Goal: Information Seeking & Learning: Learn about a topic

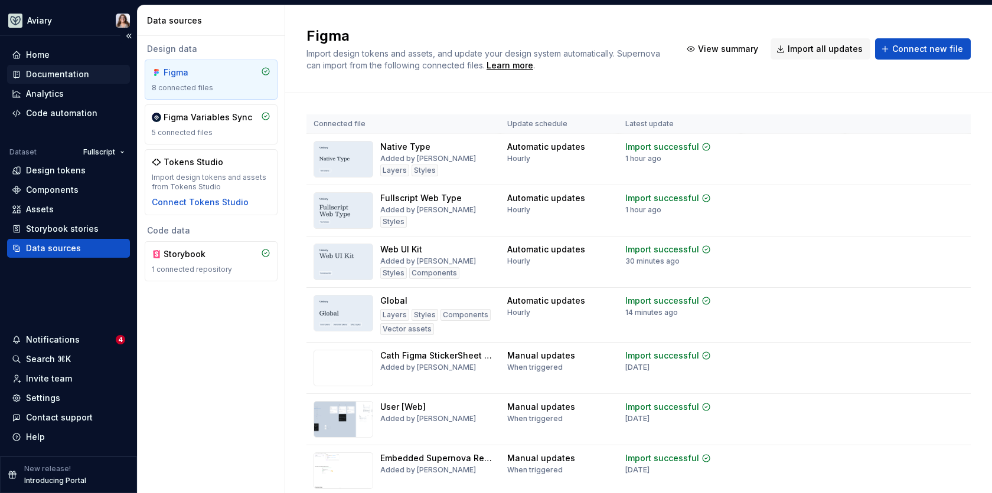
click at [48, 81] on div "Documentation" at bounding box center [68, 74] width 123 height 19
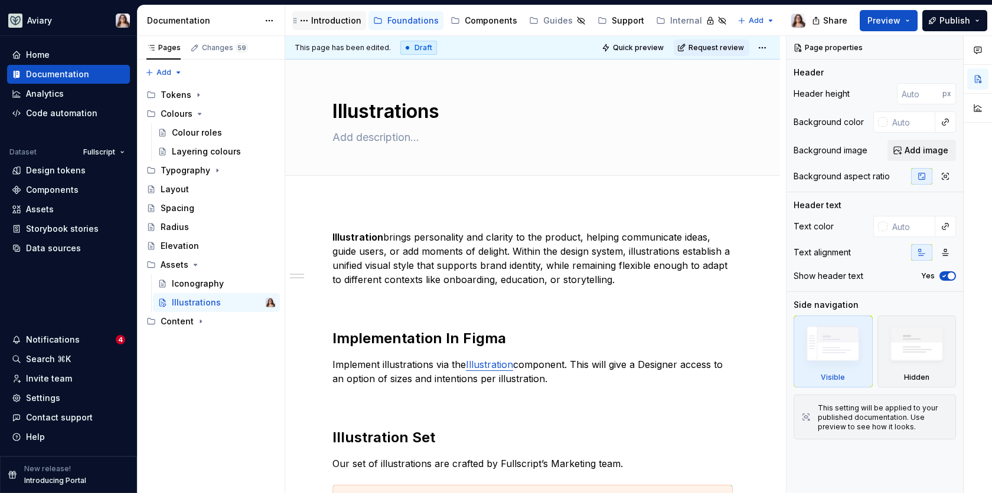
click at [329, 28] on div "Introduction" at bounding box center [329, 20] width 74 height 19
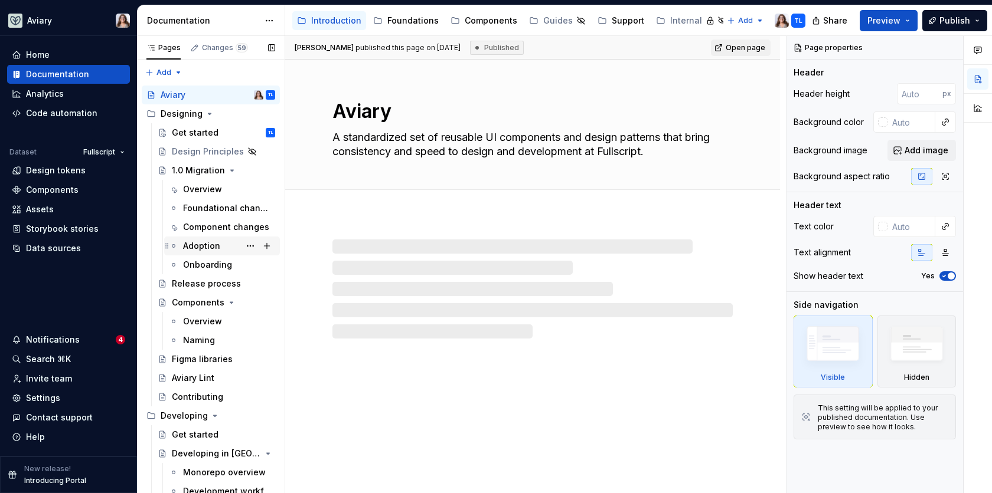
click at [208, 243] on div "Adoption" at bounding box center [201, 246] width 37 height 12
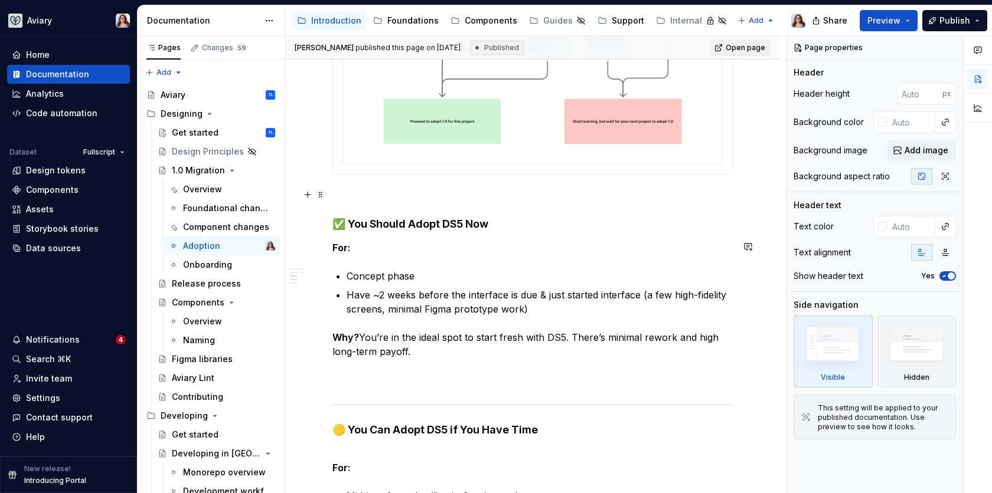
scroll to position [1159, 0]
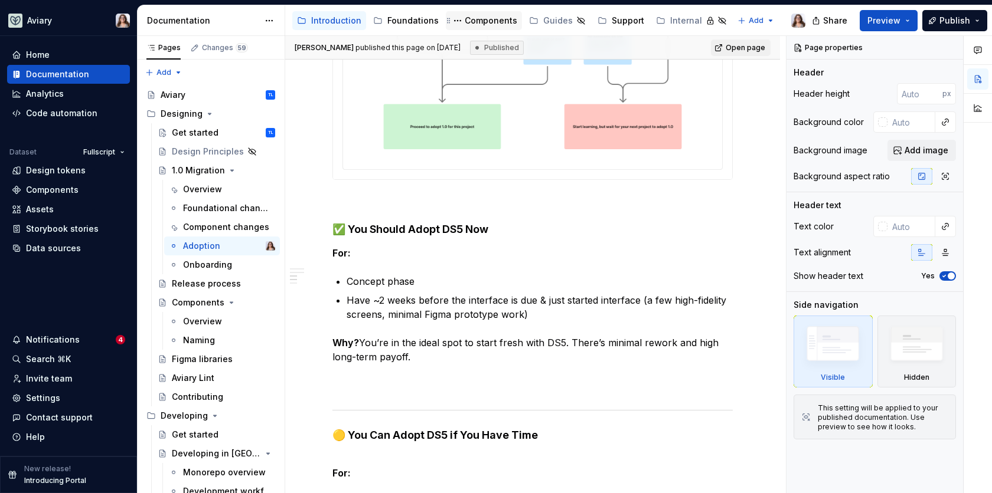
click at [489, 25] on div "Components" at bounding box center [491, 21] width 53 height 12
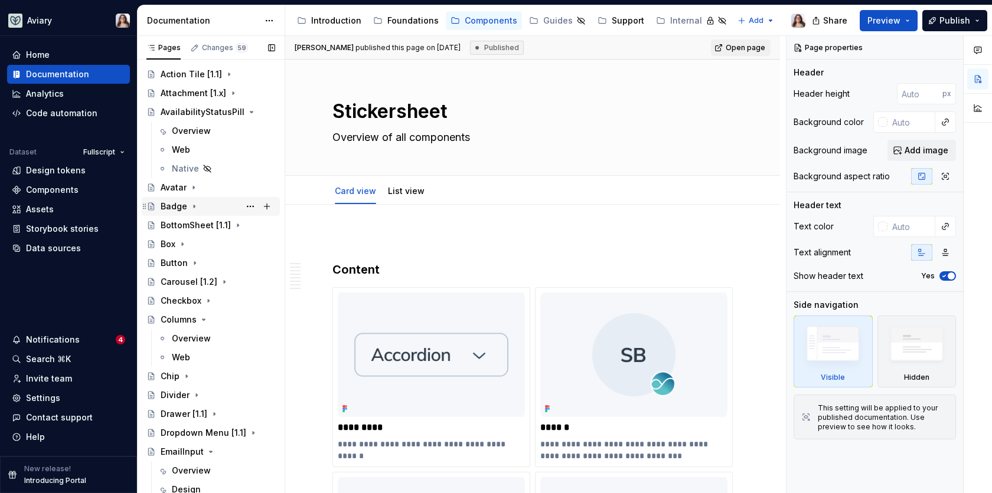
scroll to position [225, 0]
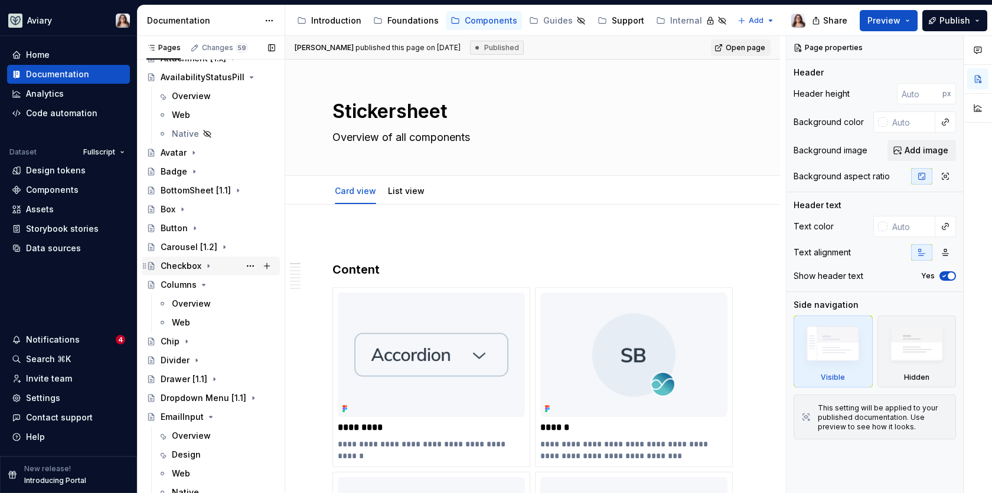
click at [182, 260] on div "Checkbox" at bounding box center [181, 266] width 41 height 12
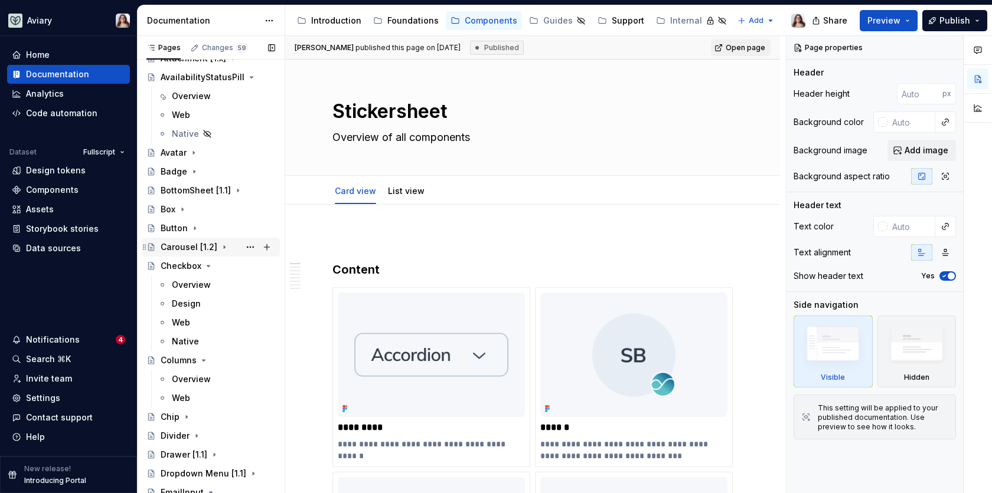
click at [174, 248] on div "Carousel [1.2]" at bounding box center [189, 247] width 57 height 12
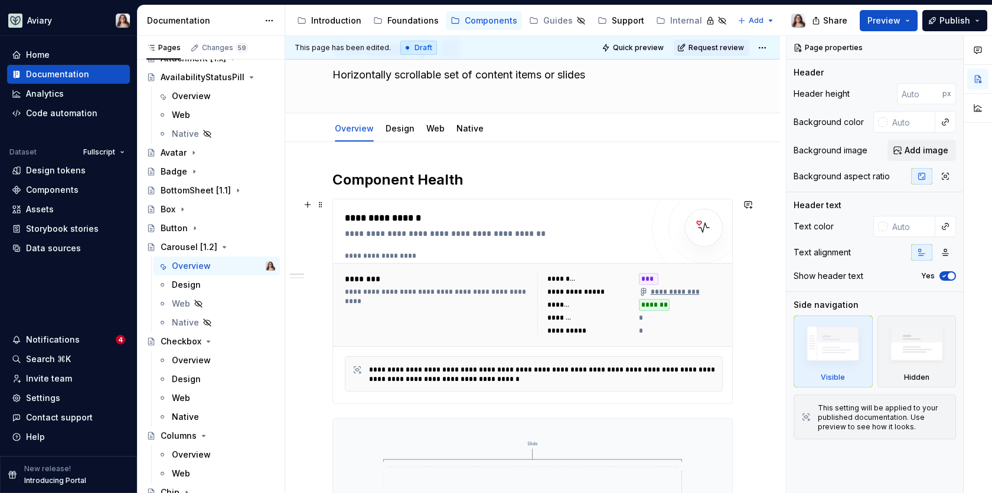
scroll to position [56, 0]
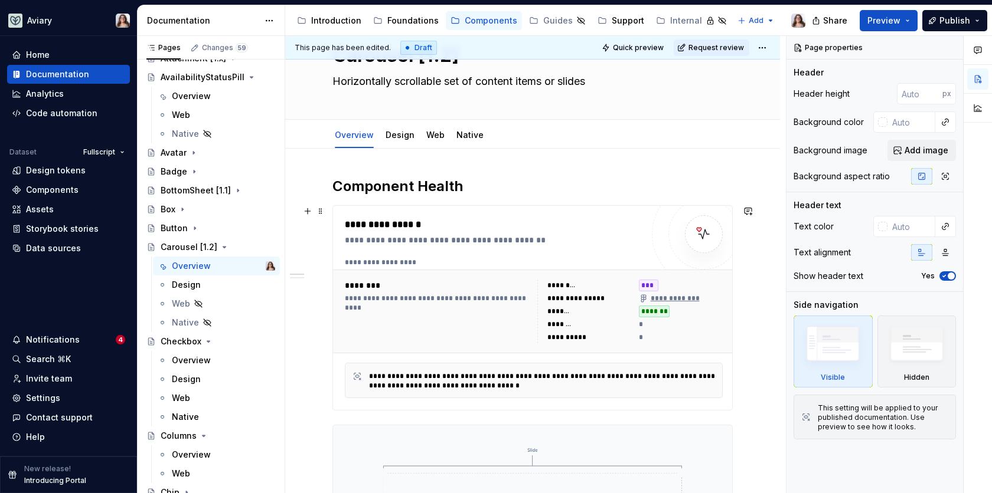
type textarea "*"
click at [452, 277] on div "**********" at bounding box center [533, 311] width 387 height 73
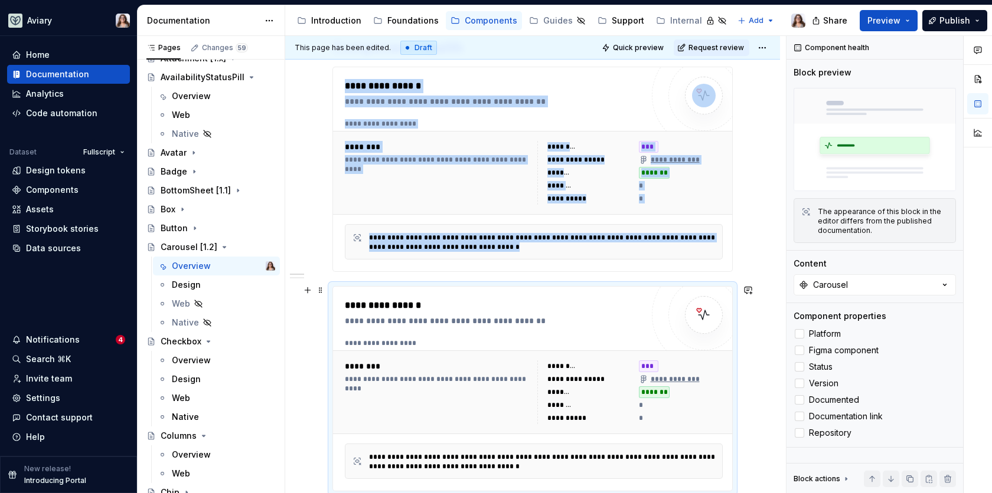
scroll to position [223, 0]
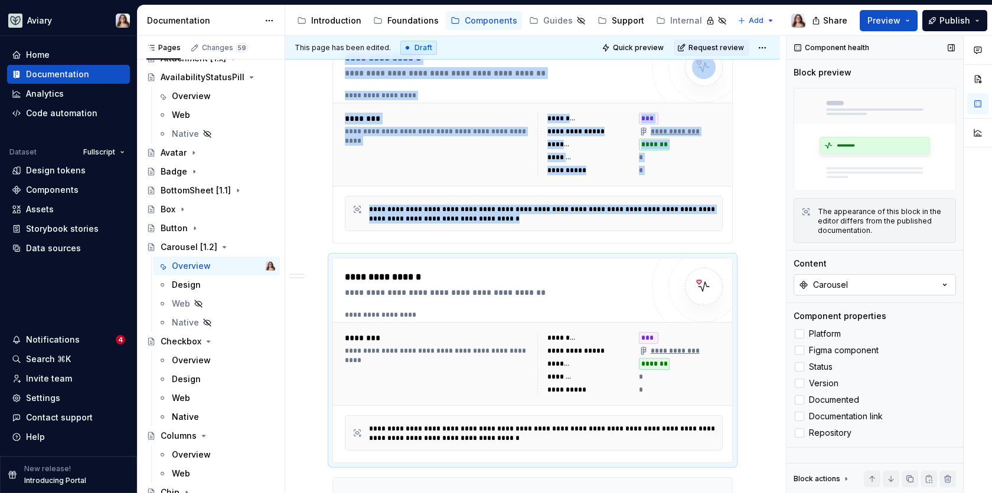
click at [852, 287] on button "Carousel" at bounding box center [874, 284] width 162 height 21
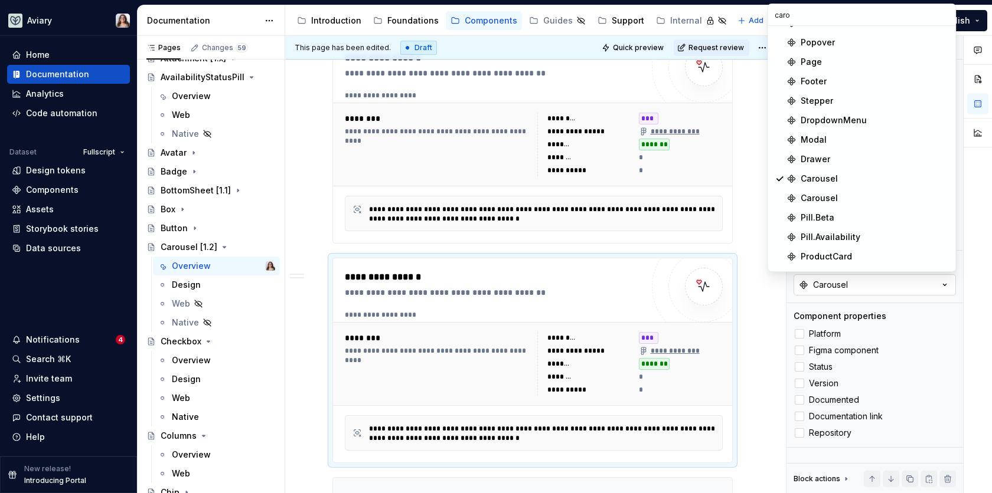
scroll to position [0, 0]
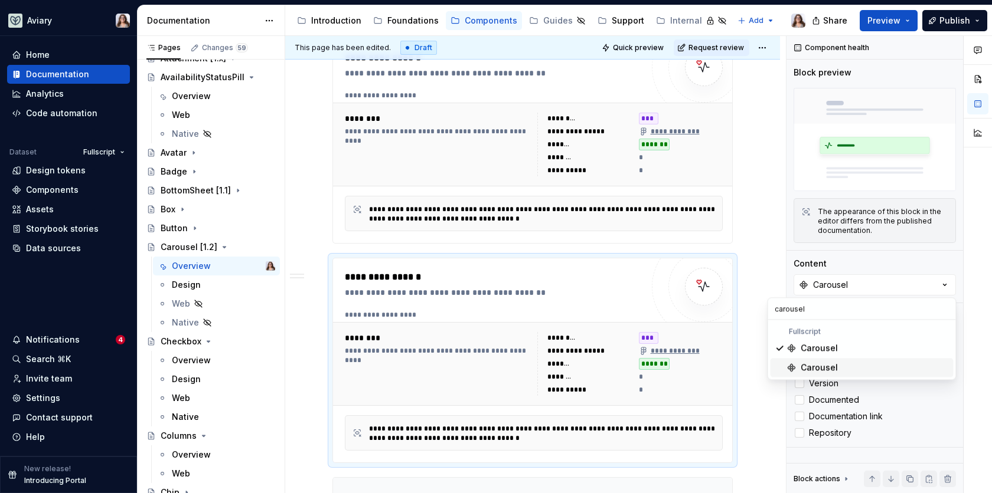
type input "carousel"
click at [814, 363] on div "Carousel" at bounding box center [818, 368] width 37 height 12
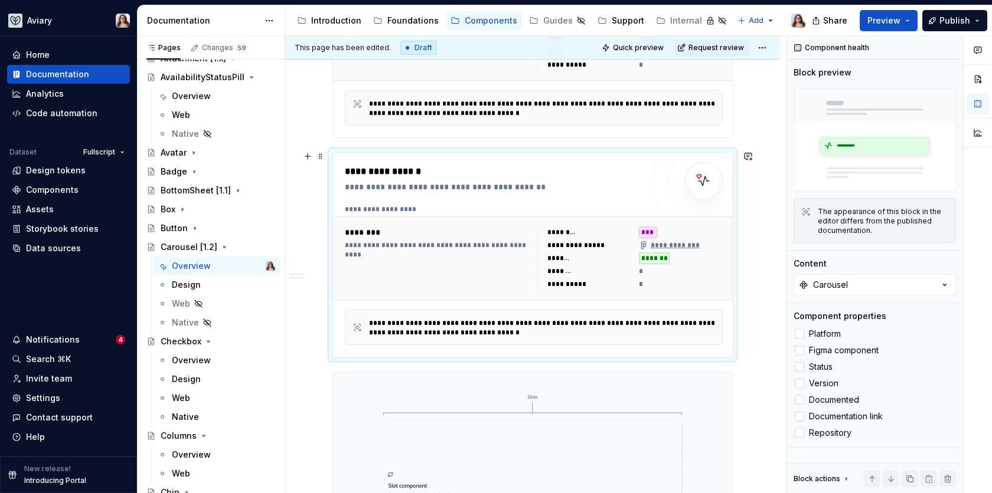
scroll to position [376, 0]
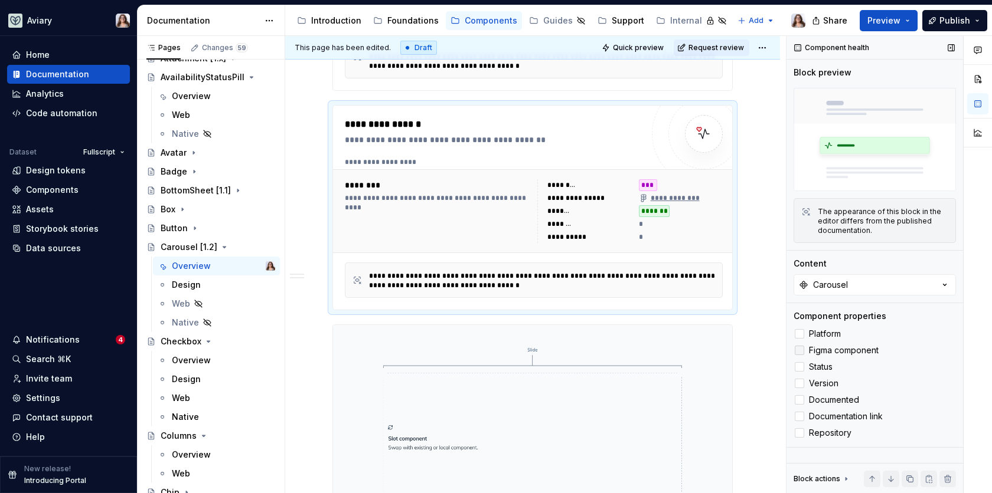
click at [799, 351] on icon at bounding box center [799, 351] width 0 height 0
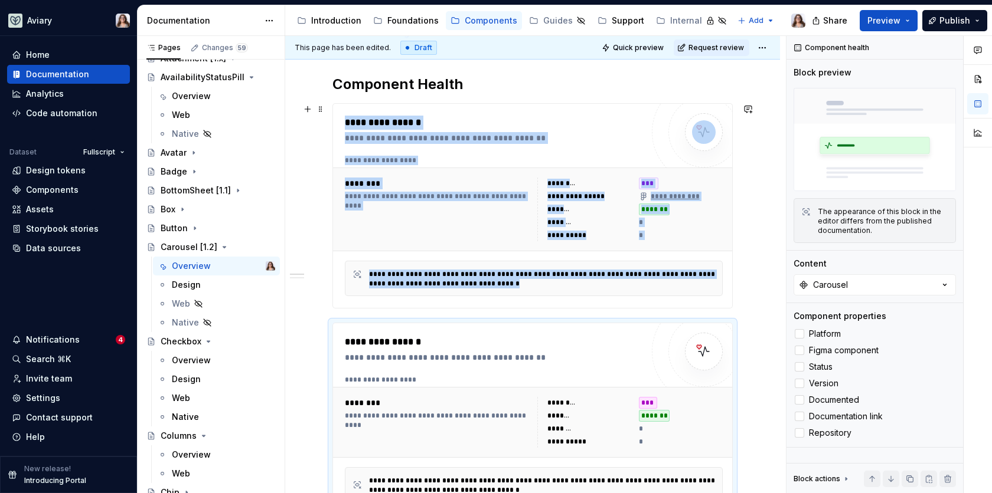
scroll to position [136, 0]
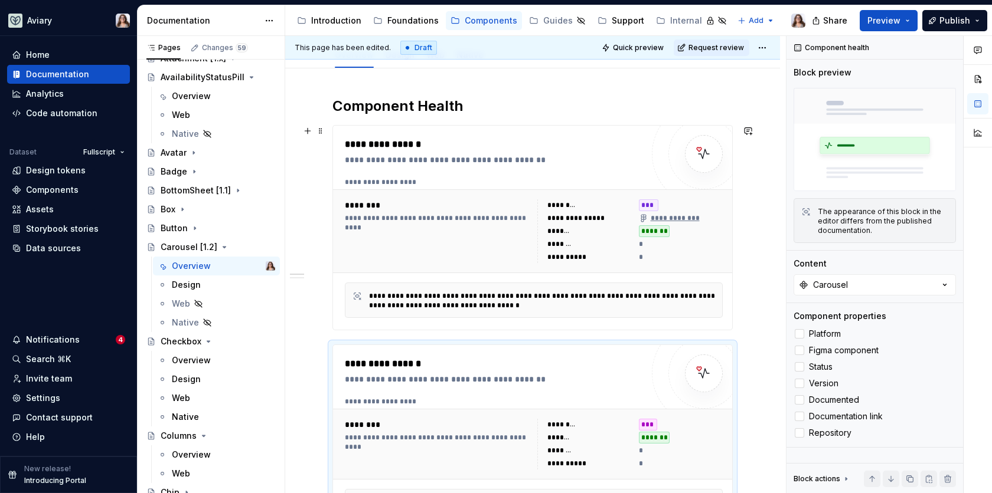
click at [505, 220] on div "**********" at bounding box center [437, 218] width 185 height 9
click at [799, 351] on icon at bounding box center [799, 351] width 0 height 0
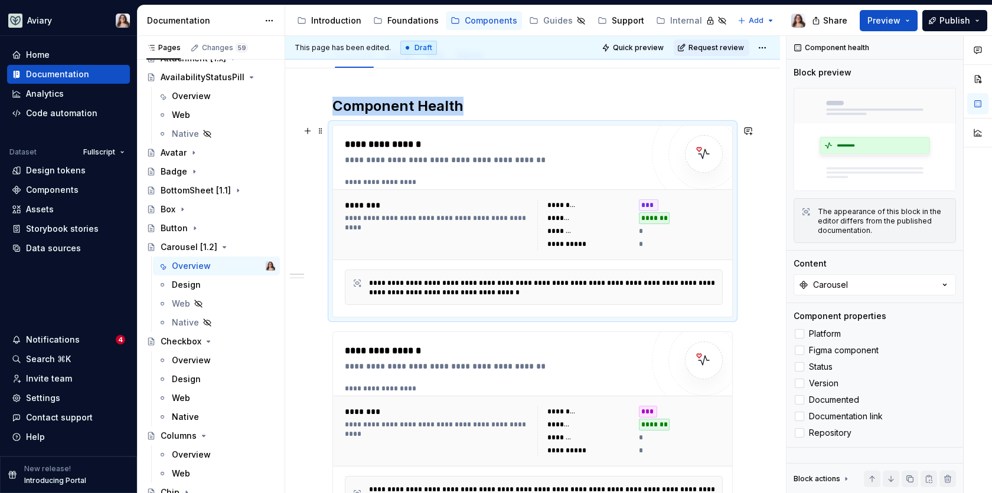
scroll to position [169, 0]
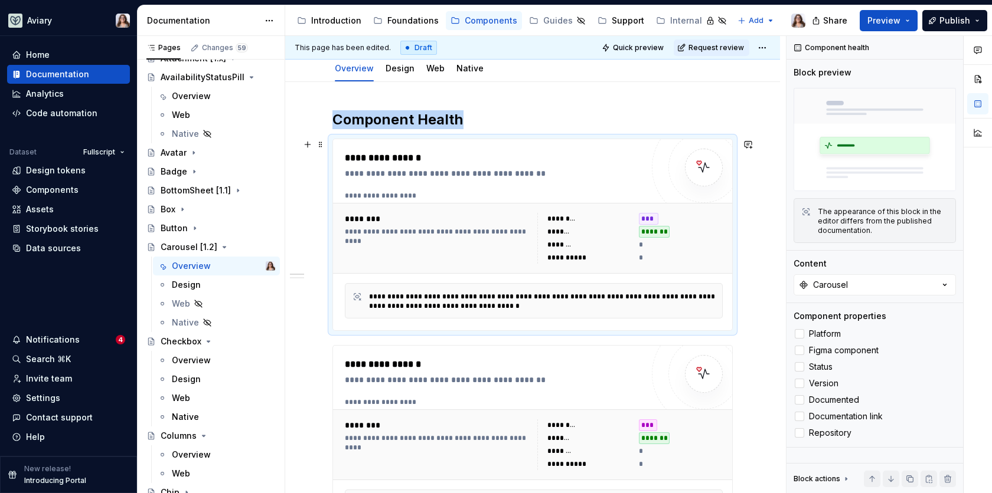
scroll to position [143, 0]
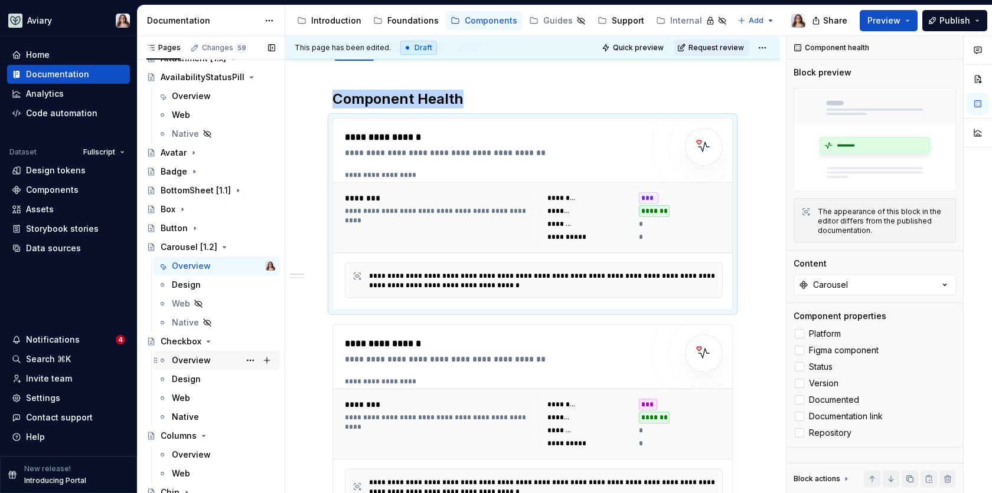
click at [188, 359] on div "Overview" at bounding box center [191, 361] width 39 height 12
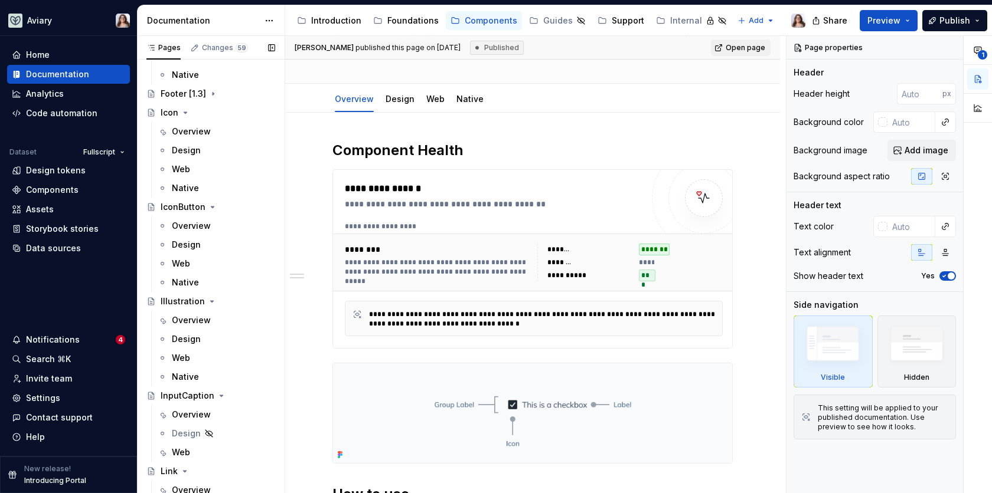
scroll to position [905, 0]
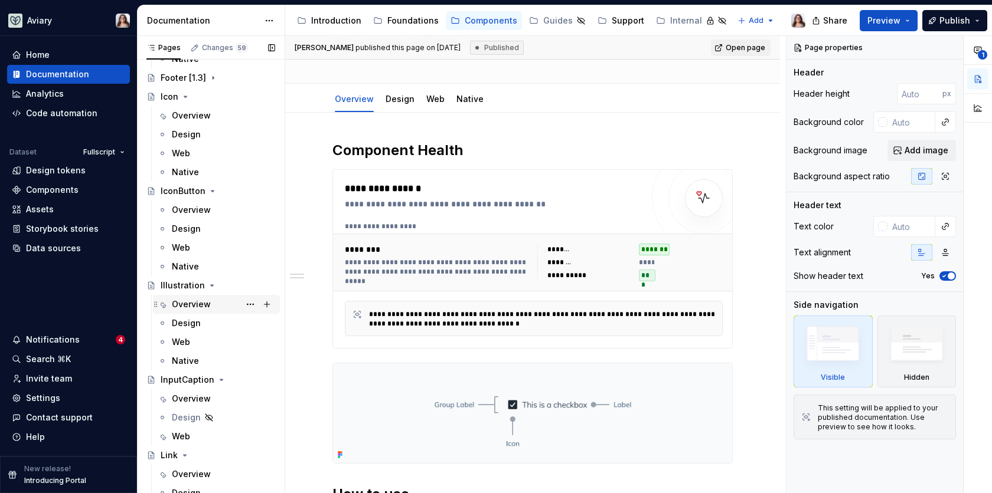
click at [217, 305] on div "Overview" at bounding box center [223, 304] width 103 height 17
click at [203, 325] on div "Design" at bounding box center [223, 323] width 103 height 17
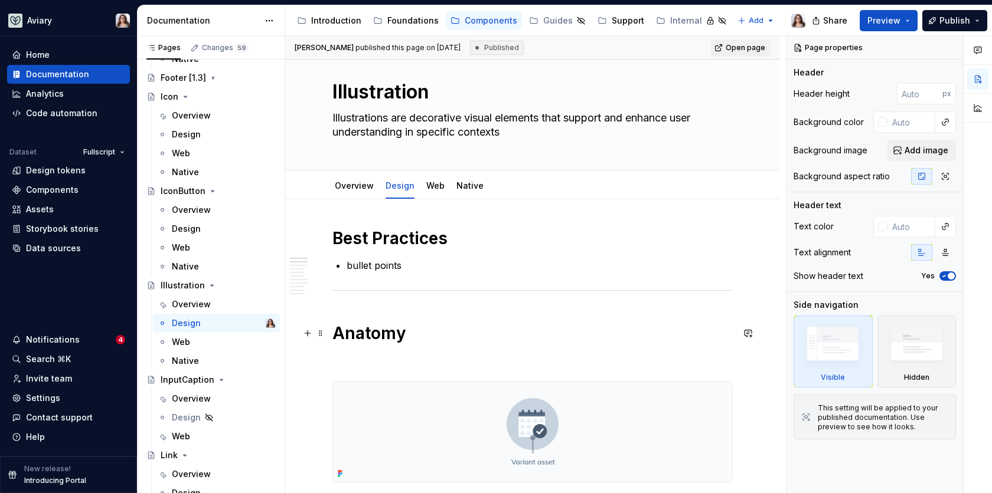
scroll to position [32, 0]
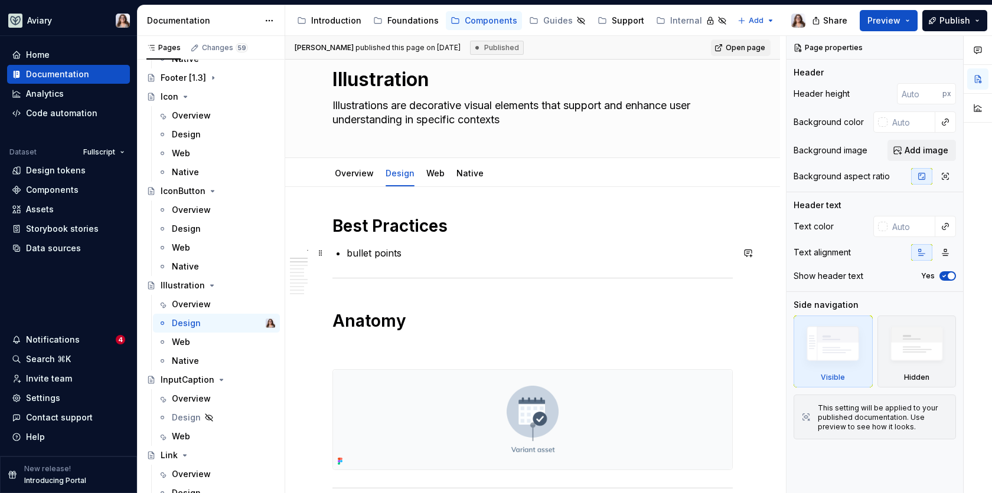
type textarea "*"
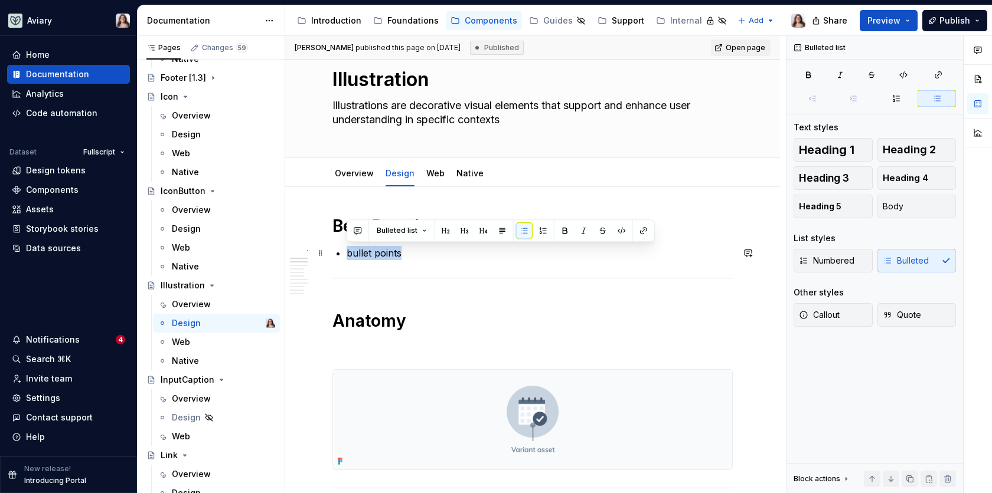
drag, startPoint x: 401, startPoint y: 254, endPoint x: 346, endPoint y: 253, distance: 54.3
click at [346, 254] on p "bullet points" at bounding box center [539, 253] width 386 height 14
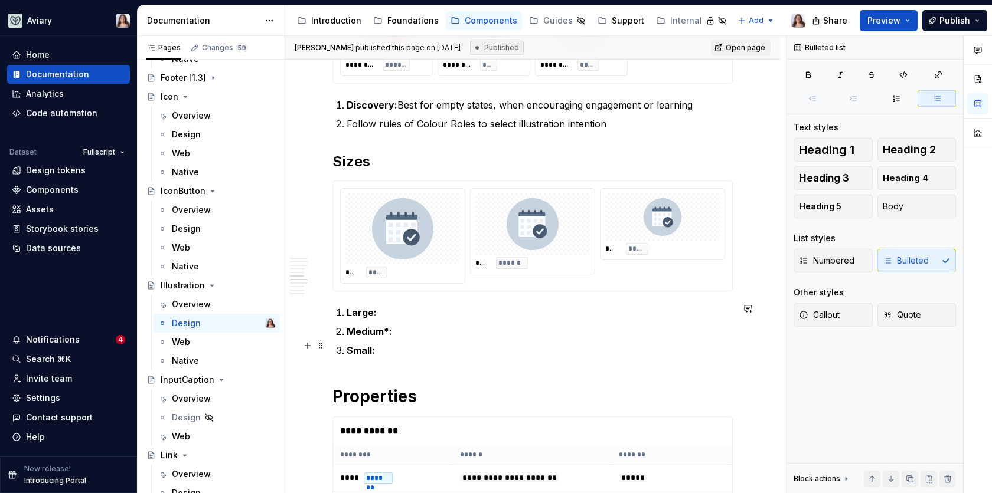
scroll to position [925, 0]
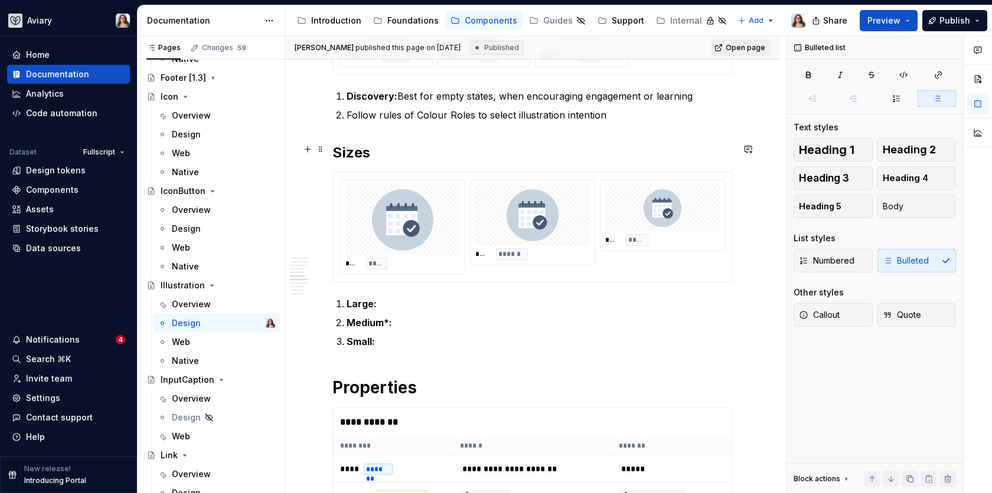
click at [370, 153] on h2 "Sizes" at bounding box center [532, 152] width 400 height 19
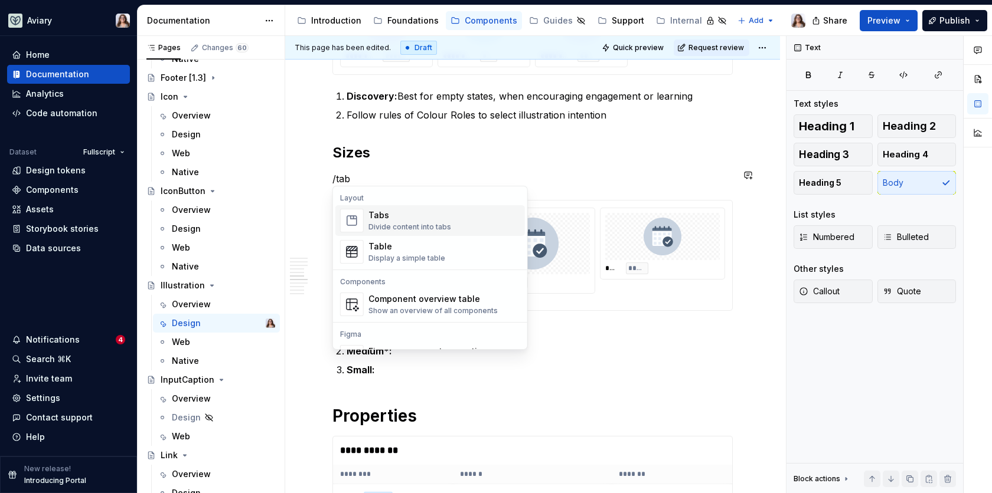
click at [391, 224] on div "Divide content into tabs" at bounding box center [409, 227] width 83 height 9
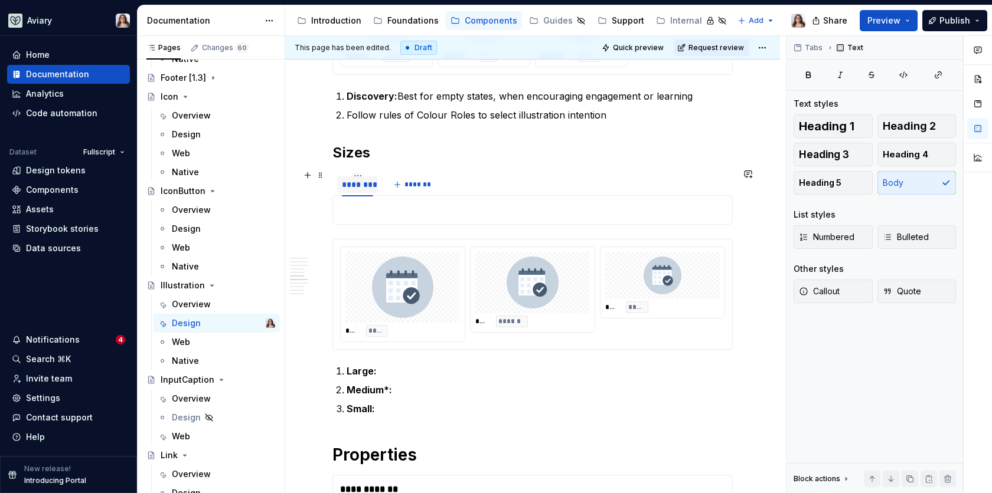
click at [356, 181] on div "********" at bounding box center [357, 185] width 31 height 12
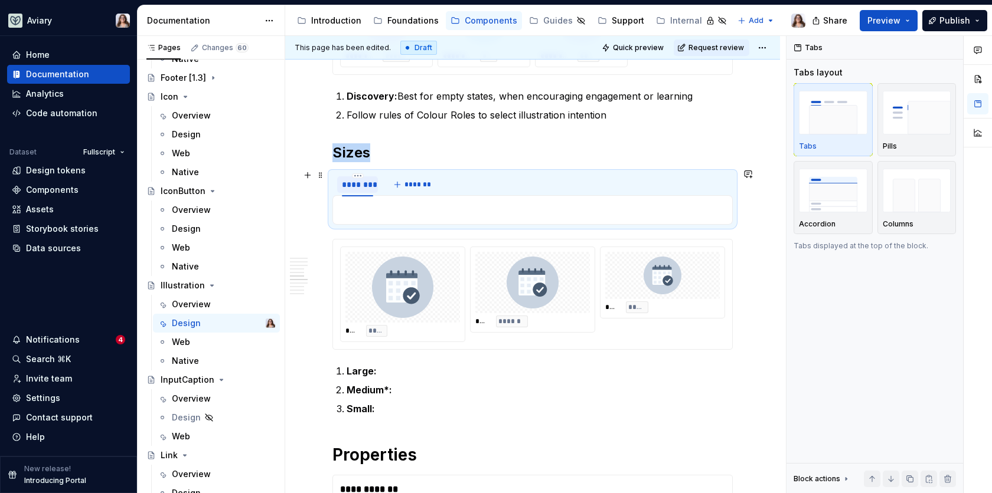
click at [356, 181] on div "********" at bounding box center [357, 185] width 31 height 12
type input "***"
click at [394, 305] on img at bounding box center [402, 287] width 61 height 61
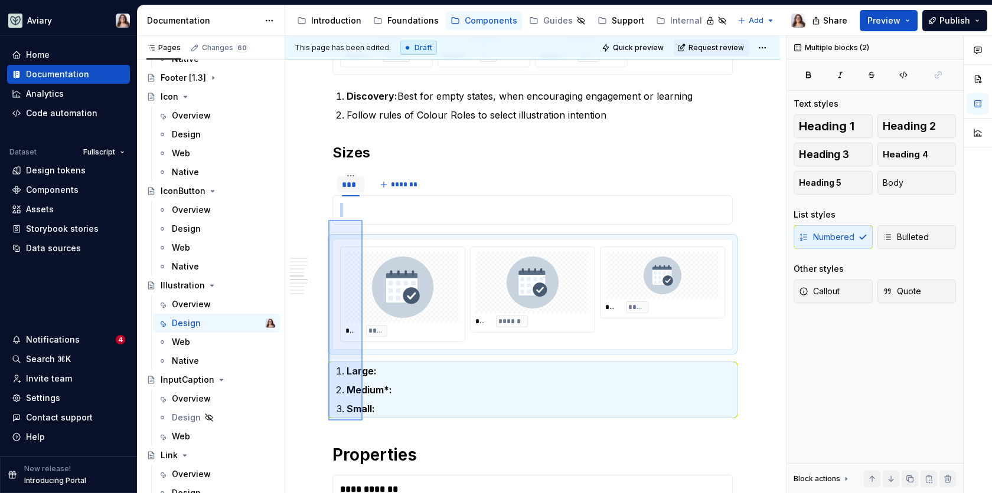
drag, startPoint x: 328, startPoint y: 421, endPoint x: 362, endPoint y: 220, distance: 203.6
click at [362, 220] on div "**********" at bounding box center [535, 265] width 501 height 458
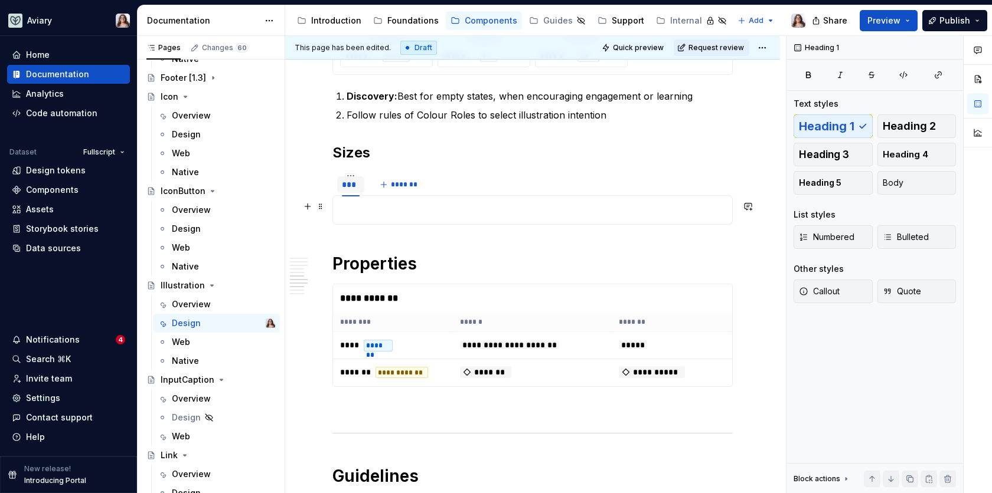
click at [369, 204] on p at bounding box center [532, 210] width 385 height 14
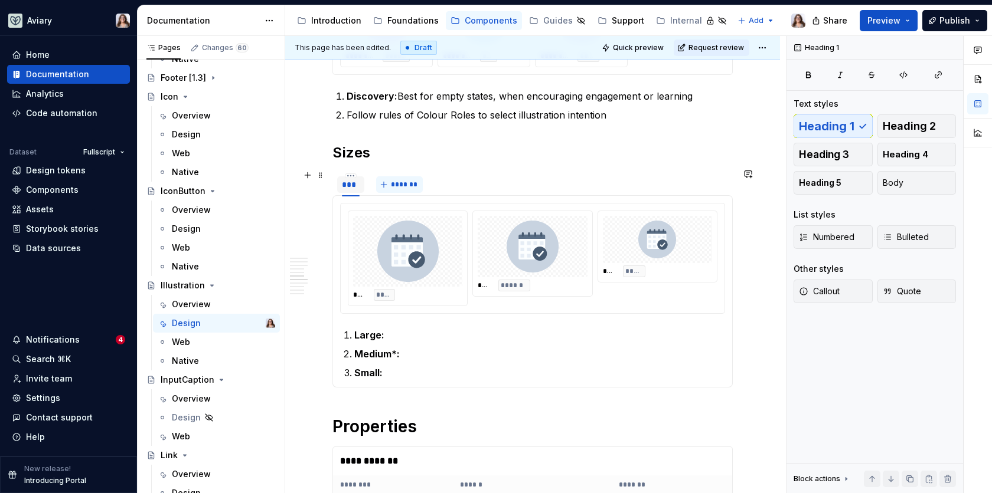
click at [386, 182] on button "*******" at bounding box center [399, 184] width 47 height 17
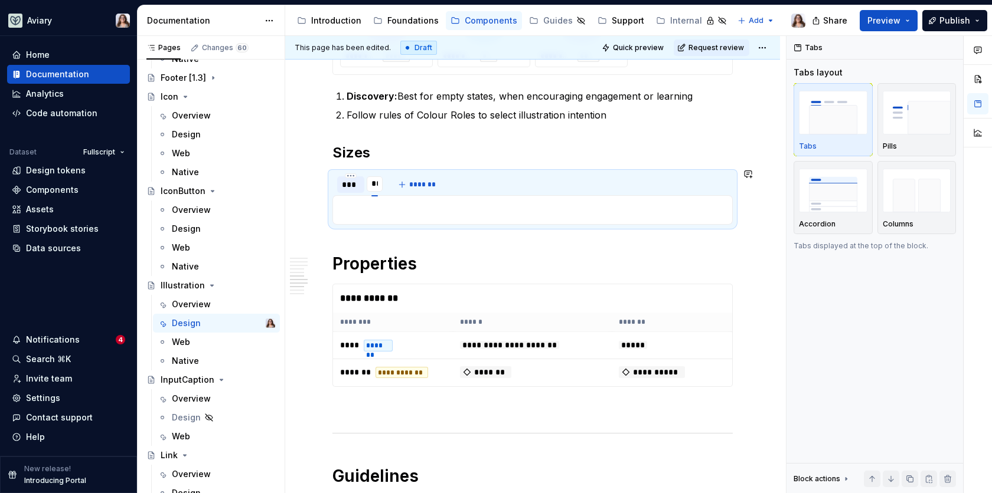
type input "***"
click at [367, 214] on div "**** ***** **** ****** **** ***** Large: Medium*: Small:" at bounding box center [532, 210] width 400 height 30
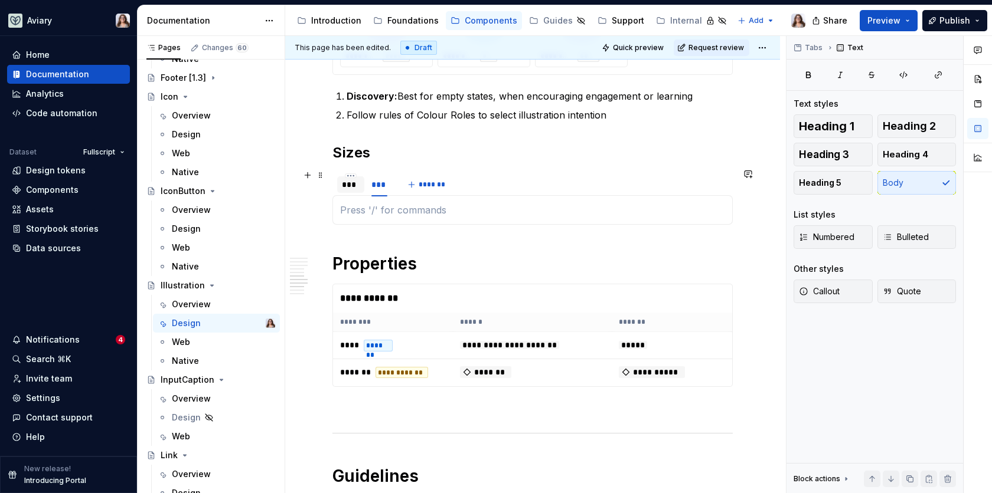
click at [347, 179] on div "***" at bounding box center [351, 185] width 18 height 12
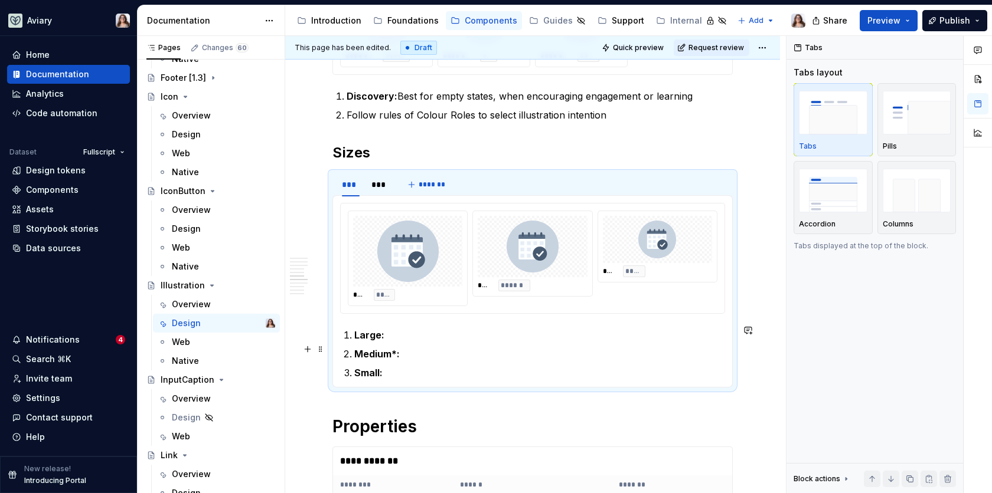
click at [388, 333] on p "Large:" at bounding box center [539, 335] width 371 height 14
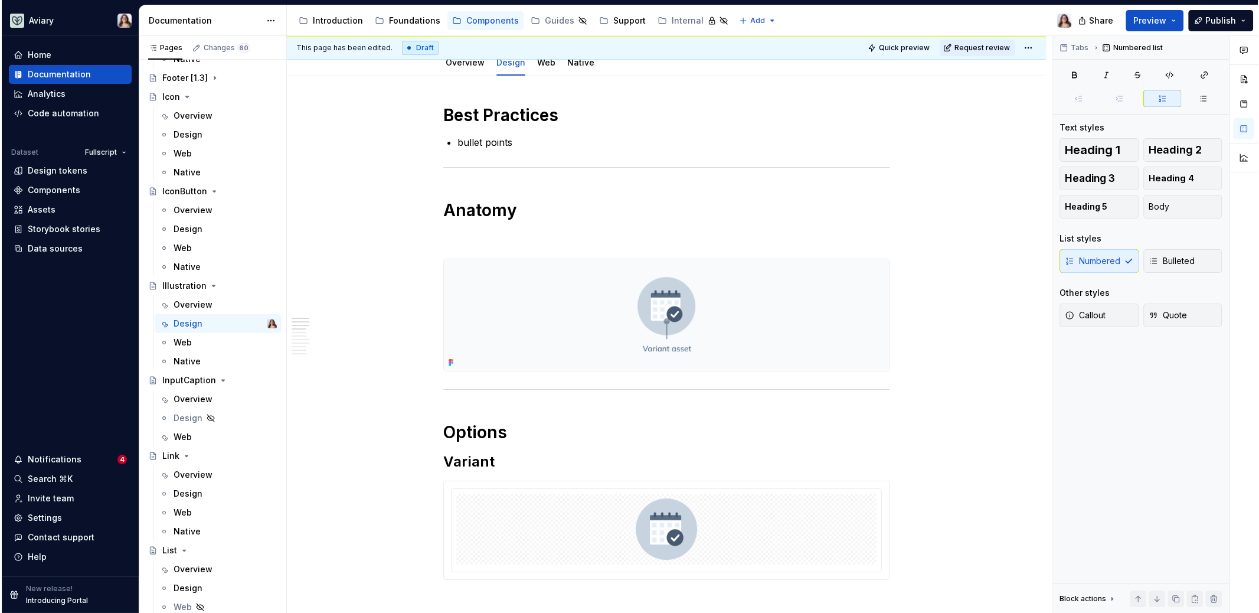
scroll to position [0, 0]
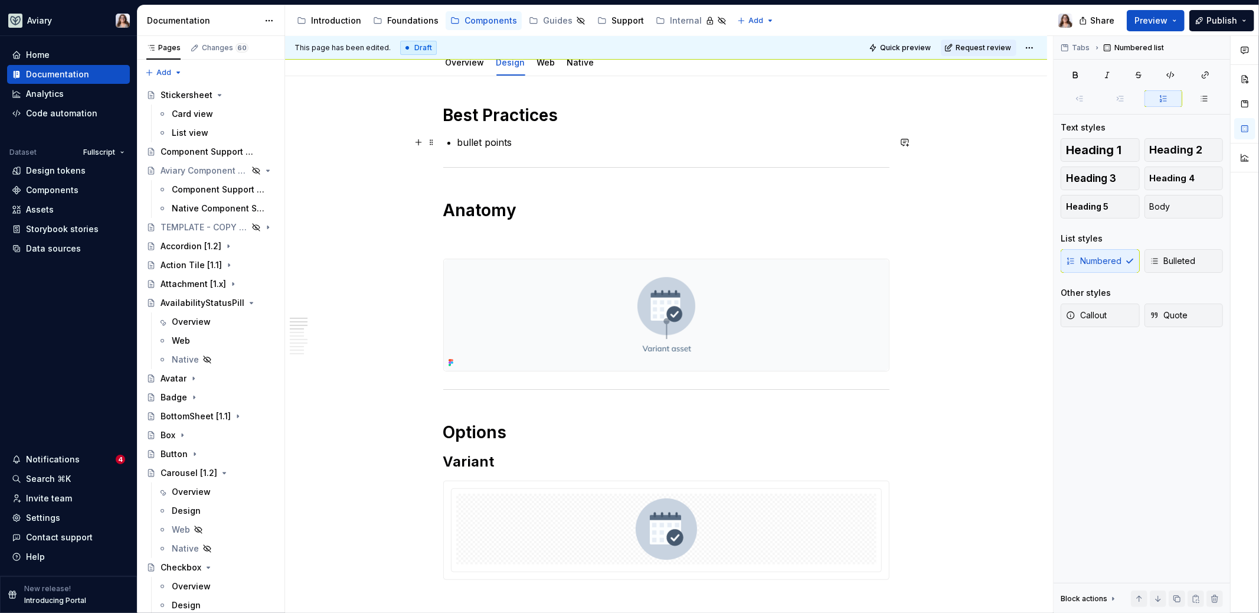
click at [496, 144] on p "bullet points" at bounding box center [673, 142] width 432 height 14
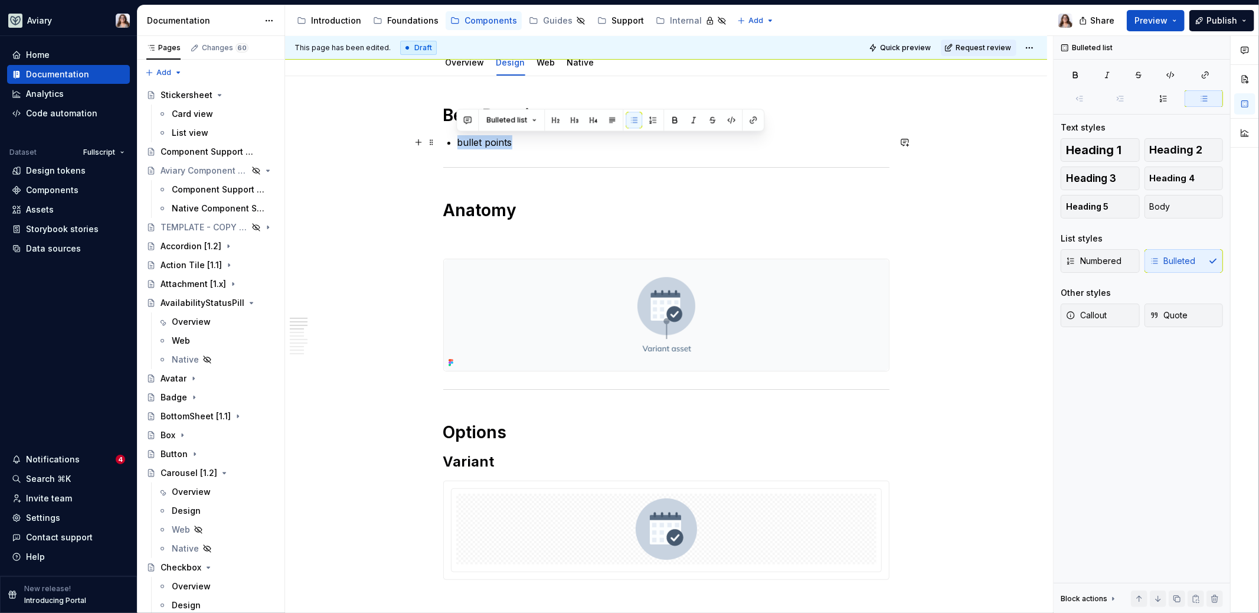
drag, startPoint x: 517, startPoint y: 140, endPoint x: 456, endPoint y: 141, distance: 60.8
click at [457, 141] on p "bullet points" at bounding box center [673, 142] width 432 height 14
click at [514, 141] on p "bullet points" at bounding box center [673, 142] width 432 height 14
drag, startPoint x: 521, startPoint y: 143, endPoint x: 478, endPoint y: 163, distance: 46.7
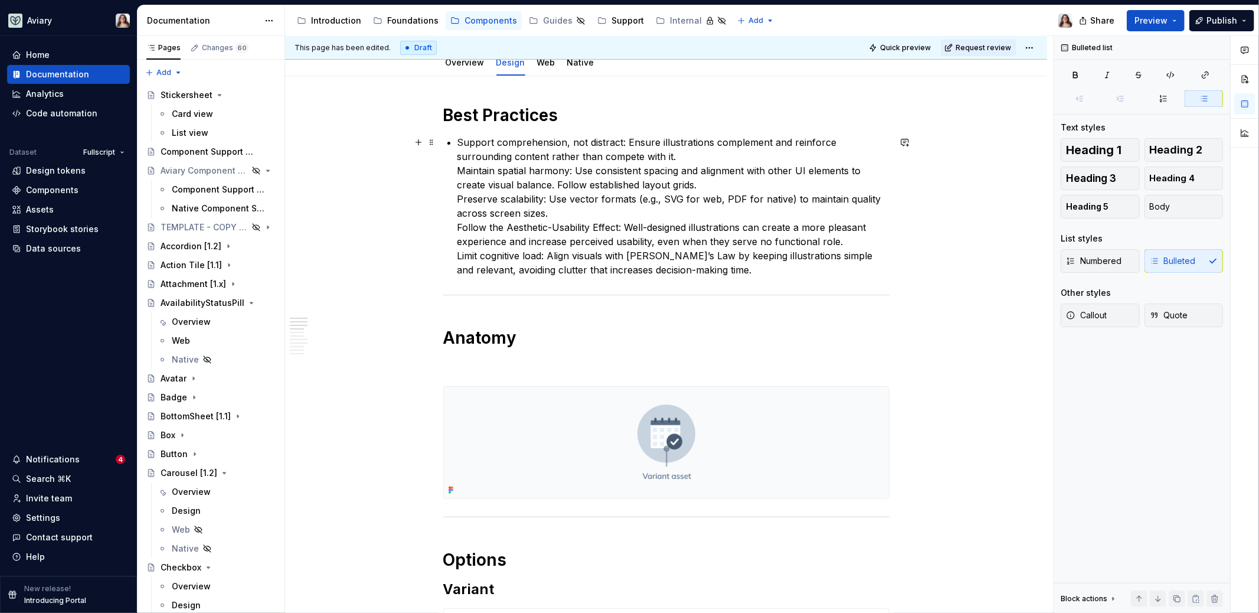
click at [462, 166] on p "Support comprehension, not distract: Ensure illustrations complement and reinfo…" at bounding box center [673, 206] width 432 height 142
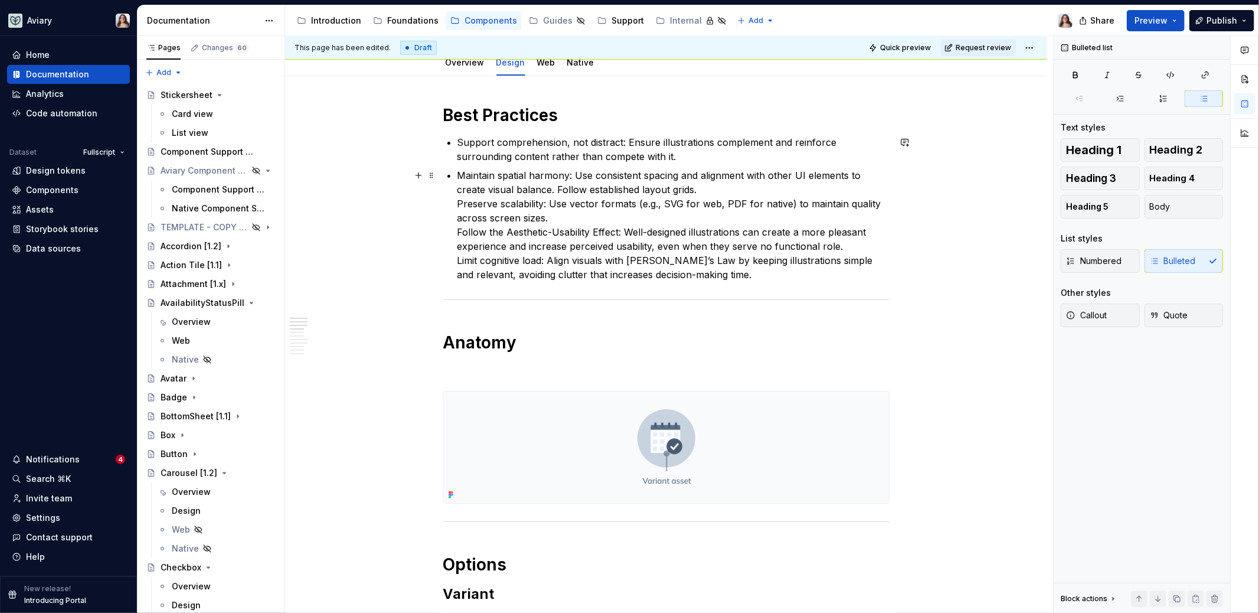
click at [458, 204] on p "Maintain spatial harmony: Use consistent spacing and alignment with other UI el…" at bounding box center [673, 224] width 432 height 113
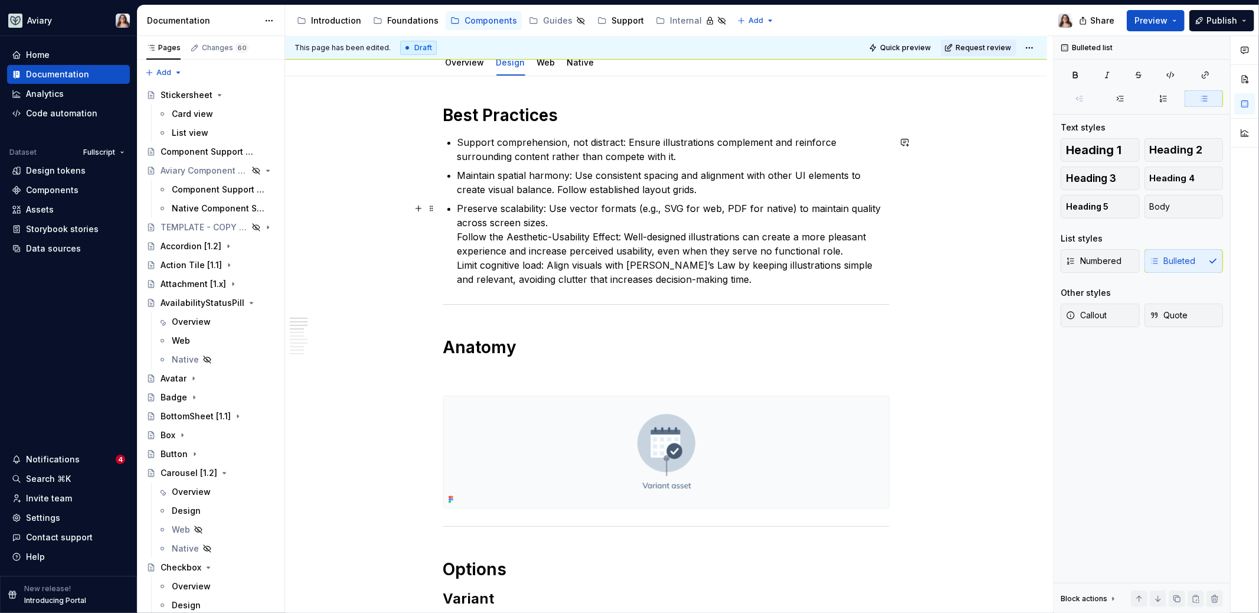
click at [457, 238] on p "Preserve scalability: Use vector formats (e.g., SVG for web, PDF for native) to…" at bounding box center [673, 243] width 432 height 85
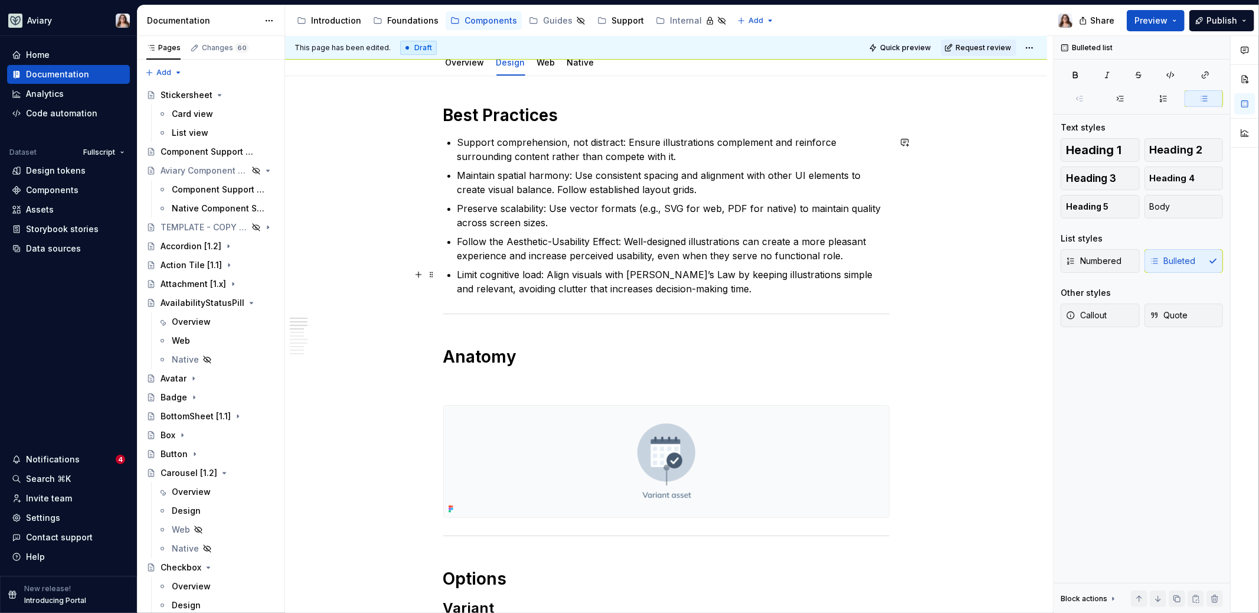
click at [696, 287] on p "Limit cognitive load: Align visuals with Hick’s Law by keeping illustrations si…" at bounding box center [673, 281] width 432 height 28
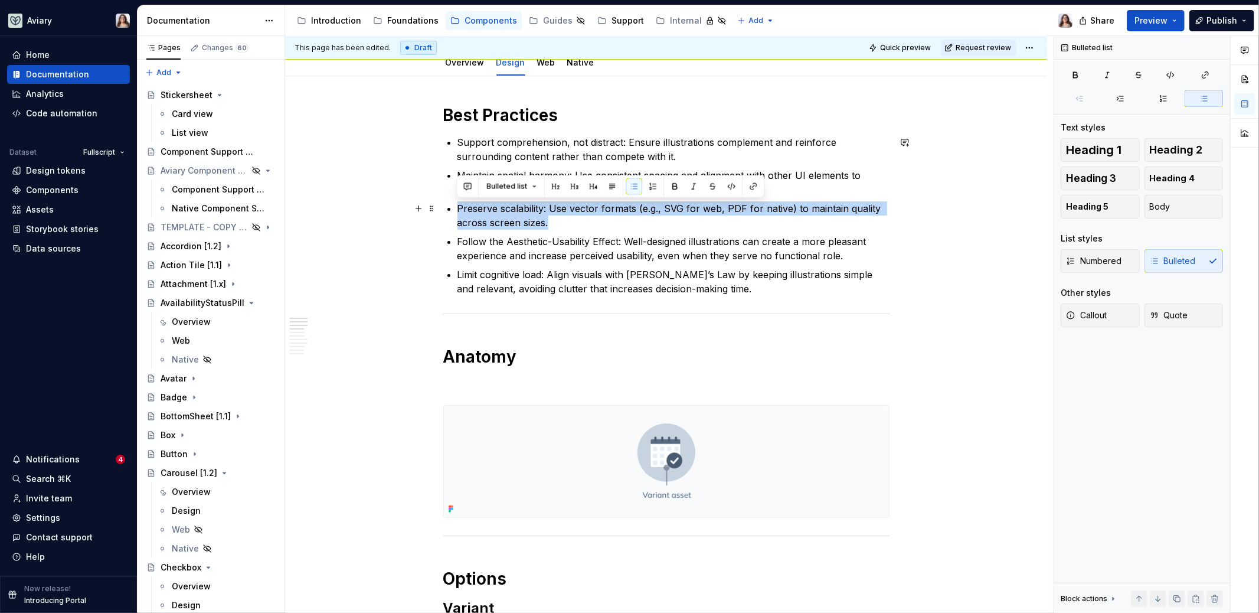
drag, startPoint x: 557, startPoint y: 224, endPoint x: 457, endPoint y: 207, distance: 100.5
click at [457, 207] on p "Preserve scalability: Use vector formats (e.g., SVG for web, PDF for native) to…" at bounding box center [673, 215] width 432 height 28
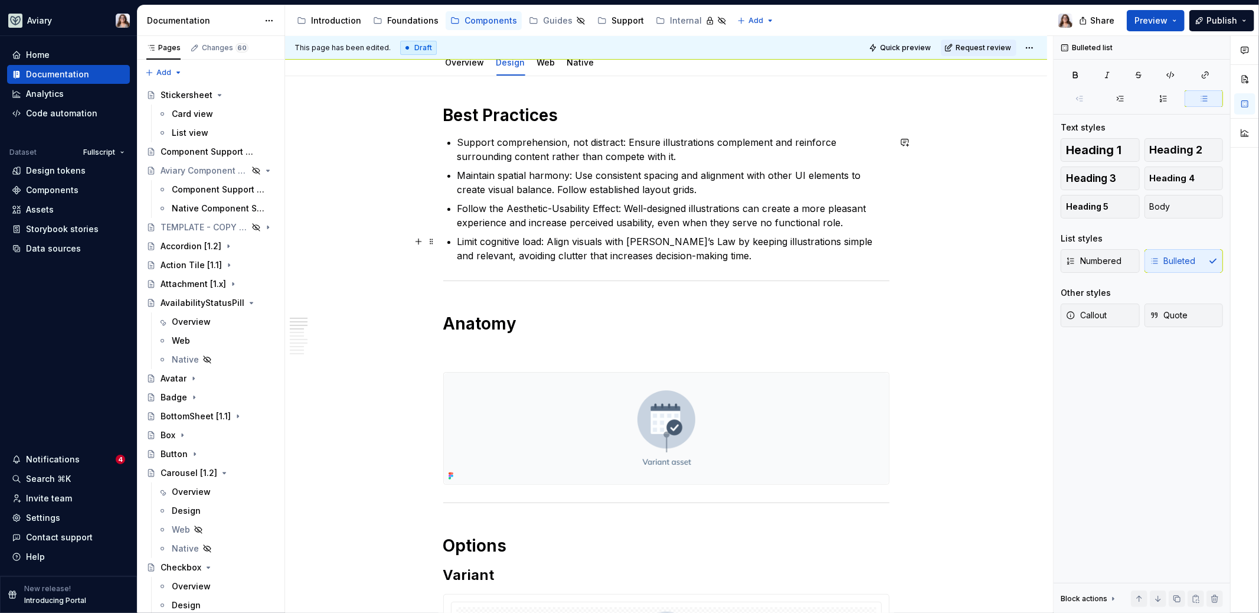
click at [701, 253] on p "Limit cognitive load: Align visuals with Hick’s Law by keeping illustrations si…" at bounding box center [673, 248] width 432 height 28
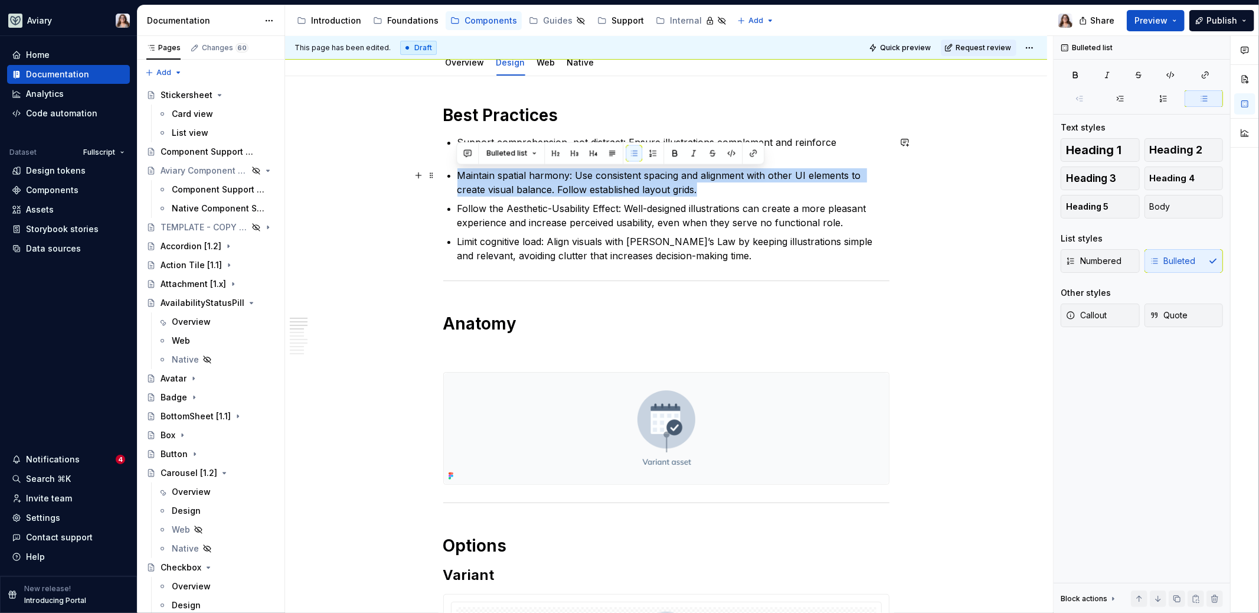
drag, startPoint x: 700, startPoint y: 188, endPoint x: 455, endPoint y: 178, distance: 245.2
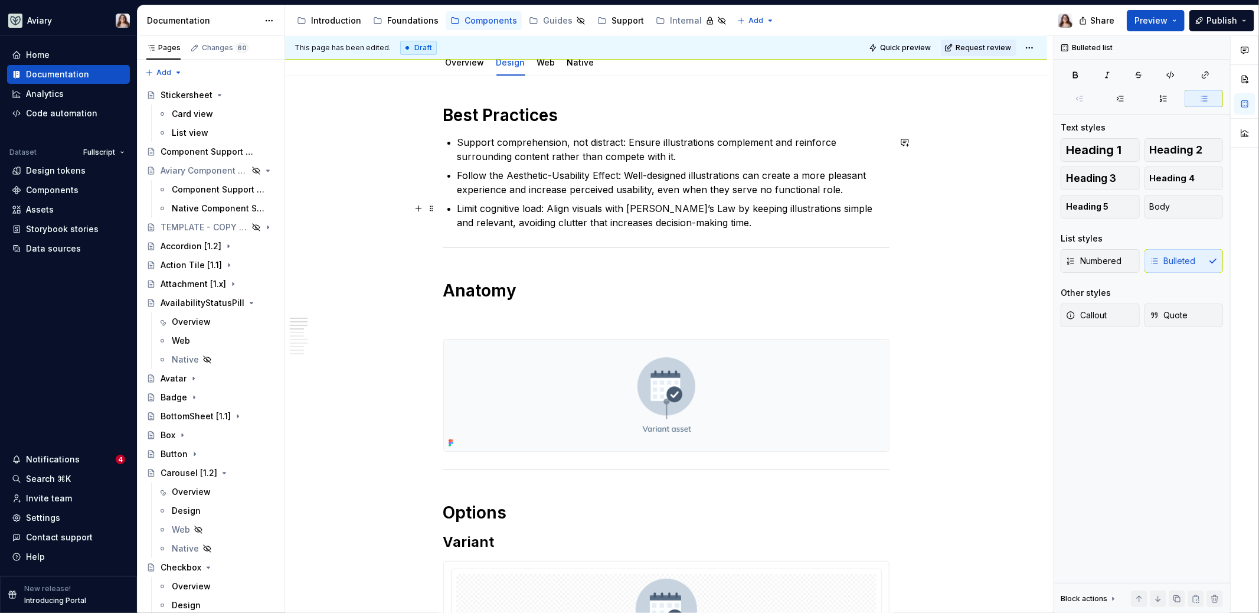
click at [701, 222] on p "Limit cognitive load: Align visuals with Hick’s Law by keeping illustrations si…" at bounding box center [673, 215] width 432 height 28
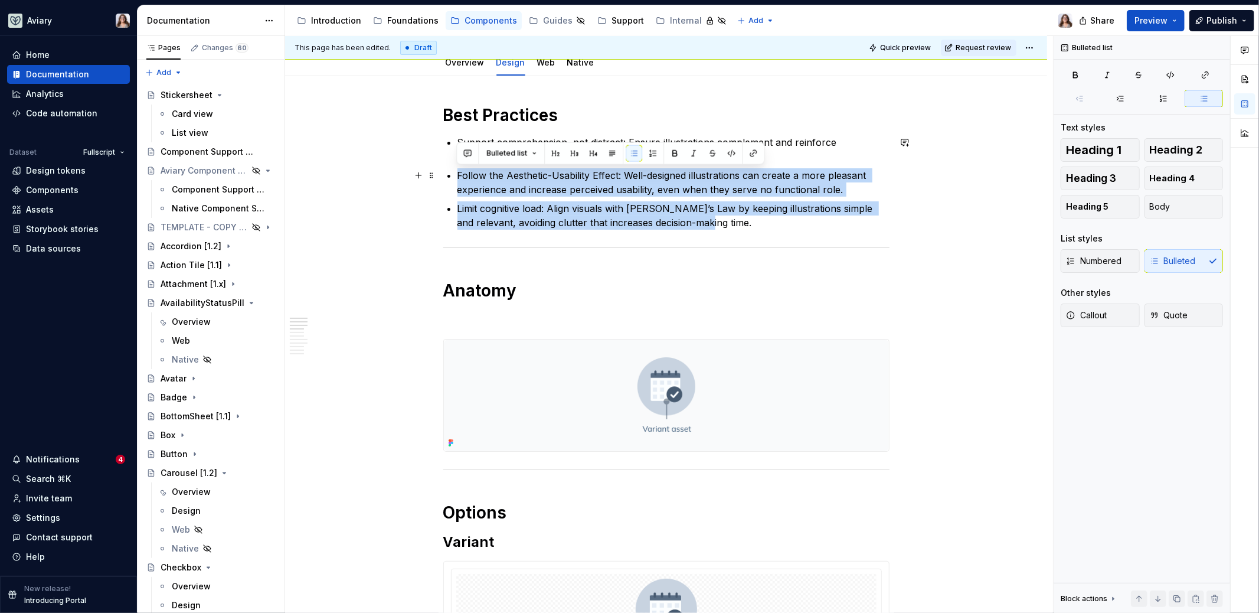
drag, startPoint x: 695, startPoint y: 224, endPoint x: 448, endPoint y: 174, distance: 251.7
click at [457, 174] on ul "Support comprehension, not distract: Ensure illustrations complement and reinfo…" at bounding box center [673, 182] width 432 height 94
click at [589, 214] on p "Limit cognitive load: Align visuals with Hick’s Law by keeping illustrations si…" at bounding box center [673, 215] width 432 height 28
drag, startPoint x: 707, startPoint y: 221, endPoint x: 449, endPoint y: 170, distance: 262.4
click at [457, 170] on ul "Support comprehension, not distract: Ensure illustrations complement and reinfo…" at bounding box center [673, 182] width 432 height 94
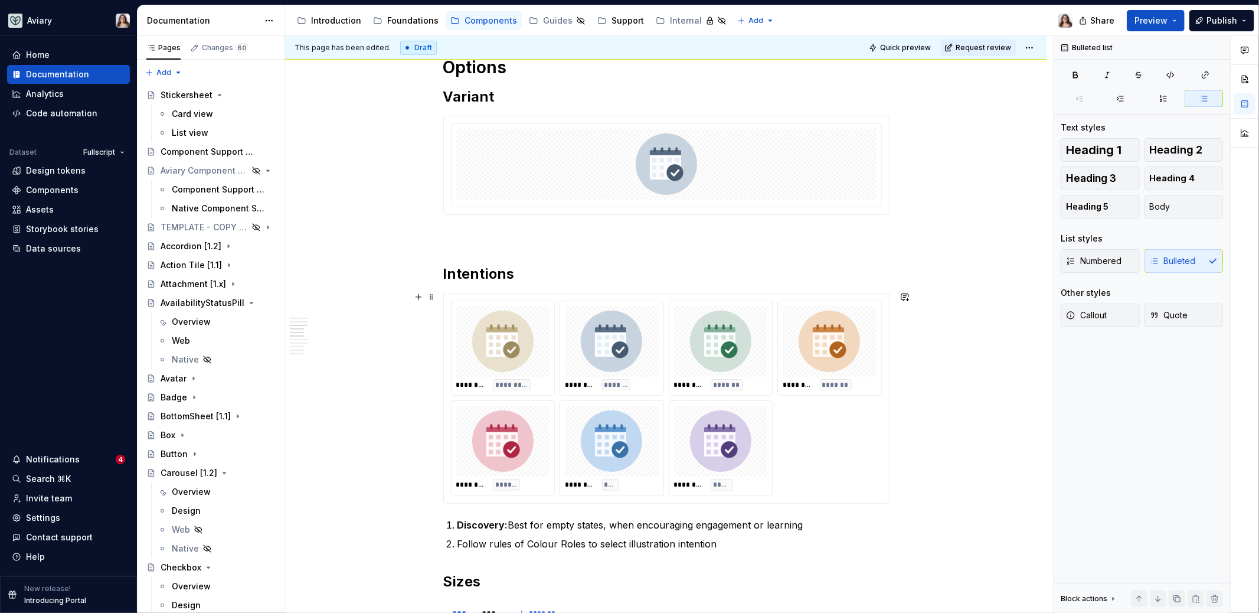
scroll to position [556, 0]
click at [651, 171] on img at bounding box center [666, 162] width 61 height 61
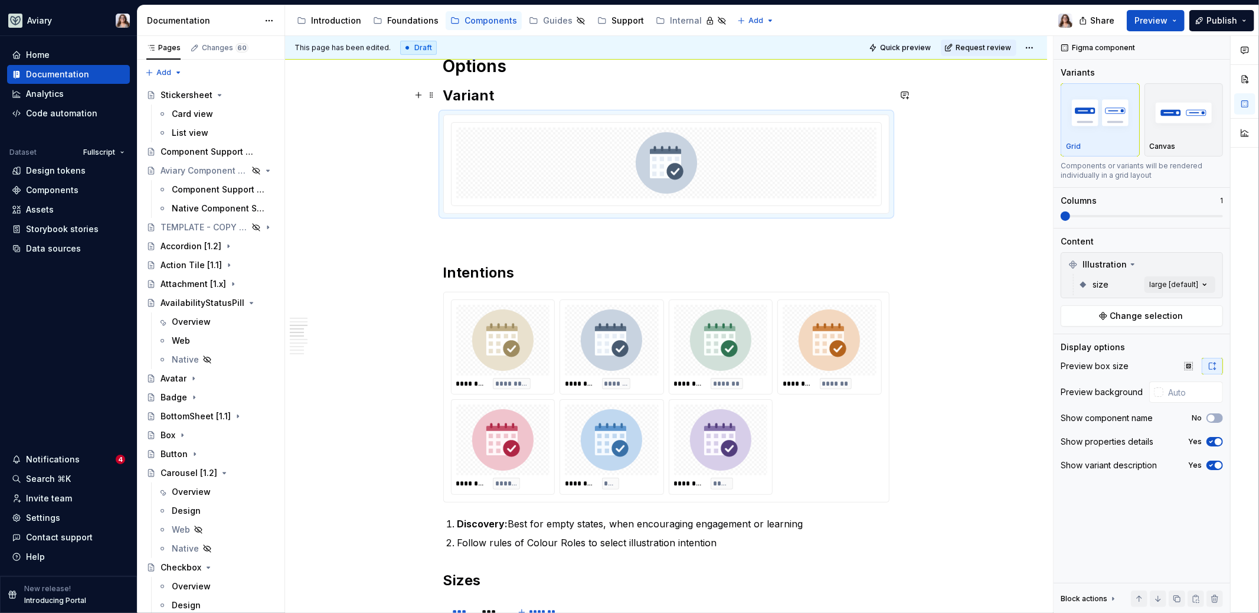
click at [520, 104] on div "**********" at bounding box center [666, 520] width 446 height 1659
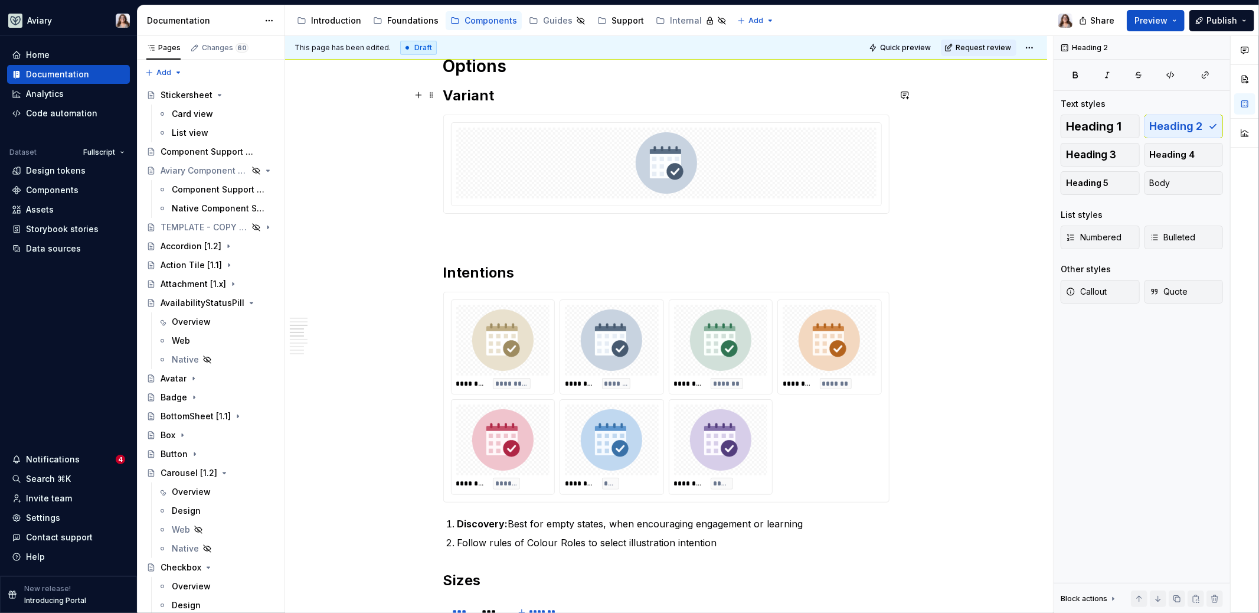
scroll to position [555, 0]
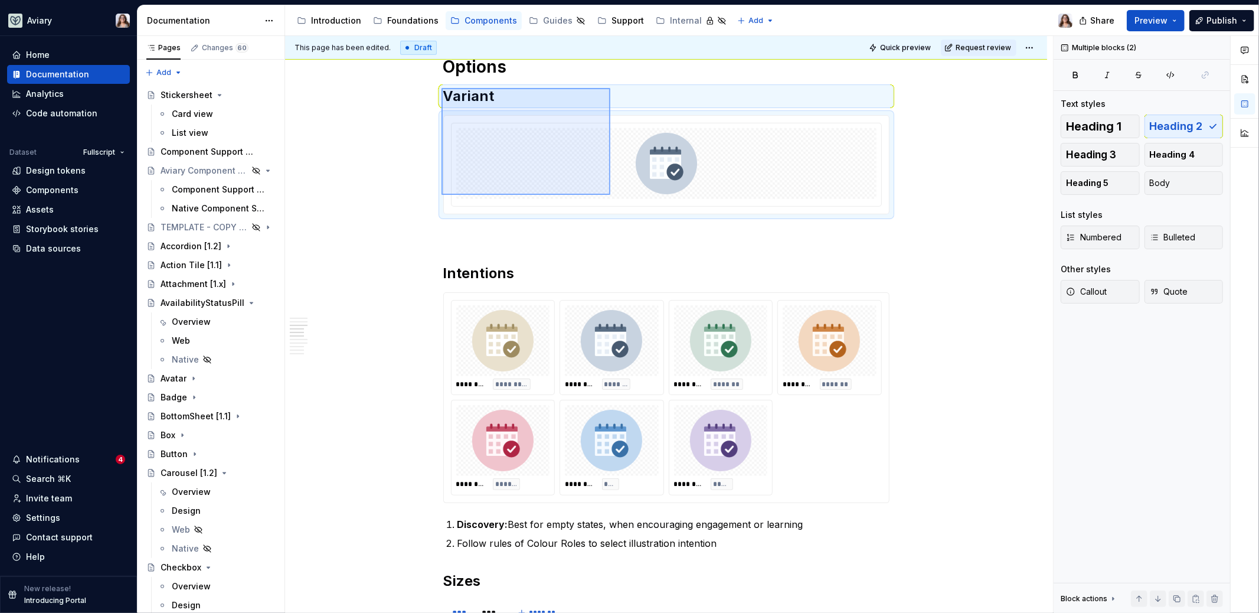
drag, startPoint x: 442, startPoint y: 87, endPoint x: 610, endPoint y: 193, distance: 198.7
click at [610, 193] on div "**********" at bounding box center [669, 324] width 768 height 577
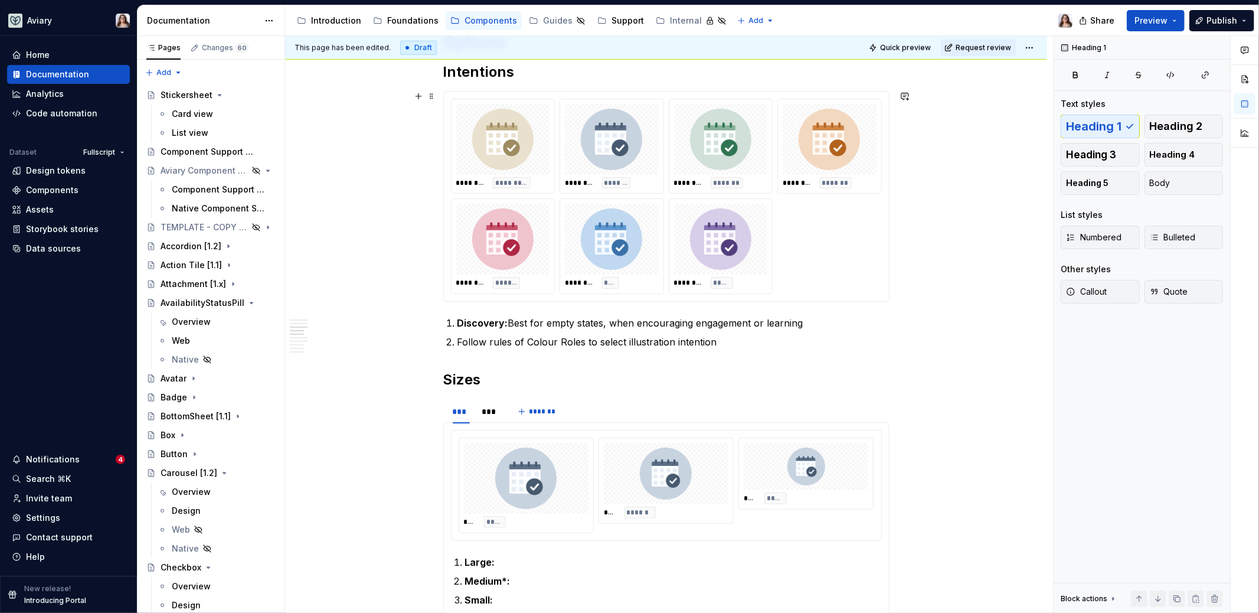
scroll to position [581, 0]
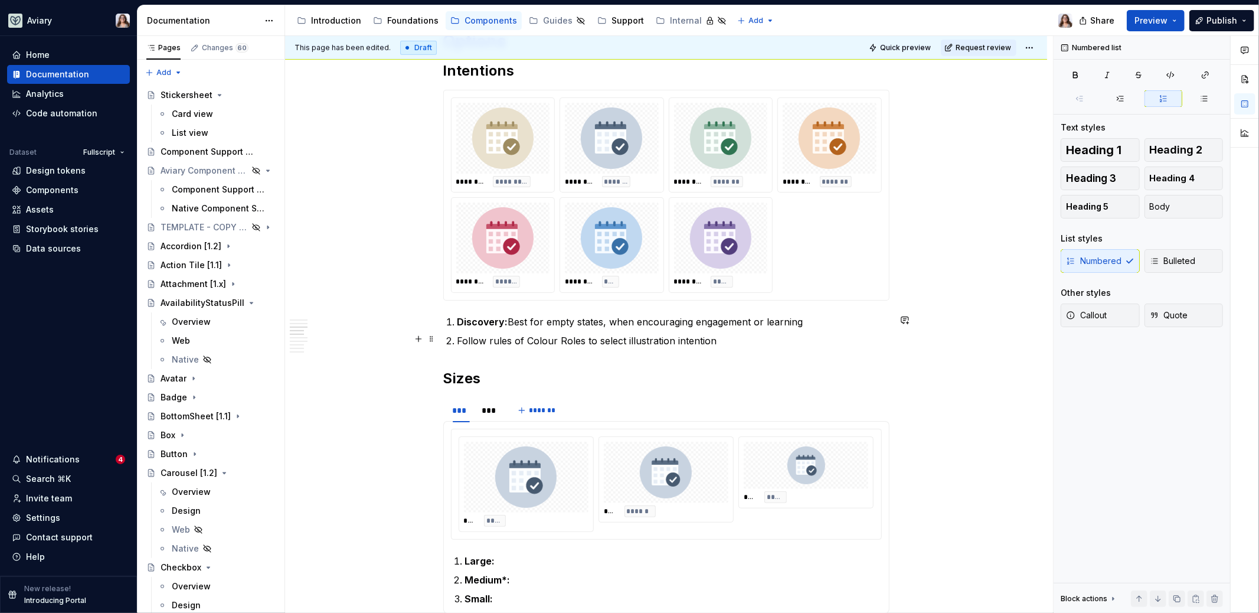
click at [718, 342] on p "Follow rules of Colour Roles to select illustration intention" at bounding box center [673, 340] width 432 height 14
click at [645, 342] on p "Follow rules of Colour Roles to select illustration intention" at bounding box center [673, 340] width 432 height 14
click at [738, 340] on p "Follow rules of Colour Roles to select the illustration intention" at bounding box center [673, 340] width 432 height 14
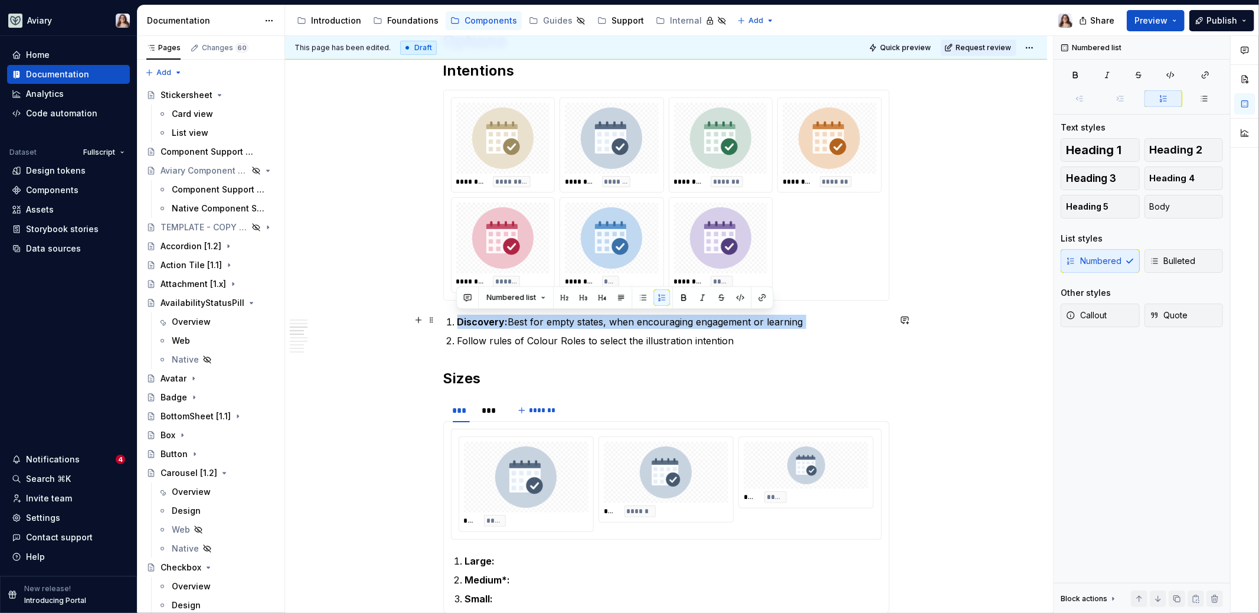
drag, startPoint x: 457, startPoint y: 338, endPoint x: 449, endPoint y: 315, distance: 24.5
click at [457, 315] on ol "Discovery: Best for empty states, when encouraging engagement or learning Follo…" at bounding box center [673, 331] width 432 height 33
click at [457, 319] on strong "Discovery:" at bounding box center [482, 322] width 51 height 12
drag, startPoint x: 802, startPoint y: 318, endPoint x: 450, endPoint y: 317, distance: 351.8
click at [457, 317] on li "Discovery: Best for empty states, when encouraging engagement or learning" at bounding box center [673, 322] width 432 height 14
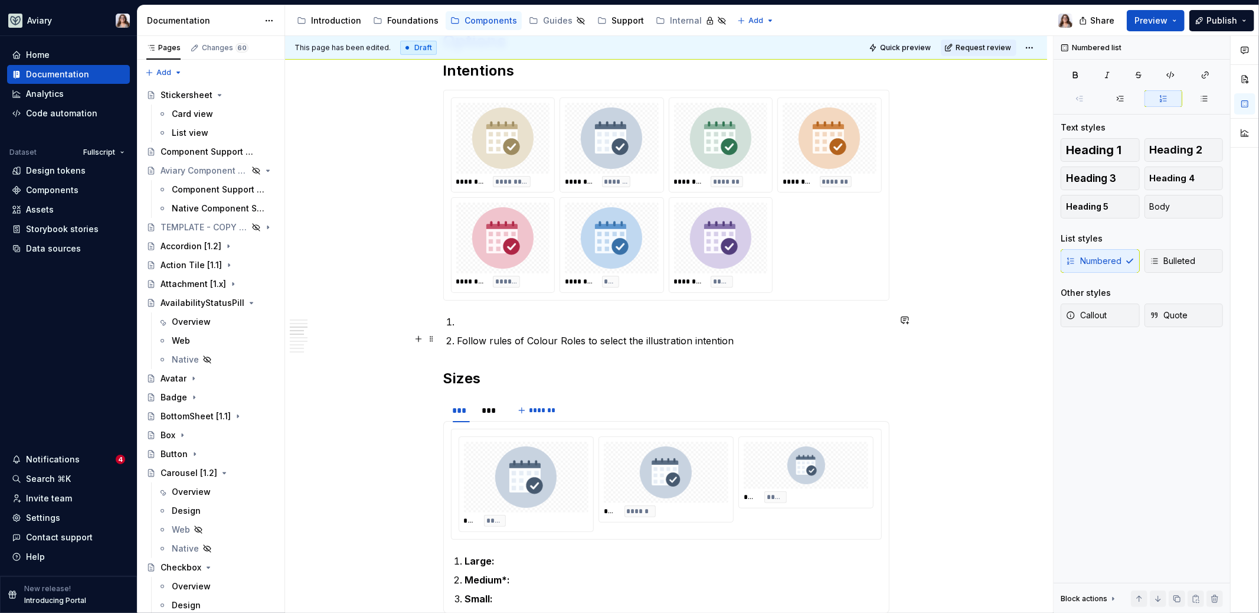
click at [457, 338] on li "Follow rules of Colour Roles to select the illustration intention" at bounding box center [673, 340] width 432 height 14
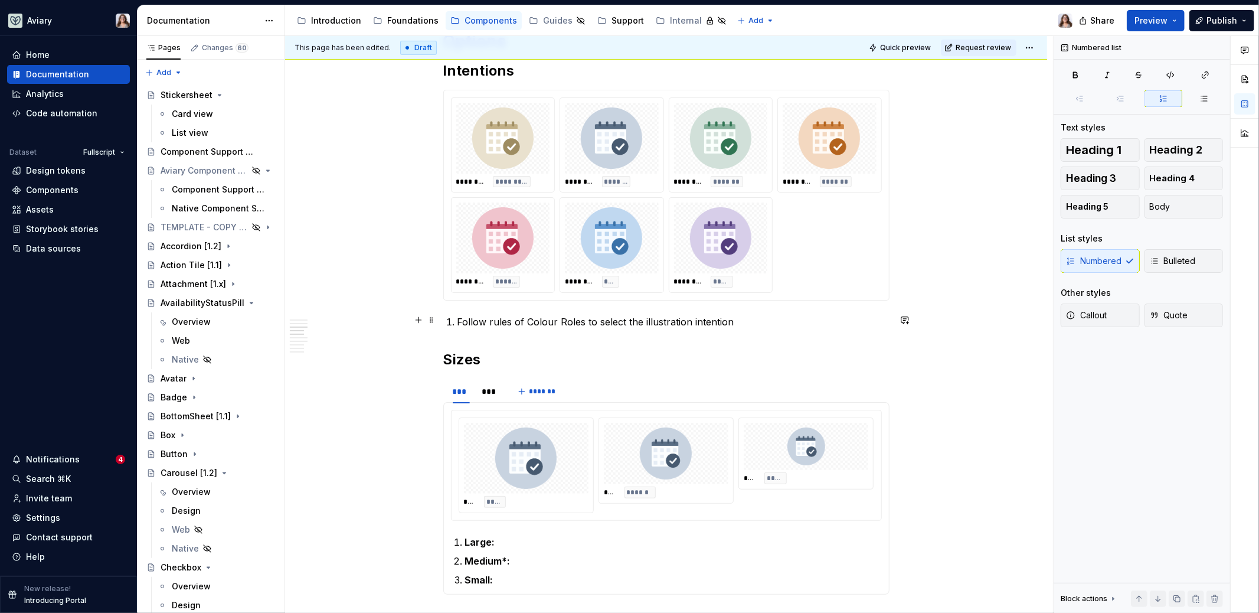
click at [457, 321] on p "Follow rules of Colour Roles to select the illustration intention" at bounding box center [673, 322] width 432 height 14
click at [991, 254] on div "Numbered Bulleted" at bounding box center [1142, 261] width 162 height 24
click at [991, 205] on button "Body" at bounding box center [1184, 207] width 79 height 24
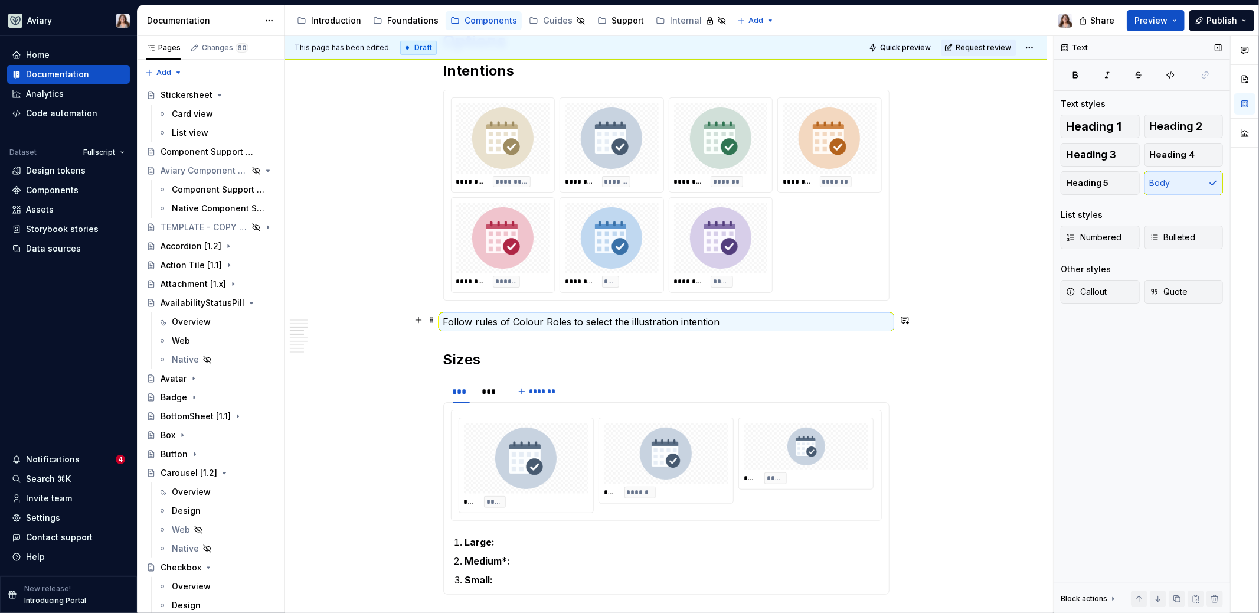
click at [721, 316] on p "Follow rules of Colour Roles to select the illustration intention" at bounding box center [666, 322] width 446 height 14
click at [720, 320] on p "Follow rules of Colour Roles to select the illustration intention" at bounding box center [666, 322] width 446 height 14
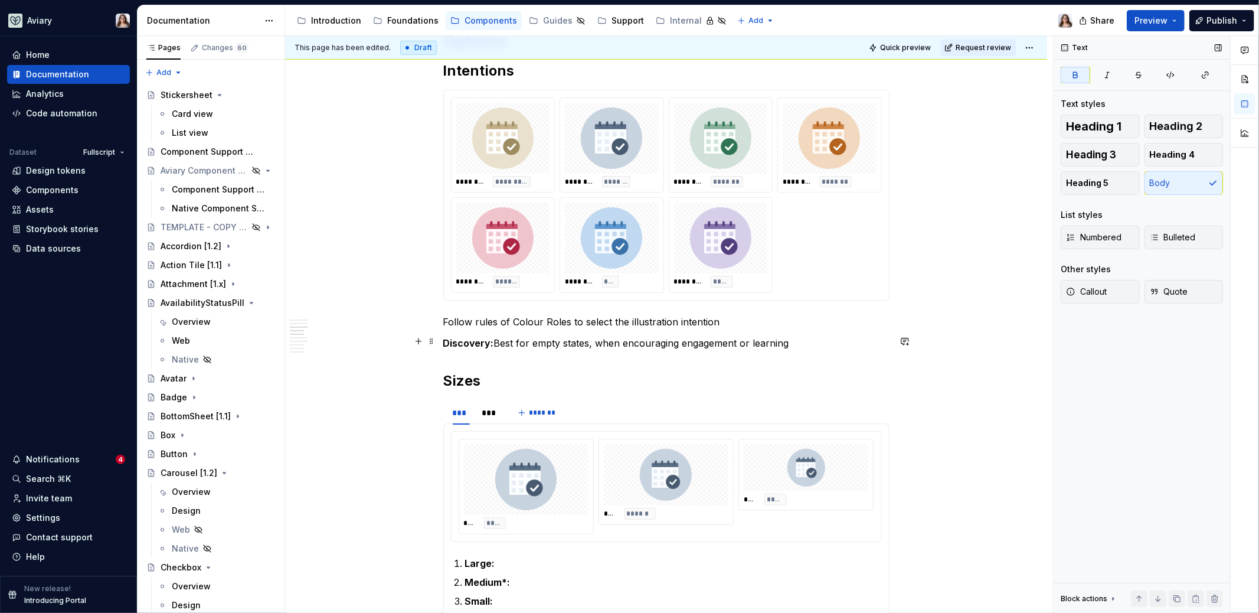
click at [446, 341] on strong "Discovery:" at bounding box center [468, 343] width 51 height 12
click at [519, 376] on h2 "Sizes" at bounding box center [666, 380] width 446 height 19
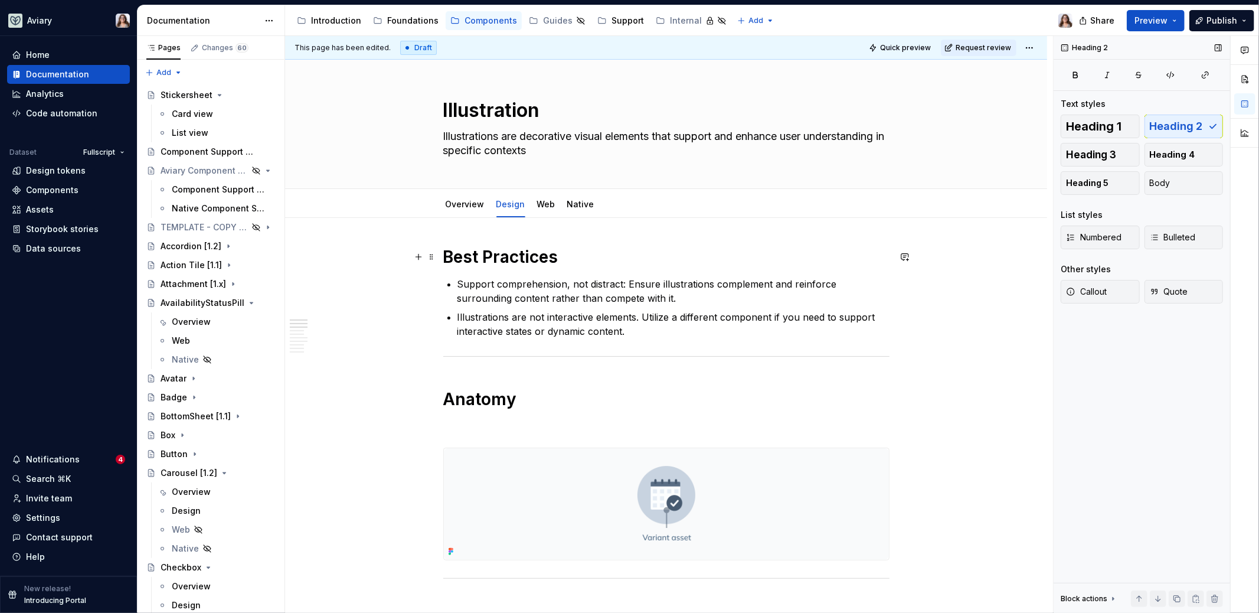
scroll to position [0, 0]
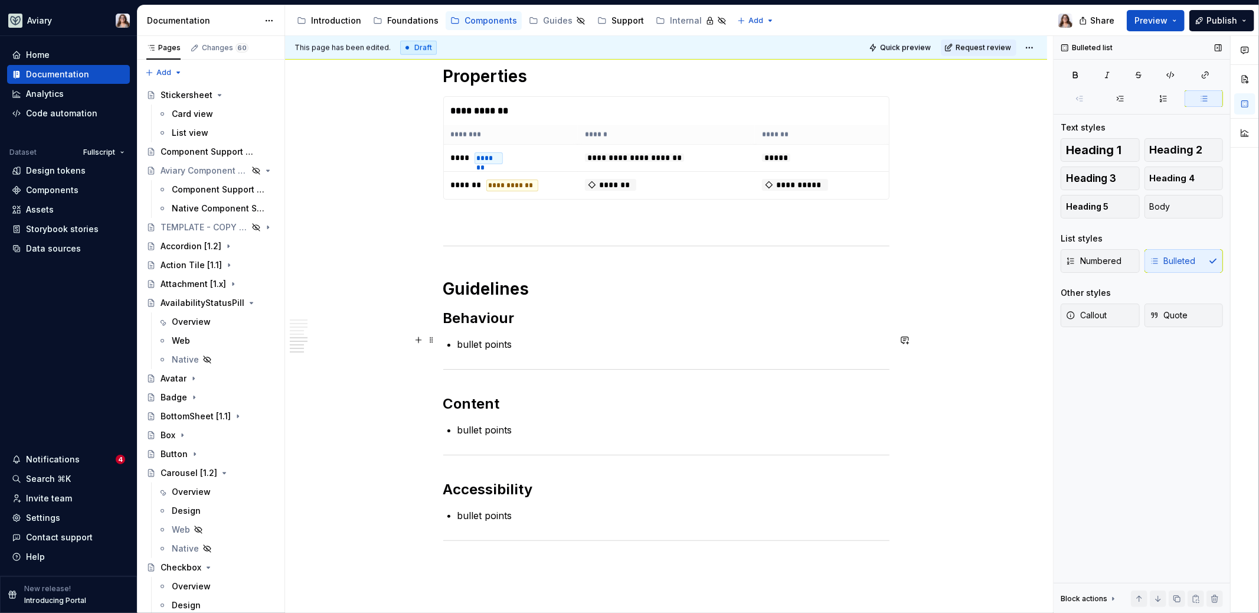
scroll to position [1188, 0]
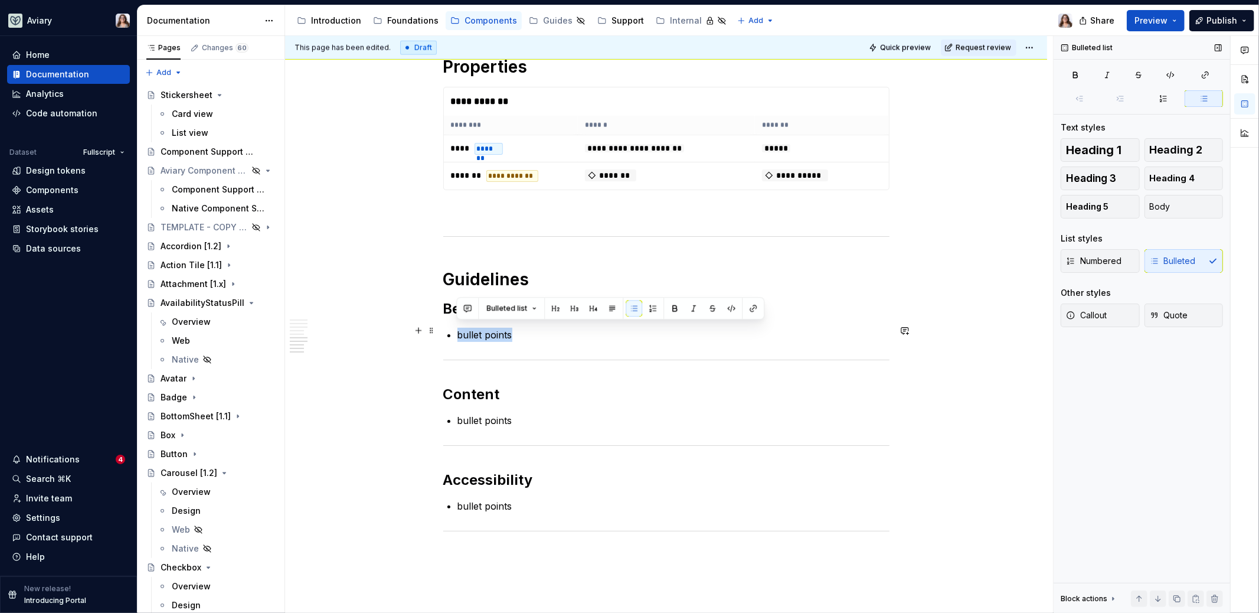
drag, startPoint x: 524, startPoint y: 335, endPoint x: 447, endPoint y: 335, distance: 76.7
click at [514, 332] on p "bullet points" at bounding box center [673, 335] width 432 height 14
click at [476, 335] on p "bullet points" at bounding box center [673, 335] width 432 height 14
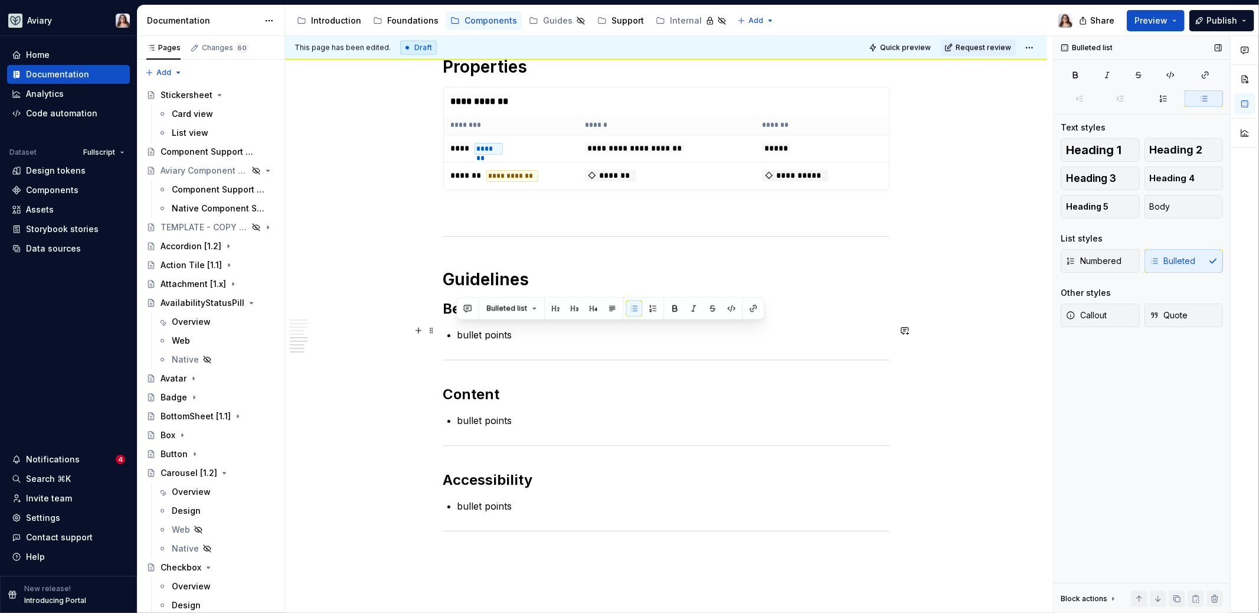
click at [523, 328] on p "bullet points" at bounding box center [673, 335] width 432 height 14
drag, startPoint x: 519, startPoint y: 333, endPoint x: 434, endPoint y: 333, distance: 85.0
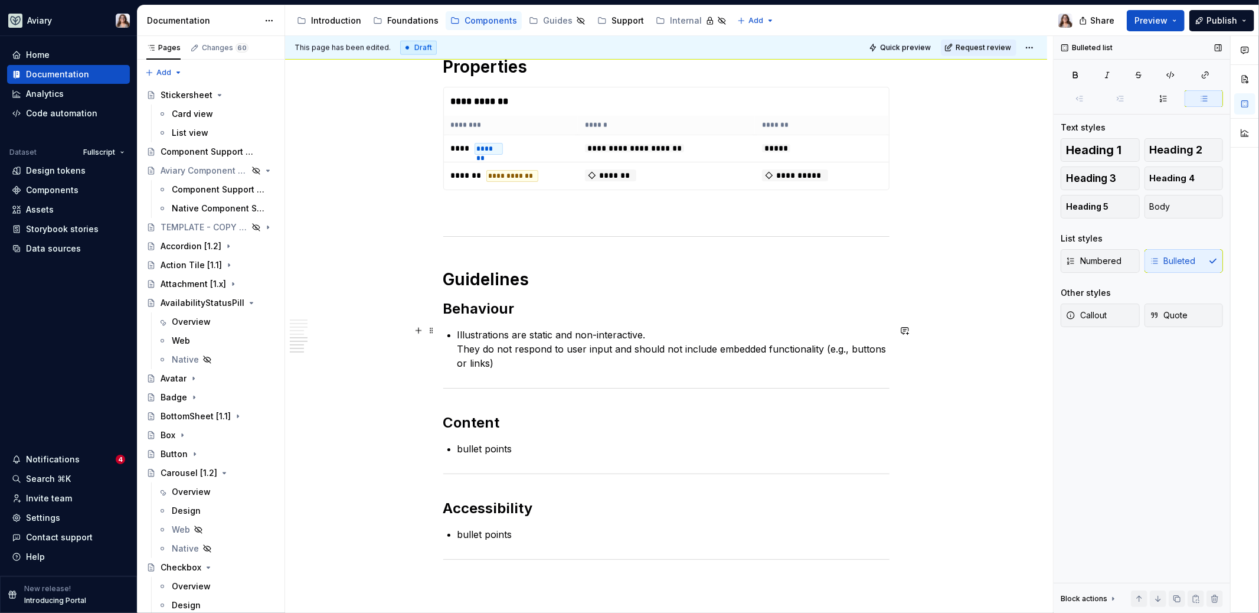
click at [457, 344] on p "Illustrations are static and non-interactive. They do not respond to user input…" at bounding box center [673, 349] width 432 height 42
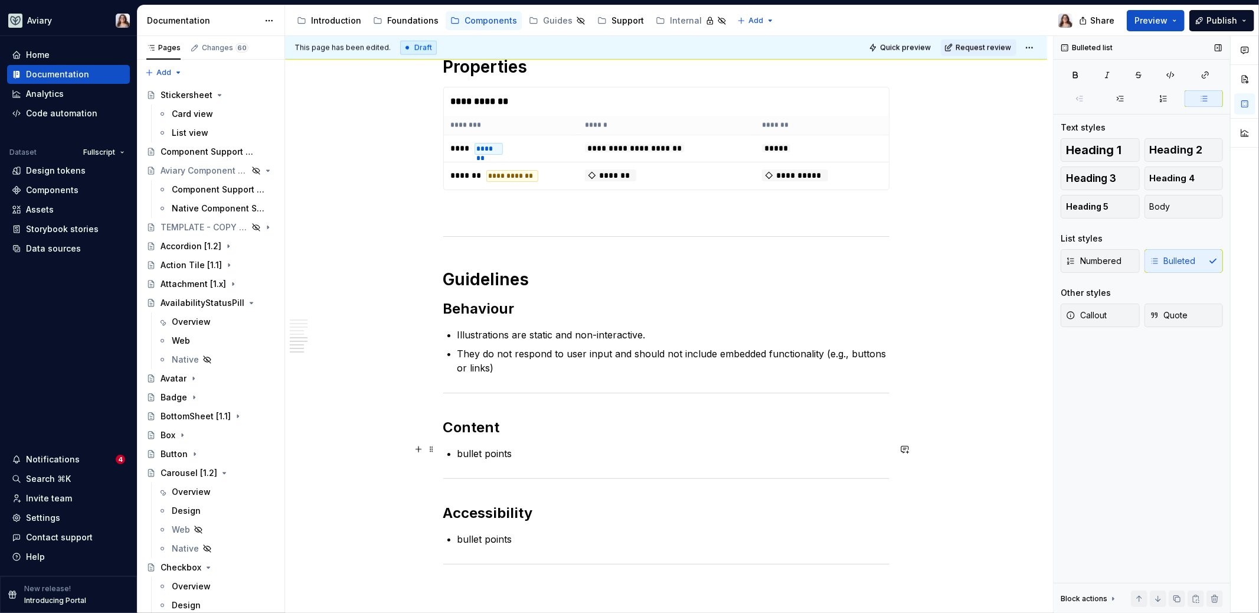
click at [509, 450] on p "bullet points" at bounding box center [673, 453] width 432 height 14
drag, startPoint x: 515, startPoint y: 449, endPoint x: 443, endPoint y: 448, distance: 72.0
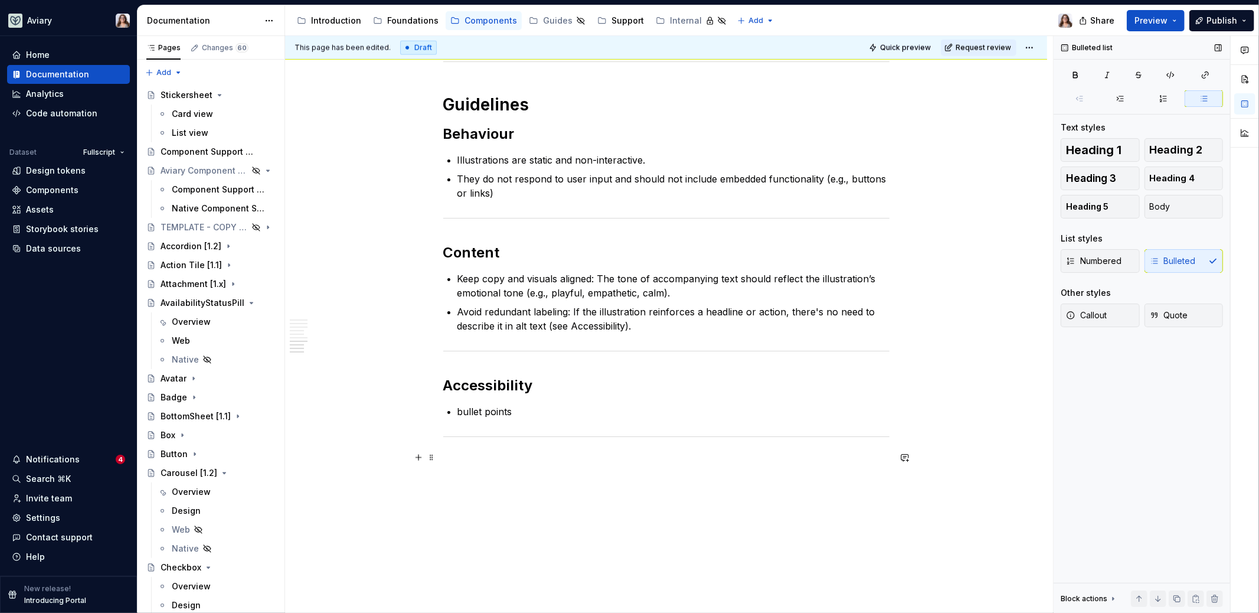
scroll to position [1364, 0]
click at [516, 404] on p "bullet points" at bounding box center [673, 410] width 432 height 14
click at [498, 382] on h2 "Accessibility" at bounding box center [666, 383] width 446 height 19
drag, startPoint x: 517, startPoint y: 406, endPoint x: 457, endPoint y: 404, distance: 60.2
click at [457, 404] on p "bullet points" at bounding box center [673, 410] width 432 height 14
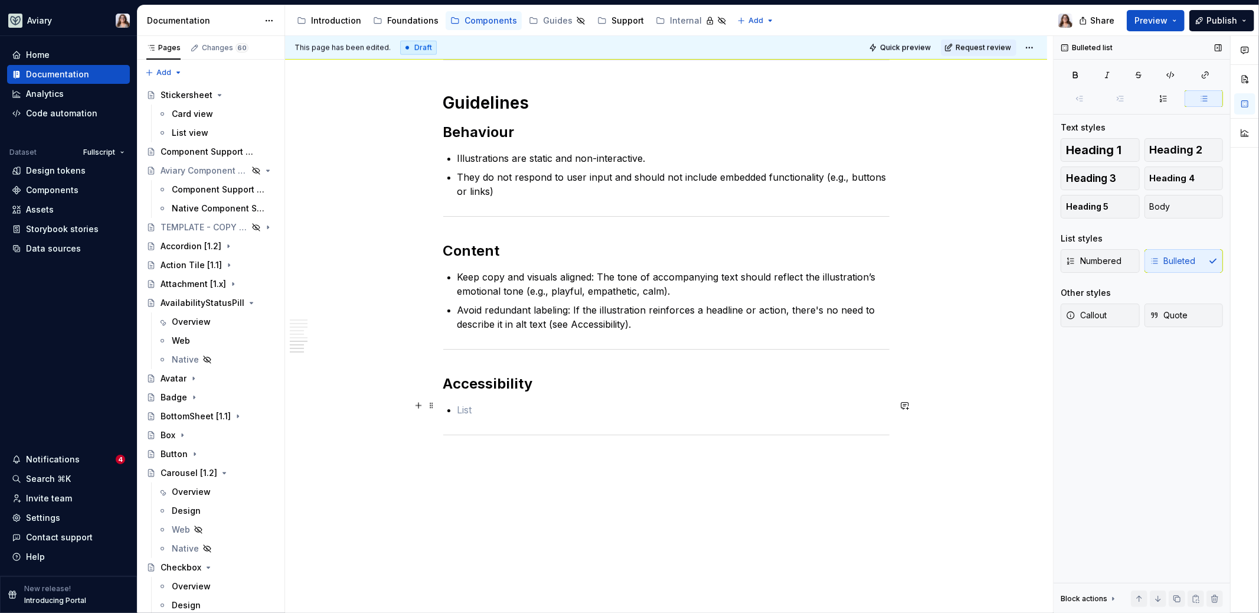
click at [457, 403] on p at bounding box center [673, 410] width 432 height 14
click at [493, 403] on p "Ensure sufficient contrast when placed on a surface" at bounding box center [673, 410] width 432 height 14
click at [725, 407] on p "Ensure there is sufficient contrast when placed on a surface" at bounding box center [673, 410] width 432 height 14
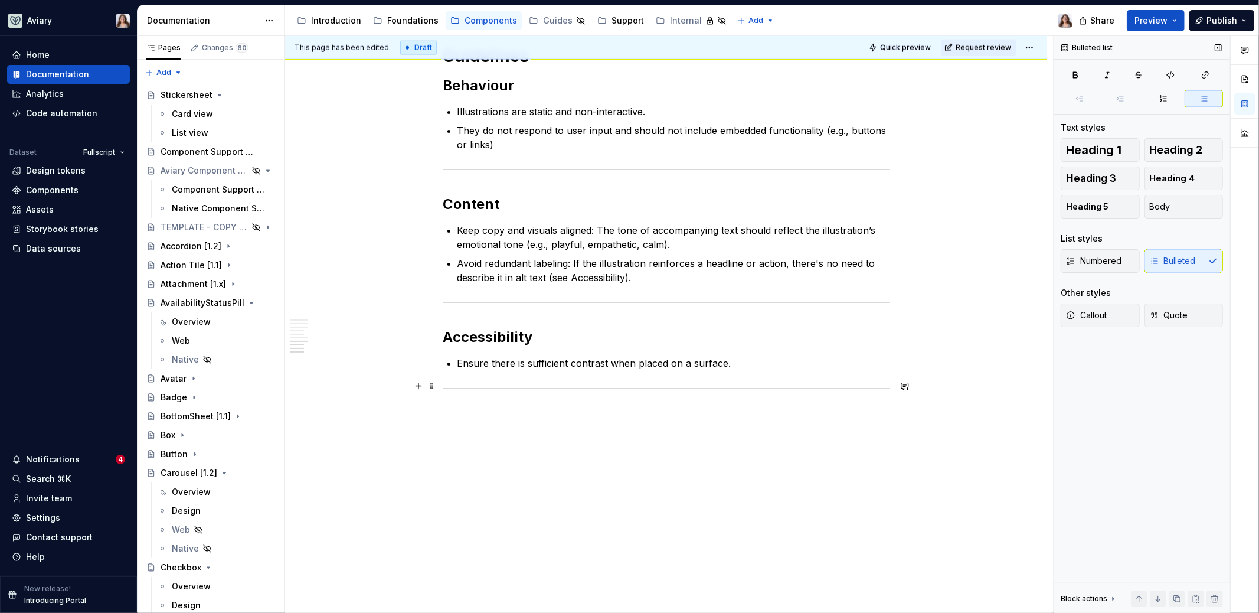
click at [525, 384] on div at bounding box center [666, 388] width 446 height 8
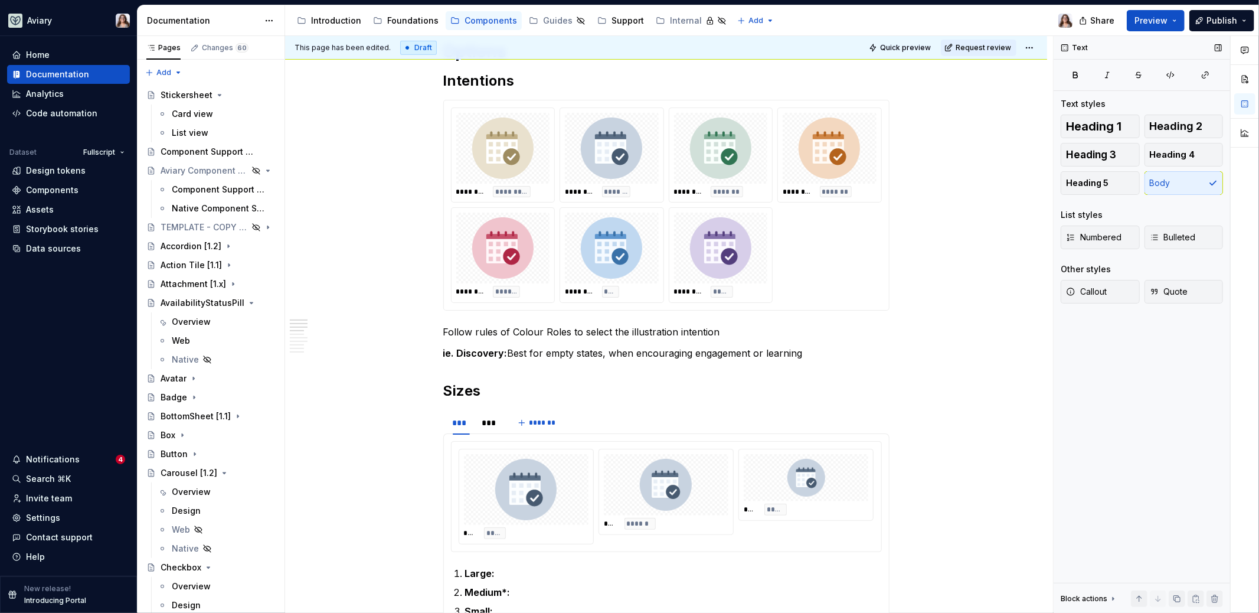
scroll to position [0, 0]
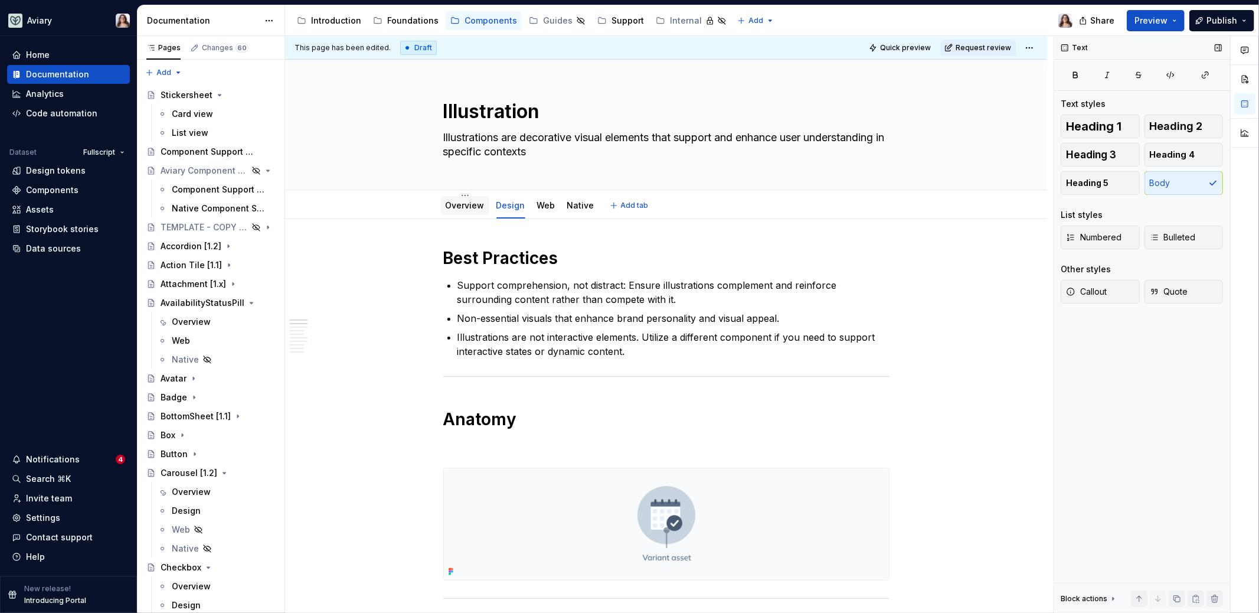
click at [463, 207] on link "Overview" at bounding box center [465, 205] width 39 height 10
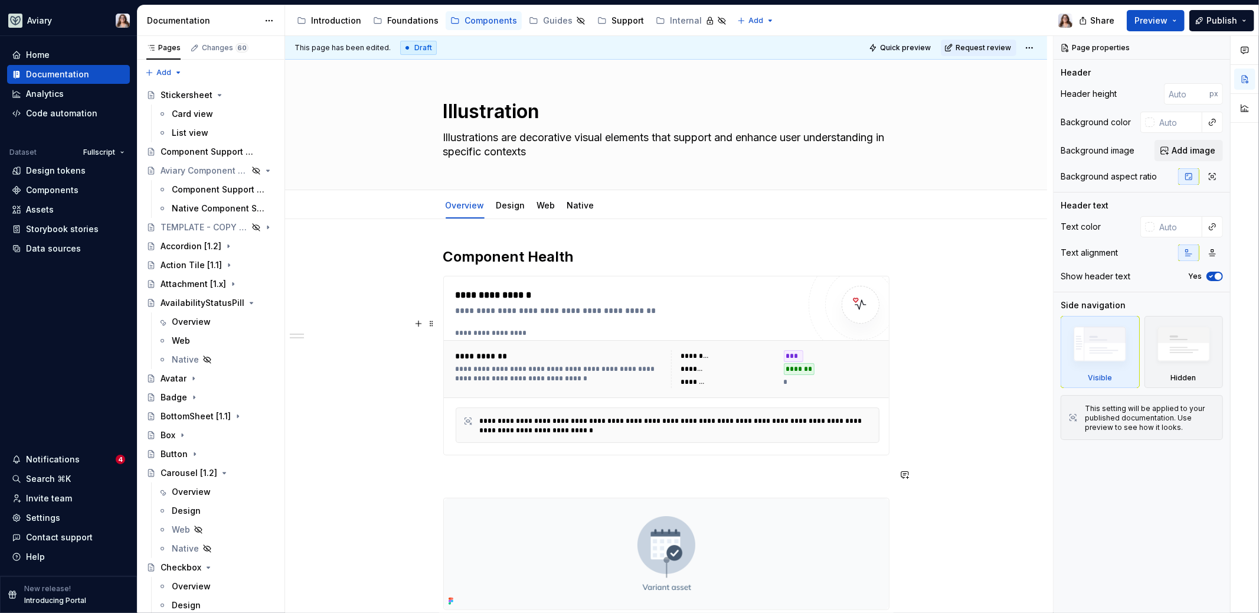
scroll to position [425, 0]
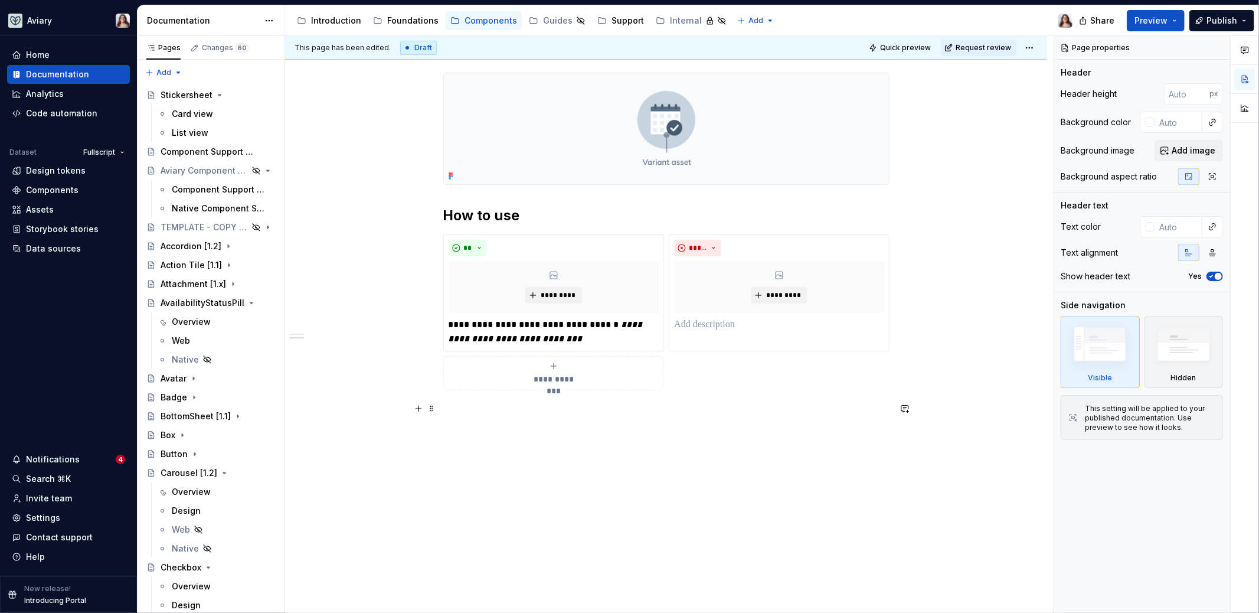
click at [498, 412] on p at bounding box center [666, 411] width 446 height 14
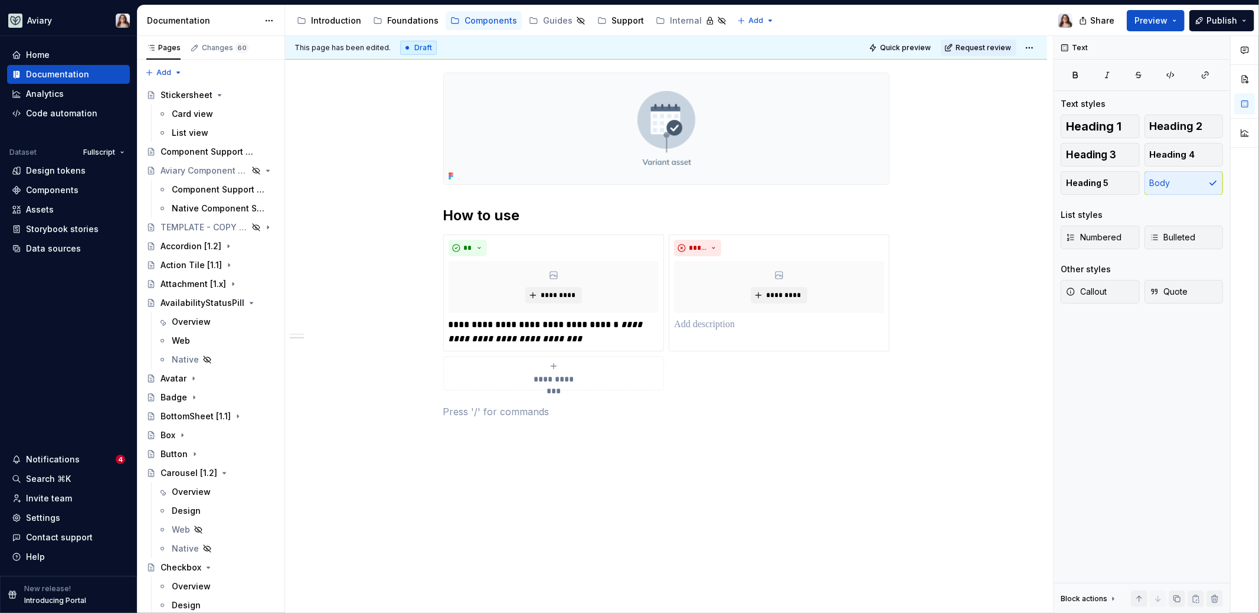
scroll to position [0, 0]
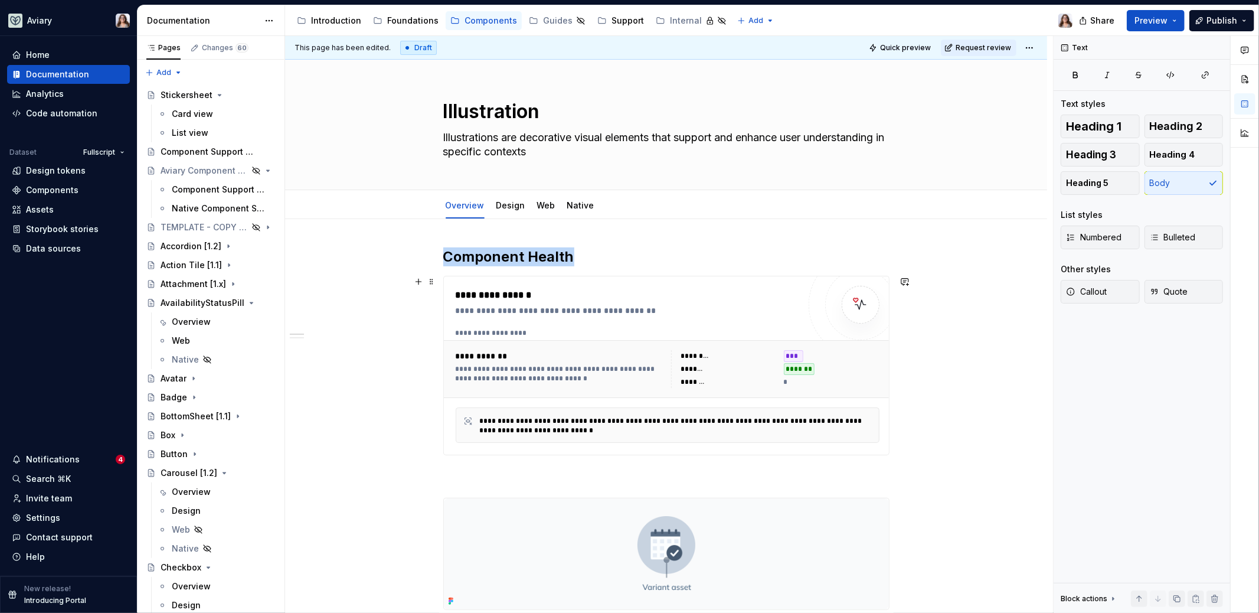
click at [576, 353] on div "**********" at bounding box center [560, 356] width 208 height 12
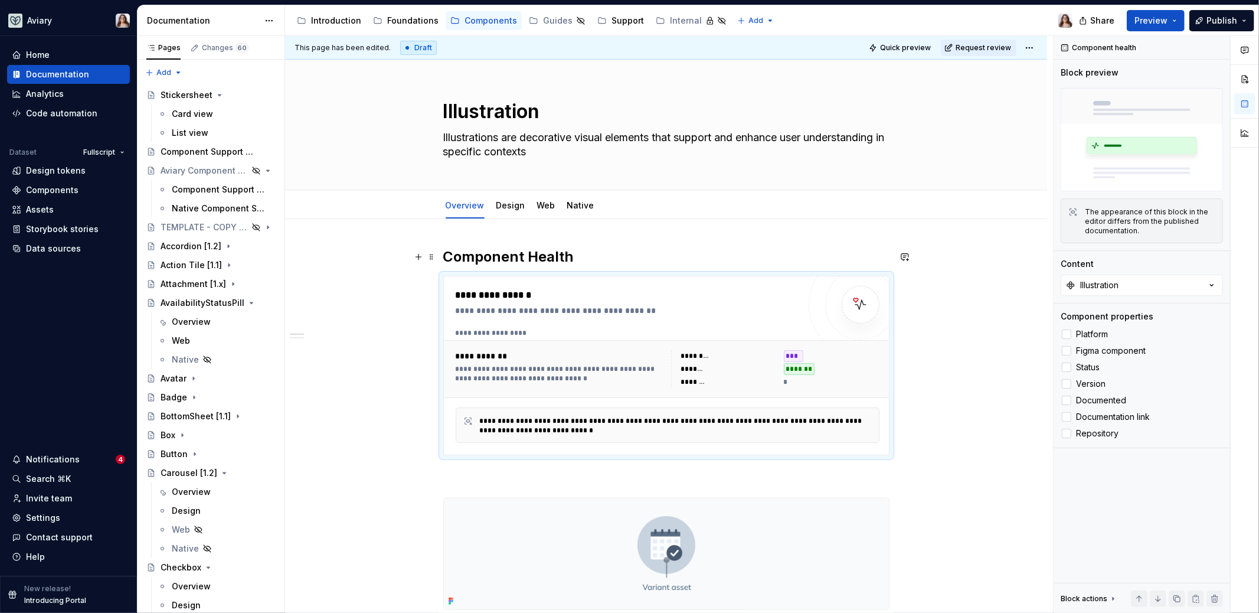
click at [586, 260] on h2 "Component Health" at bounding box center [666, 256] width 446 height 19
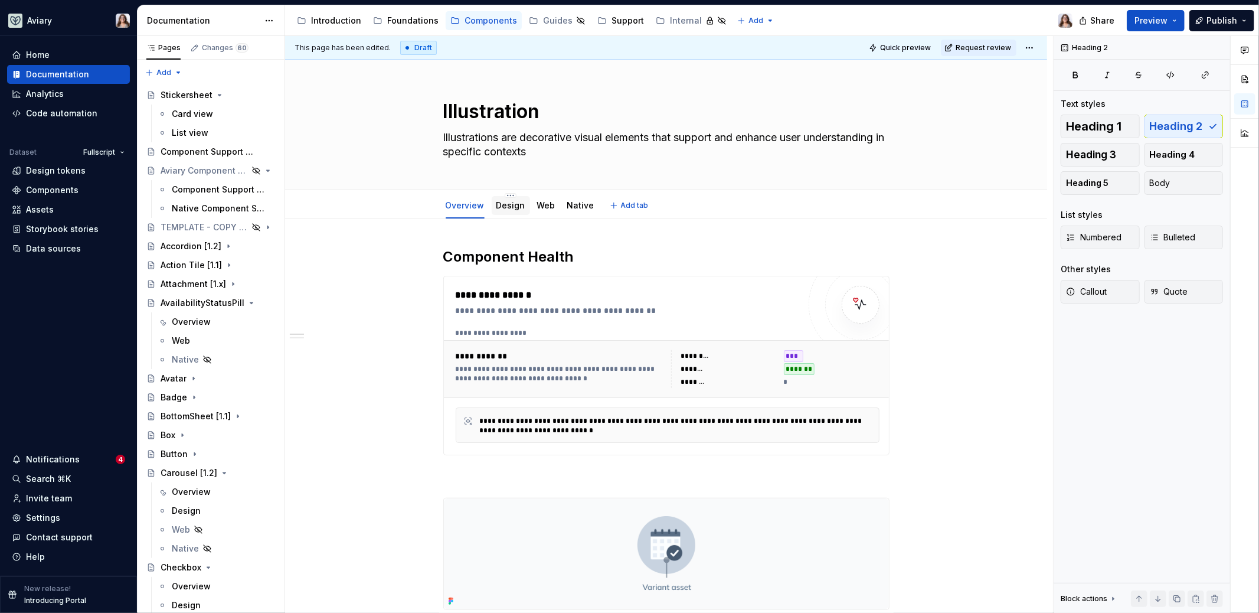
click at [505, 205] on link "Design" at bounding box center [510, 205] width 29 height 10
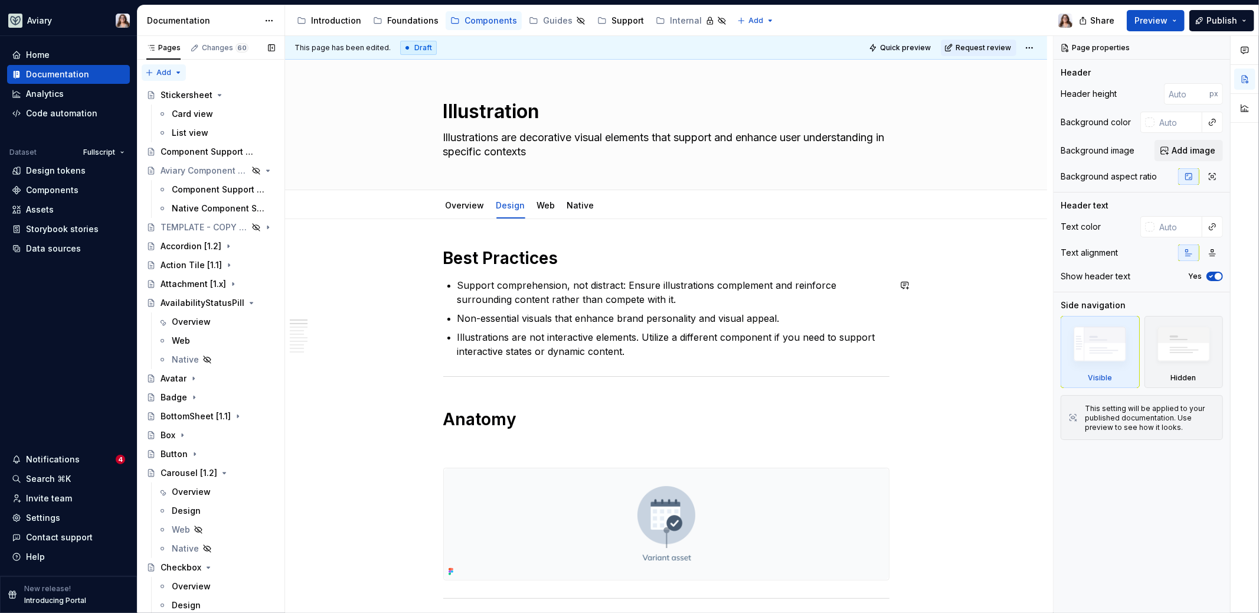
type textarea "*"
click at [50, 197] on div "Components" at bounding box center [68, 190] width 123 height 19
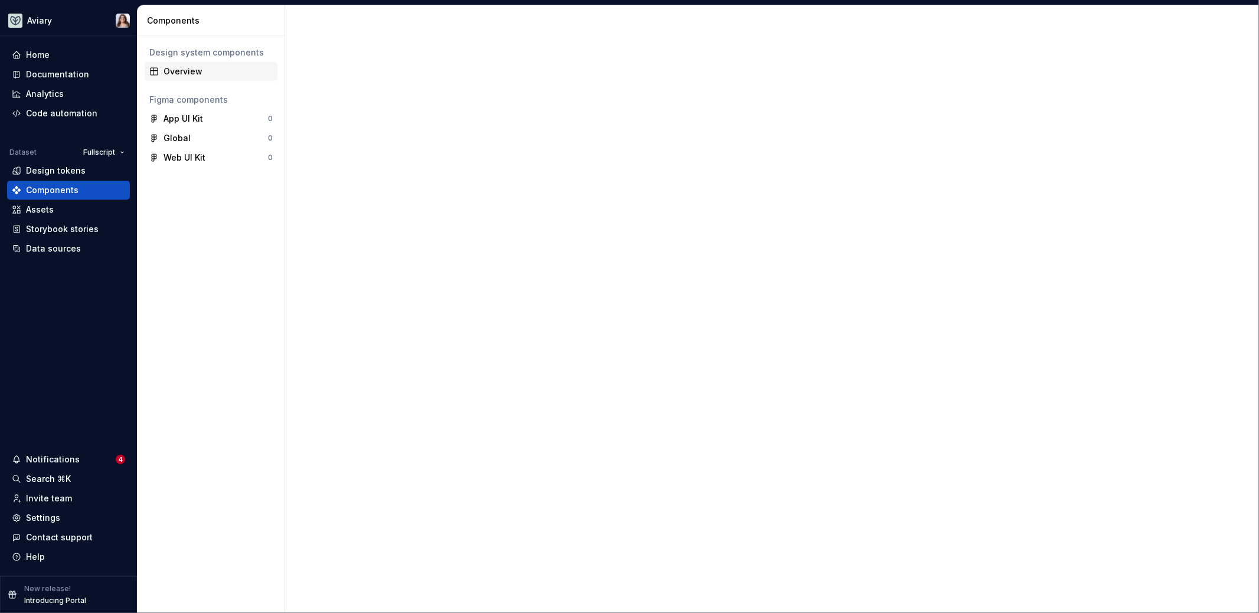
click at [189, 71] on div "Overview" at bounding box center [218, 72] width 109 height 12
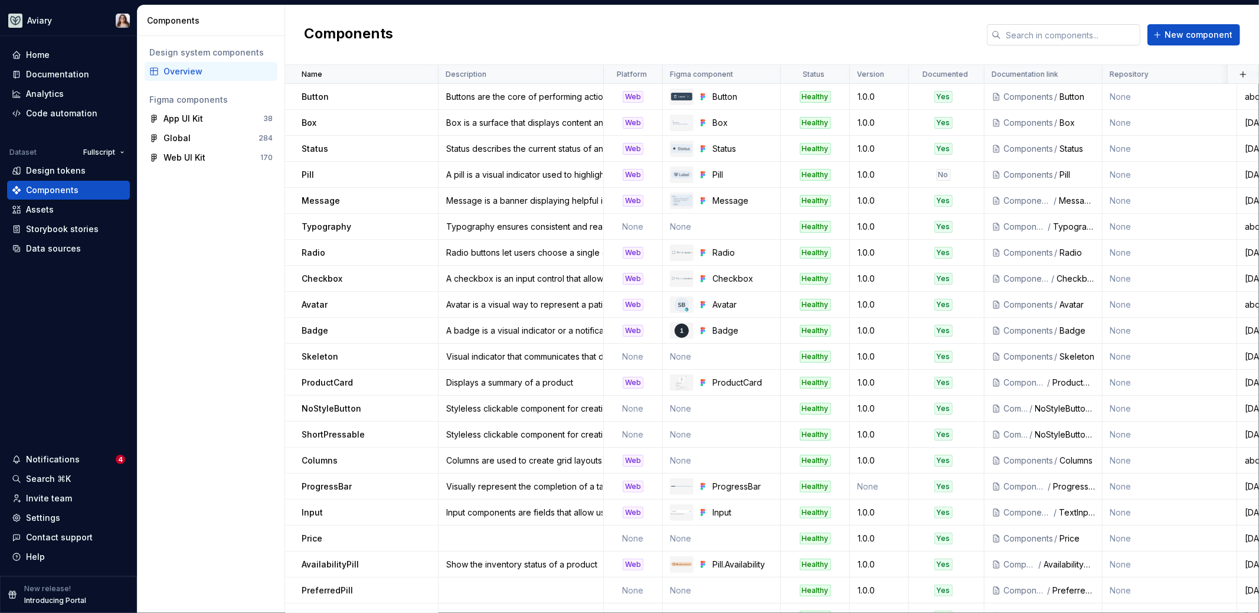
click at [991, 41] on input "text" at bounding box center [1070, 34] width 139 height 21
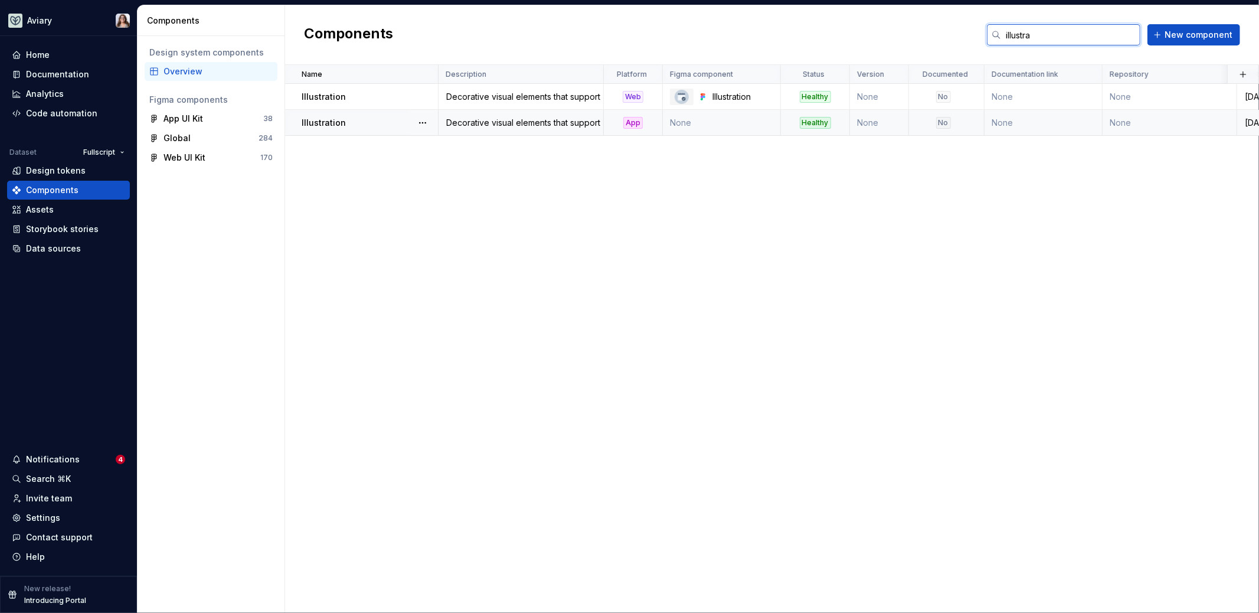
type input "illustra"
click at [727, 122] on td "None" at bounding box center [722, 123] width 118 height 26
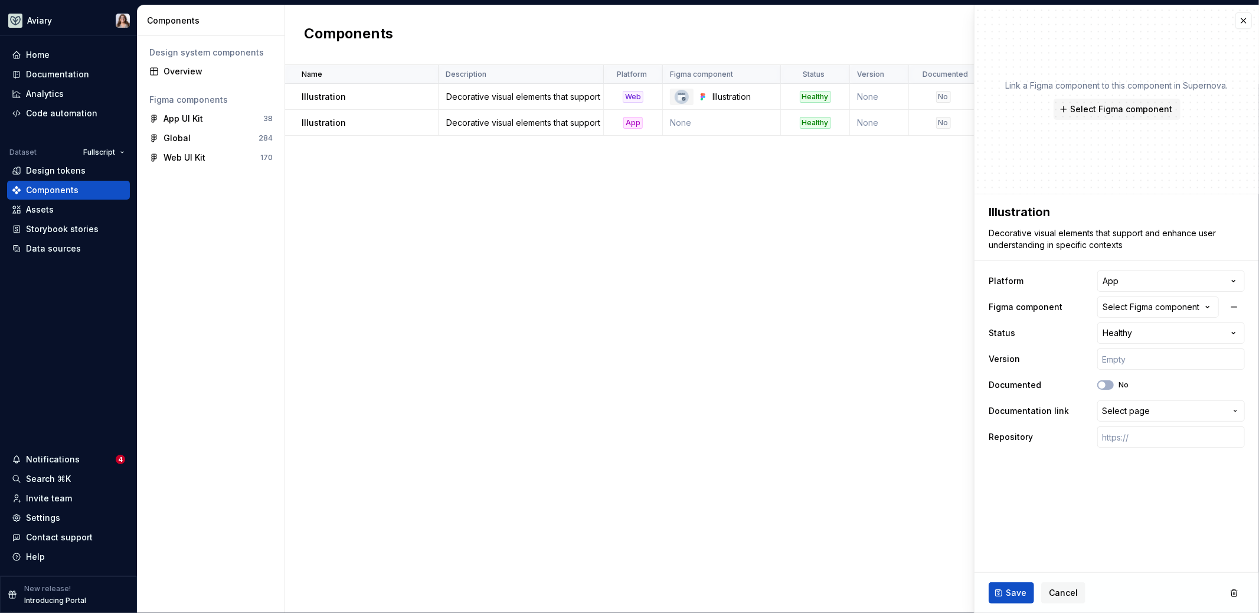
type textarea "*"
click at [991, 308] on div "Select Figma component" at bounding box center [1151, 307] width 97 height 12
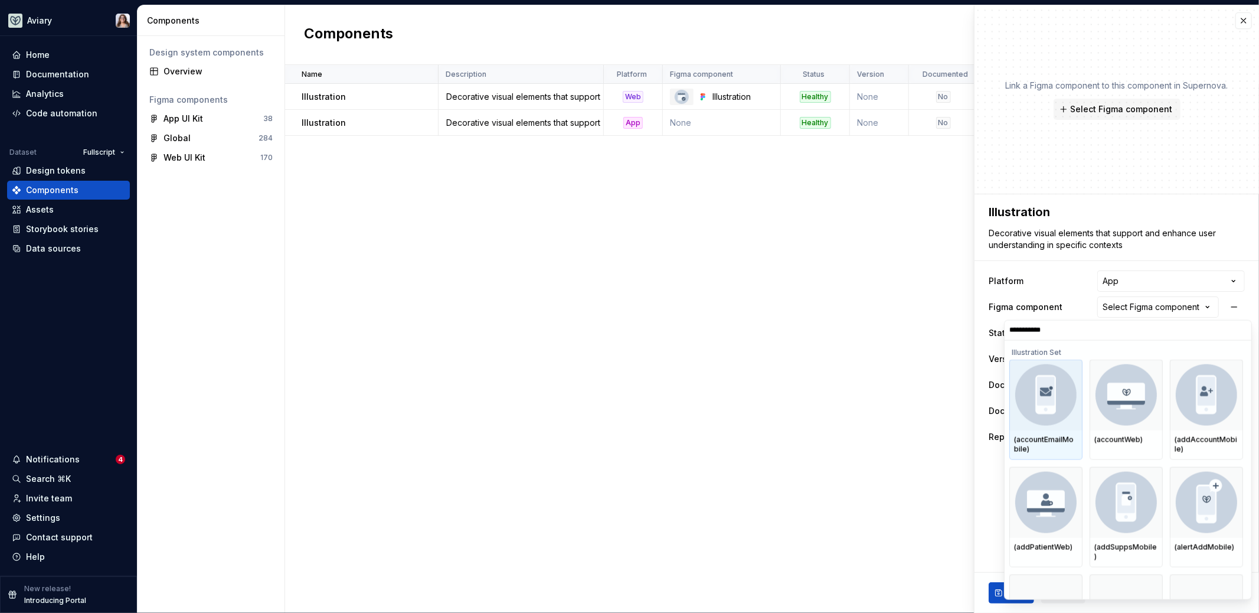
type input "**********"
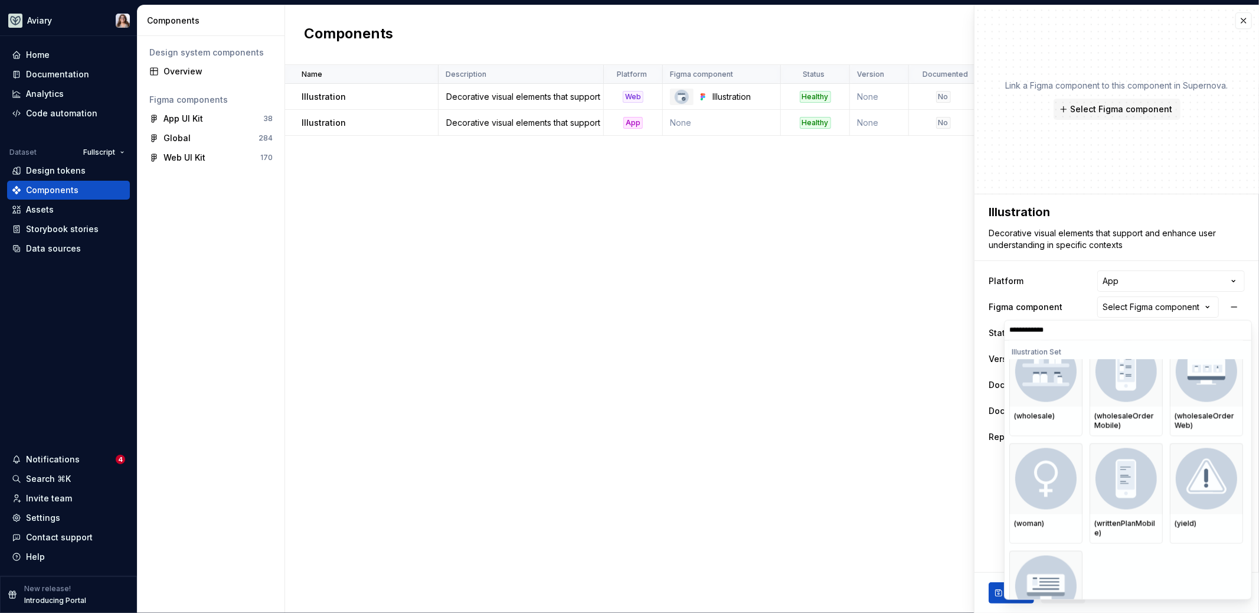
scroll to position [3044, 0]
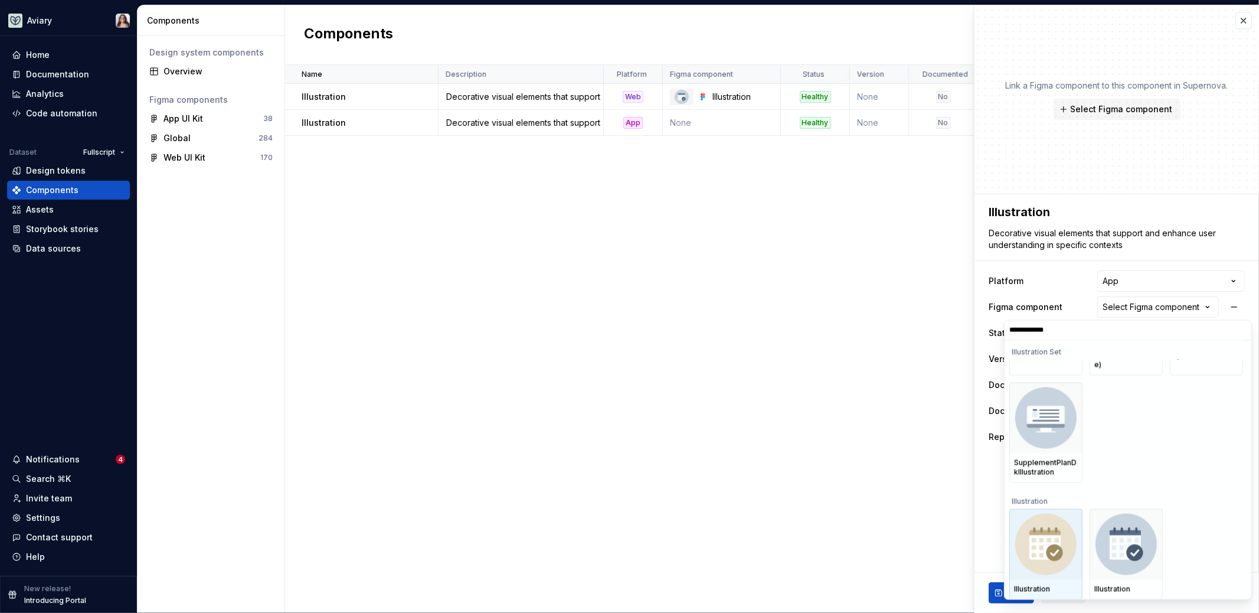
click at [991, 493] on img at bounding box center [1045, 543] width 61 height 61
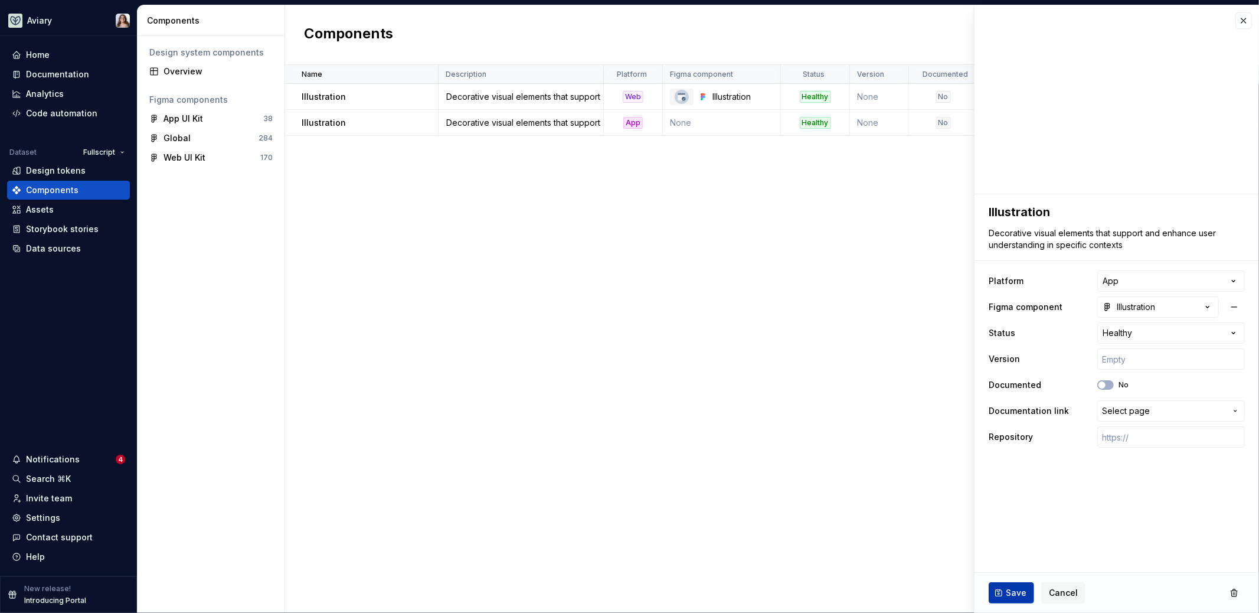
click at [991, 493] on span "Save" at bounding box center [1016, 593] width 21 height 12
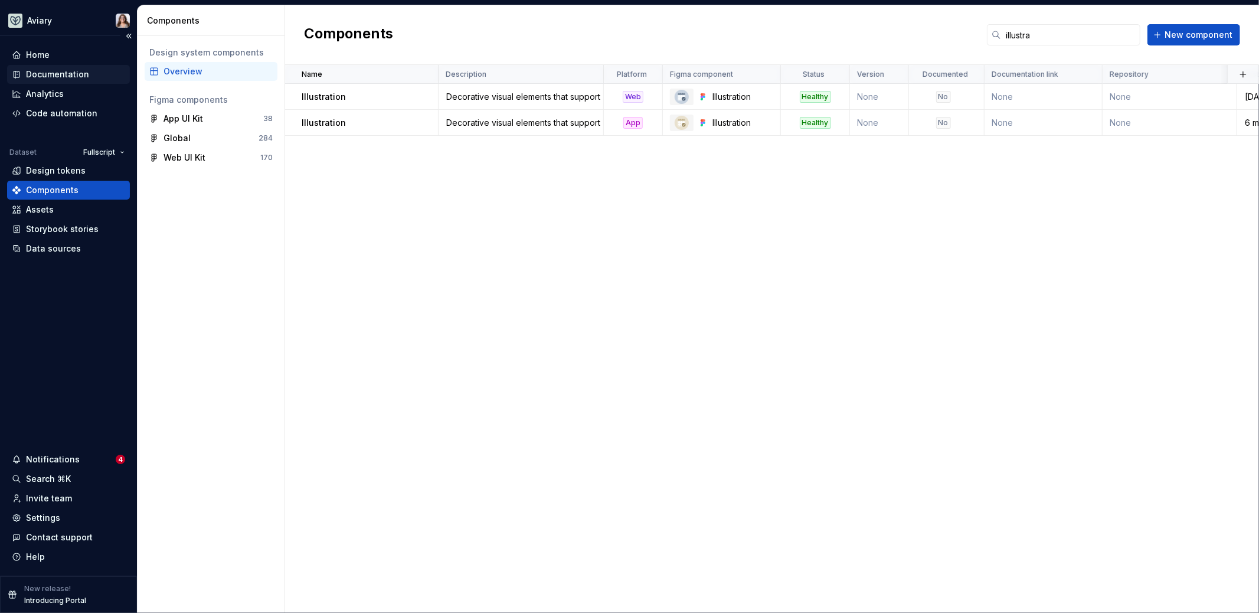
click at [71, 75] on div "Documentation" at bounding box center [57, 74] width 63 height 12
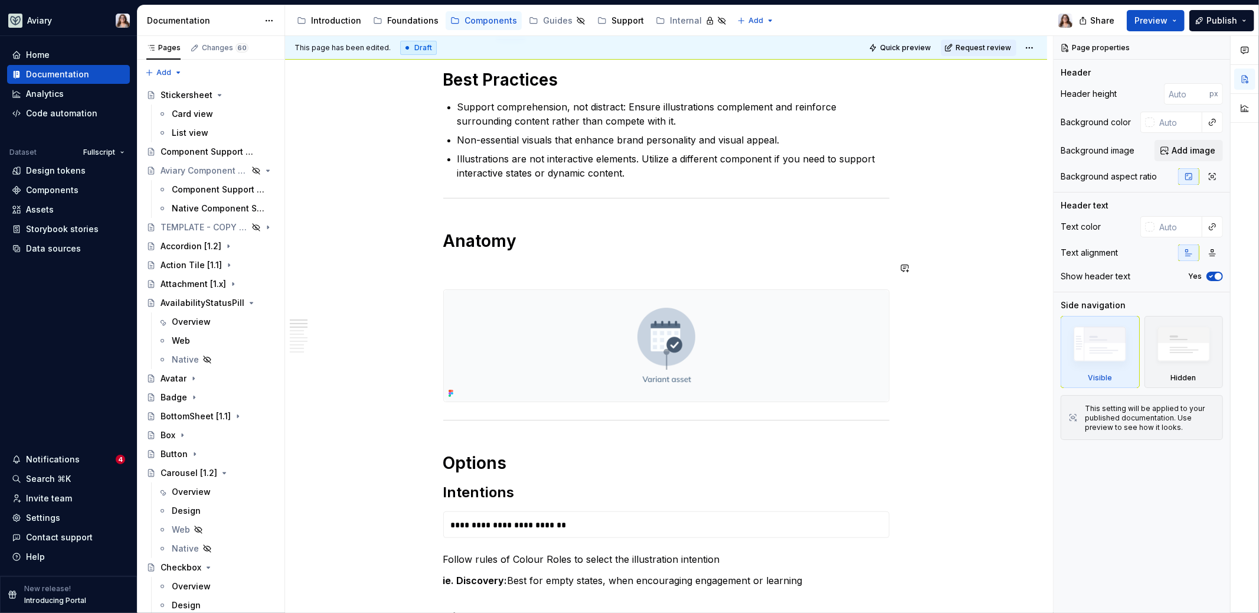
scroll to position [39, 0]
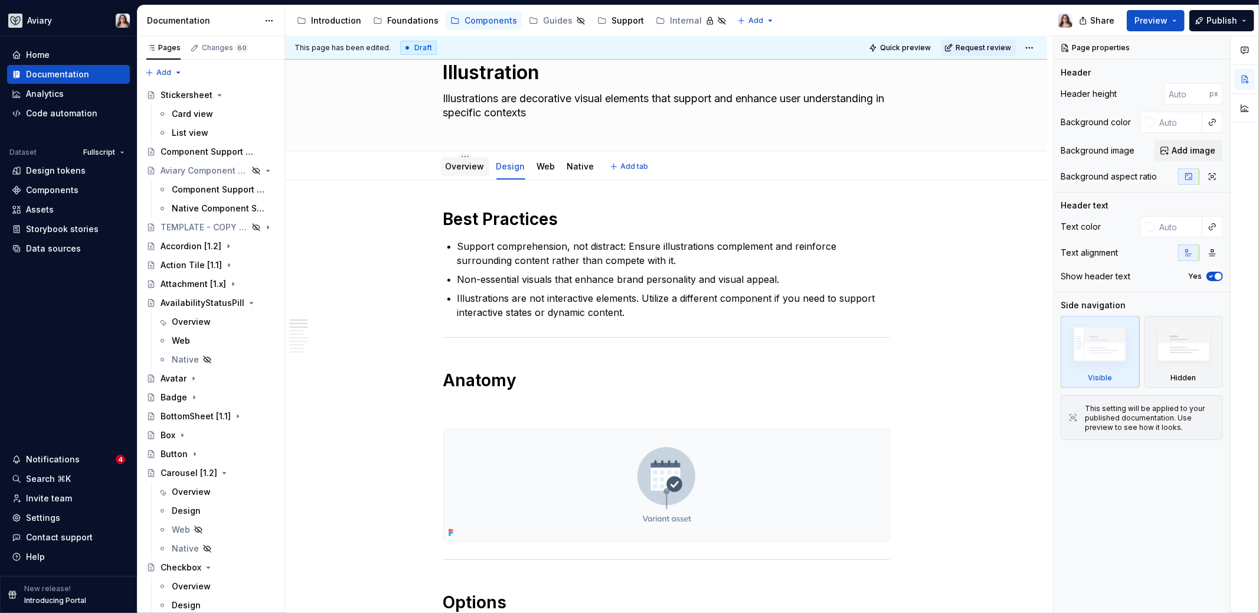
click at [465, 170] on div "Overview" at bounding box center [465, 167] width 39 height 12
click at [467, 168] on link "Overview" at bounding box center [465, 166] width 39 height 10
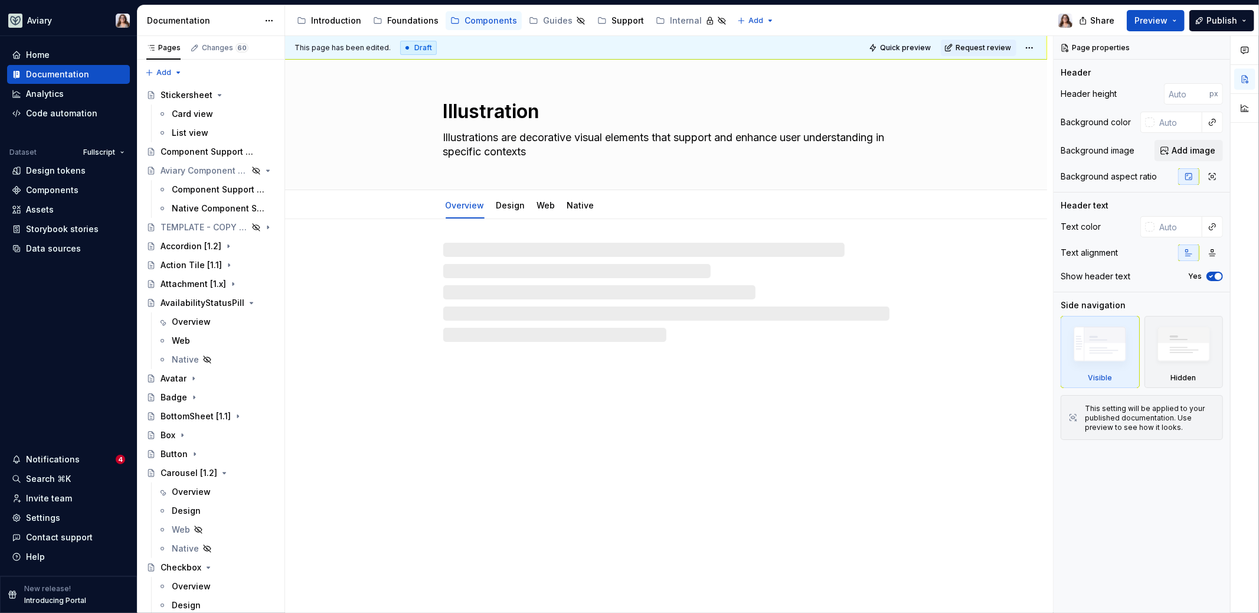
type textarea "*"
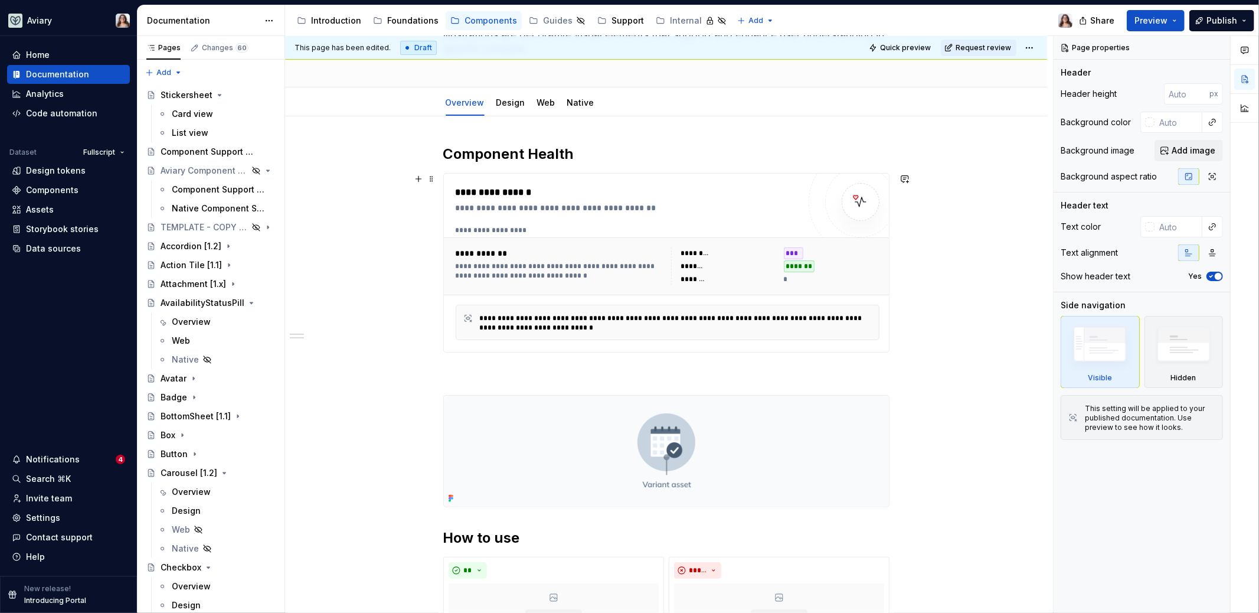
scroll to position [91, 0]
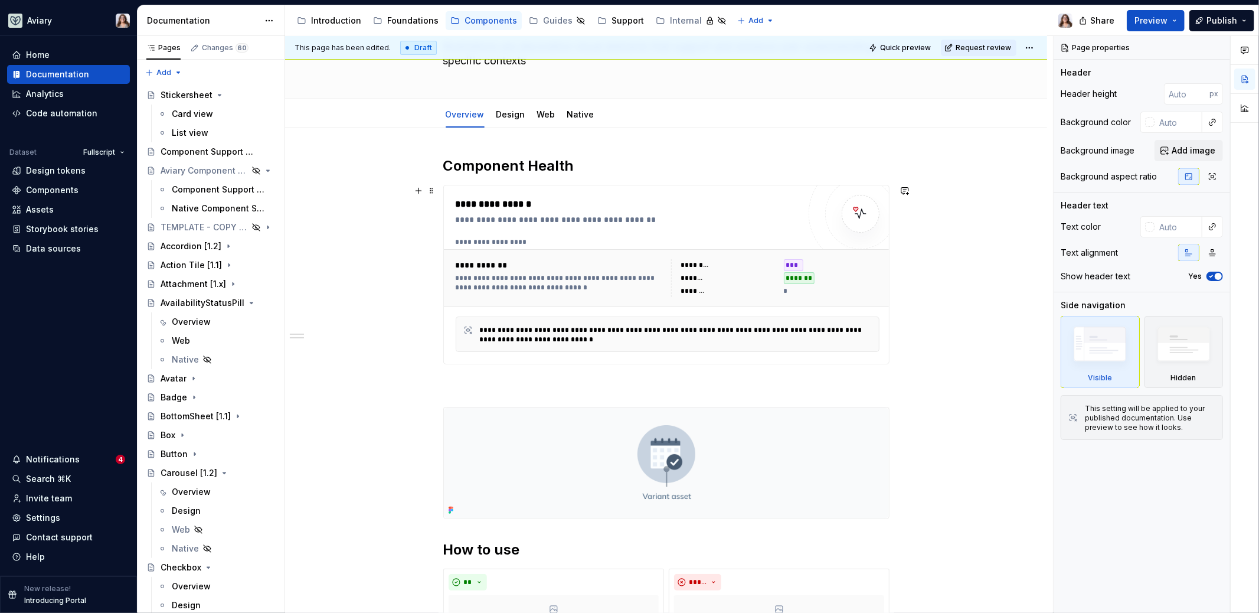
click at [638, 199] on div "**********" at bounding box center [628, 204] width 344 height 14
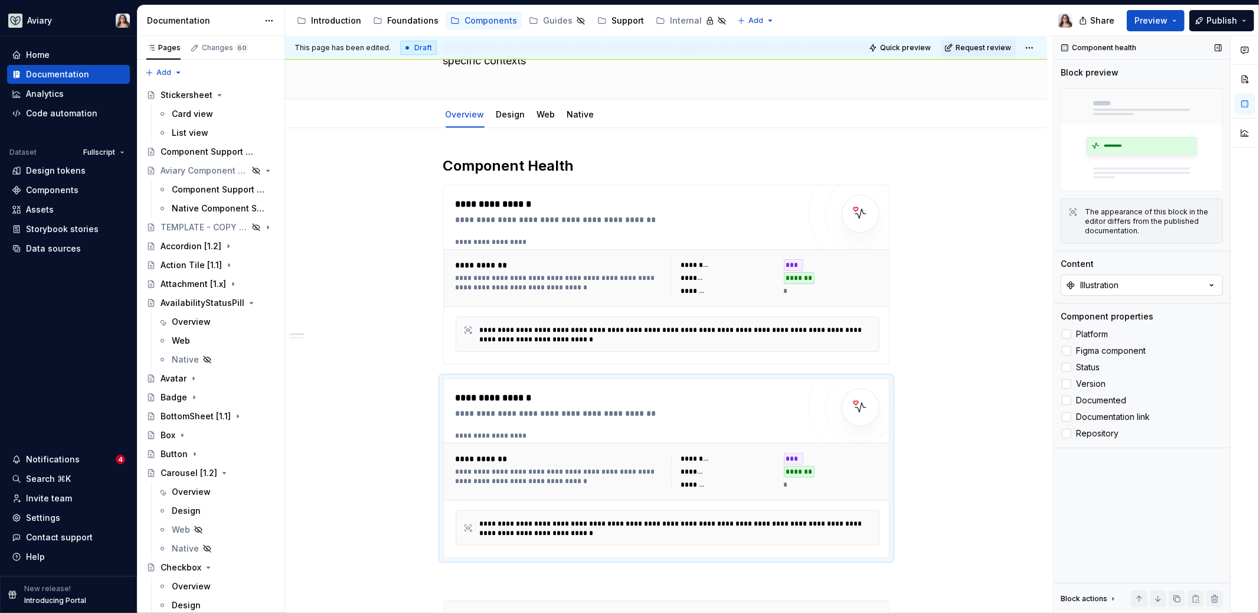
click at [991, 290] on button "Illustration" at bounding box center [1142, 284] width 162 height 21
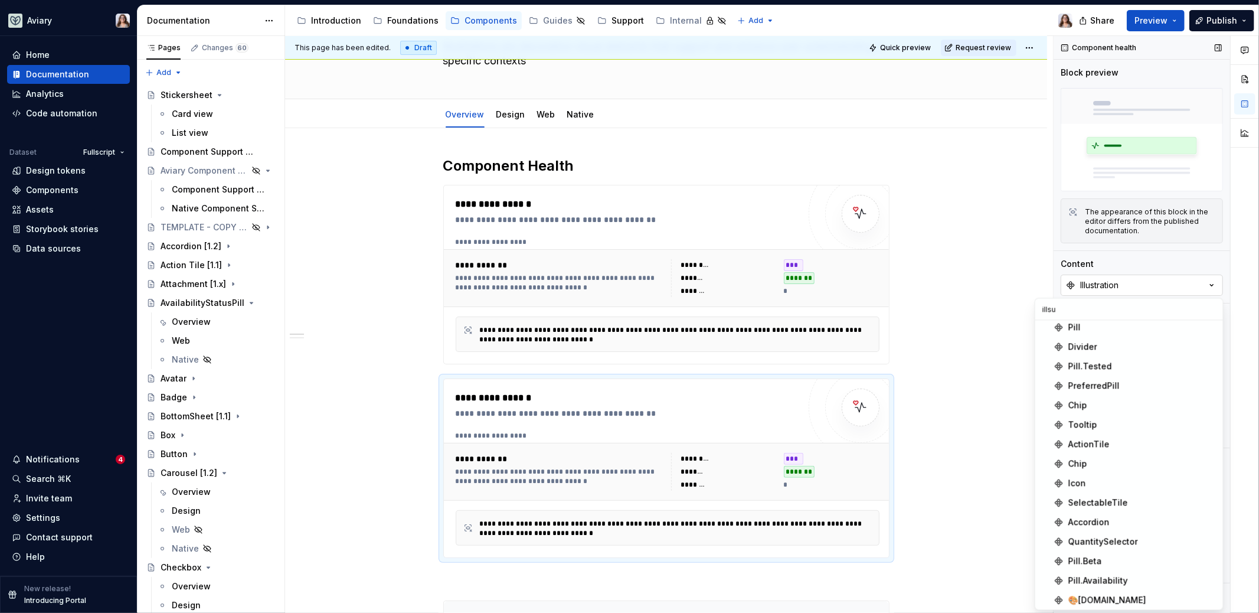
scroll to position [0, 0]
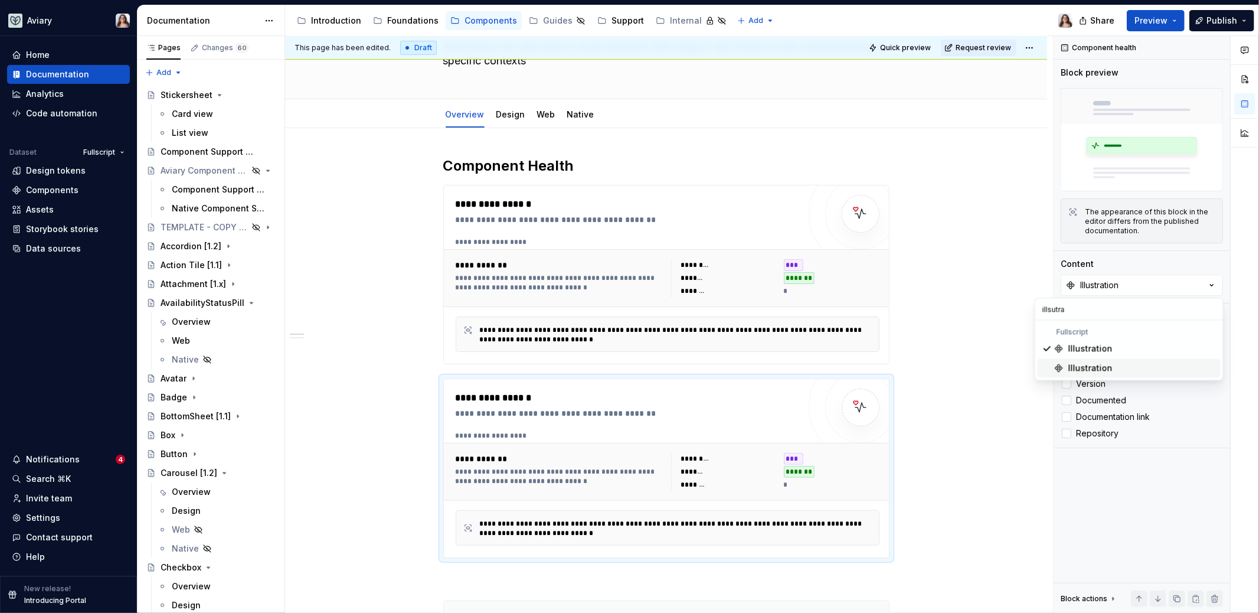
type input "illsutra"
click at [991, 371] on div "Illustration" at bounding box center [1090, 368] width 44 height 12
click at [920, 437] on div "**********" at bounding box center [669, 324] width 768 height 577
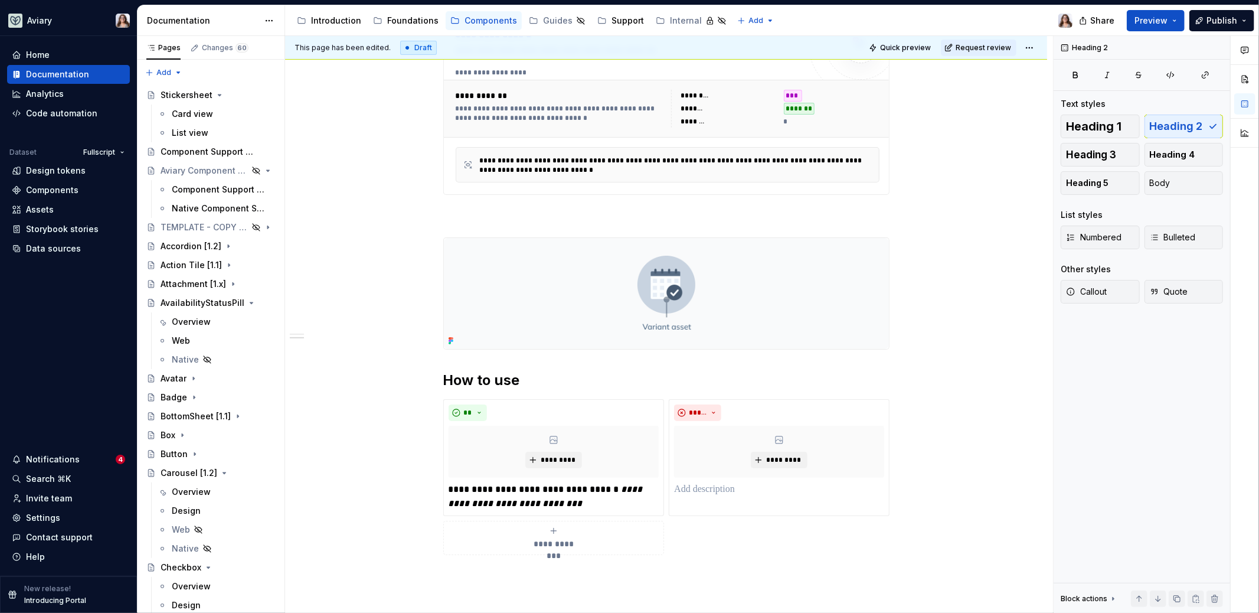
scroll to position [409, 0]
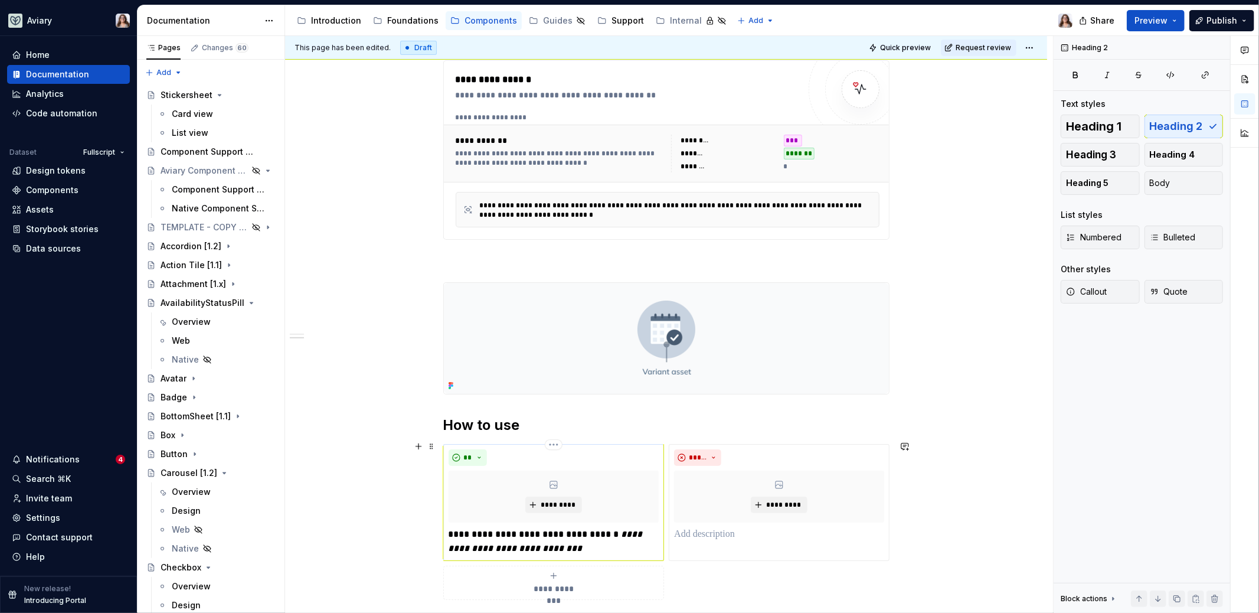
click at [559, 493] on p "**********" at bounding box center [554, 541] width 211 height 28
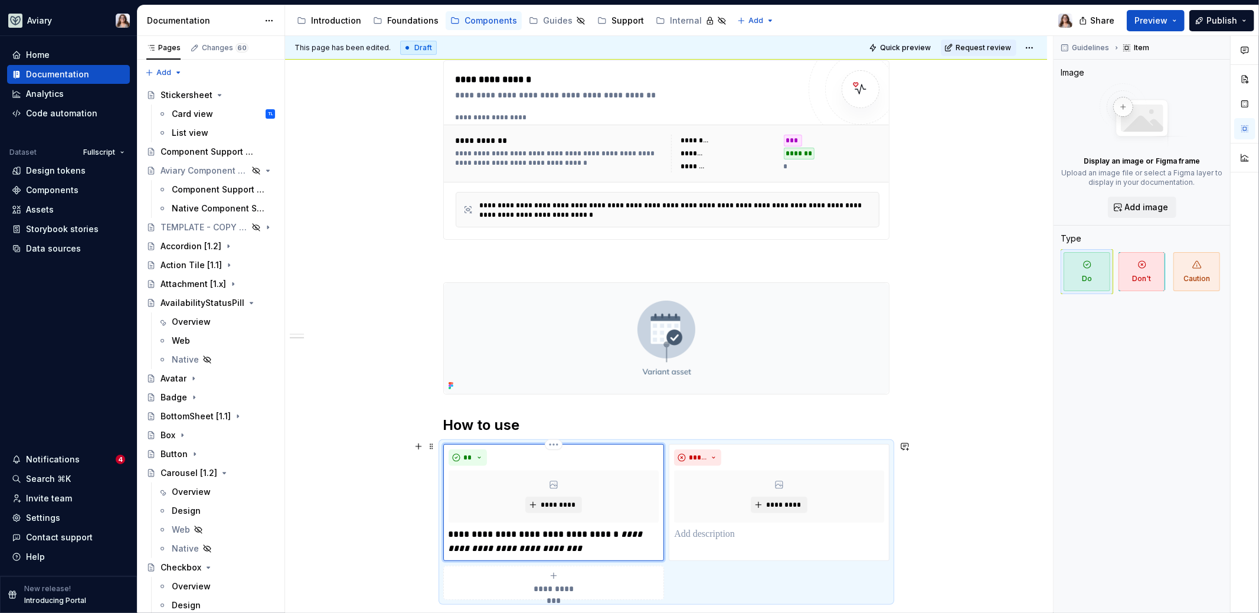
click at [549, 493] on em "**********" at bounding box center [547, 540] width 197 height 23
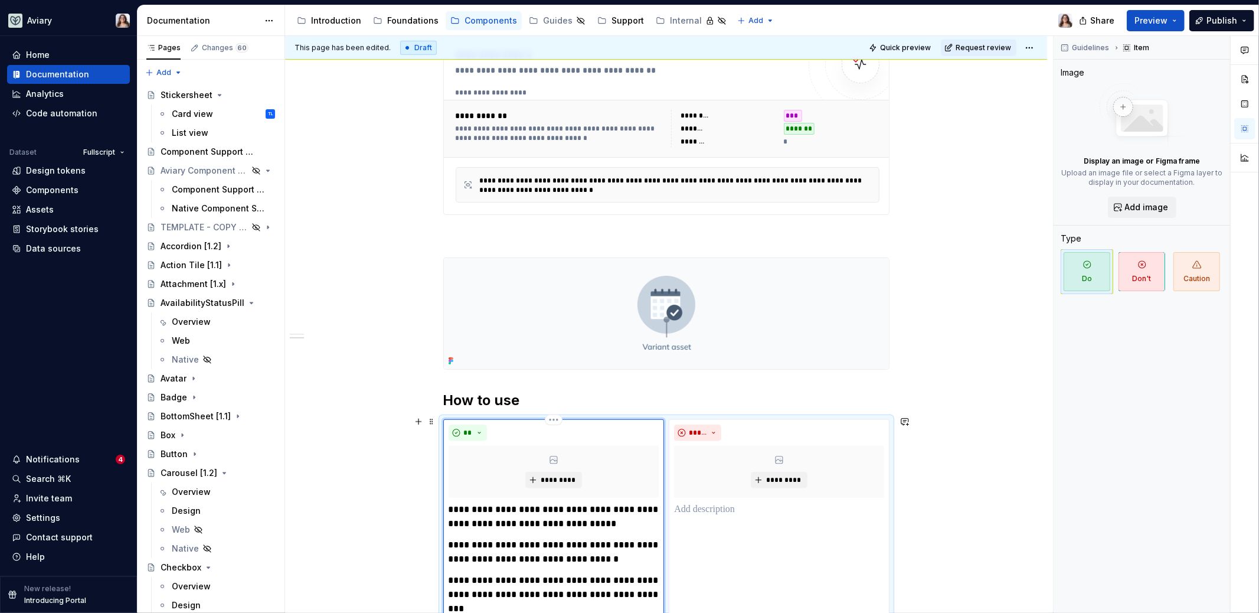
scroll to position [493, 0]
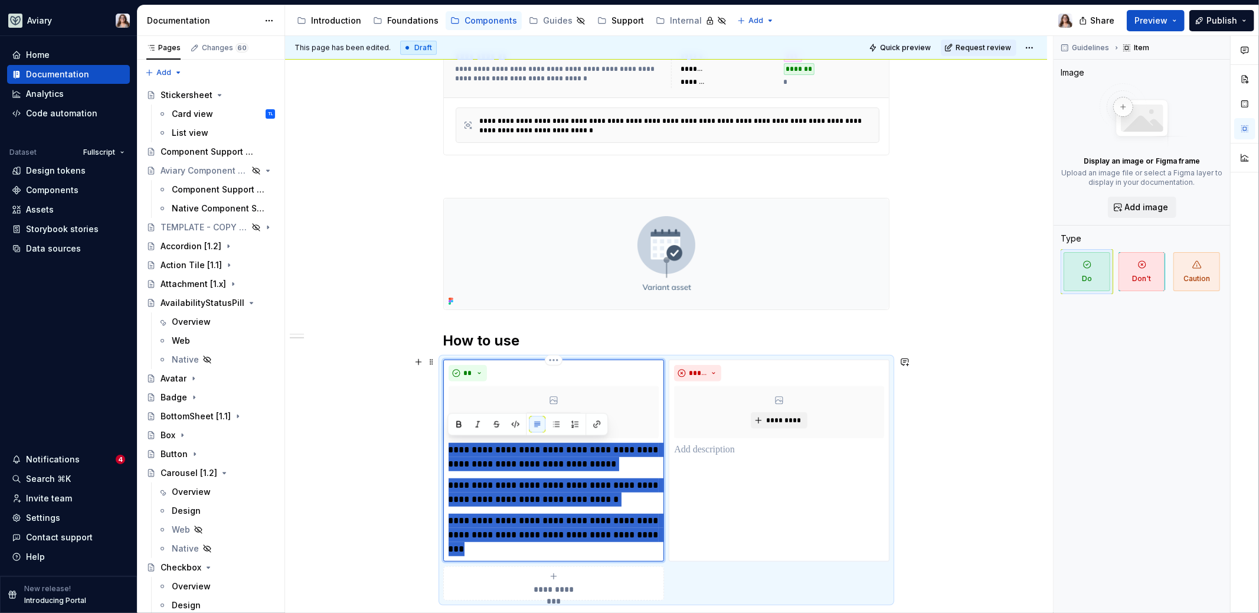
drag, startPoint x: 448, startPoint y: 444, endPoint x: 524, endPoint y: 544, distance: 125.0
click at [525, 493] on div "**********" at bounding box center [554, 499] width 211 height 113
click at [559, 425] on button "button" at bounding box center [556, 424] width 17 height 17
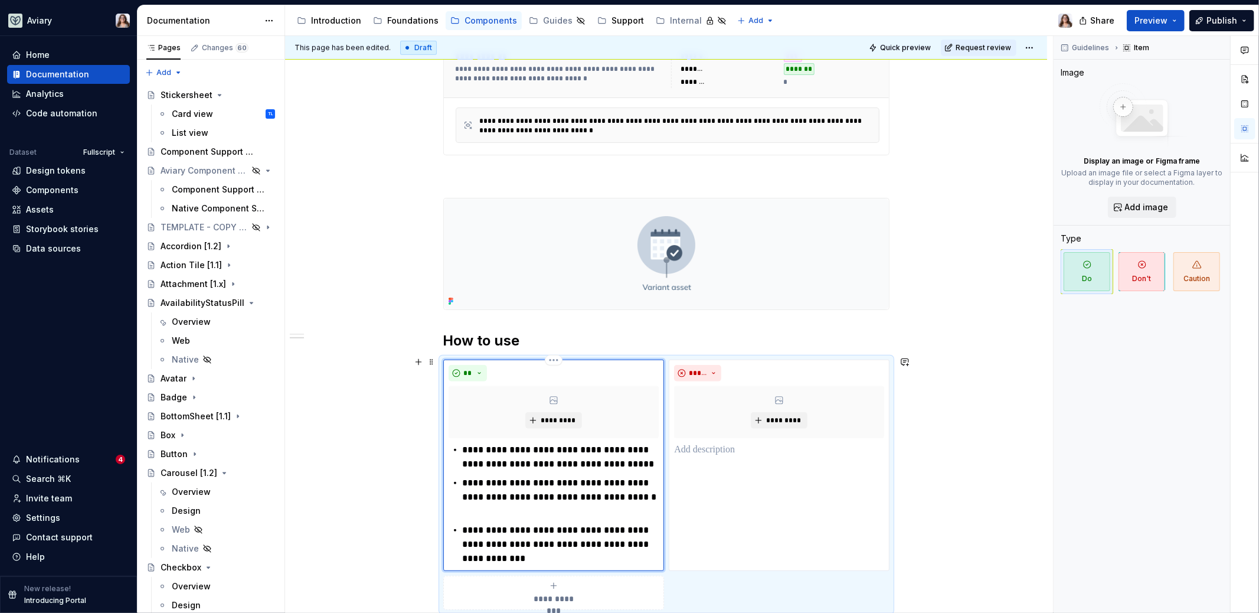
click at [524, 493] on p "**********" at bounding box center [561, 544] width 197 height 42
click at [699, 457] on div "***** *********" at bounding box center [779, 464] width 220 height 211
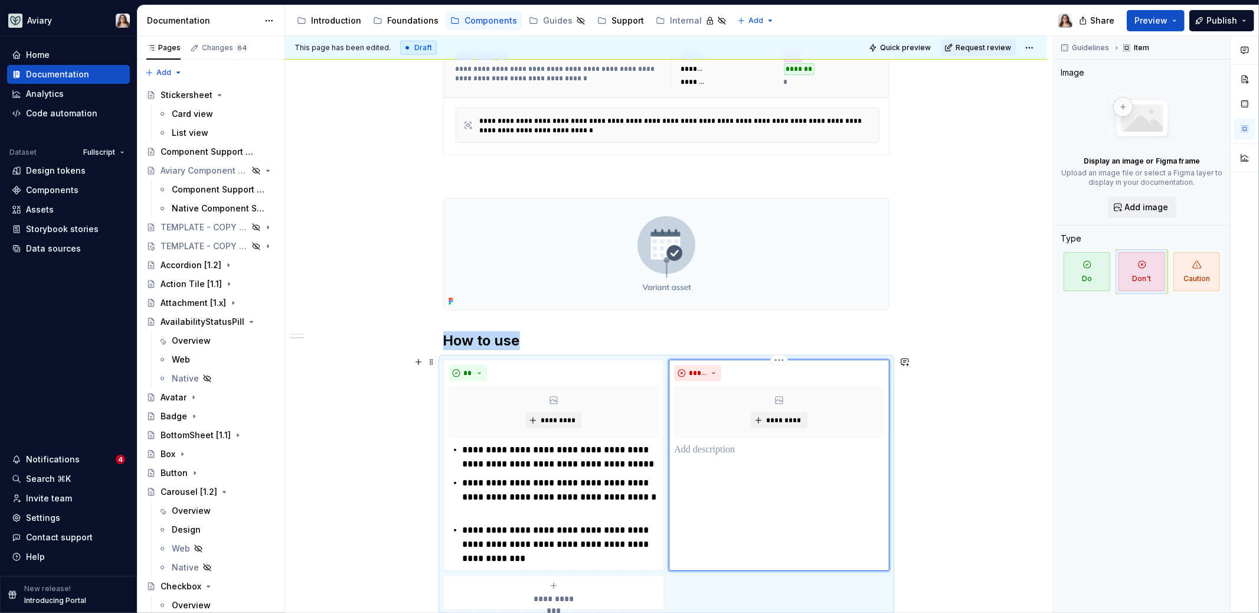
click at [694, 457] on div "***** *********" at bounding box center [779, 464] width 220 height 211
click at [692, 447] on p at bounding box center [779, 450] width 210 height 14
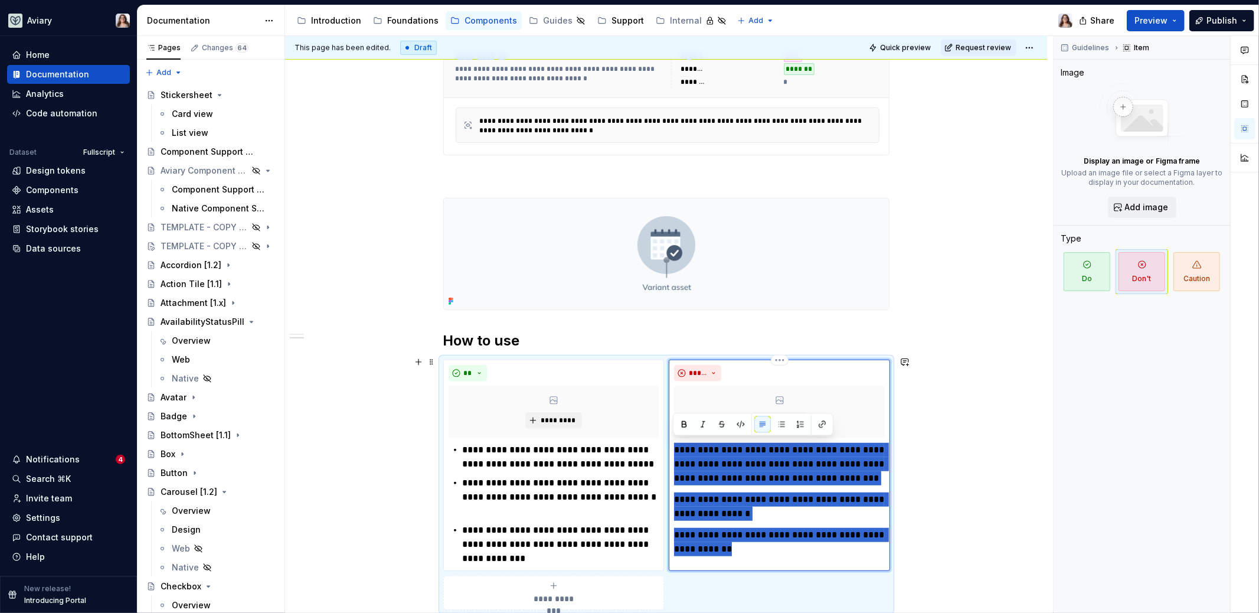
drag, startPoint x: 765, startPoint y: 542, endPoint x: 674, endPoint y: 447, distance: 131.9
click at [674, 447] on div "**********" at bounding box center [779, 499] width 211 height 113
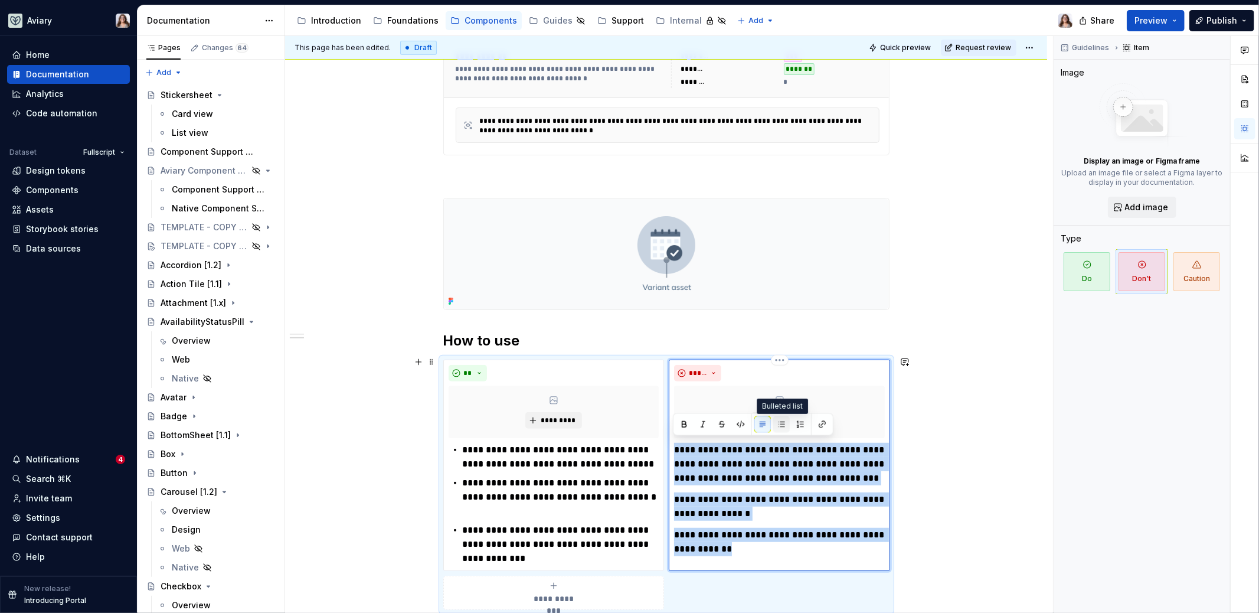
click at [784, 426] on button "button" at bounding box center [781, 424] width 17 height 17
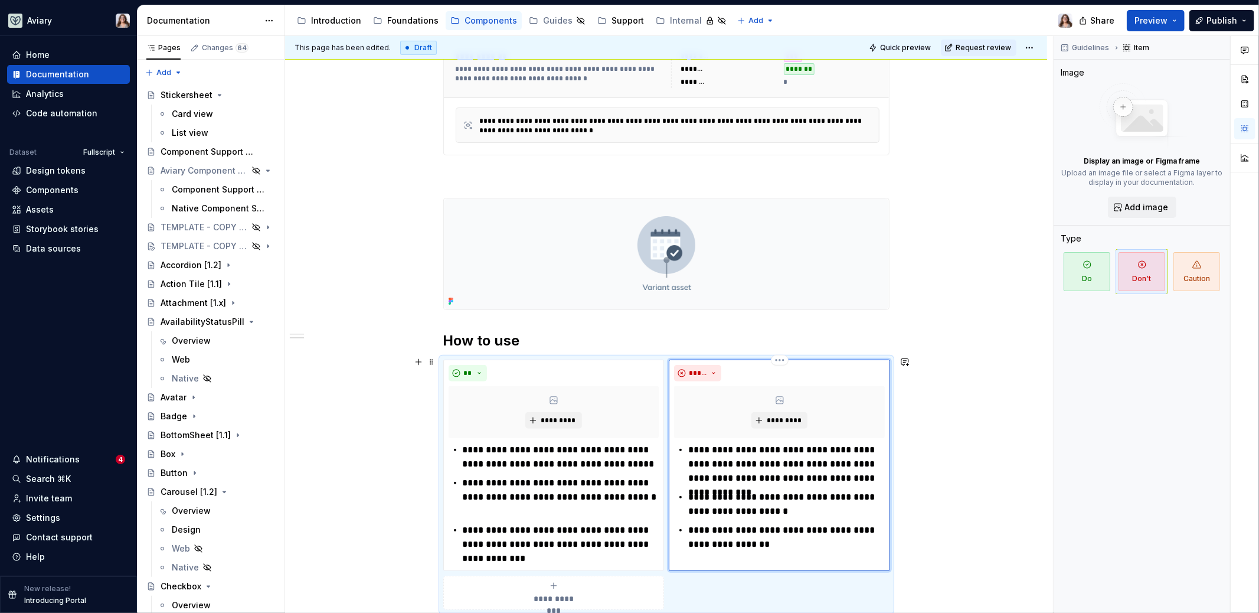
click at [779, 490] on p "**********" at bounding box center [786, 504] width 197 height 28
click at [774, 493] on ul "**********" at bounding box center [786, 497] width 197 height 109
click at [803, 493] on p "**********" at bounding box center [786, 504] width 197 height 28
click at [776, 493] on p "**********" at bounding box center [786, 537] width 197 height 28
click at [520, 493] on p "**********" at bounding box center [561, 544] width 197 height 42
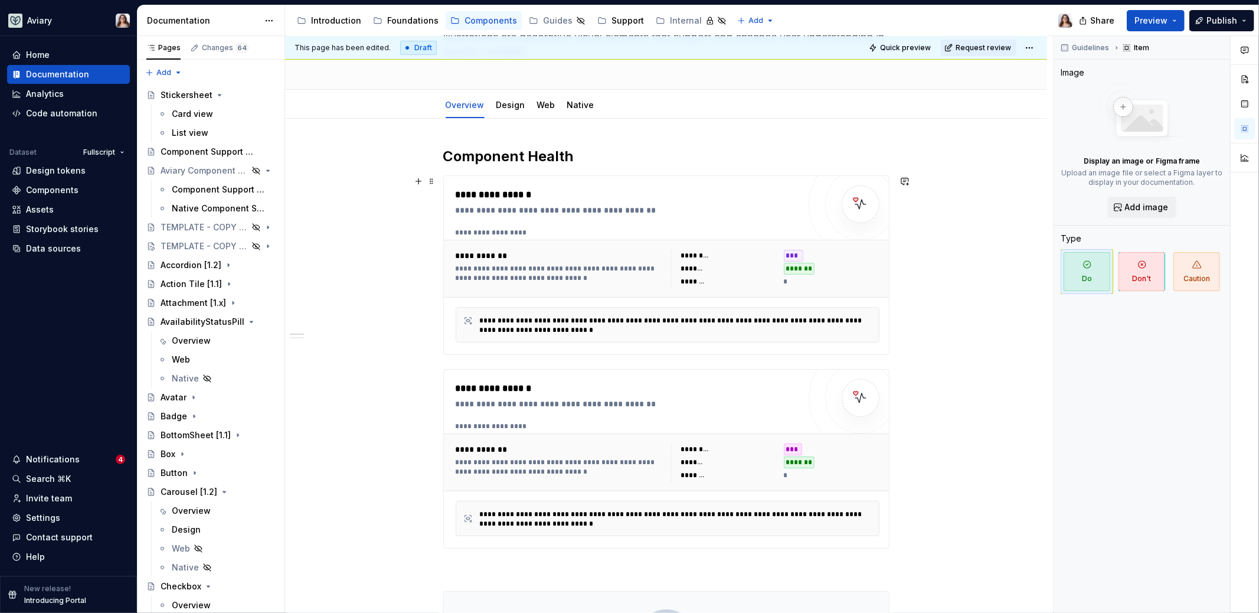
scroll to position [0, 0]
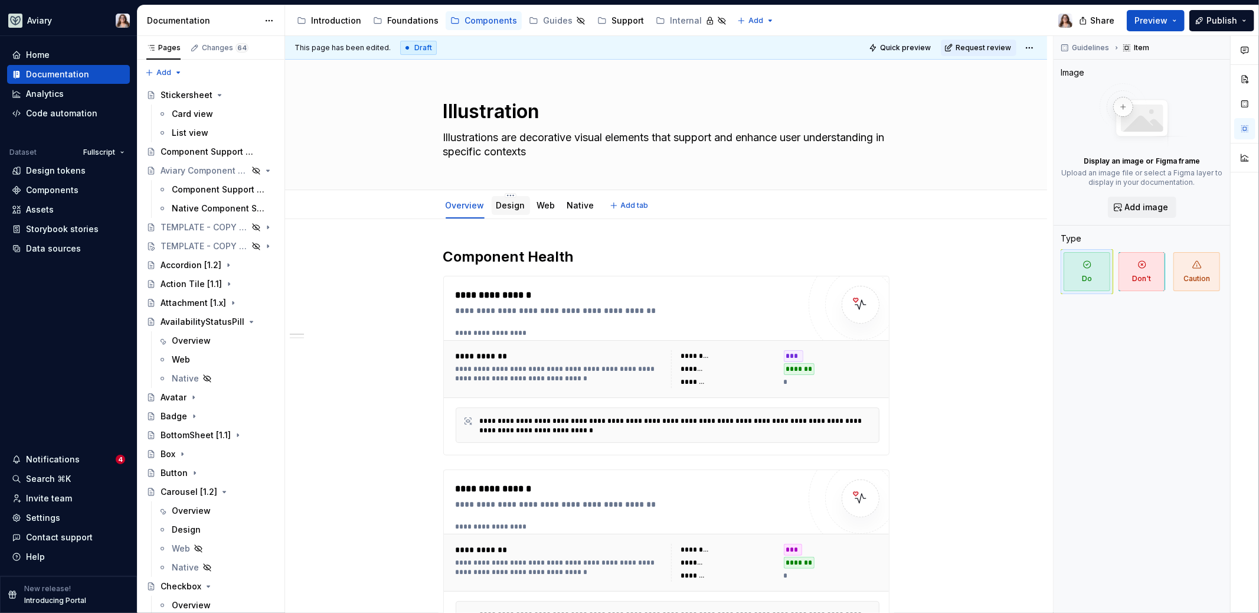
click at [511, 201] on link "Design" at bounding box center [510, 205] width 29 height 10
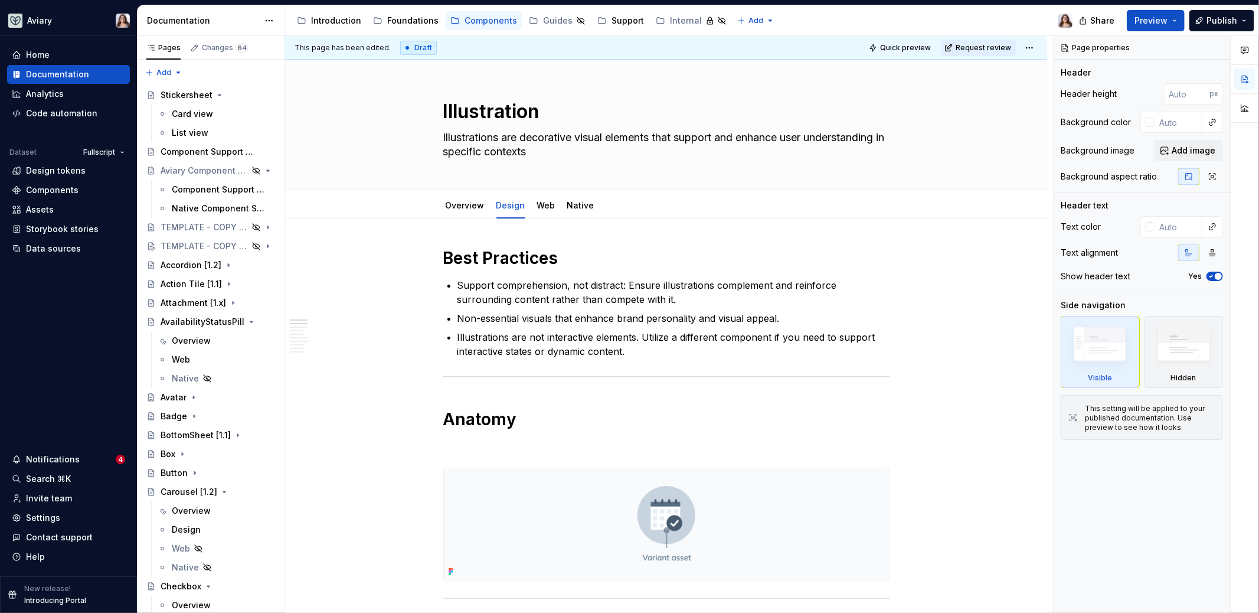
type textarea "*"
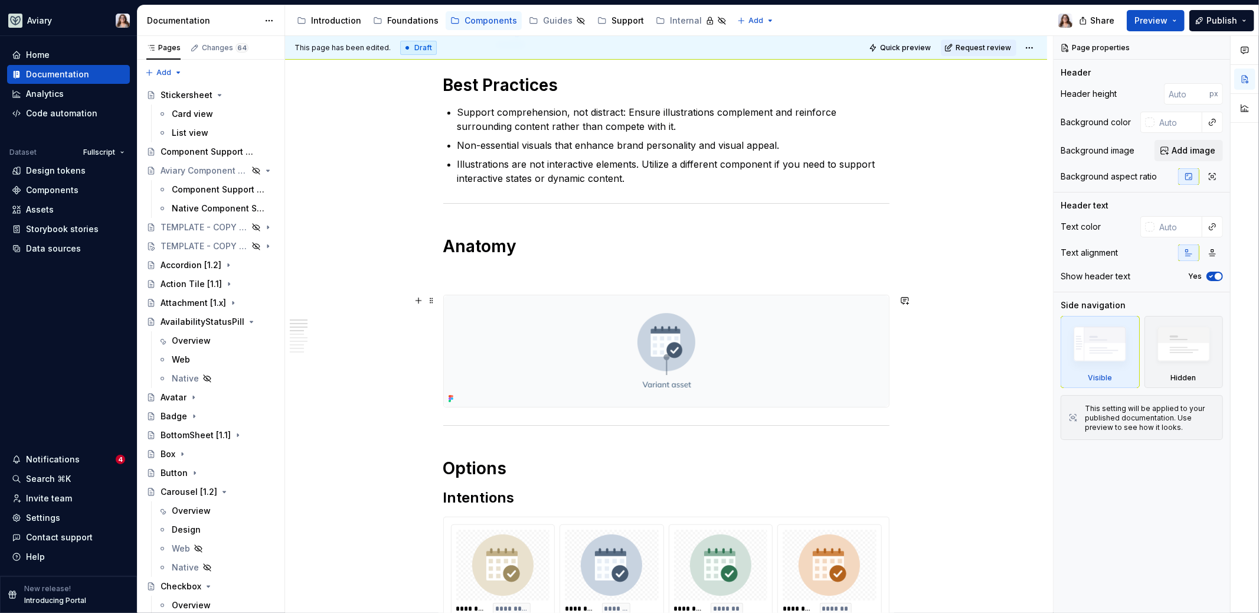
scroll to position [171, 0]
click at [480, 273] on p at bounding box center [666, 275] width 446 height 14
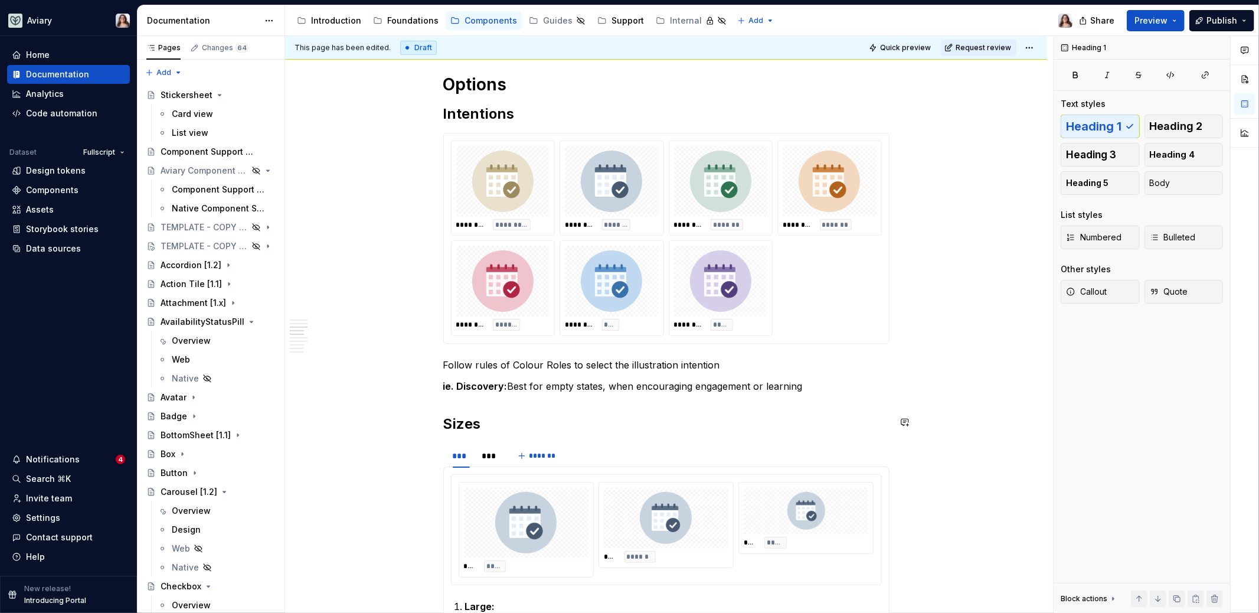
scroll to position [538, 0]
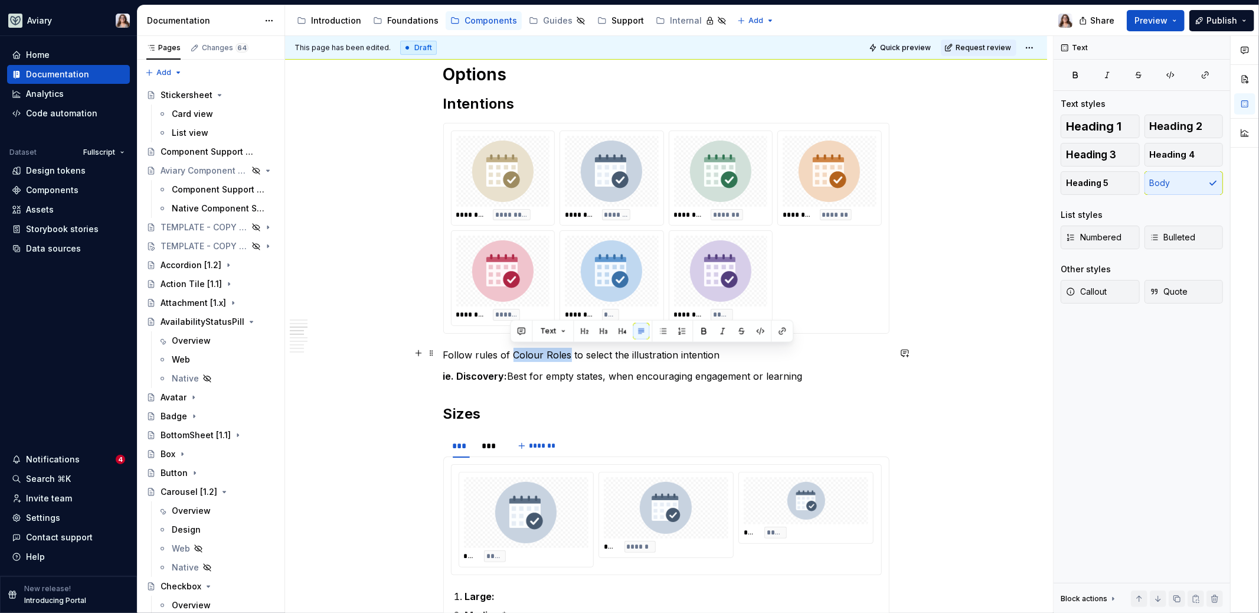
drag, startPoint x: 509, startPoint y: 349, endPoint x: 565, endPoint y: 348, distance: 56.1
click at [565, 348] on p "Follow rules of Colour Roles to select the illustration intention" at bounding box center [666, 355] width 446 height 14
click at [782, 329] on button "button" at bounding box center [782, 331] width 17 height 17
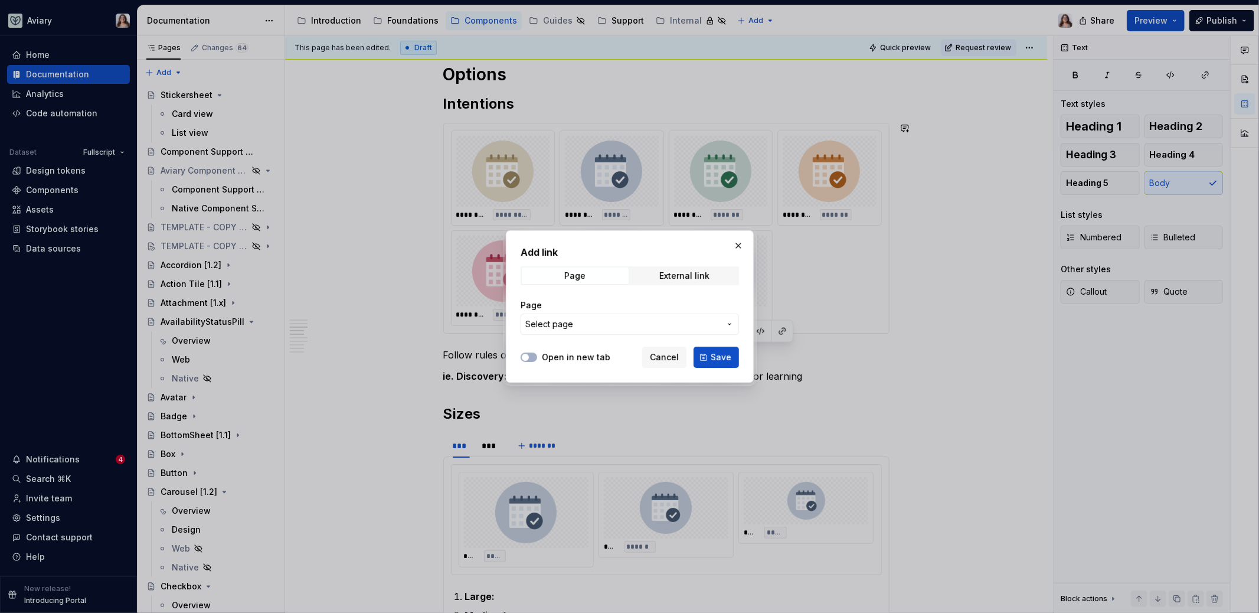
click at [654, 328] on span "Select page" at bounding box center [622, 324] width 195 height 12
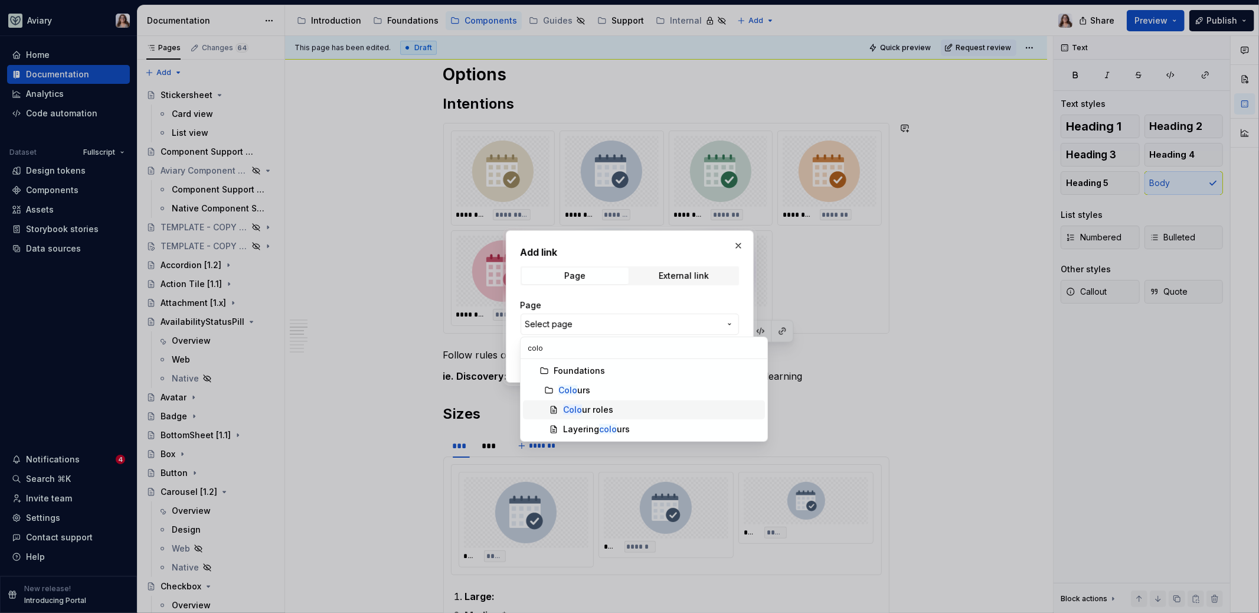
type input "colo"
click at [619, 404] on div "Colo ur roles" at bounding box center [661, 410] width 197 height 12
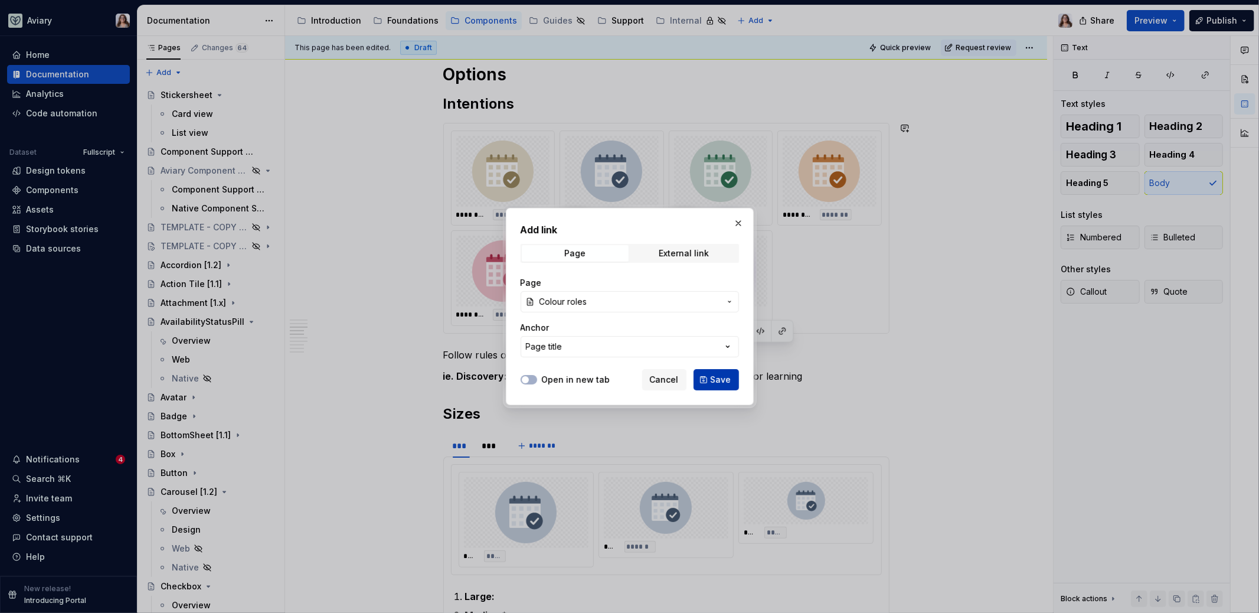
click at [722, 378] on span "Save" at bounding box center [721, 380] width 21 height 12
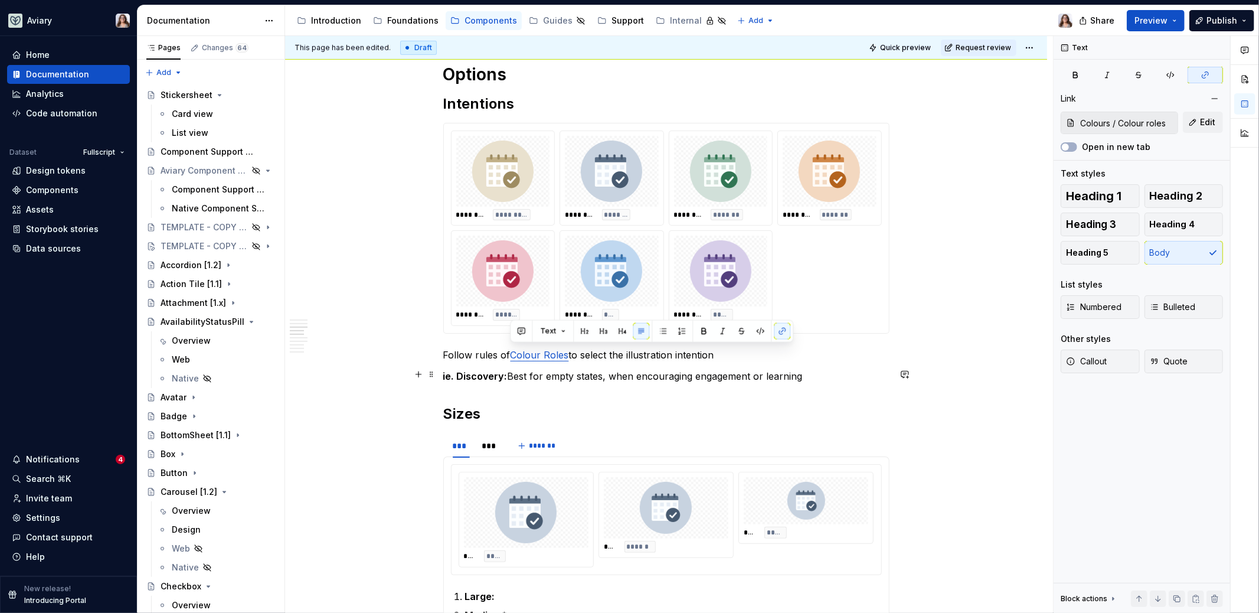
click at [802, 375] on p "ie. Discovery: Best for empty states, when encouraging engagement or learning" at bounding box center [666, 376] width 446 height 14
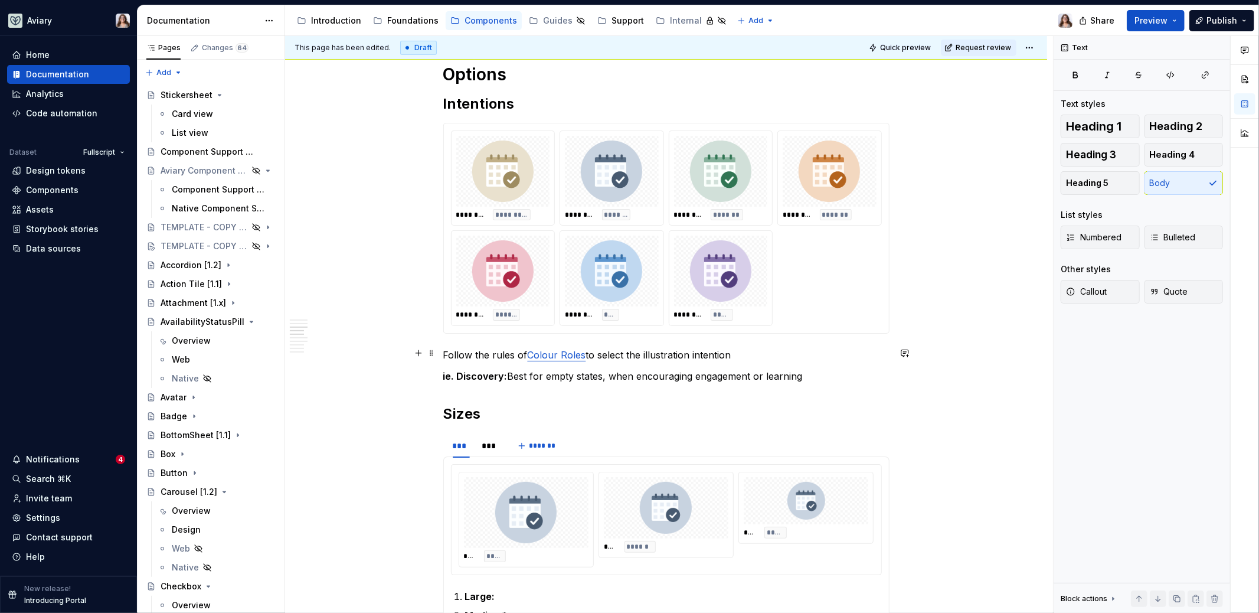
click at [730, 355] on p "Follow the rules of Colour Roles to select the illustration intention" at bounding box center [666, 355] width 446 height 14
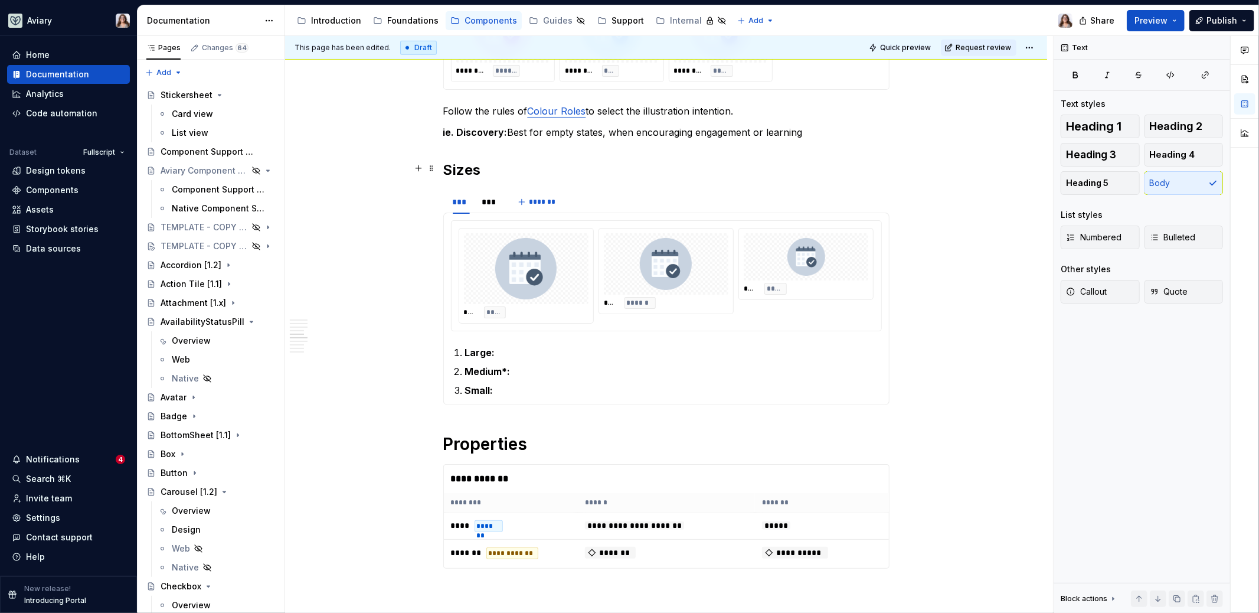
scroll to position [786, 0]
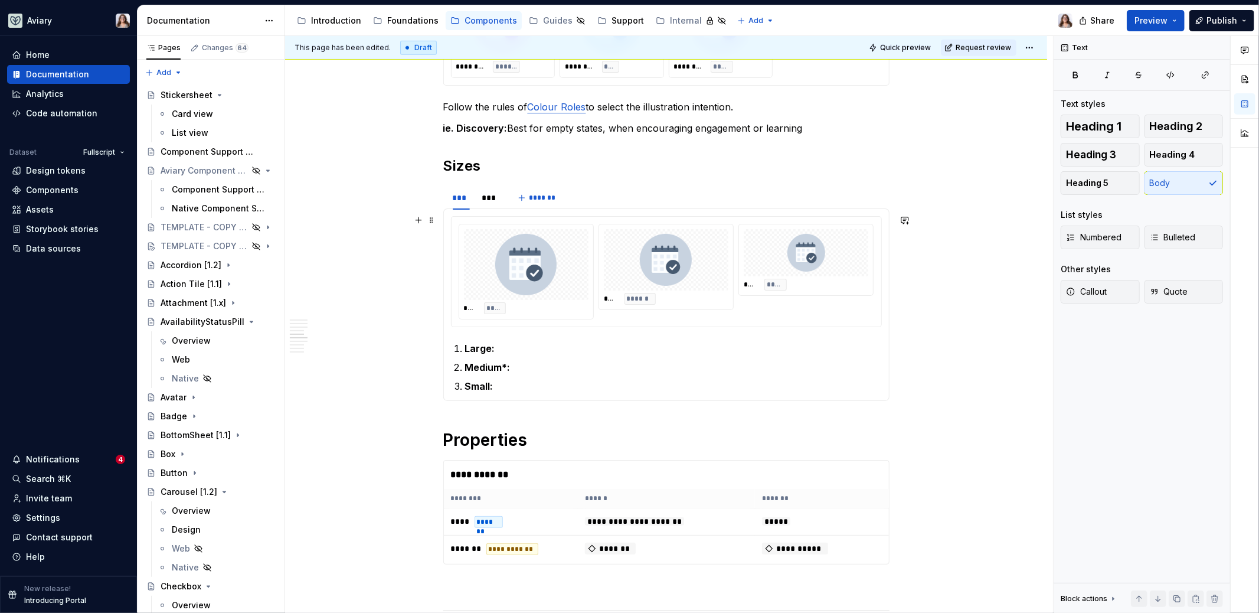
click at [535, 254] on img at bounding box center [525, 264] width 61 height 61
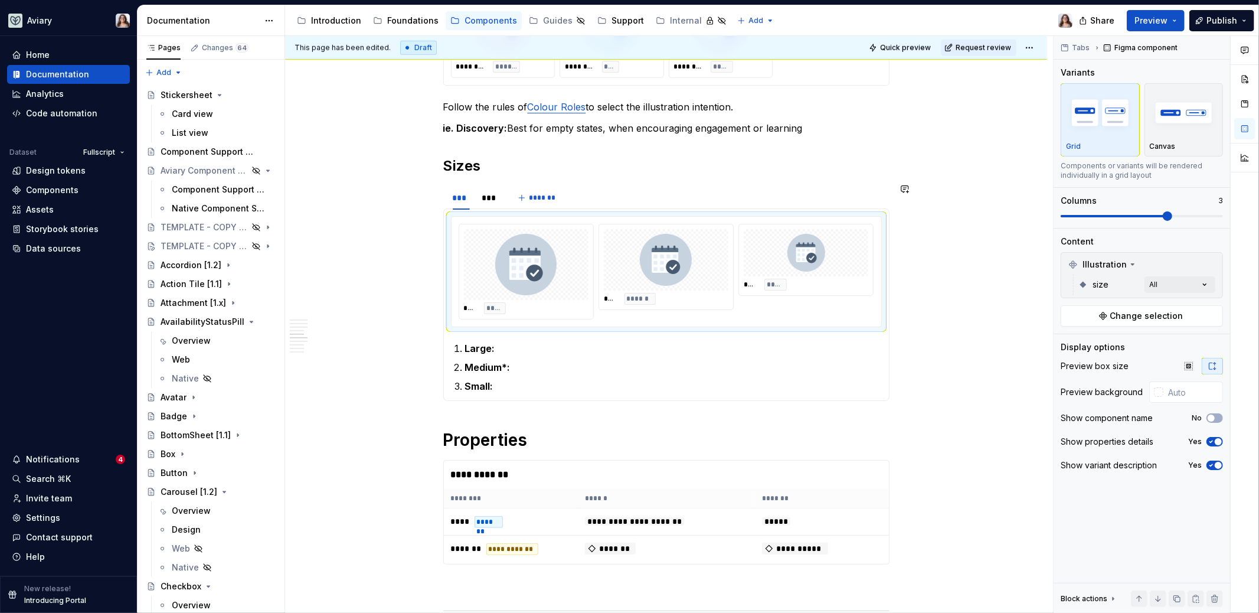
click at [527, 390] on div "**** ***** **** ****** **** ***** Large: Medium*: Small:" at bounding box center [666, 304] width 446 height 192
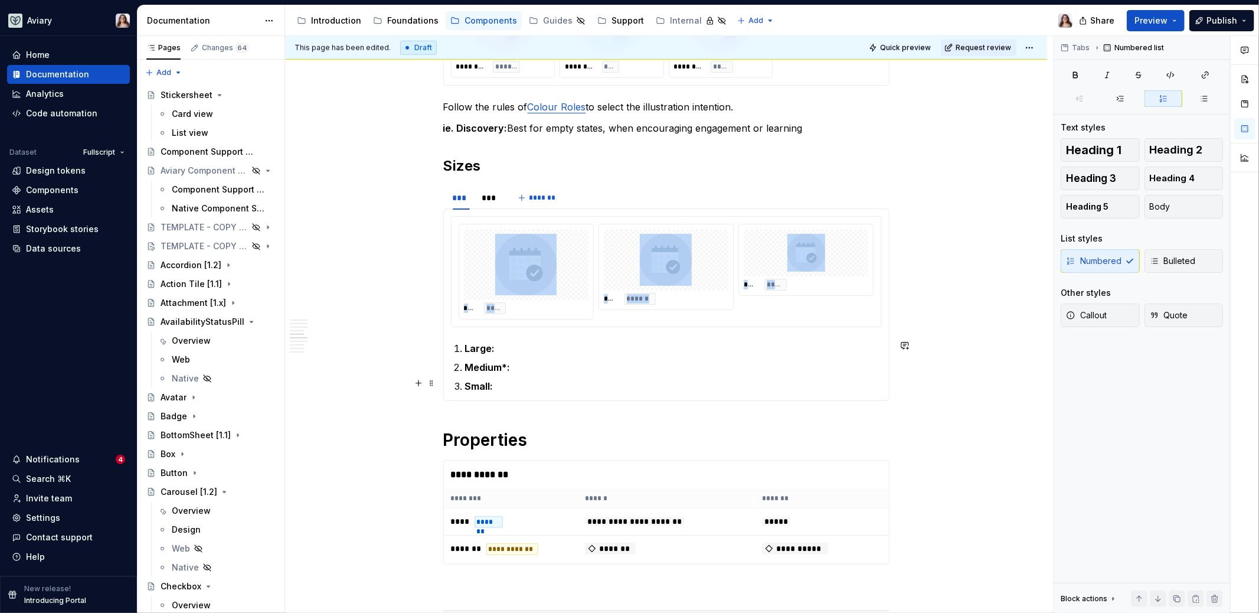
drag, startPoint x: 447, startPoint y: 269, endPoint x: 513, endPoint y: 384, distance: 132.7
click at [514, 385] on section-item-column "**** ***** **** ****** **** ***** Large: Medium*: Small:" at bounding box center [666, 304] width 431 height 177
click at [513, 384] on p "Small:" at bounding box center [673, 386] width 417 height 14
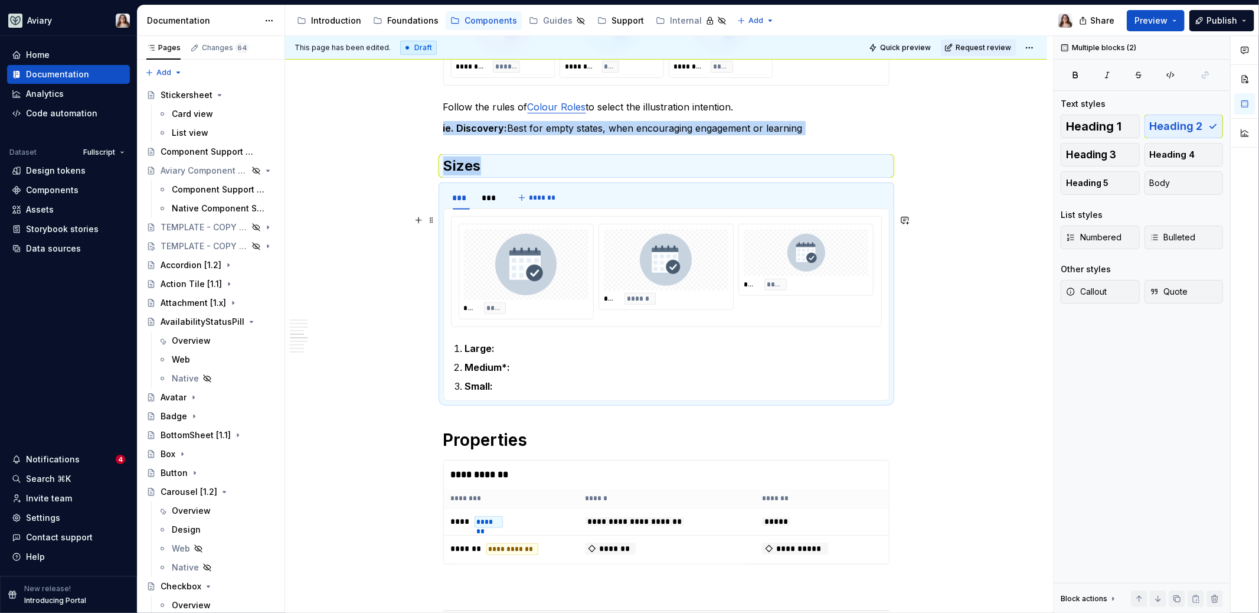
drag, startPoint x: 513, startPoint y: 384, endPoint x: 455, endPoint y: 273, distance: 125.7
click at [455, 273] on section-item-column "**** ***** **** ****** **** ***** Large: Medium*: Small:" at bounding box center [666, 304] width 431 height 177
click at [478, 352] on ol "Large: Medium*: Small:" at bounding box center [673, 367] width 417 height 52
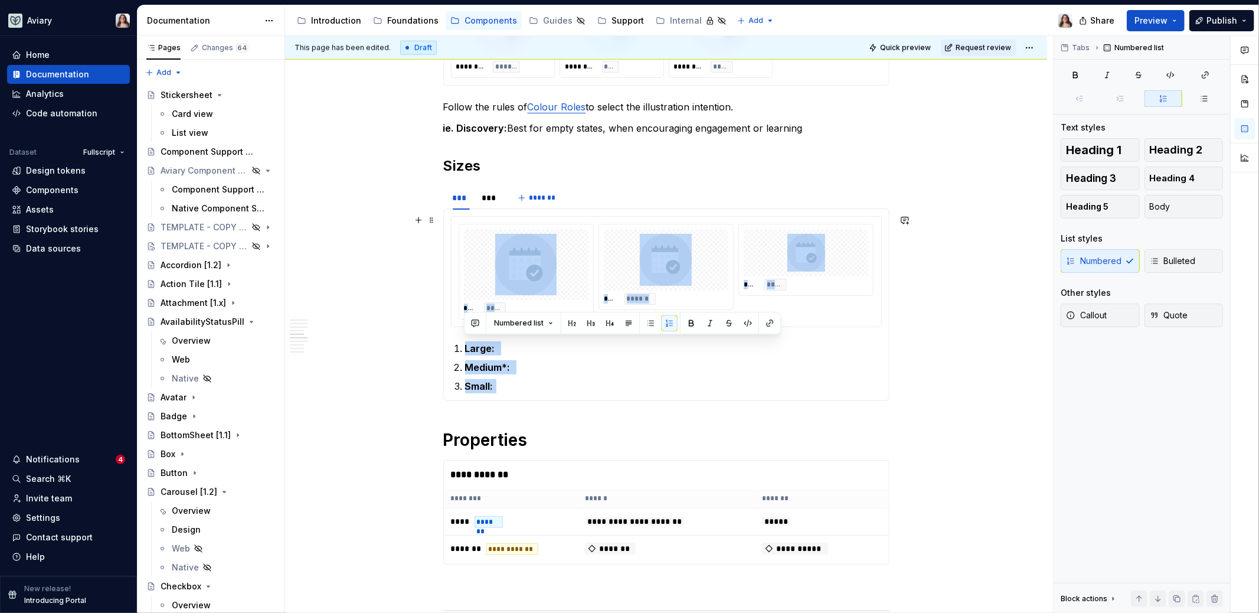
drag, startPoint x: 496, startPoint y: 385, endPoint x: 446, endPoint y: 273, distance: 122.9
click at [451, 273] on section-item-column "**** ***** **** ****** **** ***** Large: Medium*: Small:" at bounding box center [666, 304] width 431 height 177
copy ol "Large: Medium*: Small:"
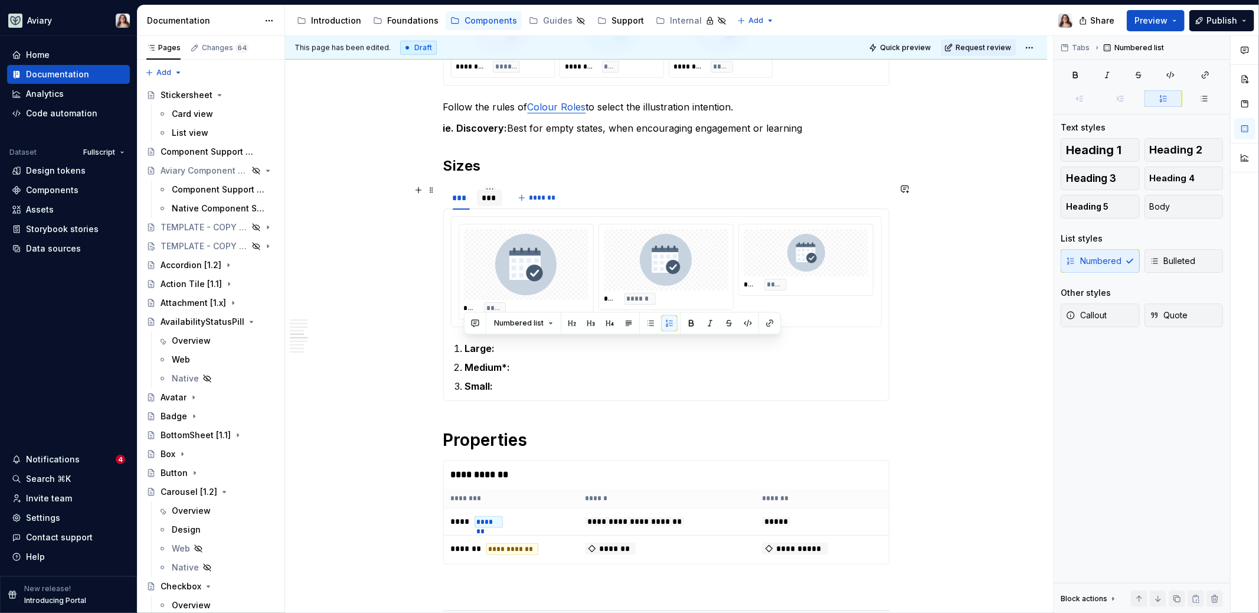
click at [485, 195] on div "***" at bounding box center [490, 198] width 16 height 12
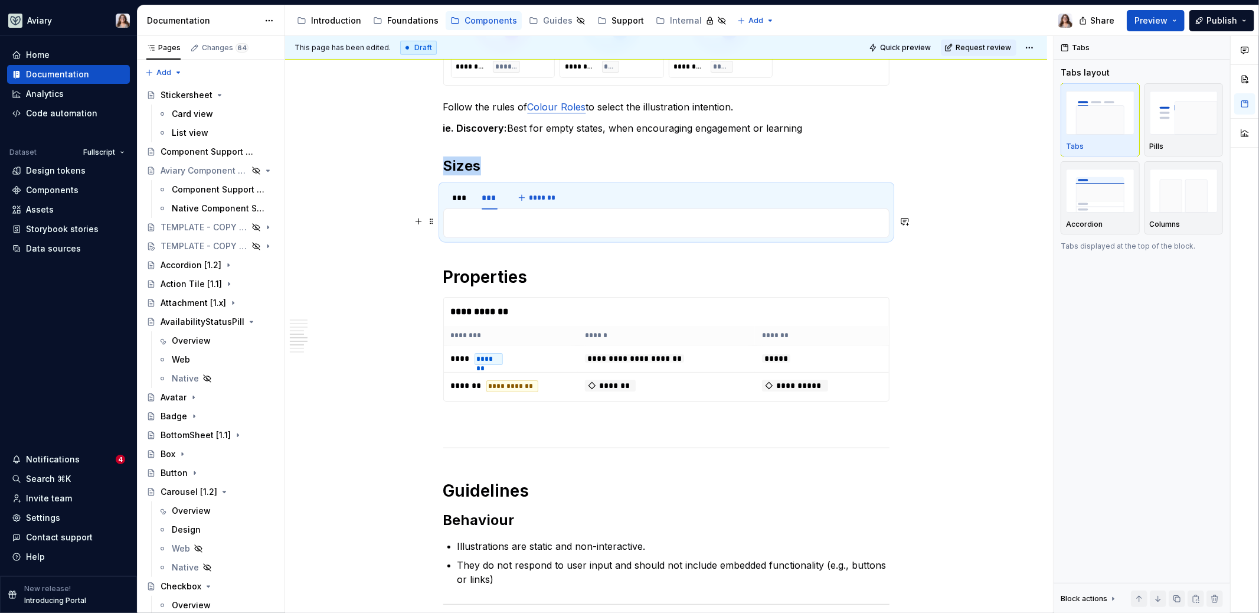
click at [467, 224] on p at bounding box center [666, 223] width 431 height 14
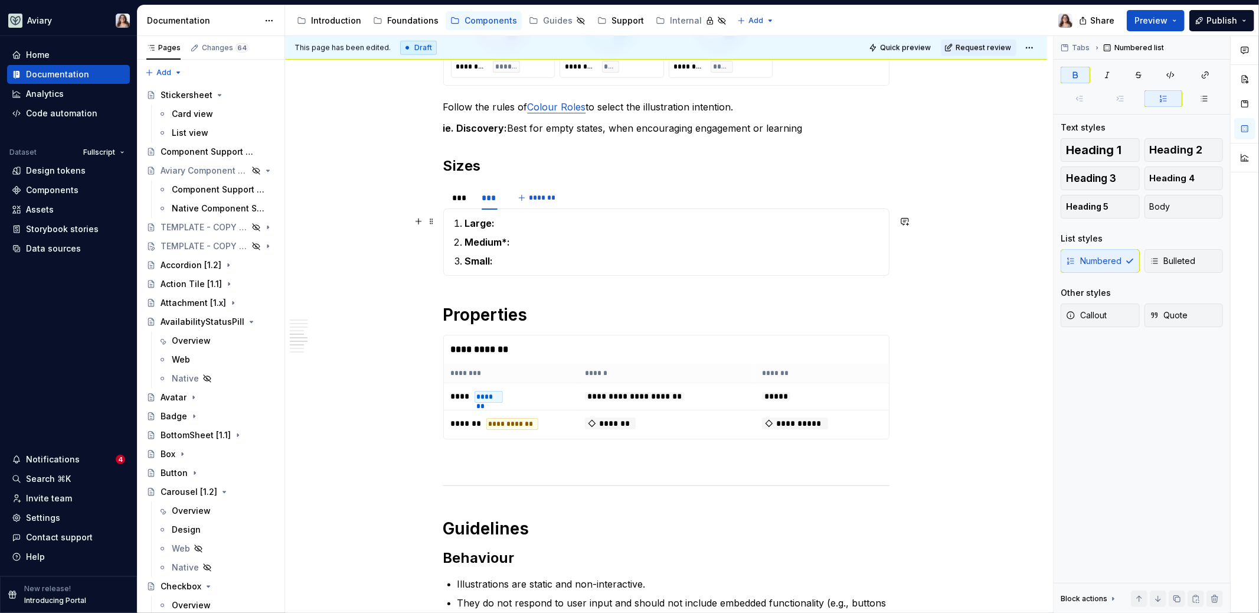
click at [465, 218] on li "Large:" at bounding box center [673, 223] width 417 height 14
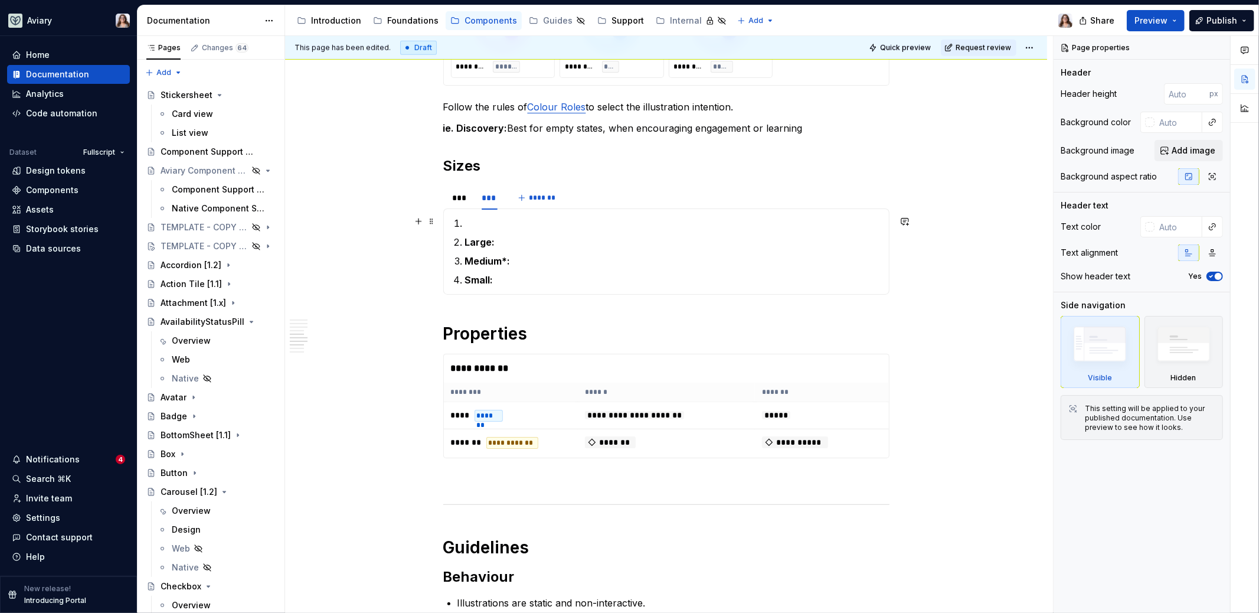
click at [465, 221] on li at bounding box center [673, 223] width 417 height 14
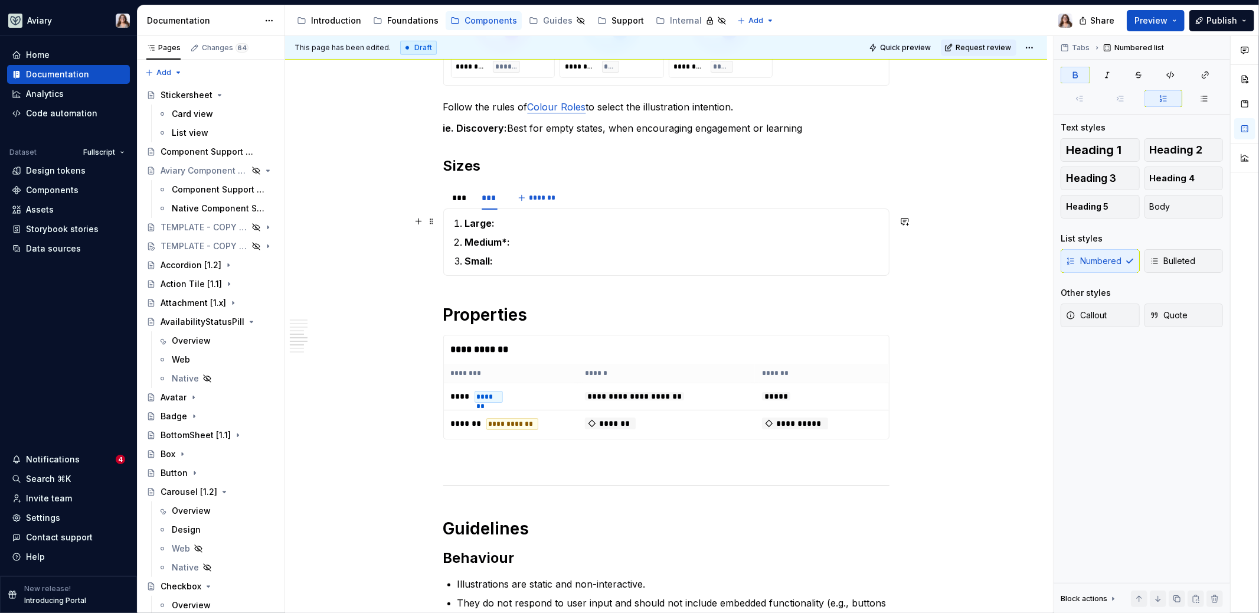
click at [465, 224] on strong "Large:" at bounding box center [480, 223] width 30 height 12
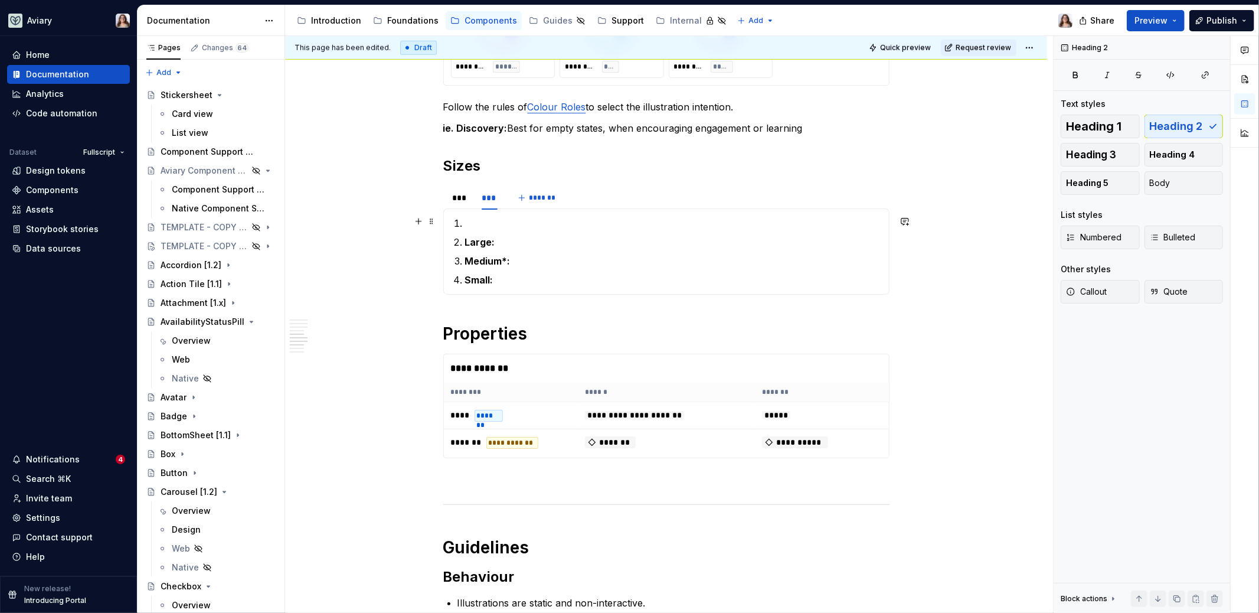
click at [467, 218] on p at bounding box center [673, 223] width 417 height 14
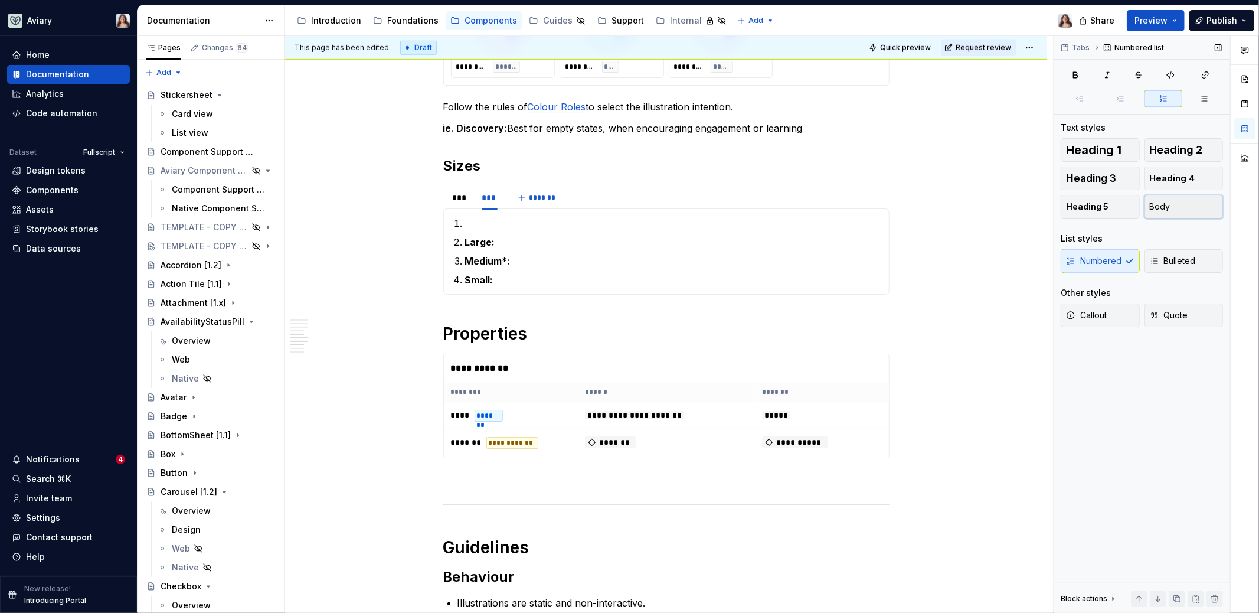
click at [991, 210] on span "Body" at bounding box center [1160, 207] width 21 height 12
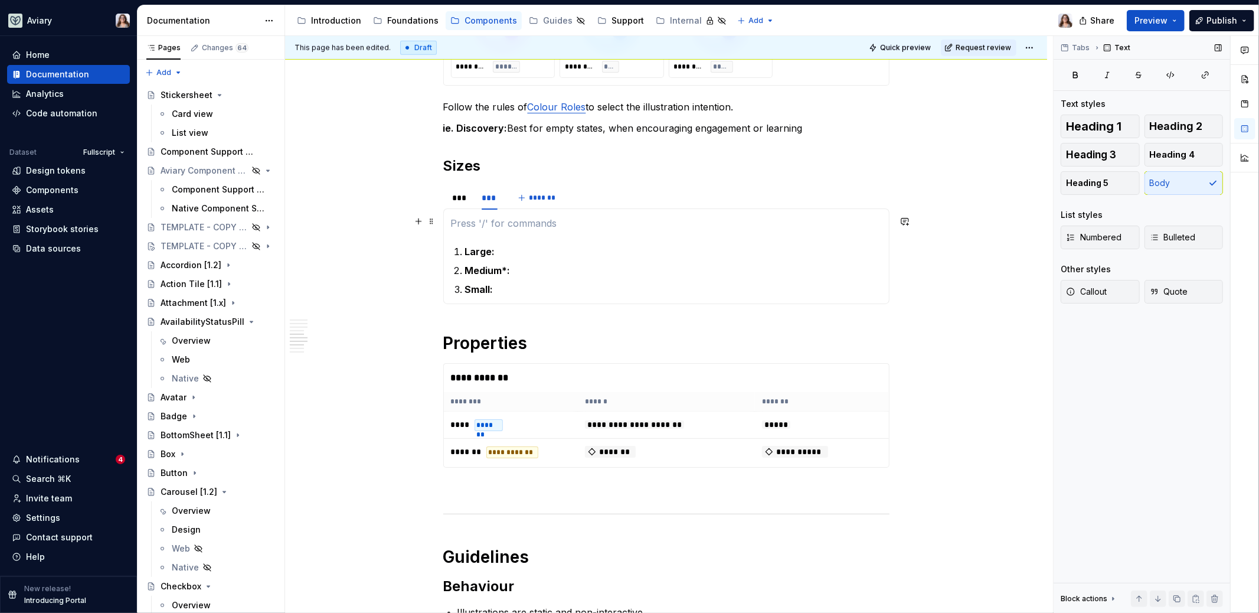
click at [493, 218] on p at bounding box center [666, 223] width 431 height 14
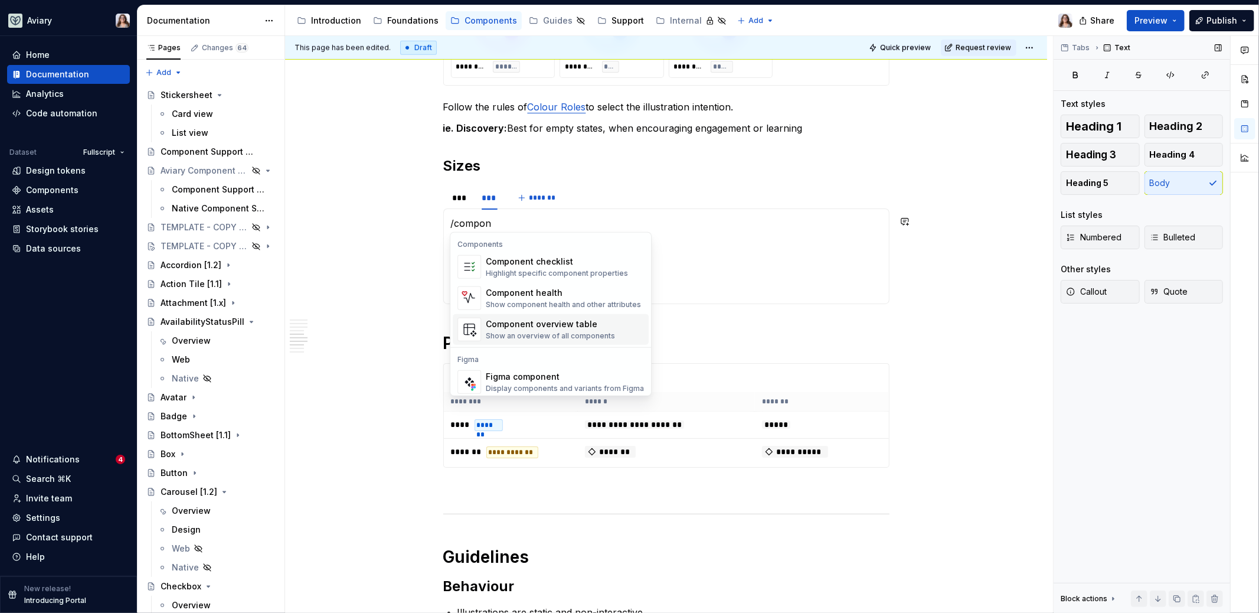
scroll to position [35, 0]
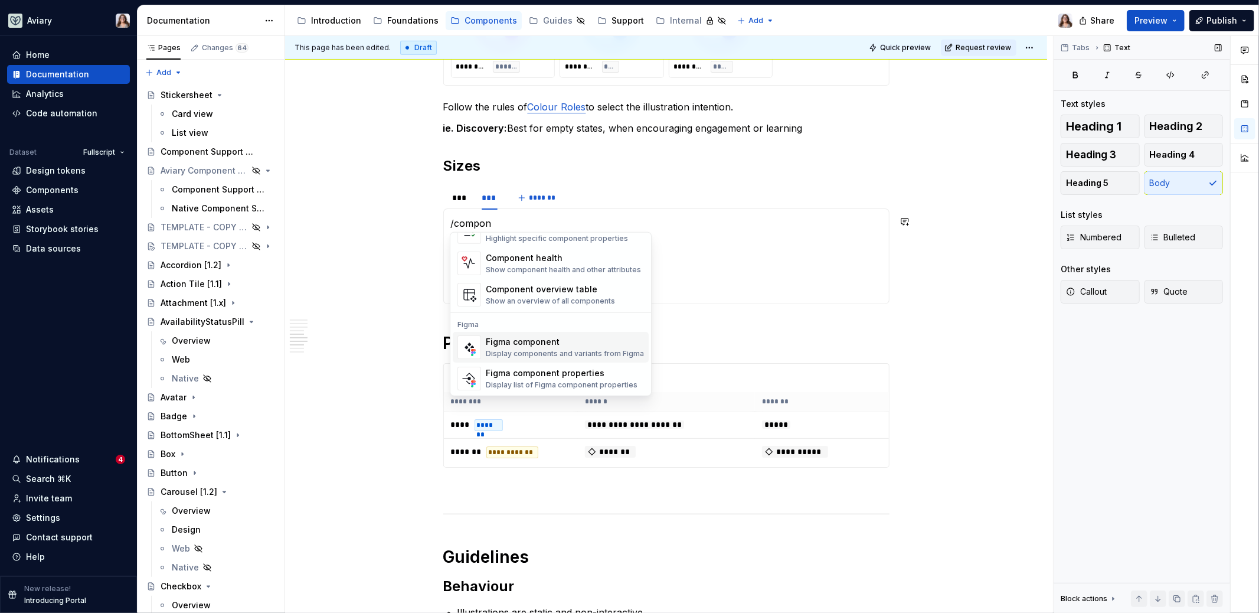
click at [538, 341] on div "Figma component" at bounding box center [565, 342] width 158 height 12
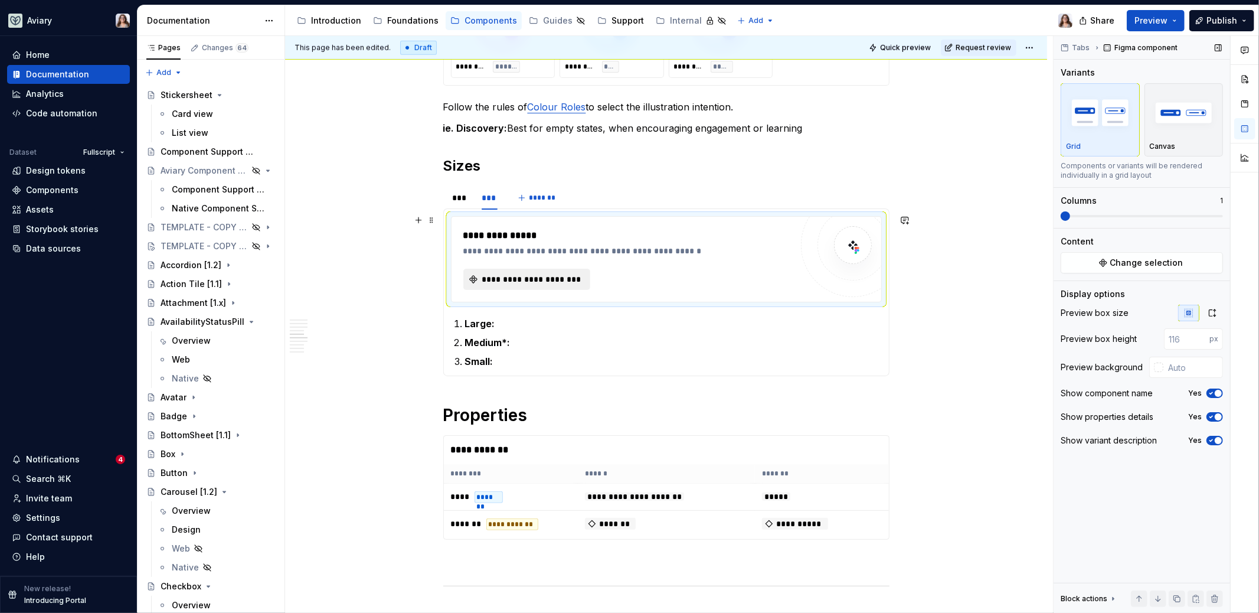
click at [530, 280] on span "**********" at bounding box center [531, 279] width 103 height 12
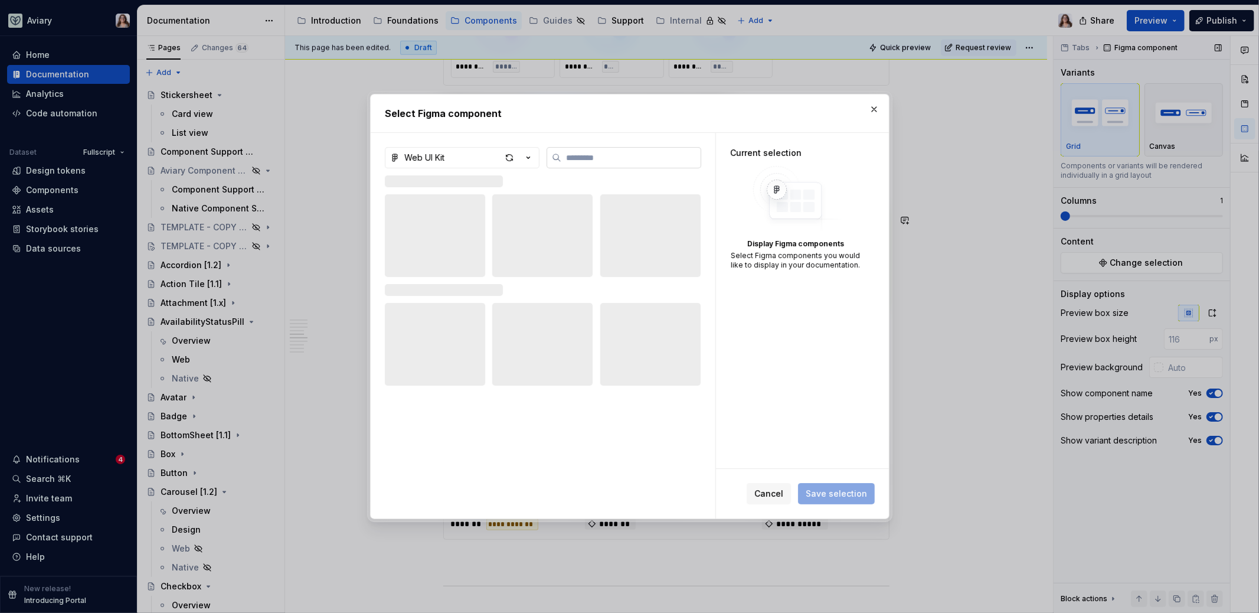
type textarea "*"
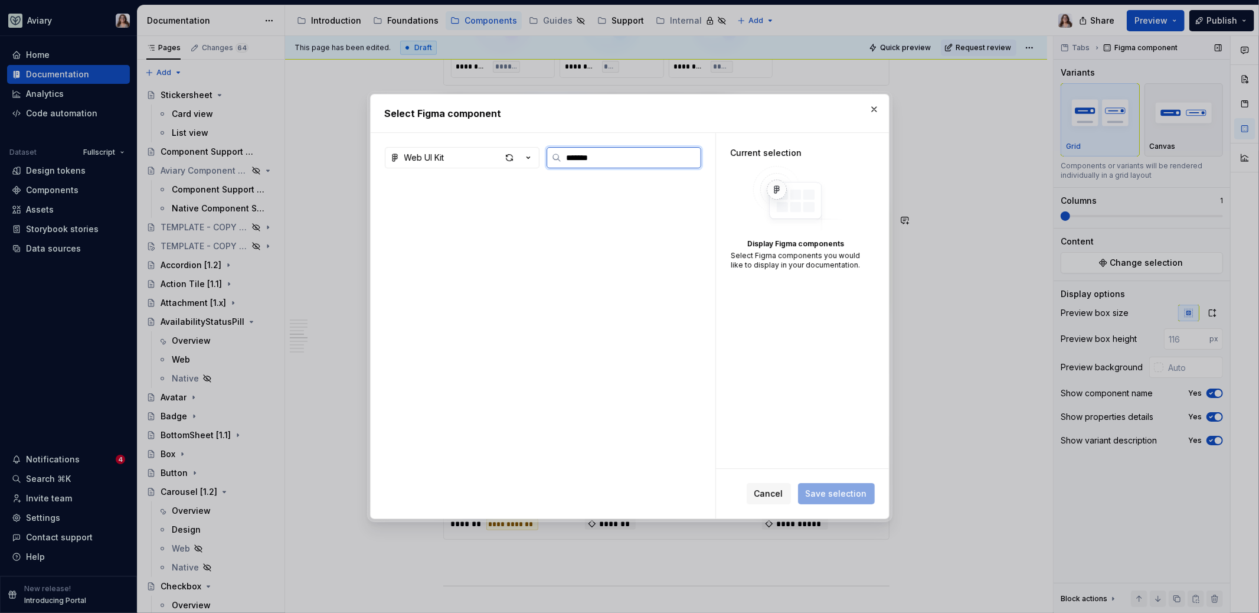
type input "********"
click at [465, 153] on button "Web UI Kit" at bounding box center [462, 157] width 155 height 21
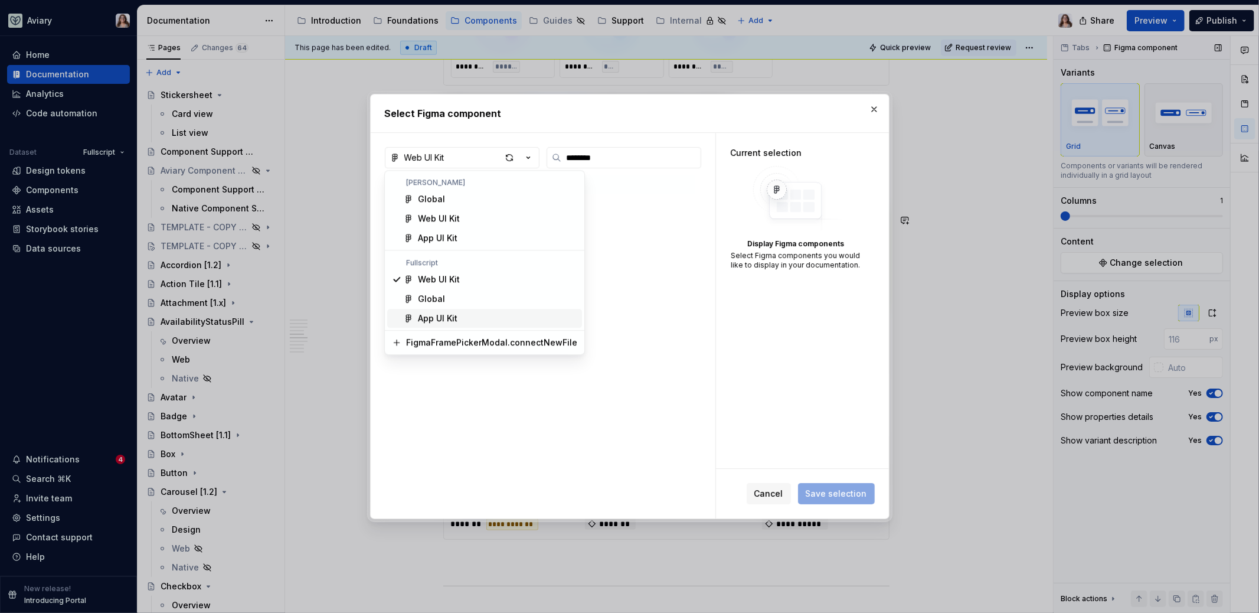
click at [440, 315] on div "App UI Kit" at bounding box center [438, 318] width 40 height 12
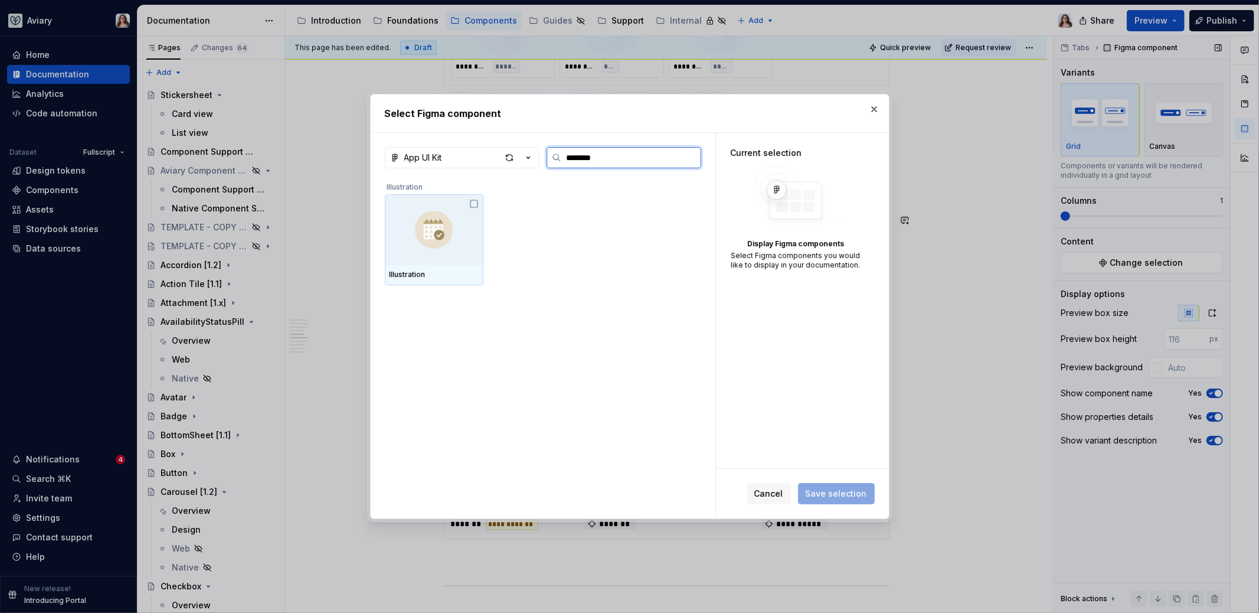
click at [452, 235] on img at bounding box center [434, 230] width 38 height 38
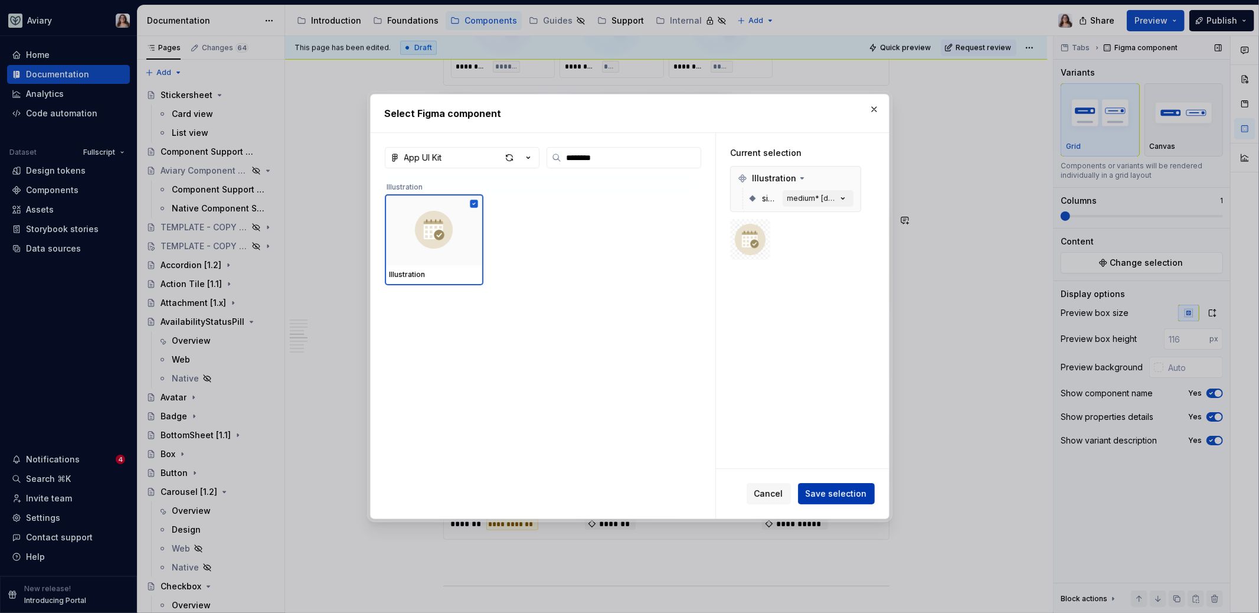
click at [834, 493] on span "Save selection" at bounding box center [836, 494] width 61 height 12
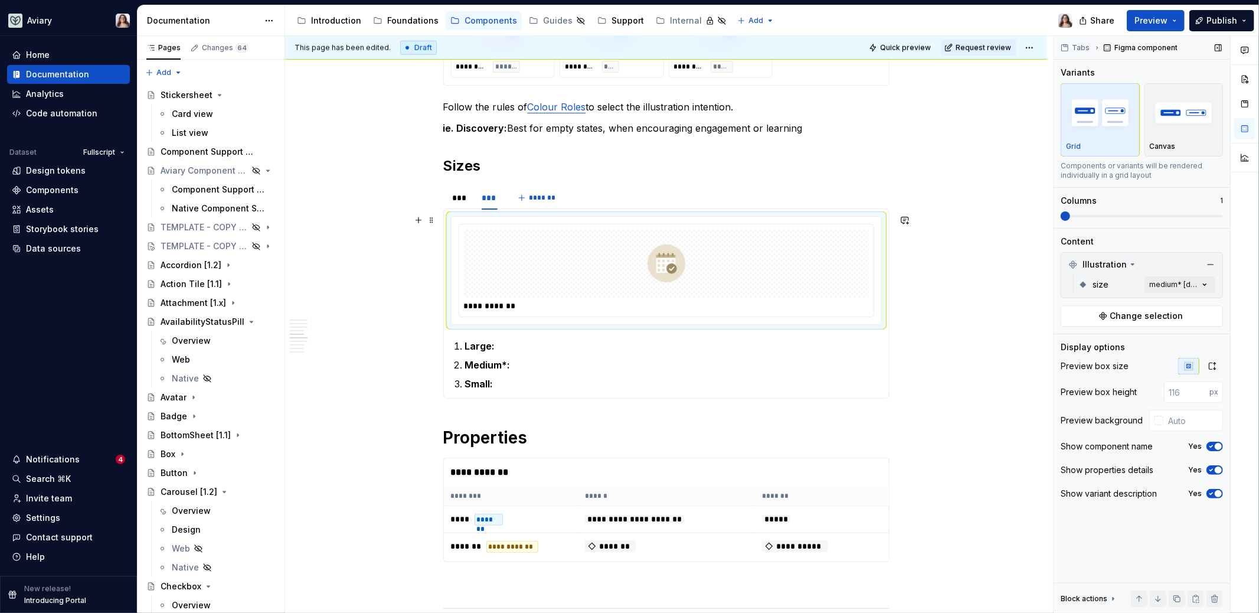
click at [681, 266] on img at bounding box center [667, 263] width 38 height 59
click at [991, 314] on span "Change selection" at bounding box center [1146, 316] width 73 height 12
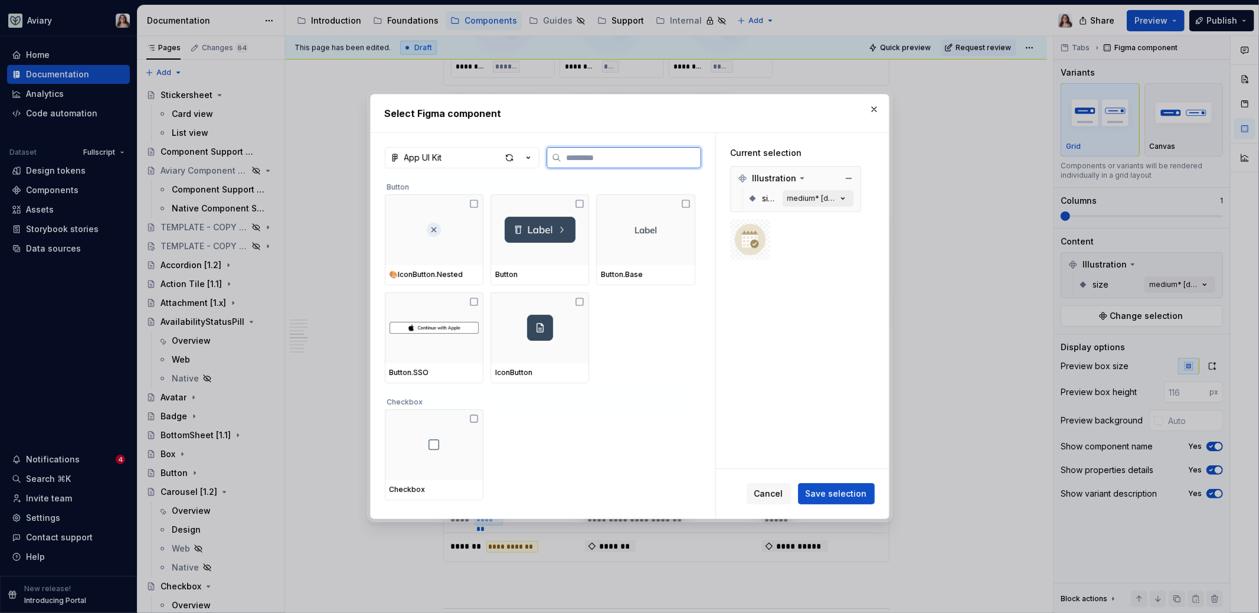
click at [811, 191] on button "medium* [default]" at bounding box center [818, 198] width 71 height 17
click at [819, 201] on div "medium* [default]" at bounding box center [812, 198] width 50 height 9
click at [781, 490] on span "Cancel" at bounding box center [768, 494] width 29 height 12
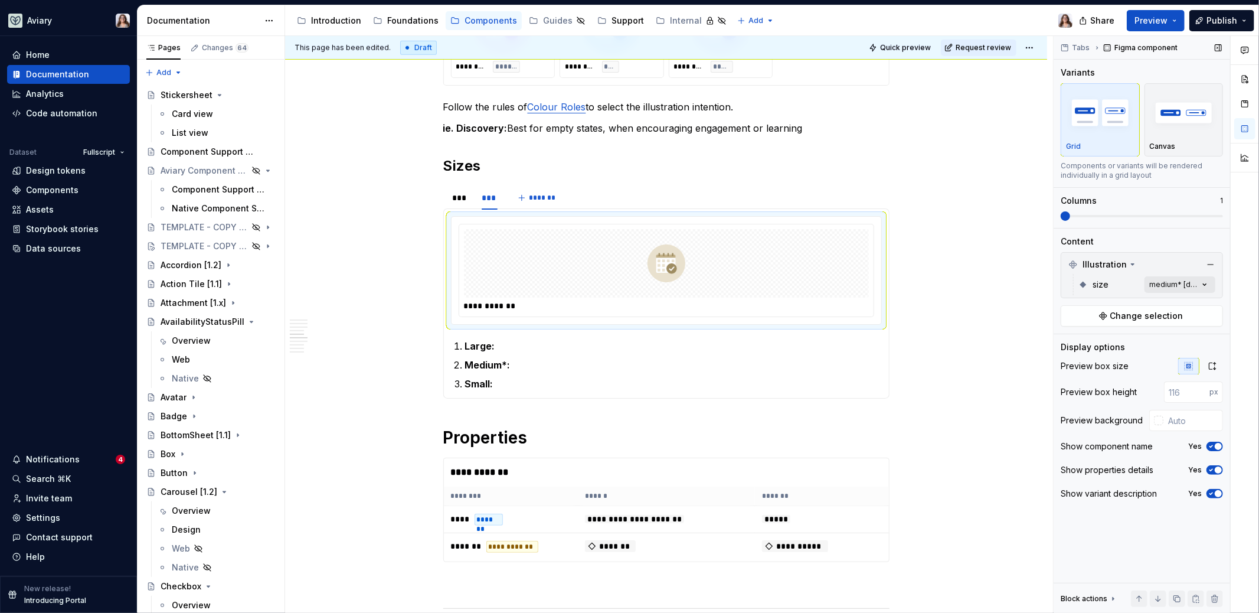
click at [991, 281] on div "Comments Open comments No comments yet Select ‘Comment’ from the block context …" at bounding box center [1156, 324] width 205 height 577
click at [991, 305] on span "button" at bounding box center [1197, 303] width 7 height 7
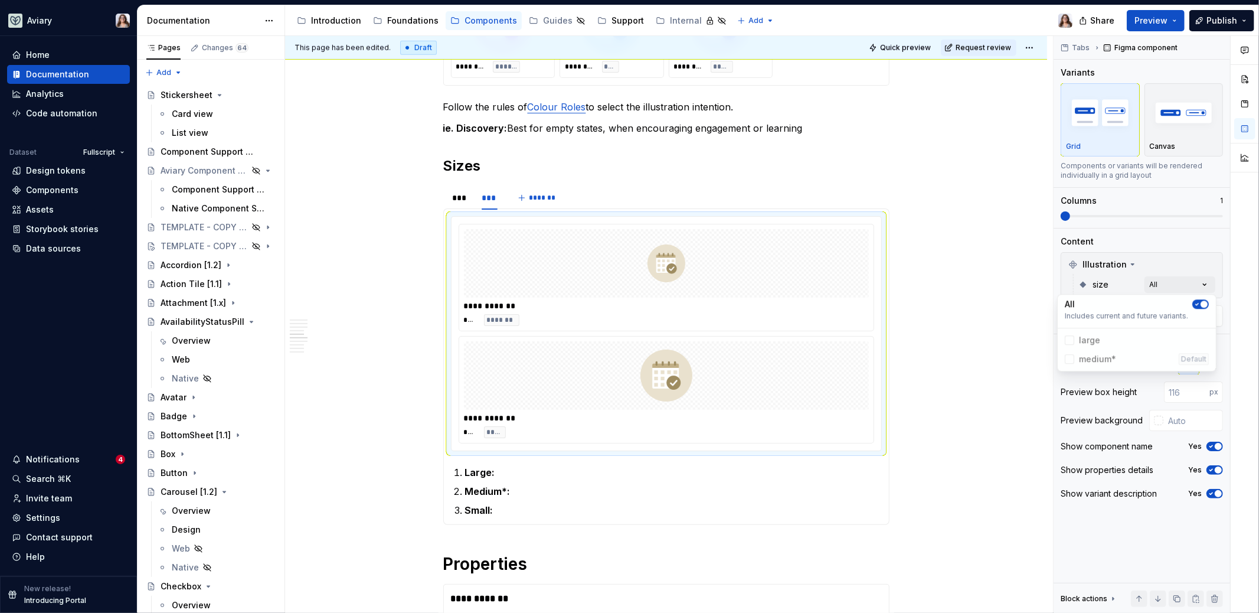
click at [558, 424] on html "Aviary Home Documentation Analytics Code automation Dataset Fullscript Design t…" at bounding box center [629, 306] width 1259 height 613
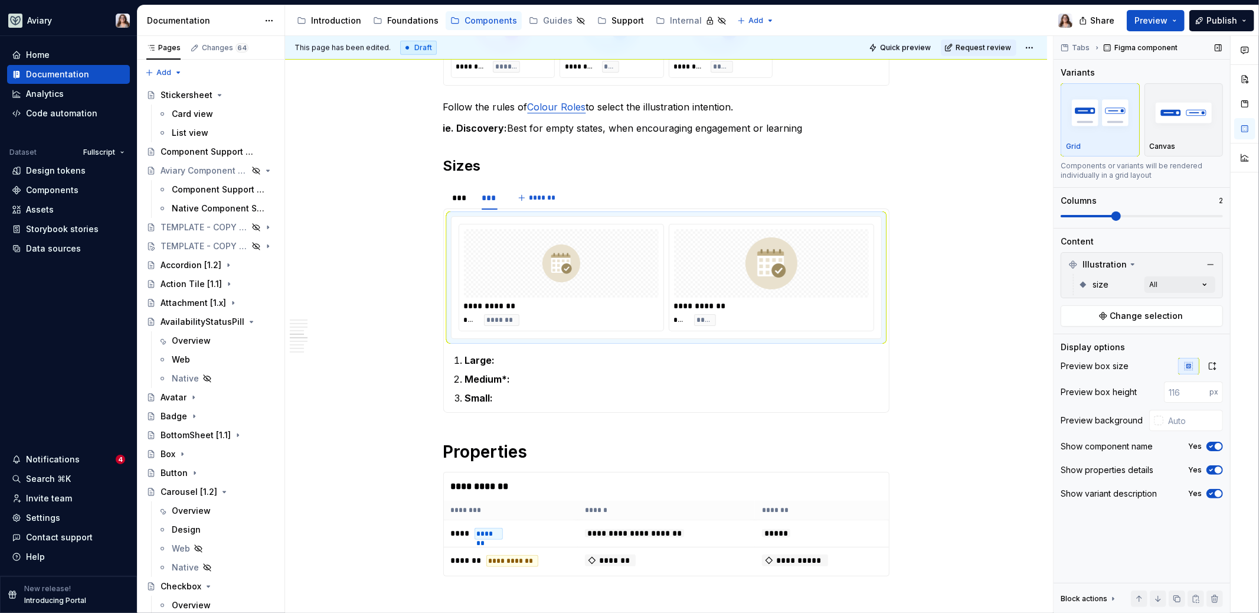
click at [991, 213] on span at bounding box center [1115, 215] width 9 height 9
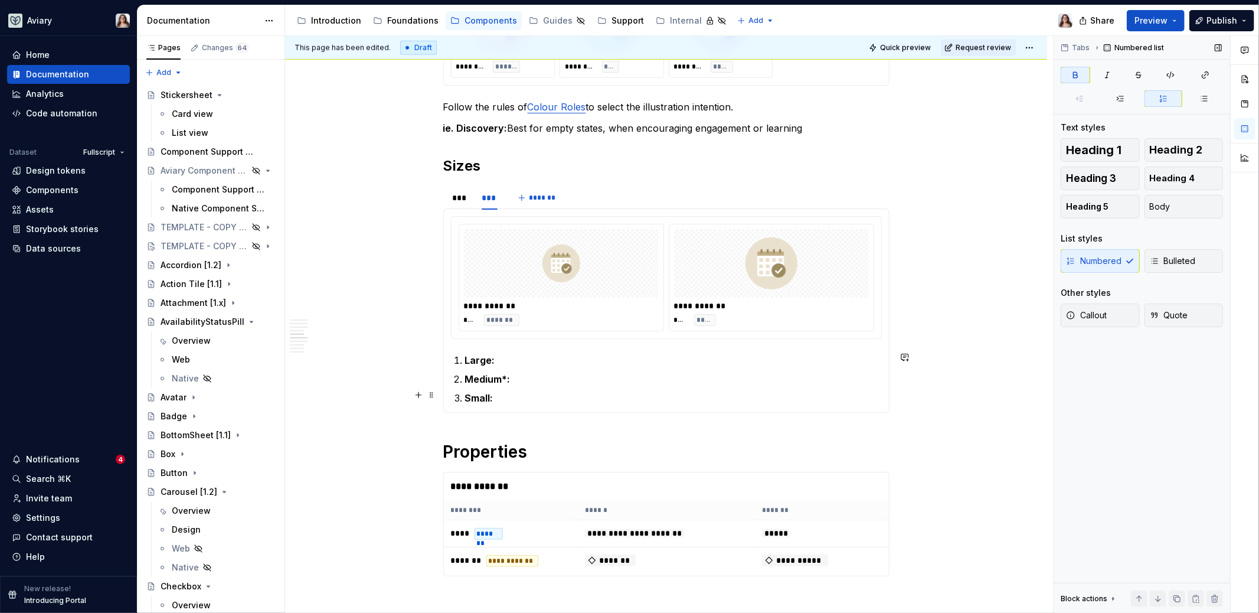
click at [484, 382] on ol "Large: Medium*: Small:" at bounding box center [673, 379] width 417 height 52
drag, startPoint x: 508, startPoint y: 391, endPoint x: 446, endPoint y: 391, distance: 62.0
click at [446, 391] on div "**********" at bounding box center [666, 310] width 446 height 204
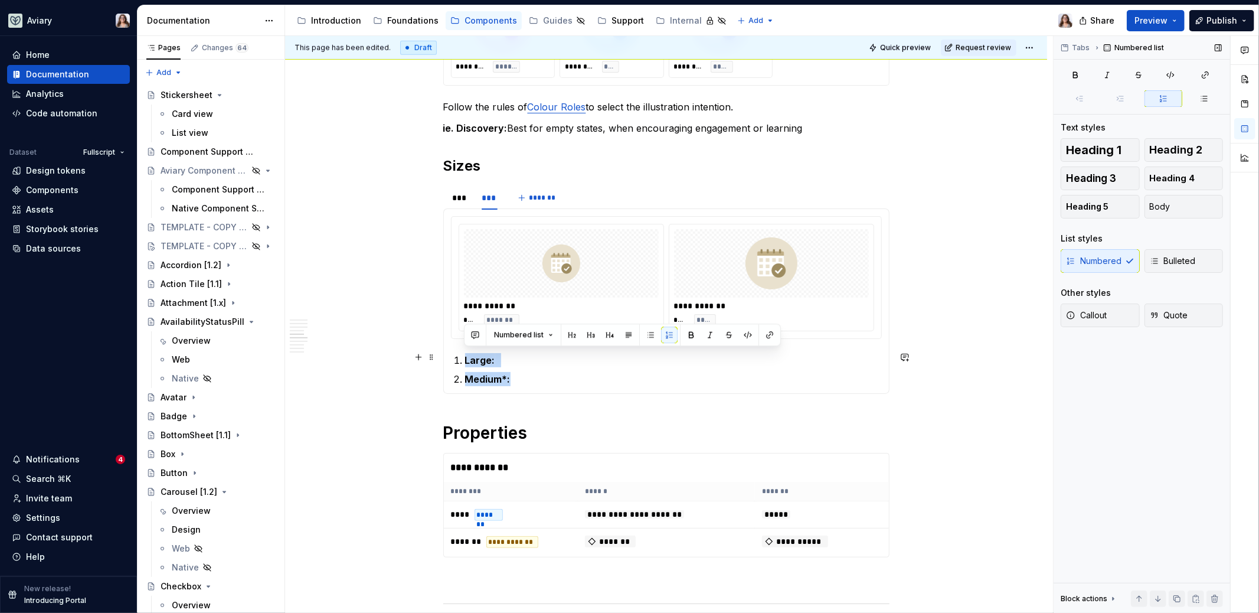
drag, startPoint x: 509, startPoint y: 377, endPoint x: 453, endPoint y: 352, distance: 61.9
click at [465, 353] on ol "Large: Medium*:" at bounding box center [673, 369] width 417 height 33
drag, startPoint x: 465, startPoint y: 357, endPoint x: 518, endPoint y: 372, distance: 54.9
click at [518, 372] on ol "Large: Medium*:" at bounding box center [673, 369] width 417 height 33
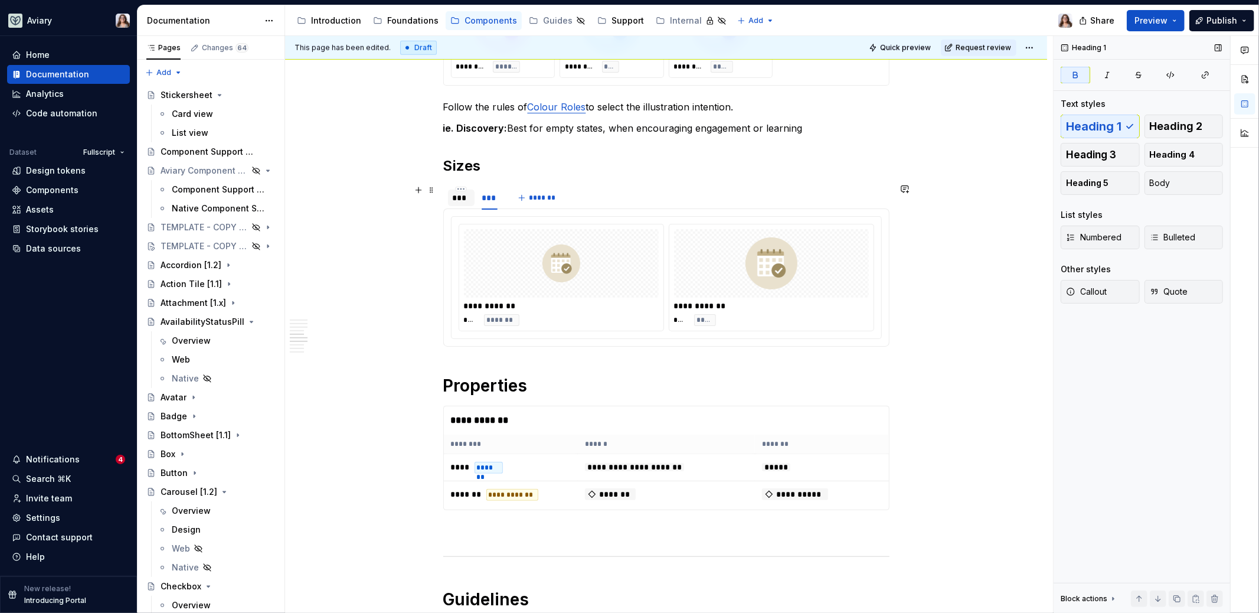
click at [462, 199] on div "***" at bounding box center [462, 198] width 18 height 12
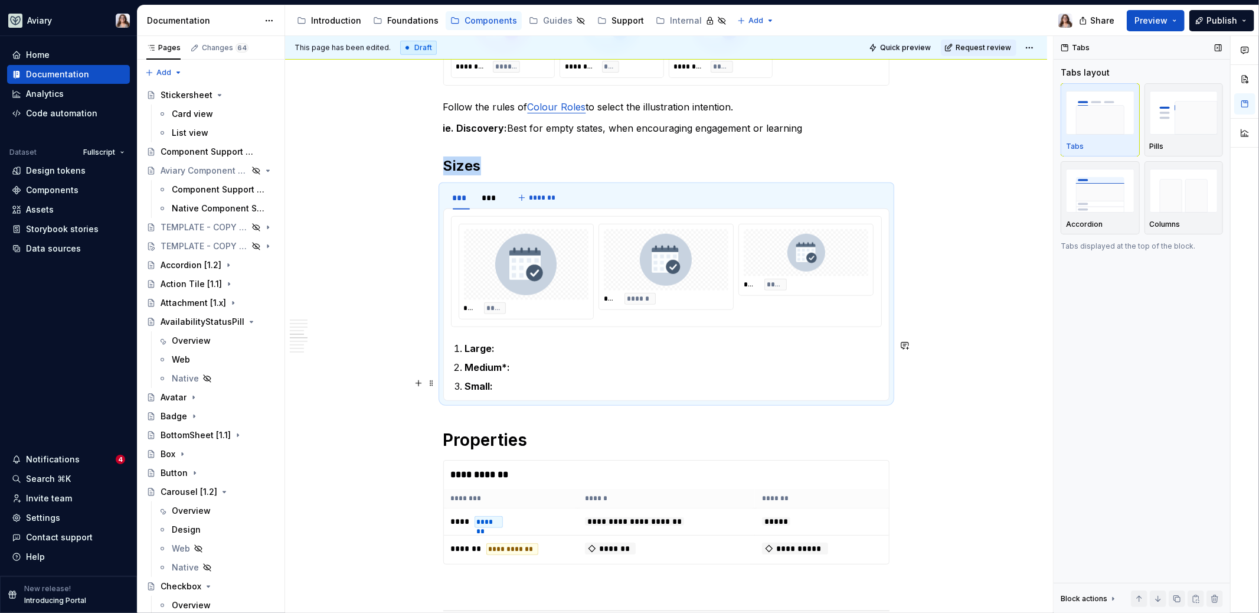
click at [493, 379] on p "Small:" at bounding box center [673, 386] width 417 height 14
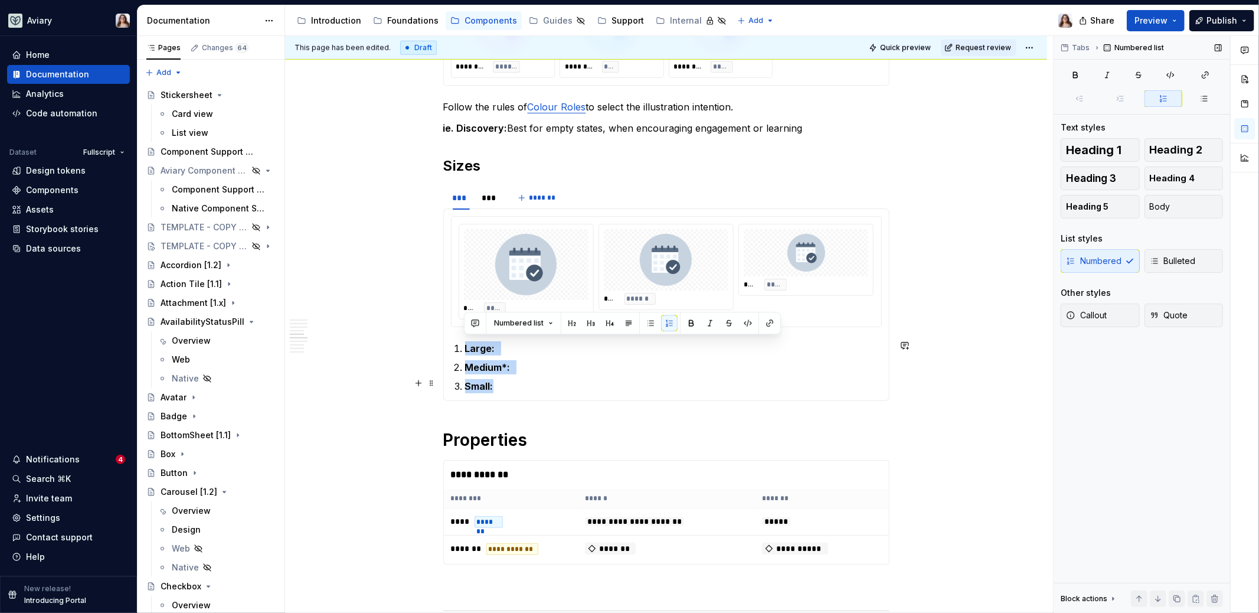
drag, startPoint x: 463, startPoint y: 344, endPoint x: 492, endPoint y: 382, distance: 47.6
click at [492, 382] on ol "Large: Medium*: Small:" at bounding box center [673, 367] width 417 height 52
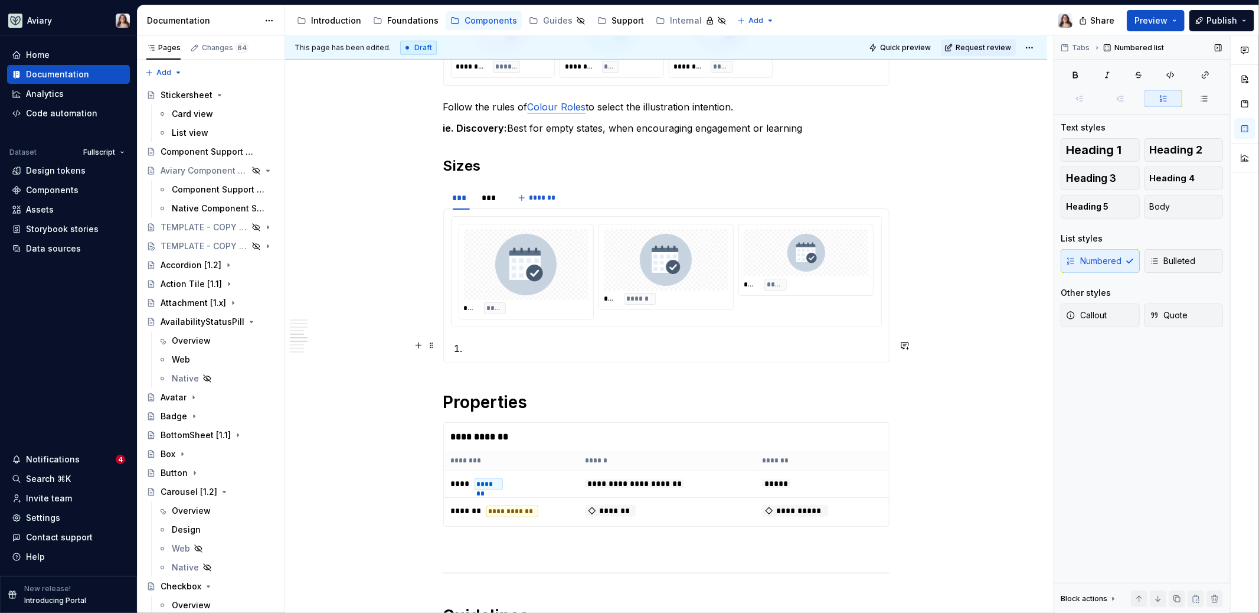
click at [465, 346] on p at bounding box center [673, 348] width 417 height 14
click at [991, 205] on button "Body" at bounding box center [1184, 207] width 79 height 24
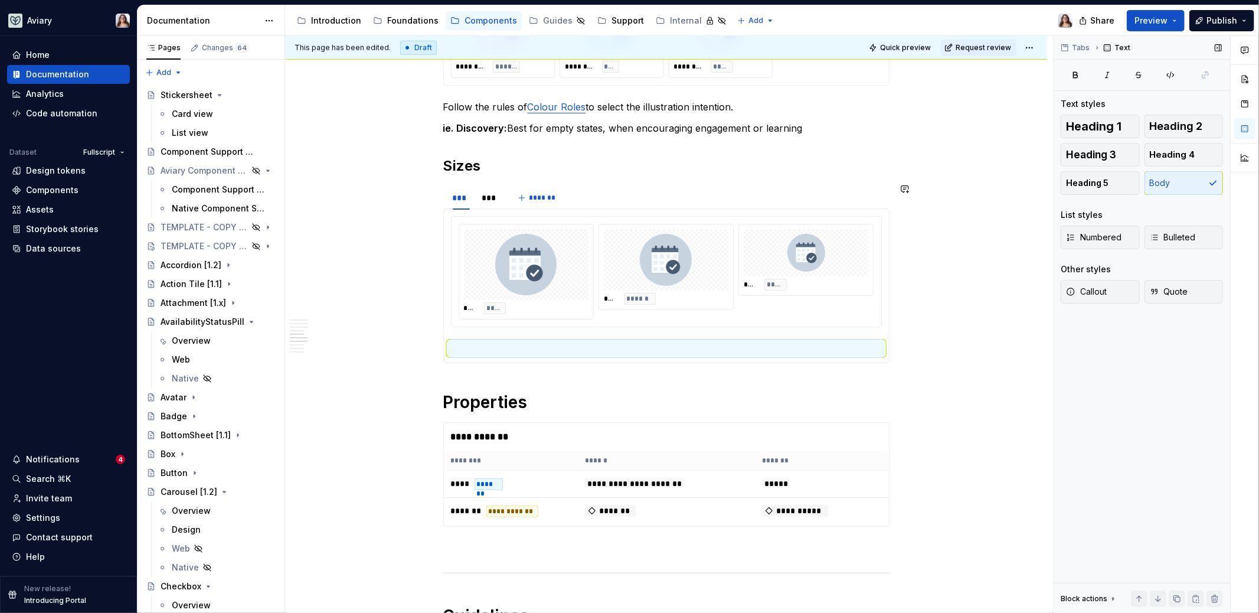
click at [574, 347] on p at bounding box center [666, 348] width 431 height 14
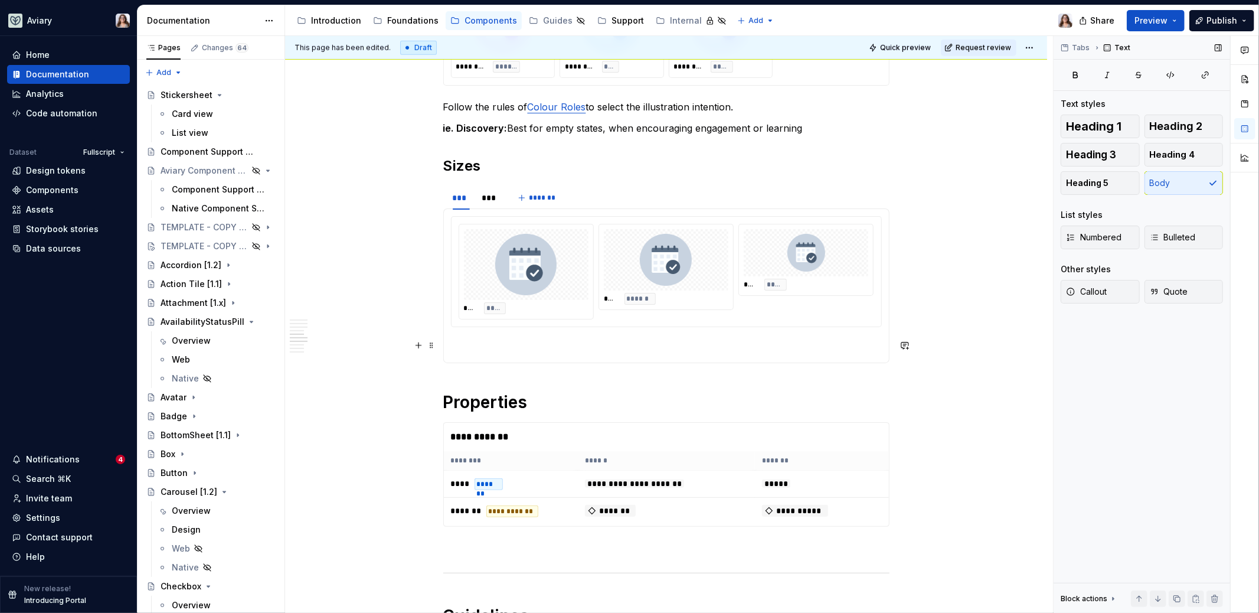
click at [465, 336] on section-item-column "**** ***** **** ****** **** *****" at bounding box center [666, 285] width 431 height 139
click at [488, 195] on div "***" at bounding box center [490, 198] width 16 height 12
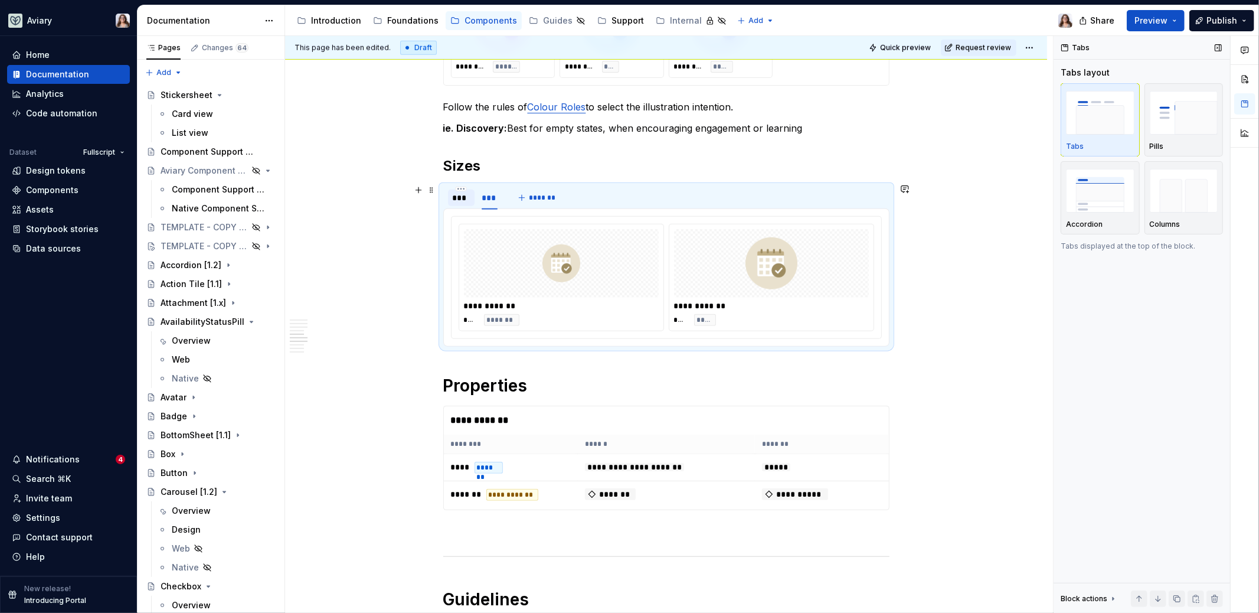
click at [453, 194] on div "***" at bounding box center [462, 198] width 18 height 12
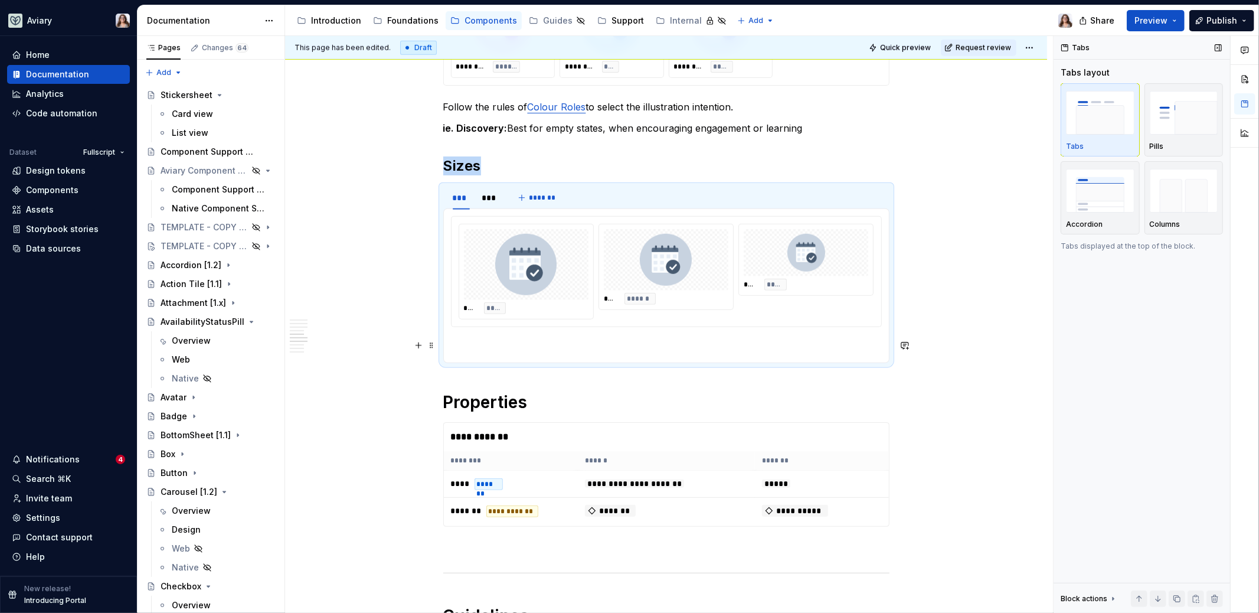
click at [456, 335] on section-item-column "**** ***** **** ****** **** *****" at bounding box center [666, 285] width 431 height 139
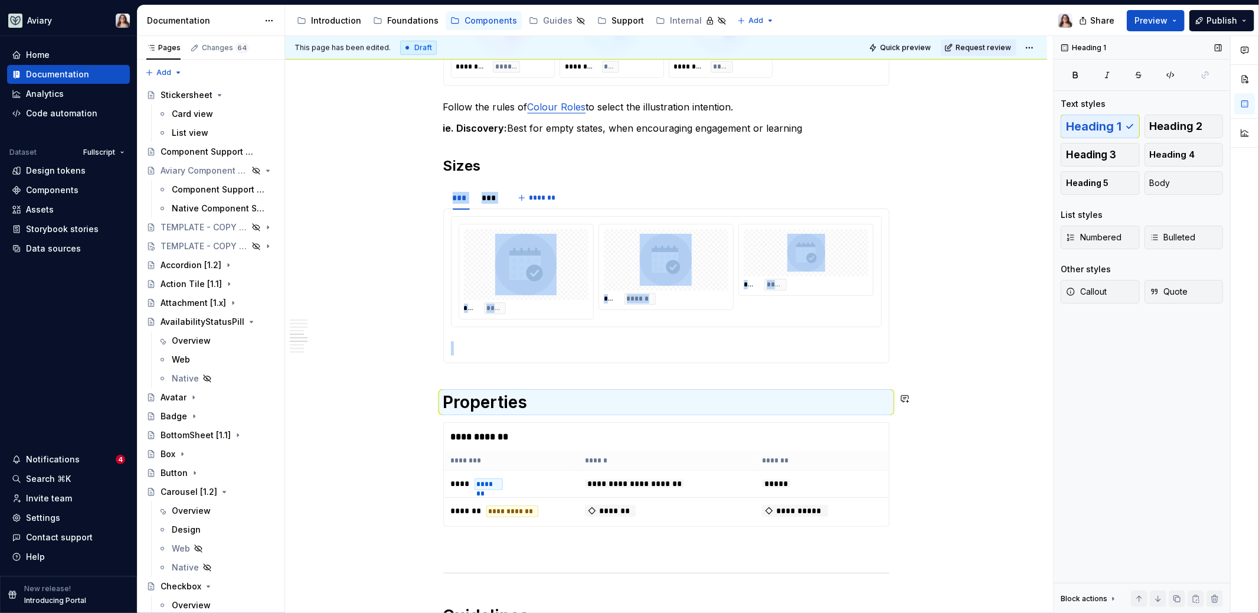
click at [526, 371] on div "**********" at bounding box center [666, 209] width 446 height 1497
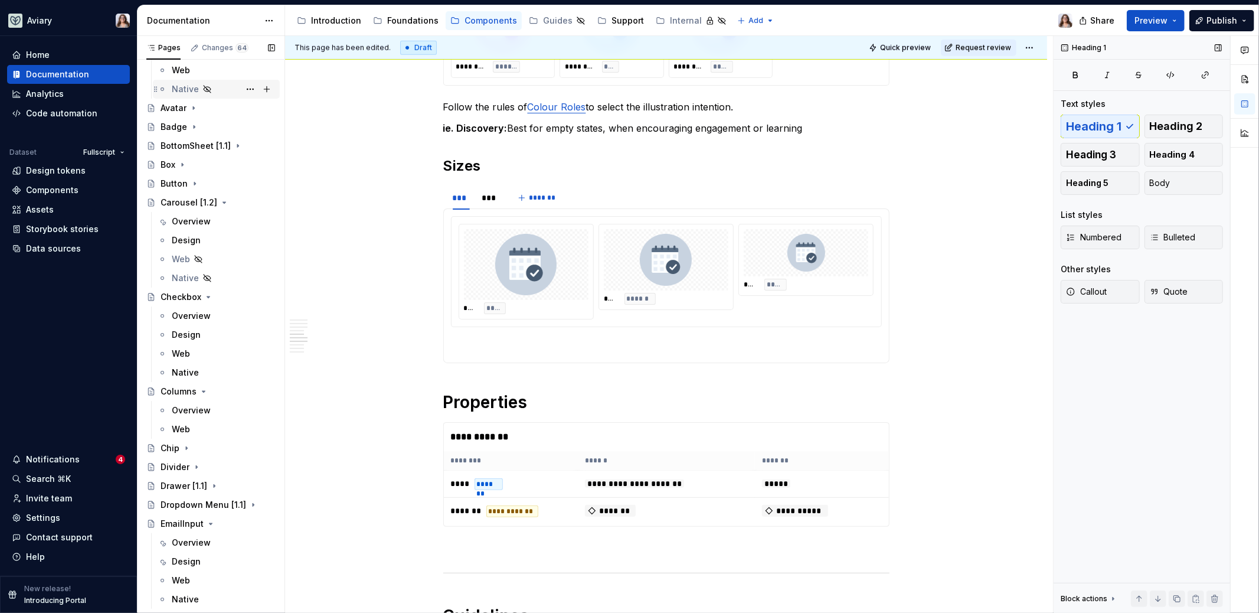
scroll to position [387, 0]
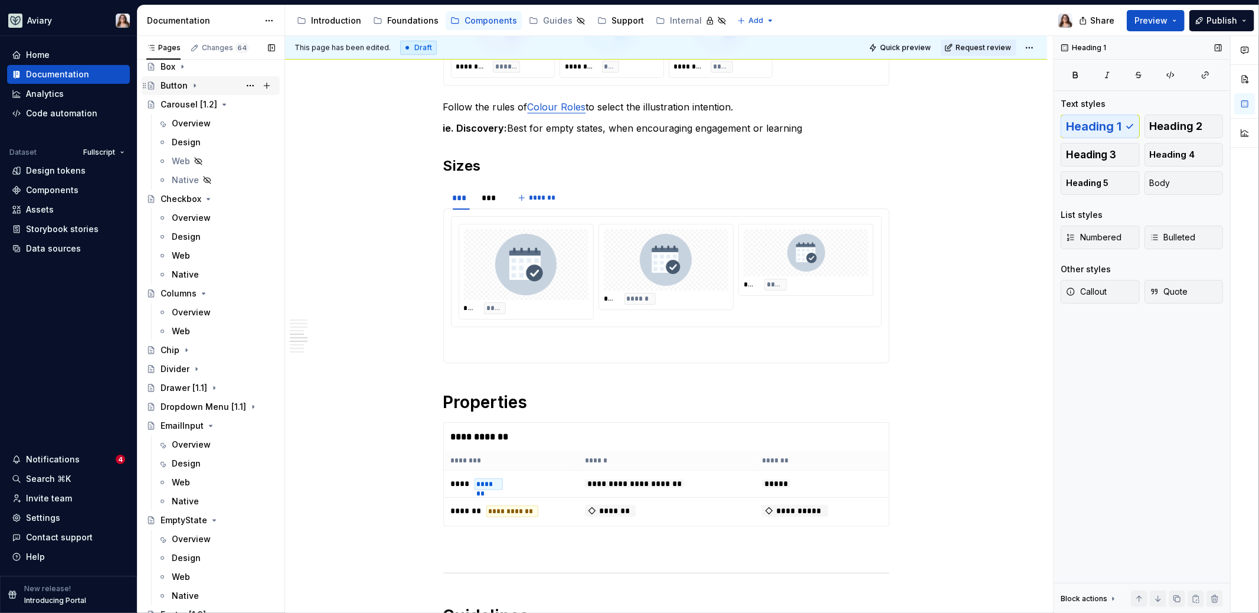
click at [188, 94] on div "Button" at bounding box center [211, 85] width 138 height 19
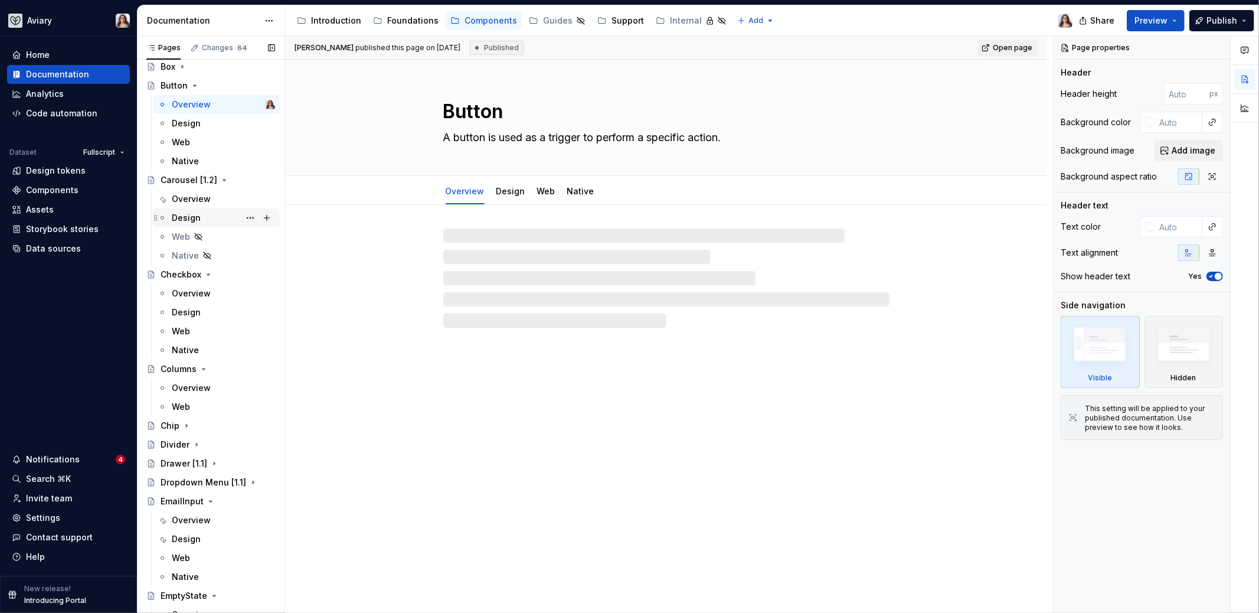
click at [199, 210] on div "Design" at bounding box center [223, 218] width 103 height 17
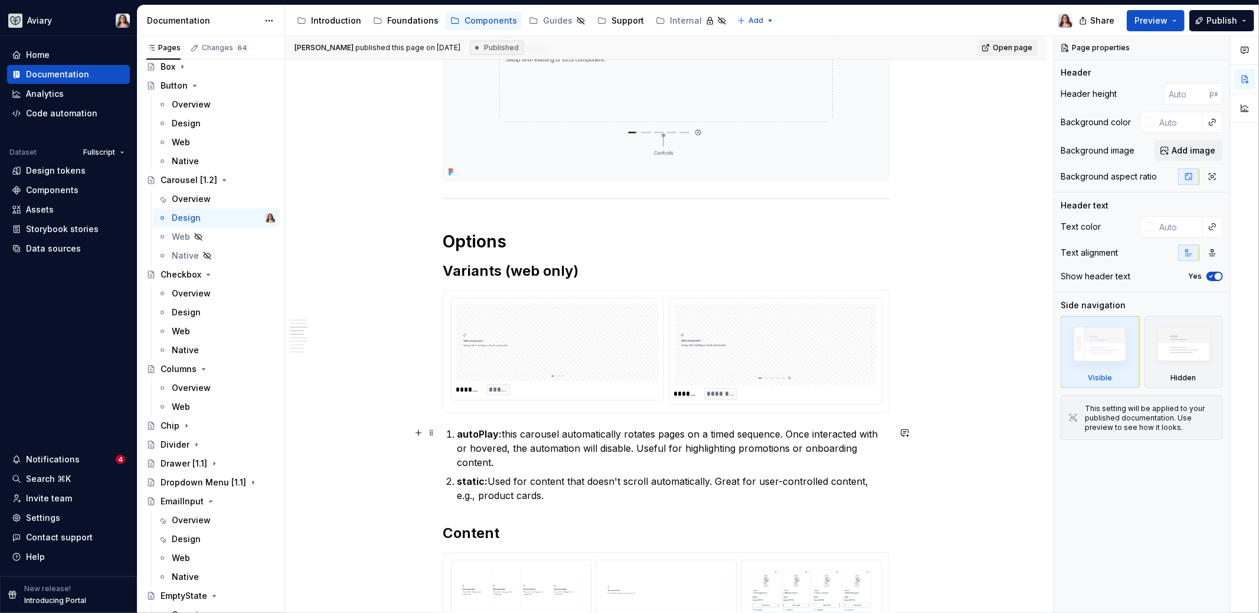
scroll to position [717, 0]
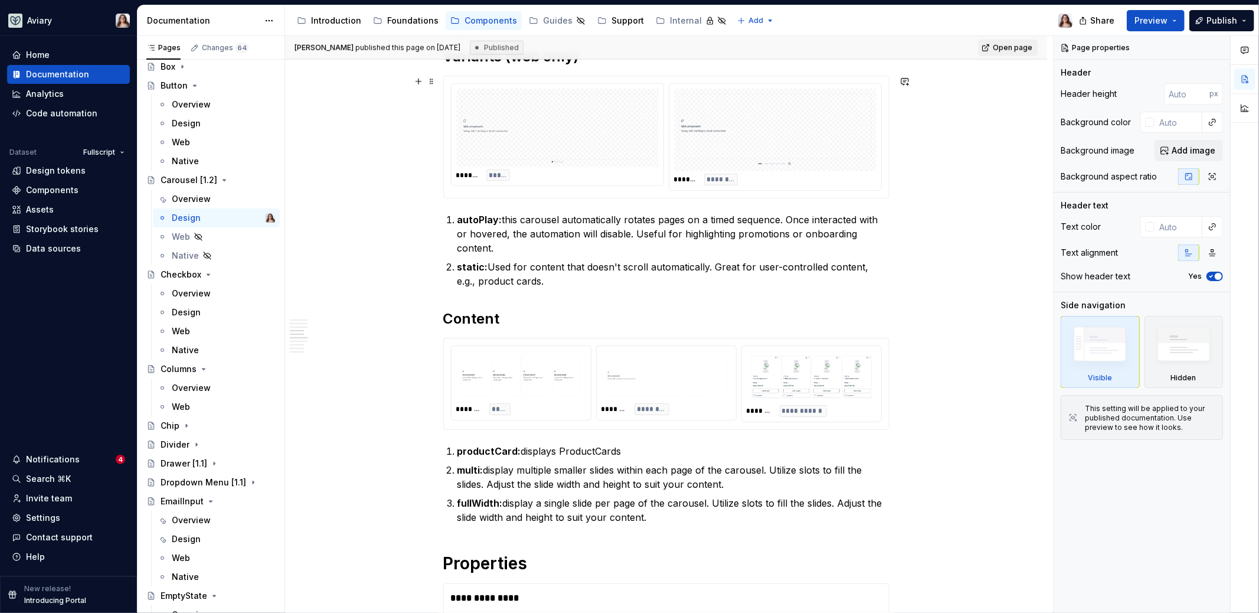
type textarea "*"
click at [743, 179] on div "******* ********" at bounding box center [775, 180] width 202 height 12
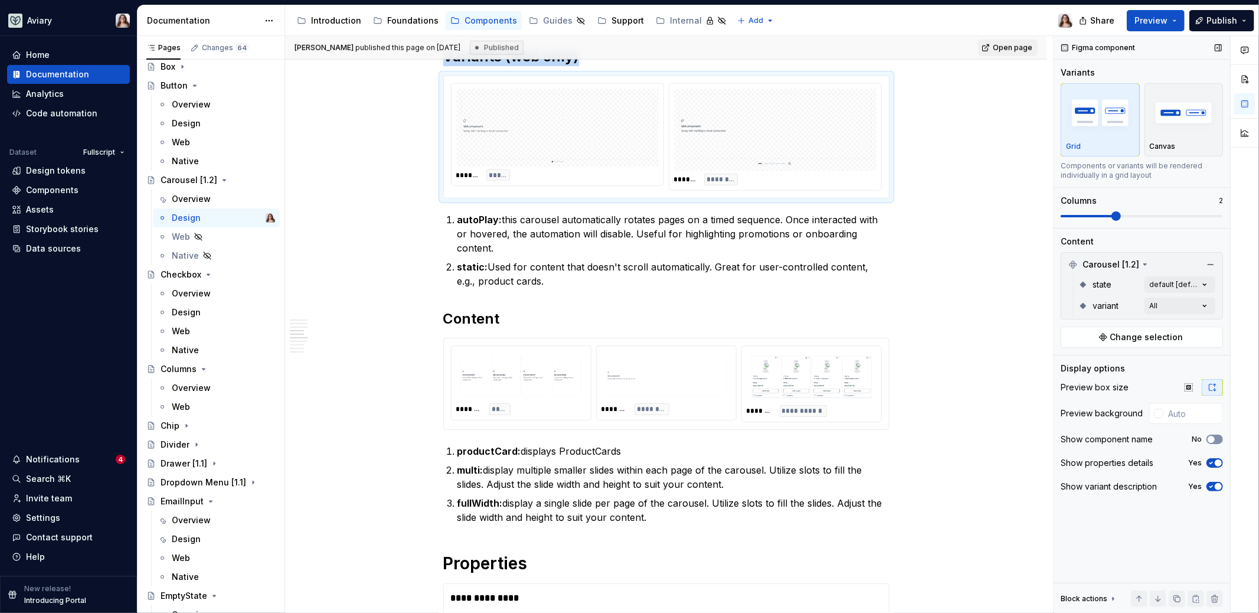
click at [991, 436] on span "button" at bounding box center [1211, 439] width 7 height 7
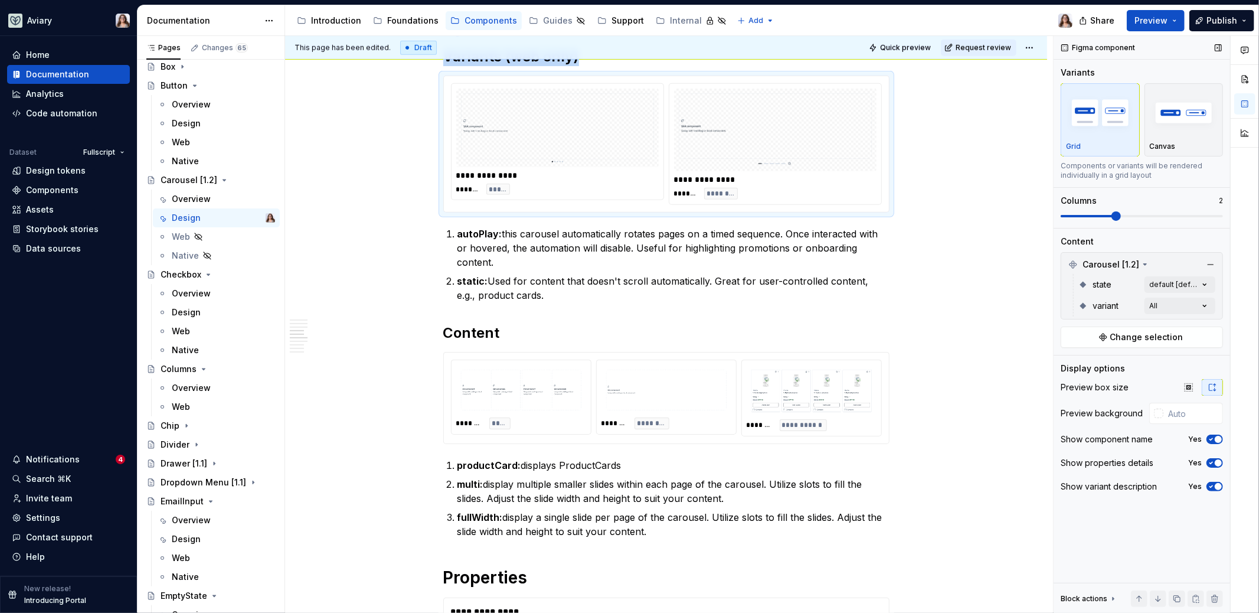
click at [991, 436] on icon "button" at bounding box center [1210, 439] width 9 height 7
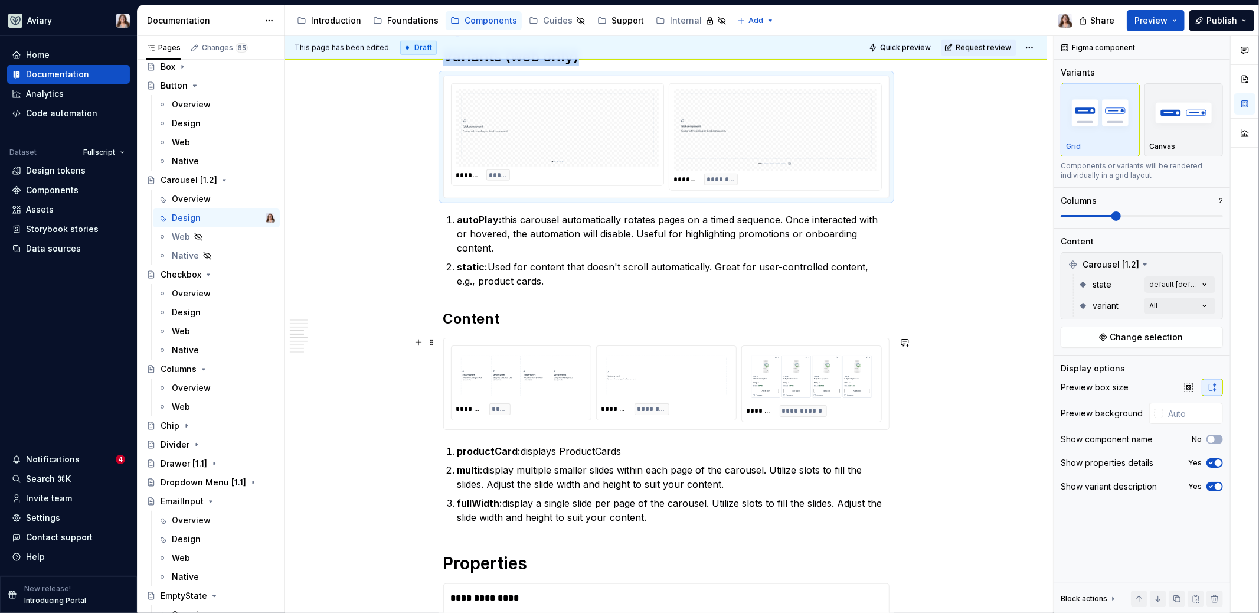
type input "#FFFFFF"
click at [823, 391] on img at bounding box center [811, 376] width 120 height 42
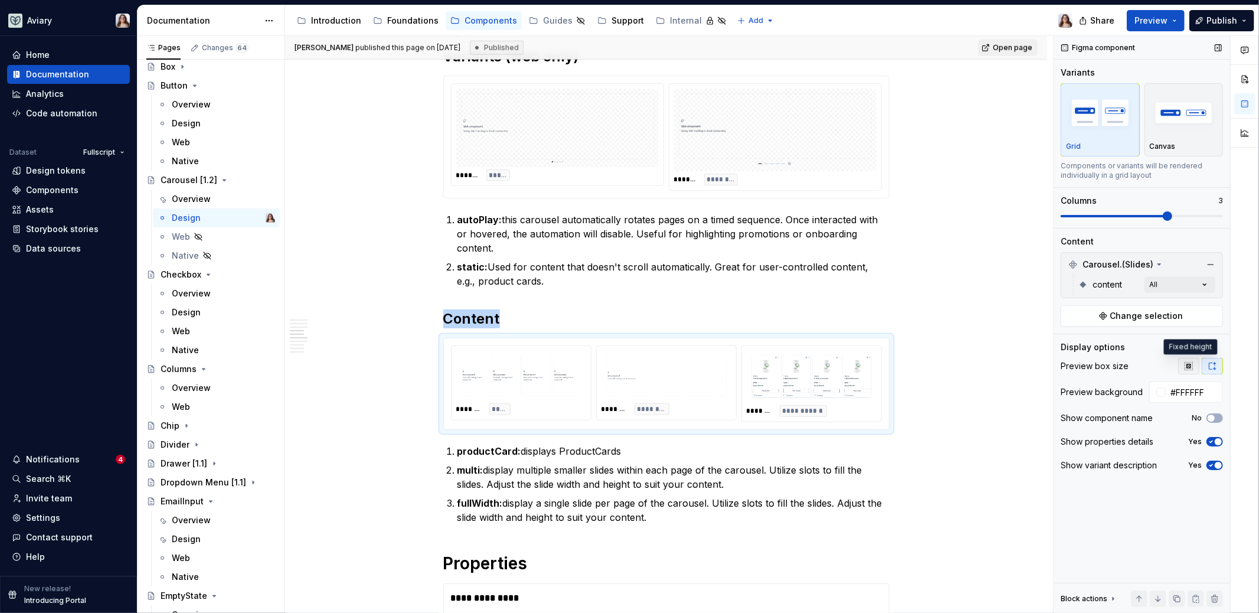
click at [991, 368] on icon "button" at bounding box center [1188, 365] width 9 height 9
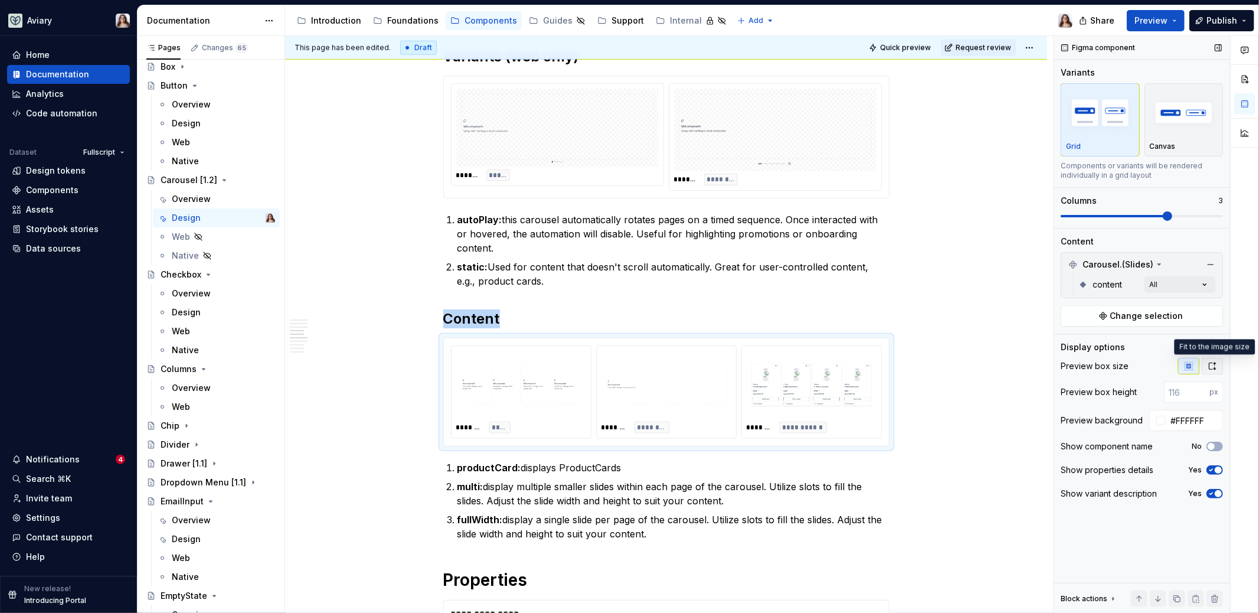
click at [991, 362] on icon "button" at bounding box center [1212, 365] width 6 height 7
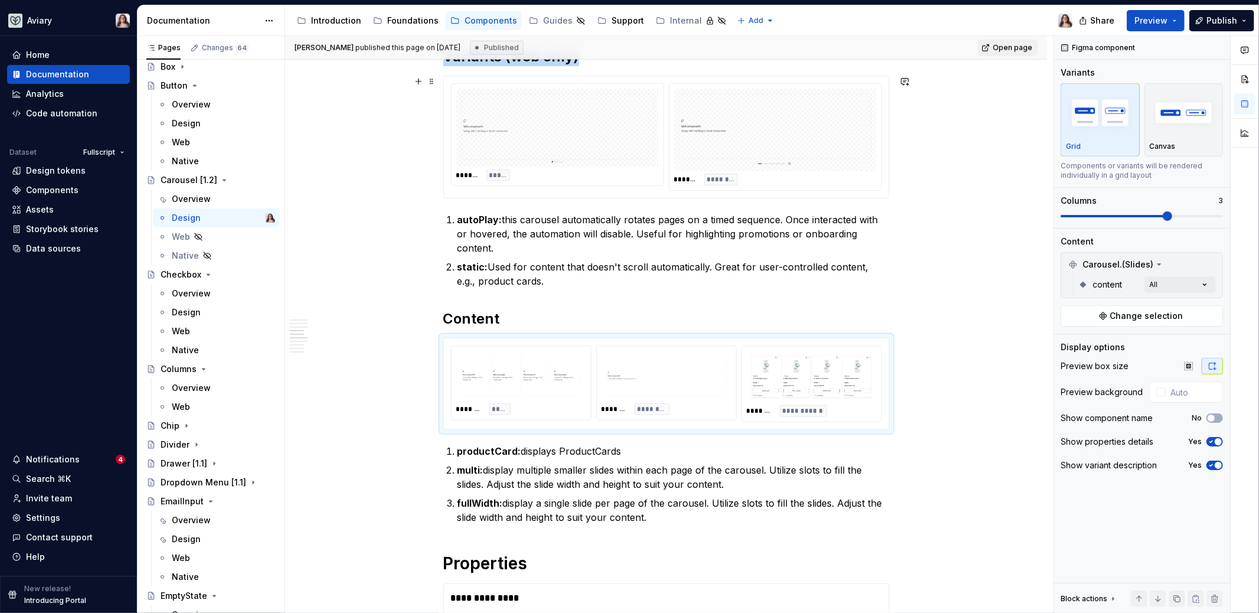
click at [735, 122] on img at bounding box center [775, 129] width 193 height 73
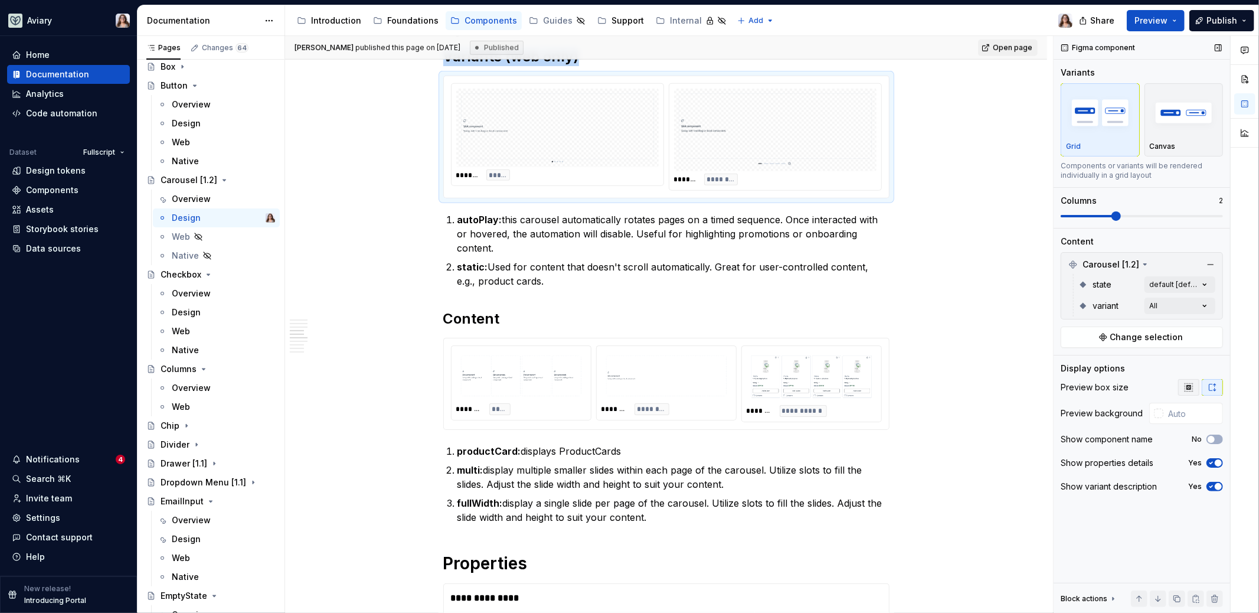
click at [991, 382] on icon "button" at bounding box center [1188, 386] width 9 height 9
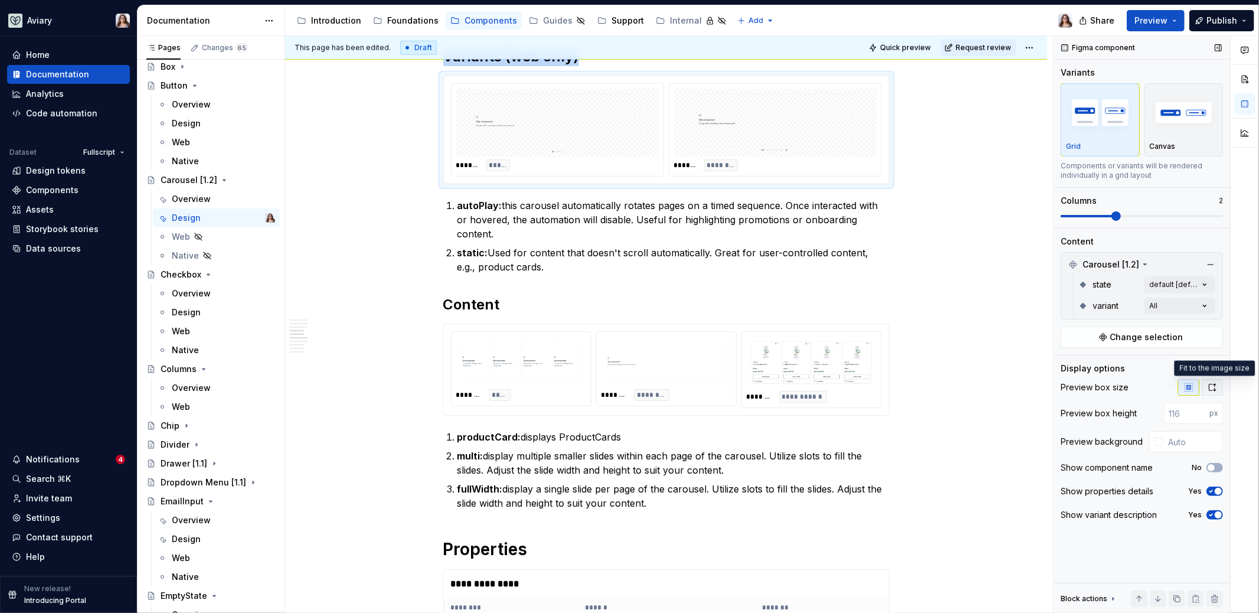
click at [991, 387] on icon "button" at bounding box center [1212, 386] width 9 height 9
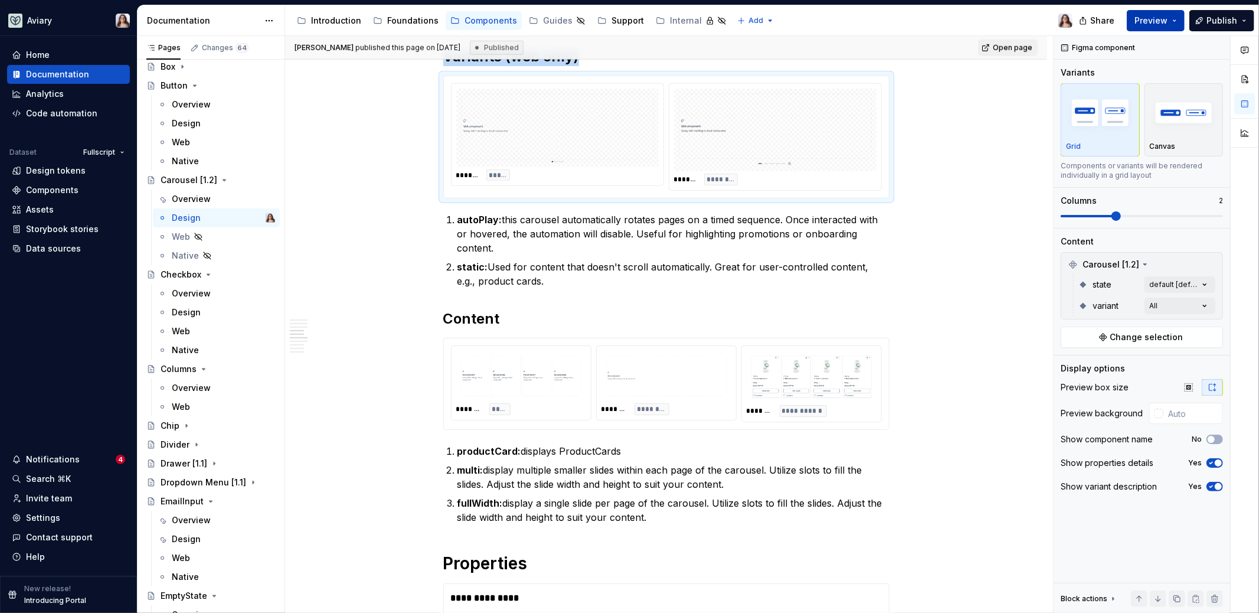
click at [991, 23] on button "Preview" at bounding box center [1156, 20] width 58 height 21
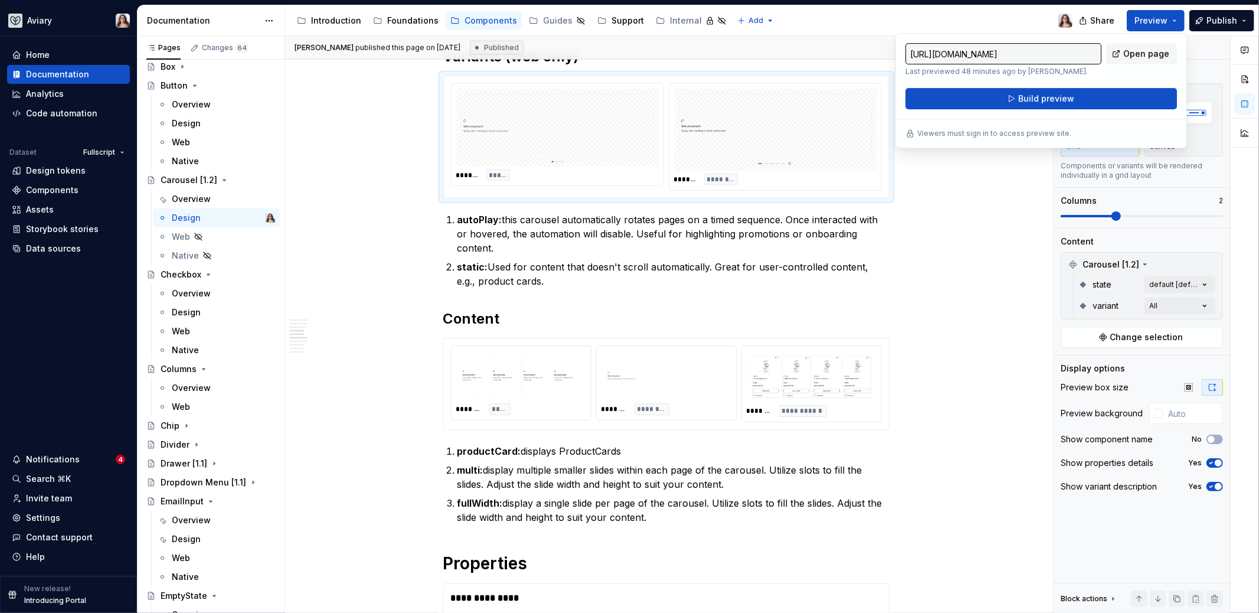
scroll to position [387, 0]
click at [991, 99] on button "Build preview" at bounding box center [1041, 98] width 272 height 21
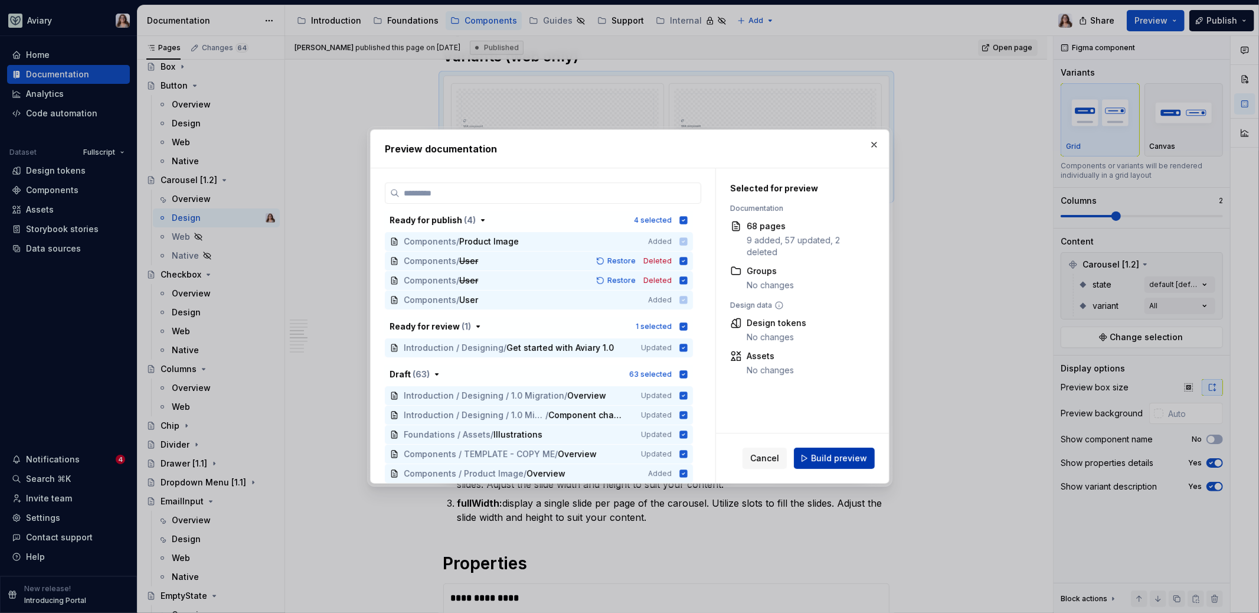
click at [822, 457] on span "Build preview" at bounding box center [839, 458] width 56 height 12
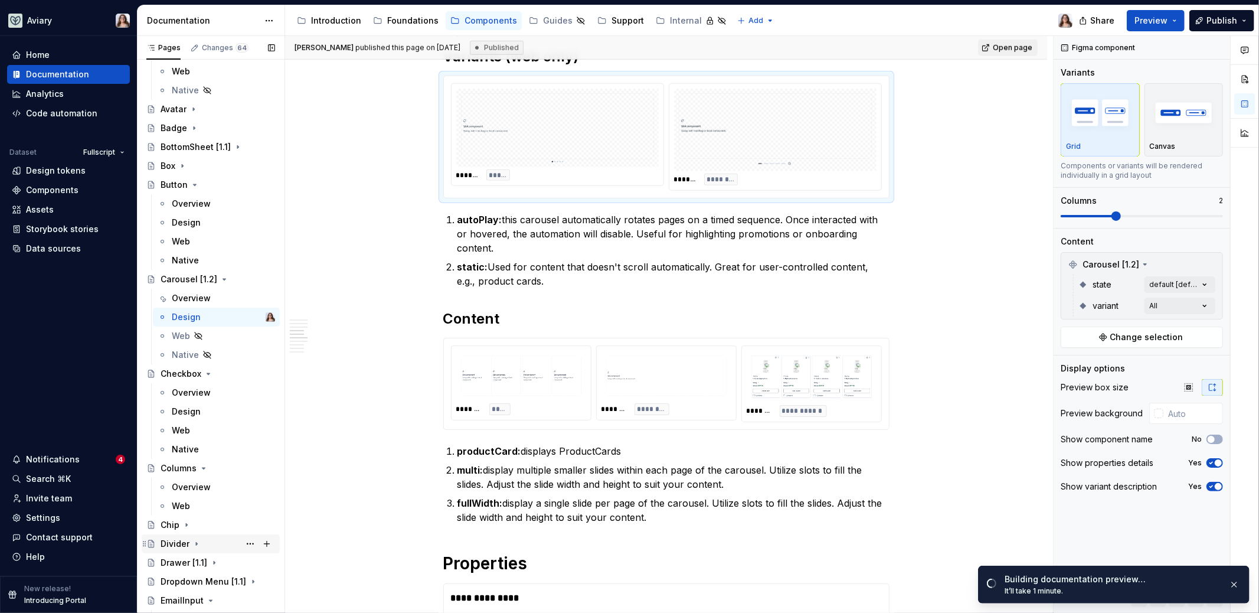
scroll to position [289, 0]
click at [991, 493] on span "Open page" at bounding box center [1197, 587] width 40 height 9
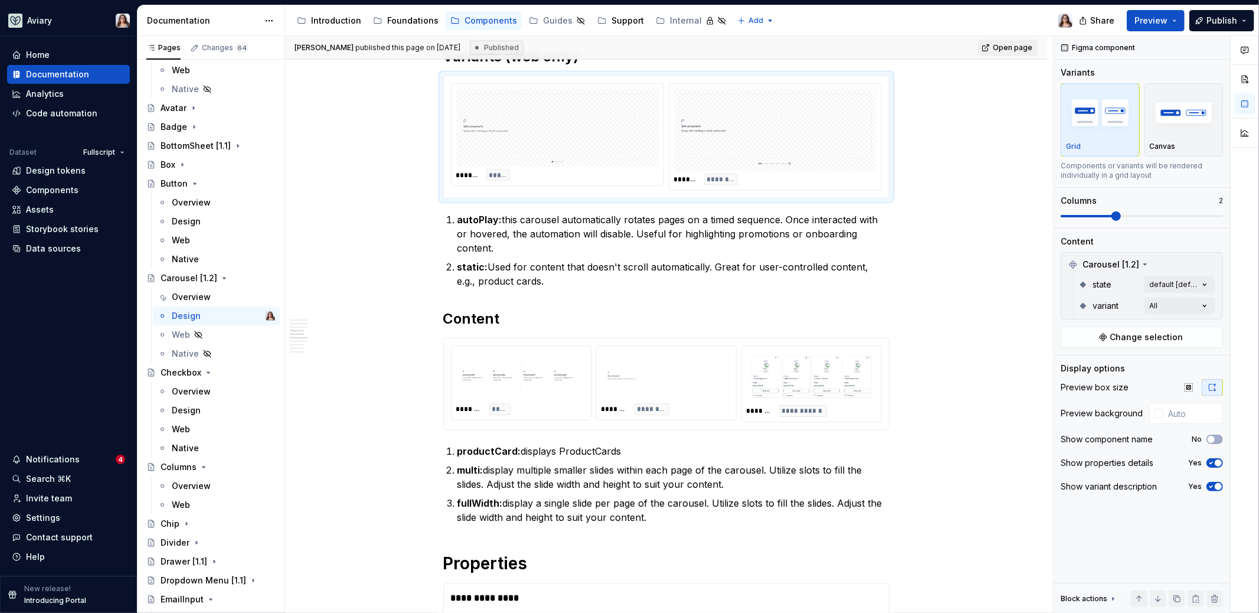
type textarea "*"
type input "#FFFFFF"
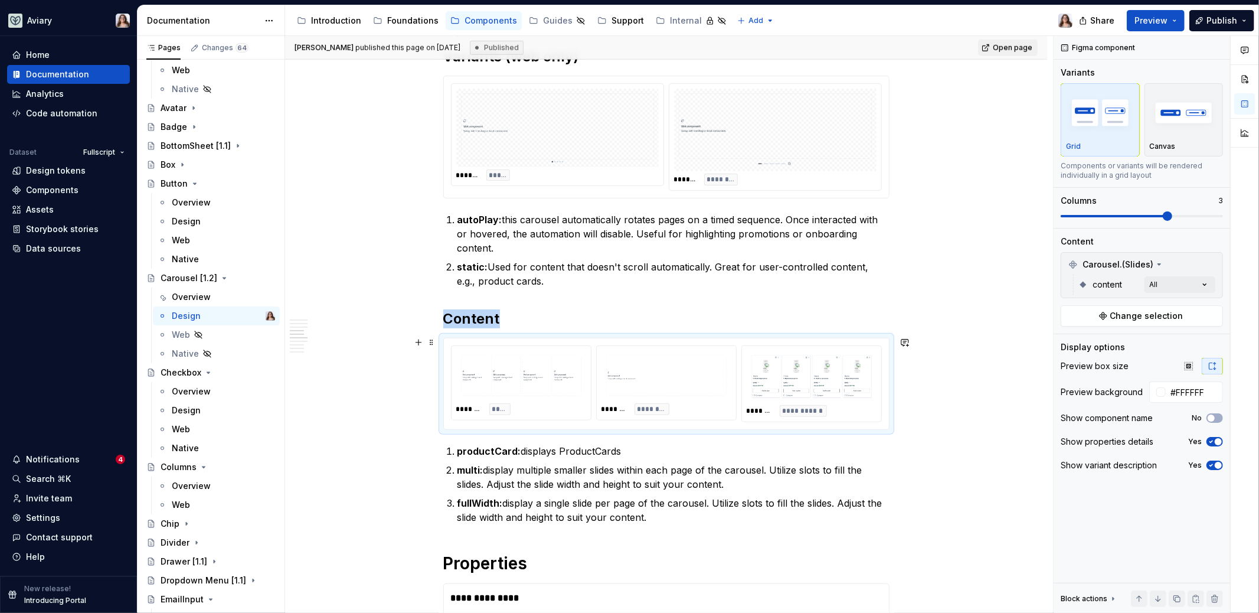
click at [684, 367] on img at bounding box center [666, 375] width 120 height 41
click at [991, 368] on icon "button" at bounding box center [1188, 365] width 9 height 9
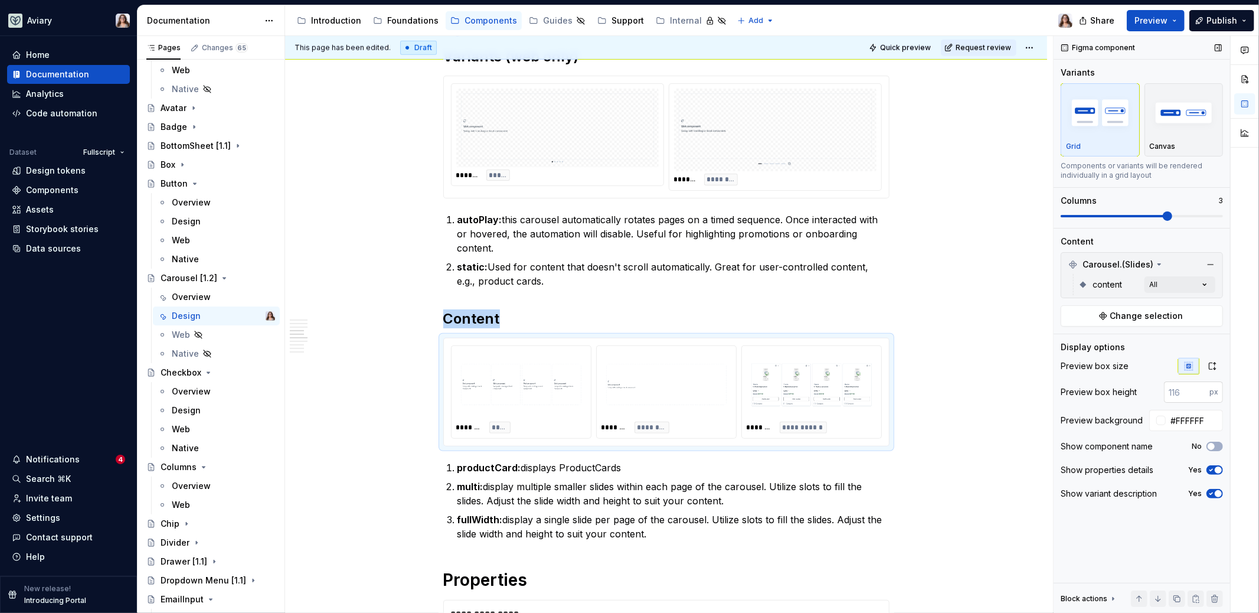
type textarea "*"
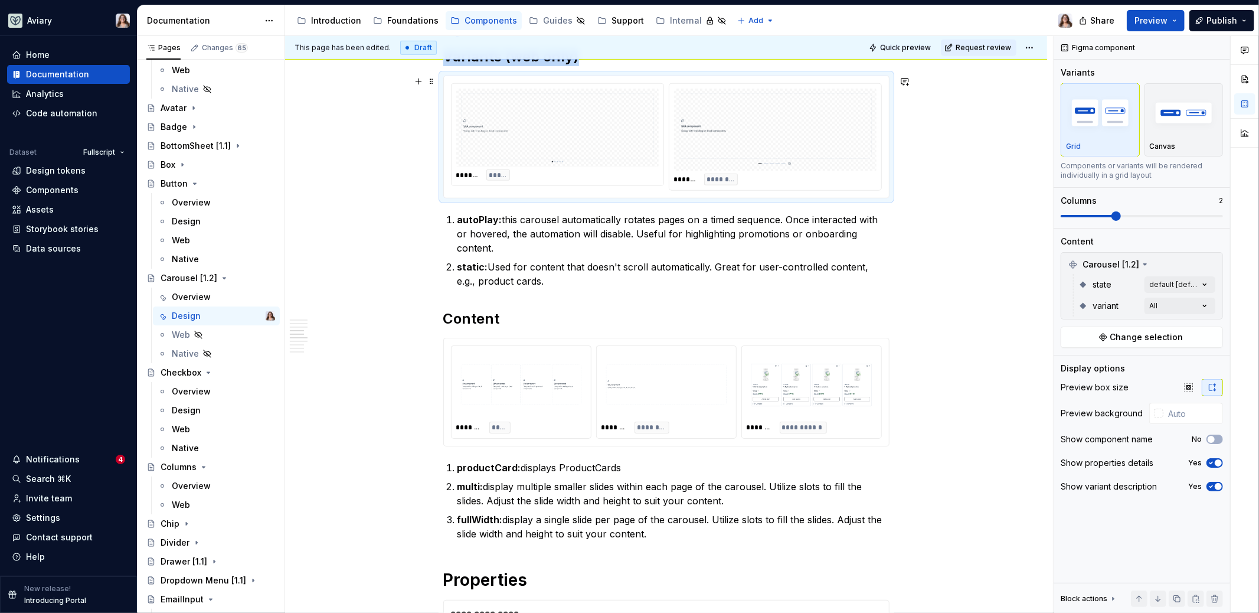
click at [717, 182] on div "********" at bounding box center [721, 180] width 34 height 12
click at [991, 384] on icon "button" at bounding box center [1188, 386] width 9 height 9
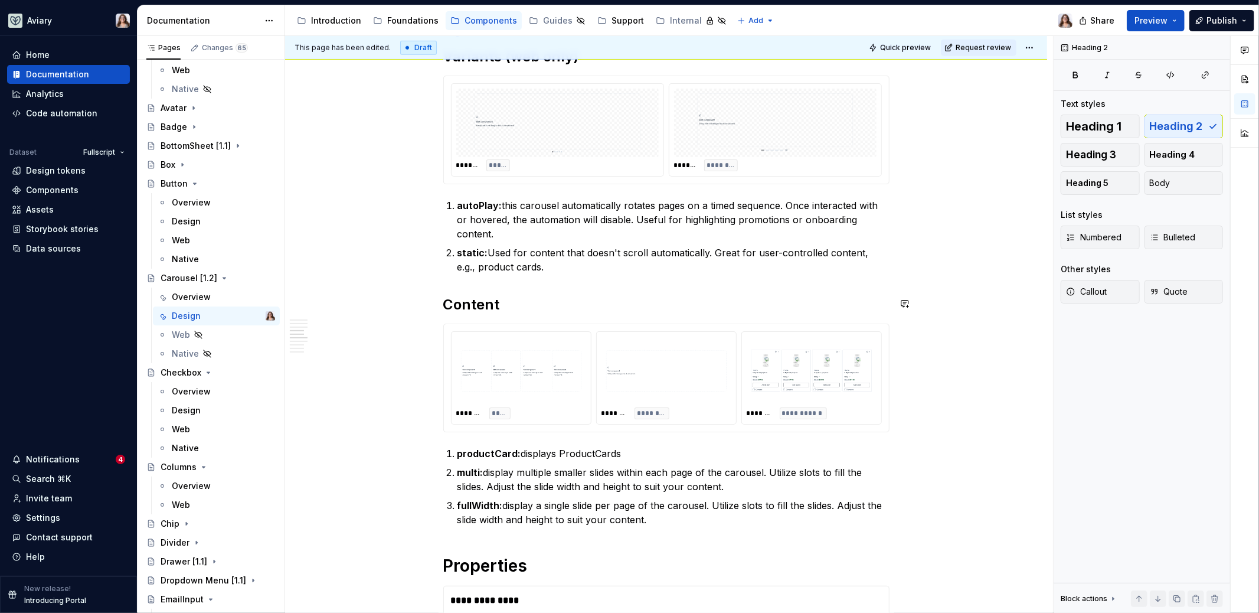
click at [735, 289] on div "**********" at bounding box center [666, 425] width 446 height 1819
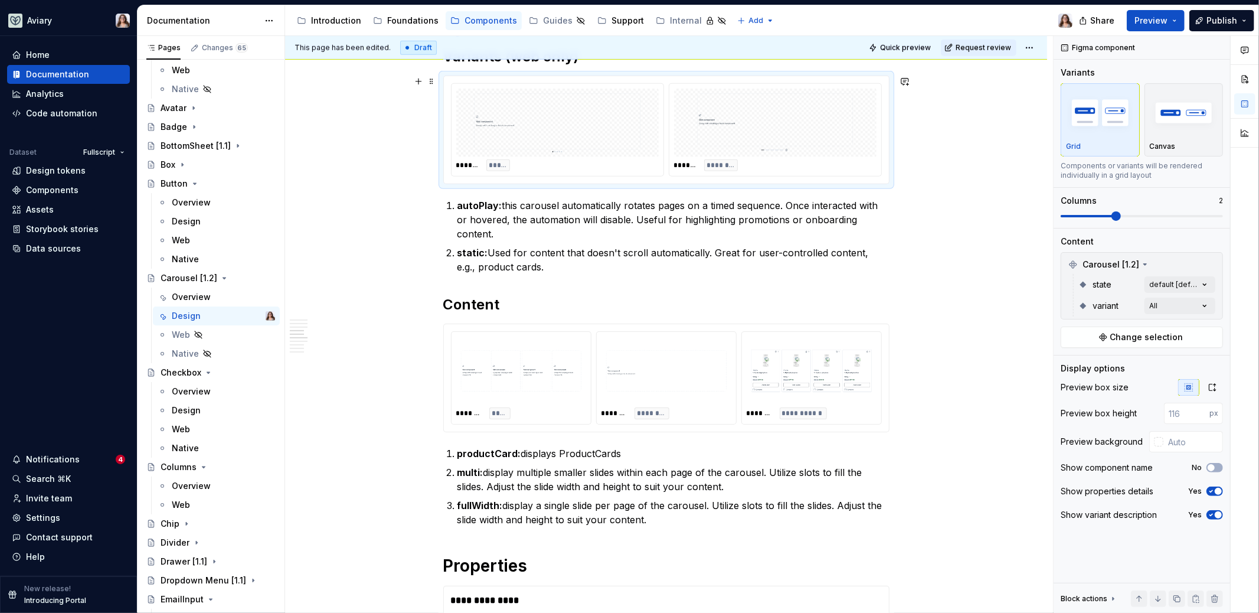
click at [737, 143] on img at bounding box center [775, 122] width 193 height 59
click at [991, 439] on input "text" at bounding box center [1193, 441] width 60 height 21
type input "#FFFFFF"
click at [991, 472] on div "Show component name No" at bounding box center [1142, 467] width 162 height 17
click at [774, 350] on img at bounding box center [811, 370] width 120 height 59
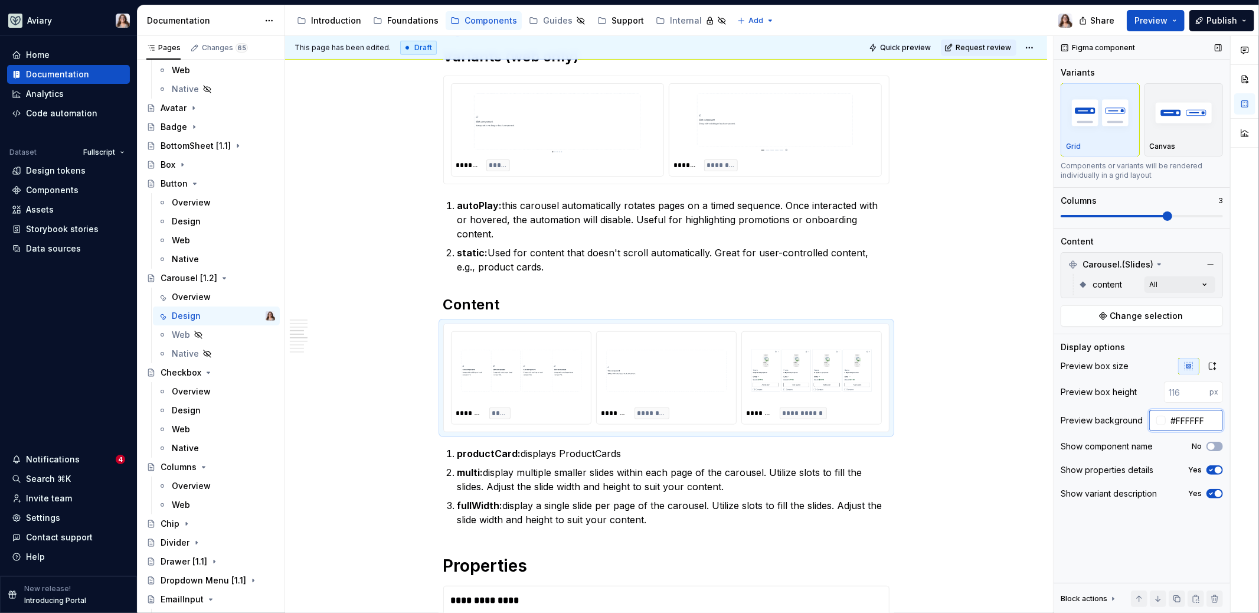
click at [991, 418] on input "#FFFFFF" at bounding box center [1194, 420] width 57 height 21
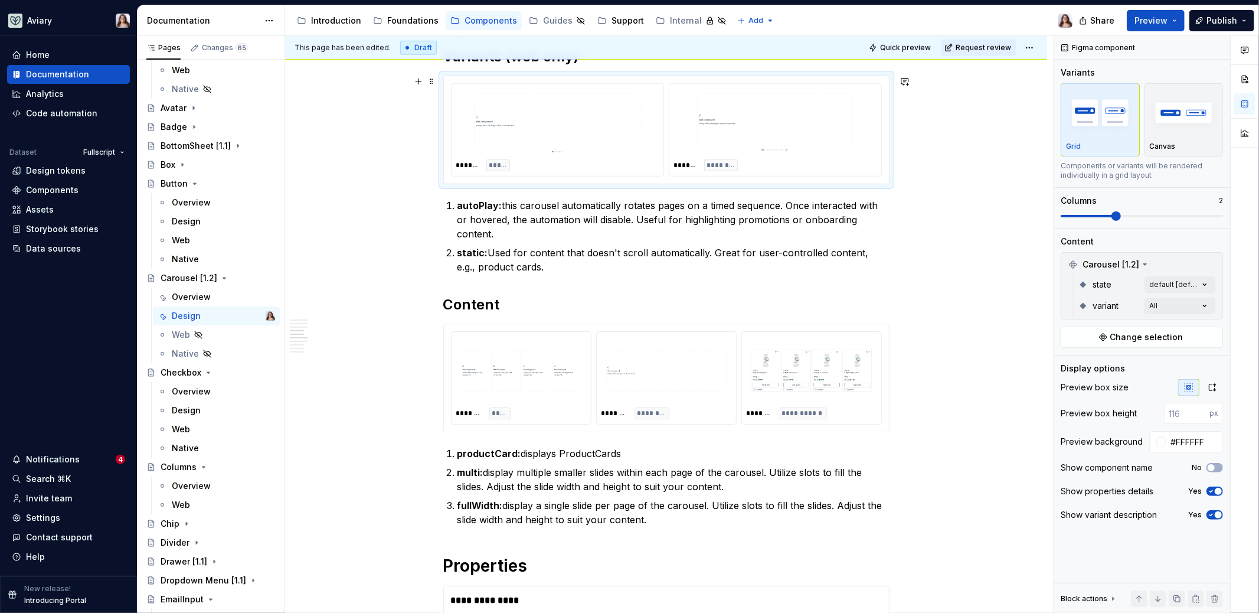
click at [787, 143] on img at bounding box center [775, 122] width 193 height 59
click at [786, 355] on img at bounding box center [811, 370] width 120 height 59
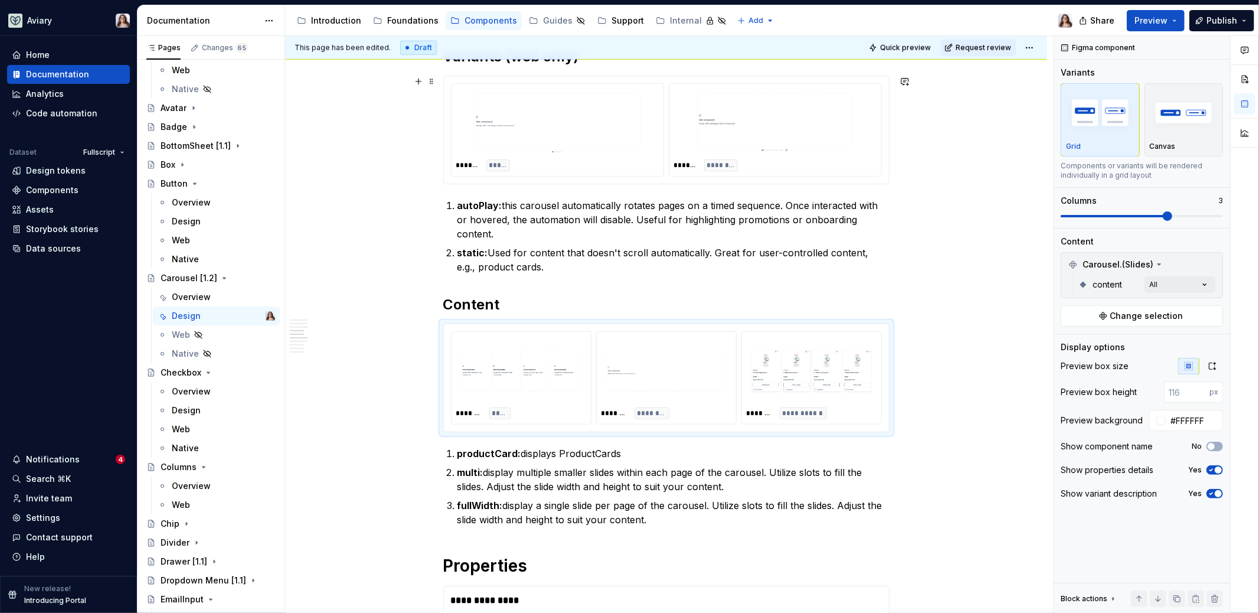
click at [665, 130] on div "******* ****** ******* ********" at bounding box center [666, 129] width 431 height 93
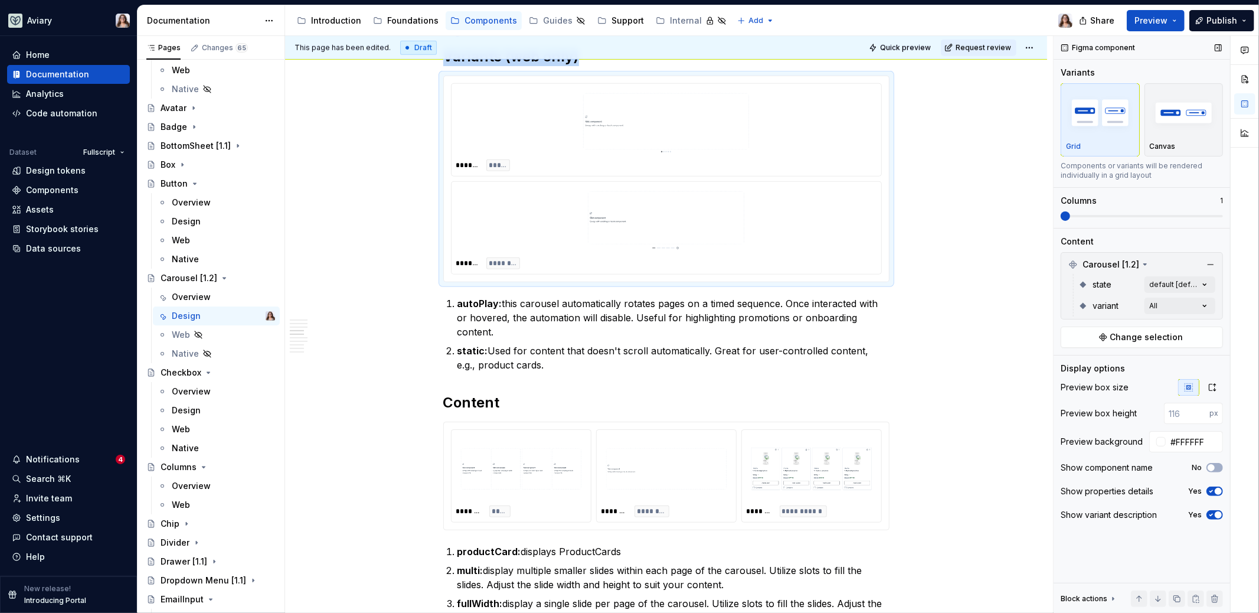
click at [991, 215] on span at bounding box center [1065, 215] width 9 height 9
click at [991, 385] on icon "button" at bounding box center [1212, 386] width 9 height 9
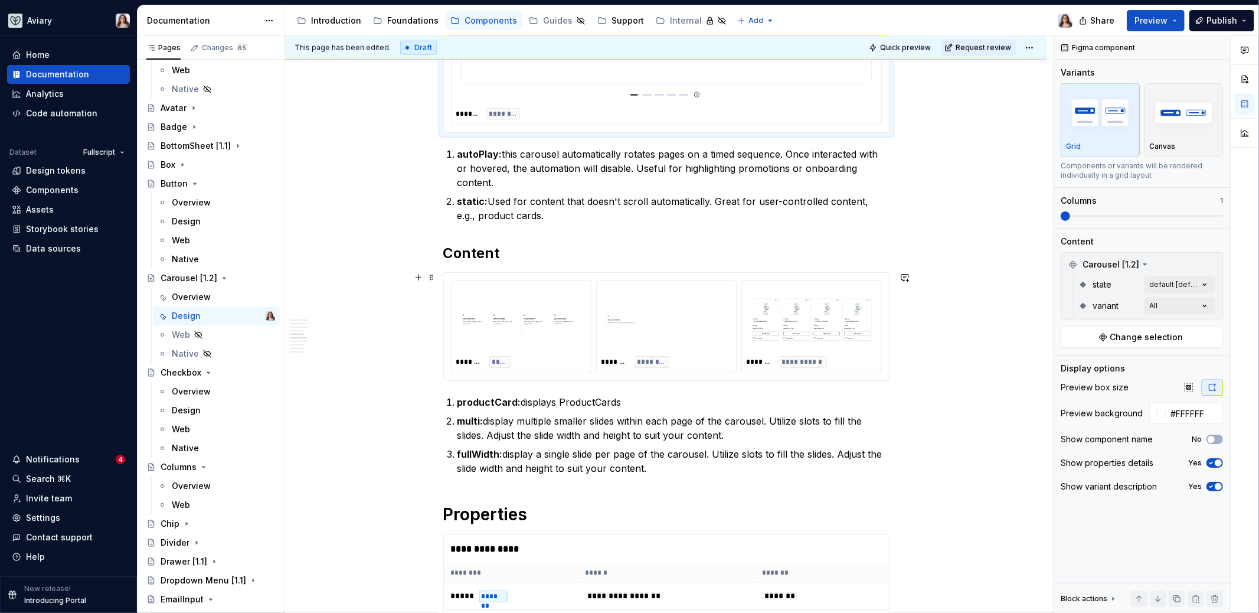
scroll to position [1065, 0]
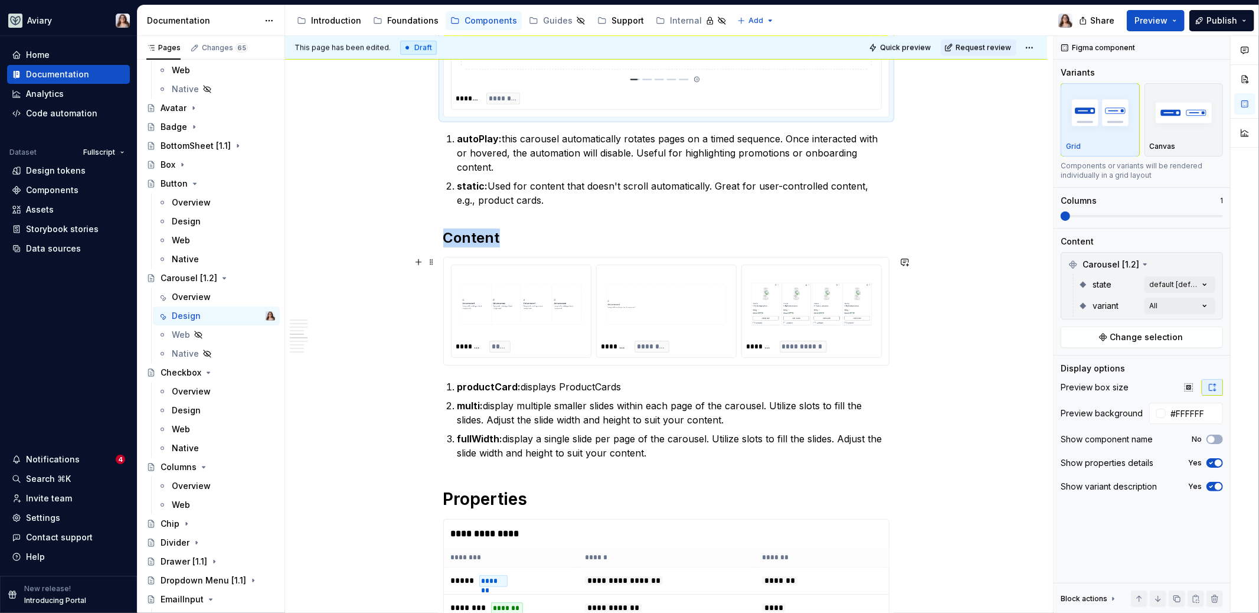
click at [686, 312] on img at bounding box center [666, 303] width 120 height 59
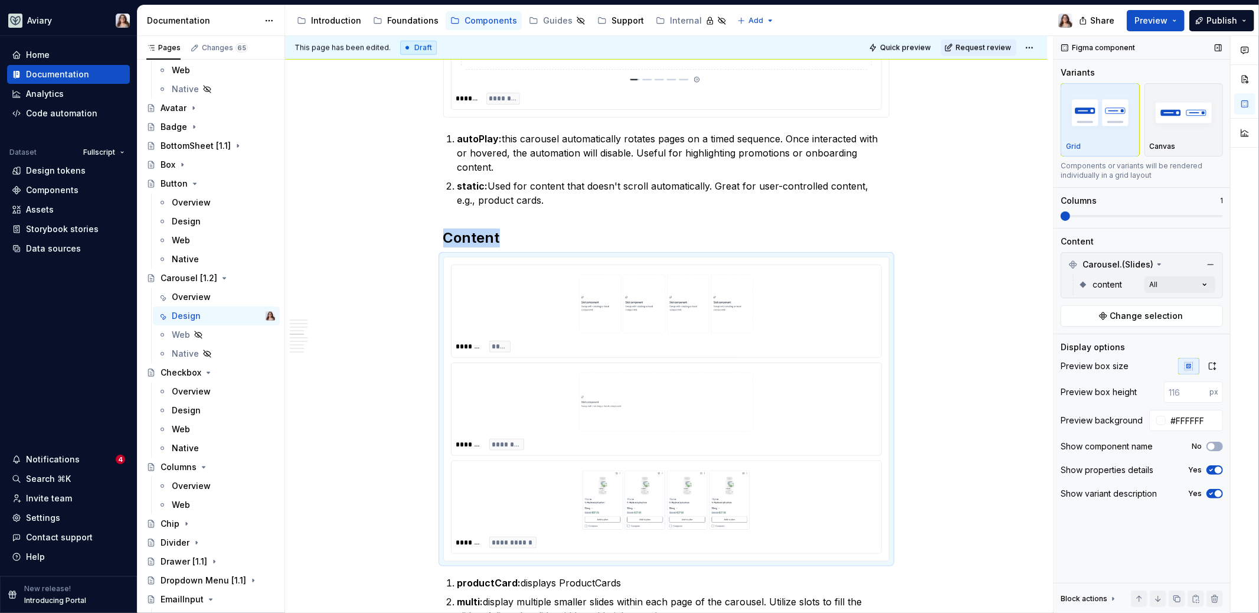
click at [991, 213] on span at bounding box center [1065, 215] width 9 height 9
click at [991, 372] on button "button" at bounding box center [1212, 366] width 21 height 17
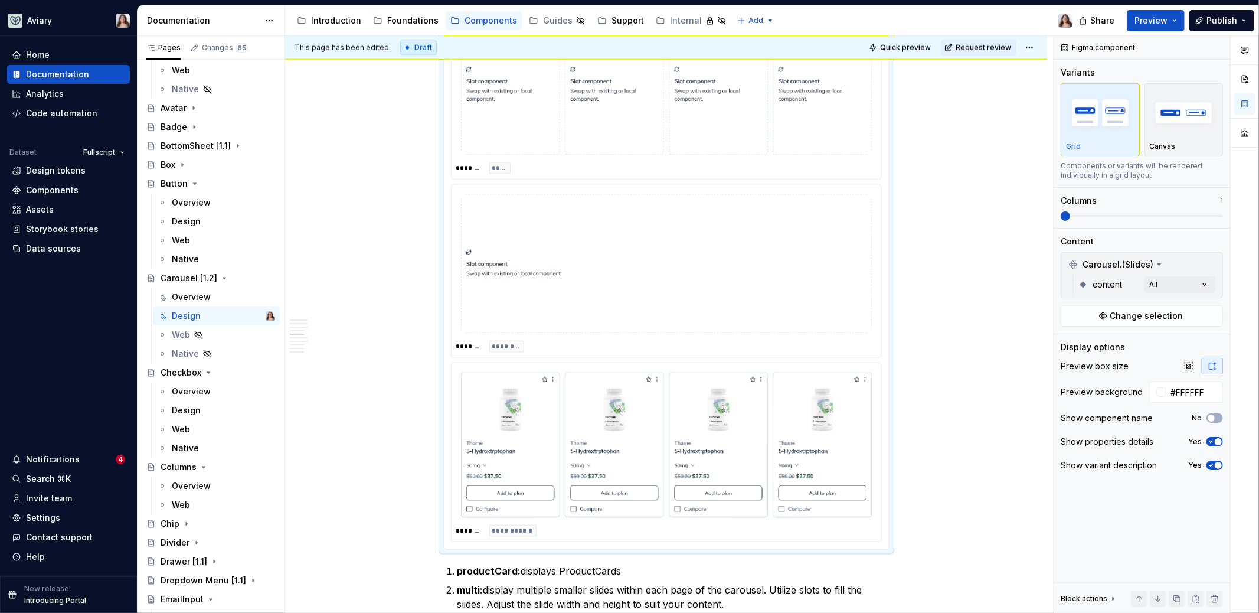
scroll to position [1325, 0]
click at [946, 341] on div "**********" at bounding box center [666, 264] width 762 height 2769
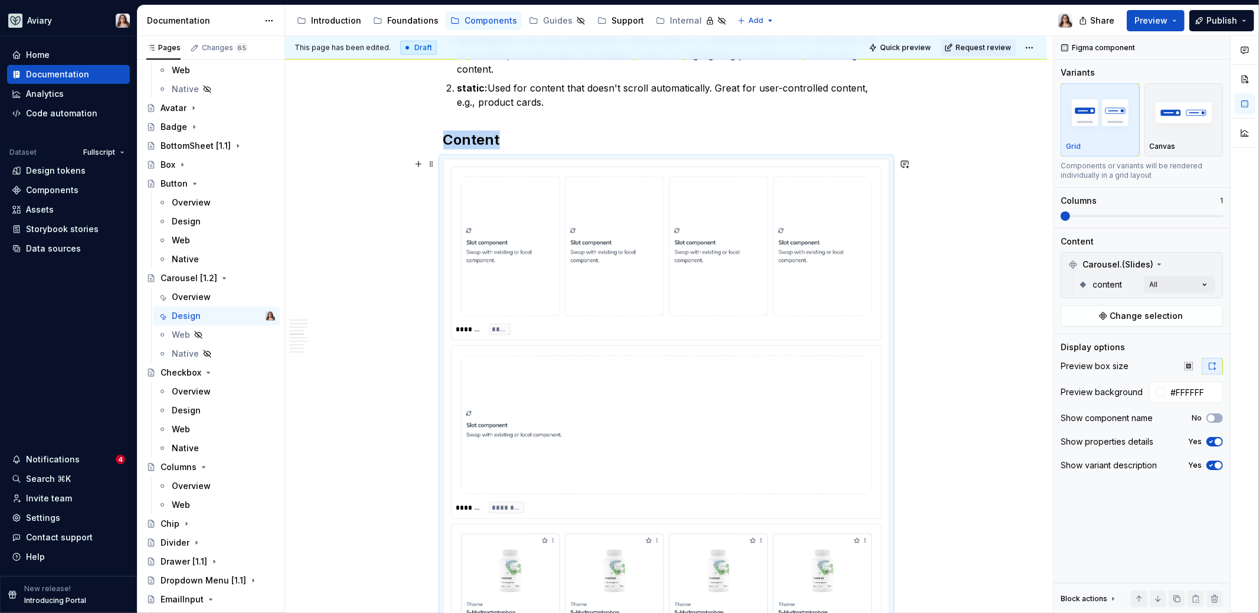
scroll to position [1162, 0]
click at [964, 283] on div "**********" at bounding box center [666, 427] width 762 height 2769
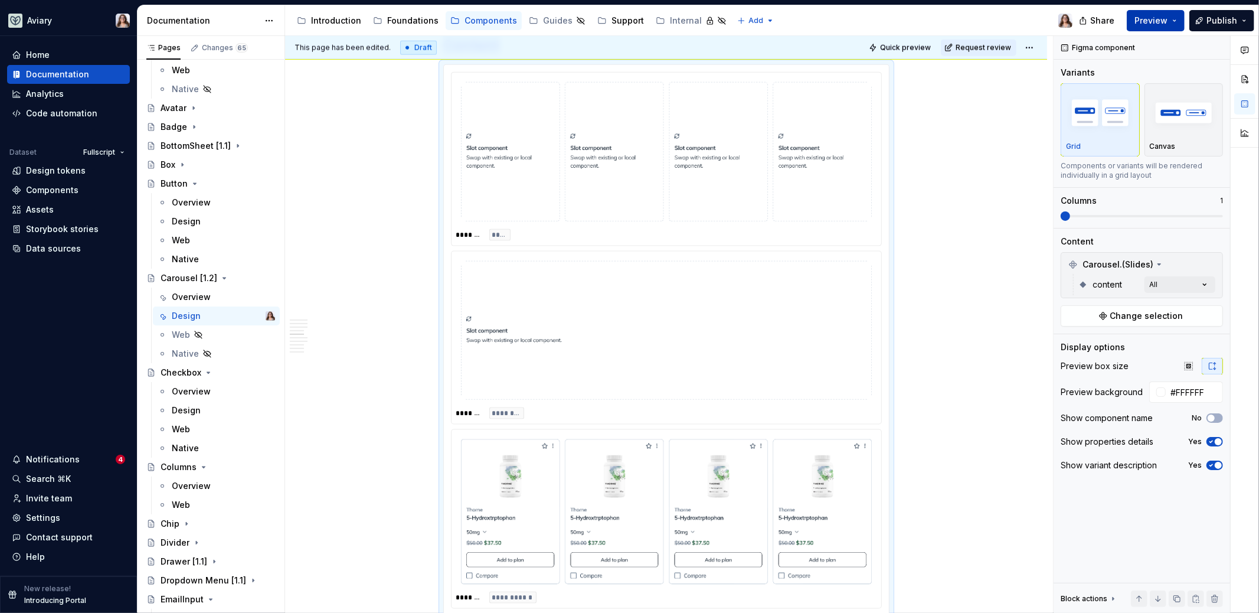
click at [991, 22] on span "Preview" at bounding box center [1150, 21] width 33 height 12
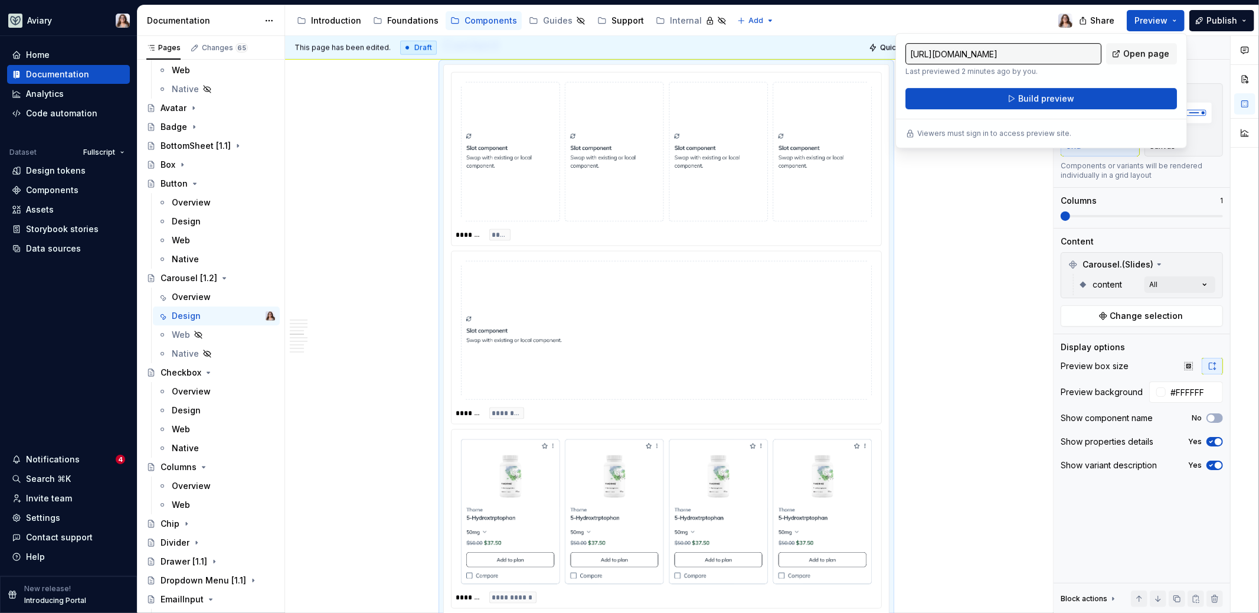
click at [991, 19] on div "Accessibility guide for tree Page tree. Navigate the tree with the arrow keys. …" at bounding box center [683, 20] width 797 height 31
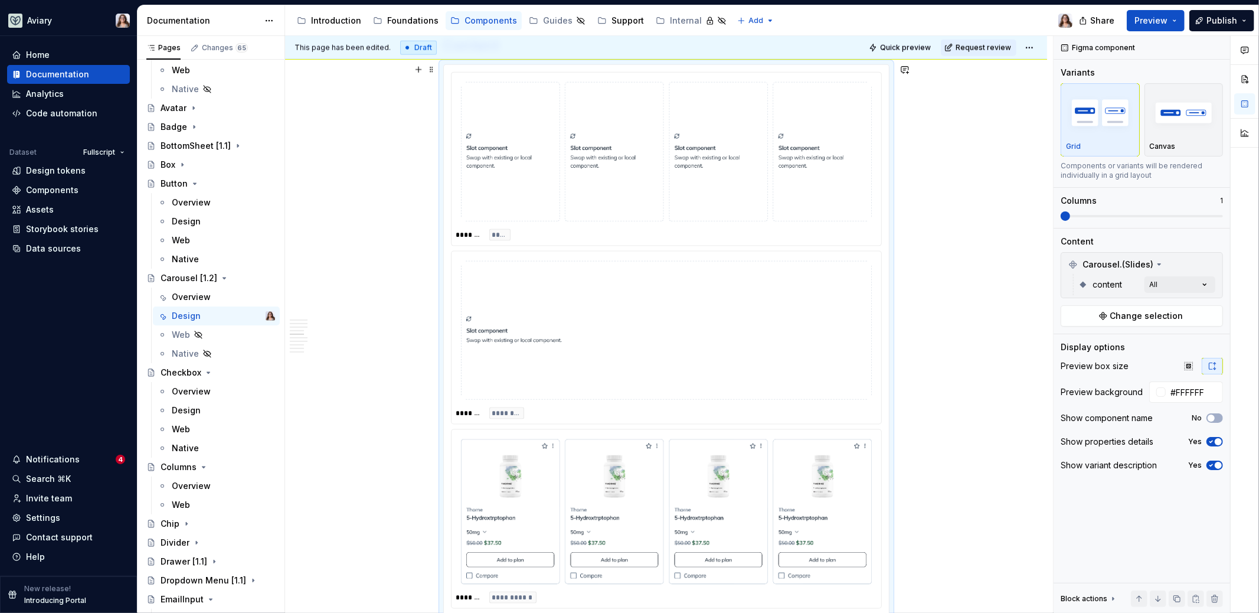
scroll to position [1045, 0]
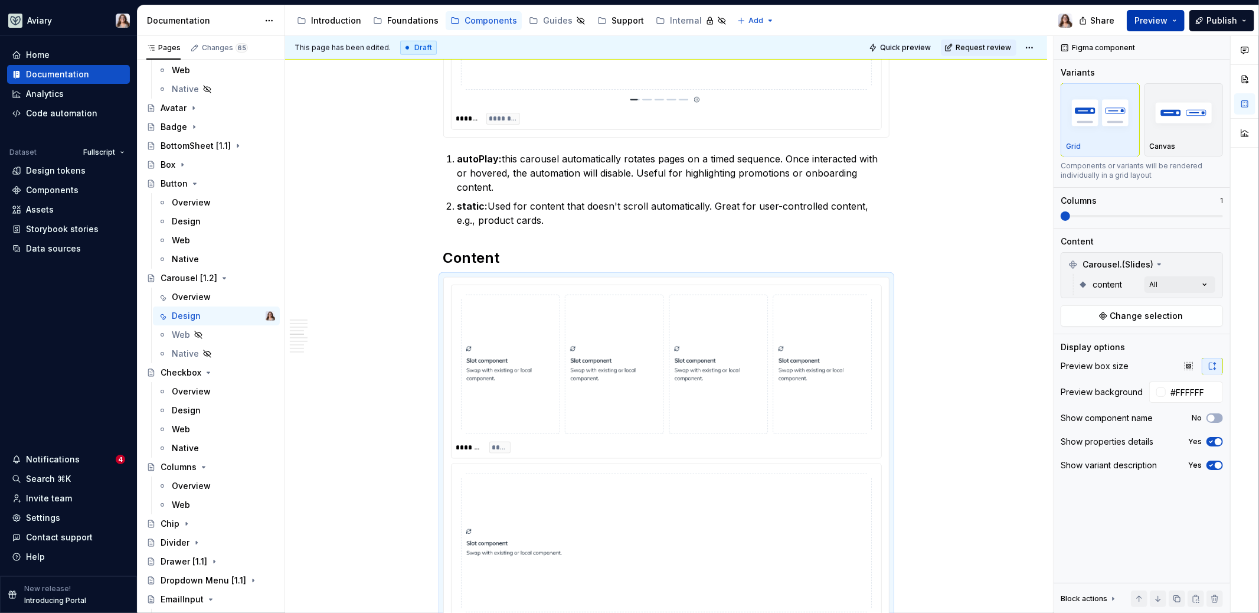
click at [991, 21] on span "Preview" at bounding box center [1150, 21] width 33 height 12
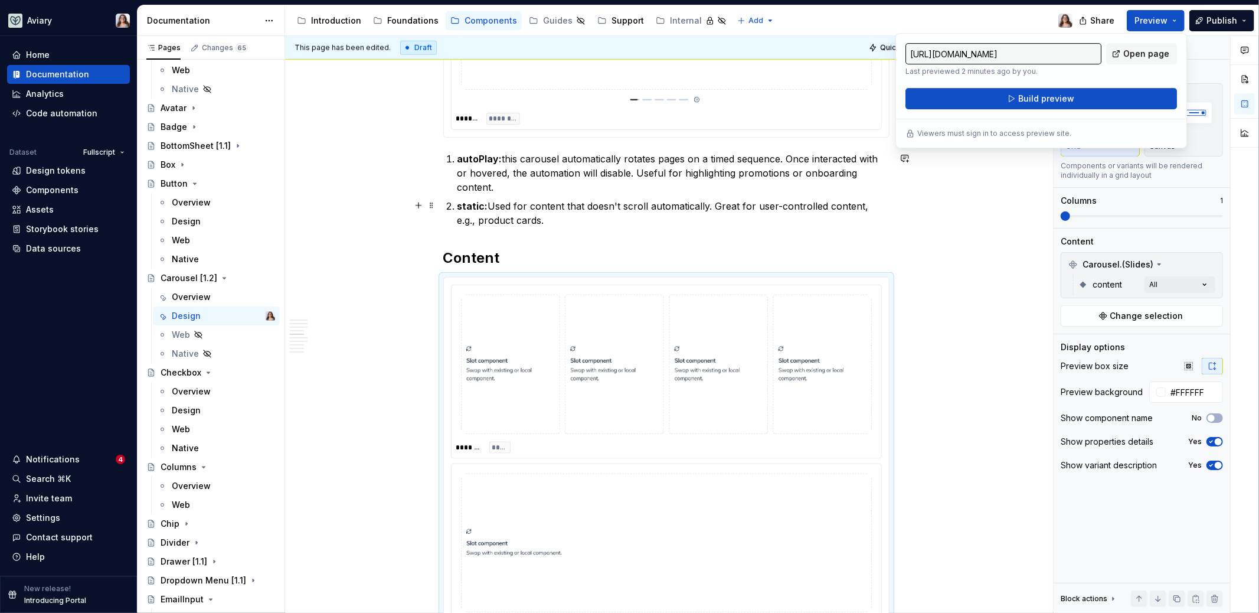
click at [934, 218] on div "**********" at bounding box center [666, 544] width 762 height 2769
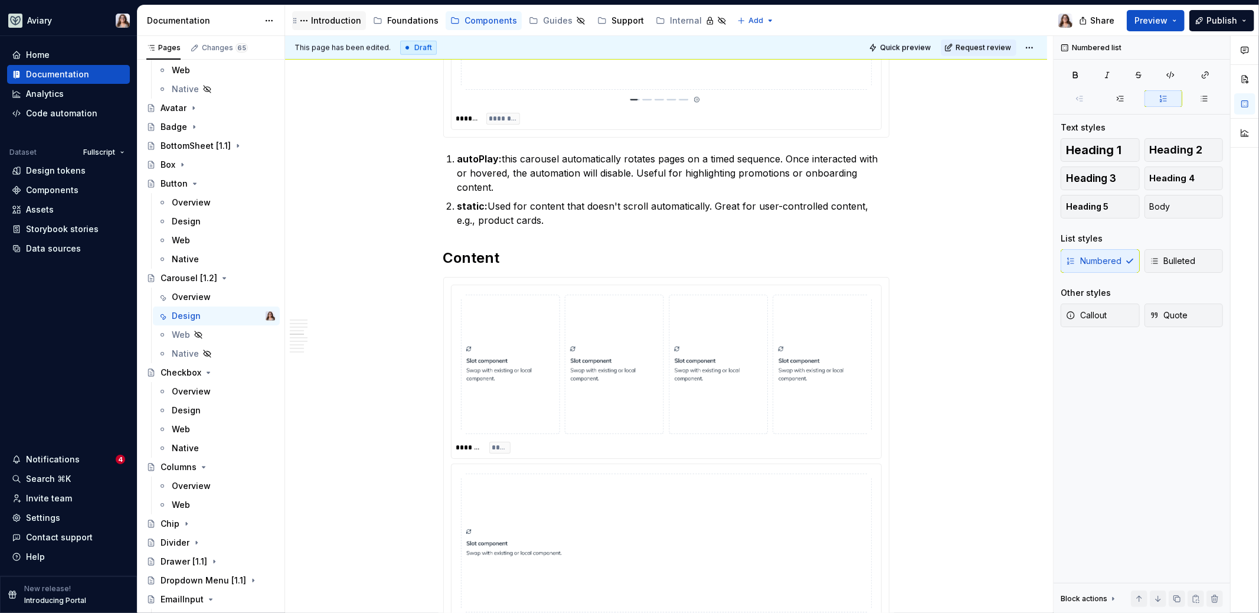
click at [341, 21] on div "Introduction" at bounding box center [336, 21] width 50 height 12
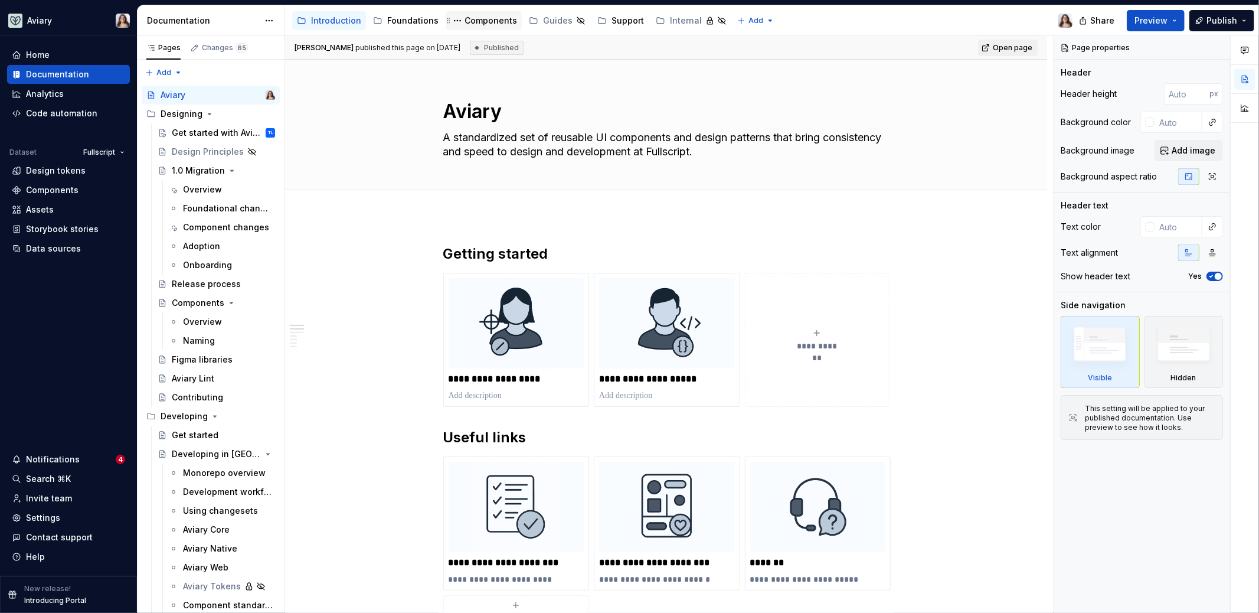
click at [482, 18] on div "Components" at bounding box center [491, 21] width 53 height 12
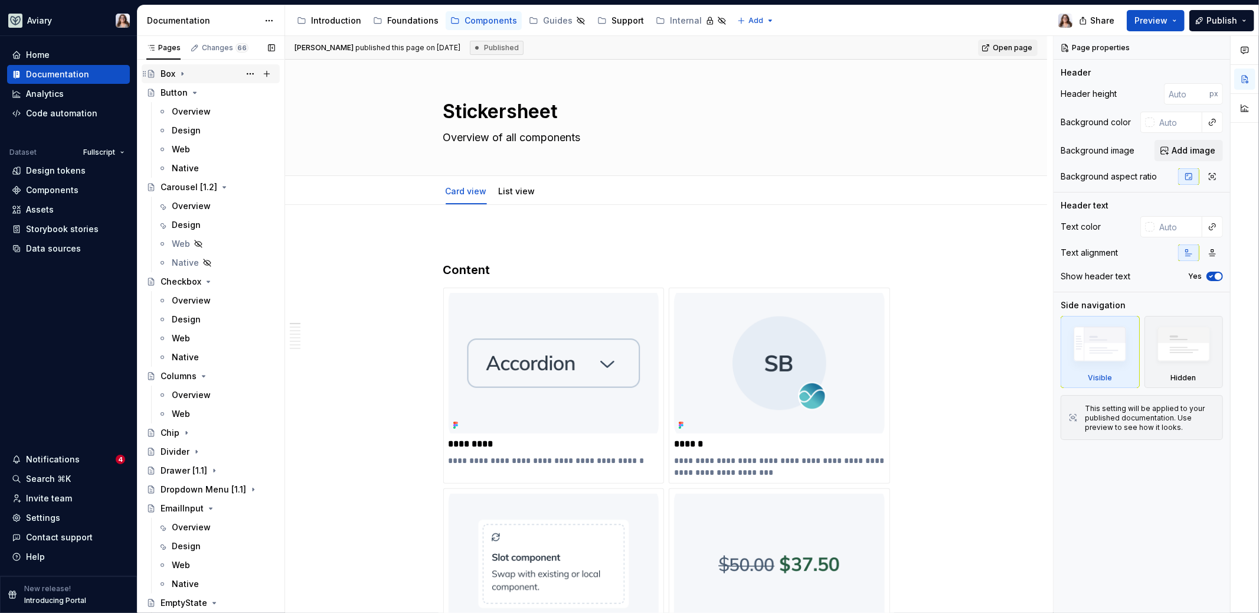
scroll to position [452, 0]
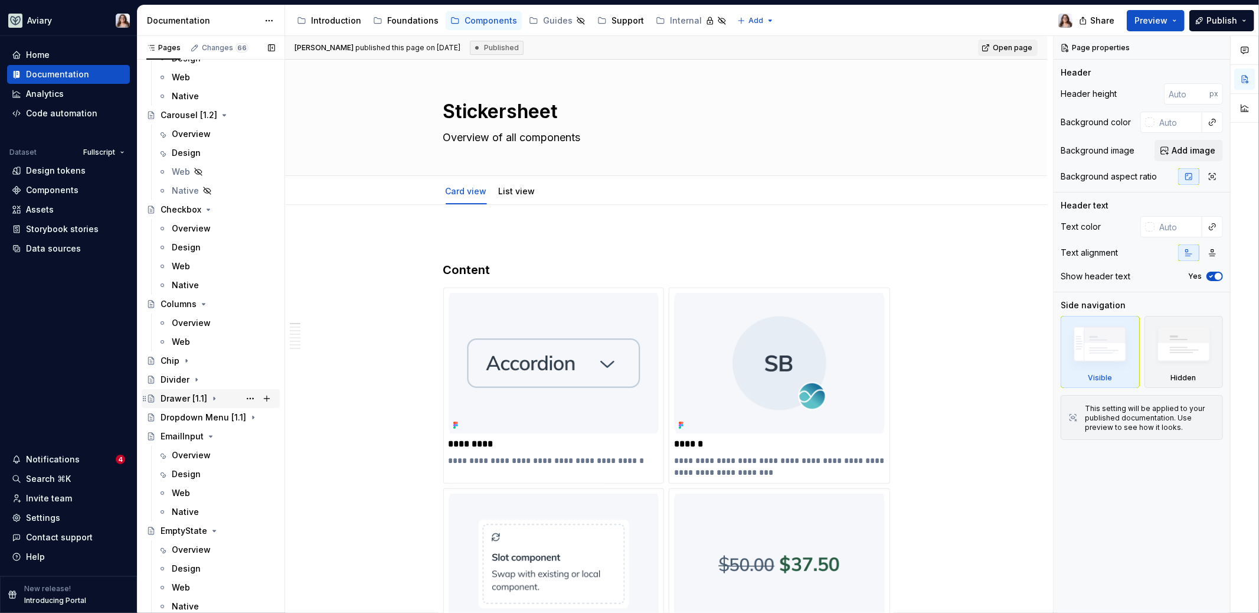
click at [175, 401] on div "Drawer [1.1]" at bounding box center [184, 399] width 47 height 12
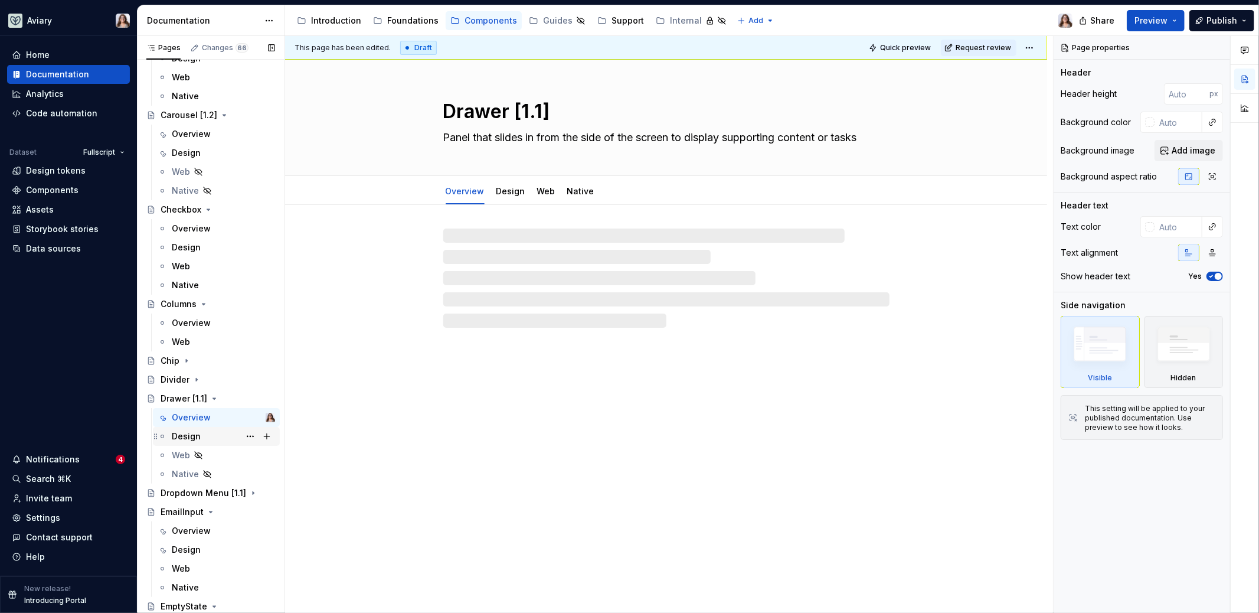
click at [208, 433] on div "Design" at bounding box center [223, 436] width 103 height 17
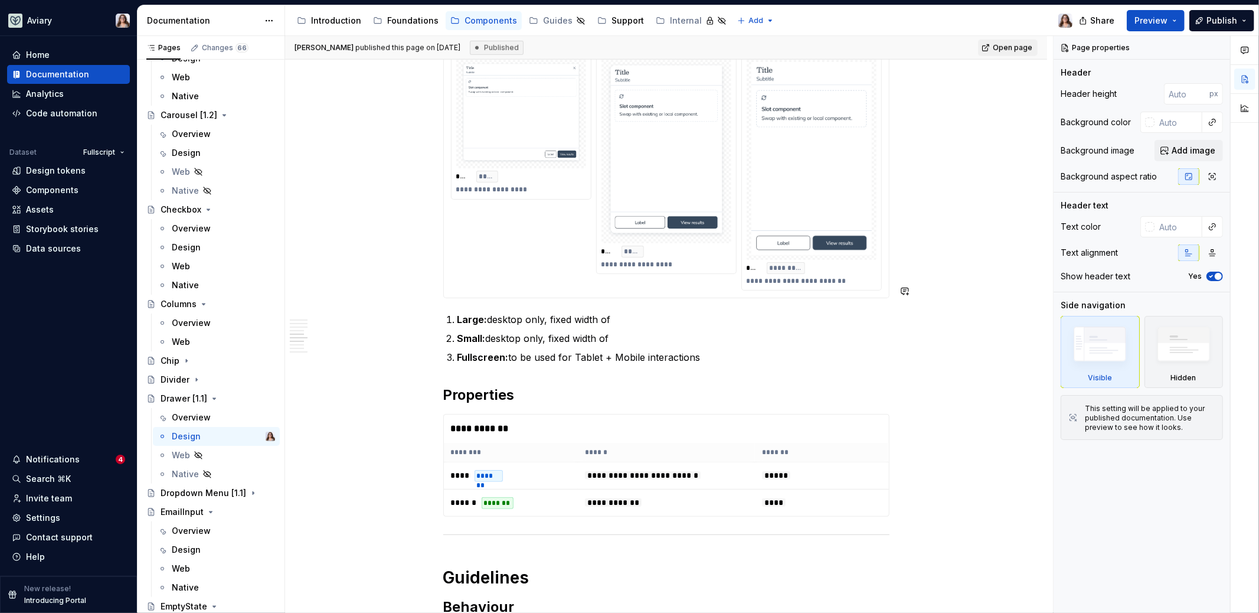
click at [655, 176] on img at bounding box center [666, 150] width 120 height 176
type textarea "*"
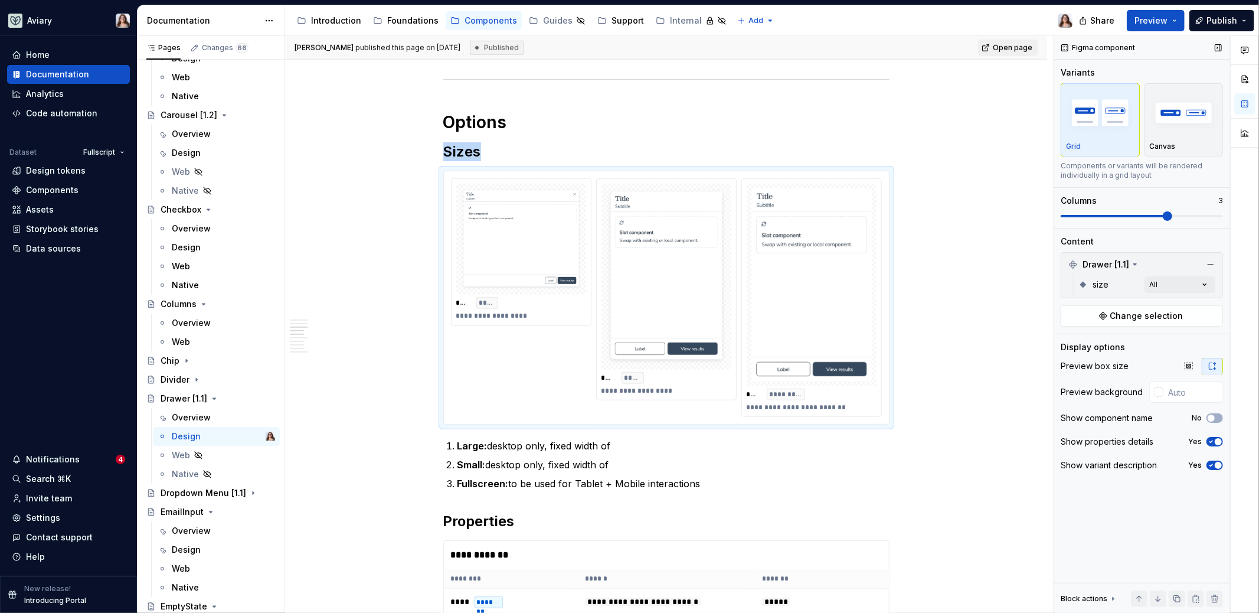
scroll to position [818, 0]
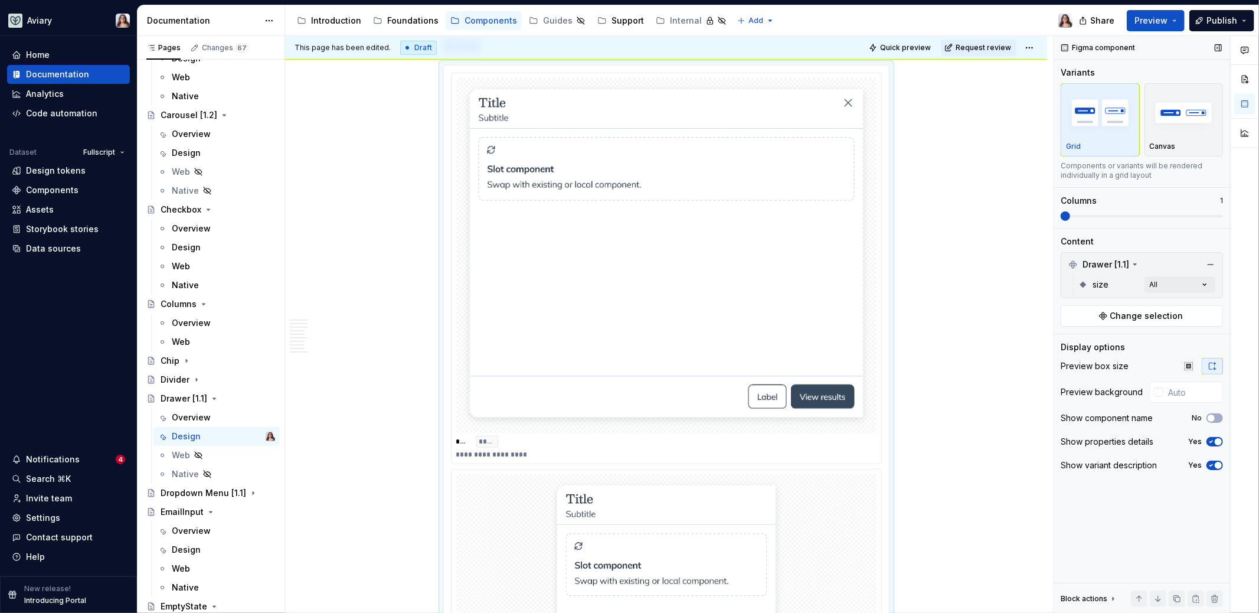
click at [991, 211] on span at bounding box center [1065, 215] width 9 height 9
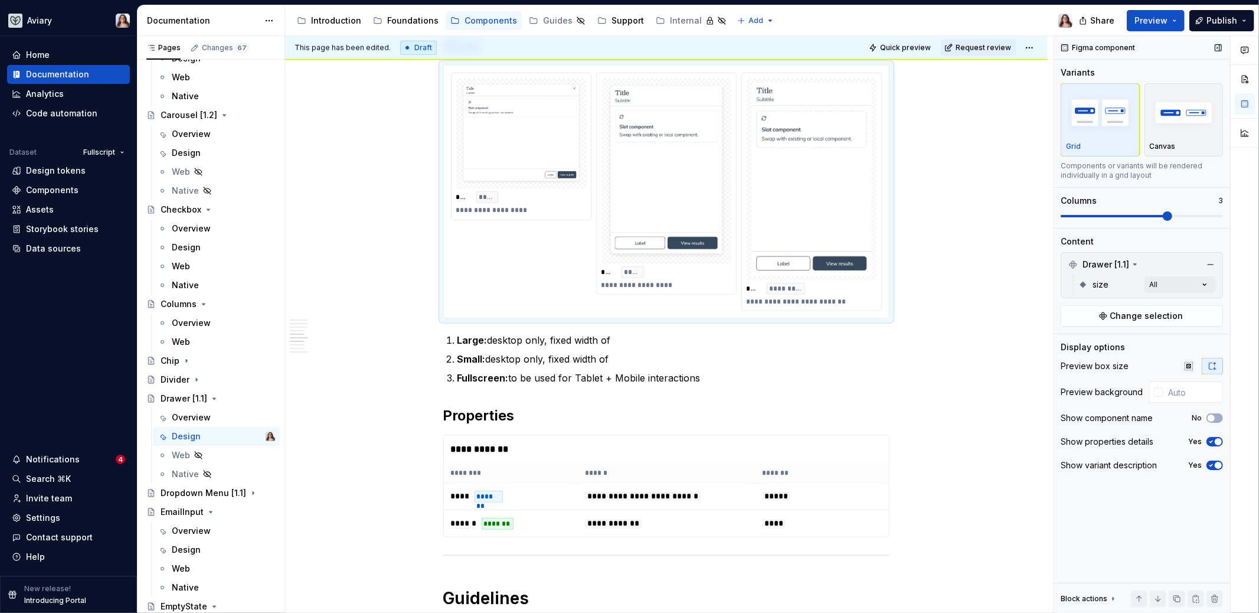
click at [991, 217] on span at bounding box center [1167, 215] width 9 height 9
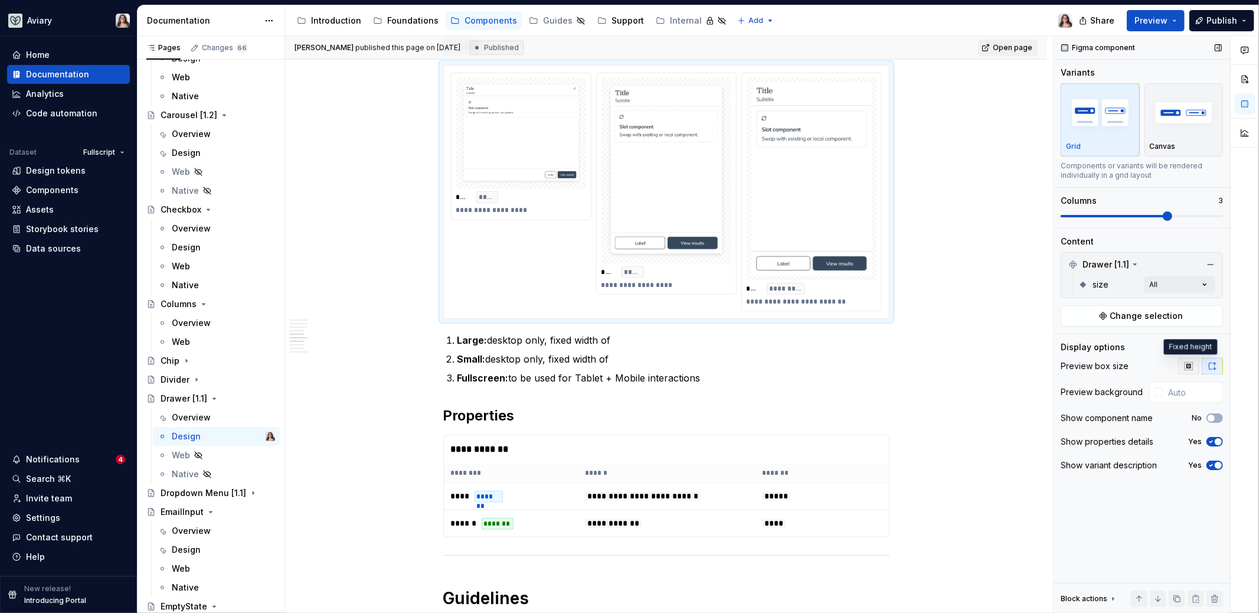
click at [991, 364] on icon "button" at bounding box center [1188, 365] width 9 height 9
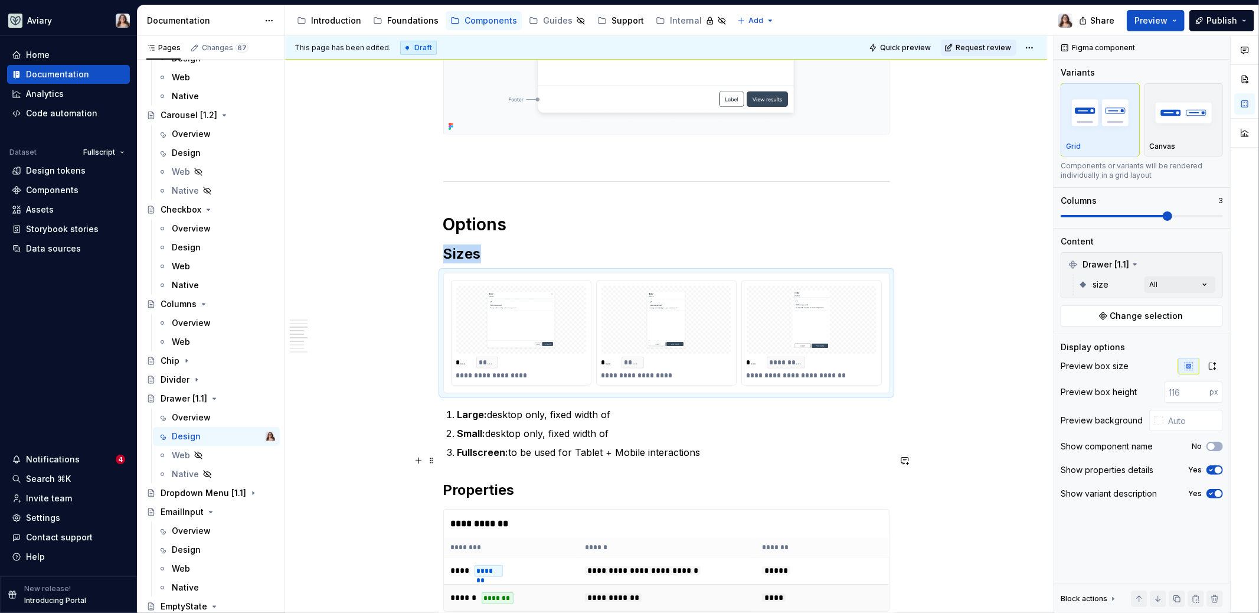
scroll to position [609, 0]
click at [991, 393] on input "number" at bounding box center [1186, 391] width 45 height 21
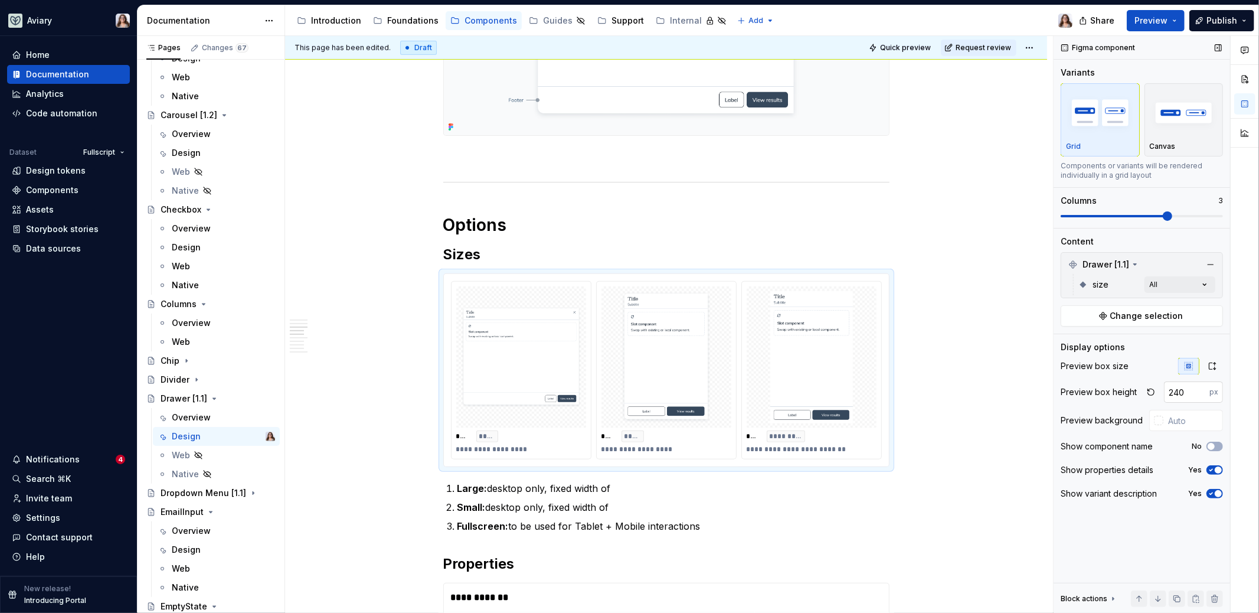
click at [991, 393] on input "240" at bounding box center [1186, 391] width 45 height 21
type input "2"
type input "300"
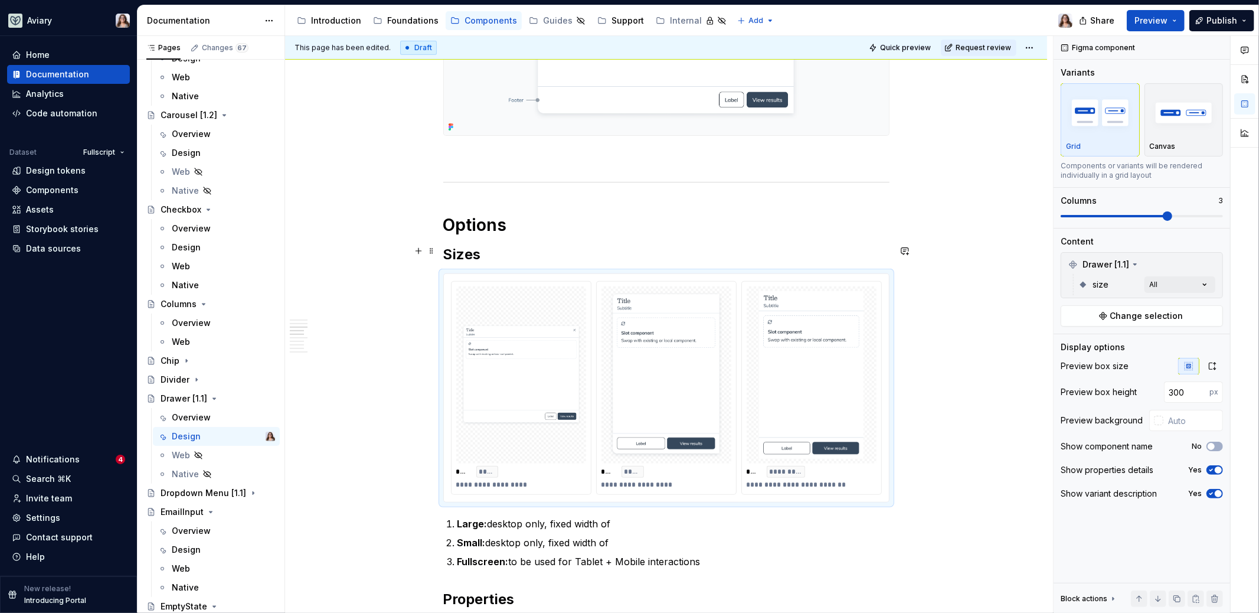
scroll to position [708, 0]
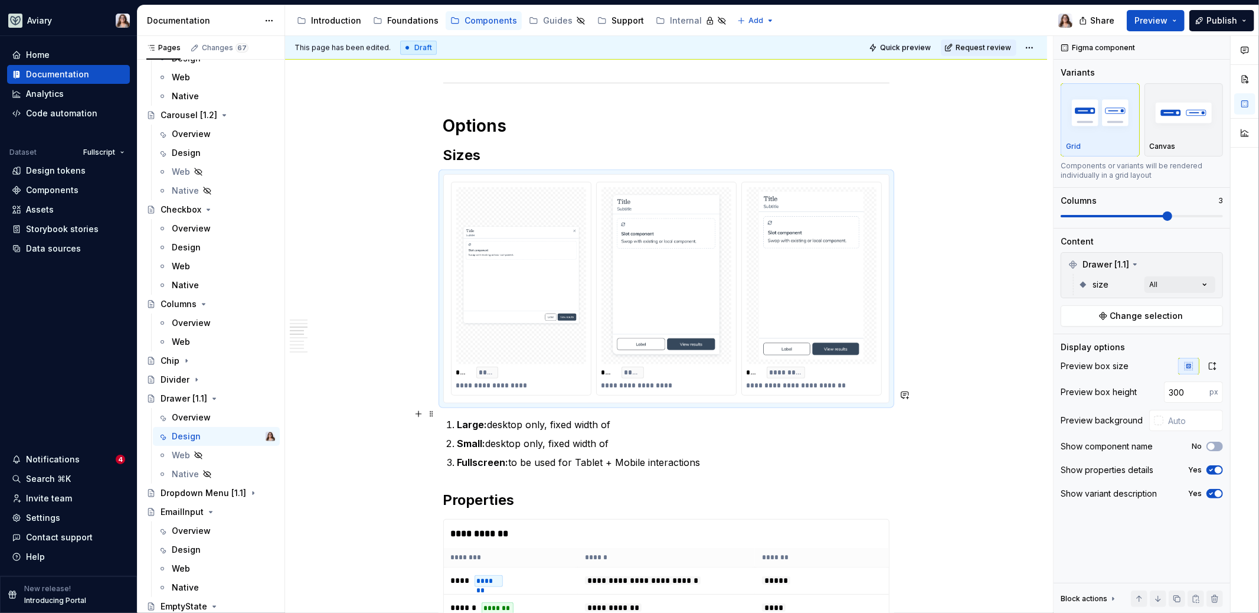
click at [626, 417] on p "Large: desktop only, fixed width of" at bounding box center [673, 424] width 432 height 14
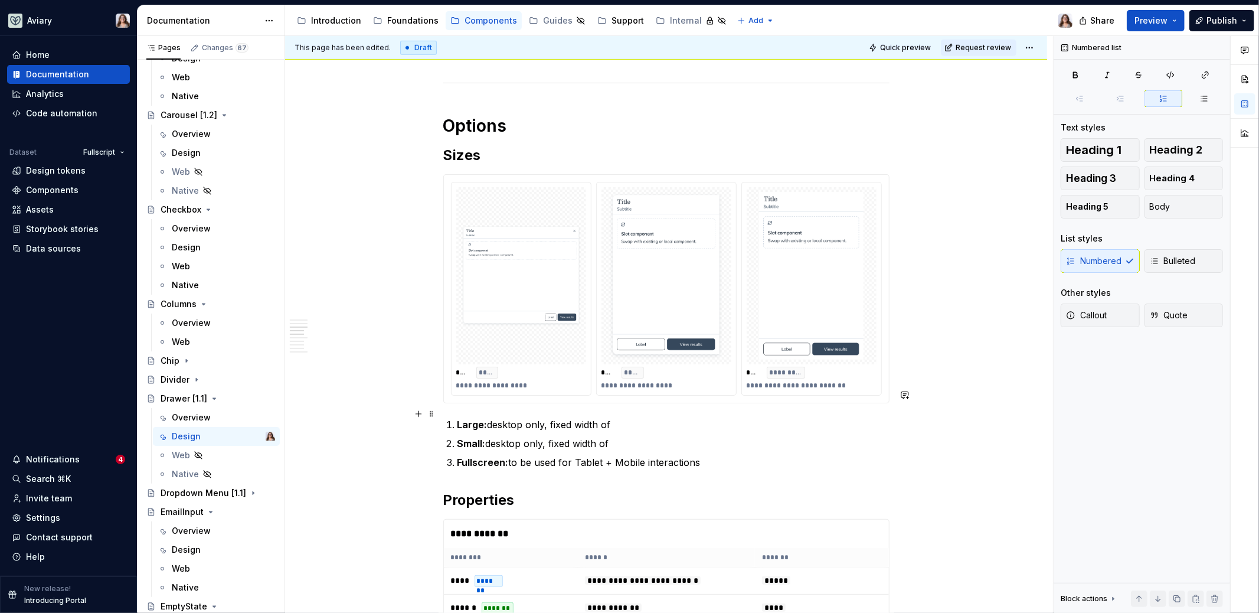
click at [623, 436] on p "Small: desktop only, fixed width of" at bounding box center [673, 443] width 432 height 14
click at [617, 417] on p "Large: desktop only, fixed width of" at bounding box center [673, 424] width 432 height 14
click at [612, 436] on p "Small: desktop only, fixed width of" at bounding box center [673, 443] width 432 height 14
click at [704, 455] on p "Fullscreen: to be used for Tablet + Mobile interactions" at bounding box center [673, 462] width 432 height 14
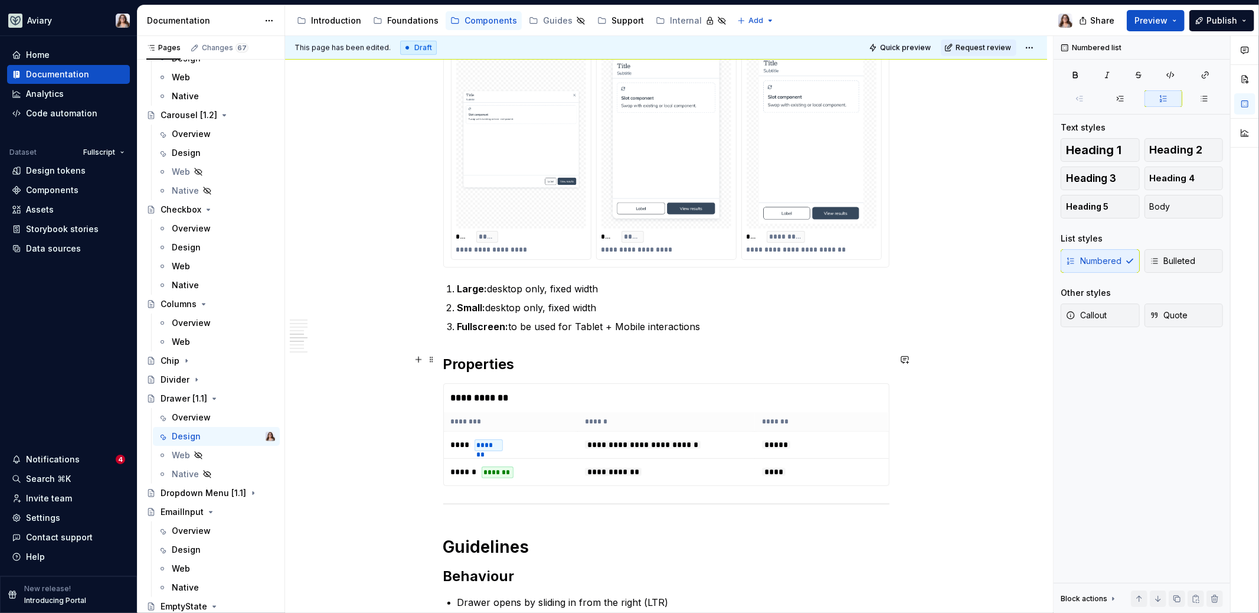
scroll to position [744, 0]
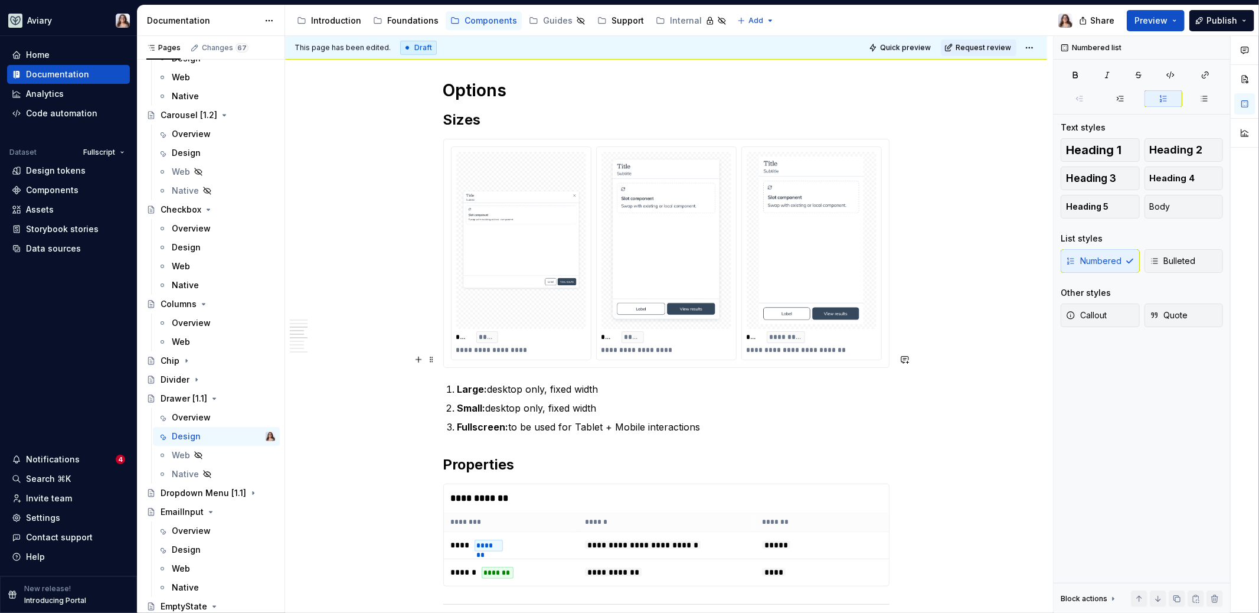
click at [602, 382] on p "Large: desktop only, fixed width" at bounding box center [673, 389] width 432 height 14
click at [599, 401] on p "Small: desktop only, fixed width" at bounding box center [673, 408] width 432 height 14
click at [720, 420] on p "Fullscreen: to be used for Tablet + Mobile interactions" at bounding box center [673, 427] width 432 height 14
click at [675, 424] on div "**********" at bounding box center [666, 467] width 446 height 1956
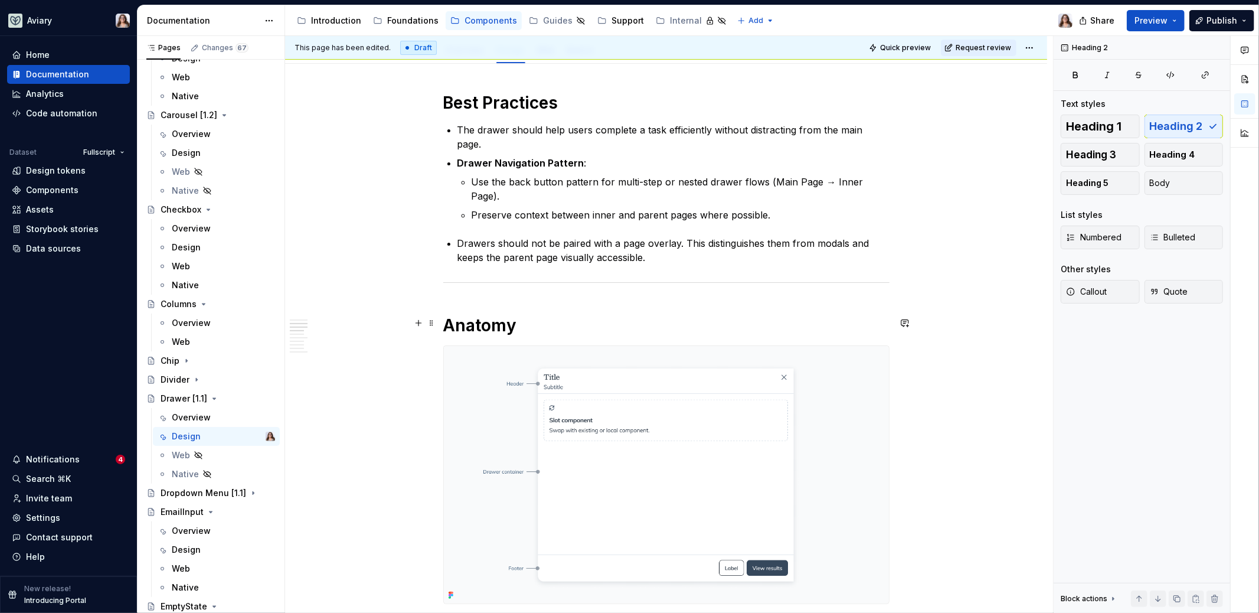
scroll to position [0, 0]
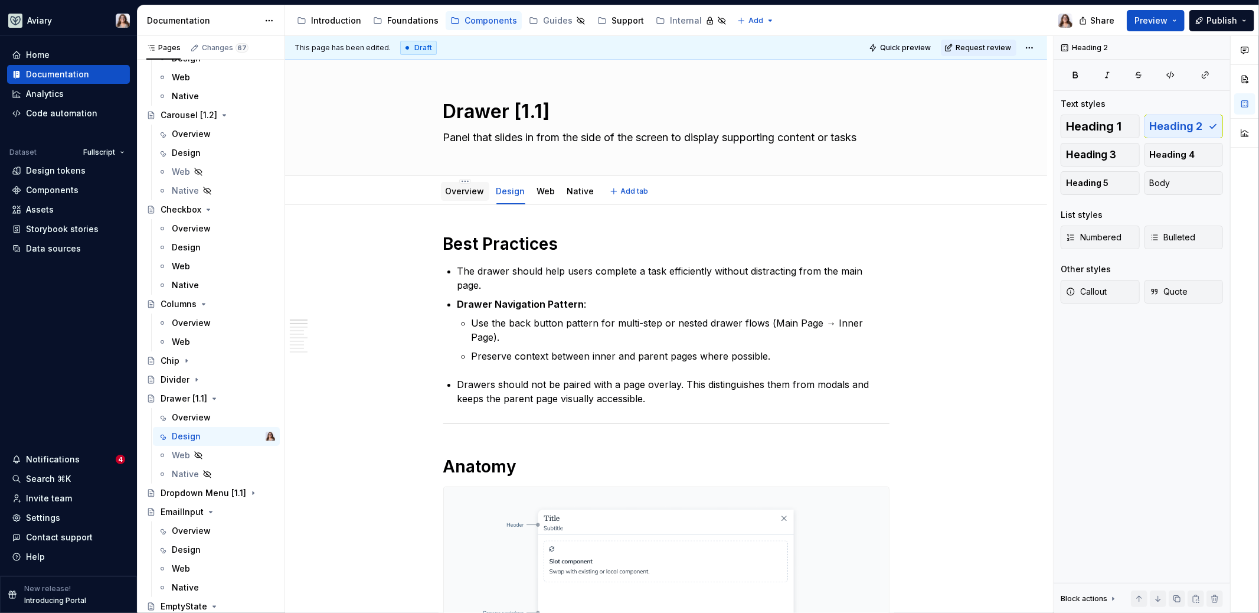
click at [466, 194] on link "Overview" at bounding box center [465, 191] width 39 height 10
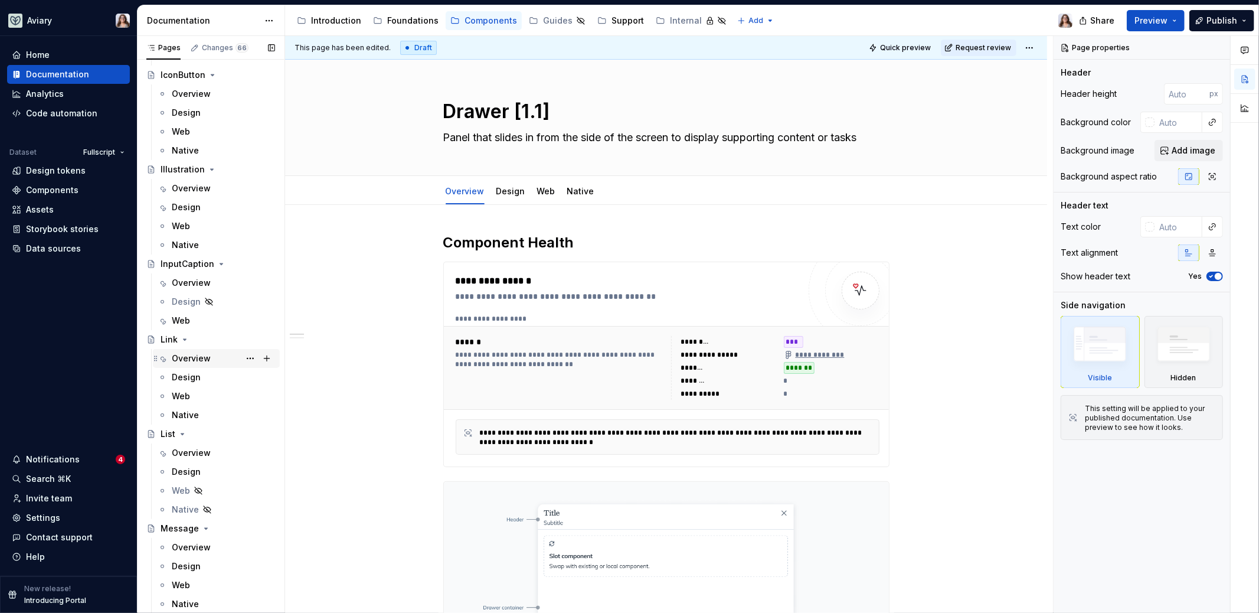
scroll to position [1210, 0]
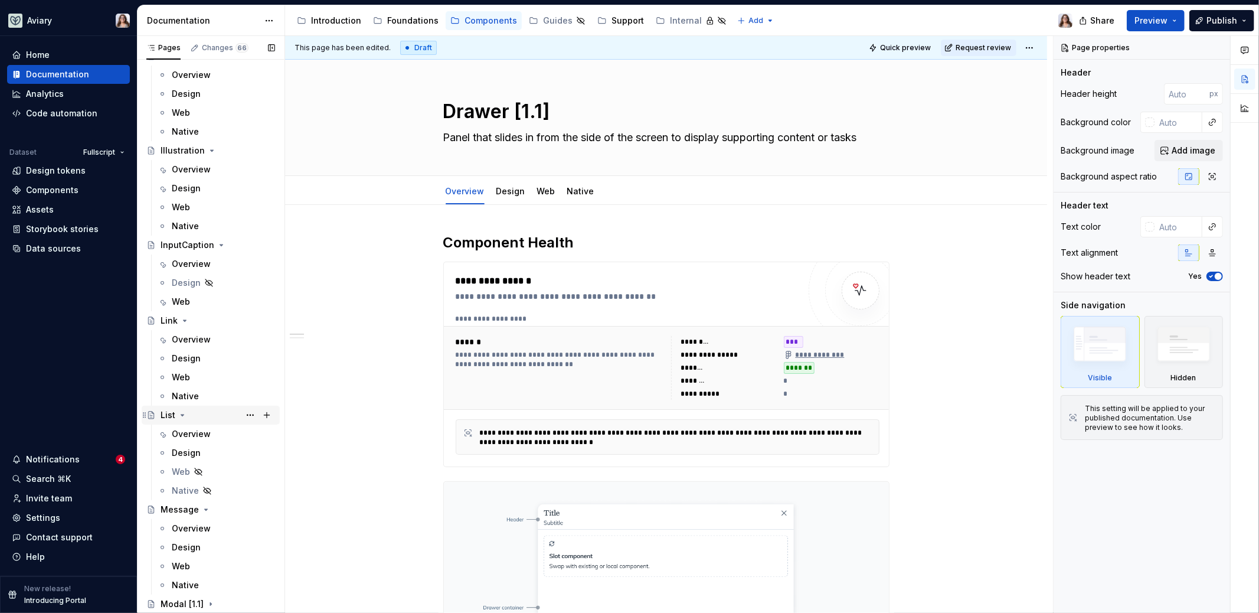
click at [173, 418] on div "List" at bounding box center [168, 415] width 15 height 12
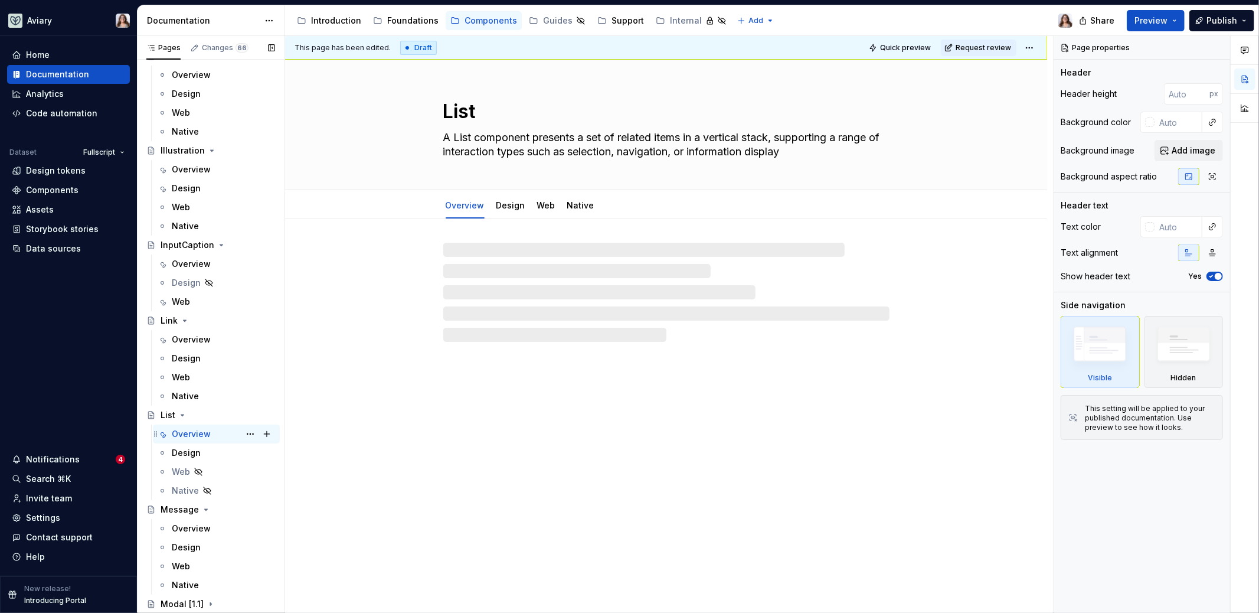
click at [194, 435] on div "Overview" at bounding box center [191, 434] width 39 height 12
click at [480, 111] on textarea "List" at bounding box center [664, 111] width 446 height 28
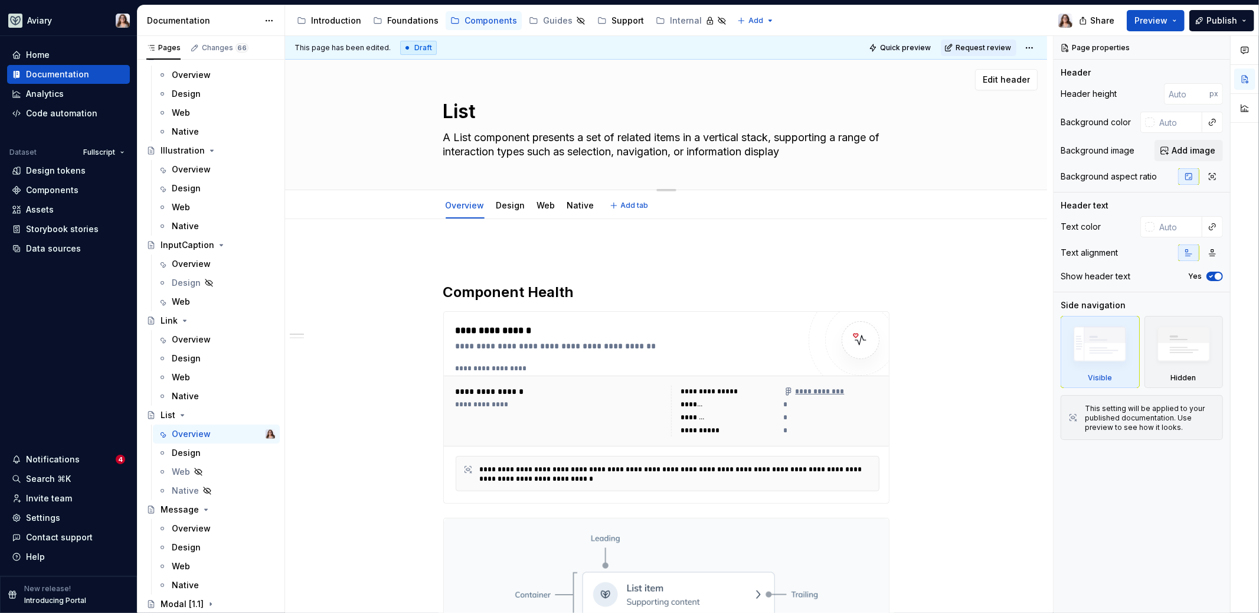
type textarea "*"
type textarea "List"
paste textarea "[1.1]"
type textarea "*"
type textarea "List [1.1]"
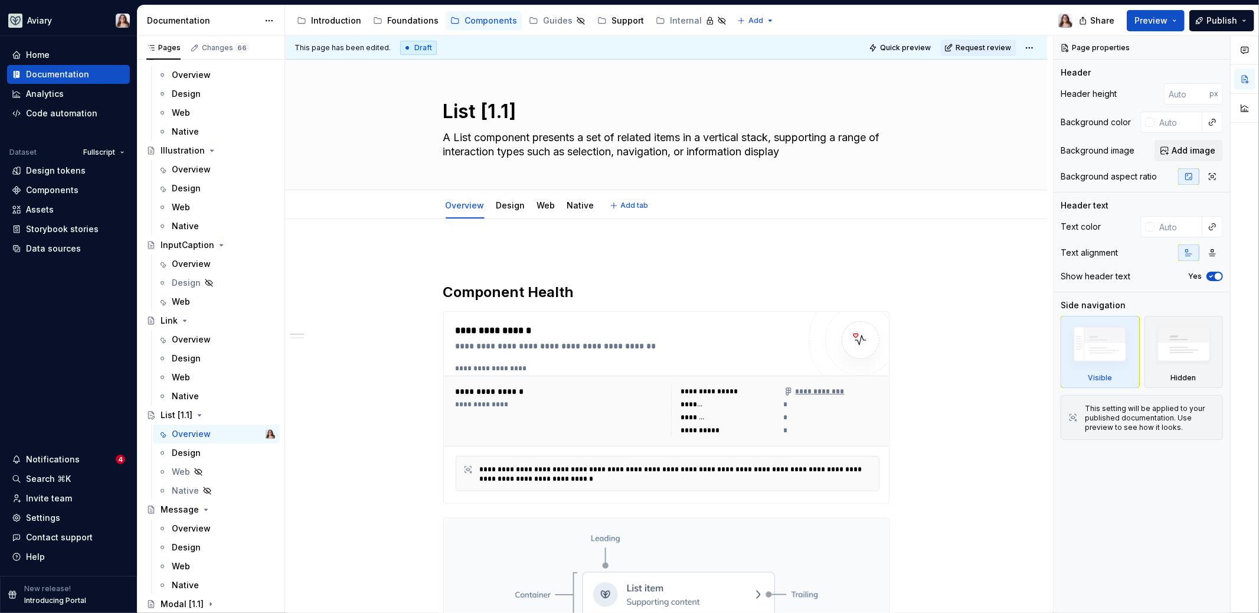
type textarea "*"
type textarea "List [1.1]"
click at [581, 295] on h2 "Component Health" at bounding box center [666, 292] width 446 height 19
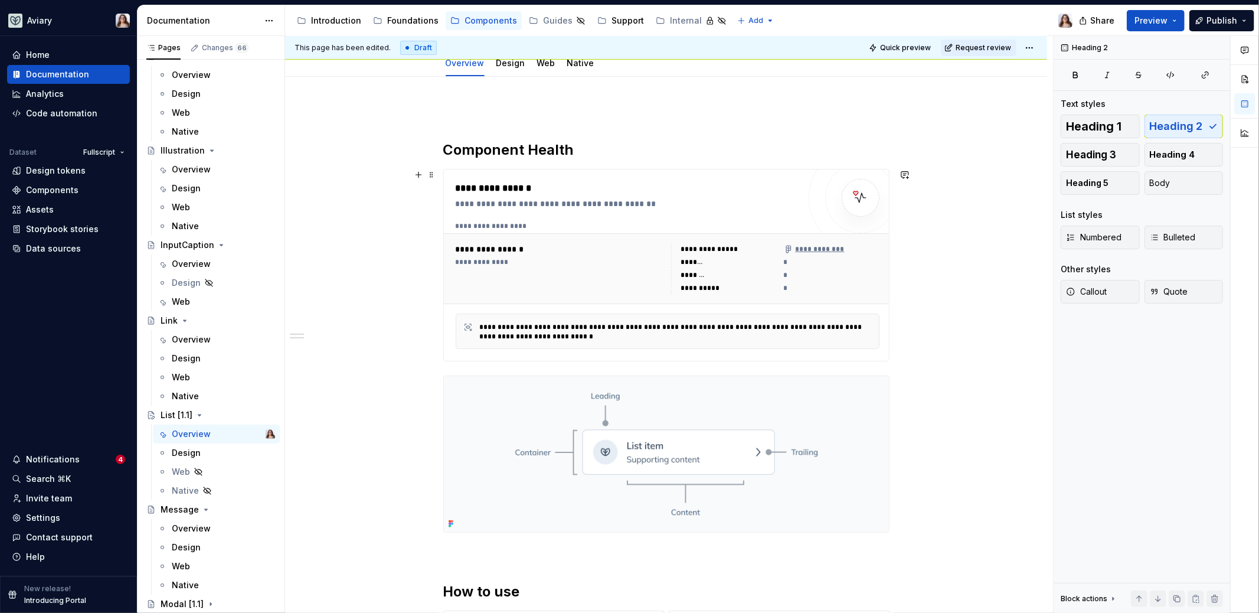
scroll to position [156, 0]
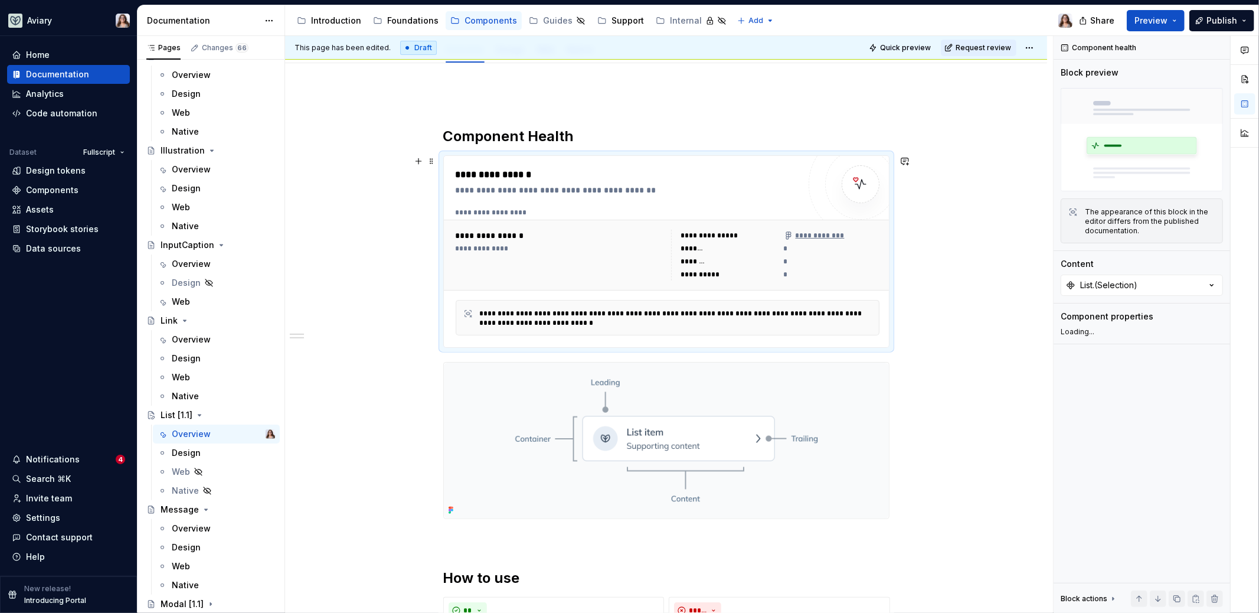
click at [670, 190] on div "**********" at bounding box center [628, 190] width 344 height 12
click at [991, 351] on icon at bounding box center [1067, 351] width 0 height 0
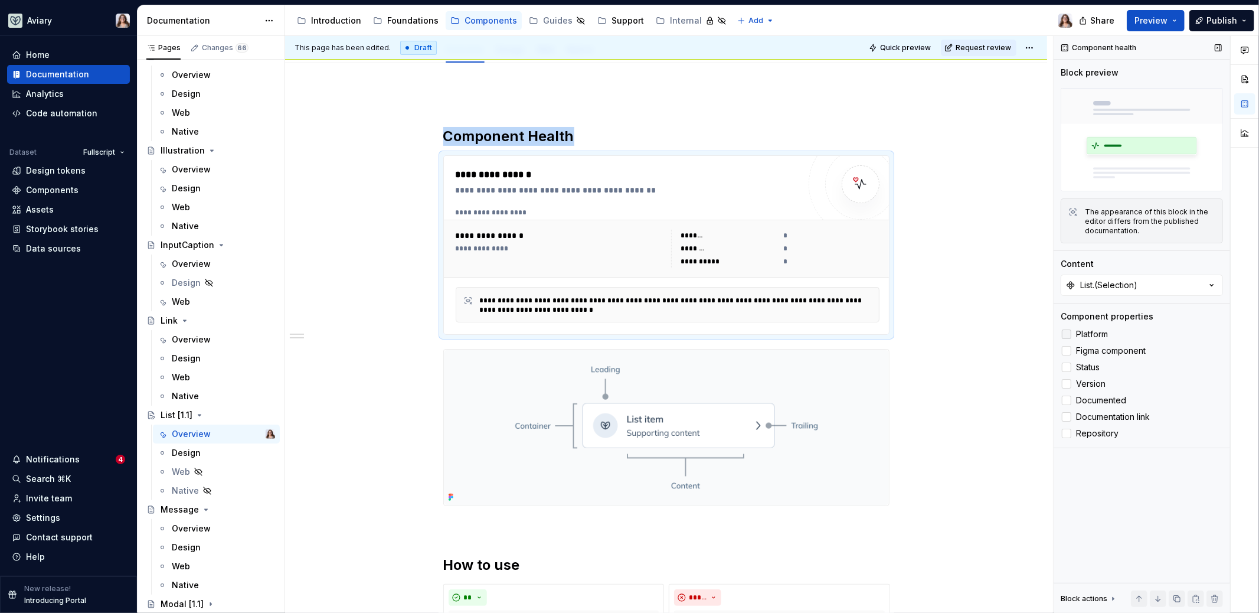
click at [991, 332] on div at bounding box center [1066, 333] width 9 height 9
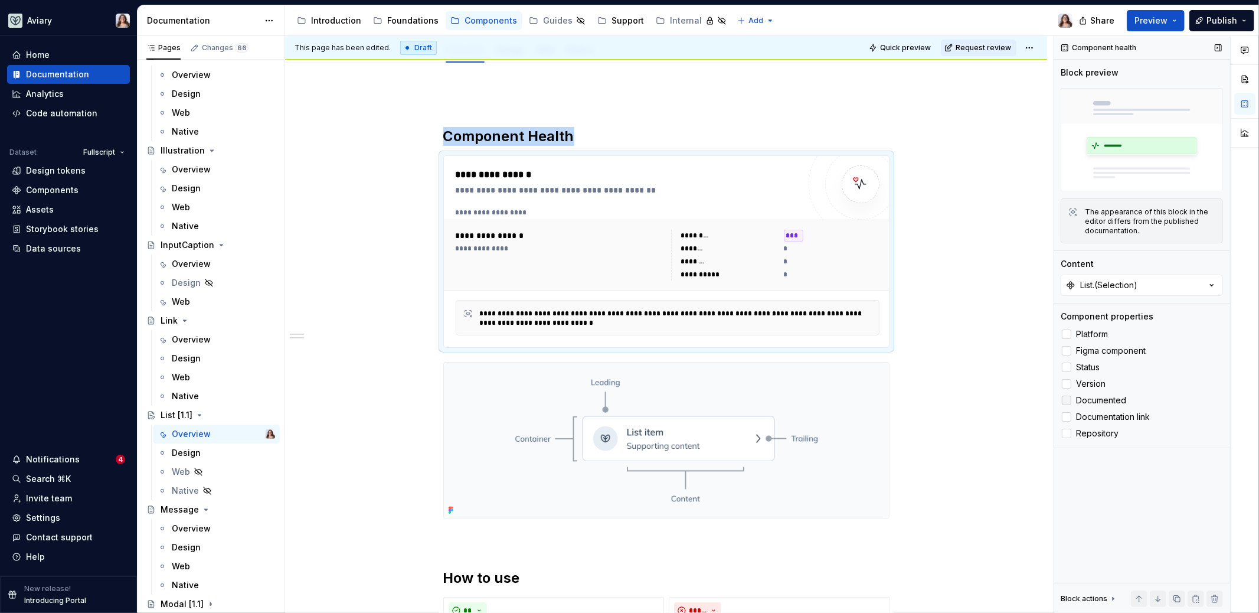
click at [991, 400] on polyline at bounding box center [1067, 400] width 0 height 0
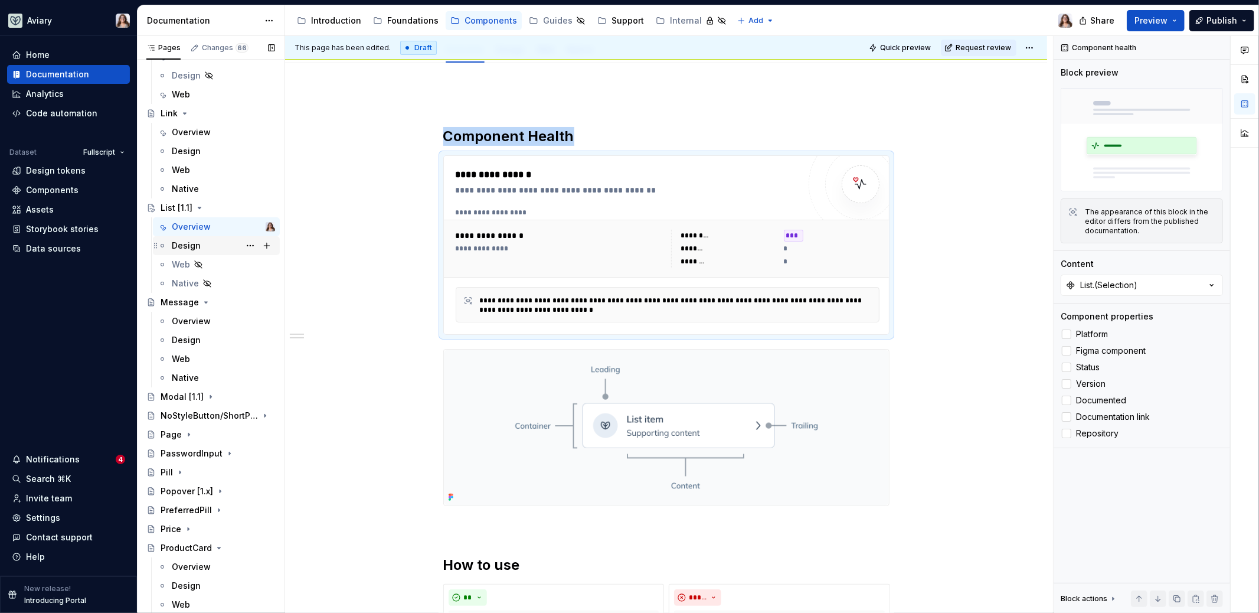
scroll to position [1431, 0]
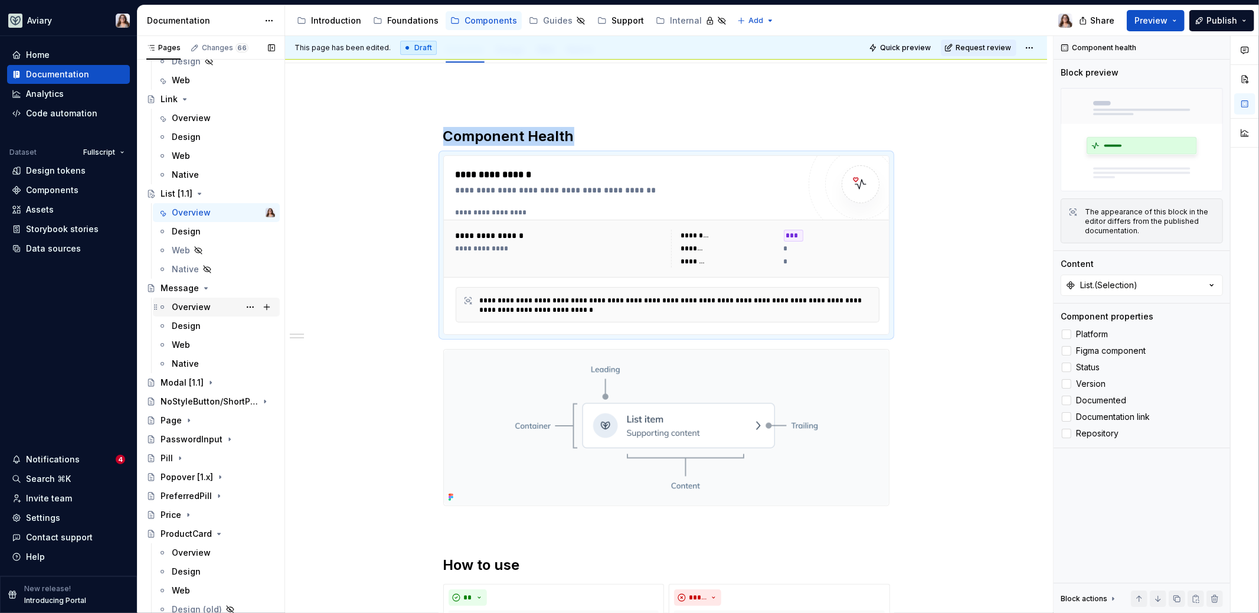
click at [193, 308] on div "Overview" at bounding box center [191, 307] width 39 height 12
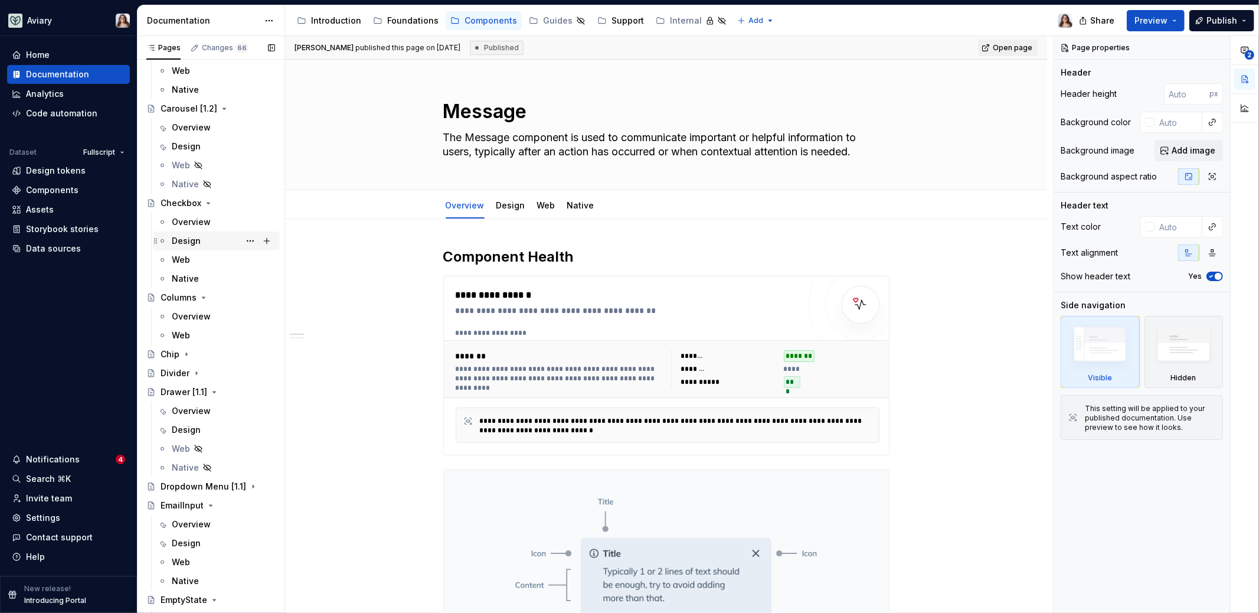
scroll to position [450, 0]
click at [207, 212] on icon "Page tree" at bounding box center [208, 211] width 9 height 9
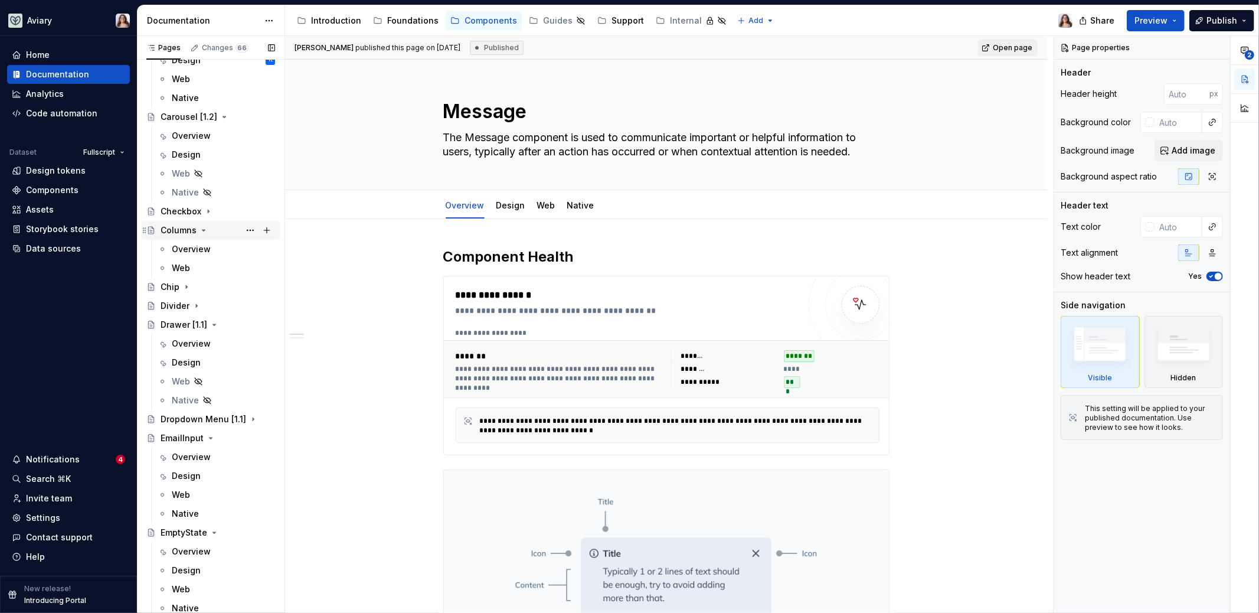
click at [204, 231] on icon "Page tree" at bounding box center [203, 229] width 9 height 9
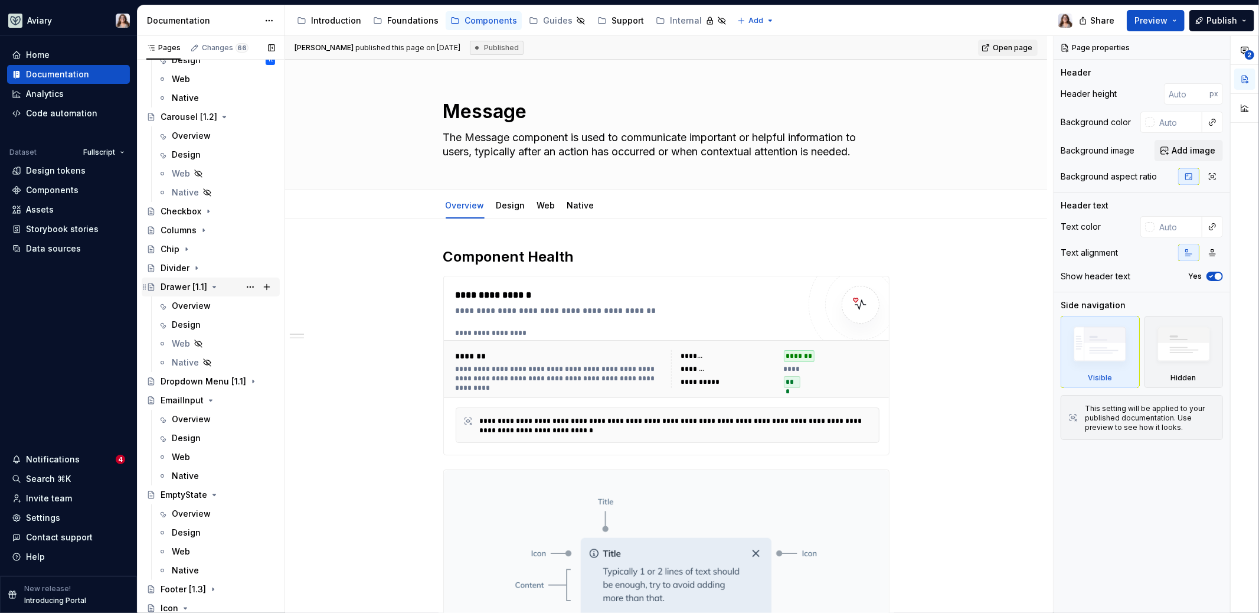
click at [214, 287] on icon "Page tree" at bounding box center [214, 286] width 9 height 9
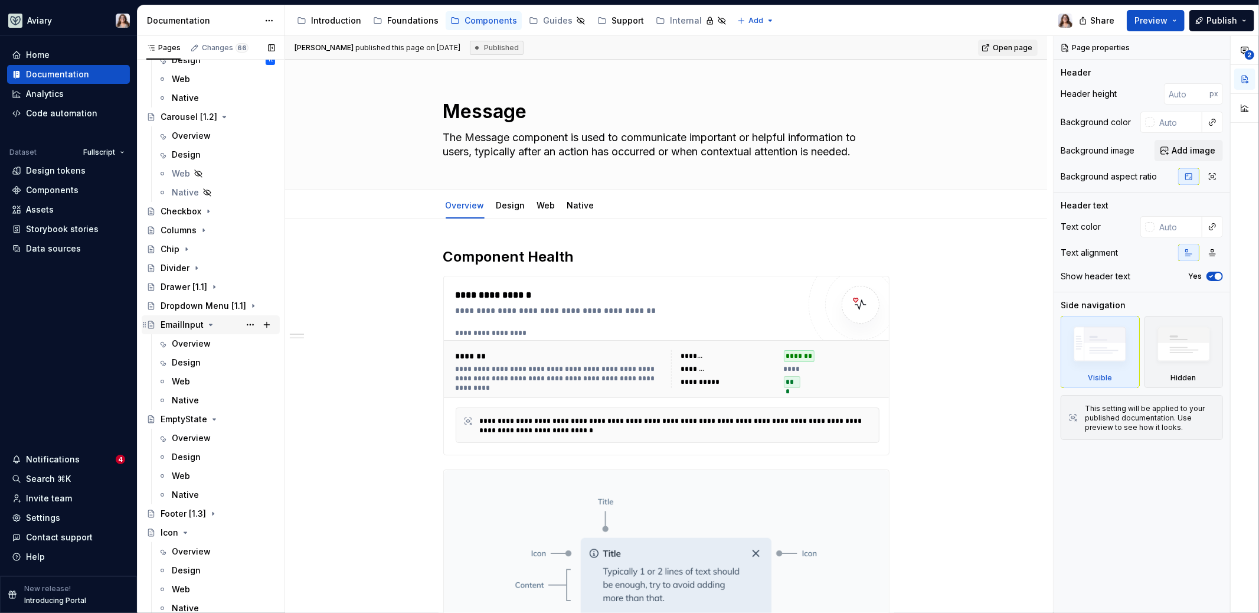
drag, startPoint x: 208, startPoint y: 325, endPoint x: 213, endPoint y: 346, distance: 21.8
click at [208, 325] on icon "Page tree" at bounding box center [210, 324] width 9 height 9
click at [212, 345] on icon "Page tree" at bounding box center [214, 343] width 9 height 9
click at [184, 381] on icon "Page tree" at bounding box center [185, 381] width 3 height 1
click at [211, 398] on icon "Page tree" at bounding box center [212, 399] width 9 height 9
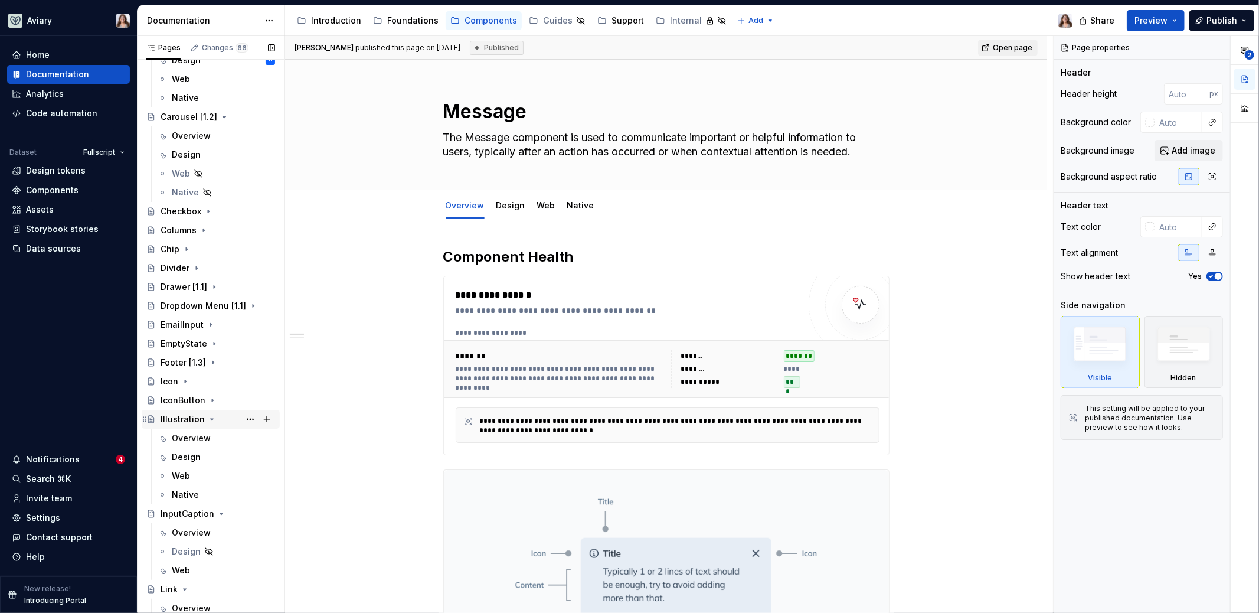
click at [211, 418] on icon "Page tree" at bounding box center [212, 418] width 3 height 1
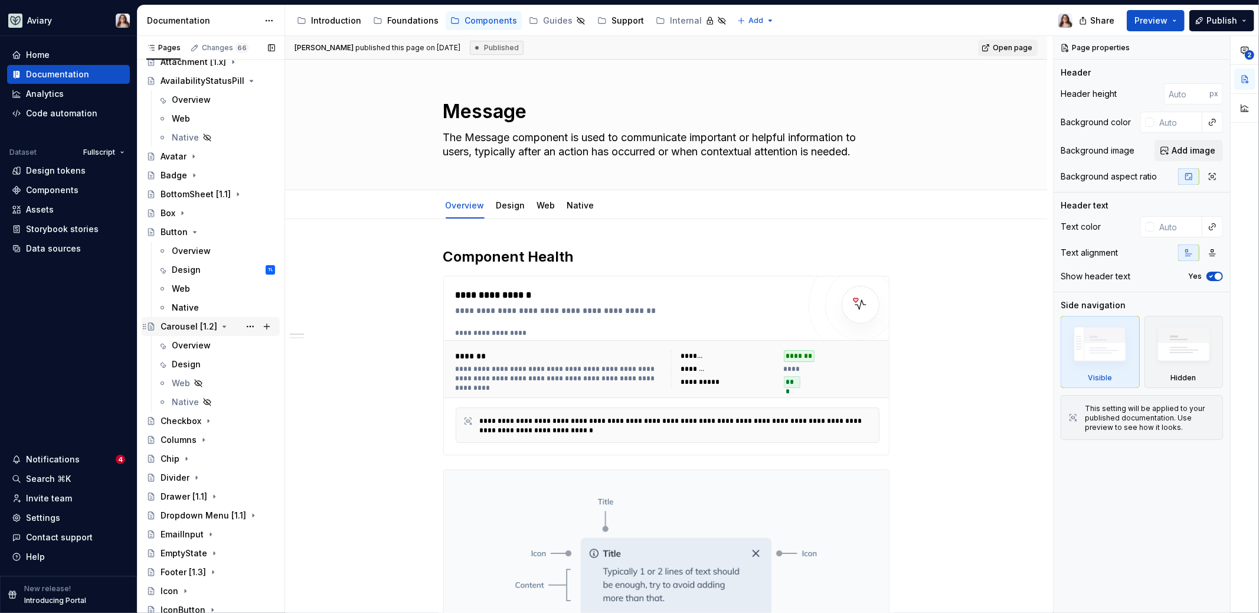
click at [223, 326] on icon "Page tree" at bounding box center [224, 326] width 3 height 1
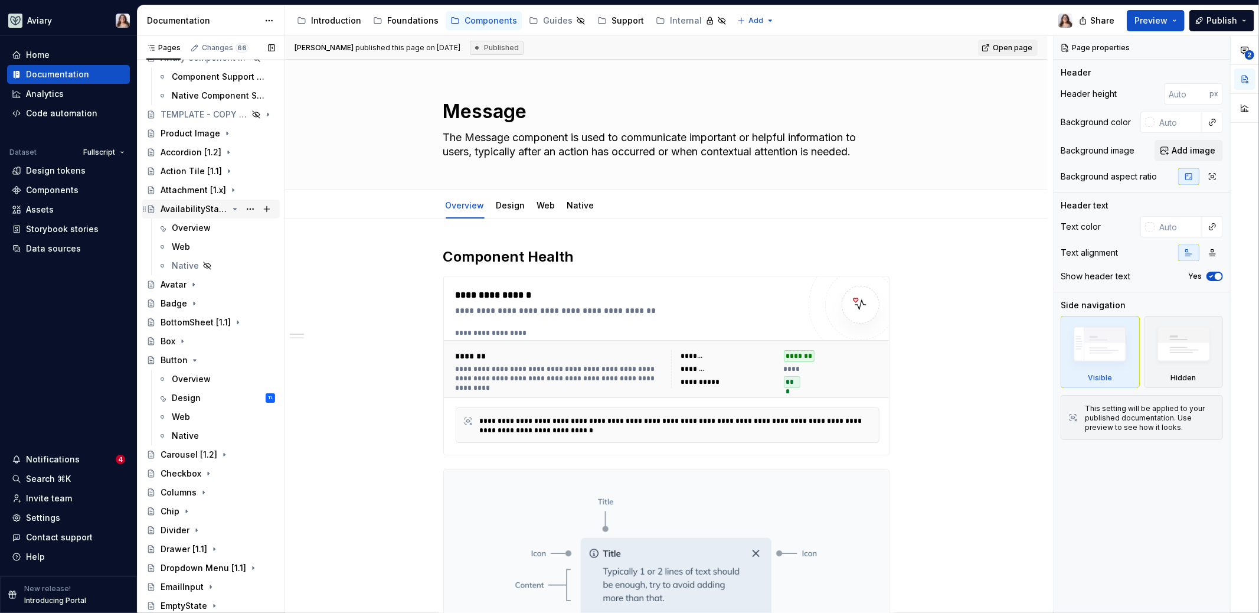
click at [230, 210] on icon "Page tree" at bounding box center [234, 208] width 9 height 9
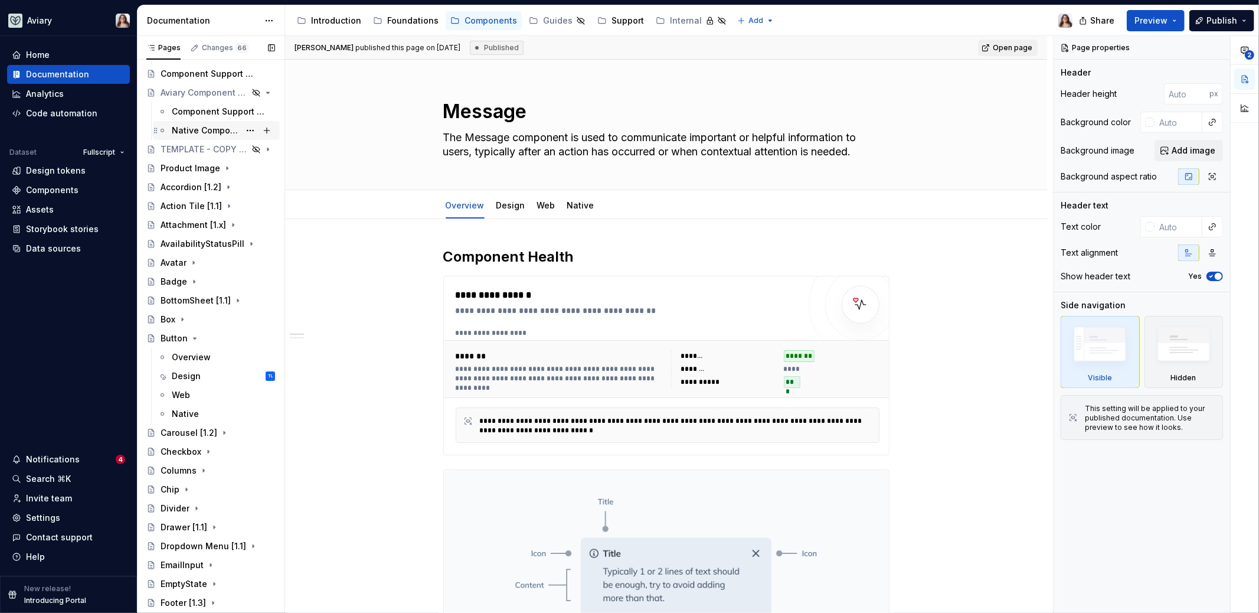
scroll to position [45, 0]
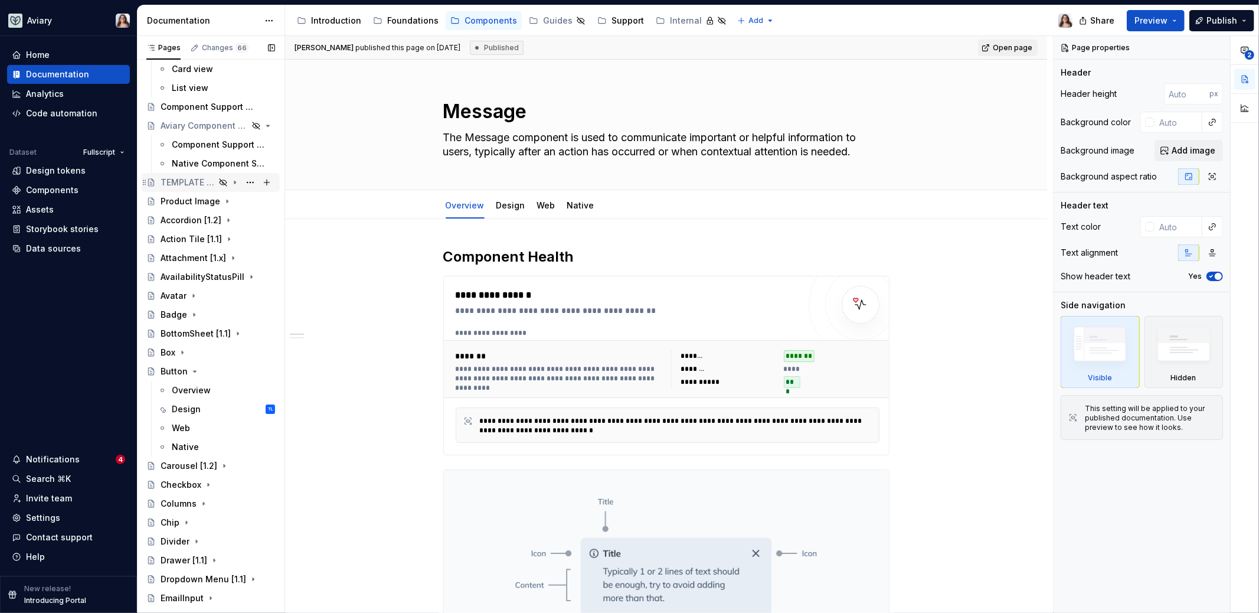
click at [184, 184] on div "TEMPLATE - COPY ME" at bounding box center [188, 182] width 54 height 12
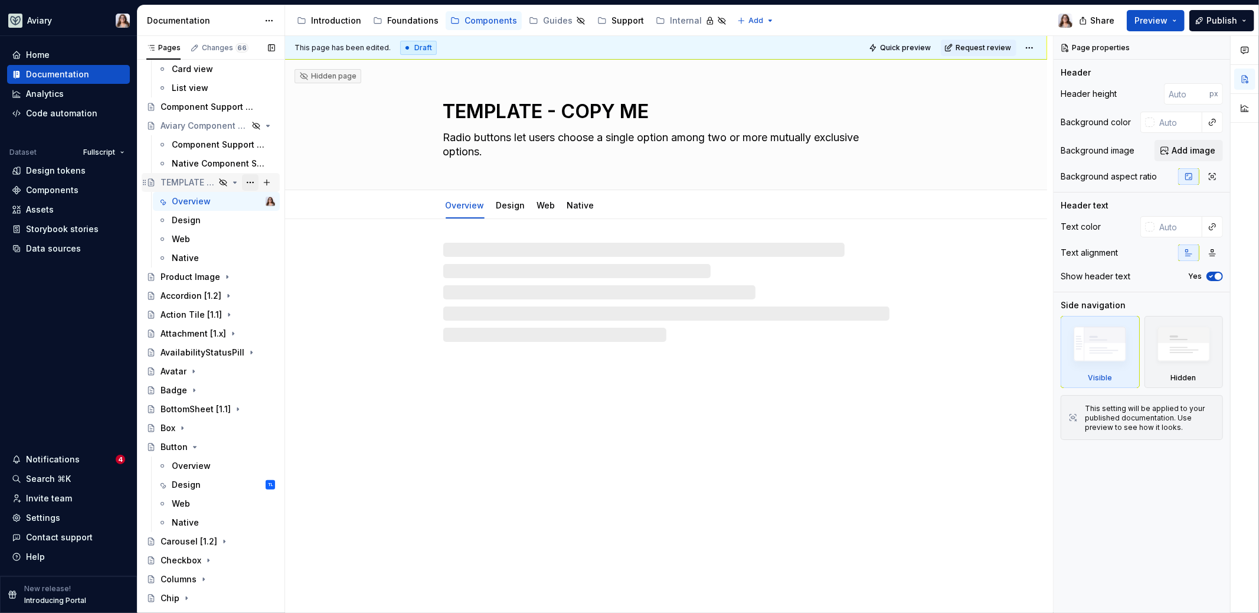
click at [242, 180] on button "Page tree" at bounding box center [250, 182] width 17 height 17
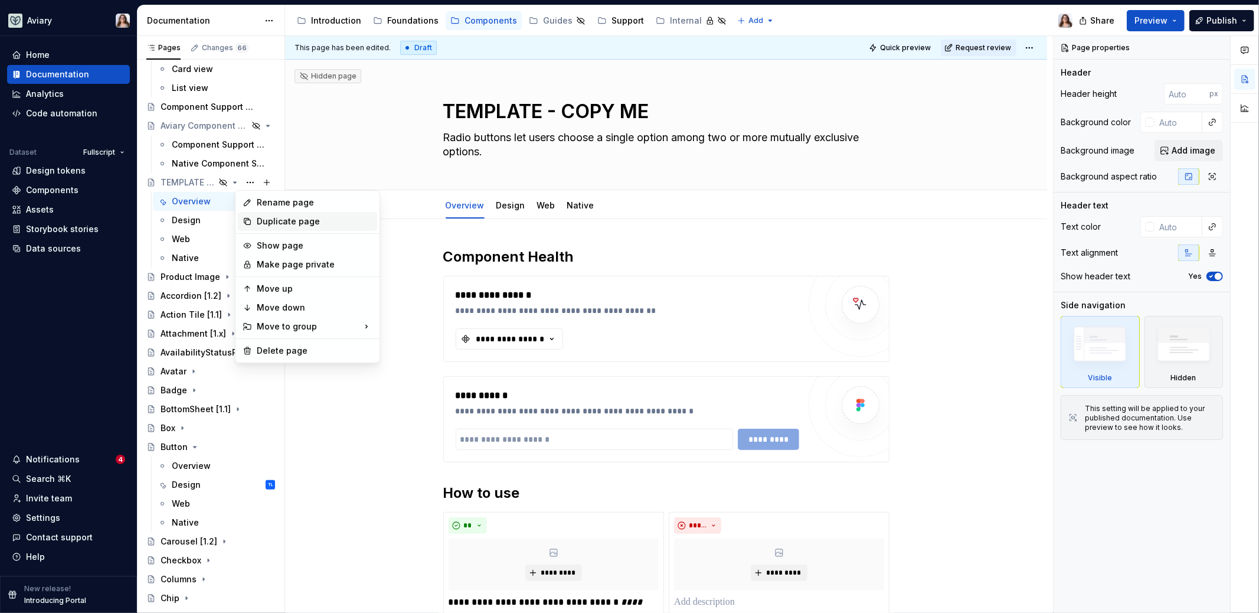
click at [275, 221] on div "Duplicate page" at bounding box center [315, 221] width 116 height 12
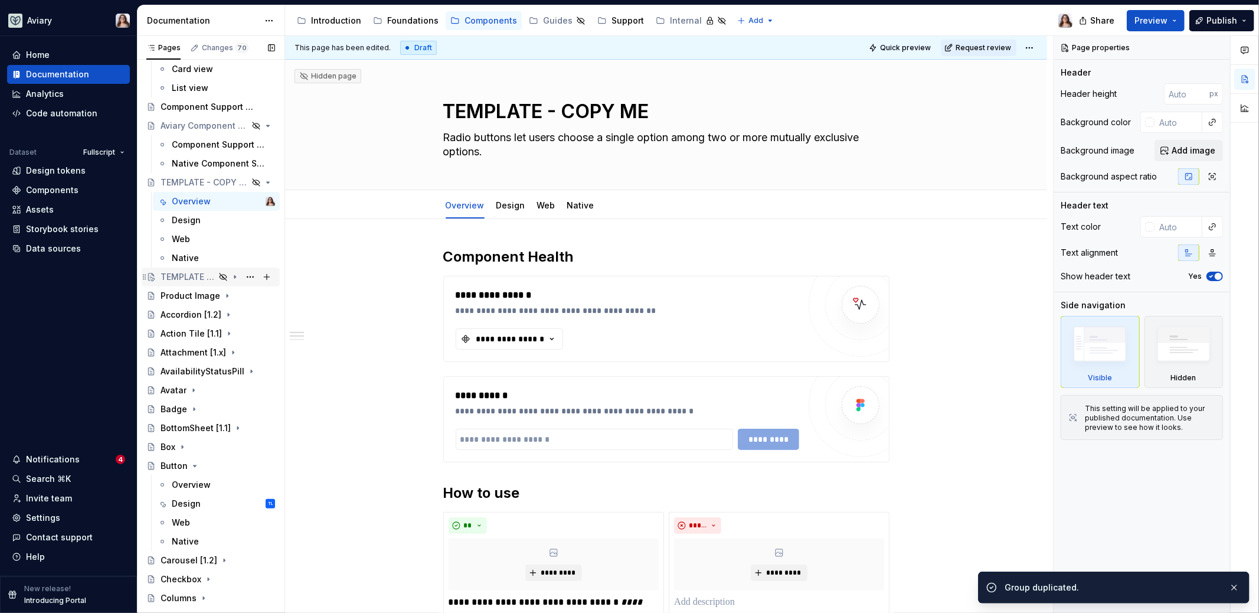
click at [182, 277] on div "TEMPLATE - COPY ME" at bounding box center [188, 277] width 54 height 12
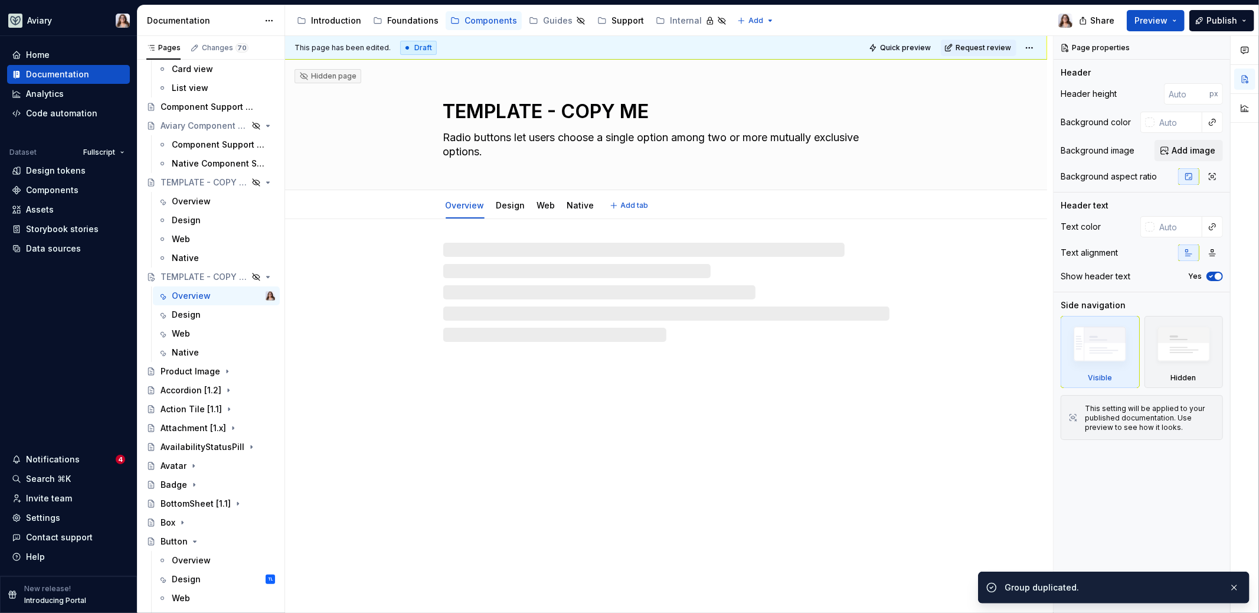
click at [516, 118] on textarea "TEMPLATE - COPY ME" at bounding box center [664, 111] width 446 height 28
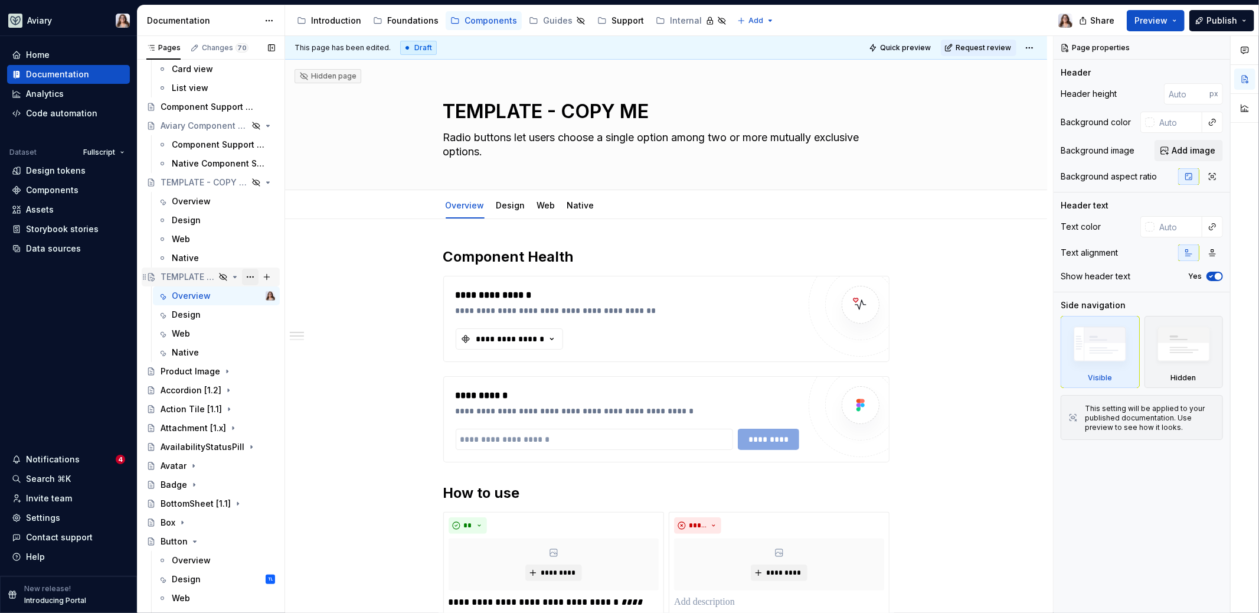
click at [242, 276] on button "Page tree" at bounding box center [250, 277] width 17 height 17
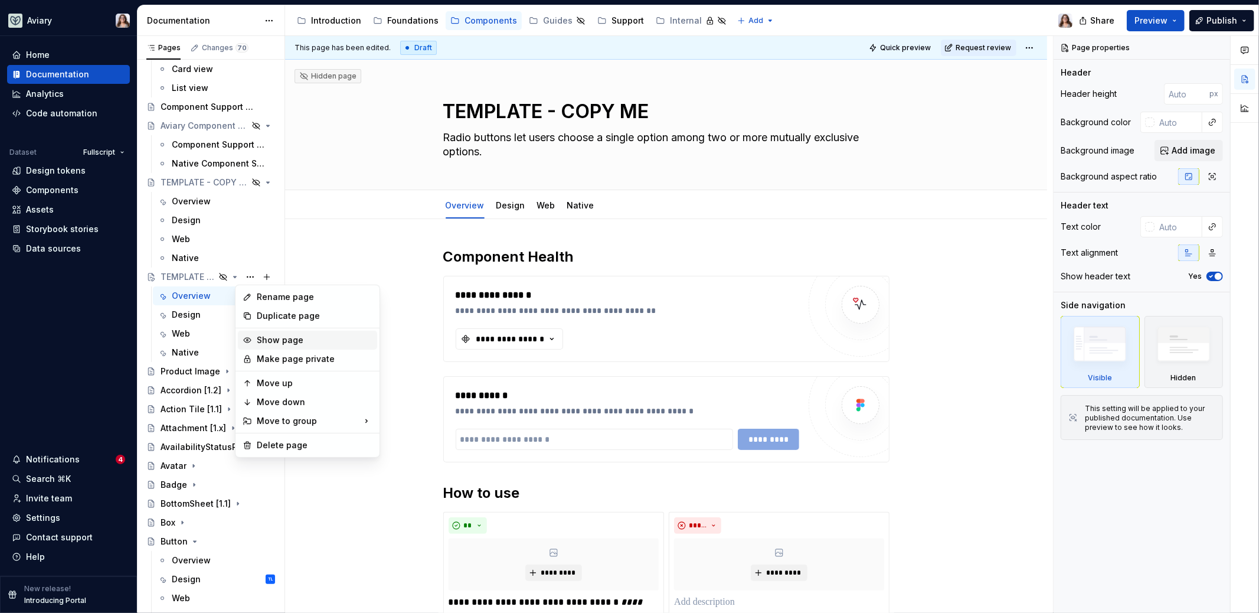
click at [268, 346] on div "Show page" at bounding box center [307, 340] width 139 height 19
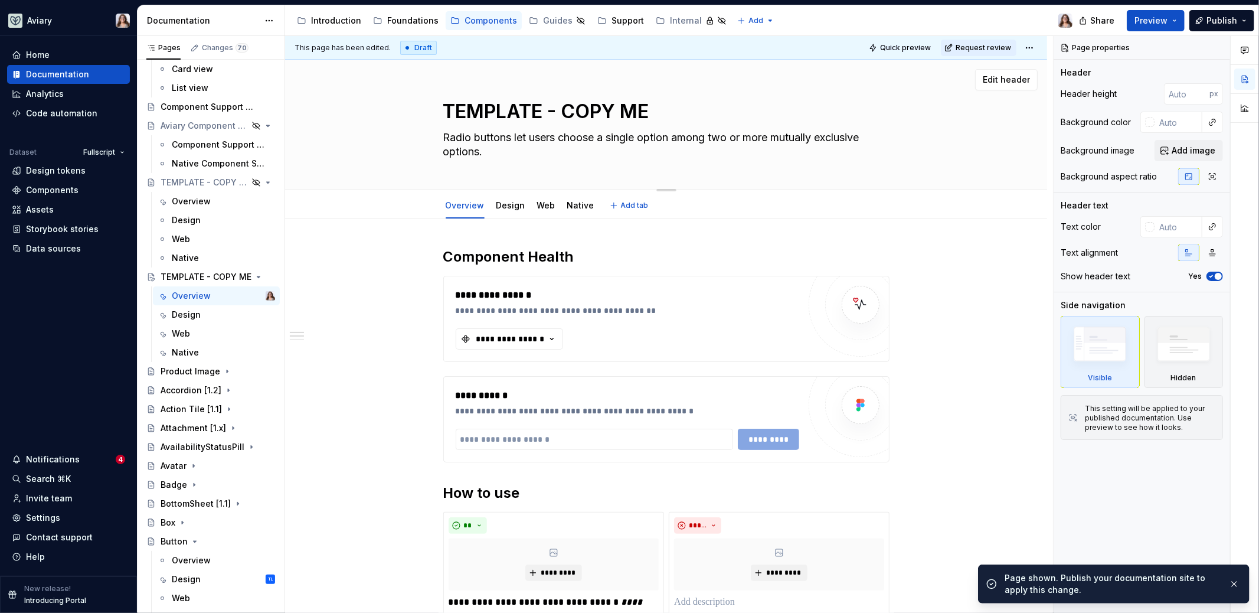
click at [478, 113] on textarea "TEMPLATE - COPY ME" at bounding box center [664, 111] width 446 height 28
type textarea "*"
type textarea "N"
type textarea "*"
type textarea "Nav"
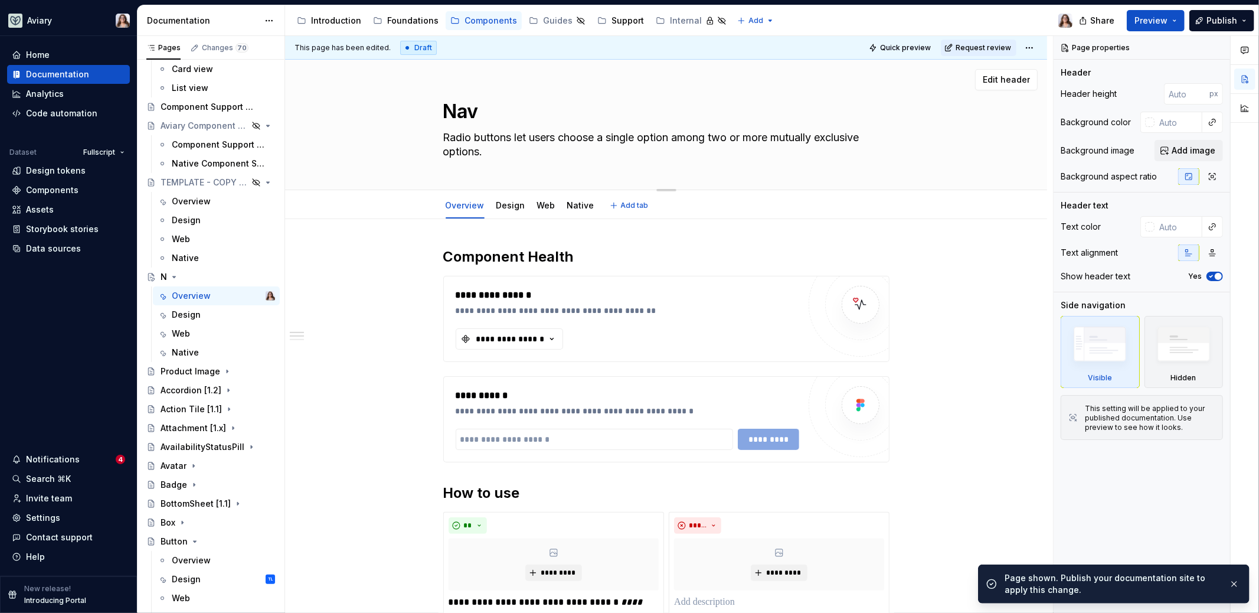
type textarea "*"
type textarea "Navi"
type textarea "*"
type textarea "Navig"
type textarea "*"
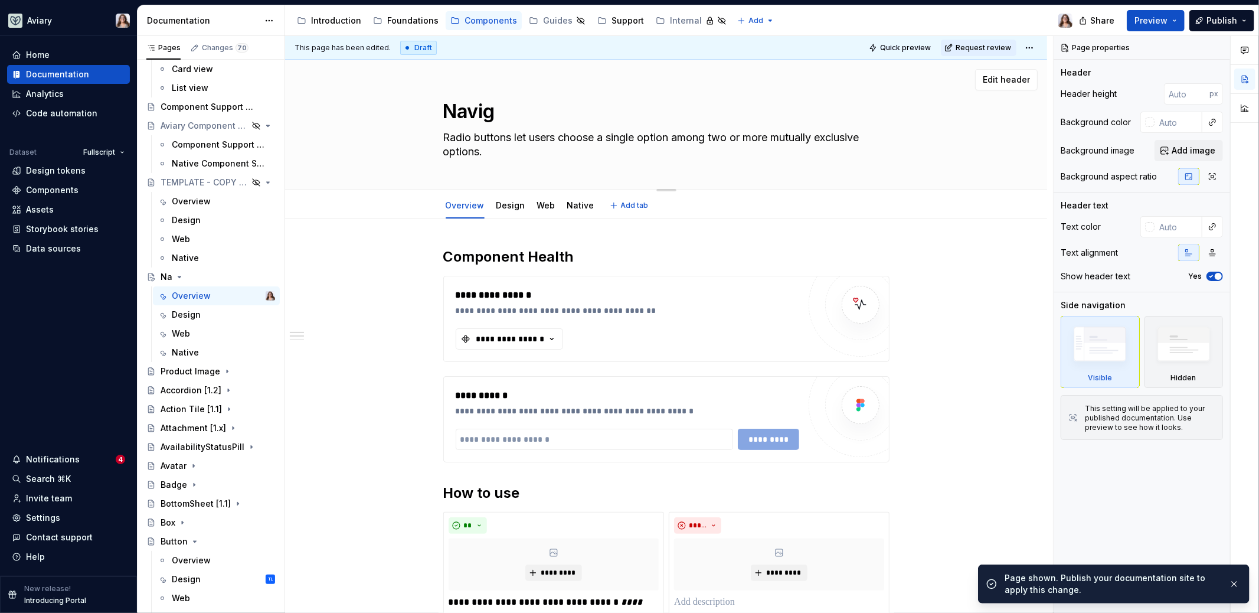
type textarea "Naviga"
type textarea "*"
type textarea "Navigat"
type textarea "*"
type textarea "Navigati"
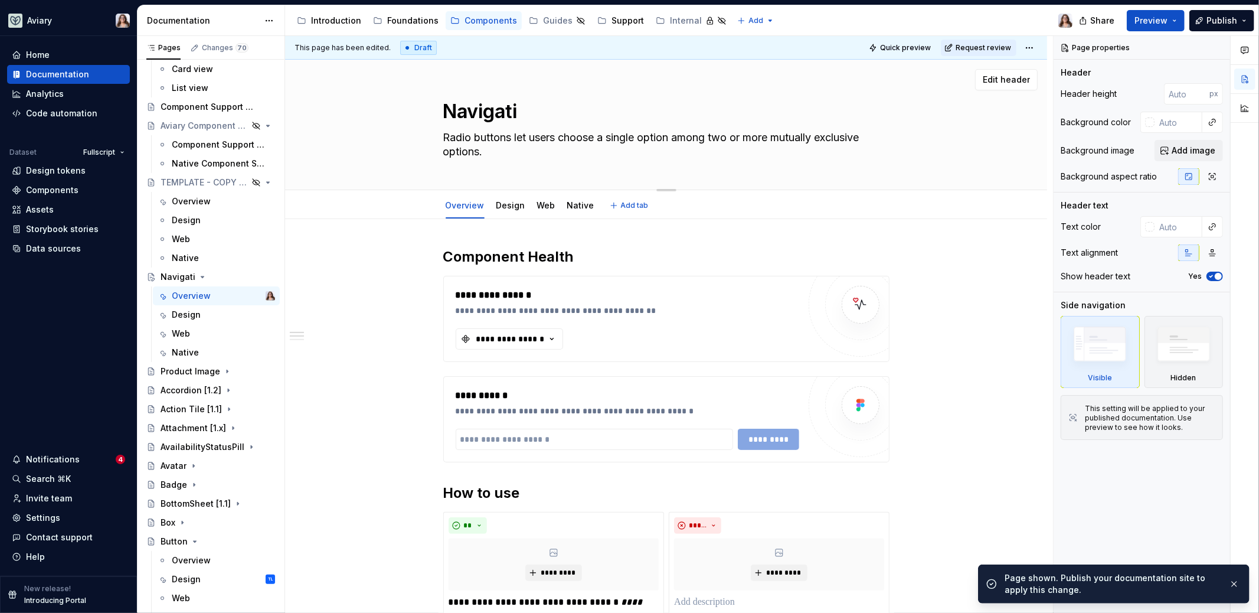
type textarea "*"
type textarea "Navigatio"
type textarea "*"
type textarea "Navigation"
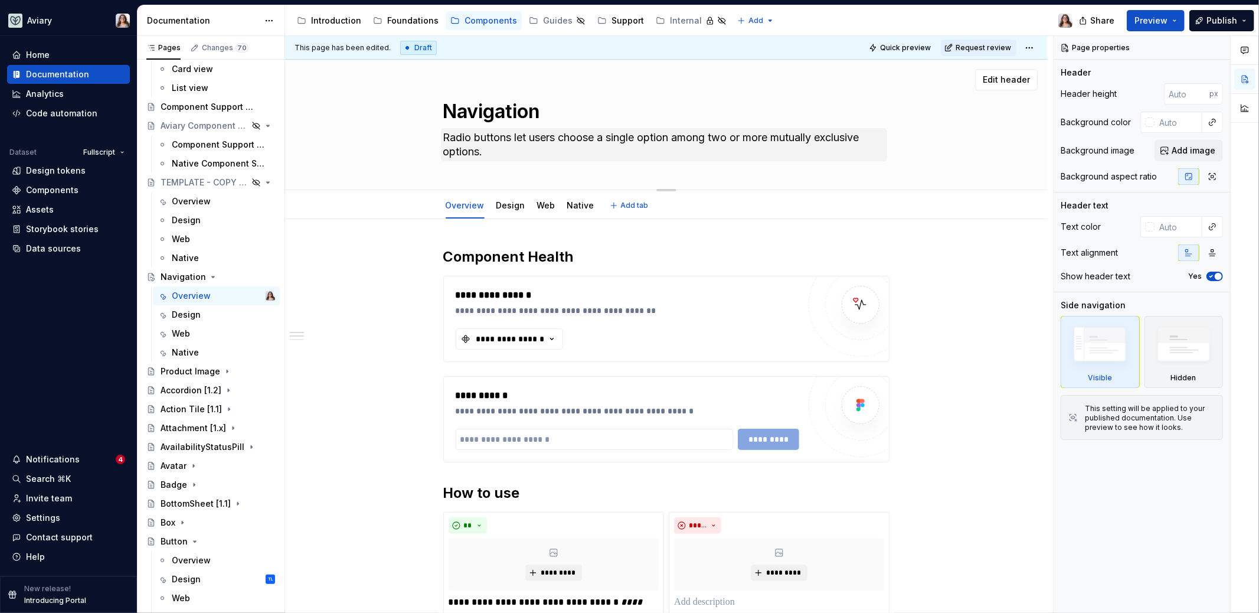
type textarea "*"
type textarea "Navigation"
click at [460, 151] on textarea "Radio buttons let users choose a single option among two or more mutually exclu…" at bounding box center [664, 144] width 446 height 33
type textarea "*"
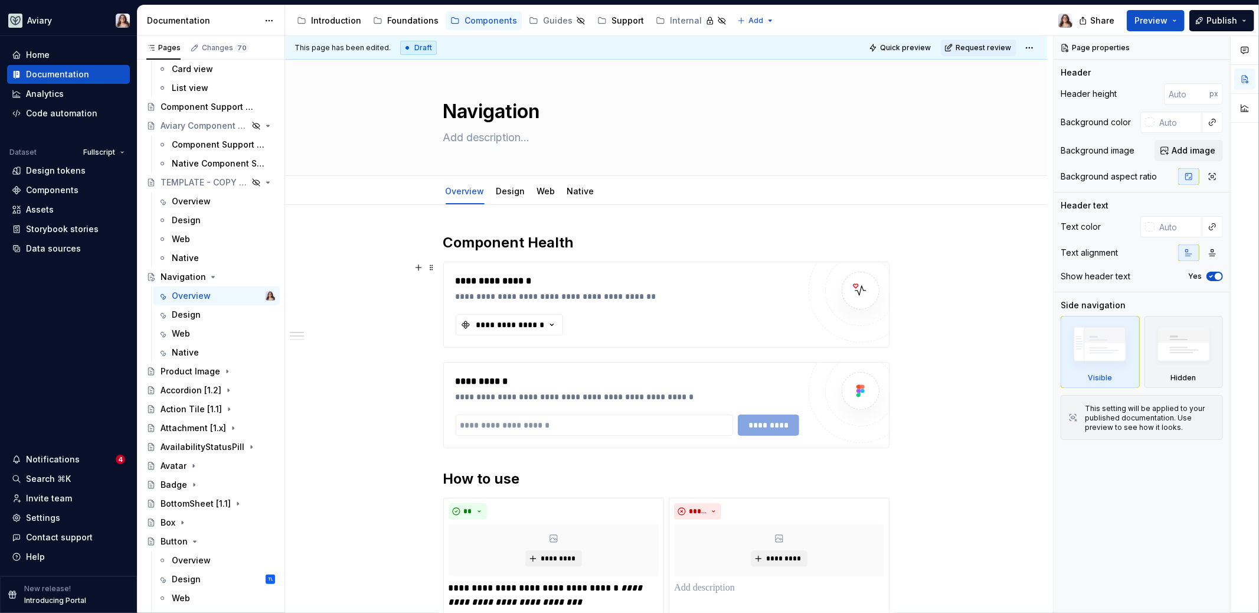
type textarea "*"
click at [362, 386] on div "**********" at bounding box center [666, 574] width 762 height 738
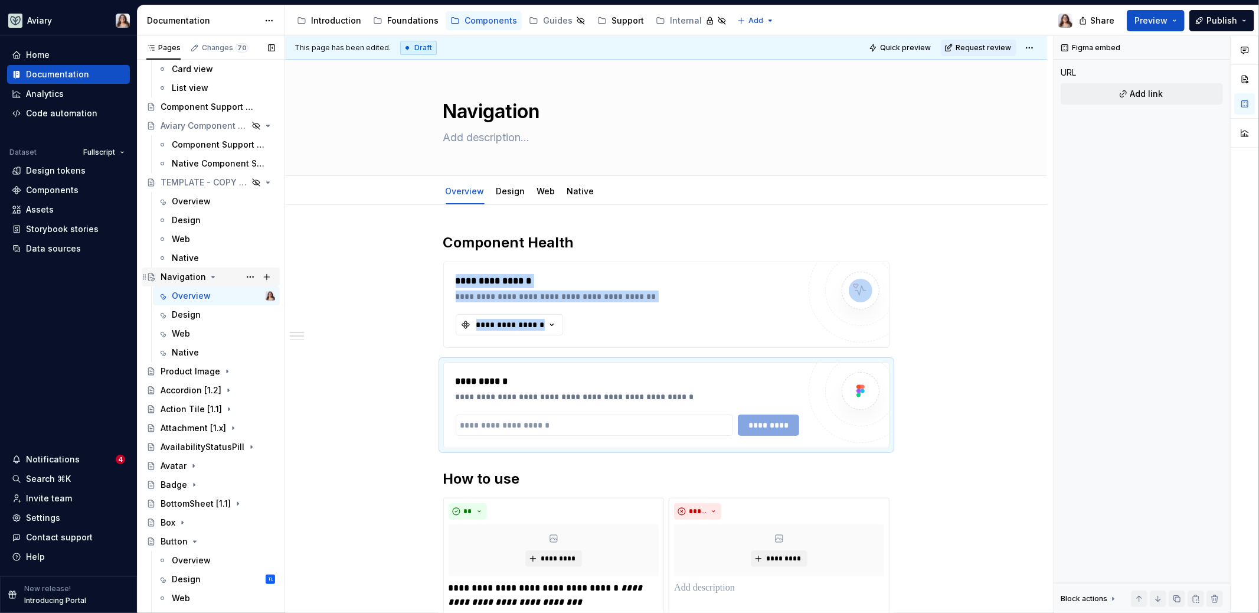
click at [184, 274] on div "Navigation" at bounding box center [183, 277] width 45 height 12
click at [212, 272] on icon "Page tree" at bounding box center [212, 276] width 9 height 9
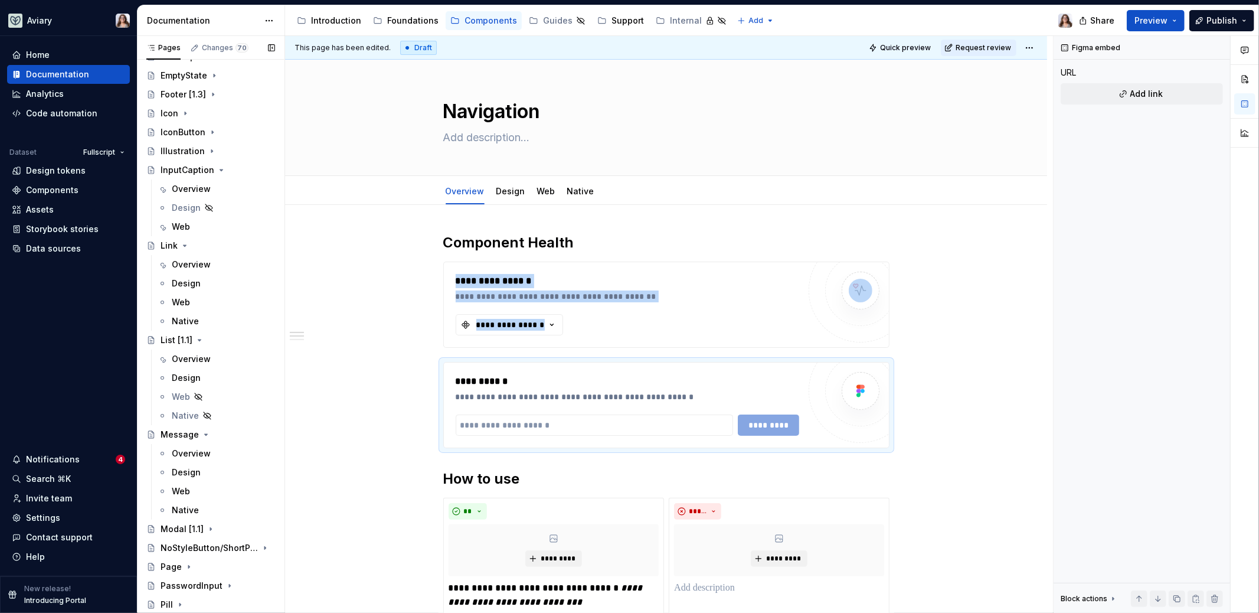
scroll to position [774, 0]
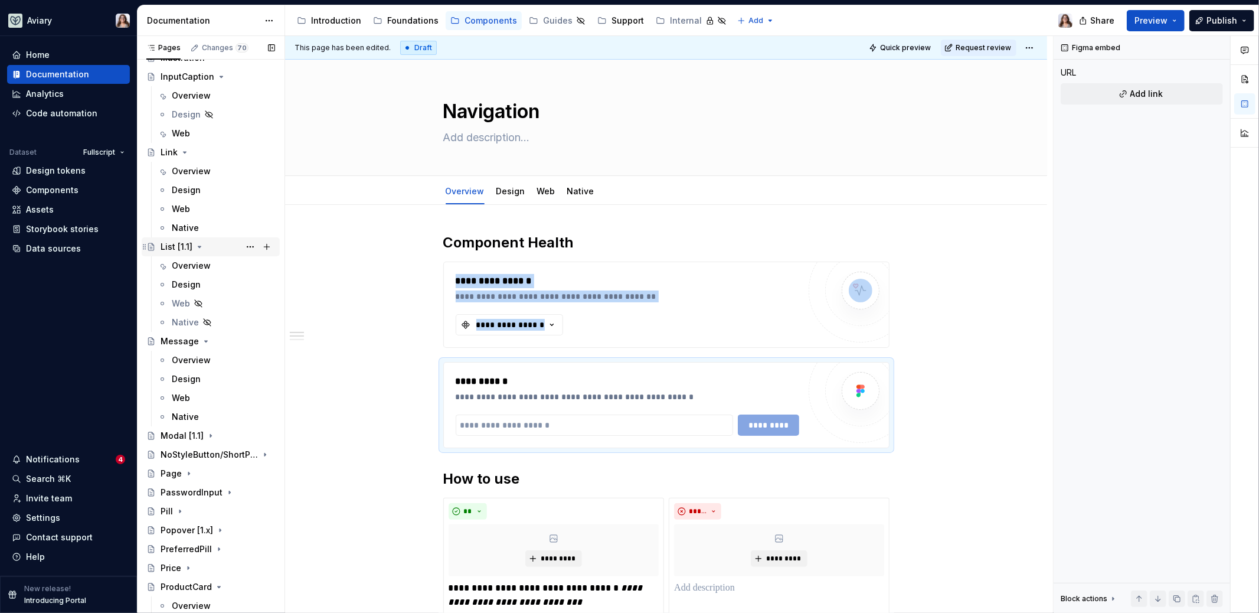
click at [197, 245] on icon "Page tree" at bounding box center [199, 246] width 9 height 9
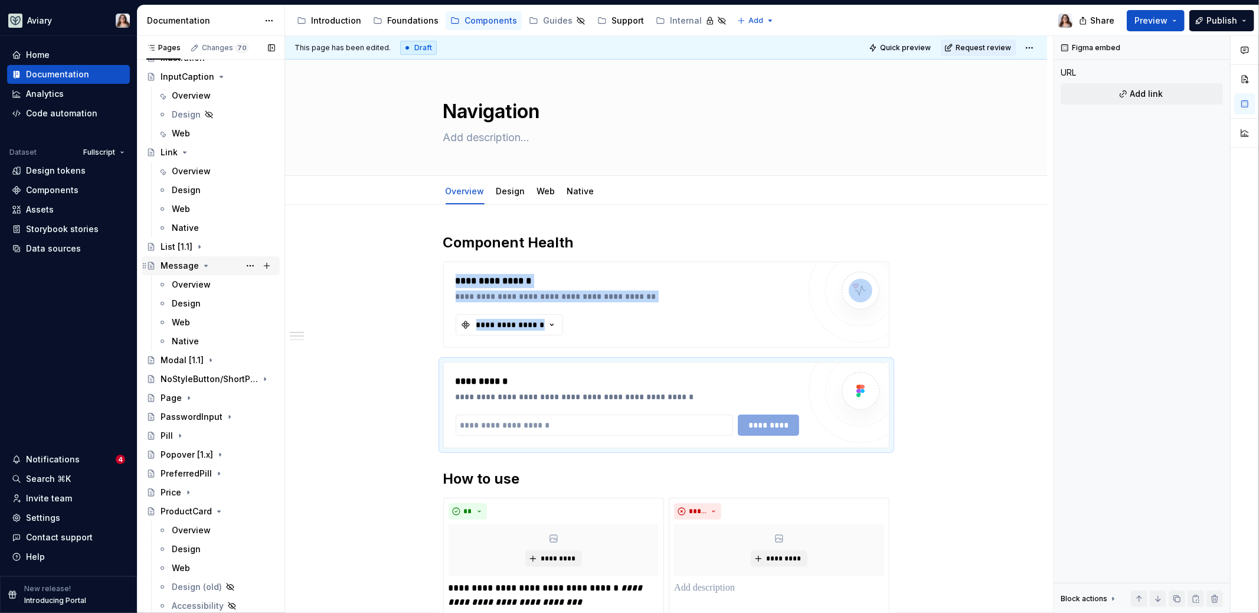
click at [203, 263] on icon "Page tree" at bounding box center [205, 265] width 9 height 9
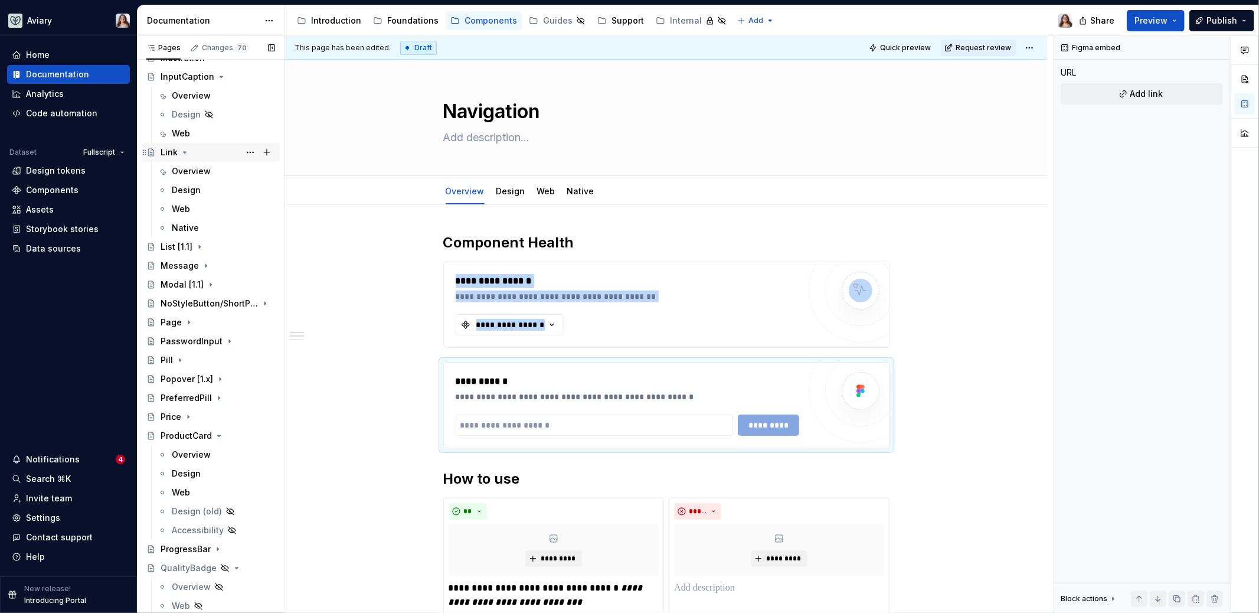
click at [184, 152] on icon "Page tree" at bounding box center [185, 152] width 3 height 1
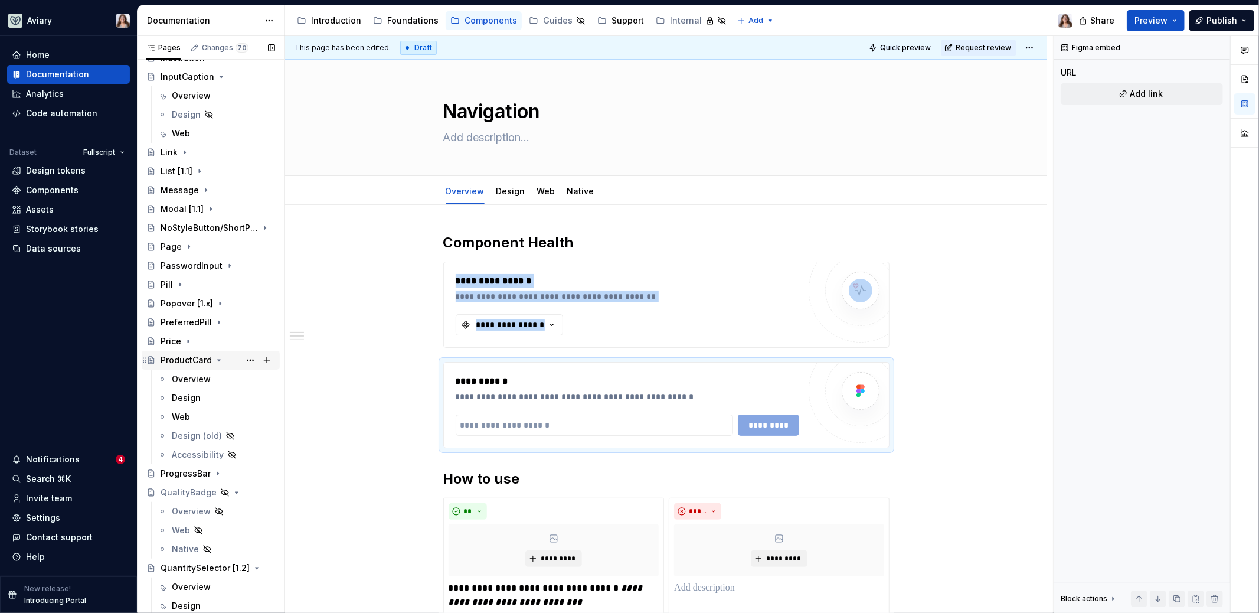
click at [218, 359] on icon "Page tree" at bounding box center [219, 359] width 3 height 1
click at [230, 398] on icon "Page tree" at bounding box center [234, 397] width 9 height 9
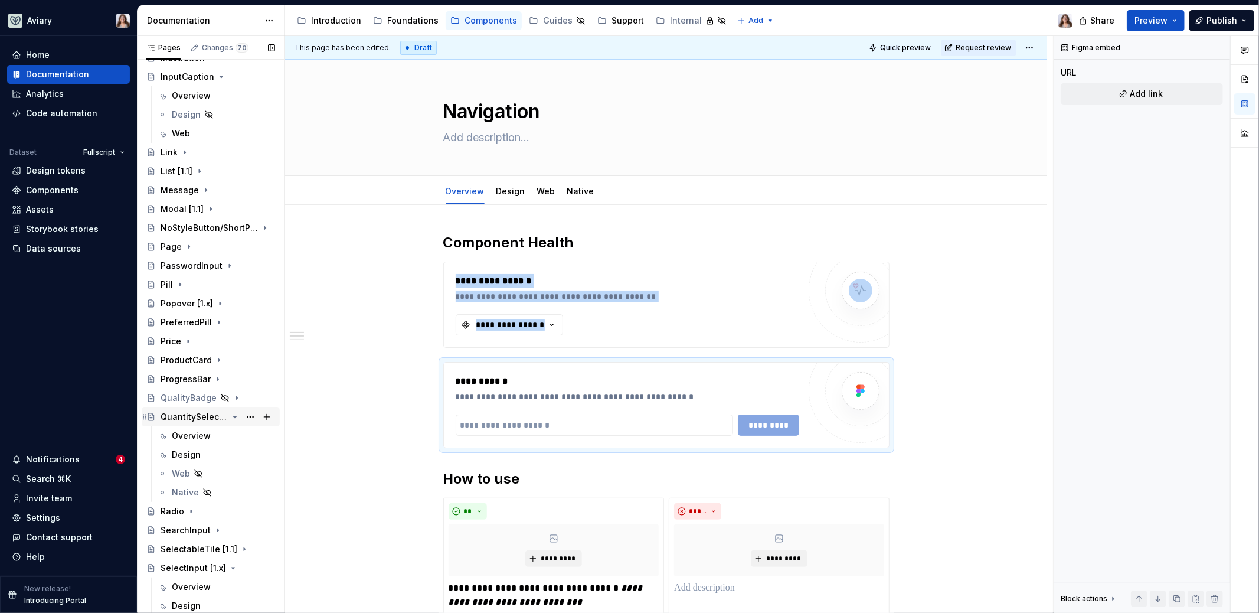
click at [230, 417] on icon "Page tree" at bounding box center [234, 416] width 9 height 9
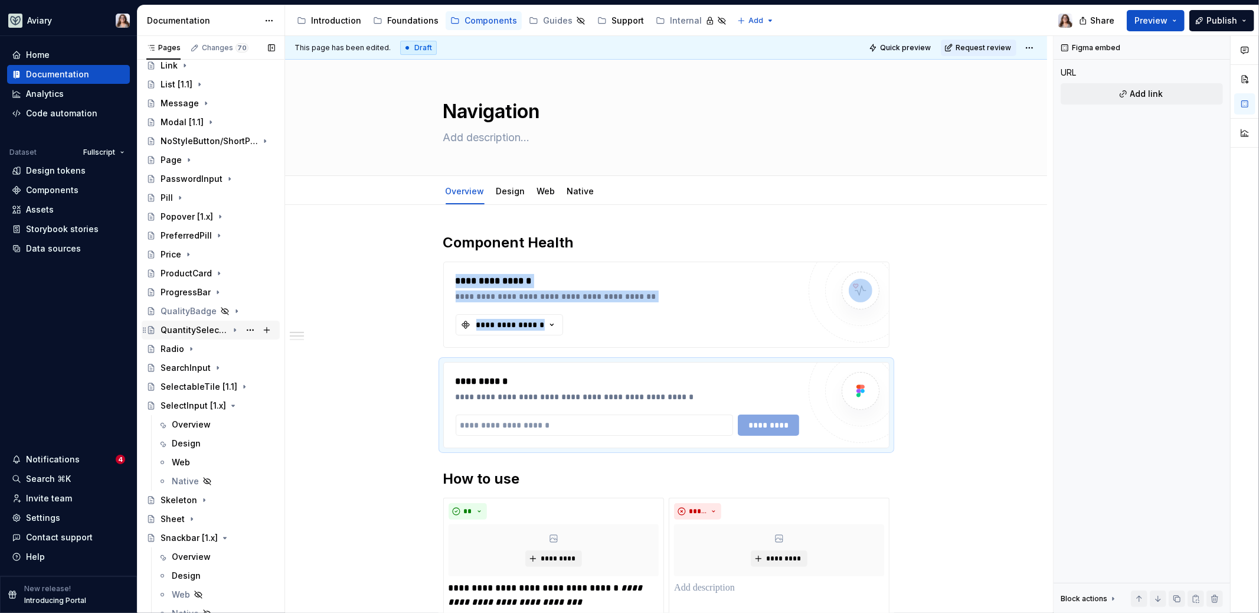
scroll to position [871, 0]
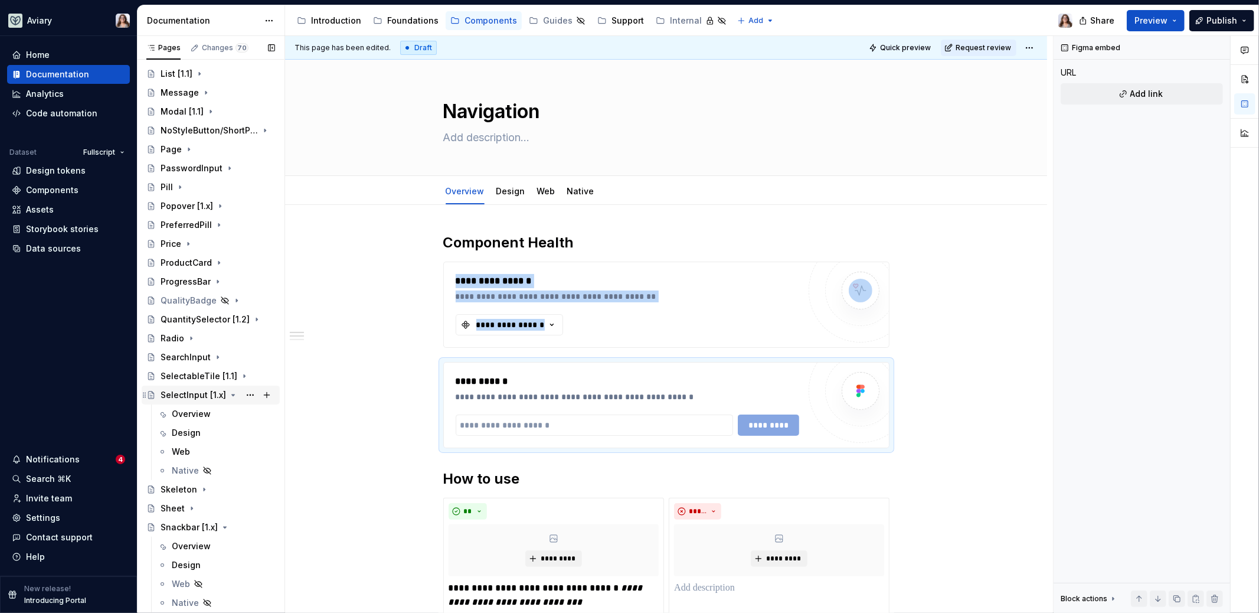
click at [230, 394] on icon "Page tree" at bounding box center [232, 394] width 9 height 9
click at [223, 447] on icon "Page tree" at bounding box center [224, 451] width 9 height 9
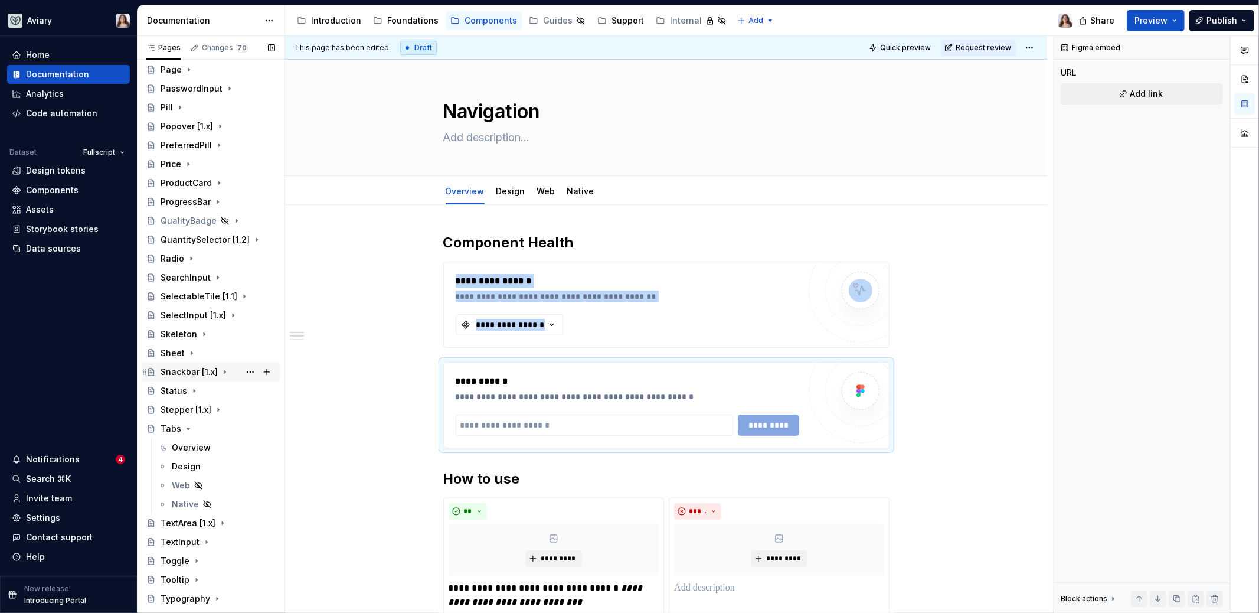
scroll to position [963, 0]
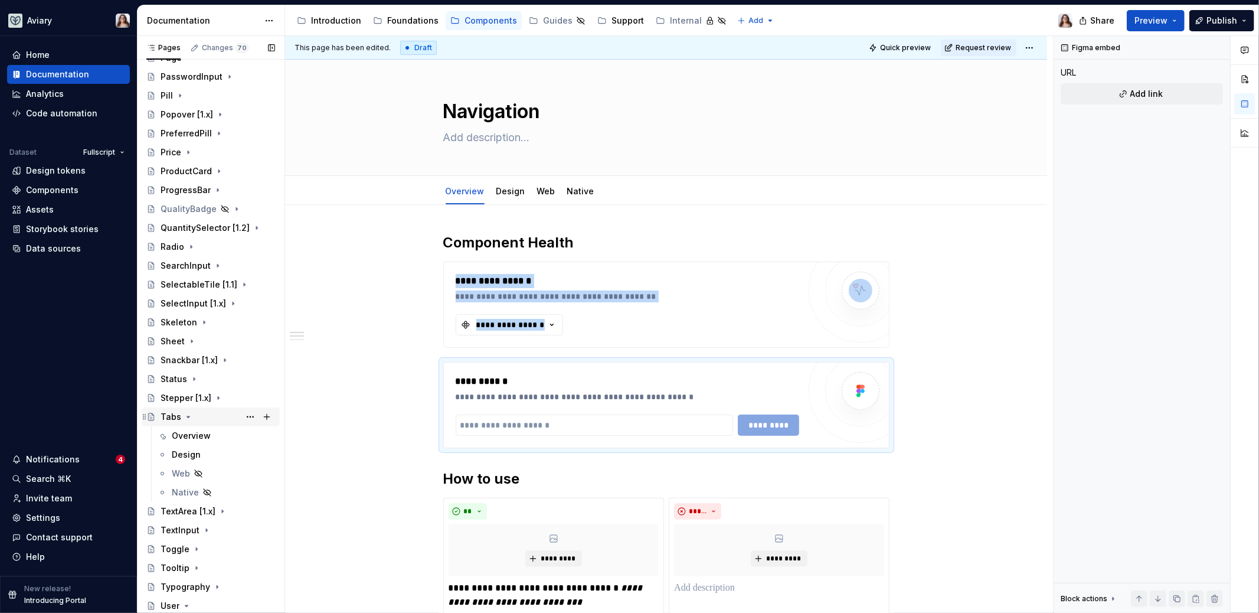
click at [185, 414] on icon "Page tree" at bounding box center [188, 416] width 9 height 9
click at [186, 493] on icon "Page tree" at bounding box center [186, 530] width 3 height 1
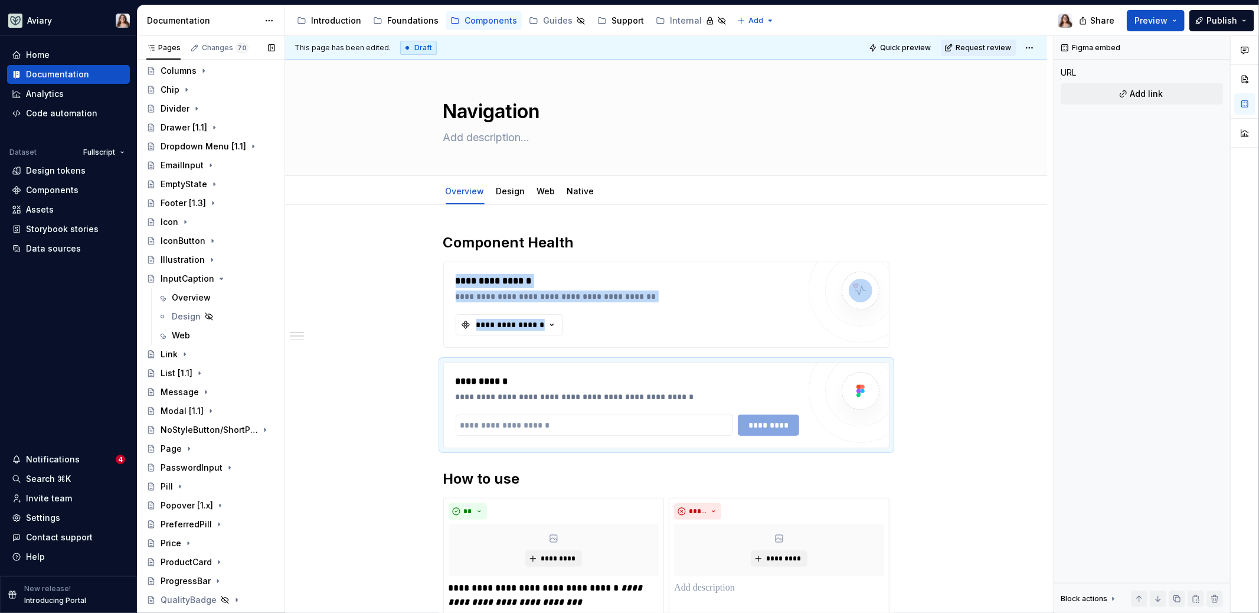
scroll to position [547, 0]
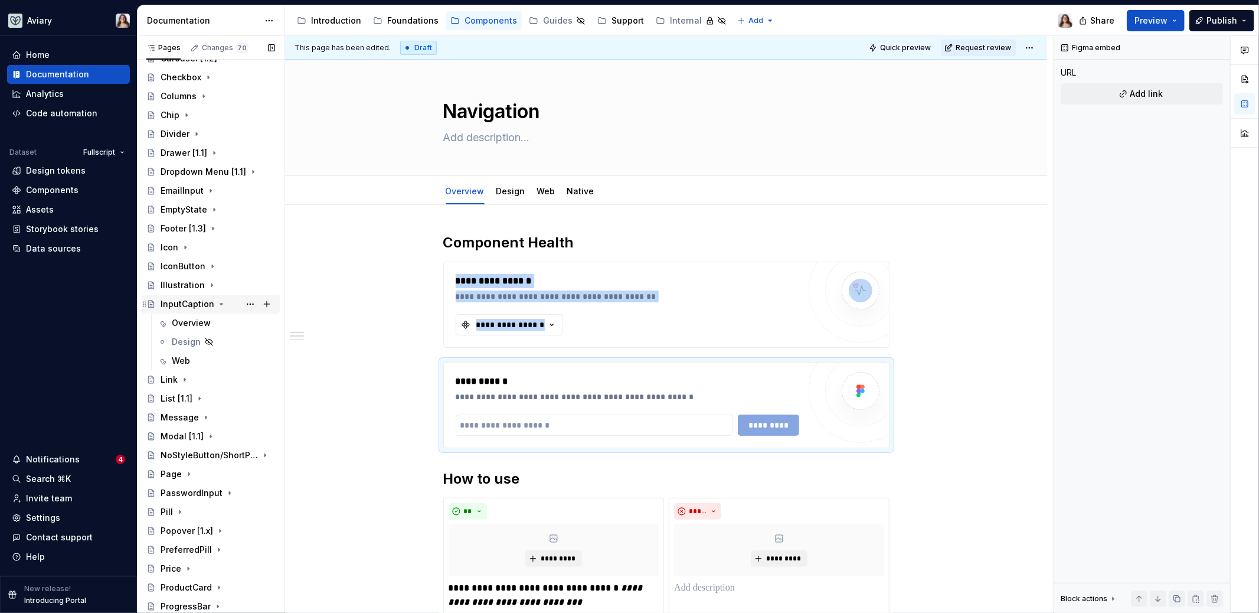
click at [219, 302] on icon "Page tree" at bounding box center [221, 303] width 9 height 9
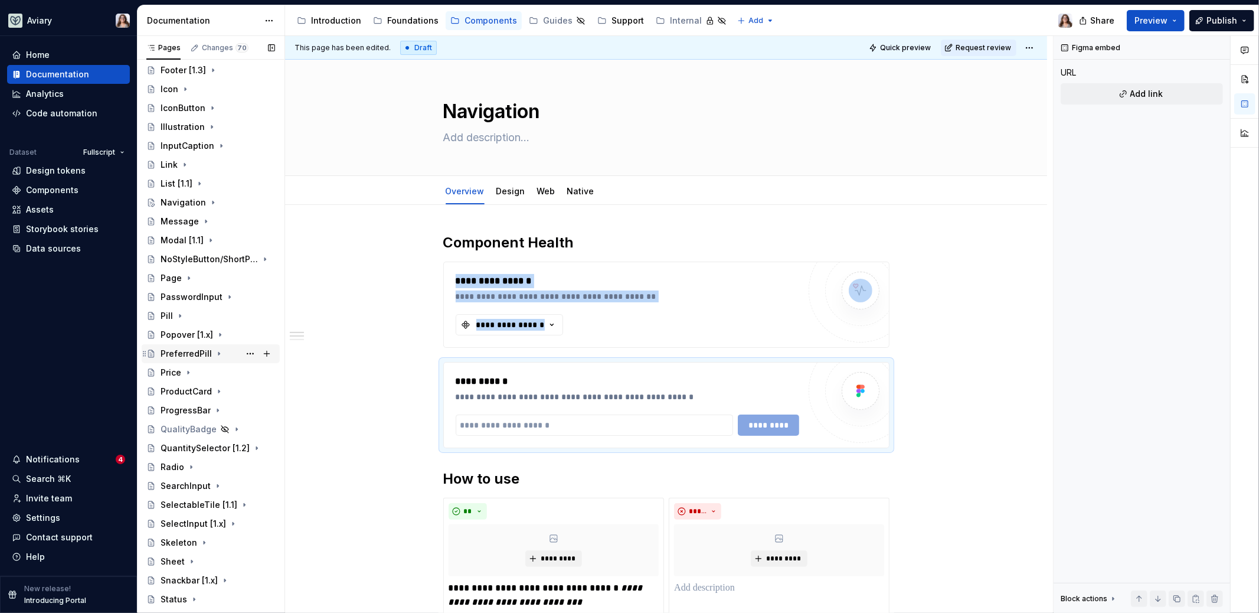
scroll to position [697, 0]
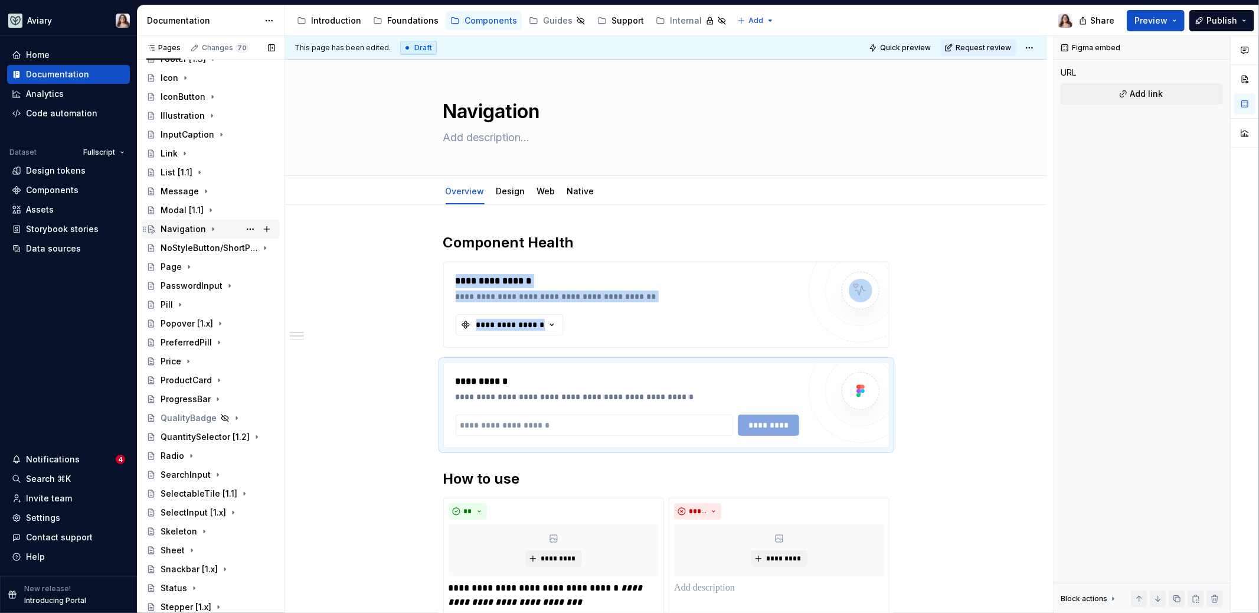
click at [181, 225] on div "Navigation" at bounding box center [183, 229] width 45 height 12
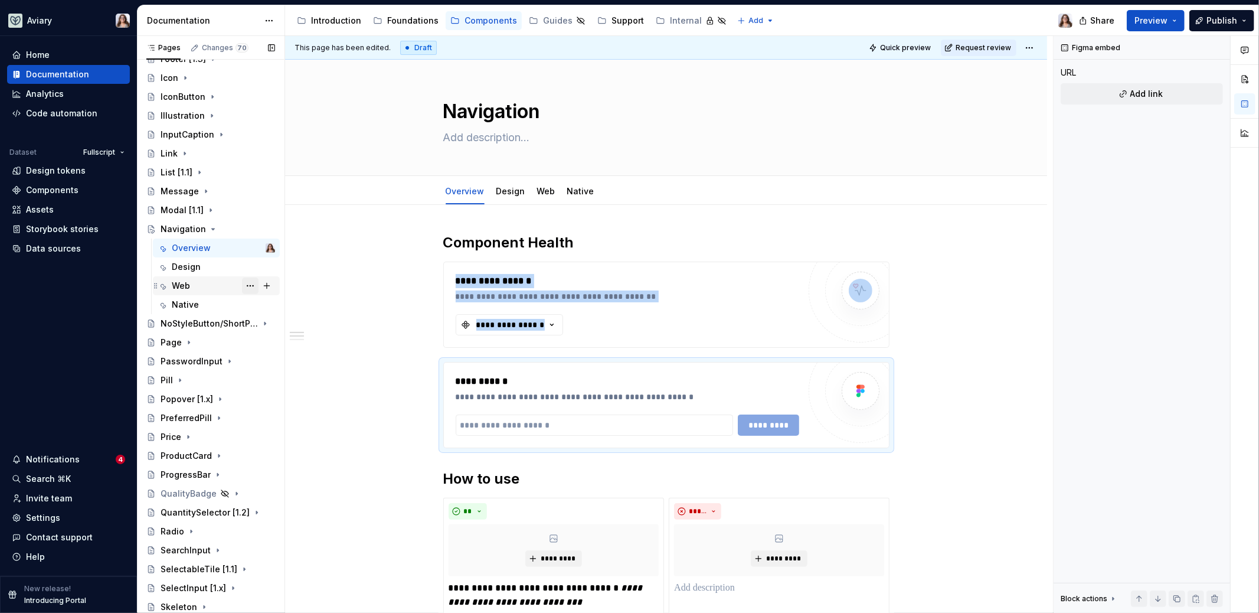
click at [246, 286] on button "Page tree" at bounding box center [250, 285] width 17 height 17
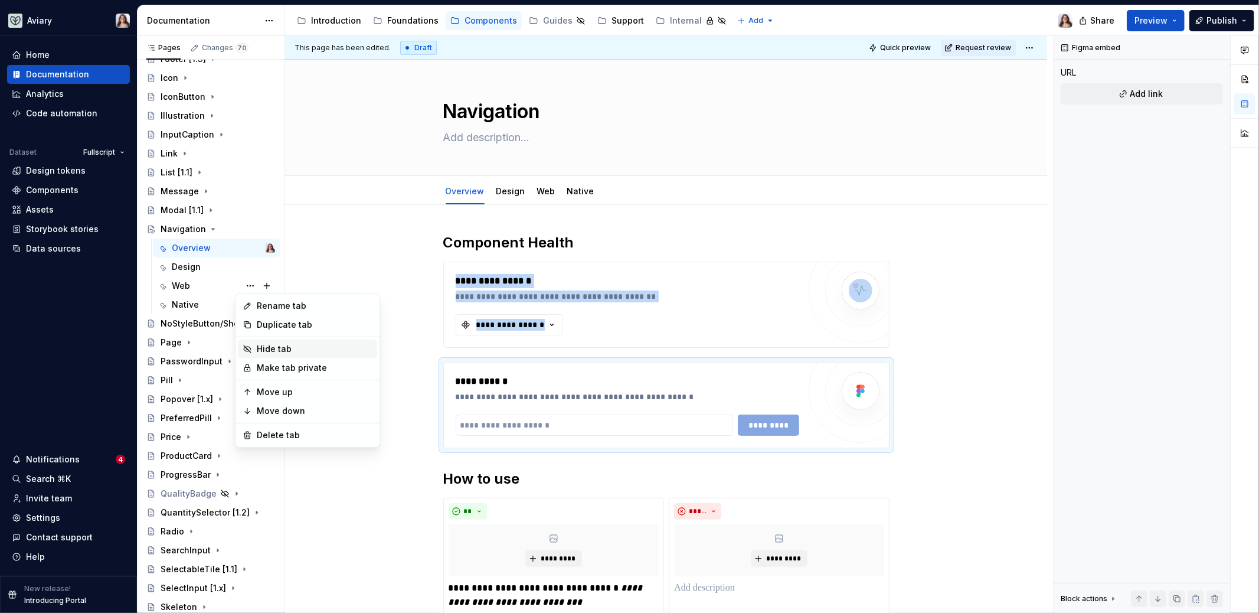
click at [272, 349] on div "Hide tab" at bounding box center [315, 349] width 116 height 12
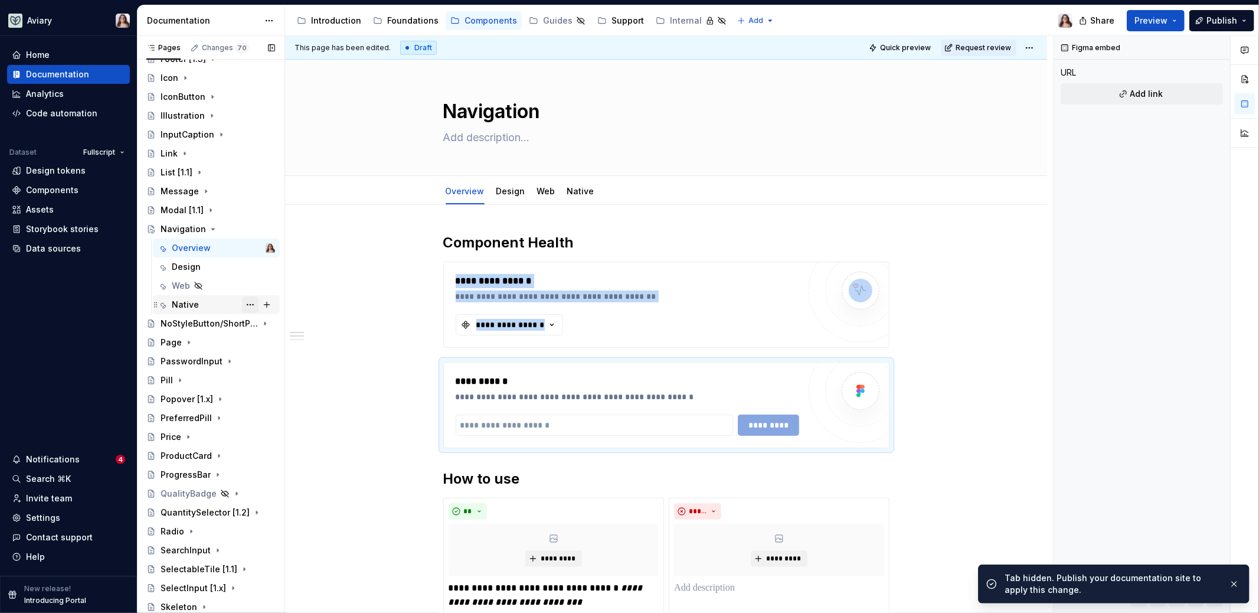
click at [243, 303] on button "Page tree" at bounding box center [250, 304] width 17 height 17
click at [260, 367] on div "Hide tab" at bounding box center [315, 368] width 116 height 12
click at [192, 264] on div "Design" at bounding box center [186, 267] width 29 height 12
click at [186, 240] on div "Overview" at bounding box center [223, 248] width 103 height 17
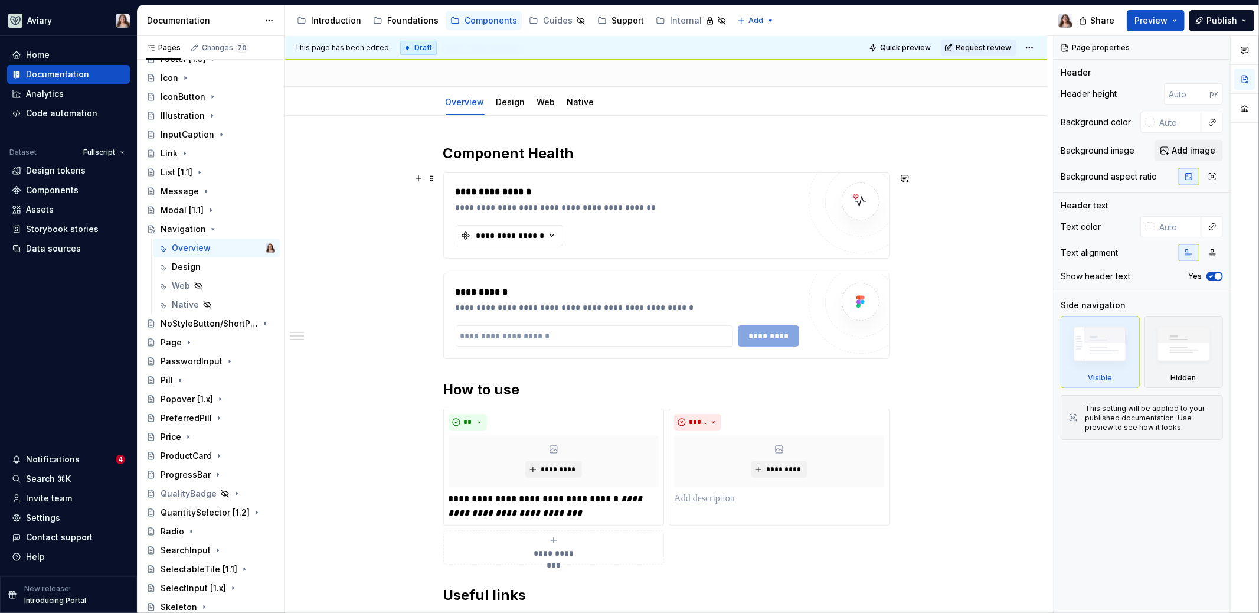
scroll to position [89, 0]
click at [532, 282] on div "**********" at bounding box center [666, 316] width 445 height 85
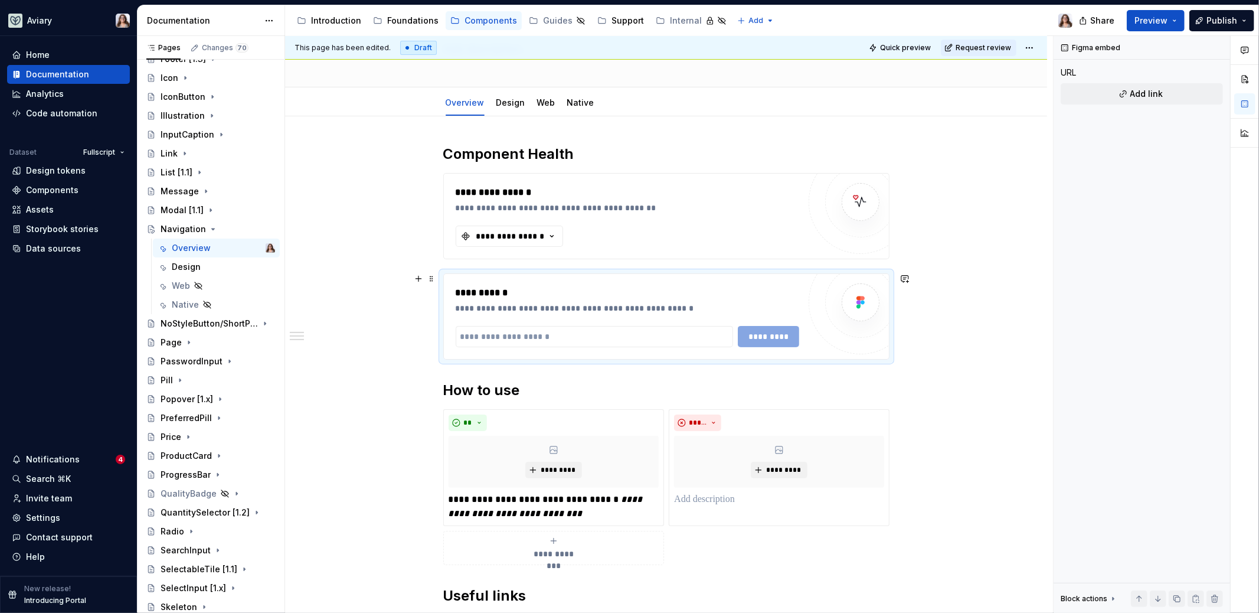
click at [814, 279] on div at bounding box center [861, 302] width 104 height 104
click at [404, 295] on div "**********" at bounding box center [666, 485] width 762 height 738
click at [458, 286] on div "**********" at bounding box center [628, 293] width 344 height 14
click at [405, 296] on div "**********" at bounding box center [666, 485] width 762 height 738
click at [450, 289] on div "**********" at bounding box center [666, 316] width 445 height 85
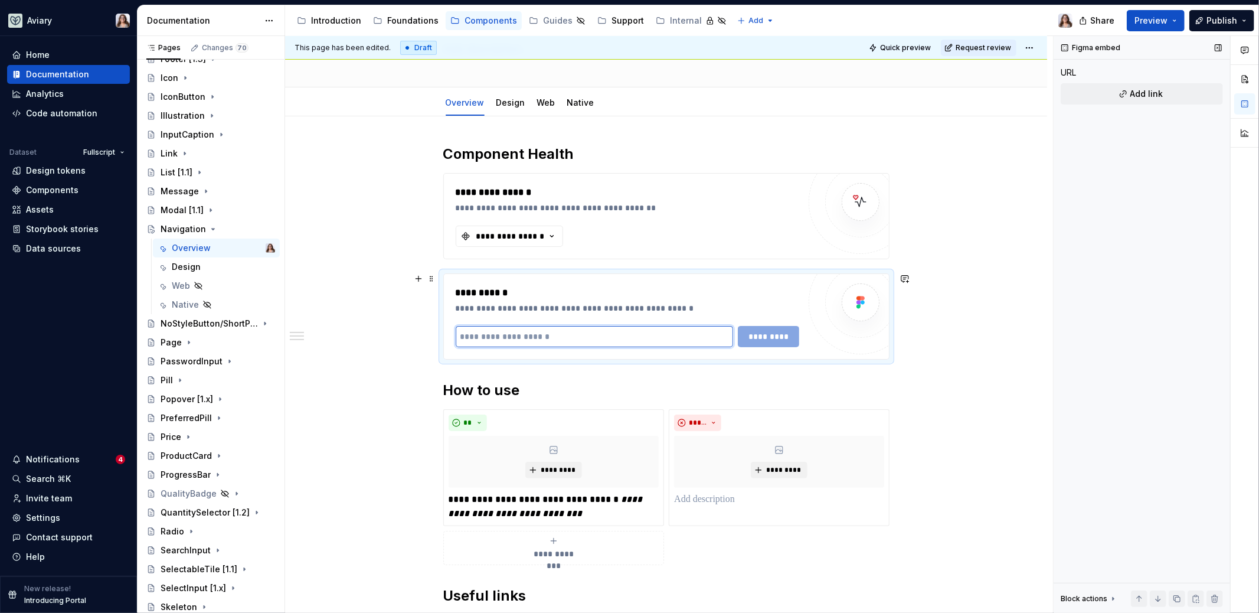
type textarea "*"
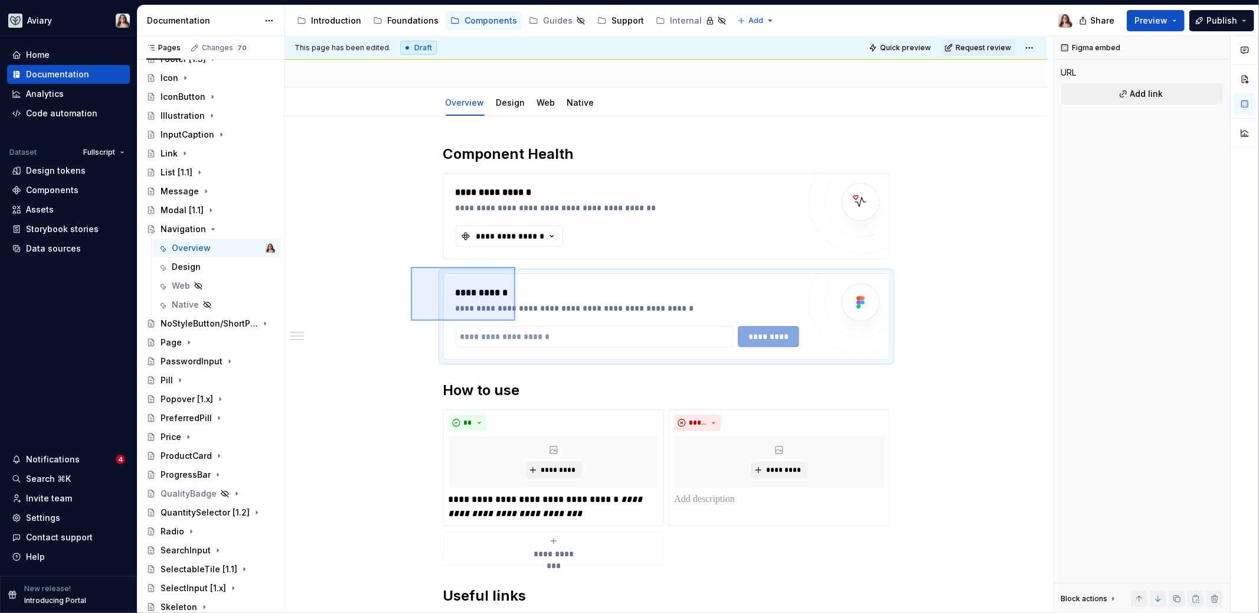
drag, startPoint x: 411, startPoint y: 267, endPoint x: 516, endPoint y: 321, distance: 118.3
click at [516, 321] on div "**********" at bounding box center [669, 324] width 768 height 577
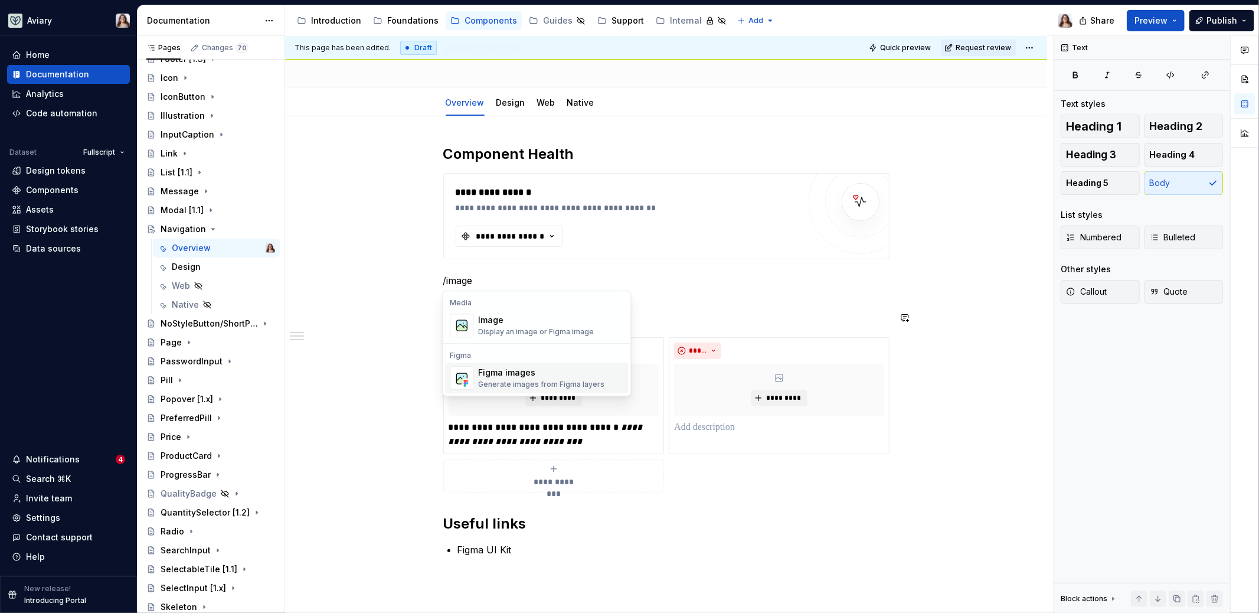
click at [508, 378] on div "Figma images" at bounding box center [541, 373] width 126 height 12
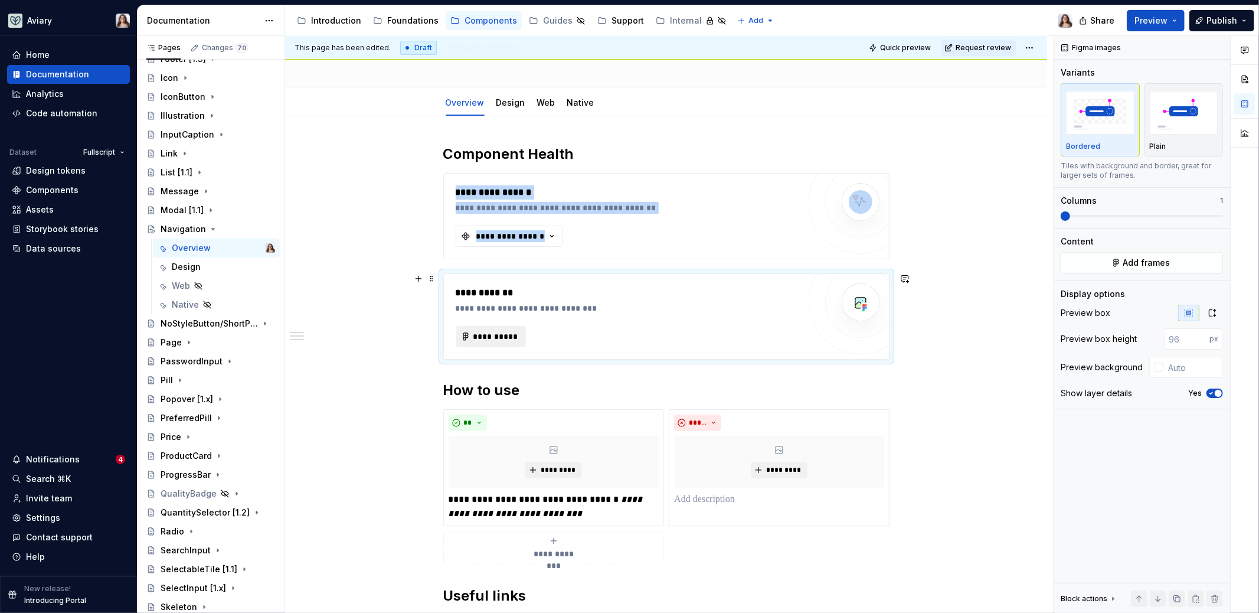
click at [495, 335] on span "**********" at bounding box center [495, 337] width 45 height 12
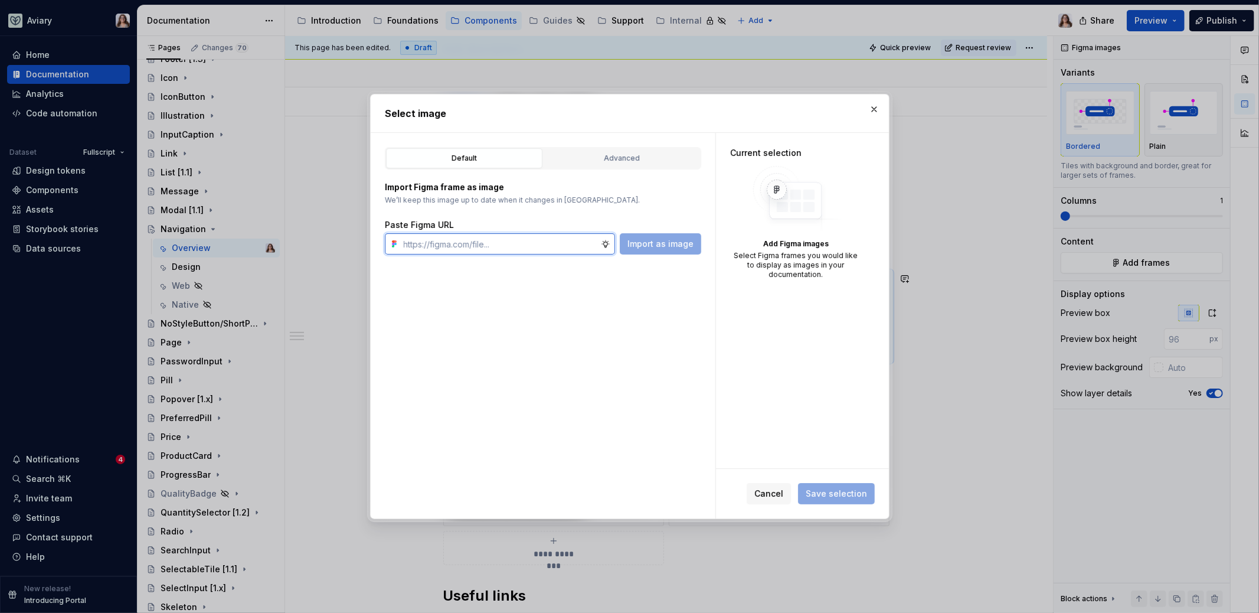
click at [436, 244] on input "text" at bounding box center [500, 243] width 202 height 21
paste input "https://www.figma.com/design/OxLK9P8AlBGKXiz2EEGm4b/Global?node-id=6578-8338&t=…"
type input "https://www.figma.com/design/OxLK9P8AlBGKXiz2EEGm4b/Global?node-id=6578-8338&t=…"
click at [665, 243] on span "Import as image" at bounding box center [660, 244] width 66 height 12
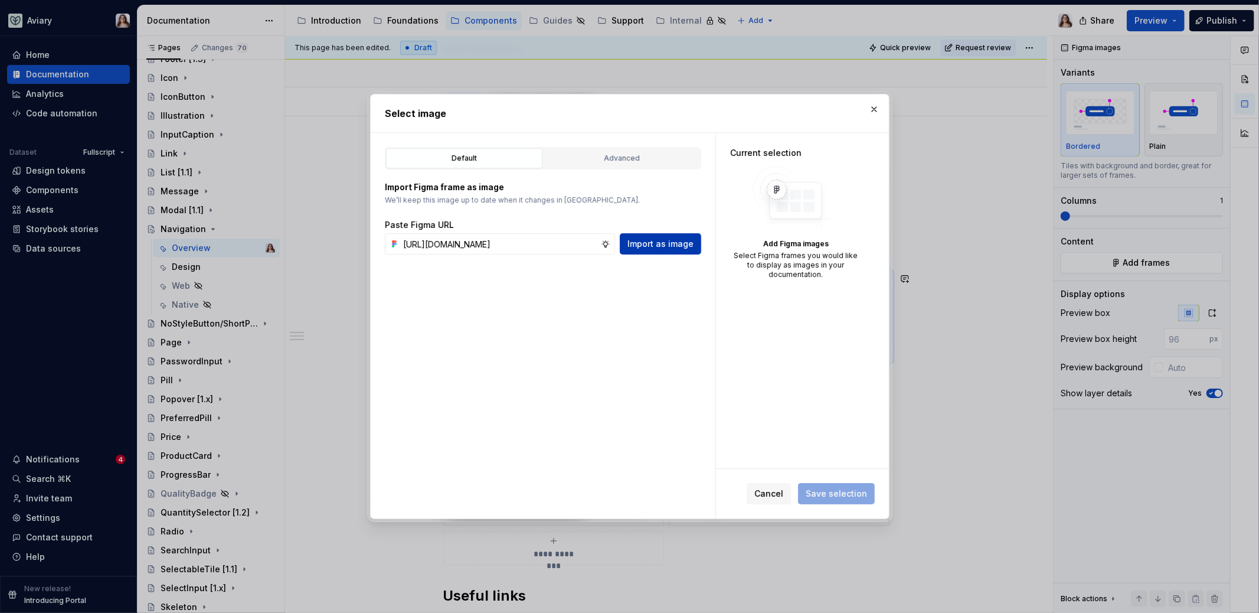
scroll to position [0, 0]
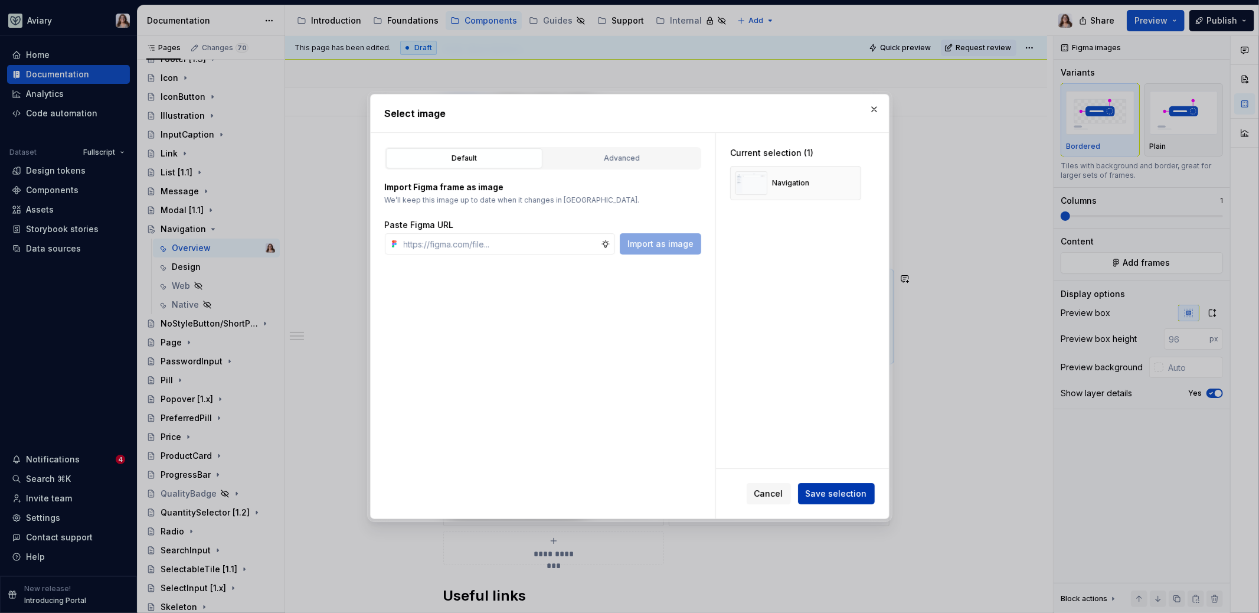
click at [839, 493] on span "Save selection" at bounding box center [836, 494] width 61 height 12
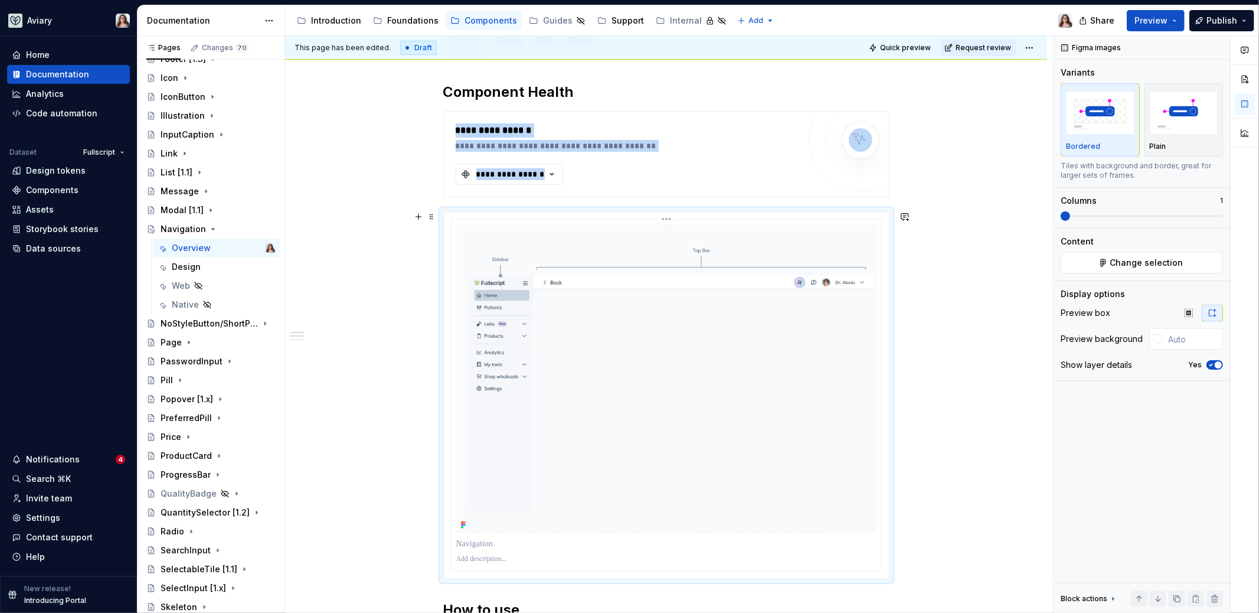
scroll to position [149, 0]
click at [991, 363] on span "button" at bounding box center [1218, 364] width 7 height 7
click at [645, 440] on img at bounding box center [666, 379] width 420 height 309
copy div "**********"
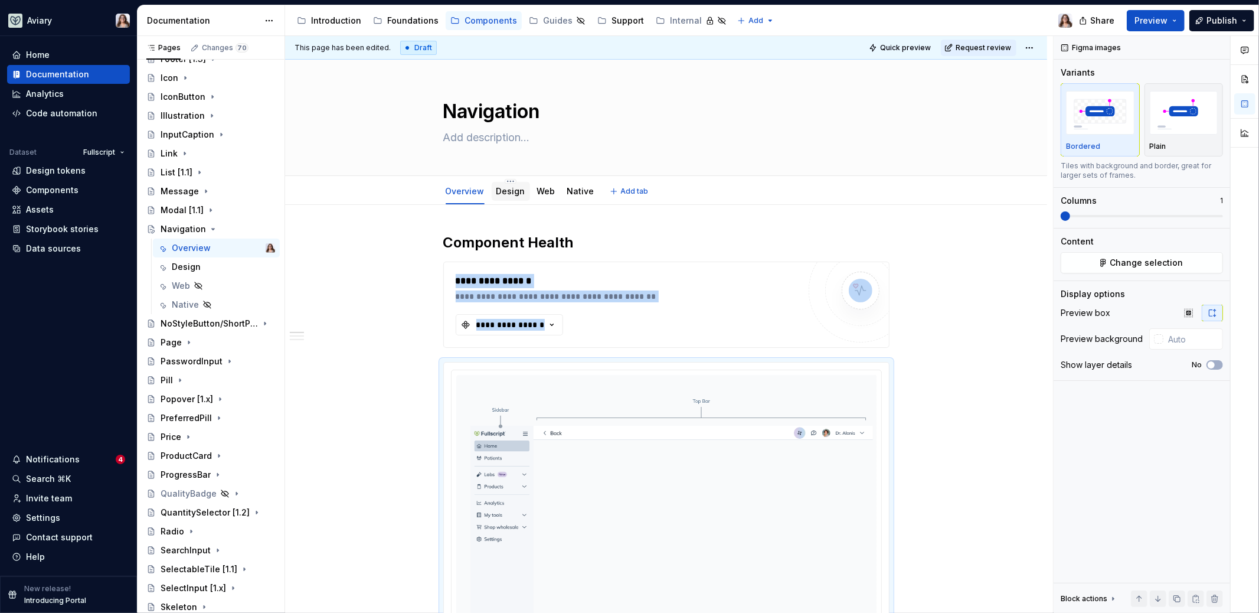
click at [508, 193] on link "Design" at bounding box center [510, 191] width 29 height 10
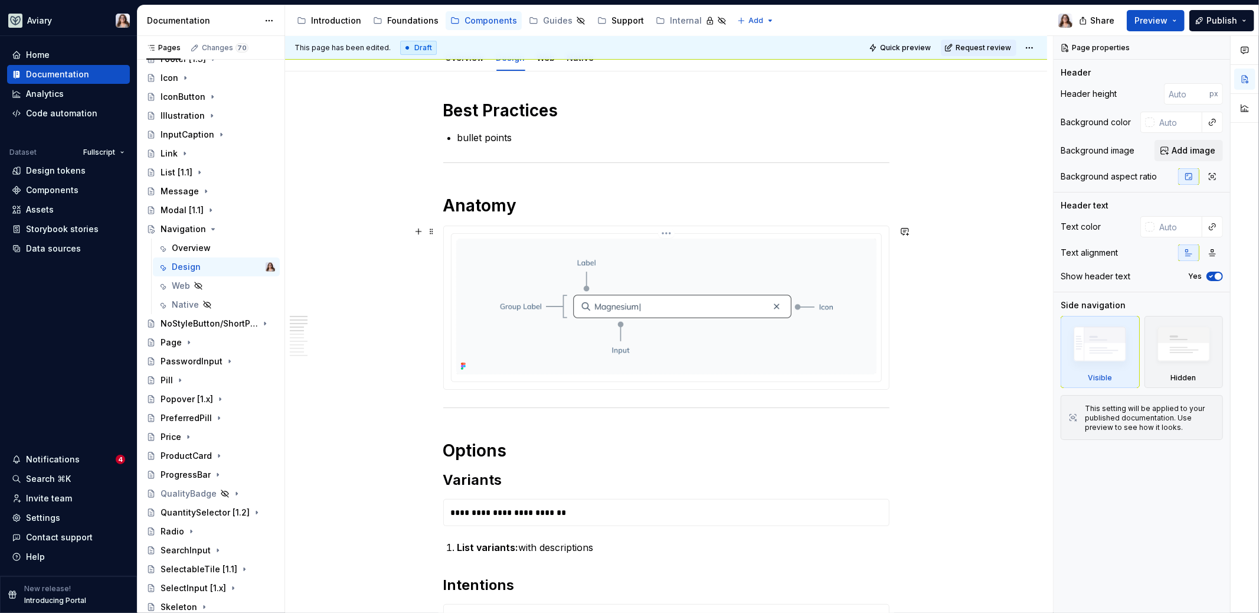
scroll to position [158, 0]
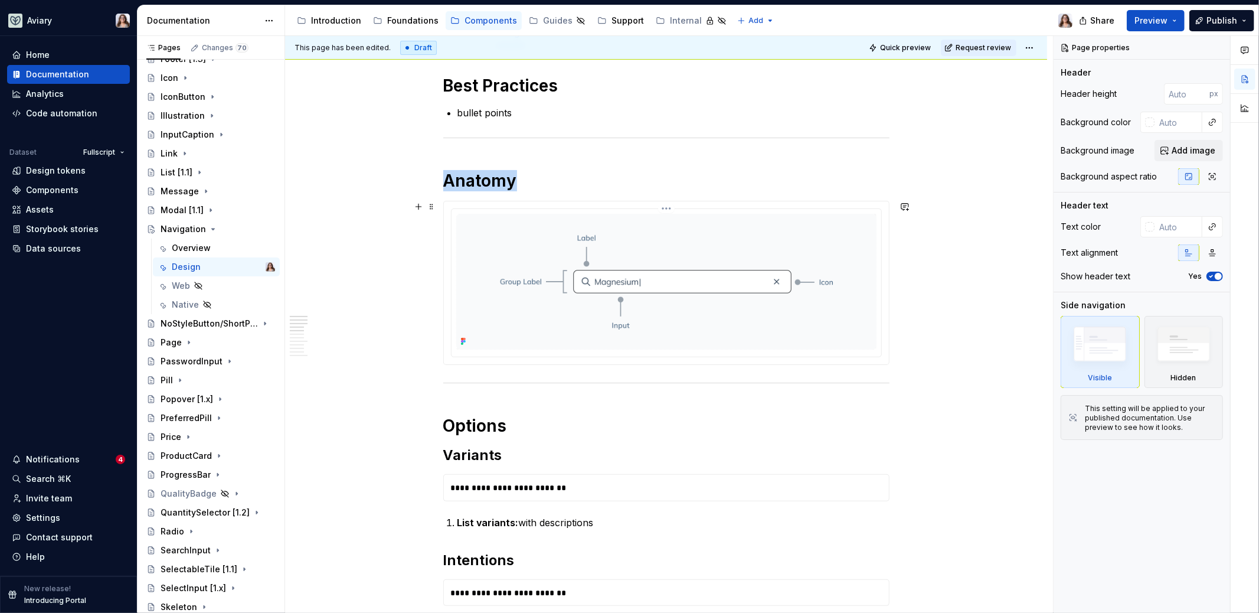
click at [516, 290] on img at bounding box center [666, 282] width 420 height 136
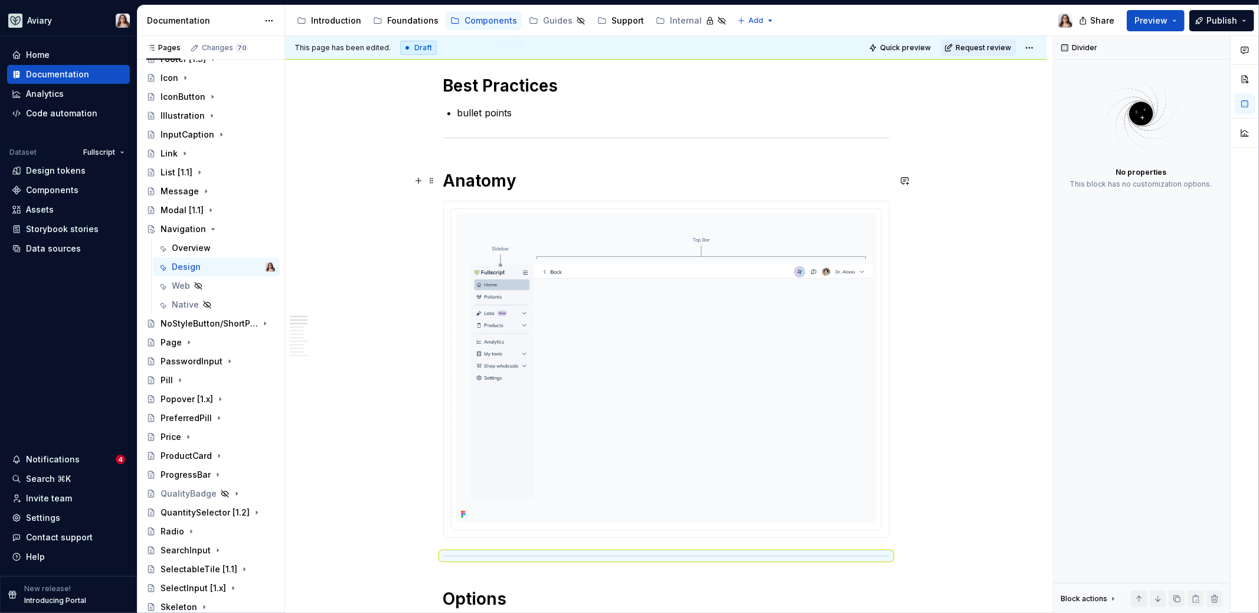
click at [523, 183] on h1 "Anatomy" at bounding box center [666, 180] width 446 height 21
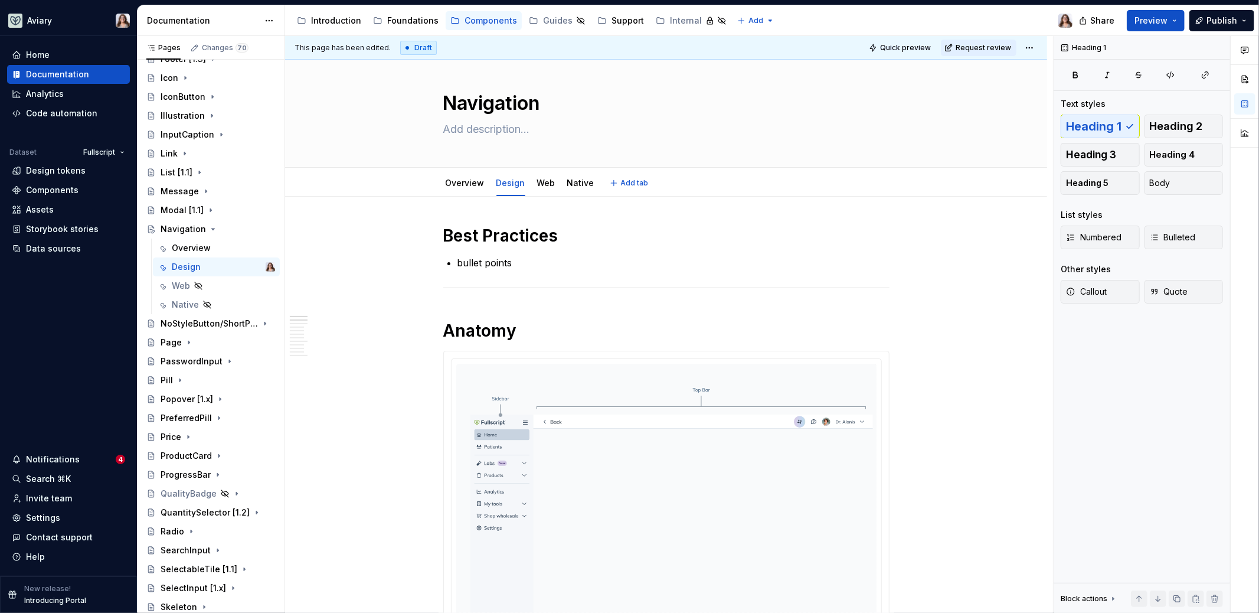
scroll to position [0, 0]
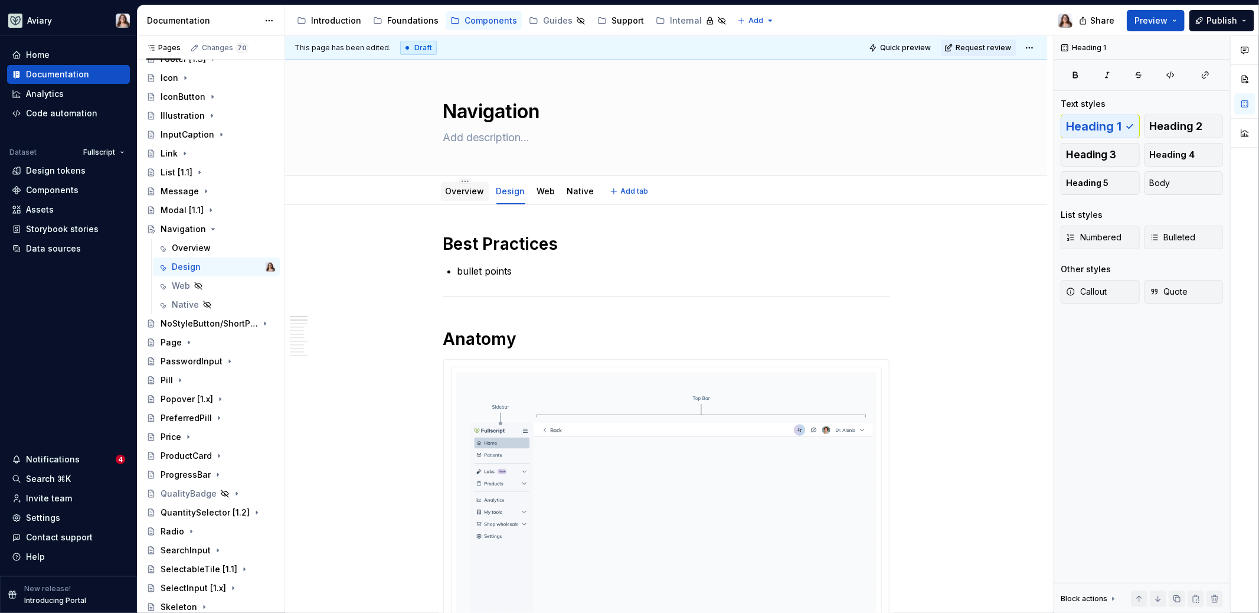
click at [470, 188] on link "Overview" at bounding box center [465, 191] width 39 height 10
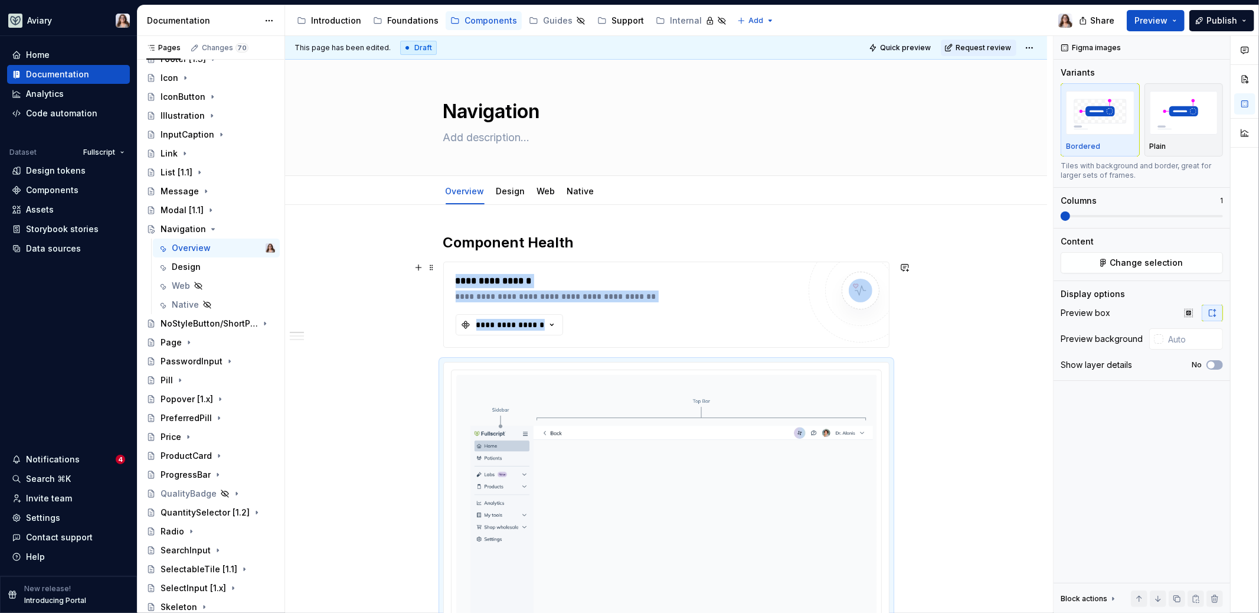
scroll to position [84, 0]
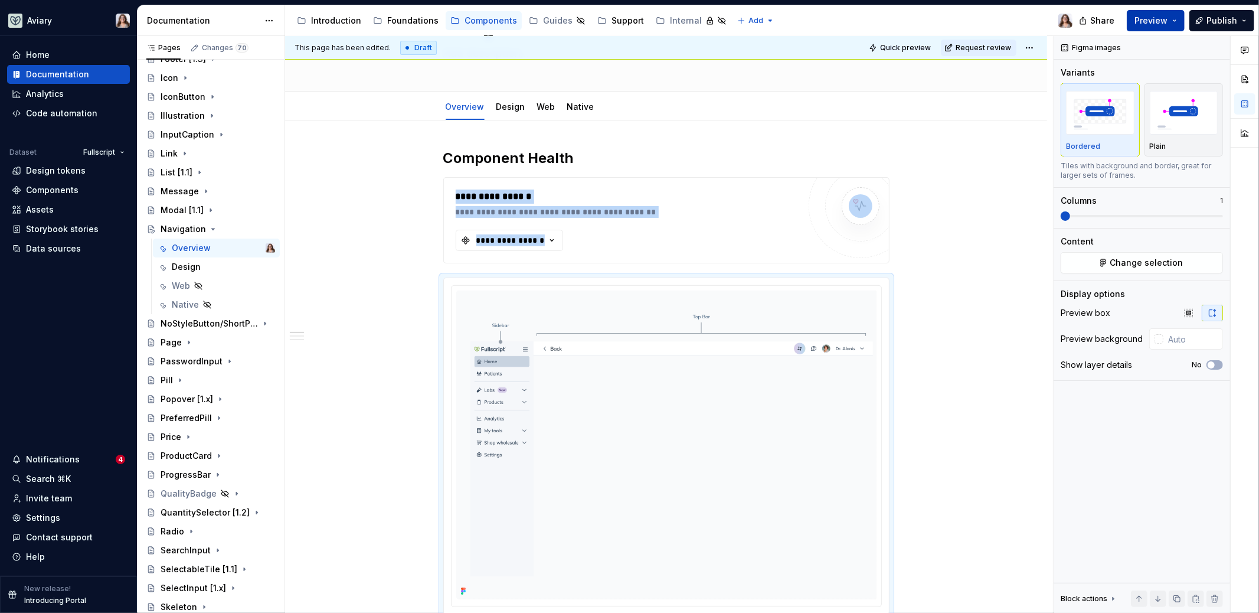
click at [991, 22] on span "Preview" at bounding box center [1150, 21] width 33 height 12
click at [954, 308] on div "**********" at bounding box center [666, 615] width 762 height 990
click at [926, 286] on div "**********" at bounding box center [666, 615] width 762 height 990
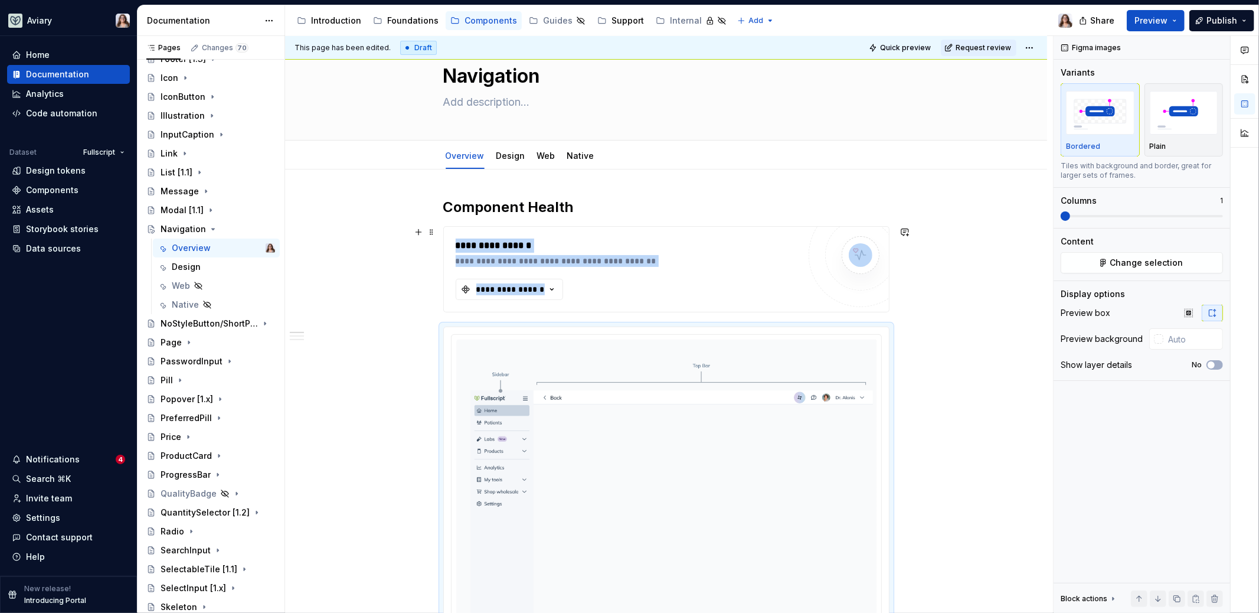
scroll to position [28, 0]
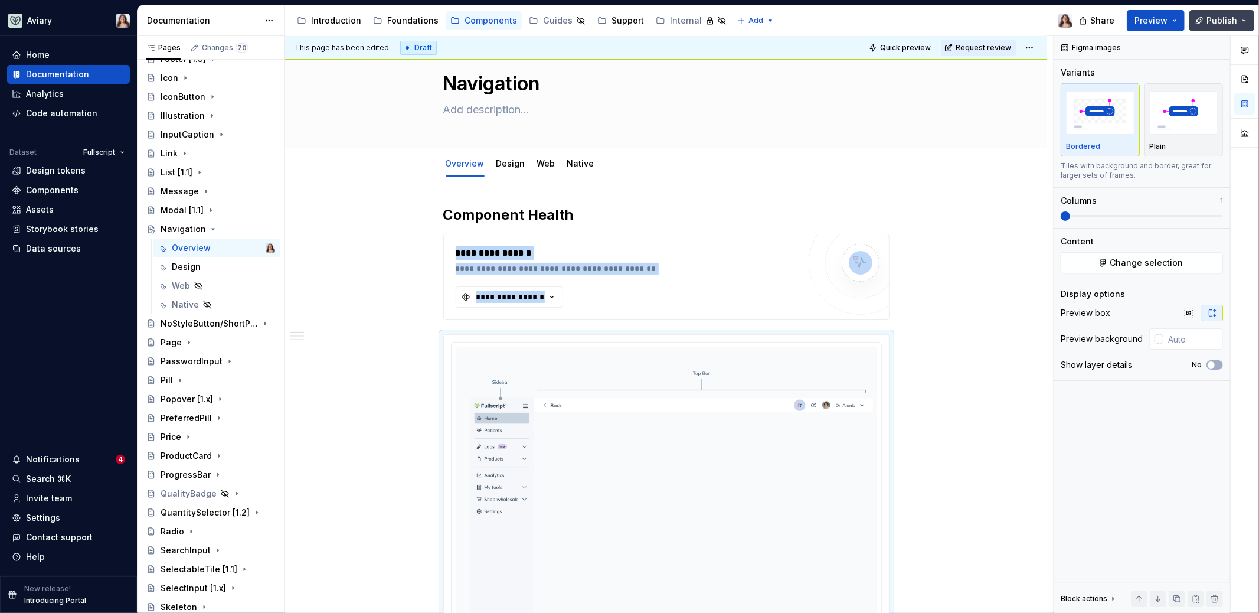
click at [991, 17] on span "Publish" at bounding box center [1221, 21] width 31 height 12
click at [905, 344] on button "button" at bounding box center [905, 339] width 17 height 17
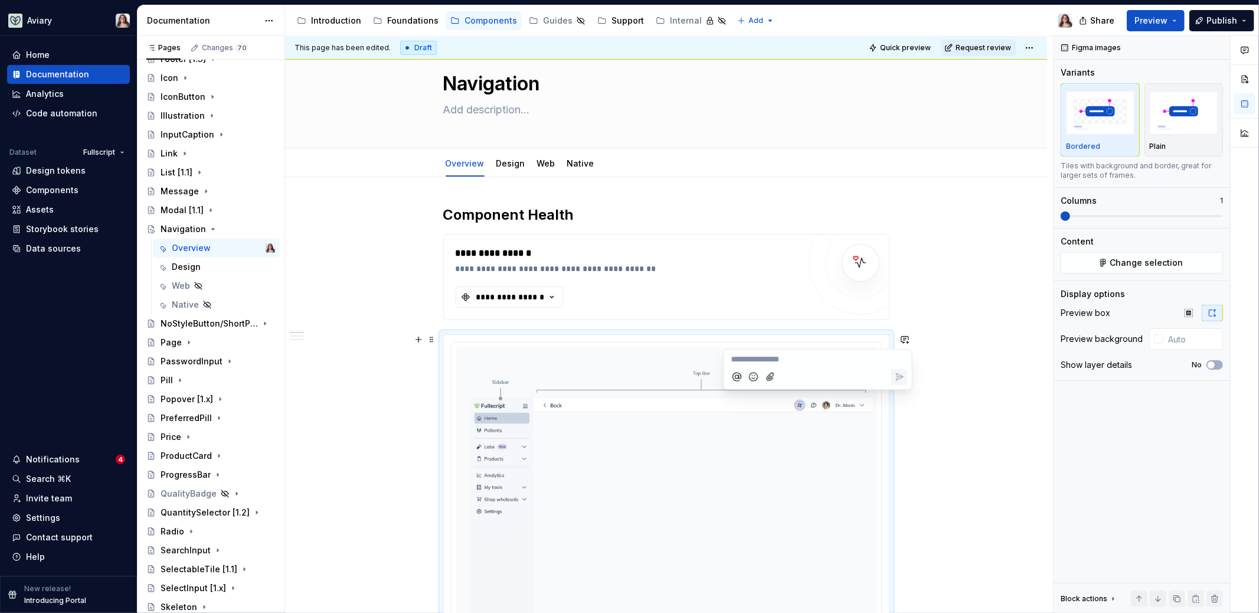
click at [945, 349] on div "**********" at bounding box center [669, 324] width 768 height 577
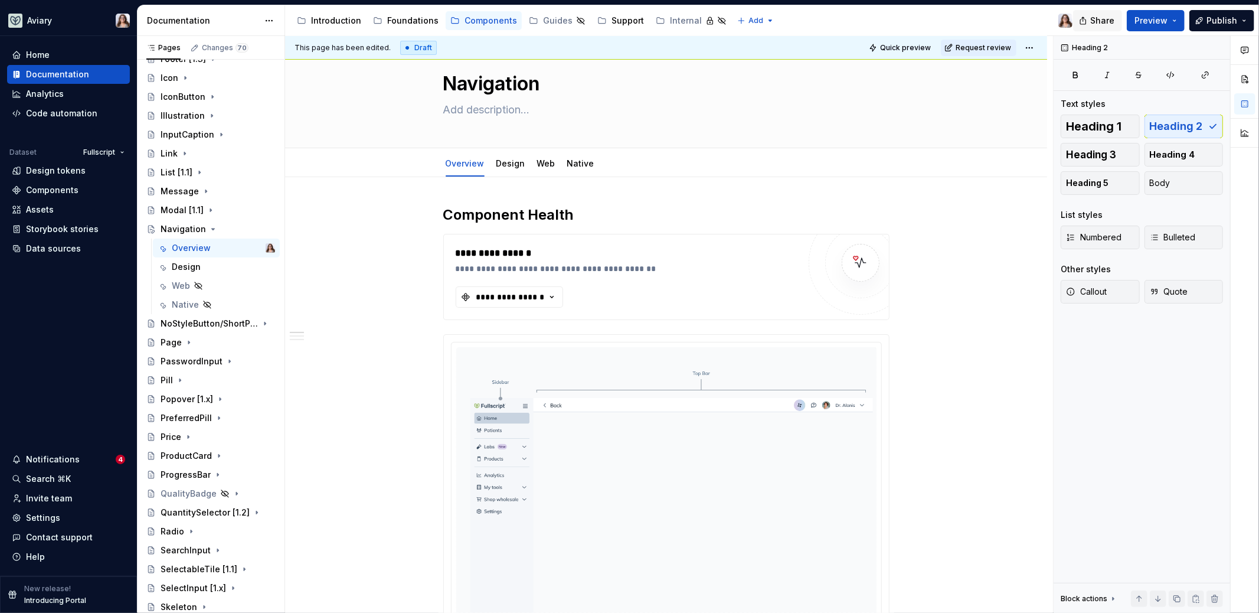
click at [991, 19] on span "Share" at bounding box center [1102, 21] width 24 height 12
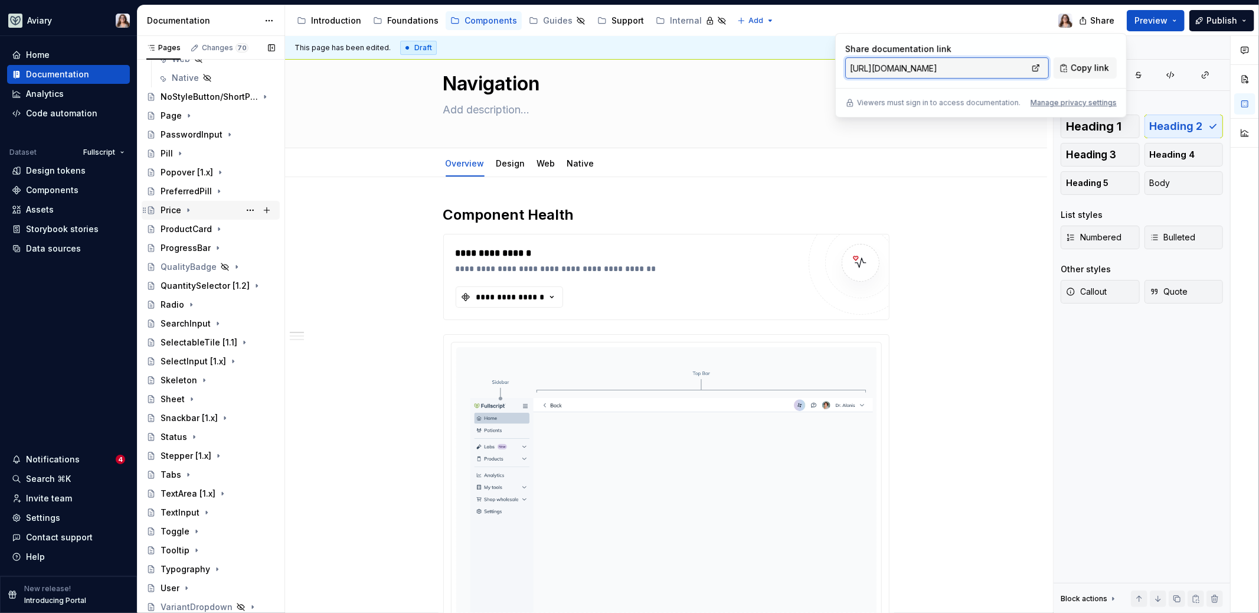
scroll to position [924, 0]
click at [175, 476] on div "Tabs" at bounding box center [171, 474] width 21 height 12
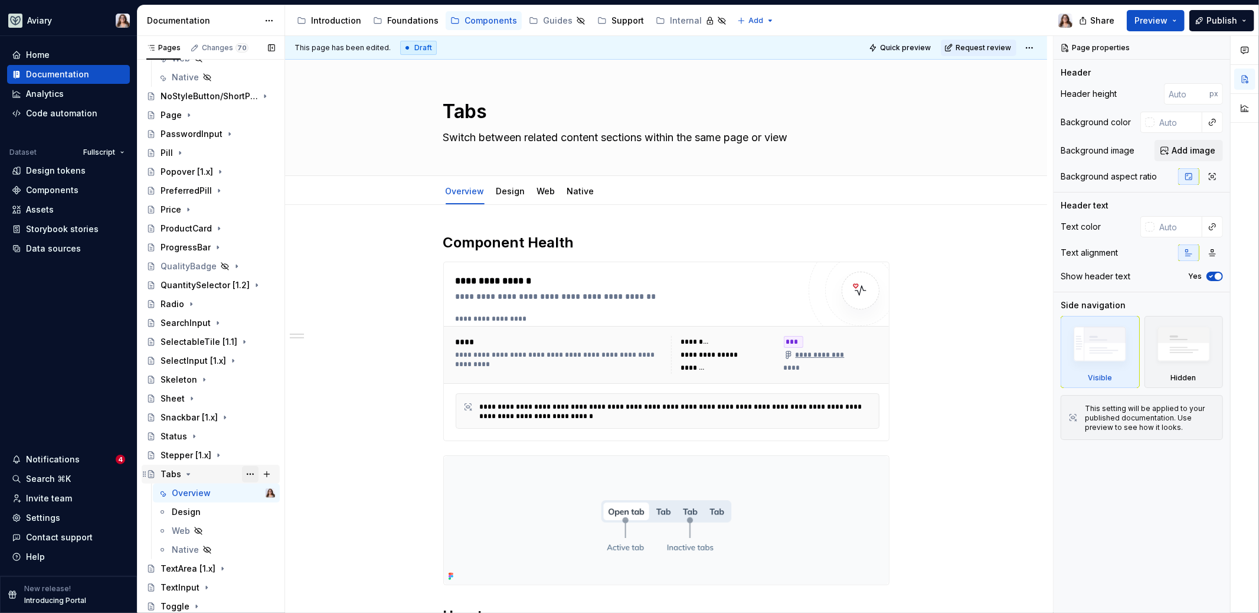
click at [242, 473] on button "Page tree" at bounding box center [250, 474] width 17 height 17
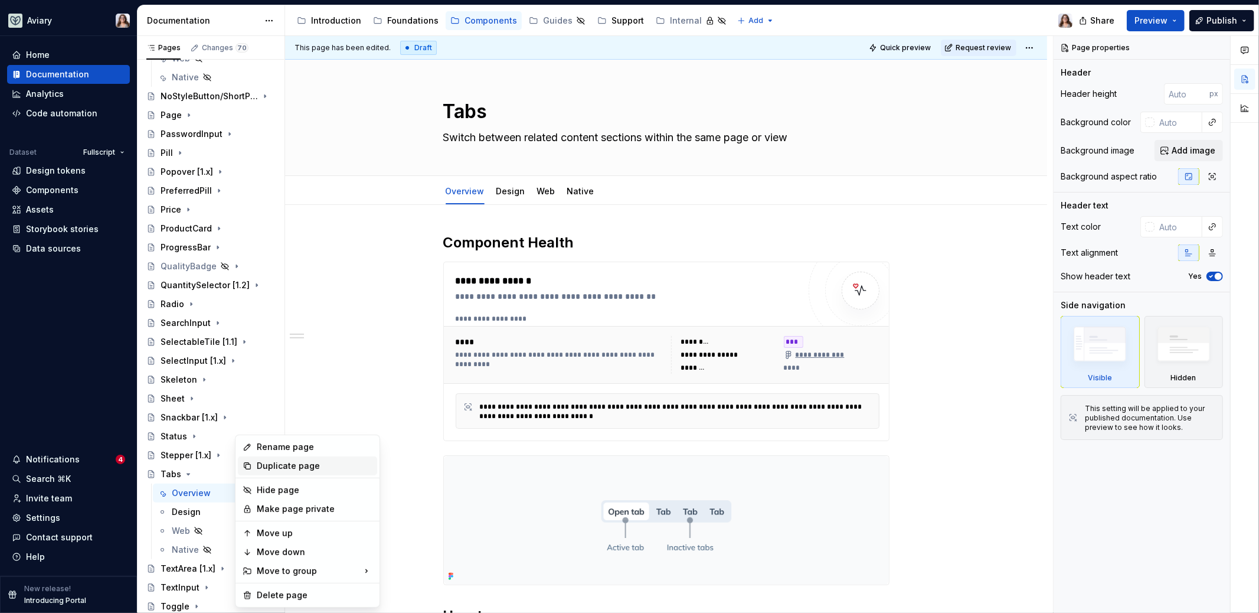
click at [264, 463] on div "Duplicate page" at bounding box center [315, 466] width 116 height 12
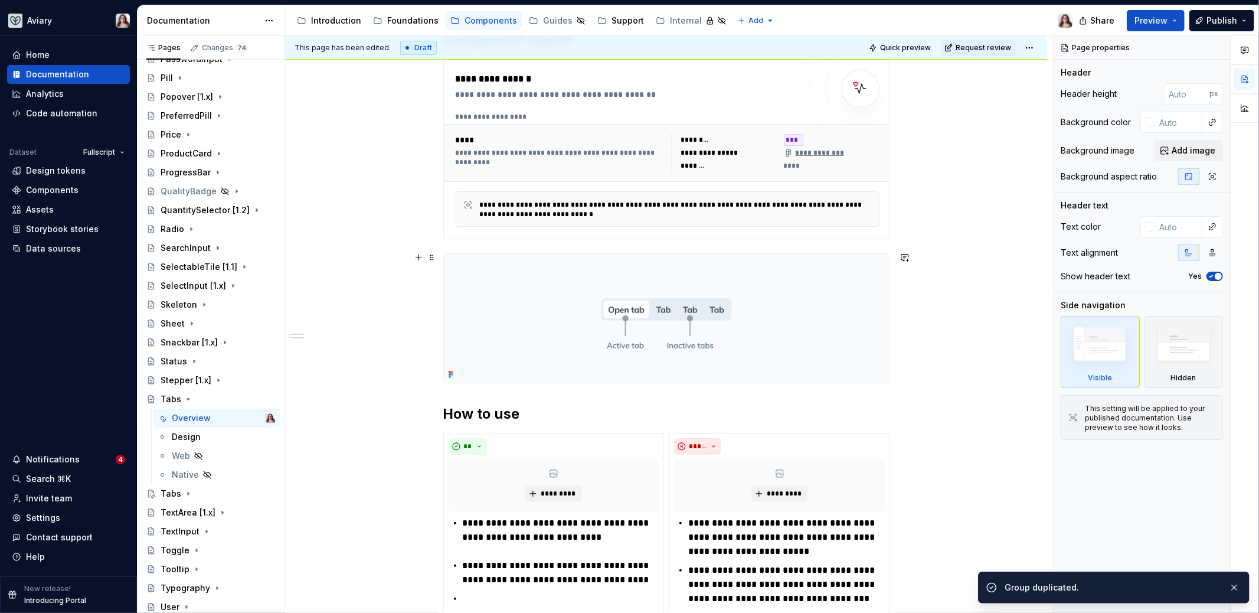
scroll to position [30, 0]
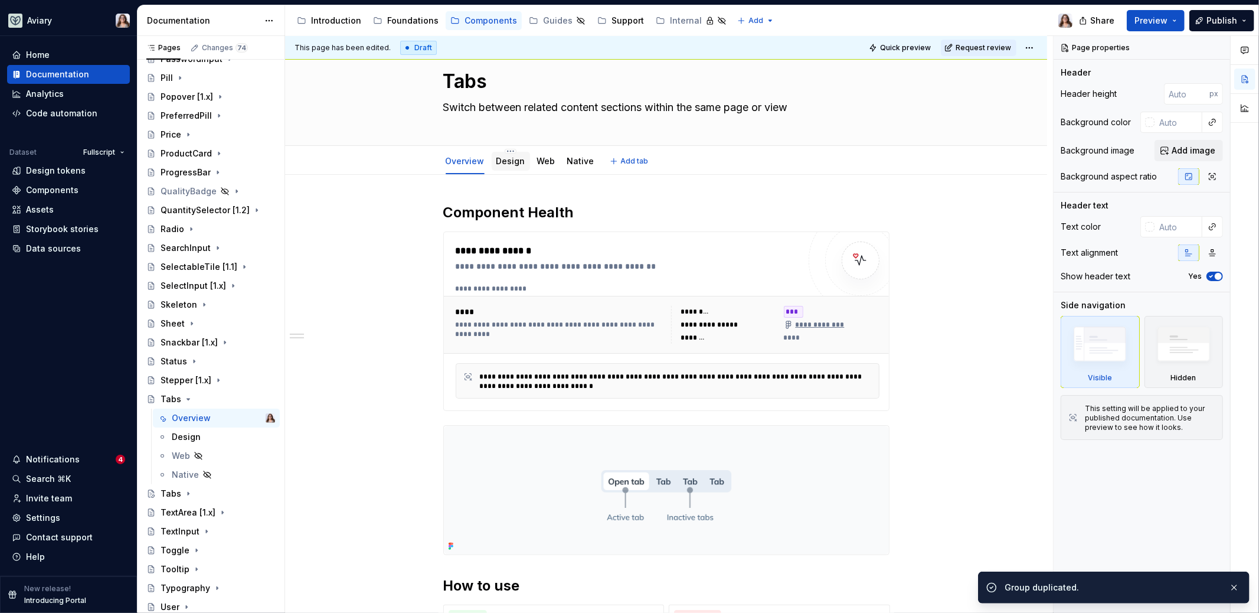
click at [509, 163] on link "Design" at bounding box center [510, 161] width 29 height 10
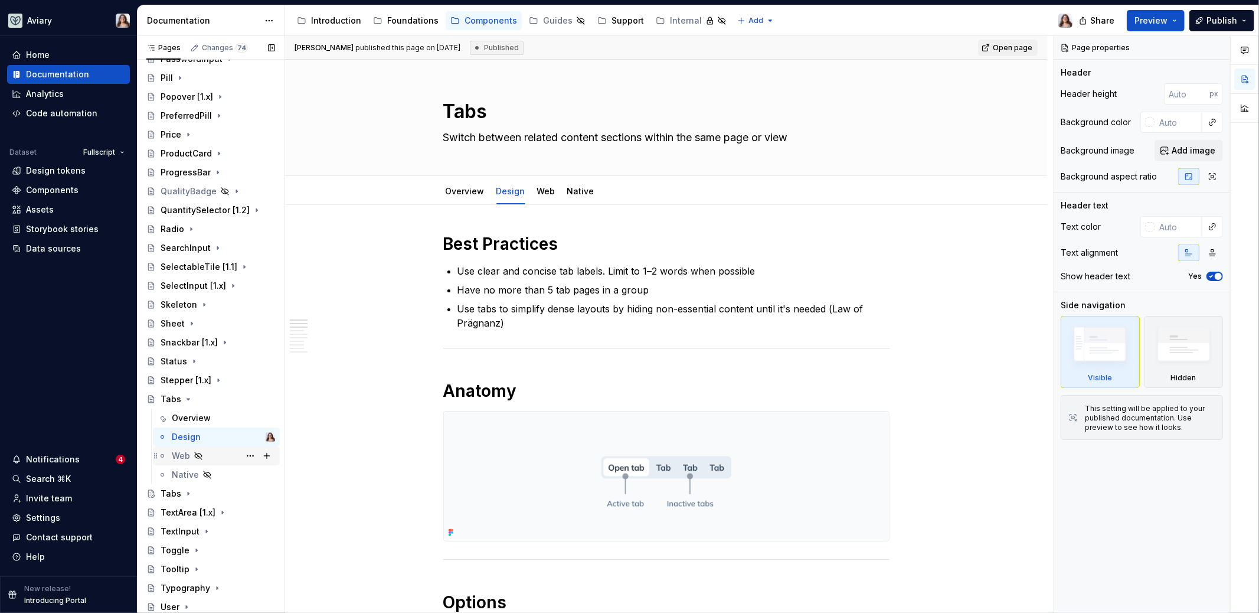
scroll to position [1019, 0]
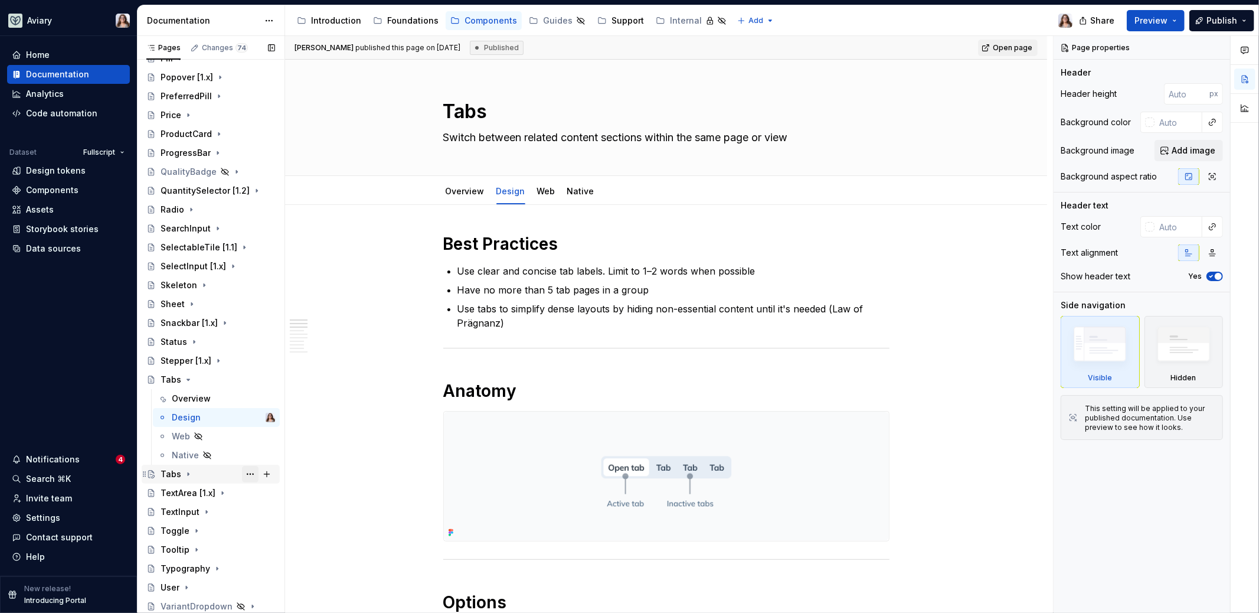
click at [246, 471] on button "Page tree" at bounding box center [250, 474] width 17 height 17
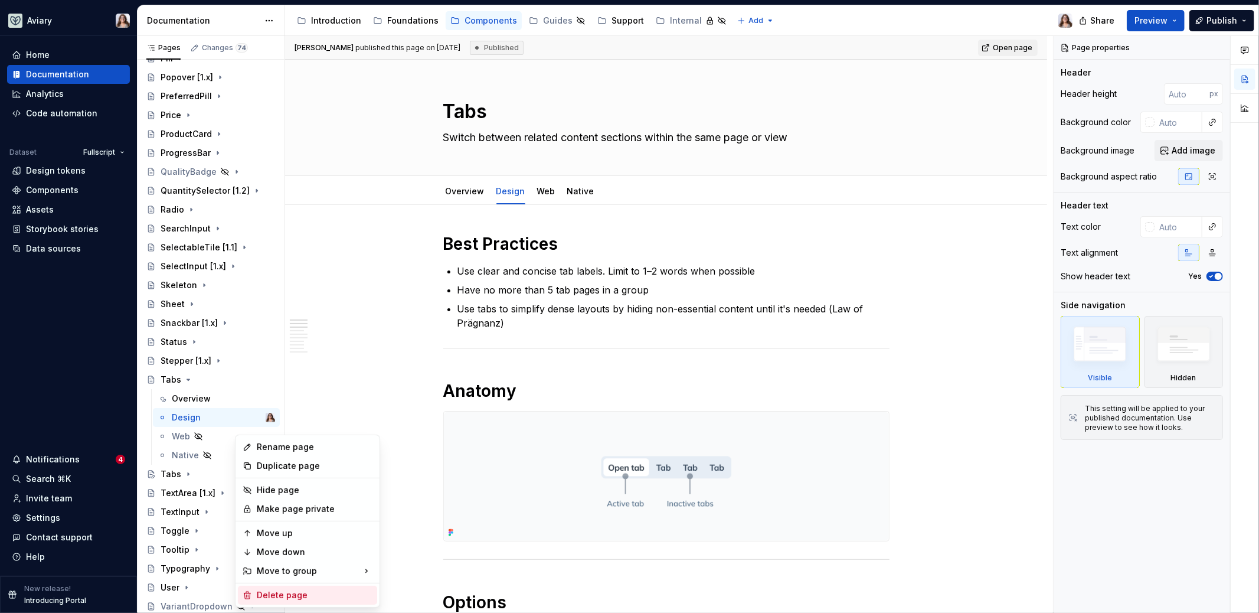
click at [270, 493] on div "Delete page" at bounding box center [315, 595] width 116 height 12
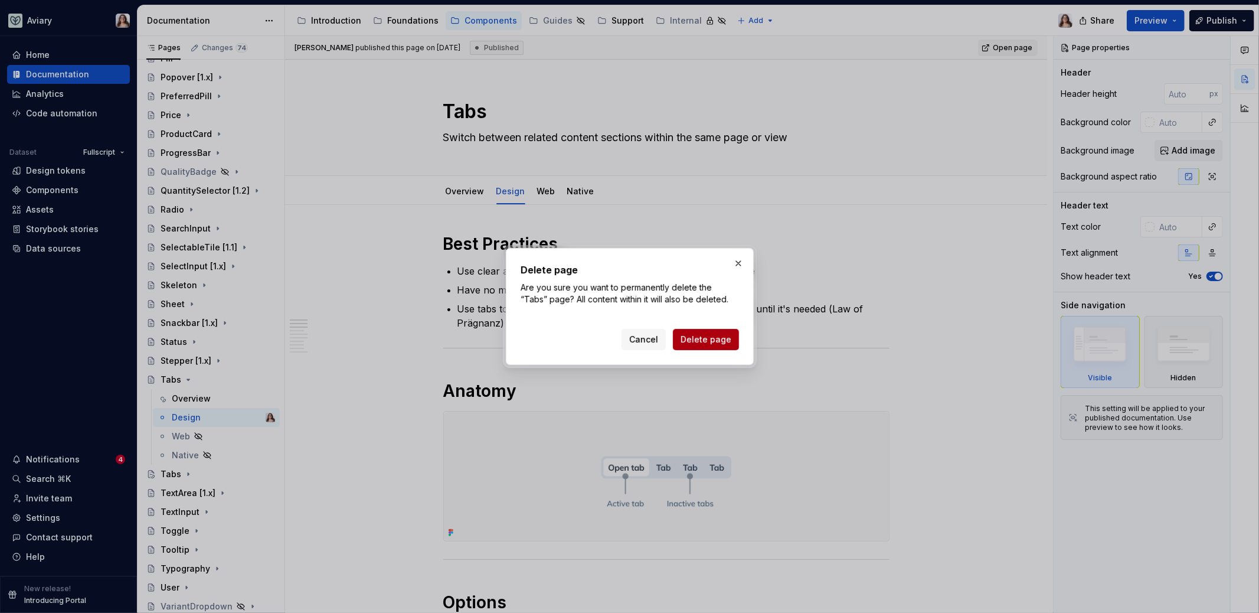
click at [706, 341] on span "Delete page" at bounding box center [706, 339] width 51 height 12
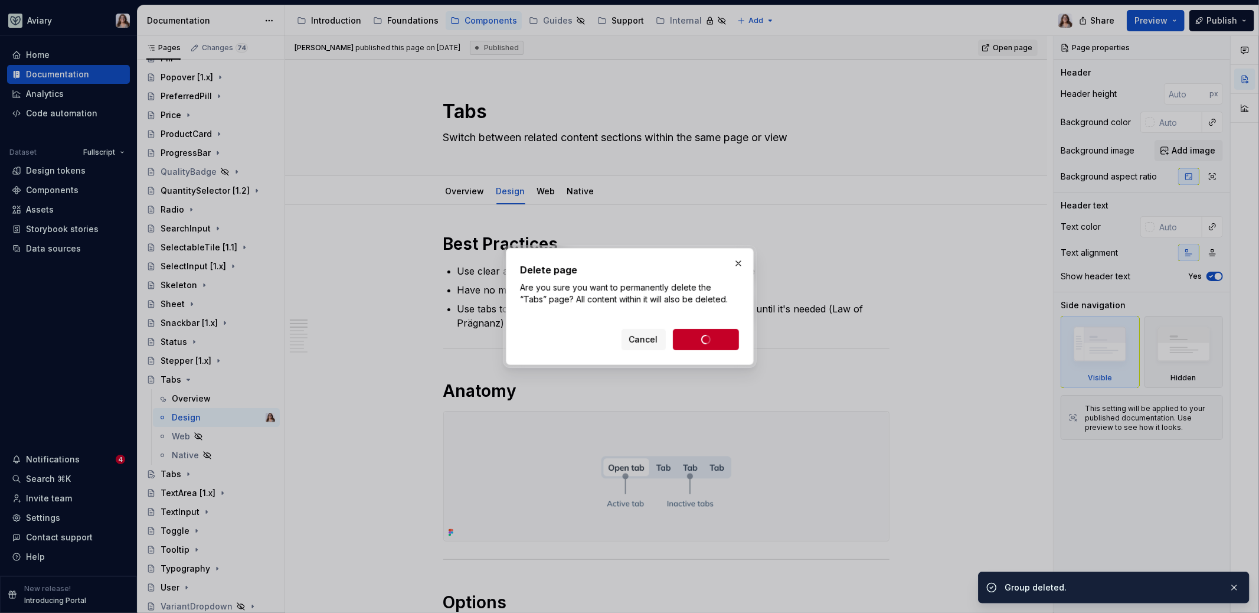
scroll to position [999, 0]
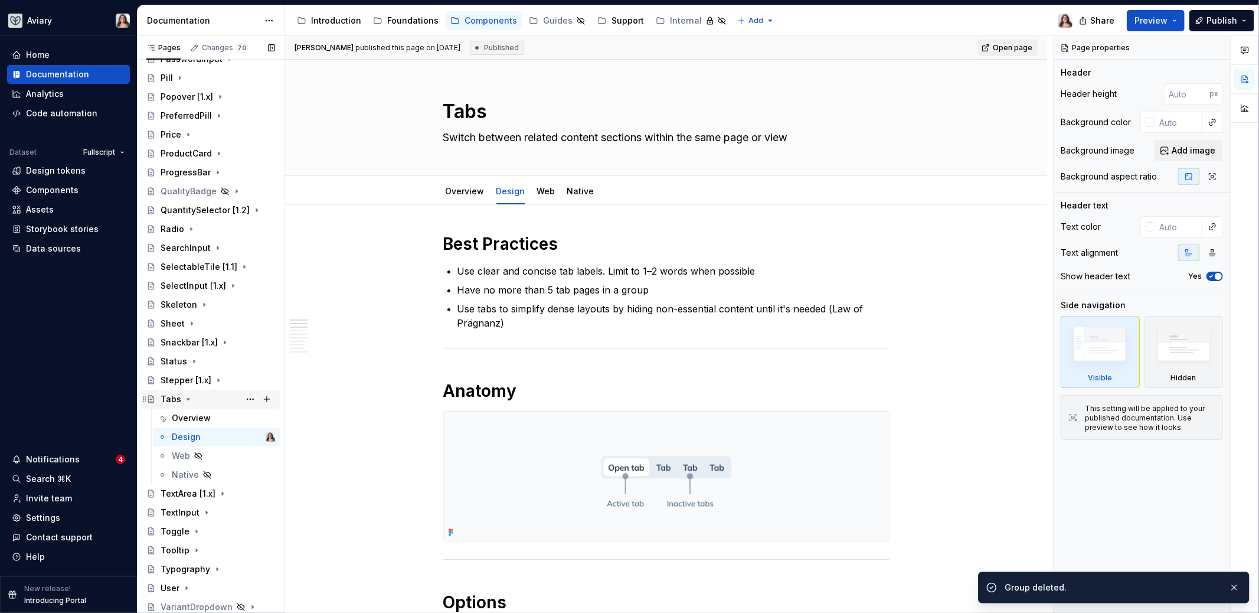
click at [185, 396] on icon "Page tree" at bounding box center [188, 398] width 9 height 9
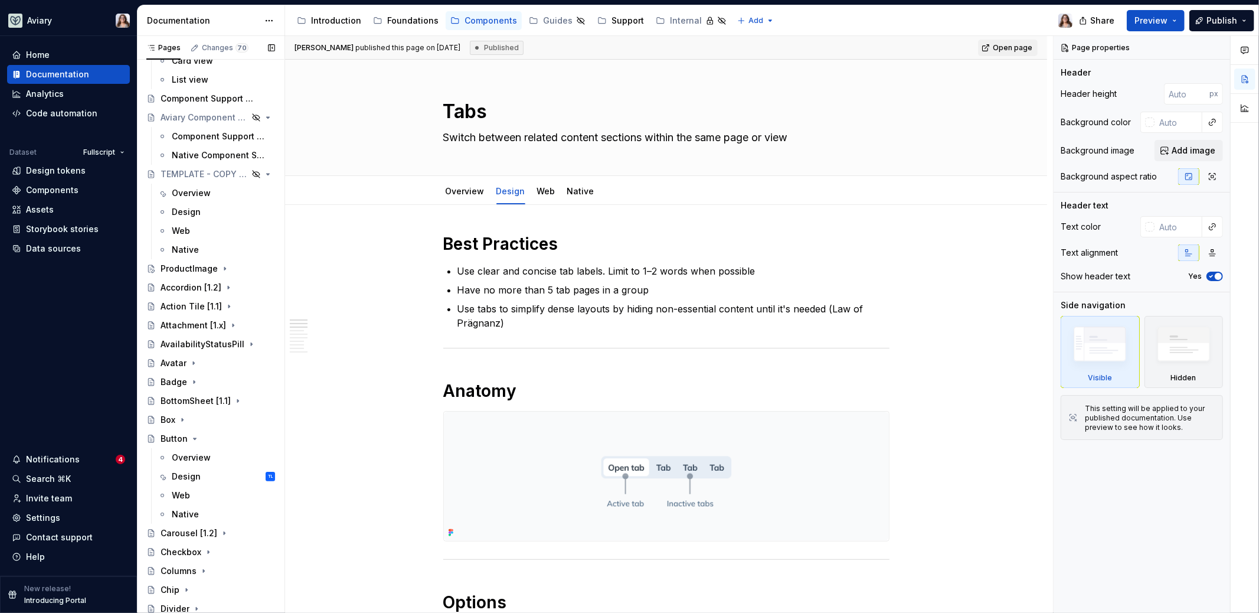
scroll to position [0, 0]
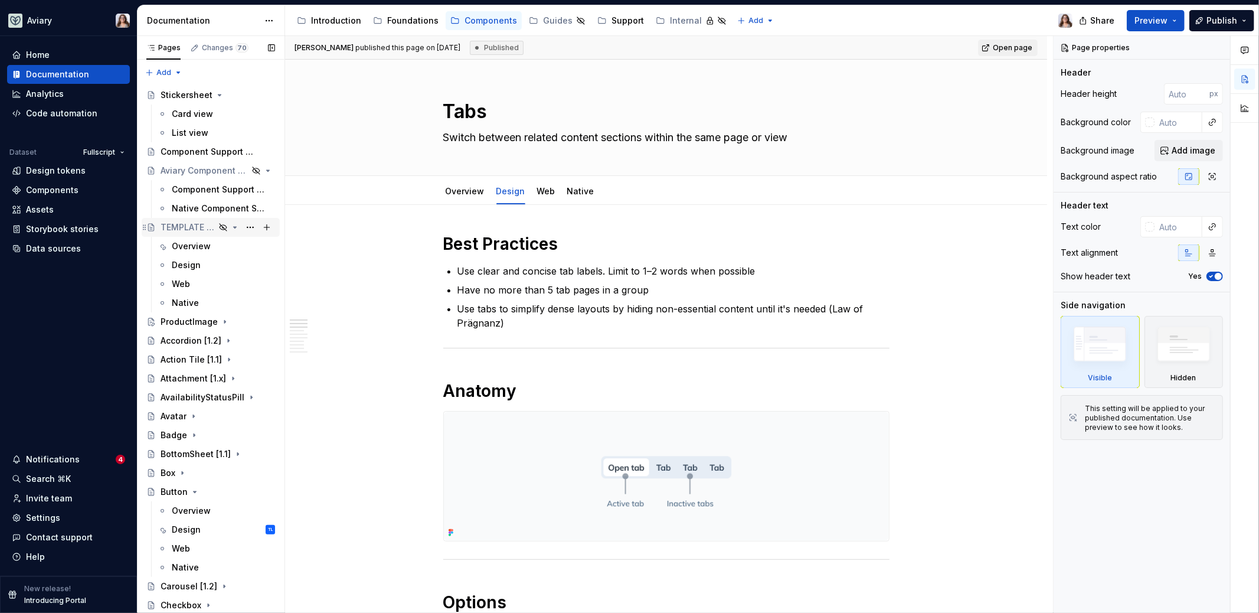
click at [194, 227] on div "TEMPLATE - COPY ME" at bounding box center [188, 227] width 54 height 12
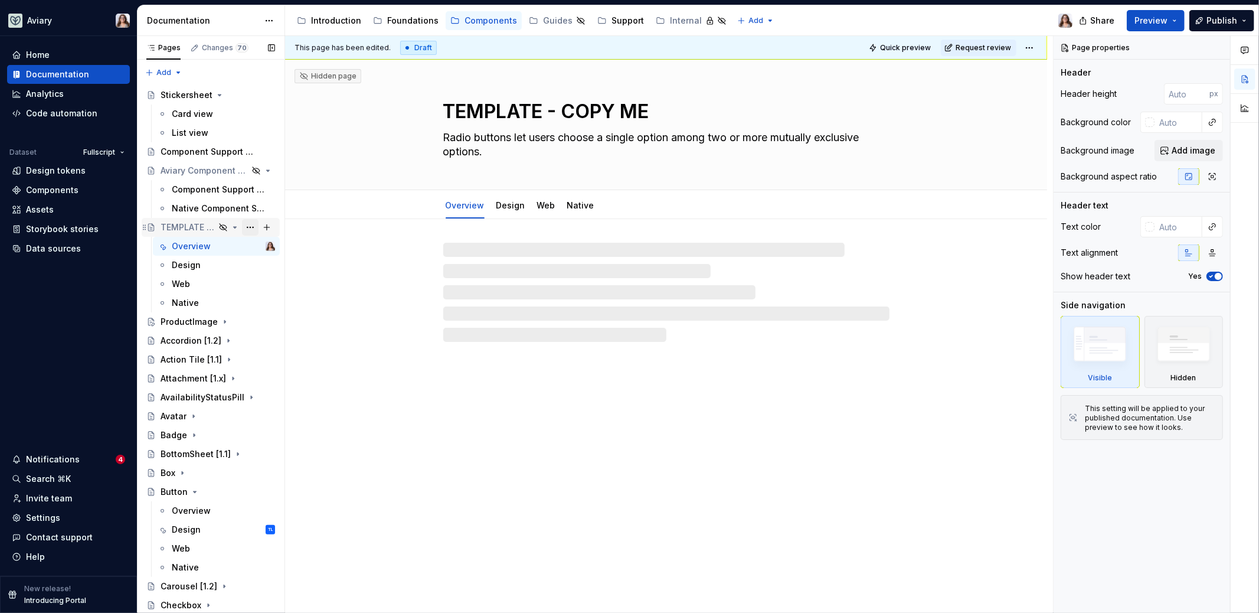
click at [244, 227] on button "Page tree" at bounding box center [250, 227] width 17 height 17
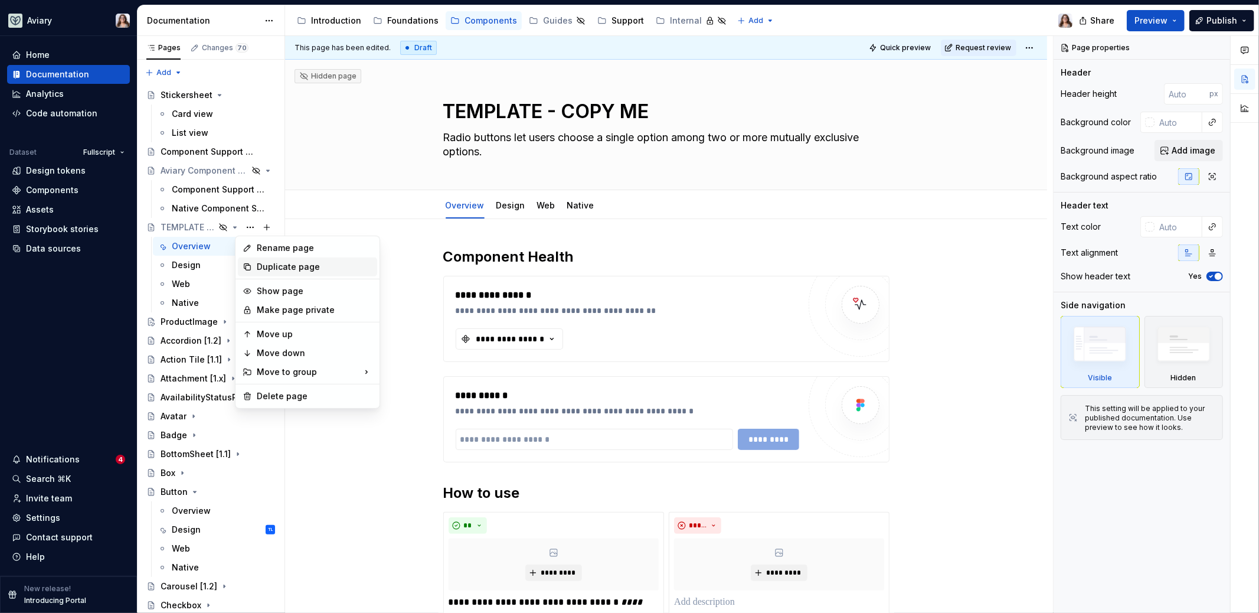
click at [280, 264] on div "Duplicate page" at bounding box center [315, 267] width 116 height 12
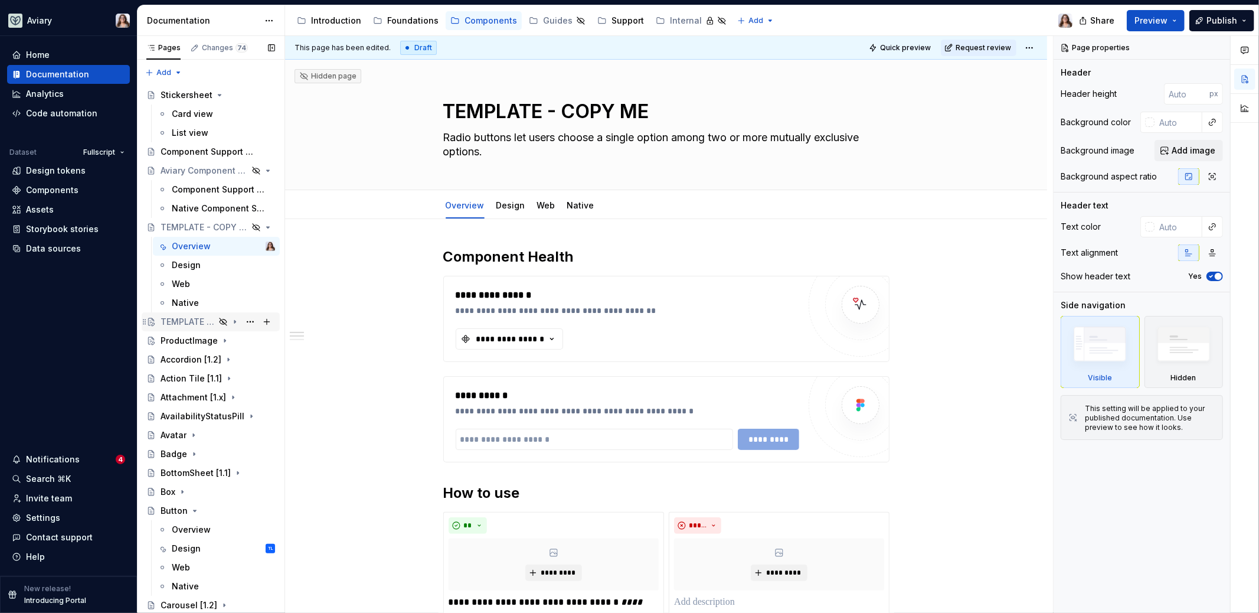
click at [200, 321] on div "TEMPLATE - COPY ME" at bounding box center [188, 322] width 54 height 12
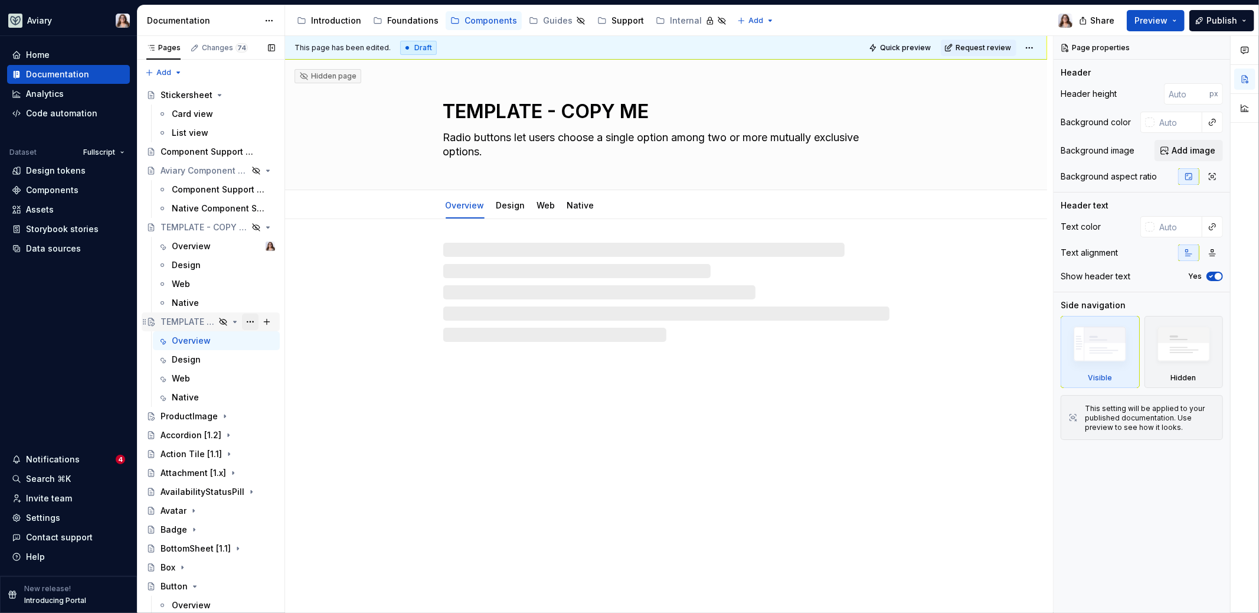
click at [243, 322] on button "Page tree" at bounding box center [250, 321] width 17 height 17
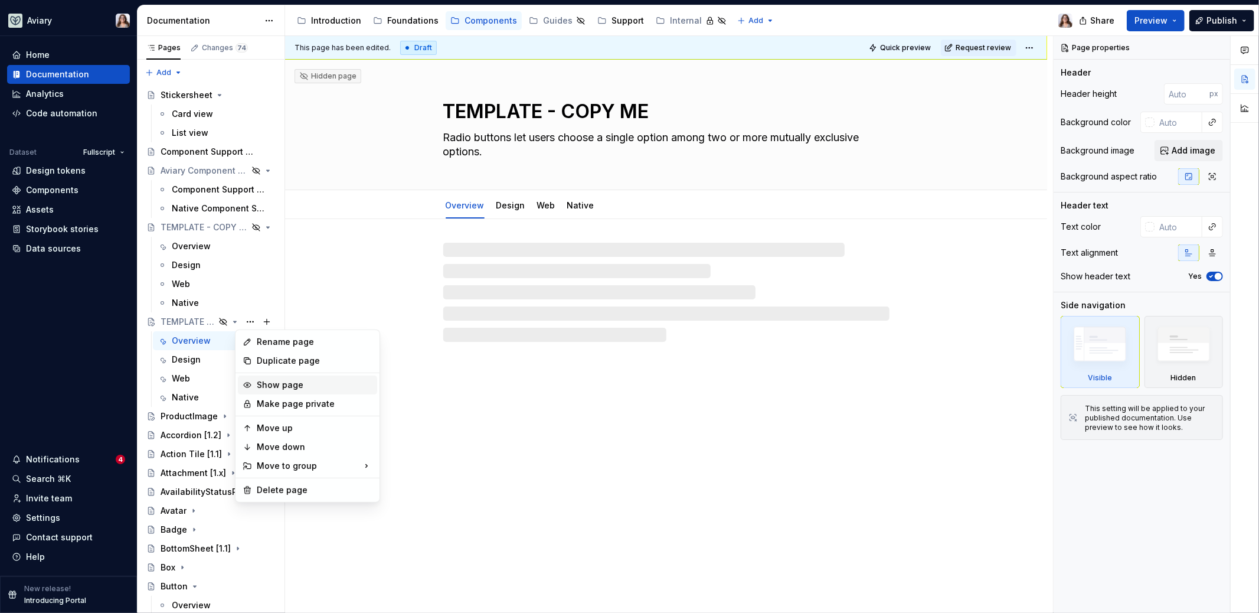
click at [276, 384] on div "Show page" at bounding box center [315, 385] width 116 height 12
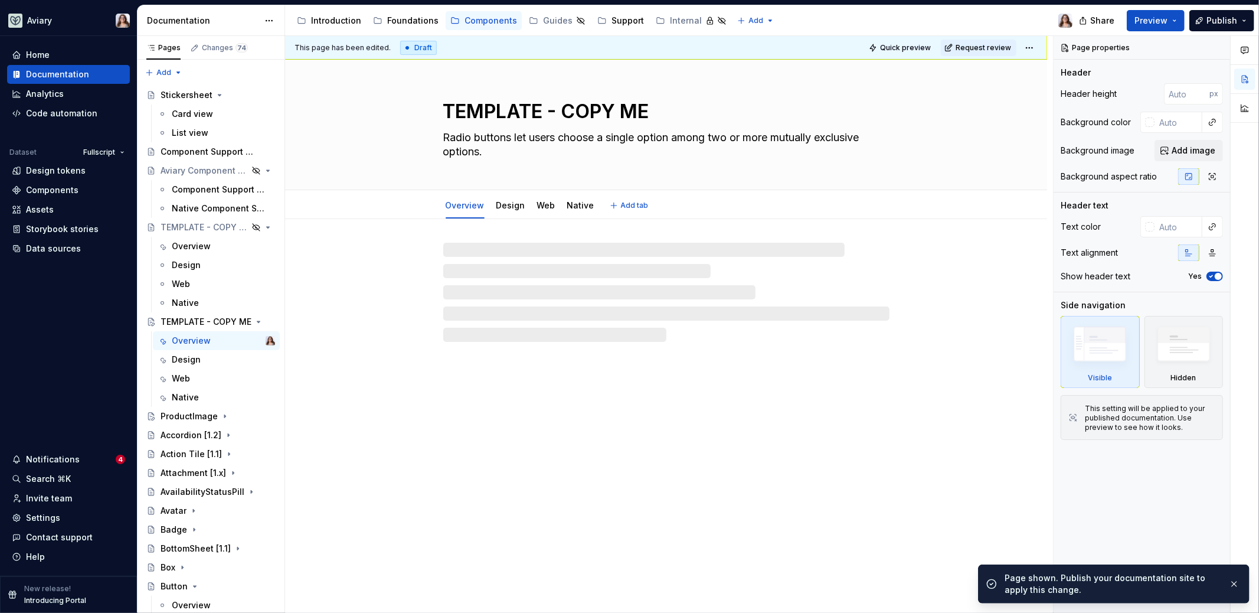
click at [518, 113] on textarea "TEMPLATE - COPY ME" at bounding box center [664, 111] width 446 height 28
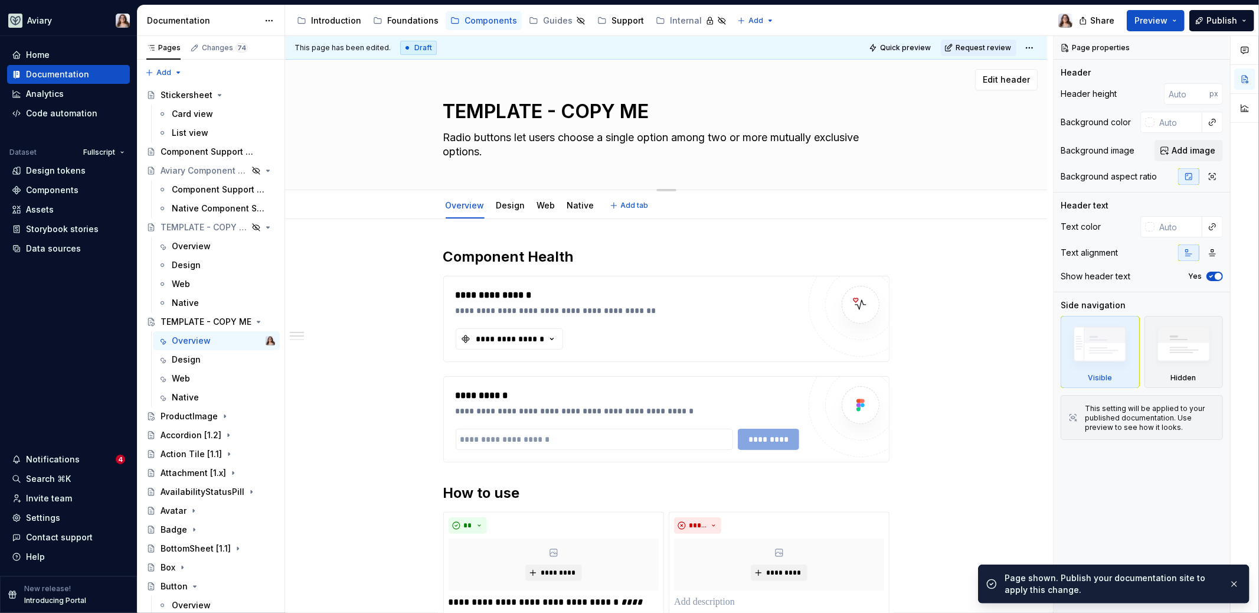
click at [518, 113] on textarea "TEMPLATE - COPY ME" at bounding box center [664, 111] width 446 height 28
type textarea "*"
type textarea "T"
type textarea "*"
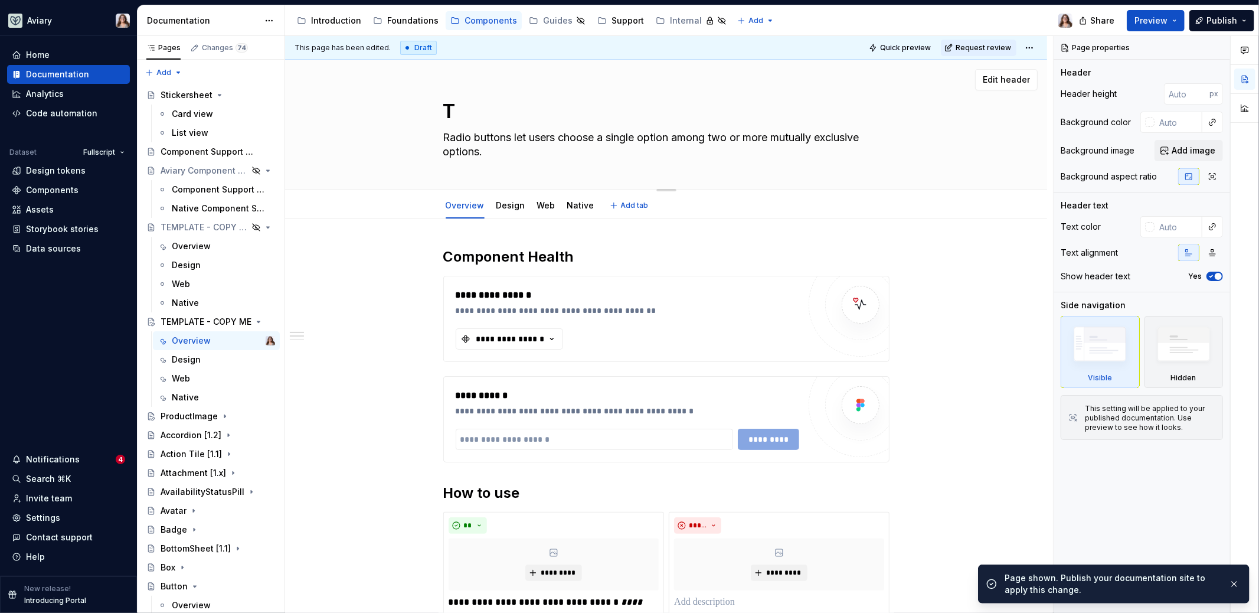
type textarea "Ta"
type textarea "*"
type textarea "Tab"
type textarea "*"
type textarea "Tabl"
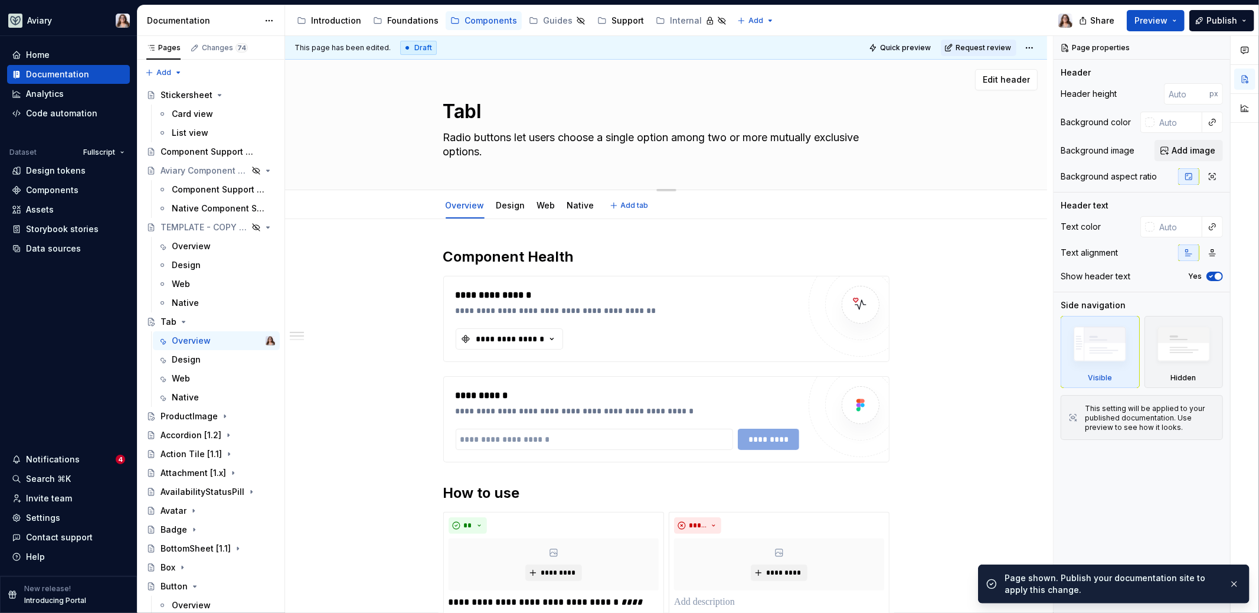
type textarea "*"
type textarea "Table"
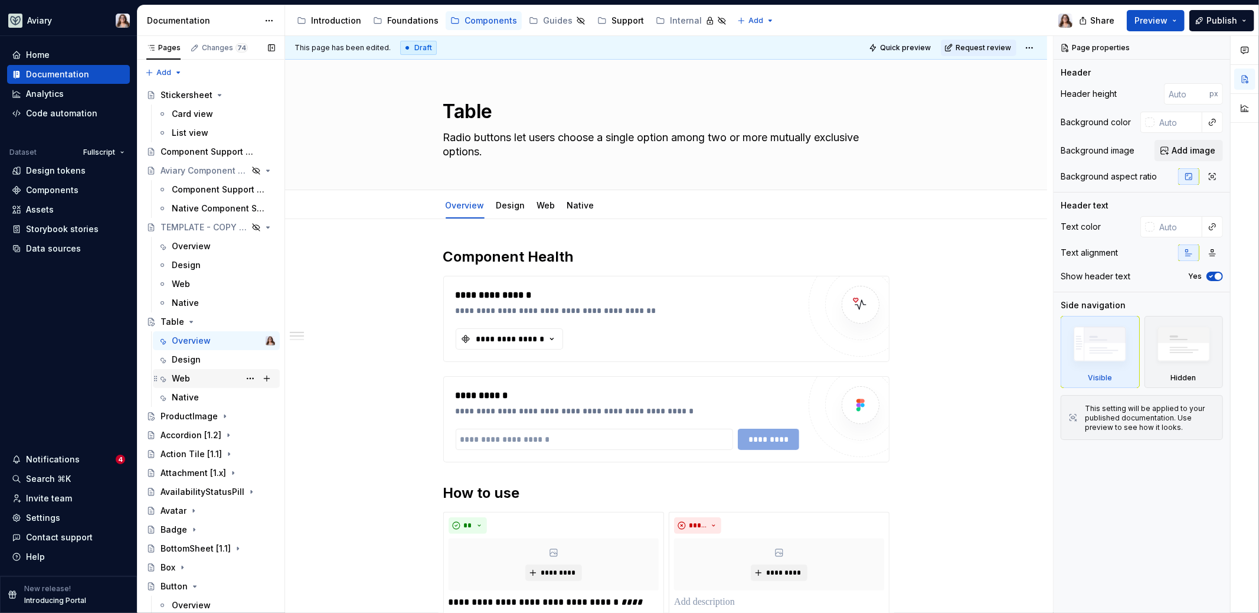
type textarea "*"
type textarea "Table"
click at [245, 378] on button "Page tree" at bounding box center [250, 378] width 17 height 17
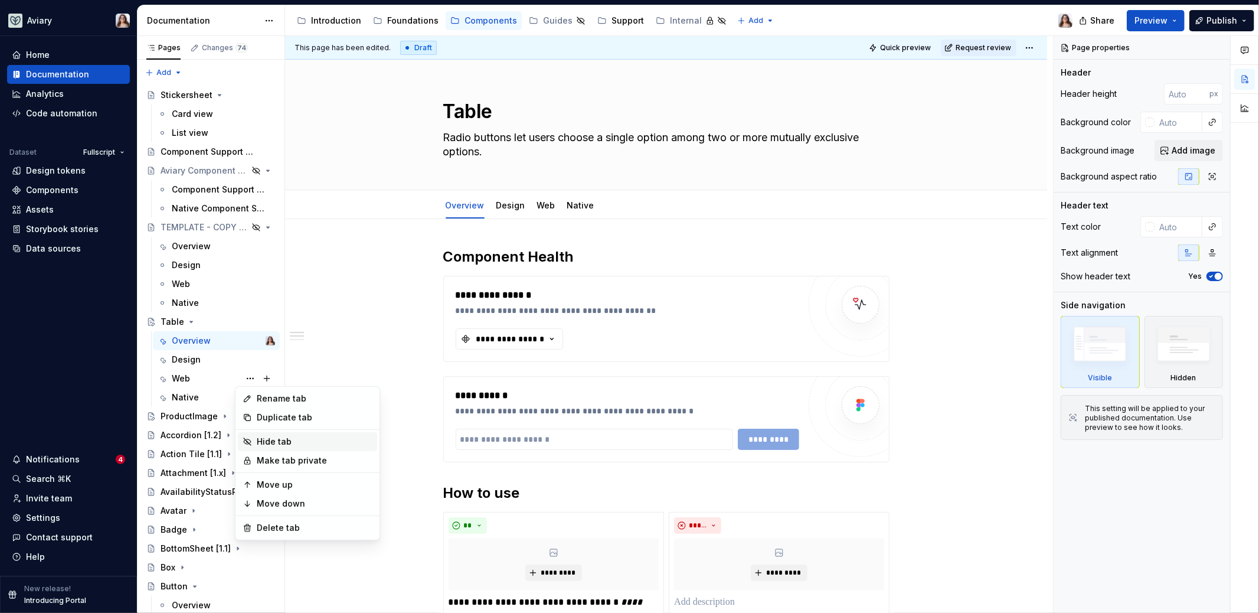
click at [269, 446] on div "Hide tab" at bounding box center [315, 442] width 116 height 12
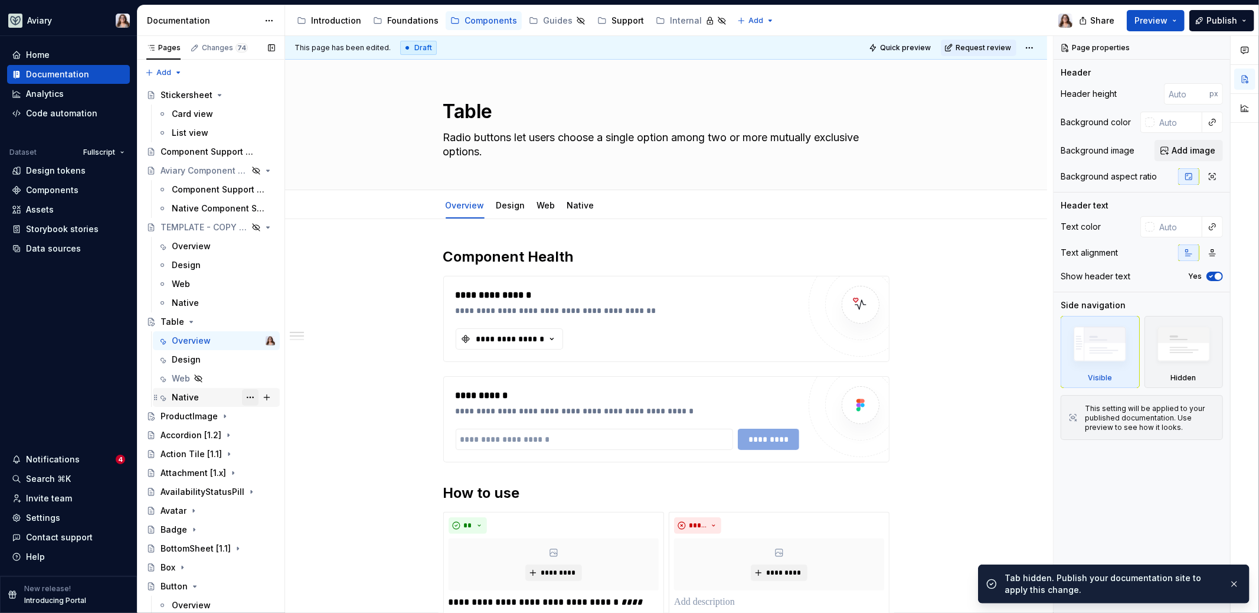
click at [246, 398] on button "Page tree" at bounding box center [250, 397] width 17 height 17
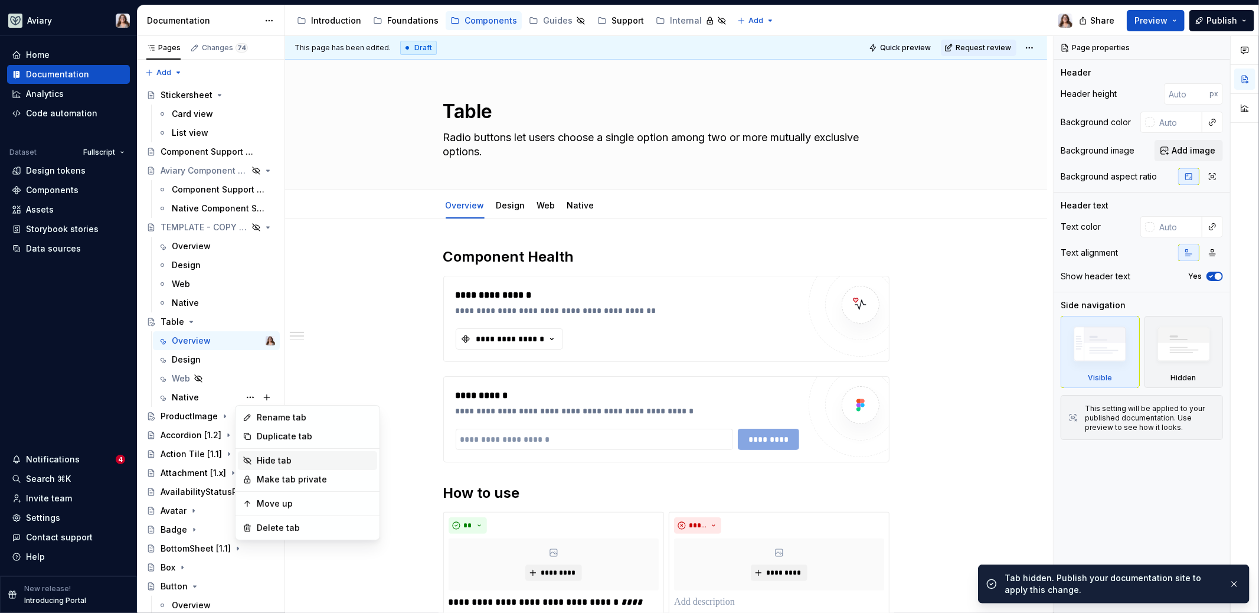
click at [261, 460] on div "Hide tab" at bounding box center [315, 460] width 116 height 12
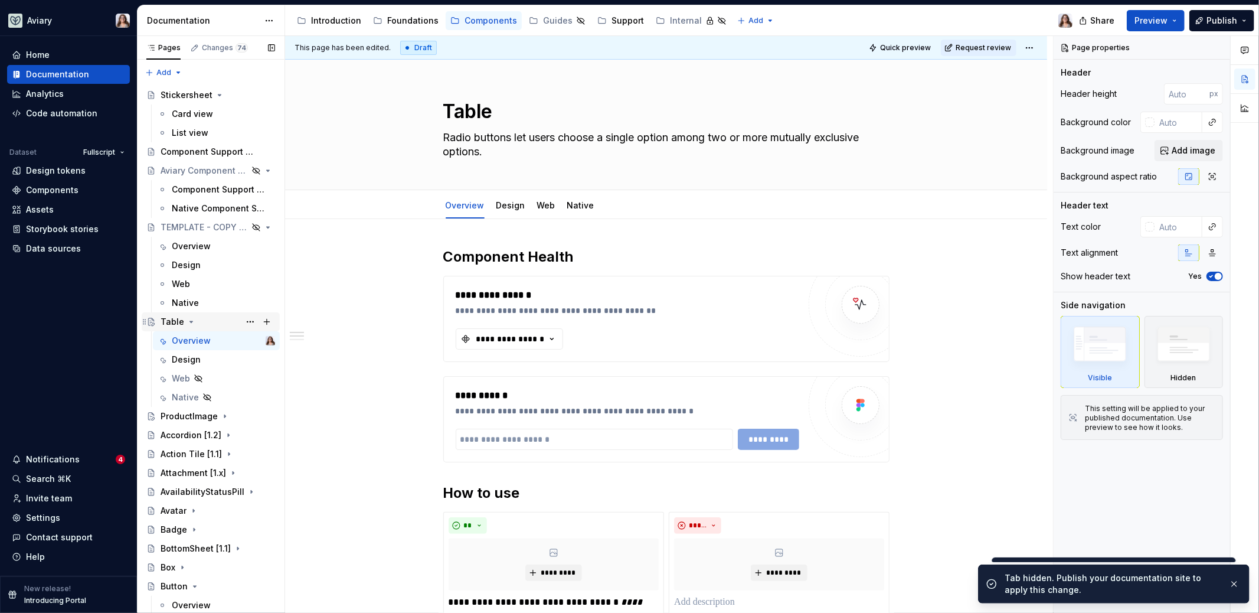
click at [189, 319] on icon "Page tree" at bounding box center [191, 321] width 9 height 9
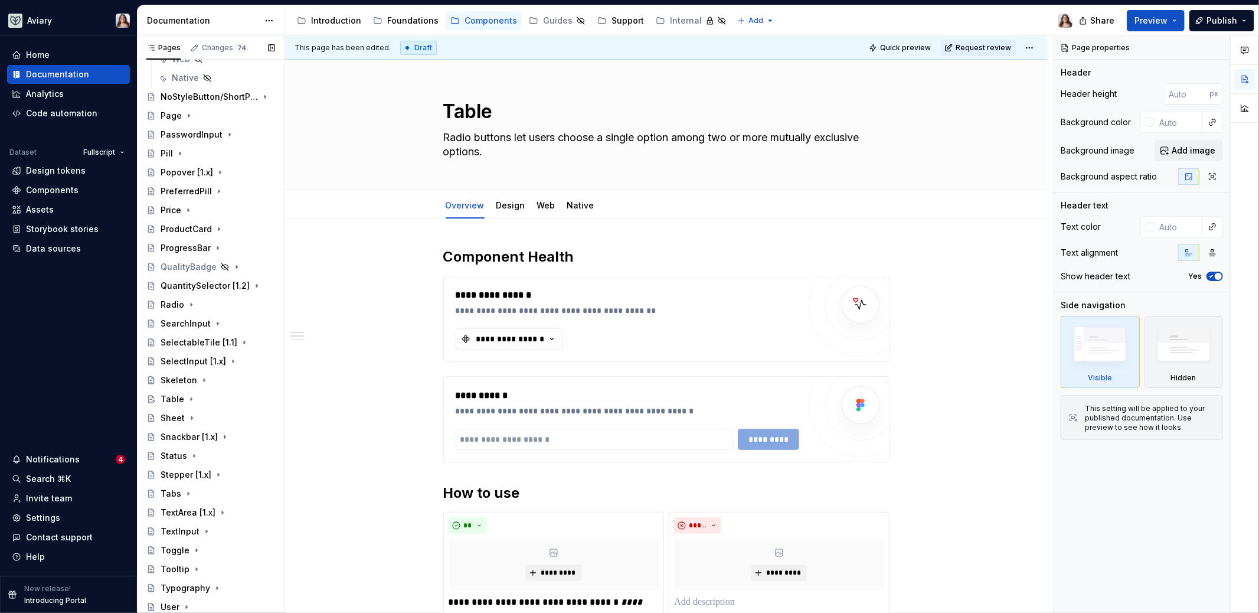
scroll to position [928, 0]
click at [212, 470] on div "Table" at bounding box center [218, 470] width 115 height 17
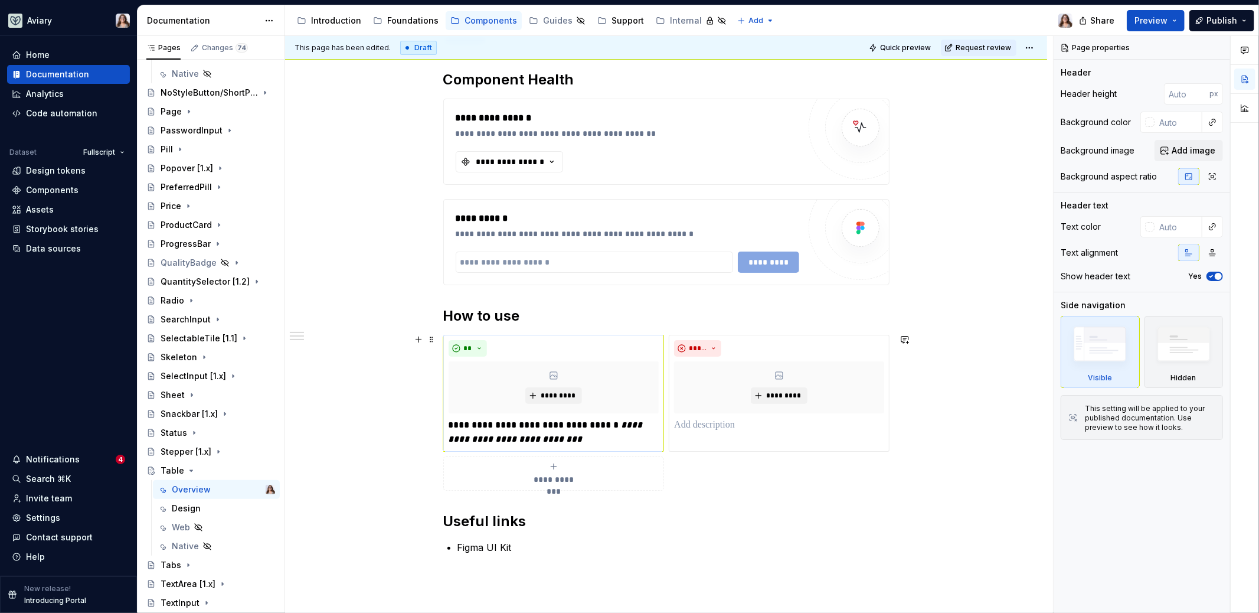
scroll to position [191, 0]
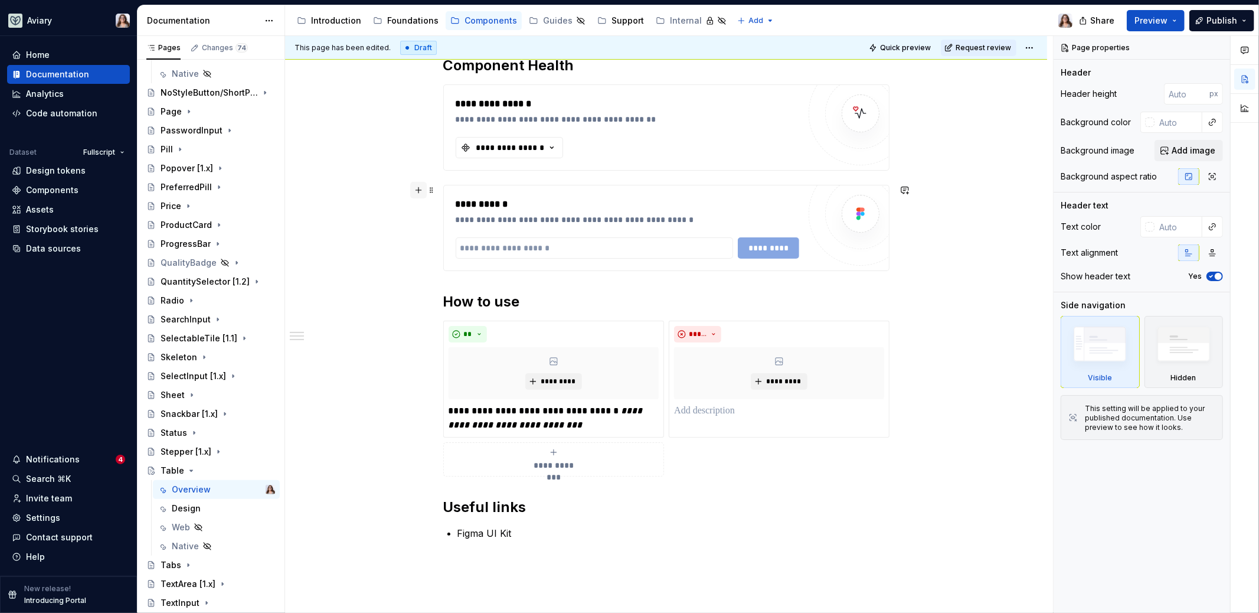
type textarea "*"
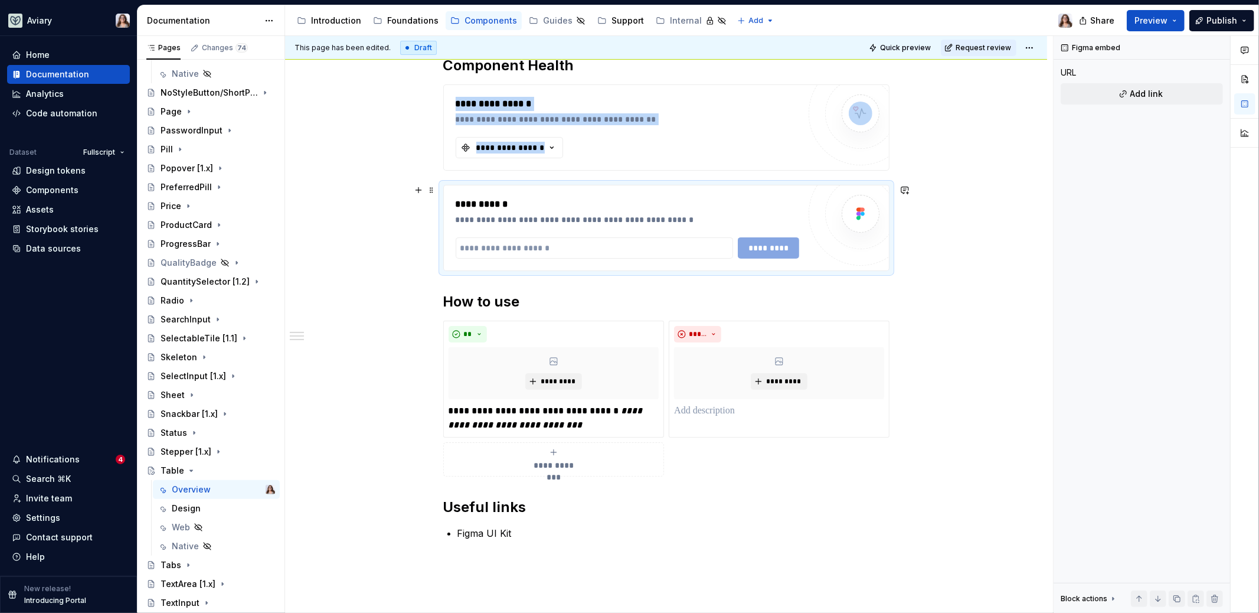
click at [399, 209] on div "**********" at bounding box center [666, 397] width 762 height 738
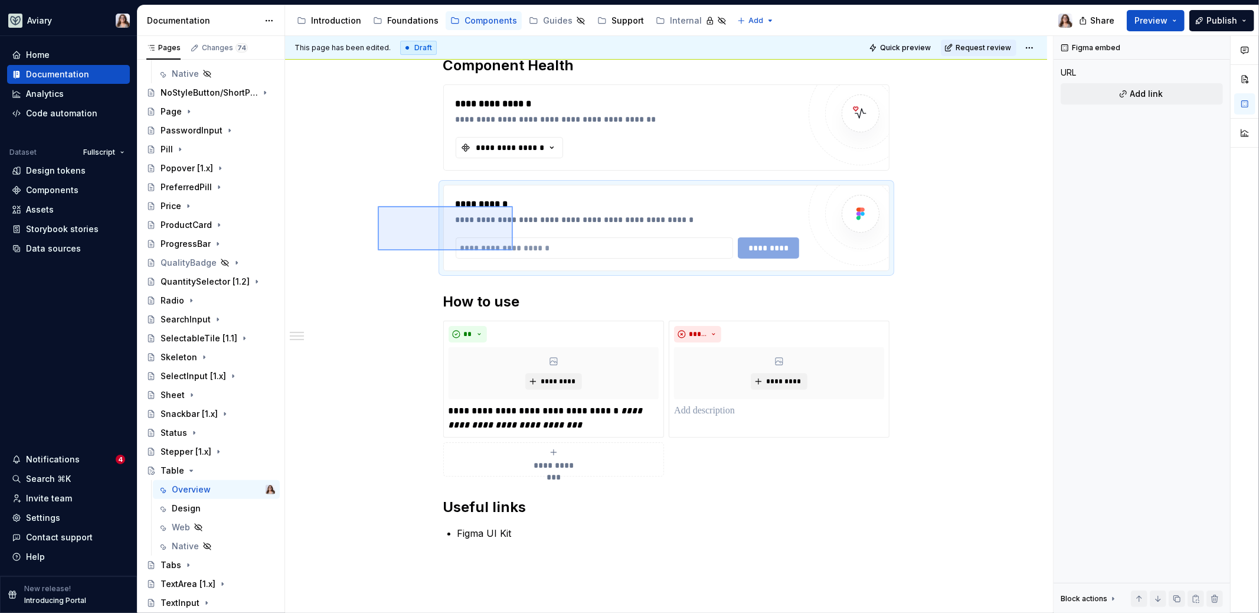
drag, startPoint x: 378, startPoint y: 206, endPoint x: 512, endPoint y: 248, distance: 141.1
click at [512, 248] on div "**********" at bounding box center [669, 324] width 768 height 577
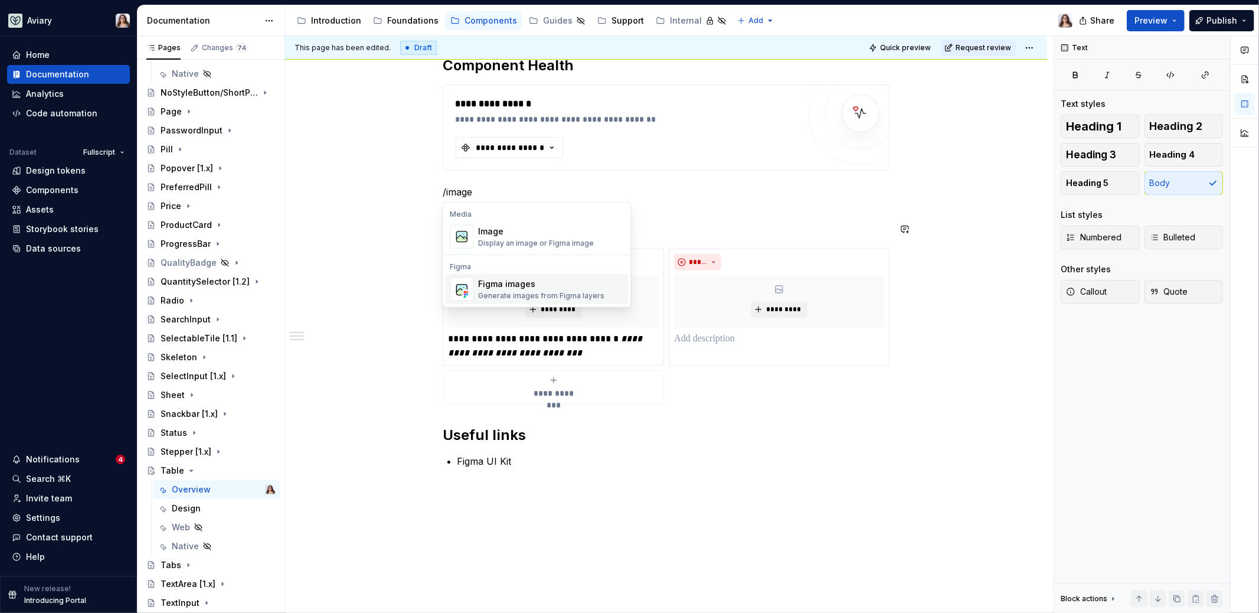
click at [503, 292] on div "Generate images from Figma layers" at bounding box center [541, 295] width 126 height 9
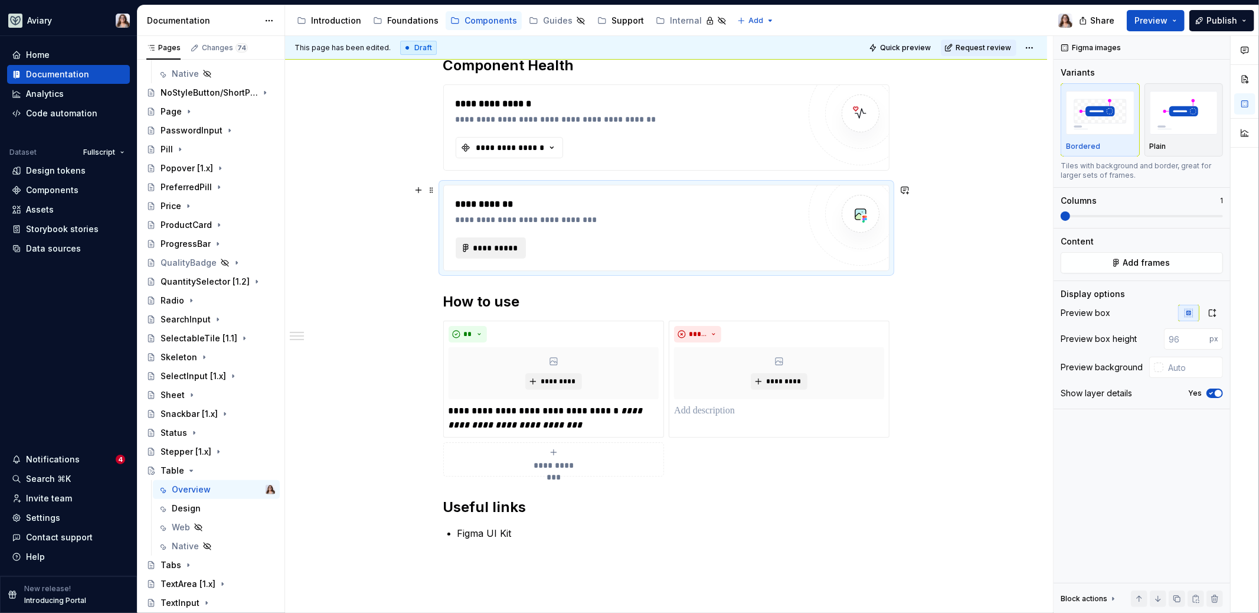
click at [505, 247] on span "**********" at bounding box center [495, 248] width 45 height 12
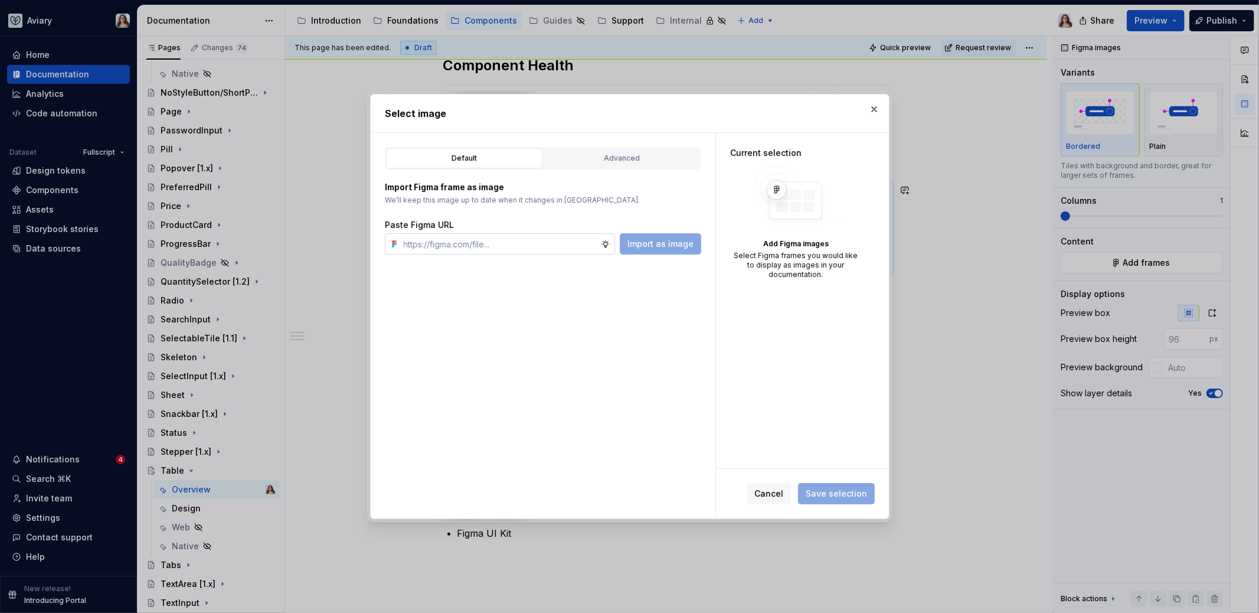
click at [563, 240] on input "text" at bounding box center [500, 243] width 202 height 21
type input "https://www.figma.com/design/OxLK9P8AlBGKXiz2EEGm4b/Global?node-id=6578-8599&t=…"
click at [656, 248] on span "Import as image" at bounding box center [660, 244] width 66 height 12
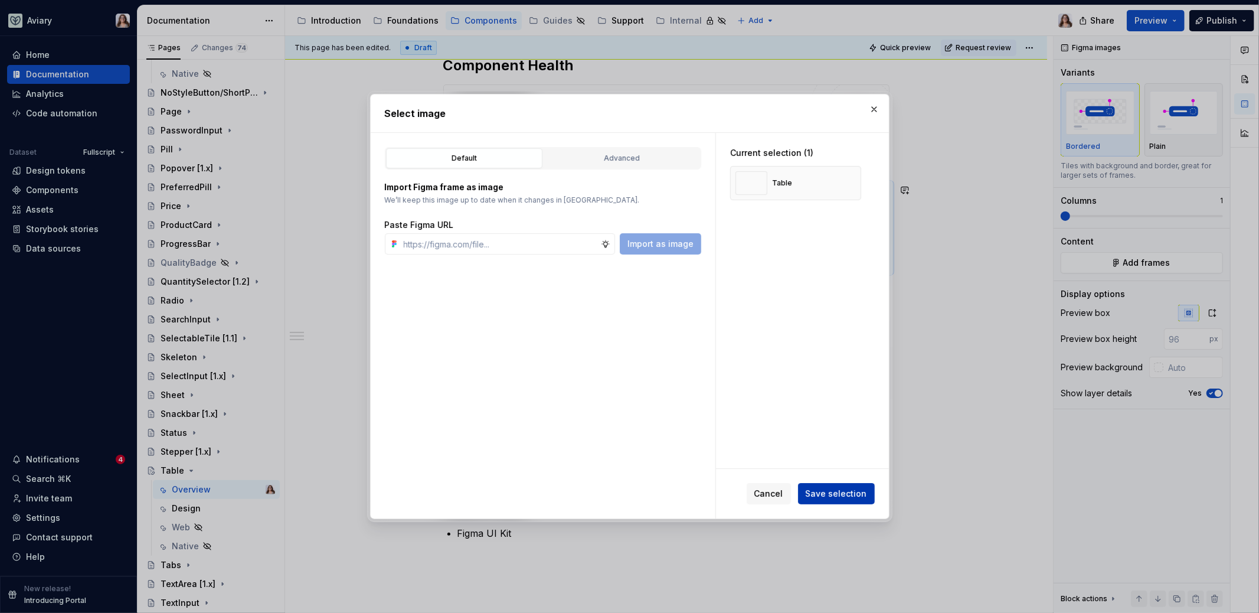
click at [830, 493] on span "Save selection" at bounding box center [836, 494] width 61 height 12
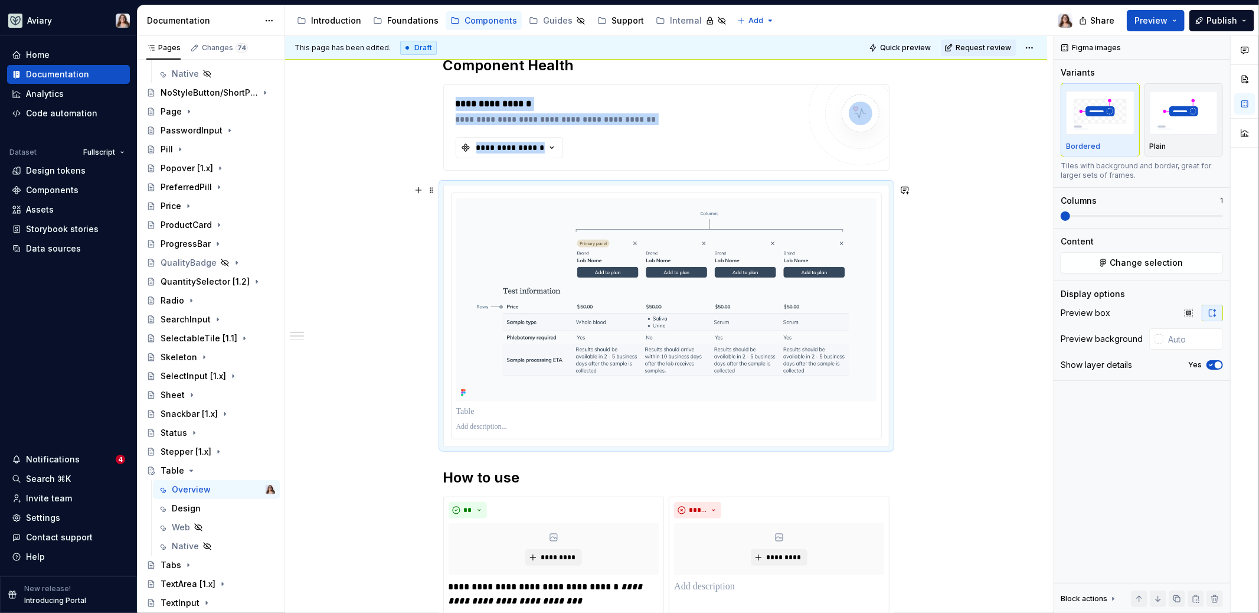
click at [410, 279] on div "**********" at bounding box center [666, 485] width 762 height 914
click at [409, 253] on div "**********" at bounding box center [666, 485] width 762 height 914
click at [586, 251] on img at bounding box center [666, 299] width 420 height 203
click at [991, 362] on icon "button" at bounding box center [1210, 364] width 9 height 7
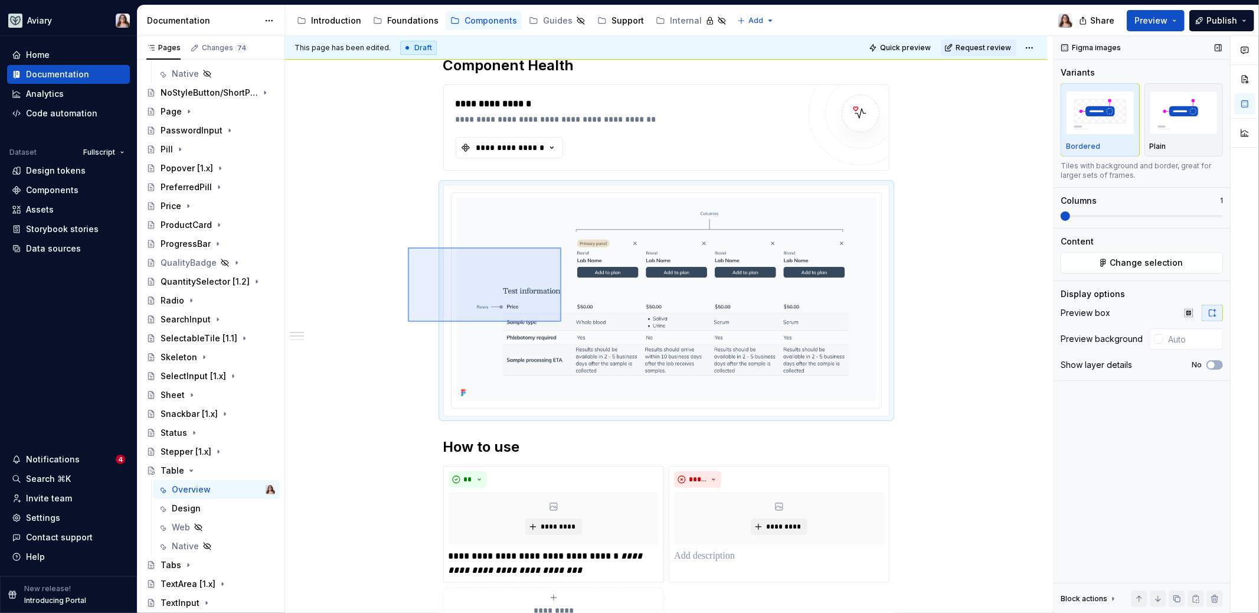
drag, startPoint x: 408, startPoint y: 247, endPoint x: 561, endPoint y: 322, distance: 170.5
click at [561, 322] on div "**********" at bounding box center [669, 324] width 768 height 577
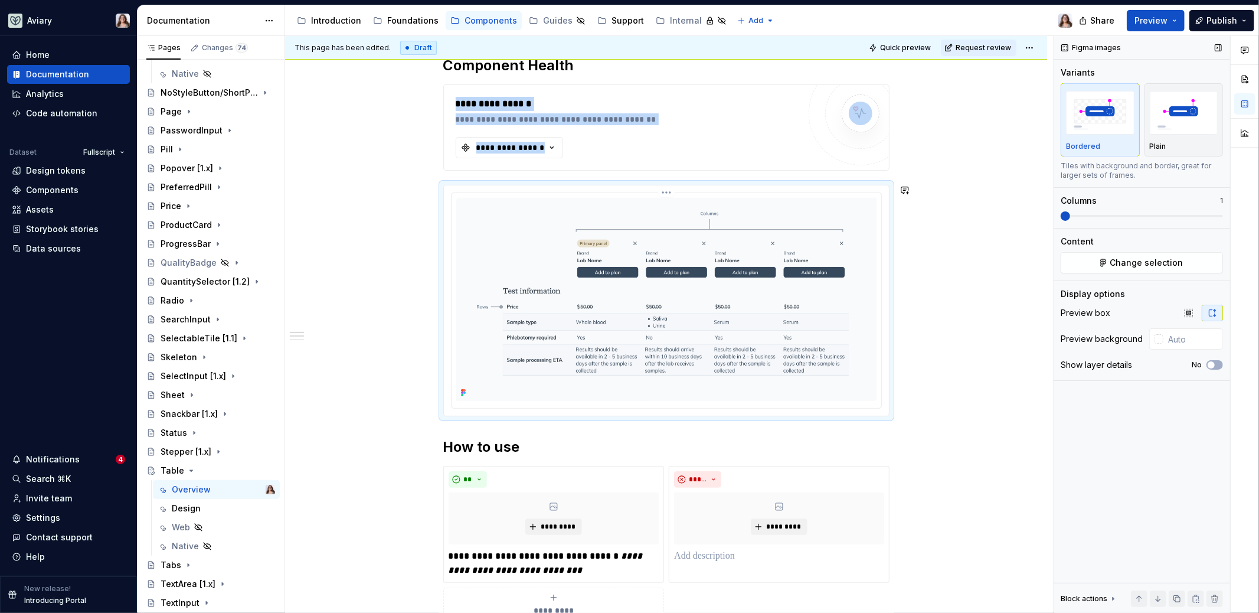
copy div "**********"
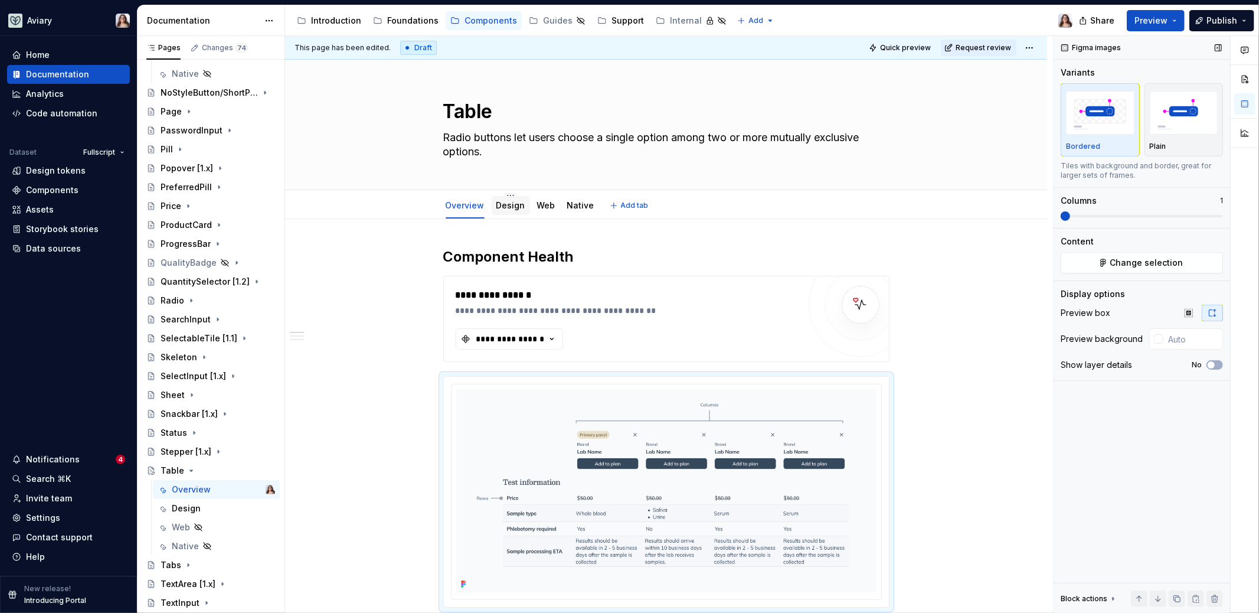
click at [511, 211] on div "Design" at bounding box center [510, 205] width 29 height 14
click at [481, 146] on textarea "Radio buttons let users choose a single option among two or more mutually exclu…" at bounding box center [664, 144] width 446 height 33
type textarea "*"
type textarea "."
type textarea "*"
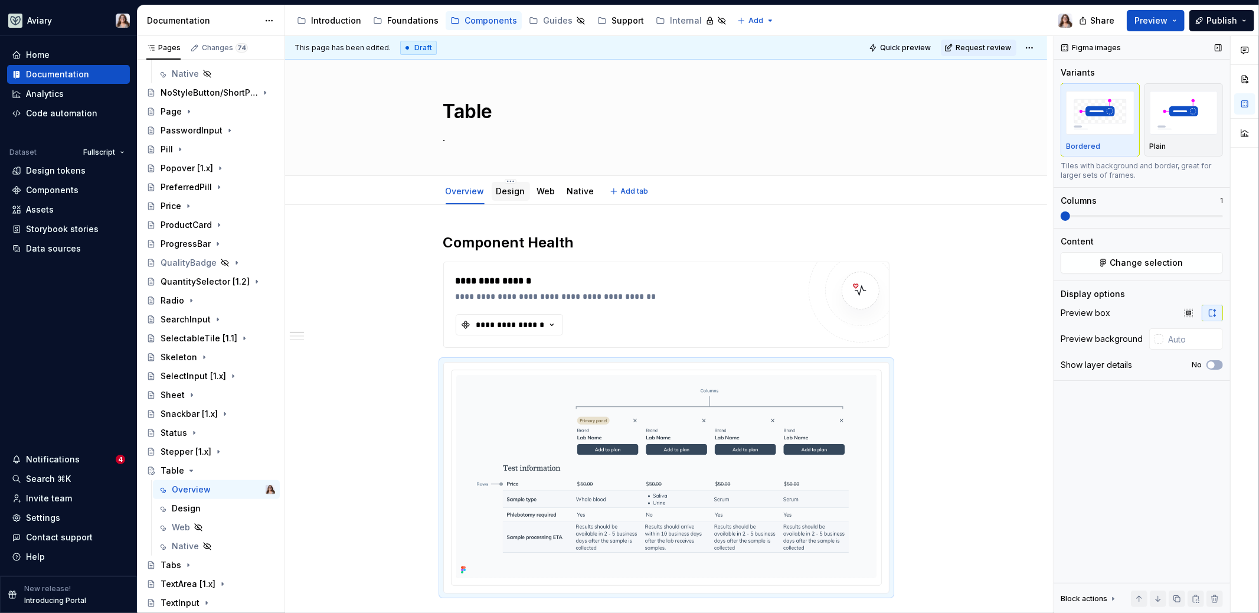
type textarea "."
click at [509, 193] on link "Design" at bounding box center [510, 191] width 29 height 10
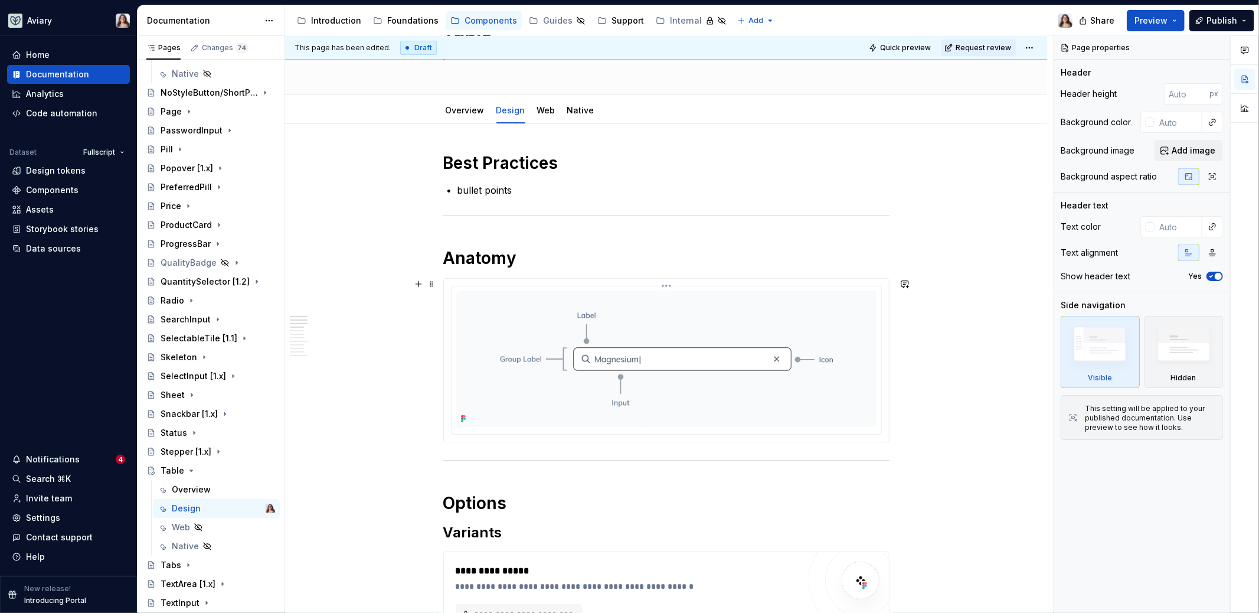
scroll to position [95, 0]
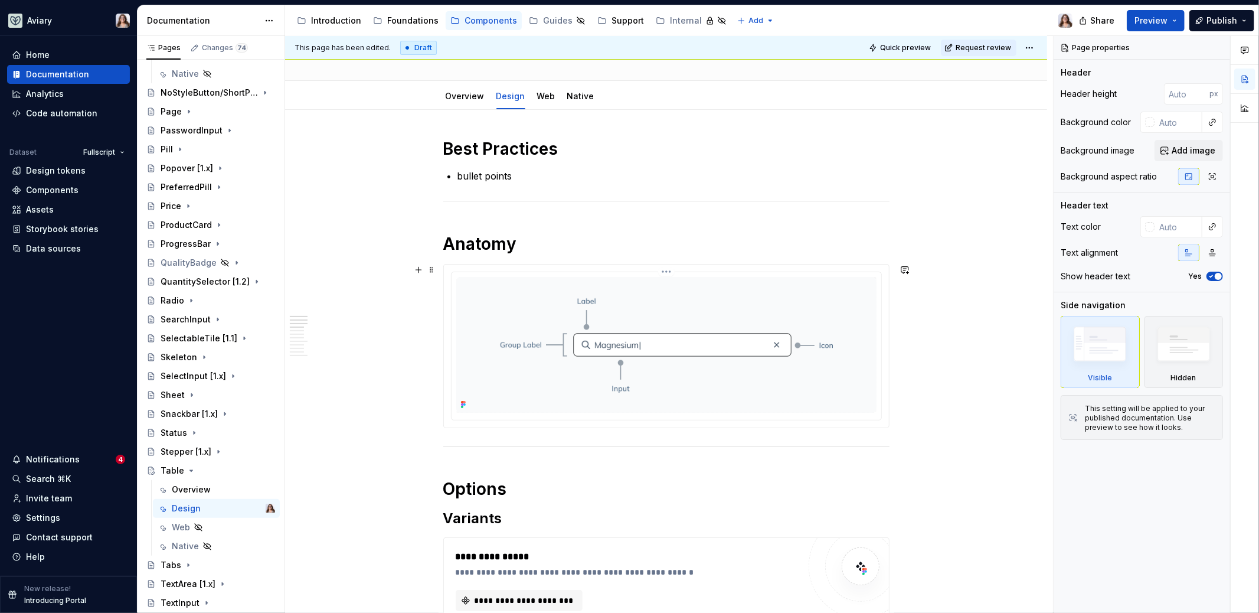
click at [539, 331] on img at bounding box center [666, 345] width 420 height 136
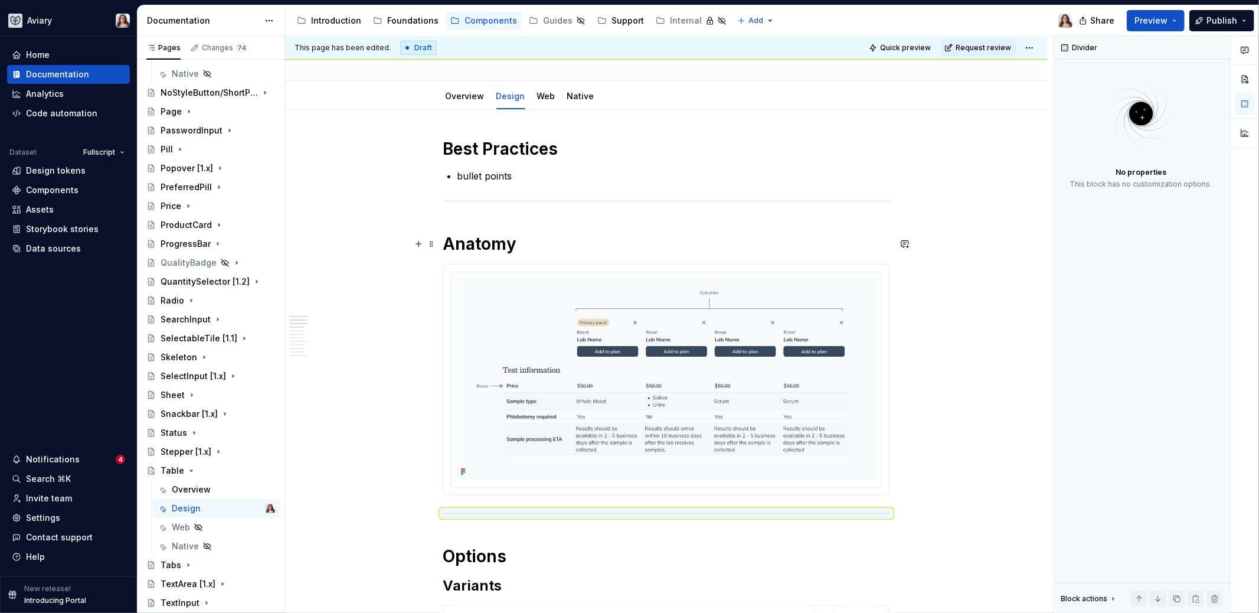
click at [527, 243] on h1 "Anatomy" at bounding box center [666, 243] width 446 height 21
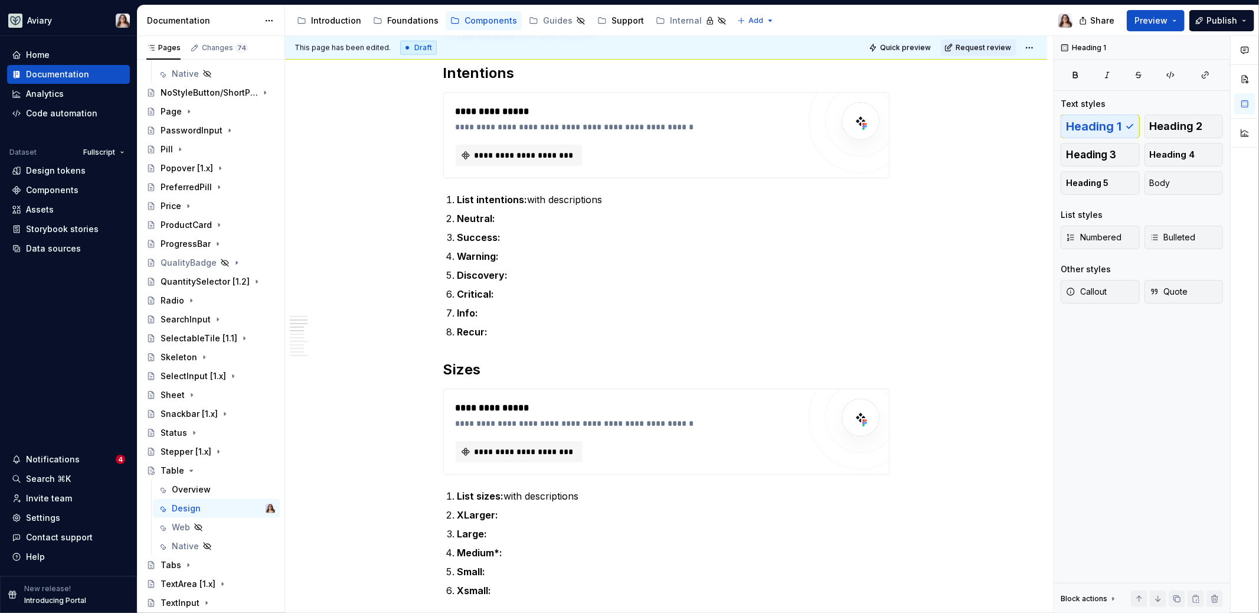
scroll to position [0, 0]
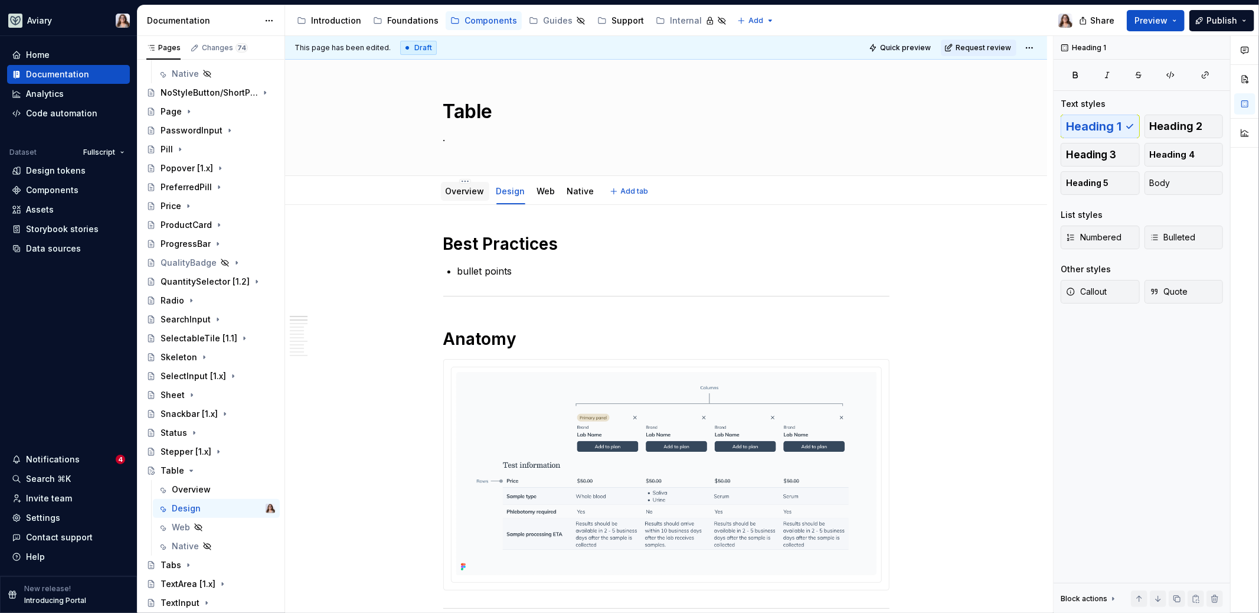
click at [461, 192] on link "Overview" at bounding box center [465, 191] width 39 height 10
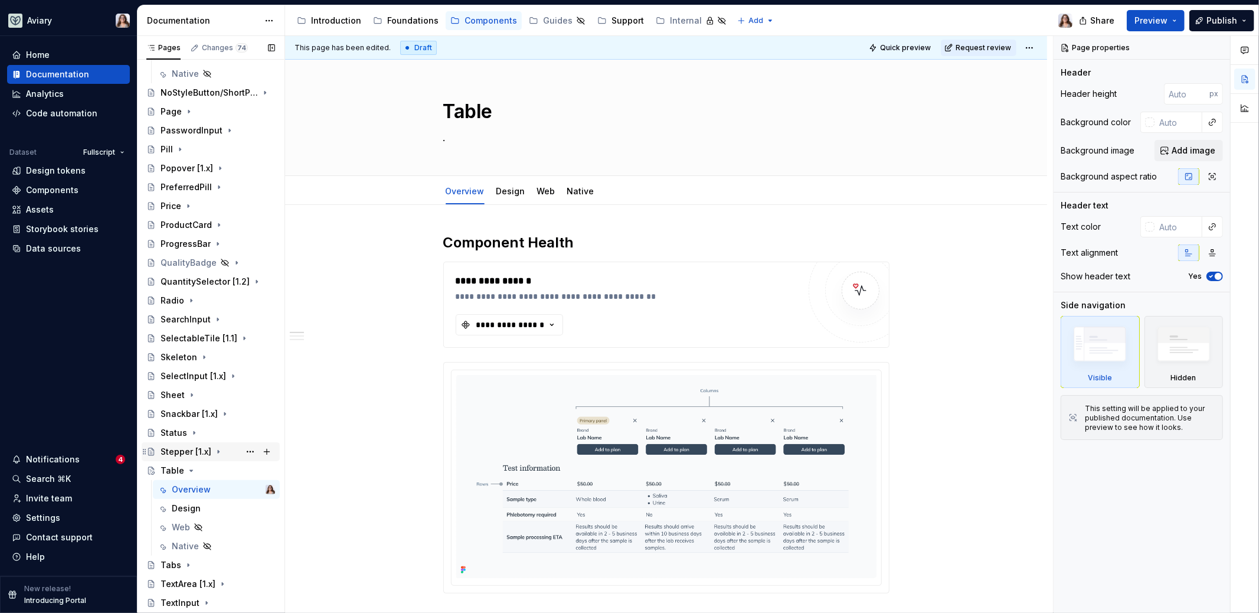
click at [191, 453] on div "Stepper [1.x]" at bounding box center [186, 452] width 51 height 12
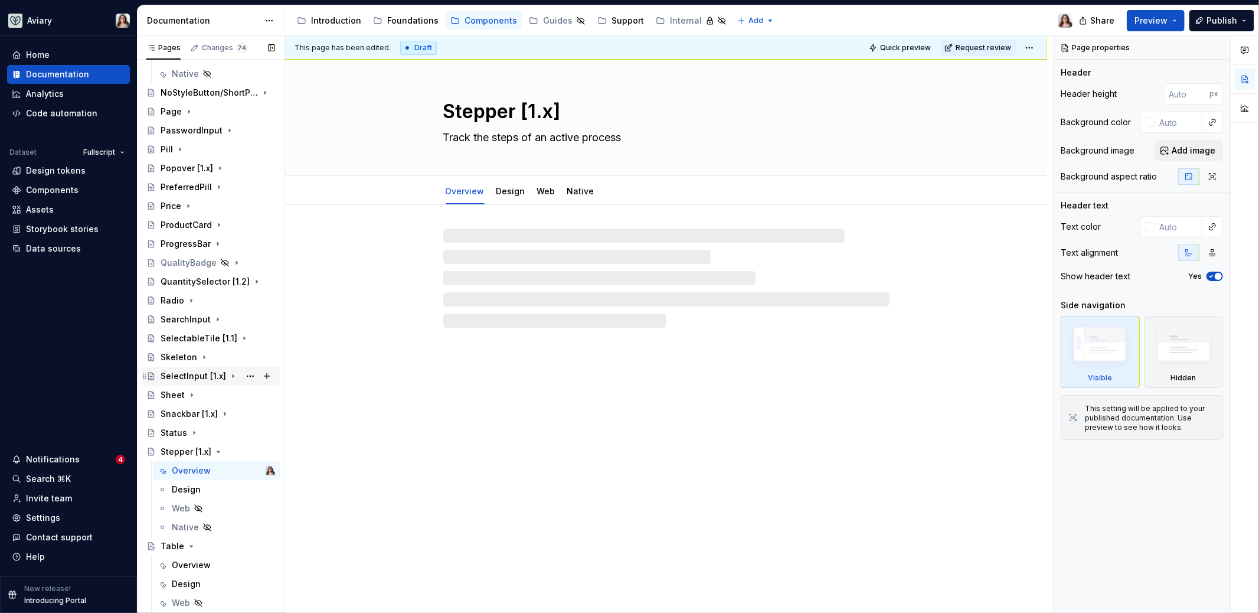
click at [190, 377] on div "SelectInput [1.x]" at bounding box center [194, 376] width 66 height 12
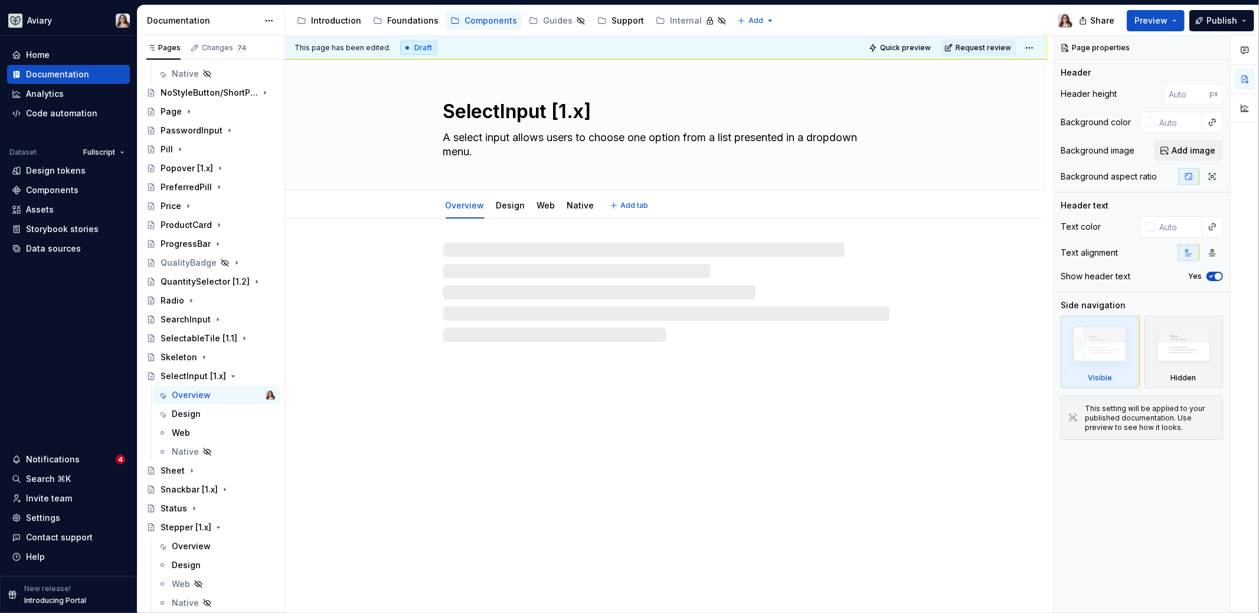
type textarea "*"
click at [580, 112] on textarea "SelectInput [1.x]" at bounding box center [664, 111] width 446 height 28
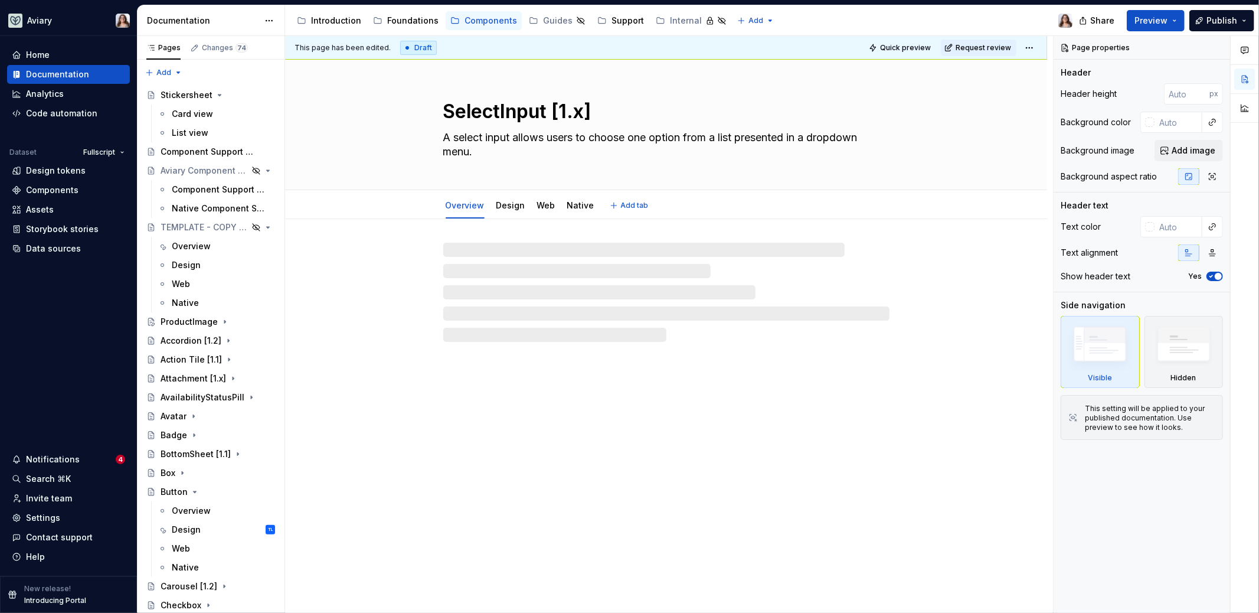
scroll to position [928, 0]
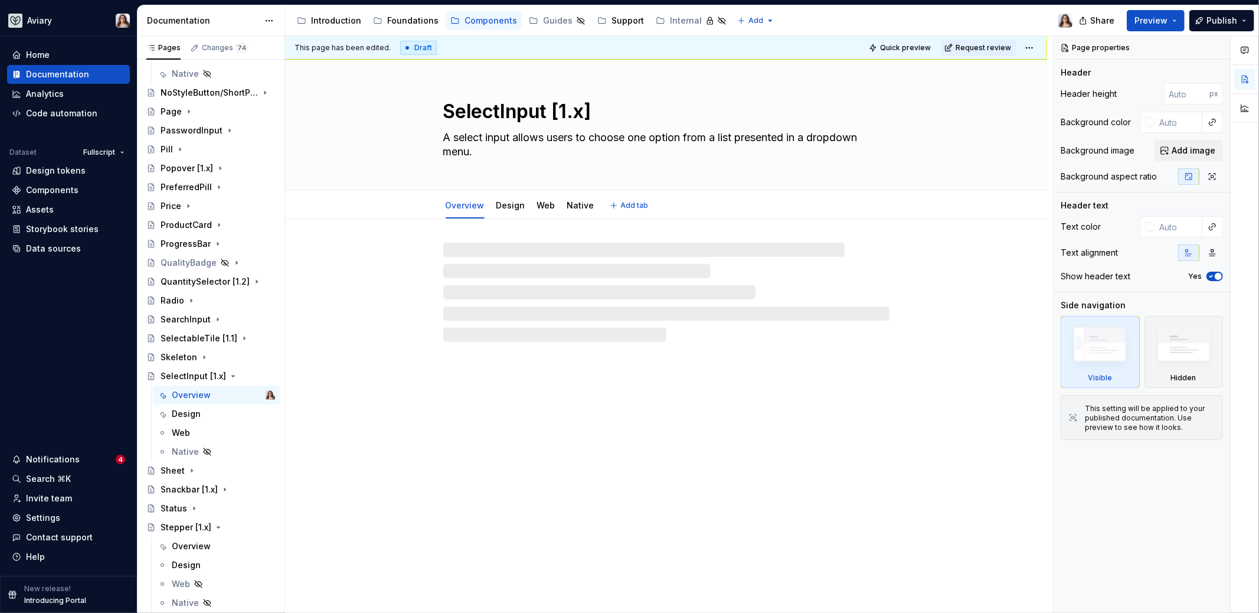
type textarea "*"
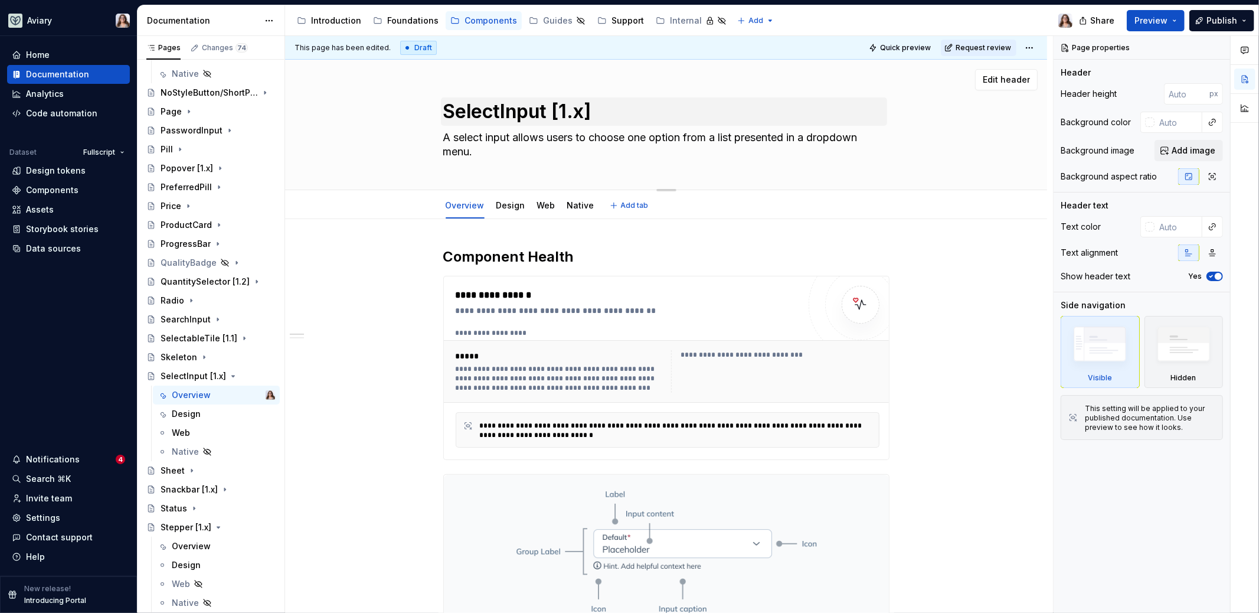
click at [581, 113] on textarea "SelectInput [1.x]" at bounding box center [664, 111] width 446 height 28
type textarea "SelectInput [1.]"
type textarea "*"
type textarea "SelectInput [1.3]"
type textarea "*"
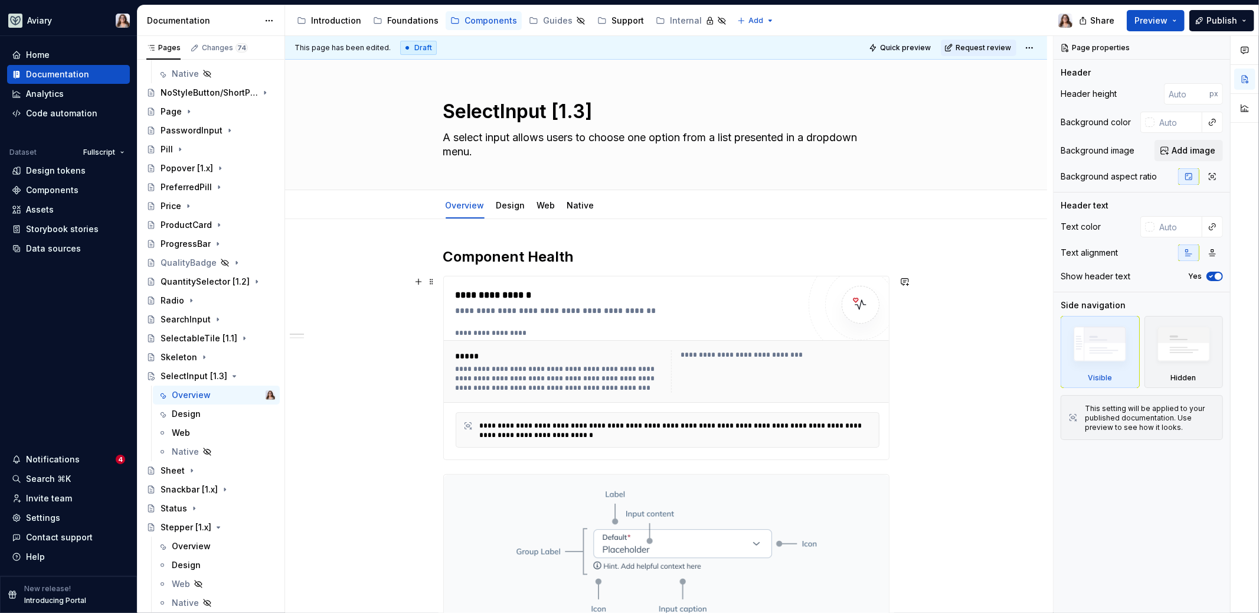
type textarea "SelectInput [1.3]"
click at [391, 345] on div "**********" at bounding box center [669, 324] width 768 height 577
click at [603, 313] on div "**********" at bounding box center [628, 311] width 344 height 12
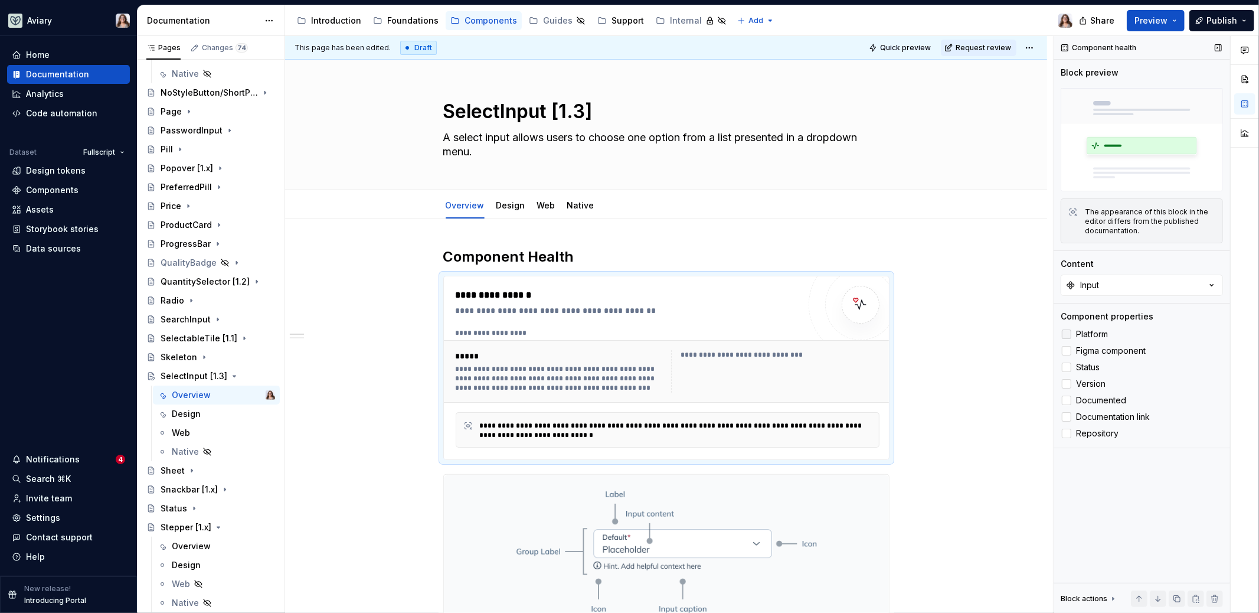
click at [1068, 333] on div at bounding box center [1066, 333] width 9 height 9
click at [1071, 352] on div at bounding box center [1066, 350] width 9 height 9
click at [1070, 368] on div at bounding box center [1066, 366] width 9 height 9
click at [1067, 351] on icon at bounding box center [1067, 351] width 0 height 0
click at [1069, 386] on div at bounding box center [1066, 383] width 9 height 9
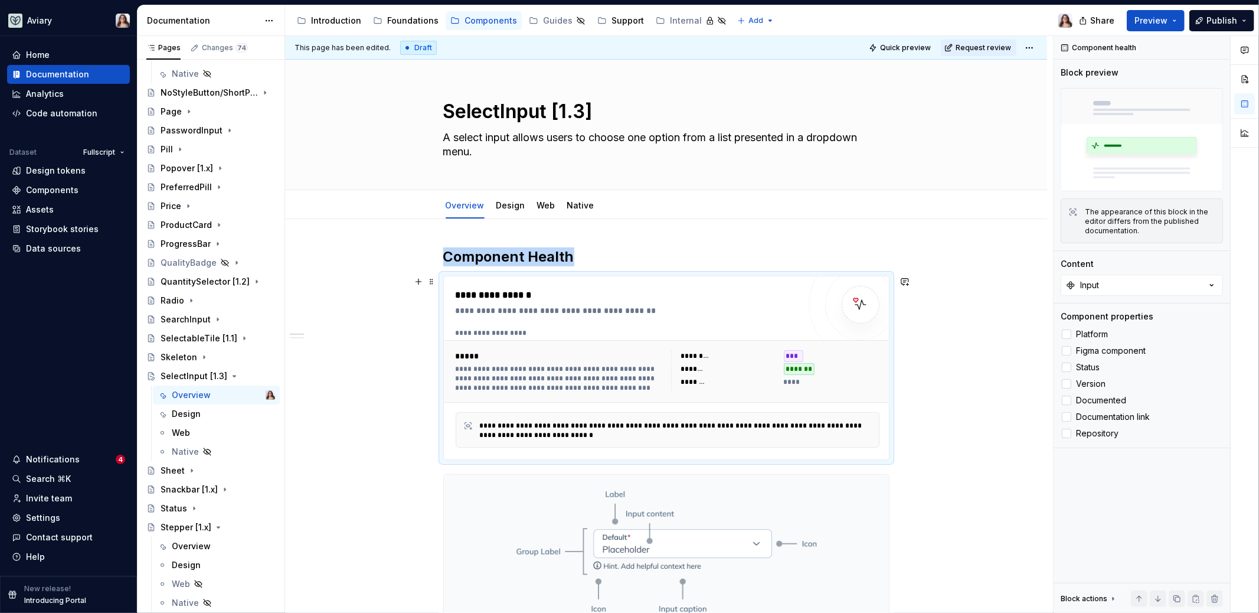
click at [198, 491] on div "Snackbar [1.x]" at bounding box center [189, 489] width 57 height 12
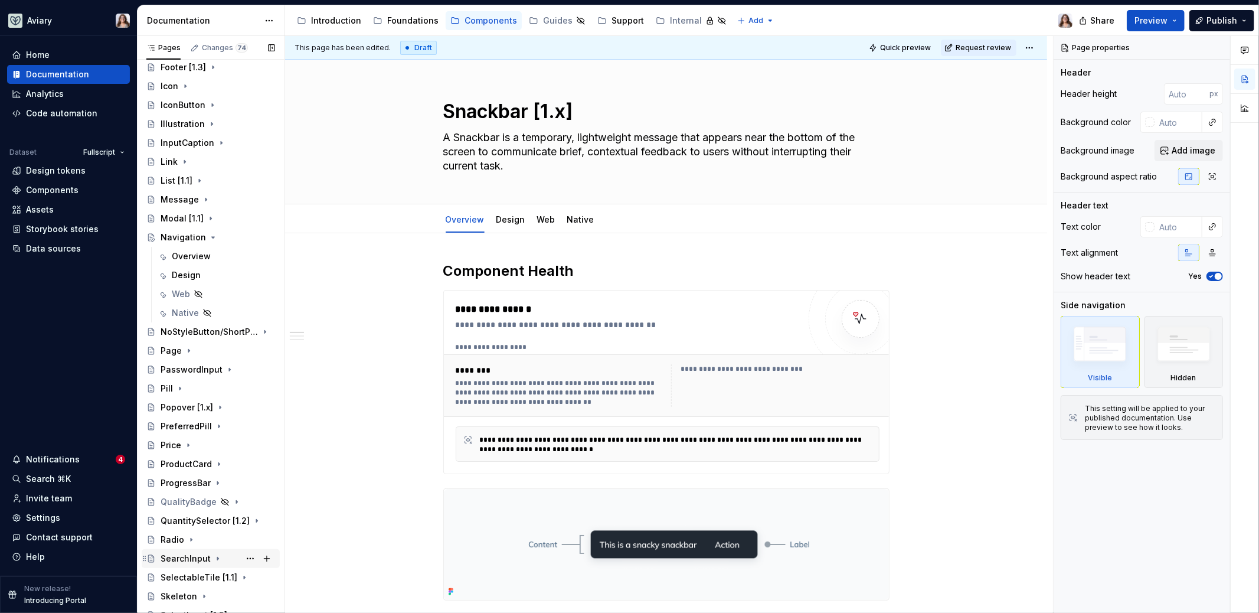
scroll to position [645, 0]
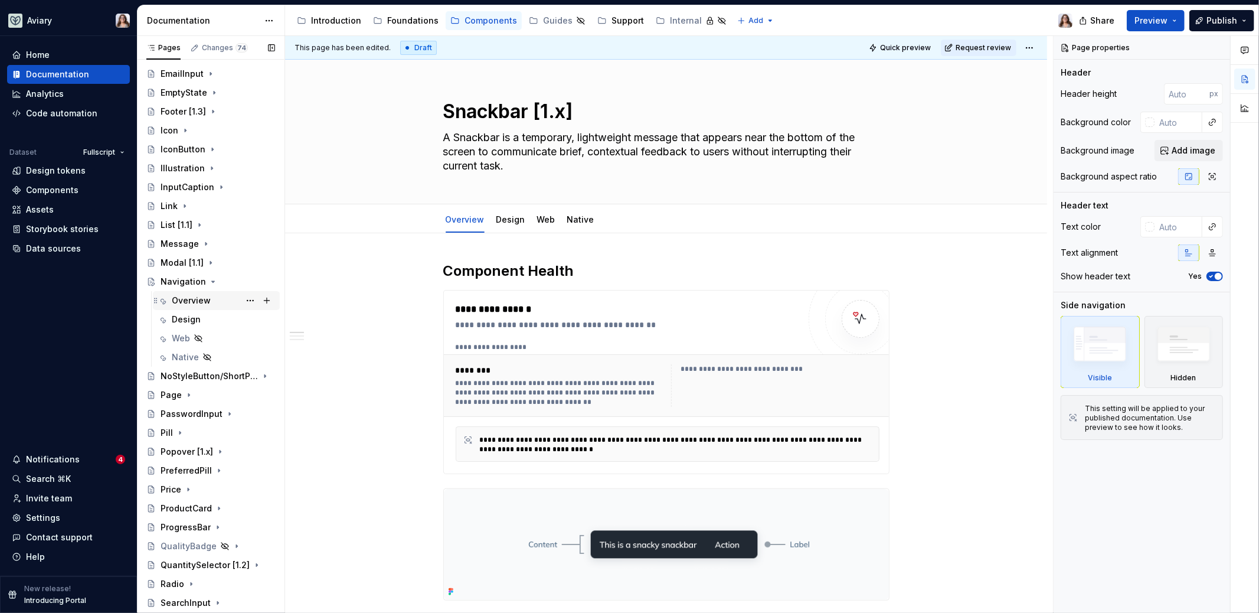
click at [200, 301] on div "Overview" at bounding box center [191, 301] width 39 height 12
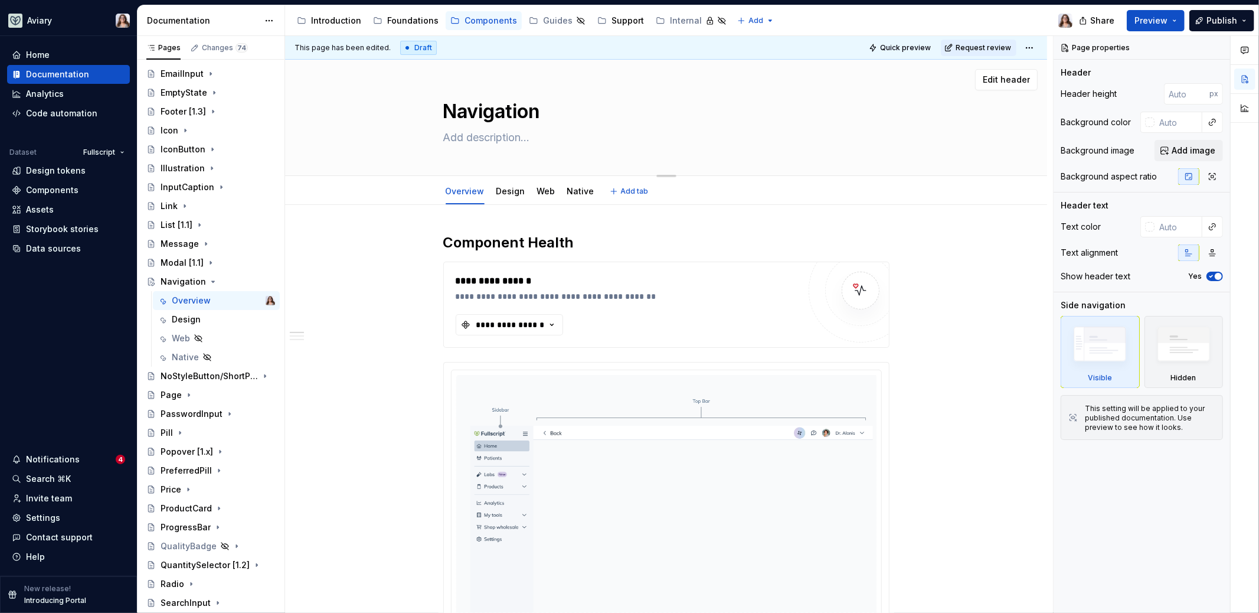
click at [548, 115] on textarea "Navigation" at bounding box center [664, 111] width 446 height 28
type textarea "*"
type textarea "Navigation"
type textarea "*"
type textarea "Navigation ["
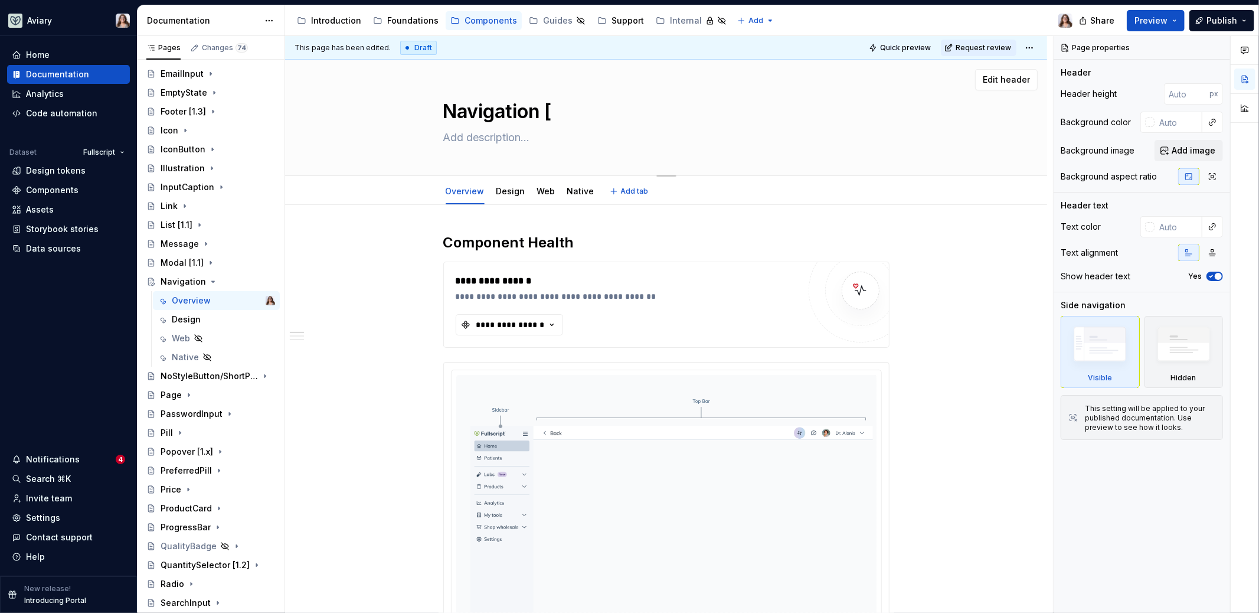
type textarea "*"
type textarea "Navigation [1"
type textarea "*"
type textarea "Navigation [1."
type textarea "*"
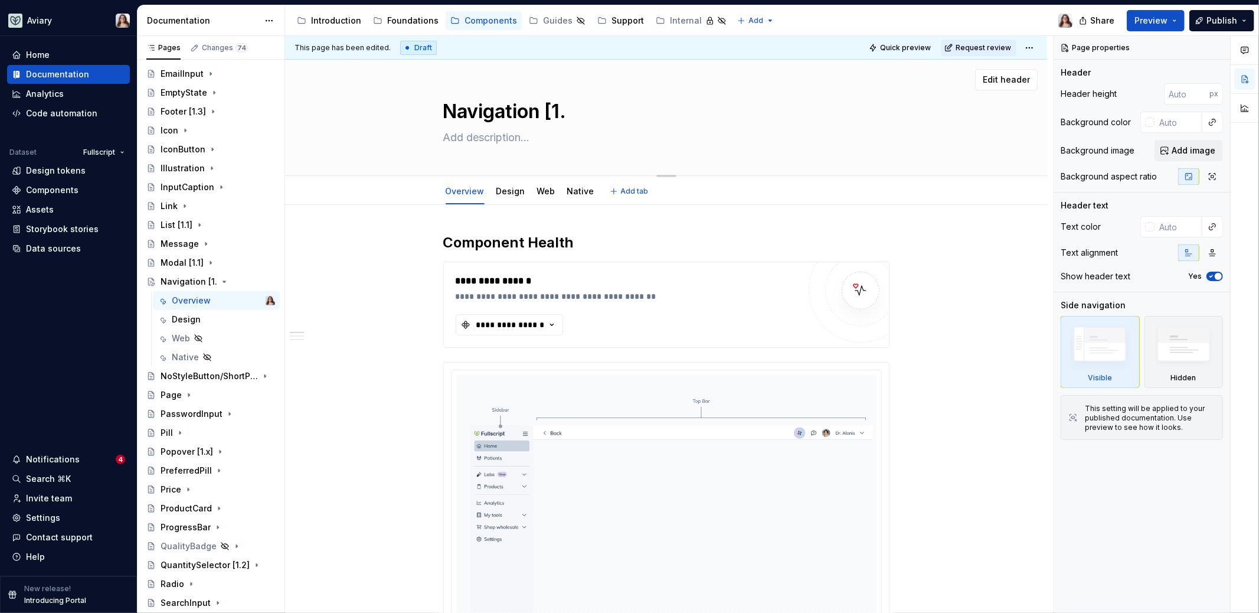
type textarea "Navigation [1.3"
type textarea "*"
type textarea "Navigation [1.3]"
type textarea "*"
type textarea "Navigation [1.3]"
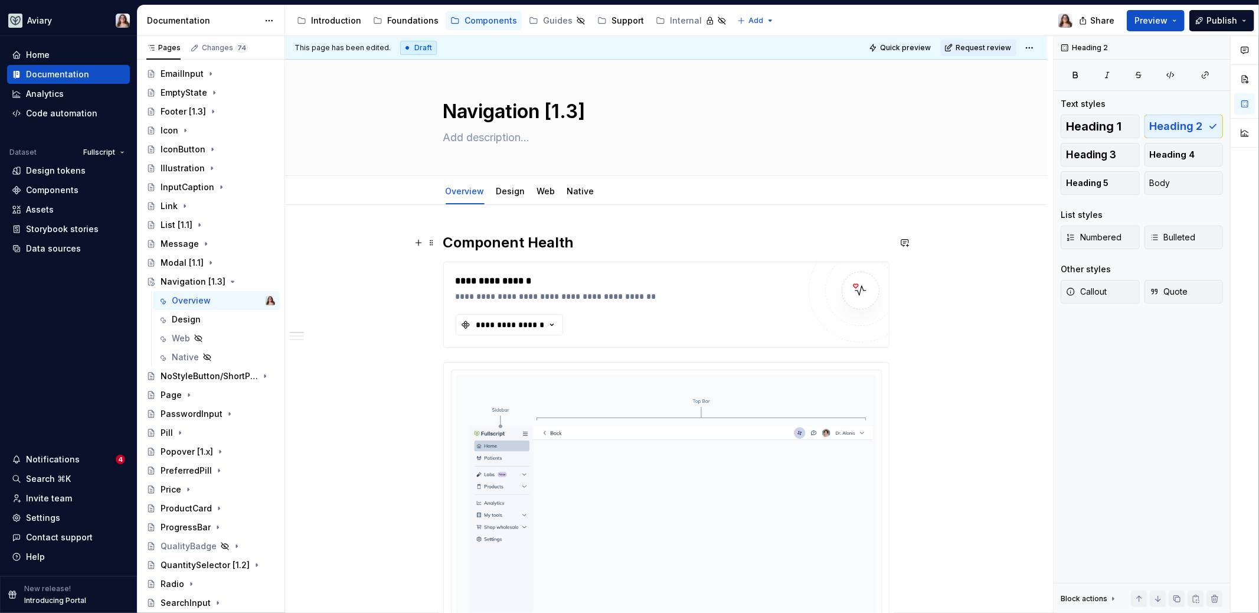
click at [578, 241] on h2 "Component Health" at bounding box center [666, 242] width 446 height 19
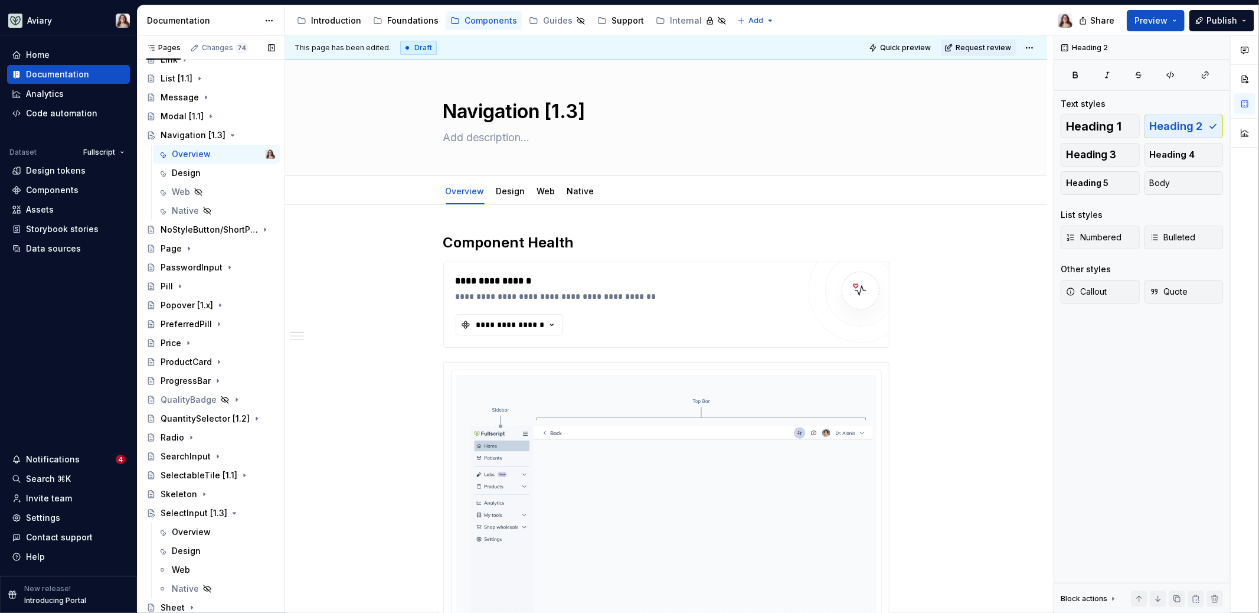
scroll to position [797, 0]
click at [198, 358] on div "ProductCard" at bounding box center [186, 356] width 51 height 12
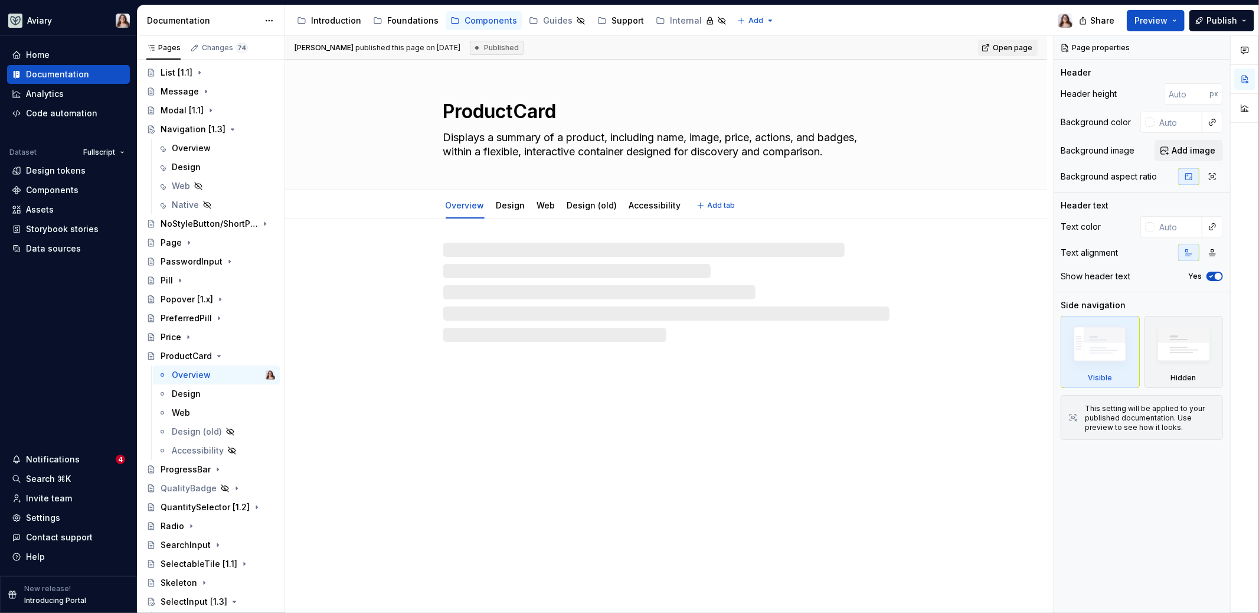
click at [572, 112] on textarea "ProductCard" at bounding box center [664, 111] width 446 height 28
click at [555, 112] on textarea "ProductCard" at bounding box center [664, 111] width 446 height 28
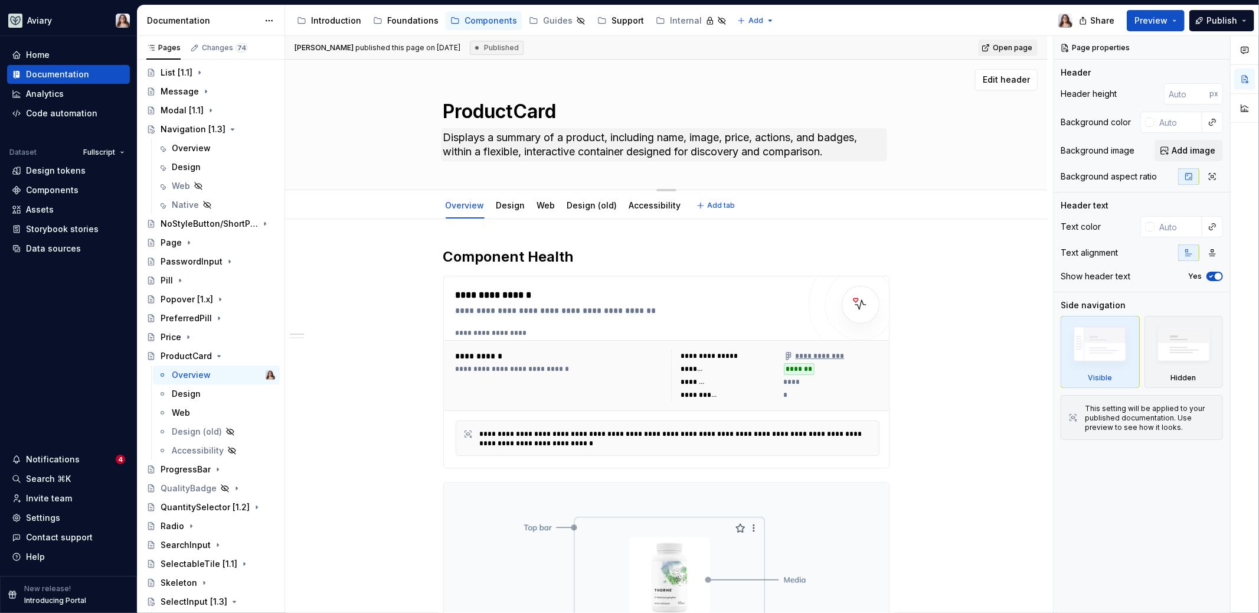
type textarea "*"
type textarea "ProductCard"
type textarea "*"
type textarea "ProductCard ["
type textarea "*"
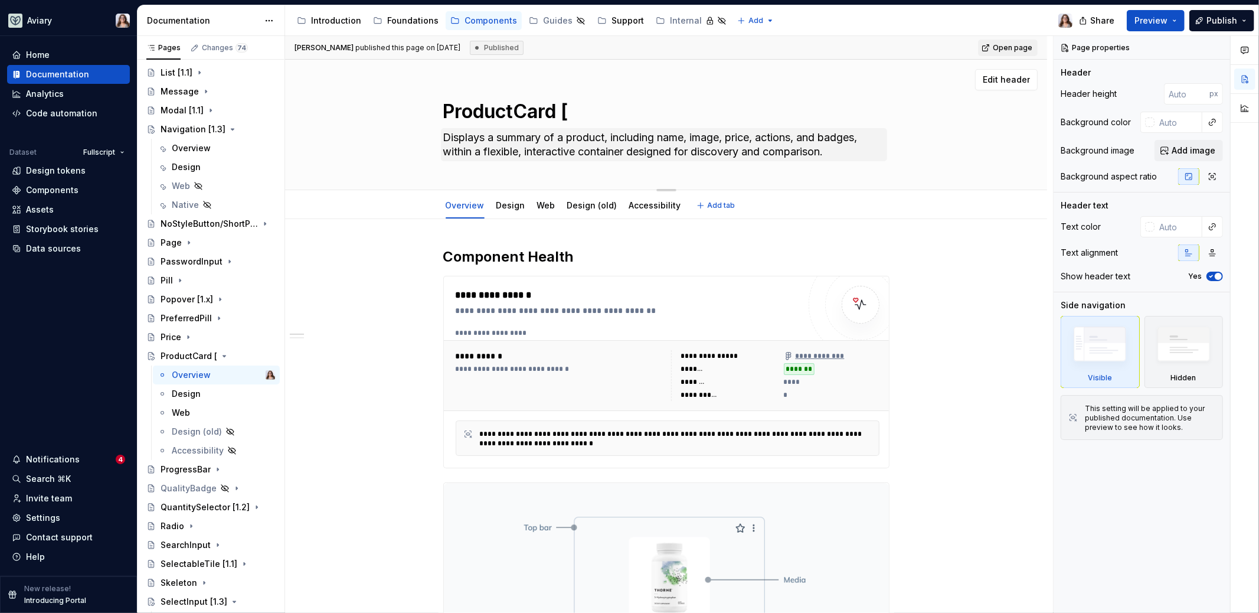
type textarea "ProductCard [1"
type textarea "*"
type textarea "ProductCard [1."
type textarea "*"
type textarea "ProductCard [1.2"
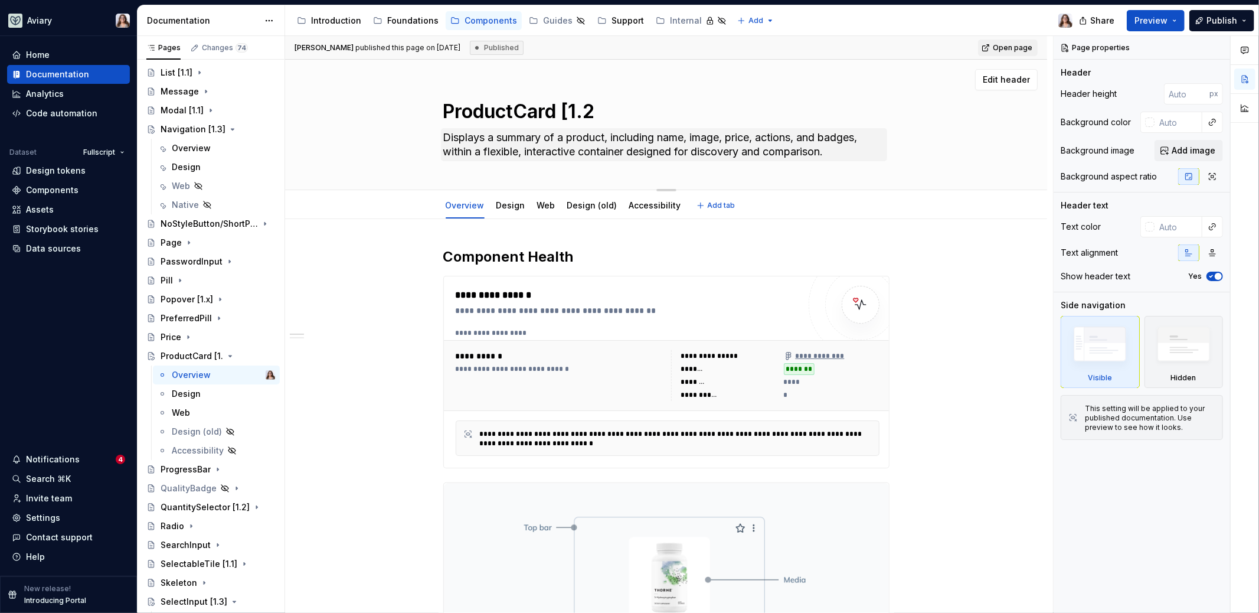
type textarea "*"
type textarea "ProductCard [1.2]"
type textarea "*"
type textarea "ProductCard [1.2]"
click at [583, 260] on h2 "Component Health" at bounding box center [666, 256] width 446 height 19
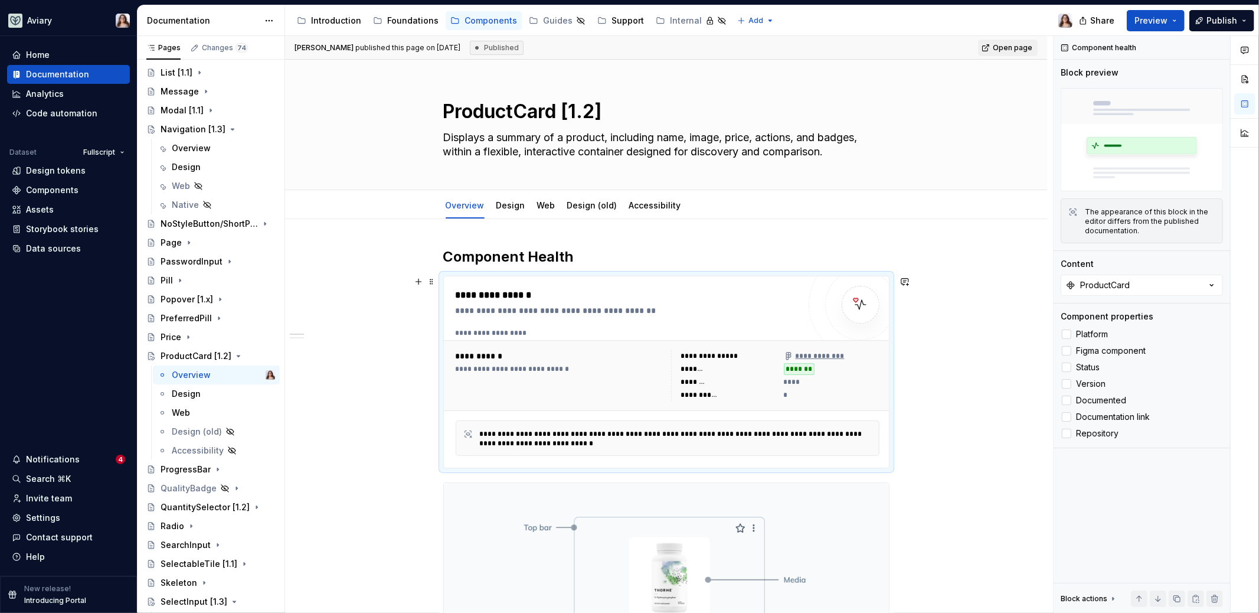
click at [632, 292] on div "**********" at bounding box center [628, 295] width 344 height 14
click at [1071, 336] on label "Platform" at bounding box center [1142, 334] width 162 height 14
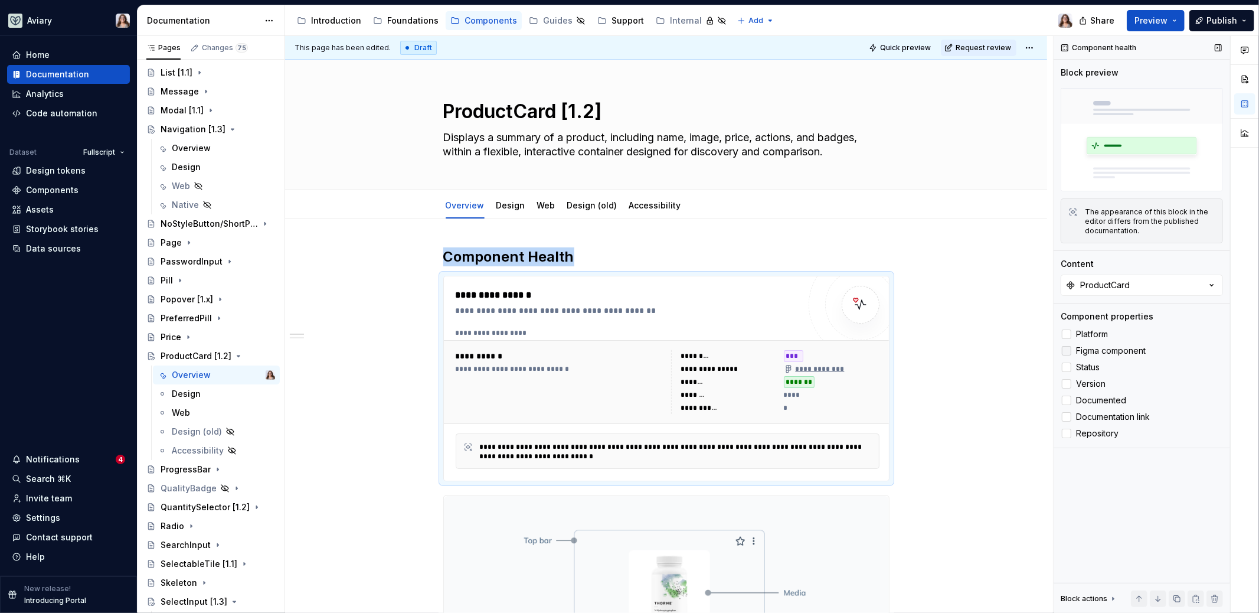
click at [1067, 351] on icon at bounding box center [1067, 351] width 0 height 0
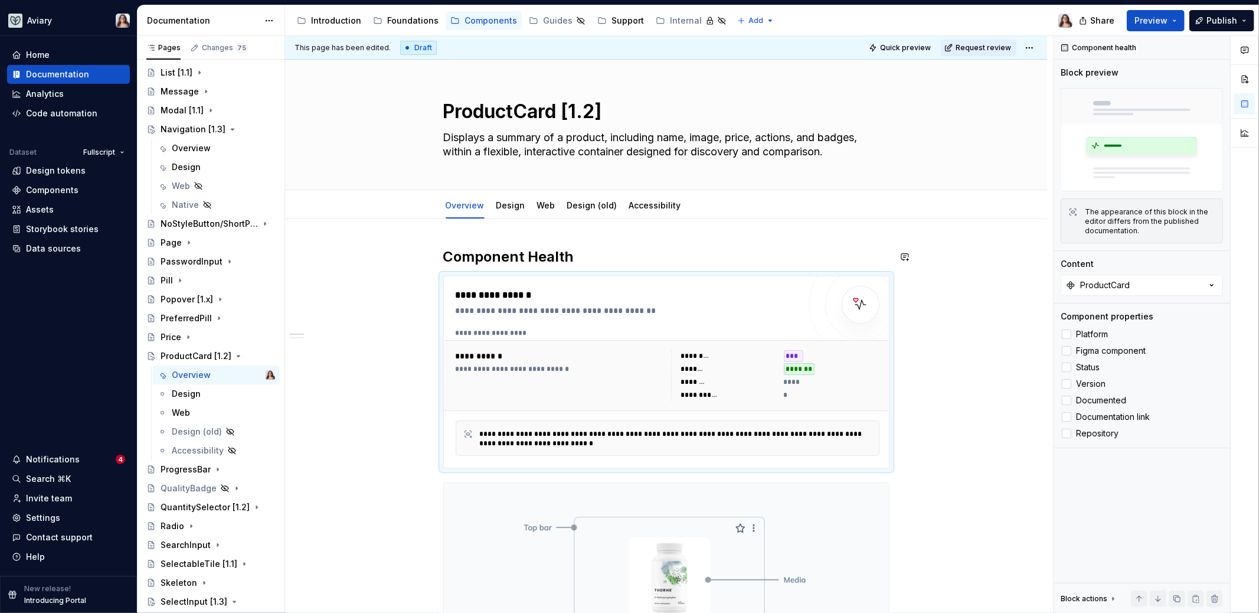
click at [586, 257] on h2 "Component Health" at bounding box center [666, 256] width 446 height 19
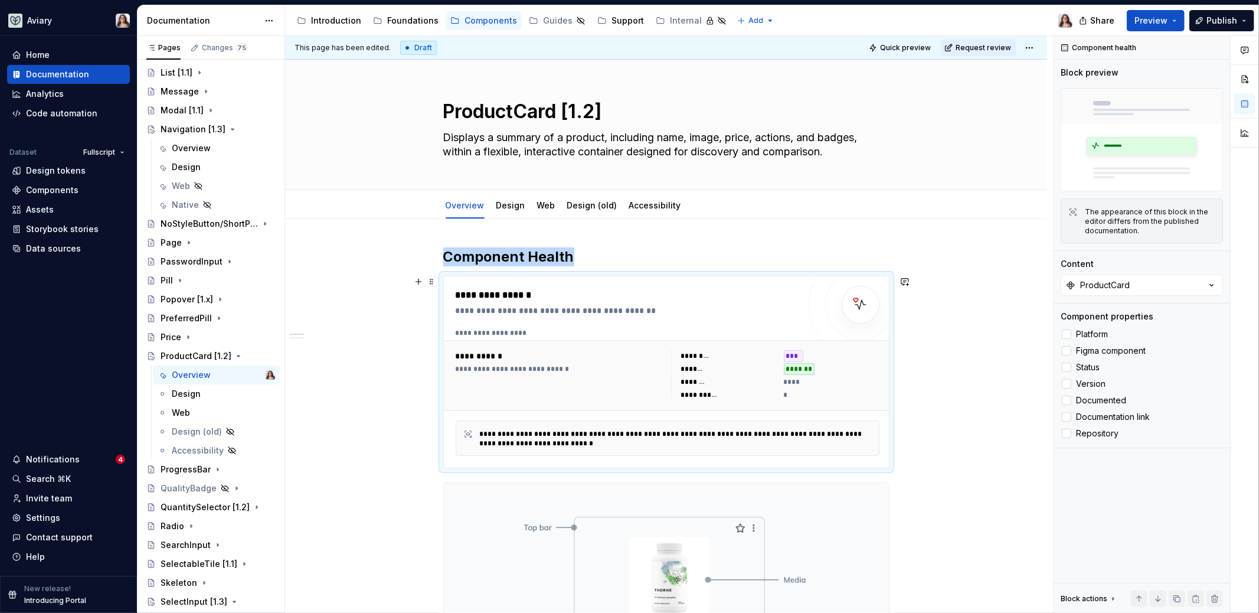
type textarea "*"
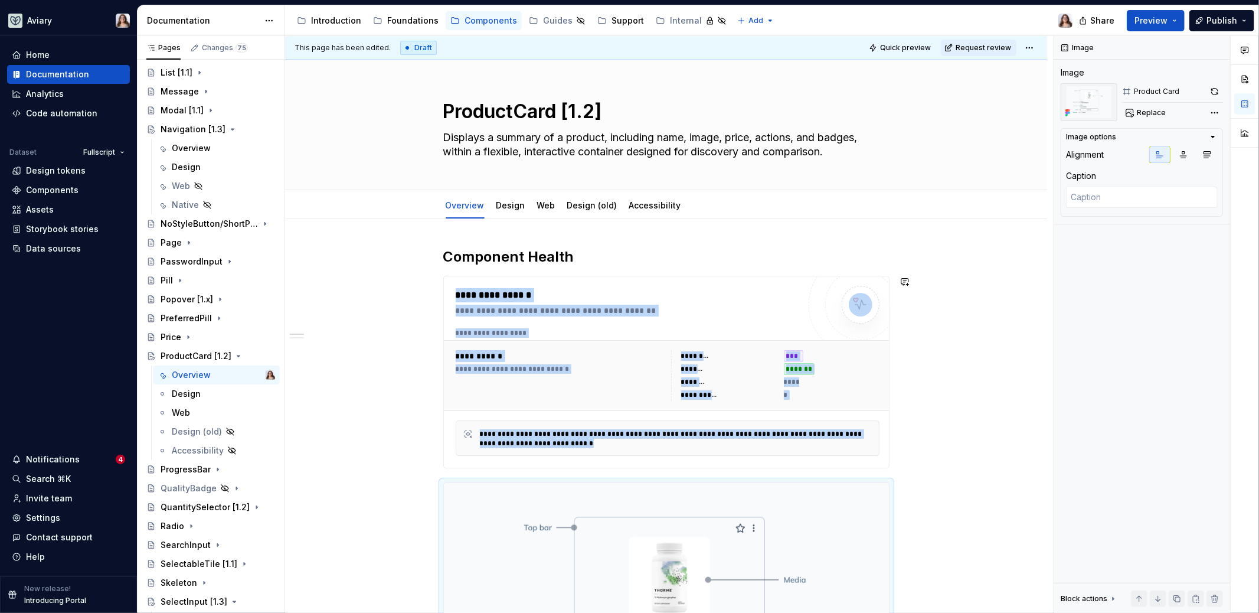
scroll to position [183, 0]
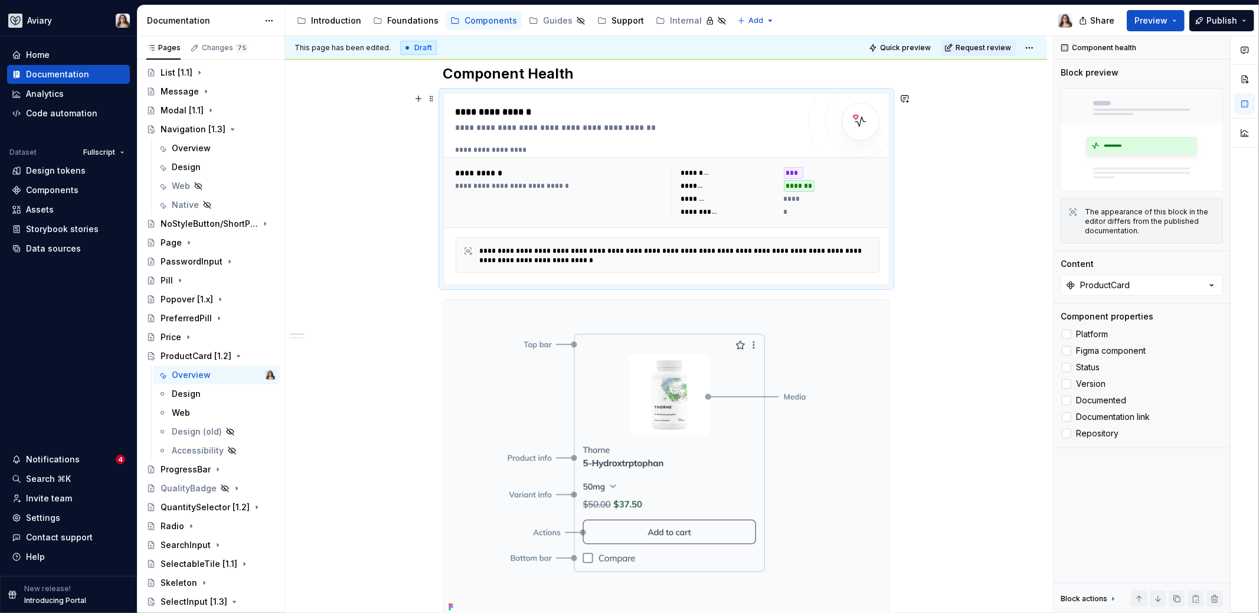
click at [717, 242] on div "**********" at bounding box center [668, 254] width 424 height 35
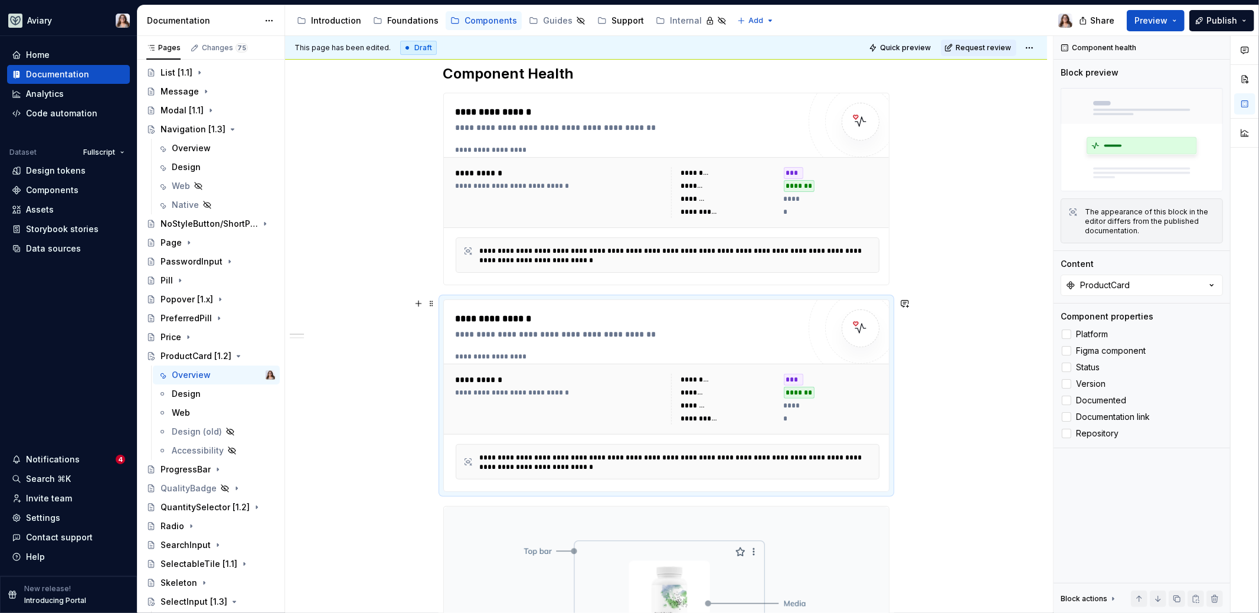
click at [613, 328] on div "**********" at bounding box center [628, 334] width 344 height 12
click at [1137, 288] on button "ProductCard" at bounding box center [1142, 284] width 162 height 21
type input "product"
click at [1093, 369] on div "ProductCard" at bounding box center [1093, 368] width 51 height 12
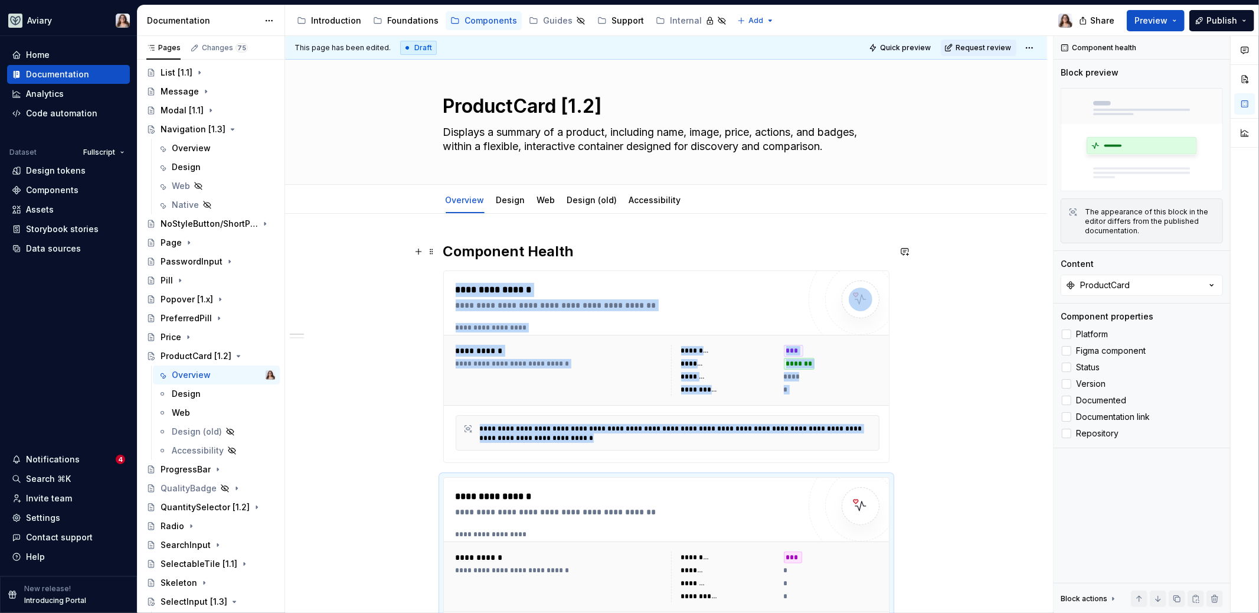
scroll to position [0, 0]
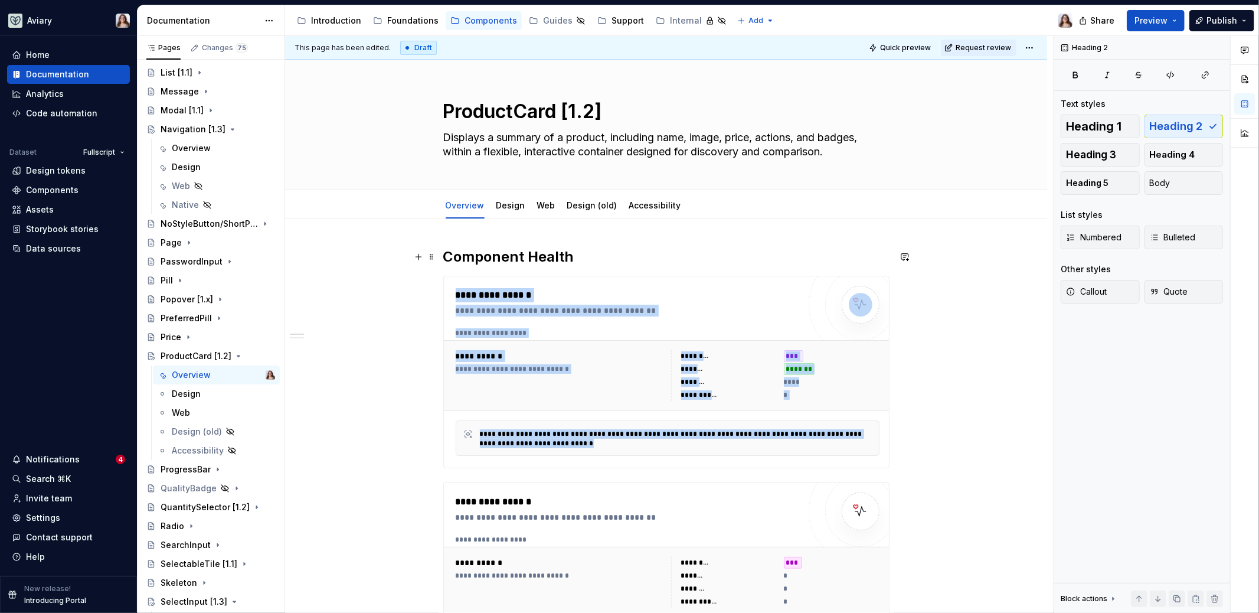
click at [568, 257] on h2 "Component Health" at bounding box center [666, 256] width 446 height 19
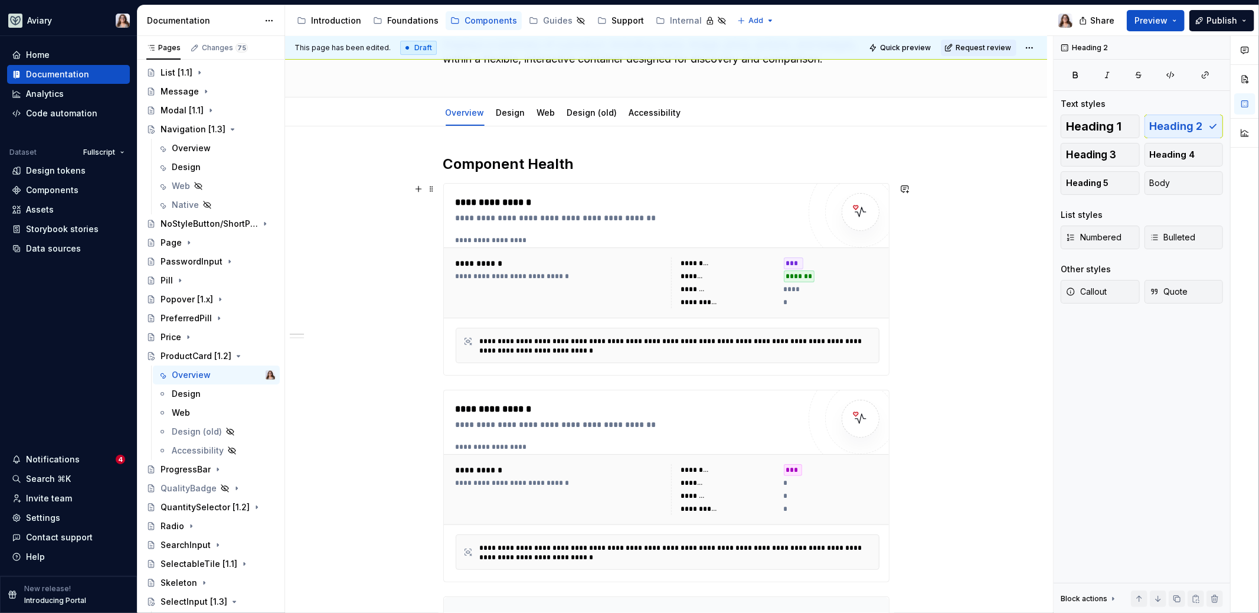
scroll to position [99, 0]
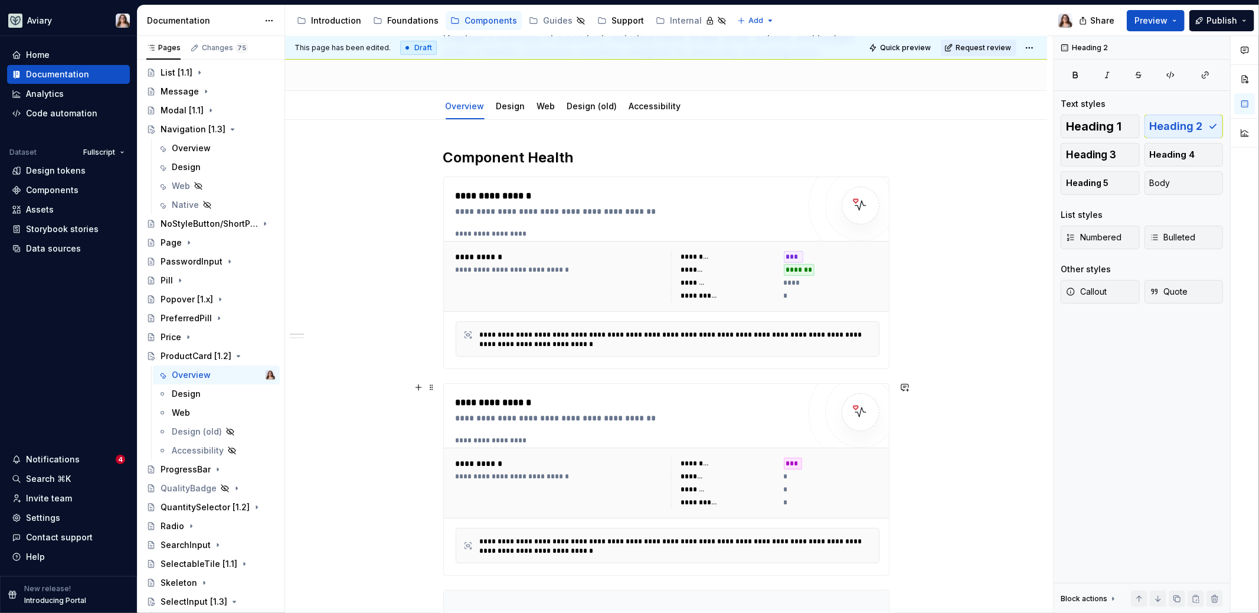
click at [528, 384] on div "**********" at bounding box center [666, 479] width 445 height 191
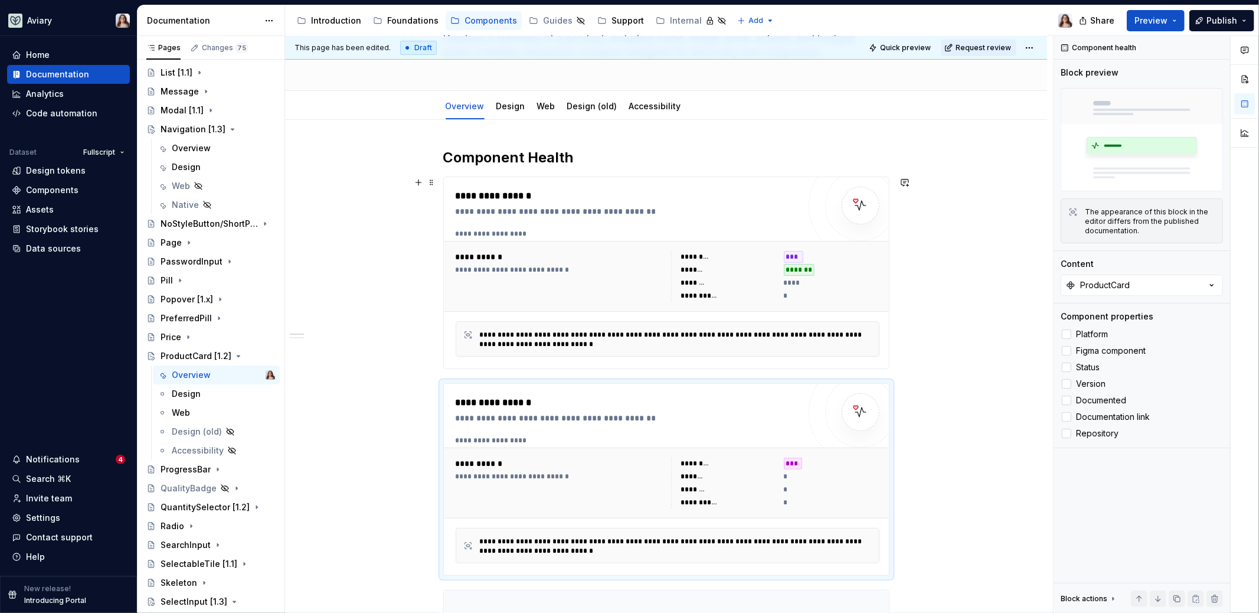
click at [537, 275] on div "**********" at bounding box center [560, 276] width 208 height 51
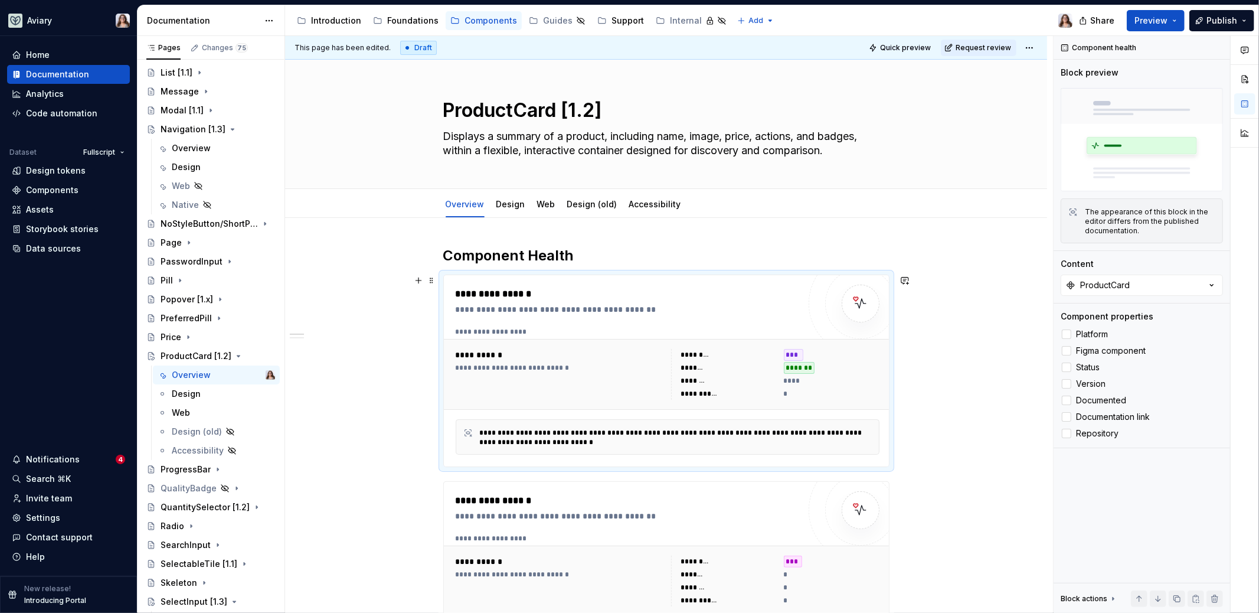
scroll to position [1, 0]
click at [582, 251] on h2 "Component Health" at bounding box center [666, 256] width 446 height 19
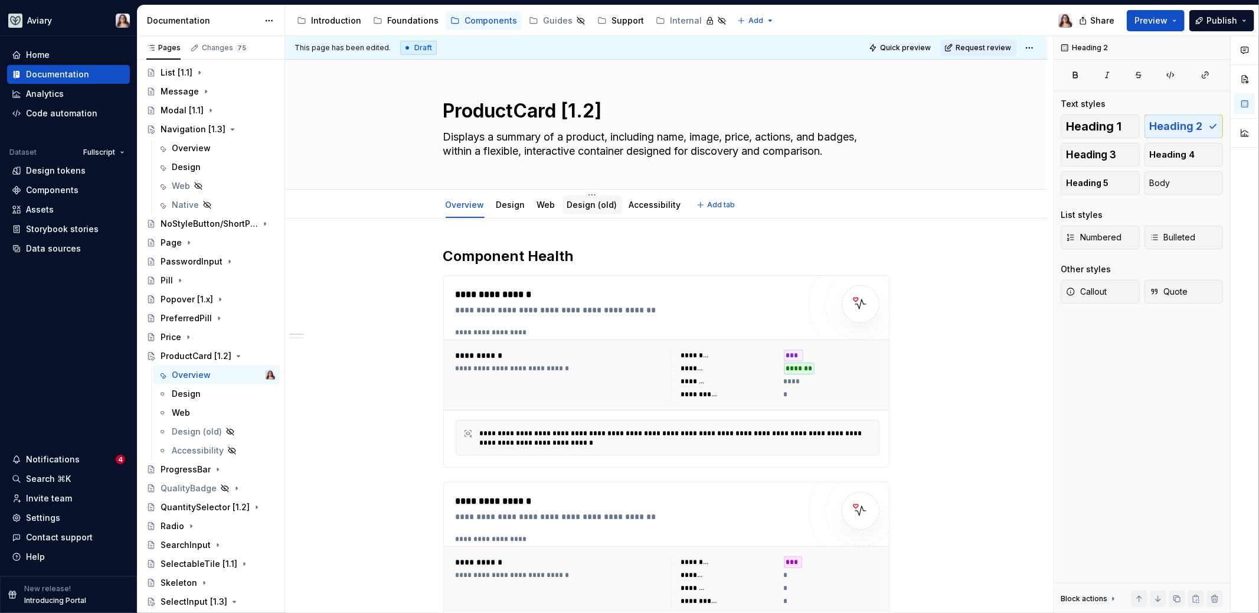
click at [591, 201] on link "Design (old)" at bounding box center [592, 205] width 50 height 10
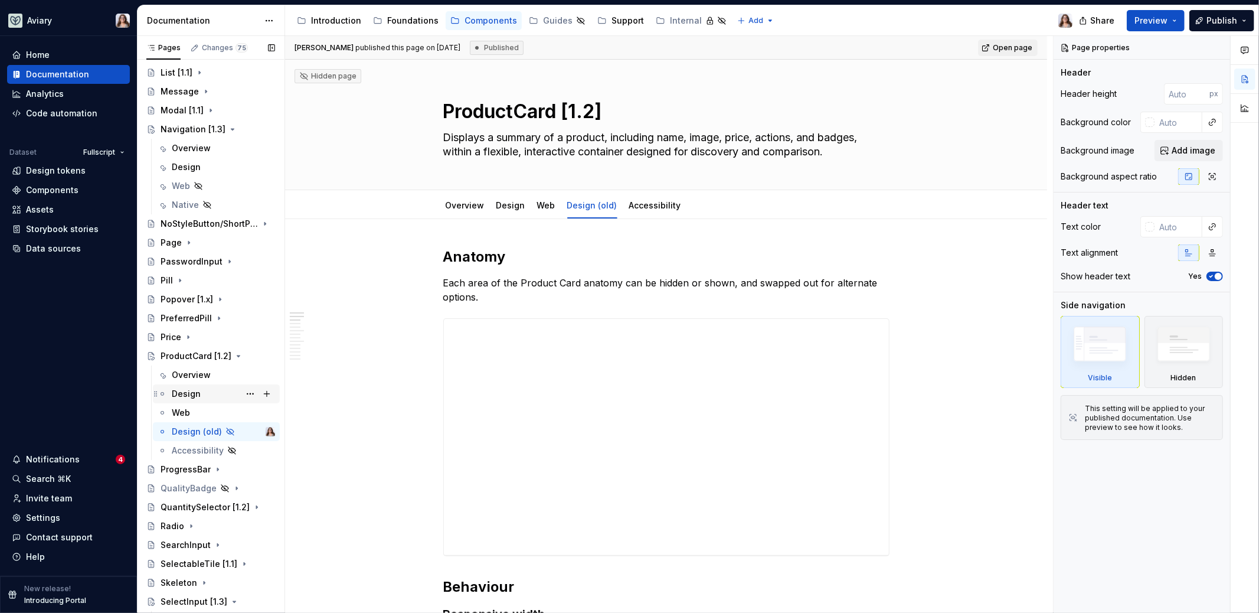
click at [193, 388] on div "Design" at bounding box center [186, 394] width 29 height 12
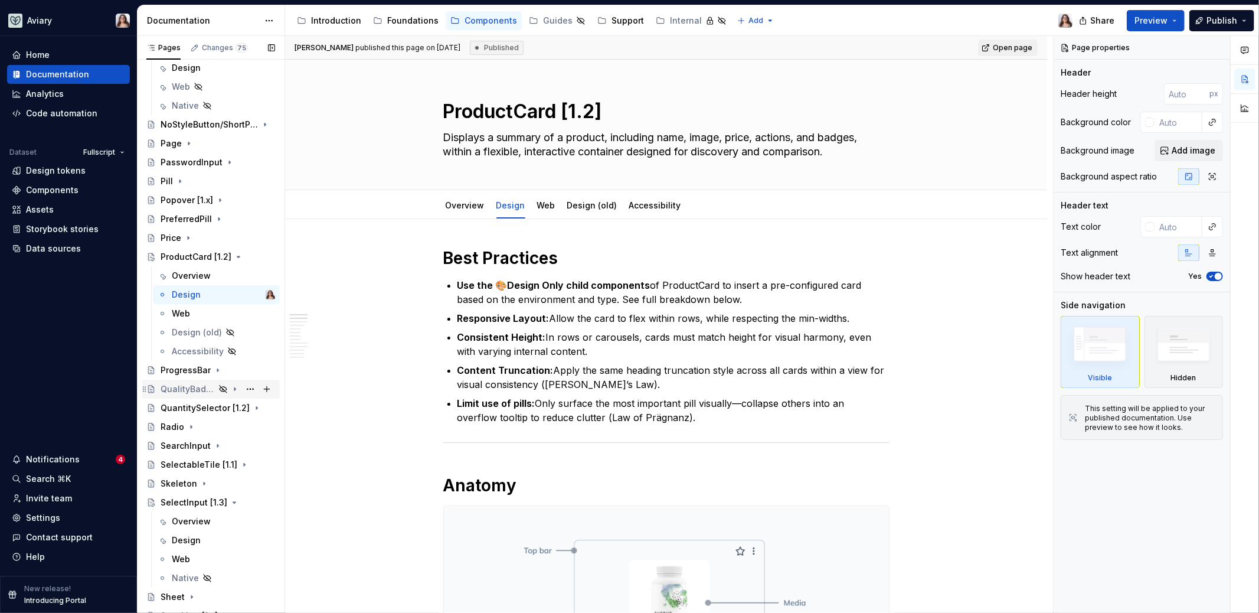
scroll to position [893, 0]
click at [198, 236] on div "Price" at bounding box center [218, 241] width 115 height 17
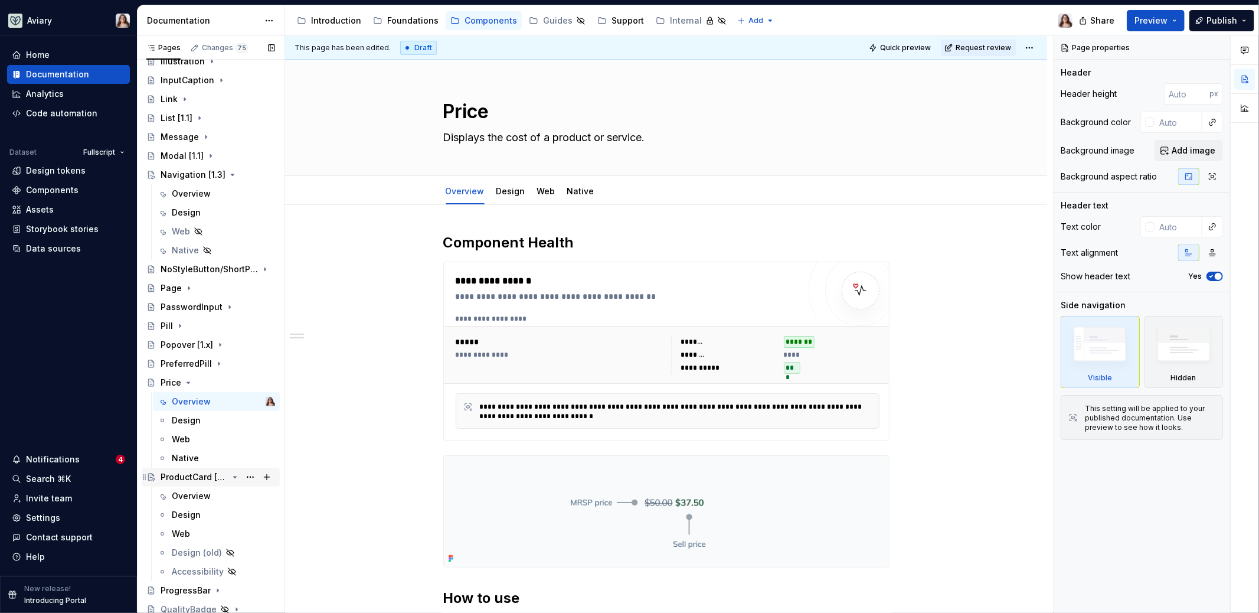
scroll to position [750, 0]
click at [209, 325] on div "Pill" at bounding box center [218, 327] width 115 height 17
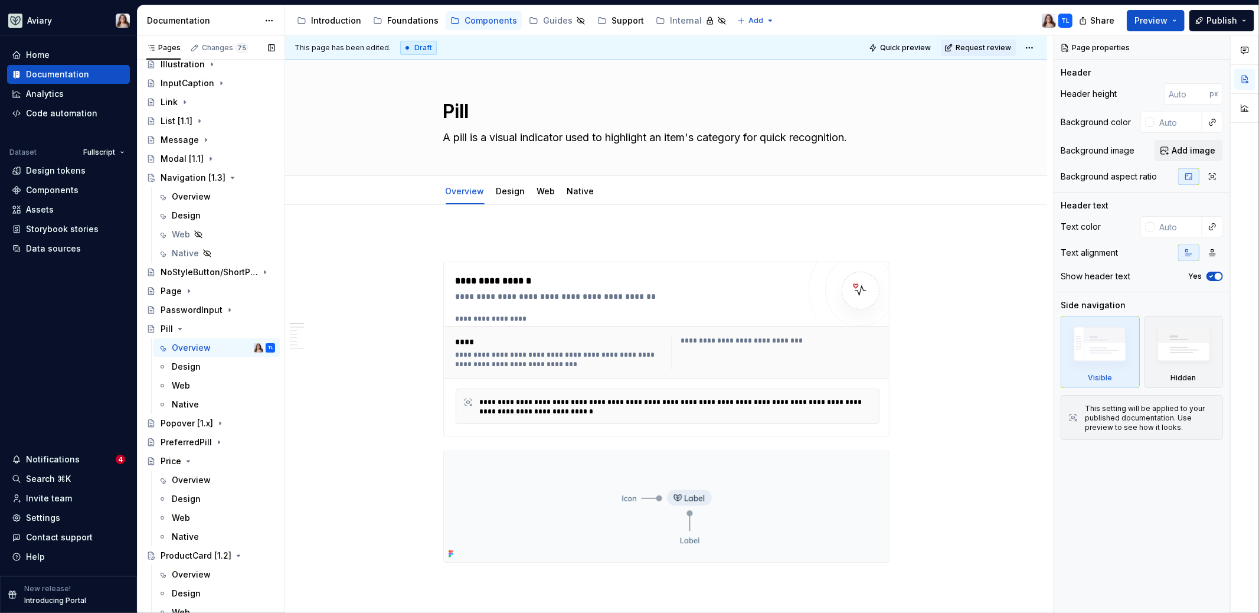
scroll to position [750, 0]
click at [399, 18] on div "Foundations" at bounding box center [412, 21] width 51 height 12
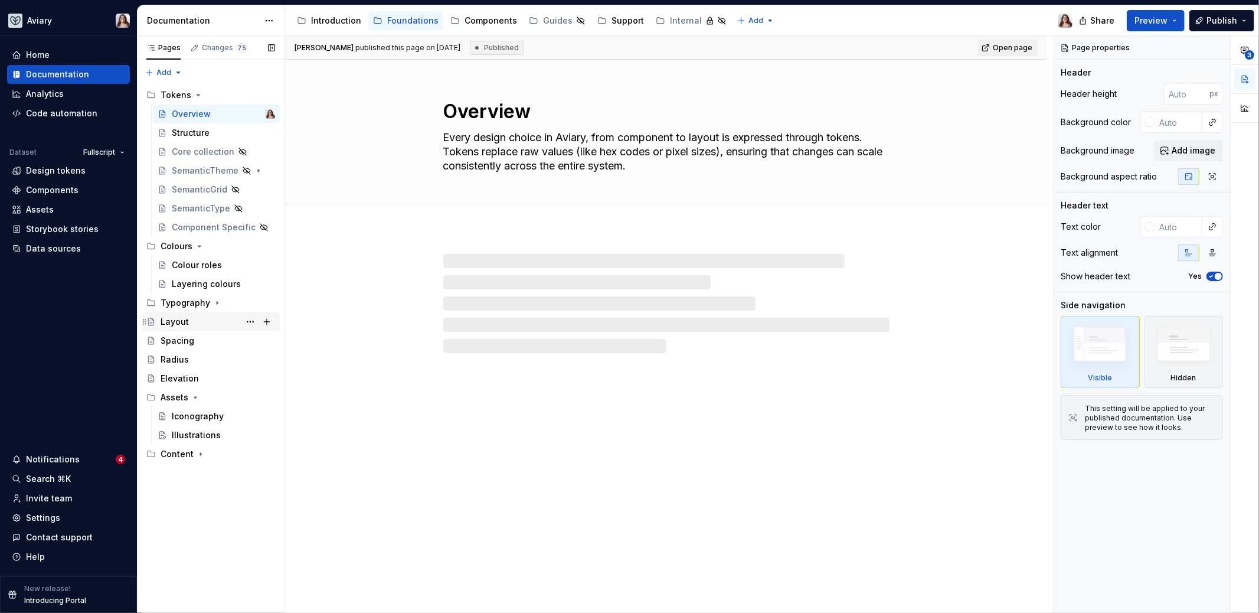
click at [182, 318] on div "Layout" at bounding box center [175, 322] width 28 height 12
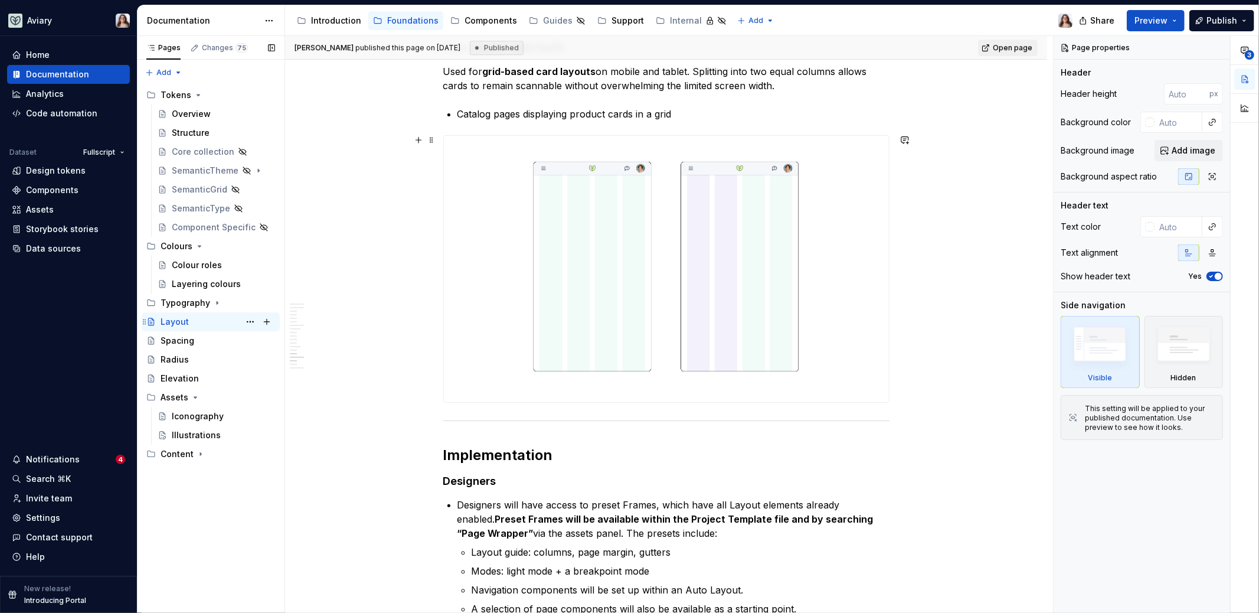
scroll to position [3171, 0]
click at [184, 335] on div "Spacing" at bounding box center [178, 341] width 34 height 12
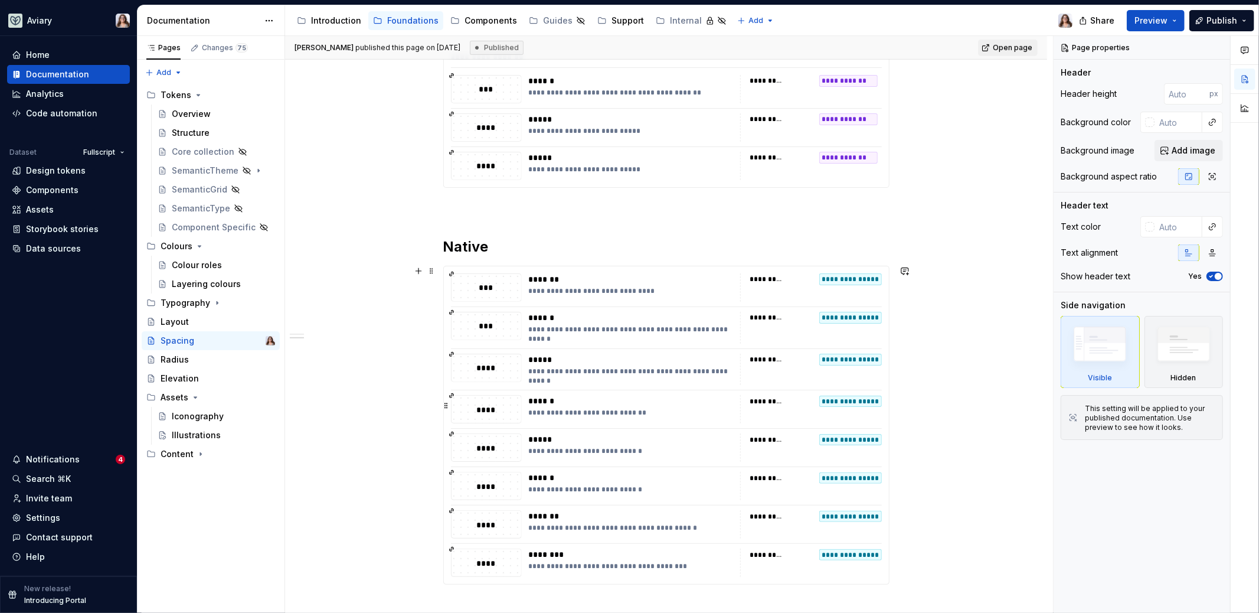
scroll to position [789, 0]
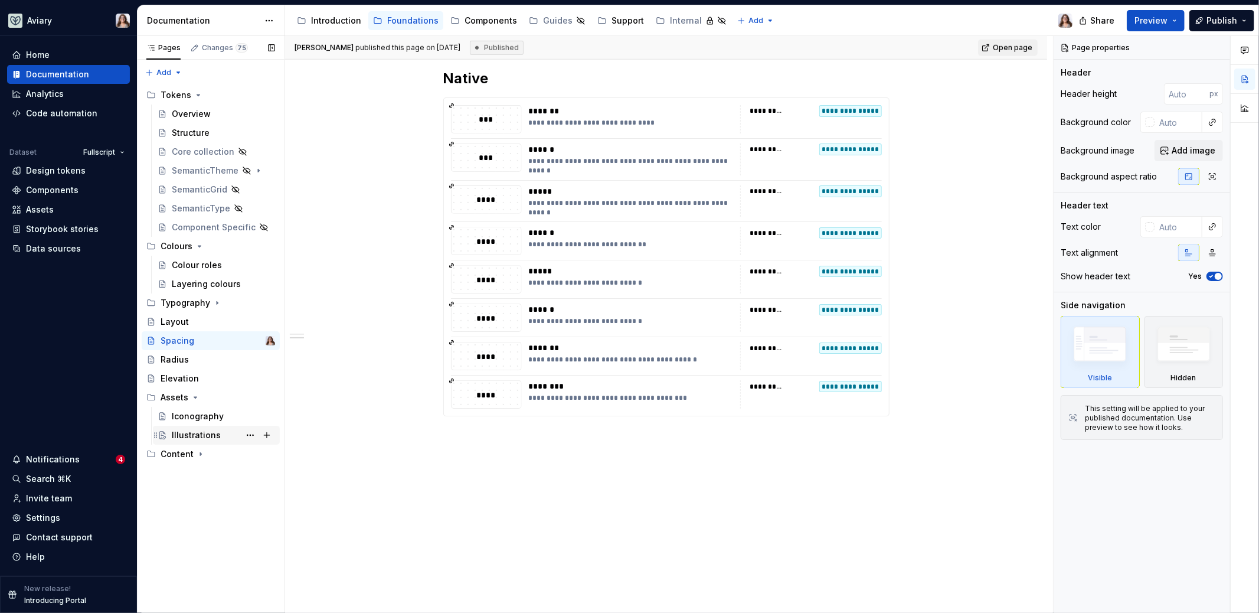
click at [191, 427] on div "Illustrations" at bounding box center [223, 435] width 103 height 17
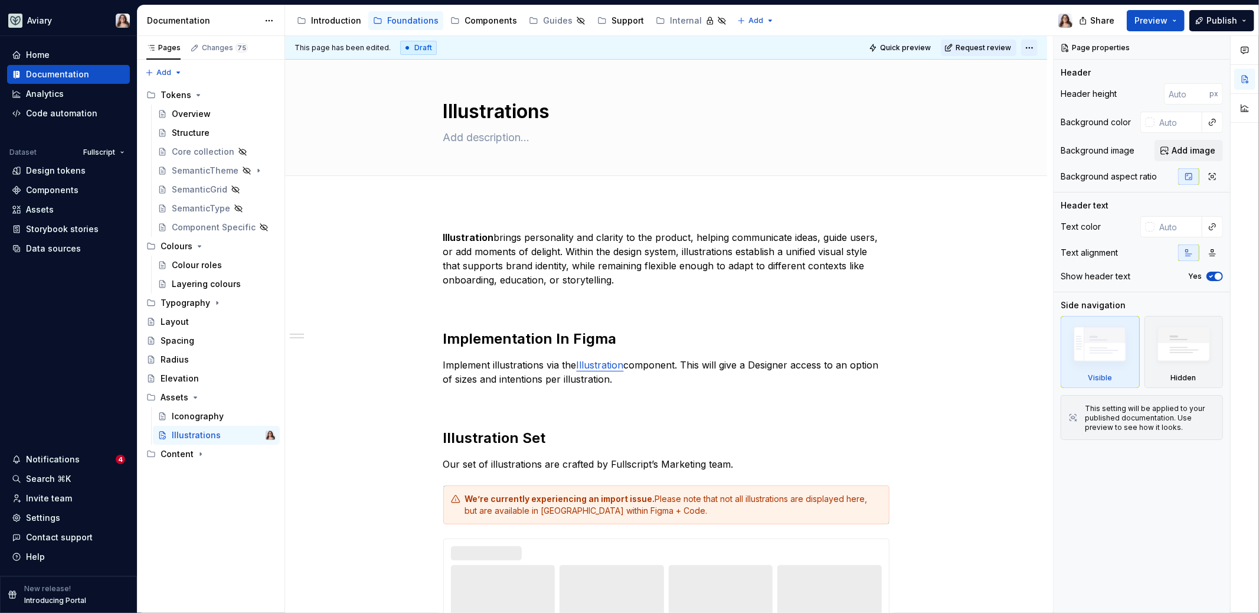
click at [1026, 50] on html "Aviary Home Documentation Analytics Code automation Dataset Fullscript Design t…" at bounding box center [629, 306] width 1259 height 613
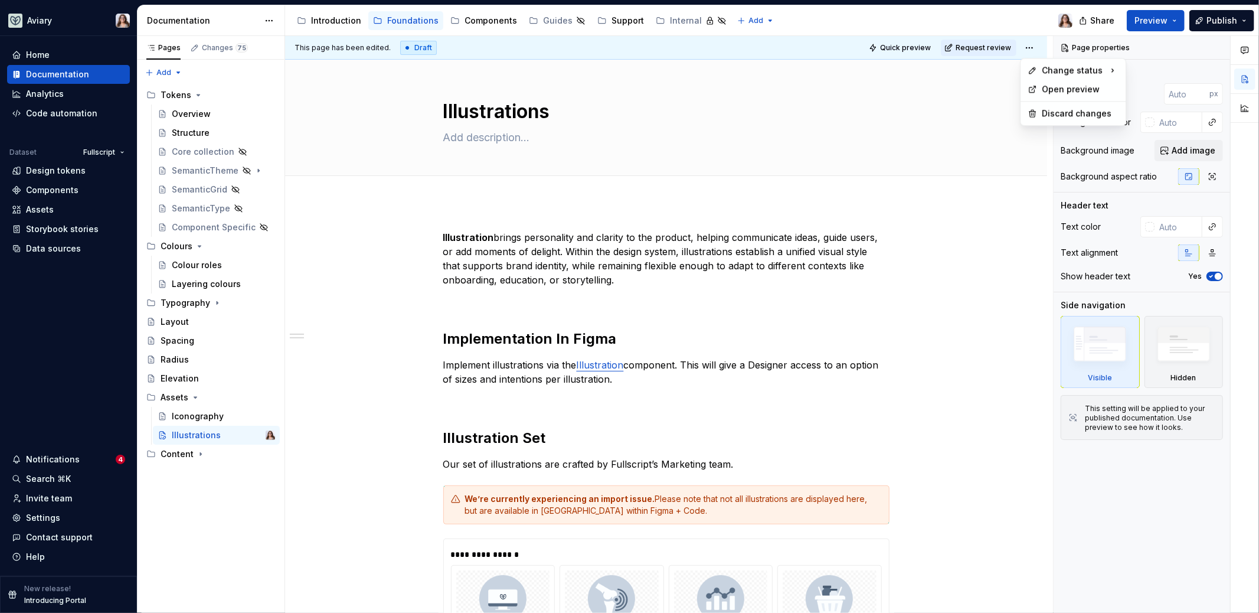
click at [632, 331] on html "Aviary Home Documentation Analytics Code automation Dataset Fullscript Design t…" at bounding box center [629, 306] width 1259 height 613
click at [204, 418] on div "Iconography" at bounding box center [198, 416] width 52 height 12
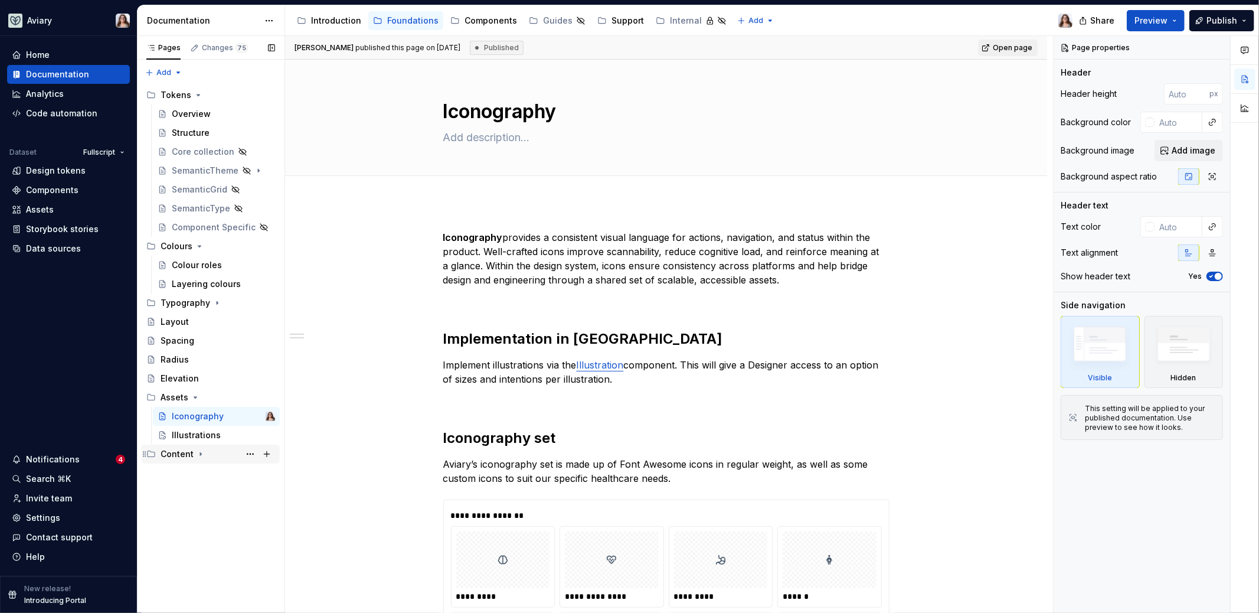
click at [205, 454] on div "Content" at bounding box center [218, 454] width 115 height 17
click at [205, 486] on div "Grammar" at bounding box center [190, 492] width 37 height 12
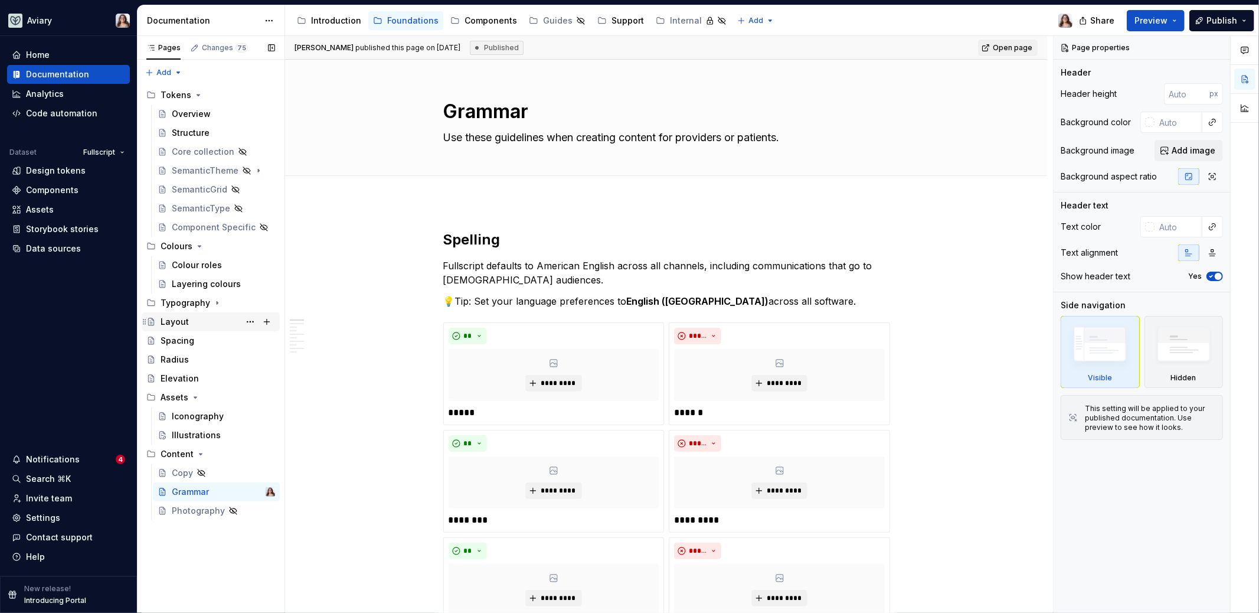
click at [180, 323] on div "Layout" at bounding box center [175, 322] width 28 height 12
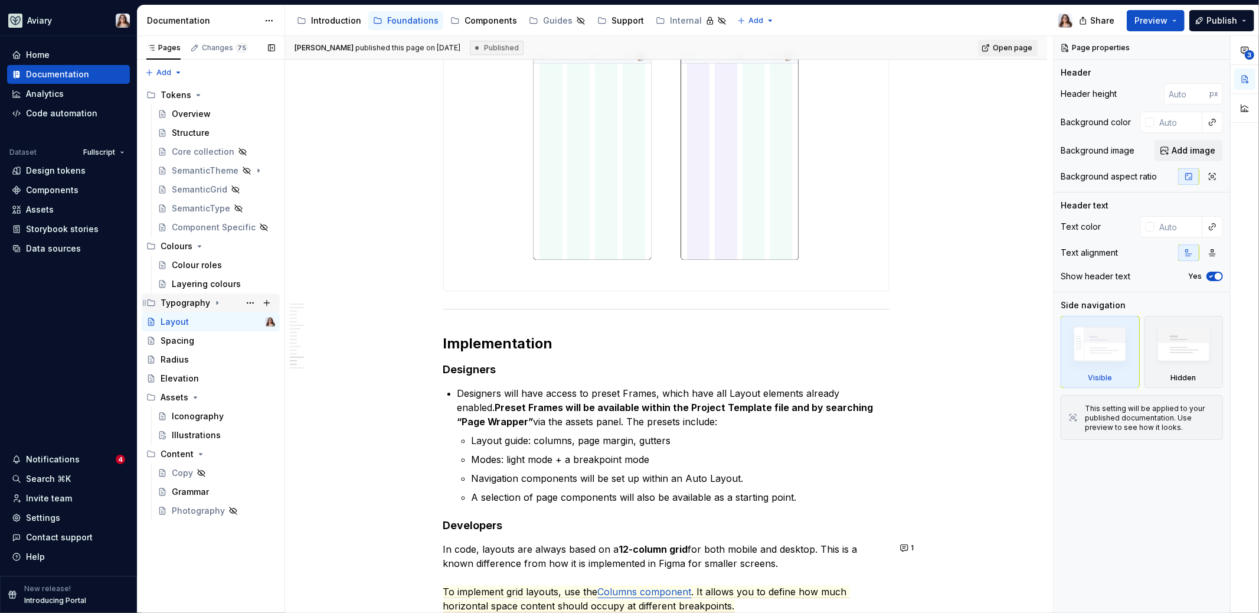
scroll to position [3367, 0]
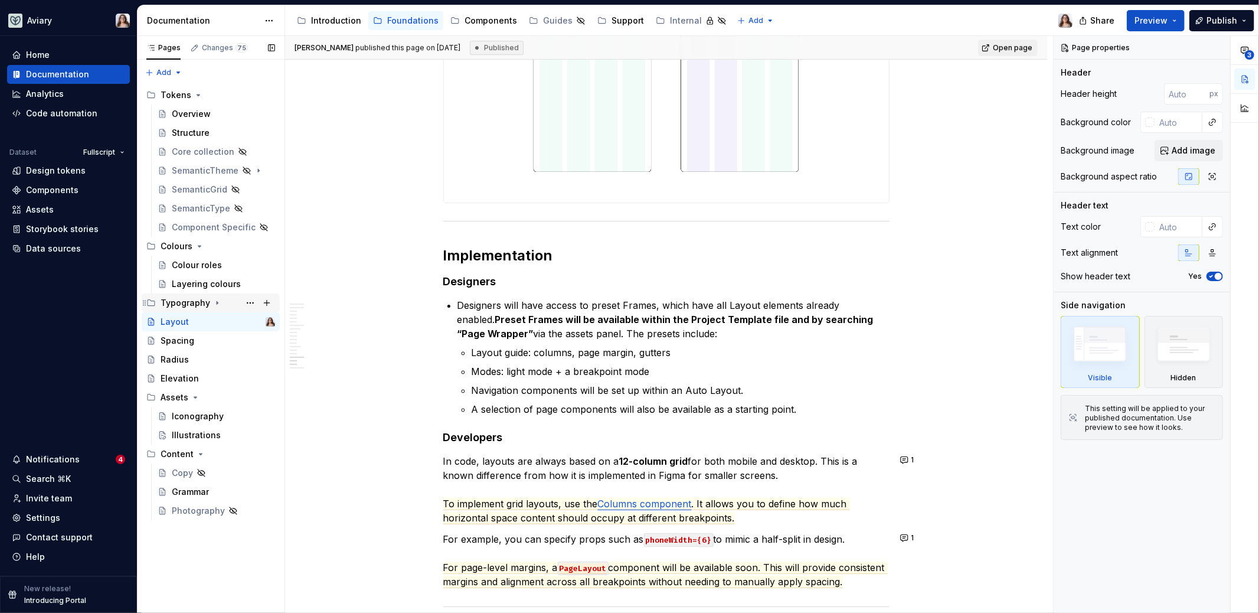
click at [174, 302] on div "Typography" at bounding box center [186, 303] width 50 height 12
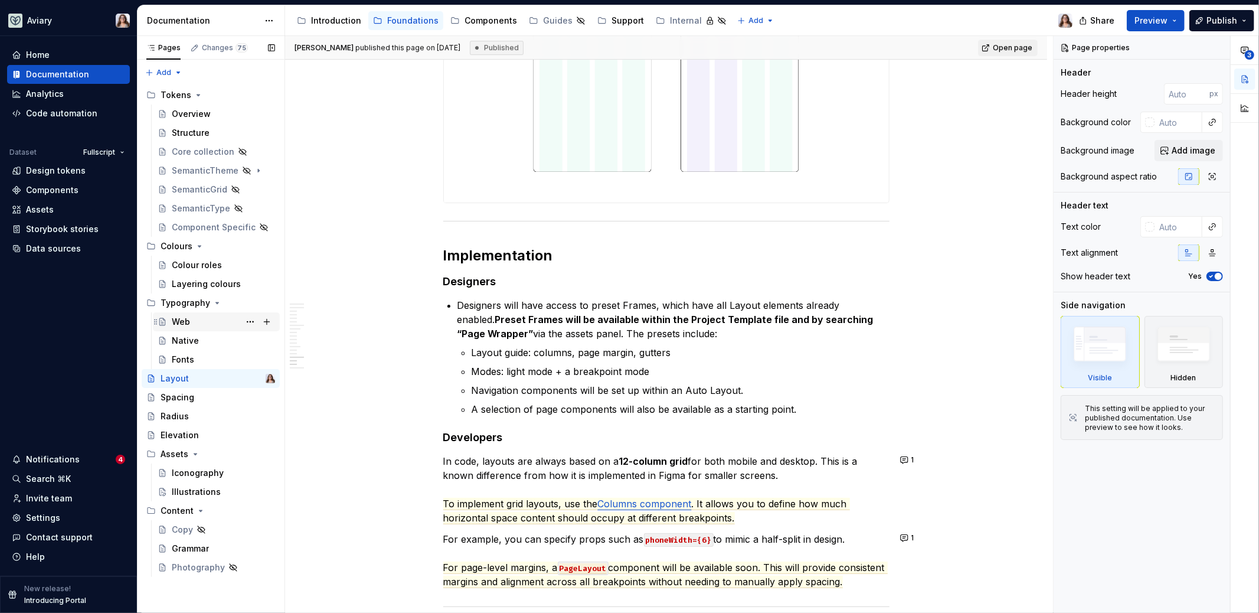
click at [187, 321] on div "Web" at bounding box center [181, 322] width 18 height 12
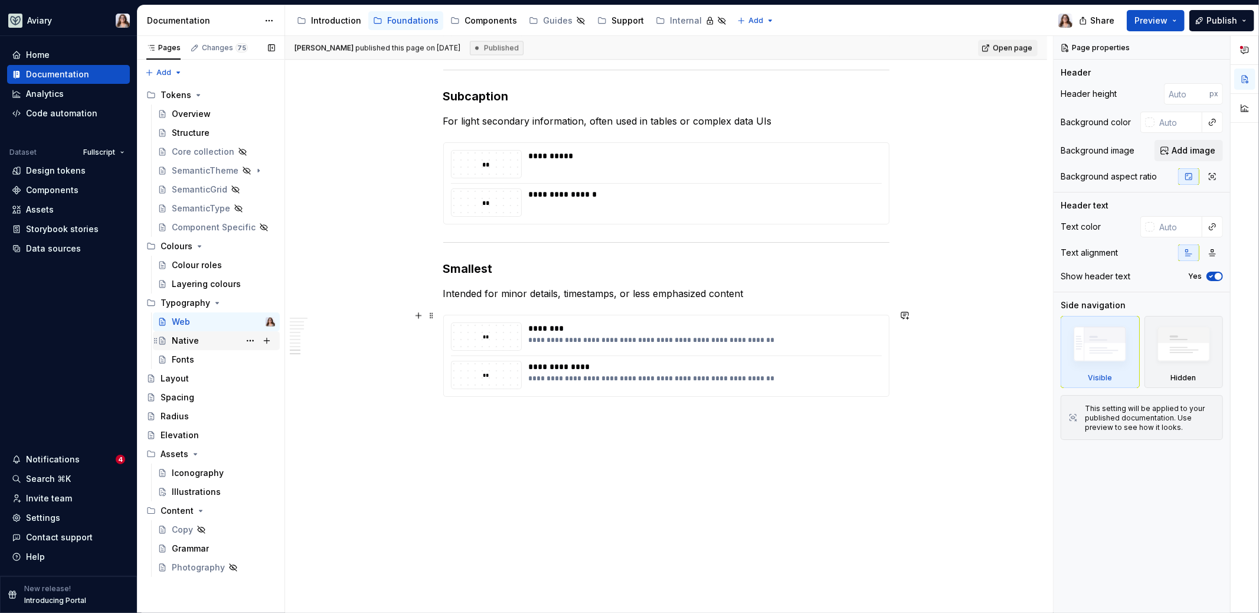
scroll to position [2273, 0]
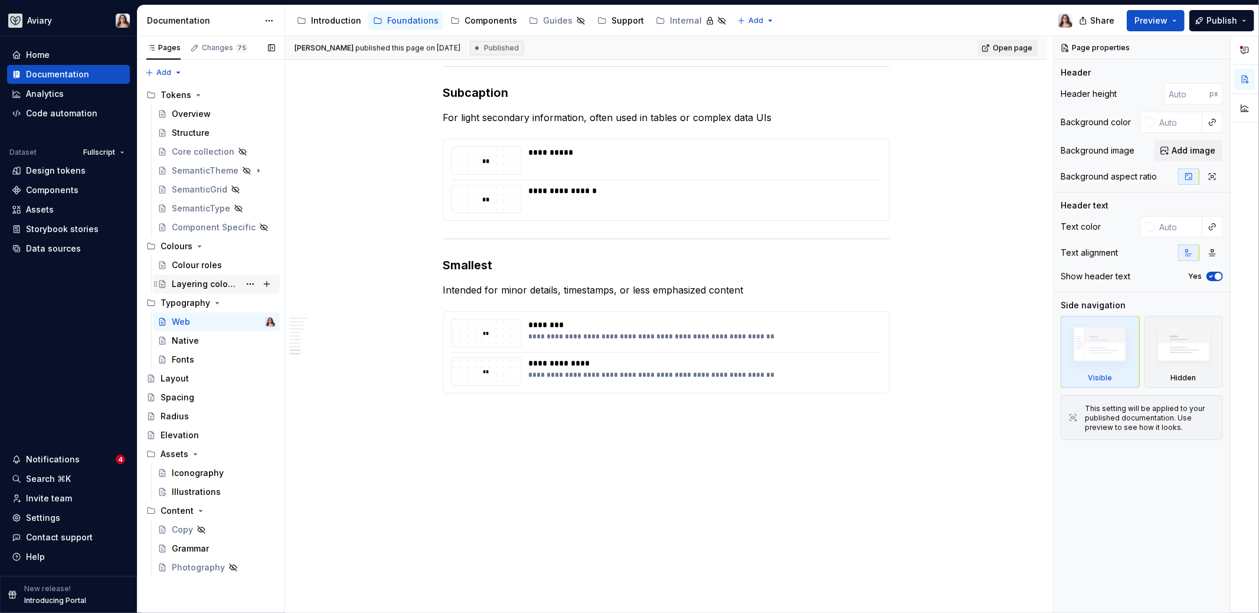
click at [198, 283] on div "Layering colours" at bounding box center [206, 284] width 68 height 12
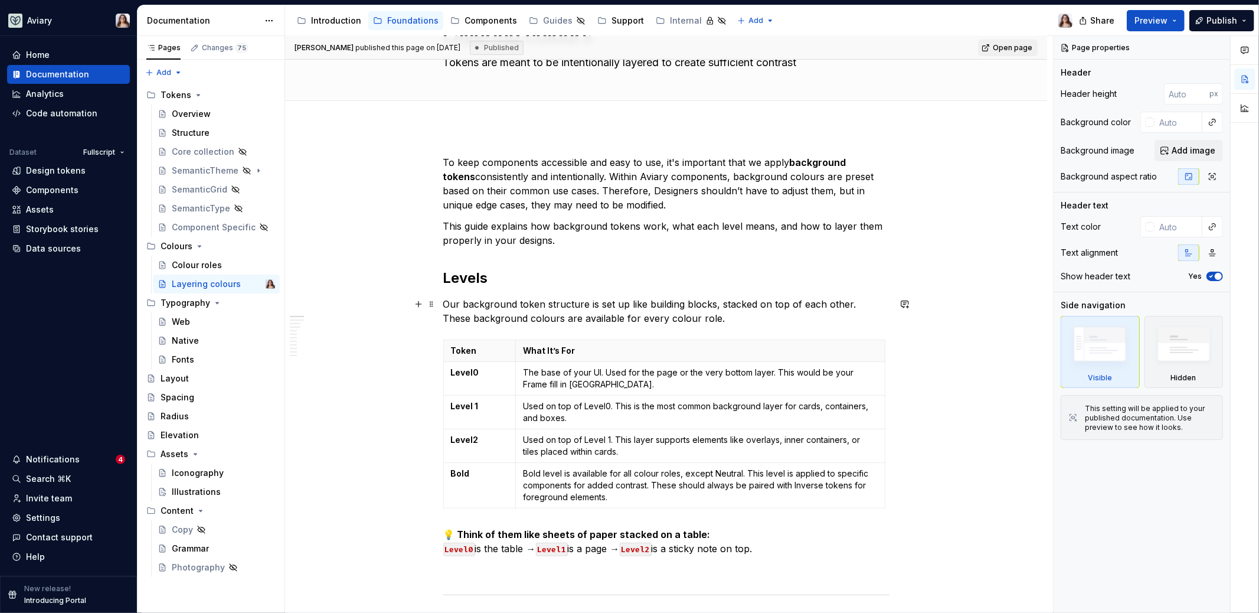
scroll to position [77, 0]
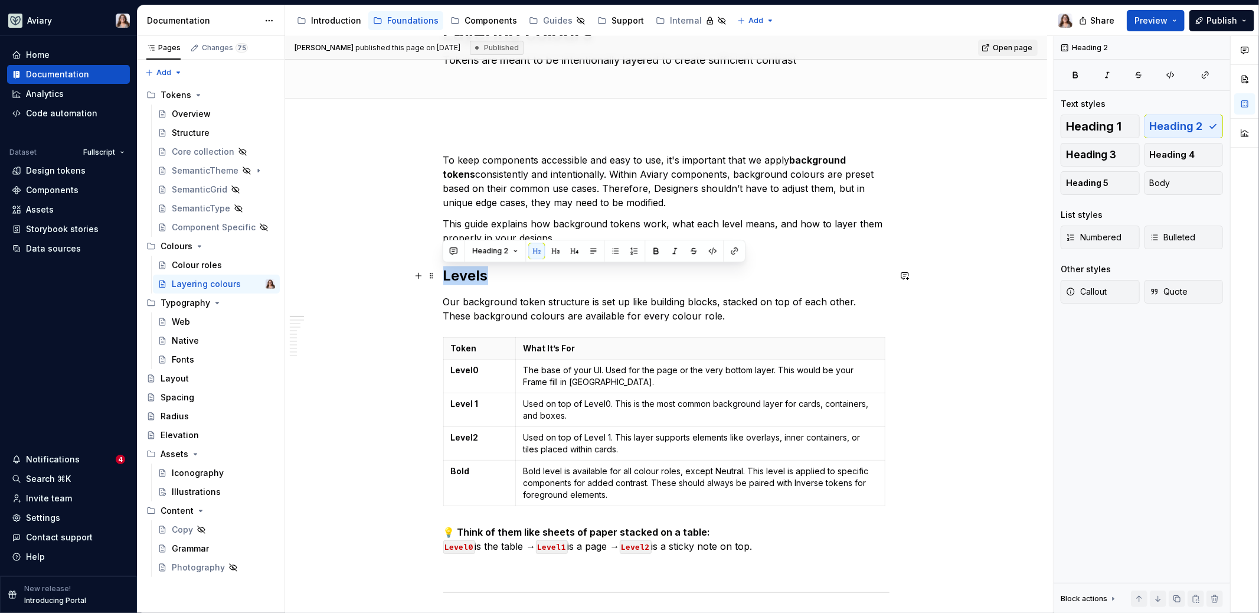
drag, startPoint x: 486, startPoint y: 276, endPoint x: 439, endPoint y: 275, distance: 47.2
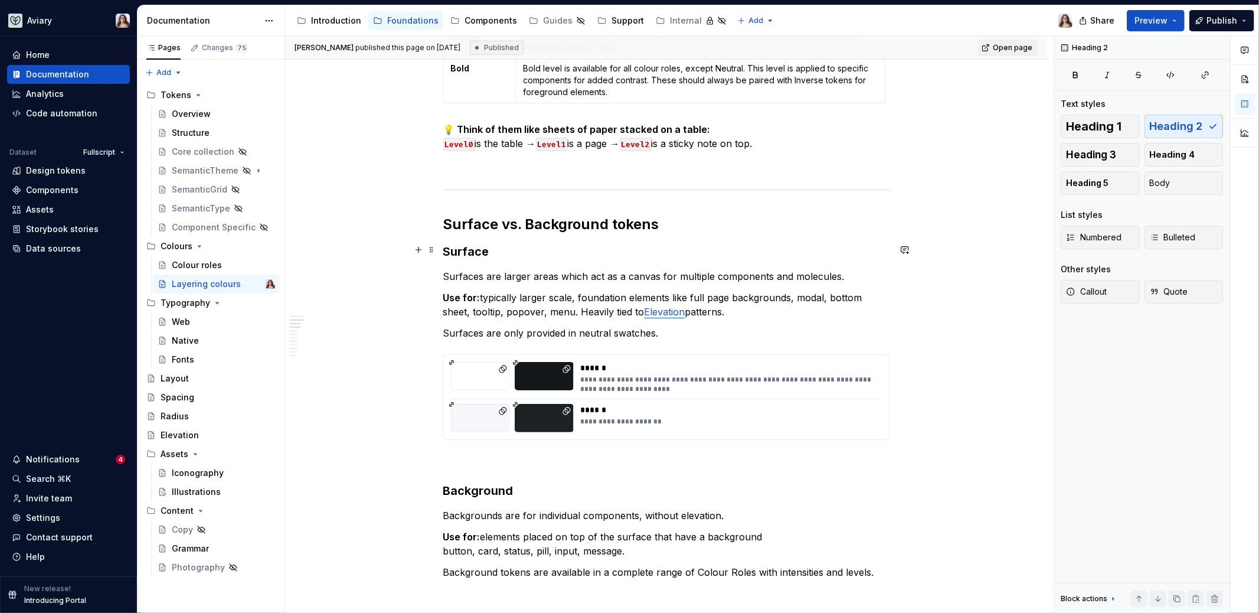
click at [486, 248] on strong "Surface" at bounding box center [466, 251] width 46 height 14
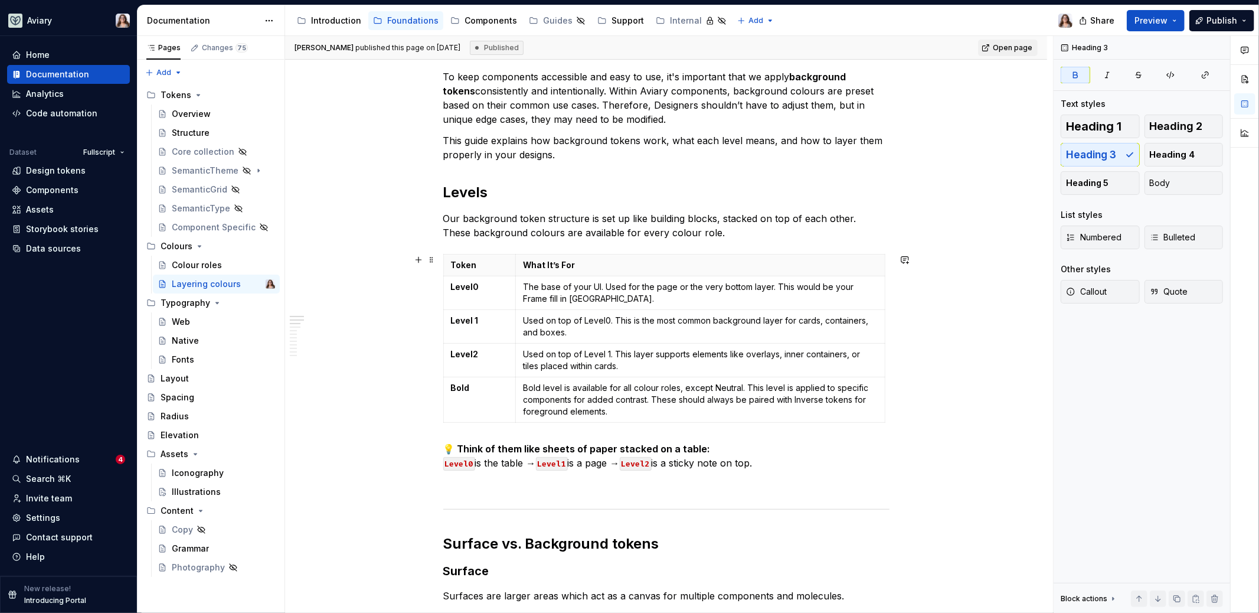
scroll to position [0, 0]
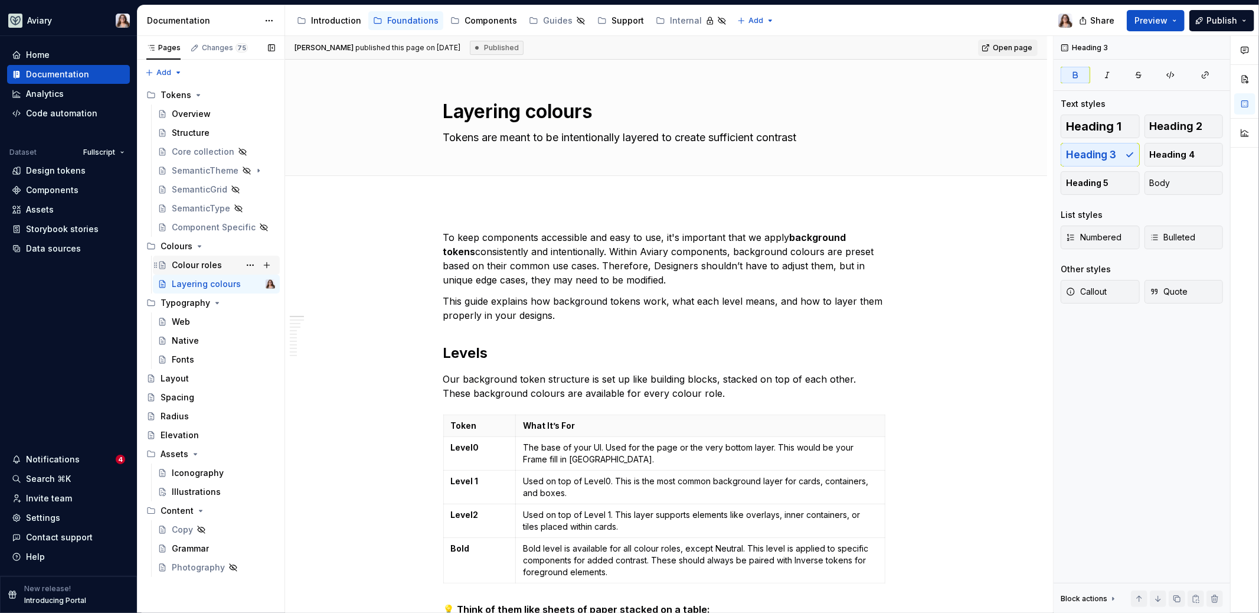
click at [211, 268] on div "Colour roles" at bounding box center [197, 265] width 50 height 12
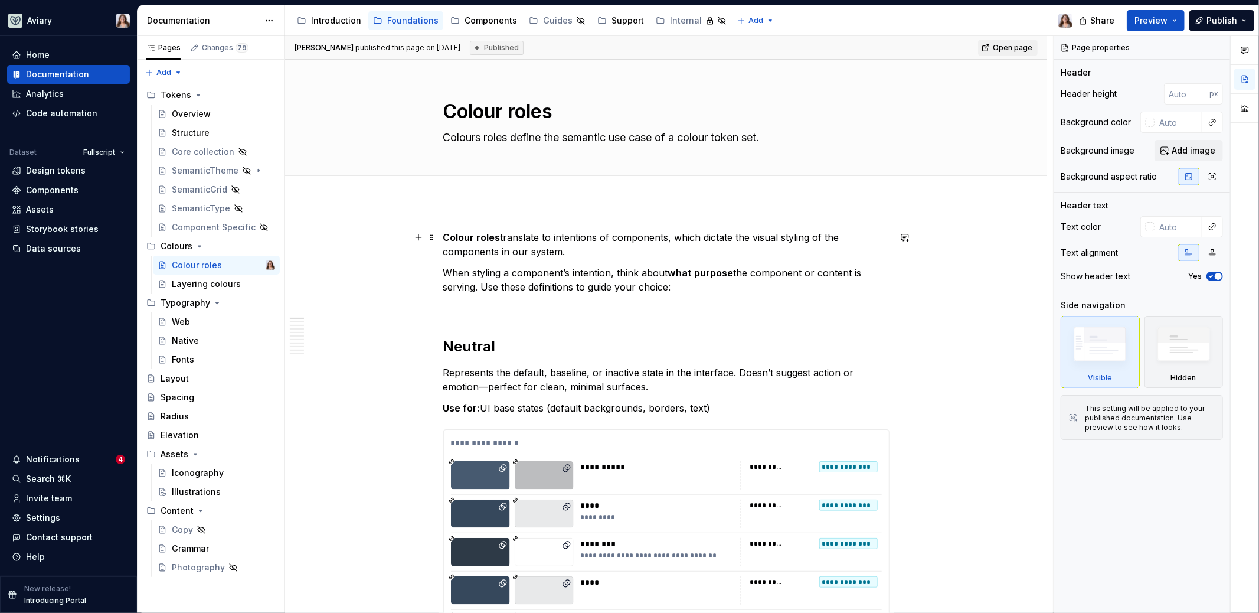
click at [192, 116] on div "Overview" at bounding box center [191, 114] width 39 height 12
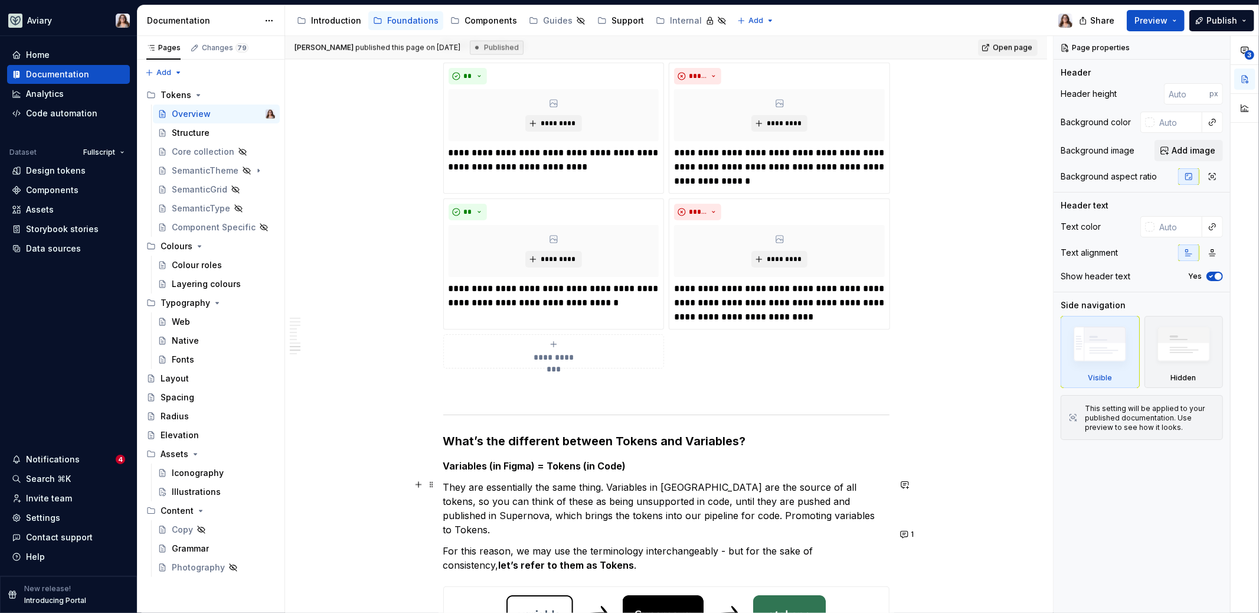
scroll to position [1760, 0]
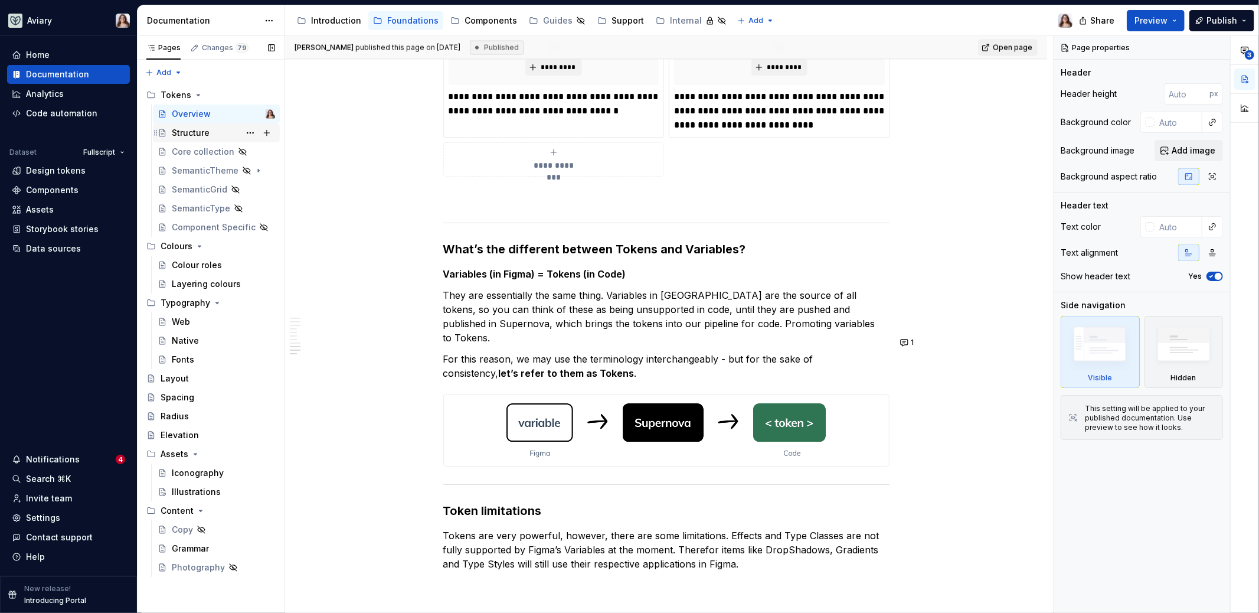
click at [188, 137] on div "Structure" at bounding box center [191, 133] width 38 height 12
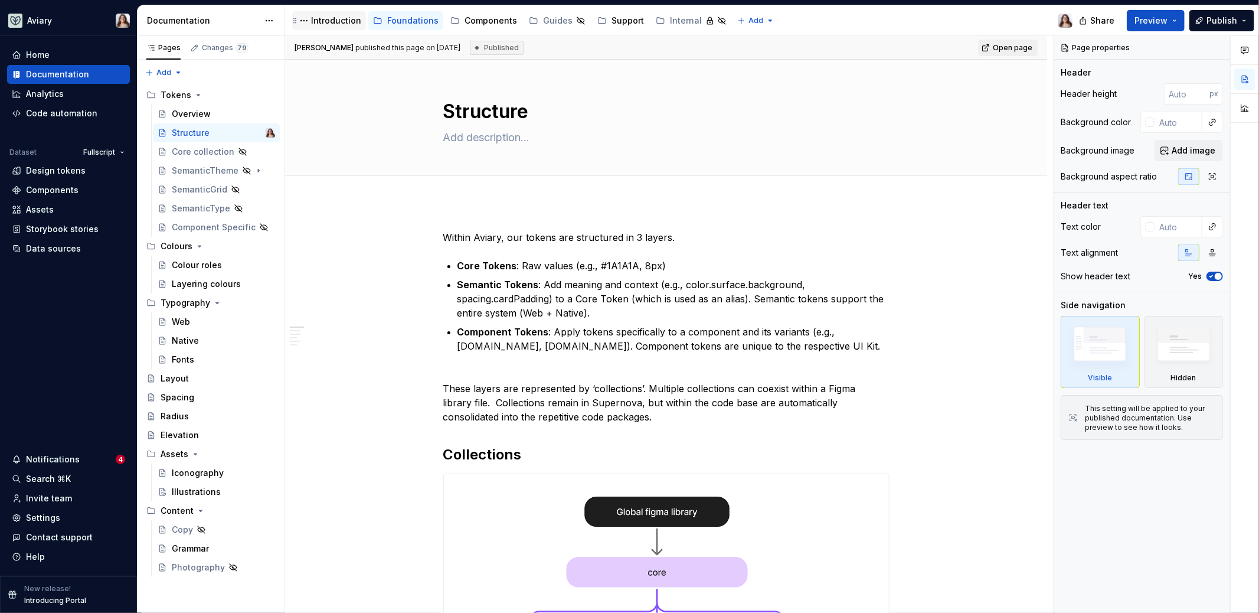
click at [327, 24] on div "Introduction" at bounding box center [336, 21] width 50 height 12
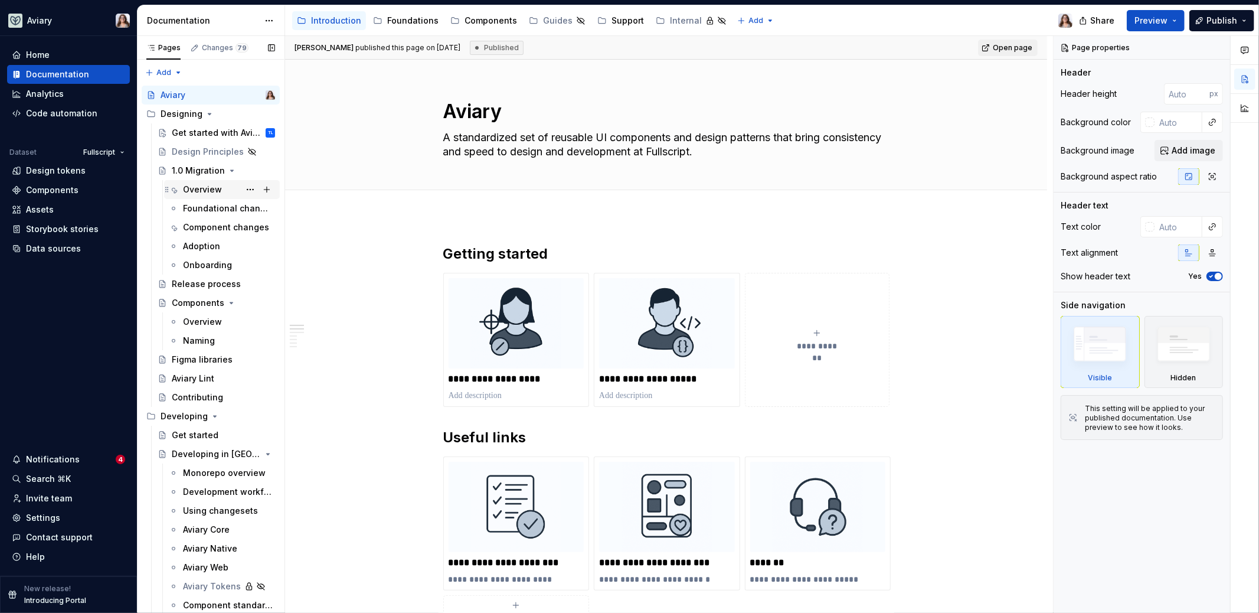
click at [195, 189] on div "Overview" at bounding box center [202, 190] width 39 height 12
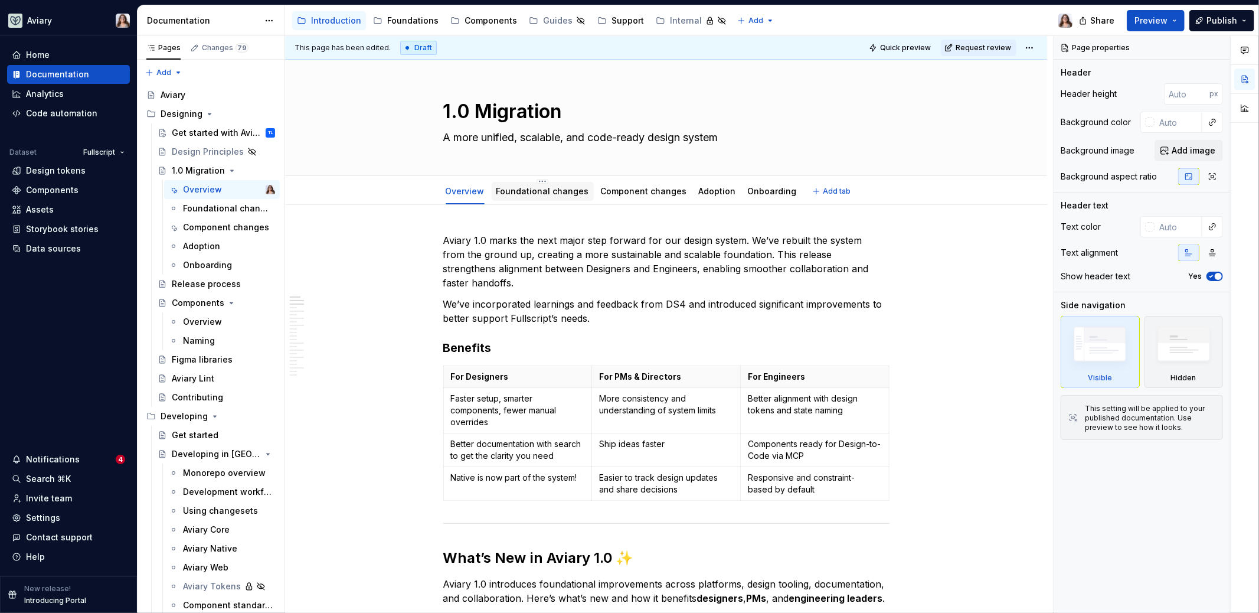
click at [537, 191] on link "Foundational changes" at bounding box center [542, 191] width 93 height 10
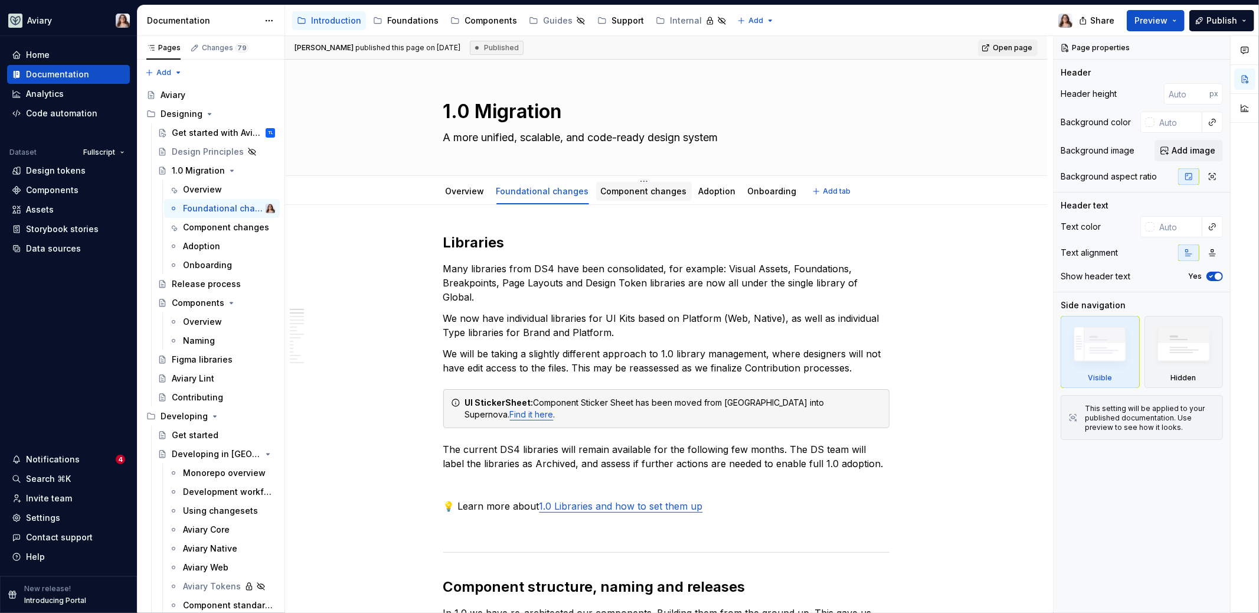
click at [613, 189] on link "Component changes" at bounding box center [644, 191] width 86 height 10
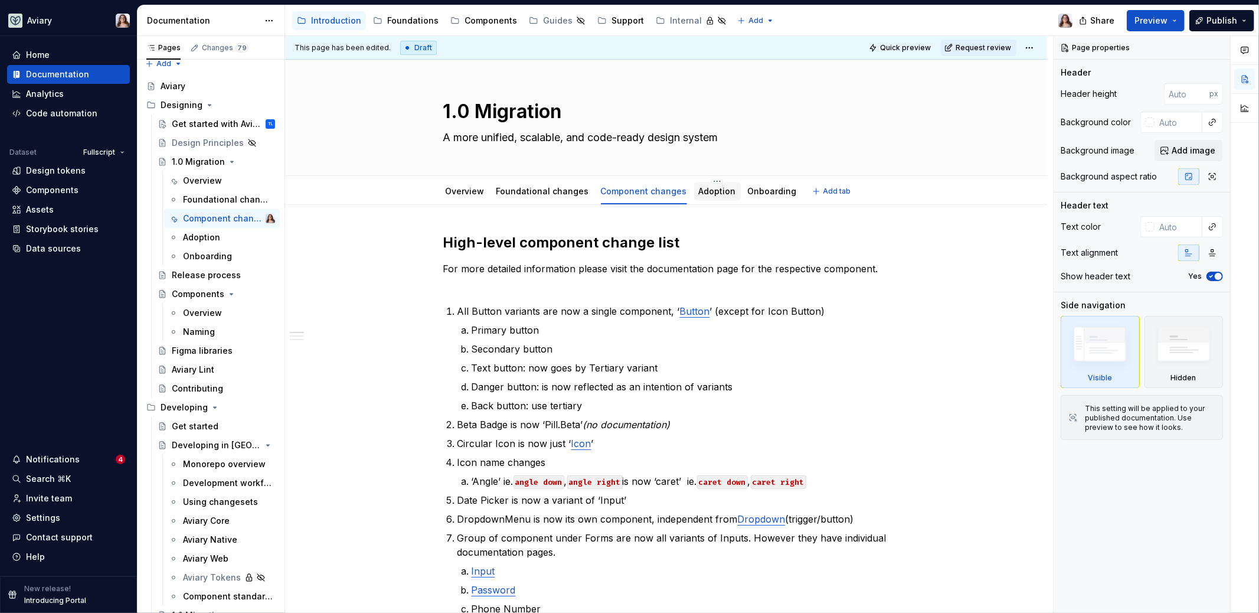
click at [708, 194] on link "Adoption" at bounding box center [717, 191] width 37 height 10
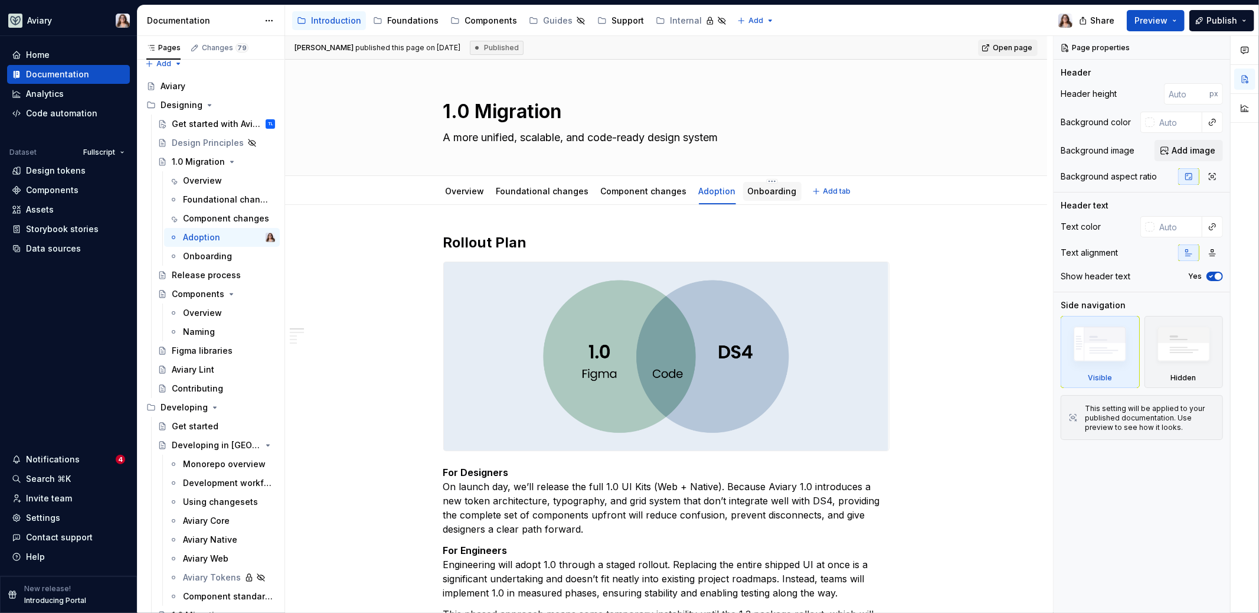
click at [758, 197] on div "Onboarding" at bounding box center [772, 191] width 49 height 14
click at [753, 190] on link "Onboarding" at bounding box center [772, 191] width 49 height 10
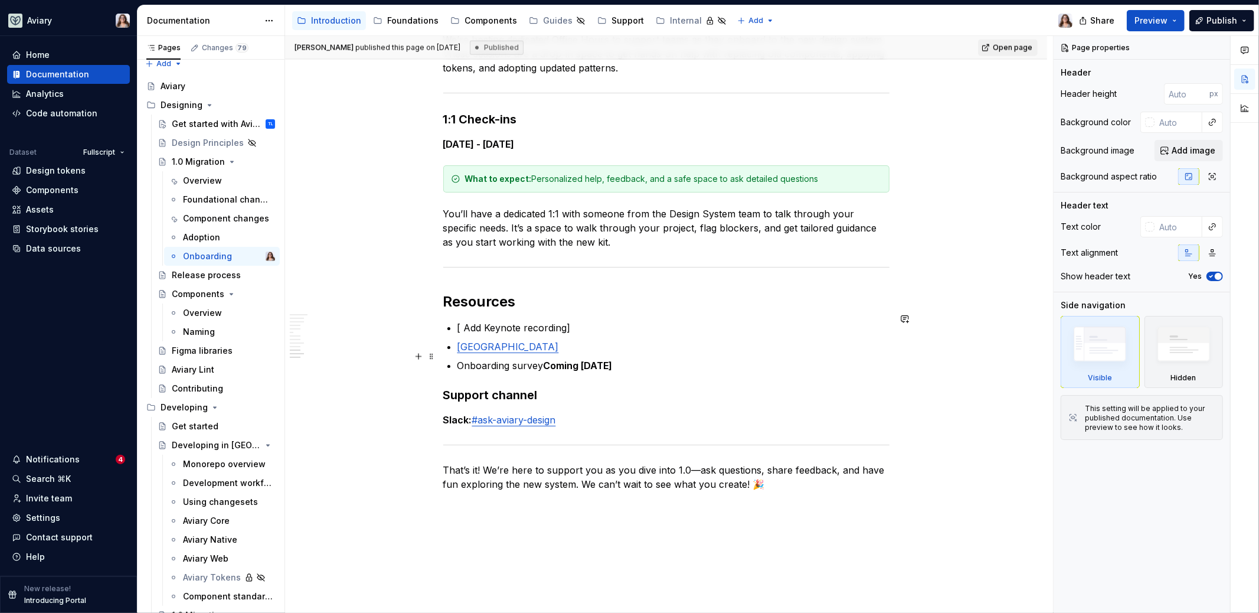
scroll to position [1579, 0]
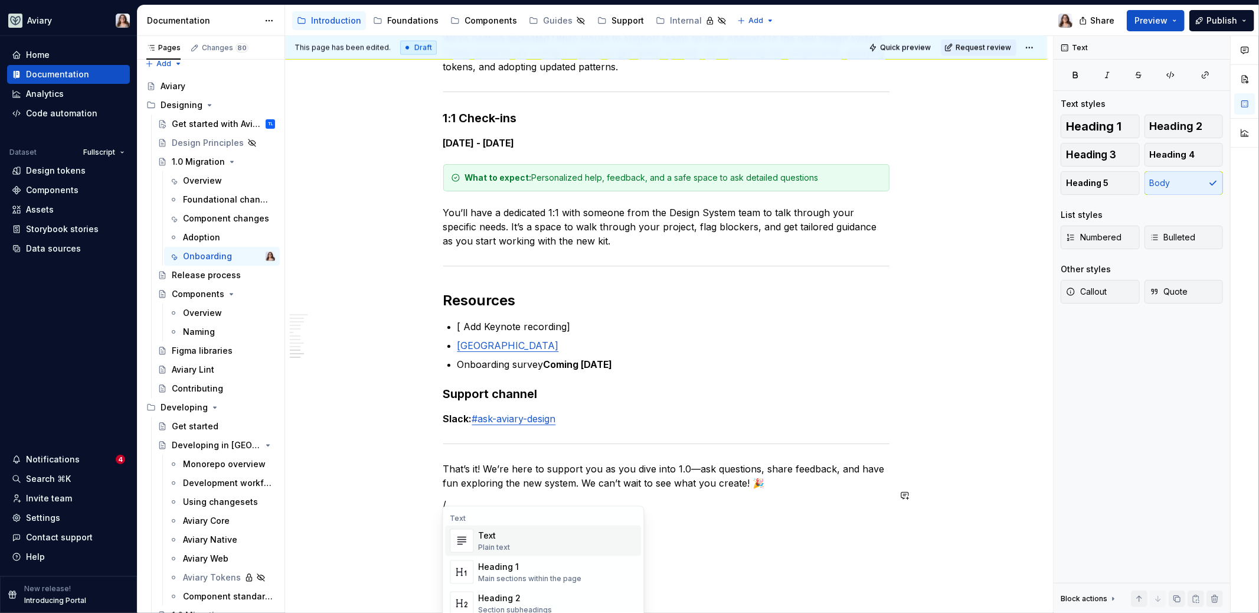
type textarea "*"
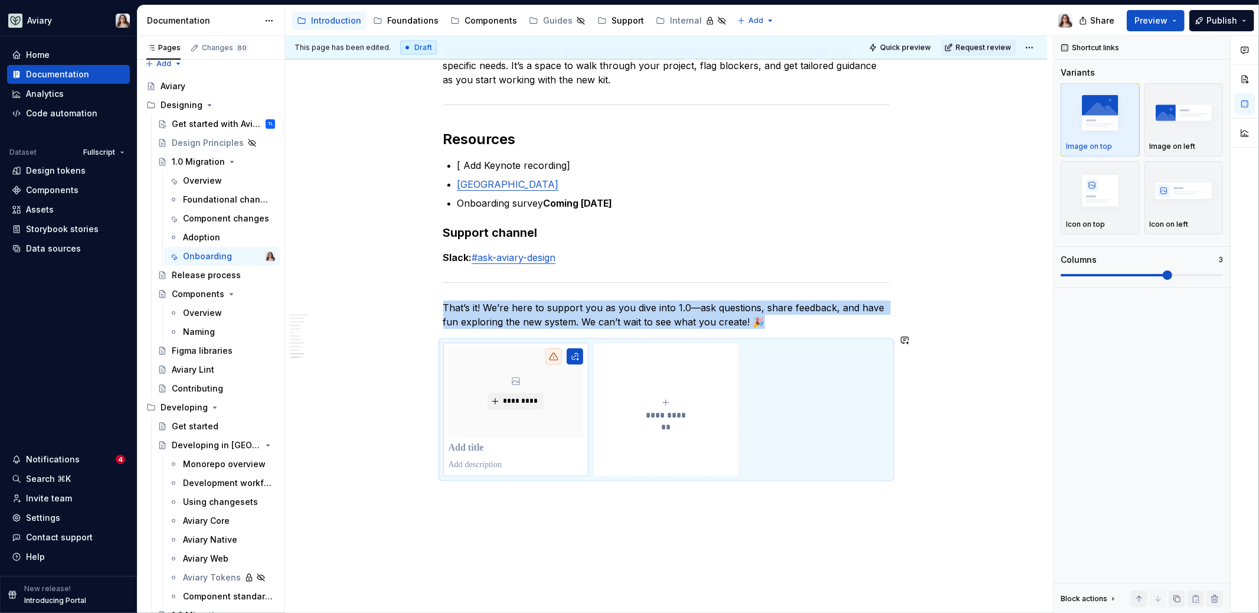
scroll to position [1745, 0]
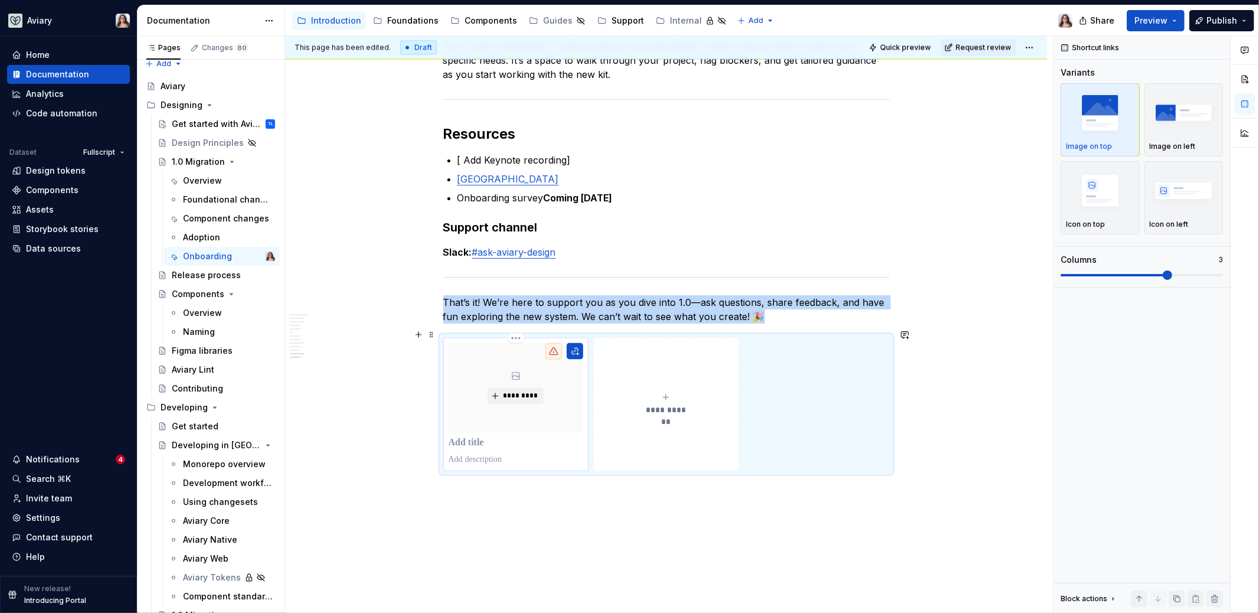
click at [552, 417] on div "*********" at bounding box center [516, 388] width 135 height 90
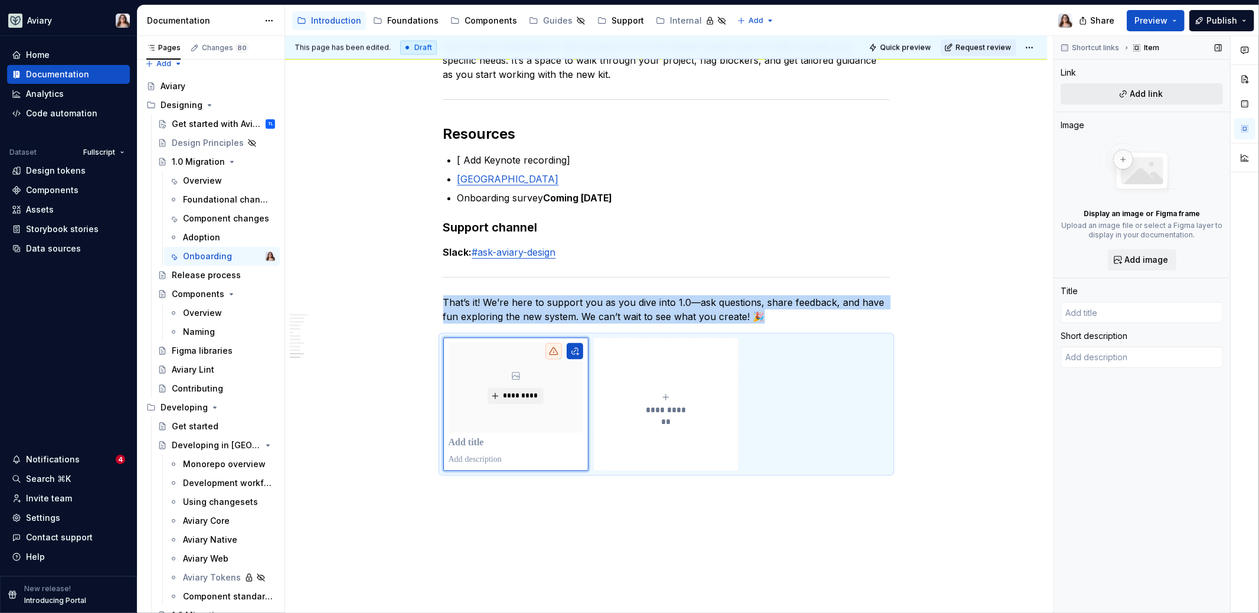
click at [1153, 95] on span "Add link" at bounding box center [1146, 94] width 33 height 12
type textarea "*"
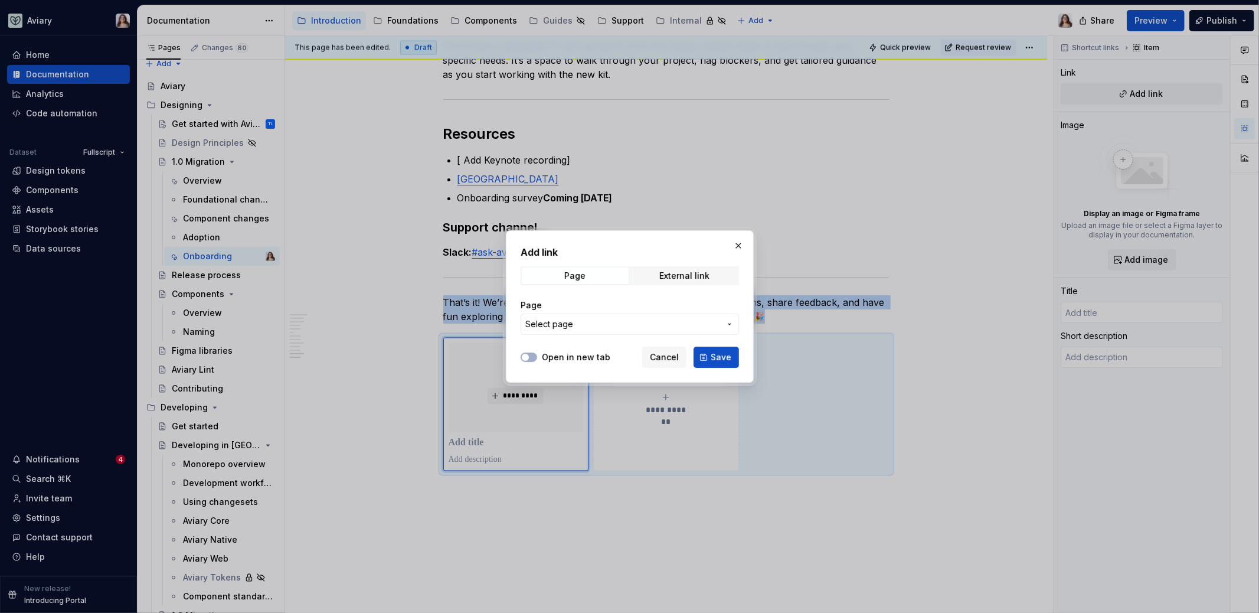
click at [603, 327] on span "Select page" at bounding box center [622, 324] width 195 height 12
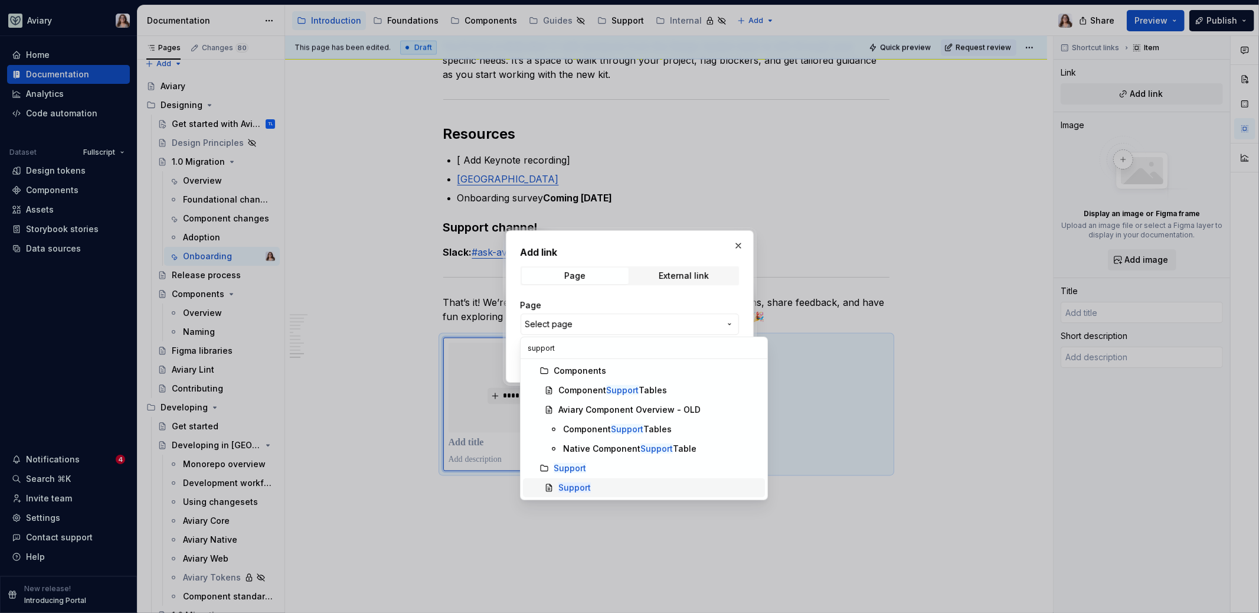
type input "support"
click at [613, 486] on div "Support" at bounding box center [659, 488] width 202 height 12
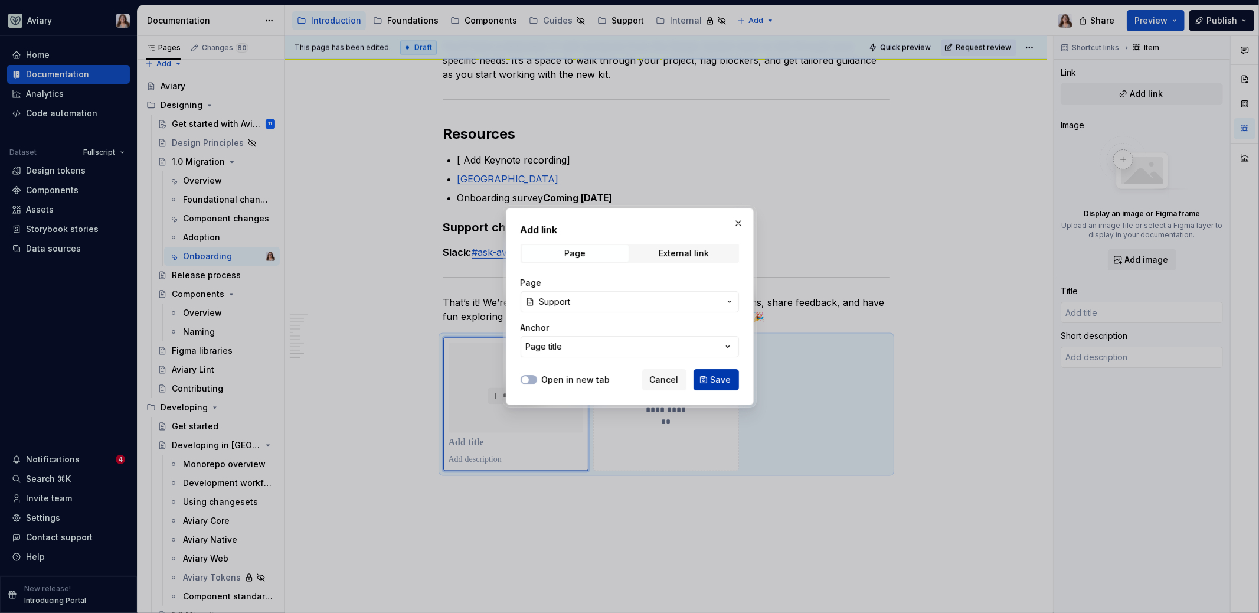
click at [722, 387] on button "Save" at bounding box center [716, 379] width 45 height 21
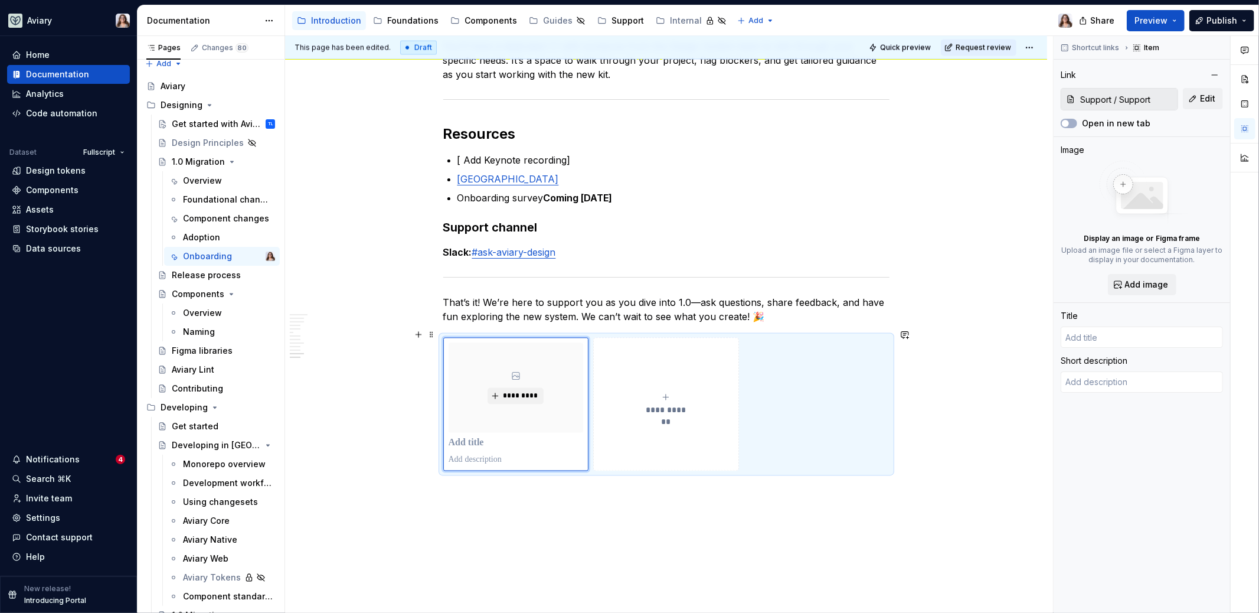
type textarea "*"
type input "Support"
type textarea "Team Phoenix is here to support all your Design System needs"
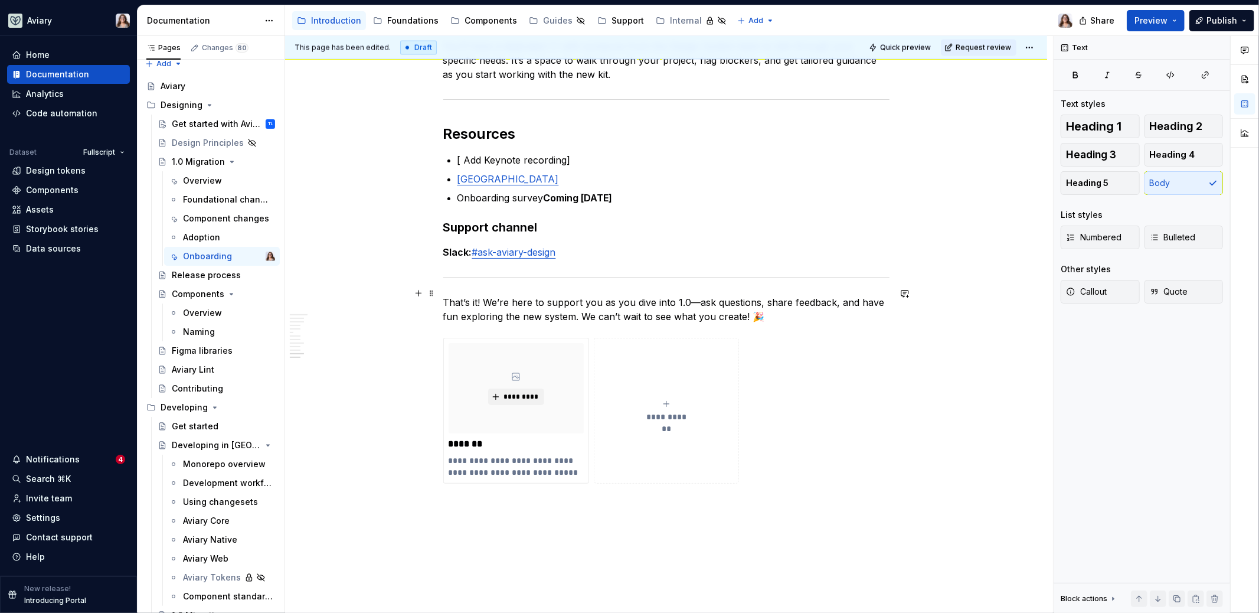
click at [770, 306] on p "That’s it! We’re here to support you as you dive into 1.0—ask questions, share …" at bounding box center [666, 309] width 446 height 28
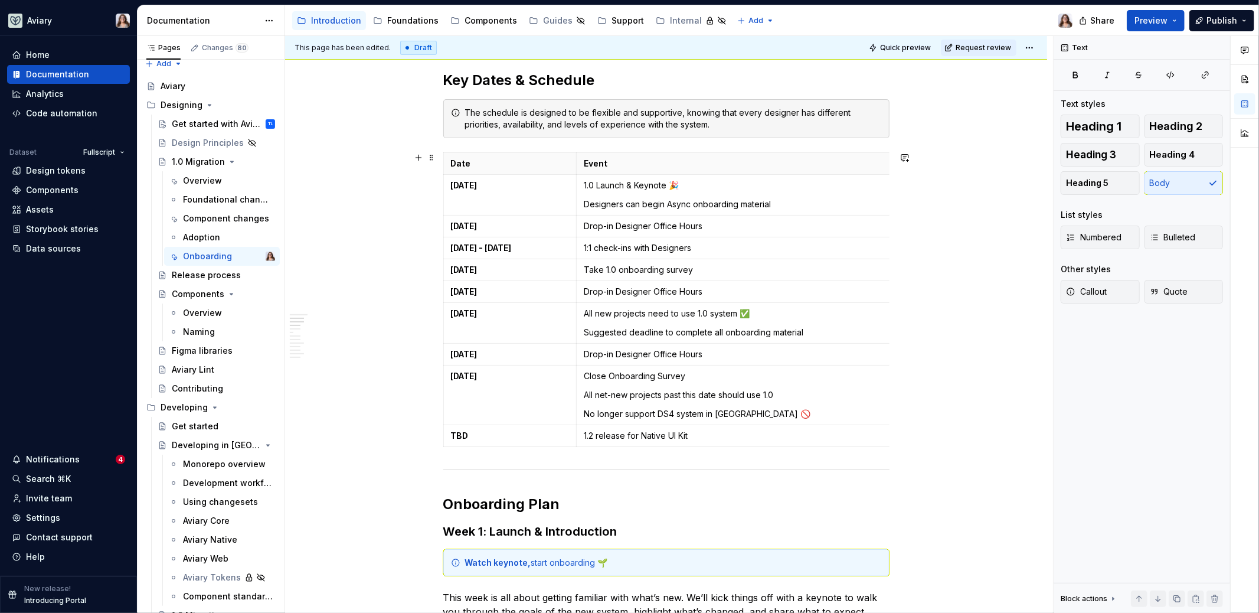
scroll to position [0, 0]
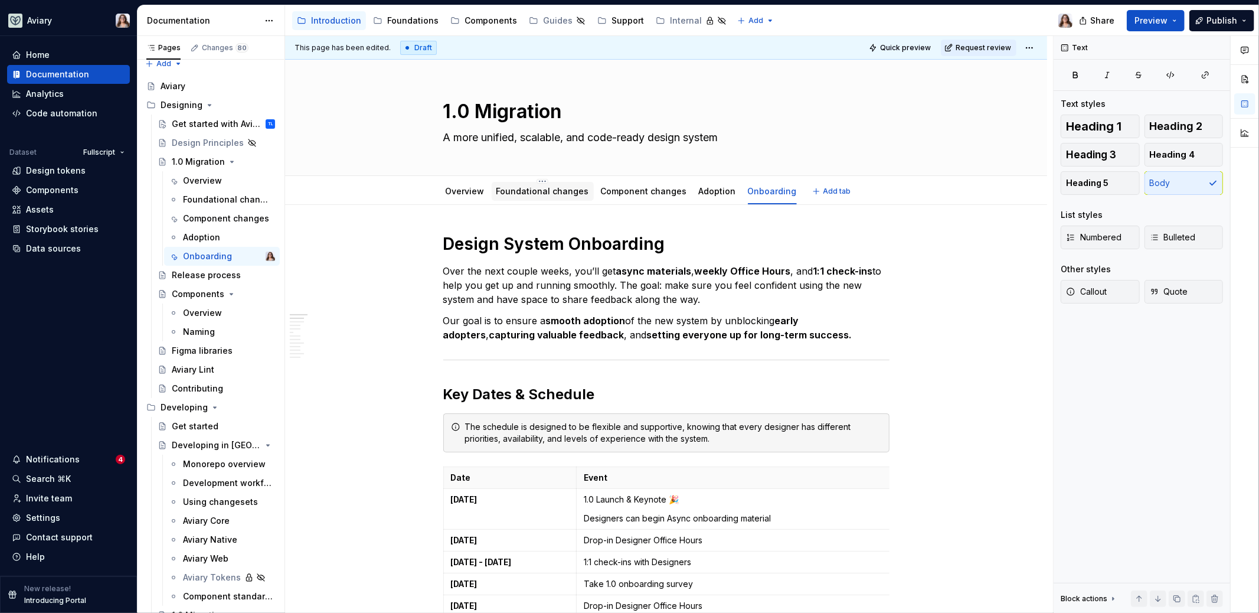
click at [503, 194] on link "Foundational changes" at bounding box center [542, 191] width 93 height 10
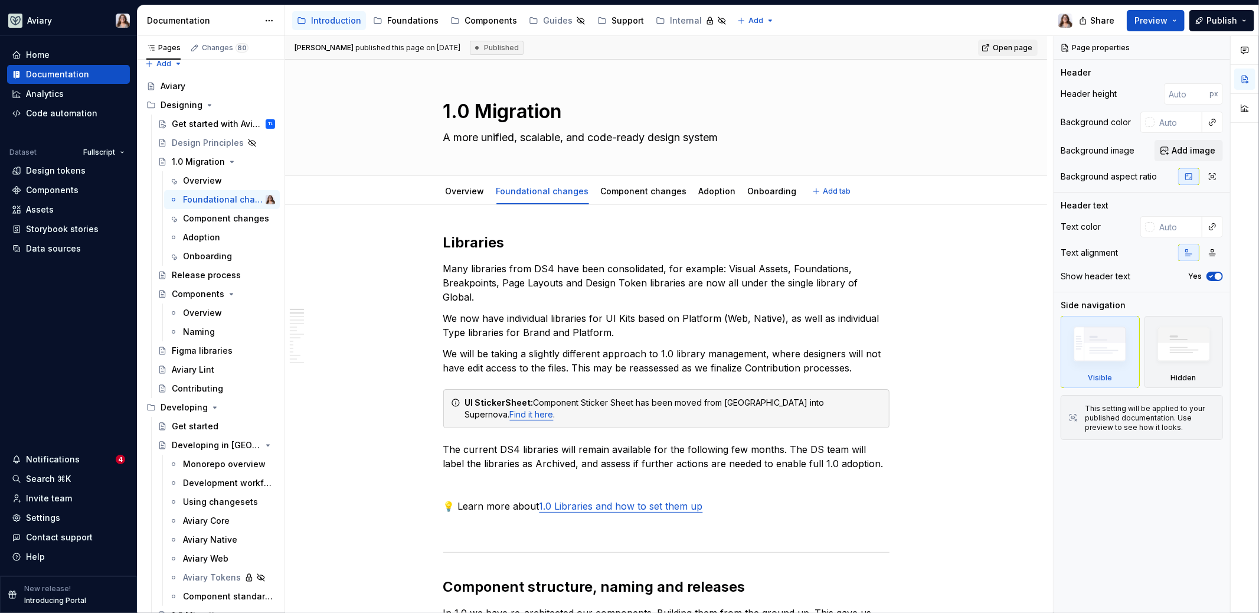
click at [458, 191] on link "Overview" at bounding box center [465, 191] width 39 height 10
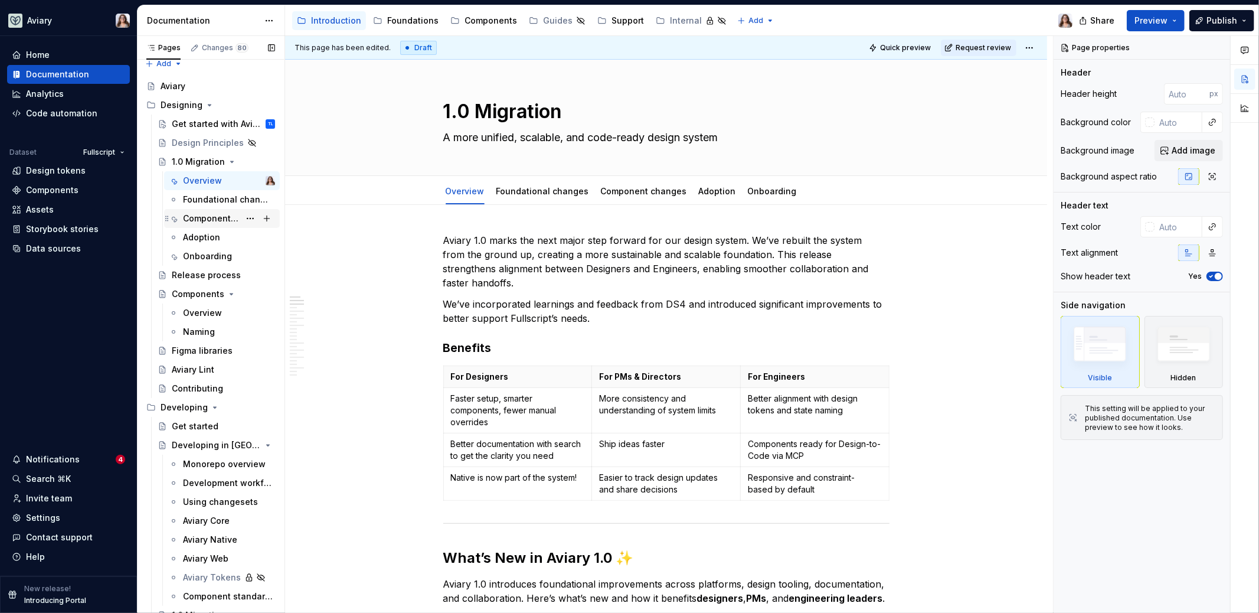
click at [204, 217] on div "Component changes" at bounding box center [211, 218] width 57 height 12
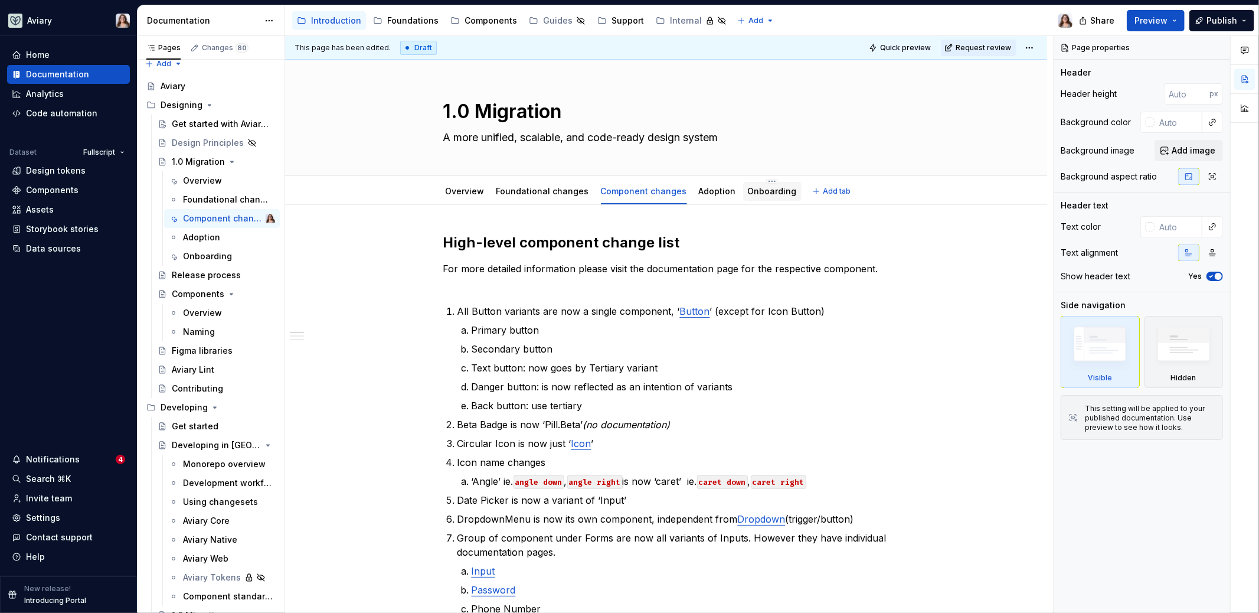
click at [756, 191] on link "Onboarding" at bounding box center [772, 191] width 49 height 10
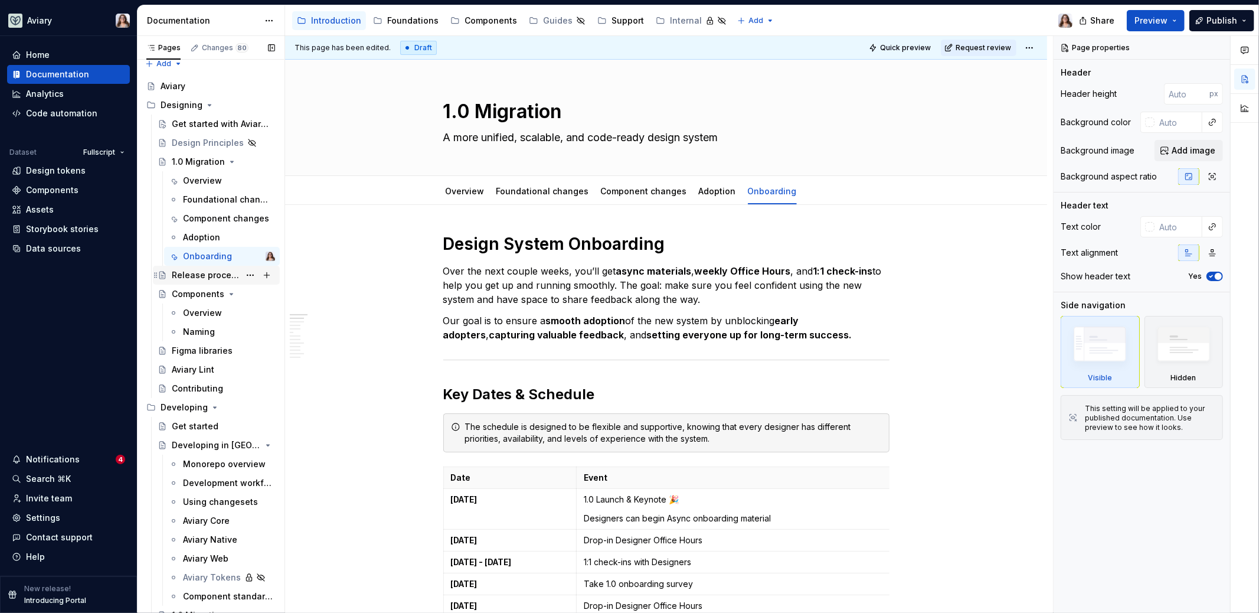
click at [194, 279] on div "Release process" at bounding box center [206, 275] width 68 height 12
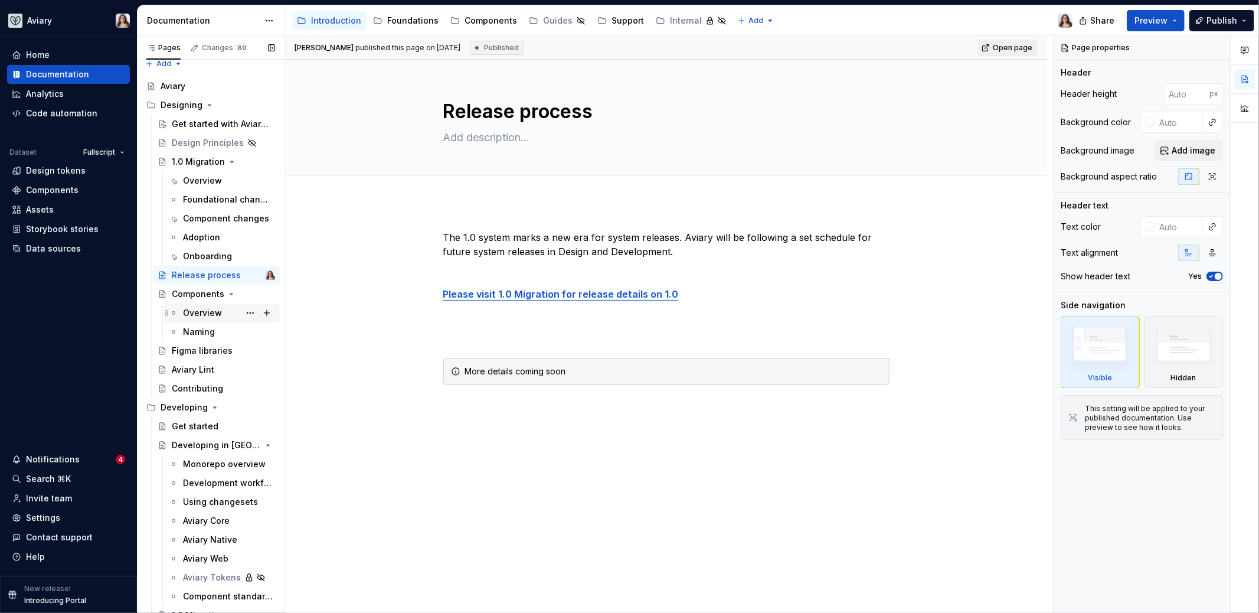
click at [198, 312] on div "Overview" at bounding box center [202, 313] width 39 height 12
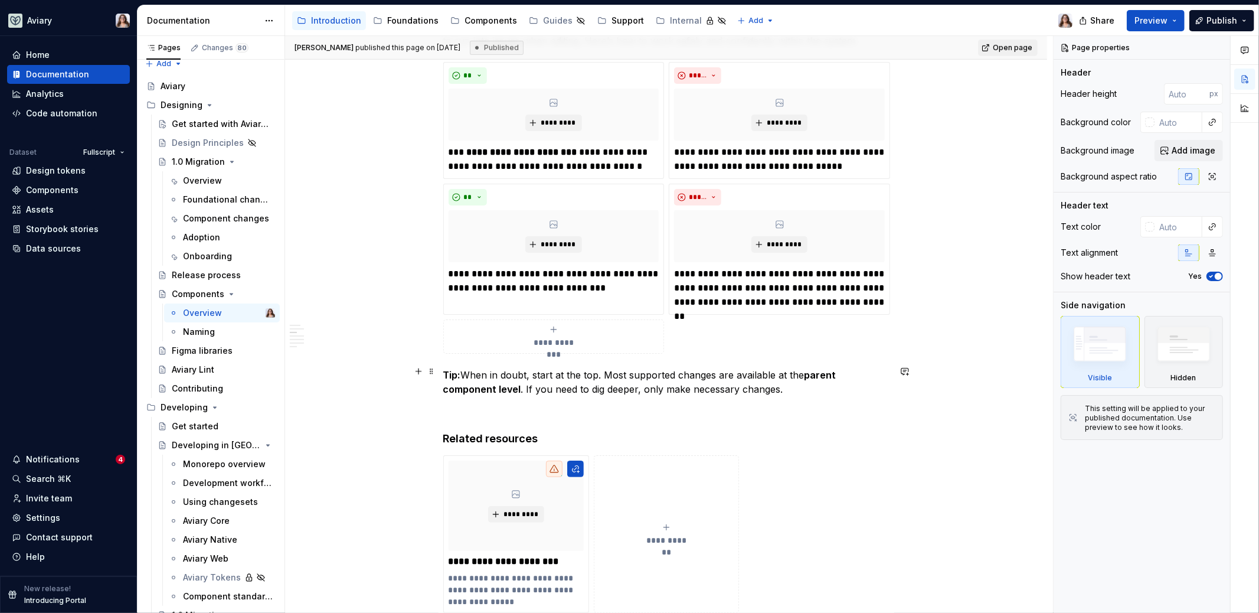
scroll to position [655, 0]
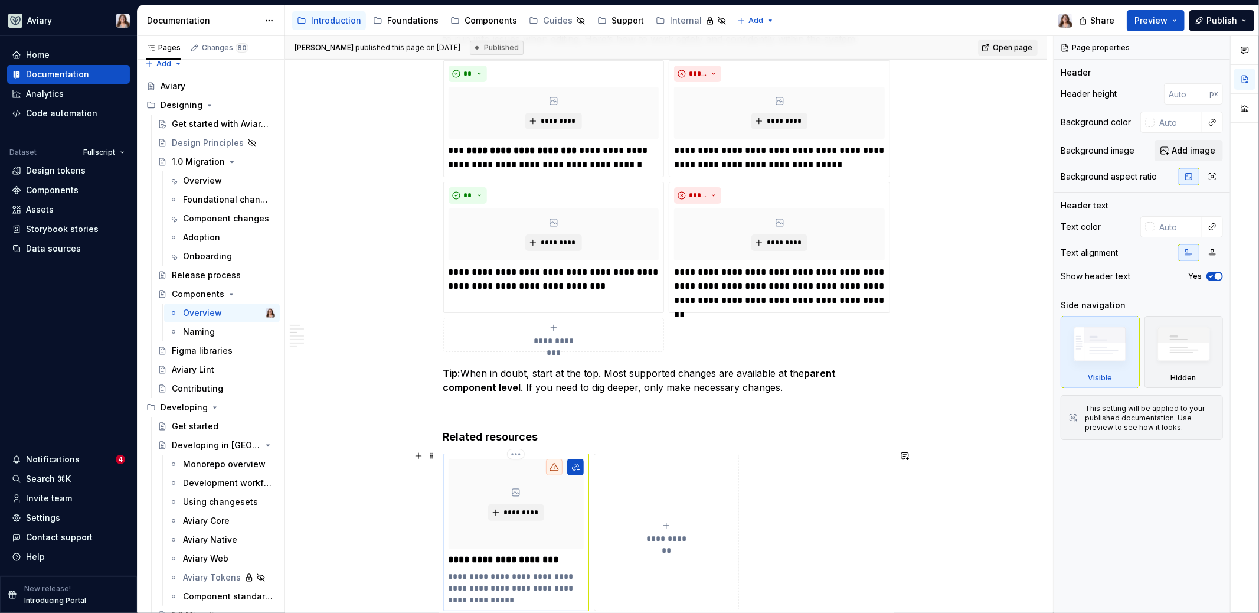
click at [563, 554] on p "**********" at bounding box center [517, 560] width 136 height 12
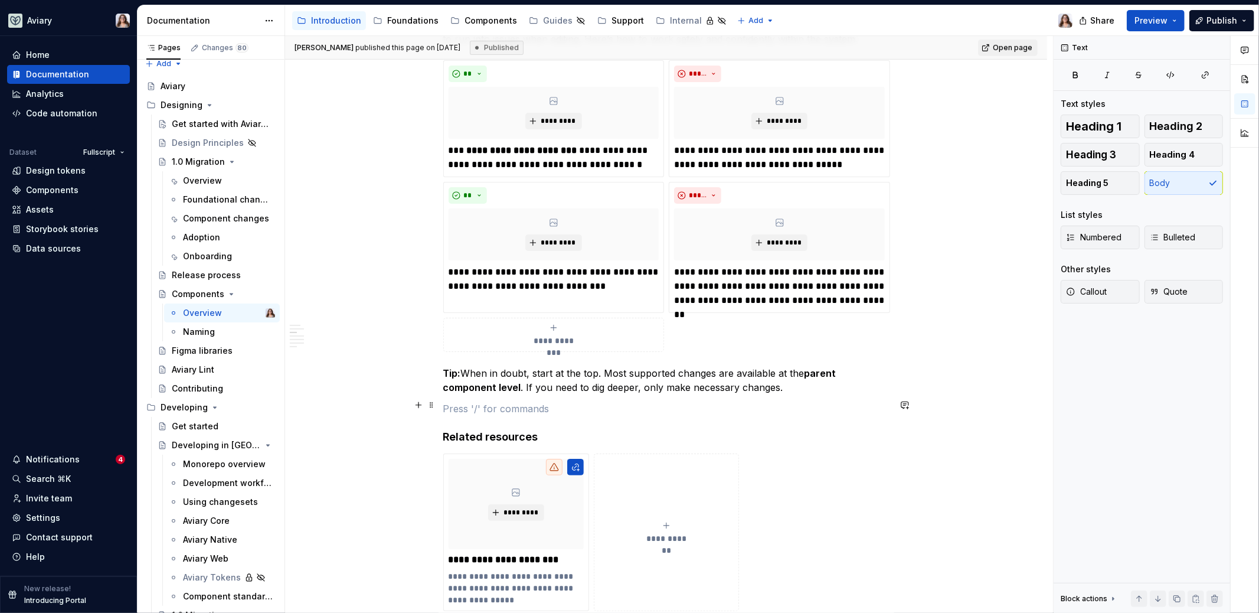
click at [613, 403] on p at bounding box center [666, 408] width 446 height 14
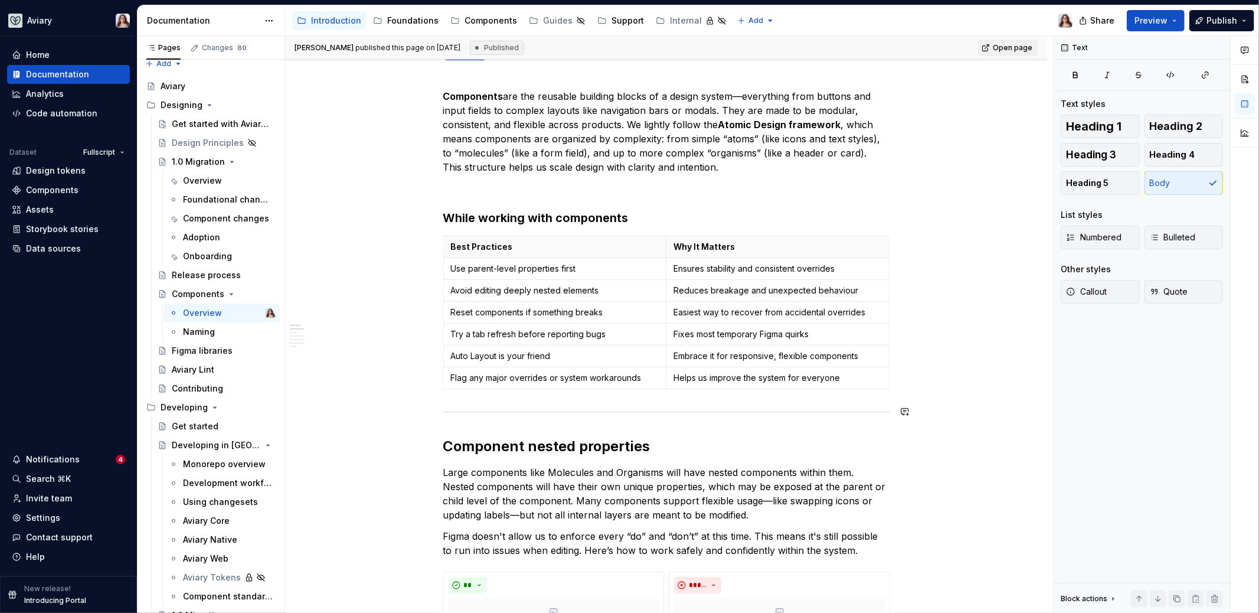
scroll to position [0, 0]
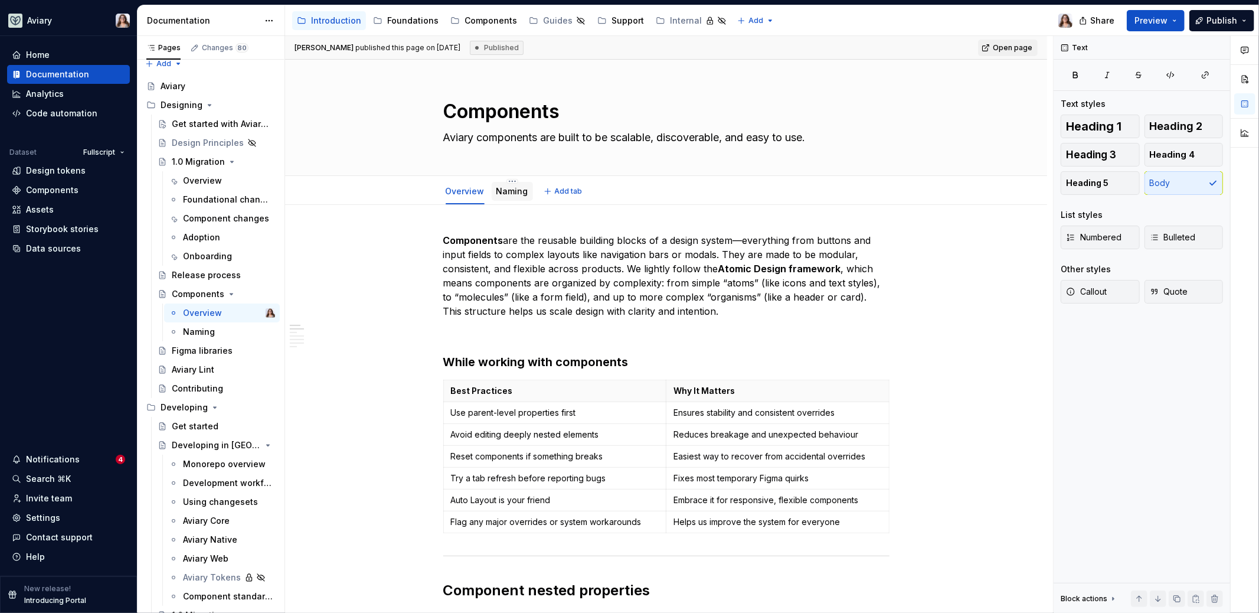
click at [515, 194] on link "Naming" at bounding box center [512, 191] width 32 height 10
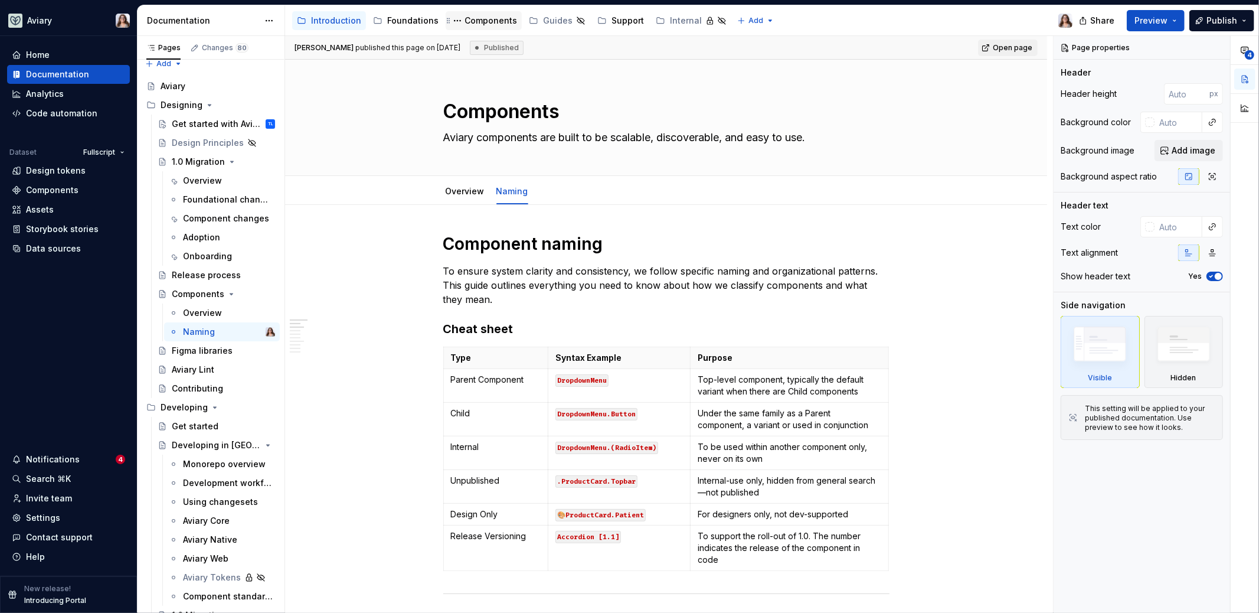
click at [472, 19] on div "Components" at bounding box center [491, 21] width 53 height 12
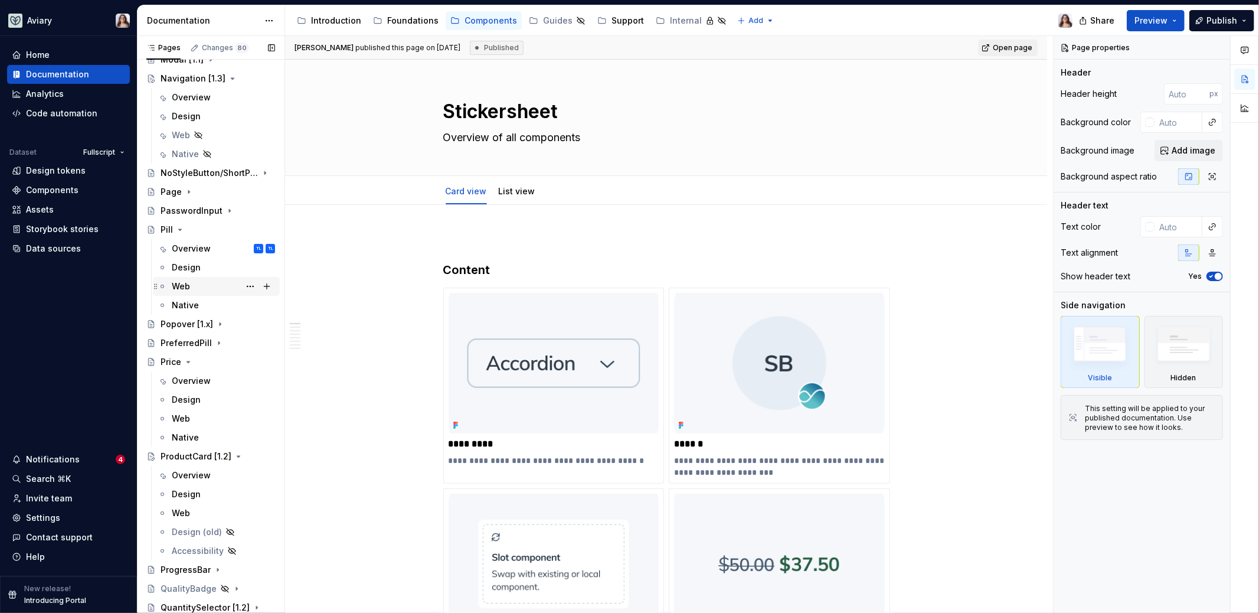
scroll to position [865, 0]
click at [179, 188] on div "Page" at bounding box center [171, 193] width 21 height 12
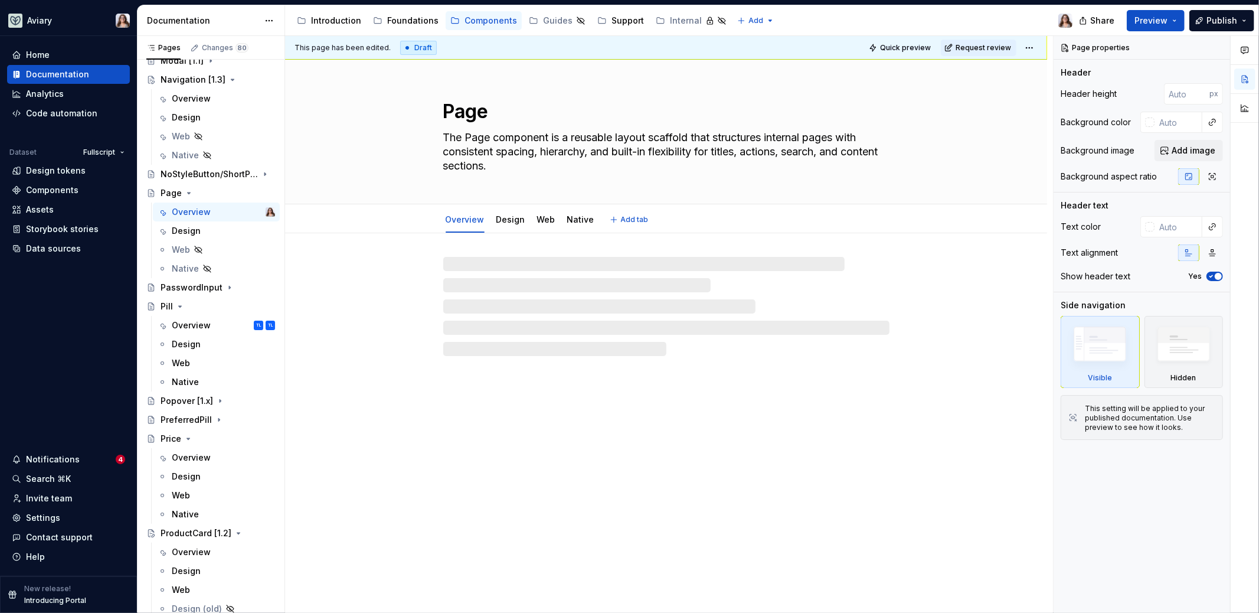
click at [505, 116] on textarea "Page" at bounding box center [664, 111] width 446 height 28
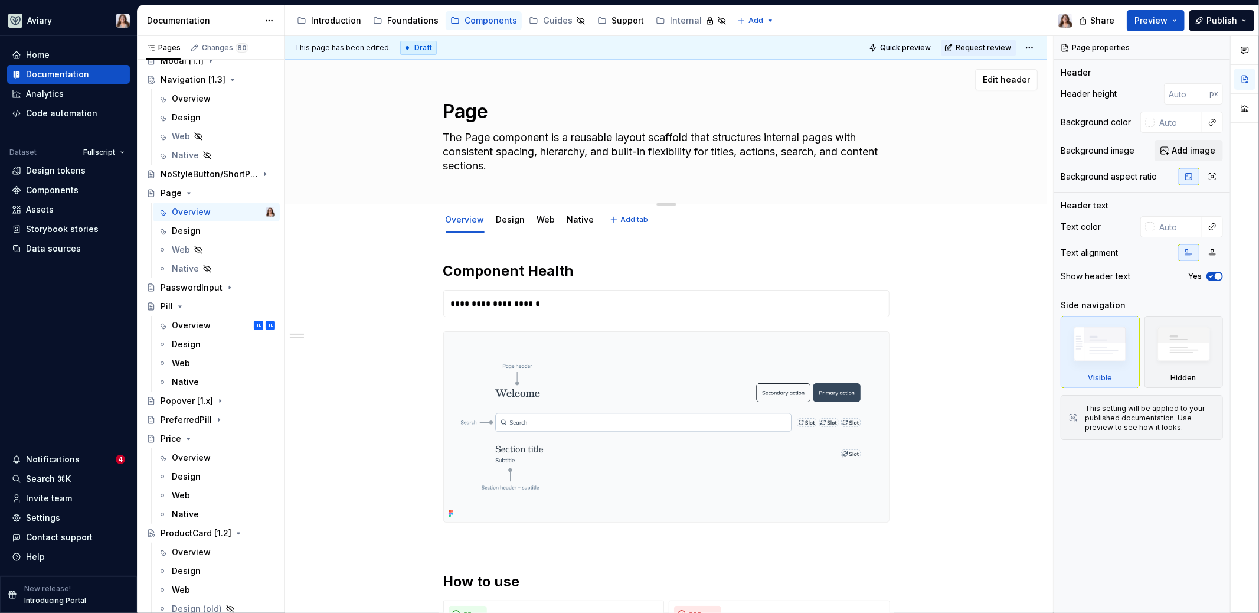
click at [492, 110] on textarea "Page" at bounding box center [664, 111] width 446 height 28
type textarea "*"
type textarea "Page"
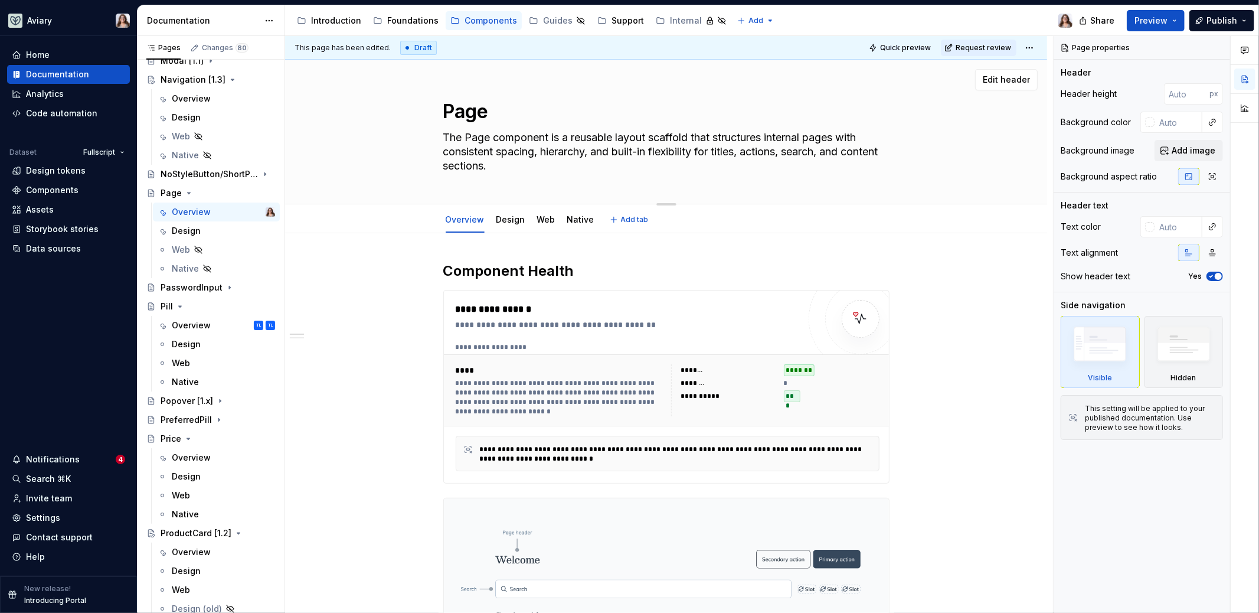
type textarea "*"
type textarea "Page ["
type textarea "*"
type textarea "Page [1"
type textarea "*"
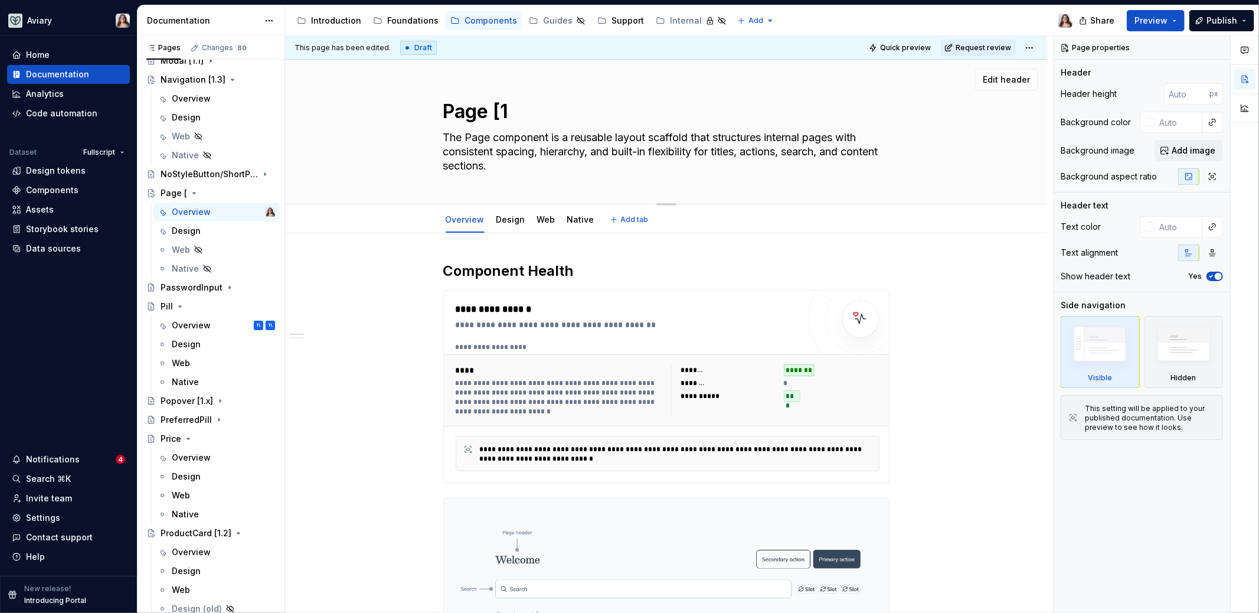
type textarea "Page [1."
type textarea "*"
type textarea "Page [1.3"
type textarea "*"
type textarea "Page [1.3]"
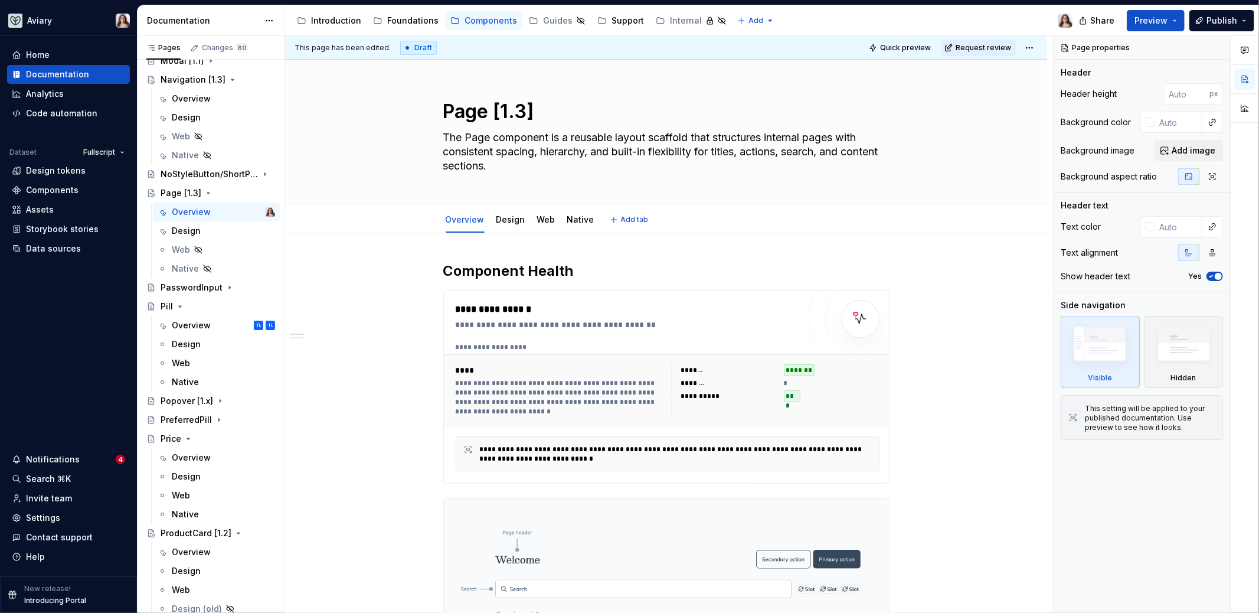
type textarea "*"
type textarea "Page [1.3]"
click at [583, 274] on h2 "Component Health" at bounding box center [666, 270] width 446 height 19
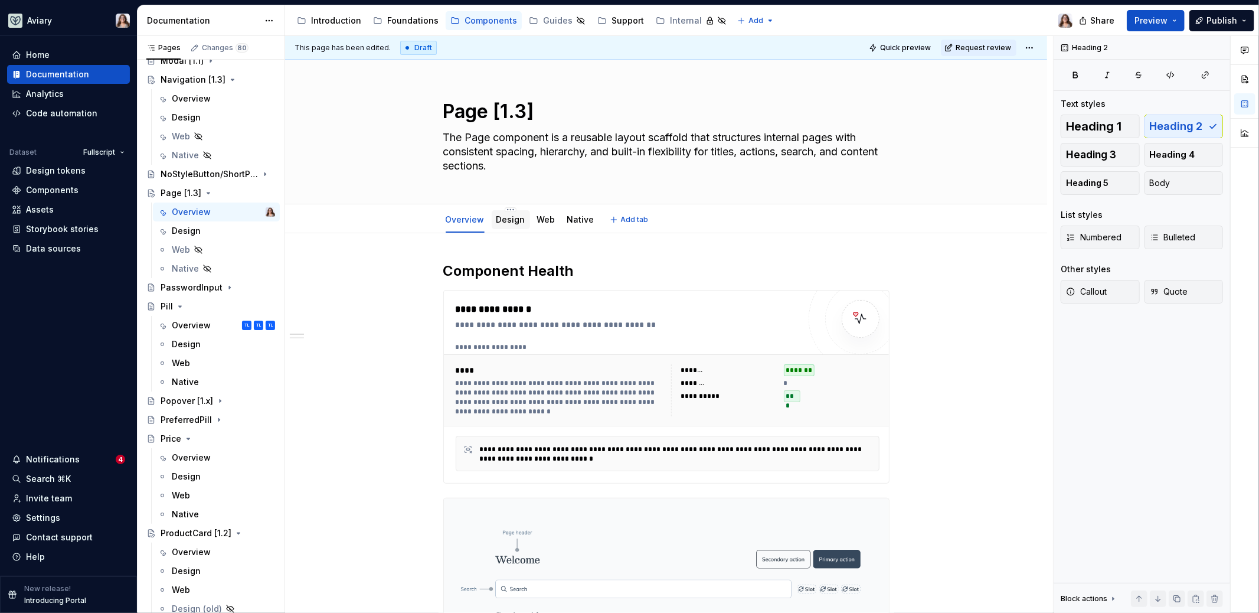
click at [515, 220] on link "Design" at bounding box center [510, 219] width 29 height 10
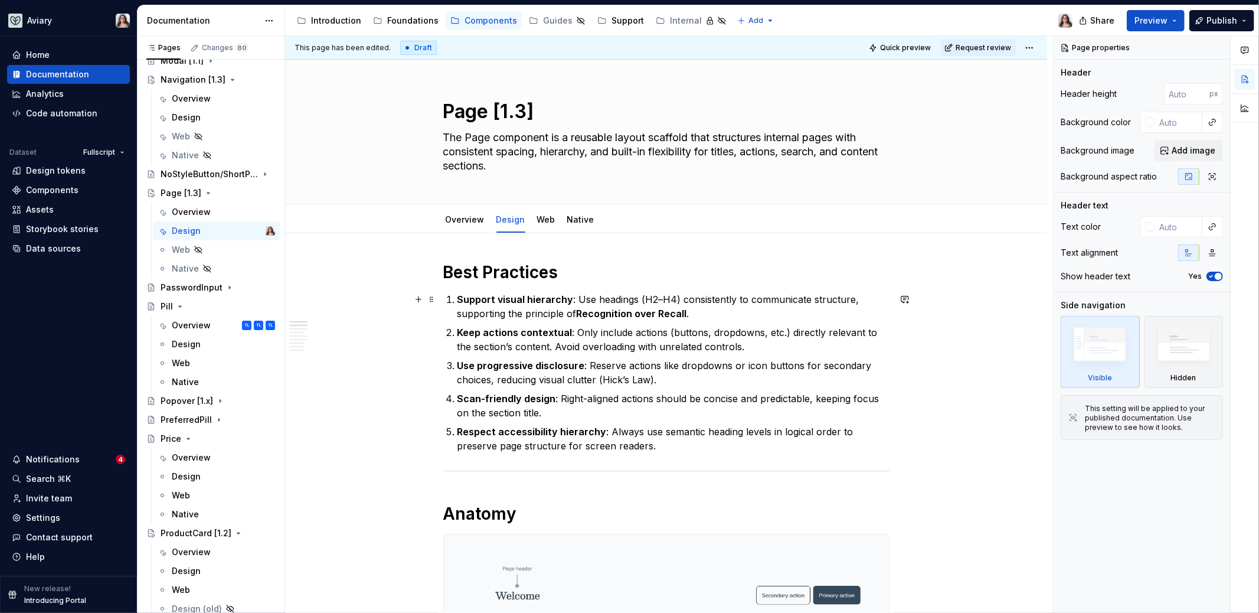
click at [459, 297] on strong "Support visual hierarchy" at bounding box center [515, 299] width 116 height 12
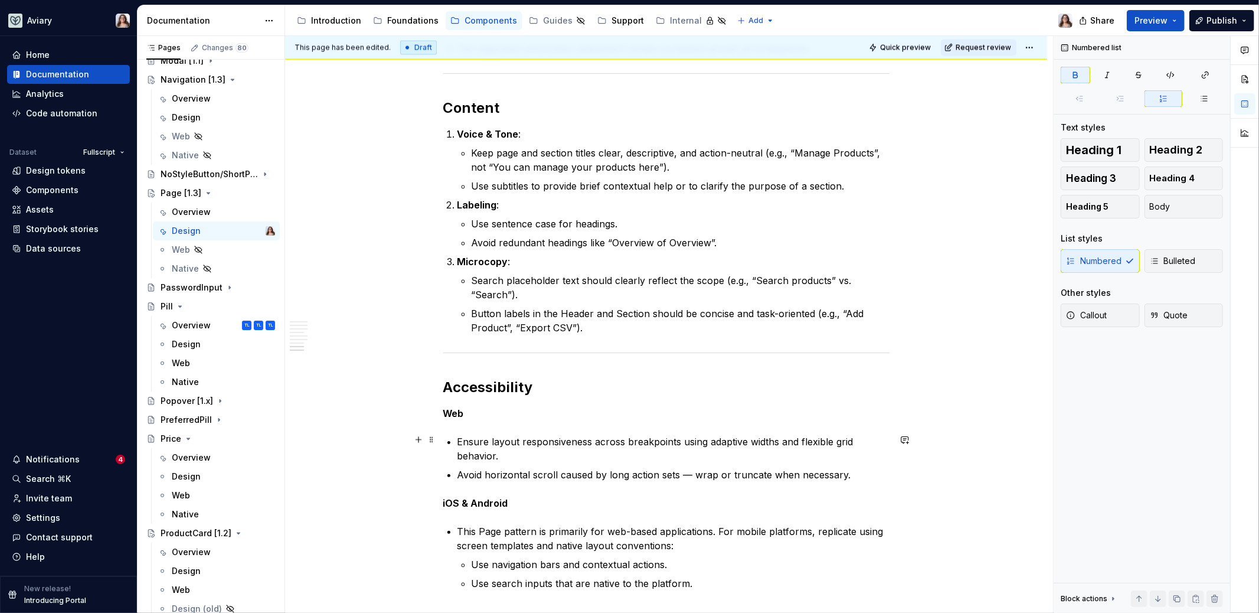
scroll to position [1805, 0]
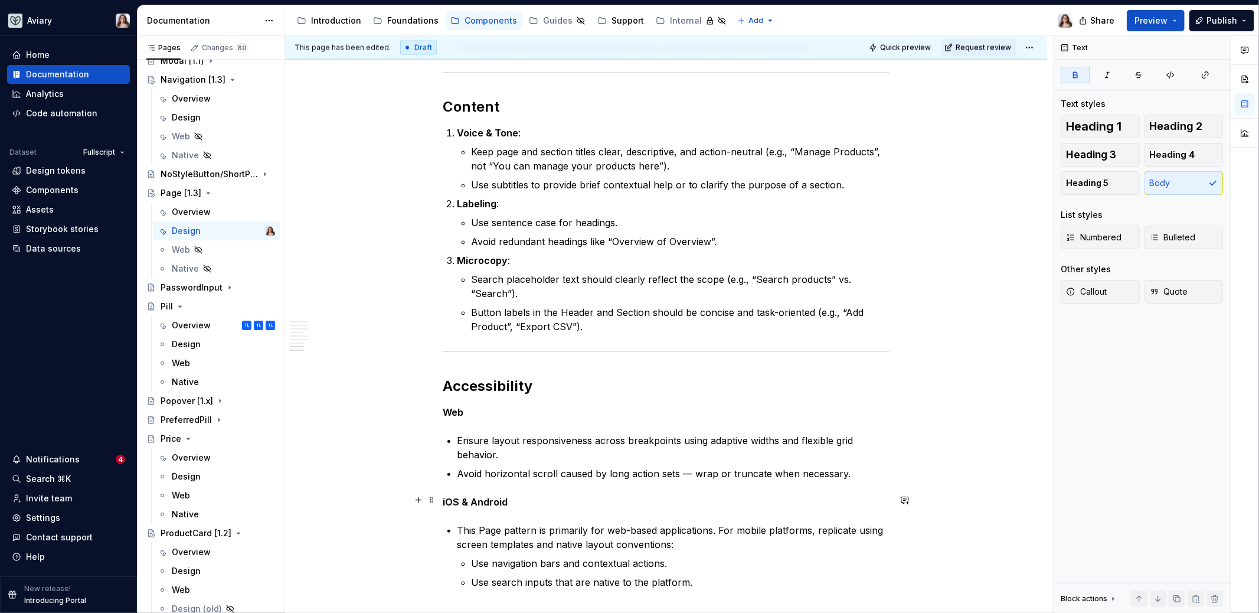
click at [519, 501] on p "iOS & Android" at bounding box center [666, 502] width 446 height 14
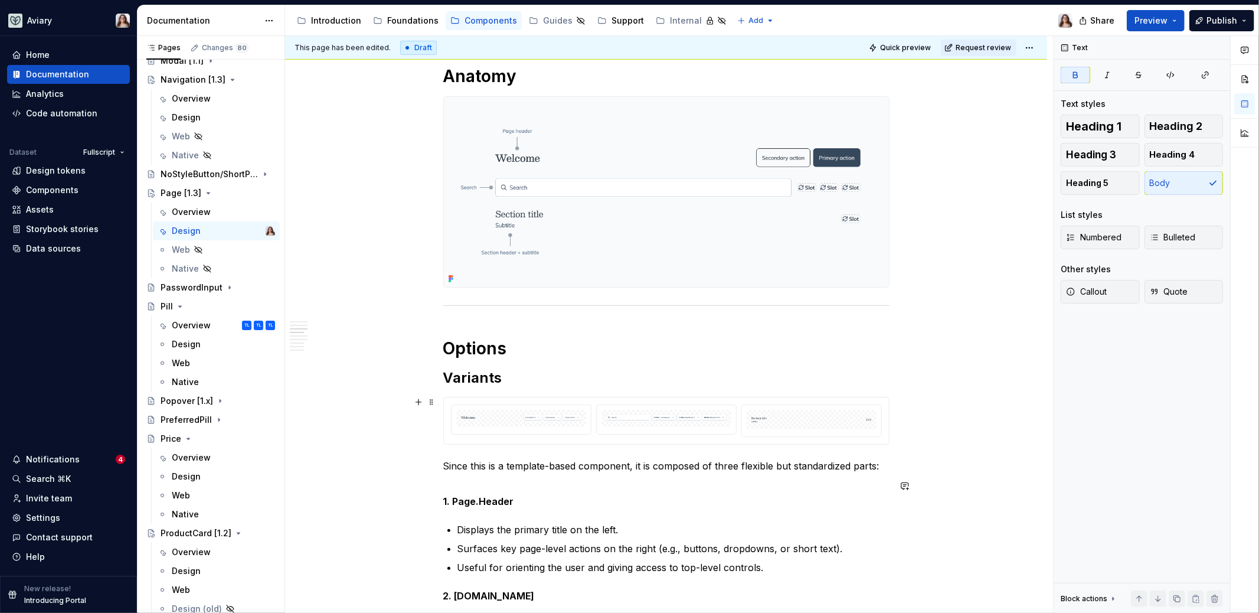
scroll to position [0, 0]
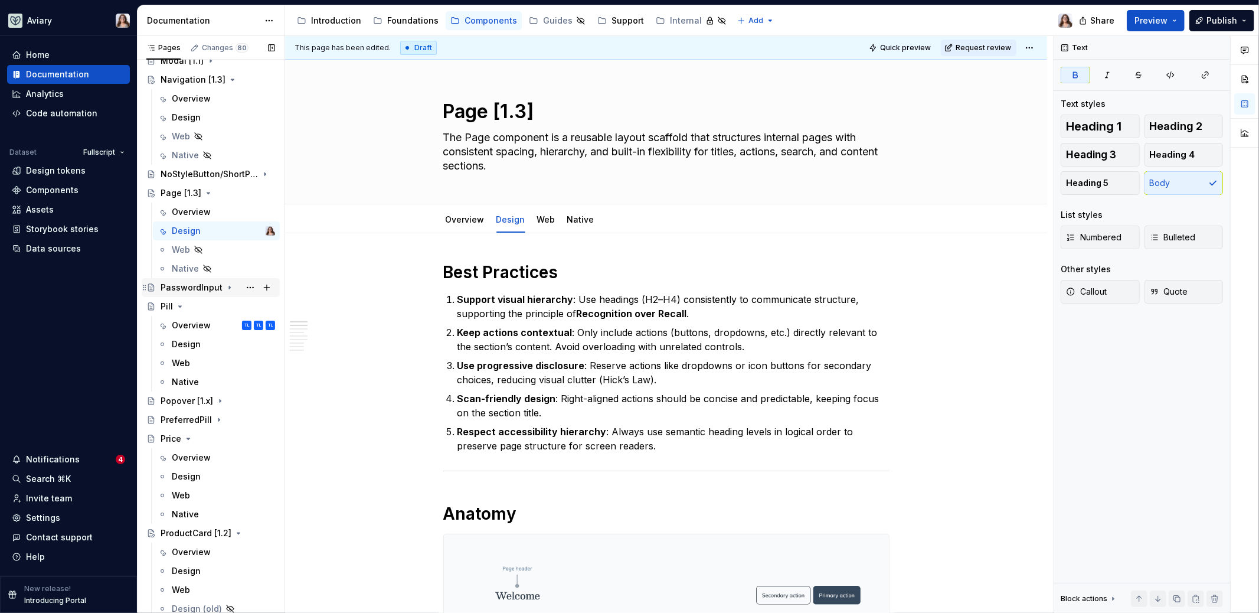
click at [188, 286] on div "PasswordInput" at bounding box center [192, 288] width 62 height 12
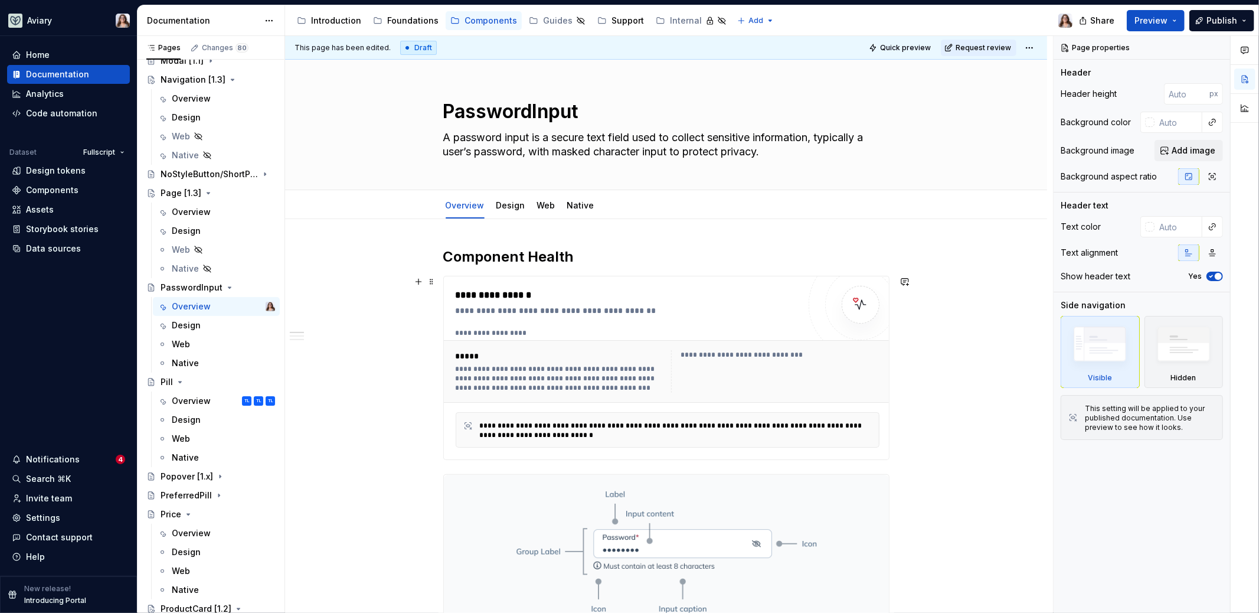
scroll to position [12, 0]
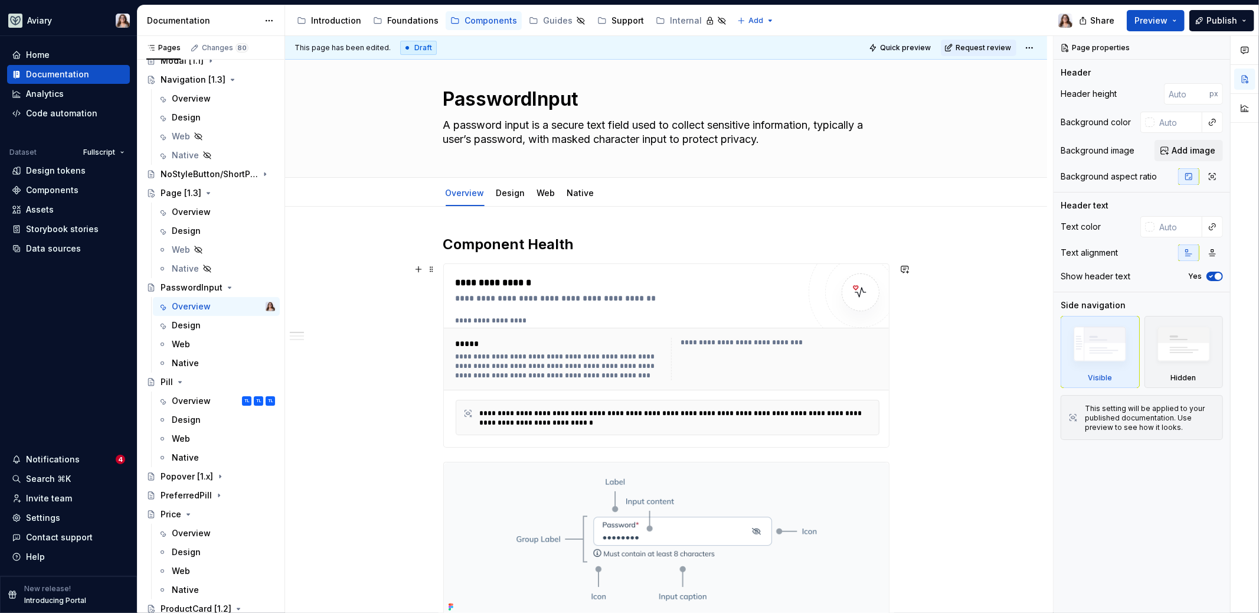
click at [580, 268] on div "**********" at bounding box center [666, 355] width 445 height 183
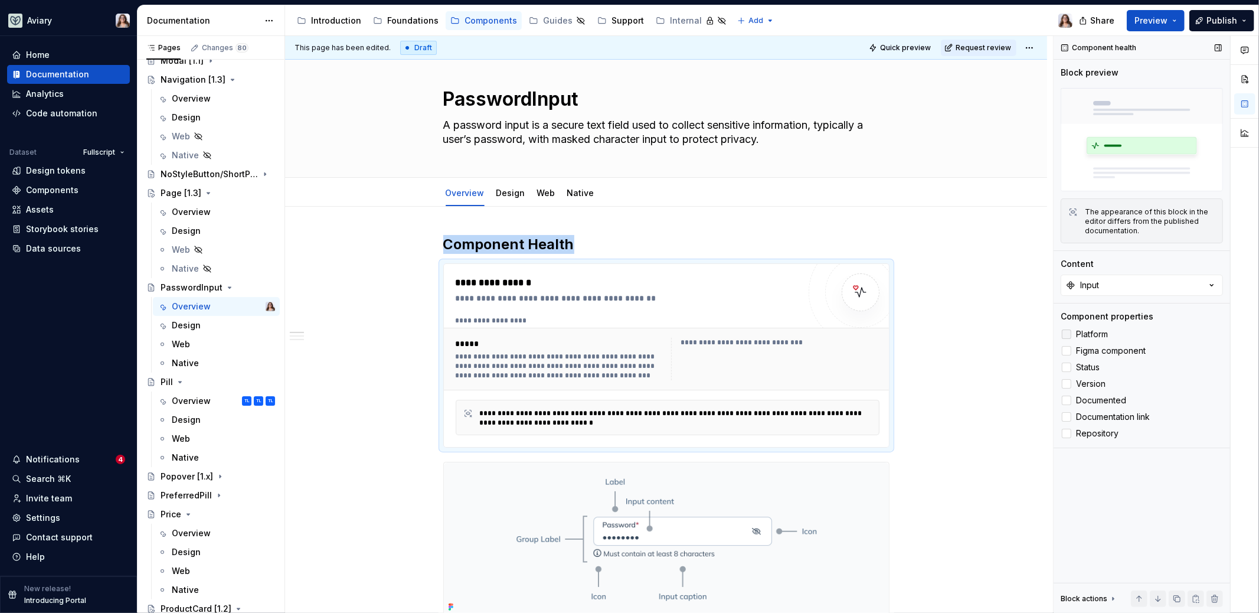
click at [1080, 338] on label "Platform" at bounding box center [1142, 334] width 162 height 14
click at [1081, 364] on span "Status" at bounding box center [1088, 366] width 24 height 9
click at [1084, 385] on span "Version" at bounding box center [1091, 383] width 30 height 9
click at [590, 247] on h2 "Component Health" at bounding box center [666, 244] width 446 height 19
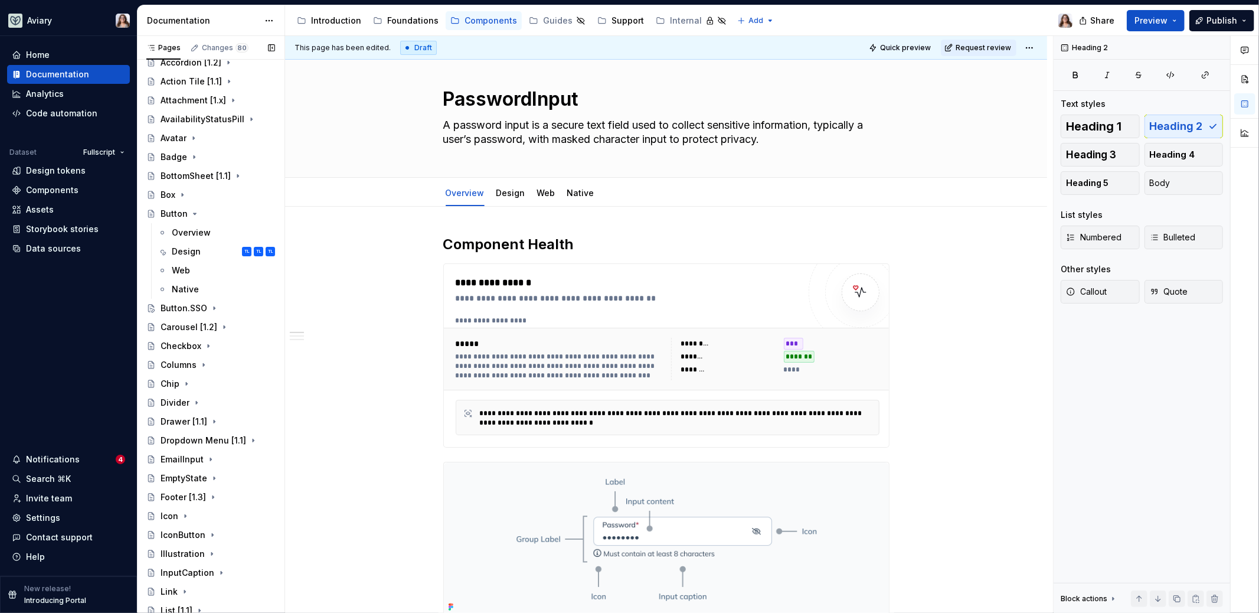
scroll to position [397, 0]
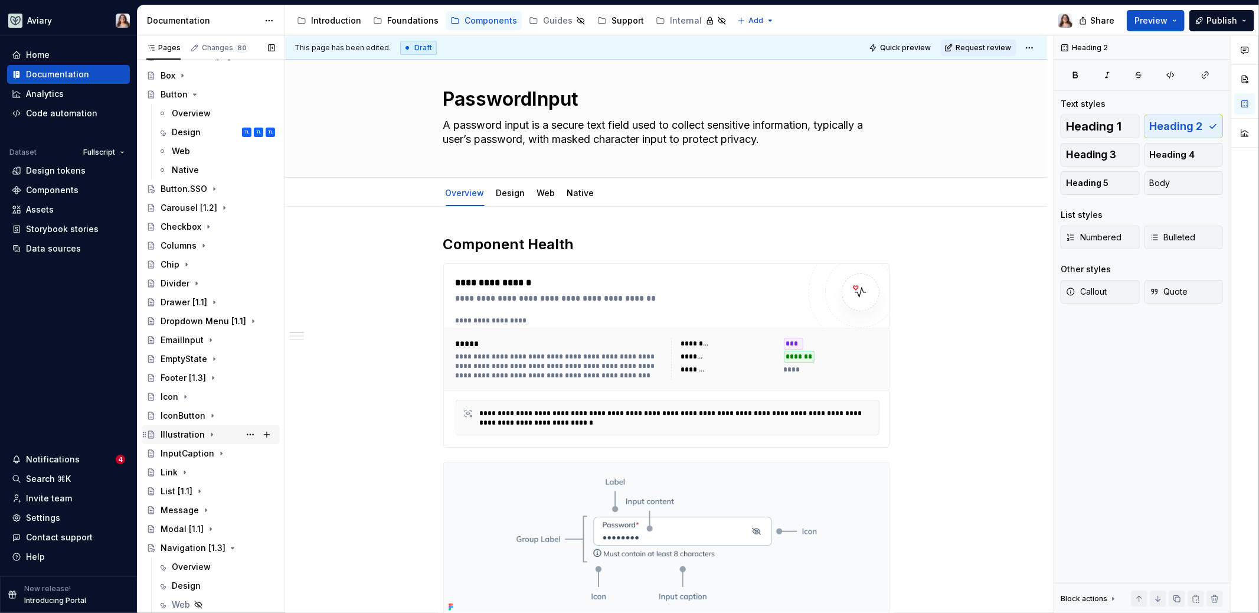
click at [184, 436] on div "Illustration" at bounding box center [183, 435] width 44 height 12
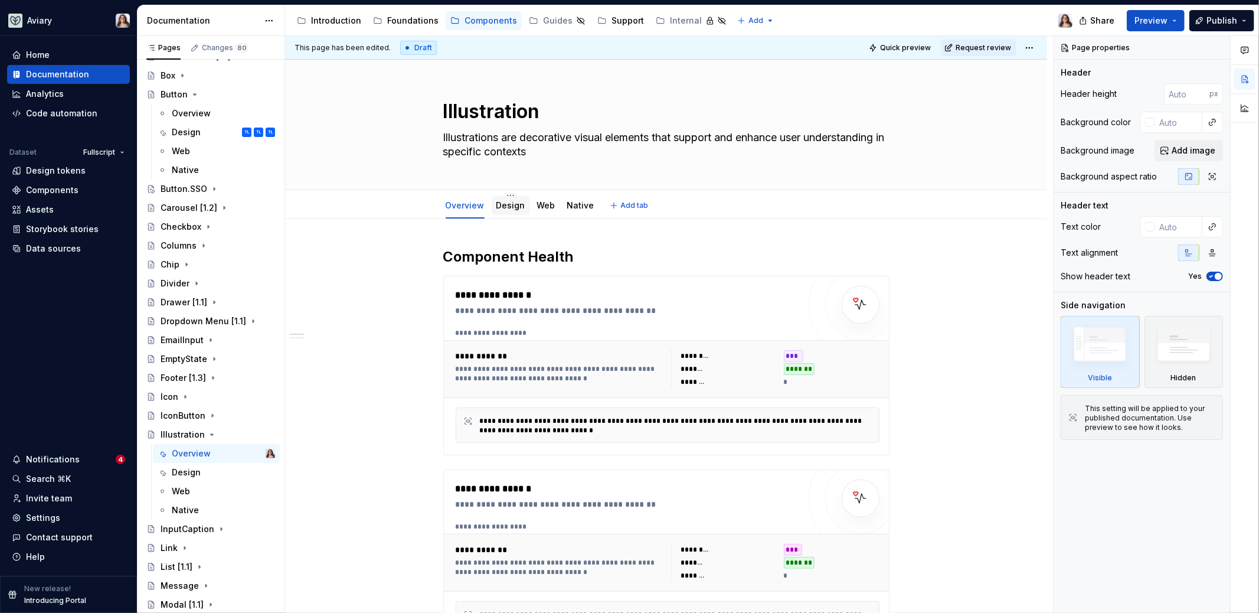
click at [512, 205] on link "Design" at bounding box center [510, 205] width 29 height 10
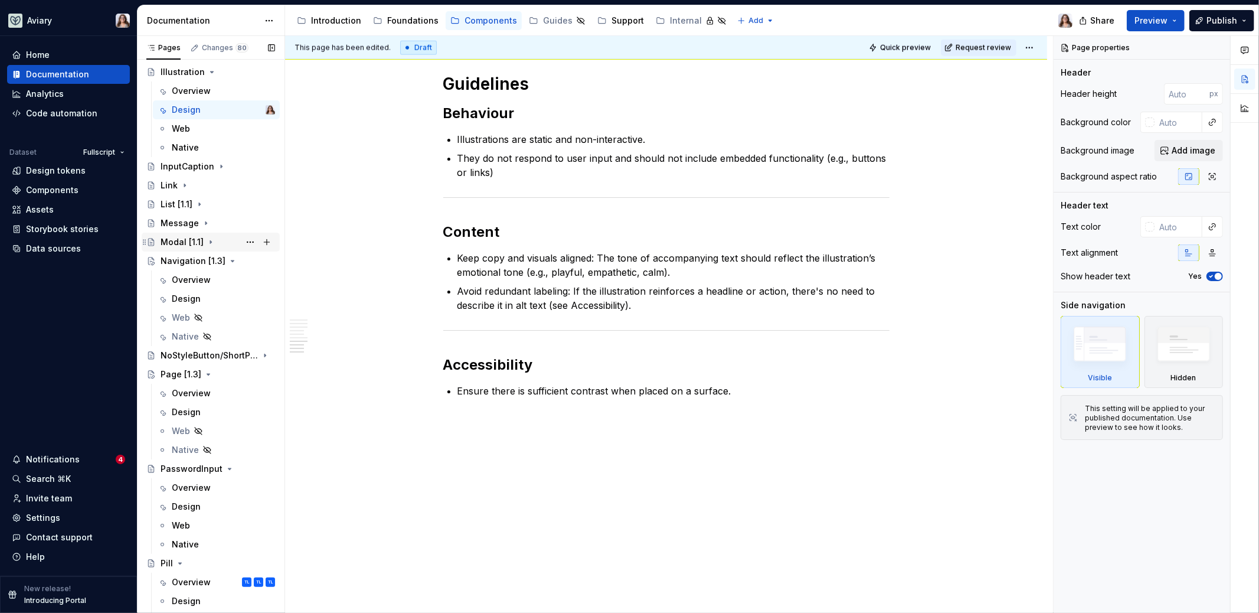
scroll to position [759, 0]
click at [215, 241] on div "Modal [1.1]" at bounding box center [218, 242] width 115 height 17
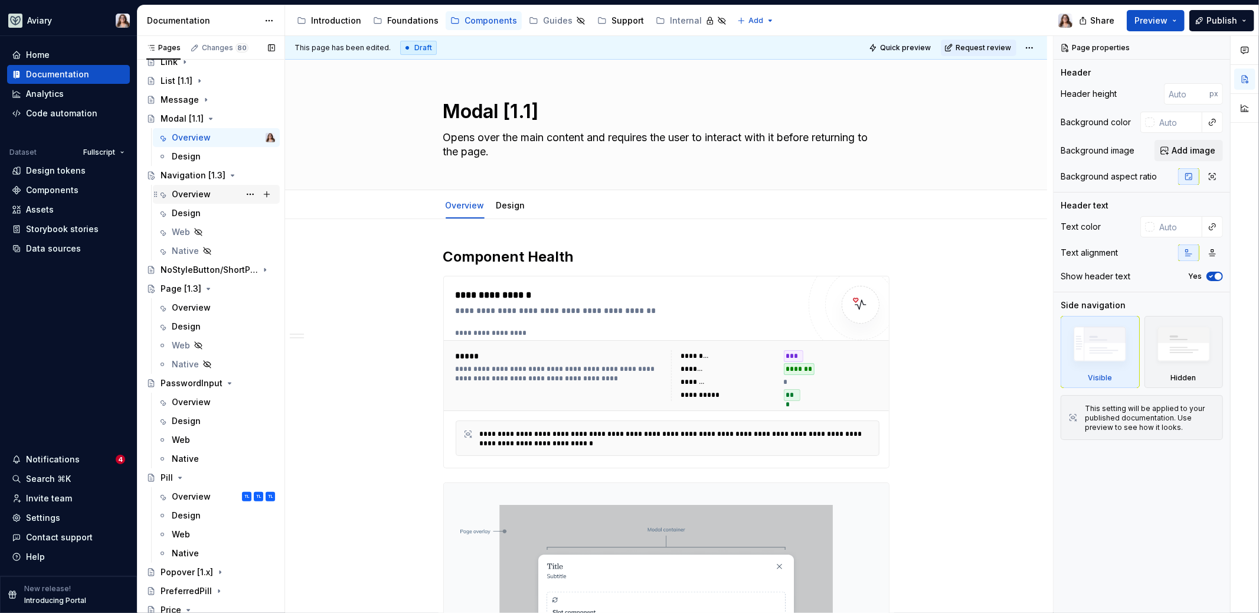
scroll to position [887, 0]
click at [208, 266] on div "NoStyleButton/ShortPressable" at bounding box center [194, 266] width 67 height 12
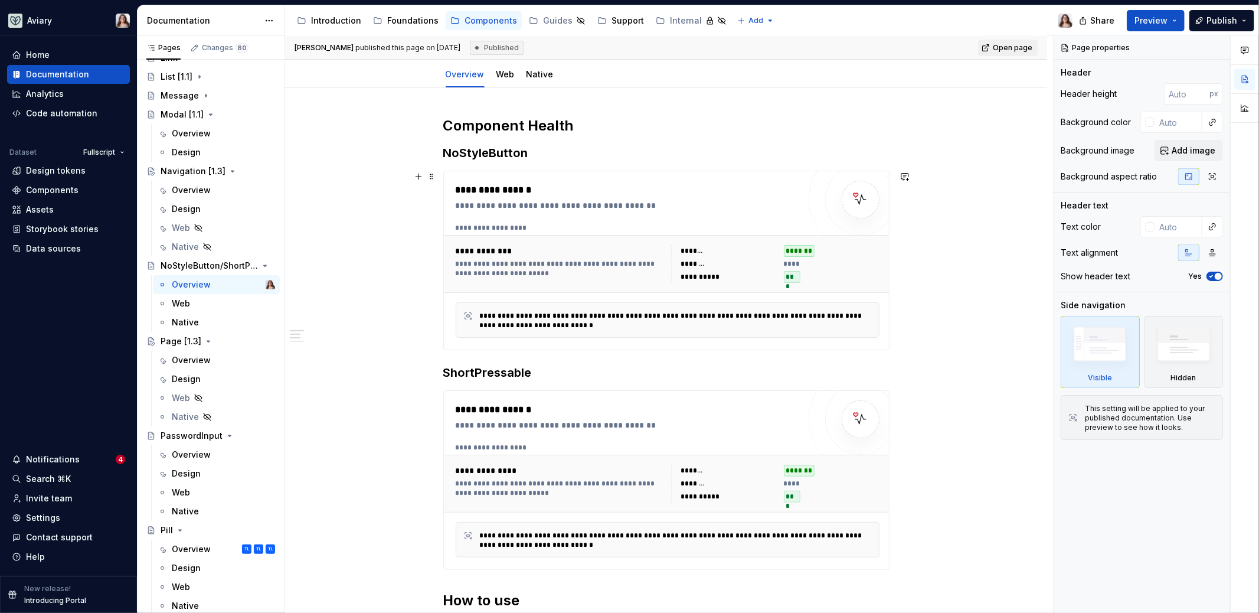
scroll to position [118, 0]
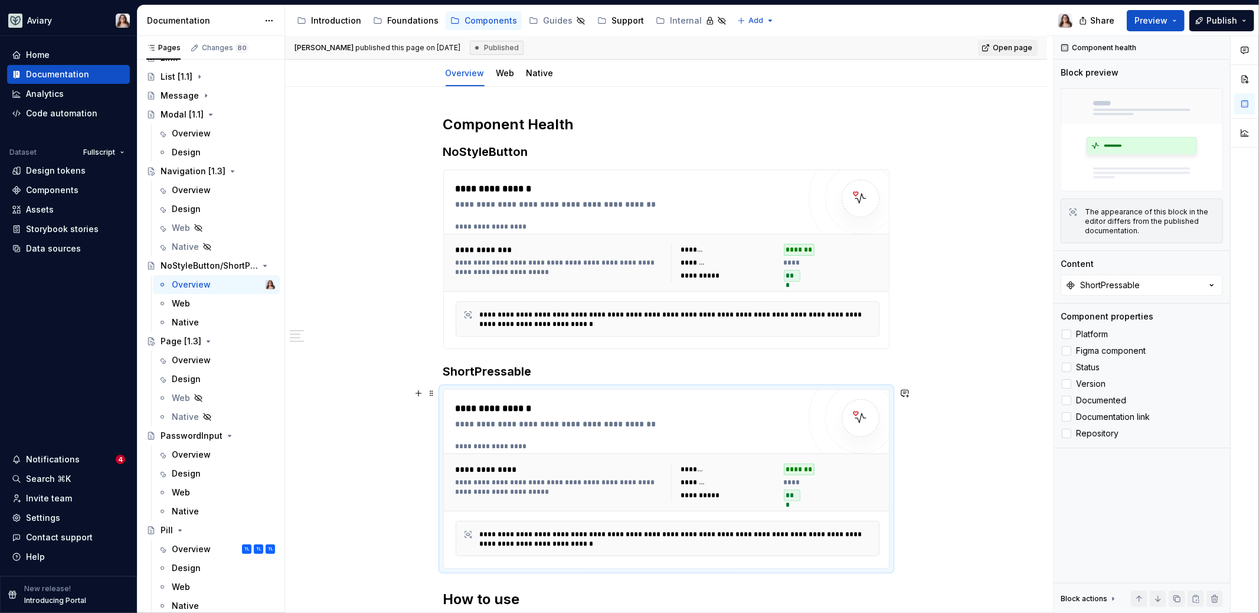
click at [725, 411] on div "**********" at bounding box center [628, 408] width 344 height 14
click at [739, 274] on div "**********" at bounding box center [729, 276] width 96 height 12
click at [1065, 332] on div at bounding box center [1066, 333] width 9 height 9
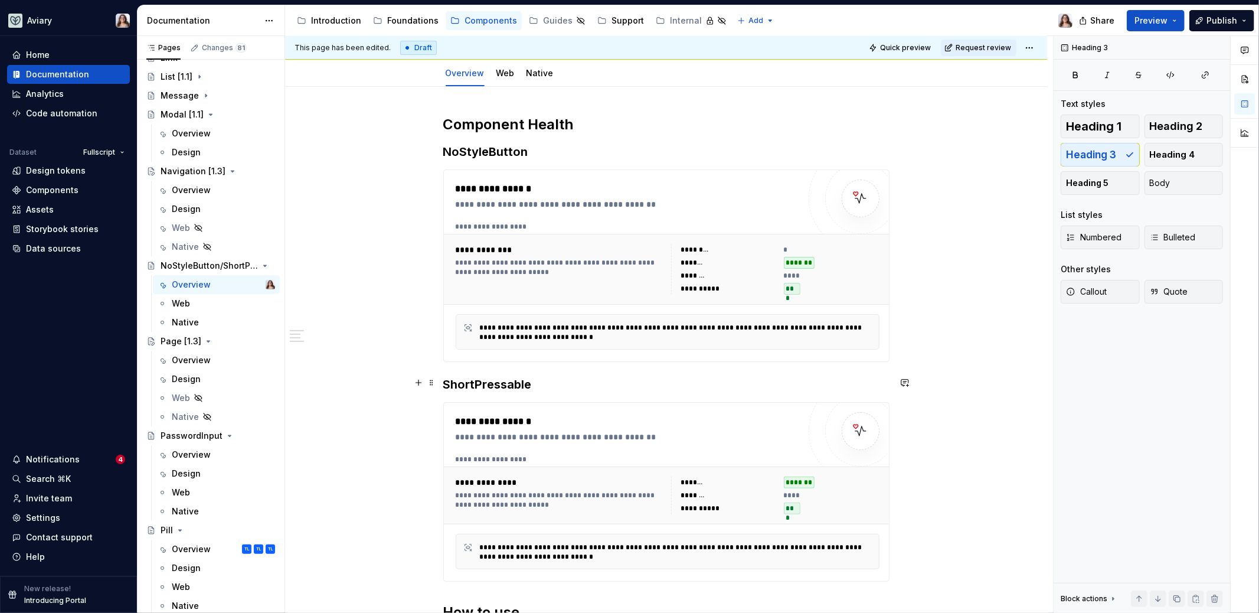
click at [807, 389] on h3 "ShortPressable" at bounding box center [666, 384] width 446 height 17
click at [799, 436] on div "**********" at bounding box center [666, 492] width 445 height 178
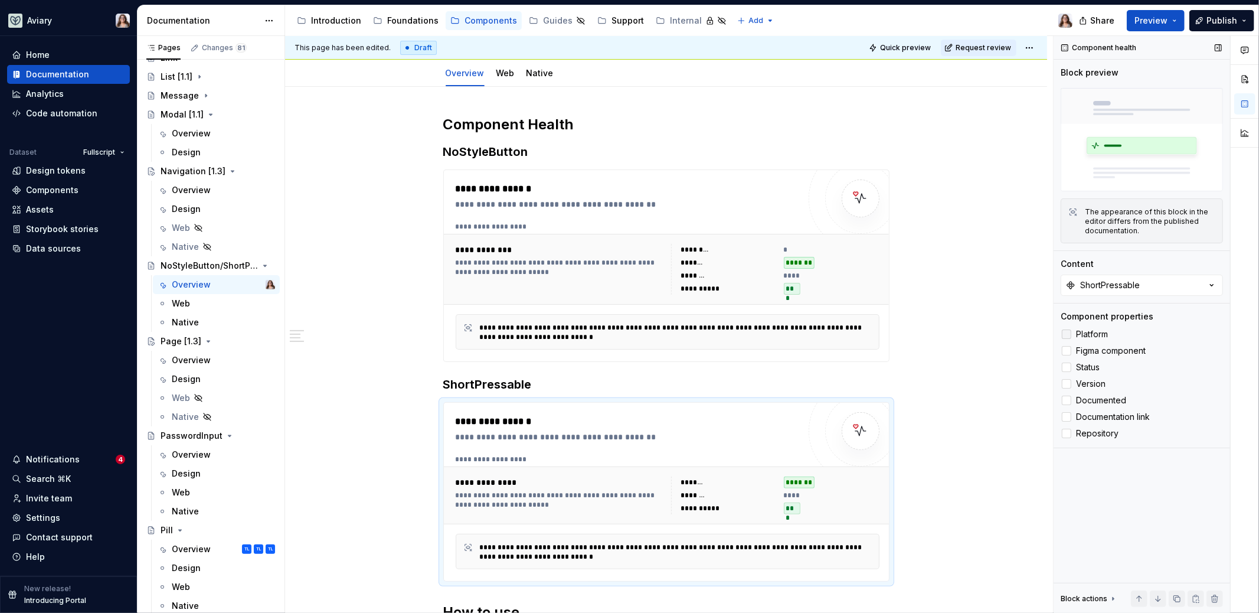
click at [1068, 330] on div at bounding box center [1066, 333] width 9 height 9
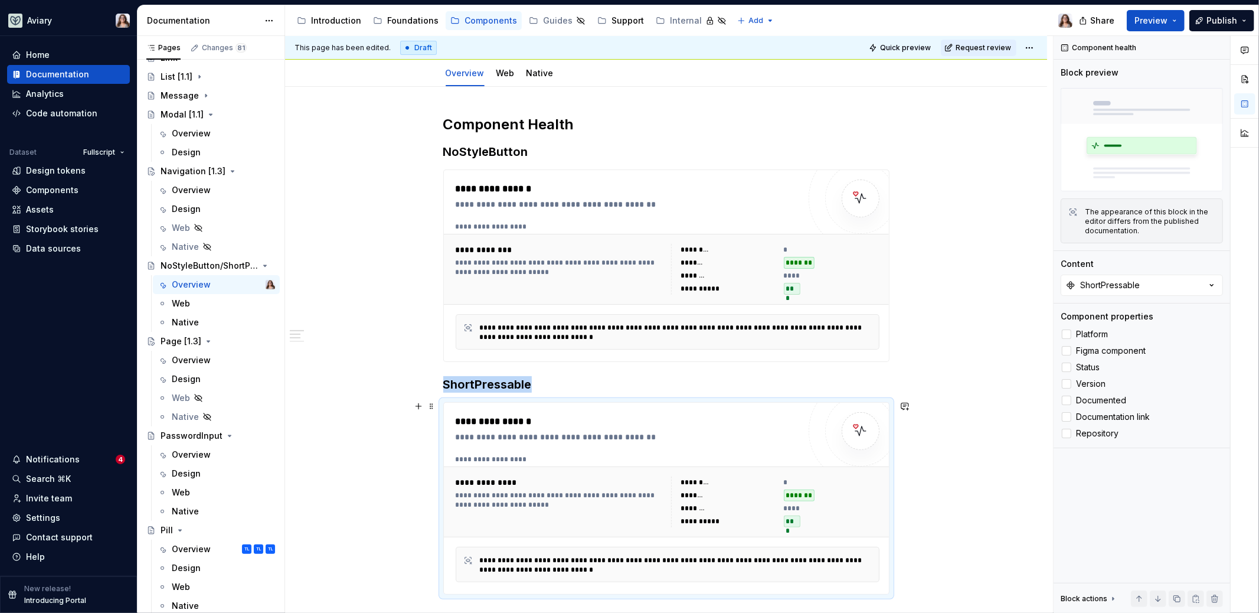
click at [735, 423] on div "**********" at bounding box center [628, 421] width 344 height 14
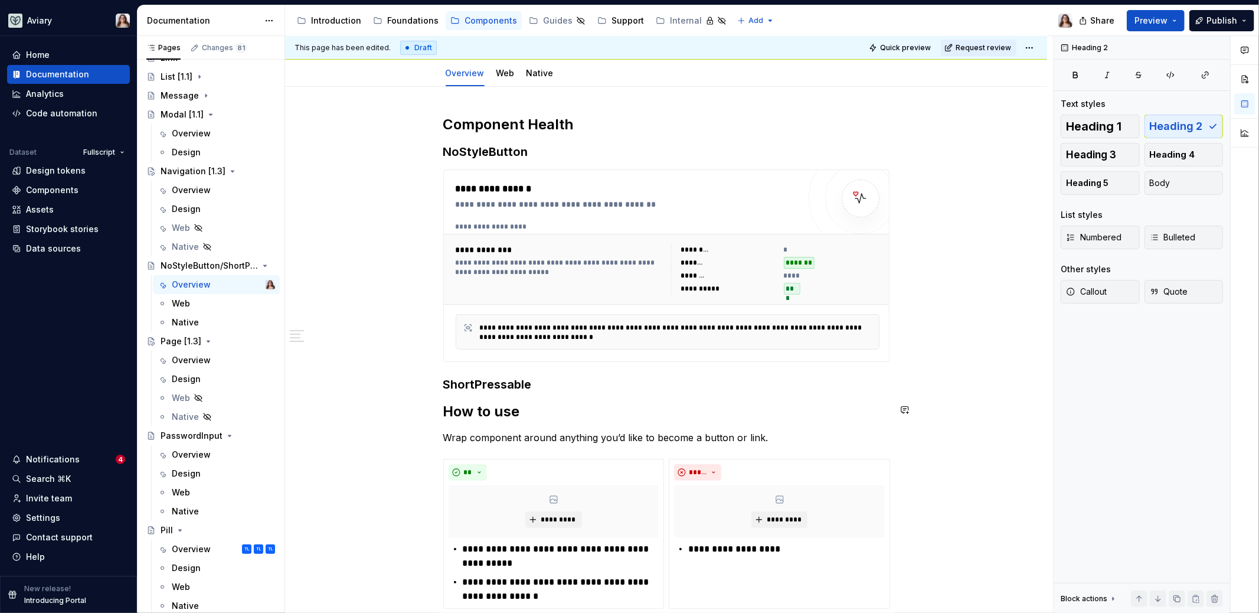
scroll to position [137, 0]
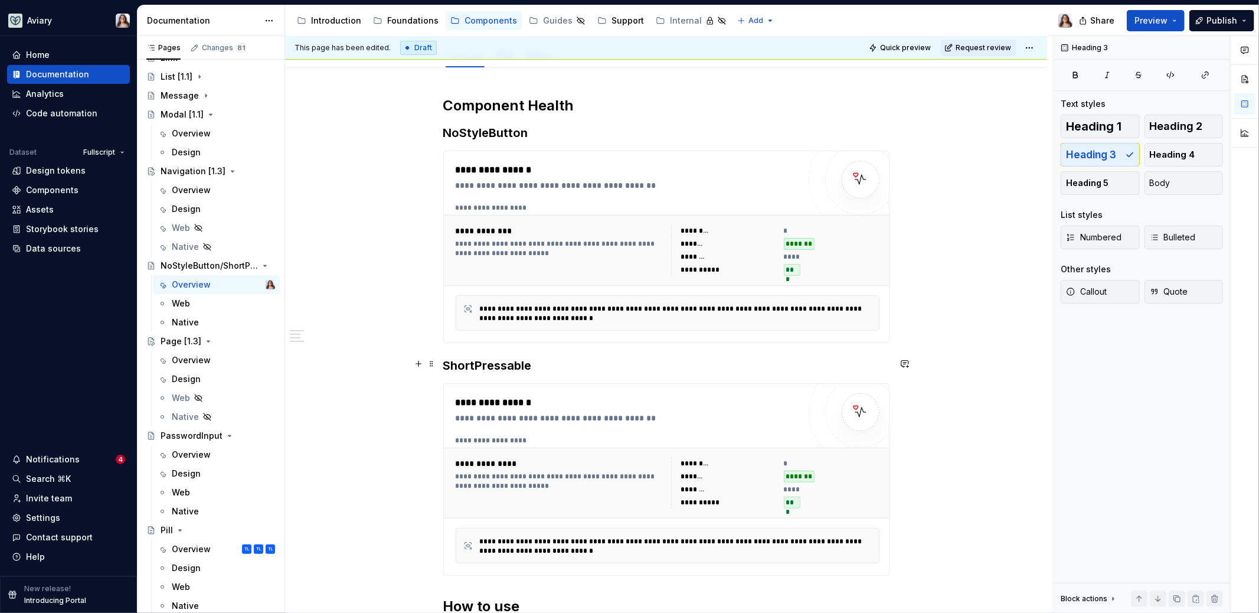
click at [623, 365] on h3 "ShortPressable" at bounding box center [666, 365] width 446 height 17
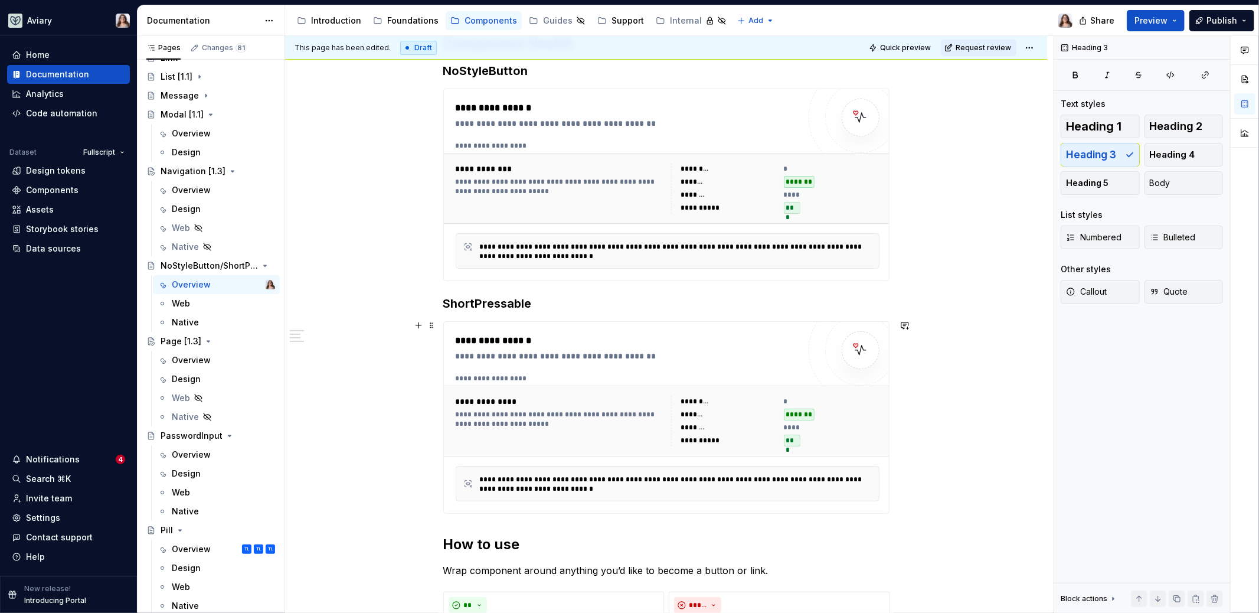
scroll to position [83, 0]
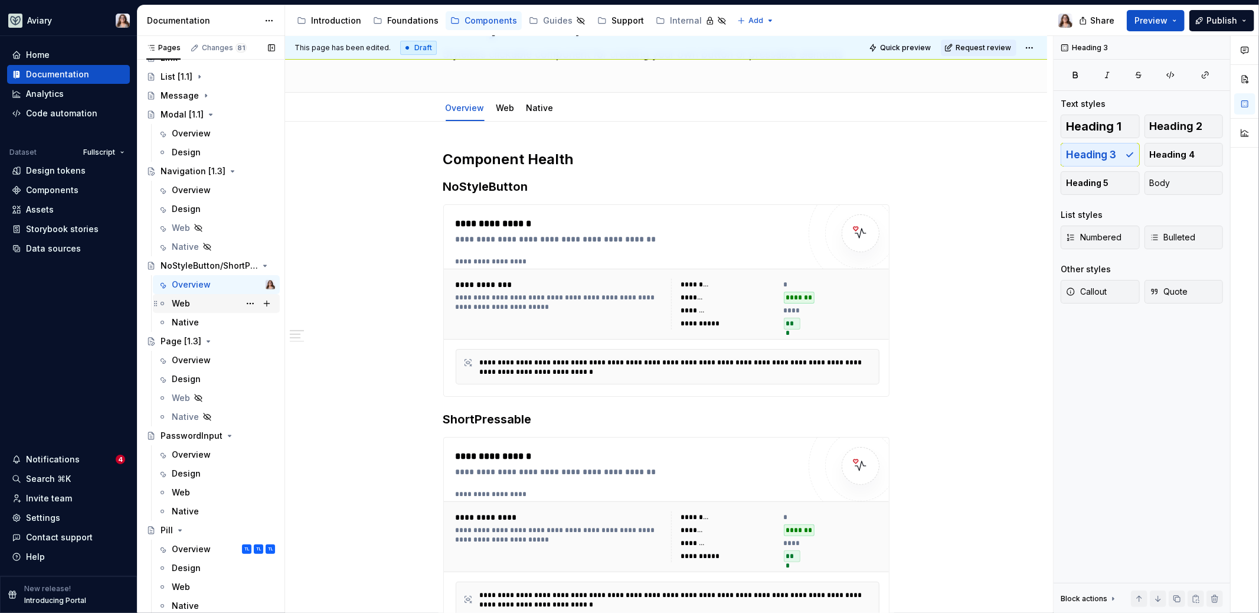
click at [184, 305] on div "Web" at bounding box center [181, 303] width 18 height 12
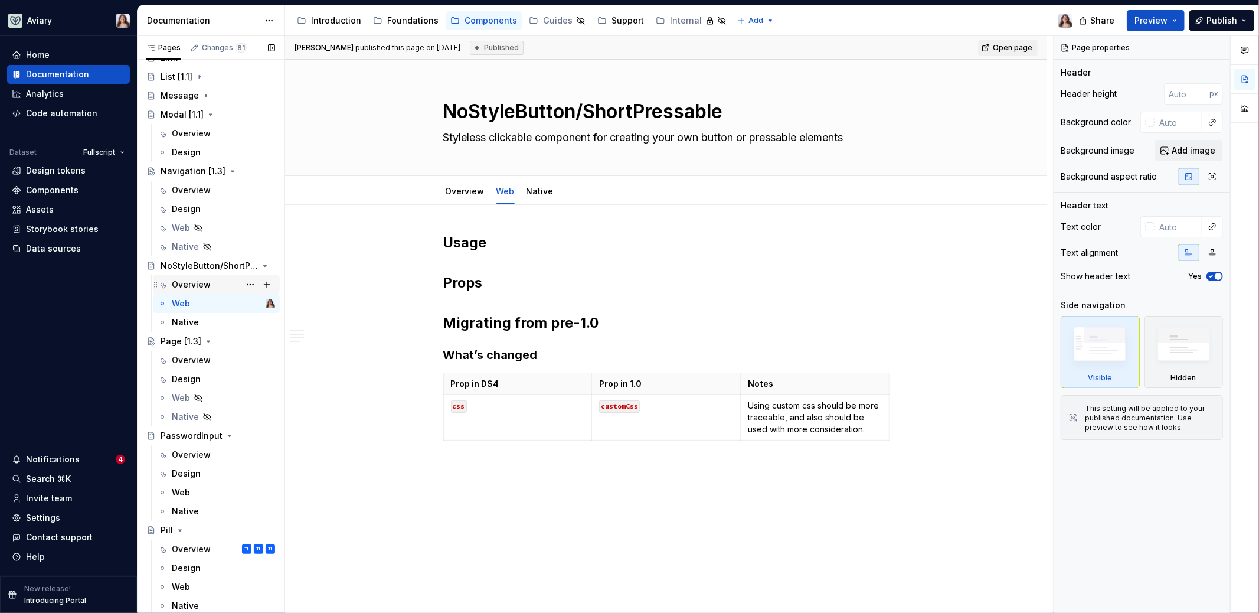
click at [197, 280] on div "Overview" at bounding box center [191, 285] width 39 height 12
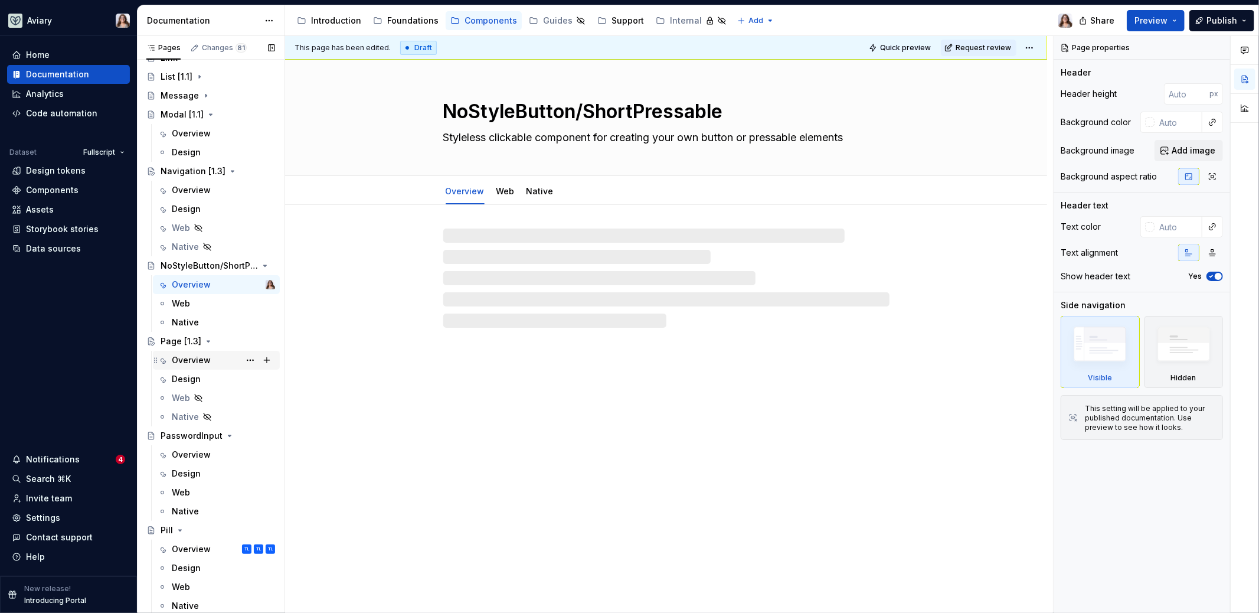
click at [192, 361] on div "Overview" at bounding box center [191, 360] width 39 height 12
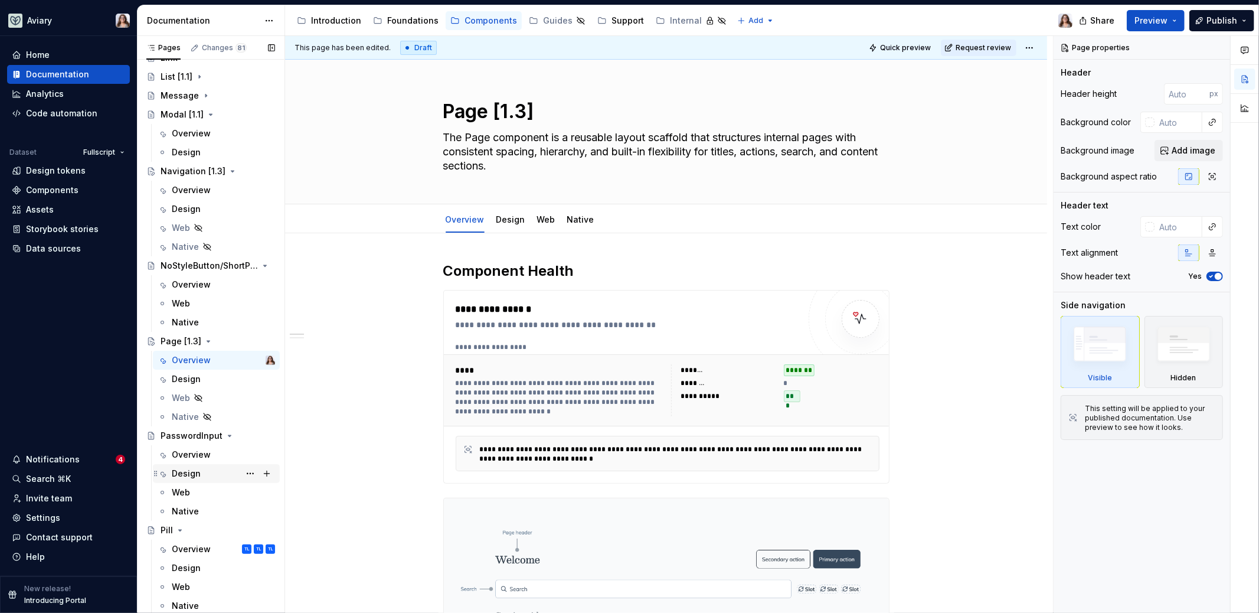
click at [197, 473] on div "Design" at bounding box center [186, 473] width 29 height 12
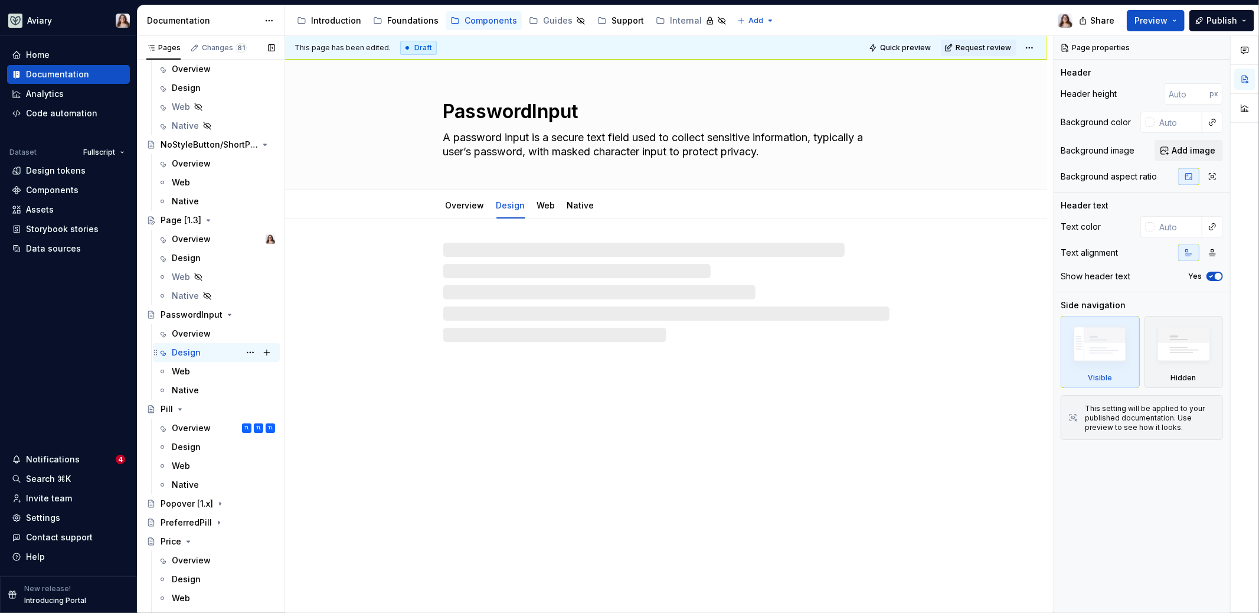
scroll to position [1015, 0]
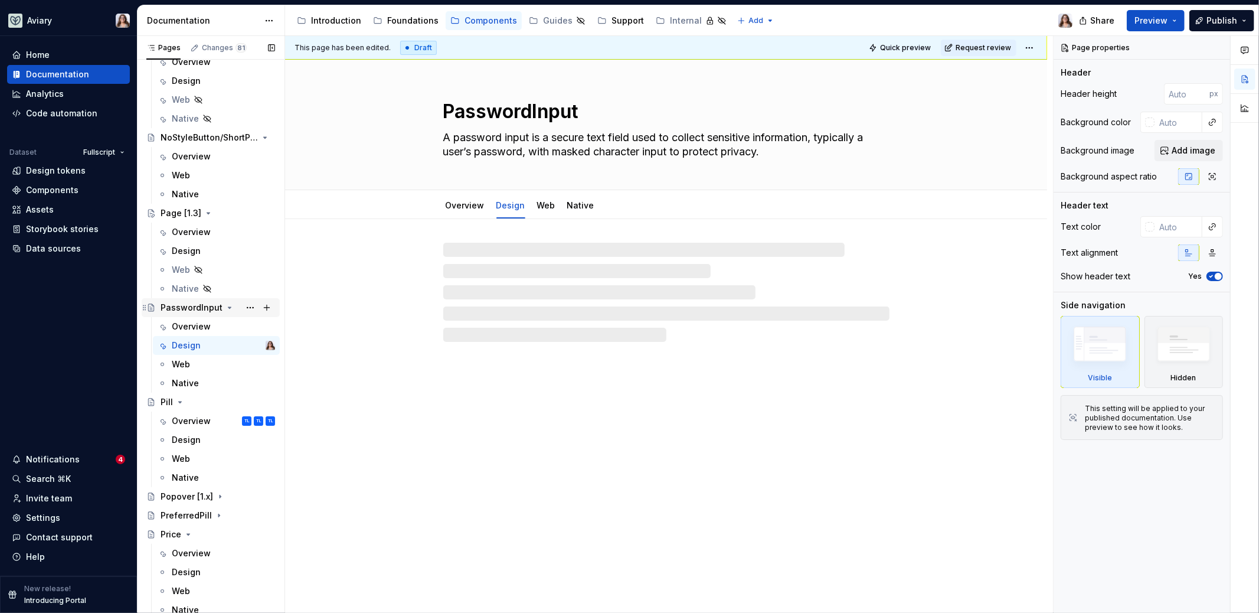
click at [185, 309] on div "PasswordInput" at bounding box center [192, 308] width 62 height 12
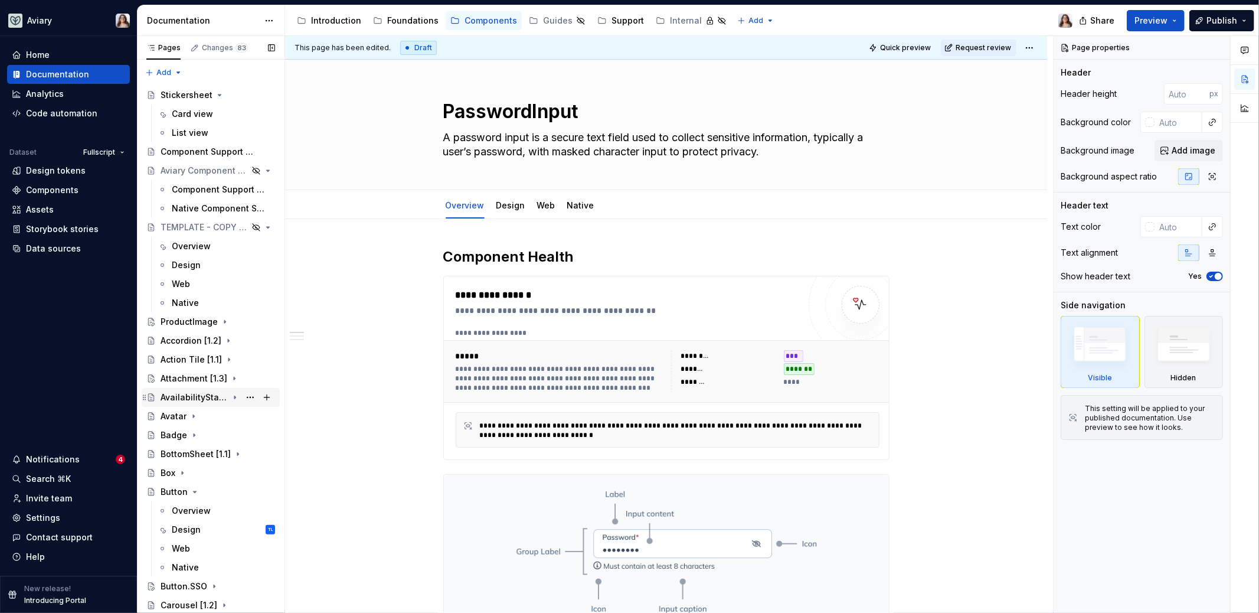
click at [186, 393] on div "AvailabilityStatusPill" at bounding box center [194, 397] width 67 height 12
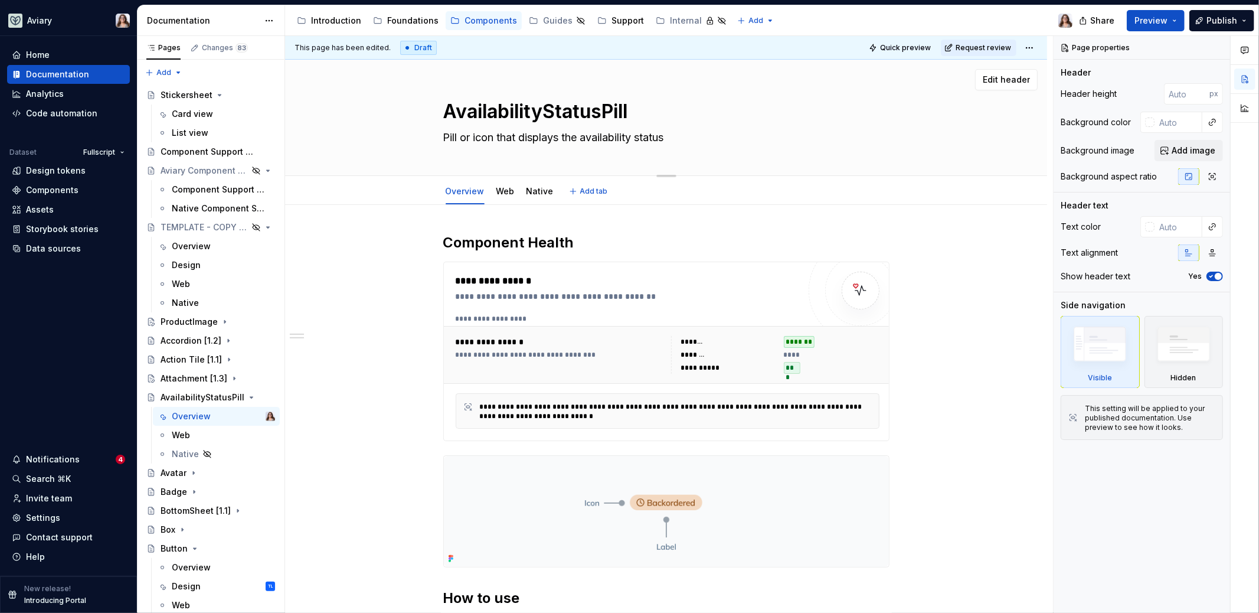
click at [534, 111] on textarea "AvailabilityStatusPill" at bounding box center [664, 111] width 446 height 28
click at [552, 115] on textarea "AvailabilityStatusPill" at bounding box center [664, 111] width 446 height 28
type textarea "*"
type textarea "P"
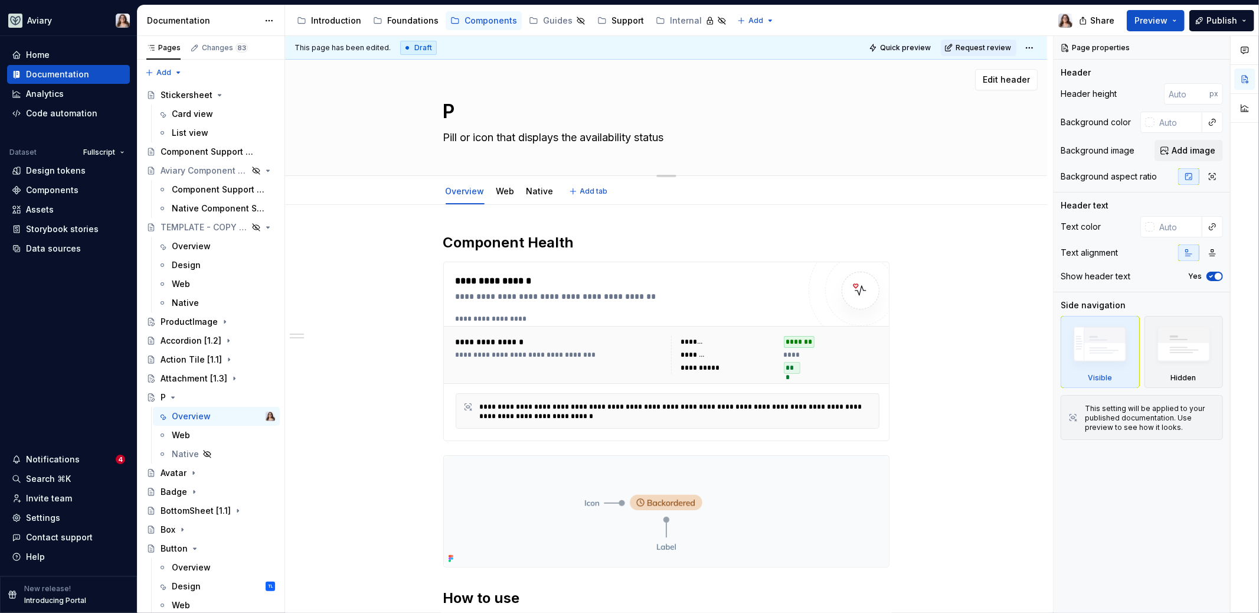
type textarea "*"
type textarea "Pi"
type textarea "*"
type textarea "Pil"
type textarea "*"
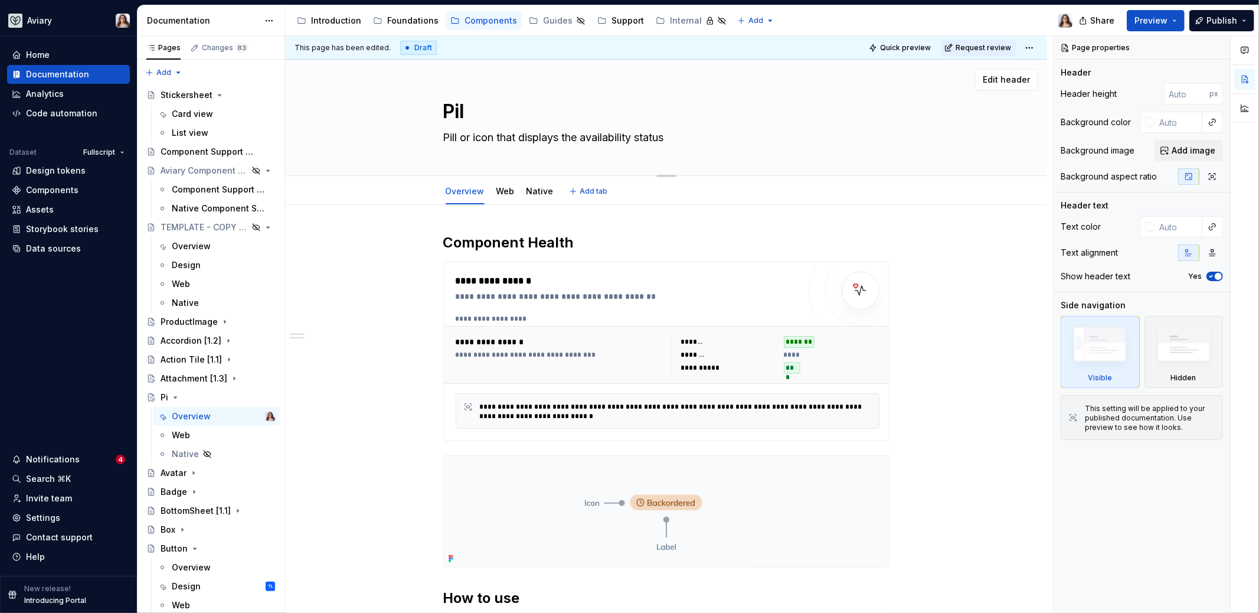
type textarea "Pill"
type textarea "*"
type textarea "Pill."
type textarea "*"
type textarea "Pill.A"
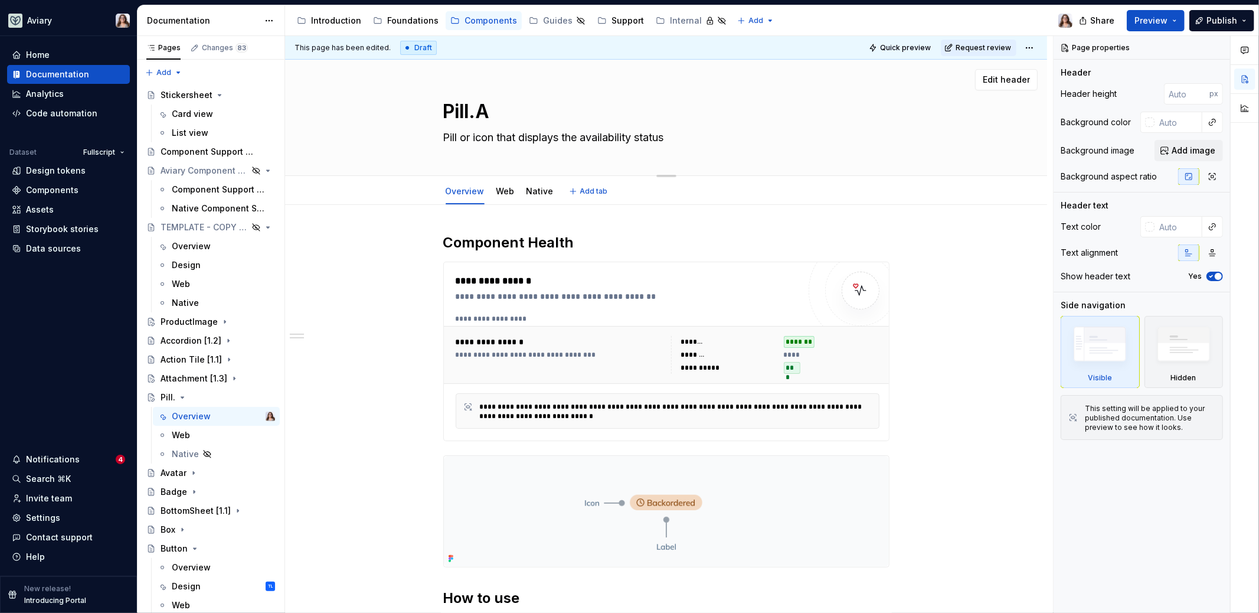
type textarea "*"
type textarea "Pill.Av"
type textarea "*"
type textarea "Pill.Ava"
type textarea "*"
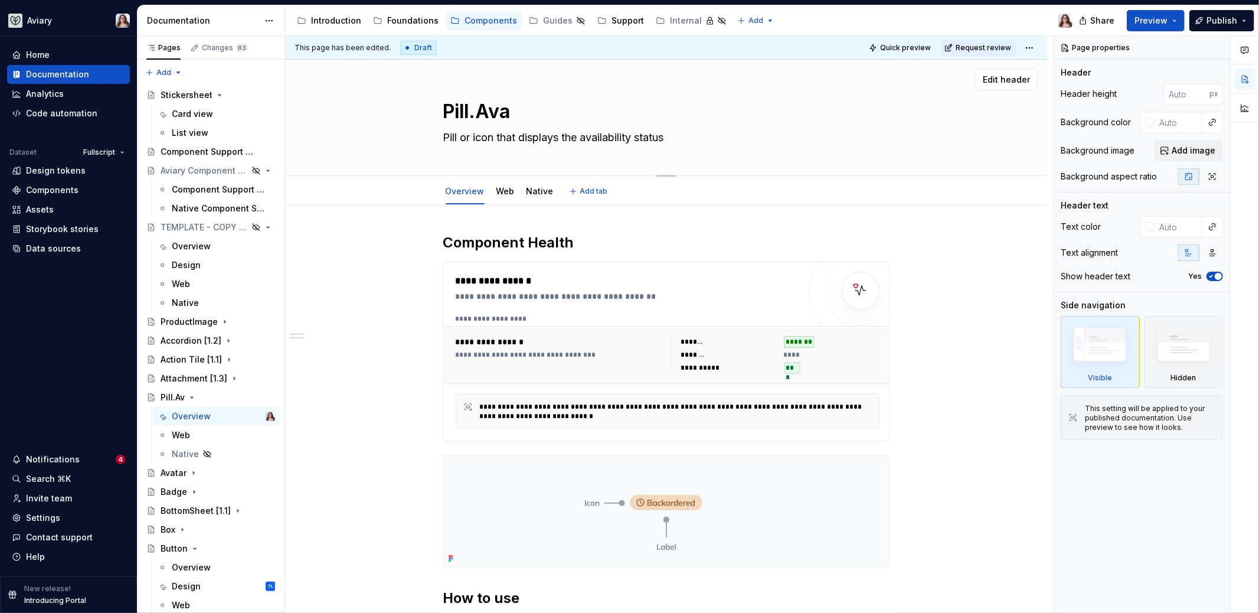
type textarea "Pill.Avai"
type textarea "*"
type textarea "Pill.Avail"
type textarea "*"
type textarea "Pill.Availa"
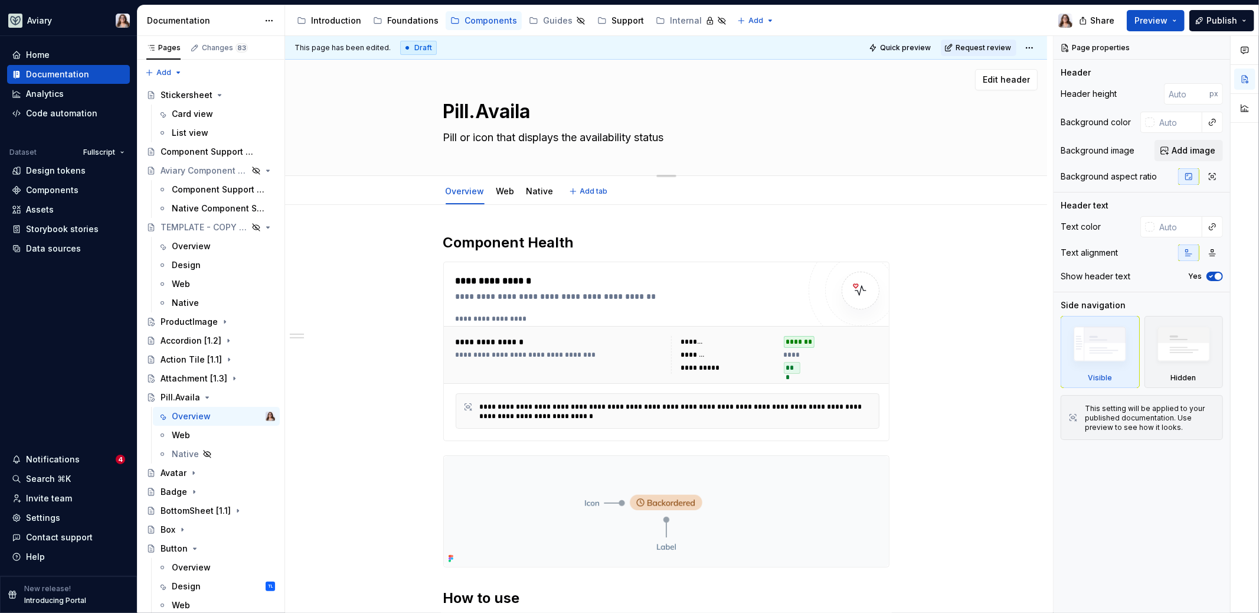
type textarea "*"
type textarea "Pill.Availab"
type textarea "*"
type textarea "Pill.Availabi"
type textarea "*"
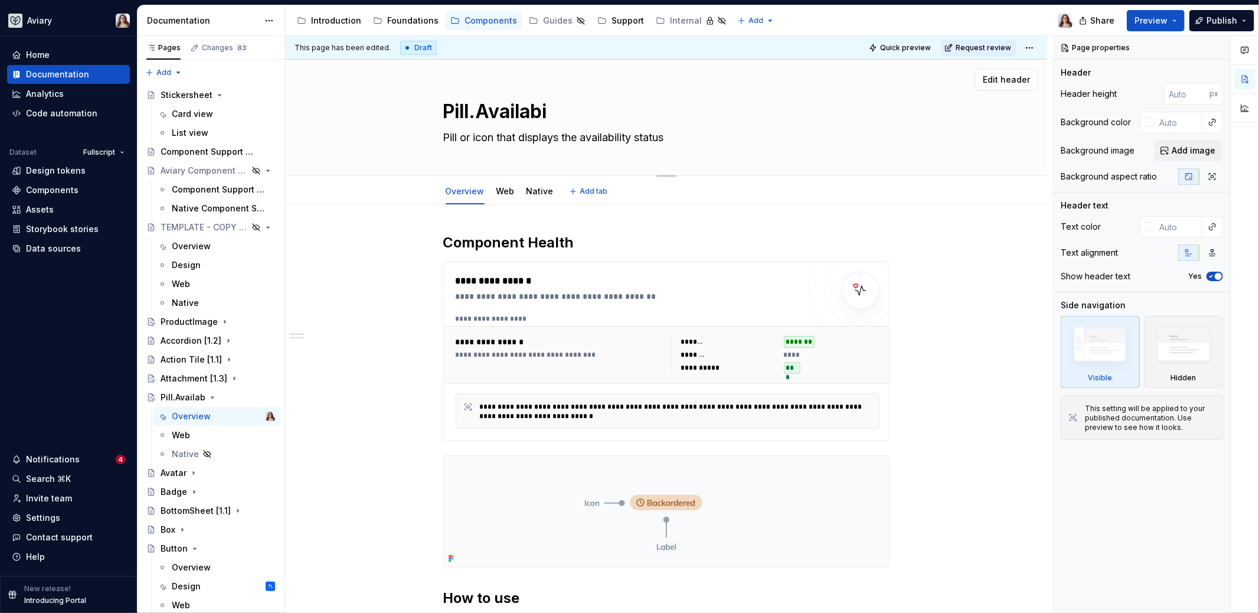
type textarea "Pill.Availabil"
type textarea "*"
type textarea "Pill.Availabili"
type textarea "*"
type textarea "Pill.Availabilit"
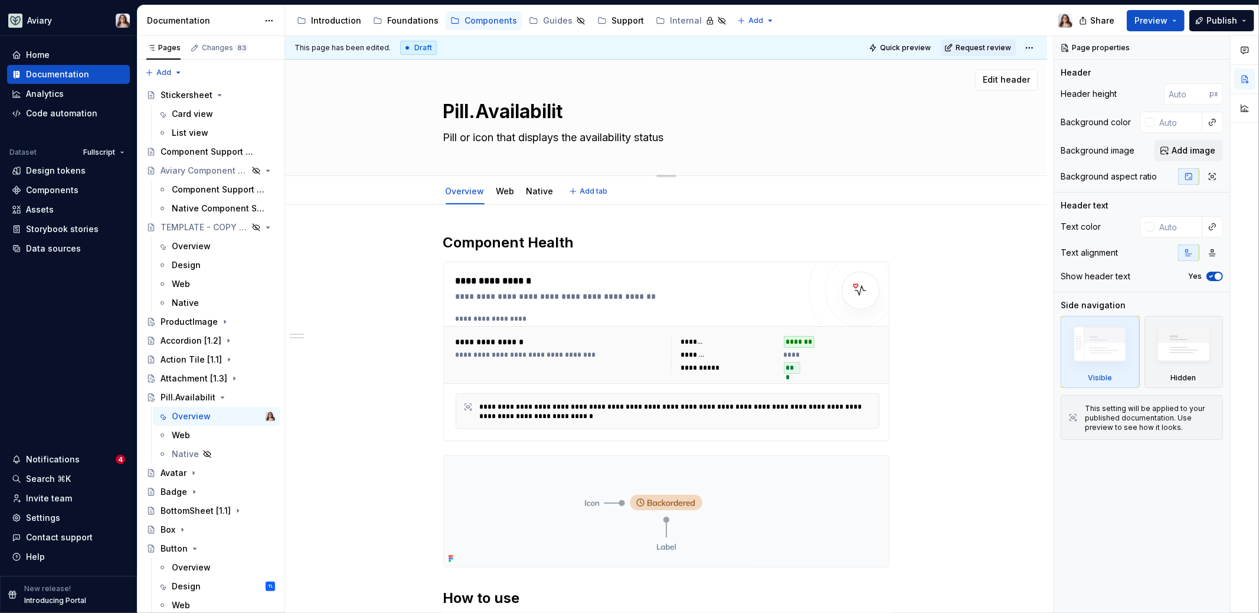
type textarea "*"
type textarea "Pill.Availability"
type textarea "*"
type textarea "Pill.Availability"
click at [613, 236] on h2 "Component Health" at bounding box center [666, 242] width 446 height 19
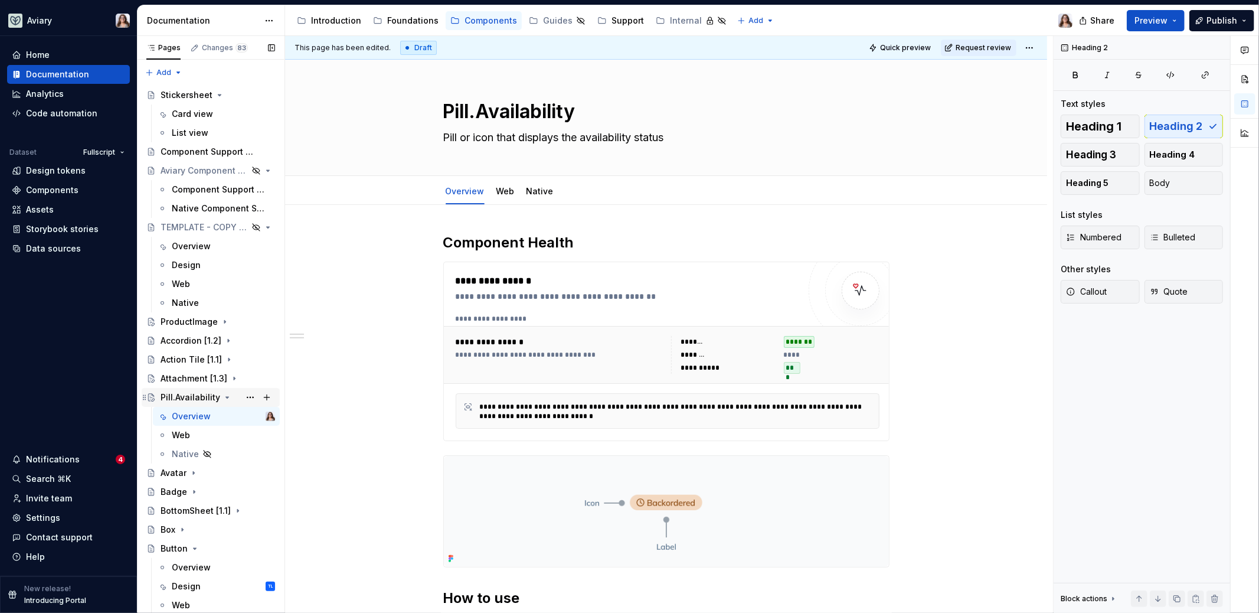
click at [224, 395] on icon "Page tree" at bounding box center [227, 397] width 9 height 9
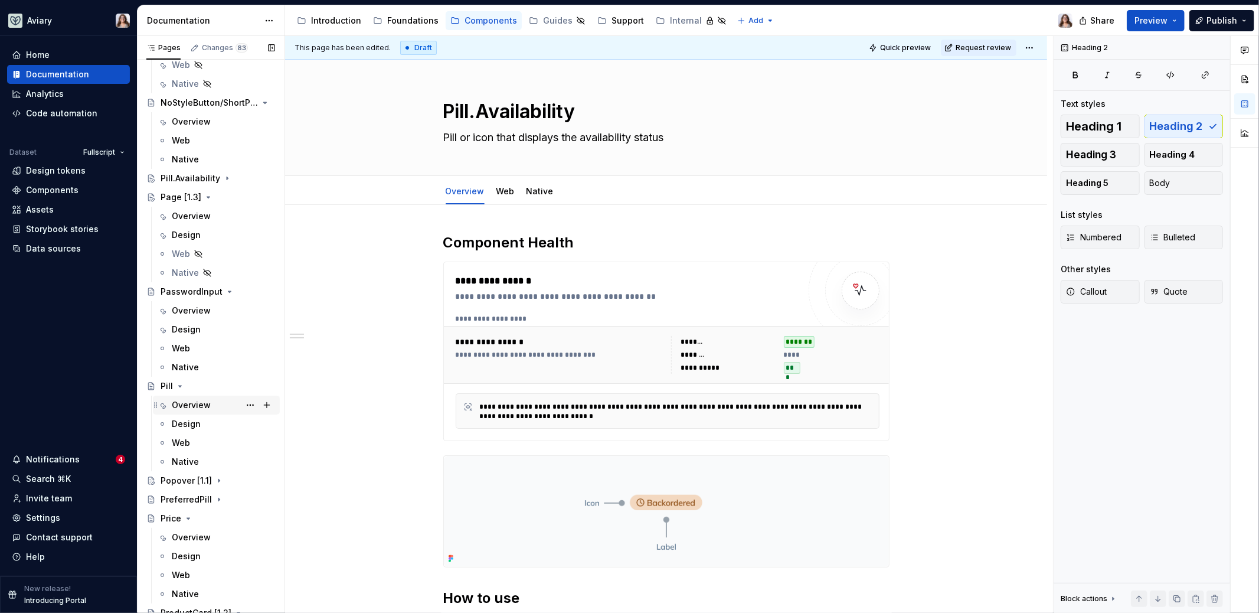
scroll to position [1036, 0]
click at [181, 378] on icon "Page tree" at bounding box center [179, 380] width 9 height 9
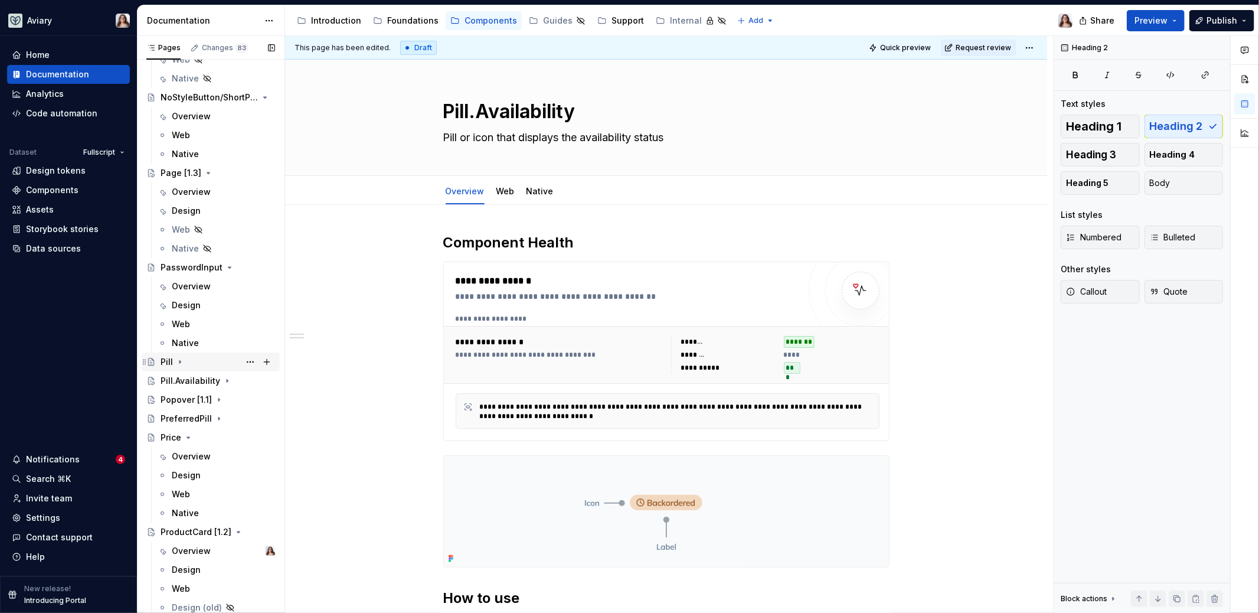
click at [182, 360] on icon "Page tree" at bounding box center [179, 361] width 9 height 9
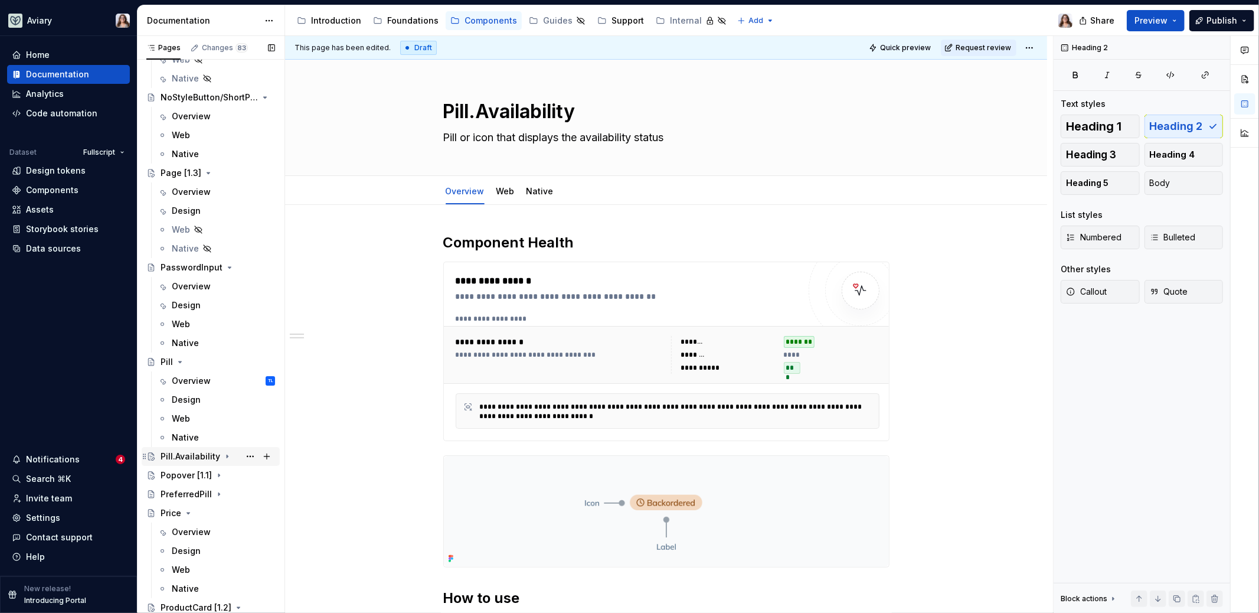
click at [223, 457] on icon "Page tree" at bounding box center [227, 456] width 9 height 9
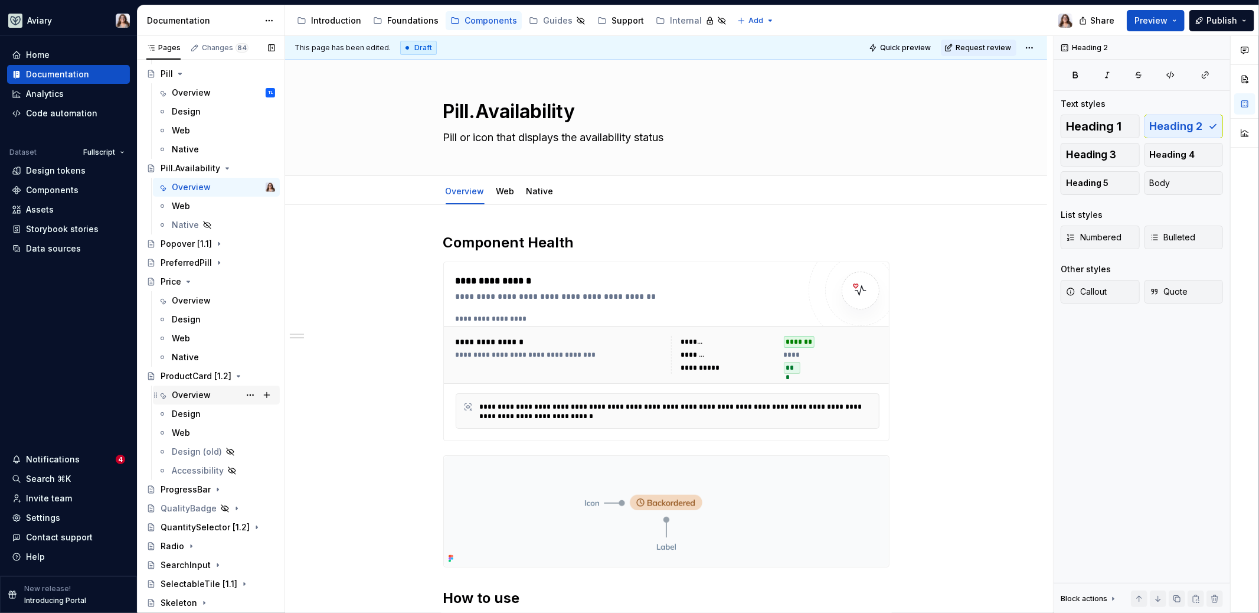
scroll to position [1887, 0]
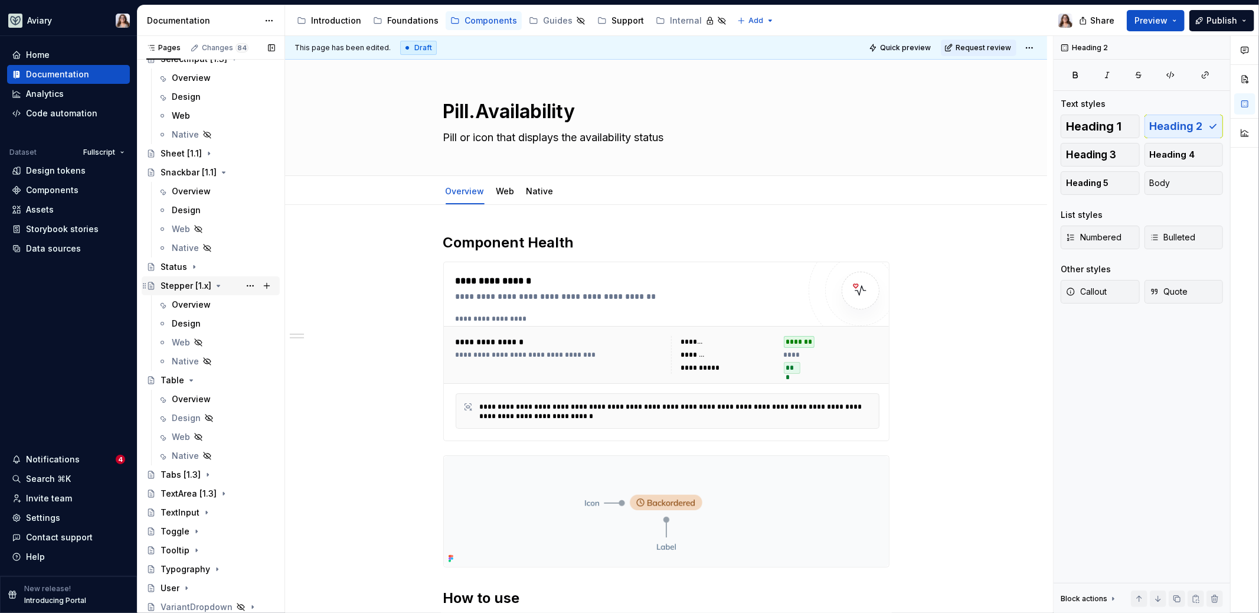
click at [186, 282] on div "Stepper [1.x]" at bounding box center [186, 286] width 51 height 12
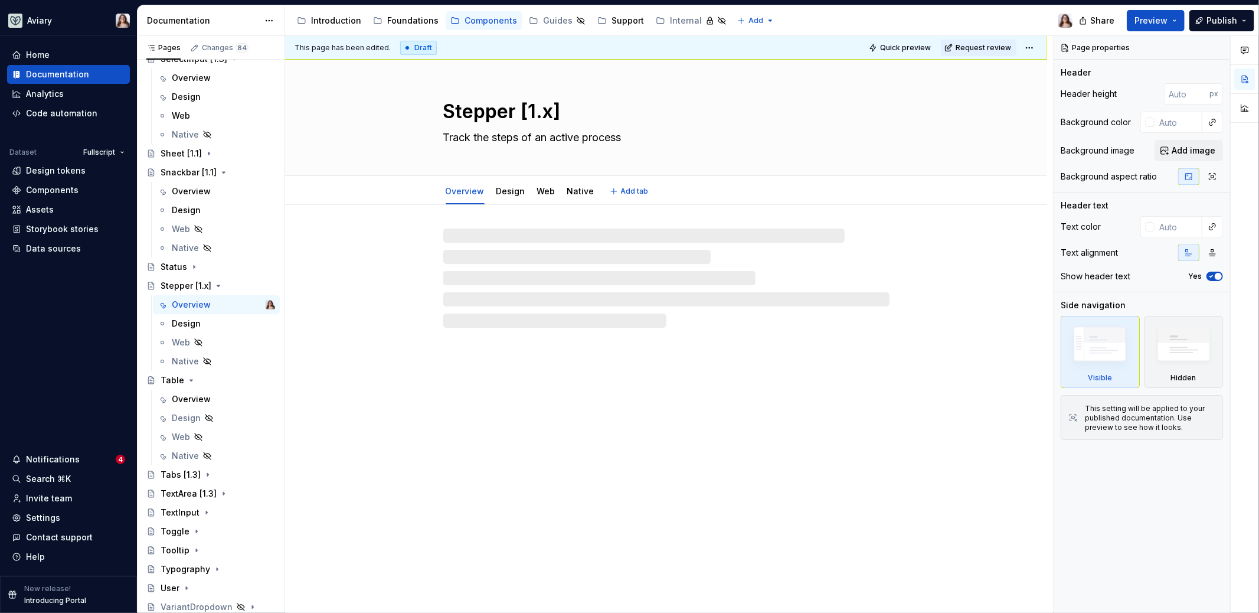
click at [550, 115] on textarea "Stepper [1.x]" at bounding box center [664, 111] width 446 height 28
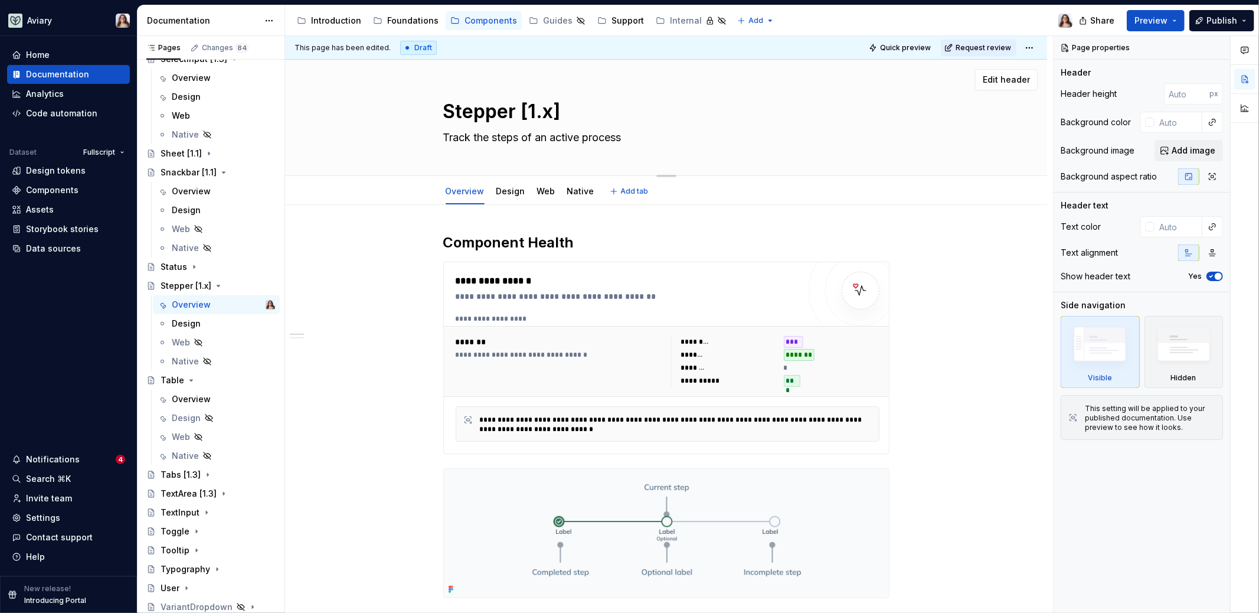
type textarea "*"
type textarea "Stepper [1.]"
type textarea "*"
type textarea "Stepper [1.2]"
type textarea "*"
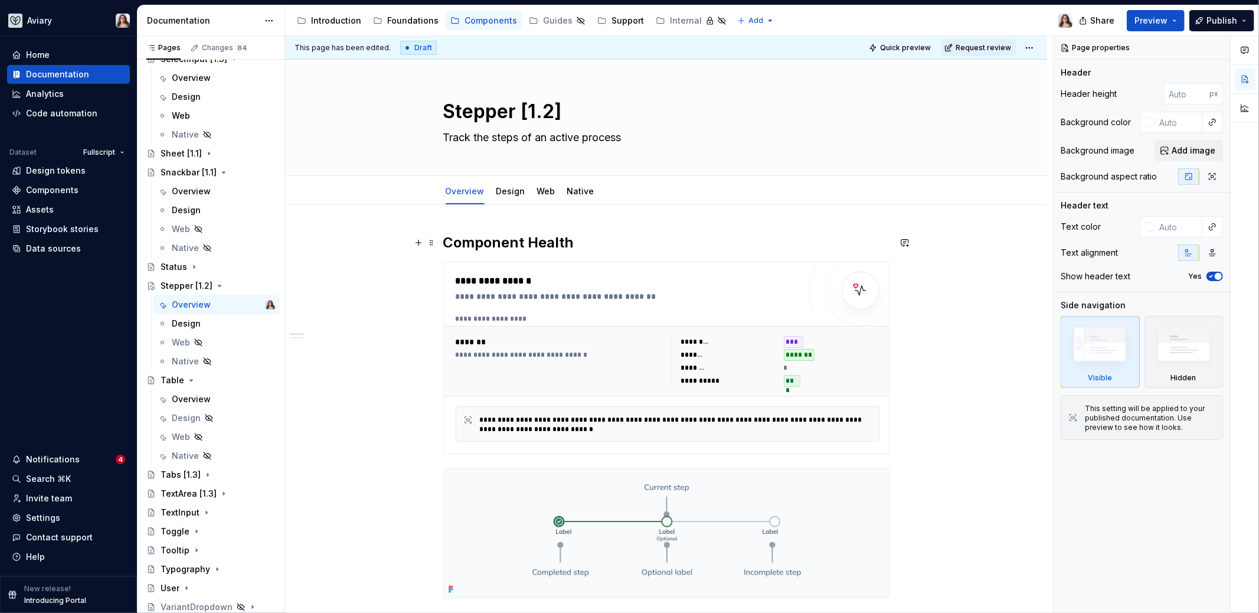
type textarea "Stepper [1.2]"
click at [577, 242] on h2 "Component Health" at bounding box center [666, 242] width 446 height 19
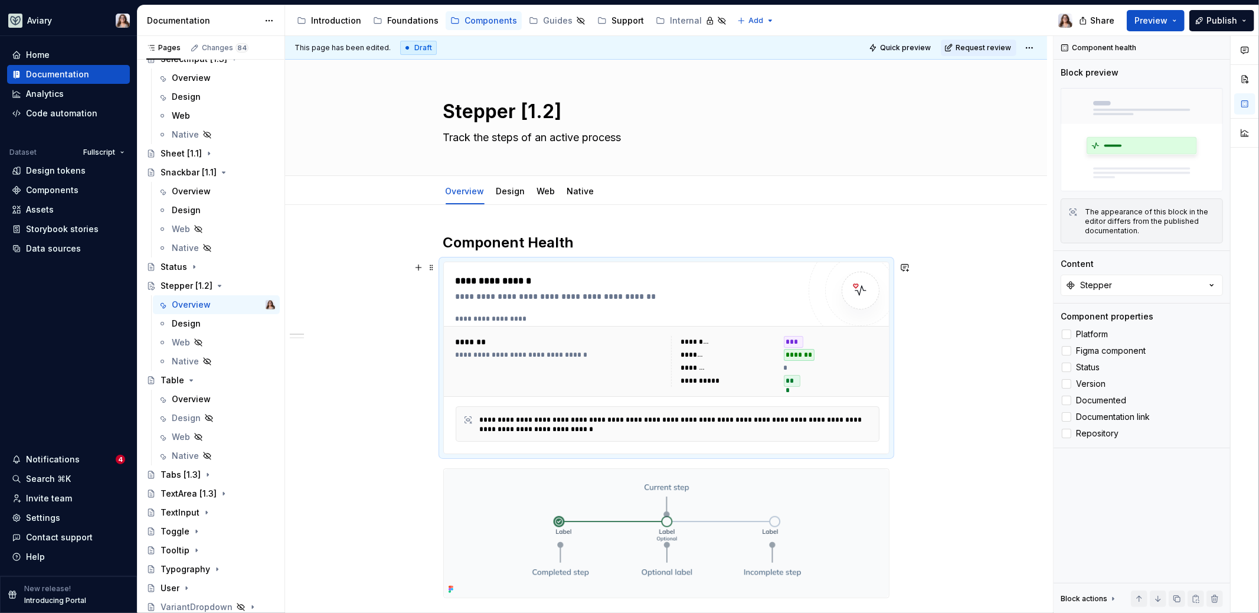
click at [659, 361] on div "**********" at bounding box center [560, 361] width 208 height 51
click at [571, 244] on h2 "Component Health" at bounding box center [666, 242] width 446 height 19
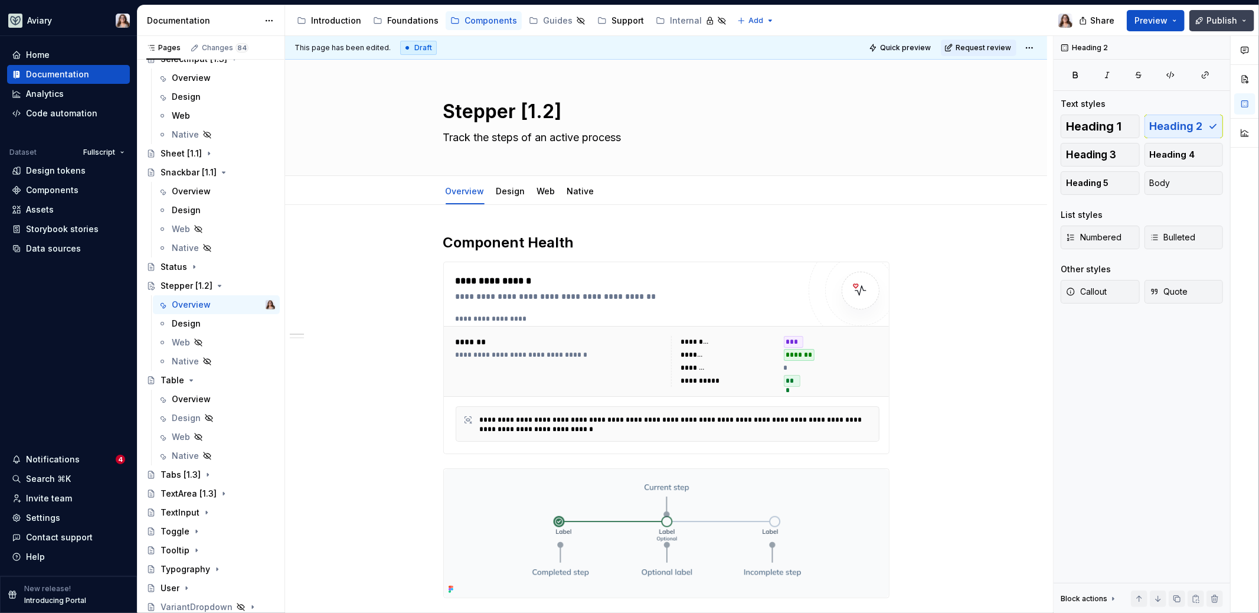
click at [1225, 18] on span "Publish" at bounding box center [1221, 21] width 31 height 12
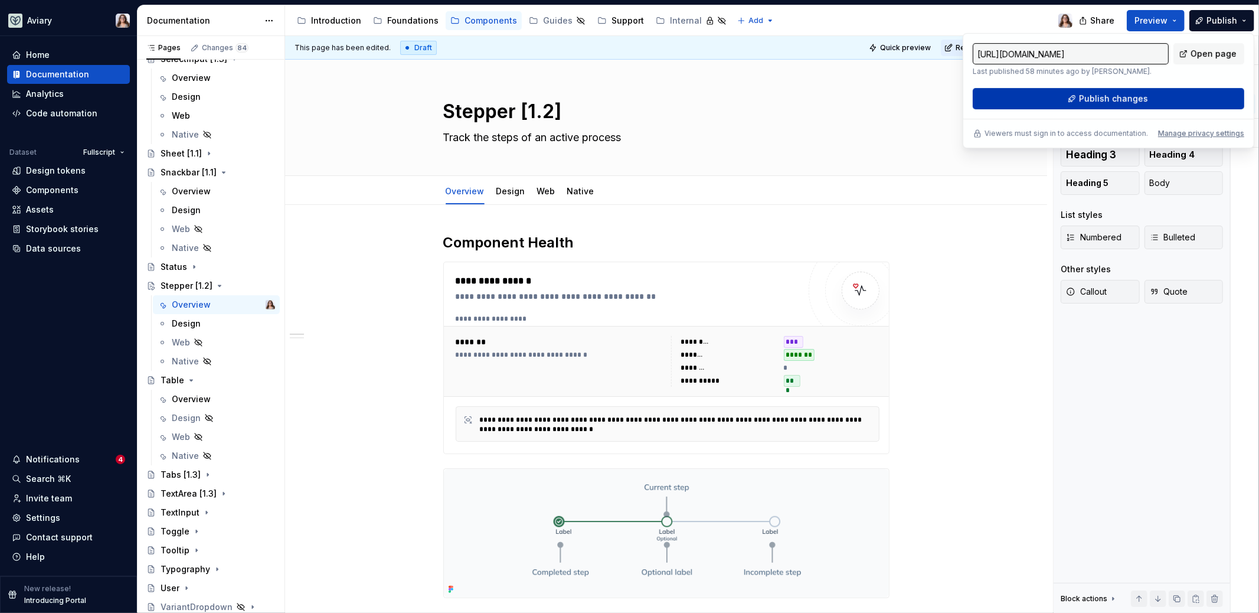
click at [1123, 100] on span "Publish changes" at bounding box center [1113, 99] width 69 height 12
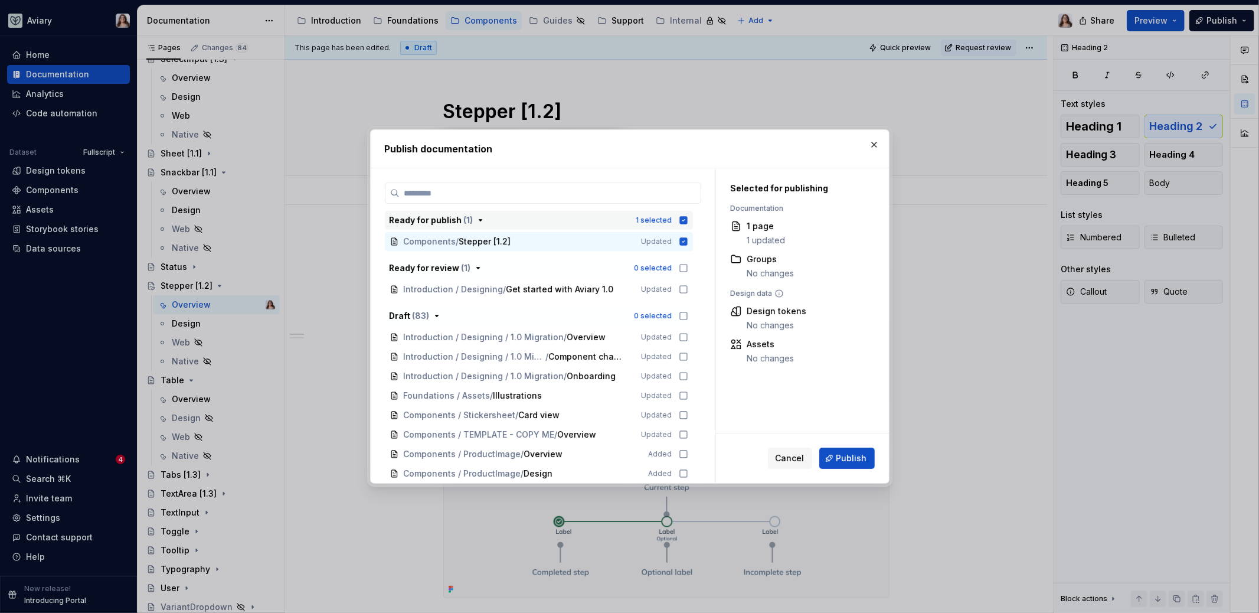
click at [684, 220] on icon "button" at bounding box center [683, 220] width 8 height 8
click at [684, 220] on icon "button" at bounding box center [683, 219] width 9 height 9
click at [683, 267] on icon "button" at bounding box center [683, 267] width 9 height 9
click at [683, 315] on icon "button" at bounding box center [683, 315] width 9 height 9
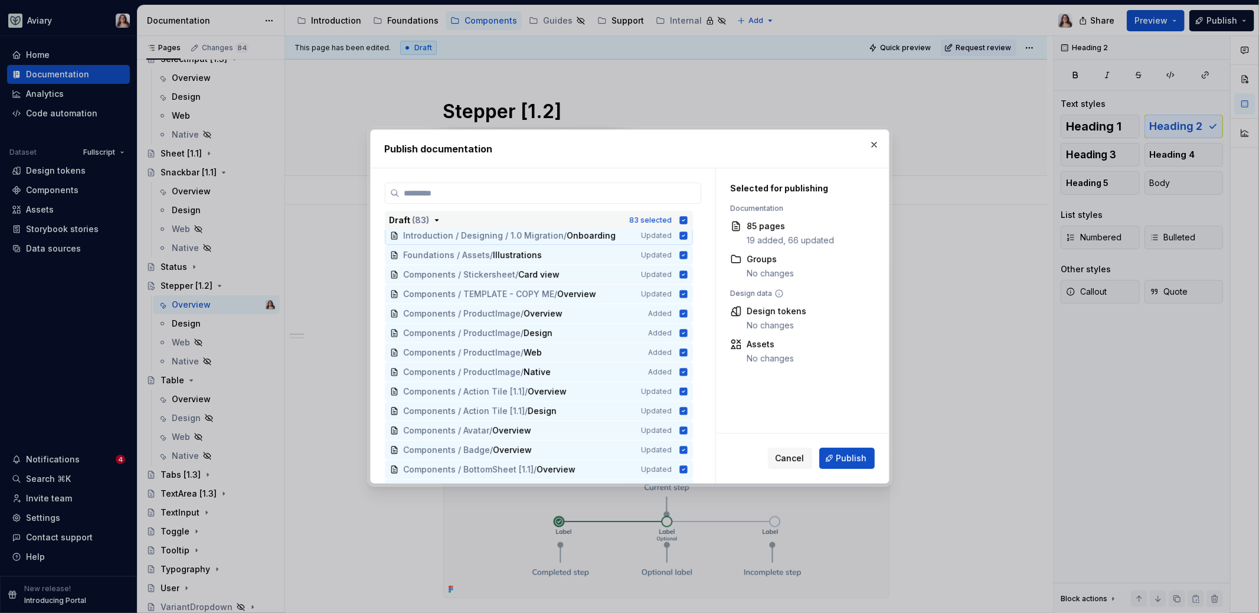
scroll to position [139, 0]
click at [682, 295] on icon at bounding box center [683, 296] width 8 height 8
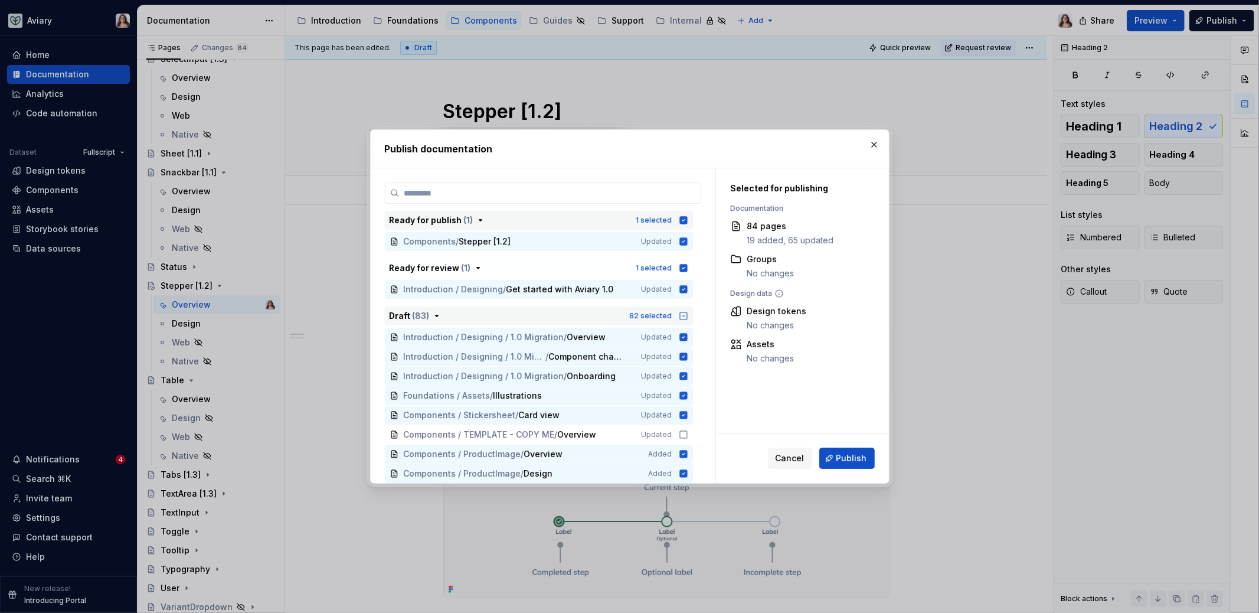
click at [682, 315] on icon "button" at bounding box center [683, 315] width 9 height 9
click at [682, 315] on icon "button" at bounding box center [683, 316] width 8 height 8
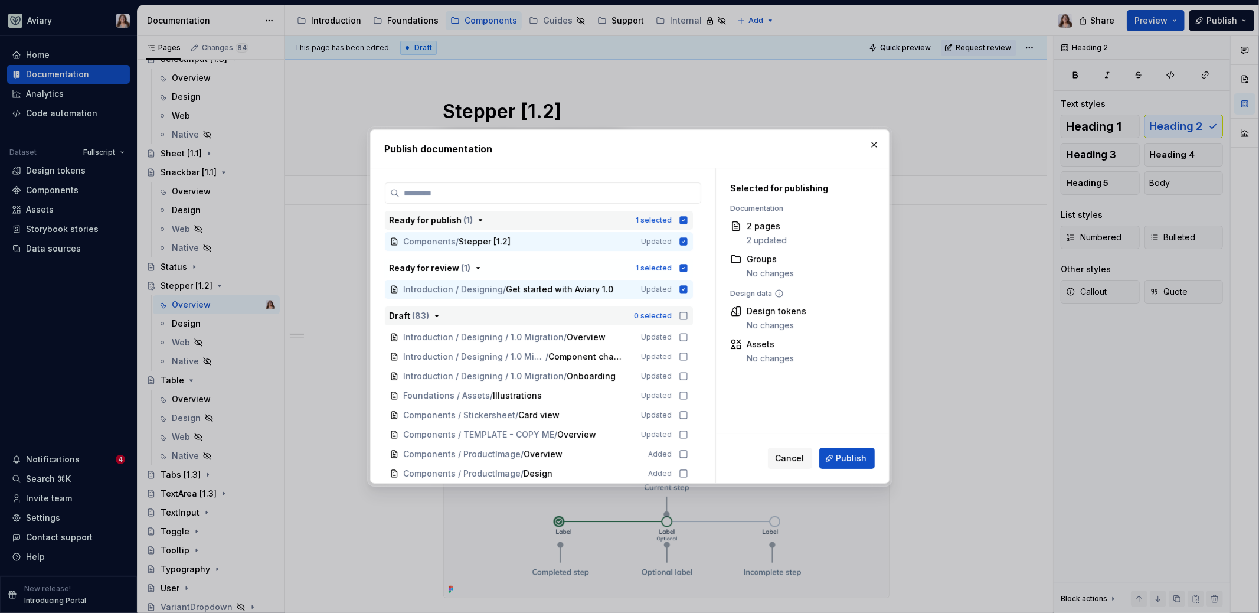
click at [683, 315] on icon "button" at bounding box center [683, 315] width 9 height 9
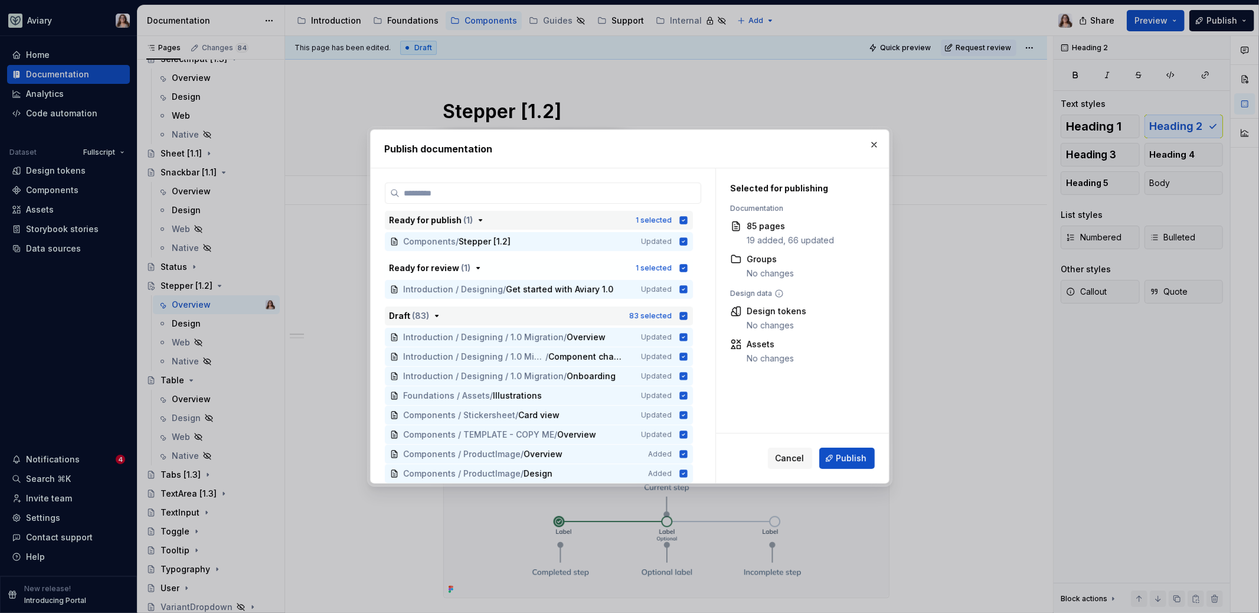
click at [683, 316] on icon "button" at bounding box center [683, 316] width 8 height 8
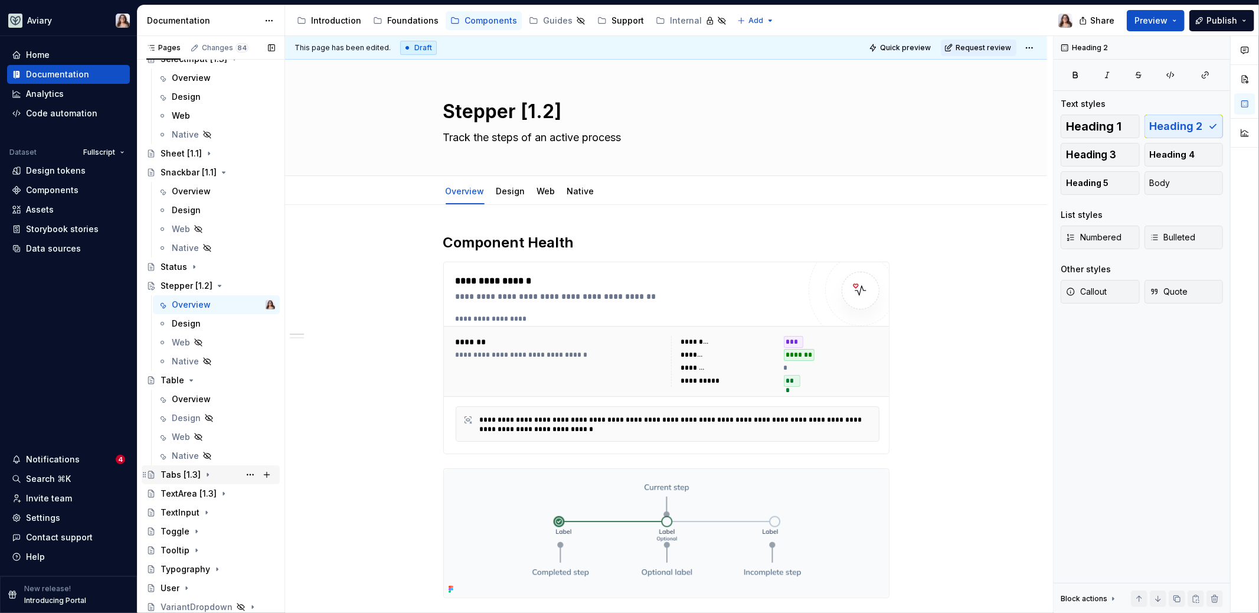
click at [217, 470] on div "Tabs [1.3]" at bounding box center [218, 474] width 115 height 17
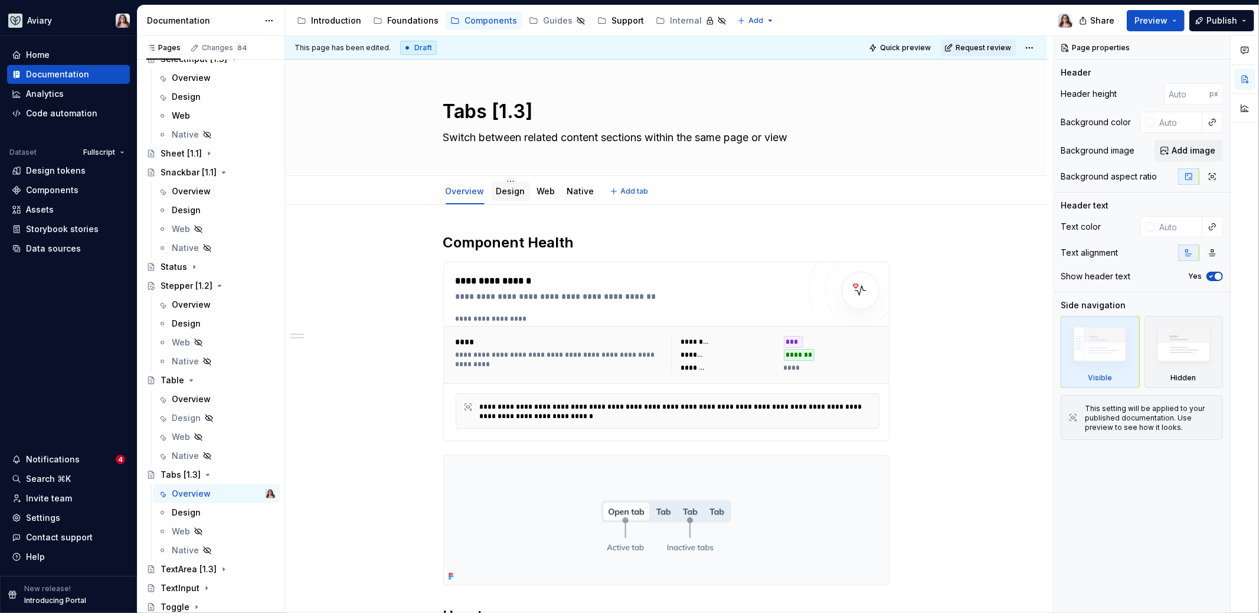
click at [501, 196] on div "Design" at bounding box center [510, 191] width 29 height 12
click at [1024, 45] on html "Aviary Home Documentation Analytics Code automation Dataset Fullscript Design t…" at bounding box center [629, 306] width 1259 height 613
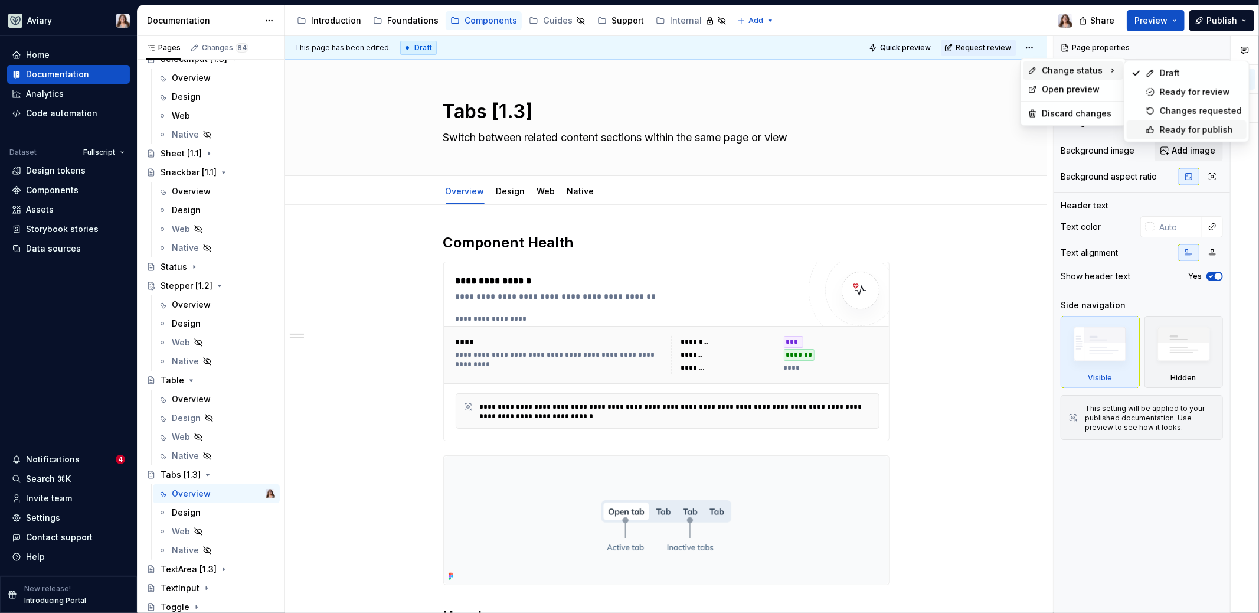
click at [1163, 132] on div "Ready for publish" at bounding box center [1201, 130] width 82 height 12
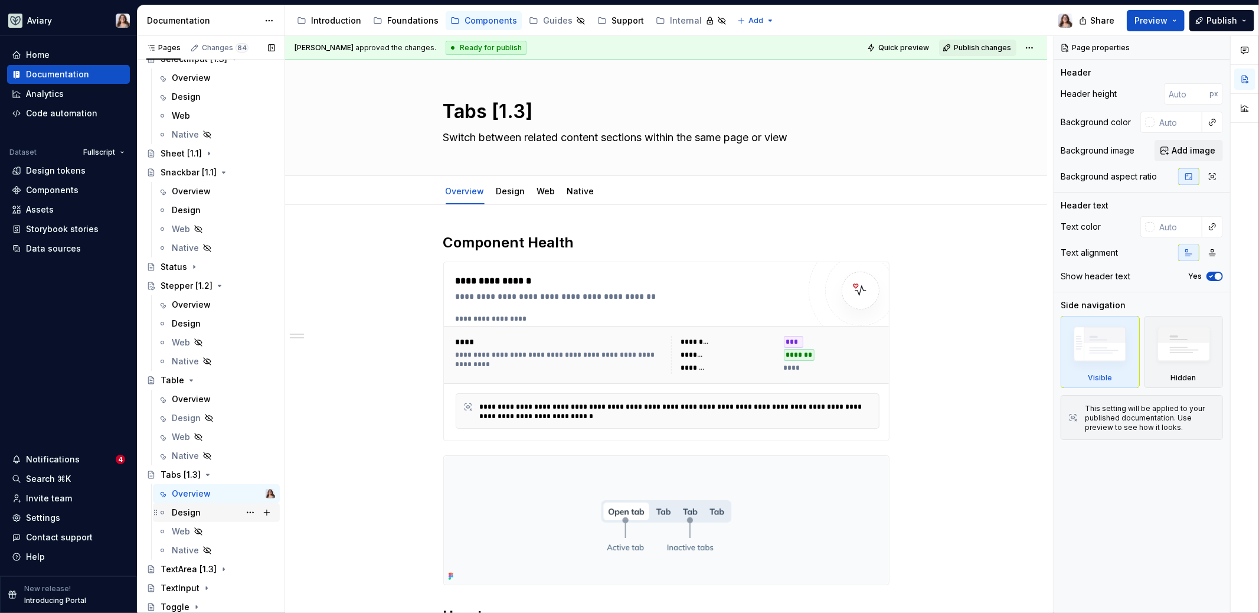
click at [207, 515] on div "Design" at bounding box center [223, 512] width 103 height 17
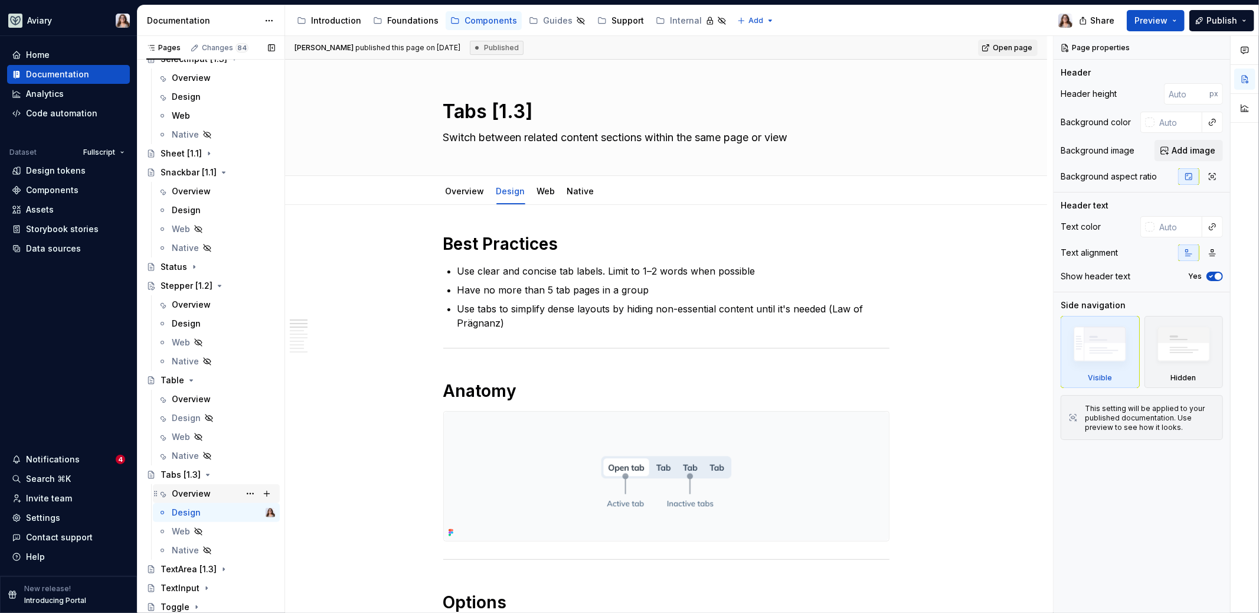
scroll to position [1963, 0]
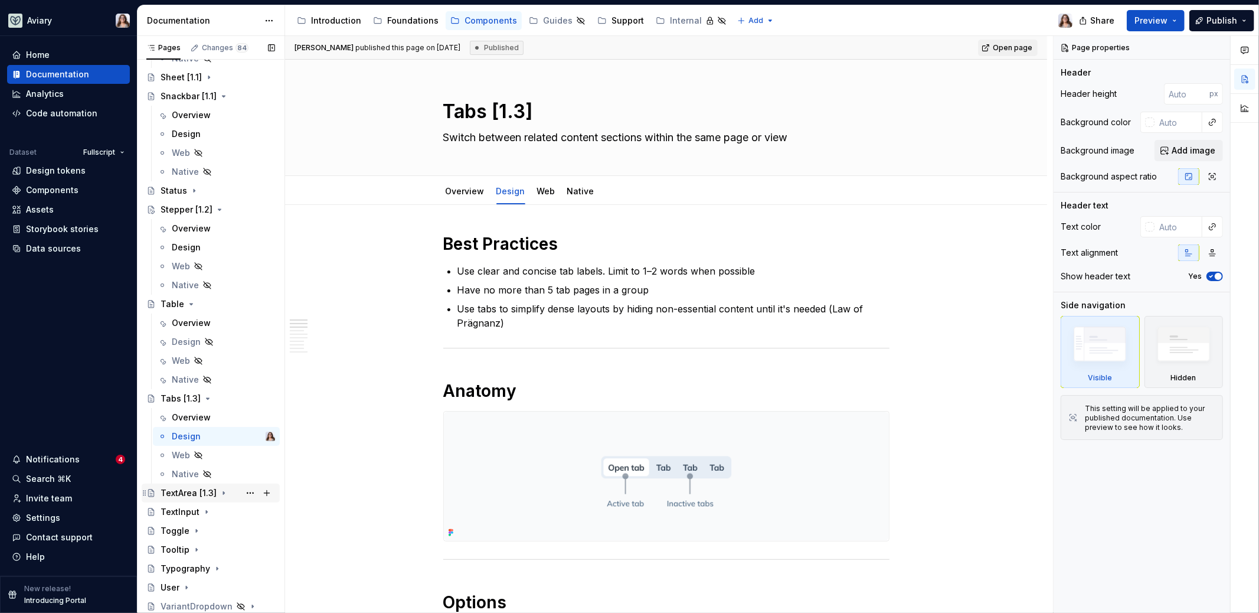
click at [230, 490] on div "TextArea [1.3]" at bounding box center [218, 493] width 115 height 17
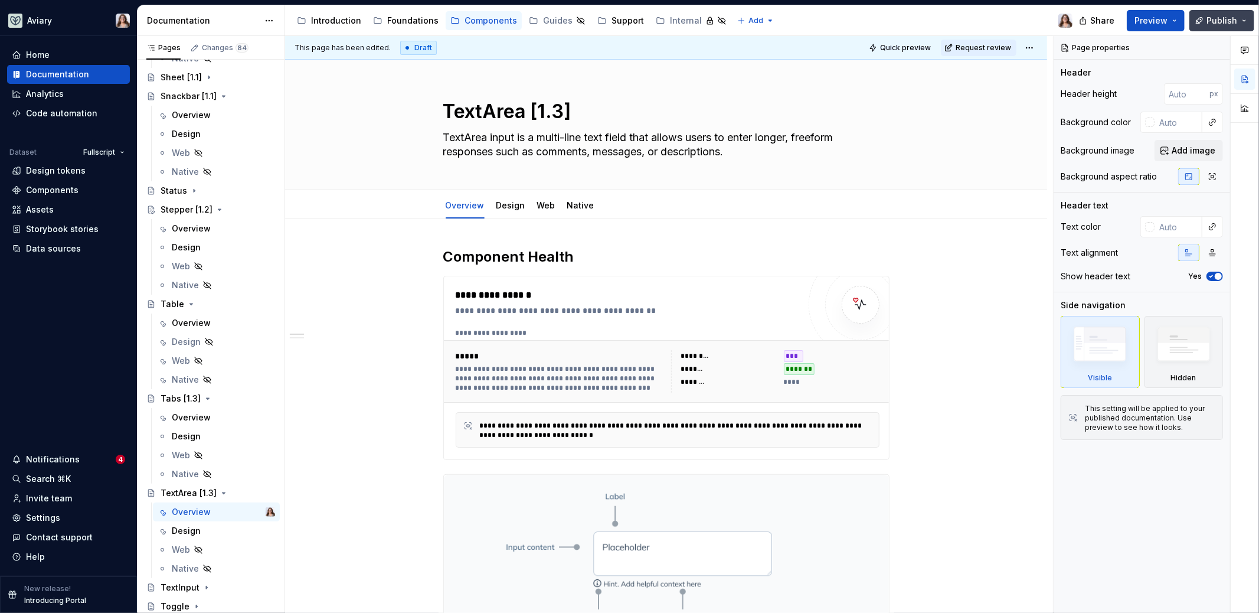
click at [1197, 16] on button "Publish" at bounding box center [1221, 20] width 65 height 21
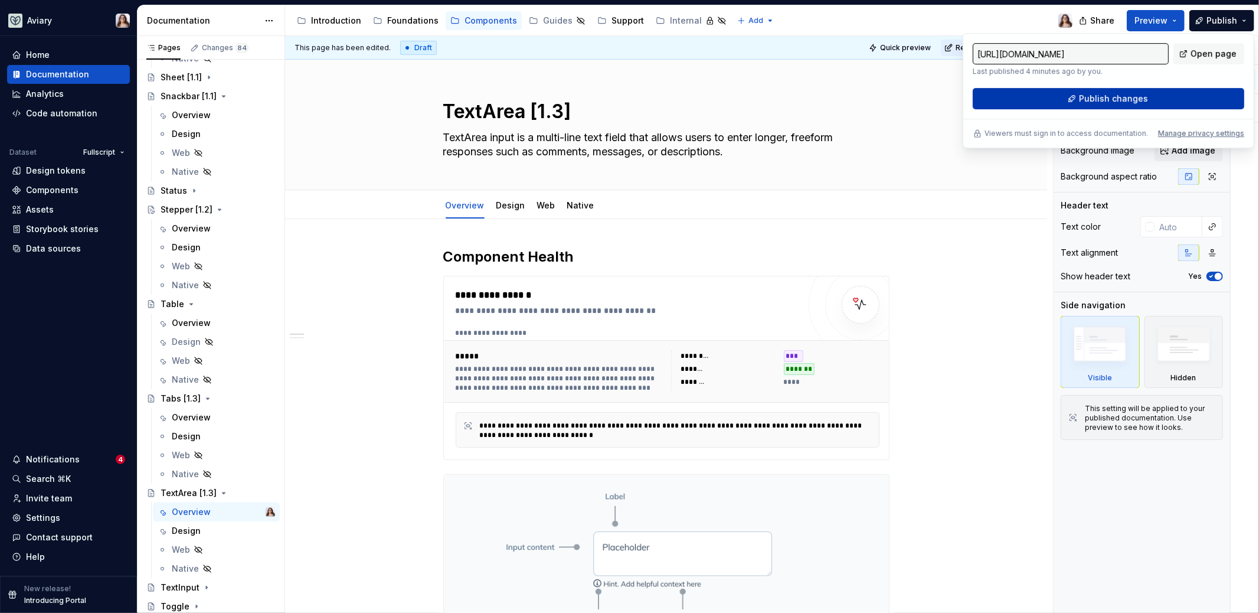
click at [1080, 102] on button "Publish changes" at bounding box center [1109, 98] width 272 height 21
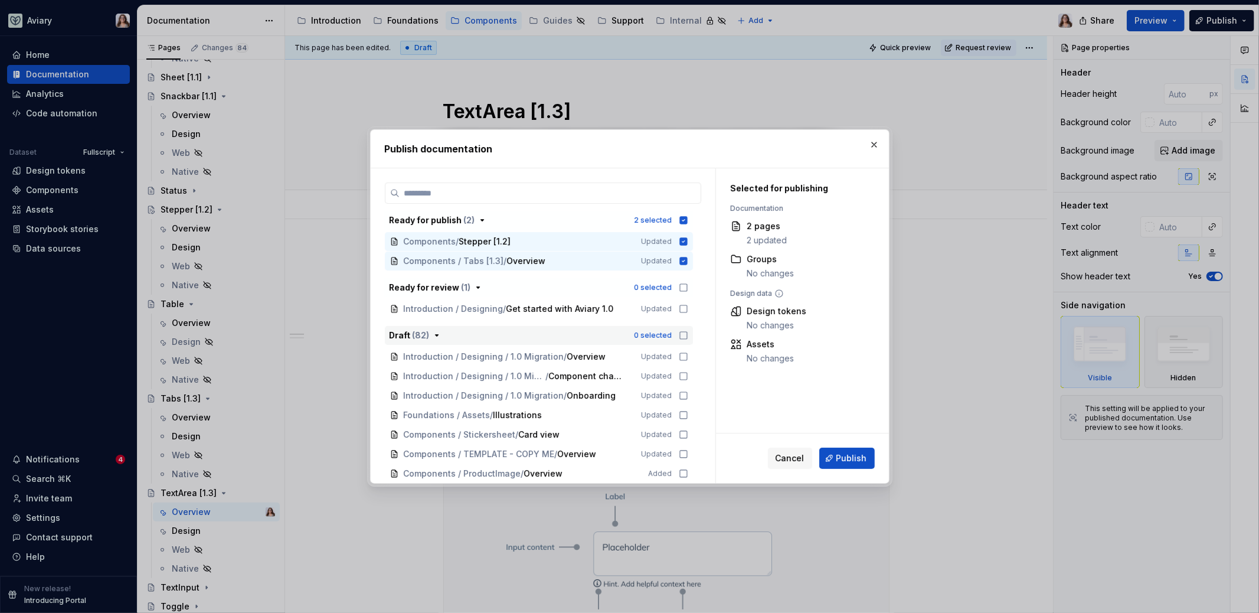
click at [685, 335] on icon "button" at bounding box center [683, 335] width 9 height 9
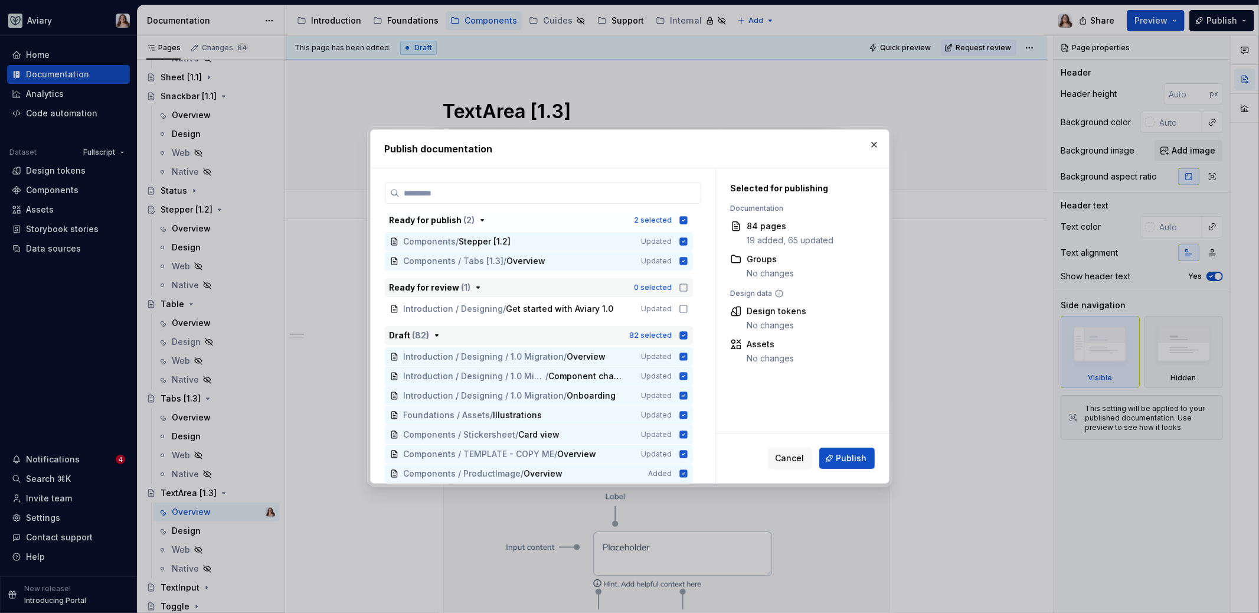
click at [681, 287] on icon "button" at bounding box center [683, 287] width 9 height 9
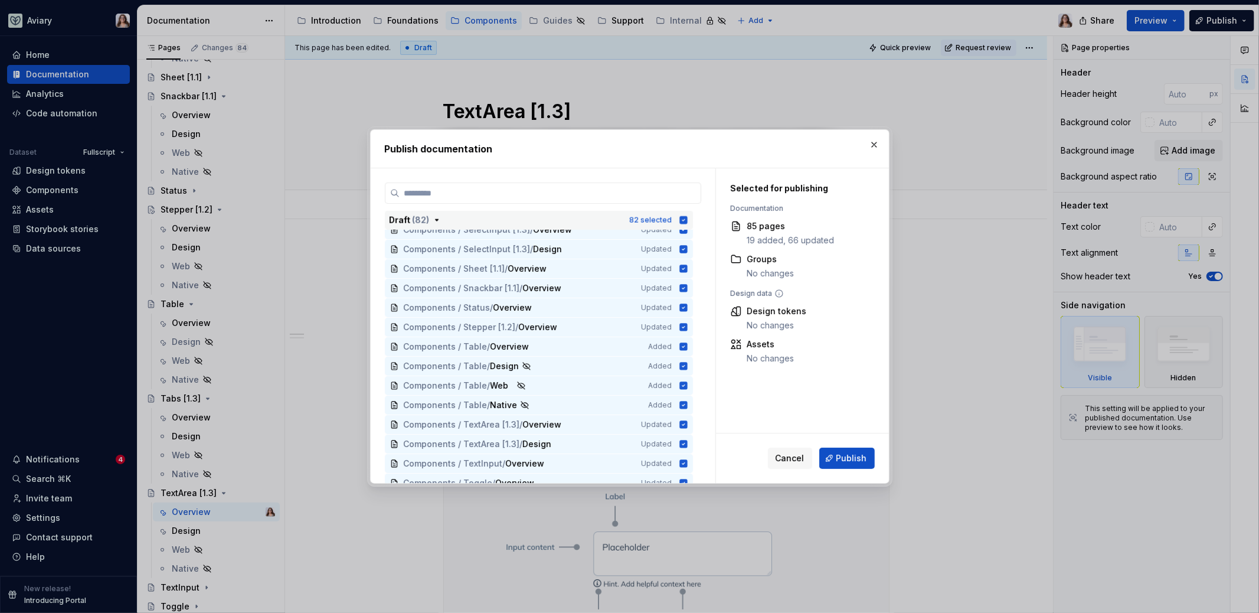
scroll to position [1460, 0]
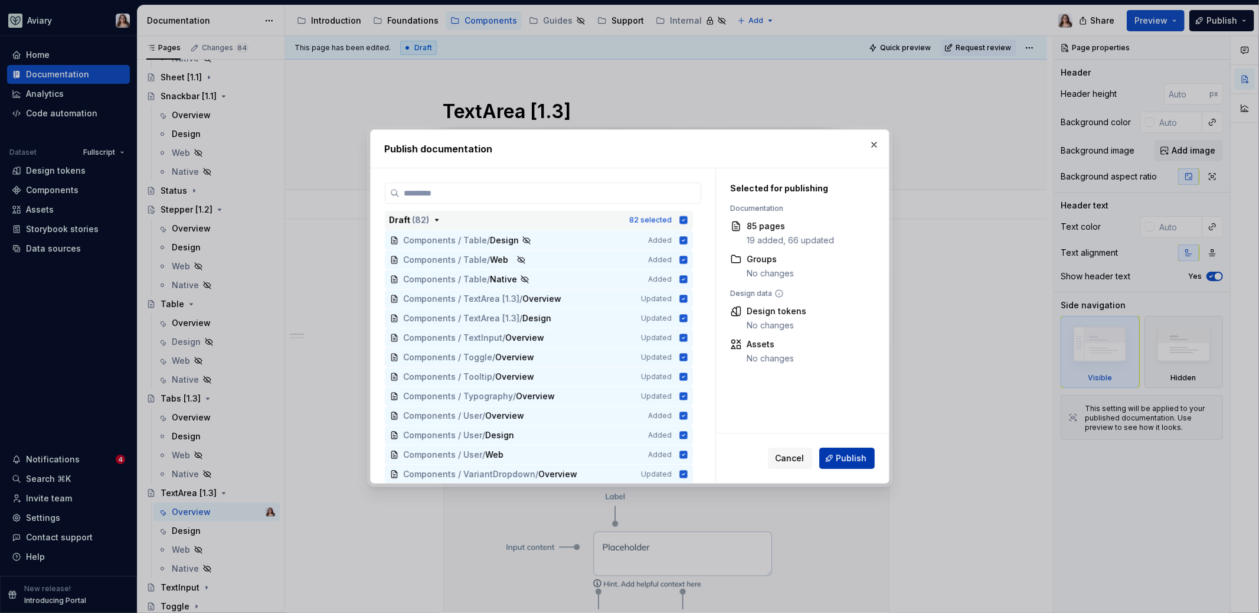
click at [851, 462] on span "Publish" at bounding box center [851, 458] width 31 height 12
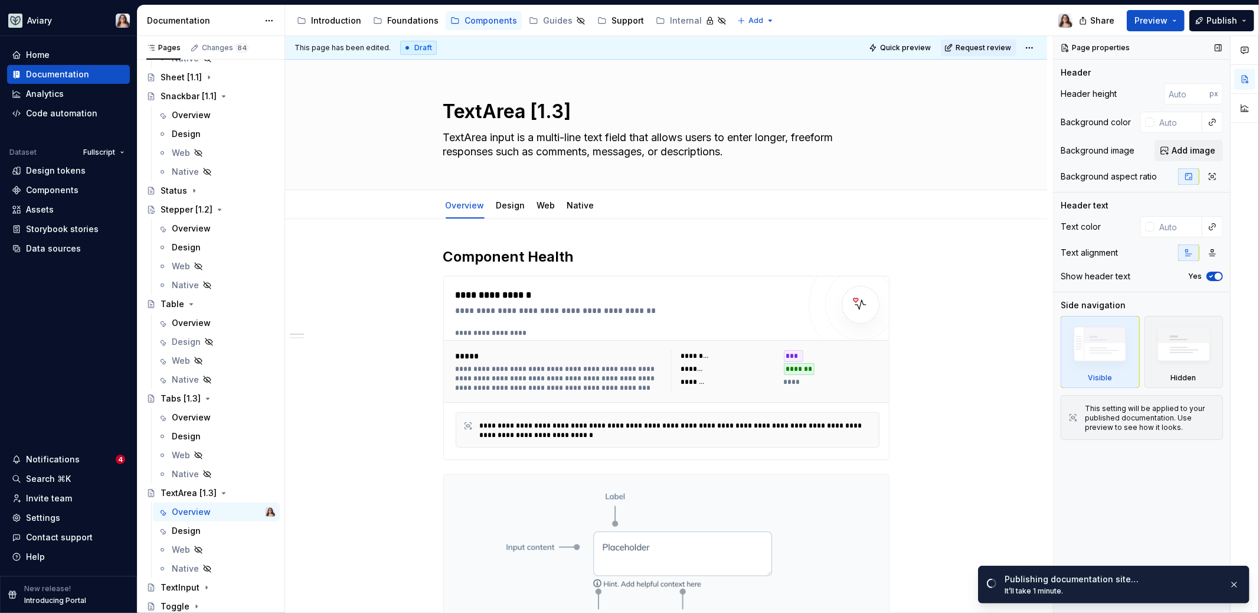
click at [1085, 479] on div "Page properties Header Header height px Background color Background image Add i…" at bounding box center [1142, 324] width 176 height 577
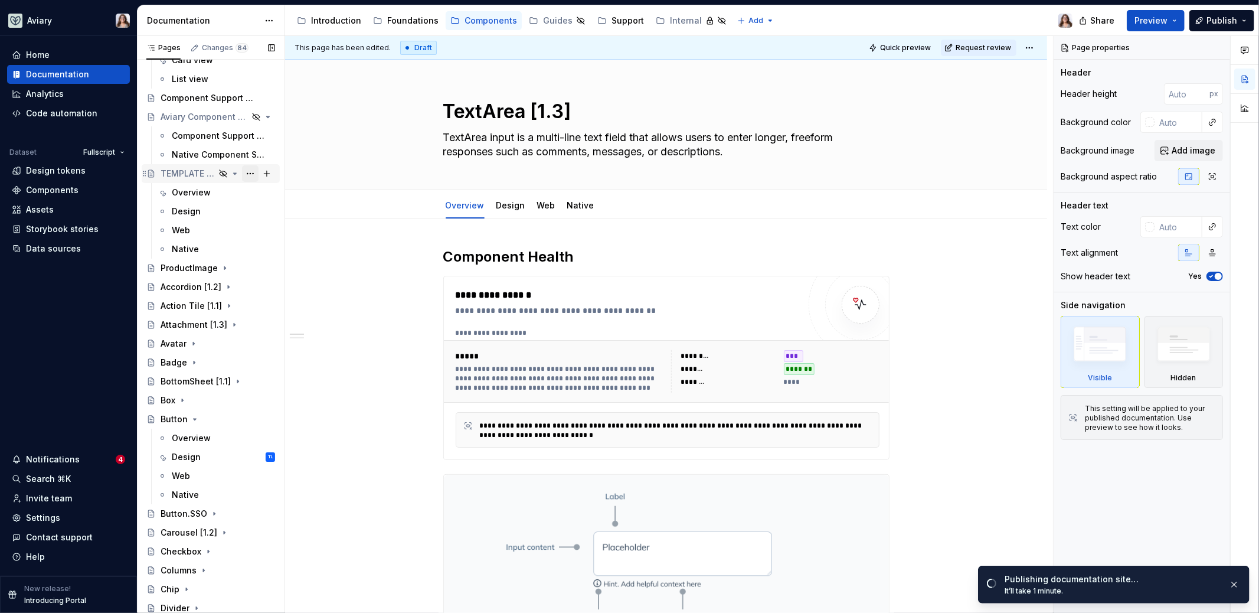
scroll to position [0, 0]
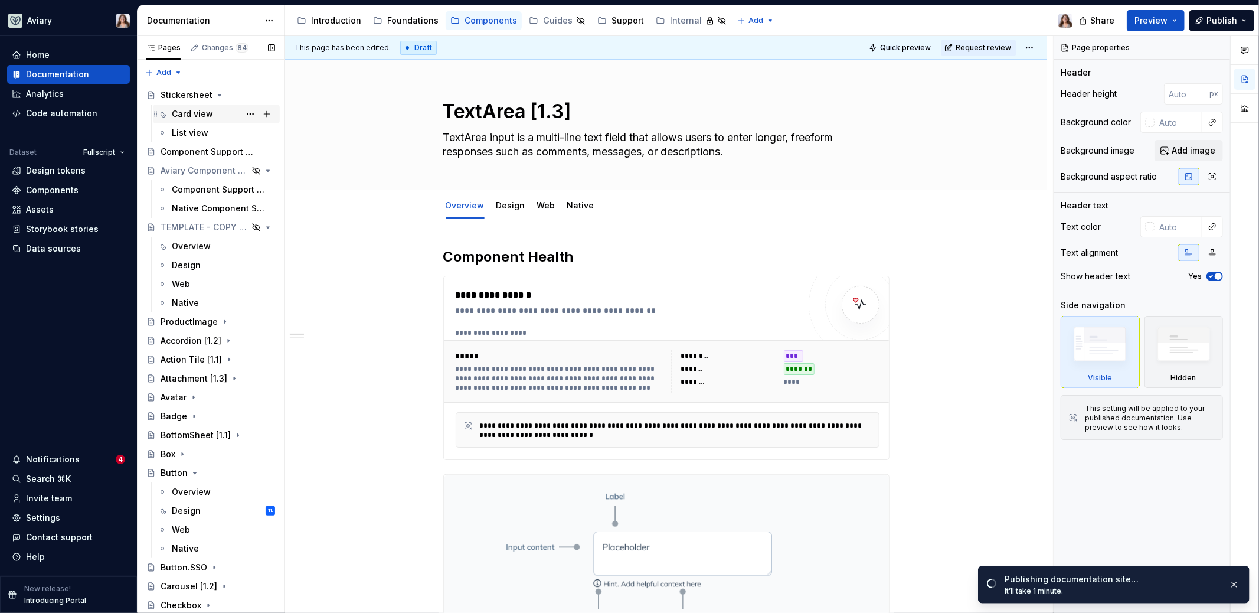
click at [197, 108] on div "Card view" at bounding box center [192, 114] width 41 height 12
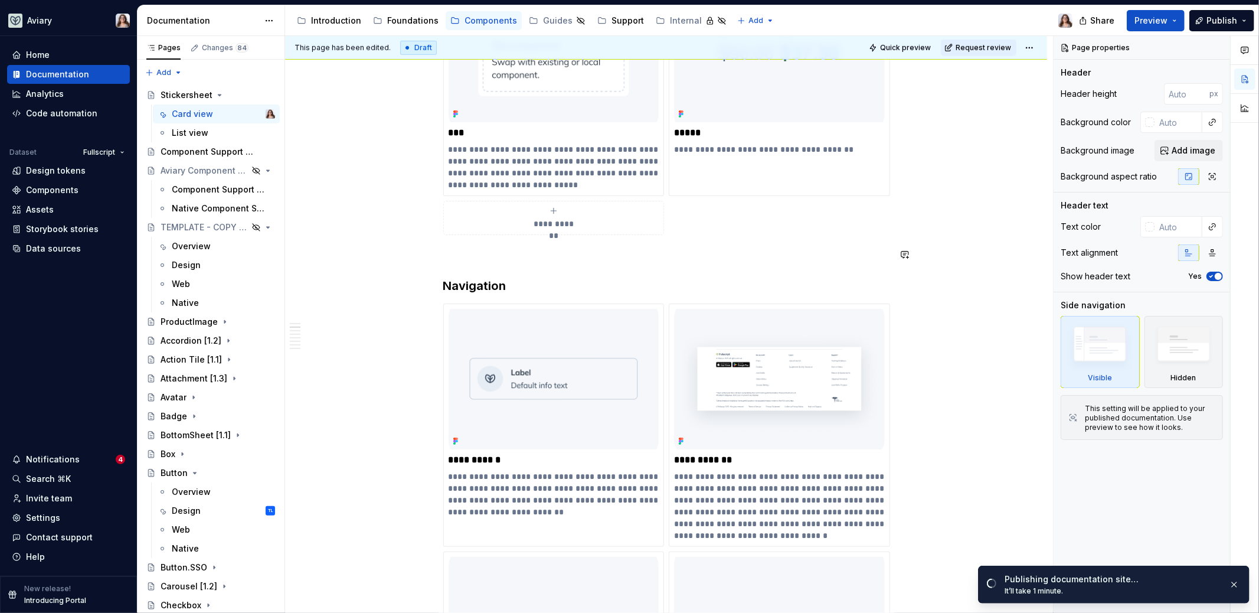
scroll to position [518, 0]
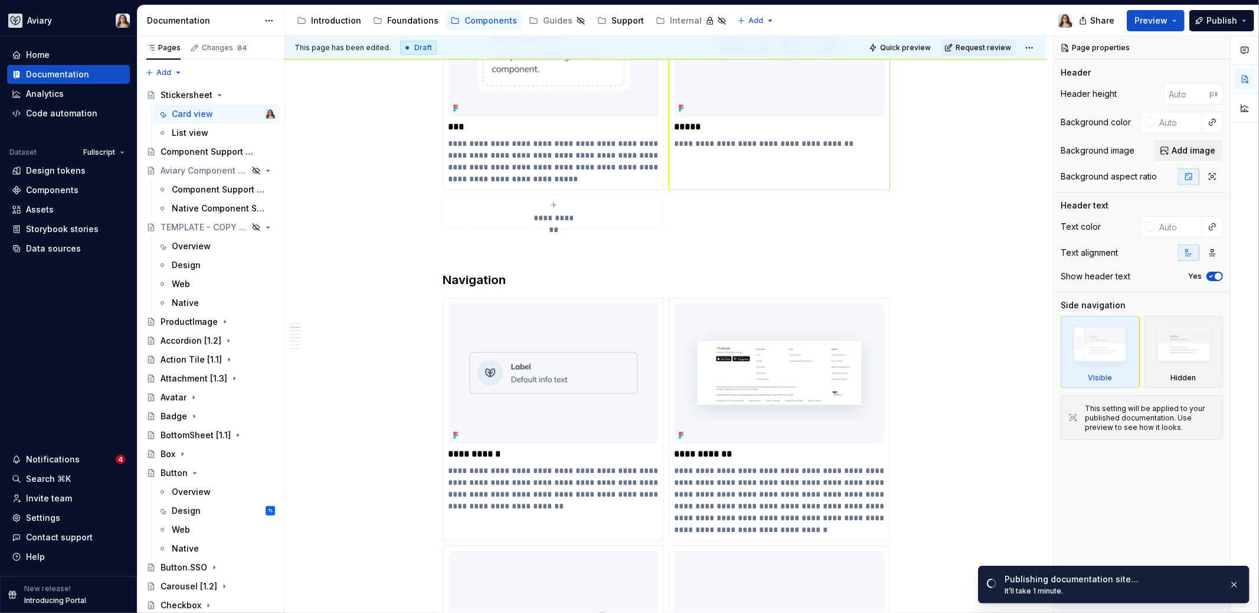
click at [716, 138] on p "**********" at bounding box center [779, 144] width 211 height 12
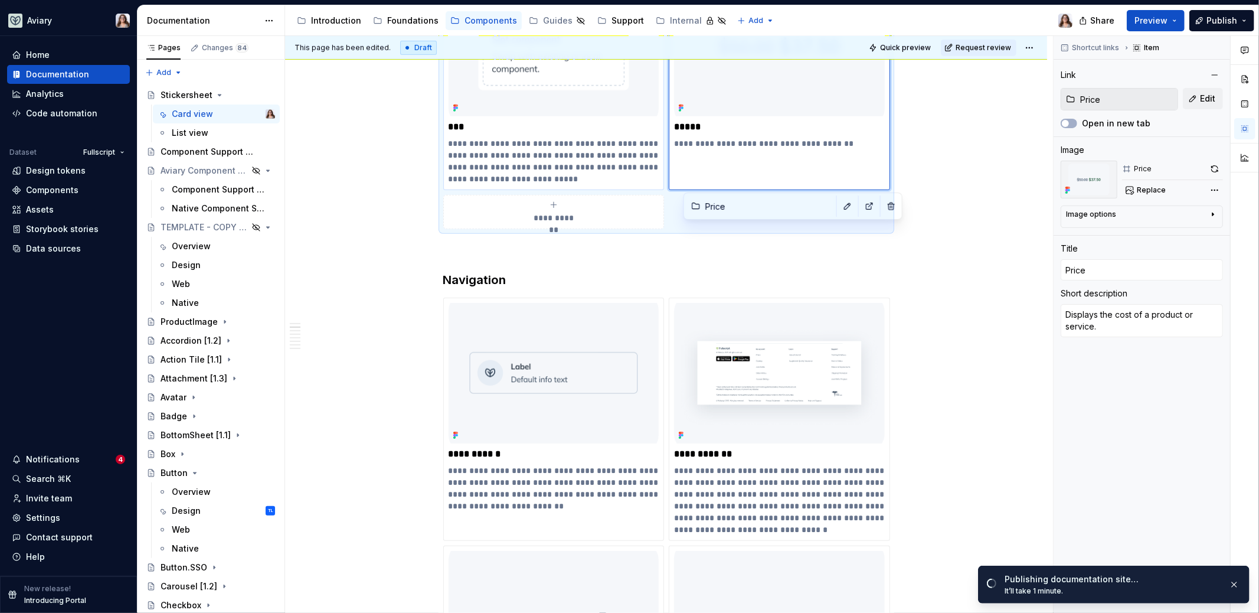
click at [577, 165] on p "**********" at bounding box center [554, 161] width 211 height 47
type textarea "*"
type input "Box"
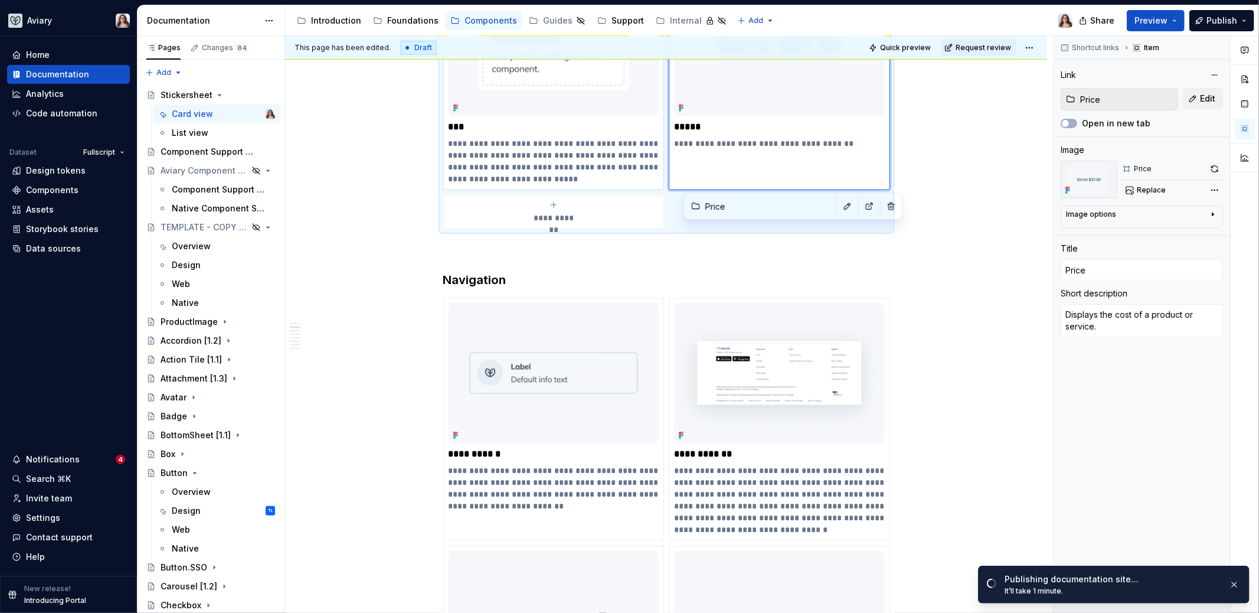
type textarea "The Box component is a flexible layout wrapper used to contain and organize con…"
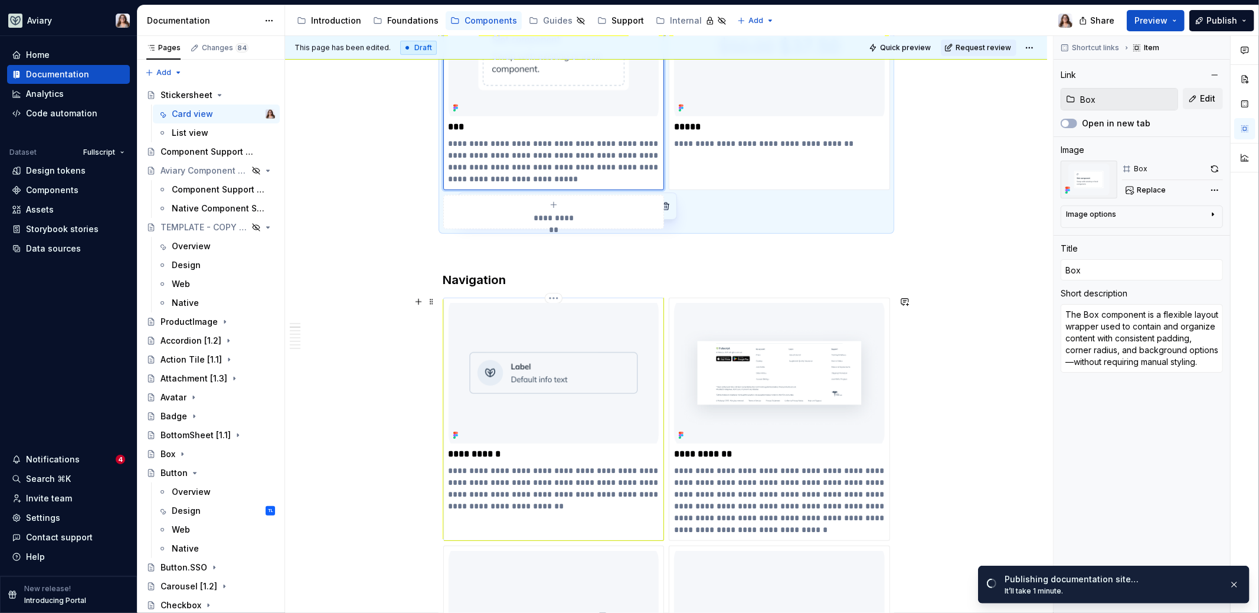
click at [596, 453] on p "**********" at bounding box center [554, 454] width 211 height 12
type textarea "*"
type input "Action Tile [1.1]"
type input "Action Tile"
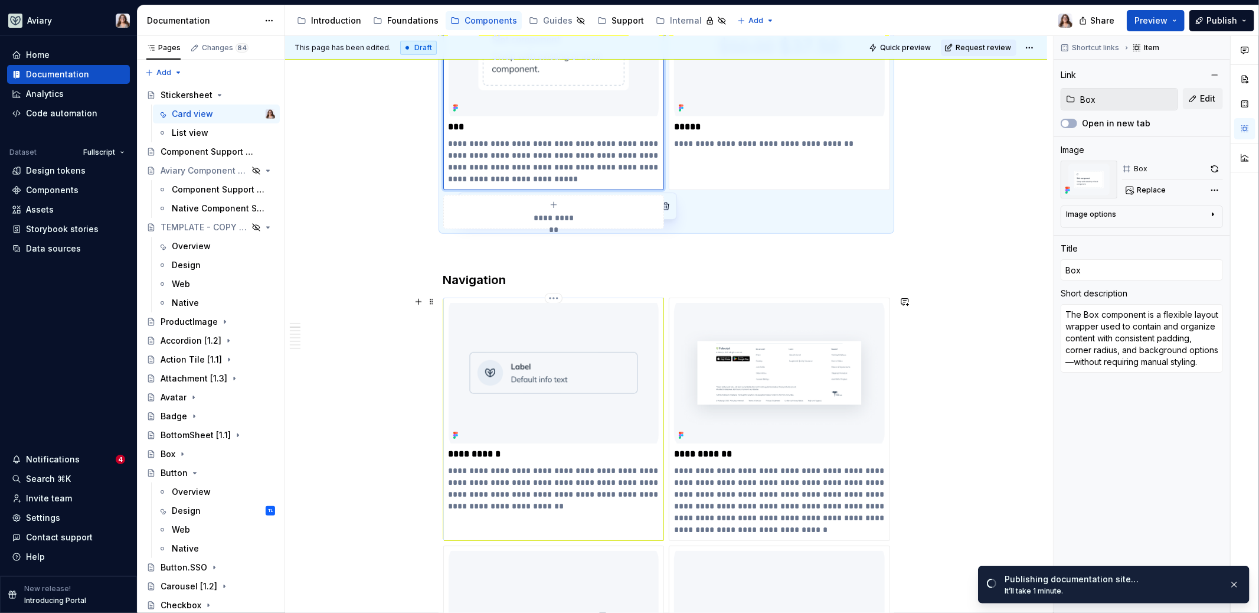
type textarea "ActionTile is a tappable, tile-style component that combines an icon, label, an…"
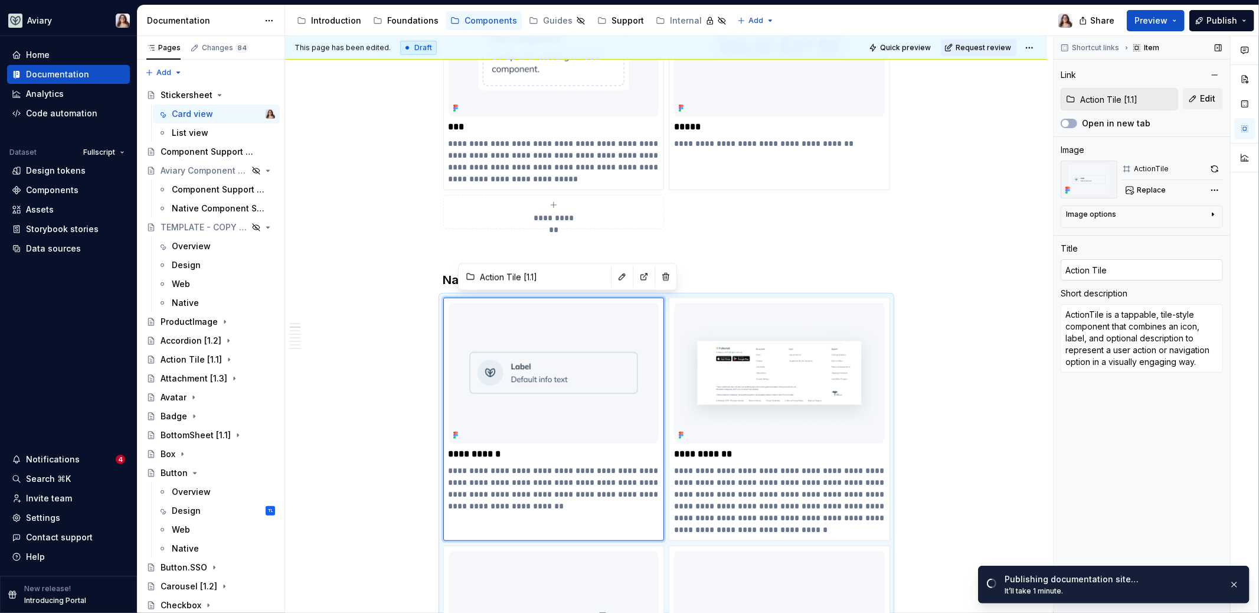
click at [1118, 270] on input "Action Tile" at bounding box center [1142, 269] width 162 height 21
type textarea "*"
type input "Action Tile"
type textarea "*"
type input "Action Tile ["
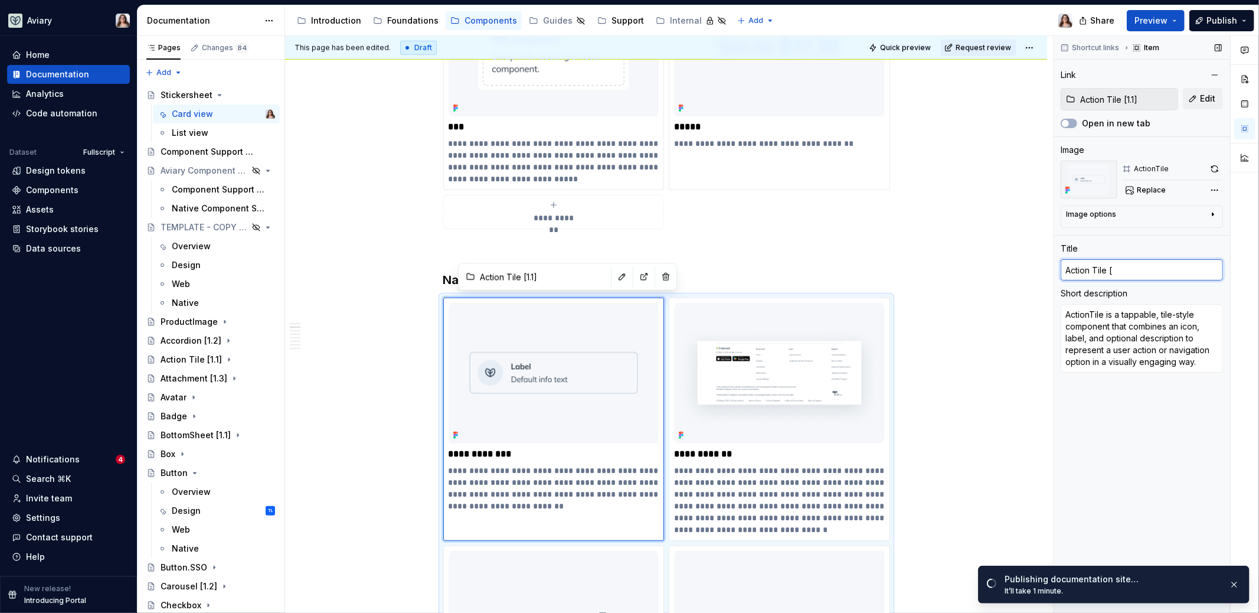
type textarea "*"
type input "Action Tile [1"
type textarea "*"
type input "Action Tile [1."
type textarea "*"
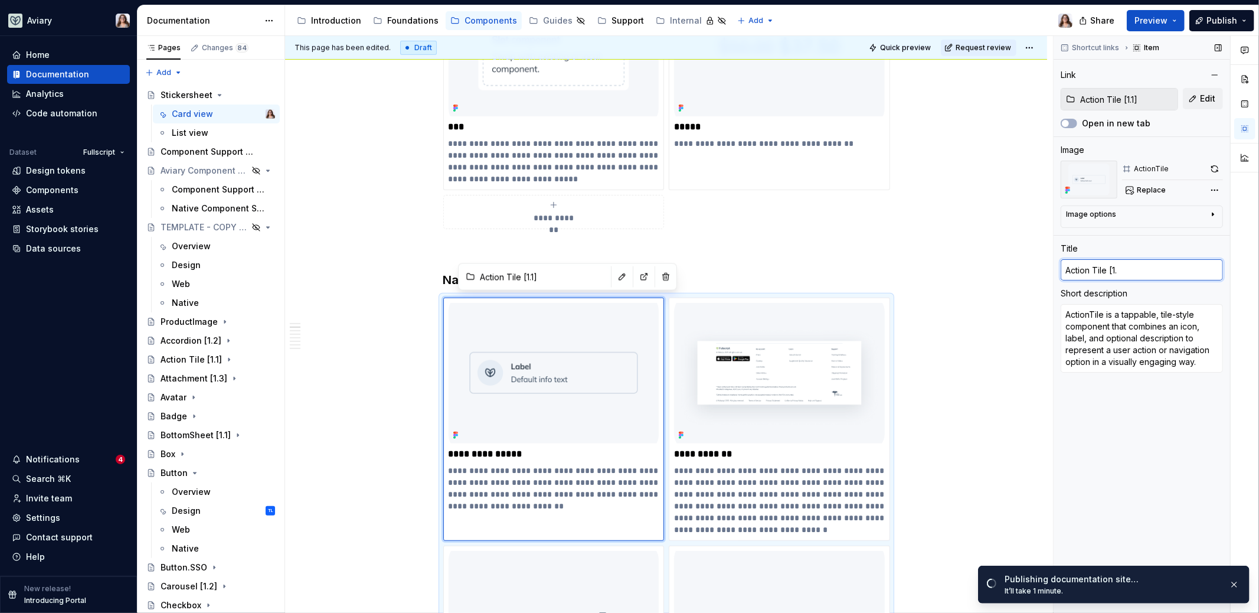
type input "Action Tile [1.1"
type textarea "*"
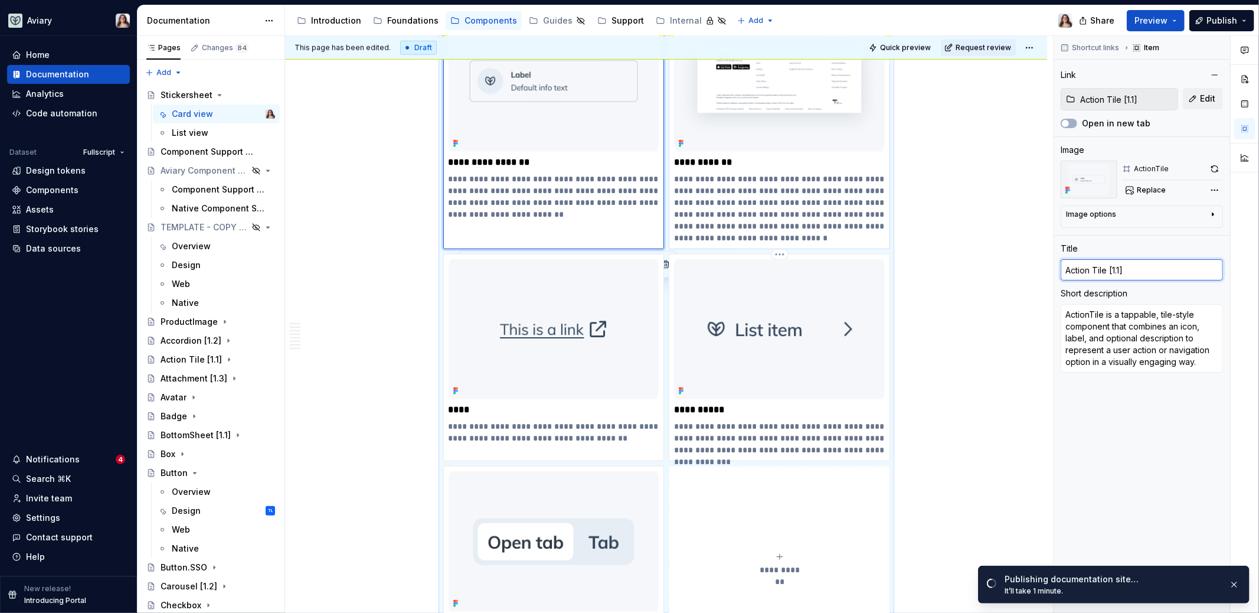
scroll to position [830, 0]
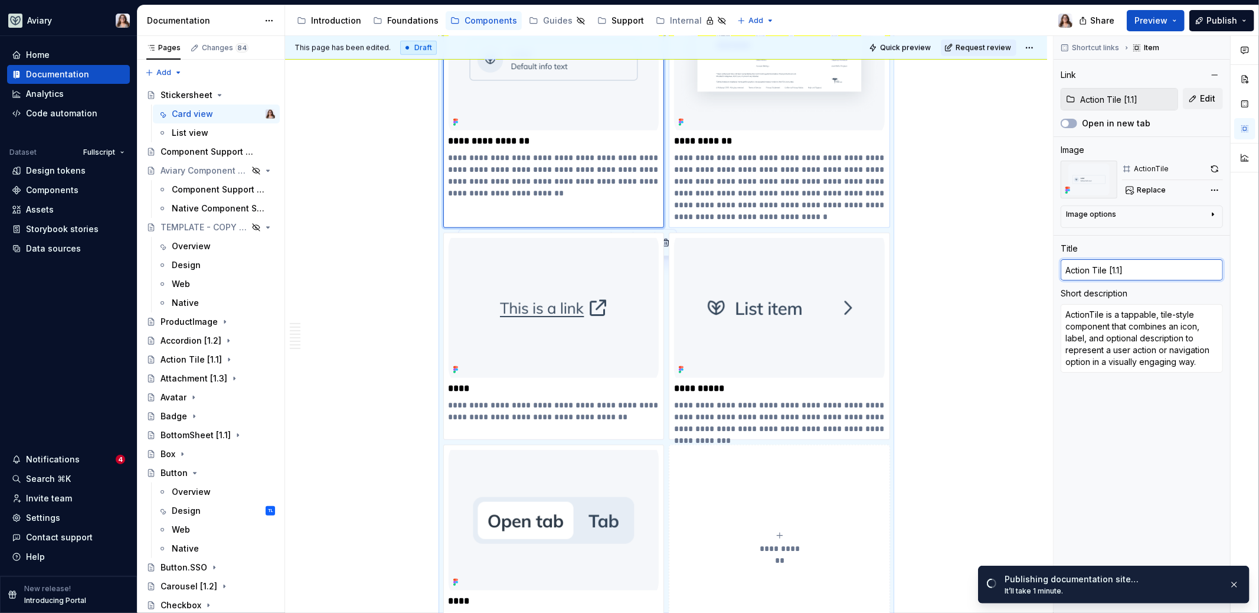
type input "Action Tile [1.1]"
click at [806, 178] on p "**********" at bounding box center [779, 187] width 211 height 71
type textarea "*"
type input "Footer [1.3]"
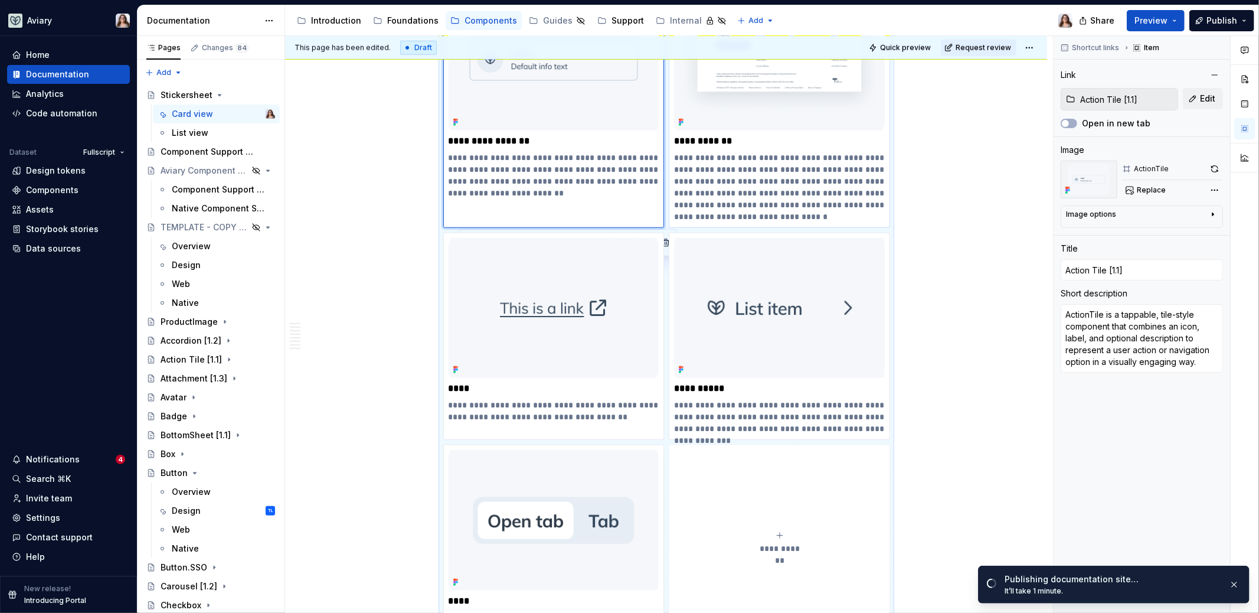
type input "Footer [1.3]"
type textarea "The Footer component is a structured, persistent section at the bottom of the p…"
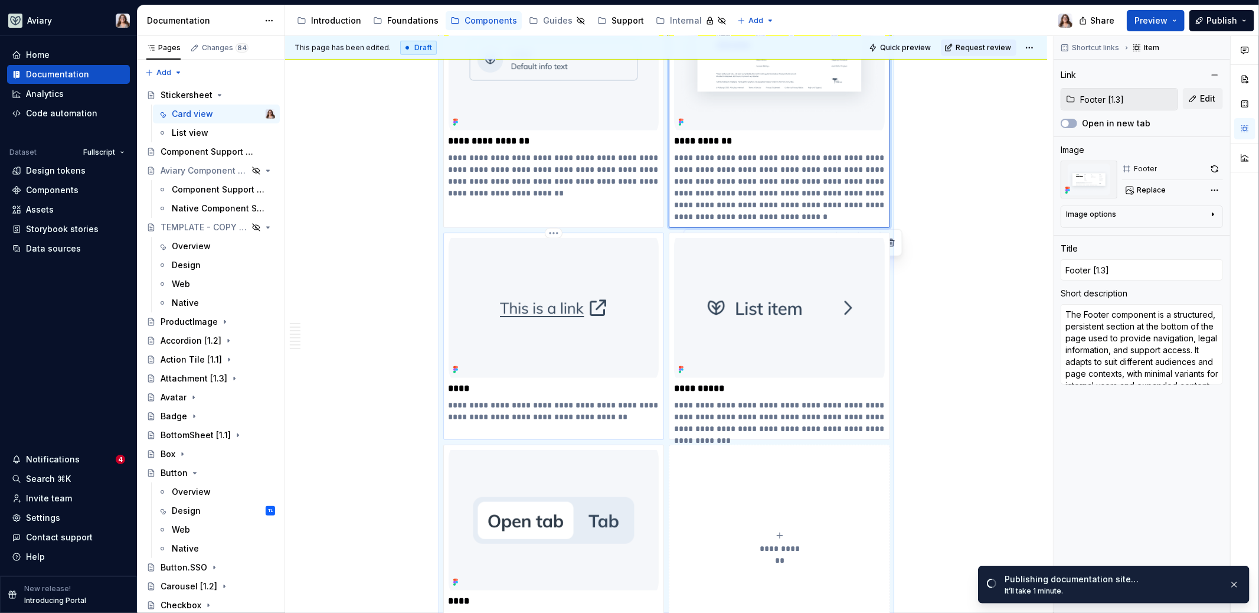
click at [586, 408] on p "**********" at bounding box center [554, 411] width 211 height 24
type textarea "*"
type input "Link"
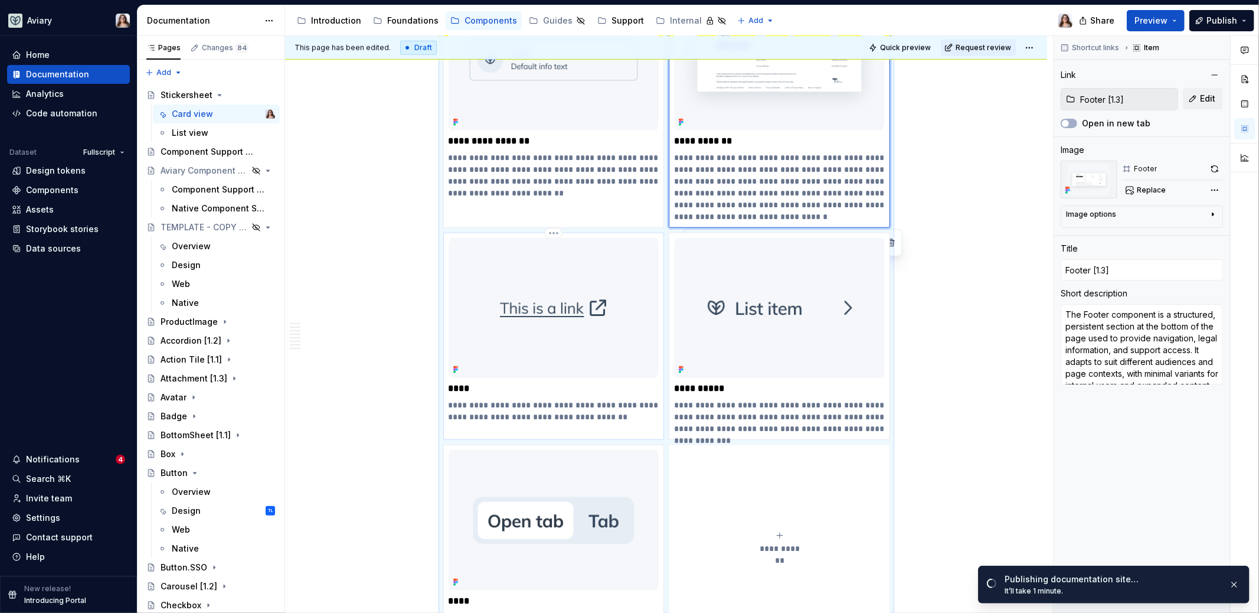
type textarea "Links are interactive text elements that navigate users to other pages, views, …"
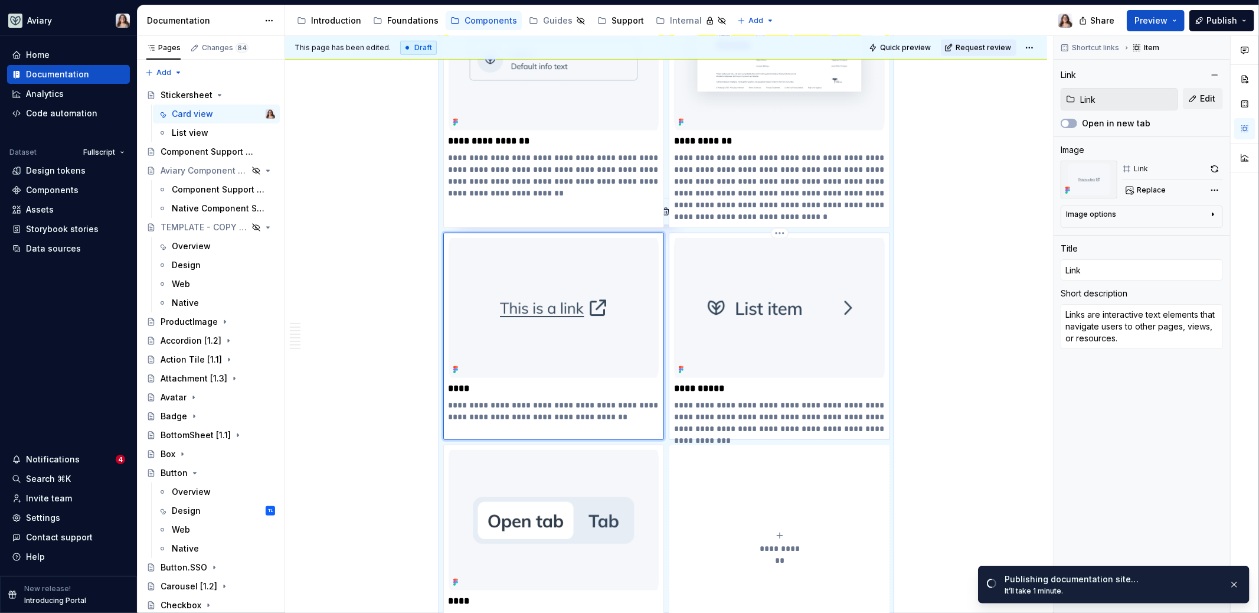
click at [717, 400] on p "**********" at bounding box center [779, 416] width 211 height 35
type textarea "*"
type input "List [1.1]"
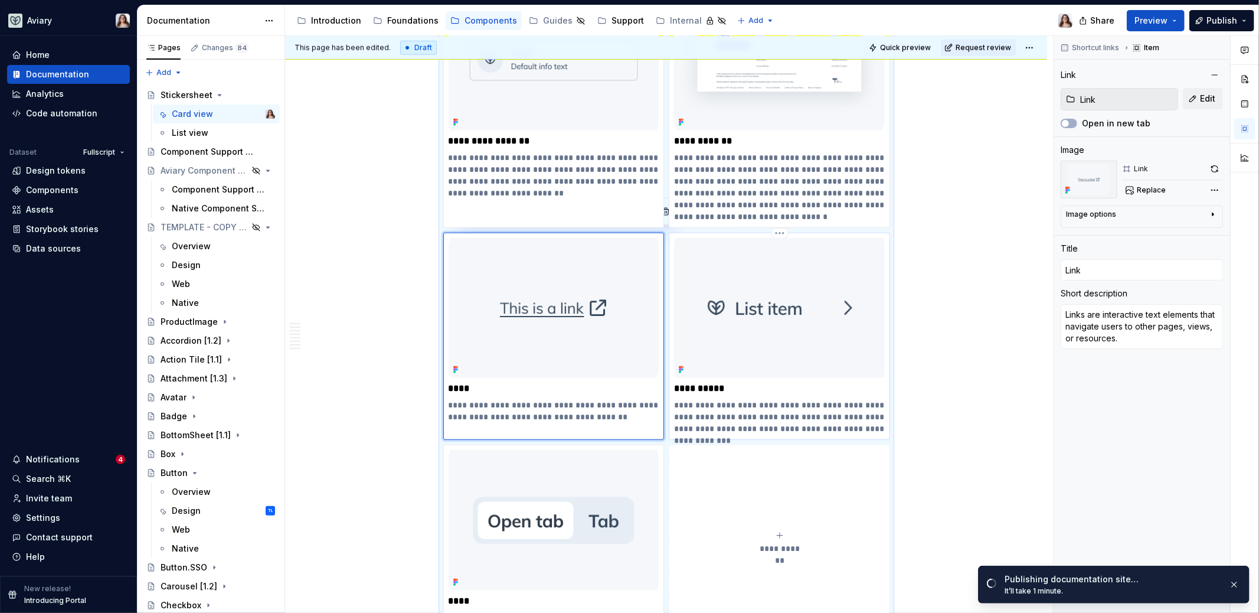
type textarea "A List component presents a set of related items in a vertical stack, supportin…"
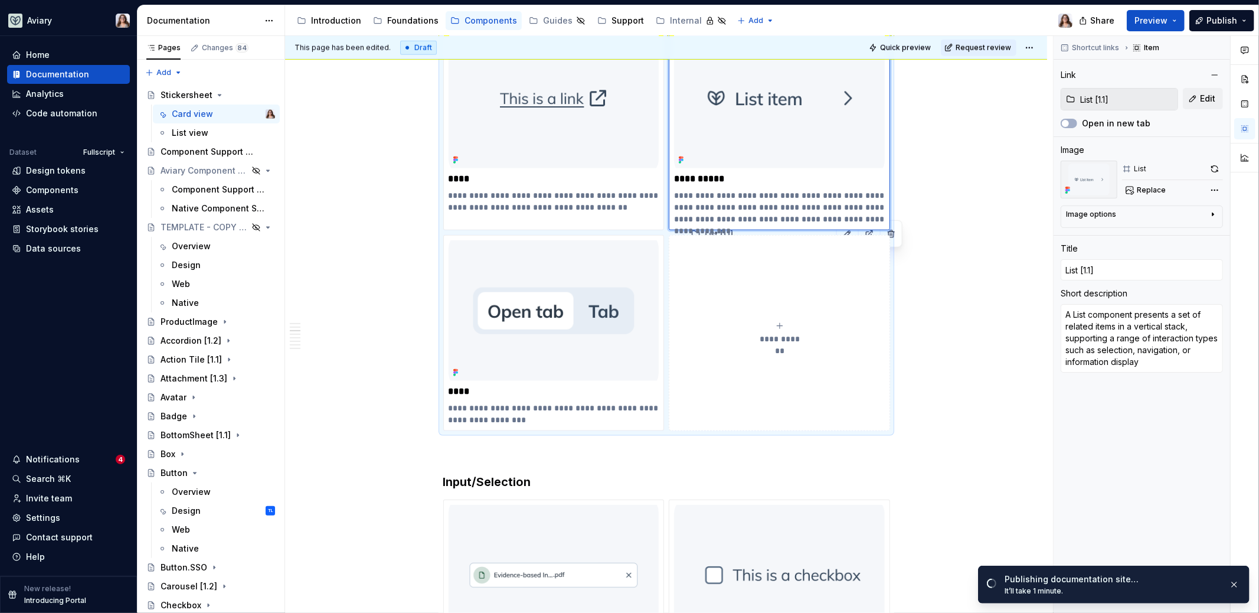
scroll to position [1061, 0]
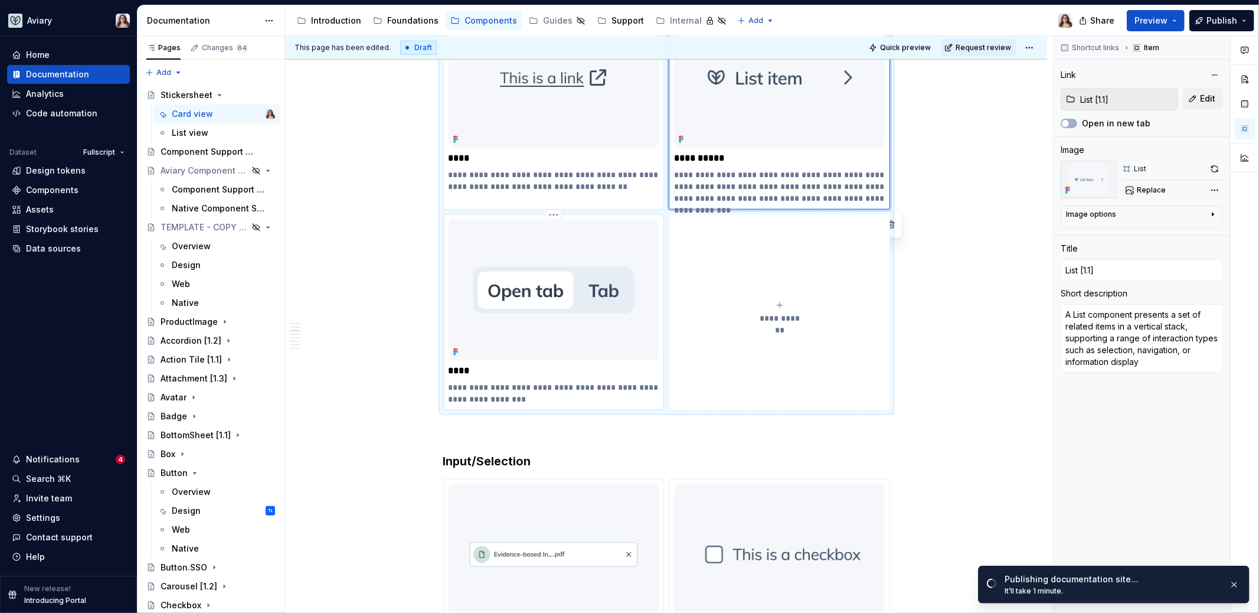
click at [562, 365] on p "****" at bounding box center [554, 371] width 211 height 12
type textarea "*"
type input "Tabs [1.3]"
type input "Tabs"
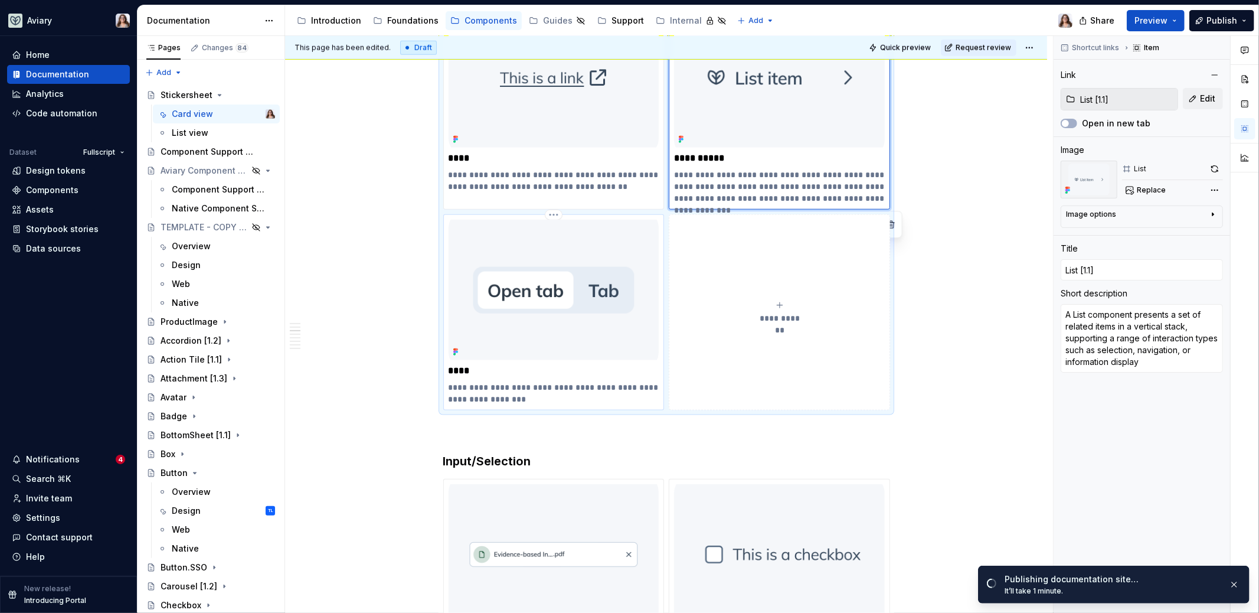
type textarea "Switch between related content sections within the same page or view"
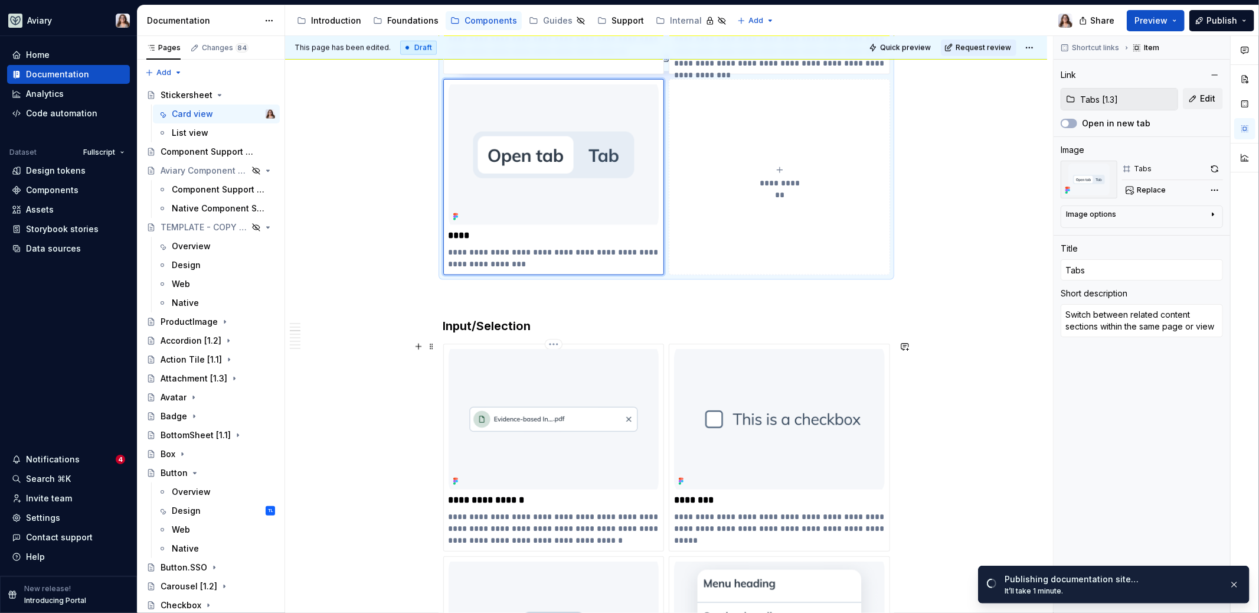
scroll to position [1221, 0]
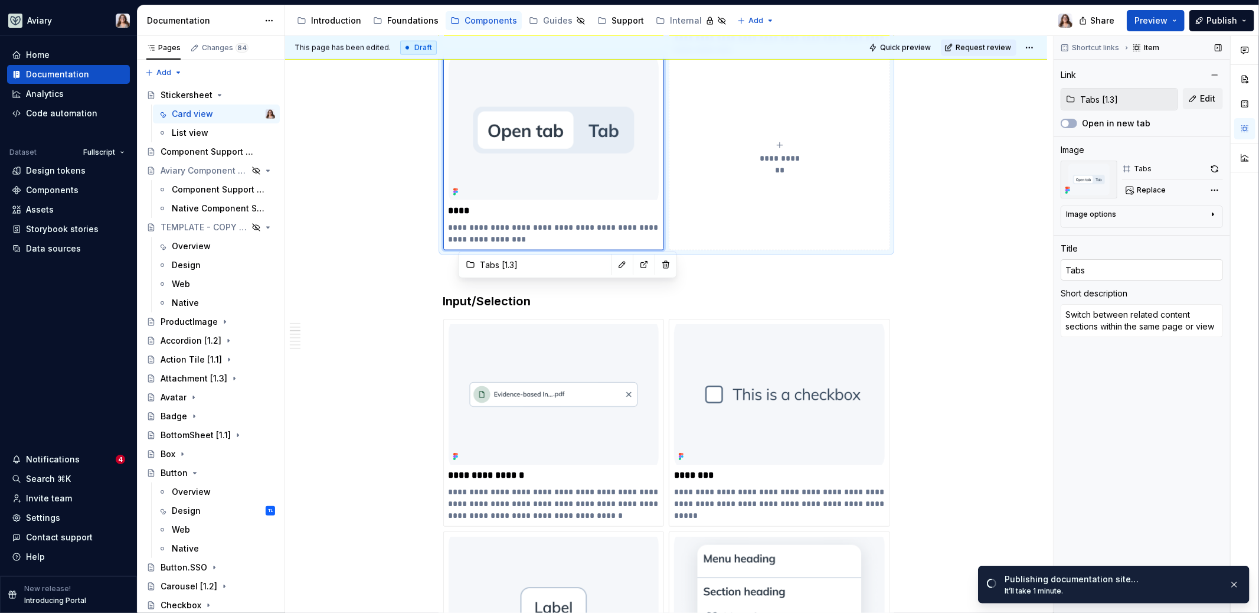
click at [1093, 269] on input "Tabs" at bounding box center [1142, 269] width 162 height 21
type textarea "*"
type input "Tabs"
type textarea "*"
type input "Tabs ["
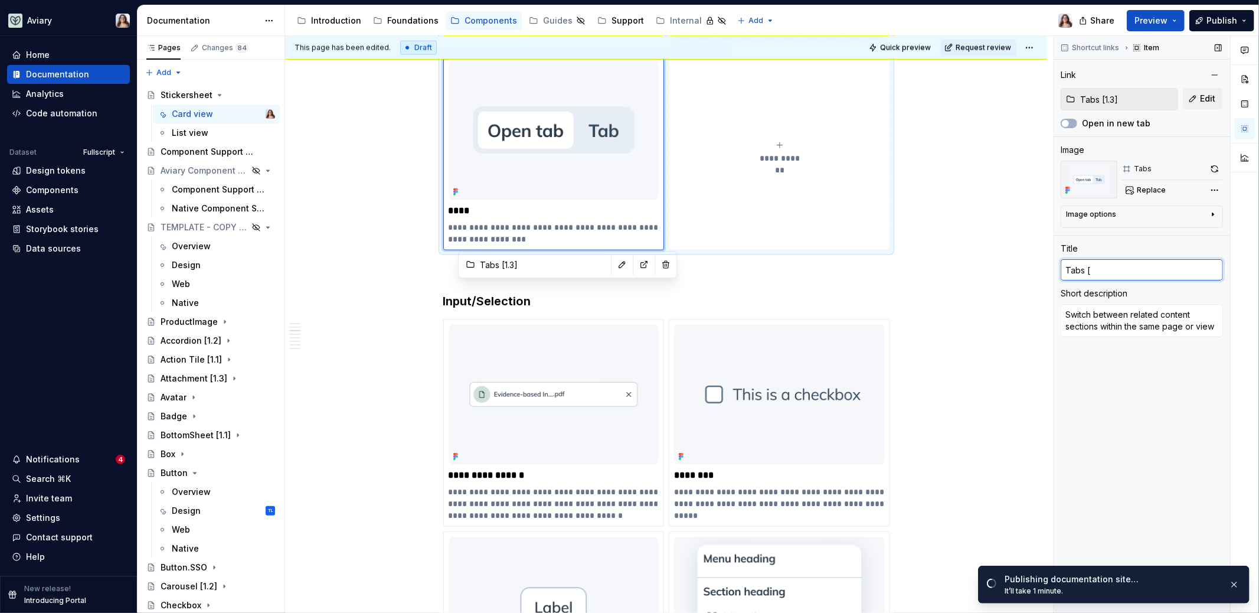
type textarea "*"
type input "Tabs [1"
type textarea "*"
type input "Tabs [1."
type textarea "*"
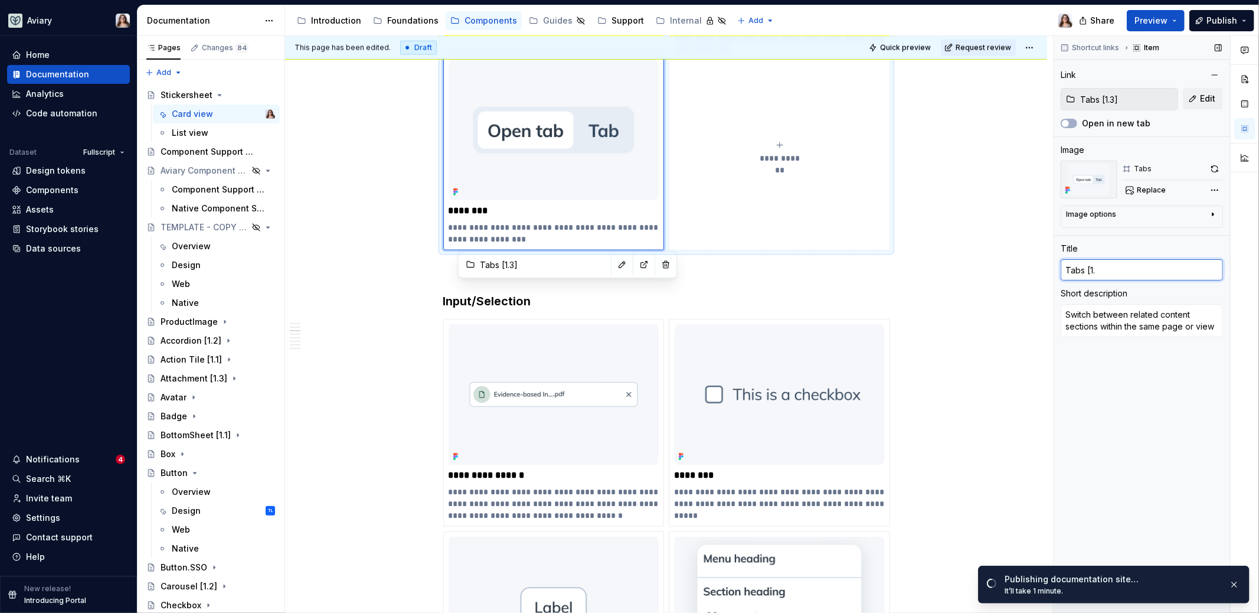
type input "Tabs [1.3"
type textarea "*"
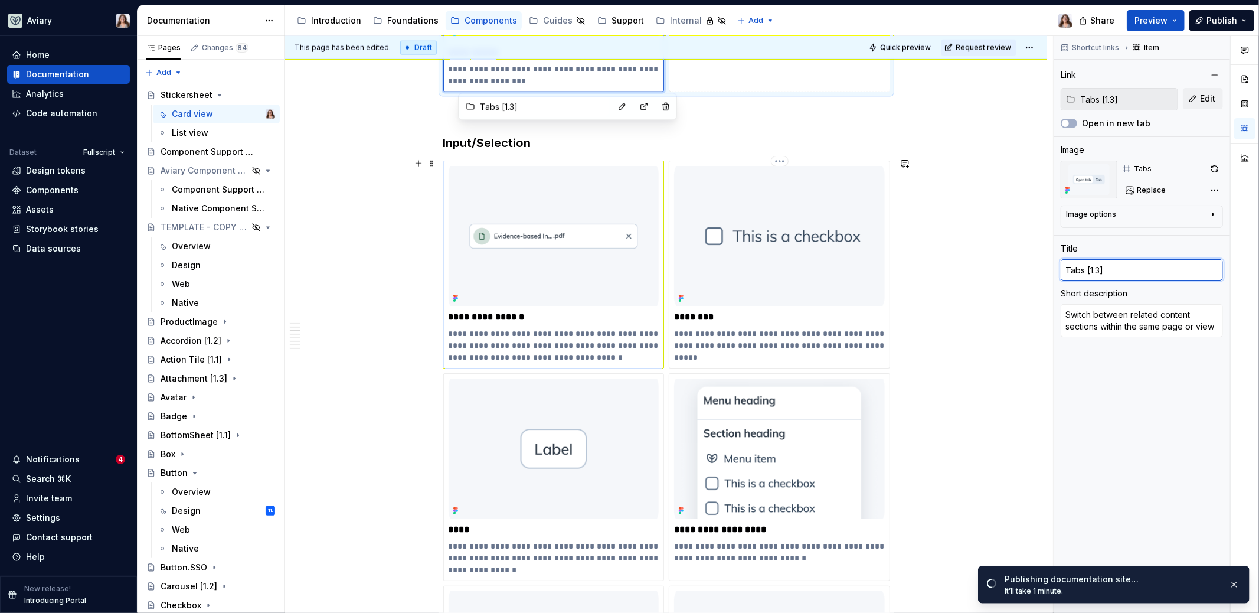
scroll to position [1404, 0]
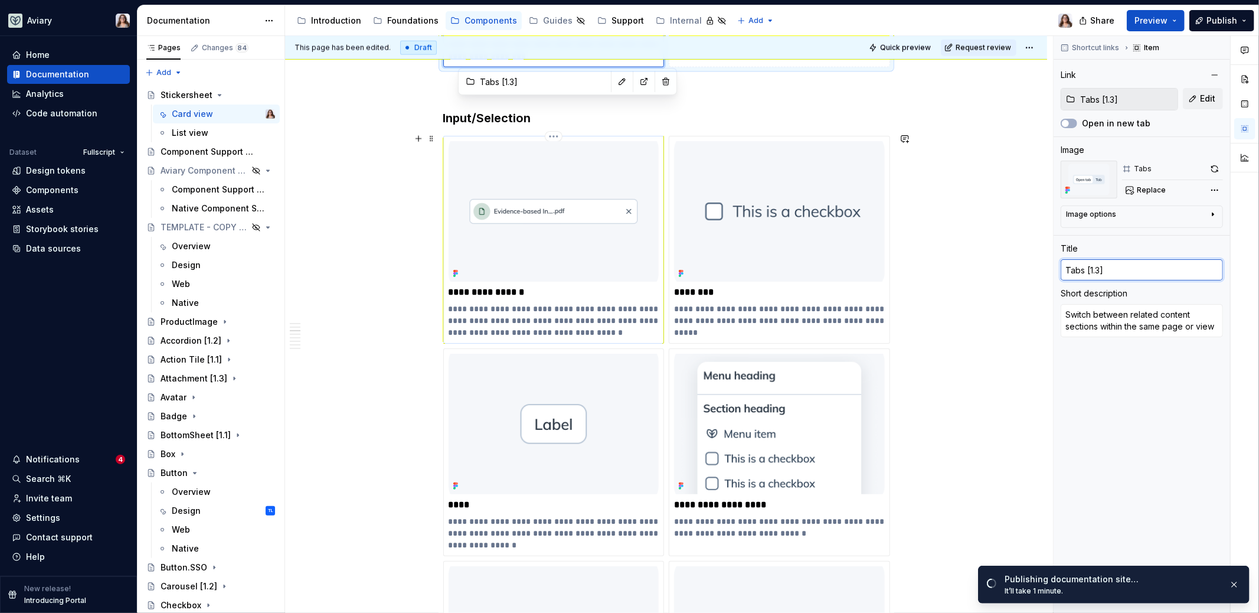
type input "Attachment [1.3]"
click at [535, 295] on div "**********" at bounding box center [554, 239] width 211 height 197
type textarea "*"
type input "Attachment [1.3]"
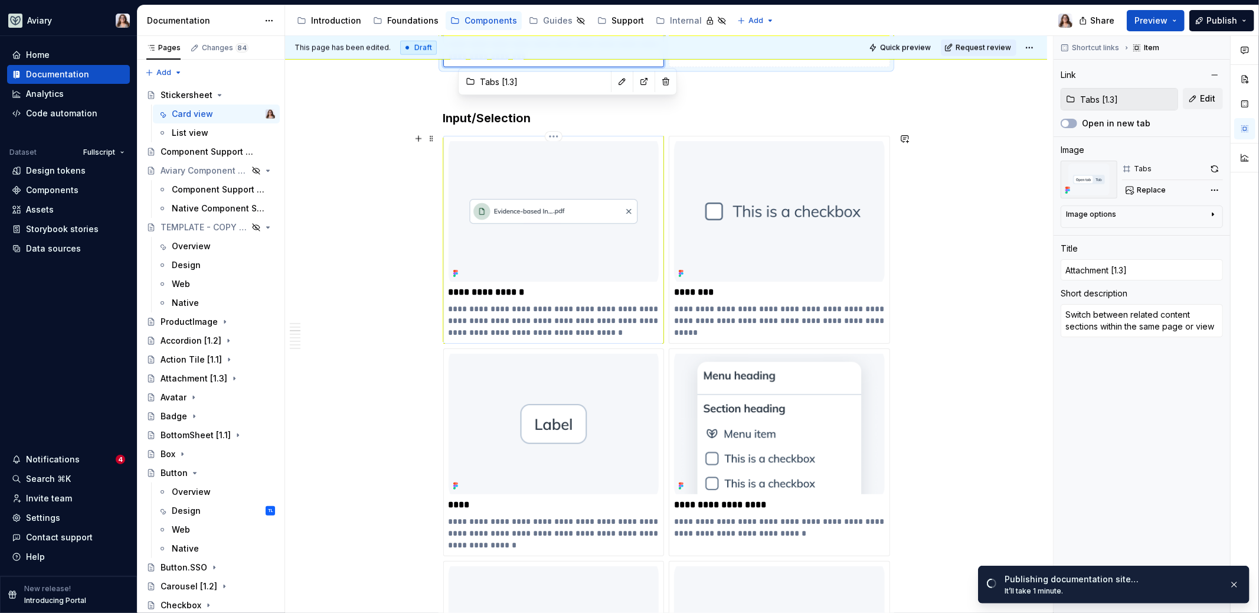
type textarea "Represents a file that has been uploaded and is visually displayed within the i…"
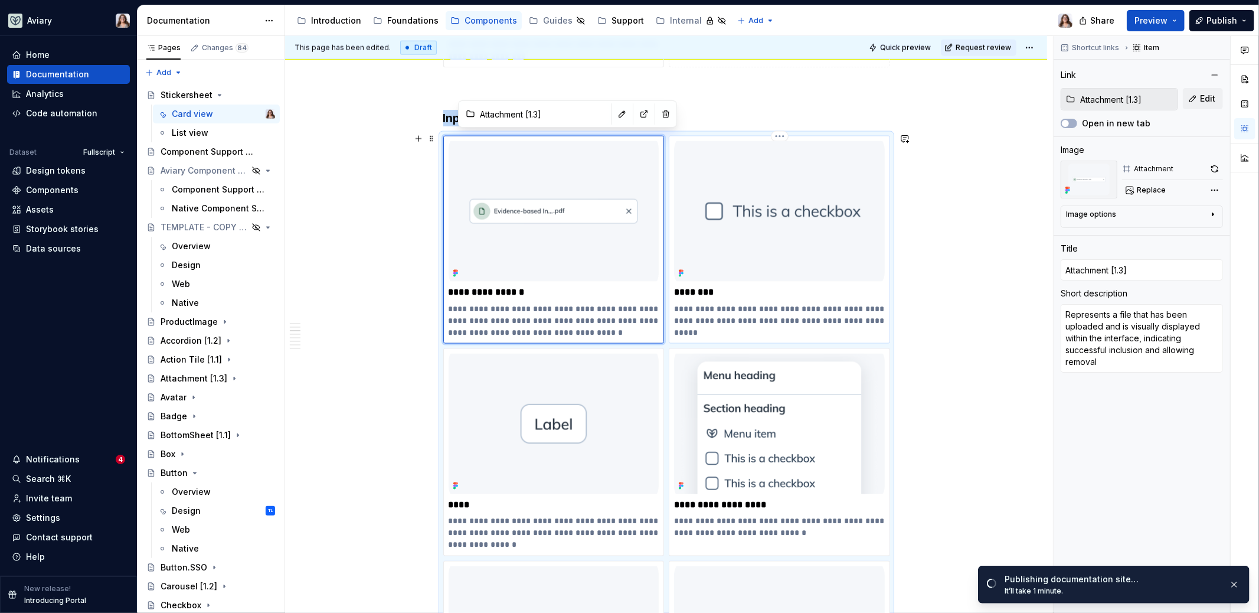
click at [752, 311] on p "**********" at bounding box center [779, 315] width 211 height 24
type textarea "*"
type input "Checkbox"
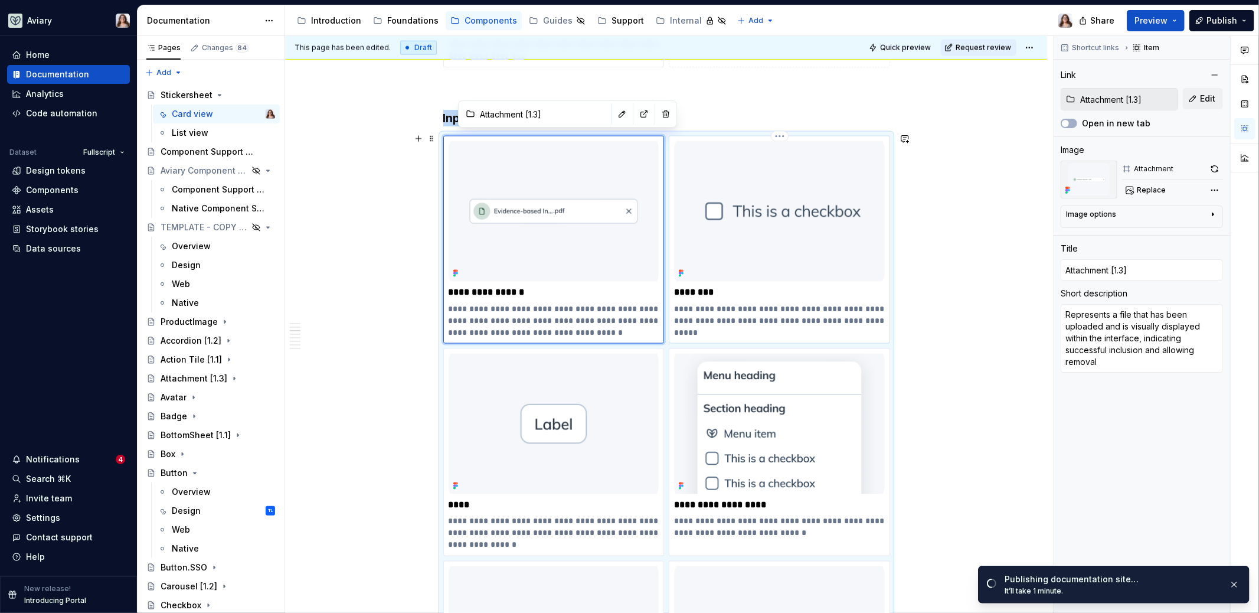
type textarea "A checkbox is an input control that allows a user to select one or more options…"
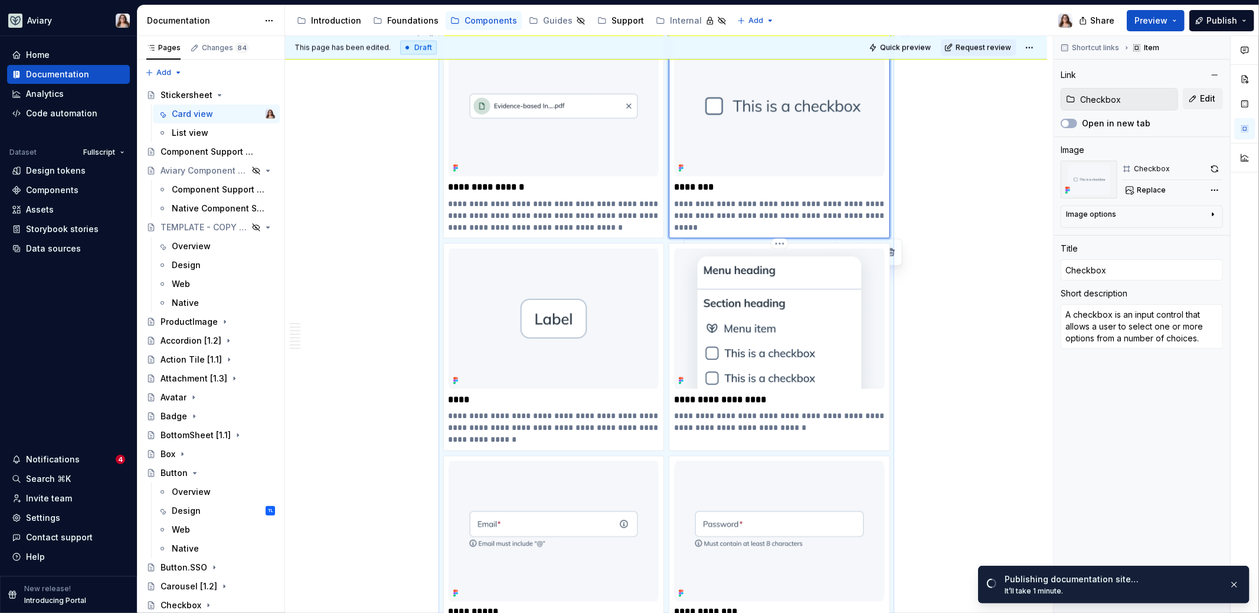
scroll to position [1526, 0]
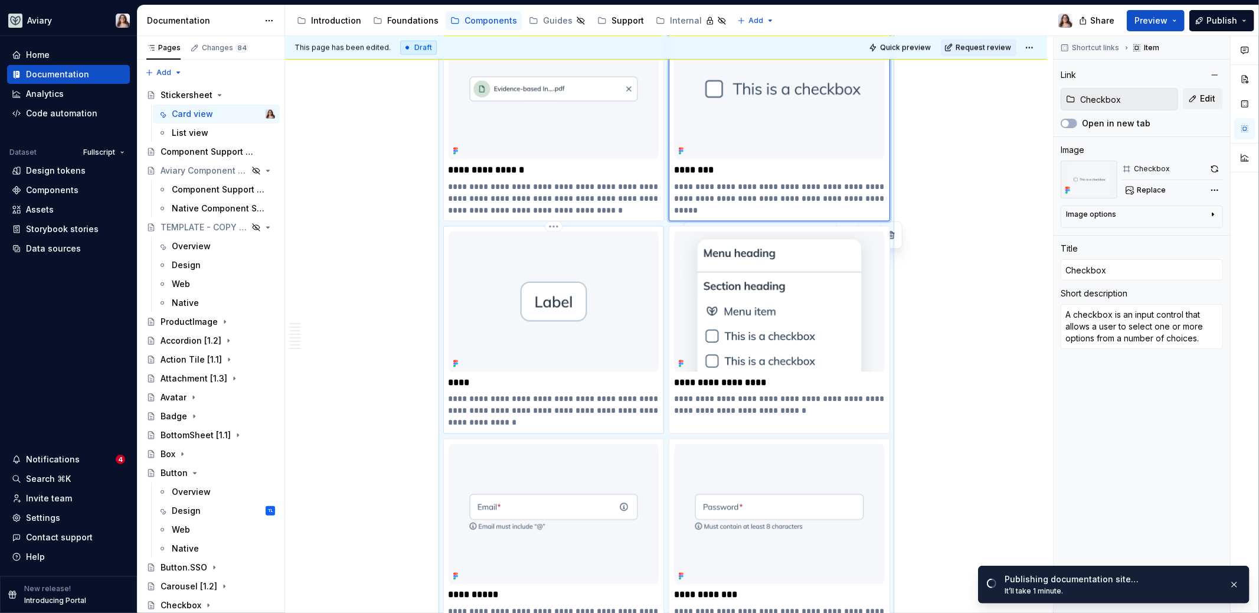
type textarea "*"
type input "Chip"
type textarea "Chips are compact UI elements used to represent discrete values, selections, or…"
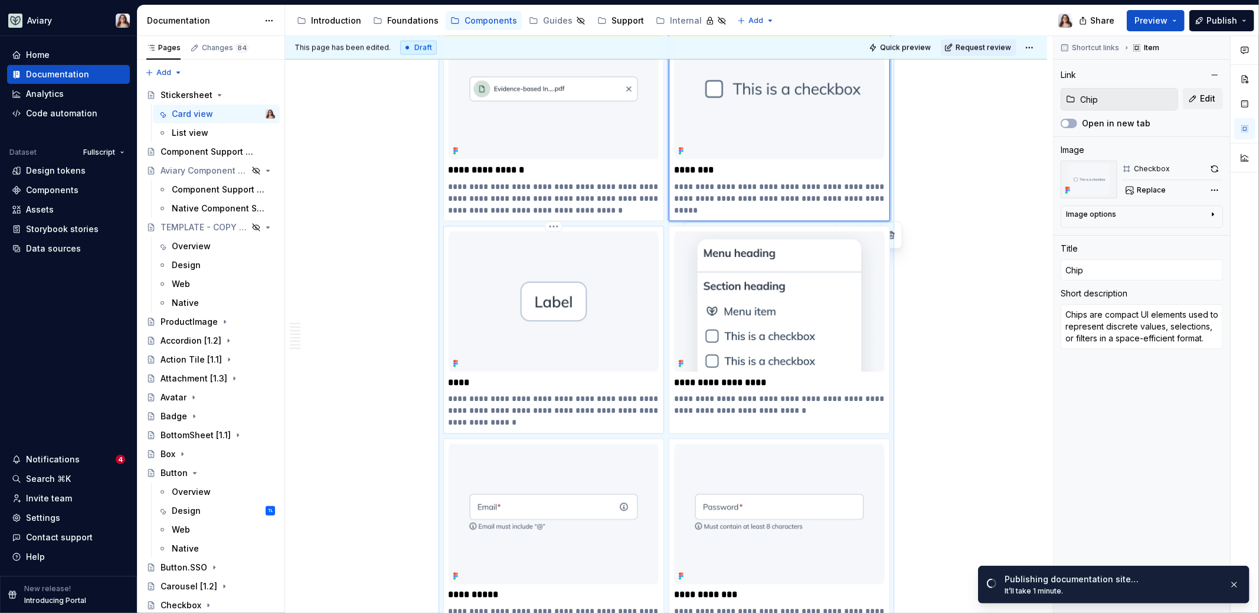
click at [579, 385] on div "**********" at bounding box center [554, 329] width 211 height 197
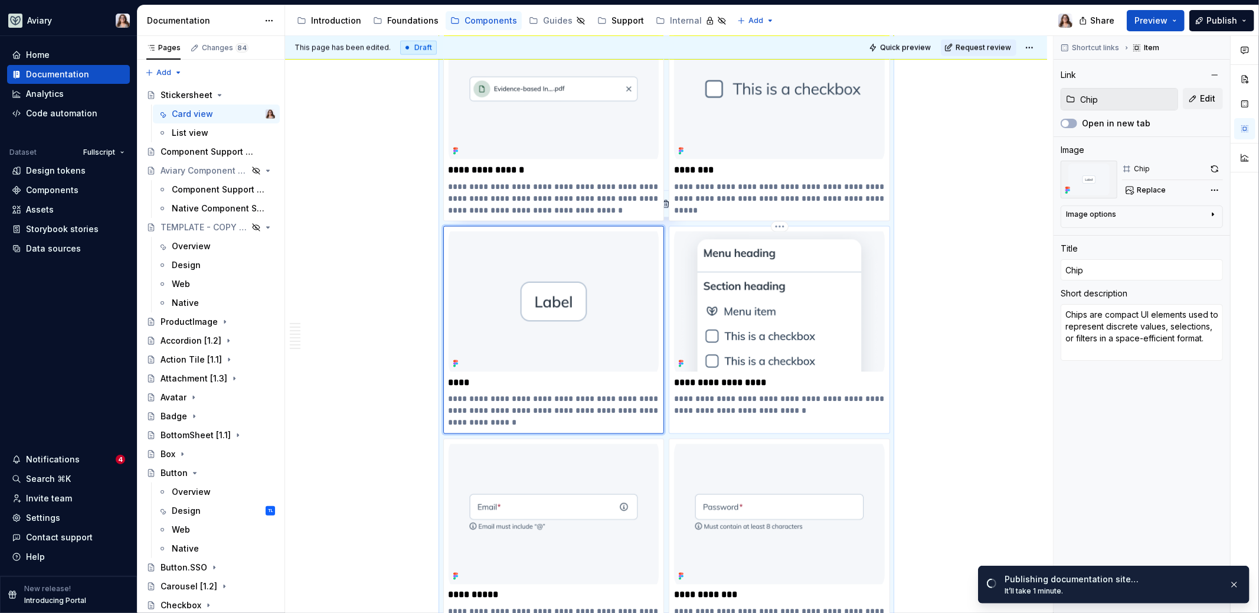
click at [712, 400] on p "**********" at bounding box center [779, 405] width 211 height 24
type textarea "*"
type input "Dropdown Menu [1.1]"
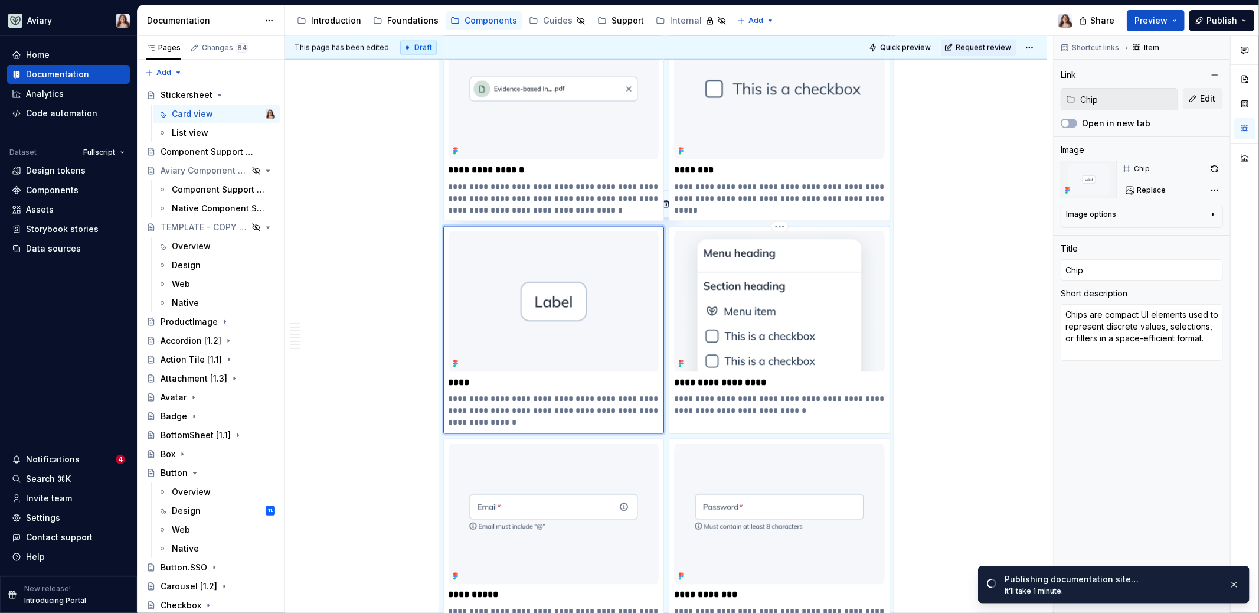
type textarea "A temporary menu which allows users to take contextual actions or make selectio…"
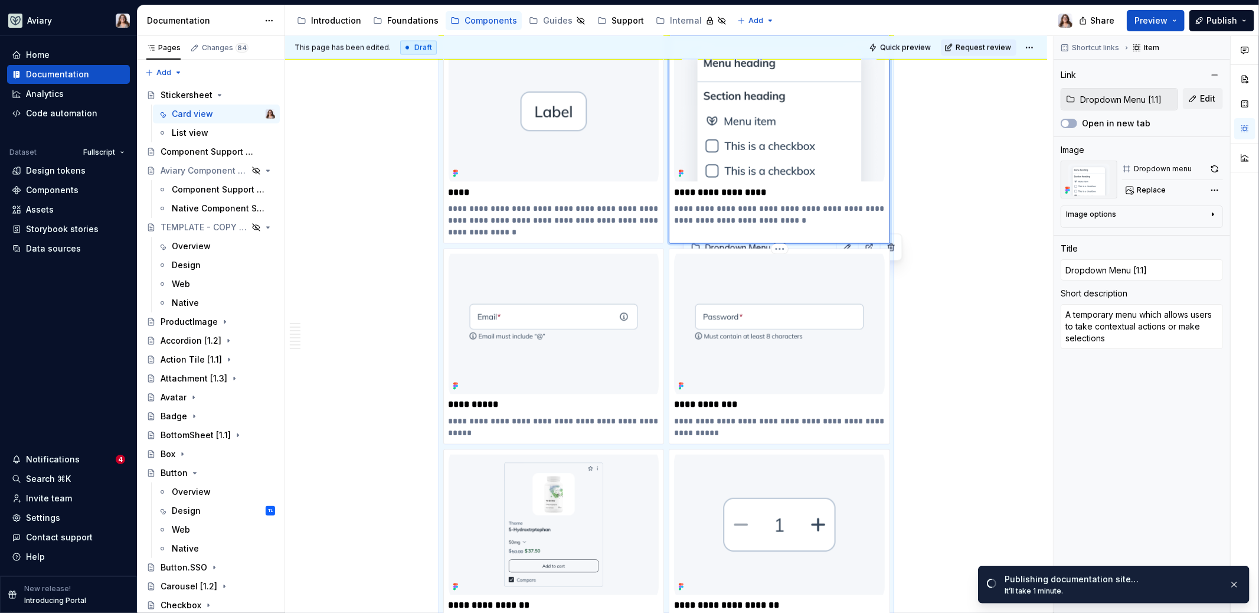
scroll to position [1733, 0]
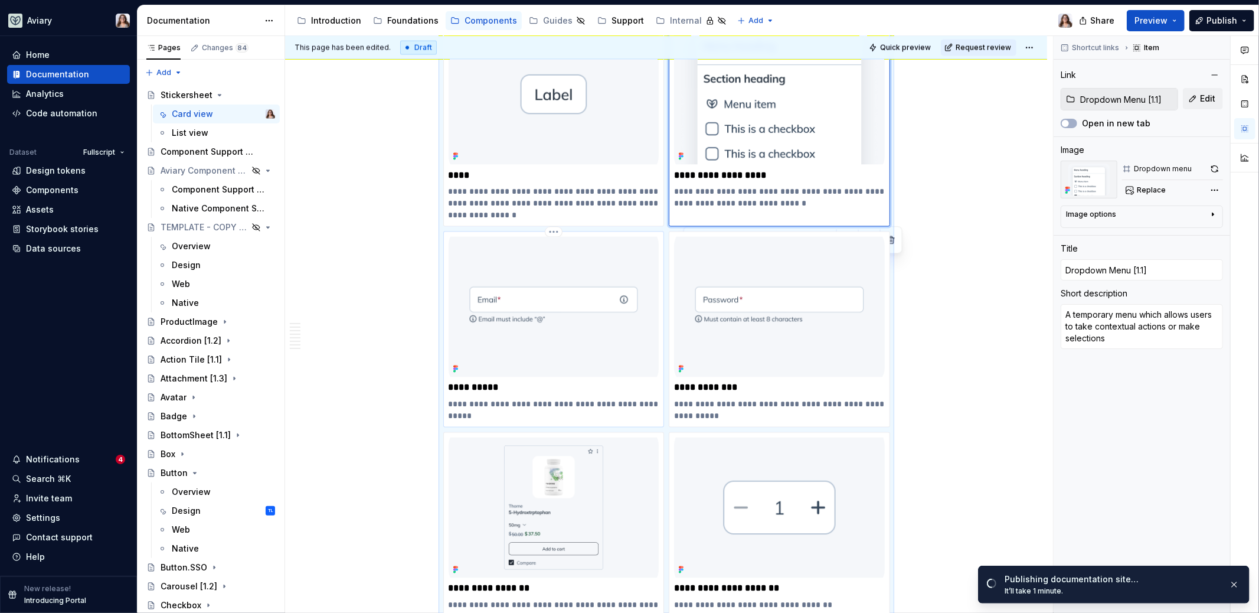
type textarea "*"
type input "EmailInput"
type textarea "Email Input field that let users enter and edit emails."
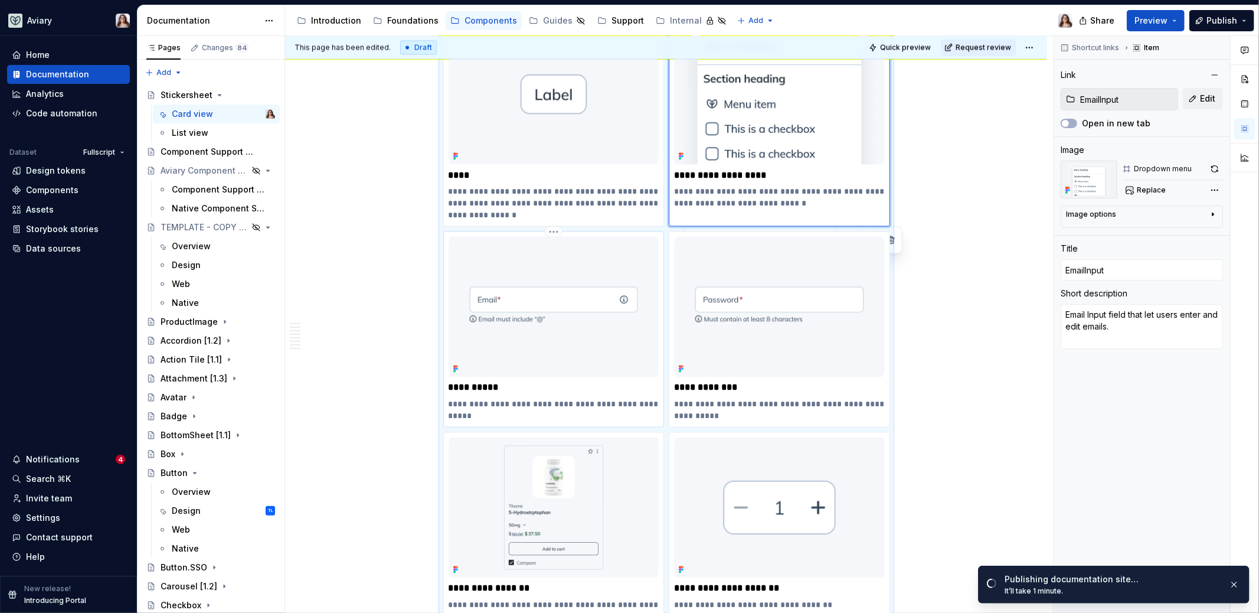
click at [531, 391] on div "**********" at bounding box center [554, 329] width 211 height 185
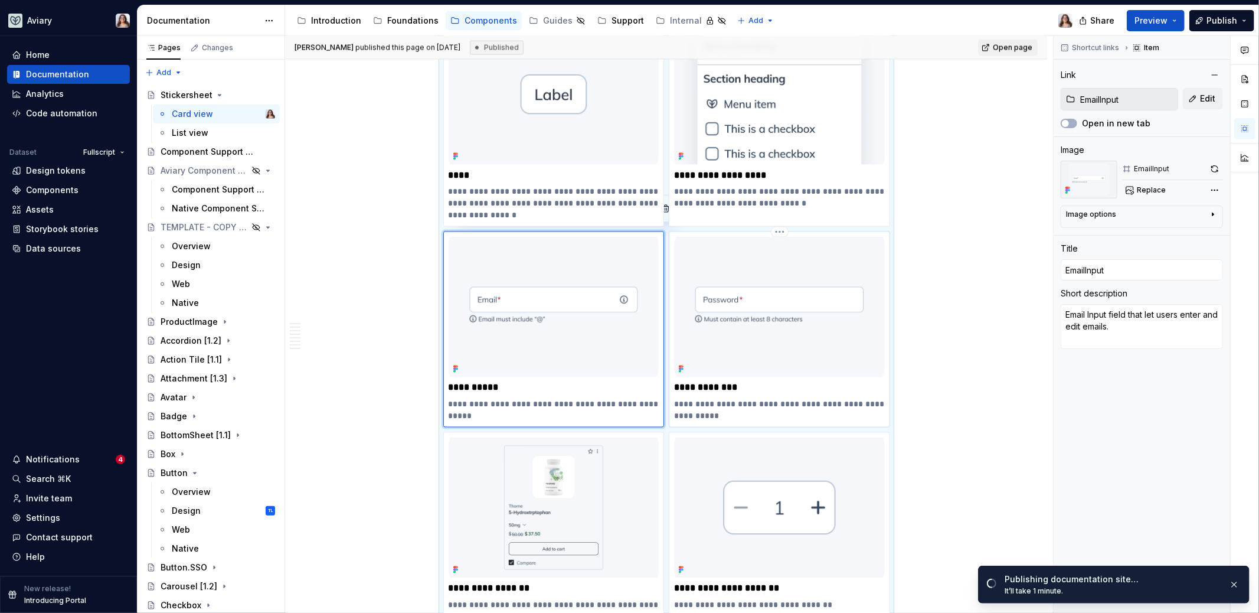
click at [738, 385] on p "**********" at bounding box center [779, 388] width 211 height 12
type textarea "*"
type input "PasswordInput"
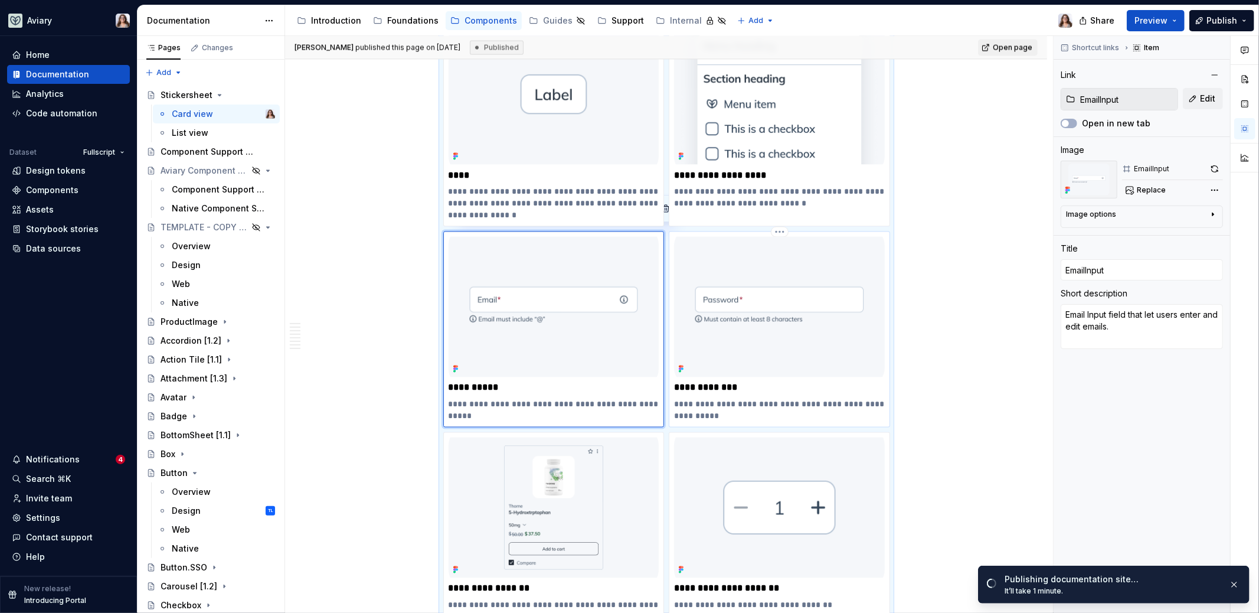
type textarea "Password Input field that let users enter and edit passwords"
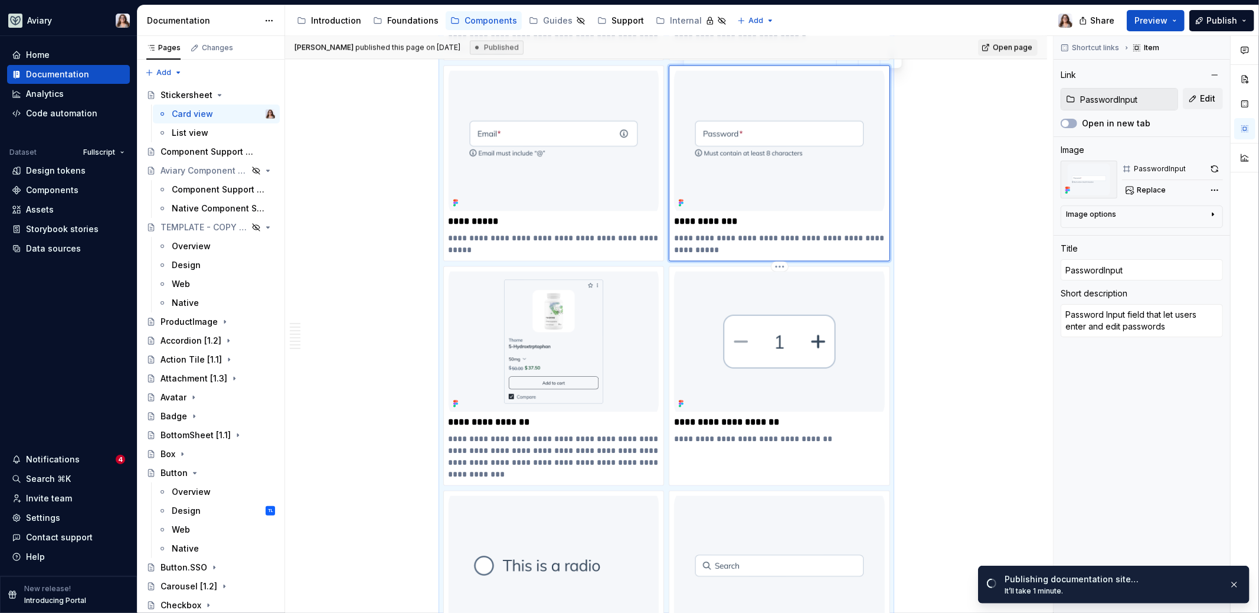
scroll to position [1901, 0]
click at [578, 433] on p "**********" at bounding box center [554, 454] width 211 height 47
type textarea "*"
type input "ProductCard [1.2]"
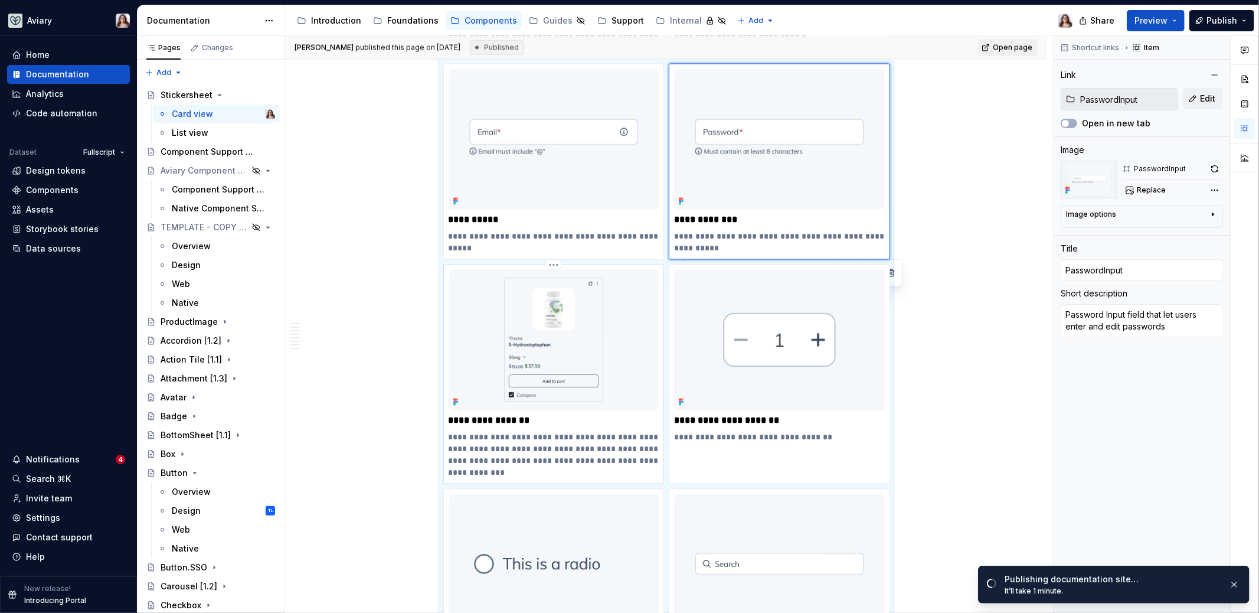
type input "ProductCard [1.2]"
type textarea "Displays a summary of a product, including name, image, price, actions, and bad…"
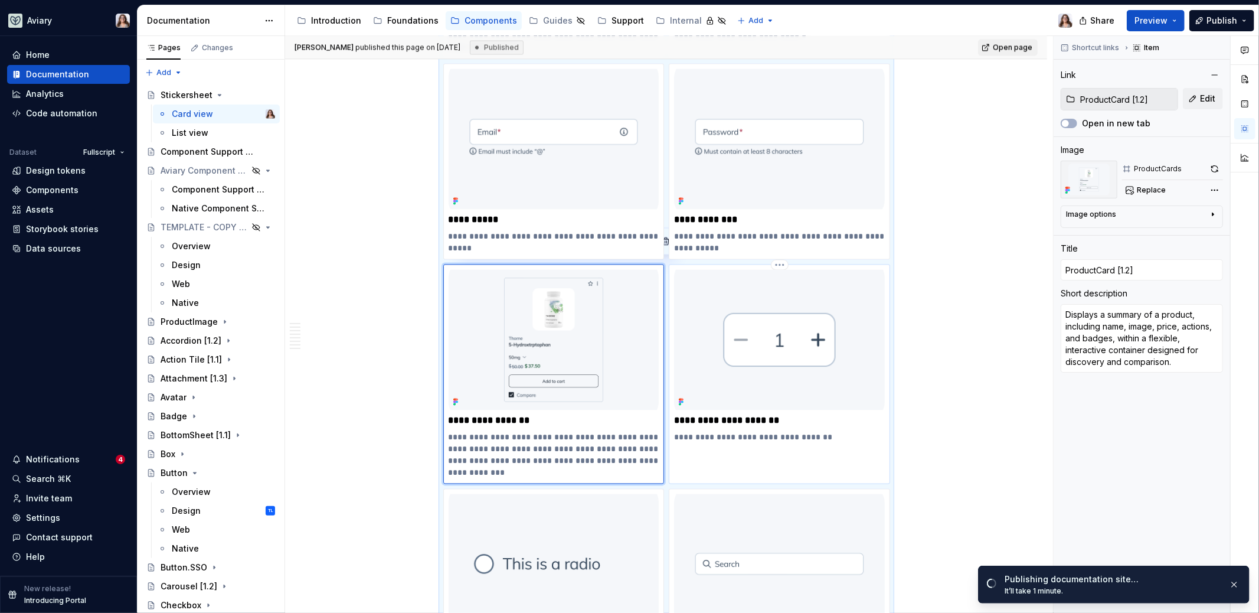
click at [750, 417] on p "**********" at bounding box center [779, 421] width 211 height 12
type textarea "*"
type input "QuantitySelector [1.2]"
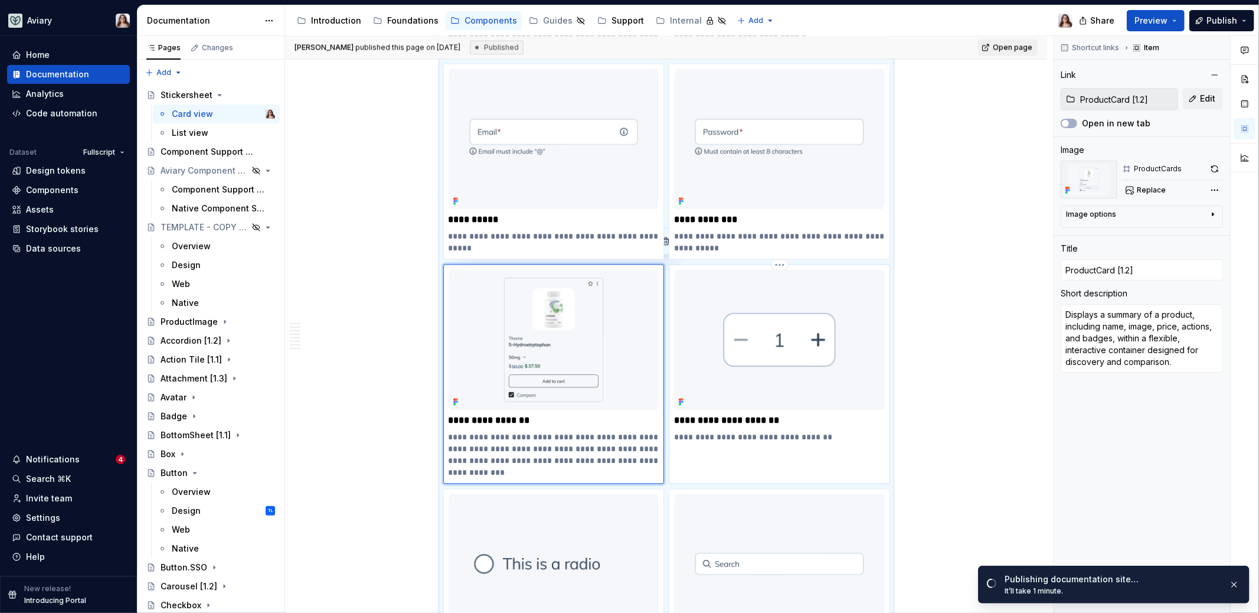
type textarea "Increase or decrease a numeric value."
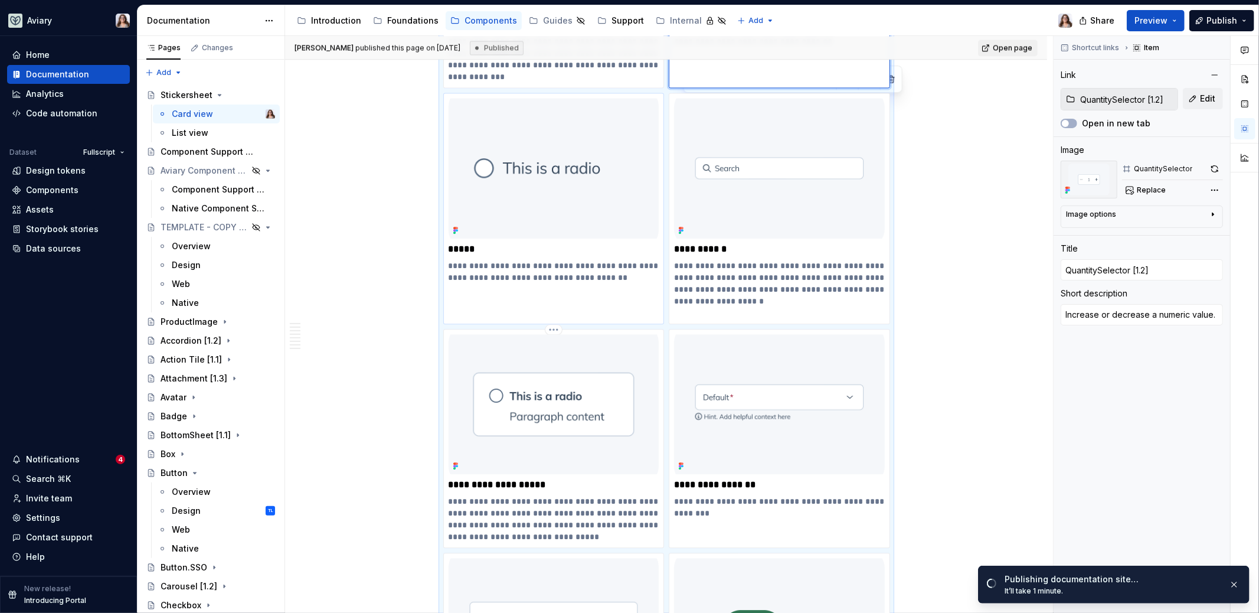
scroll to position [2317, 0]
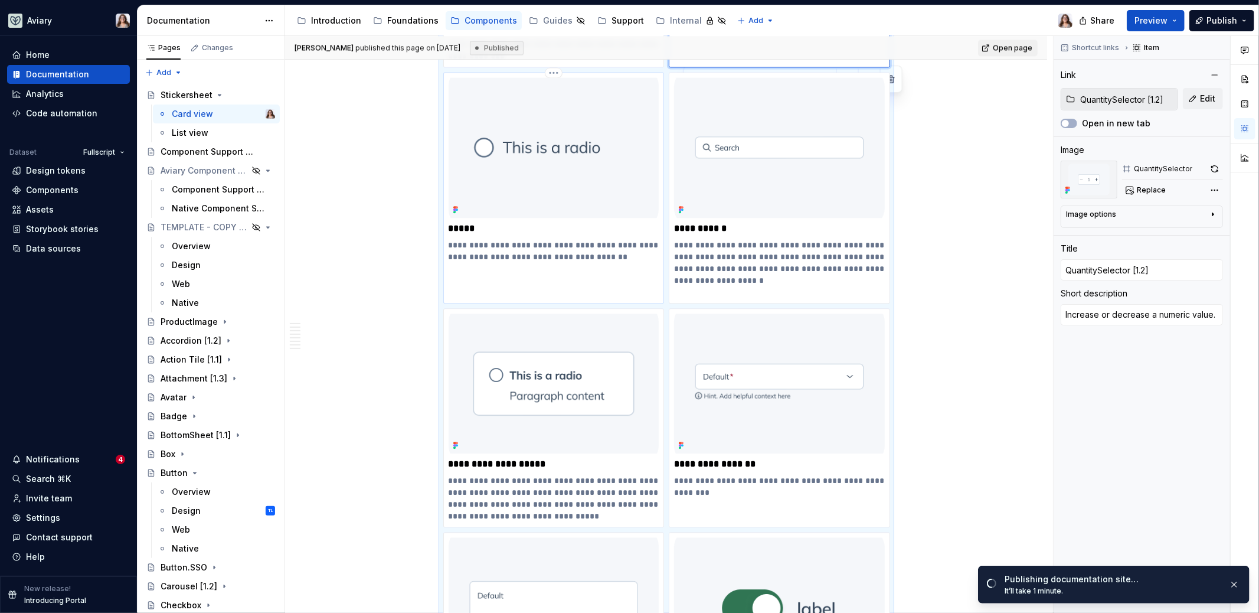
click at [566, 252] on p "**********" at bounding box center [554, 251] width 211 height 24
type textarea "*"
type input "Radio"
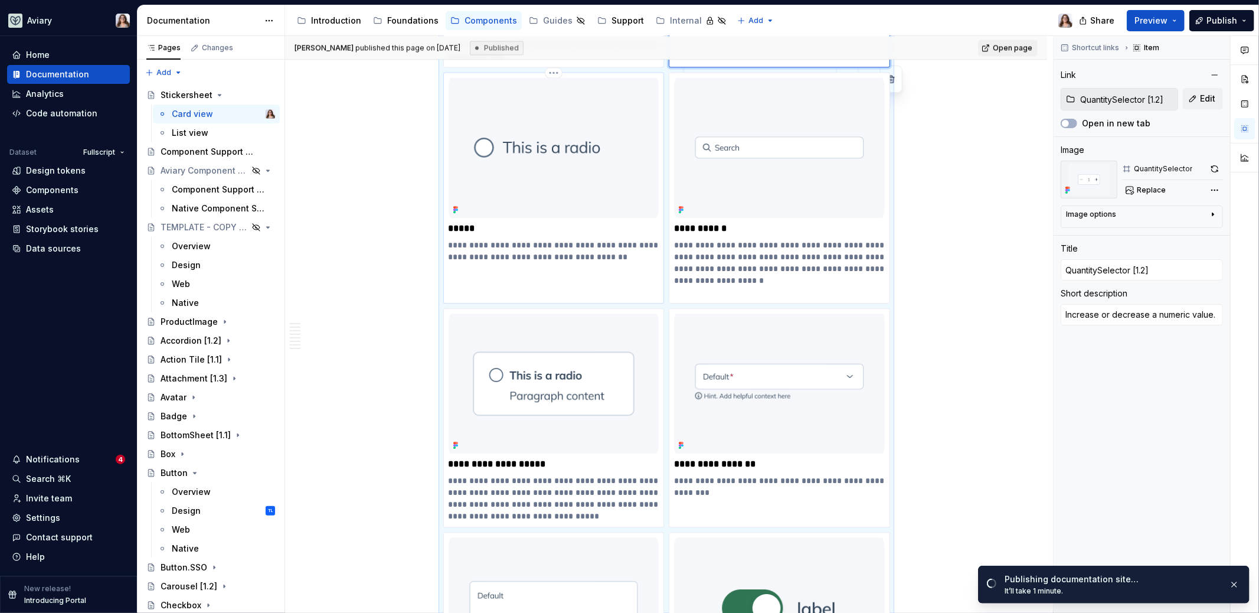
type textarea "Radio buttons let users choose a single option among two or more mutually exclu…"
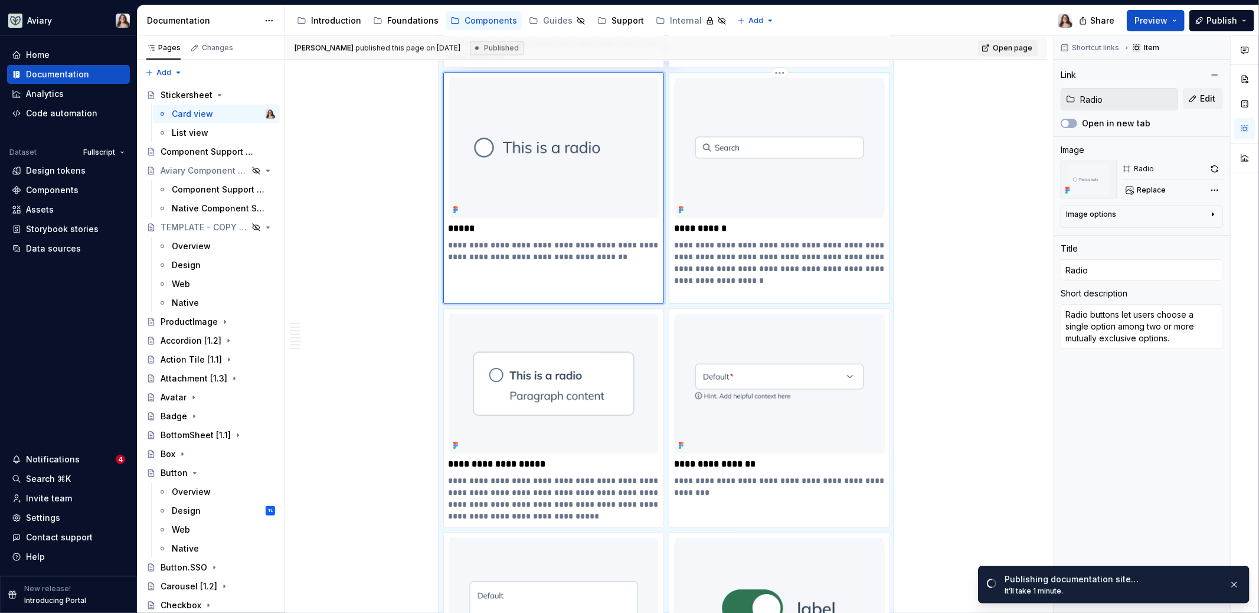
click at [744, 248] on p "**********" at bounding box center [779, 268] width 211 height 59
type textarea "*"
type input "SearchInput"
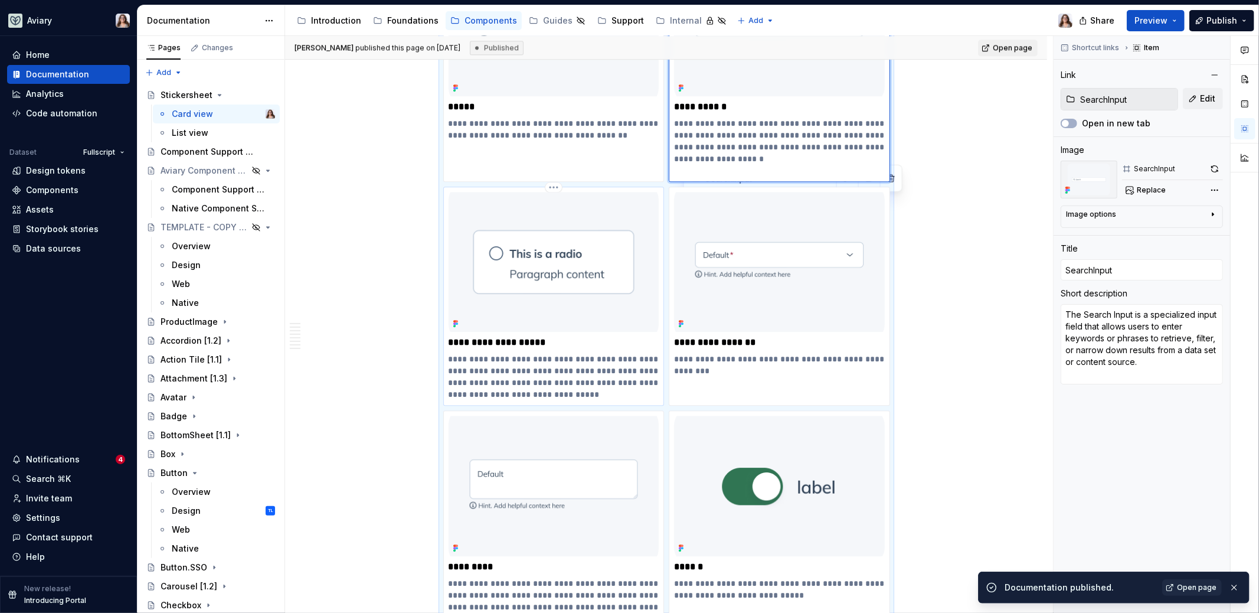
scroll to position [2457, 0]
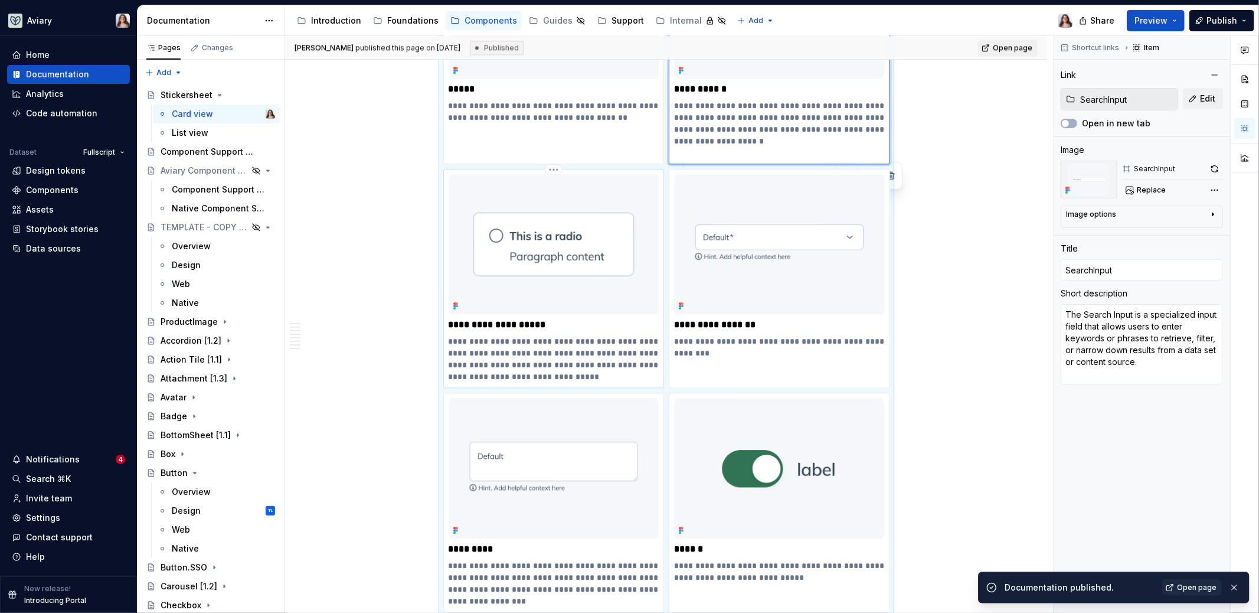
click at [558, 350] on p "**********" at bounding box center [554, 358] width 211 height 47
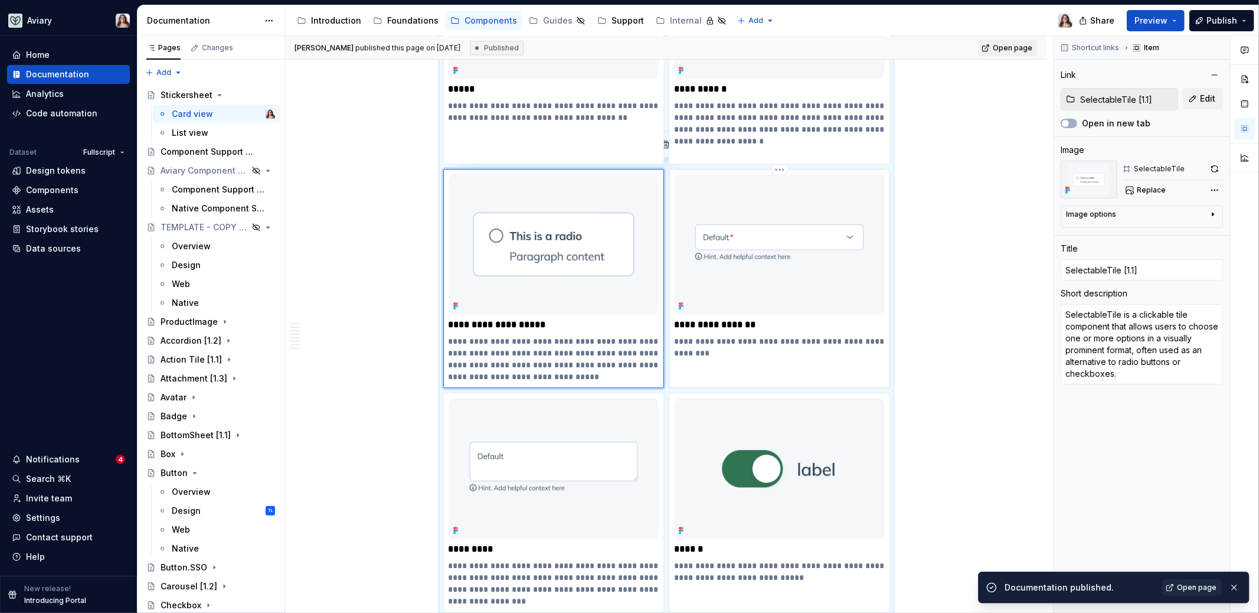
click at [746, 335] on p "**********" at bounding box center [779, 347] width 211 height 24
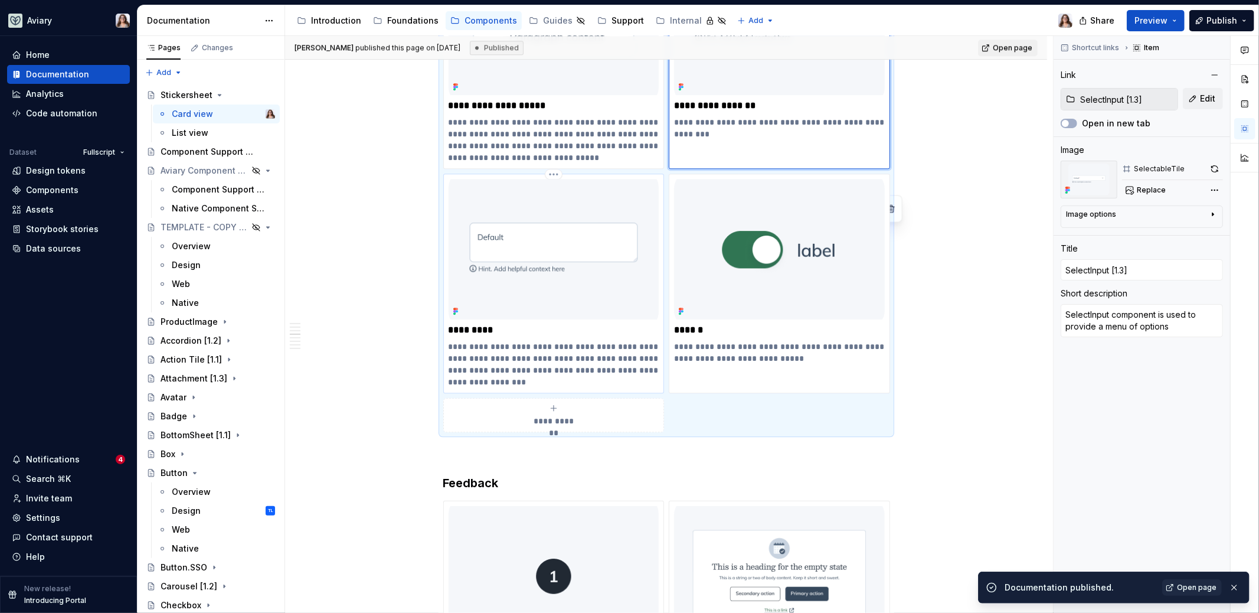
scroll to position [2694, 0]
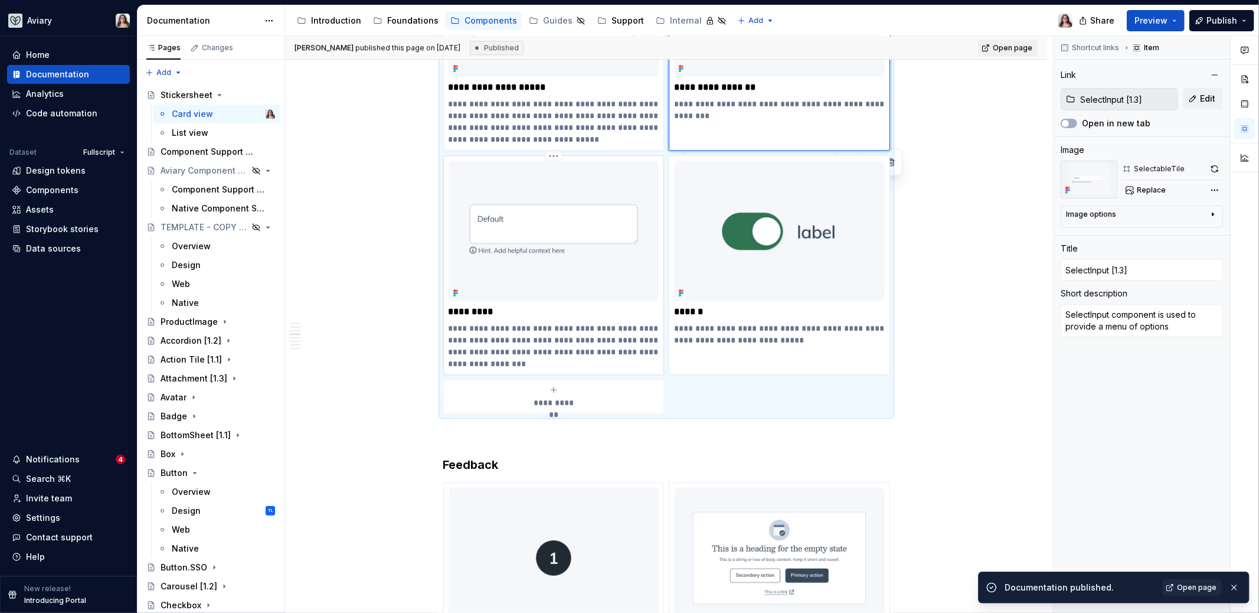
click at [558, 346] on p "**********" at bounding box center [554, 345] width 211 height 47
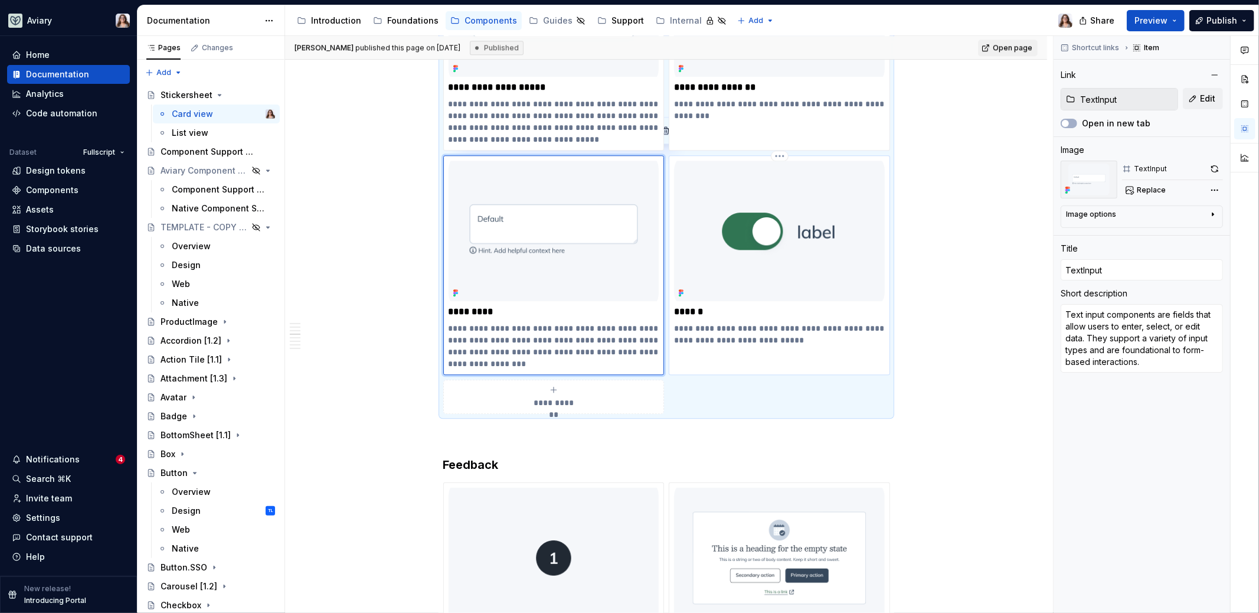
click at [737, 325] on p "**********" at bounding box center [779, 334] width 211 height 24
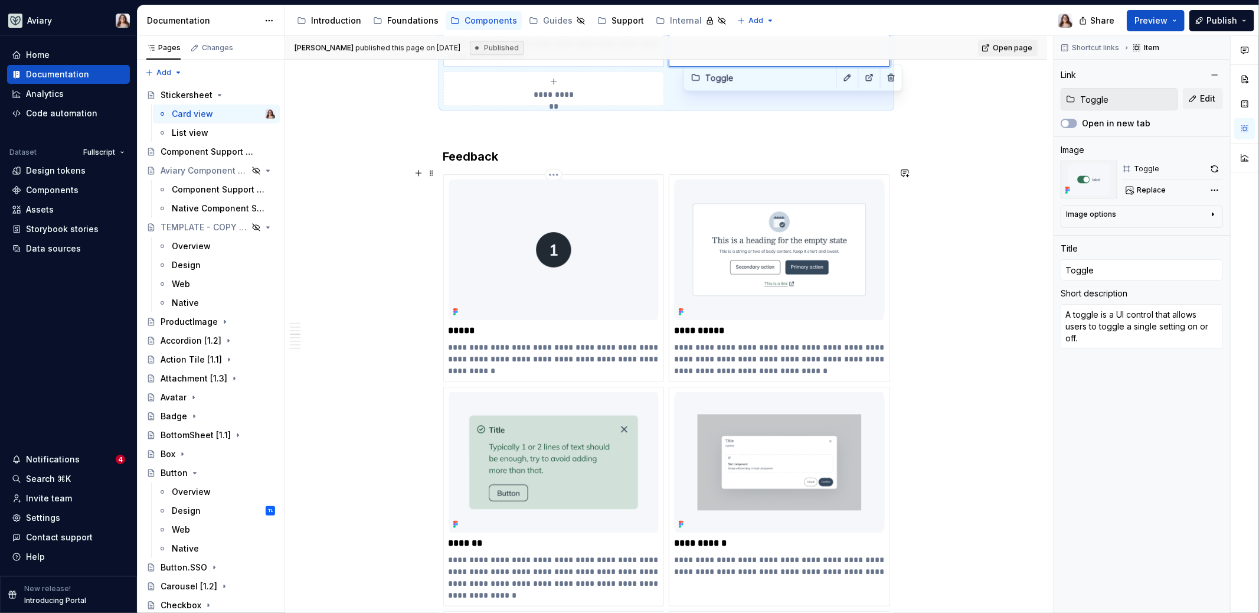
scroll to position [3006, 0]
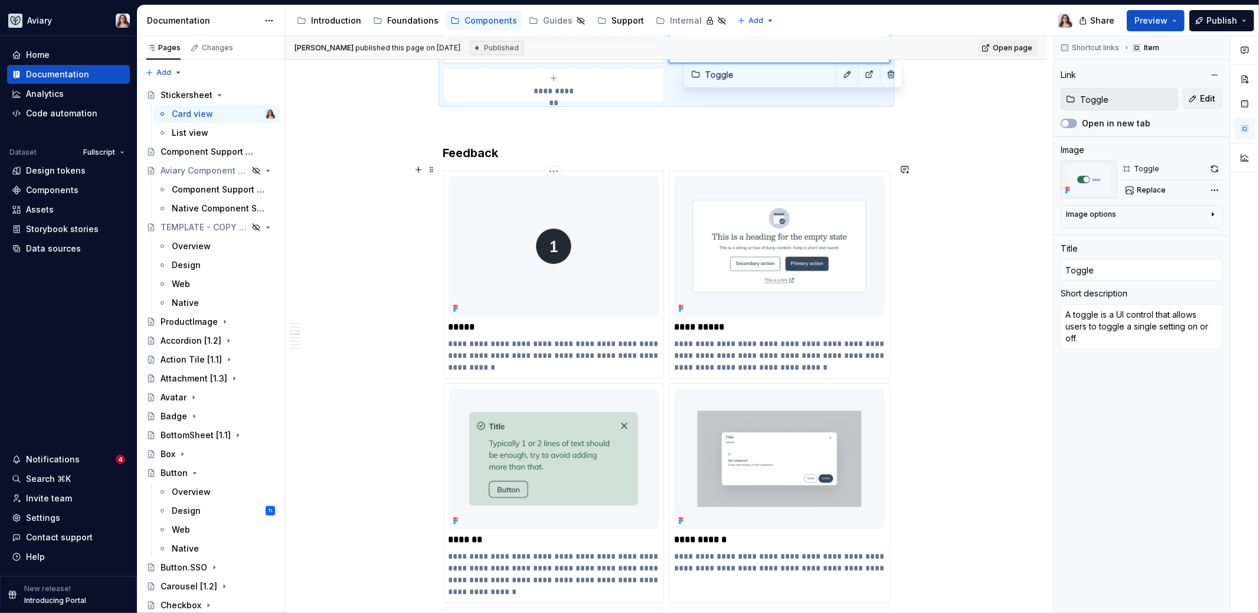
click at [523, 321] on p "*****" at bounding box center [554, 327] width 211 height 12
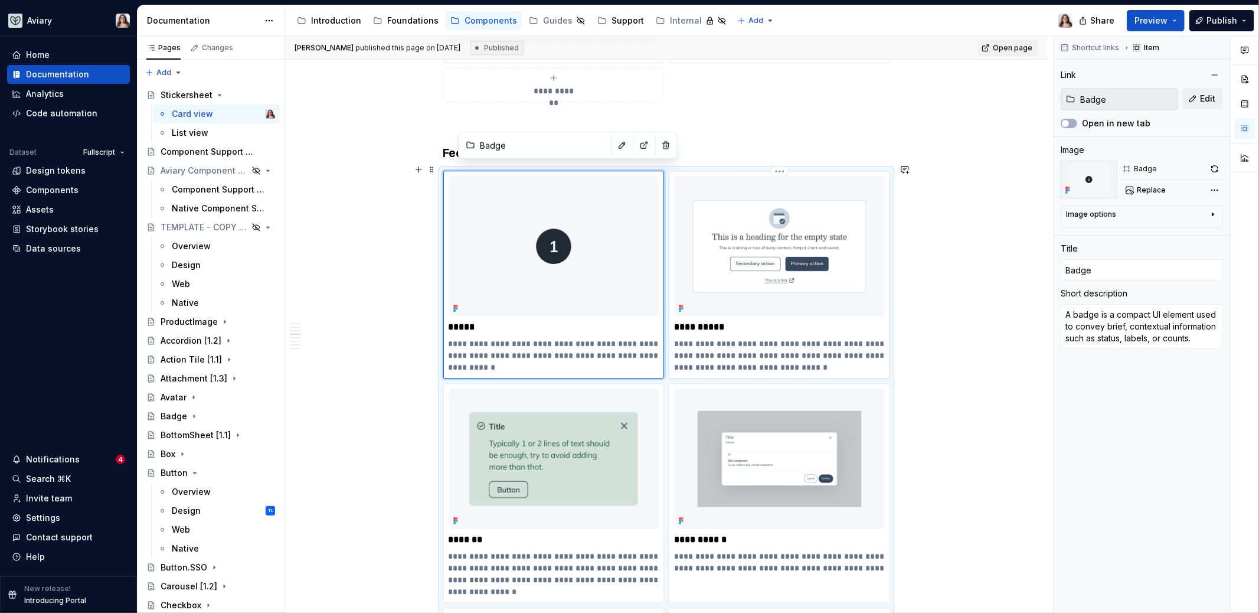
click at [750, 321] on p "**********" at bounding box center [779, 327] width 211 height 12
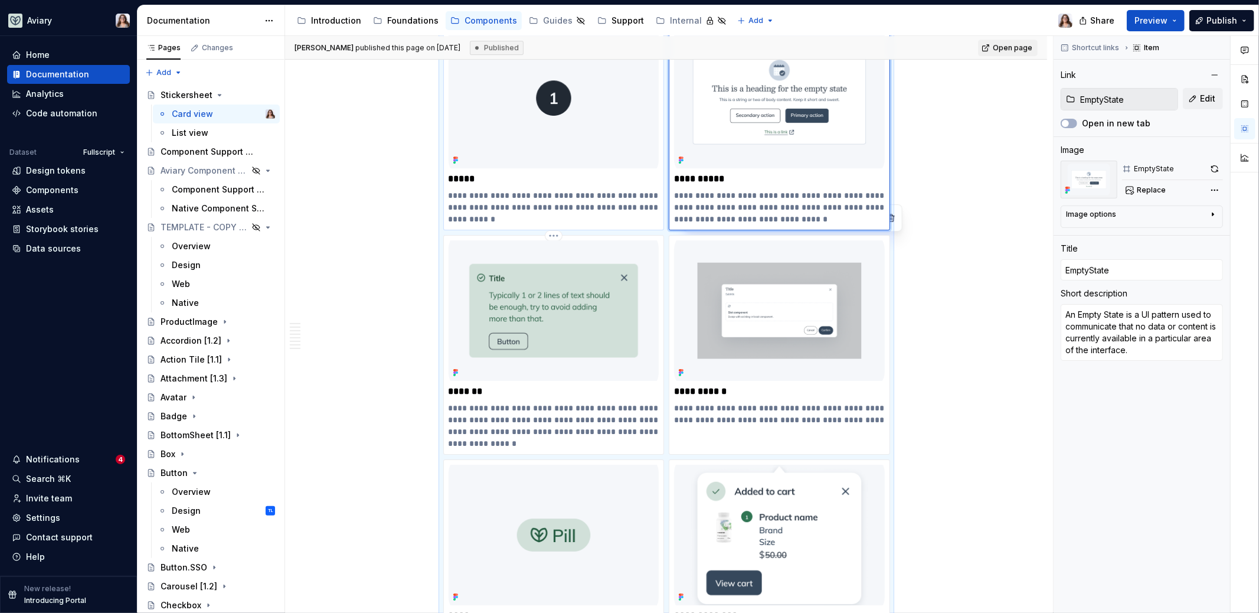
scroll to position [3176, 0]
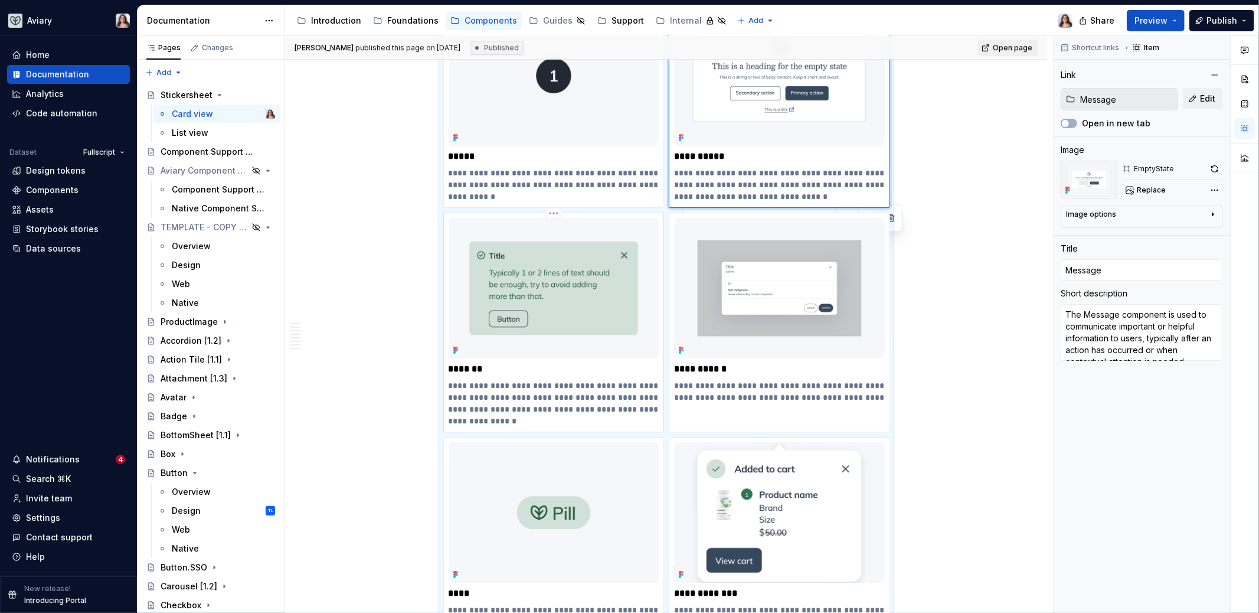
click at [573, 367] on div "**********" at bounding box center [554, 322] width 211 height 209
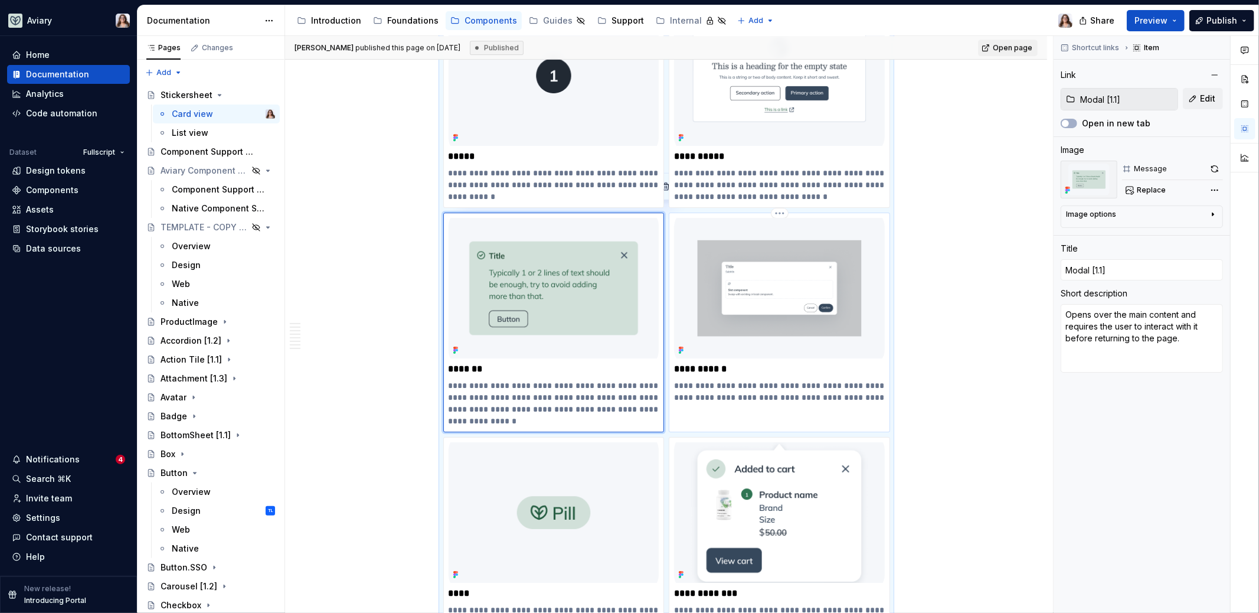
click at [754, 366] on div "**********" at bounding box center [779, 310] width 211 height 185
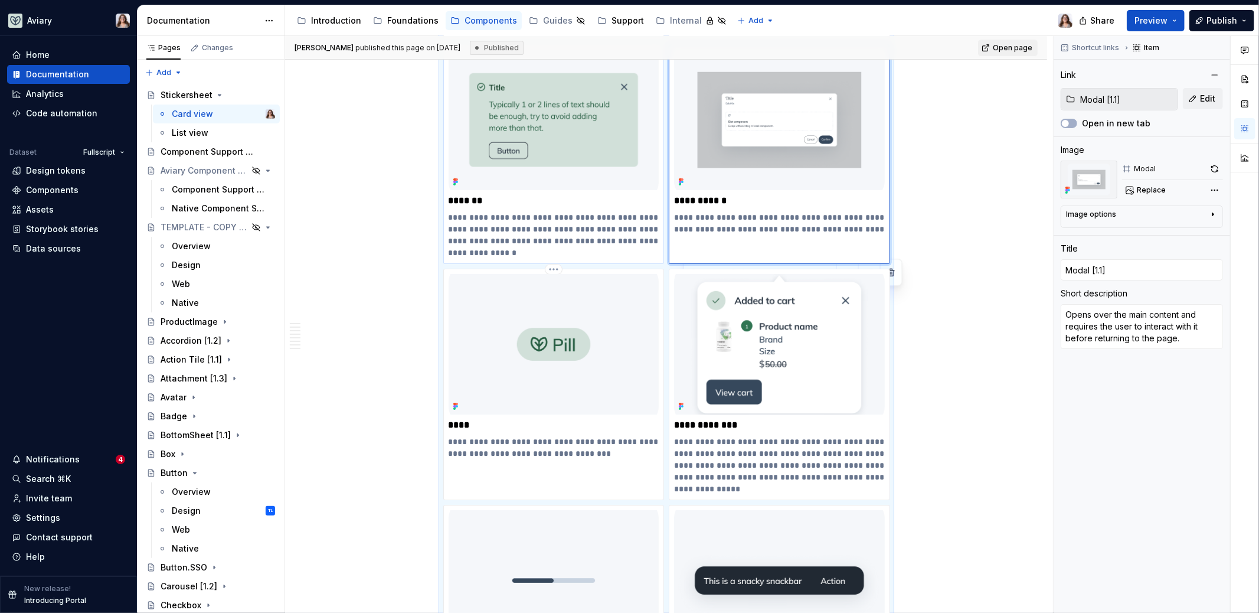
scroll to position [3345, 0]
click at [578, 418] on p "****" at bounding box center [554, 424] width 211 height 12
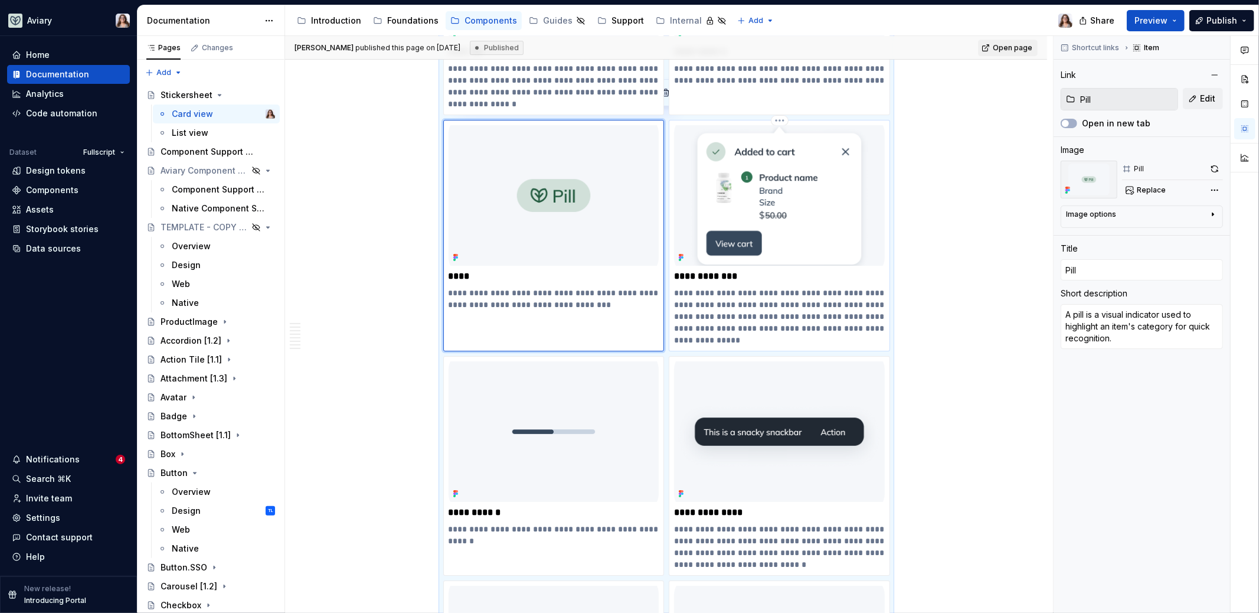
click at [744, 308] on p "**********" at bounding box center [779, 316] width 211 height 59
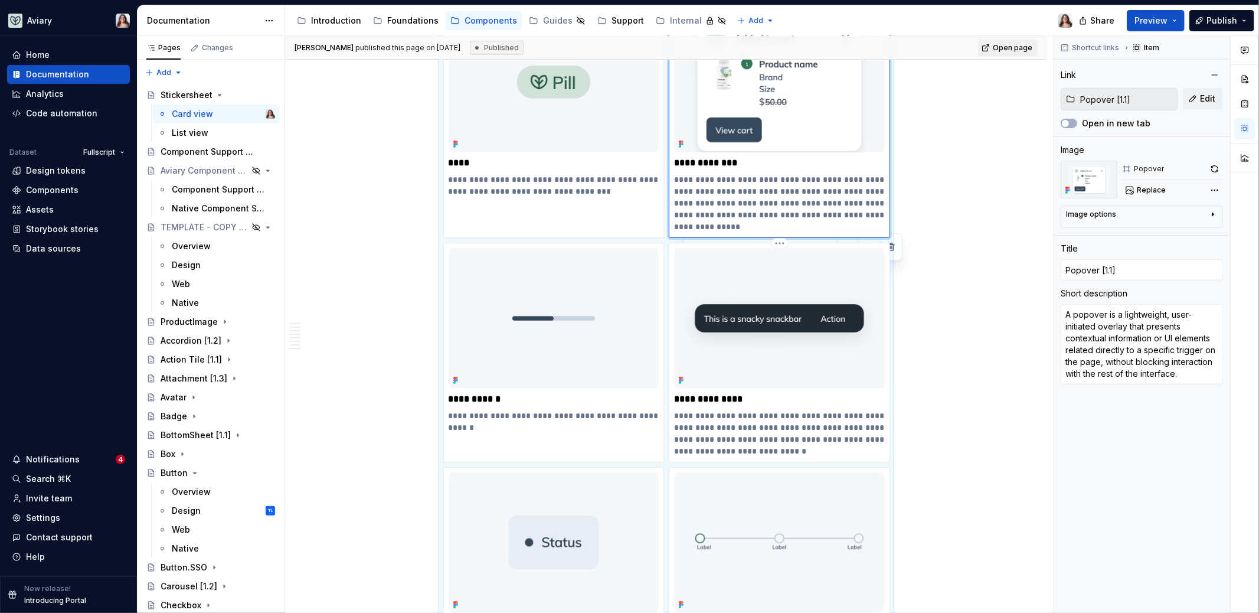
scroll to position [3637, 0]
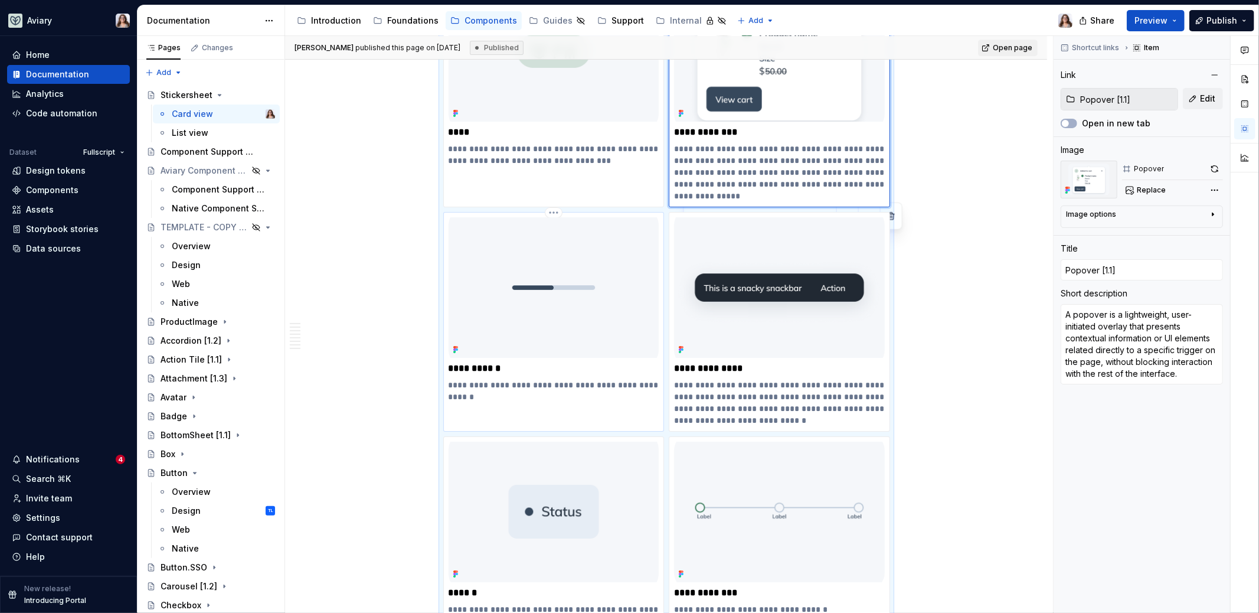
click at [568, 384] on p "**********" at bounding box center [554, 391] width 211 height 24
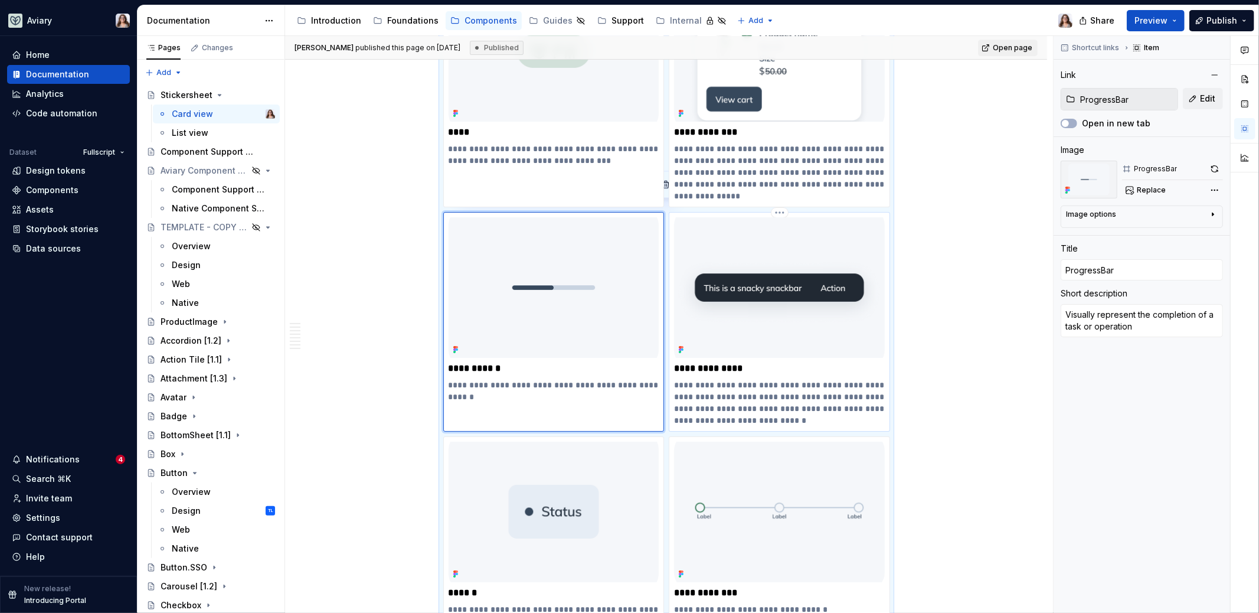
click at [733, 379] on p "**********" at bounding box center [779, 402] width 211 height 47
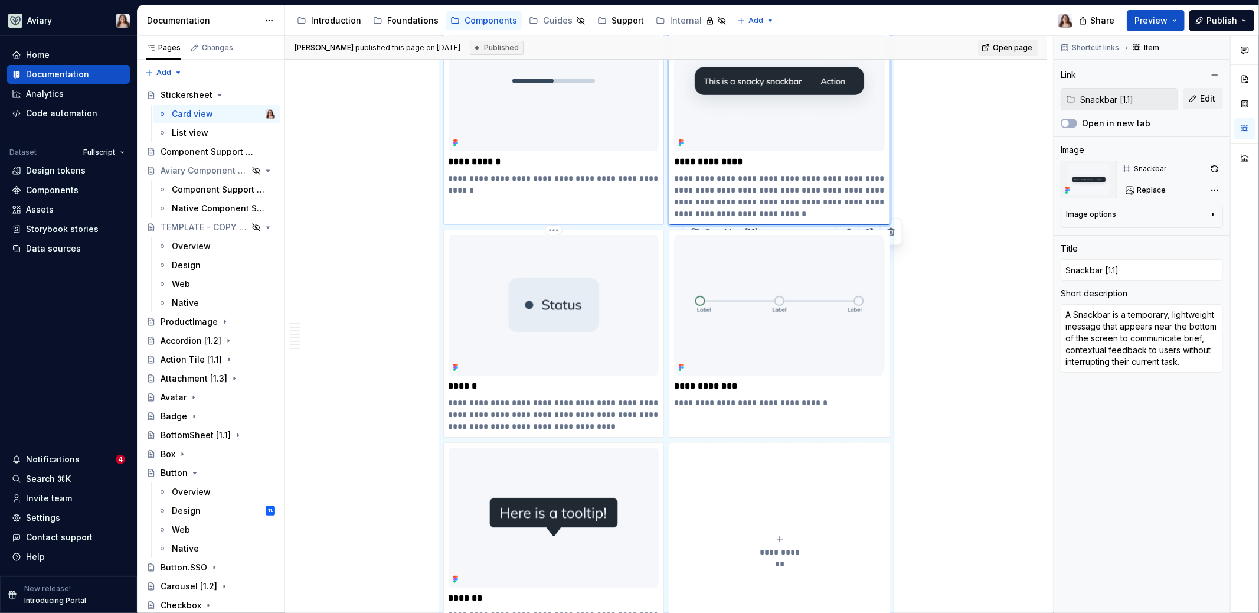
scroll to position [3845, 0]
click at [567, 395] on p "**********" at bounding box center [554, 412] width 211 height 35
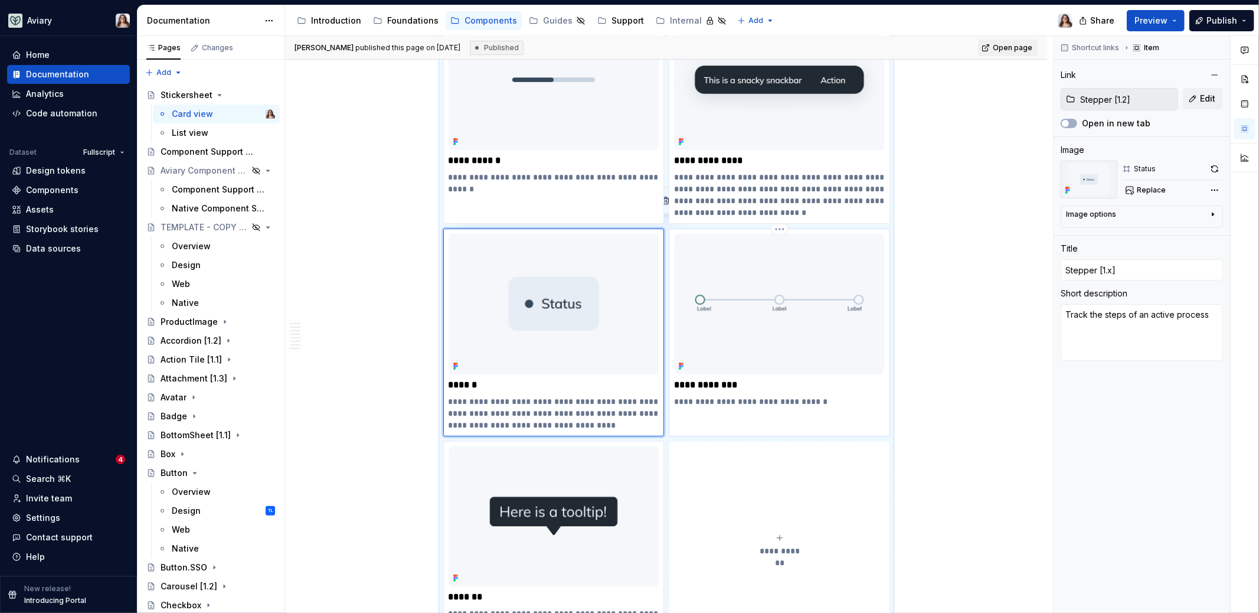
click at [733, 381] on div "**********" at bounding box center [779, 321] width 211 height 174
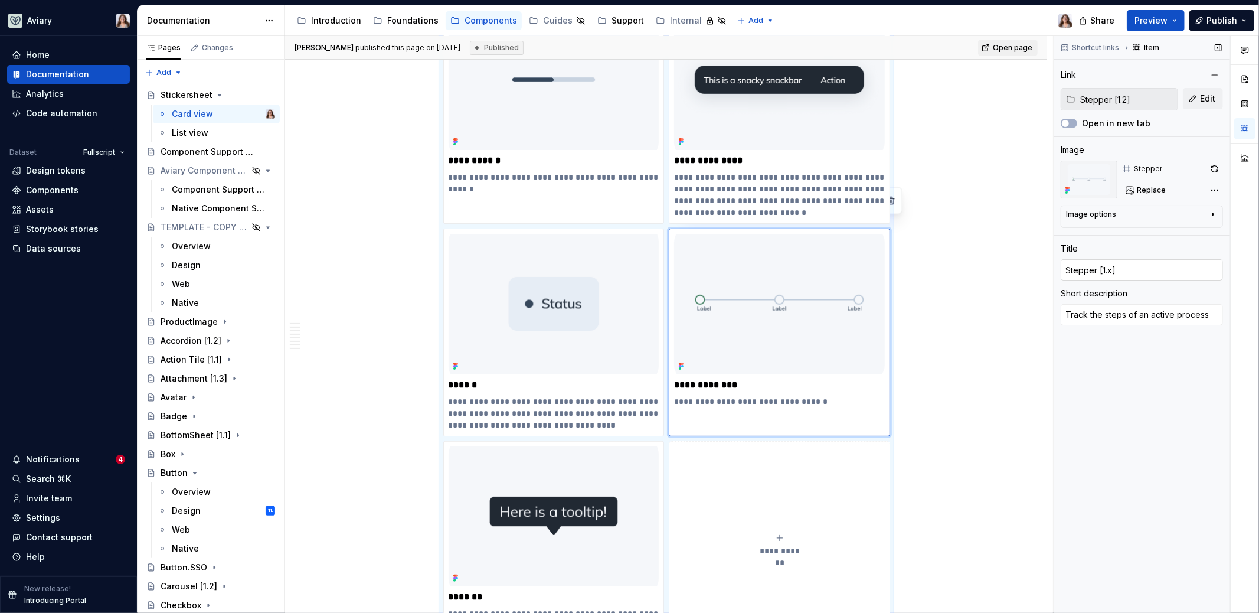
click at [1110, 268] on input "Stepper [1.x]" at bounding box center [1142, 269] width 162 height 21
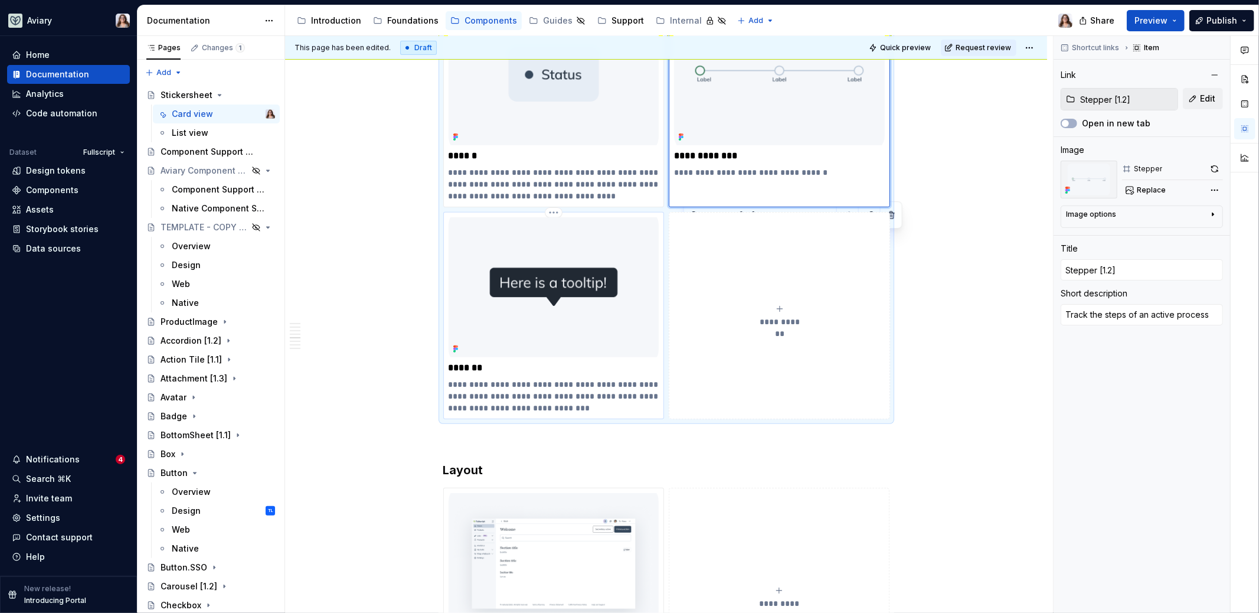
click at [583, 378] on p "**********" at bounding box center [554, 395] width 211 height 35
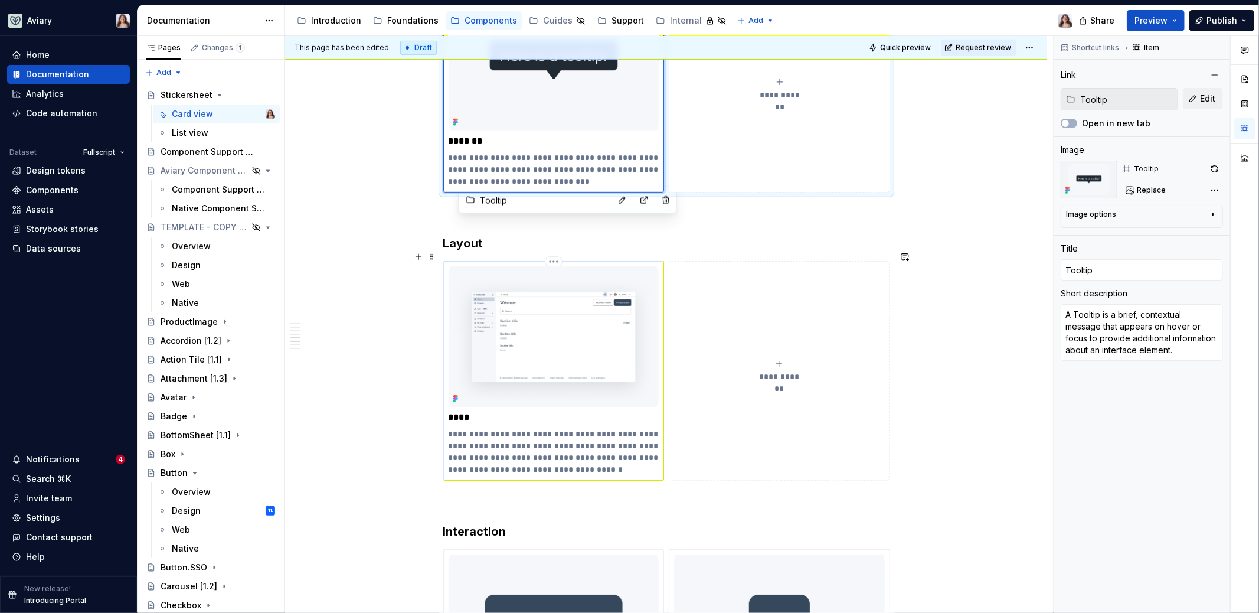
click at [552, 428] on p "**********" at bounding box center [554, 451] width 211 height 47
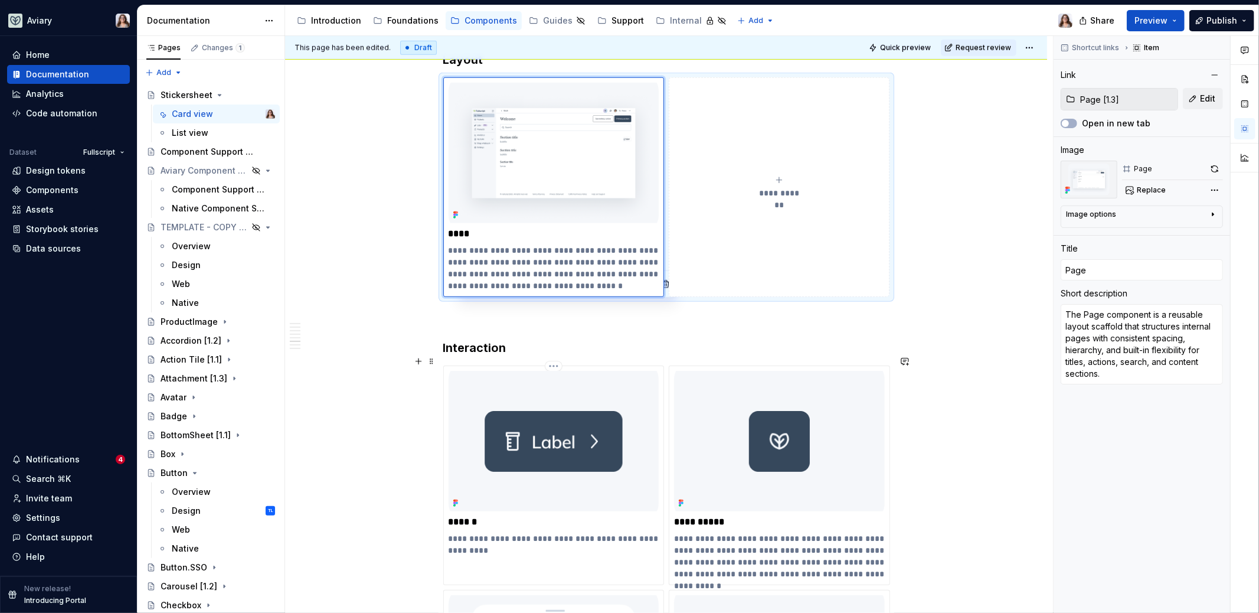
scroll to position [4508, 0]
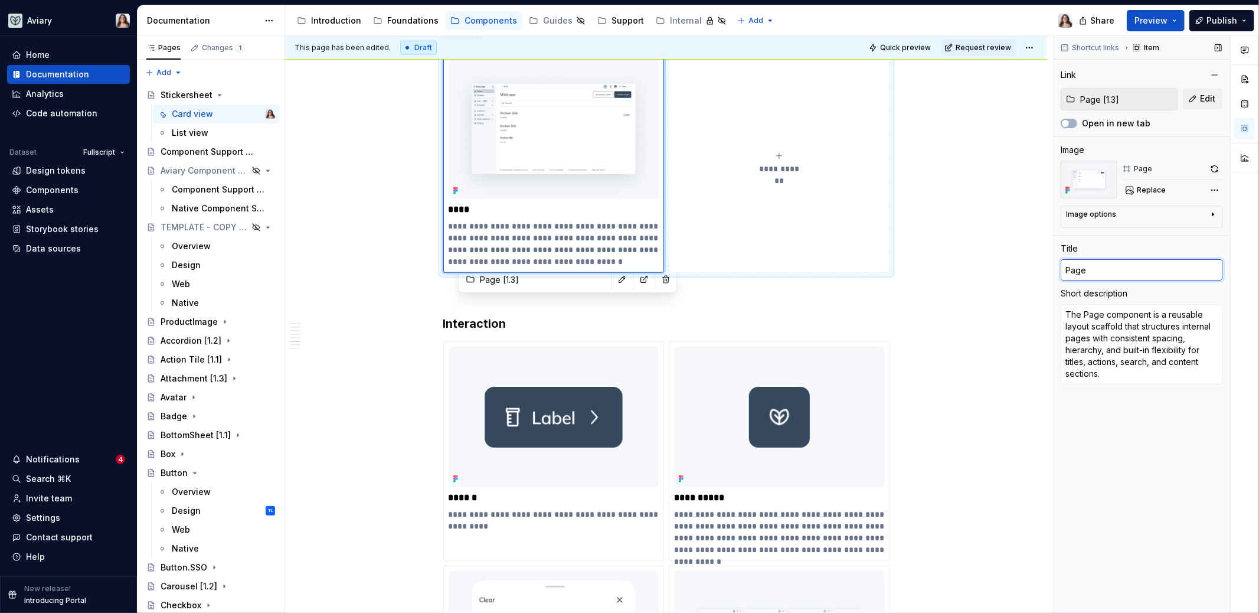
click at [1093, 268] on input "Page" at bounding box center [1142, 269] width 162 height 21
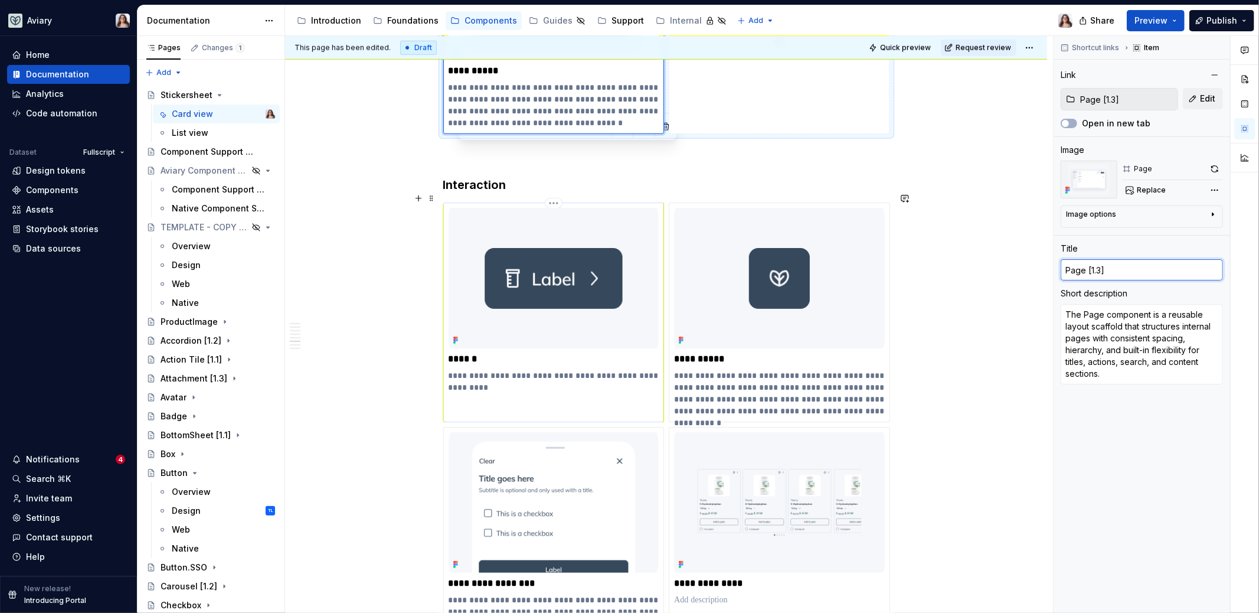
scroll to position [4661, 0]
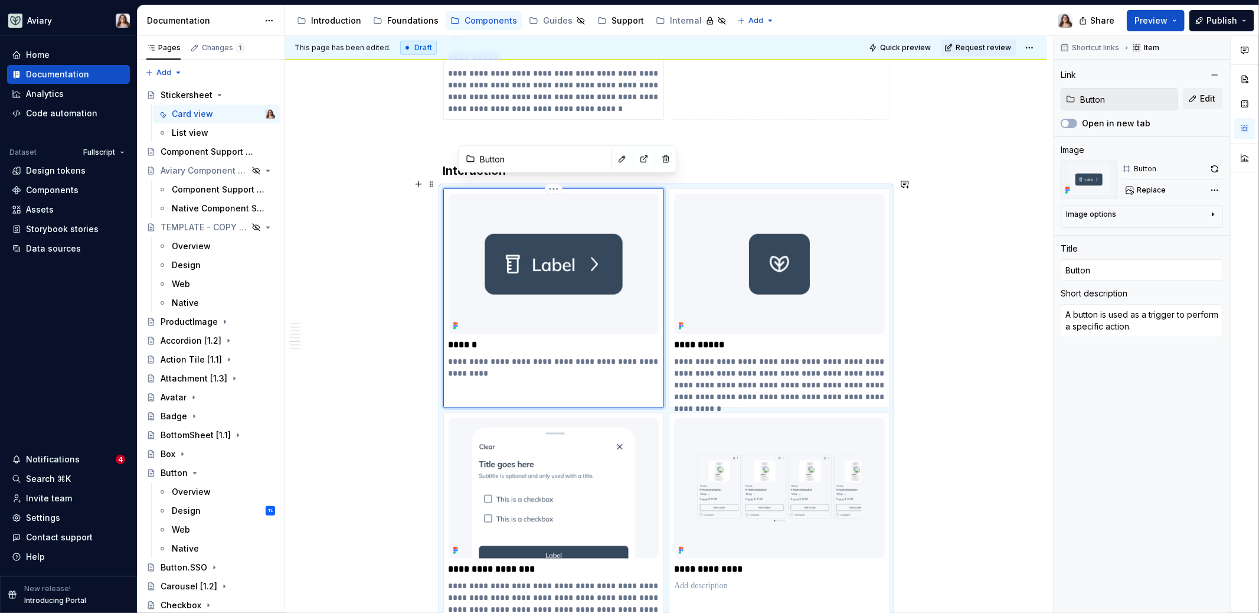
click at [616, 324] on div "**********" at bounding box center [554, 286] width 211 height 185
click at [767, 355] on p "**********" at bounding box center [779, 378] width 211 height 47
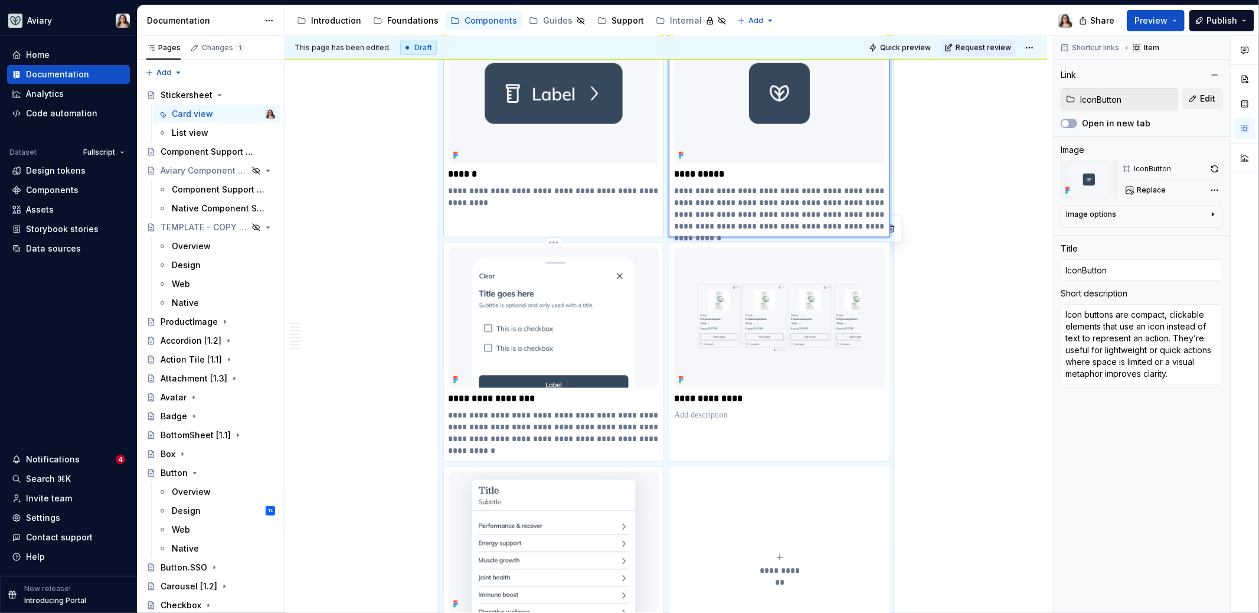
scroll to position [4850, 0]
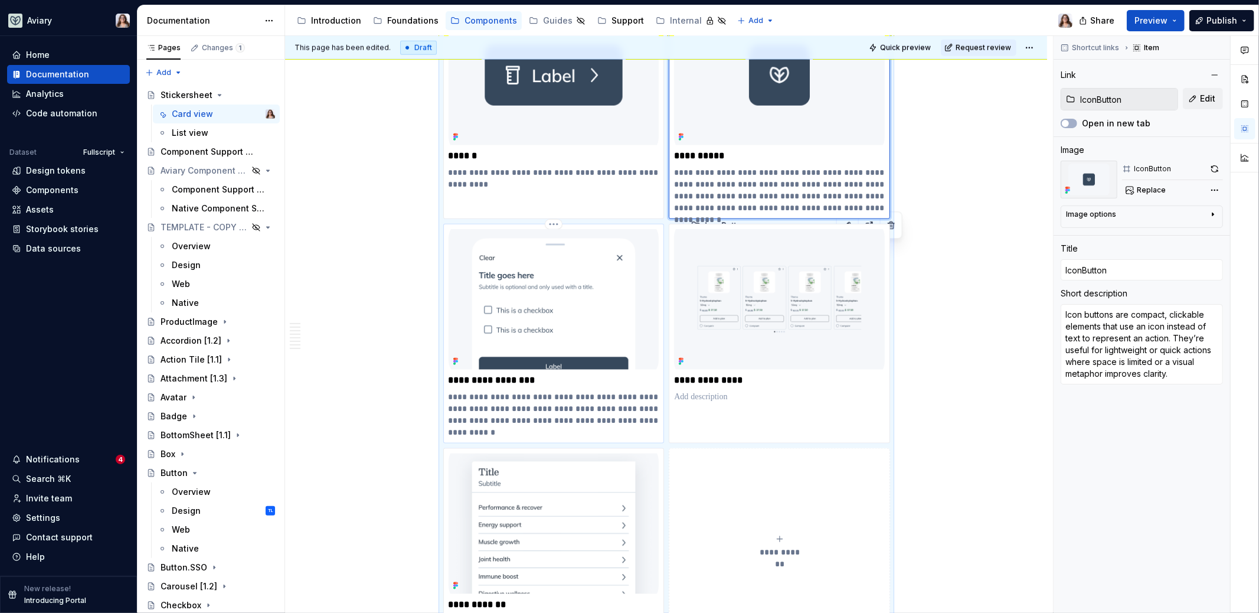
click at [542, 400] on p "**********" at bounding box center [554, 414] width 211 height 47
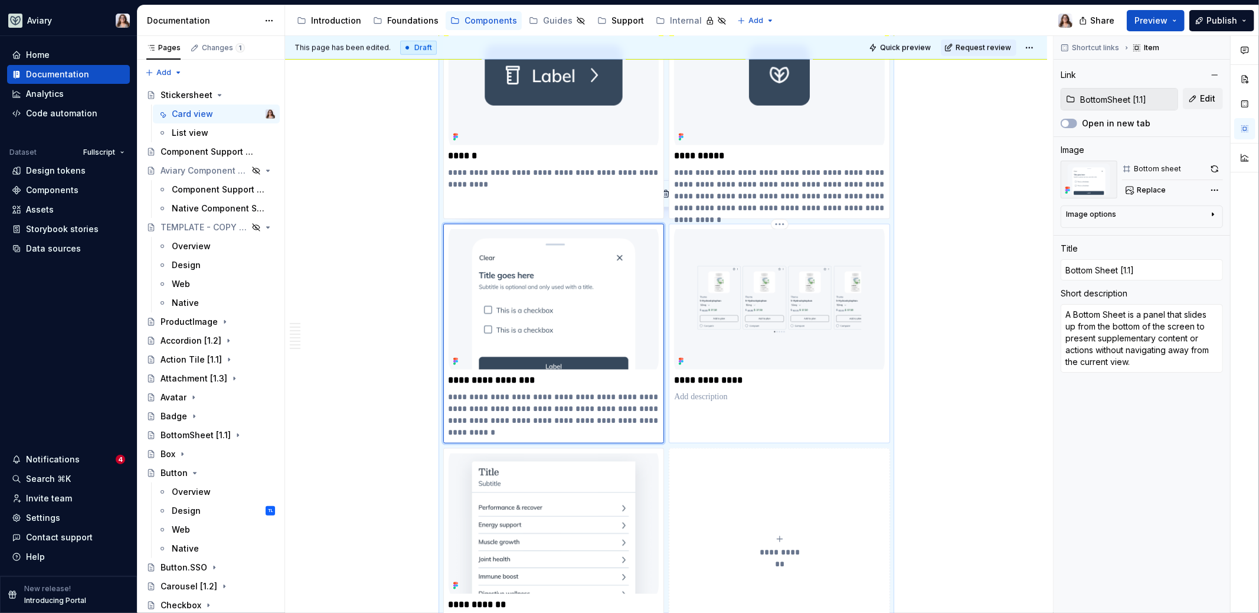
click at [759, 391] on p at bounding box center [779, 397] width 211 height 12
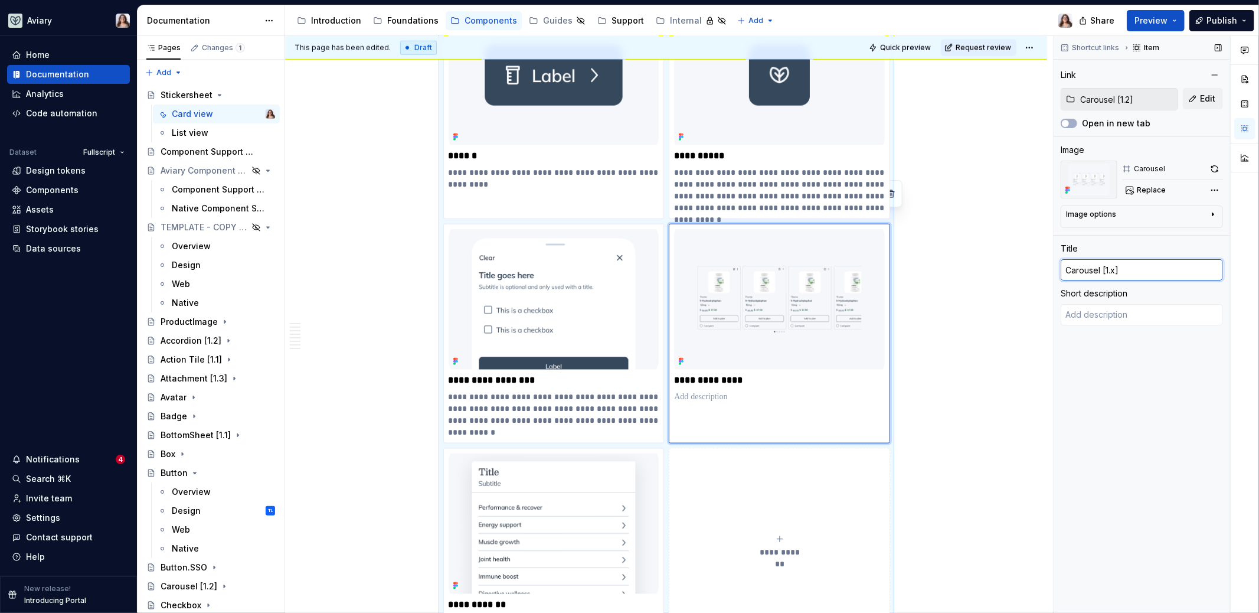
click at [1114, 269] on input "Carousel [1.x]" at bounding box center [1142, 269] width 162 height 21
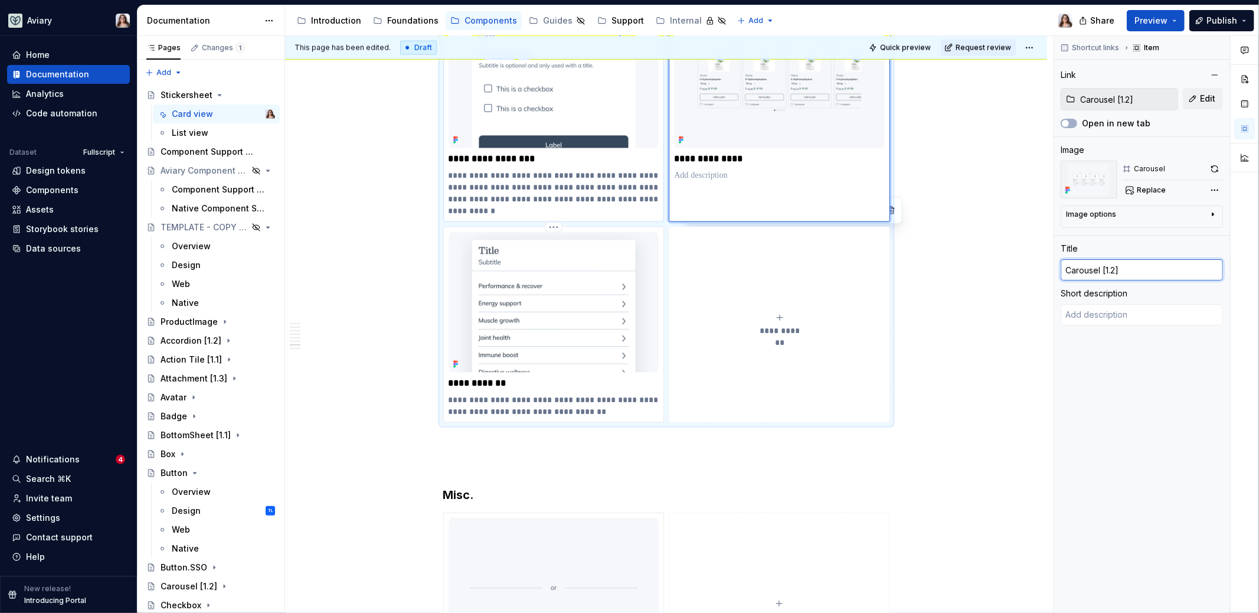
scroll to position [5089, 0]
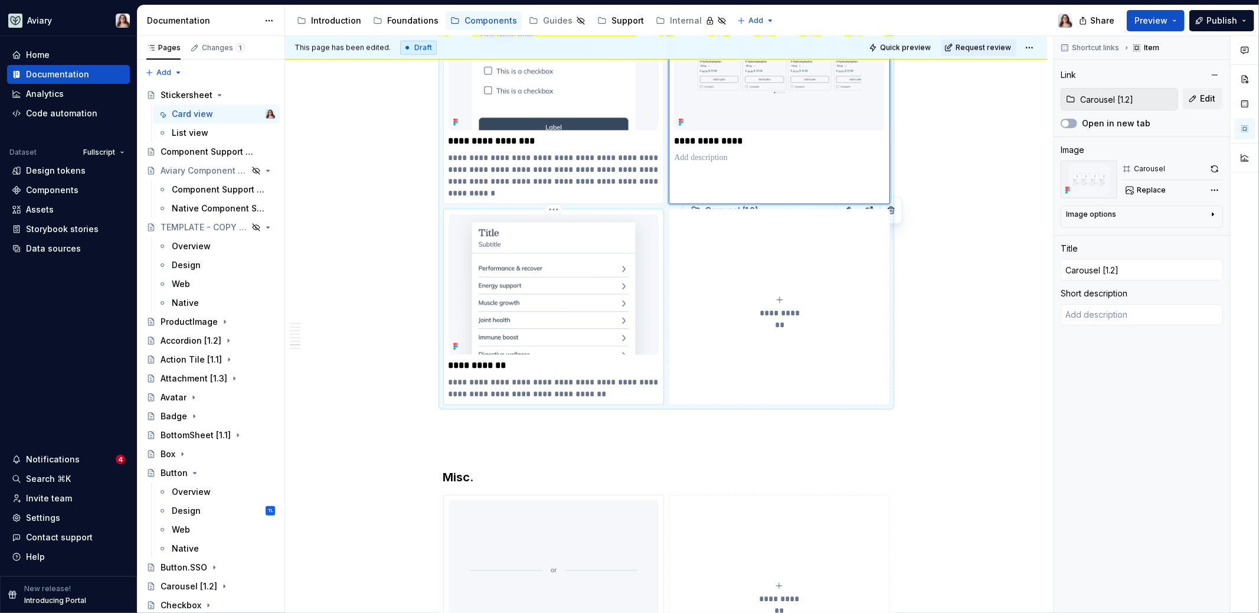
click at [565, 376] on p "**********" at bounding box center [554, 388] width 211 height 24
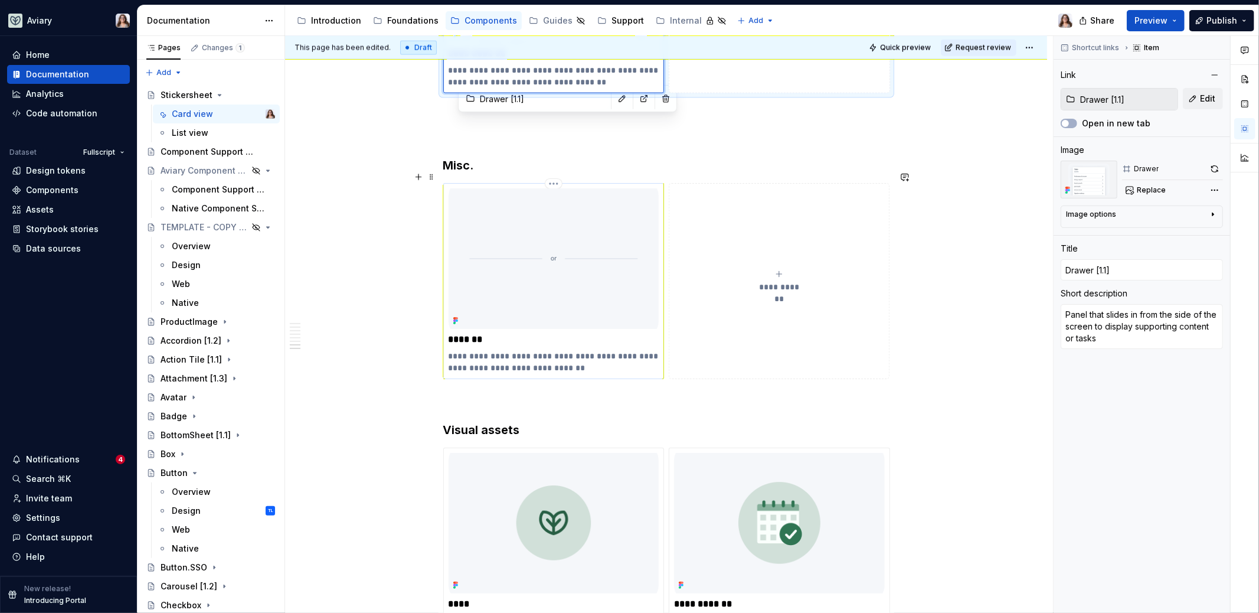
click at [560, 350] on p "**********" at bounding box center [554, 362] width 211 height 24
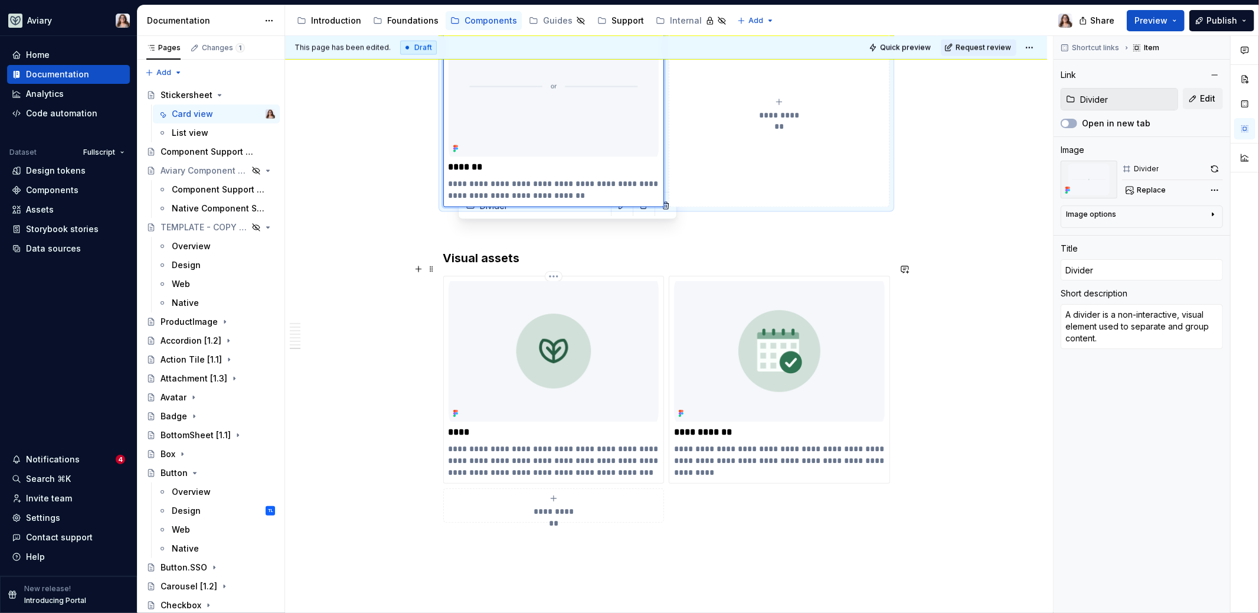
scroll to position [5581, 0]
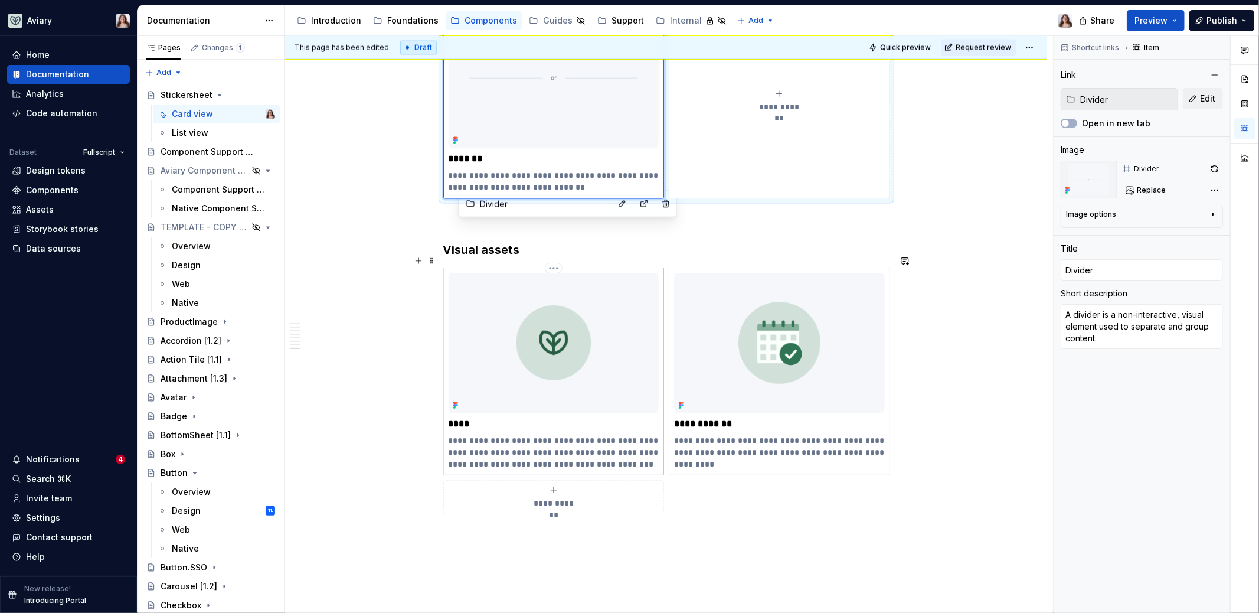
click at [558, 418] on p "****" at bounding box center [554, 424] width 211 height 12
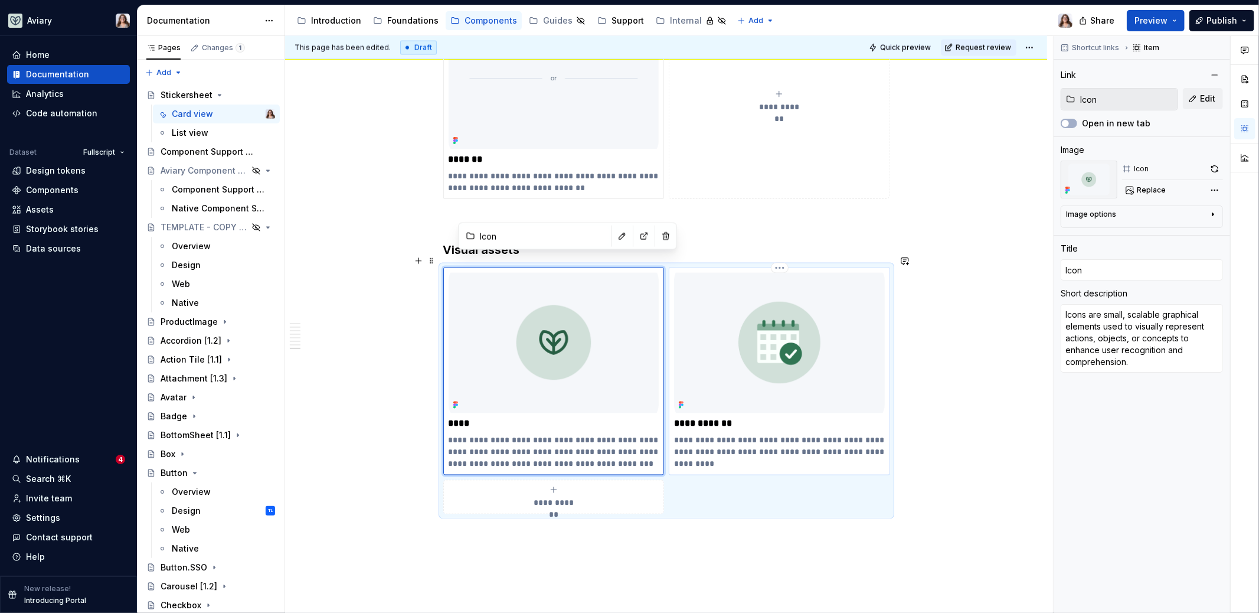
click at [736, 418] on p "**********" at bounding box center [779, 424] width 211 height 12
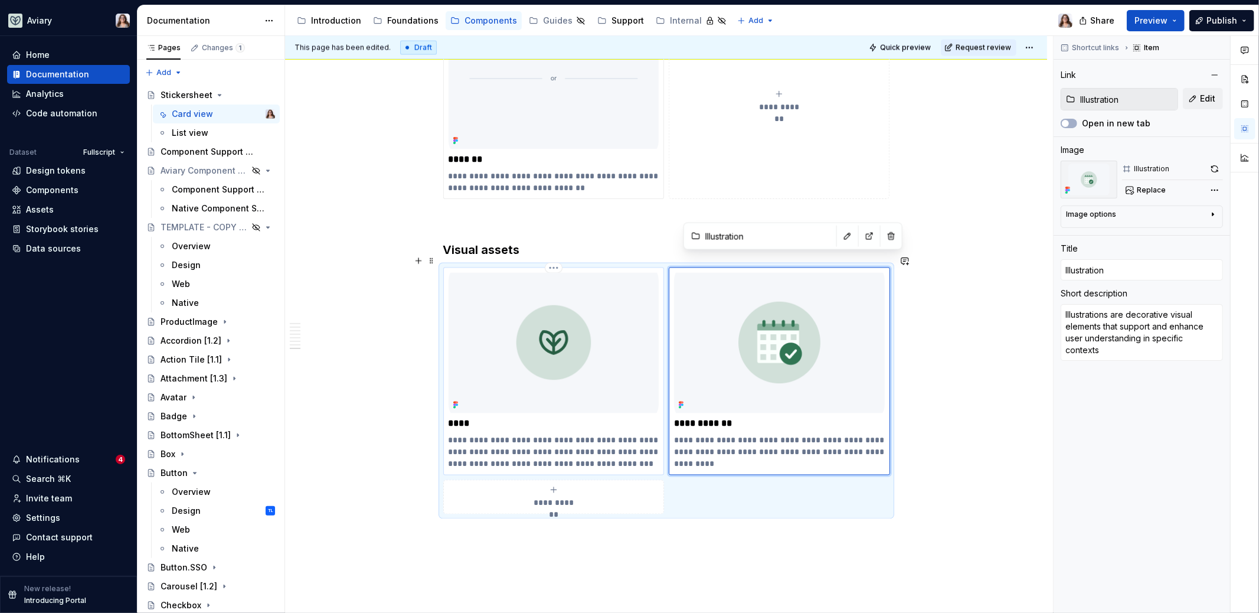
scroll to position [5694, 0]
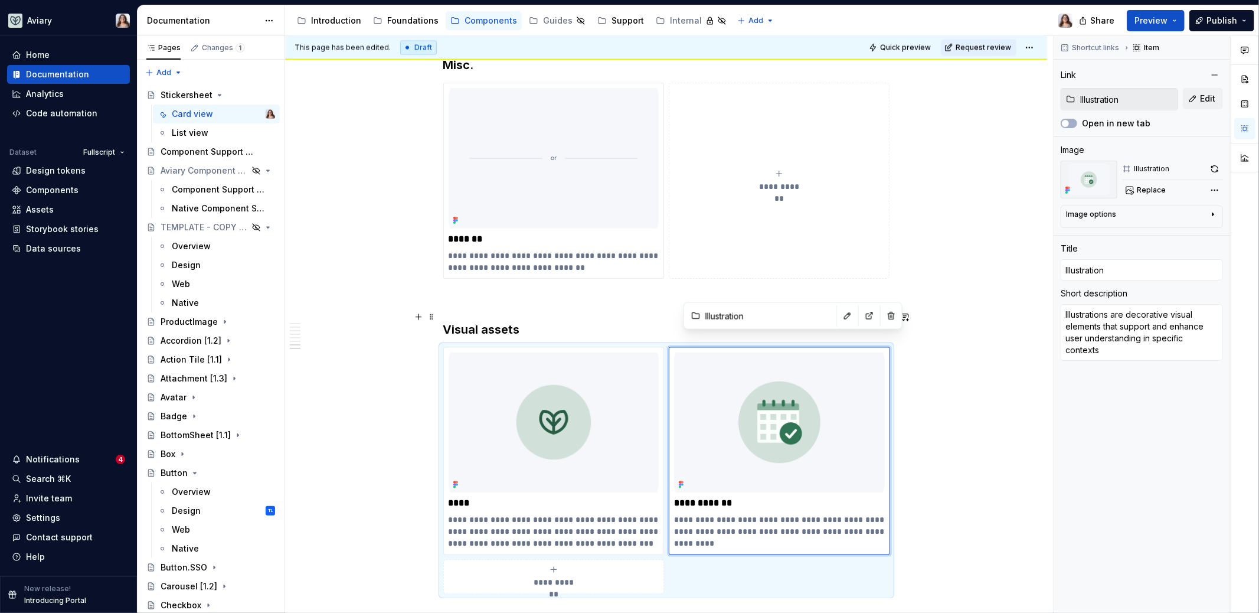
click at [529, 321] on h3 "Visual assets" at bounding box center [666, 329] width 446 height 17
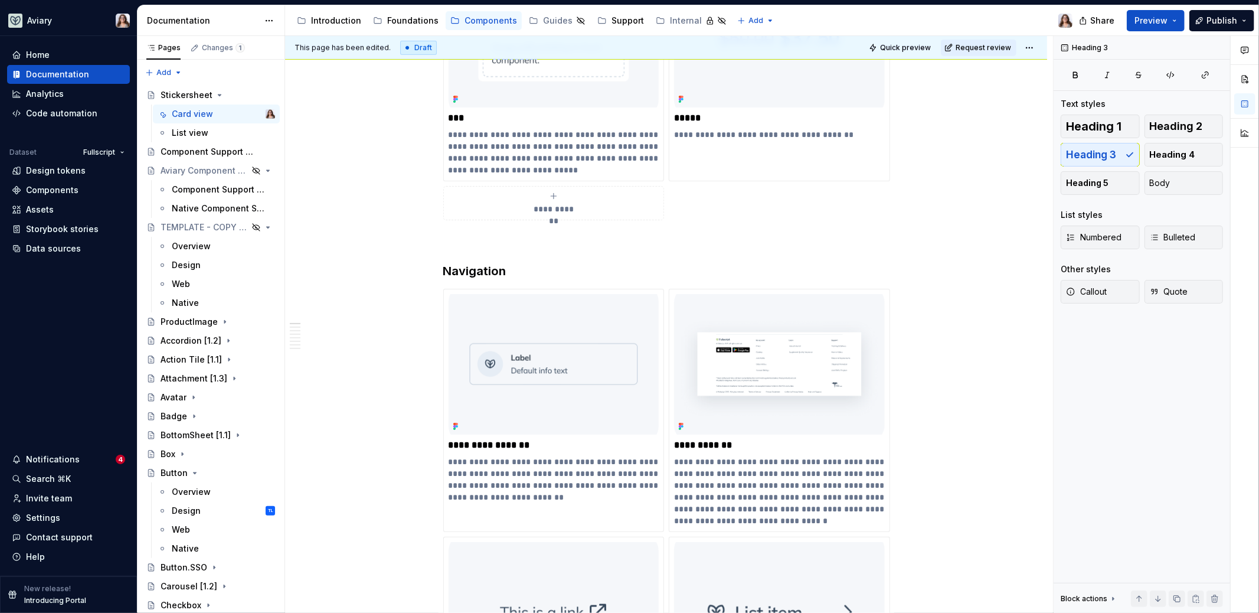
scroll to position [0, 0]
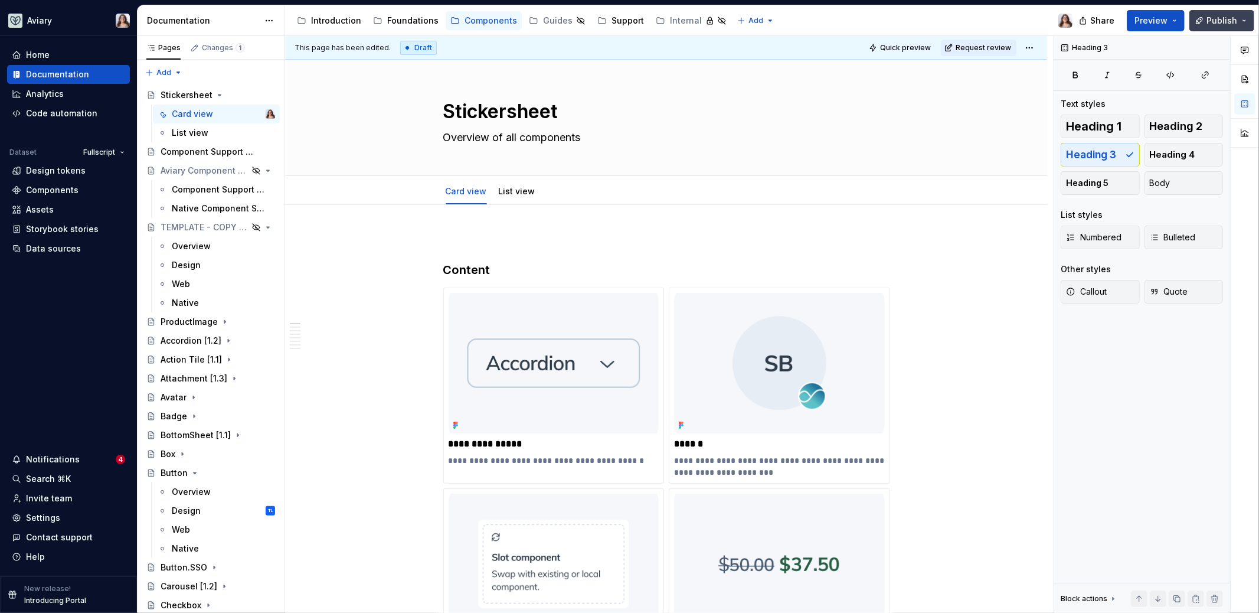
click at [1217, 20] on span "Publish" at bounding box center [1221, 21] width 31 height 12
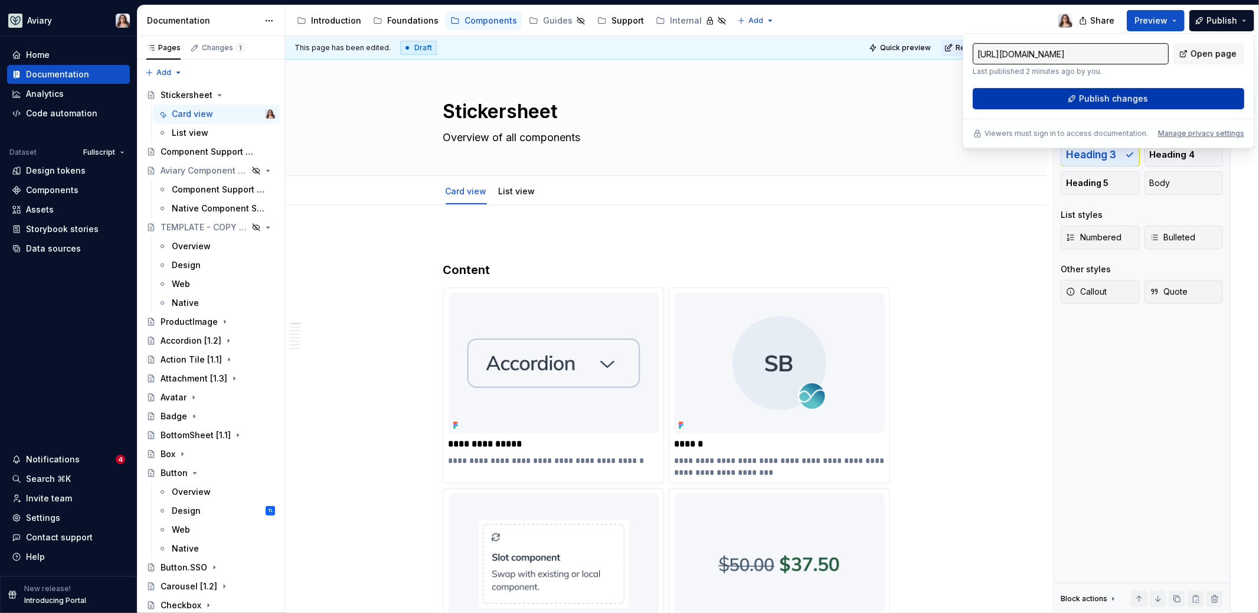
click at [1083, 97] on span "Publish changes" at bounding box center [1113, 99] width 69 height 12
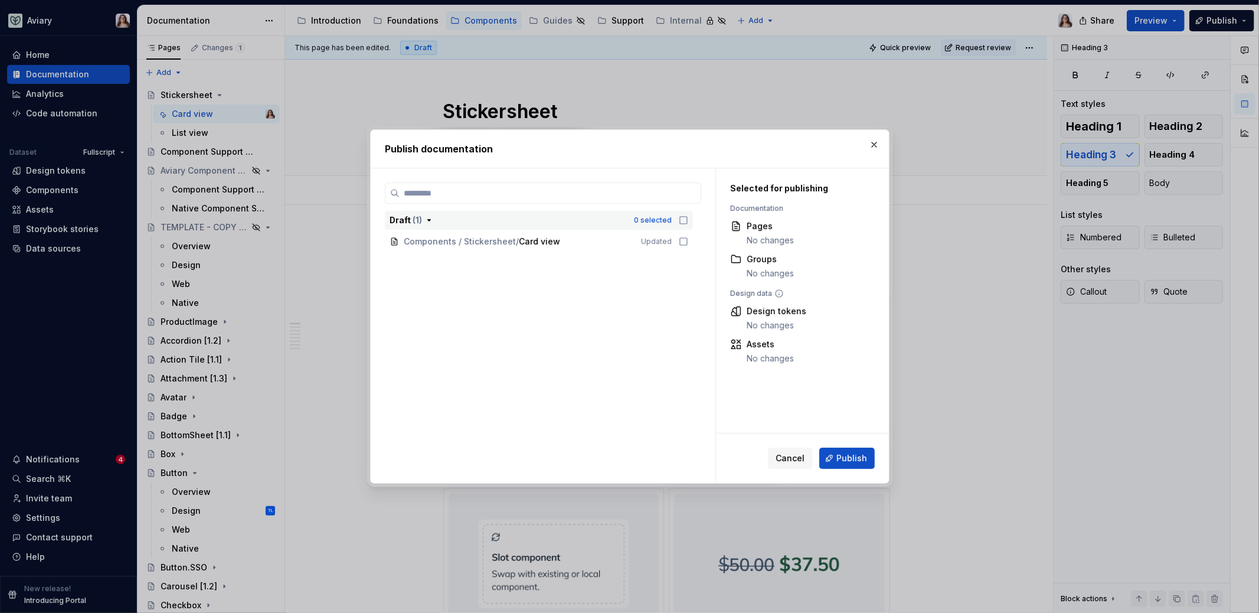
click at [680, 218] on icon "button" at bounding box center [683, 219] width 9 height 9
click at [844, 459] on span "Publish" at bounding box center [851, 458] width 31 height 12
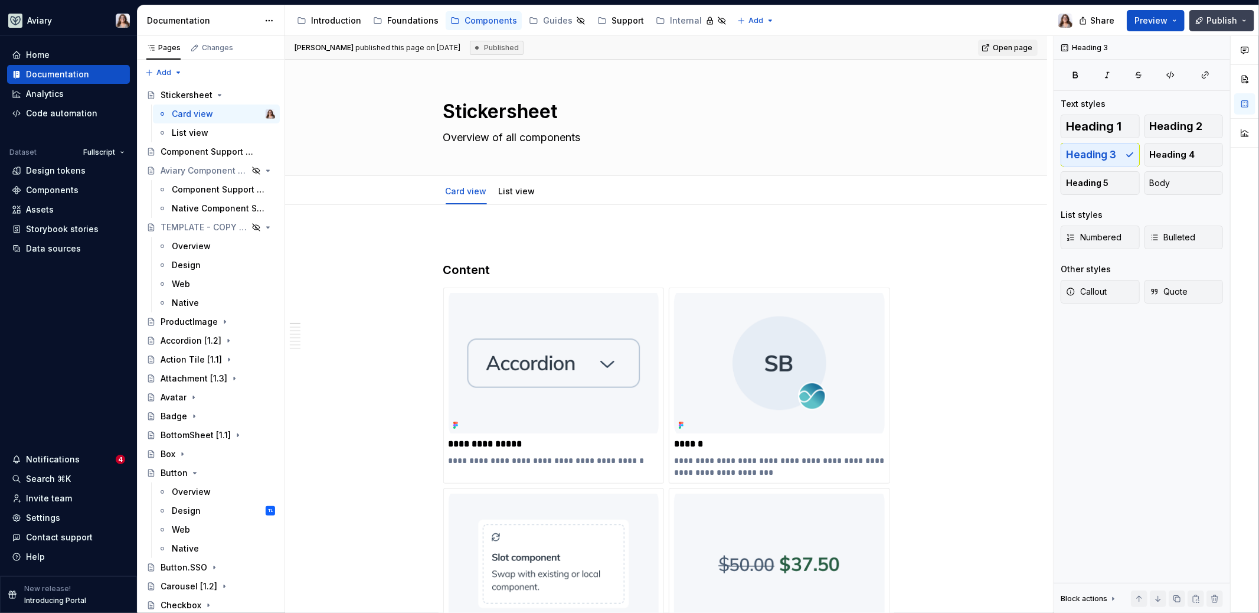
click at [1221, 17] on span "Publish" at bounding box center [1221, 21] width 31 height 12
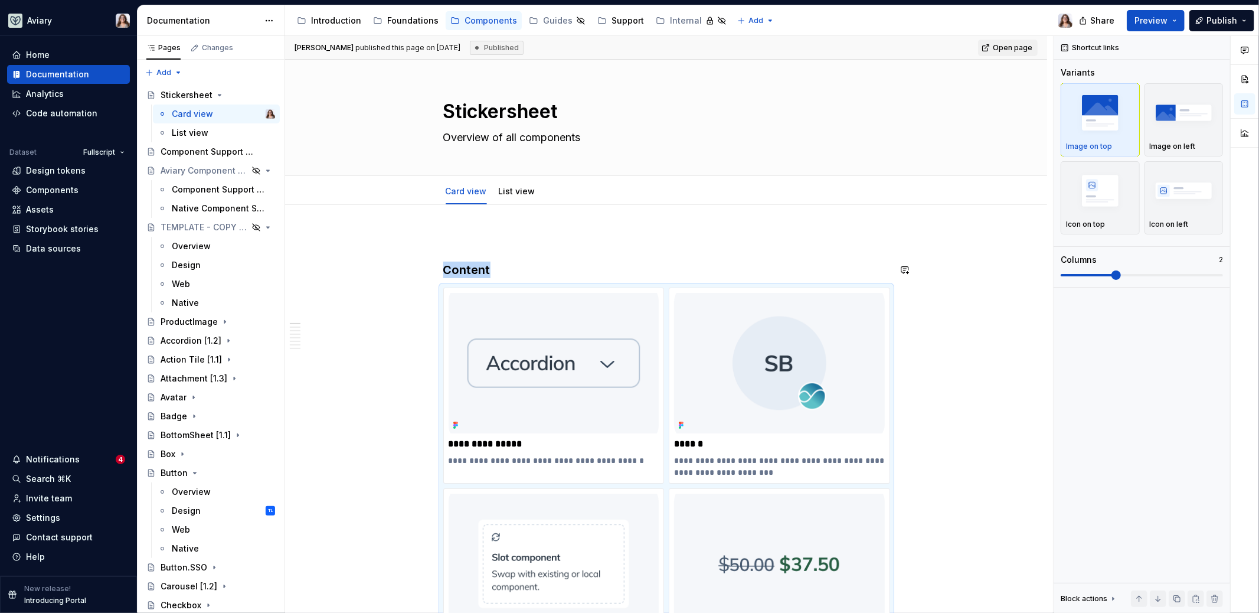
scroll to position [131, 0]
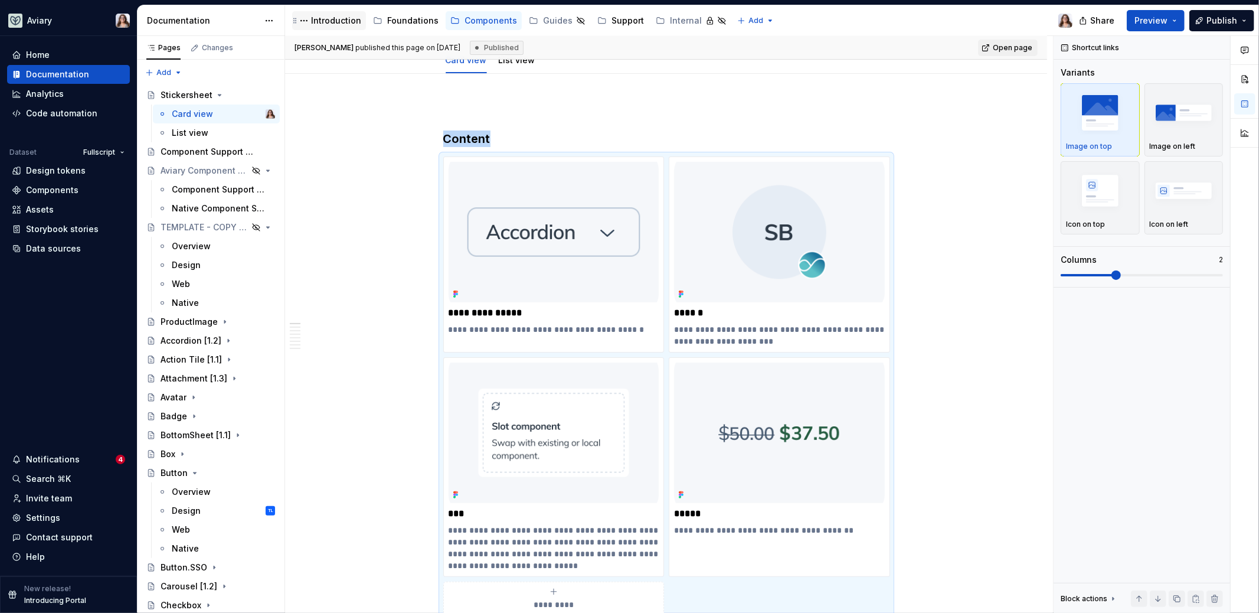
click at [344, 19] on div "Introduction" at bounding box center [336, 21] width 50 height 12
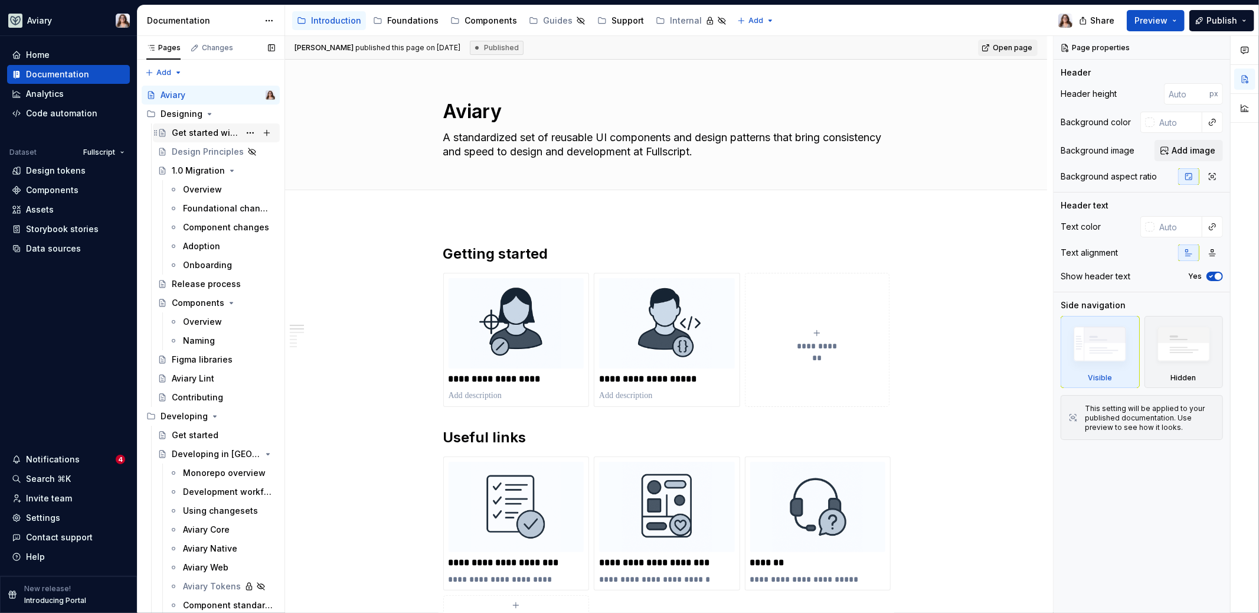
click at [200, 133] on div "Get started with Aviary 1.0" at bounding box center [206, 133] width 68 height 12
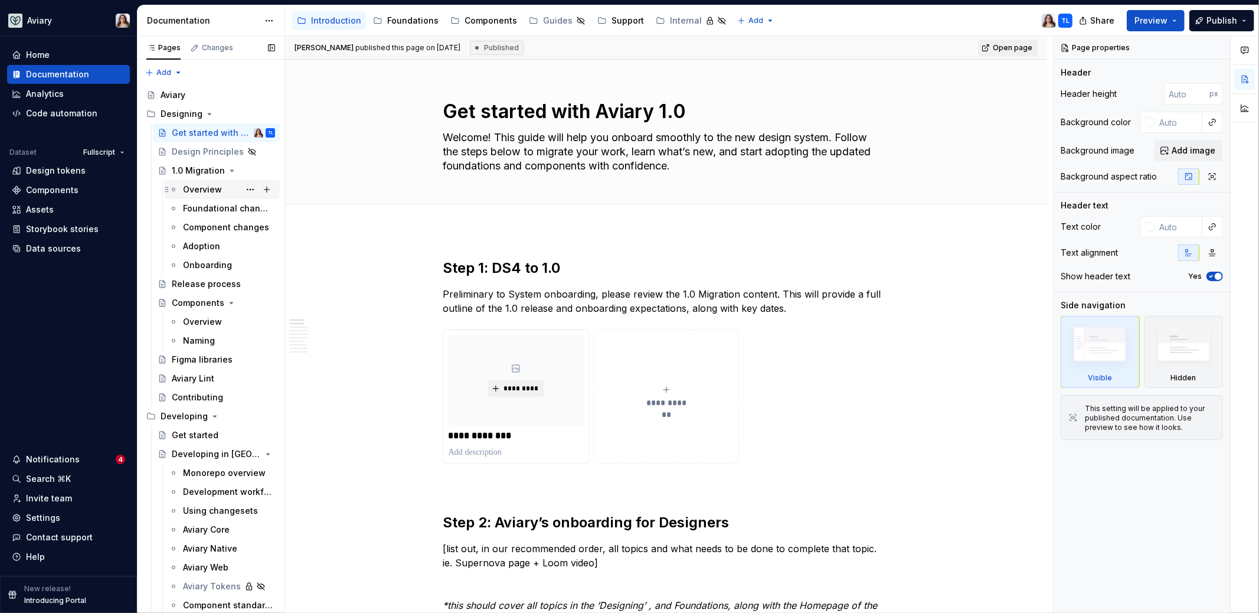
click at [196, 191] on div "Overview" at bounding box center [202, 190] width 39 height 12
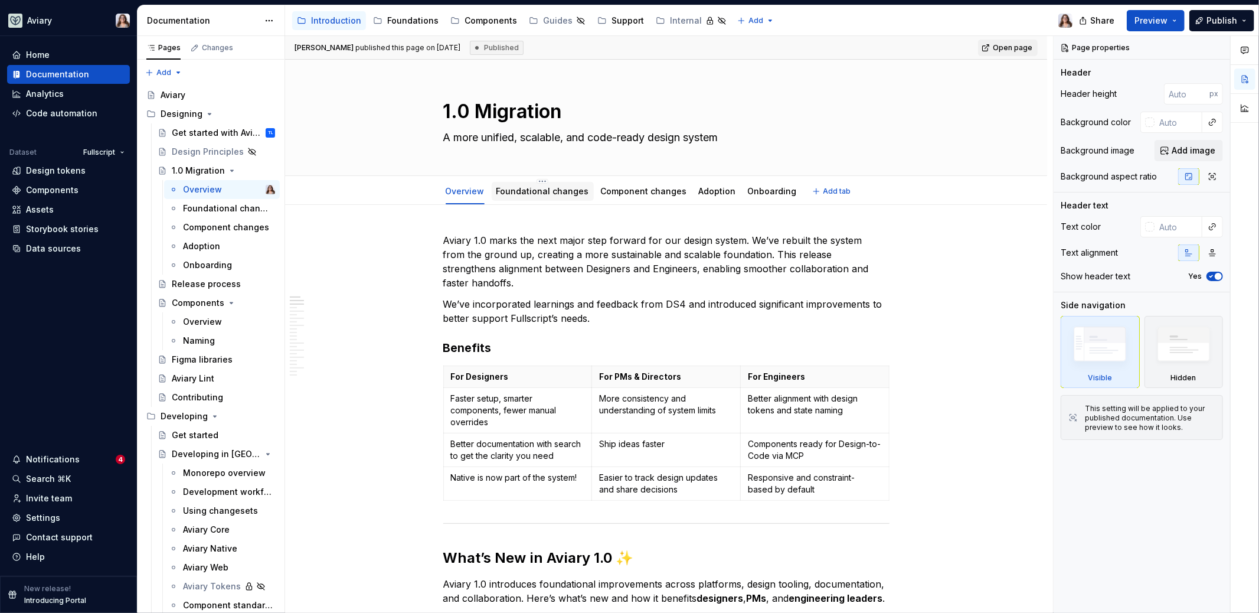
click at [528, 191] on link "Foundational changes" at bounding box center [542, 191] width 93 height 10
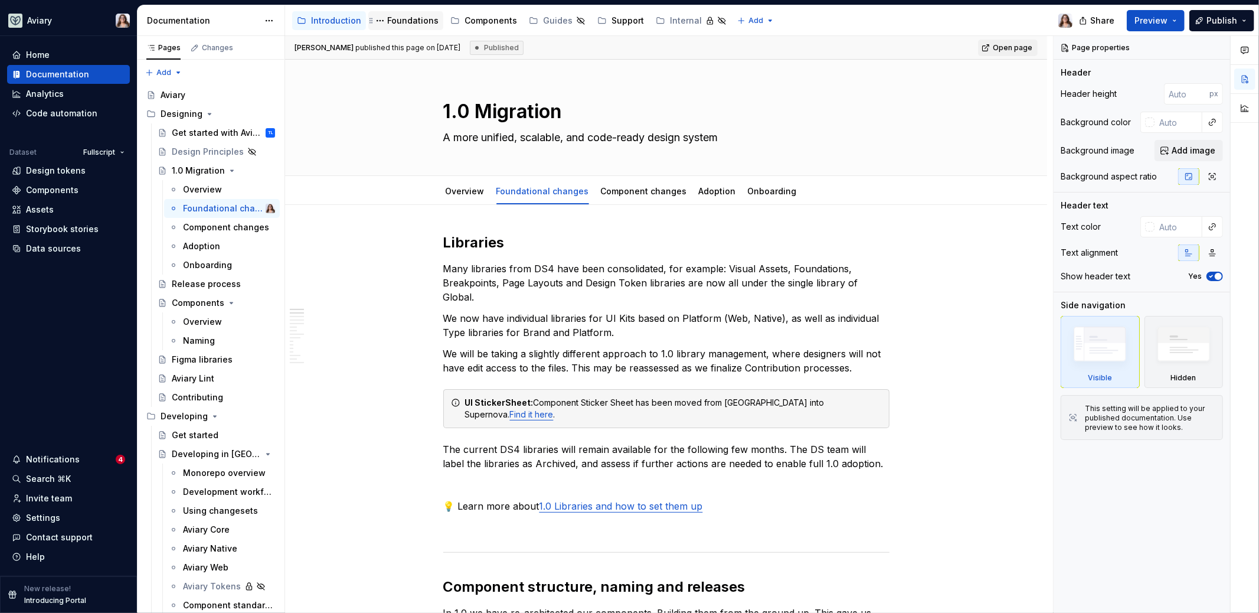
click at [412, 28] on div "Foundations" at bounding box center [405, 20] width 75 height 19
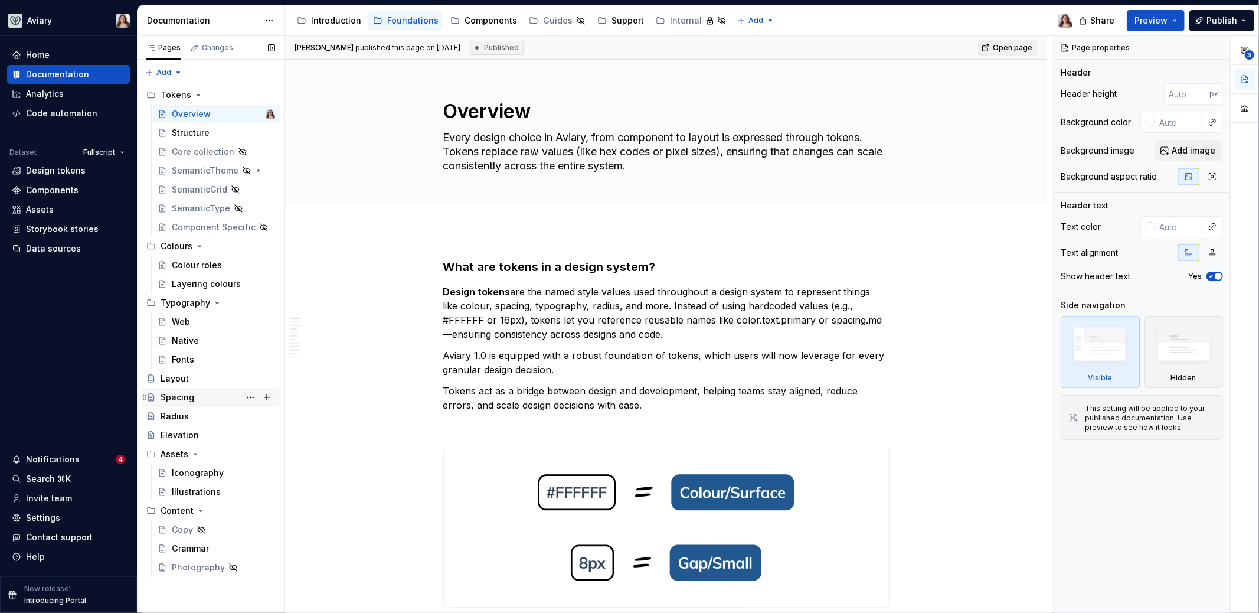
click at [184, 398] on div "Spacing" at bounding box center [178, 397] width 34 height 12
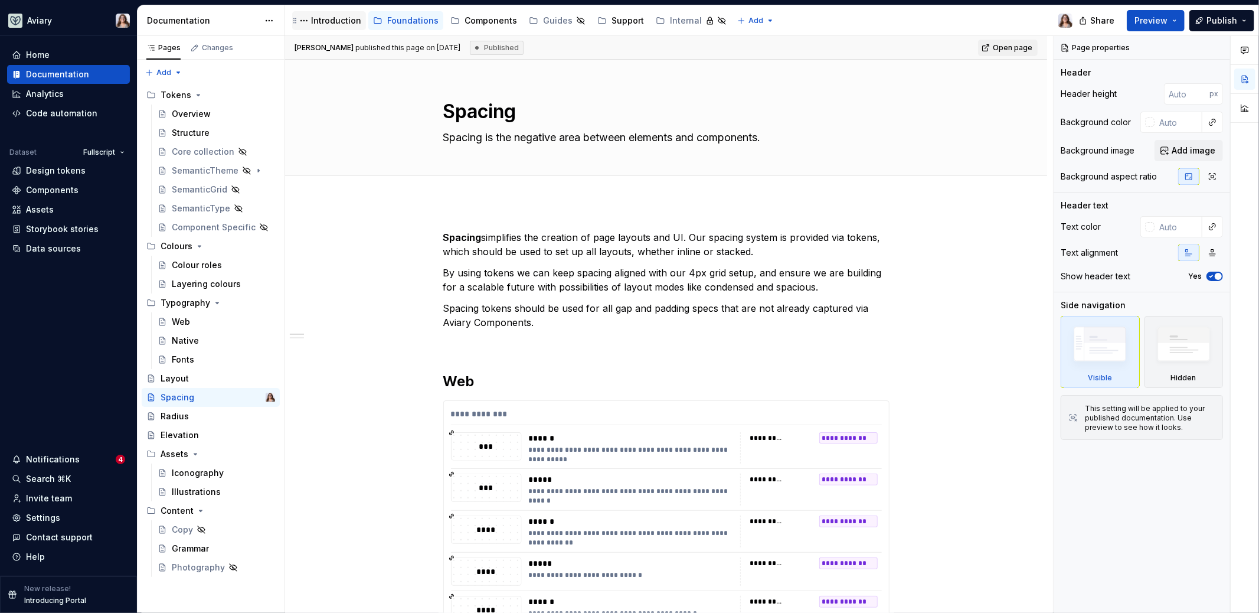
click at [330, 21] on div "Introduction" at bounding box center [336, 21] width 50 height 12
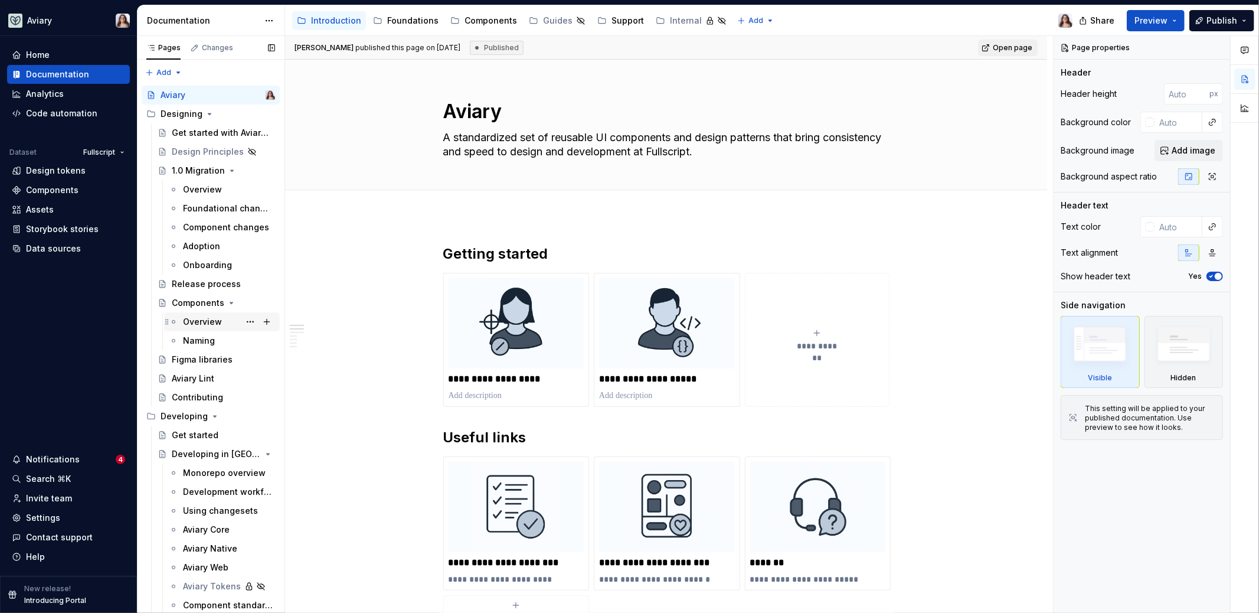
click at [202, 325] on div "Overview" at bounding box center [202, 322] width 39 height 12
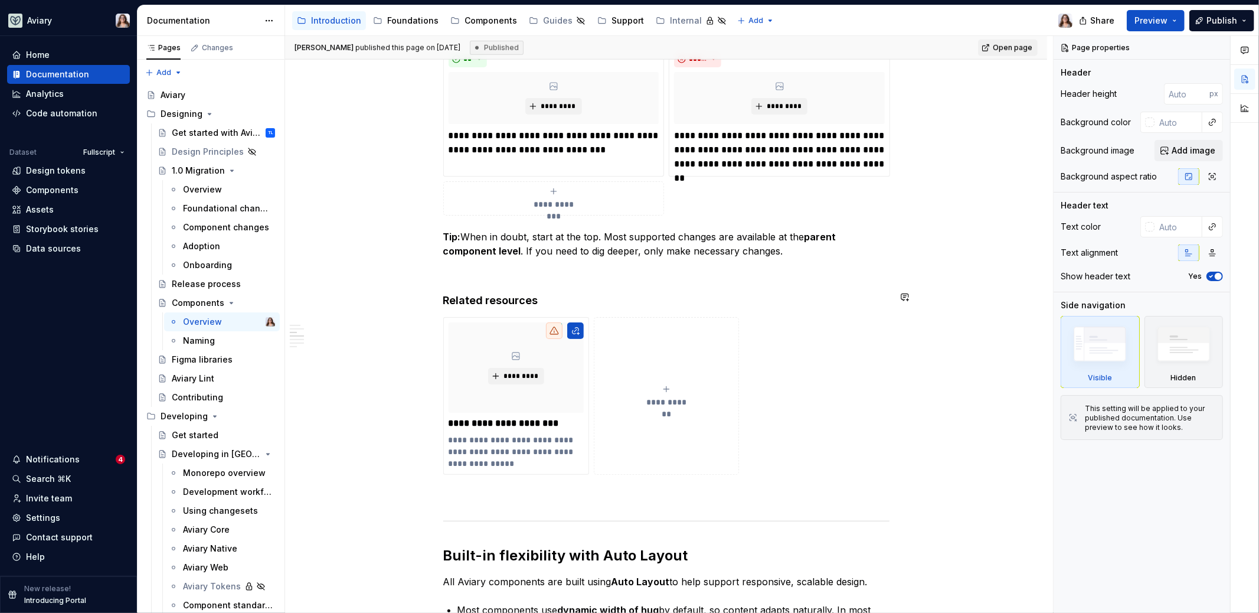
scroll to position [820, 0]
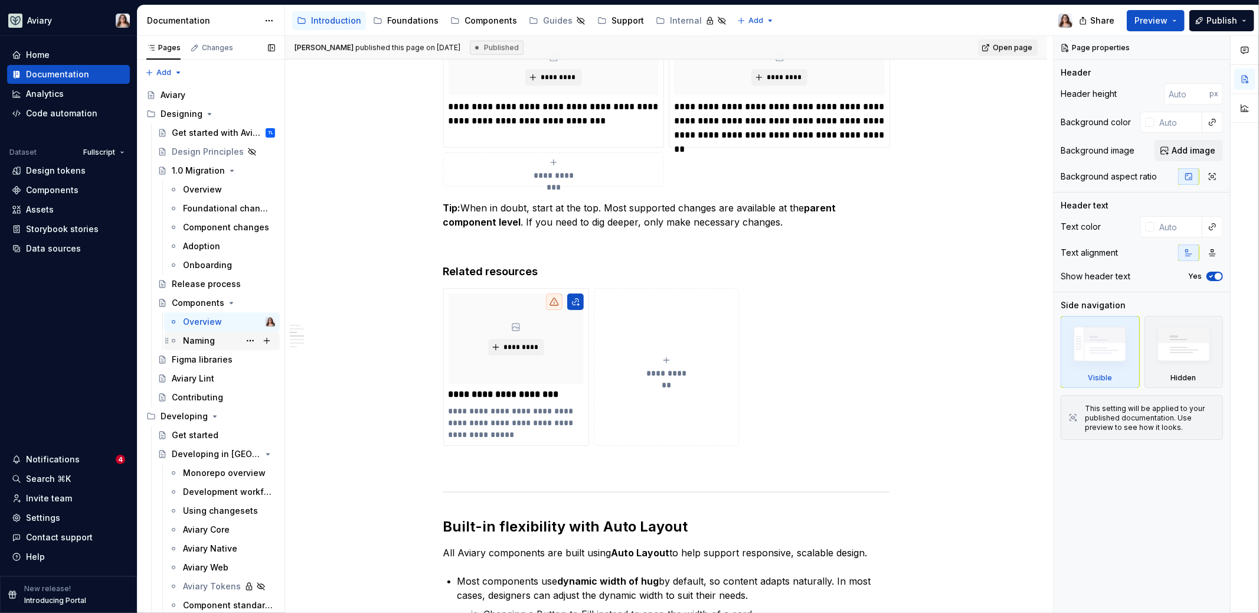
click at [197, 344] on div "Naming" at bounding box center [199, 341] width 32 height 12
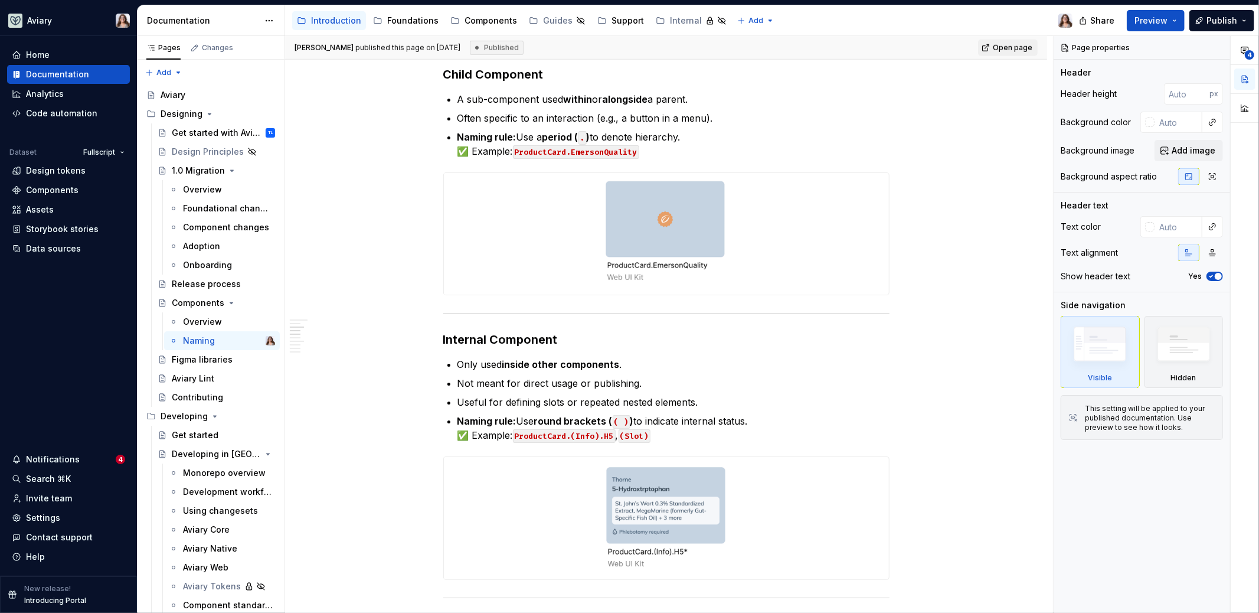
scroll to position [299, 0]
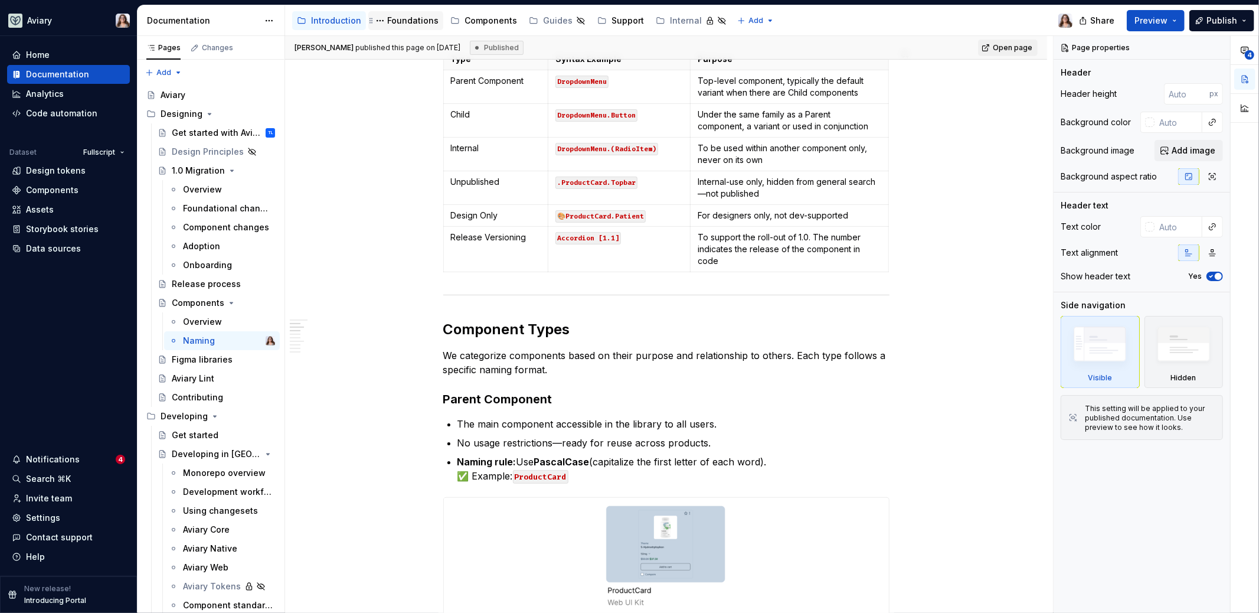
click at [411, 22] on div "Foundations" at bounding box center [412, 21] width 51 height 12
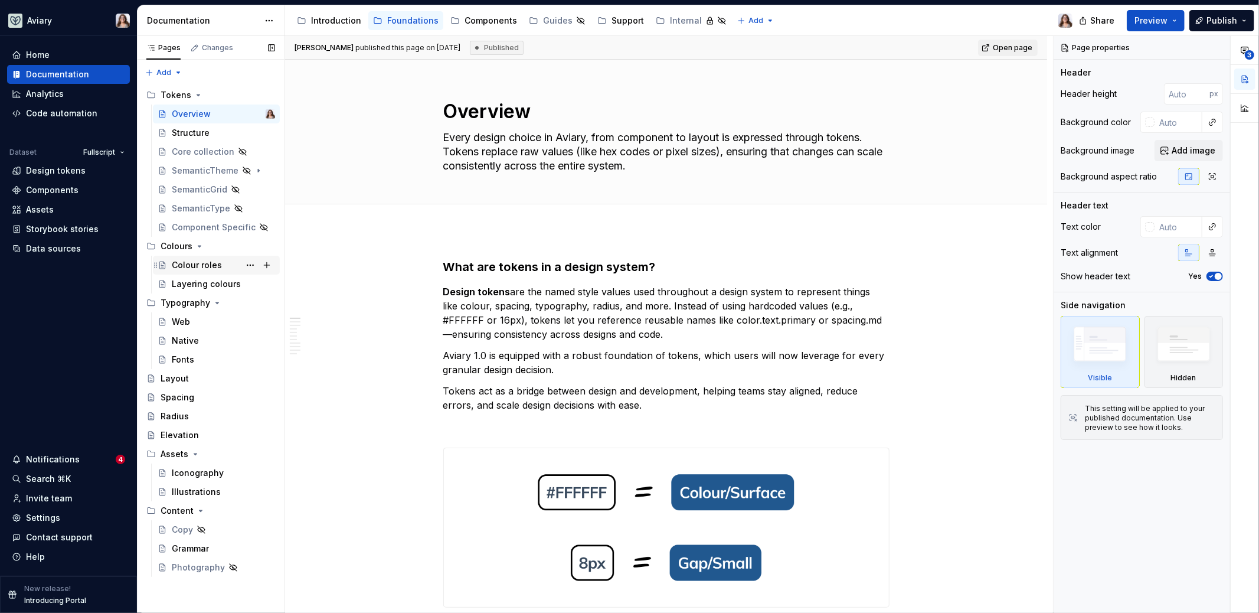
click at [189, 260] on div "Colour roles" at bounding box center [197, 265] width 50 height 12
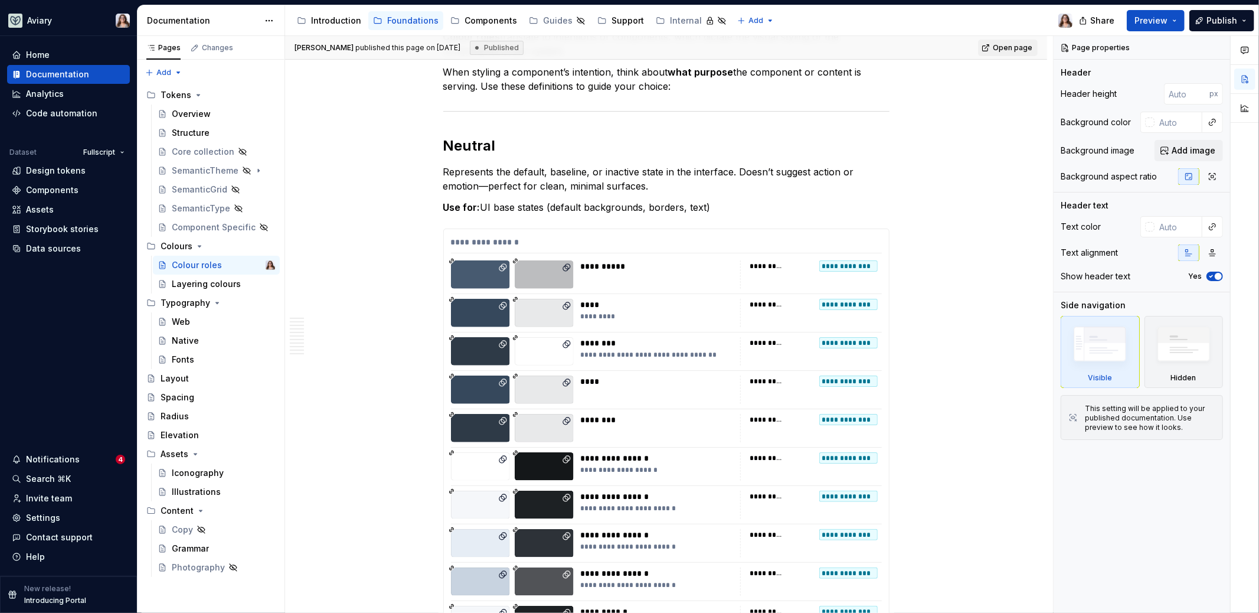
scroll to position [1013, 0]
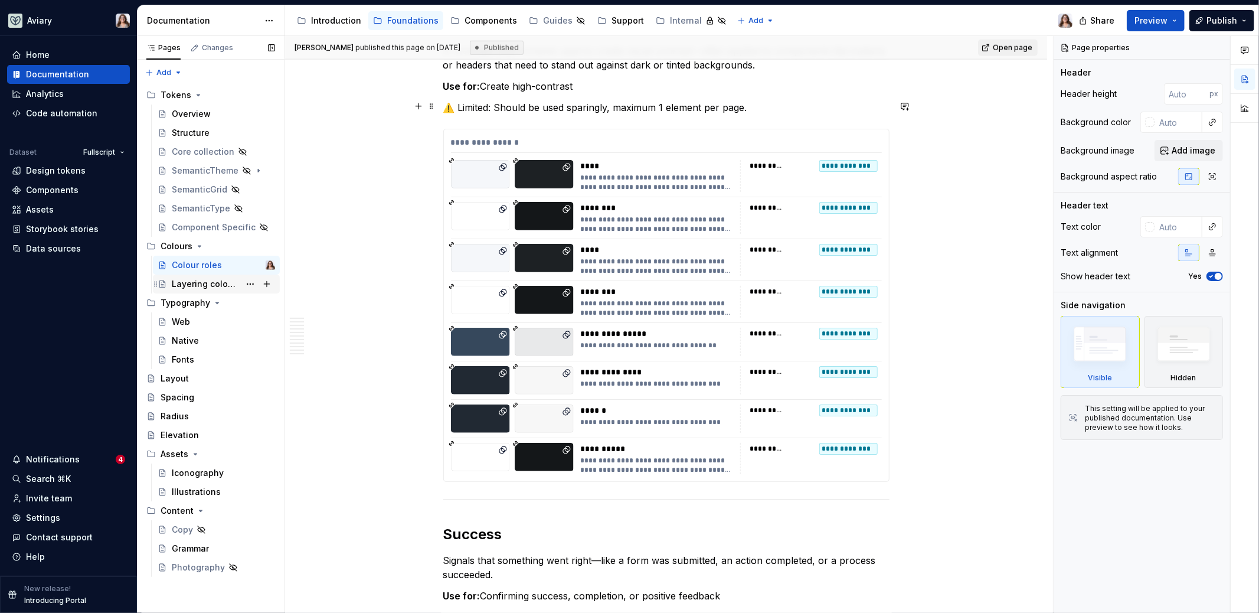
click at [184, 289] on div "Layering colours" at bounding box center [206, 284] width 68 height 12
click at [193, 285] on div "Layering colours" at bounding box center [206, 284] width 68 height 12
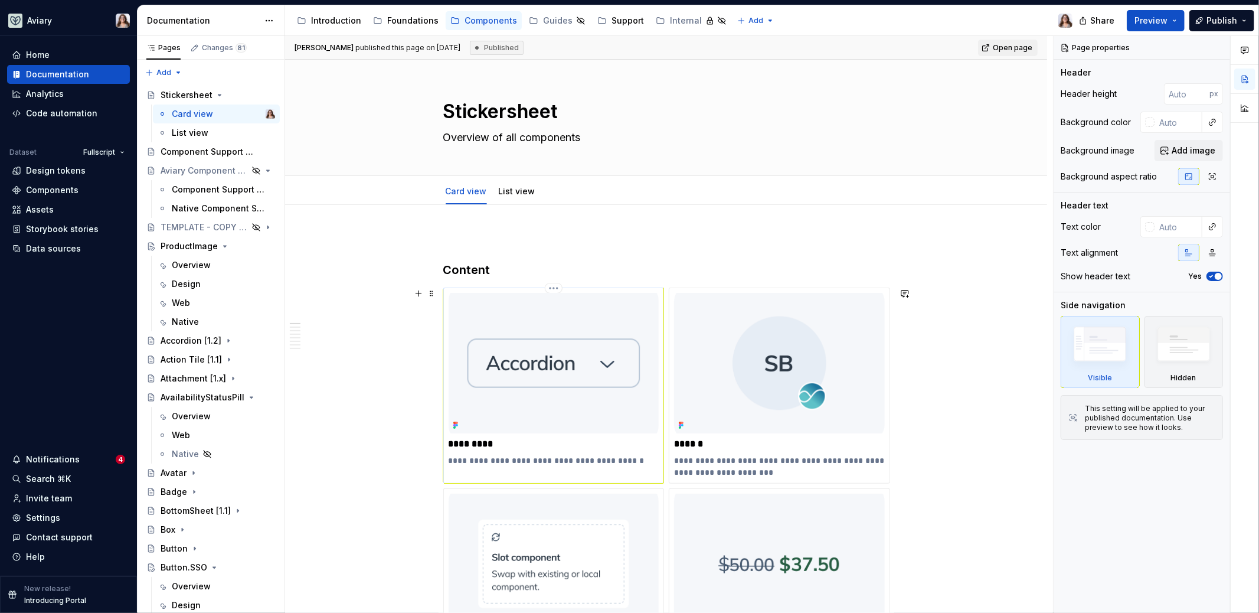
click at [577, 458] on p "**********" at bounding box center [554, 460] width 211 height 12
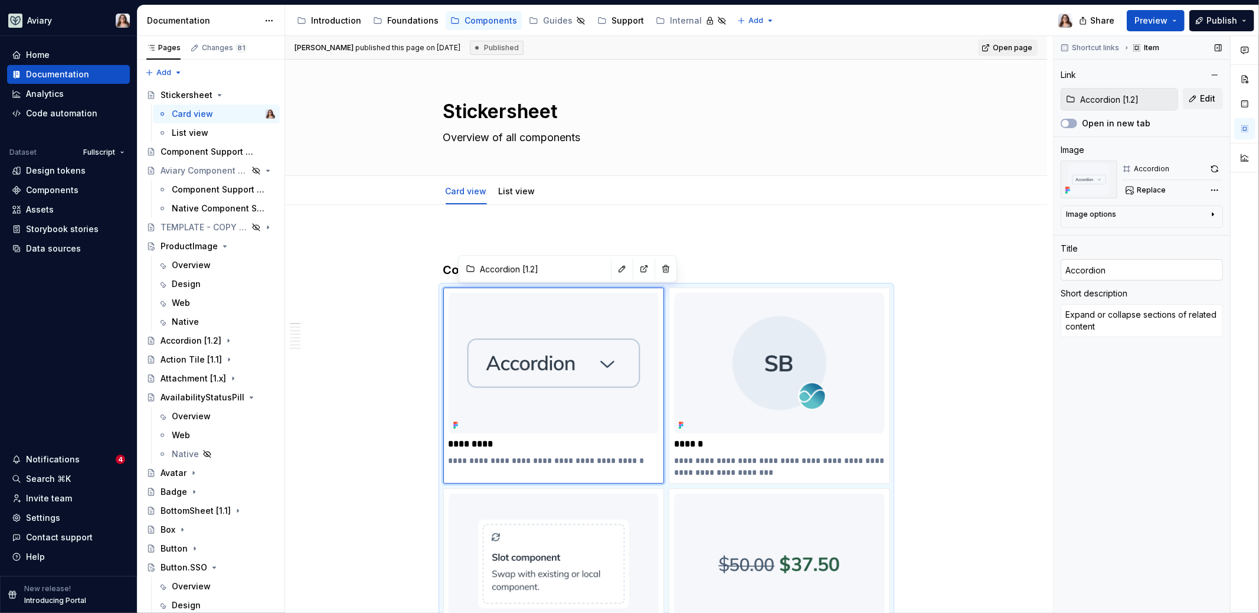
type textarea "*"
click at [1114, 266] on input "Accordion" at bounding box center [1142, 269] width 162 height 21
type input "Accordion"
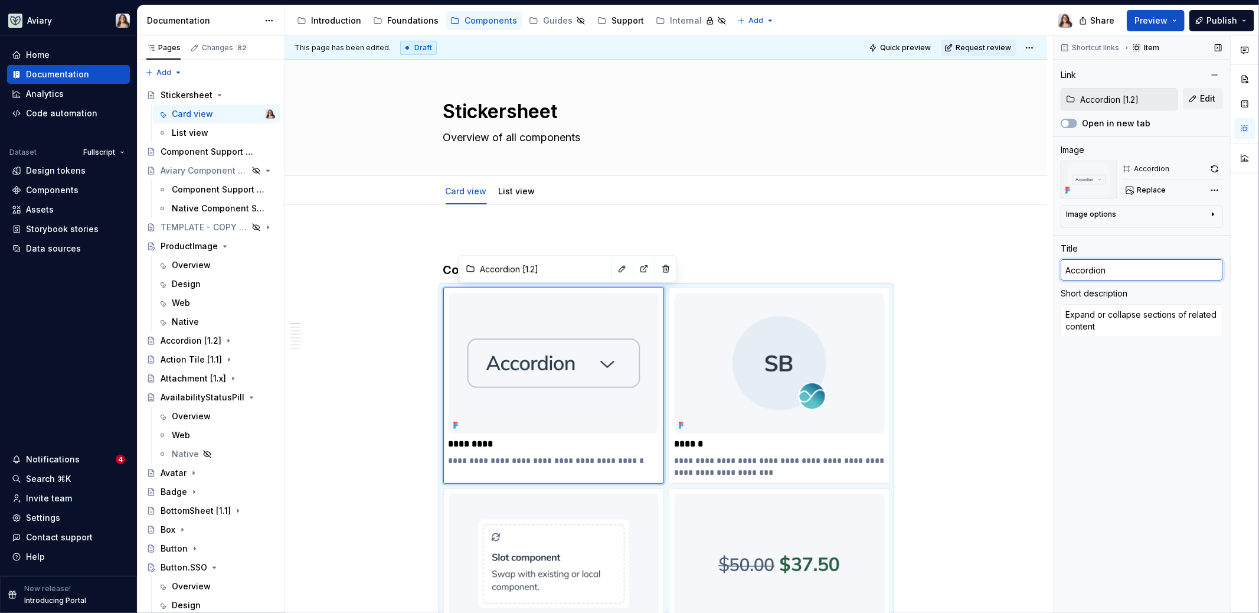
type textarea "*"
type input "Accordion ["
type textarea "*"
type input "Accordion [1"
type textarea "*"
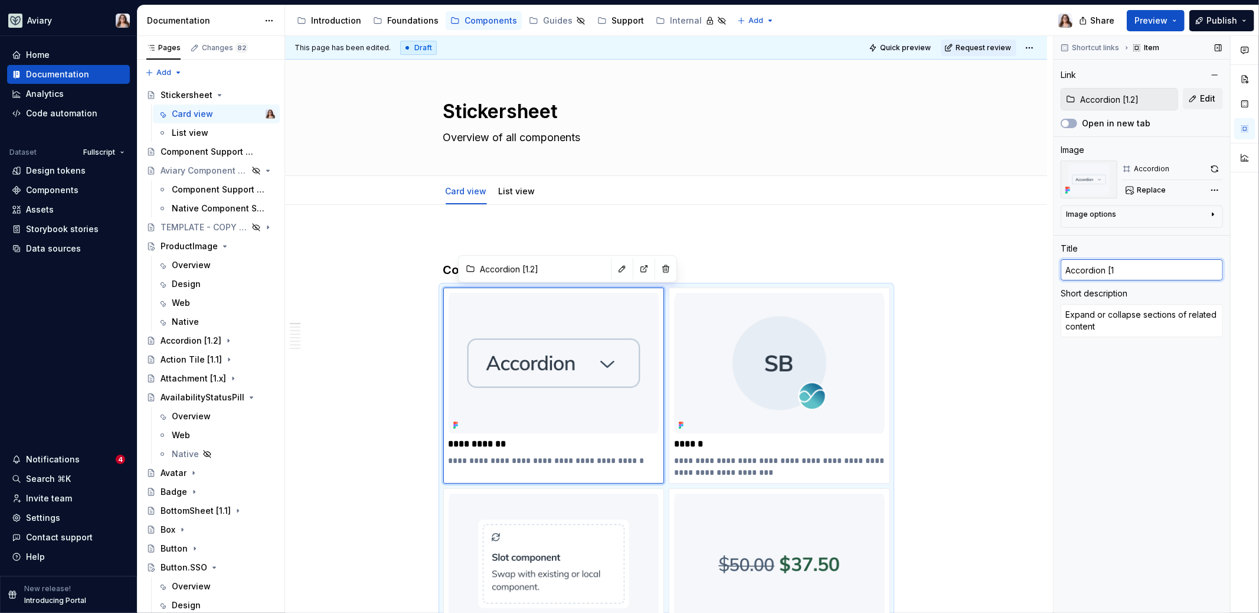
type input "Accordion [1."
type textarea "*"
type input "Accordion [1.2"
type textarea "*"
type input "Accordion [1.2]"
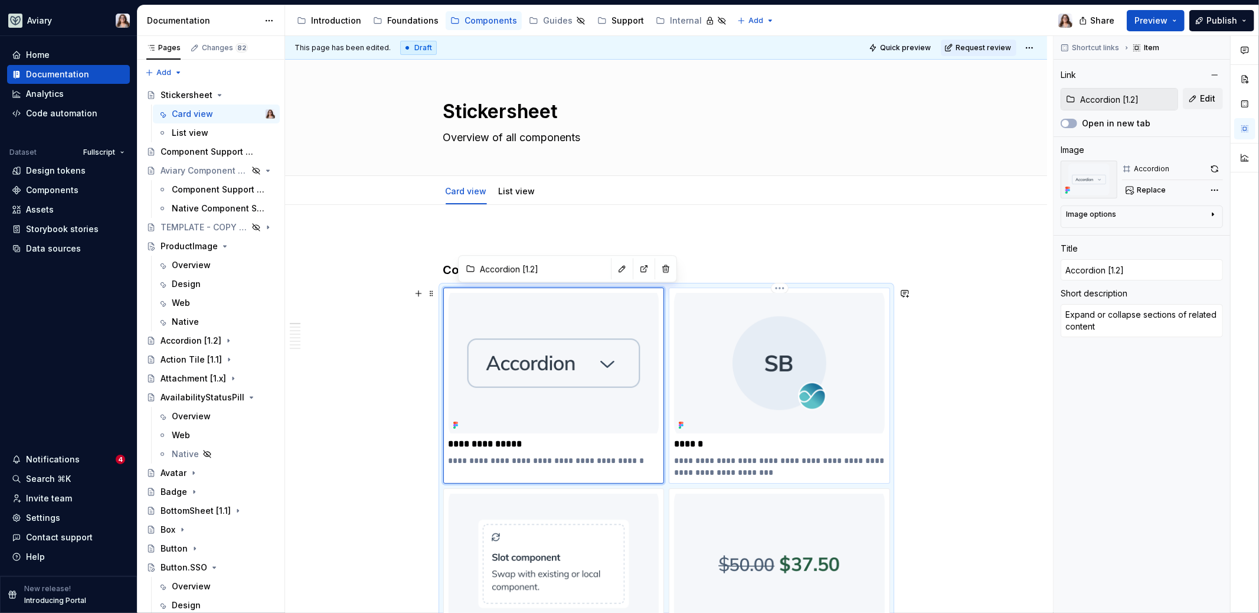
click at [797, 454] on p "**********" at bounding box center [779, 466] width 211 height 24
type textarea "*"
type input "Avatar"
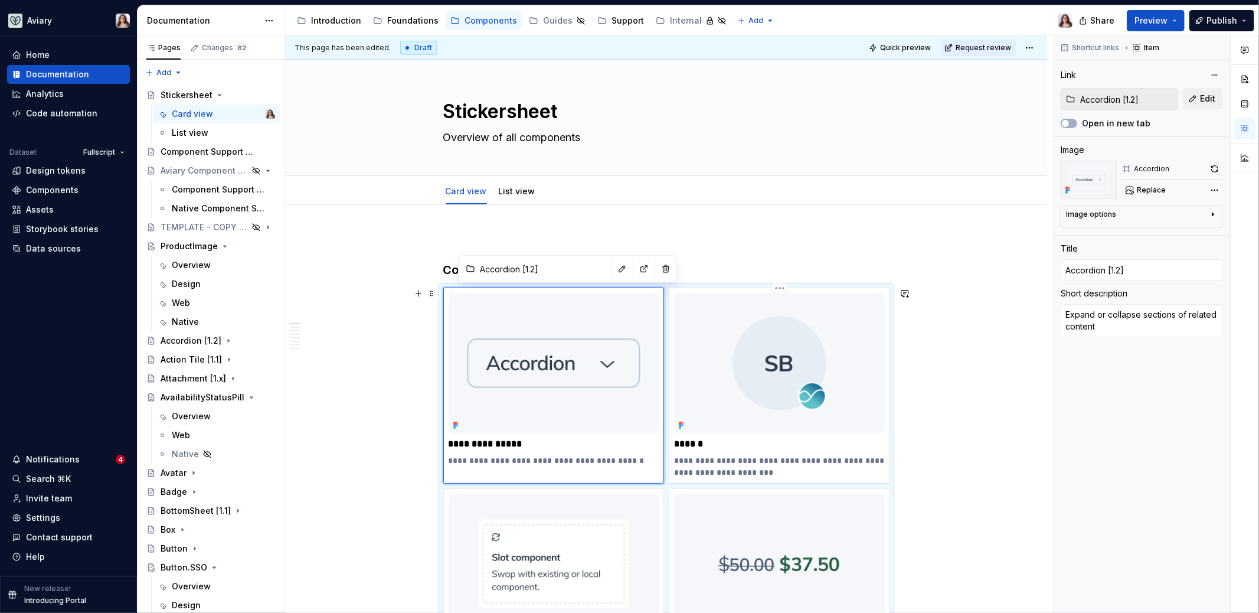
type textarea "Avatars are a visual way to represent a user (patients or practitioners)."
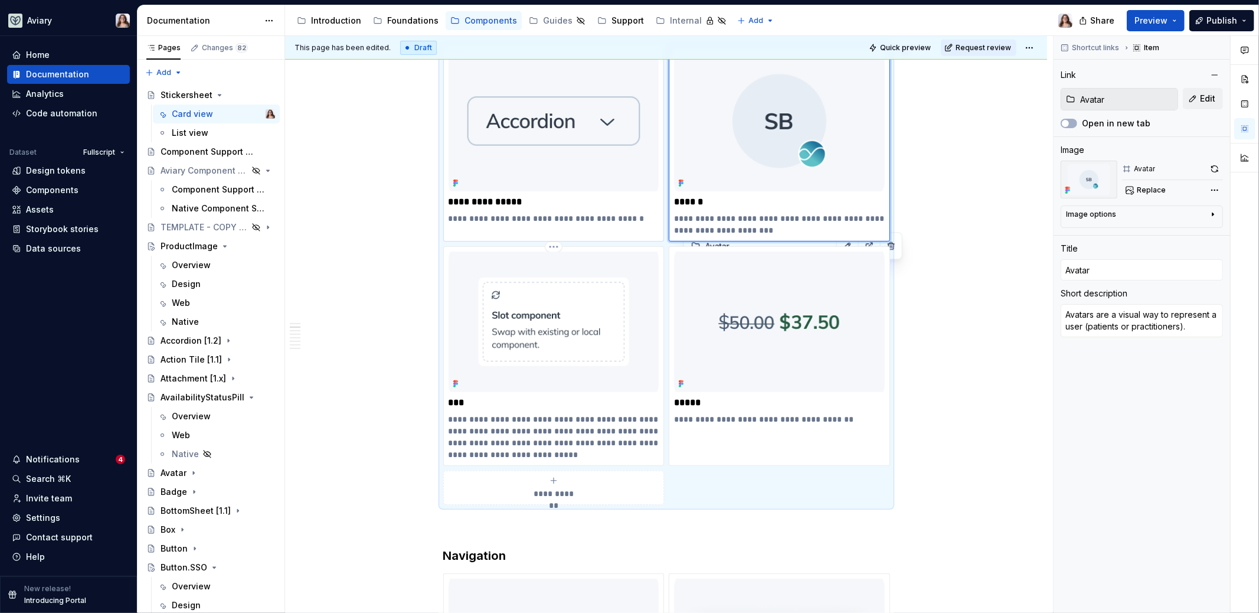
scroll to position [254, 0]
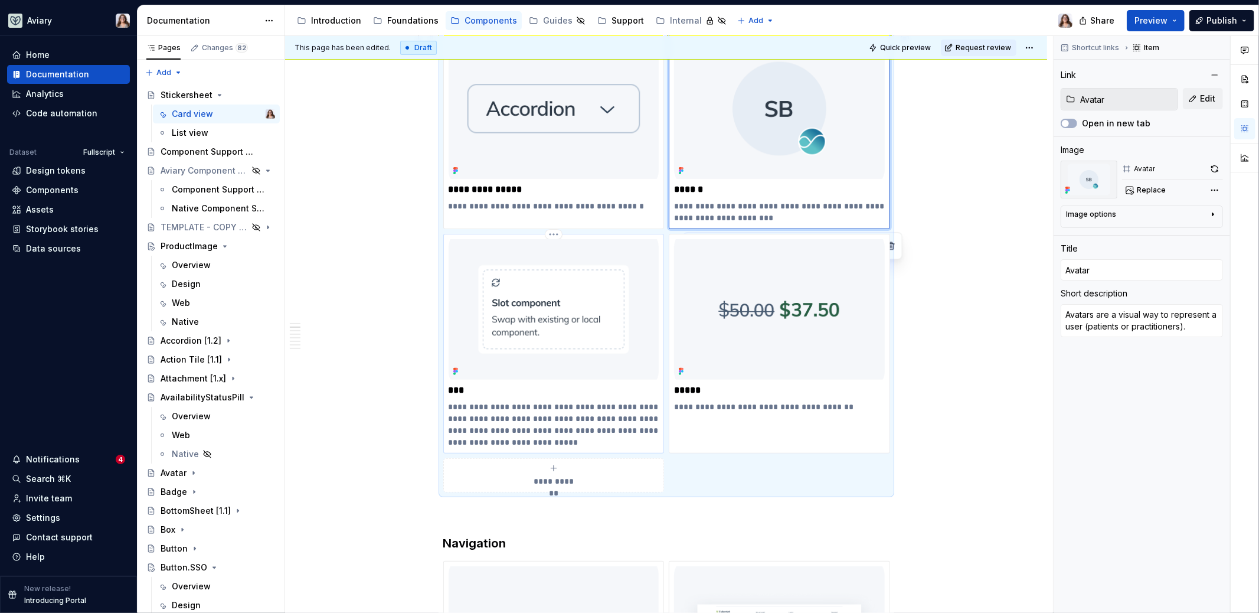
click at [581, 410] on p "**********" at bounding box center [554, 424] width 211 height 47
type textarea "*"
type input "Box"
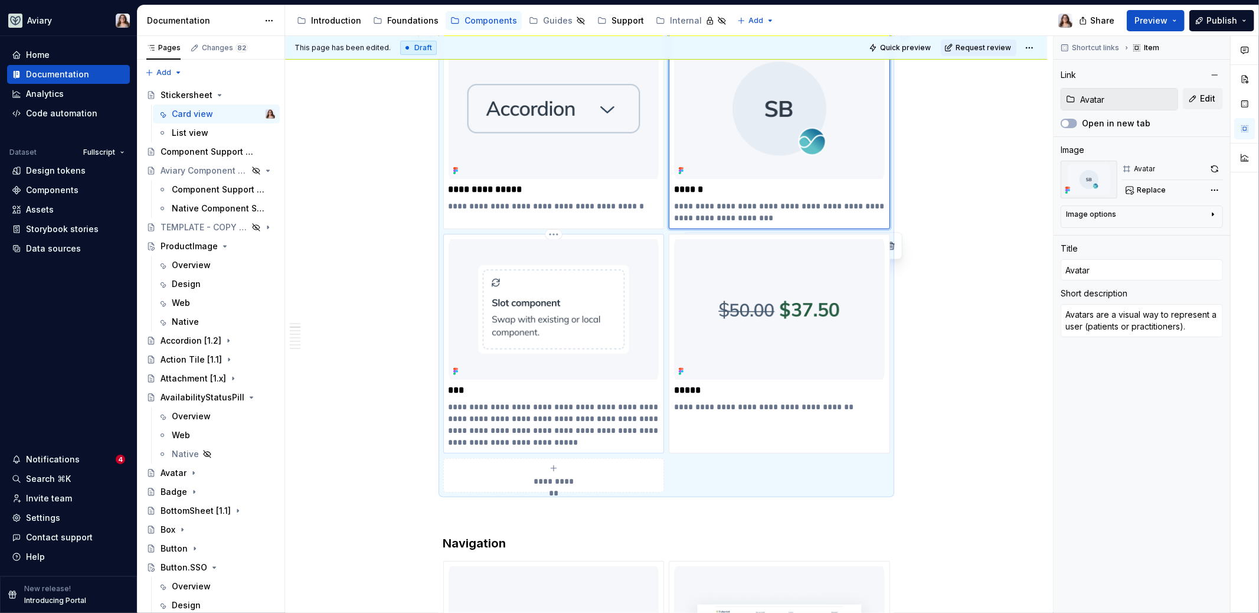
type textarea "The Box component is a flexible layout wrapper used to contain and organize con…"
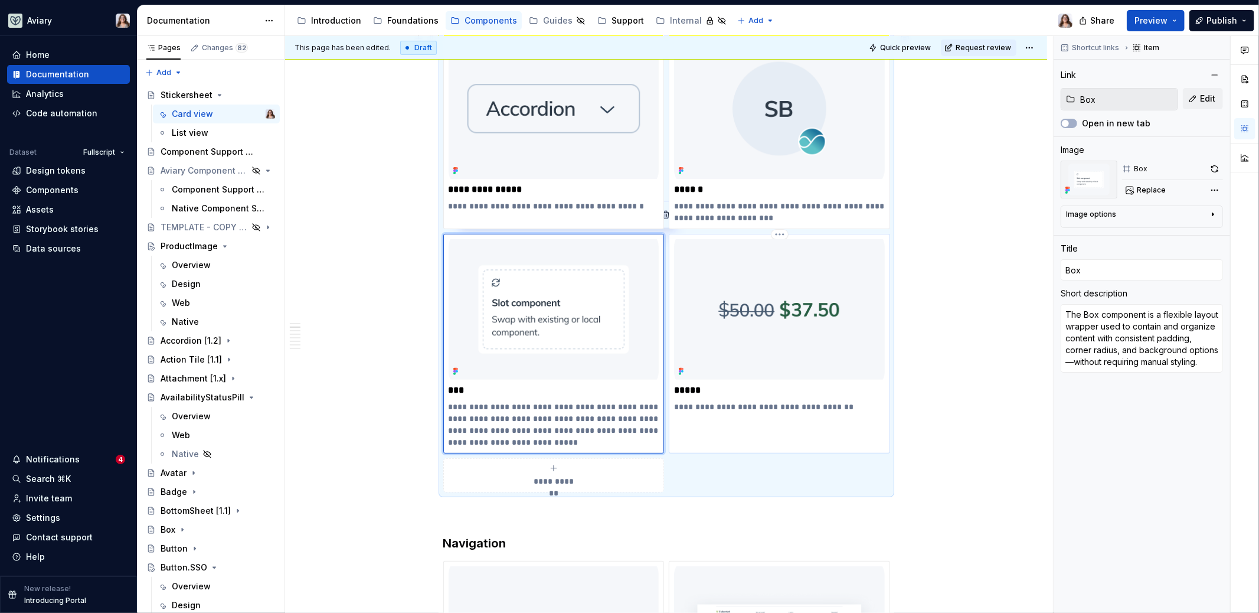
click at [748, 391] on p "*****" at bounding box center [779, 390] width 211 height 12
type textarea "*"
type input "Price"
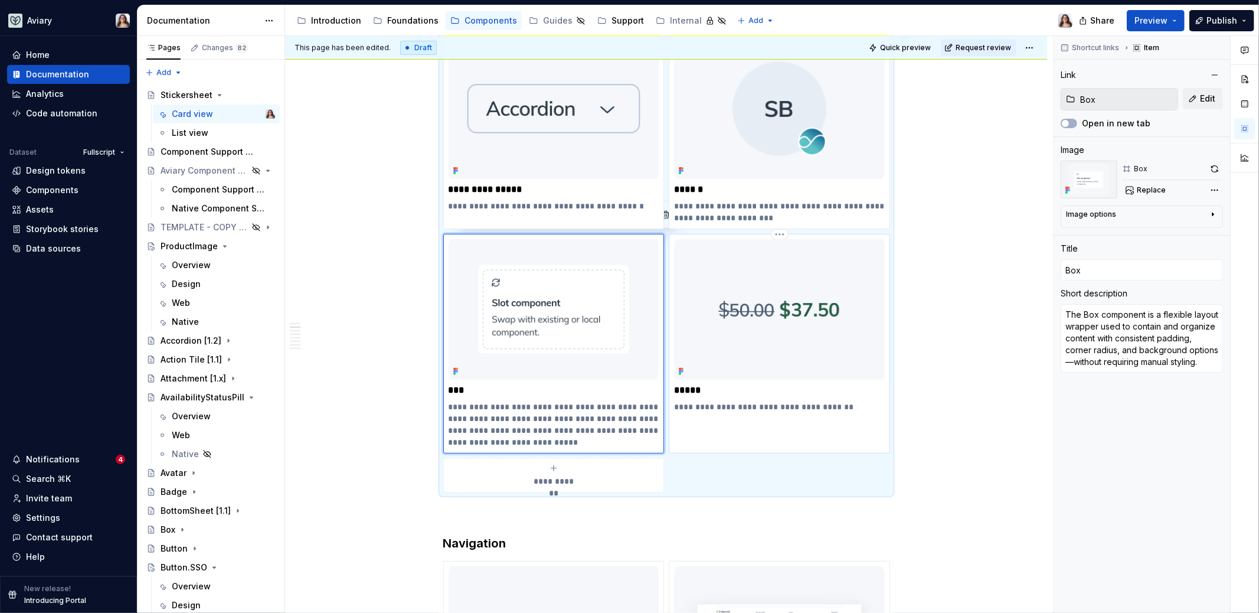
type textarea "Displays the cost of a product or service."
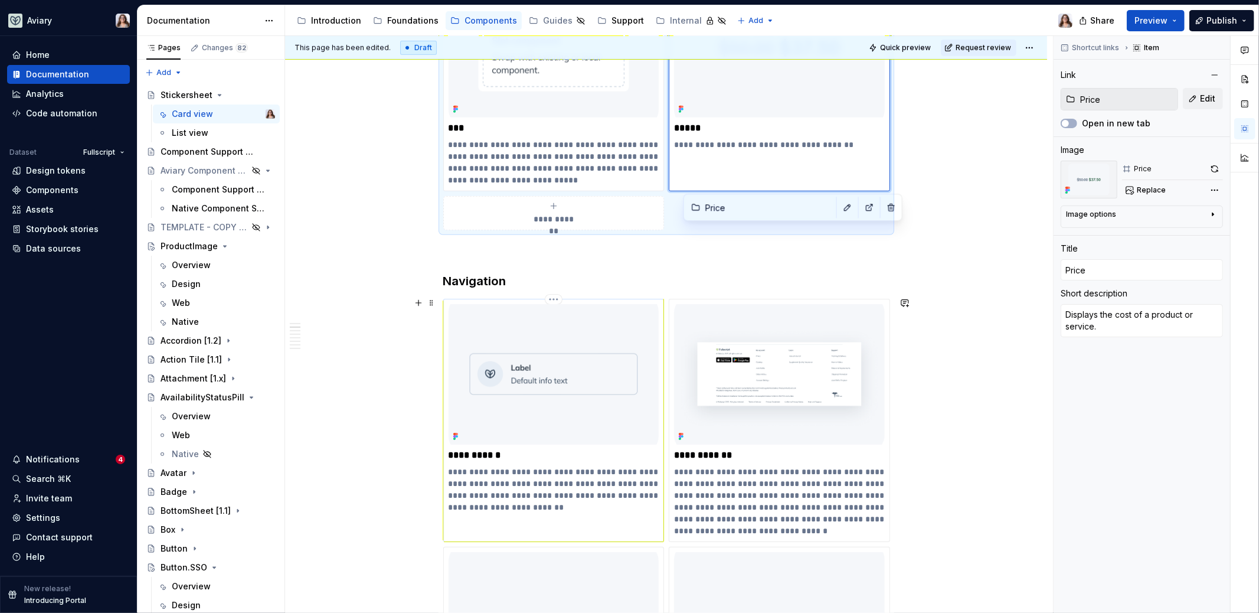
click at [558, 494] on p "**********" at bounding box center [554, 489] width 211 height 47
type textarea "*"
type input "Action Tile [1.1]"
type input "Action Tile"
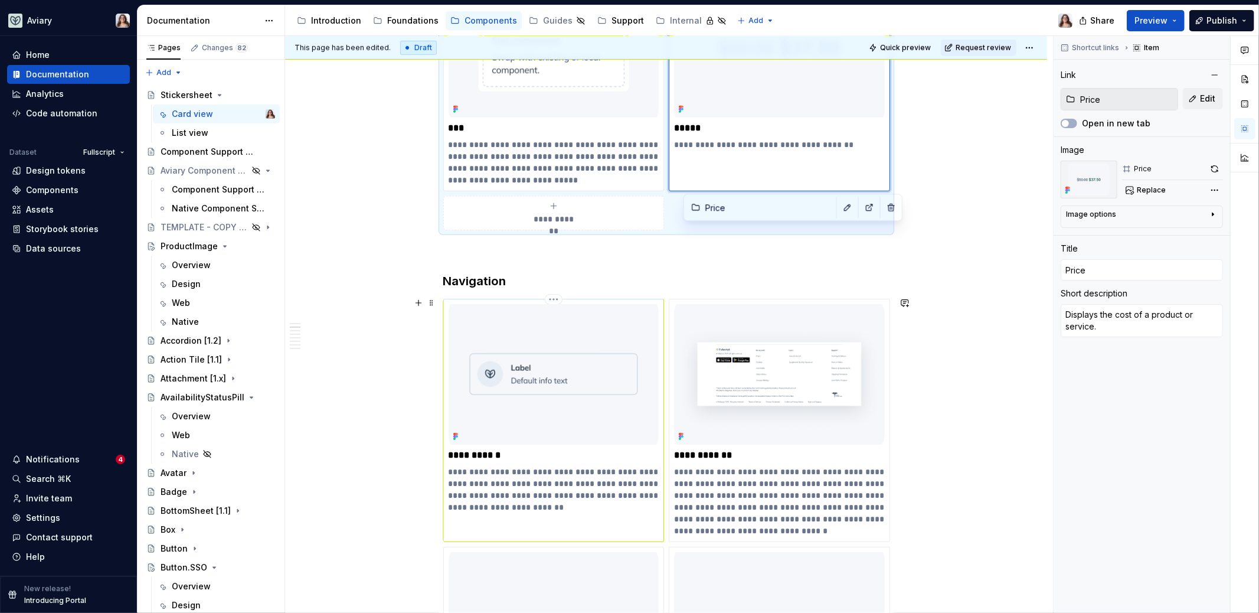
type textarea "ActionTile is a tappable, tile-style component that combines an icon, label, an…"
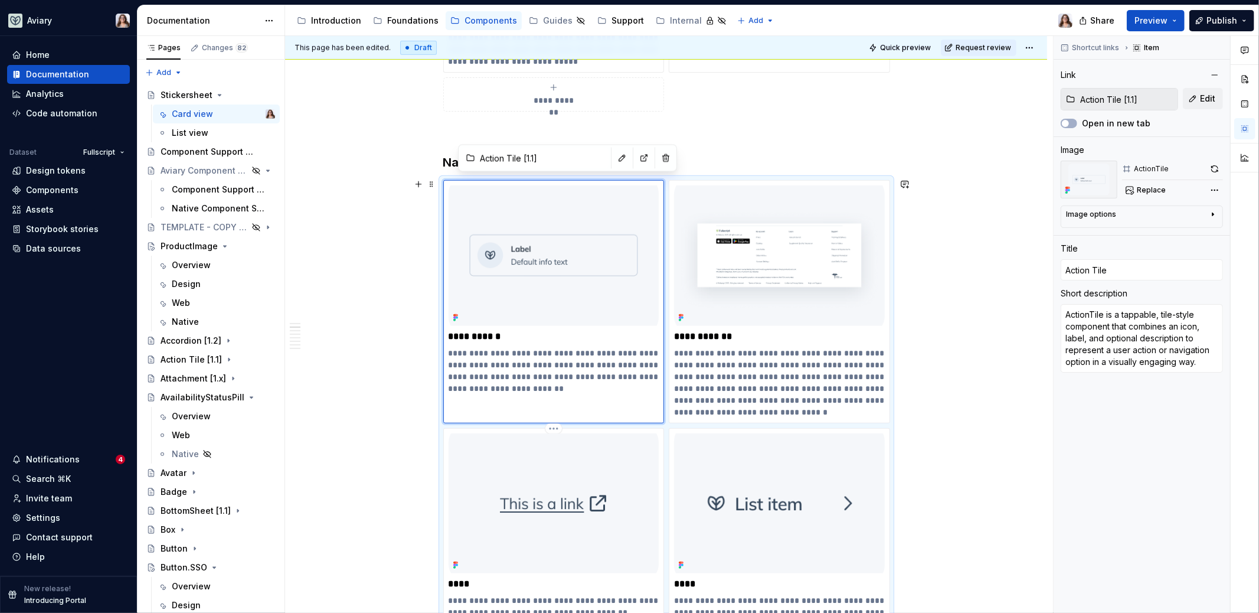
scroll to position [636, 0]
click at [752, 384] on p "**********" at bounding box center [779, 381] width 211 height 71
type textarea "*"
type input "Footer [1.3]"
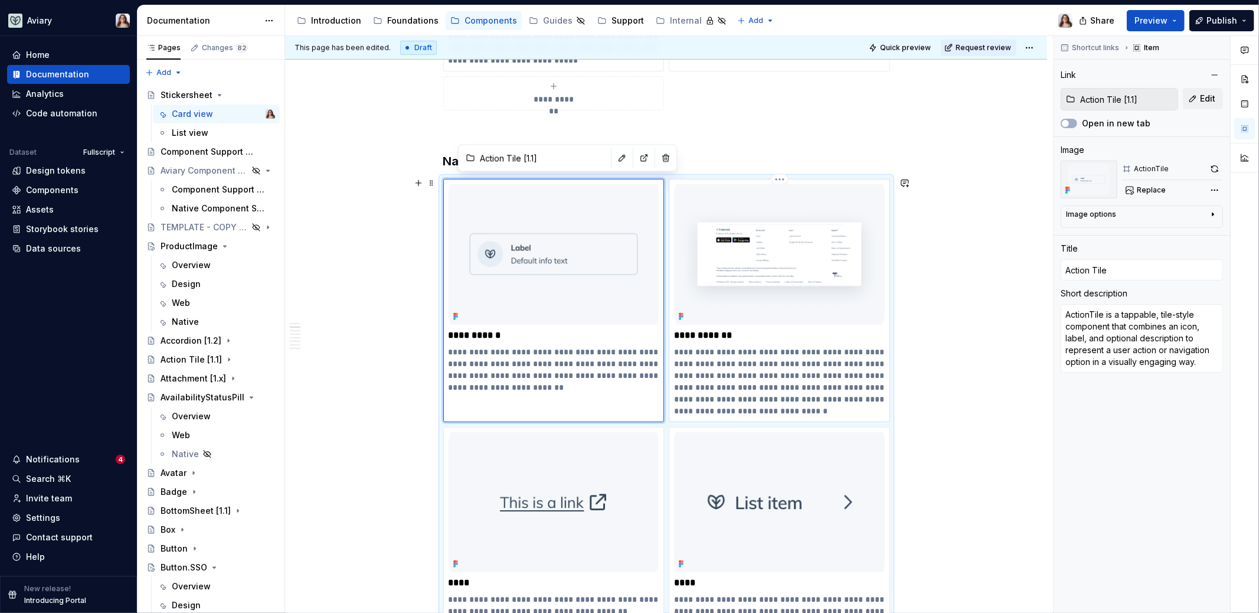
type input "Footer [1.x]"
type textarea "The Footer component is a structured, persistent section at the bottom of the p…"
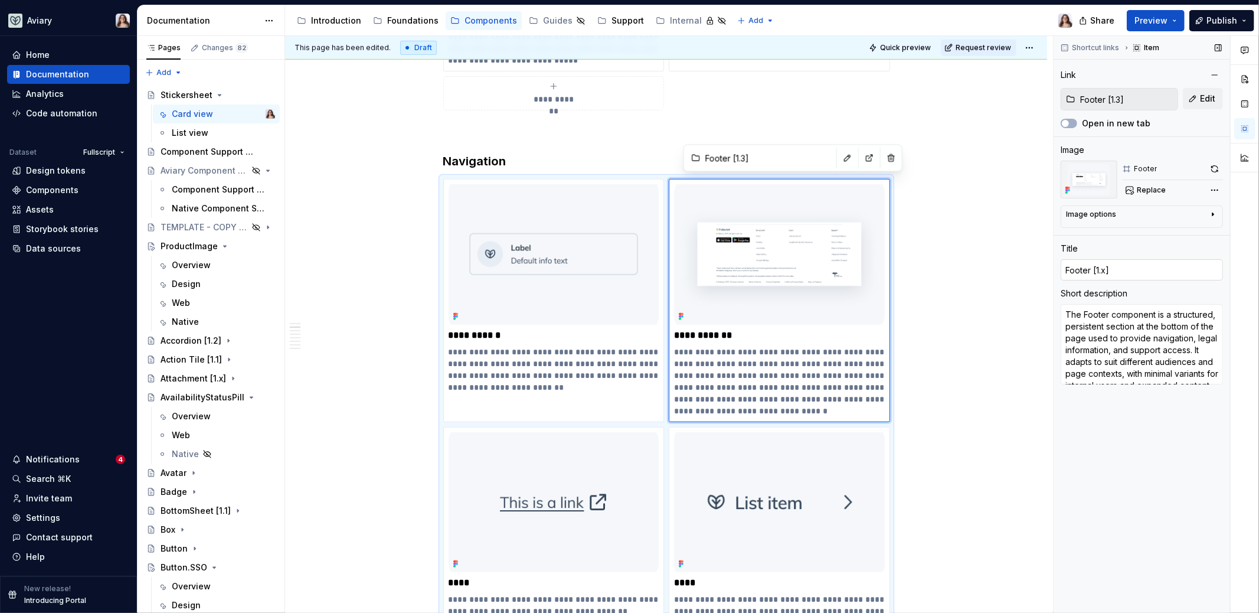
click at [1107, 265] on input "Footer [1.x]" at bounding box center [1142, 269] width 162 height 21
type input "Footer [1.]"
type textarea "*"
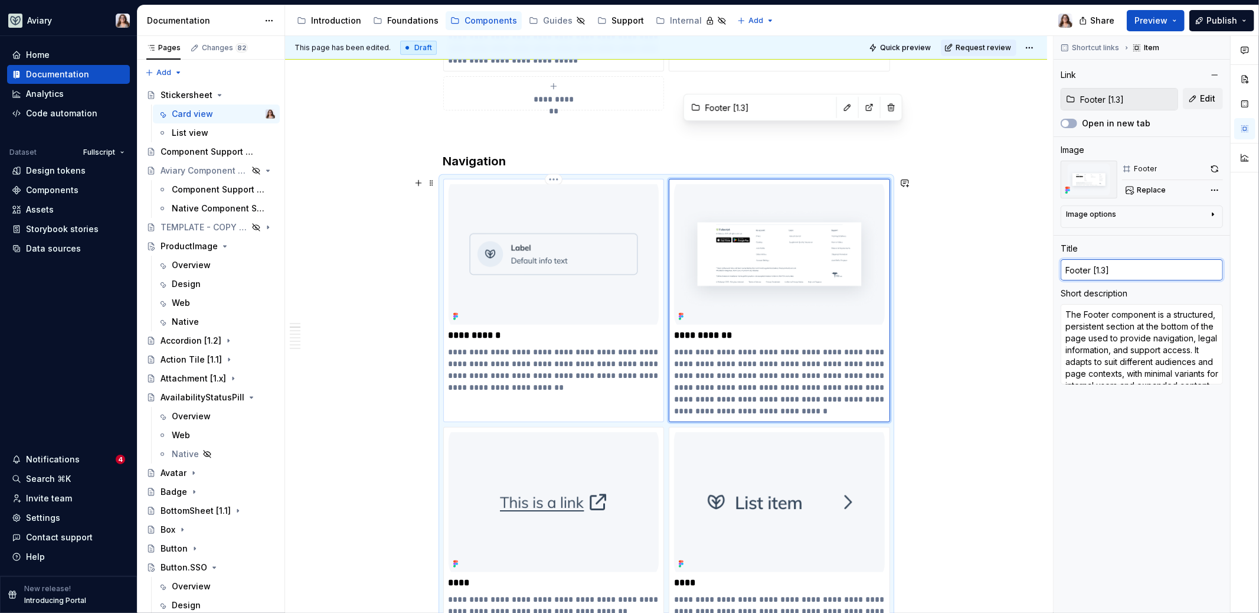
scroll to position [862, 0]
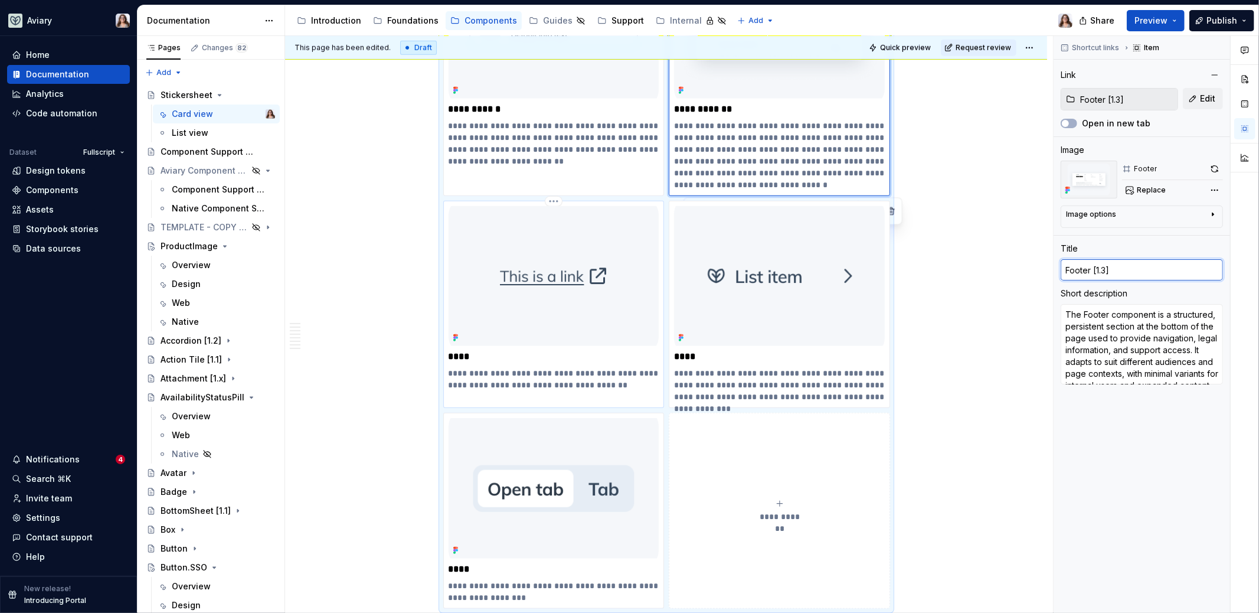
type input "Footer [1.3]"
click at [601, 358] on p "****" at bounding box center [554, 357] width 211 height 12
type textarea "*"
type input "Link"
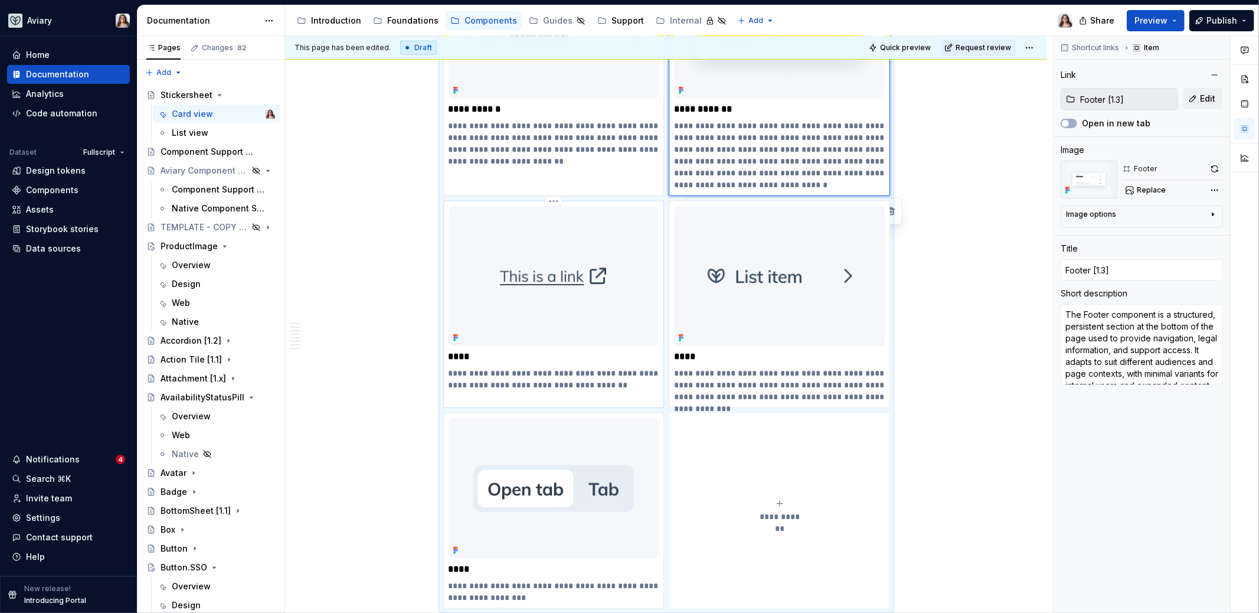
type input "Link"
type textarea "Links are interactive text elements that navigate users to other pages, views, …"
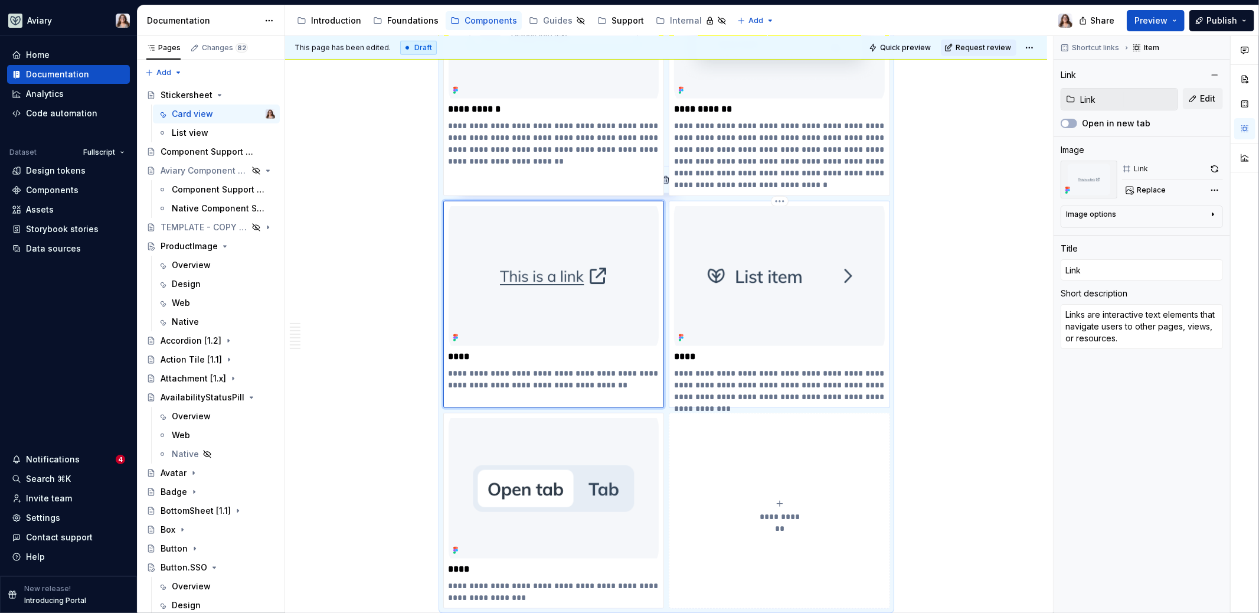
click at [794, 367] on p "**********" at bounding box center [779, 384] width 211 height 35
type textarea "*"
type input "List [1.1]"
type input "List"
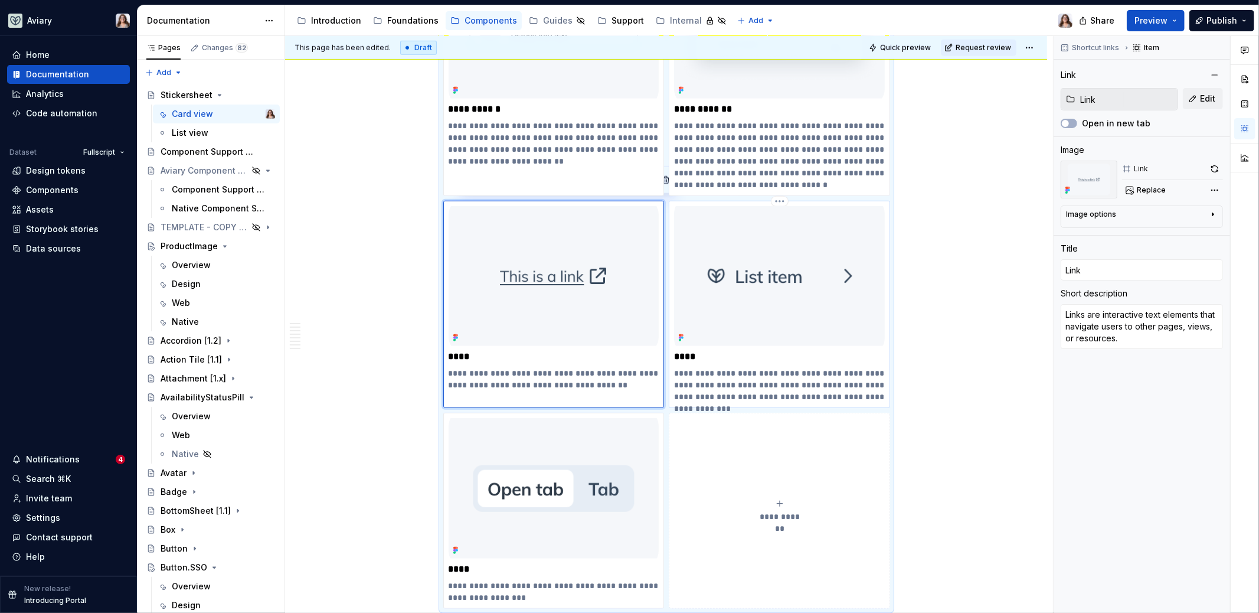
type textarea "A List component presents a set of related items in a vertical stack, supportin…"
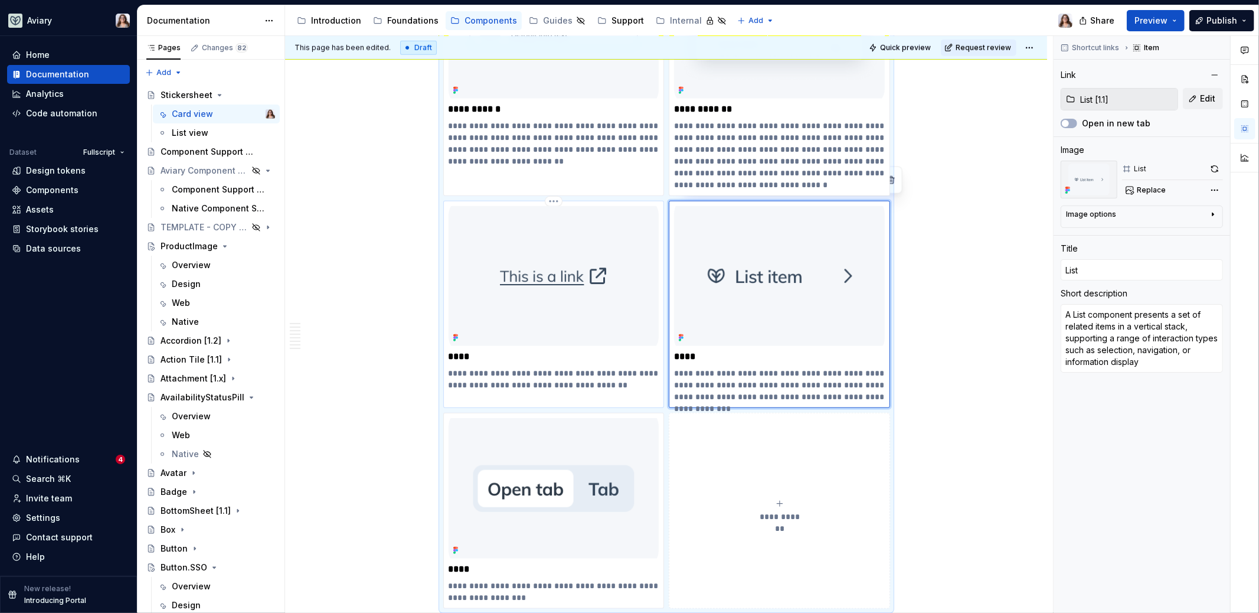
click at [630, 384] on p "**********" at bounding box center [554, 379] width 211 height 24
type textarea "*"
type input "Link"
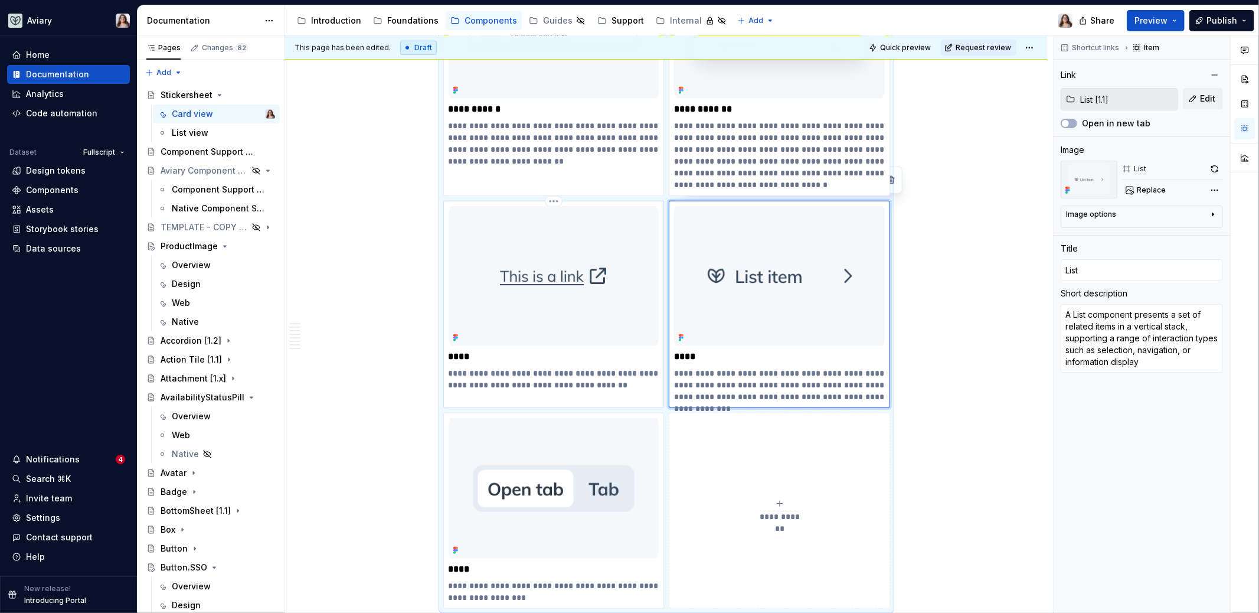
type textarea "Links are interactive text elements that navigate users to other pages, views, …"
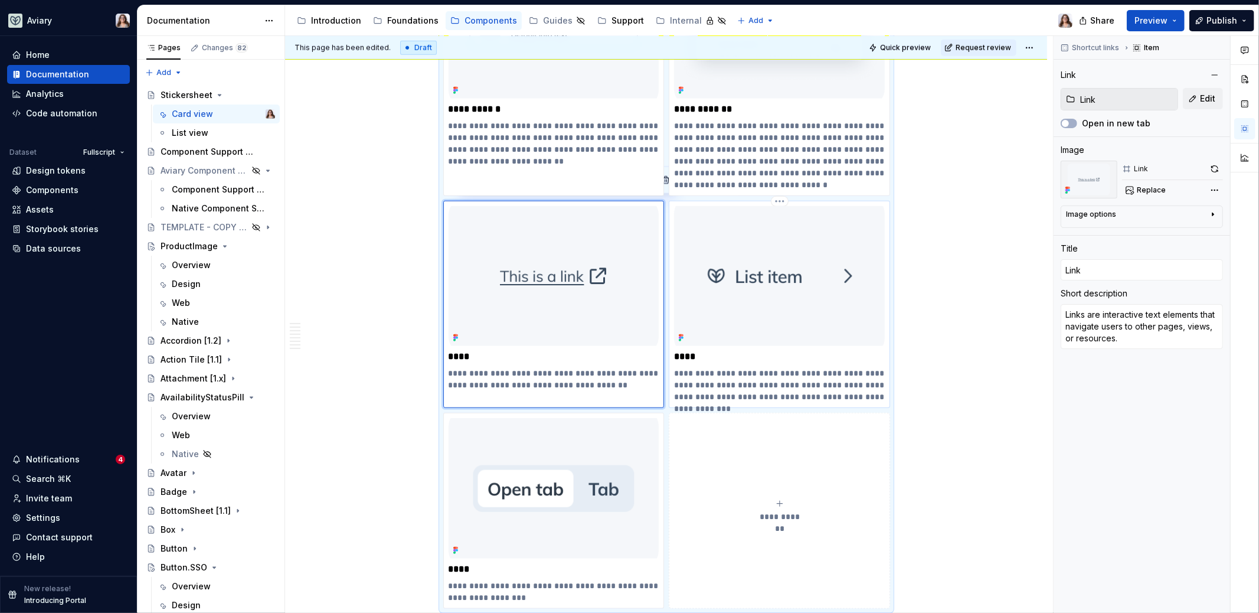
click at [740, 371] on p "**********" at bounding box center [779, 384] width 211 height 35
type textarea "*"
type input "List [1.1]"
type input "List"
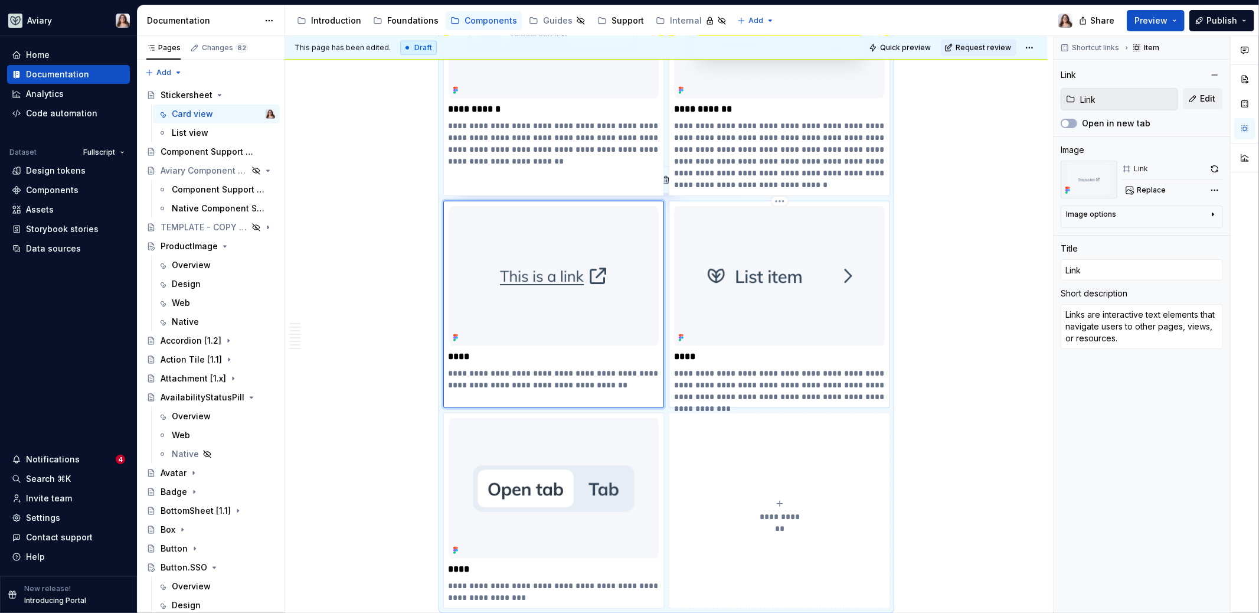
type textarea "A List component presents a set of related items in a vertical stack, supportin…"
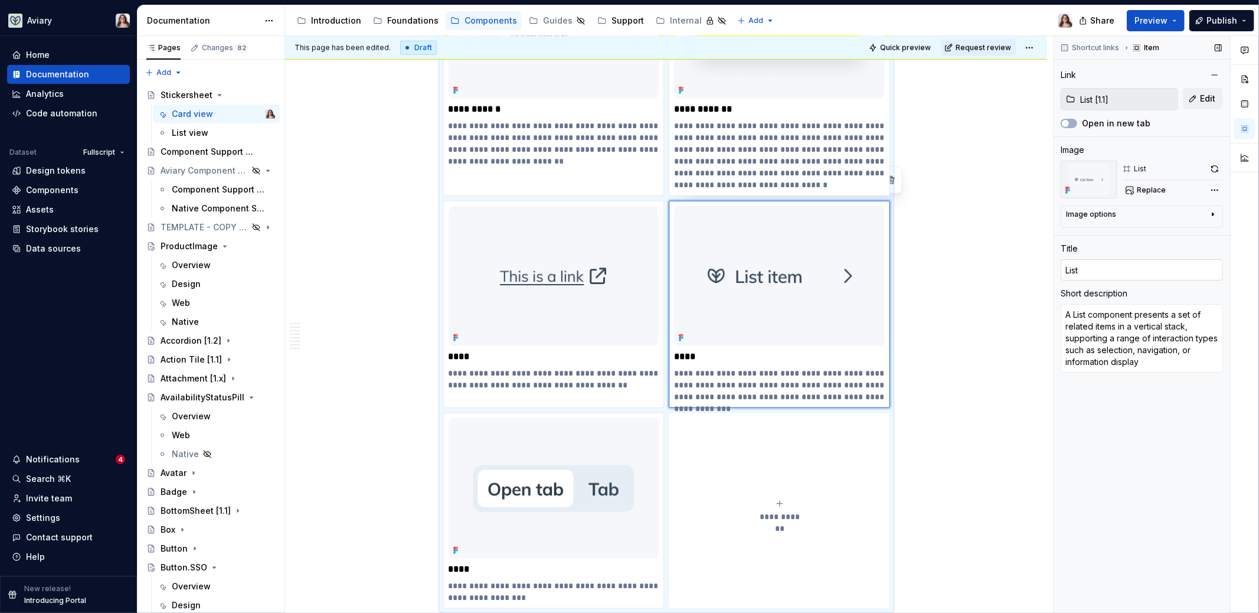
click at [1083, 267] on input "List" at bounding box center [1142, 269] width 162 height 21
type textarea "*"
type input "List"
type textarea "*"
type input "List ["
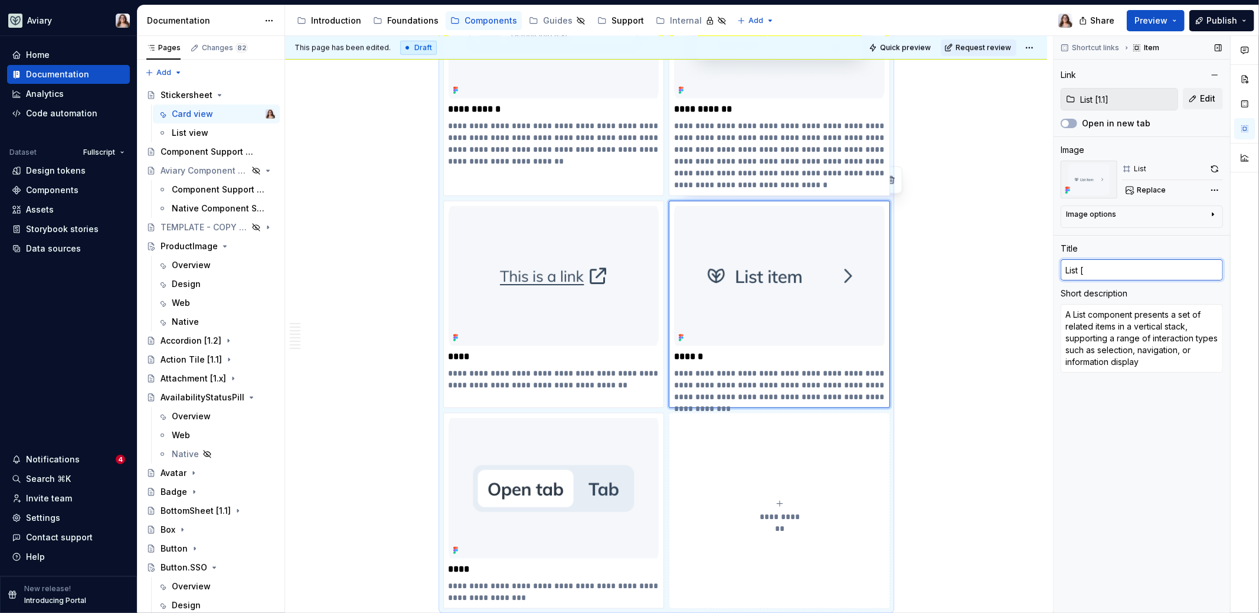
type textarea "*"
type input "List [1"
type textarea "*"
type input "List [1."
type textarea "*"
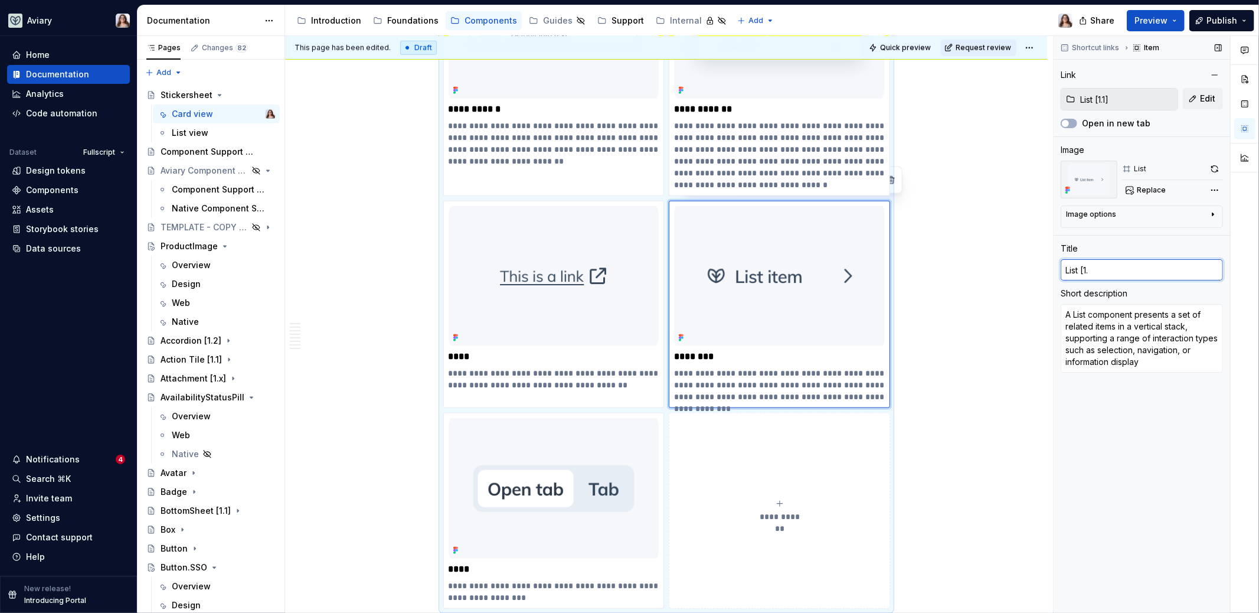
type input "List [1.]"
type textarea "*"
type input "List [1.]1"
type textarea "*"
type input "List [1.]"
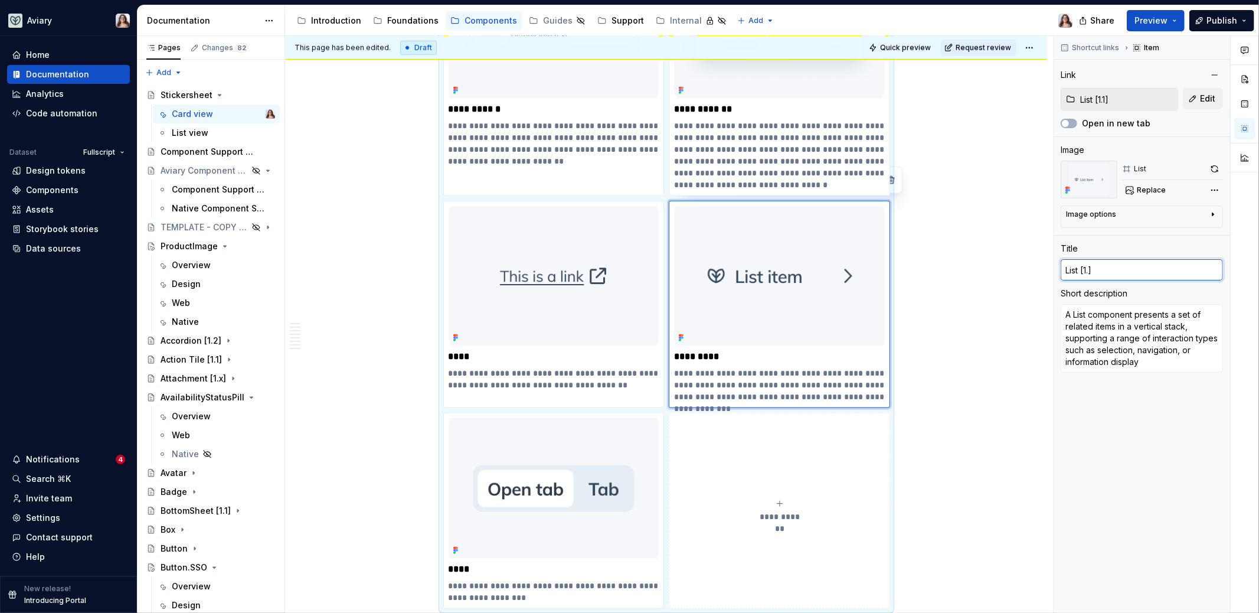
type textarea "*"
type input "List [1."
type textarea "*"
type input "List [1.1"
type textarea "*"
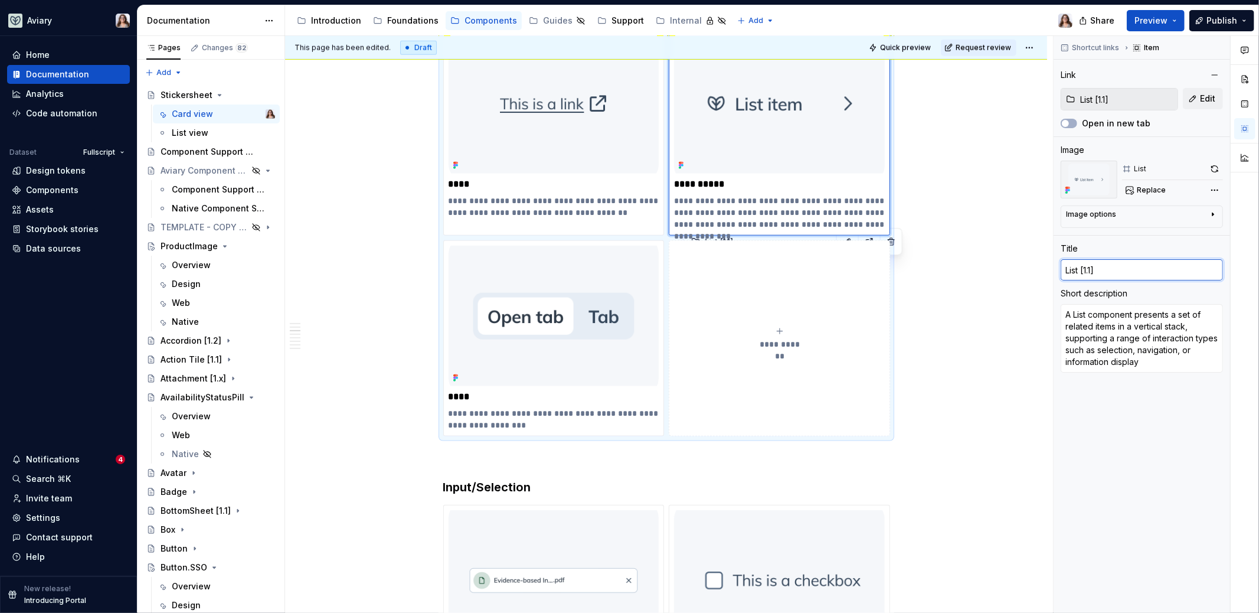
scroll to position [1057, 0]
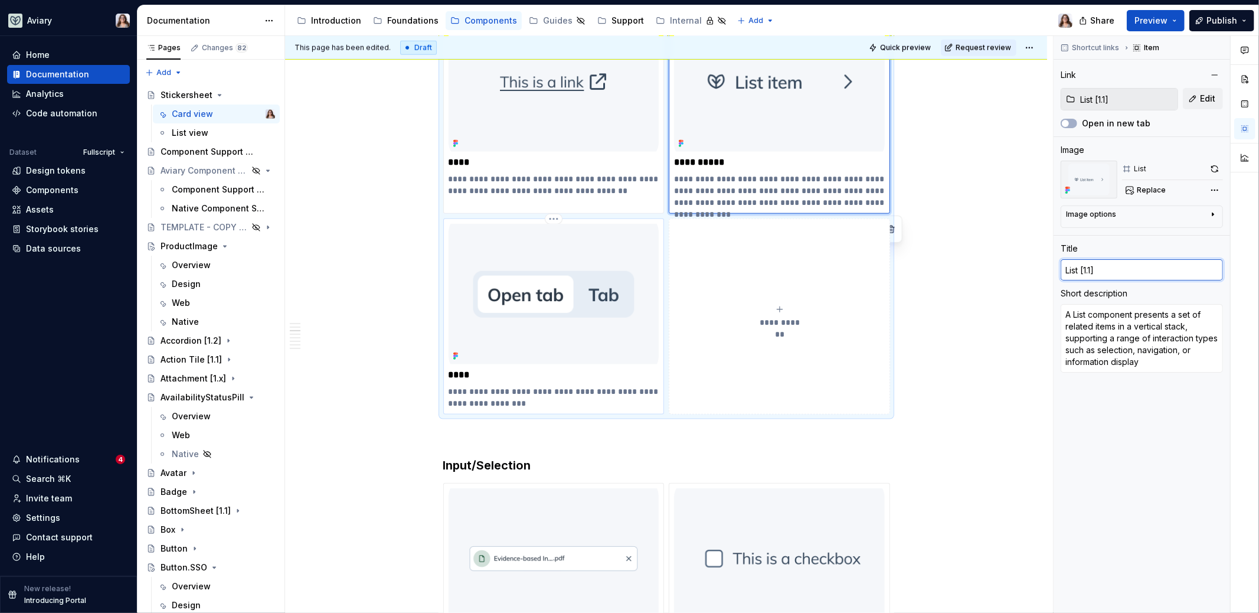
type input "List [1.1]"
click at [588, 397] on p "**********" at bounding box center [554, 397] width 211 height 24
type textarea "*"
type input "Tabs"
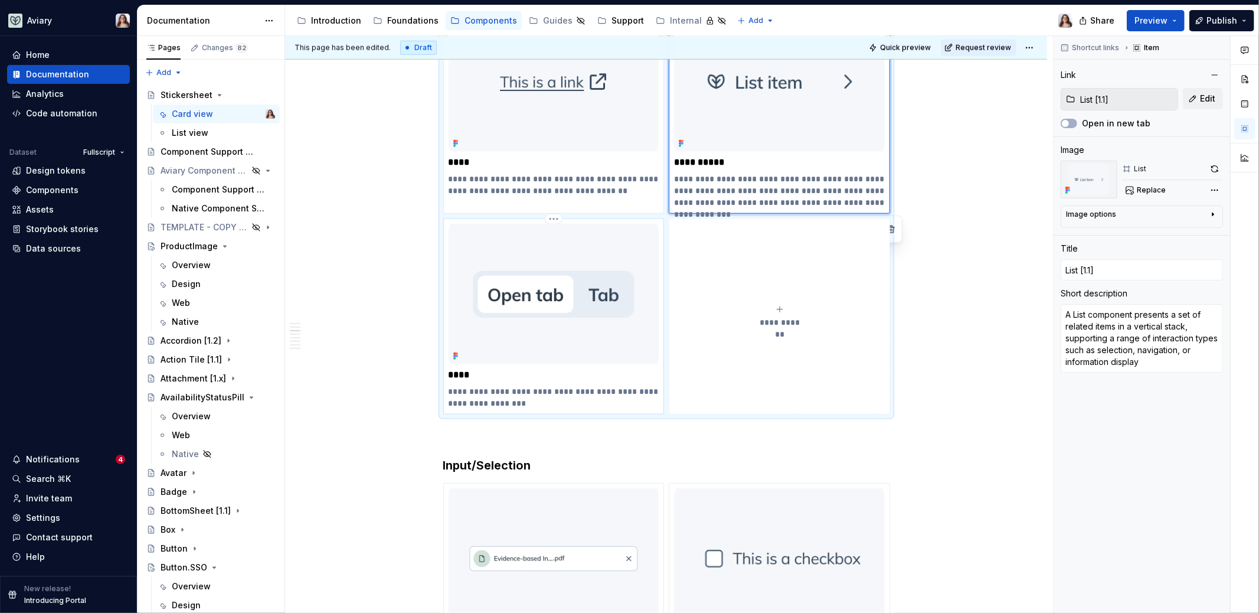
type input "Tabs"
type textarea "Switch between related content sections within the same page or view"
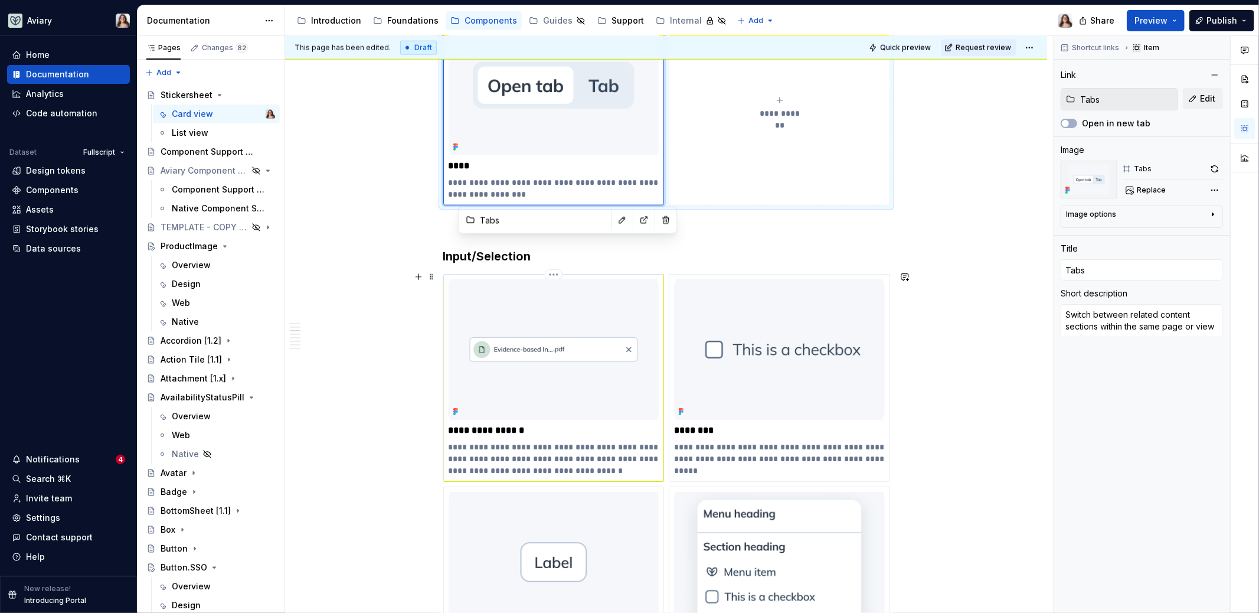
click at [580, 429] on p "**********" at bounding box center [554, 430] width 211 height 12
type textarea "*"
type input "Attachment [1.x]"
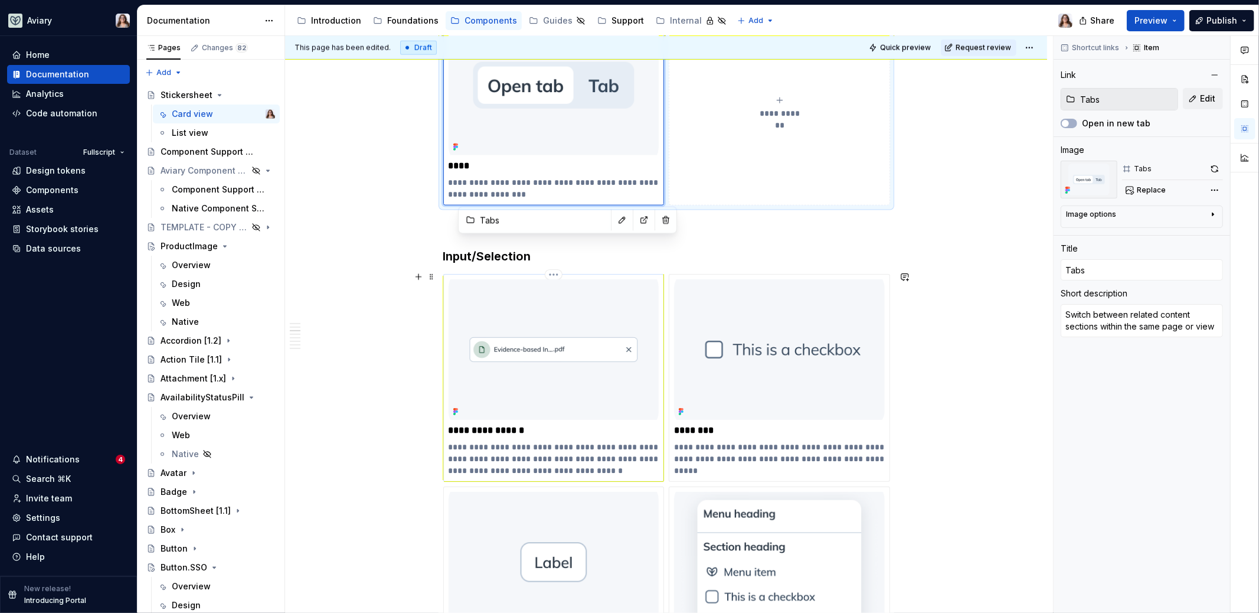
type textarea "Represents a file that has been uploaded and is visually displayed within the i…"
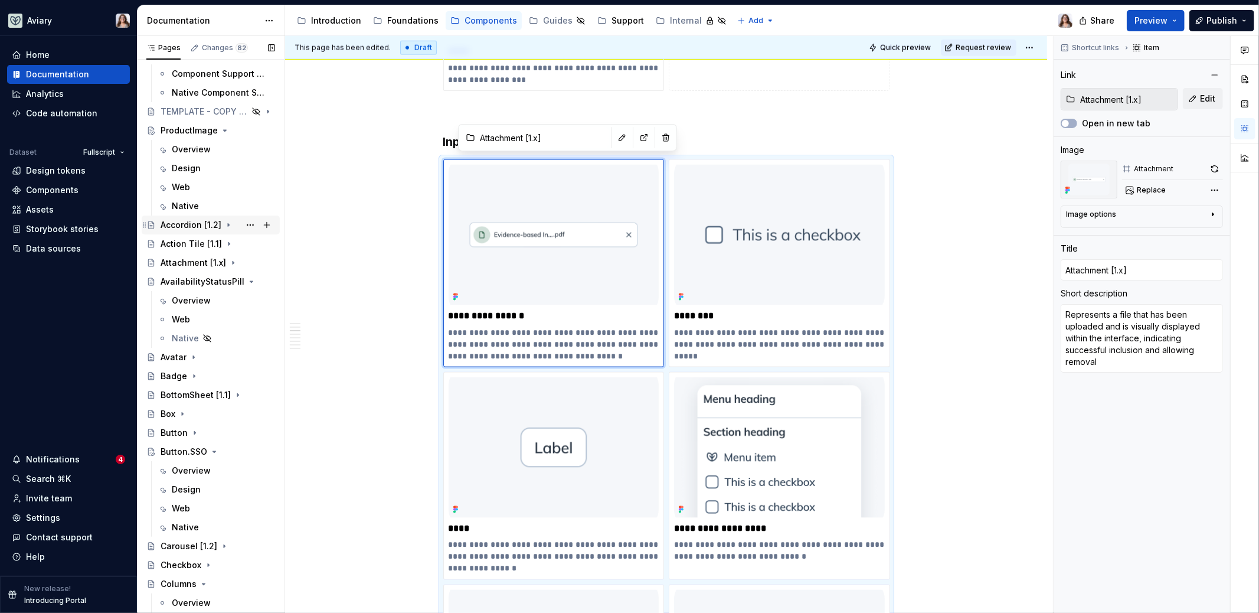
scroll to position [126, 0]
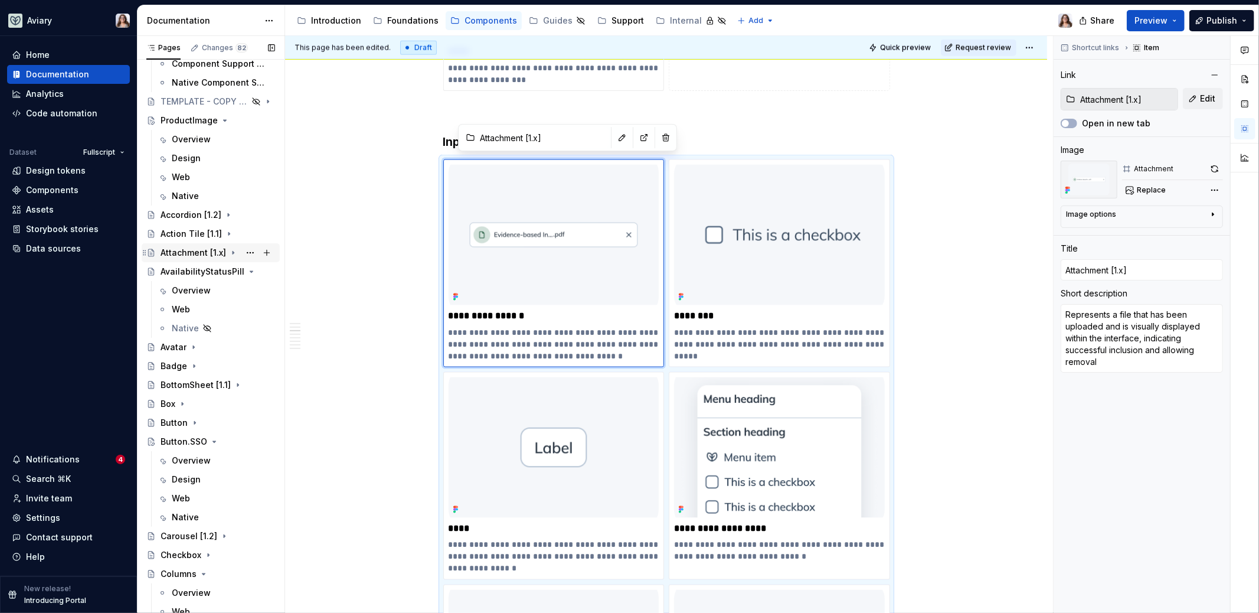
click at [194, 251] on div "Attachment [1.x]" at bounding box center [194, 253] width 66 height 12
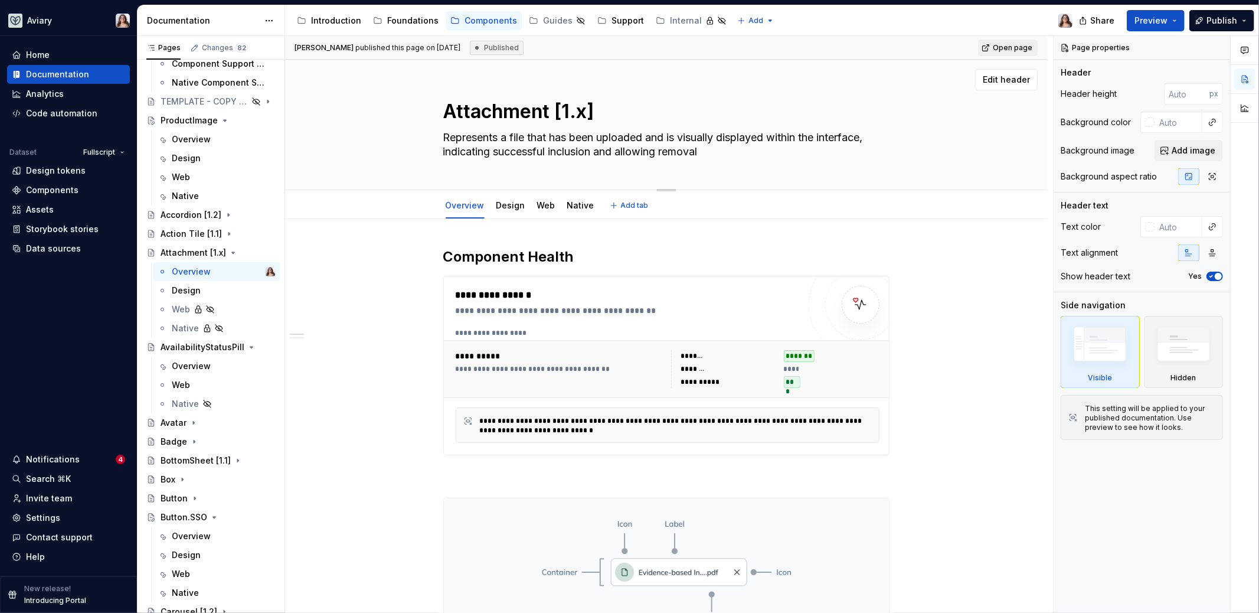
click at [587, 109] on textarea "Attachment [1.x]" at bounding box center [664, 111] width 446 height 28
click at [586, 111] on textarea "Attachment [1.x]" at bounding box center [664, 111] width 446 height 28
type textarea "*"
type textarea "Attachment [1.]"
type textarea "*"
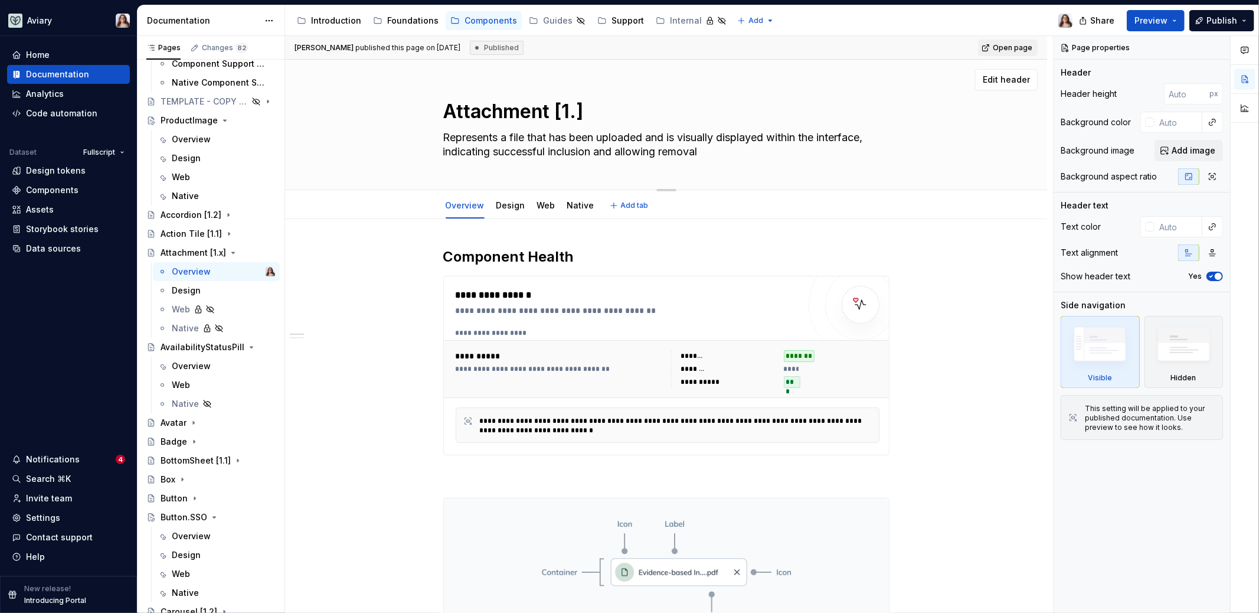
type textarea "Attachment [1.3]"
type textarea "*"
type textarea "Attachment [1.3]"
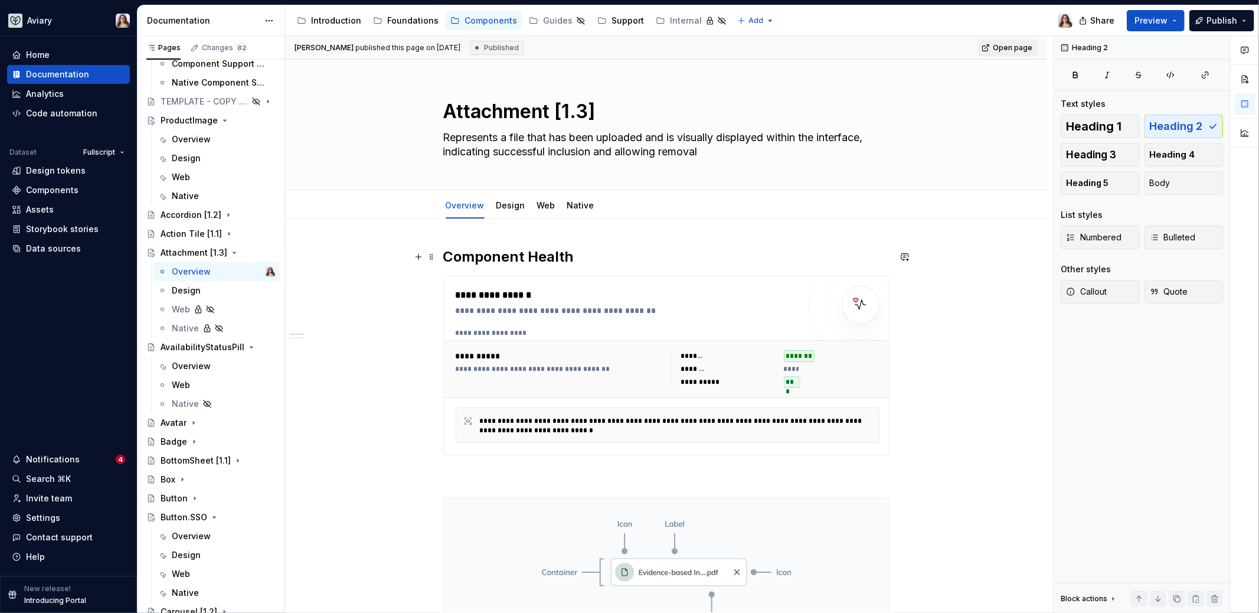
click at [577, 259] on h2 "Component Health" at bounding box center [666, 256] width 446 height 19
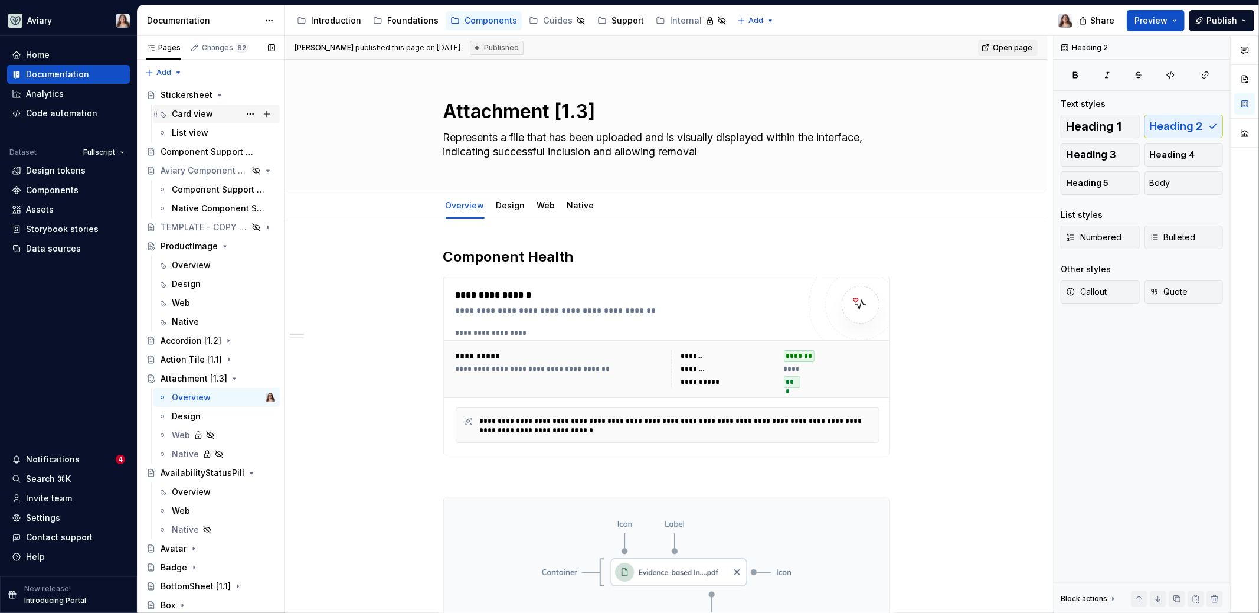
click at [192, 115] on div "Card view" at bounding box center [192, 114] width 41 height 12
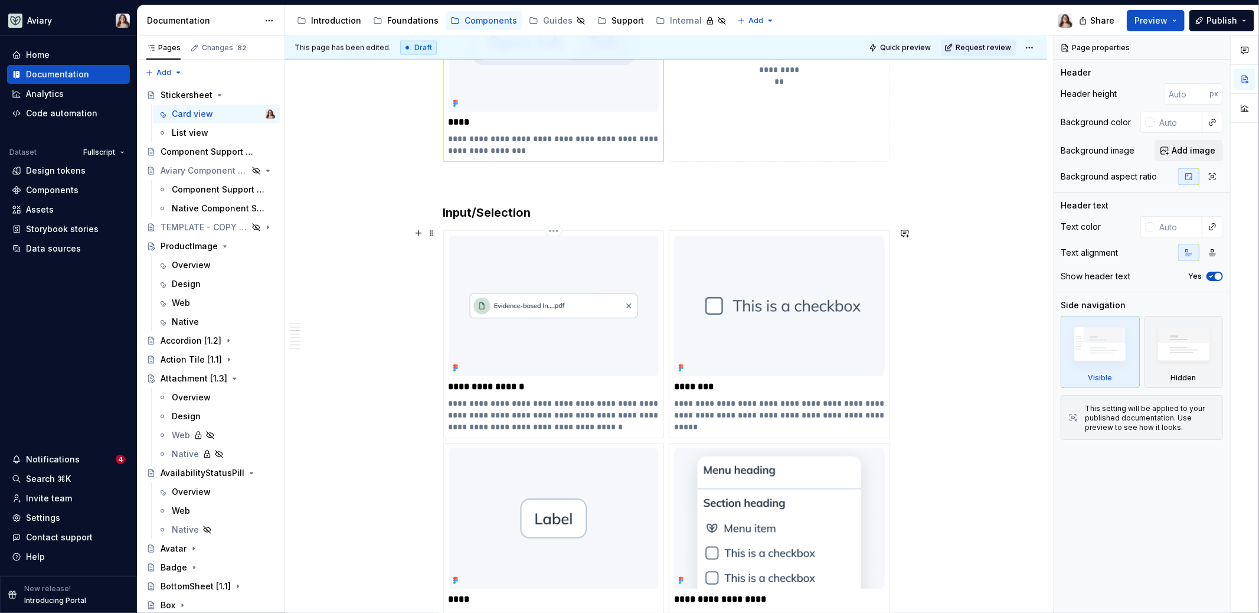
scroll to position [1424, 0]
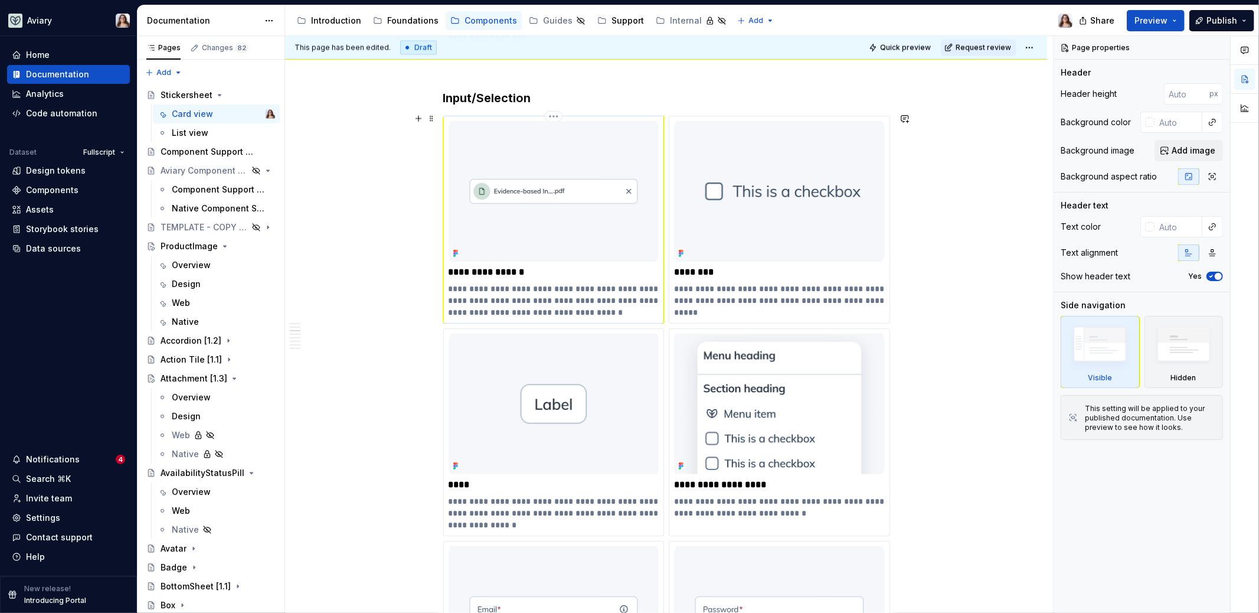
click at [516, 269] on p "**********" at bounding box center [554, 272] width 211 height 12
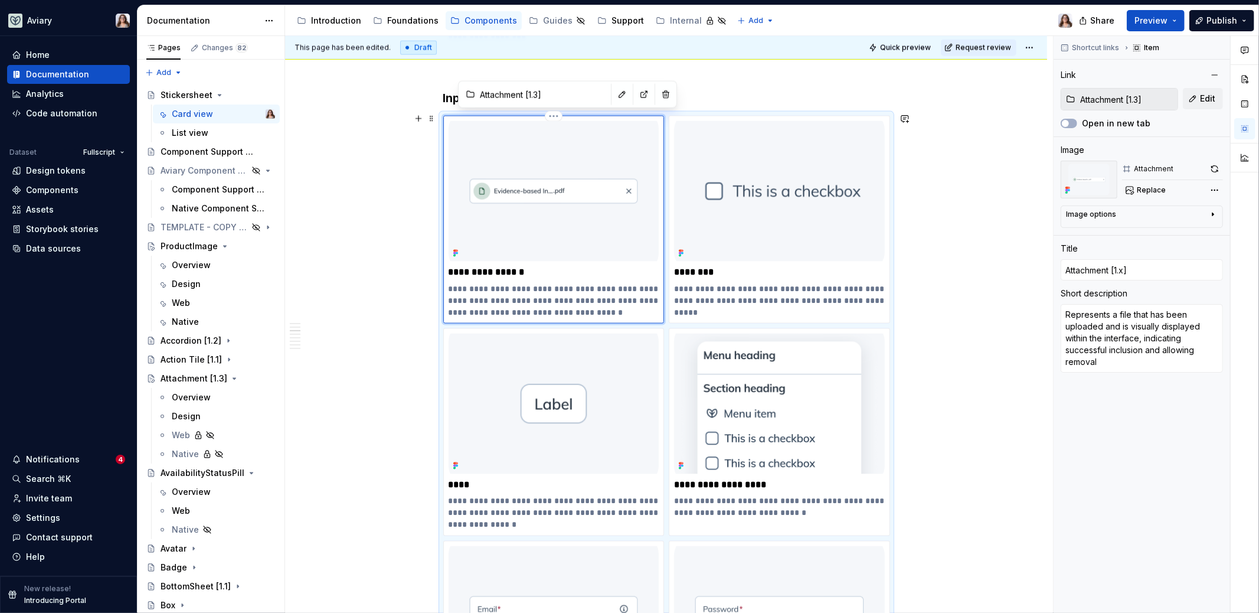
click at [519, 269] on p "**********" at bounding box center [554, 272] width 211 height 12
type textarea "*"
type input "Attachment [1.]"
type textarea "*"
type input "Attachment [1.3]"
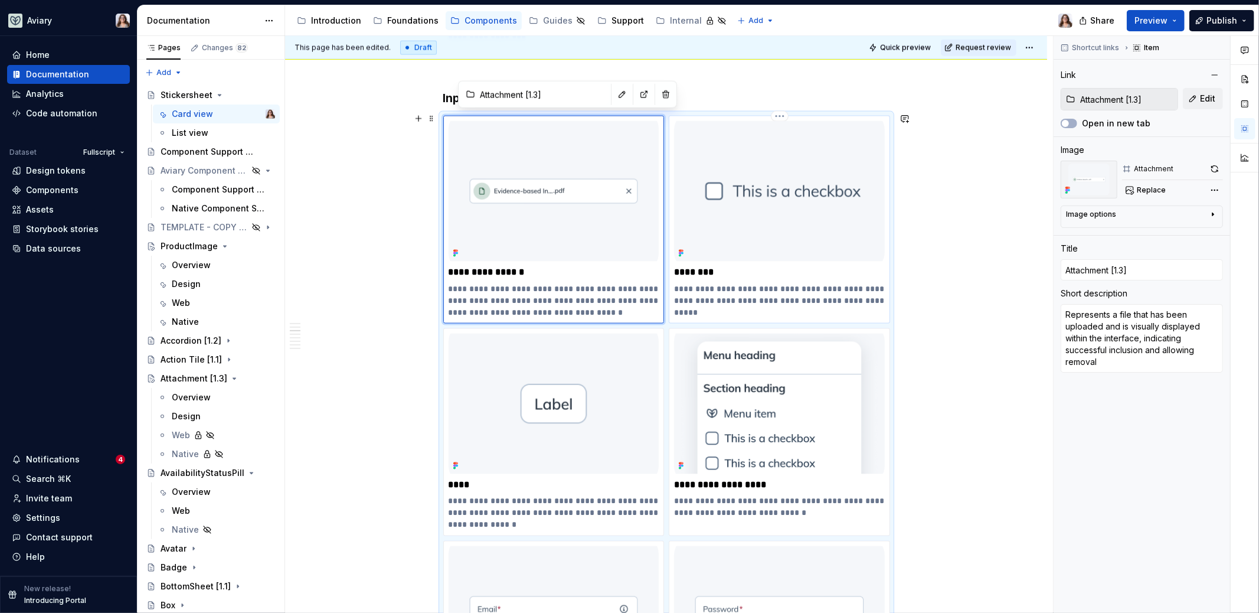
click at [717, 266] on p "********" at bounding box center [779, 272] width 211 height 12
type textarea "*"
type input "Checkbox"
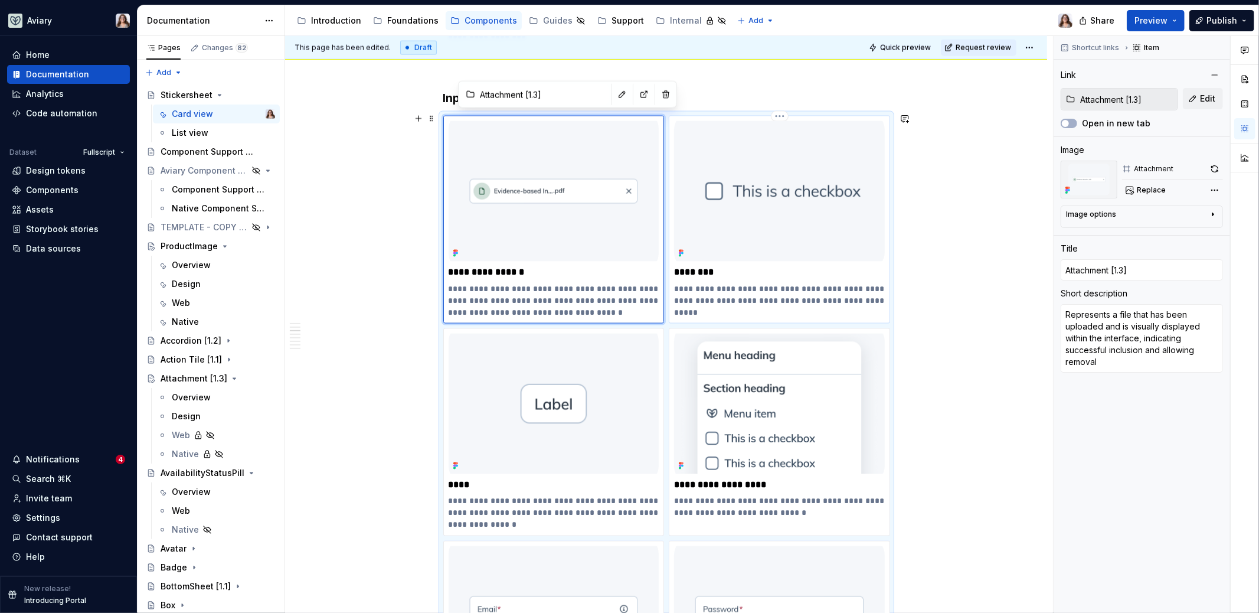
type textarea "A checkbox is an input control that allows a user to select one or more options…"
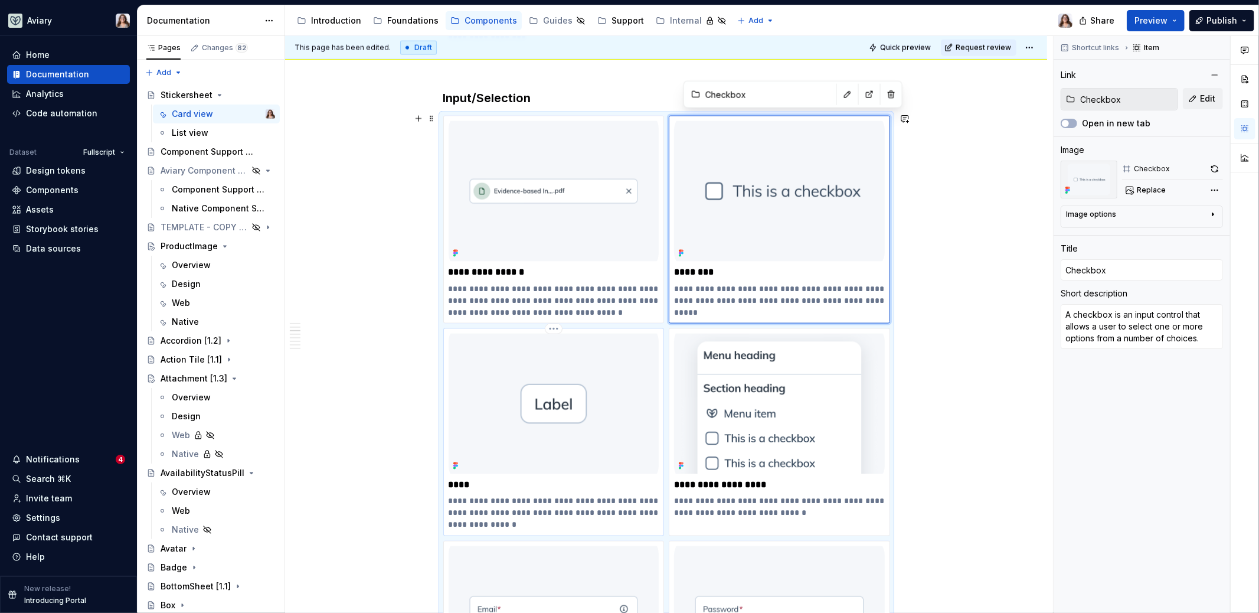
click at [481, 485] on p "****" at bounding box center [554, 485] width 211 height 12
type textarea "*"
type input "Chip"
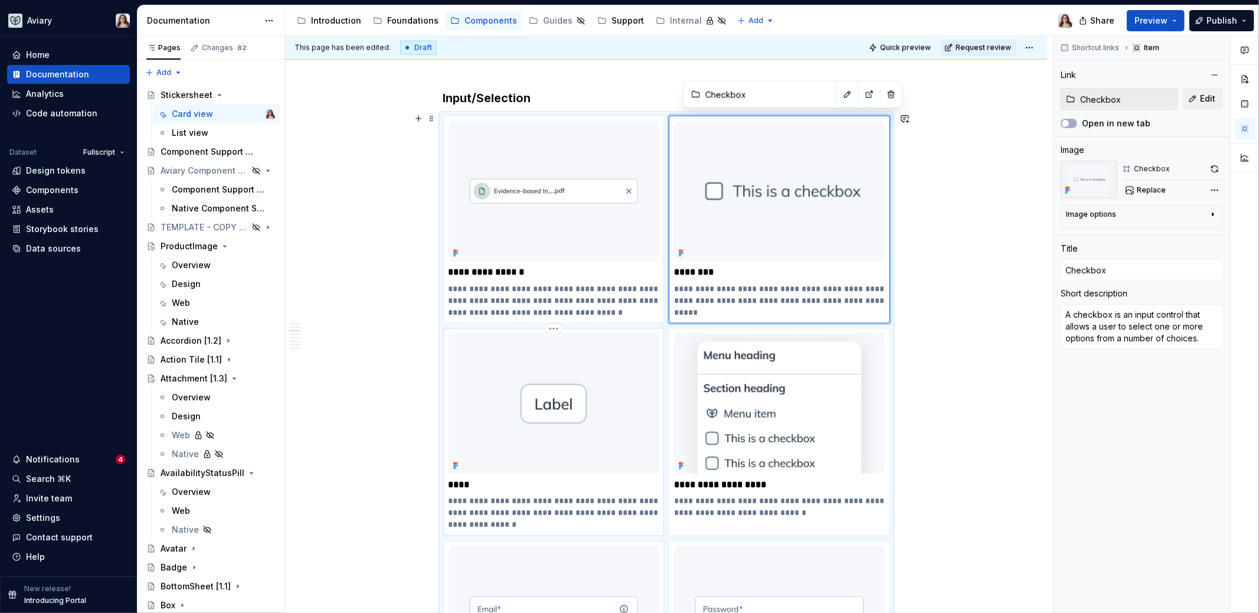
type textarea "Chips are compact UI elements used to represent discrete values, selections, or…"
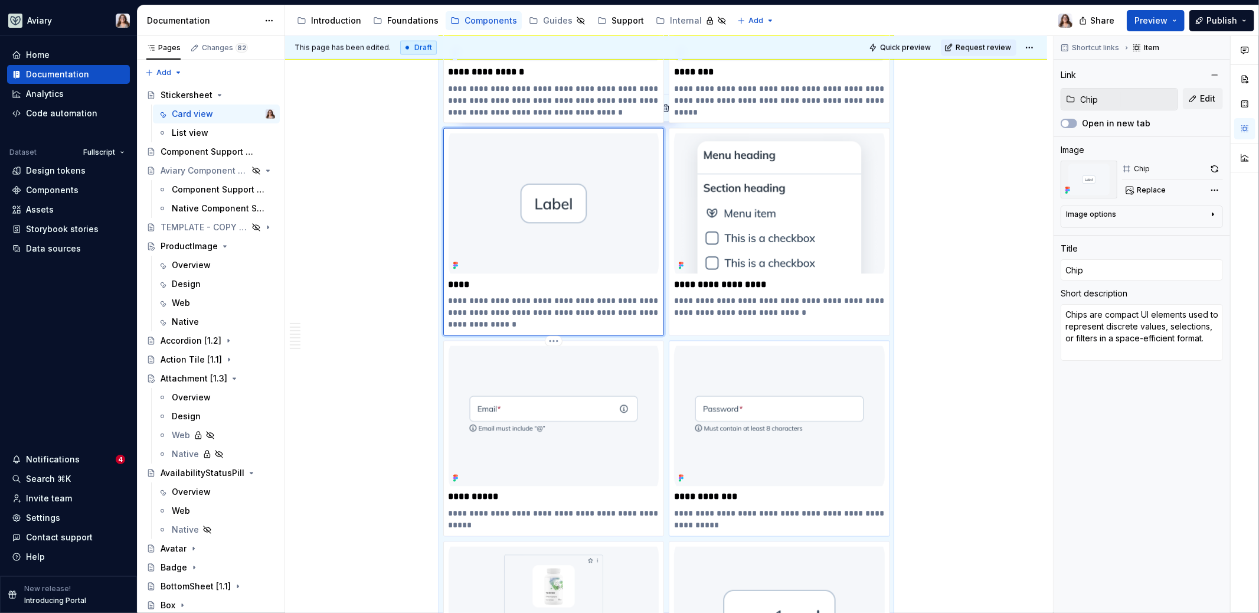
scroll to position [1641, 0]
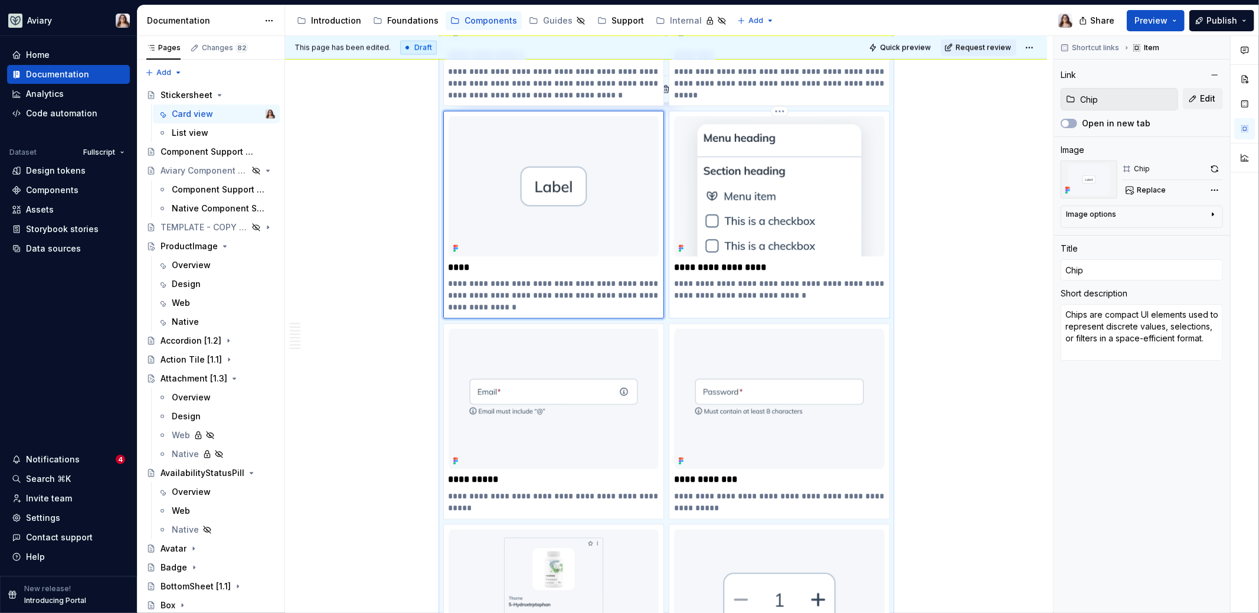
type textarea "*"
type input "Dropdown Menu [1.1]"
type textarea "A temporary menu which allows users to take contextual actions or make selectio…"
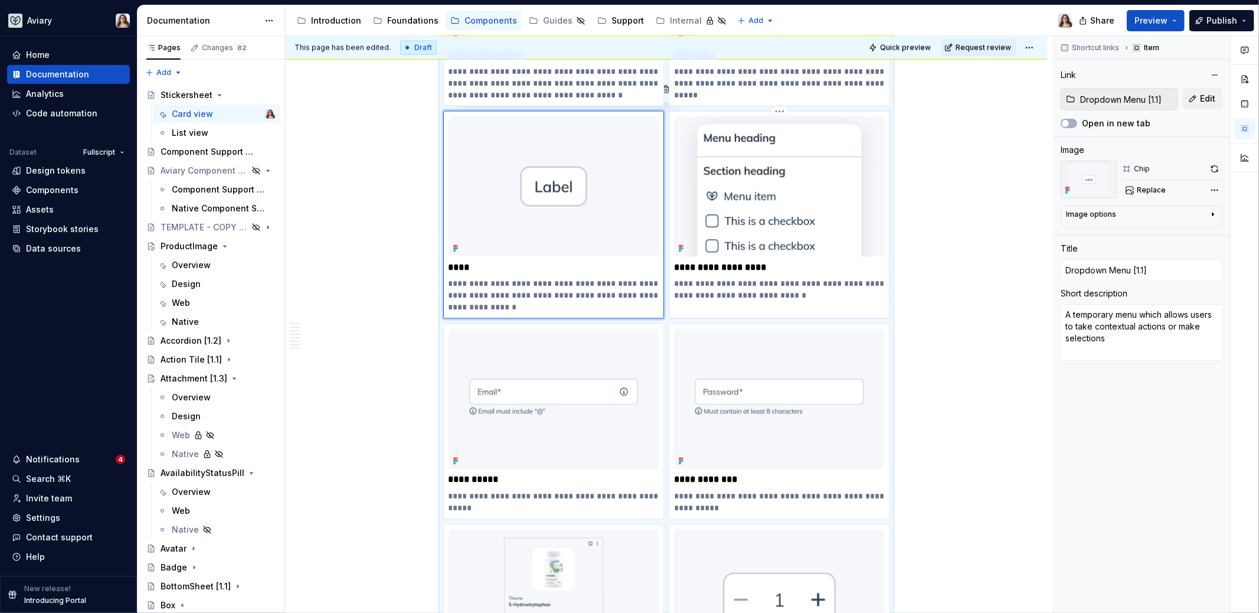
click at [777, 273] on div "**********" at bounding box center [779, 208] width 211 height 185
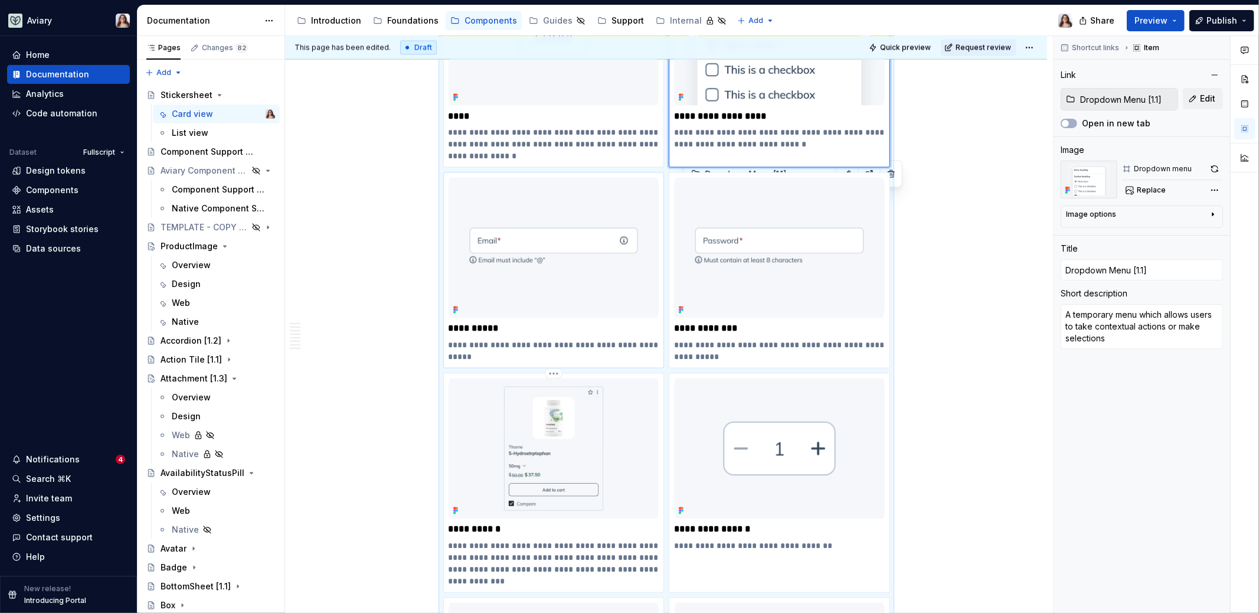
scroll to position [1807, 0]
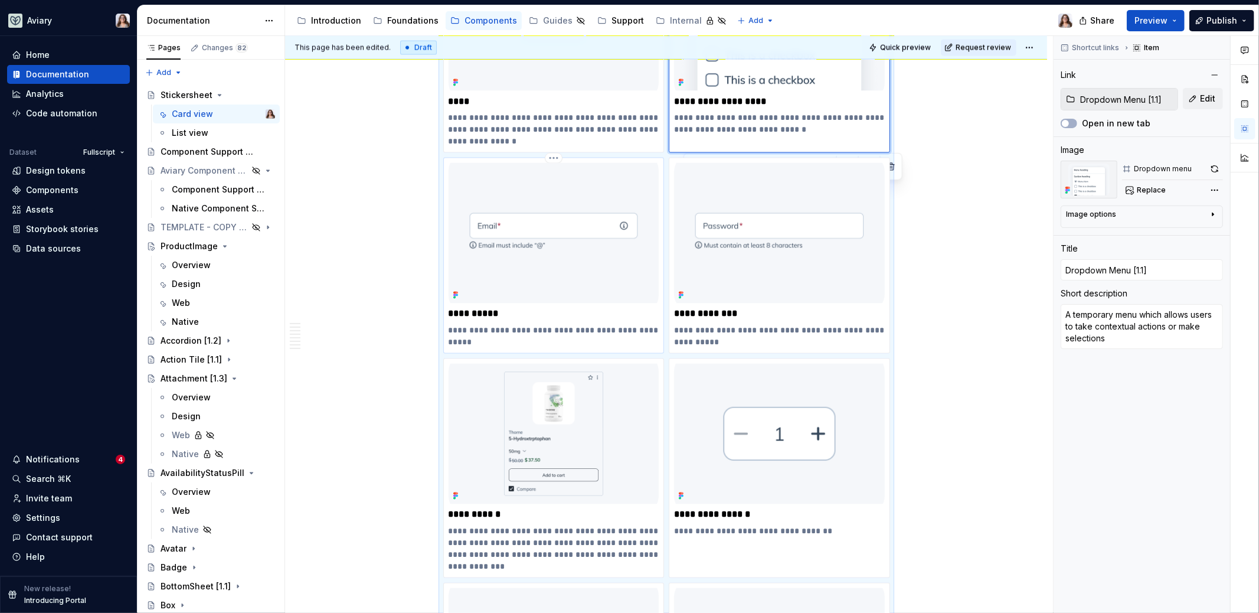
type textarea "*"
type input "EmailInput"
type textarea "Email Input field that let users enter and edit emails."
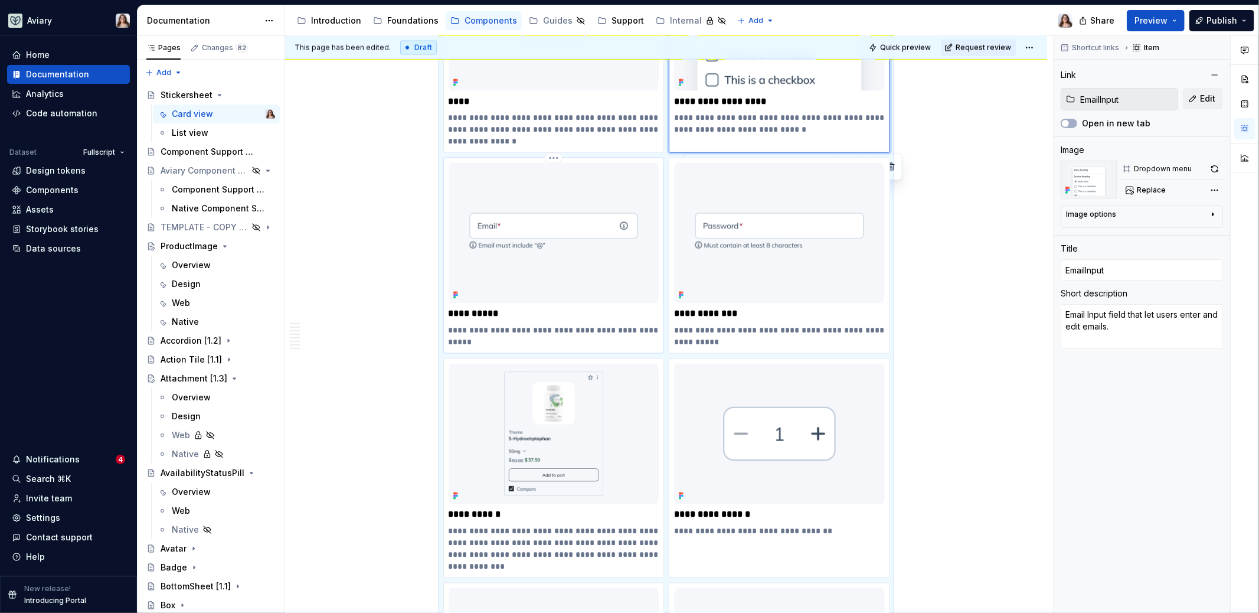
click at [563, 302] on div "**********" at bounding box center [554, 255] width 211 height 185
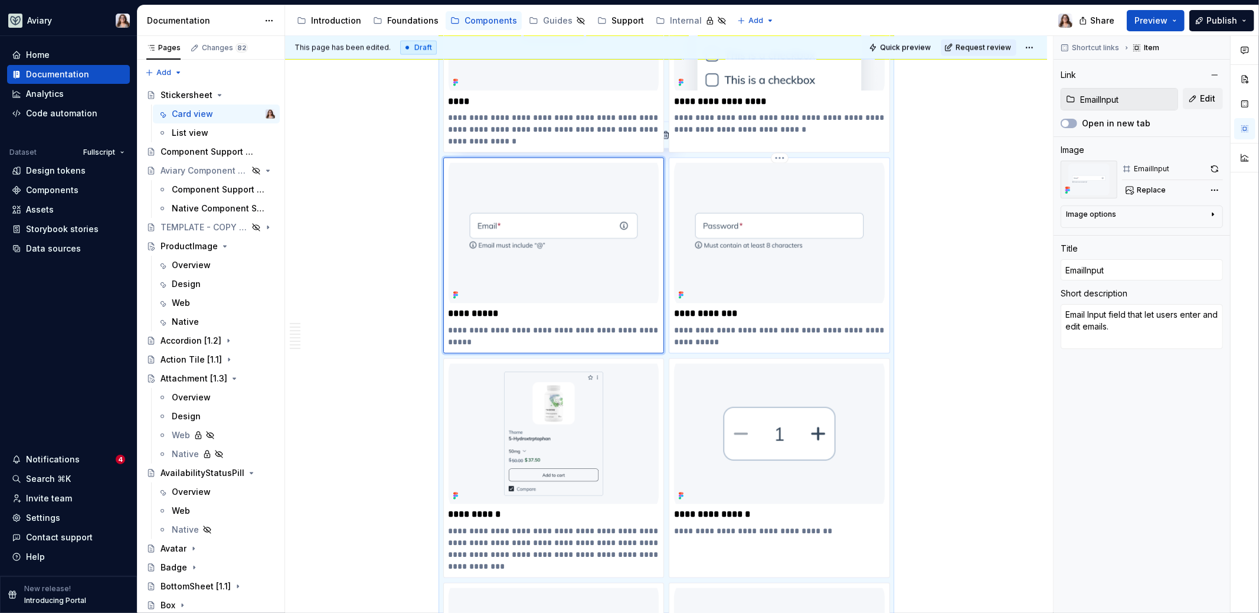
click at [758, 314] on p "**********" at bounding box center [779, 314] width 211 height 12
type textarea "*"
type input "PasswordInput"
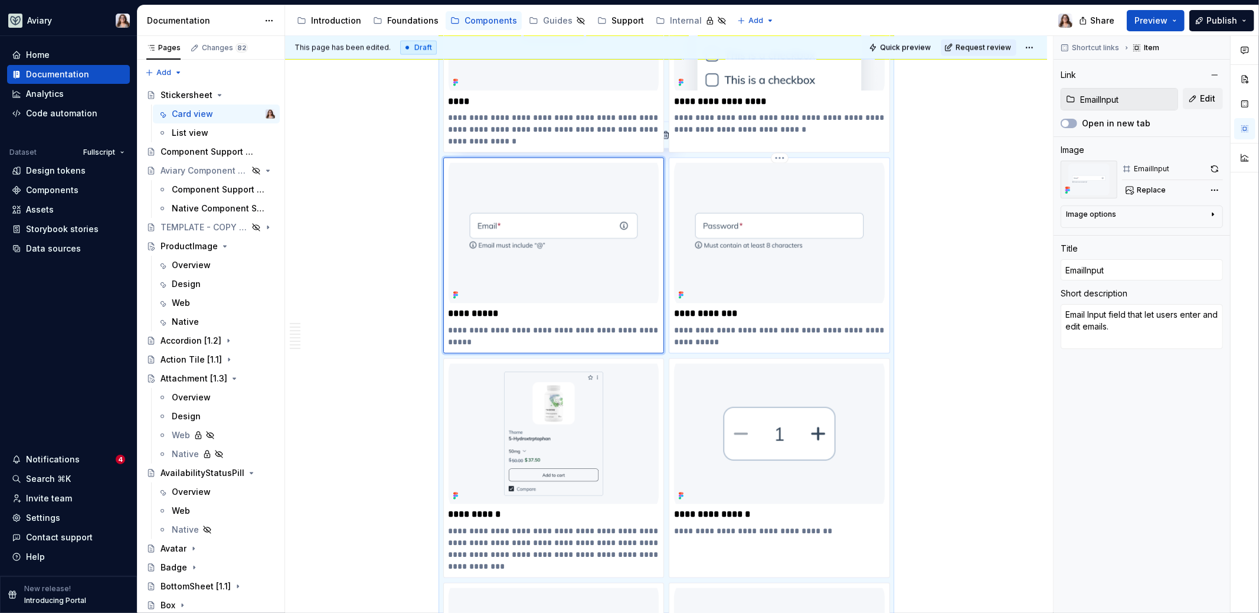
type textarea "Password Input field that let users enter and edit passwords"
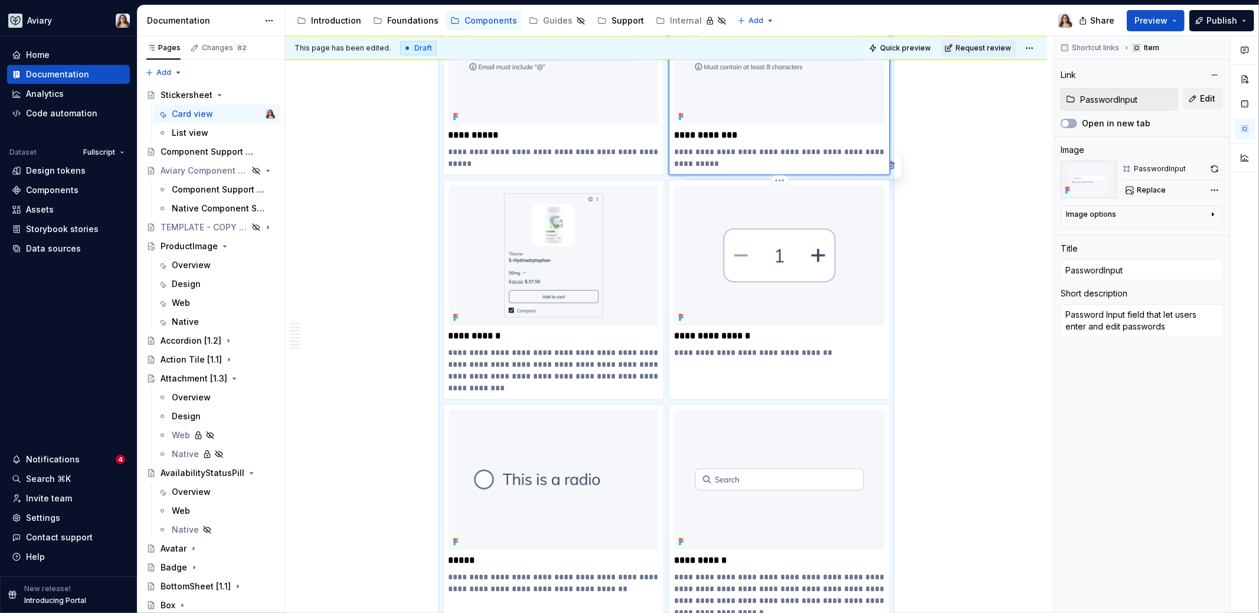
scroll to position [2008, 0]
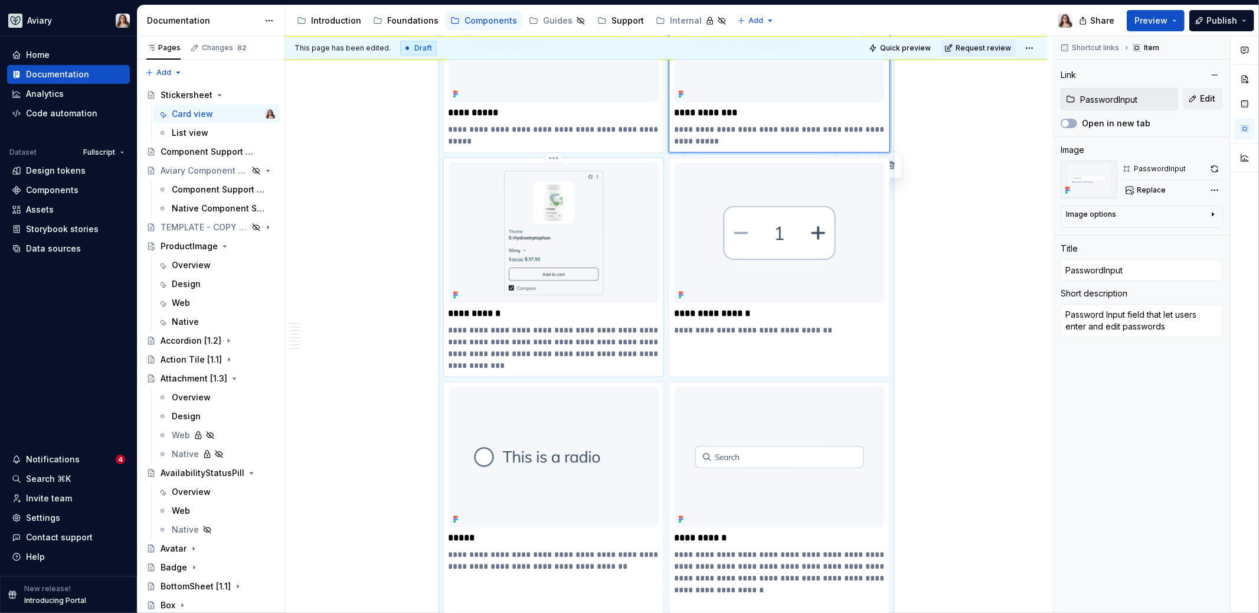
click at [585, 309] on p "**********" at bounding box center [554, 314] width 211 height 12
type textarea "*"
type input "ProductCard [1.2]"
type input "ProductCard"
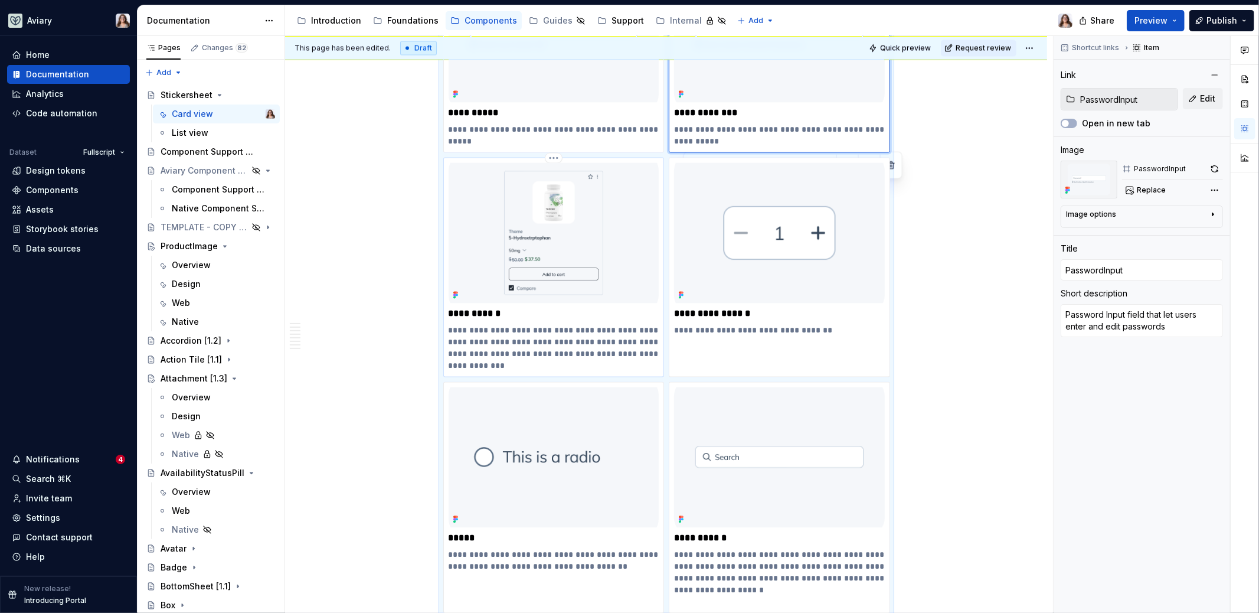
type textarea "Displays a summary of a product, including name, image, price, actions, and bad…"
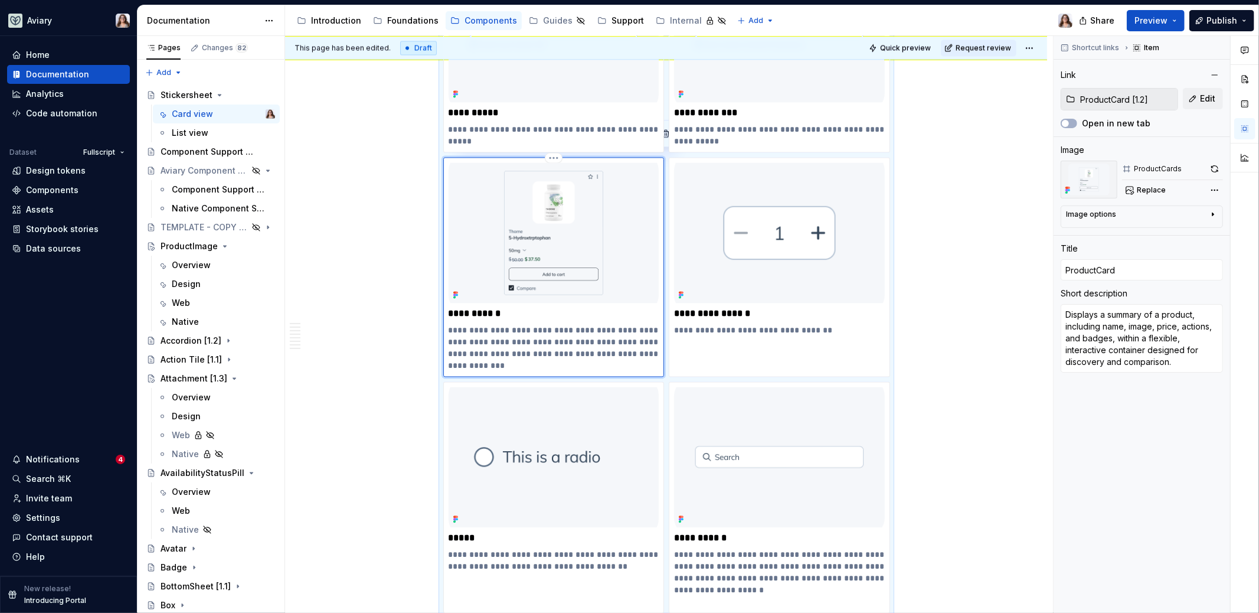
type textarea "*"
type input "ProductCard"
type textarea "*"
type input "ProductCard ["
type textarea "*"
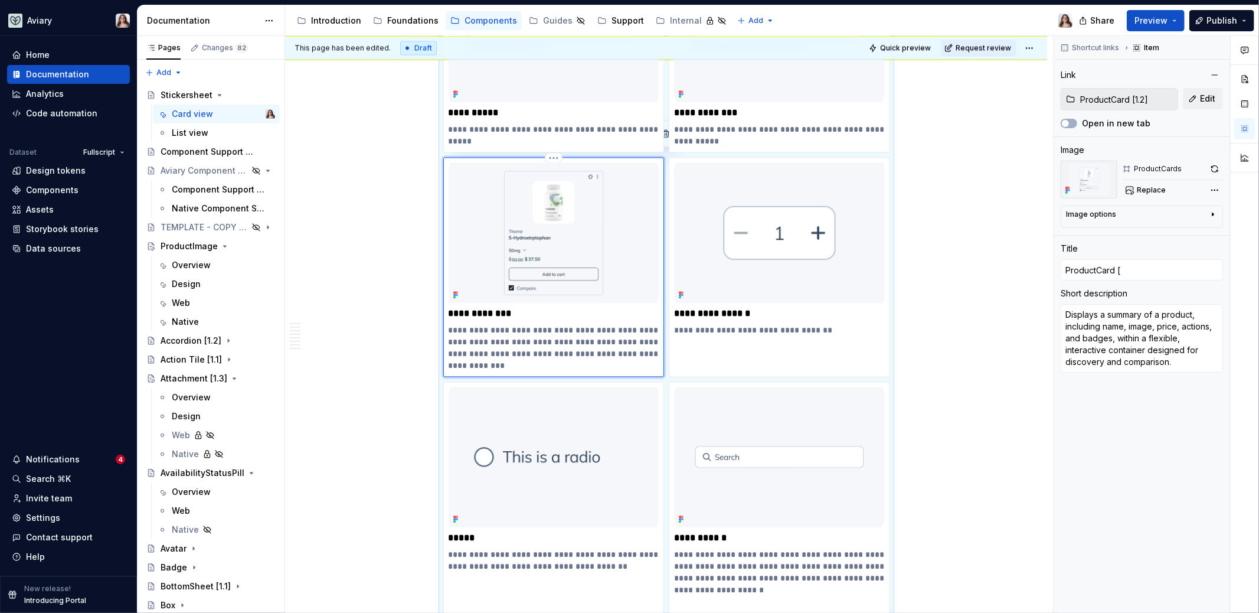
type input "ProductCard [1"
type textarea "*"
type input "ProductCard [1."
type textarea "*"
type input "ProductCard [1.2"
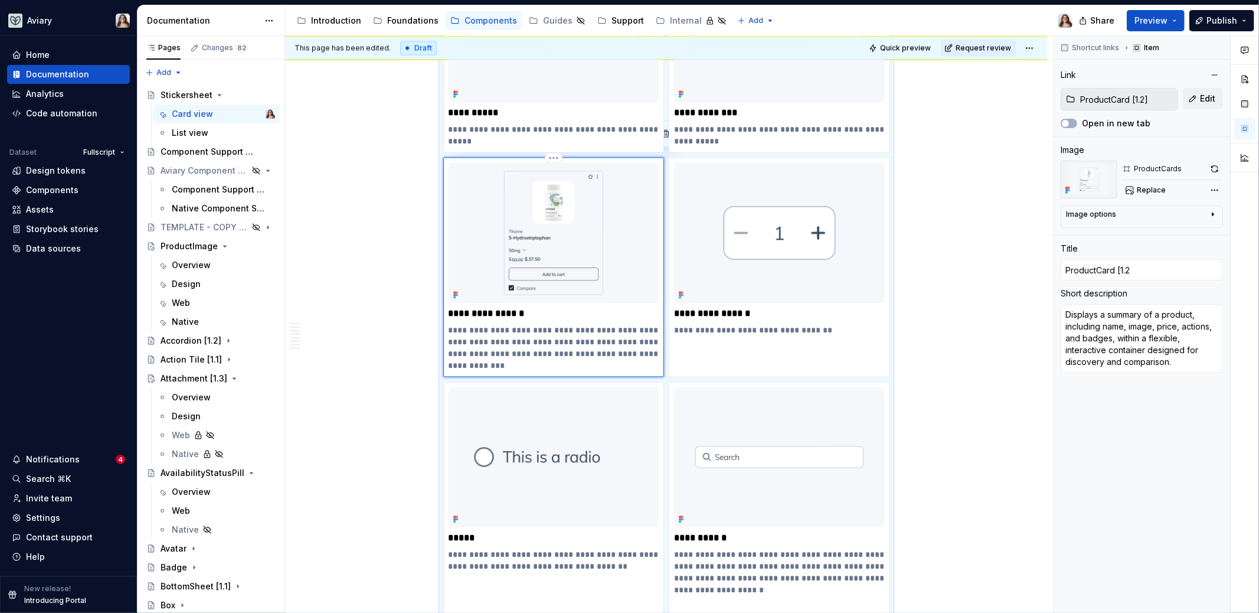
type textarea "*"
type input "ProductCard [1.2]"
click at [748, 324] on p "**********" at bounding box center [779, 330] width 211 height 12
type textarea "*"
type input "QuantitySelector [1.2]"
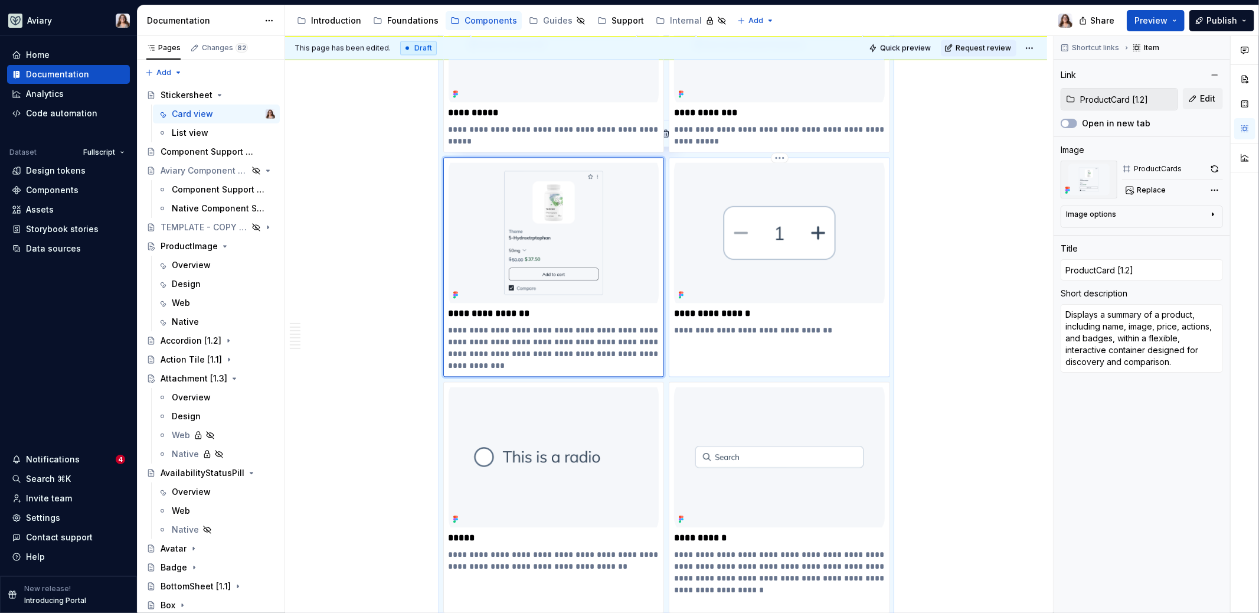
type input "QuantitySelector [1.2]"
type input "QuantitySelector"
type textarea "Increase or decrease a numeric value."
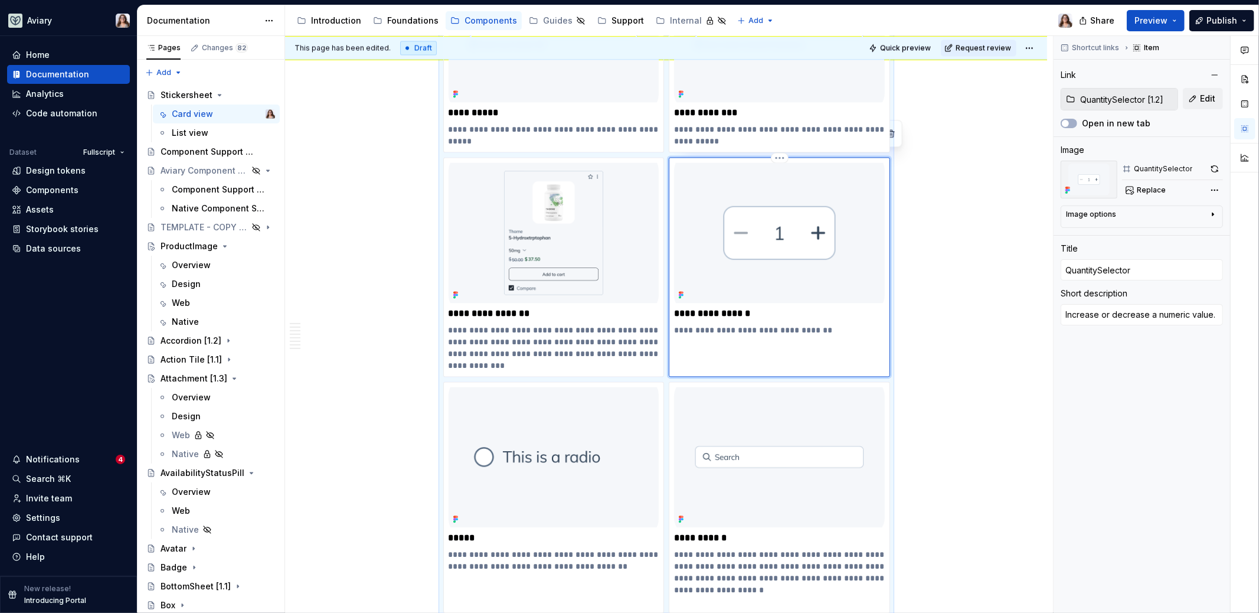
click at [754, 308] on p "**********" at bounding box center [779, 314] width 211 height 12
type textarea "*"
type input "QuantitySelector"
type textarea "*"
type input "QuantitySelector ["
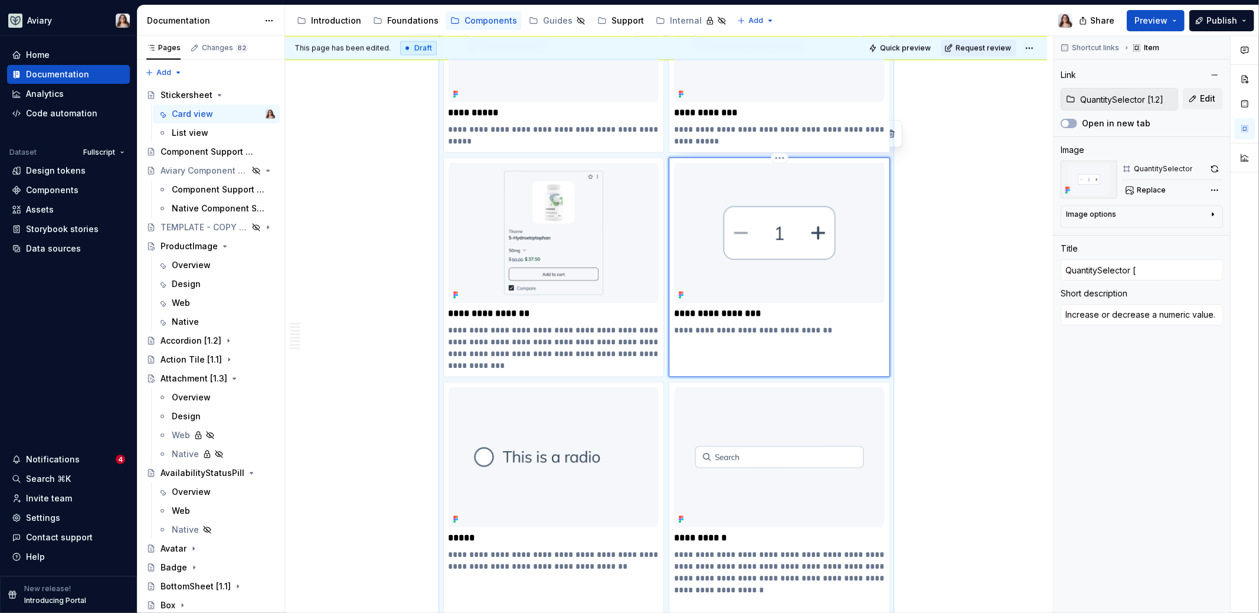
type textarea "*"
type input "QuantitySelector [1"
type textarea "*"
type input "QuantitySelector [1."
type textarea "*"
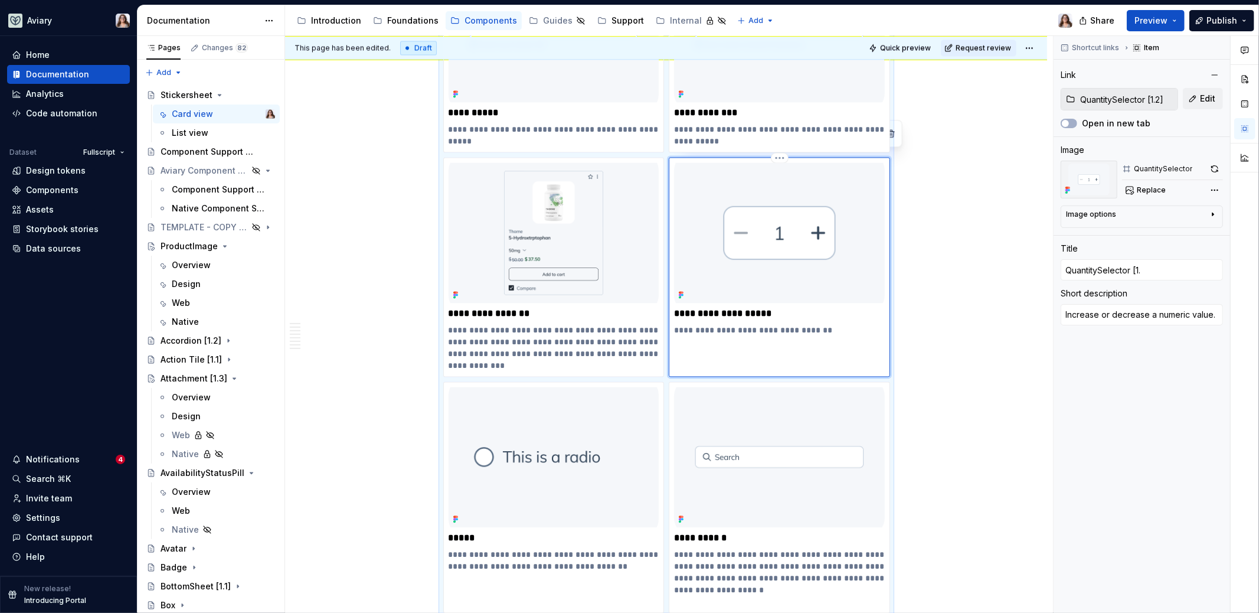
type input "QuantitySelector [1.2"
type textarea "*"
type input "QuantitySelector [1.2]"
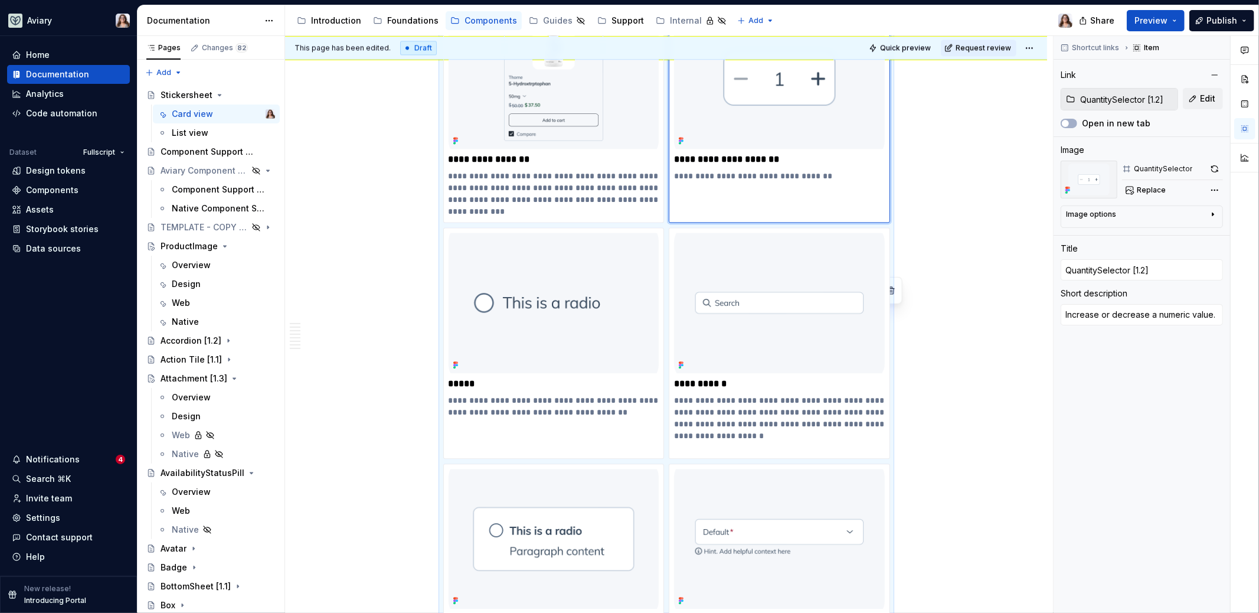
scroll to position [2188, 0]
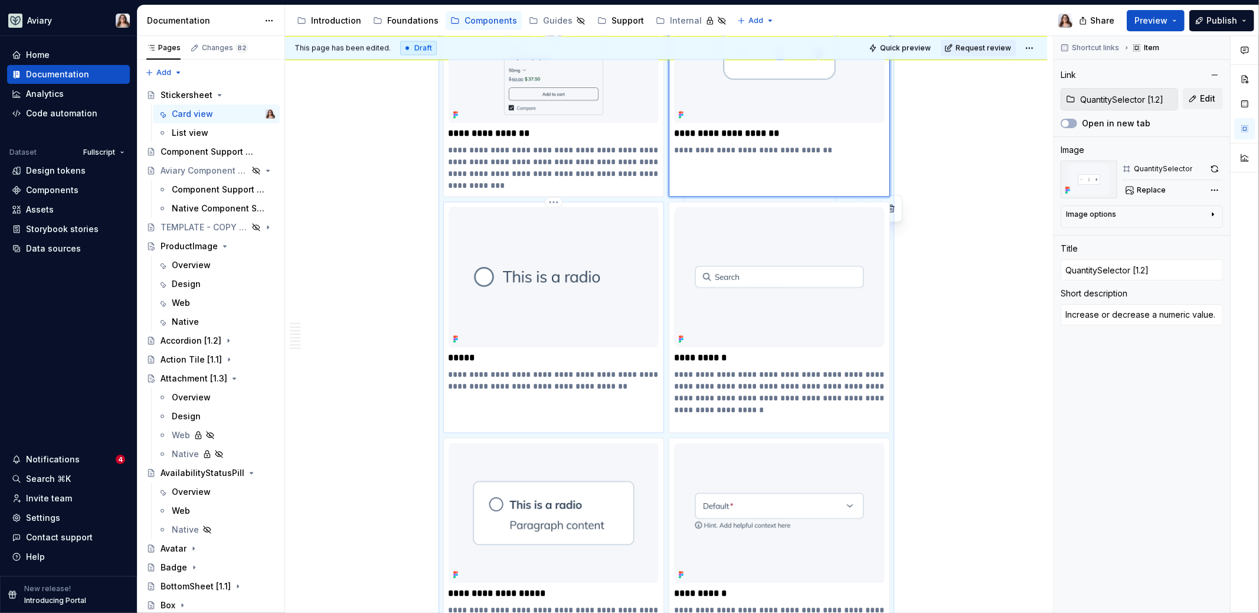
click at [541, 355] on p "*****" at bounding box center [554, 358] width 211 height 12
type textarea "*"
type input "Radio"
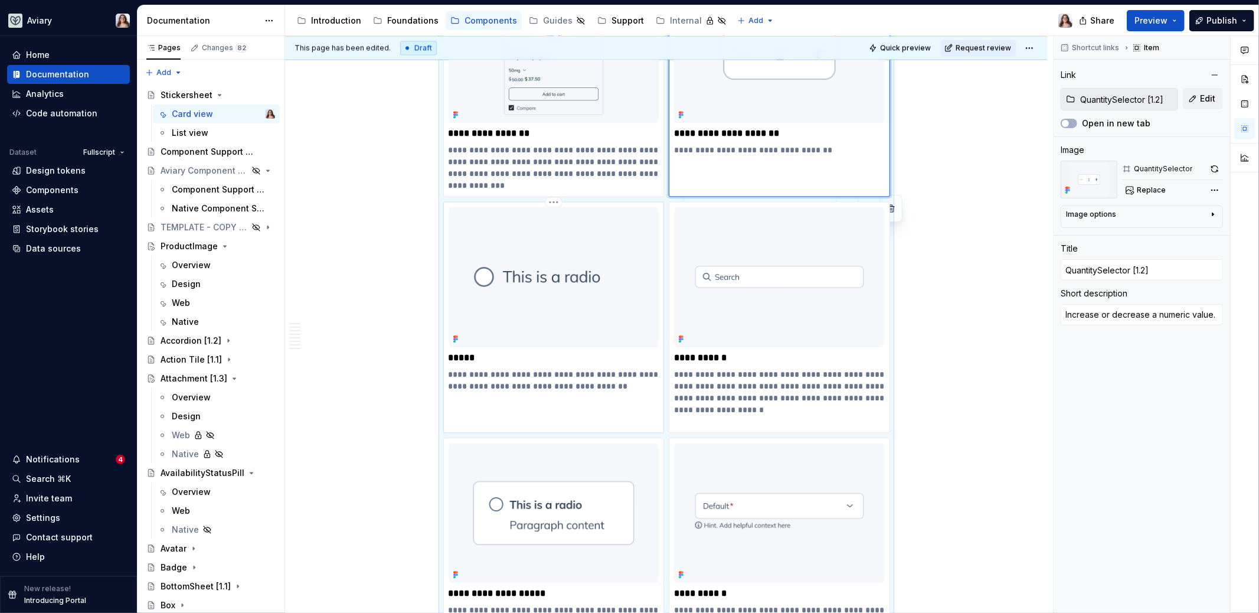
type textarea "Radio buttons let users choose a single option among two or more mutually exclu…"
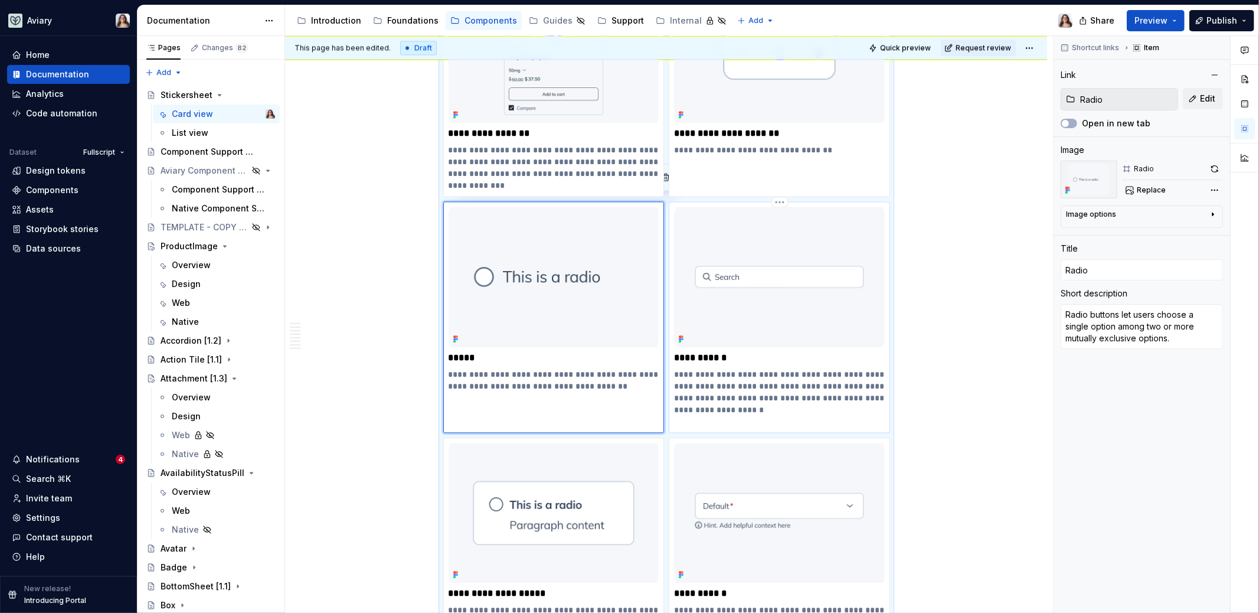
click at [751, 368] on p "**********" at bounding box center [779, 397] width 211 height 59
type textarea "*"
type input "SearchInput"
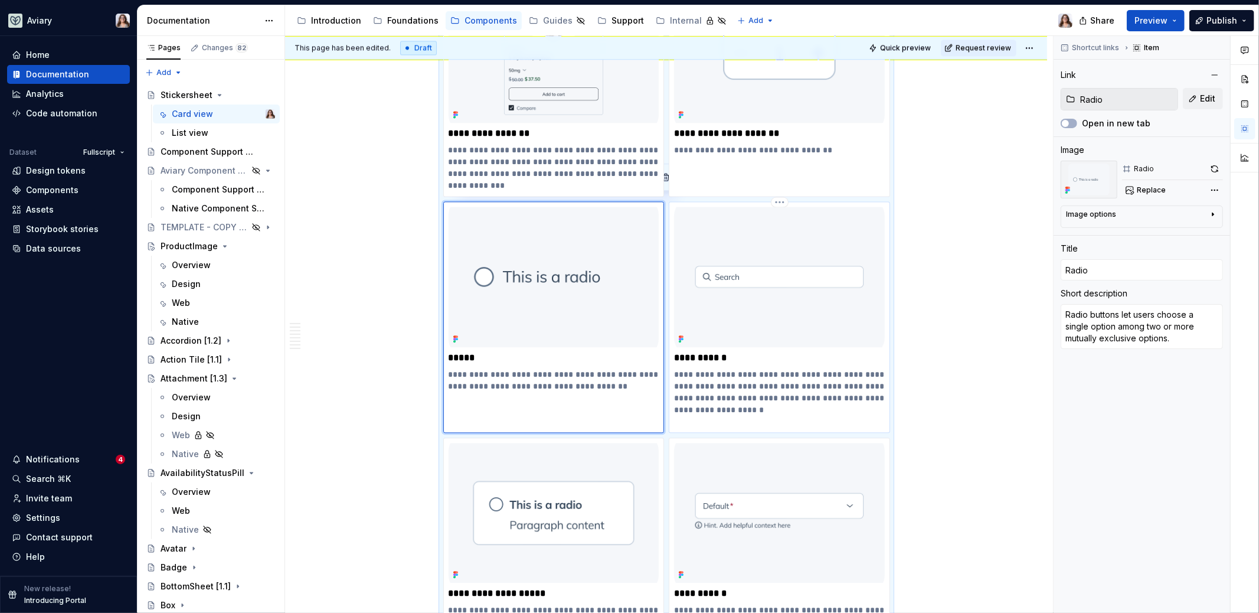
type textarea "The Search Input is a specialized input field that allows users to enter keywor…"
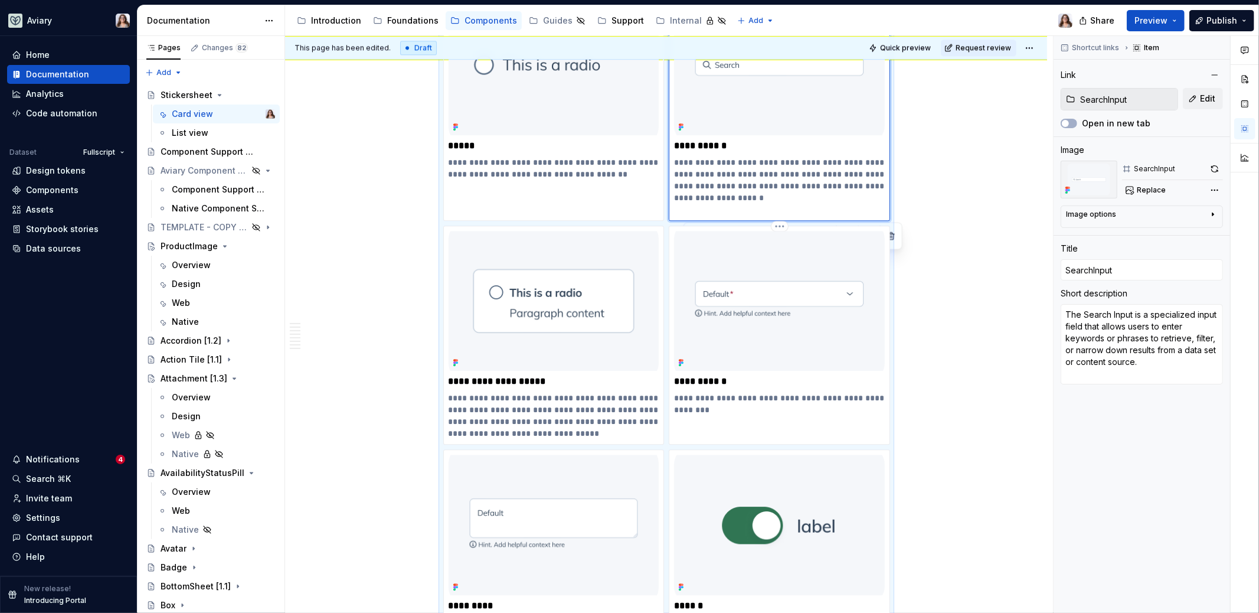
scroll to position [2415, 0]
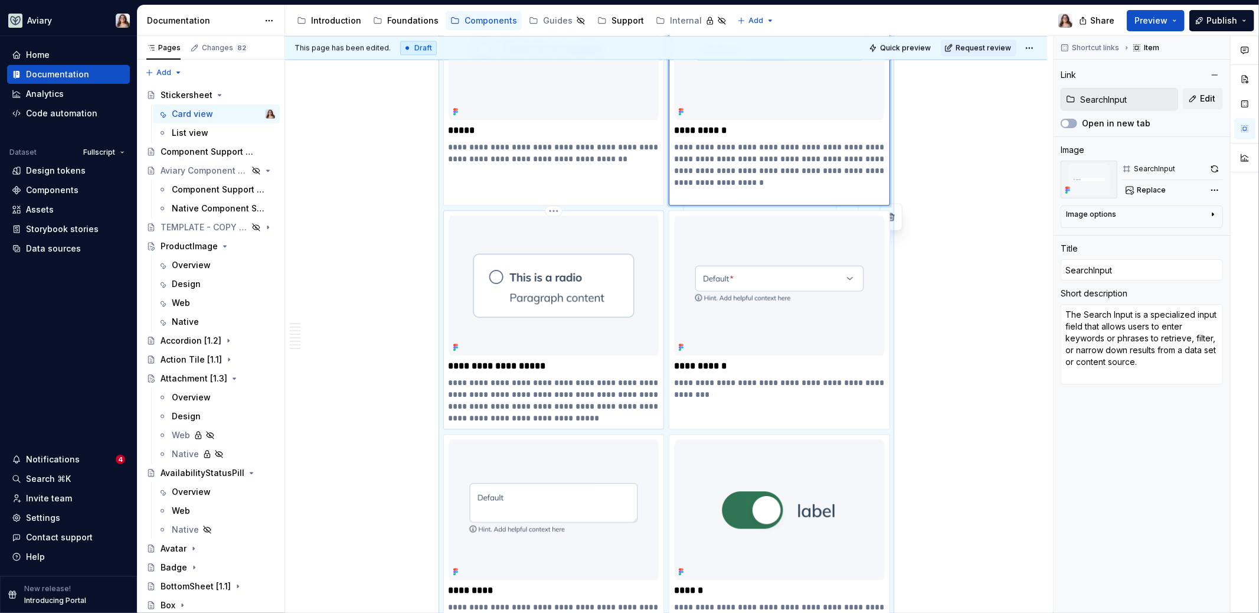
click at [575, 377] on p "**********" at bounding box center [554, 400] width 211 height 47
type textarea "*"
type input "SelectableTile [1.1]"
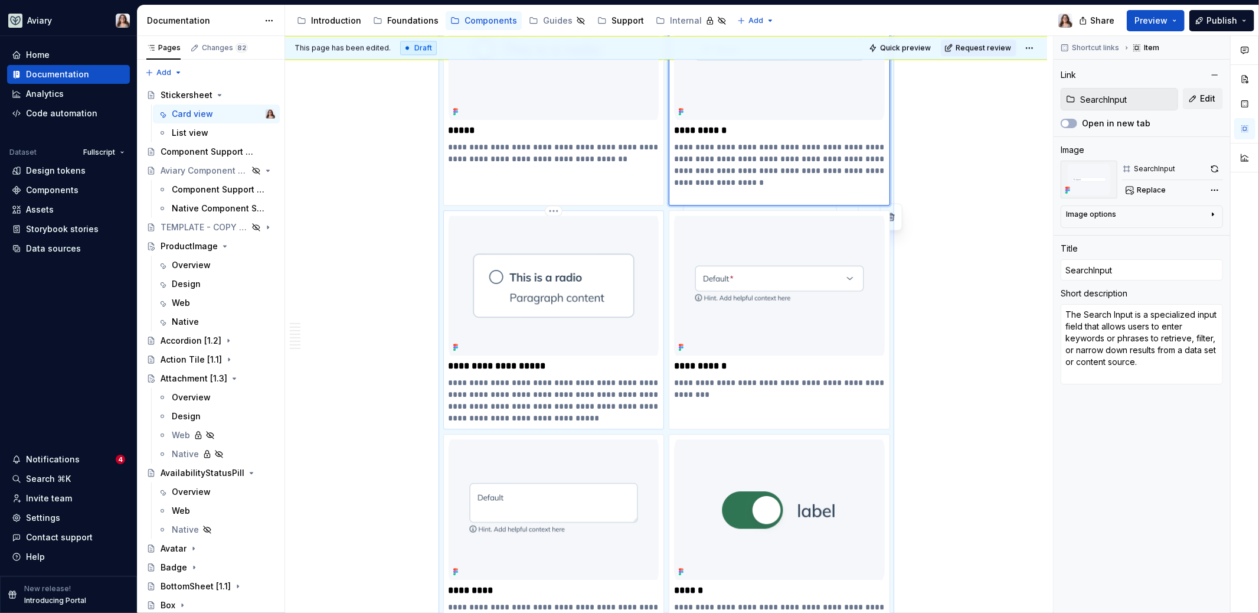
type textarea "SelectableTile is a clickable tile component that allows users to choose one or…"
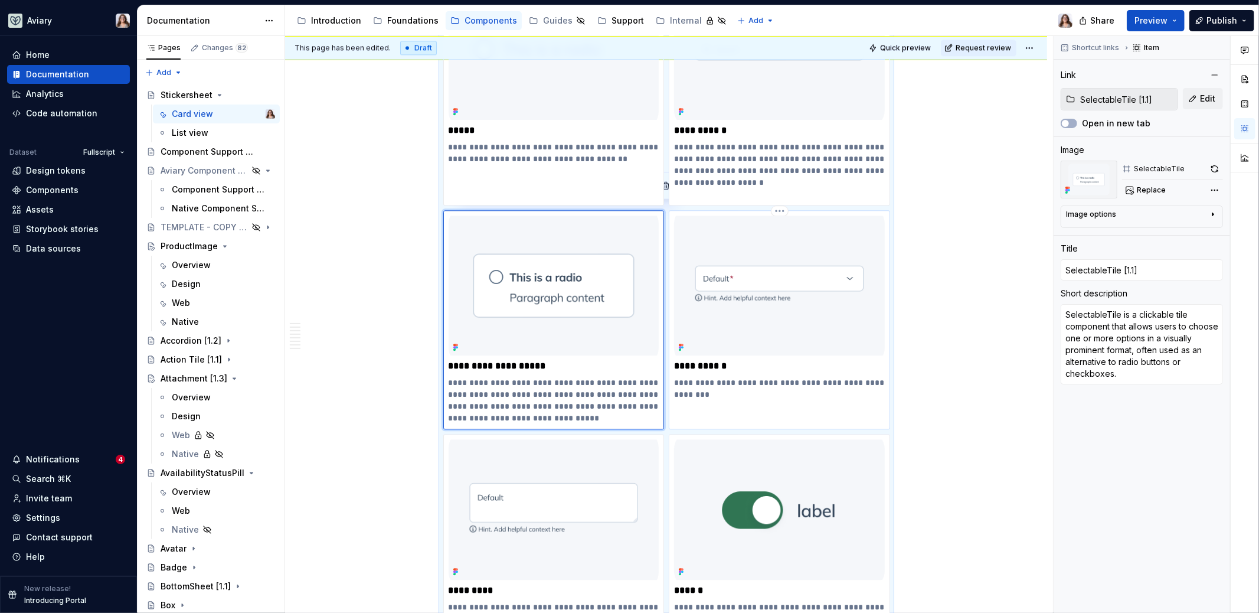
click at [777, 361] on p "**********" at bounding box center [779, 366] width 211 height 12
type textarea "*"
type input "SelectInput [1.3]"
type input "SelectInput"
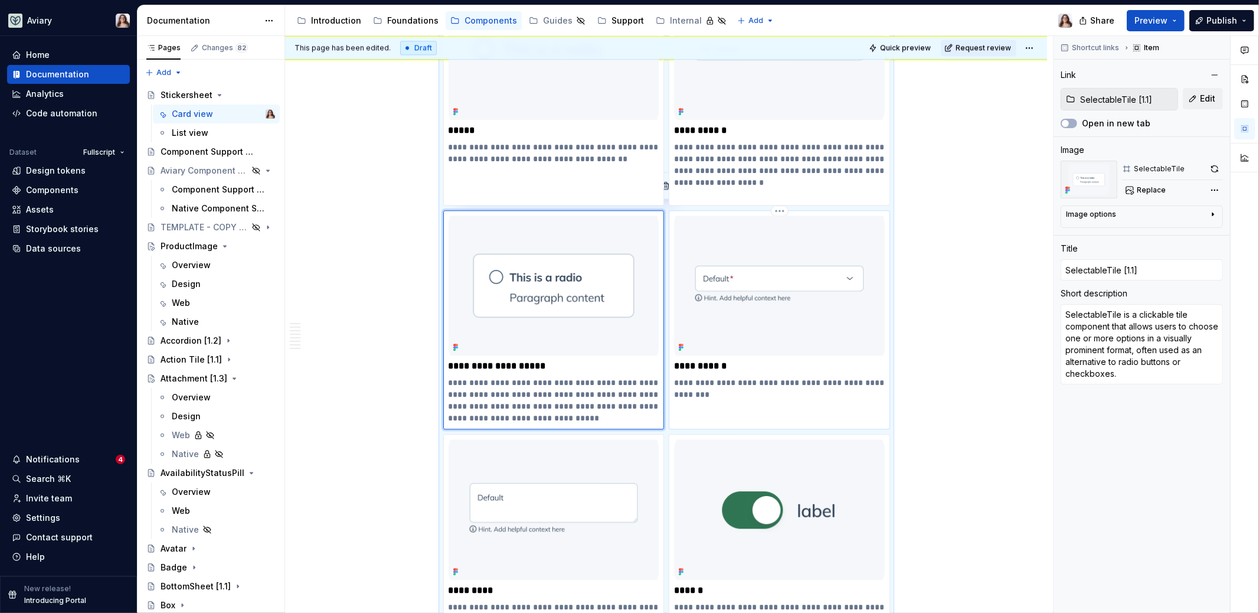
type textarea "SelectInput component is used to provide a menu of options"
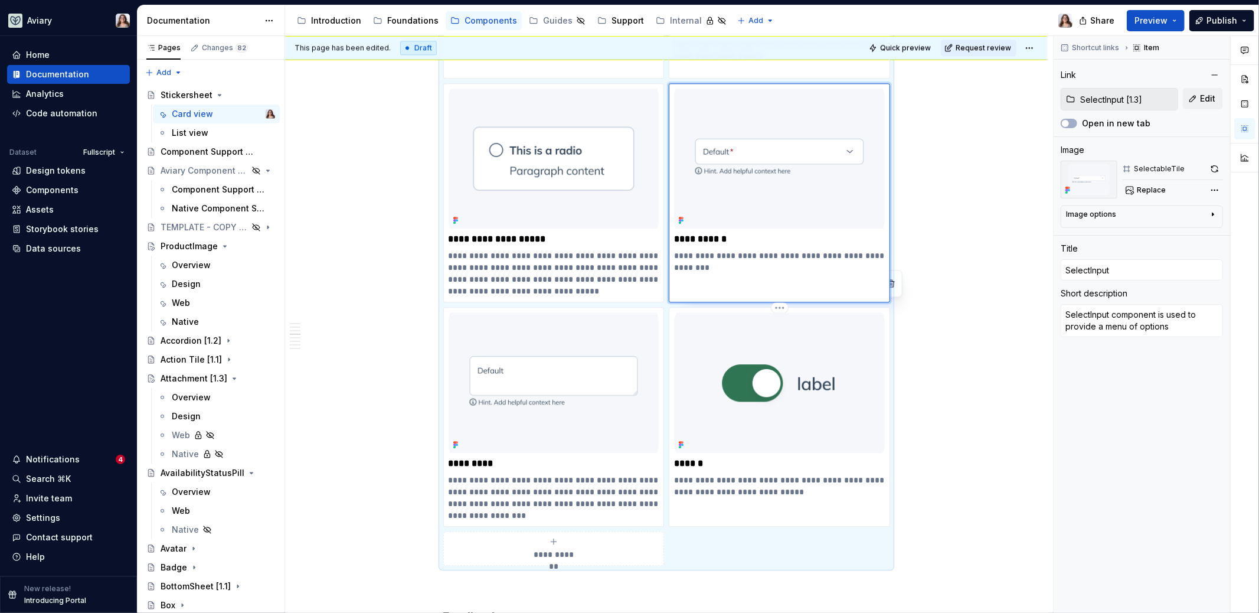
scroll to position [2580, 0]
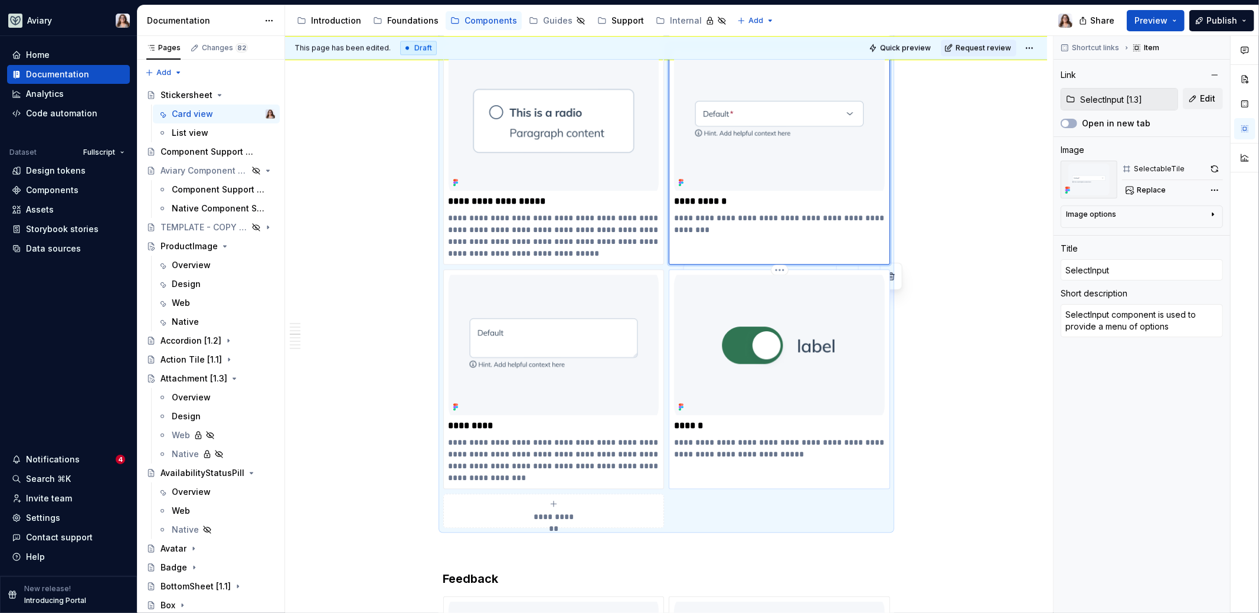
type textarea "*"
type input "SelectInput"
type textarea "*"
type input "SelectInput ["
type textarea "*"
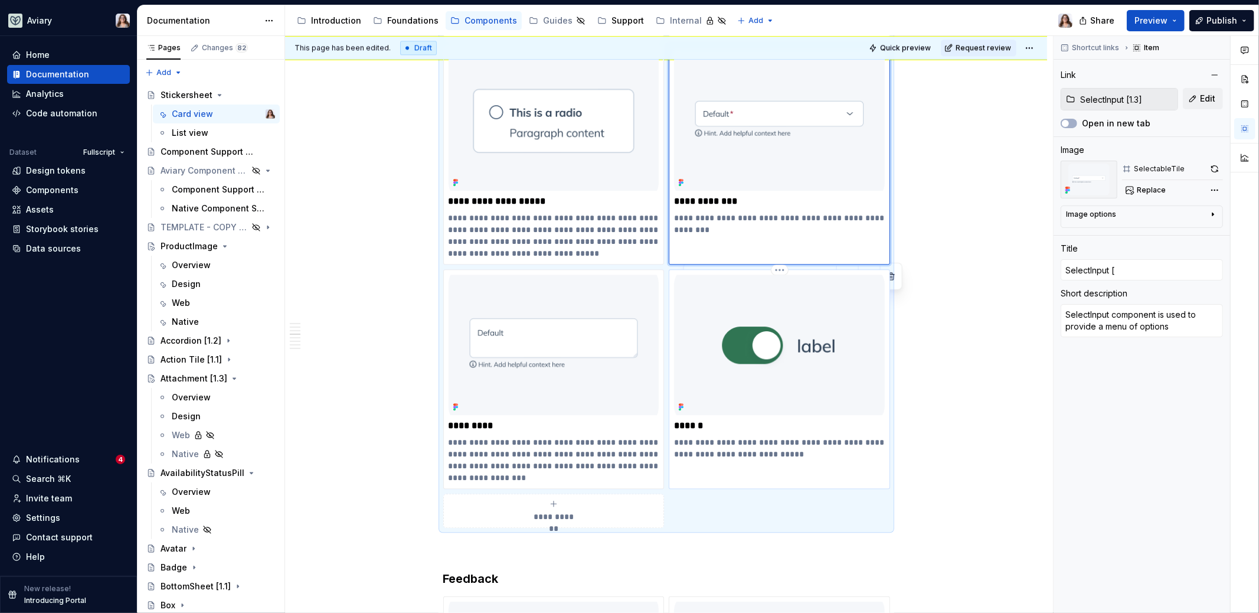
type input "SelectInput [1"
type textarea "*"
type input "SelectInput [1."
type textarea "*"
type input "SelectInput [1.3"
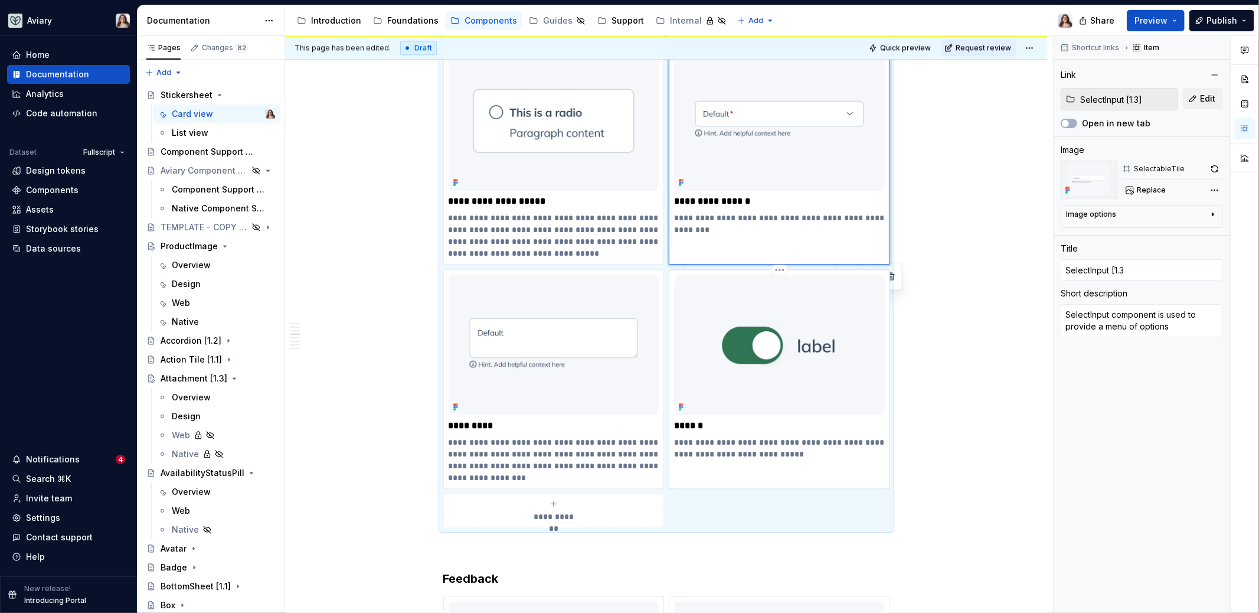
type textarea "*"
type input "SelectInput [1.3]"
click at [544, 421] on p "*********" at bounding box center [554, 426] width 211 height 12
type textarea "*"
type input "TextInput"
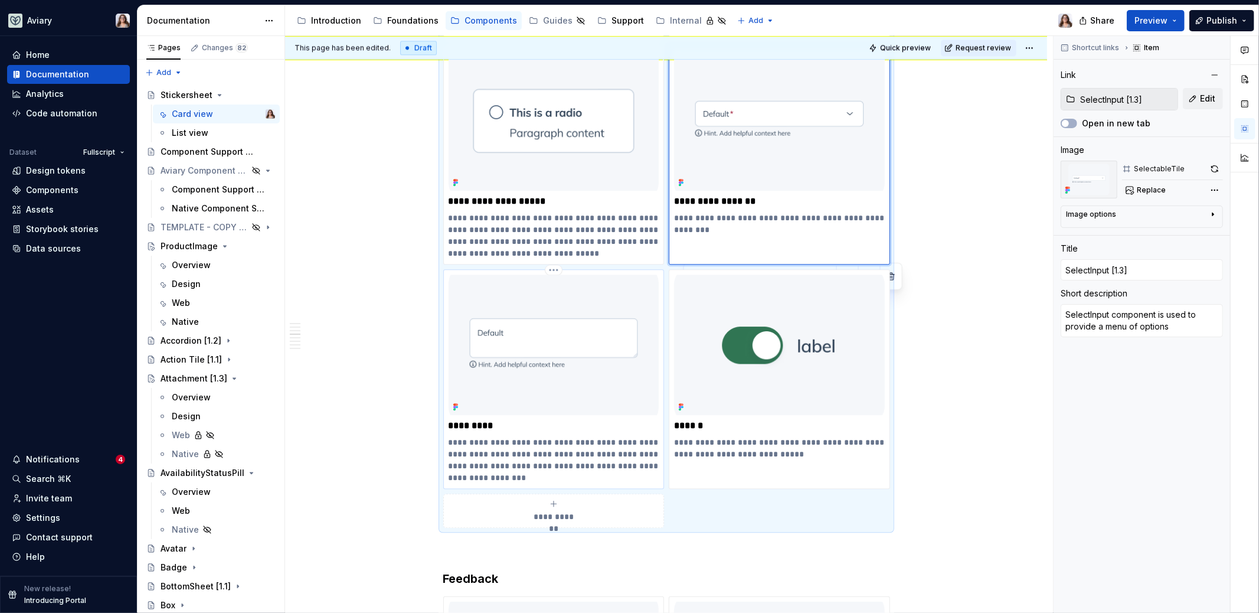
type input "TextInput"
type textarea "Text input components are fields that allow users to enter, select, or edit dat…"
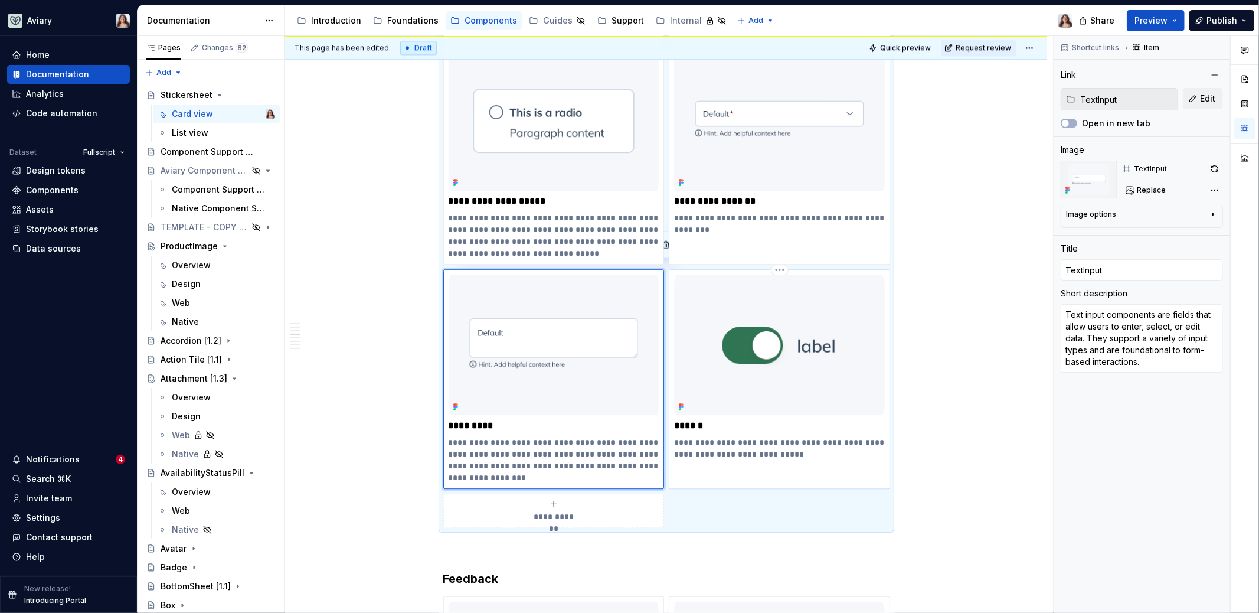
click at [728, 420] on p "******" at bounding box center [779, 426] width 211 height 12
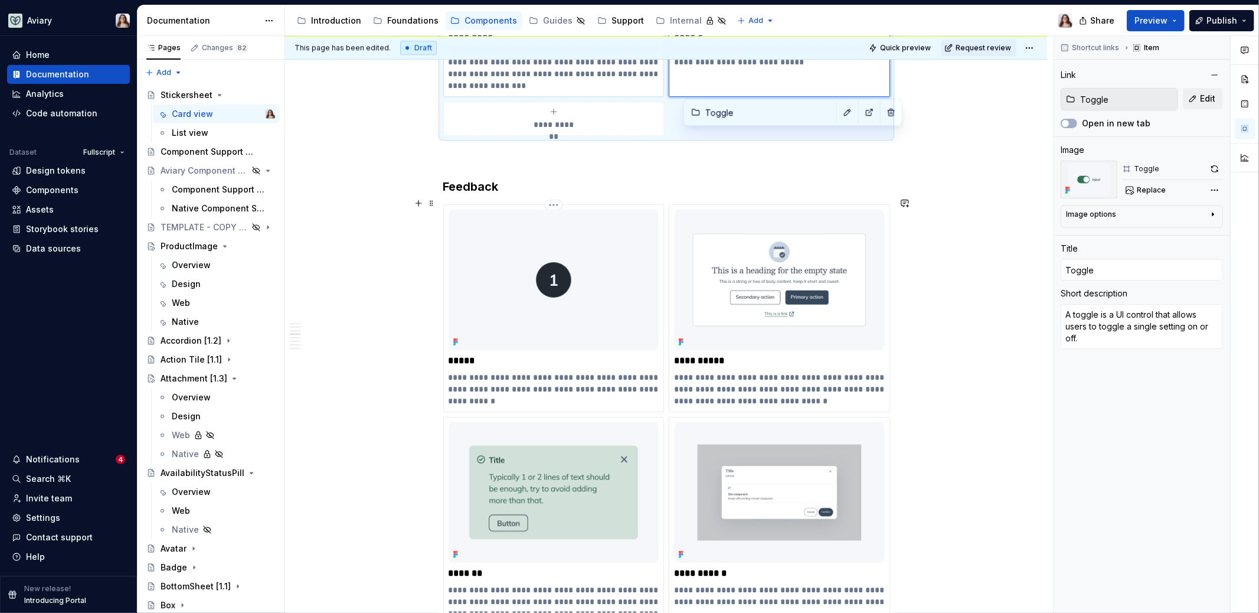
scroll to position [2987, 0]
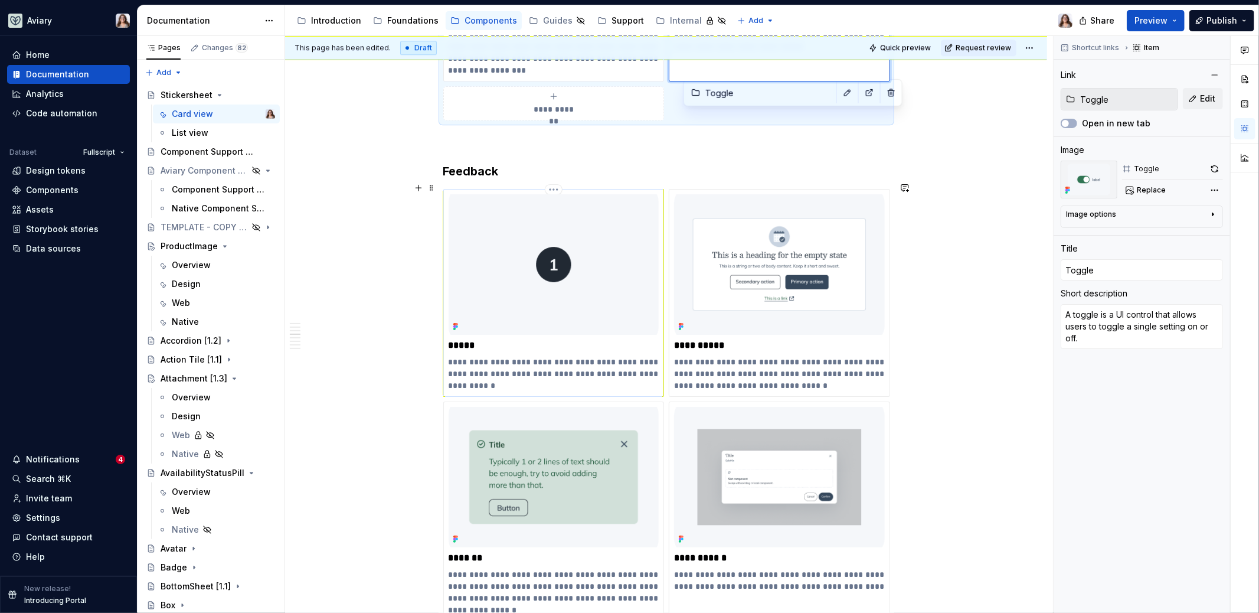
click at [564, 356] on p "**********" at bounding box center [554, 373] width 211 height 35
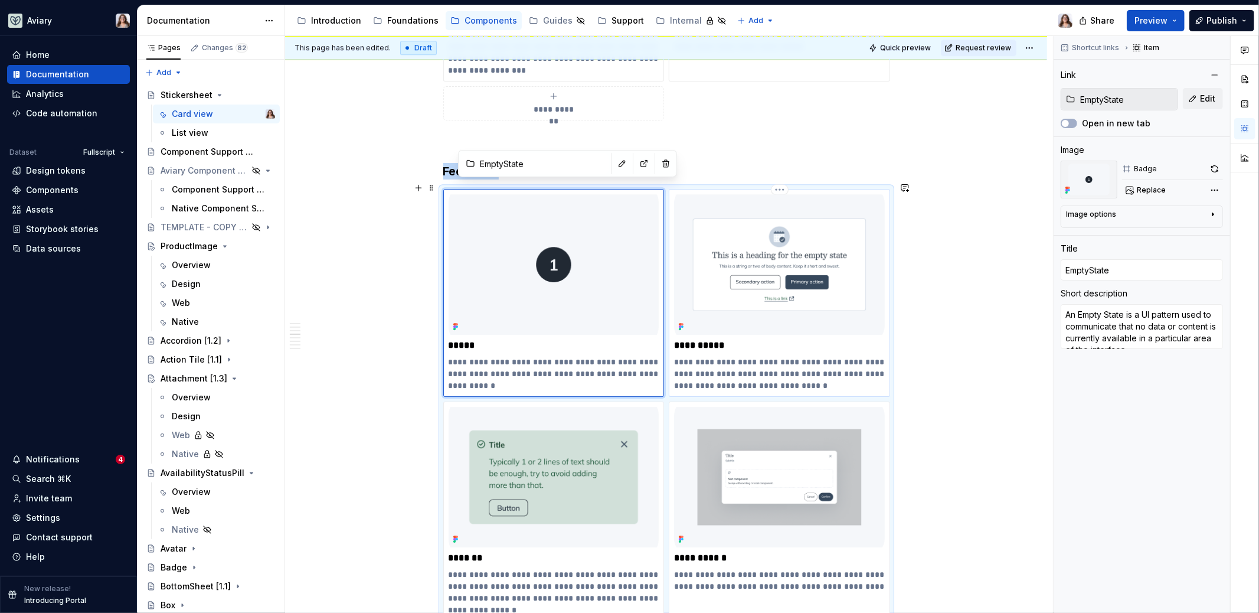
click at [747, 344] on div "**********" at bounding box center [779, 292] width 211 height 197
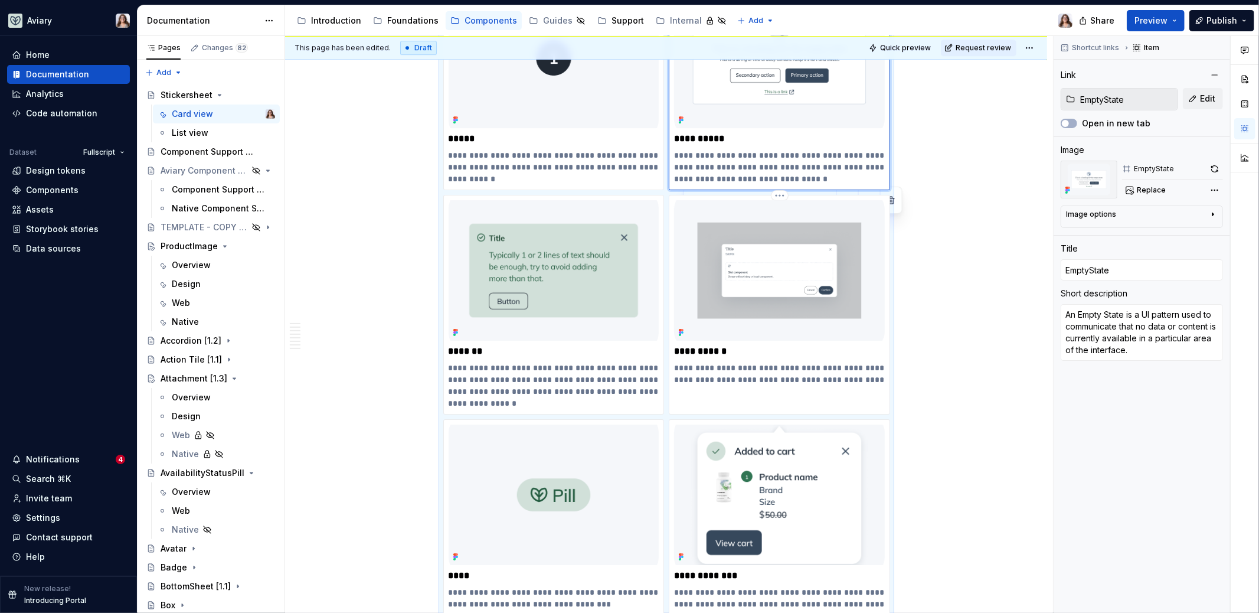
scroll to position [3215, 0]
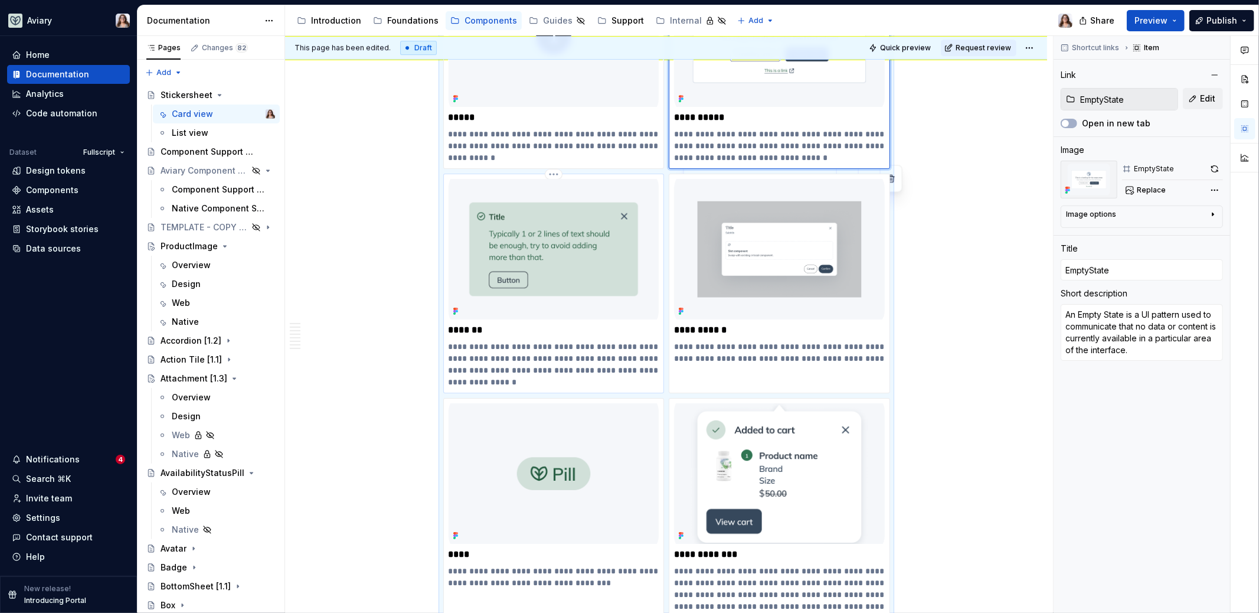
click at [567, 341] on p "**********" at bounding box center [554, 364] width 211 height 47
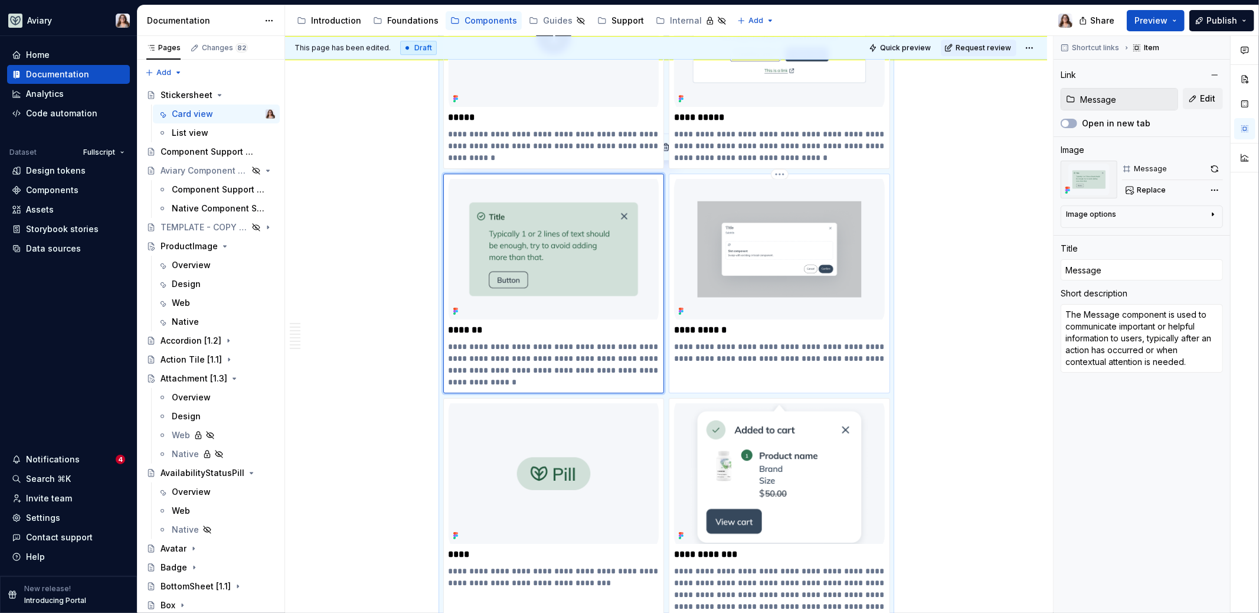
click at [754, 324] on p "**********" at bounding box center [779, 330] width 211 height 12
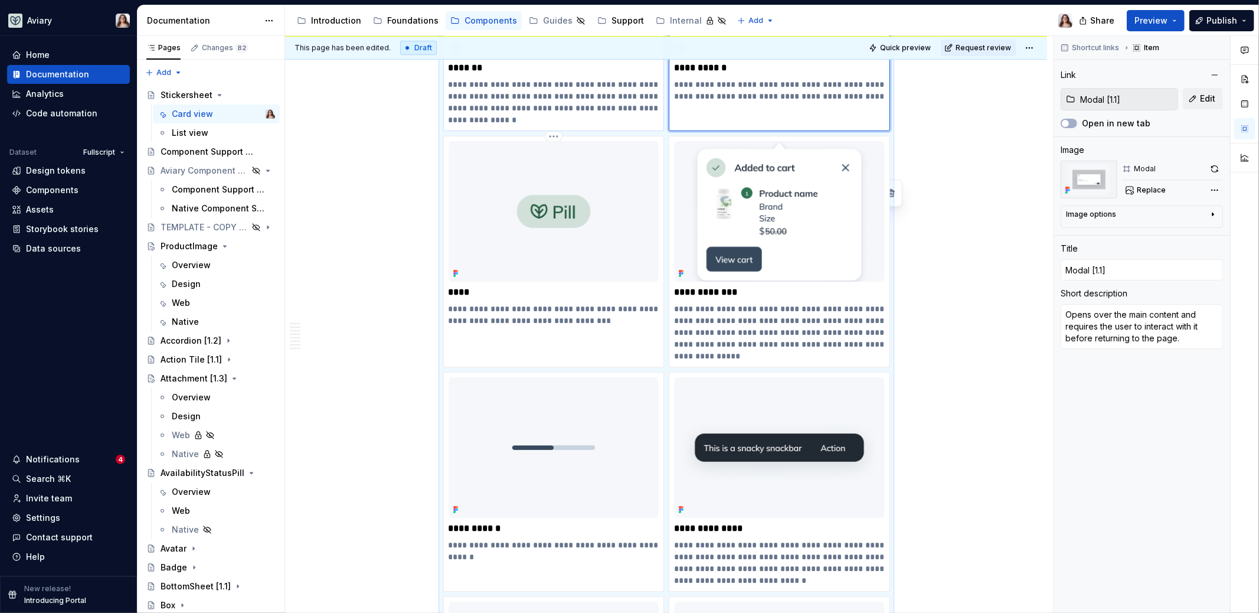
scroll to position [3494, 0]
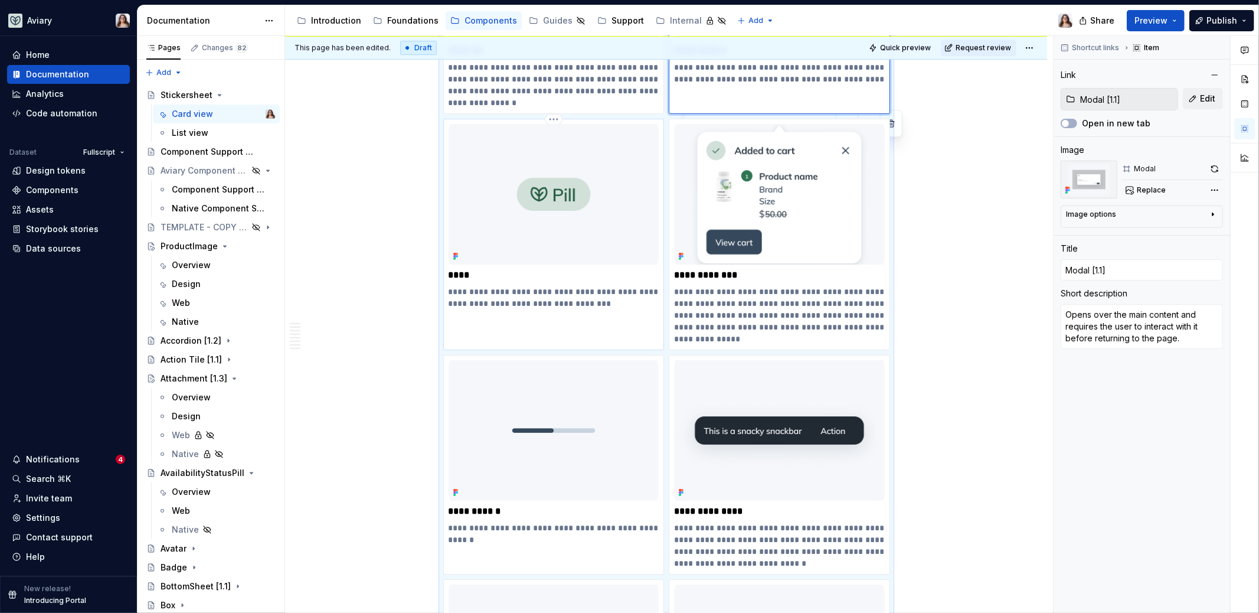
click at [563, 269] on p "****" at bounding box center [554, 275] width 211 height 12
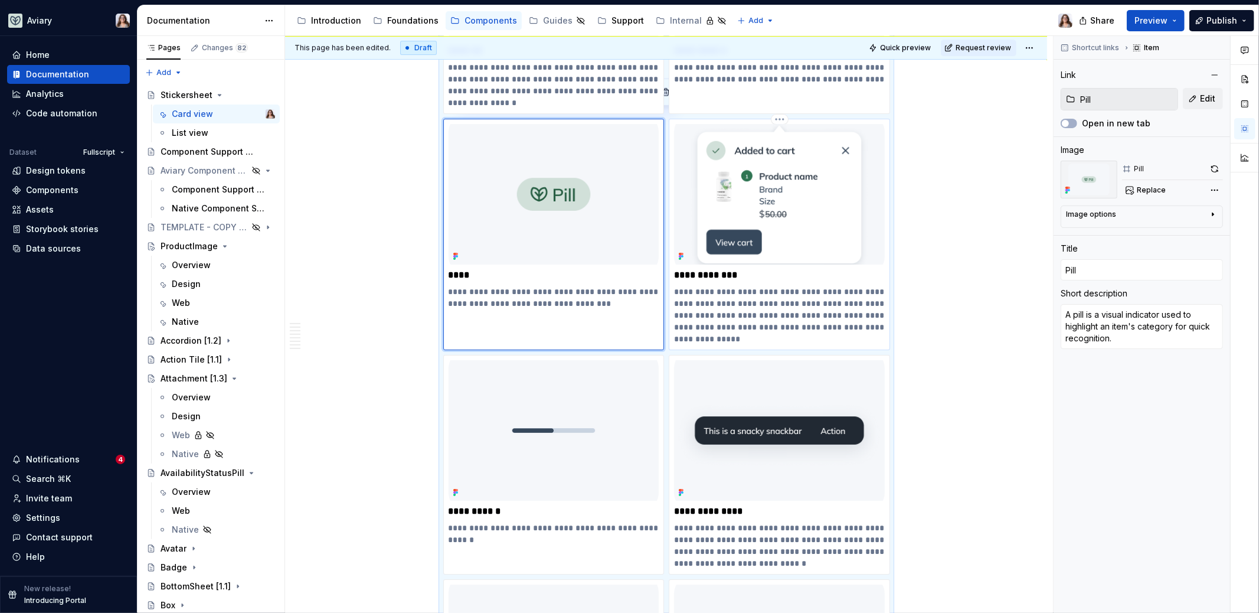
click at [755, 269] on p "**********" at bounding box center [779, 275] width 211 height 12
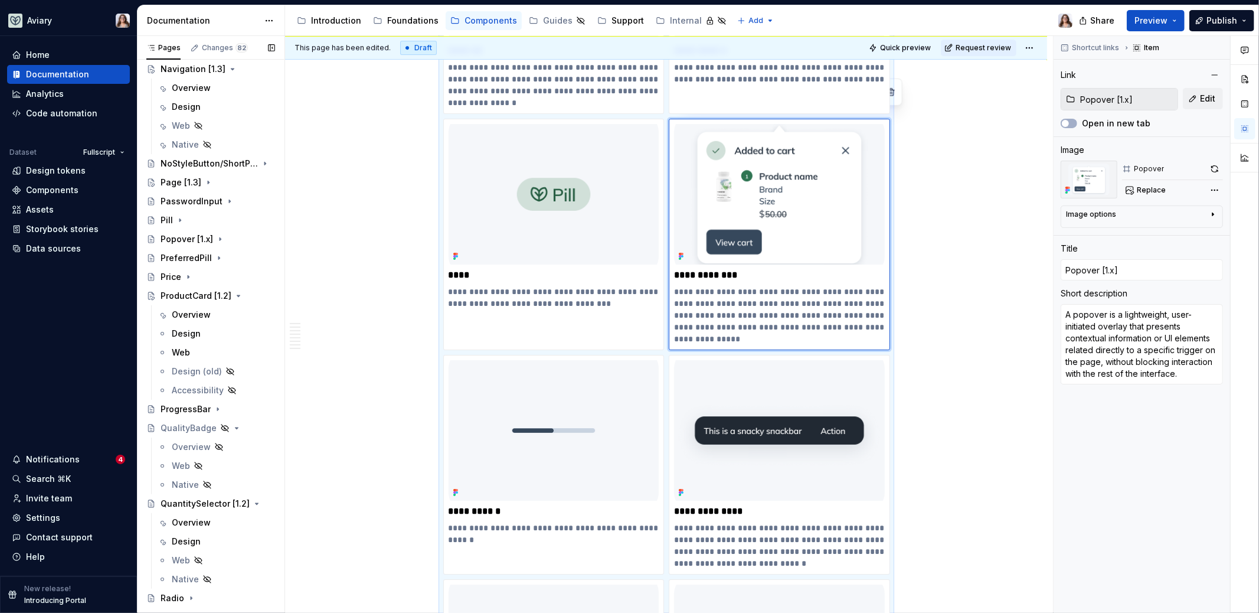
scroll to position [1709, 0]
click at [194, 215] on div "Pill" at bounding box center [218, 218] width 115 height 17
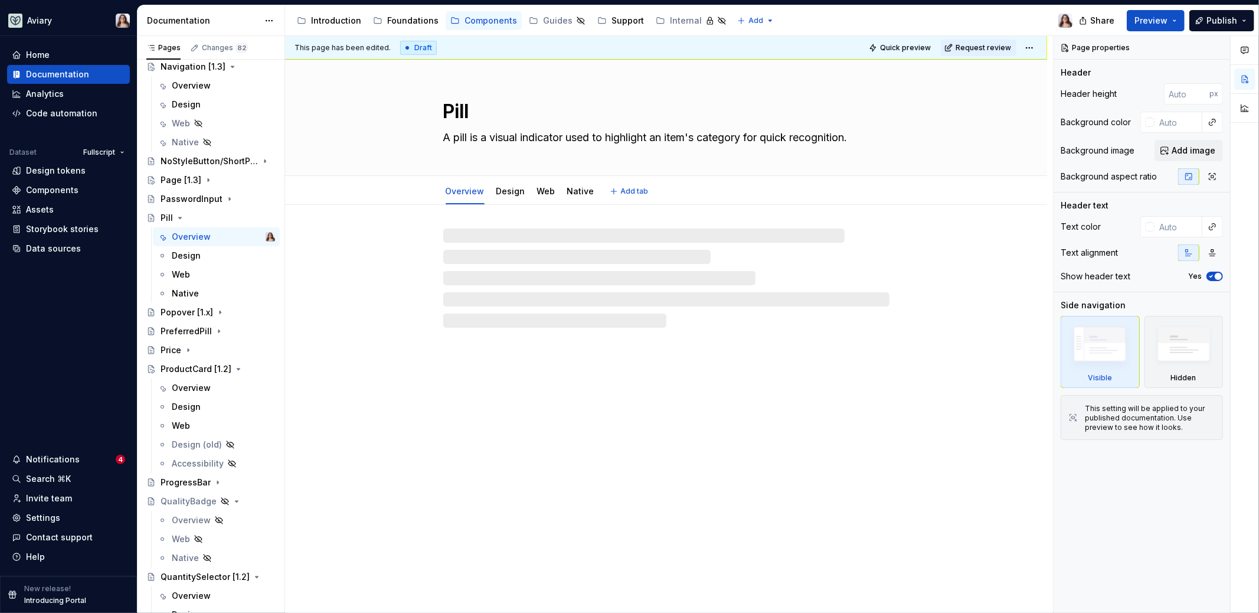
click at [574, 134] on textarea "A pill is a visual indicator used to highlight an item's category for quick rec…" at bounding box center [664, 137] width 446 height 19
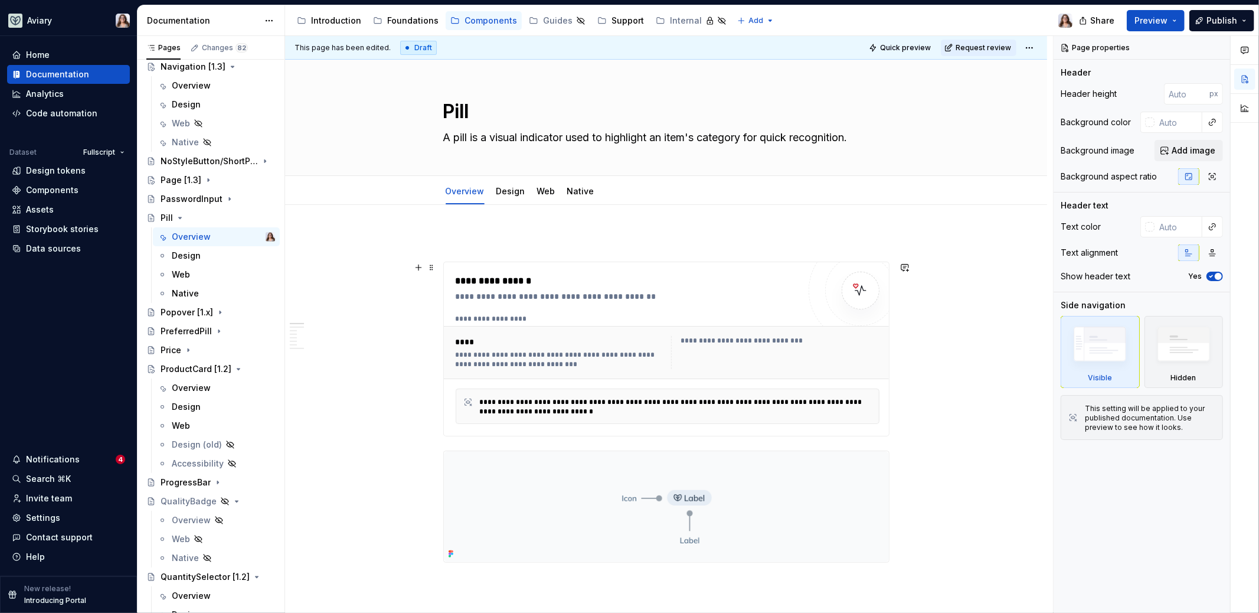
click at [660, 299] on div "**********" at bounding box center [628, 296] width 344 height 12
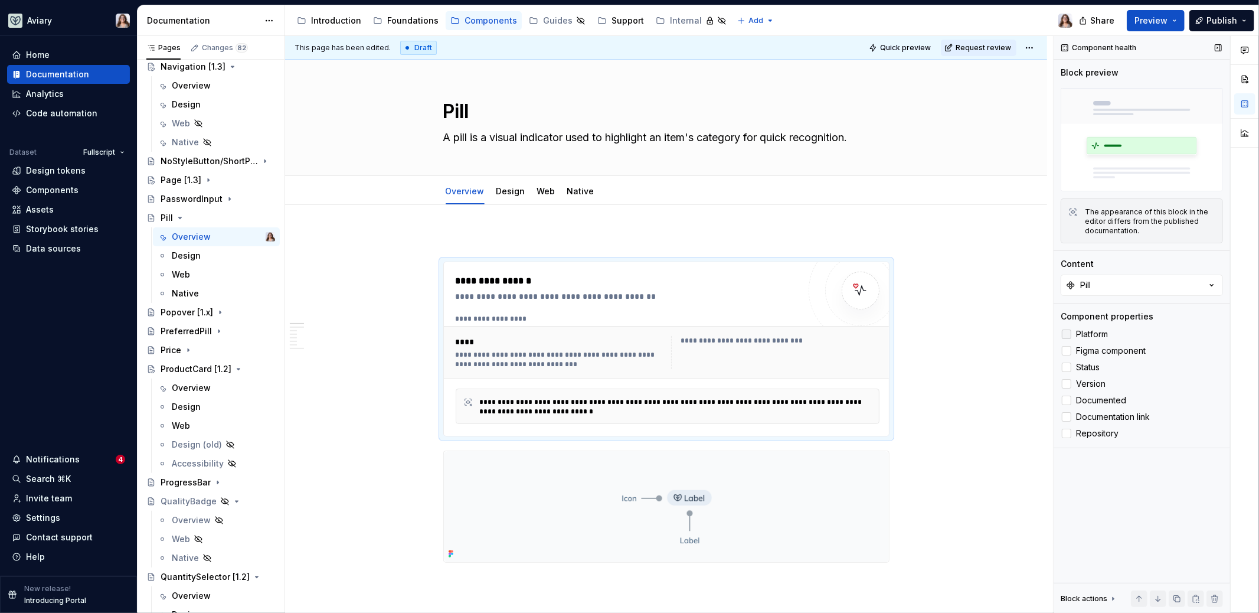
click at [1091, 336] on span "Platform" at bounding box center [1092, 333] width 32 height 9
click at [1090, 365] on span "Status" at bounding box center [1088, 366] width 24 height 9
click at [1090, 380] on span "Version" at bounding box center [1091, 383] width 30 height 9
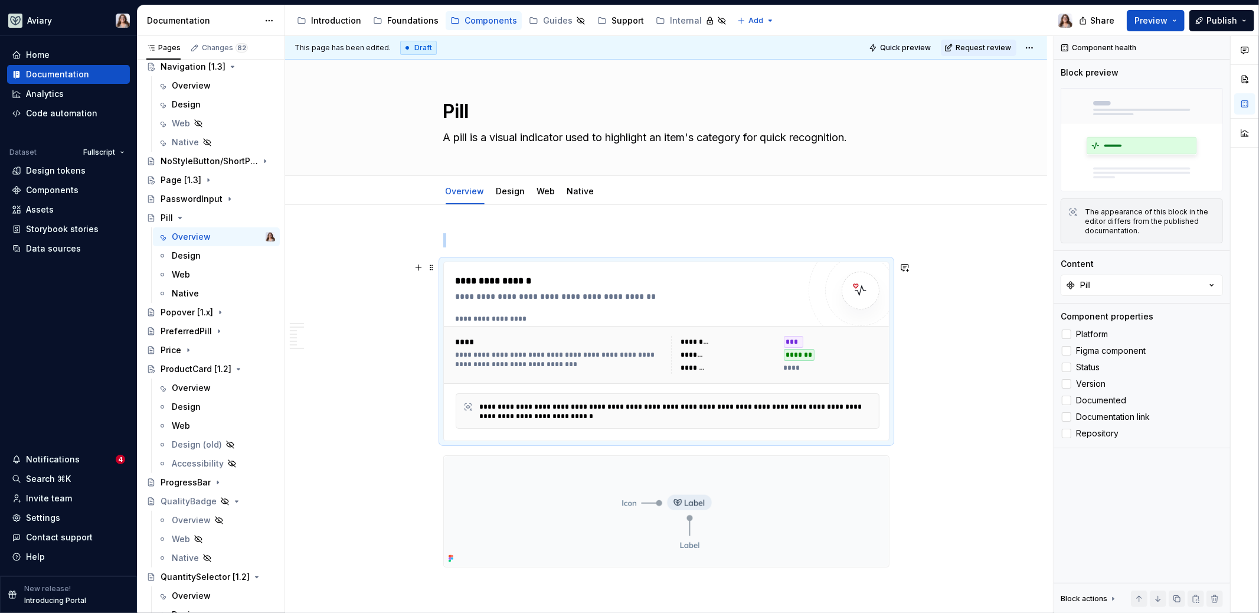
click at [695, 305] on div "**********" at bounding box center [628, 351] width 344 height 155
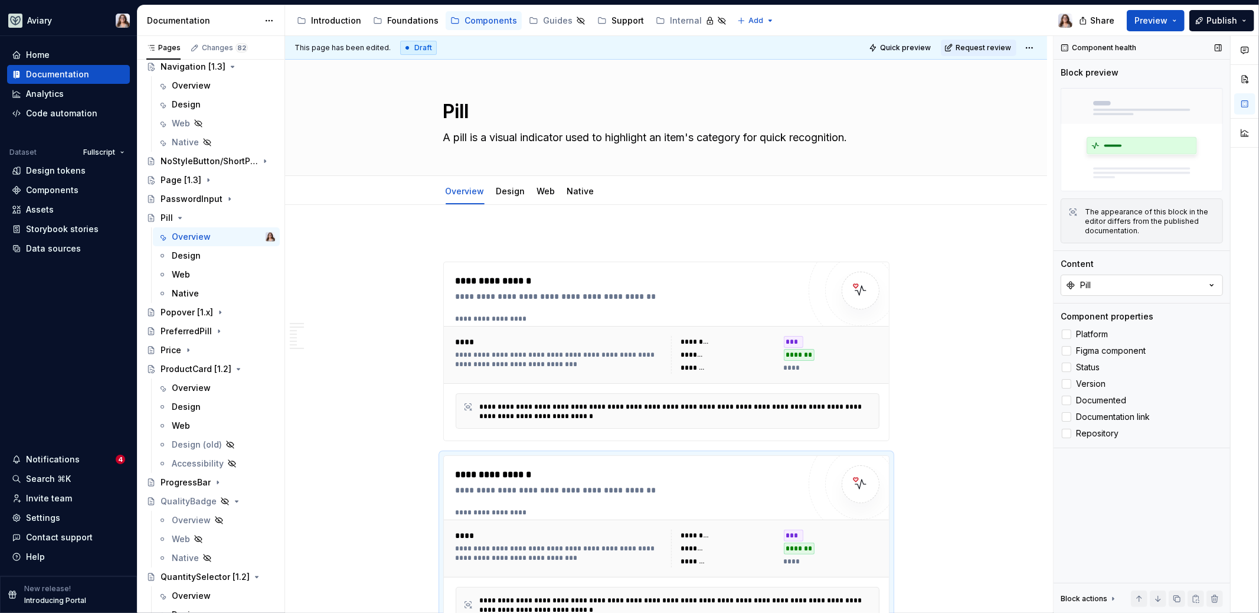
click at [1149, 283] on button "Pill" at bounding box center [1142, 284] width 162 height 21
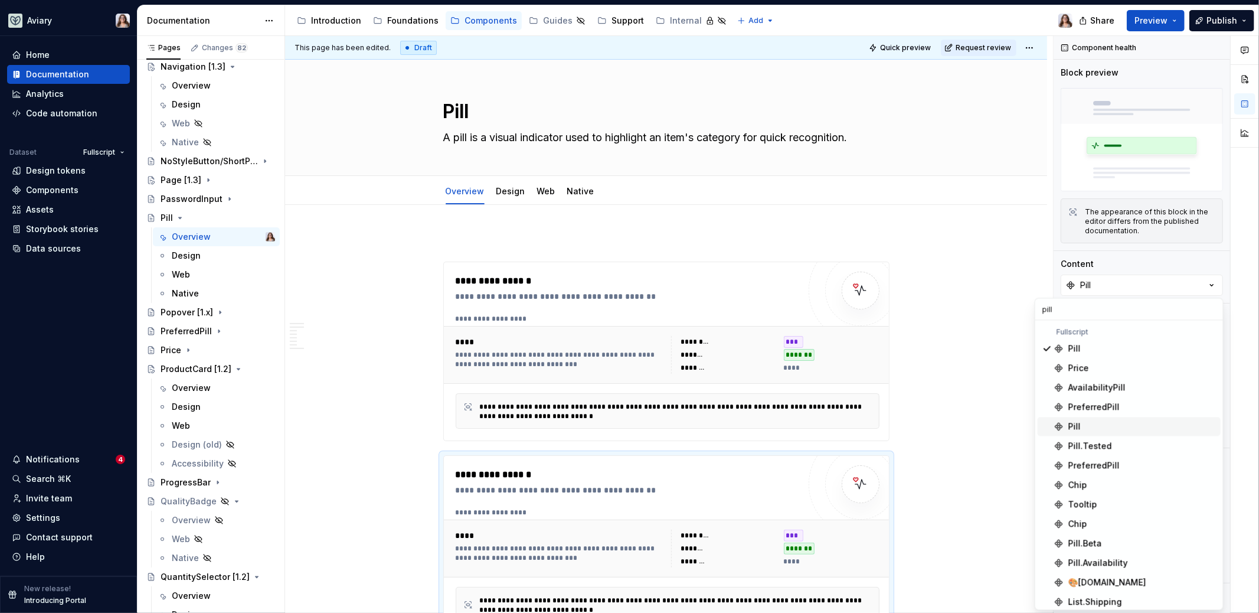
click at [1079, 426] on div "Pill" at bounding box center [1074, 426] width 12 height 12
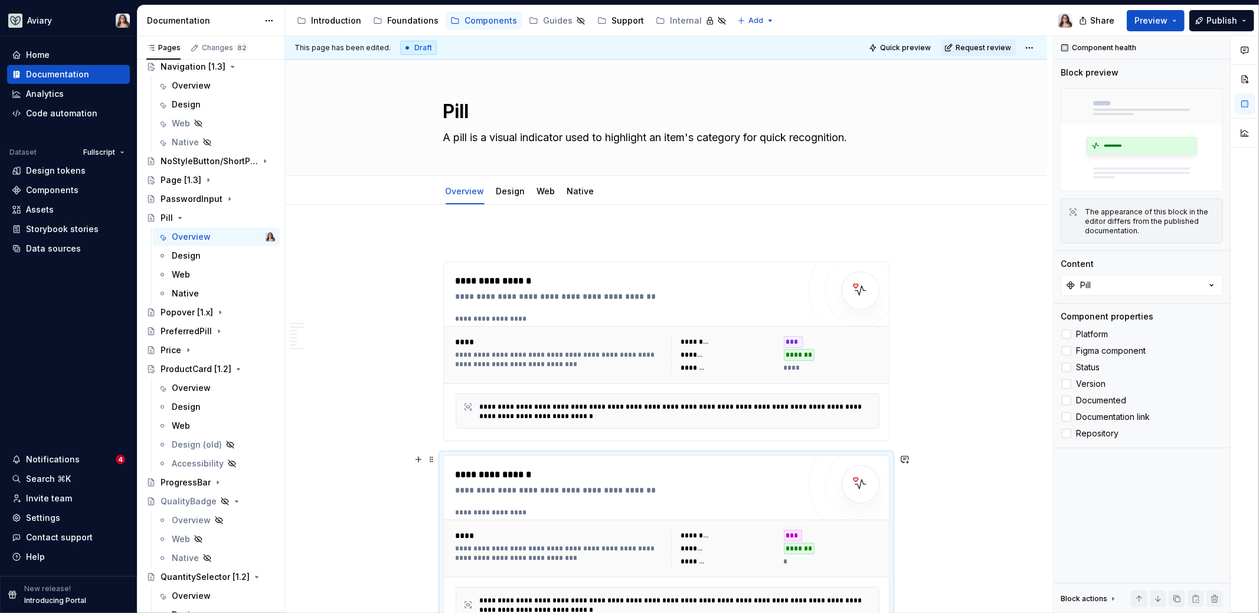
scroll to position [105, 0]
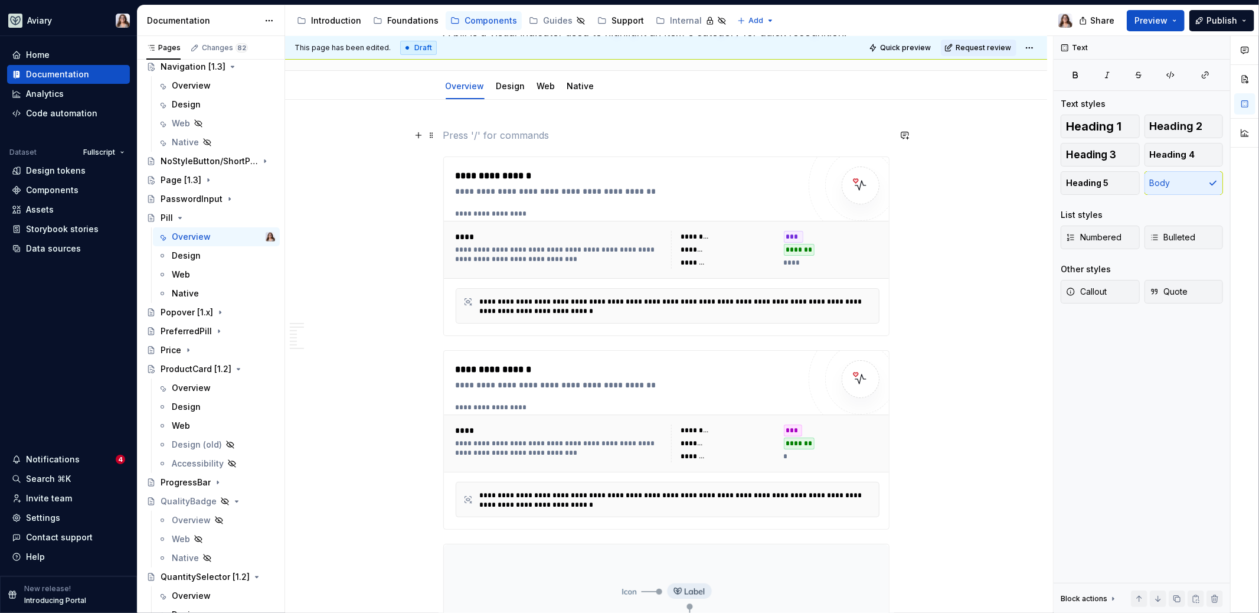
click at [555, 132] on p at bounding box center [666, 135] width 446 height 14
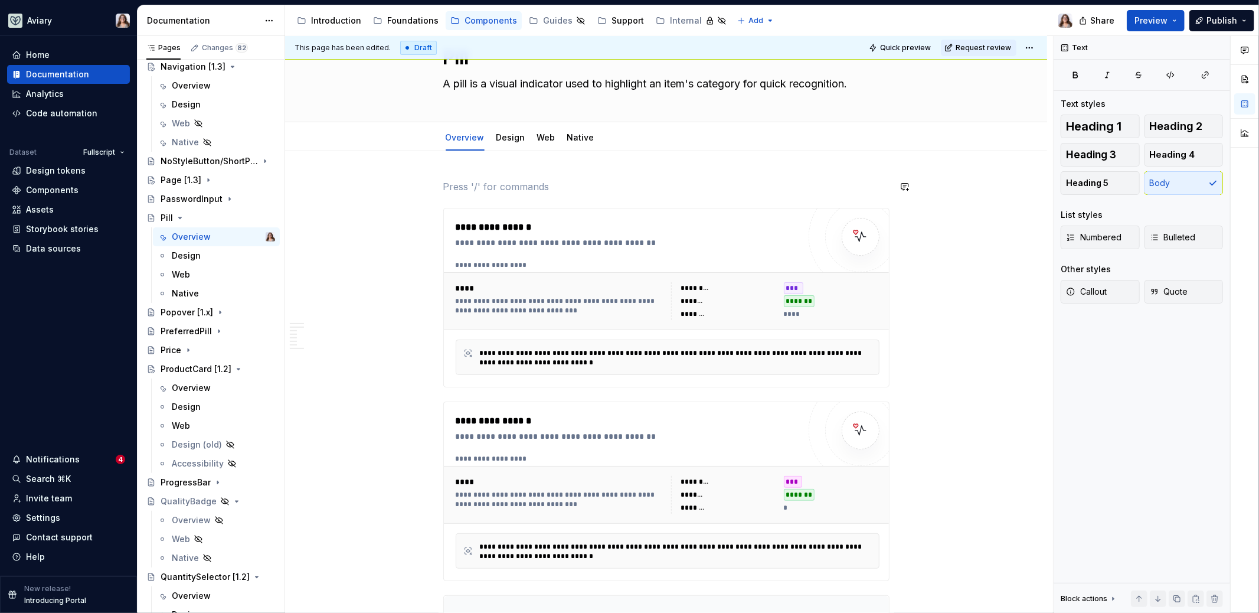
scroll to position [0, 0]
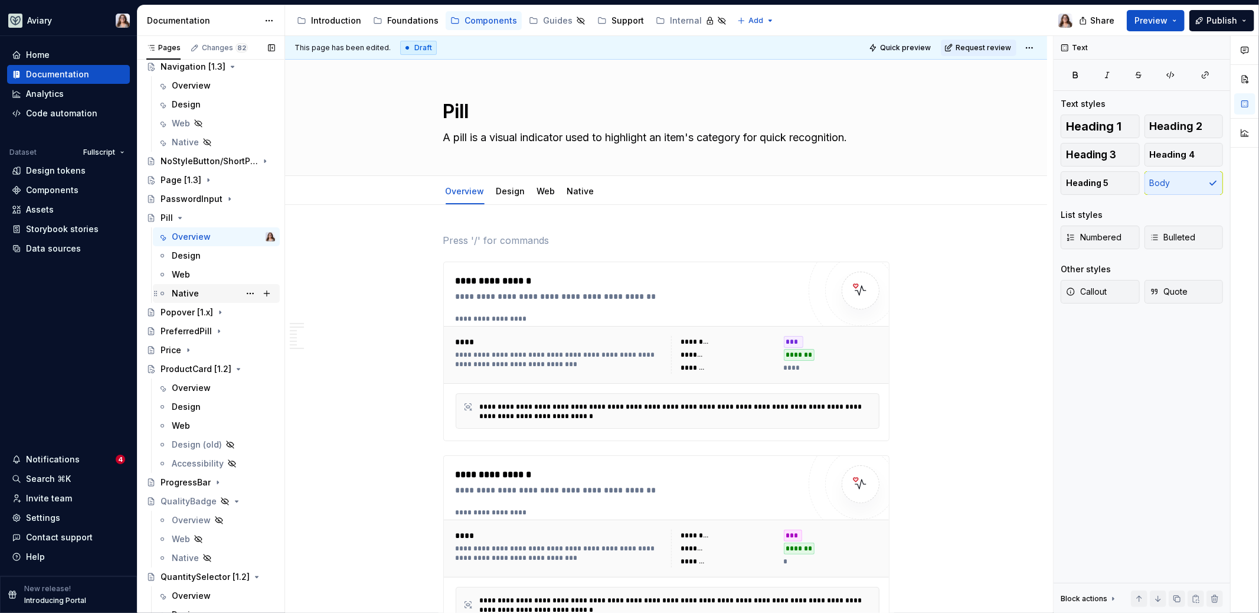
click at [181, 309] on div "Popover [1.x]" at bounding box center [187, 312] width 53 height 12
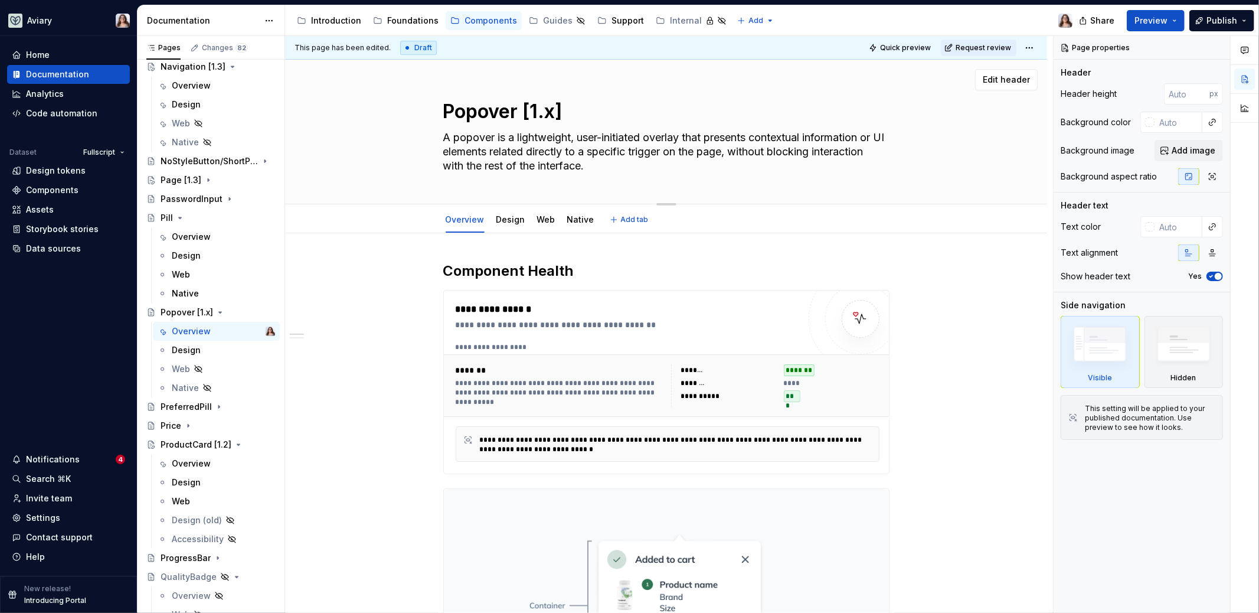
click at [553, 114] on textarea "Popover [1.x]" at bounding box center [664, 111] width 446 height 28
click at [588, 274] on h2 "Component Health" at bounding box center [666, 270] width 446 height 19
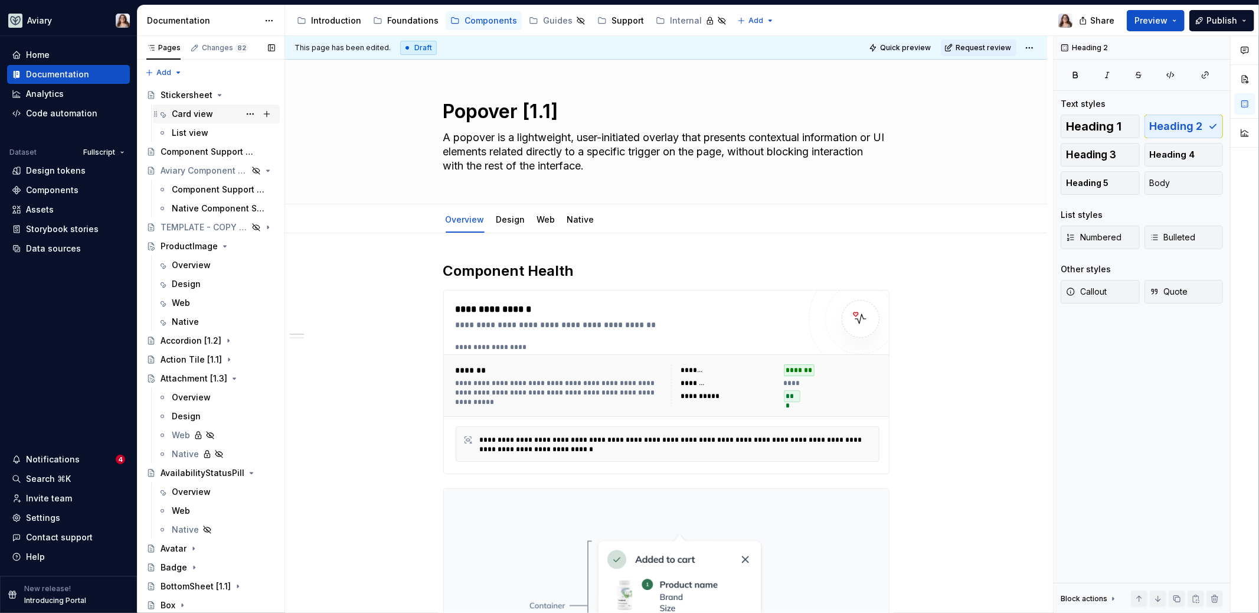
click at [188, 109] on div "Card view" at bounding box center [192, 114] width 41 height 12
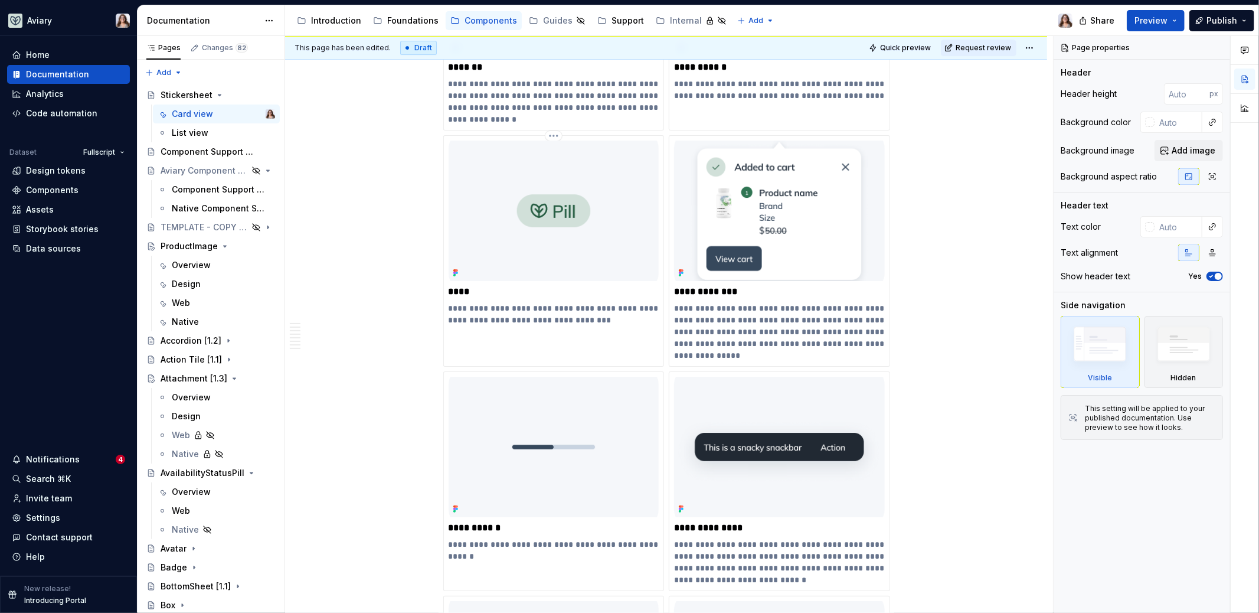
scroll to position [3481, 0]
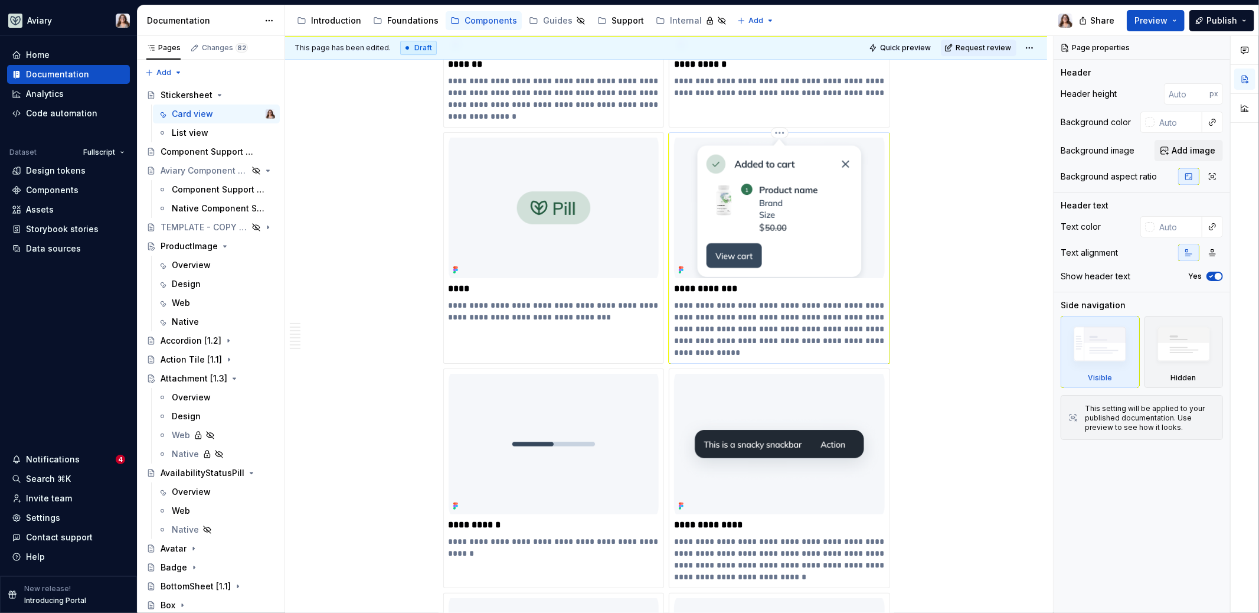
click at [727, 283] on p "**********" at bounding box center [779, 289] width 211 height 12
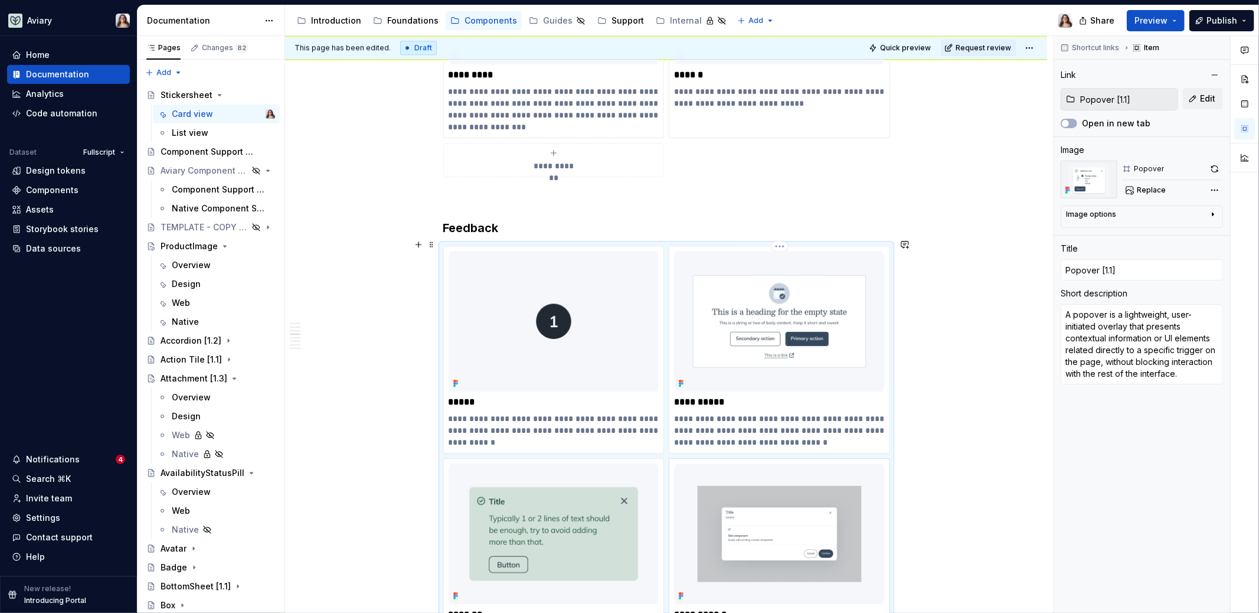
scroll to position [2928, 0]
click at [659, 222] on h3 "Feedback" at bounding box center [666, 230] width 446 height 17
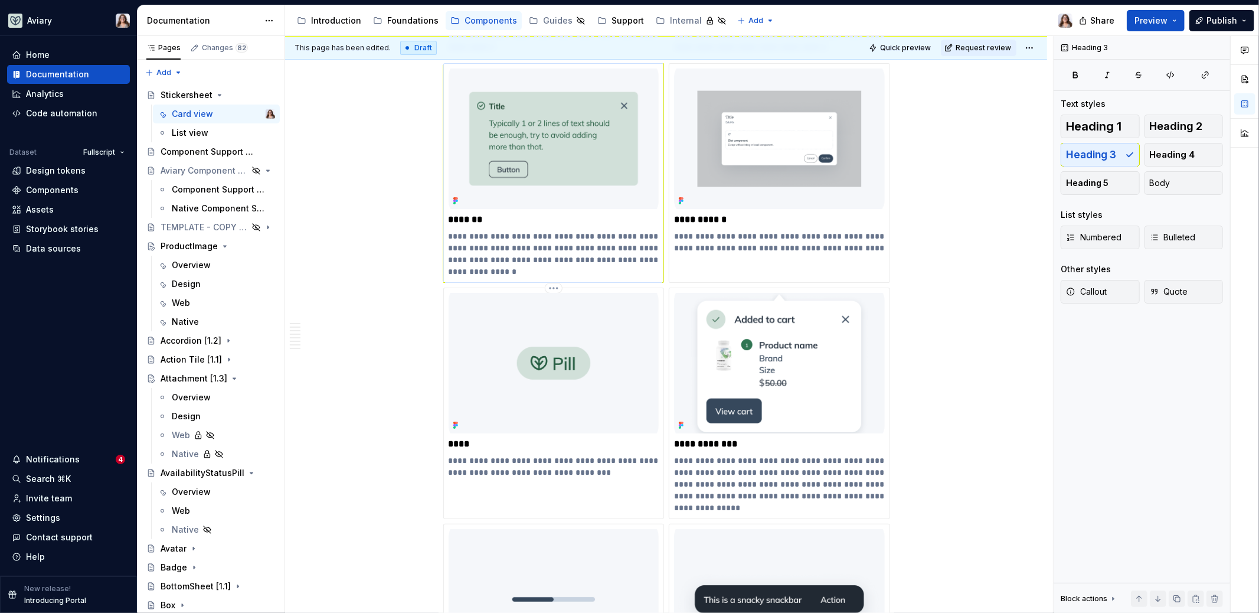
scroll to position [3326, 0]
click at [755, 215] on p "**********" at bounding box center [779, 219] width 211 height 12
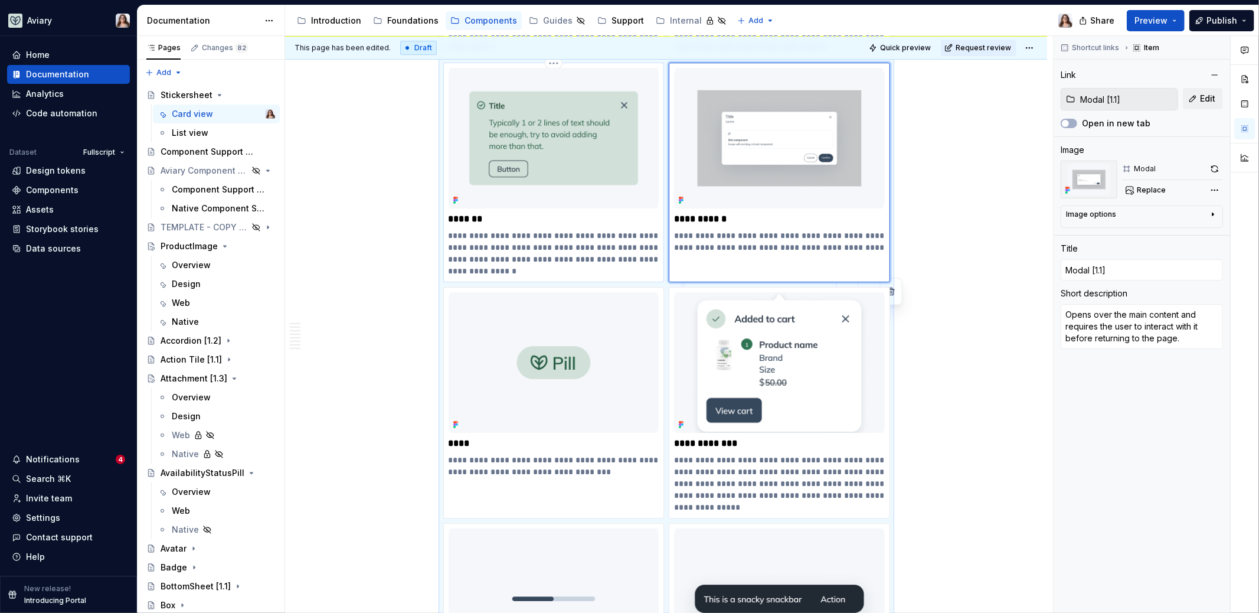
click at [586, 230] on p "**********" at bounding box center [554, 253] width 211 height 47
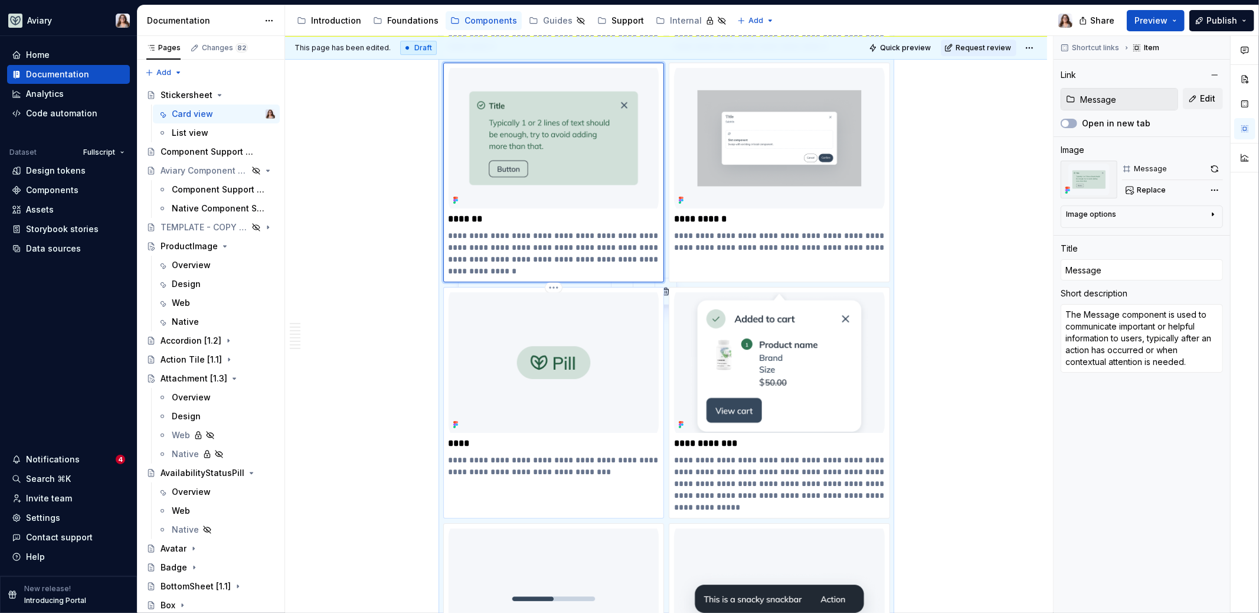
click at [539, 437] on p "****" at bounding box center [554, 443] width 211 height 12
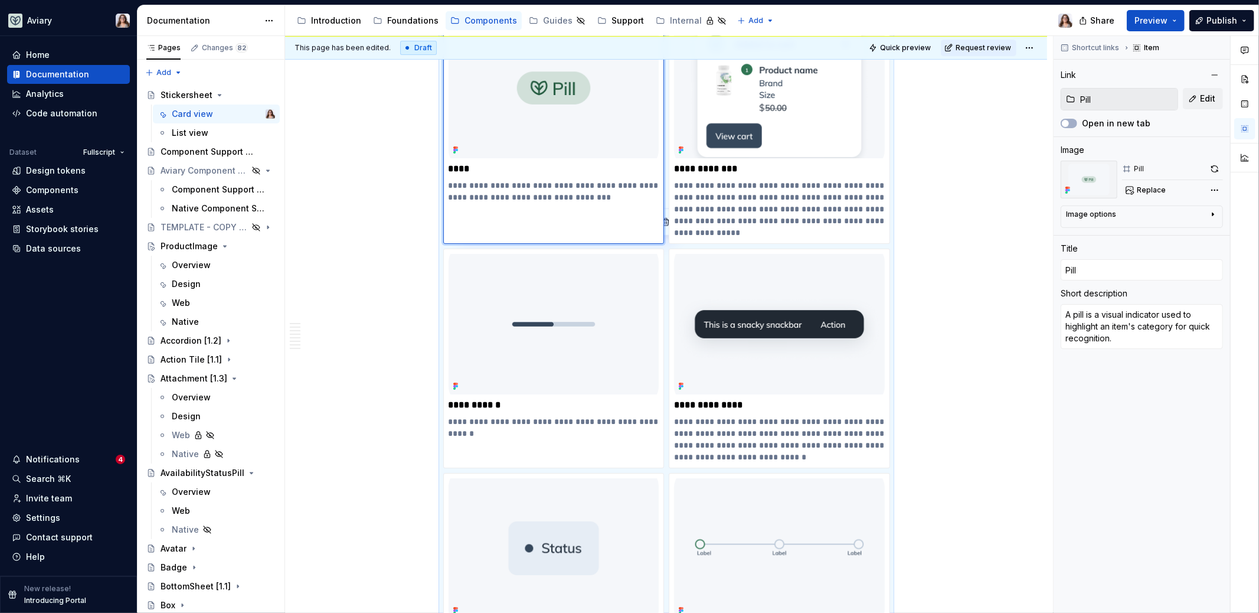
scroll to position [3621, 0]
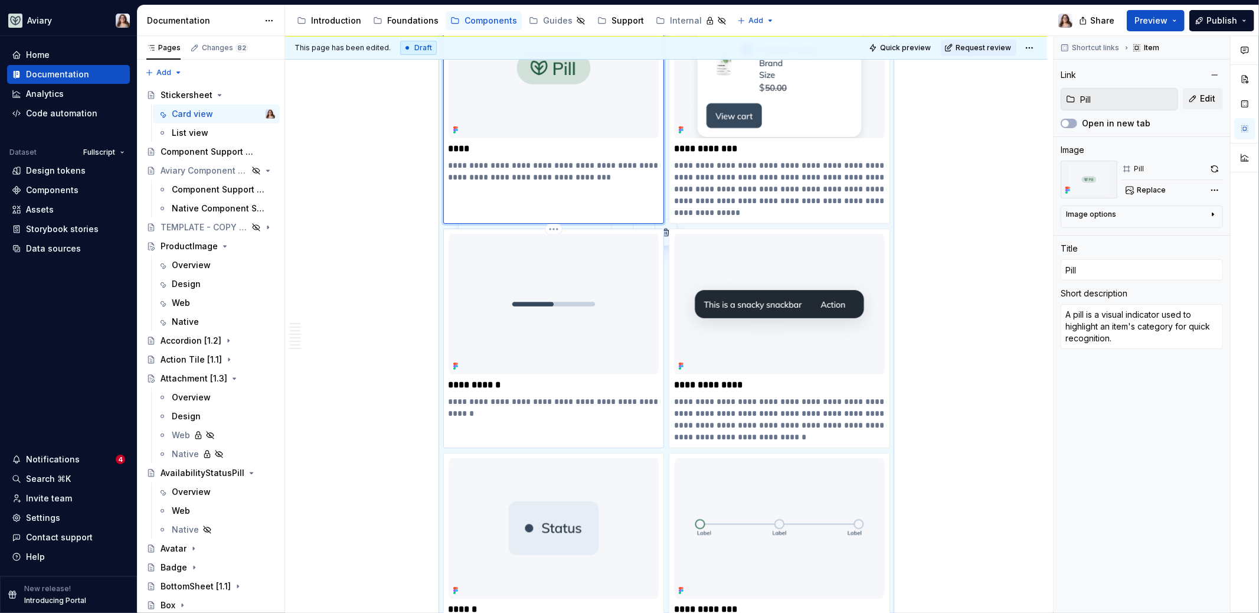
click at [555, 379] on p "**********" at bounding box center [554, 385] width 211 height 12
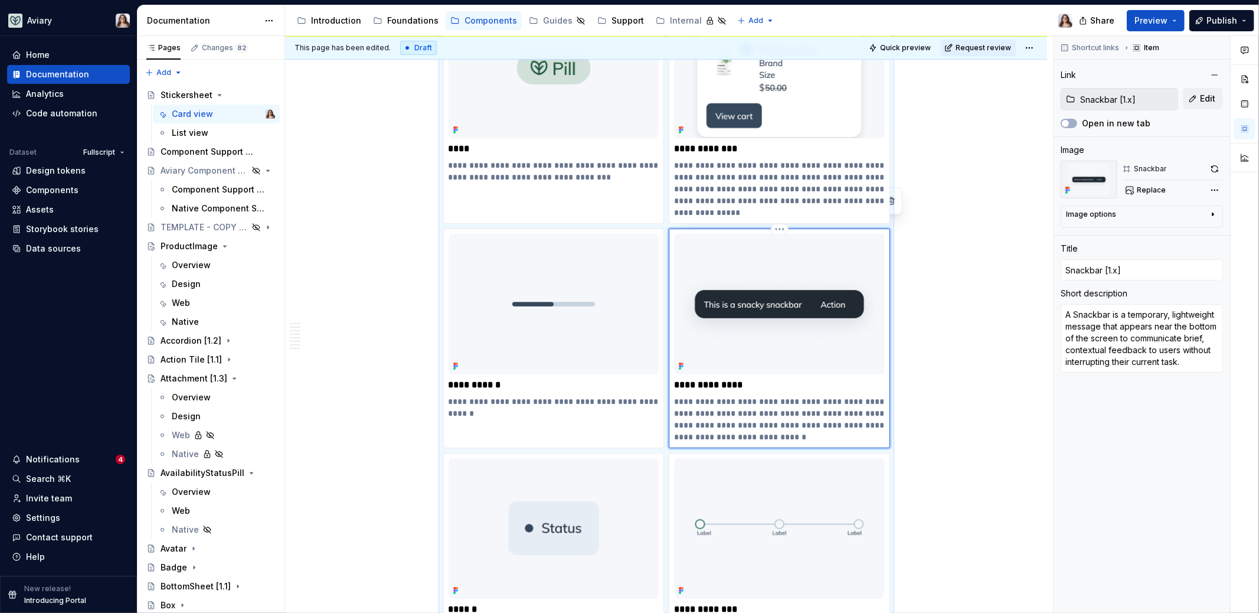
click at [758, 381] on div "**********" at bounding box center [779, 338] width 211 height 209
click at [575, 381] on div "**********" at bounding box center [554, 326] width 211 height 185
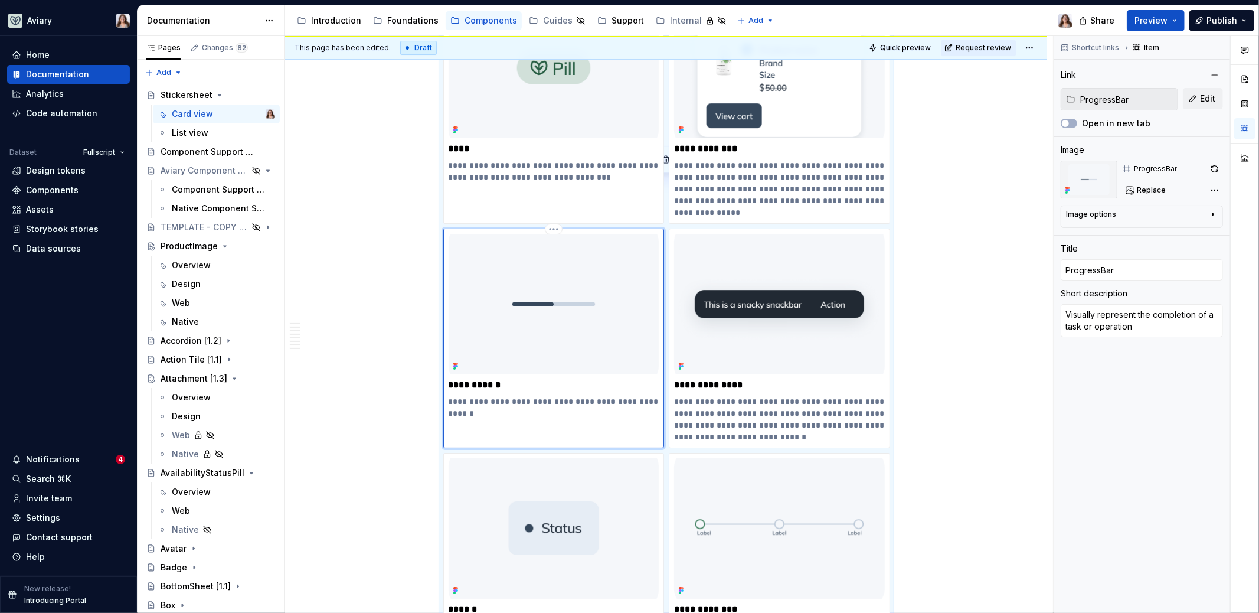
scroll to position [3682, 0]
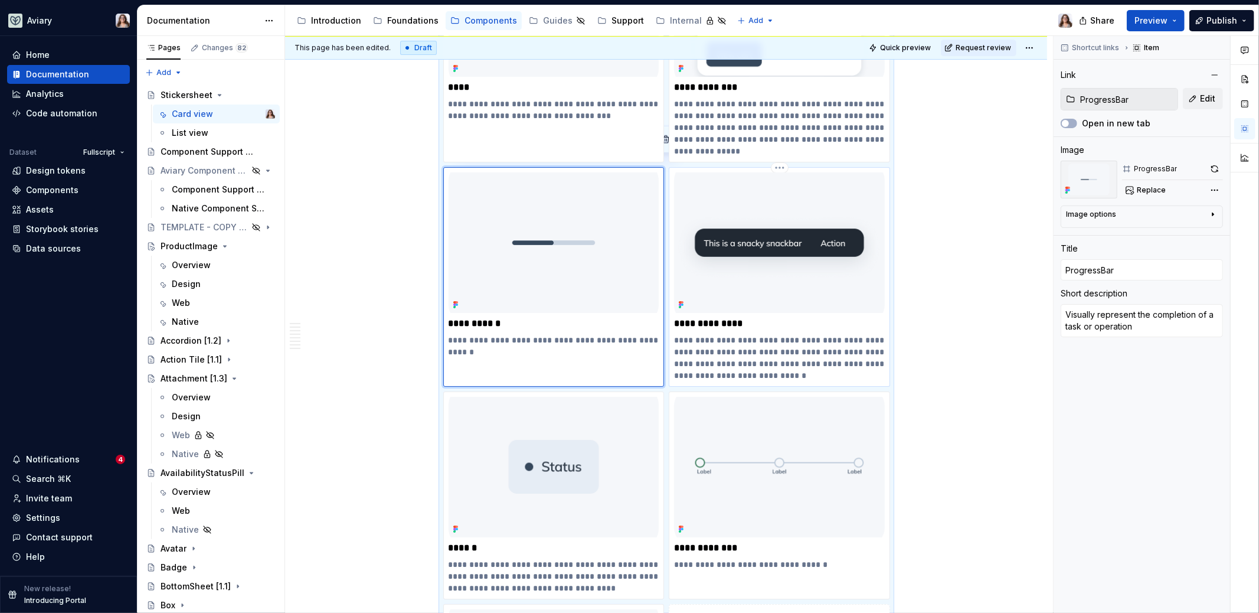
click at [770, 334] on p "**********" at bounding box center [779, 357] width 211 height 47
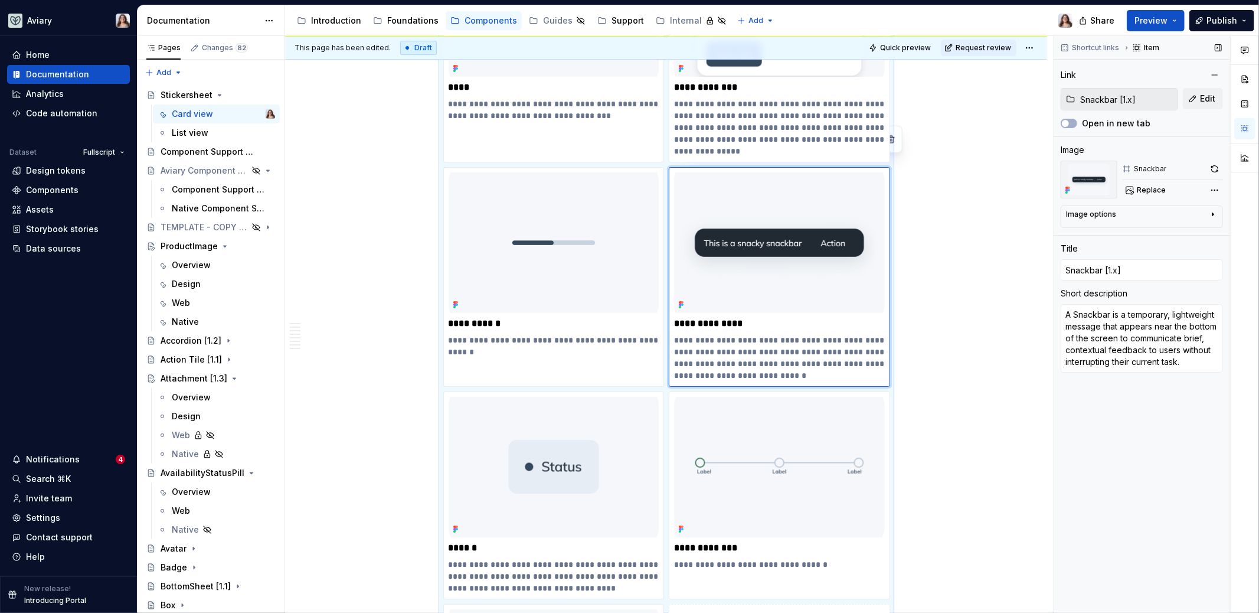
click at [1132, 98] on input "Snackbar [1.x]" at bounding box center [1126, 99] width 102 height 21
click at [1117, 270] on input "Snackbar [1.x]" at bounding box center [1142, 269] width 162 height 21
click at [905, 357] on div "**********" at bounding box center [669, 324] width 768 height 577
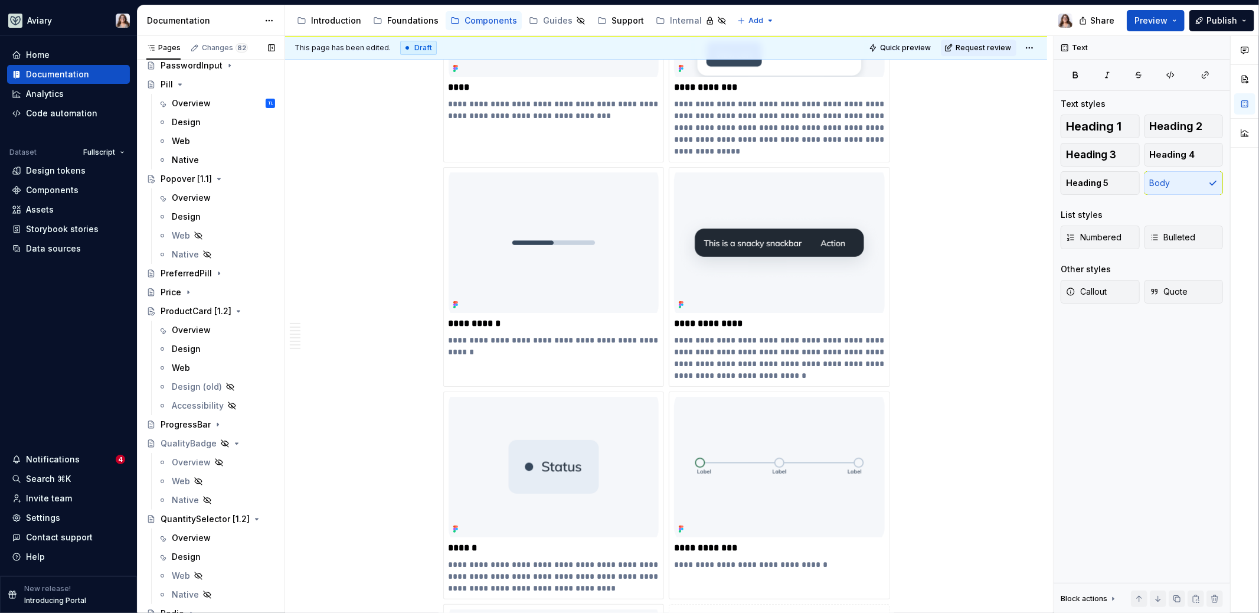
scroll to position [2157, 0]
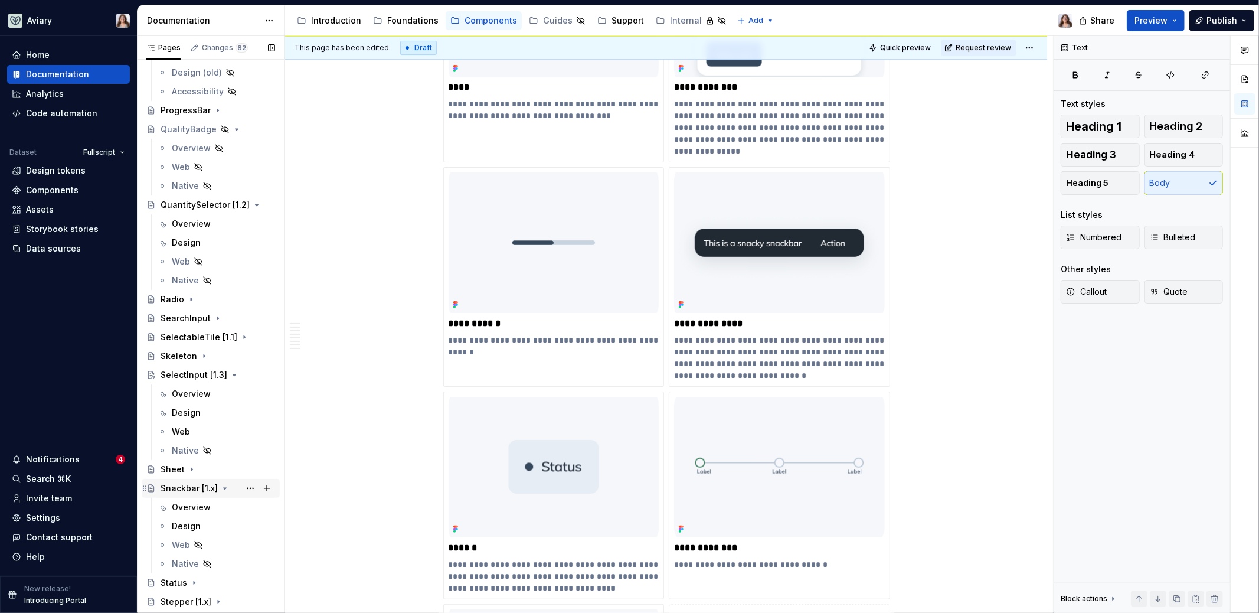
click at [179, 485] on div "Snackbar [1.x]" at bounding box center [189, 488] width 57 height 12
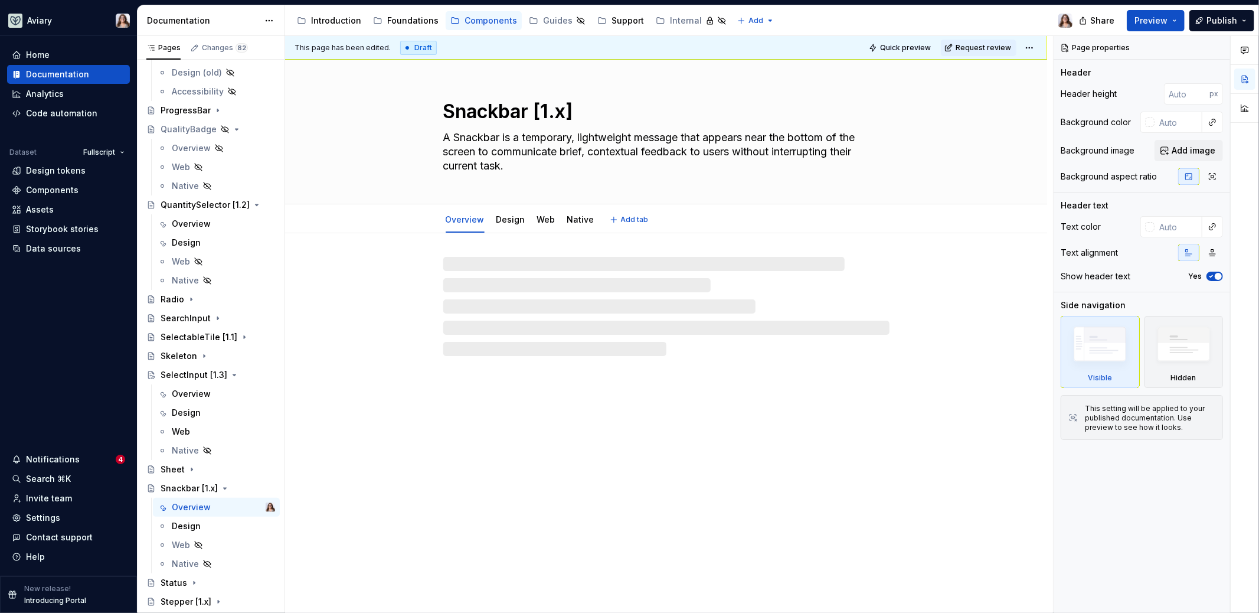
click at [560, 117] on textarea "Snackbar [1.x]" at bounding box center [664, 111] width 446 height 28
click at [565, 115] on textarea "Snackbar [1.x]" at bounding box center [664, 111] width 446 height 28
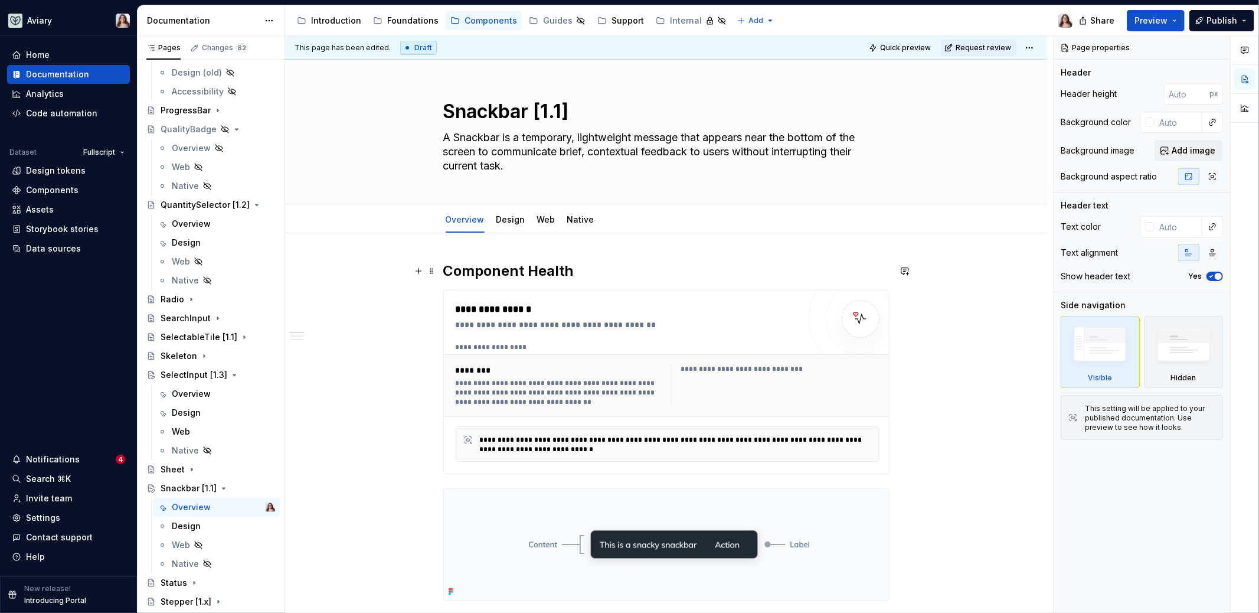
click at [577, 266] on h2 "Component Health" at bounding box center [666, 270] width 446 height 19
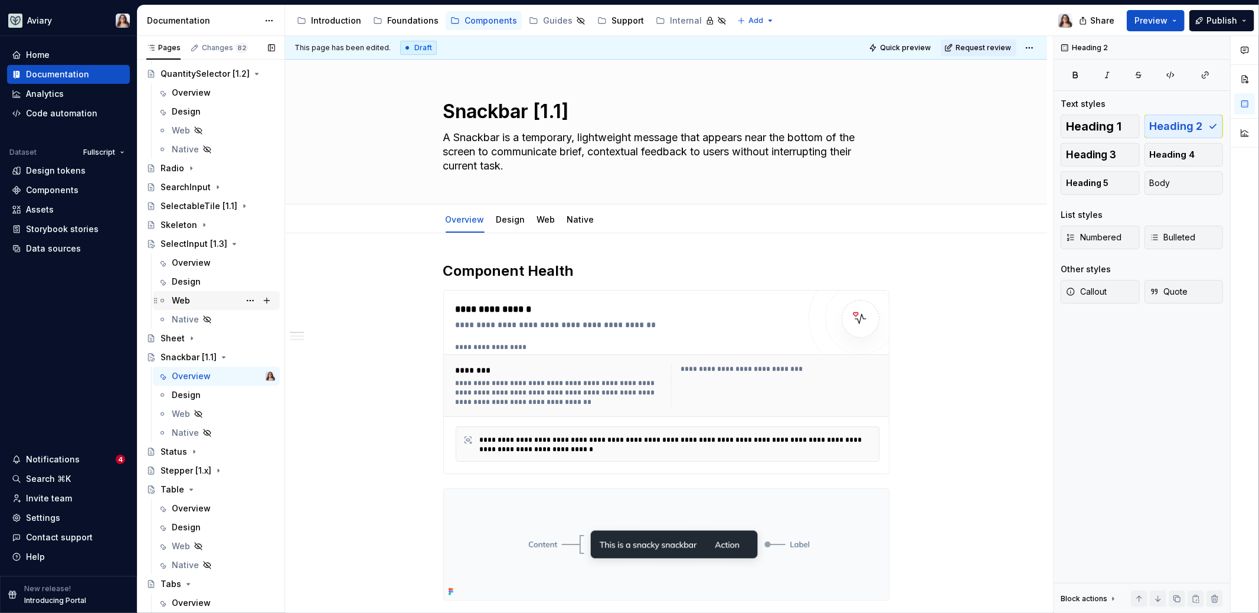
scroll to position [2288, 0]
click at [178, 339] on div "Sheet" at bounding box center [173, 338] width 24 height 12
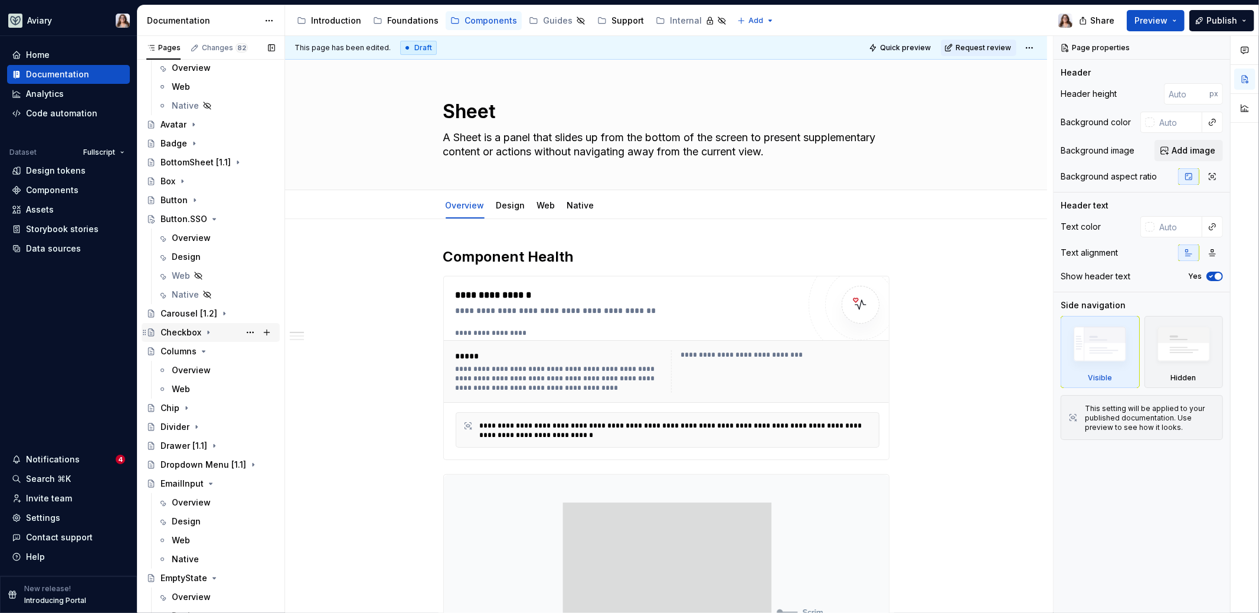
scroll to position [411, 0]
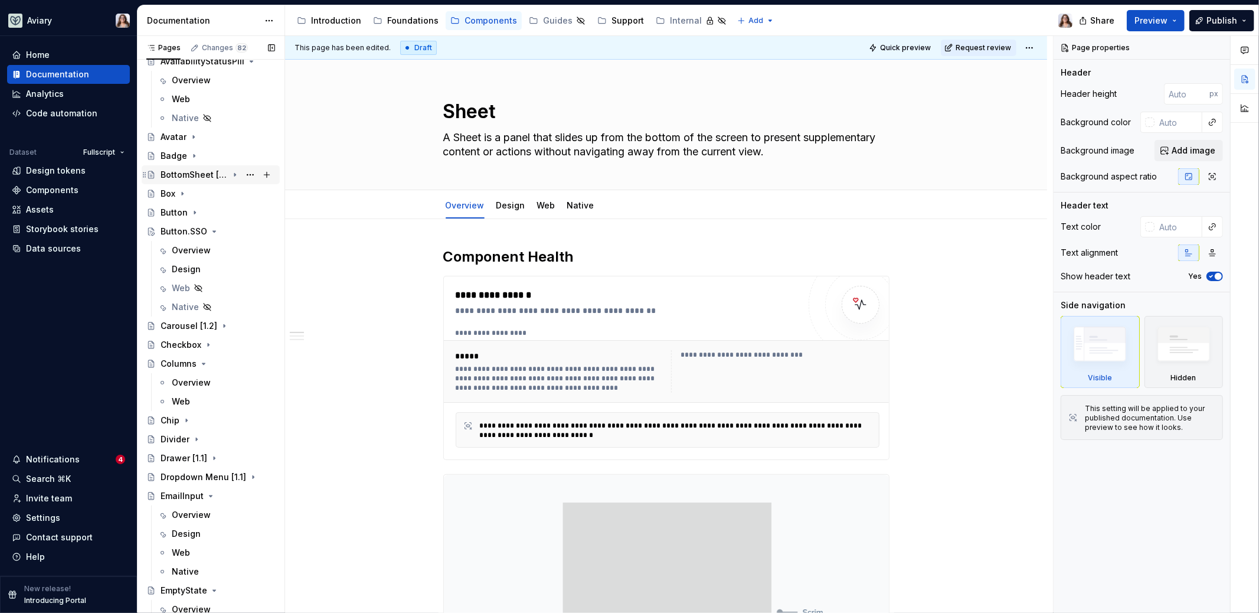
click at [194, 177] on div "BottomSheet [1.1]" at bounding box center [194, 175] width 67 height 12
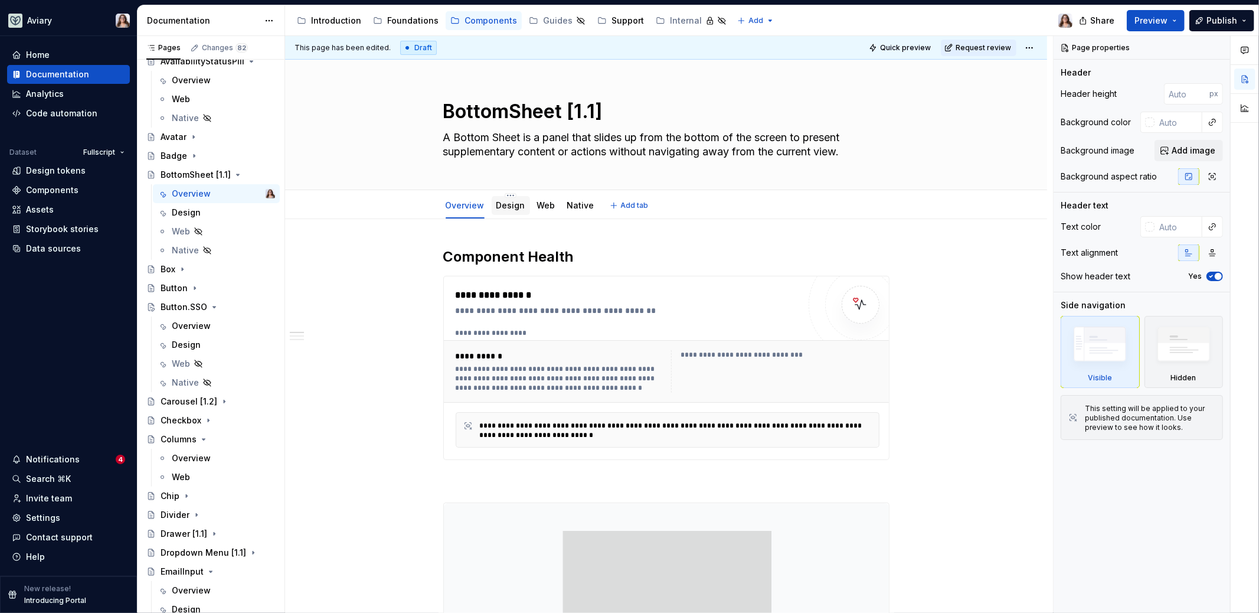
click at [510, 204] on link "Design" at bounding box center [510, 205] width 29 height 10
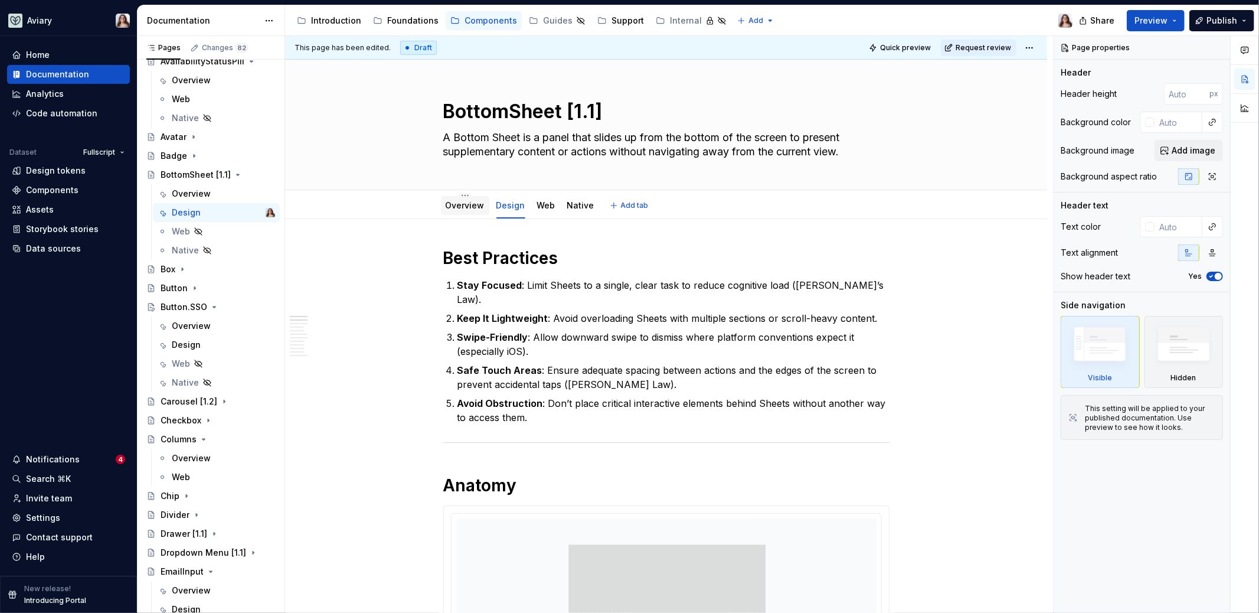
click at [466, 210] on div "Overview" at bounding box center [465, 206] width 39 height 12
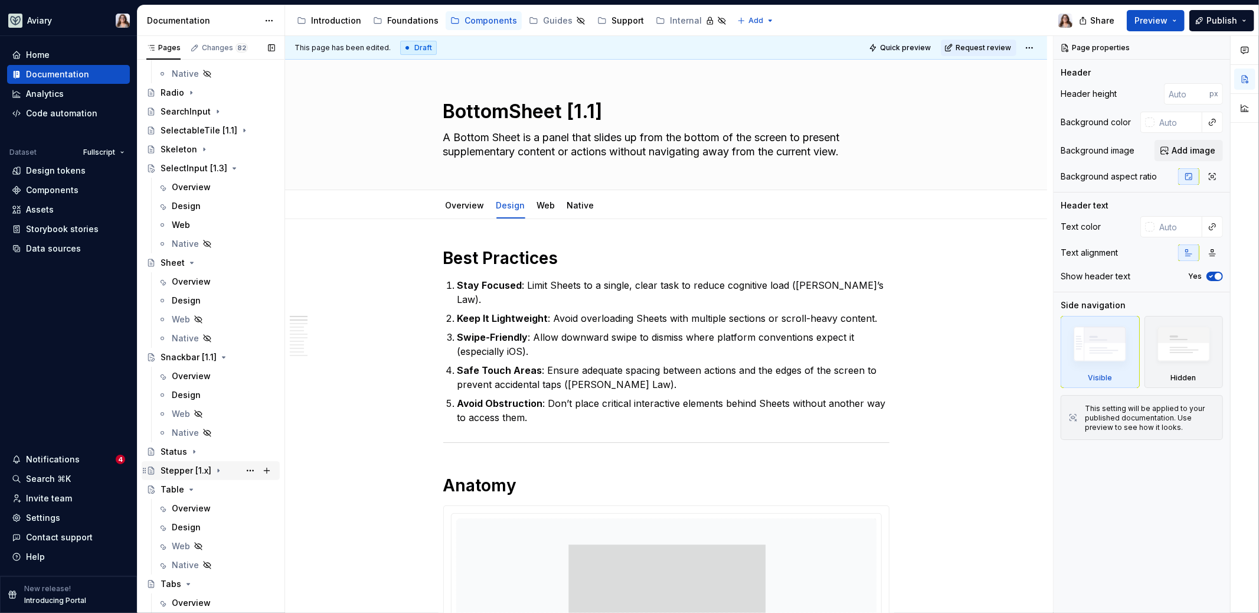
scroll to position [2450, 0]
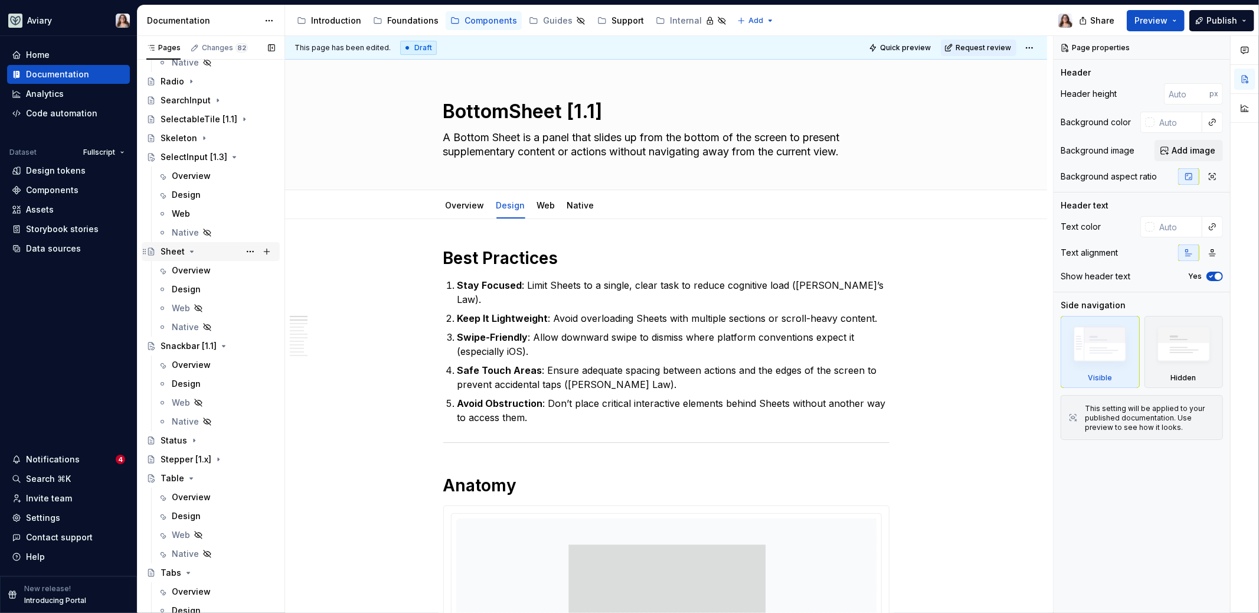
click at [201, 248] on div "Sheet" at bounding box center [218, 251] width 115 height 17
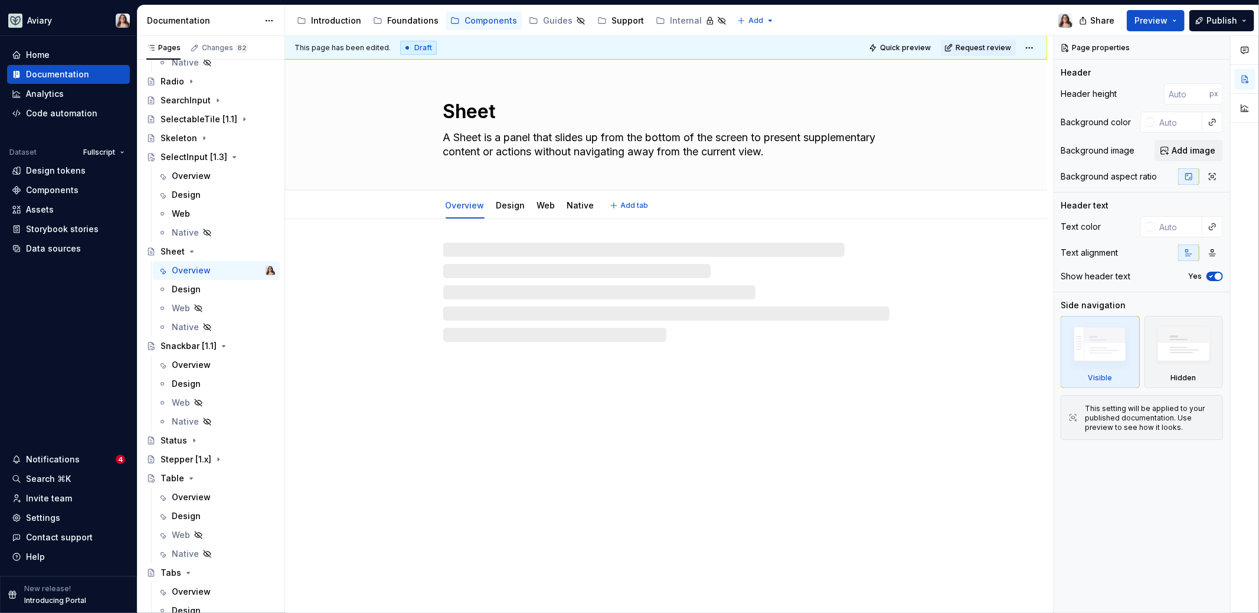
click at [529, 116] on textarea "Sheet" at bounding box center [664, 111] width 446 height 28
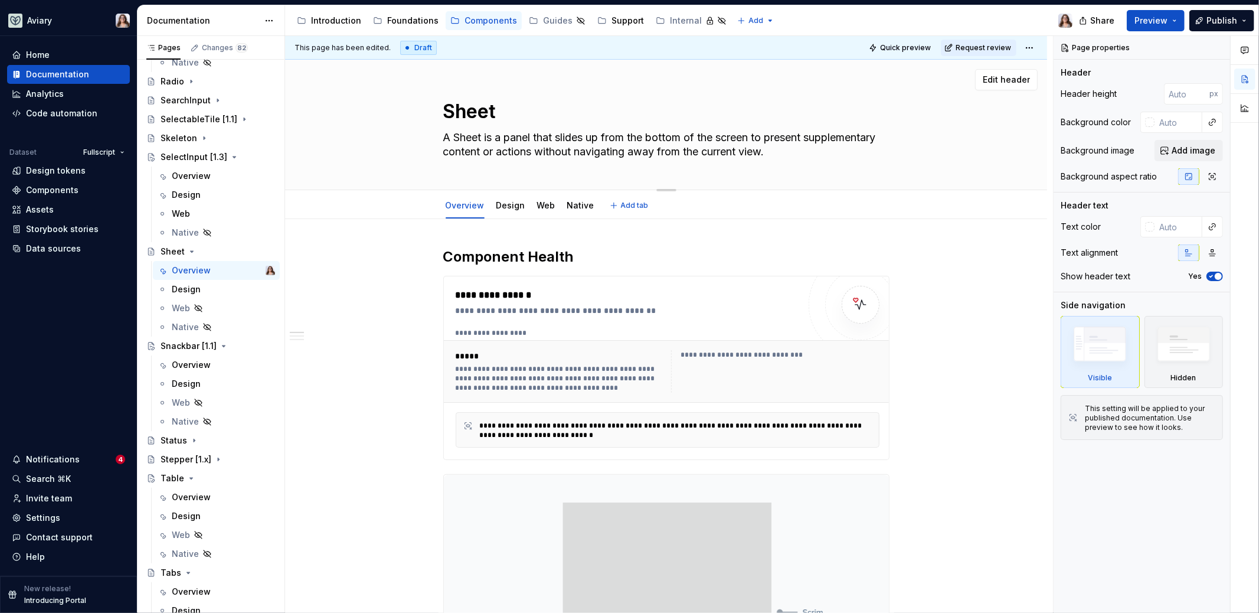
click at [503, 107] on textarea "Sheet" at bounding box center [664, 111] width 446 height 28
click at [587, 262] on h2 "Component Health" at bounding box center [666, 256] width 446 height 19
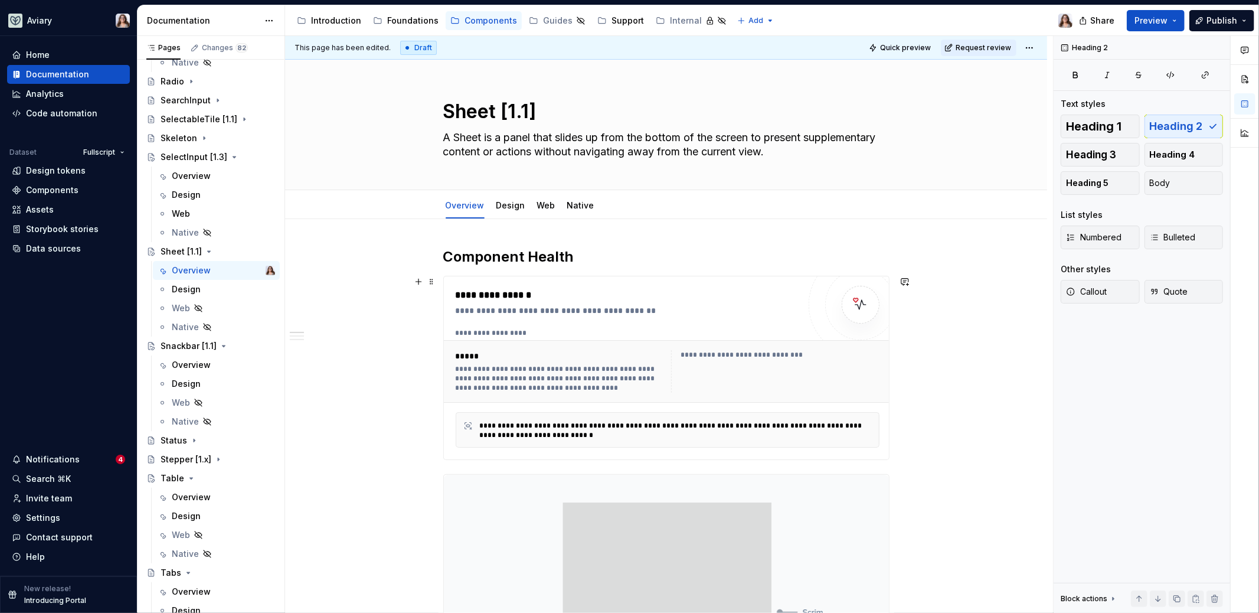
click at [623, 311] on div "**********" at bounding box center [628, 311] width 344 height 12
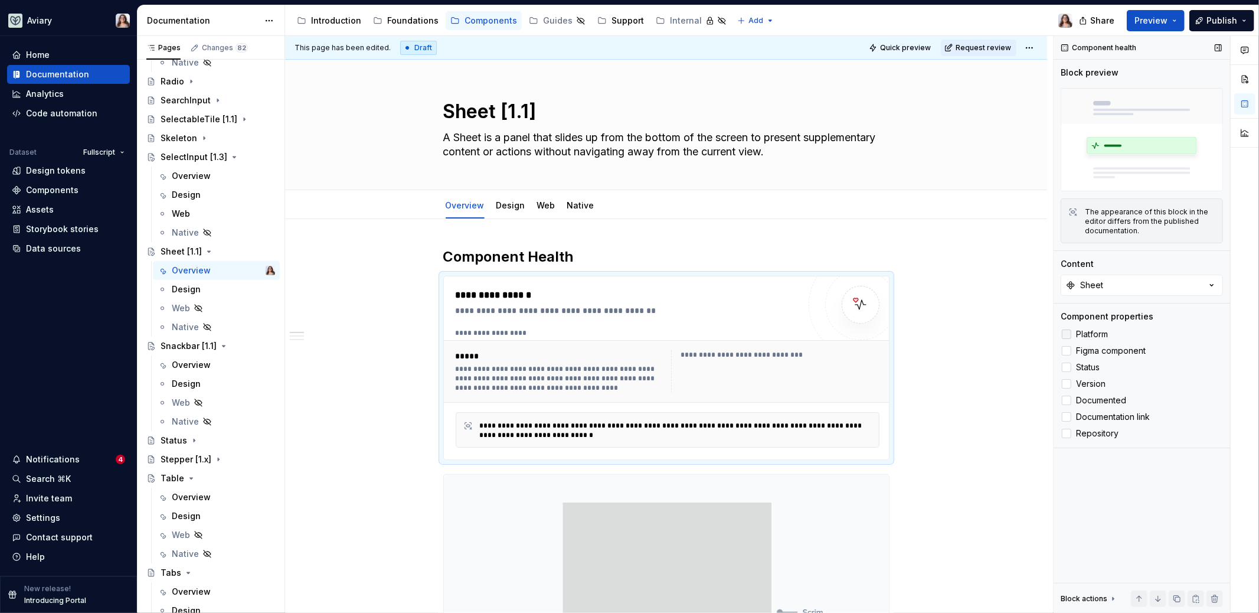
click at [1107, 327] on label "Platform" at bounding box center [1142, 334] width 162 height 14
click at [1087, 364] on span "Status" at bounding box center [1088, 366] width 24 height 9
click at [1087, 382] on span "Version" at bounding box center [1091, 383] width 30 height 9
click at [190, 177] on div "Overview" at bounding box center [191, 176] width 39 height 12
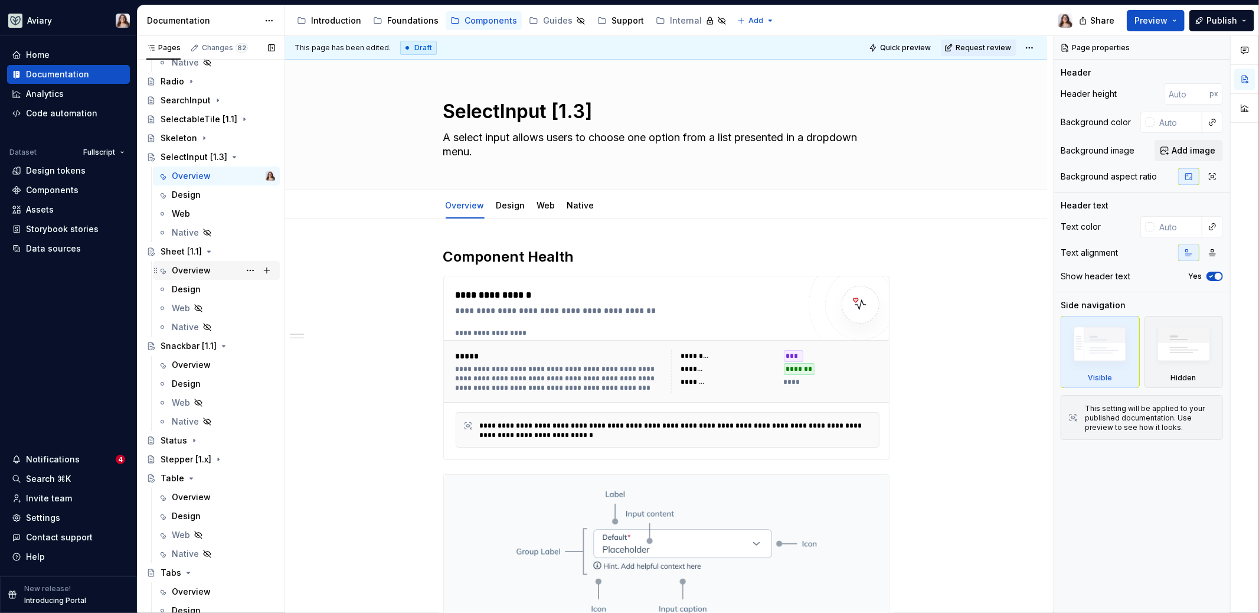
click at [208, 276] on div "Overview" at bounding box center [223, 270] width 103 height 17
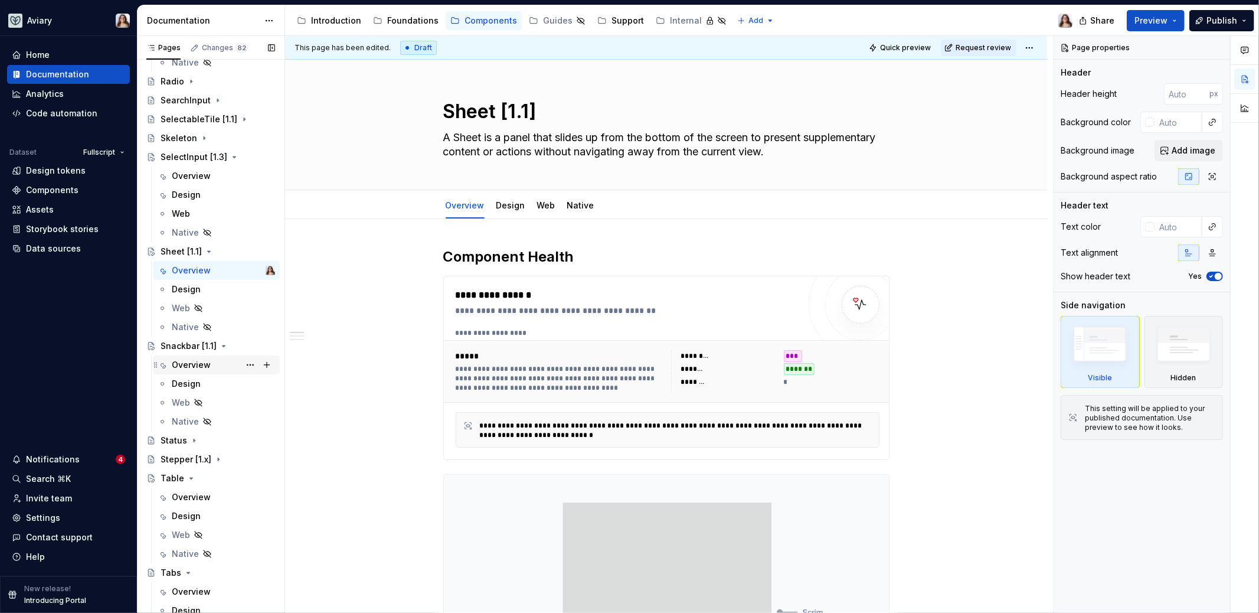
click at [211, 364] on div "Overview" at bounding box center [223, 365] width 103 height 17
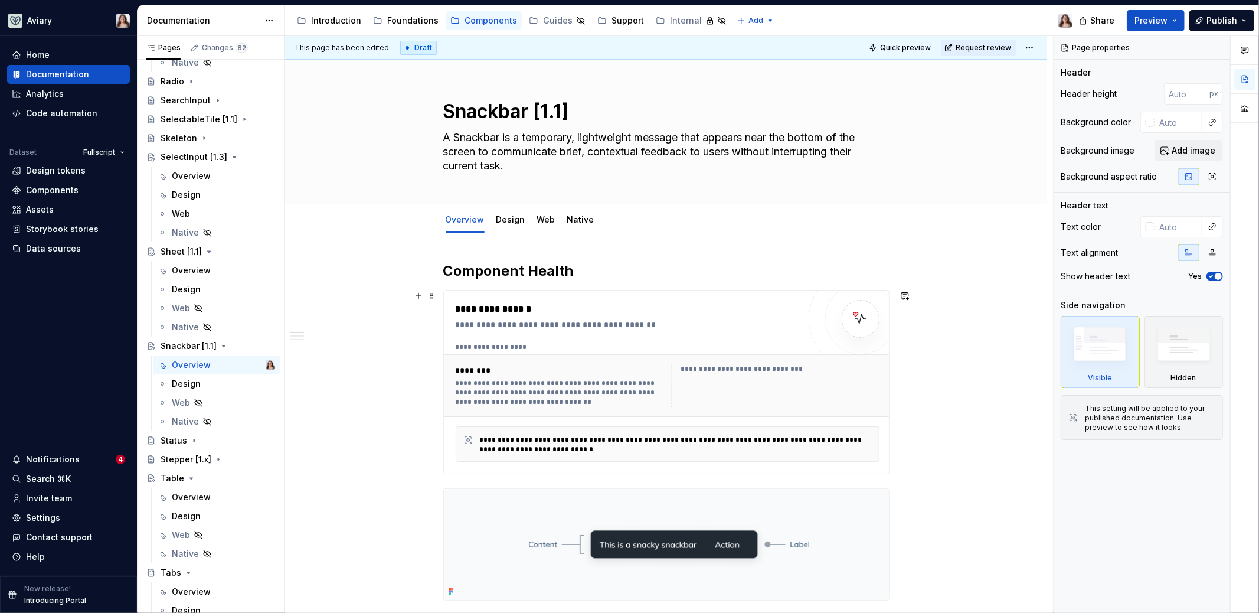
click at [587, 334] on div "**********" at bounding box center [628, 381] width 344 height 159
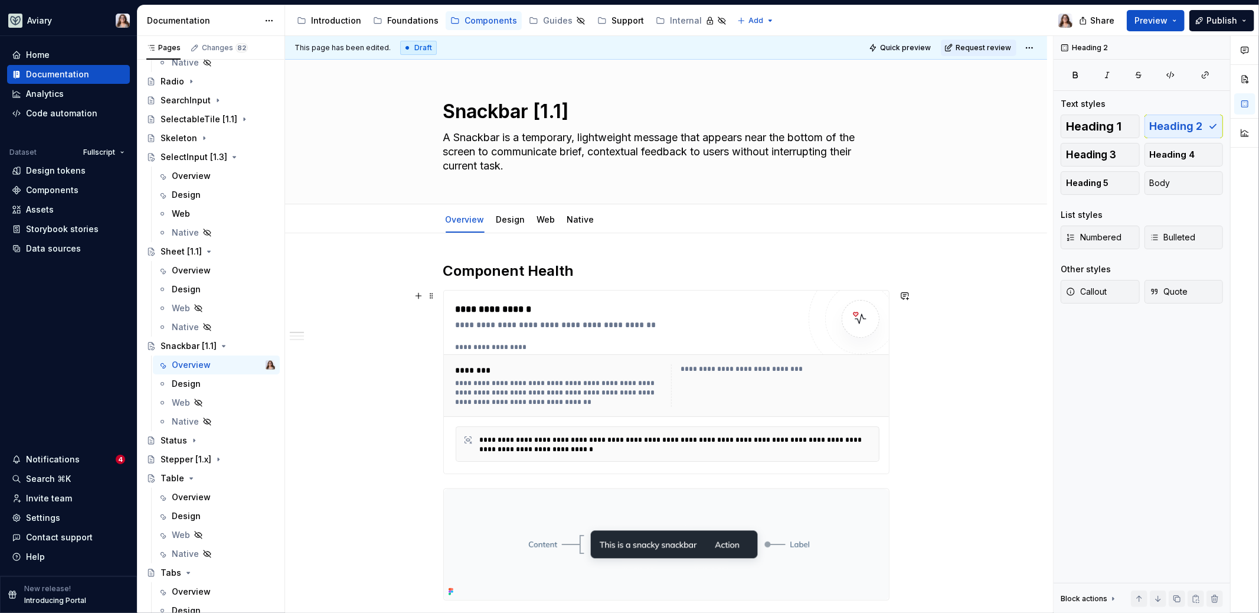
click at [691, 295] on div "**********" at bounding box center [666, 381] width 445 height 183
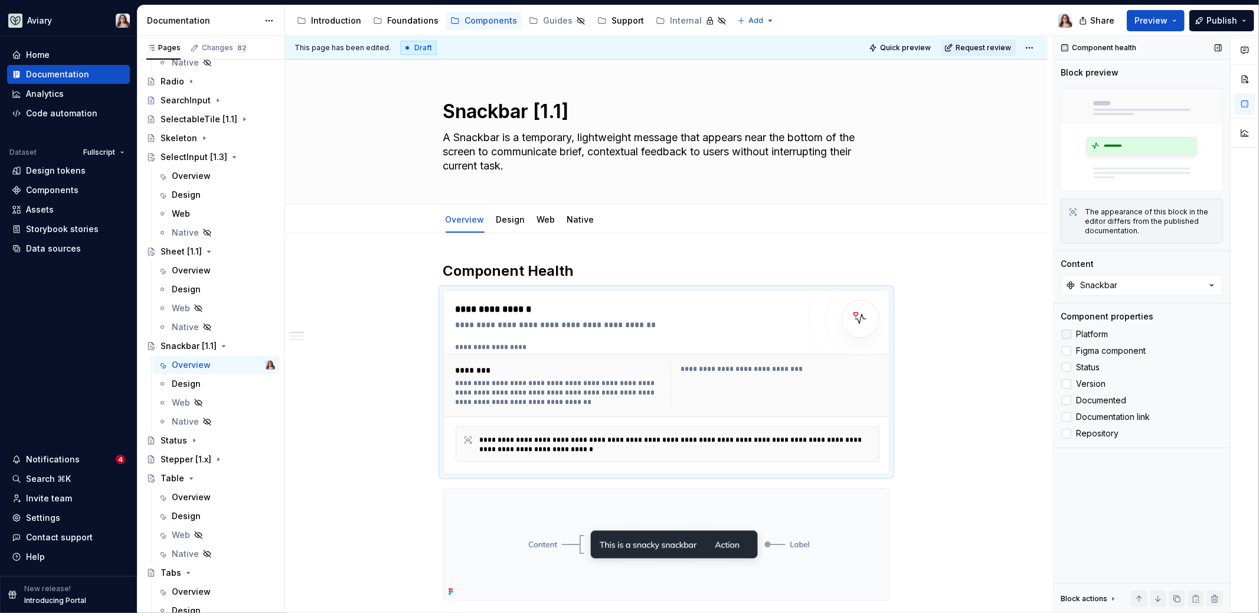
click at [1093, 329] on span "Platform" at bounding box center [1092, 333] width 32 height 9
click at [1091, 368] on span "Status" at bounding box center [1088, 366] width 24 height 9
click at [1091, 382] on span "Version" at bounding box center [1091, 383] width 30 height 9
click at [220, 441] on div "Status" at bounding box center [218, 440] width 115 height 17
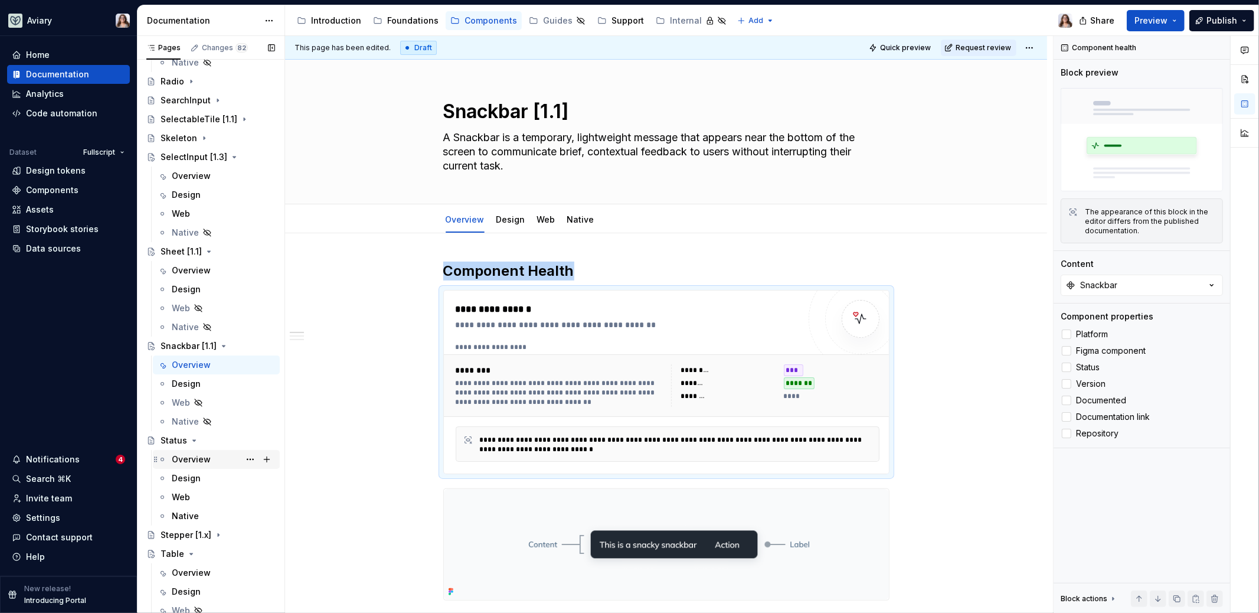
click at [205, 454] on div "Overview" at bounding box center [191, 459] width 39 height 12
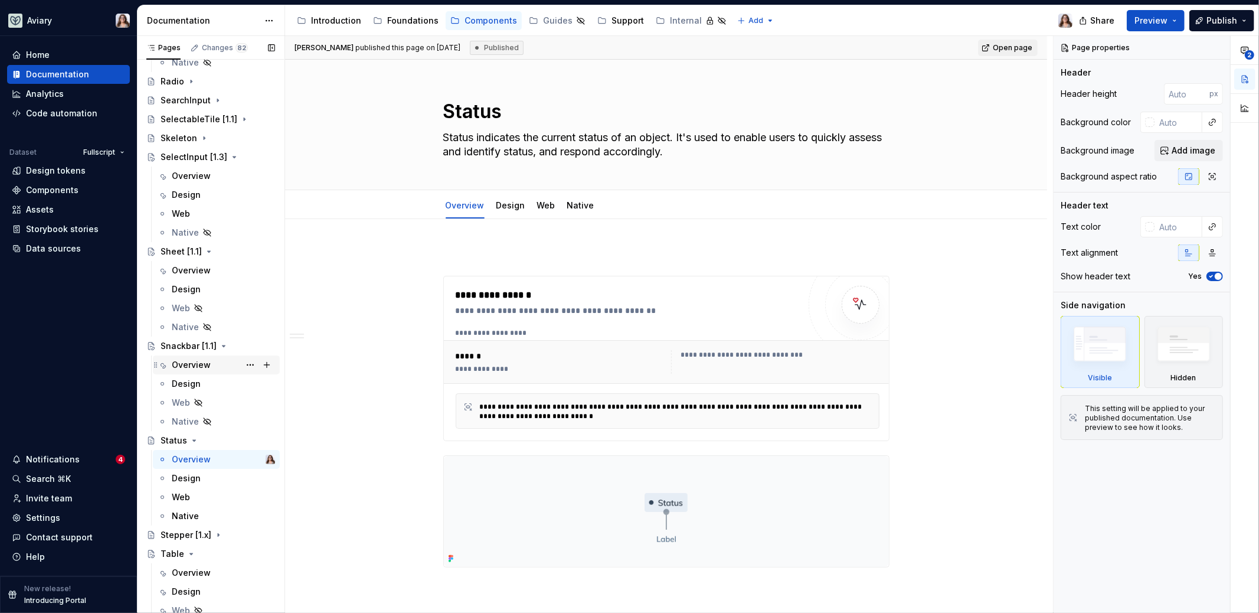
click at [192, 365] on div "Overview" at bounding box center [191, 365] width 39 height 12
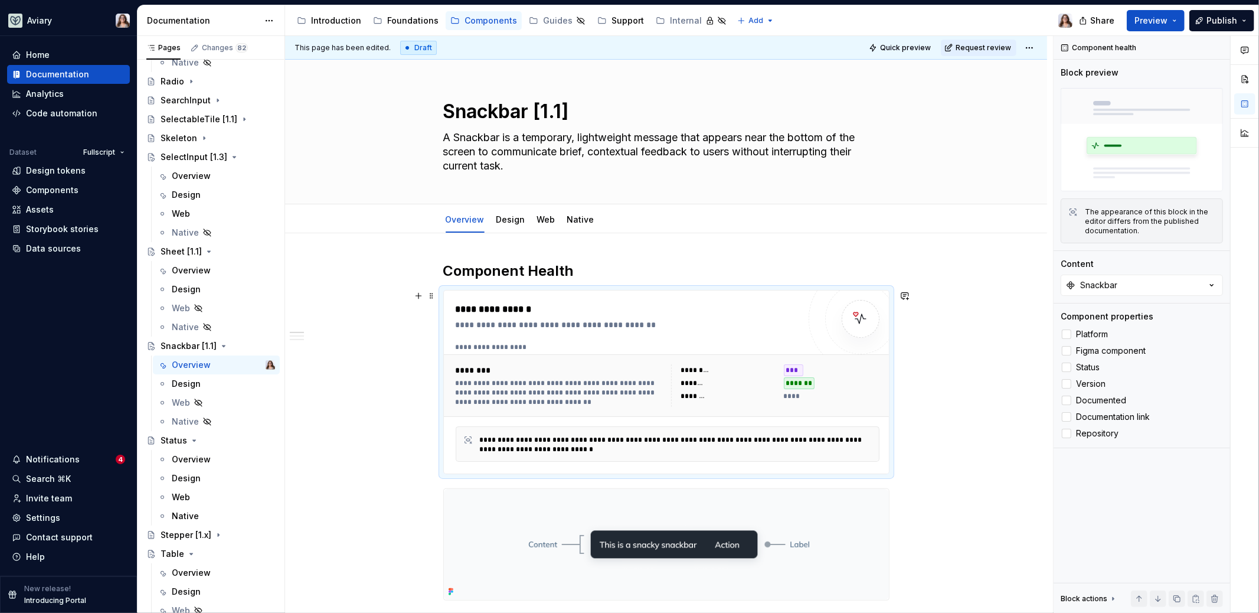
click at [704, 333] on div "**********" at bounding box center [628, 381] width 344 height 159
click at [188, 463] on div "Overview" at bounding box center [191, 459] width 39 height 12
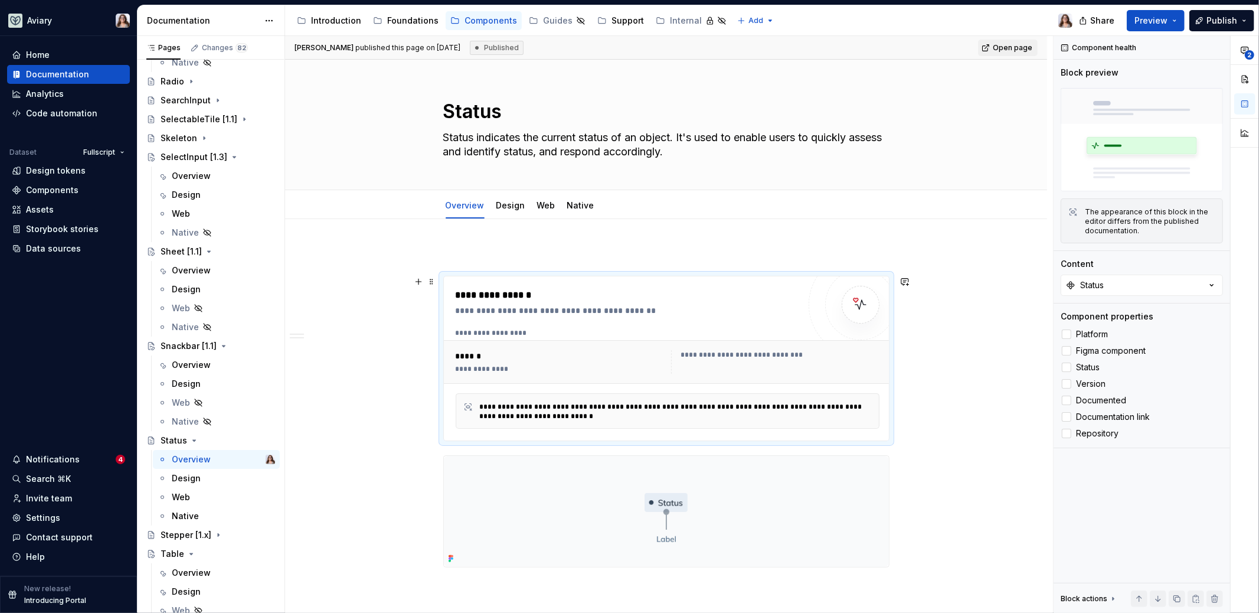
click at [688, 328] on div "**********" at bounding box center [668, 332] width 424 height 9
click at [1104, 335] on span "Platform" at bounding box center [1092, 333] width 32 height 9
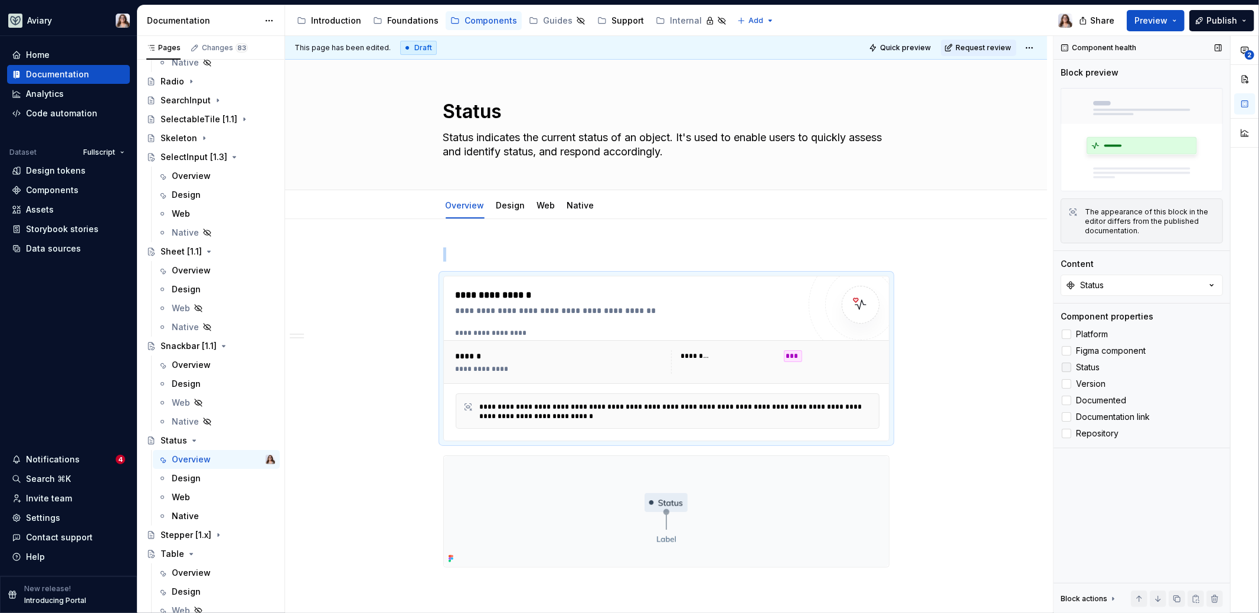
click at [1097, 361] on label "Status" at bounding box center [1142, 367] width 162 height 14
click at [1097, 382] on span "Version" at bounding box center [1091, 383] width 30 height 9
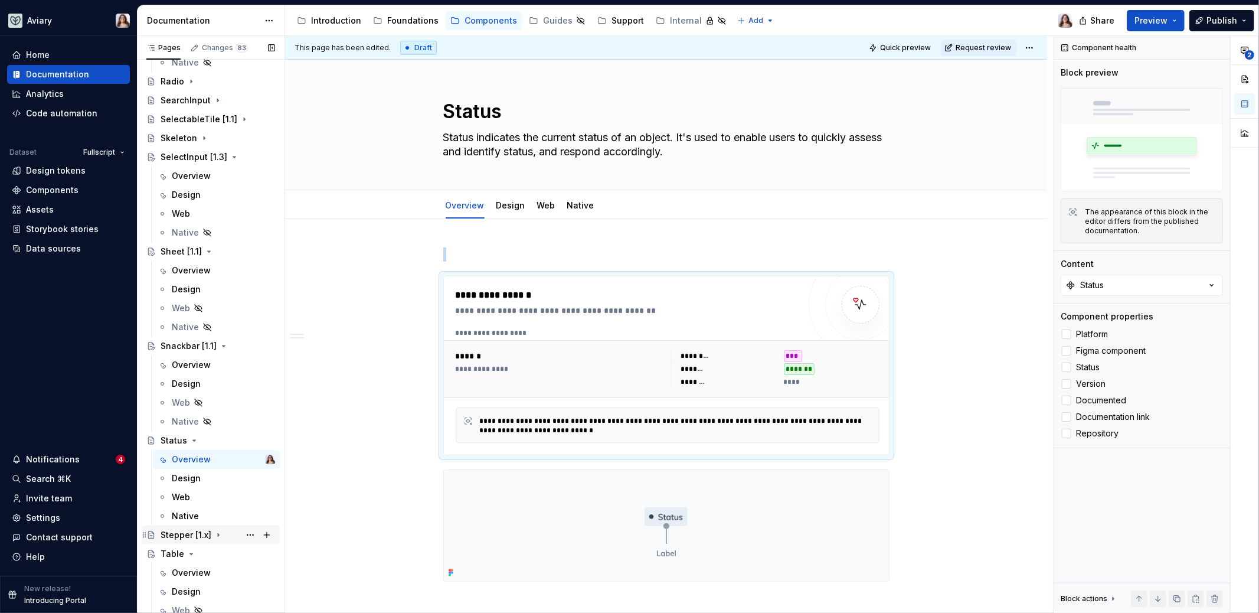
click at [191, 535] on div "Stepper [1.x]" at bounding box center [186, 535] width 51 height 12
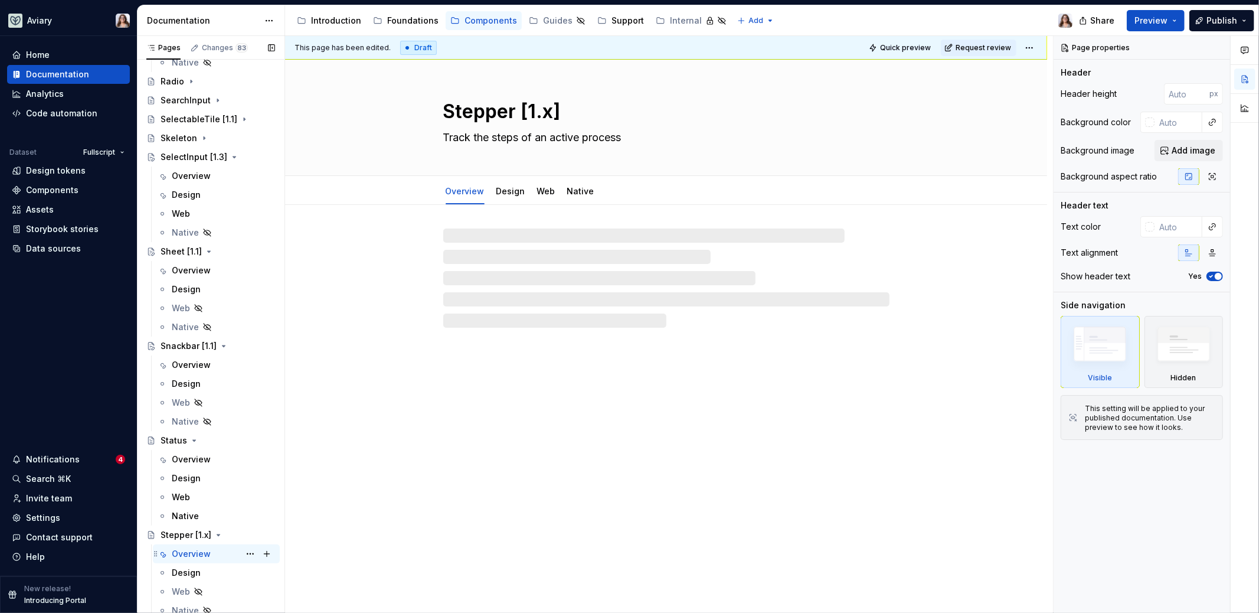
click at [191, 546] on div "Overview" at bounding box center [223, 553] width 103 height 17
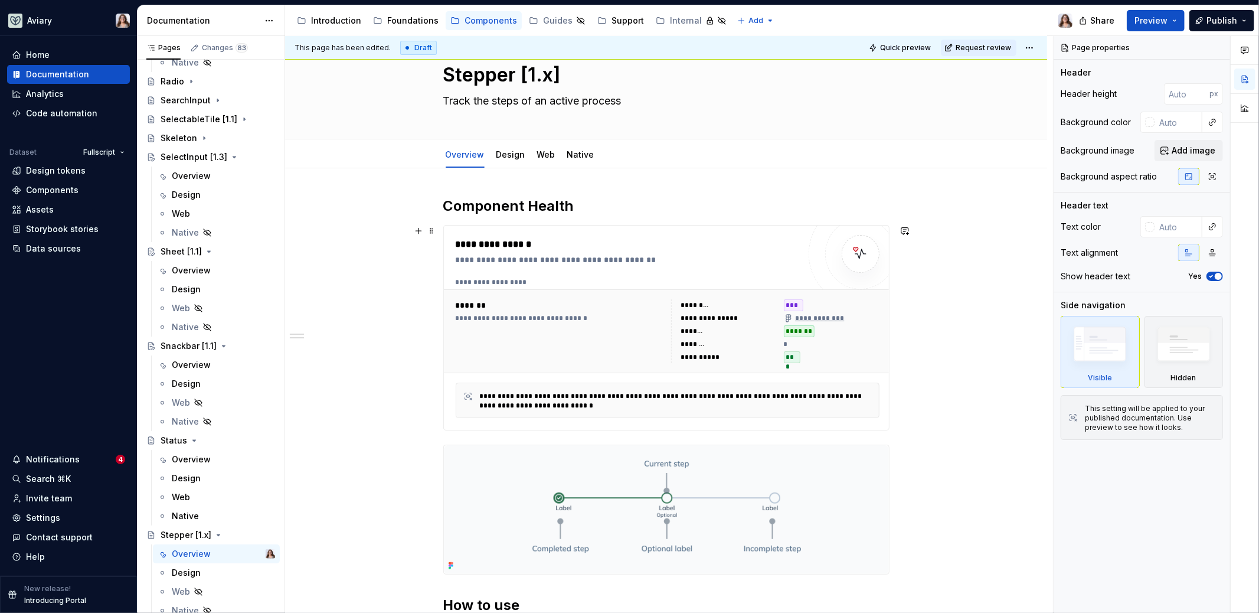
scroll to position [57, 0]
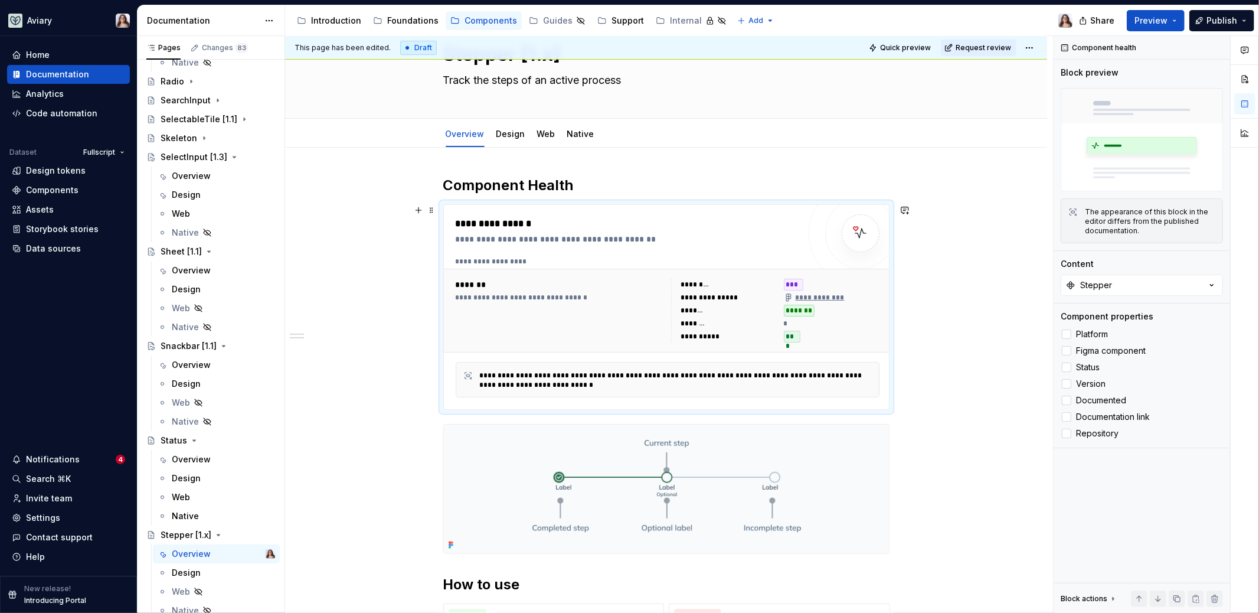
click at [673, 247] on div "**********" at bounding box center [628, 307] width 344 height 181
click at [1067, 351] on polyline at bounding box center [1067, 351] width 0 height 0
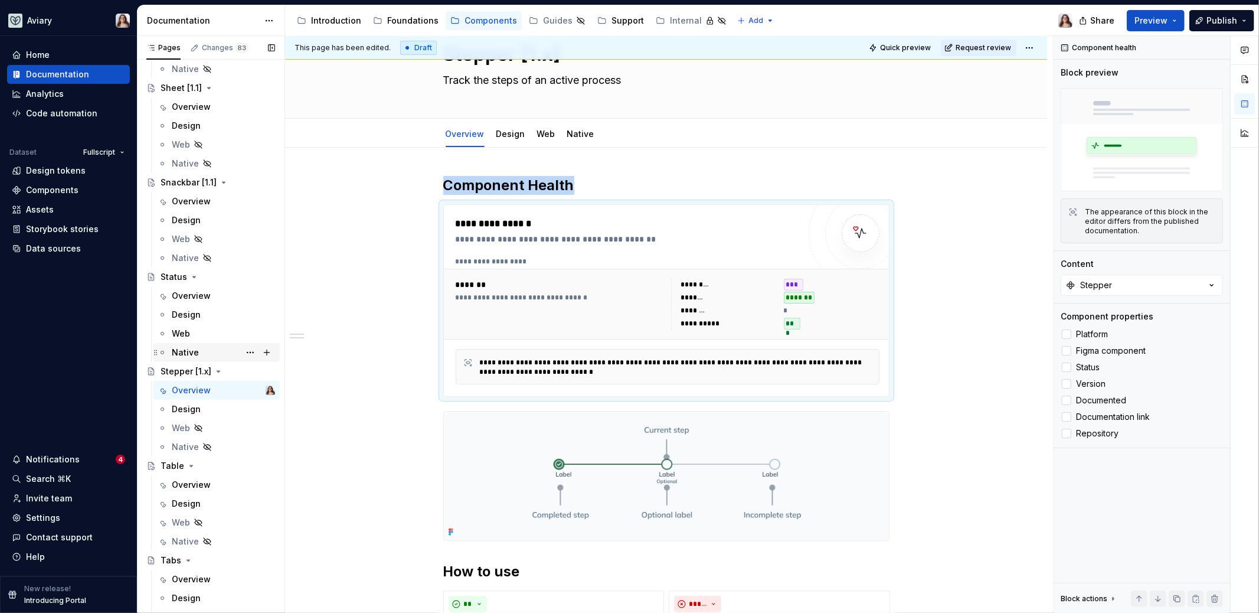
scroll to position [2618, 0]
click at [202, 486] on div "Overview" at bounding box center [223, 480] width 103 height 17
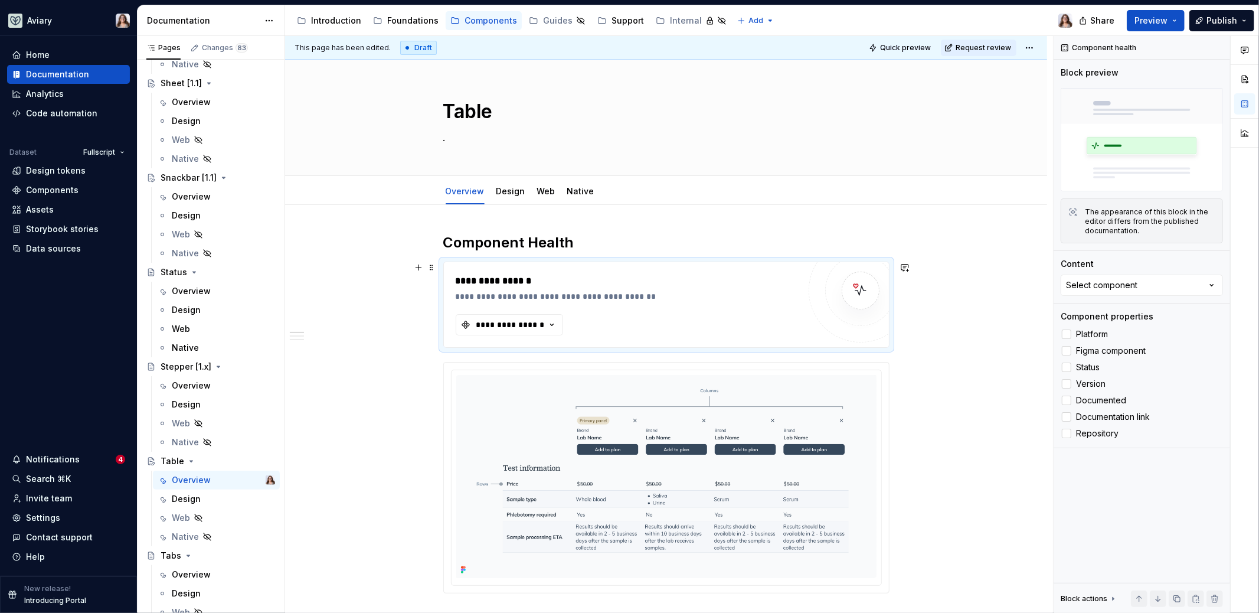
click at [657, 288] on div "**********" at bounding box center [628, 288] width 344 height 28
click at [1067, 351] on icon at bounding box center [1067, 351] width 0 height 0
click at [450, 139] on textarea "." at bounding box center [664, 137] width 446 height 19
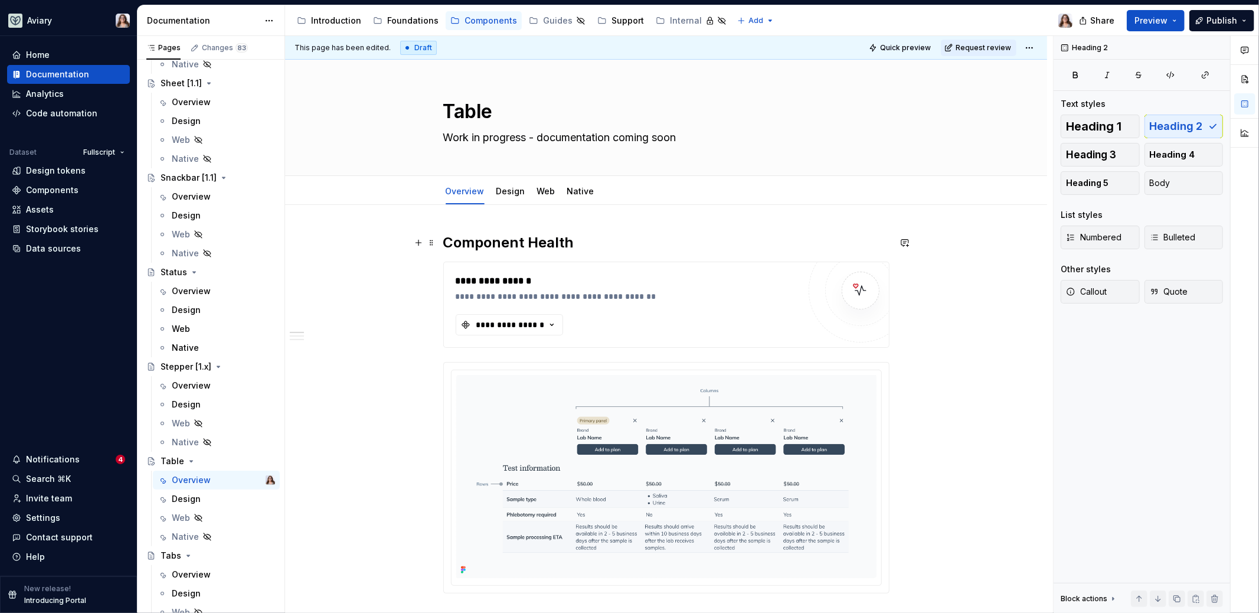
click at [583, 238] on h2 "Component Health" at bounding box center [666, 242] width 446 height 19
click at [541, 139] on textarea "Work in progress - documentation coming soon" at bounding box center [664, 137] width 446 height 19
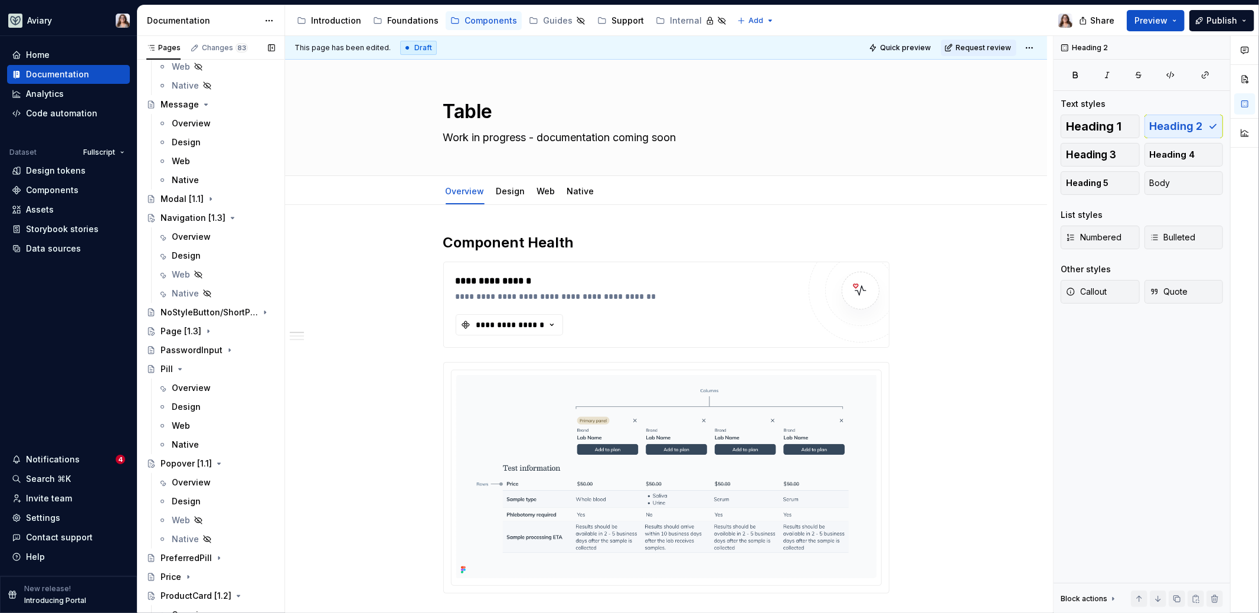
scroll to position [1635, 0]
click at [208, 237] on div "Overview" at bounding box center [191, 236] width 39 height 12
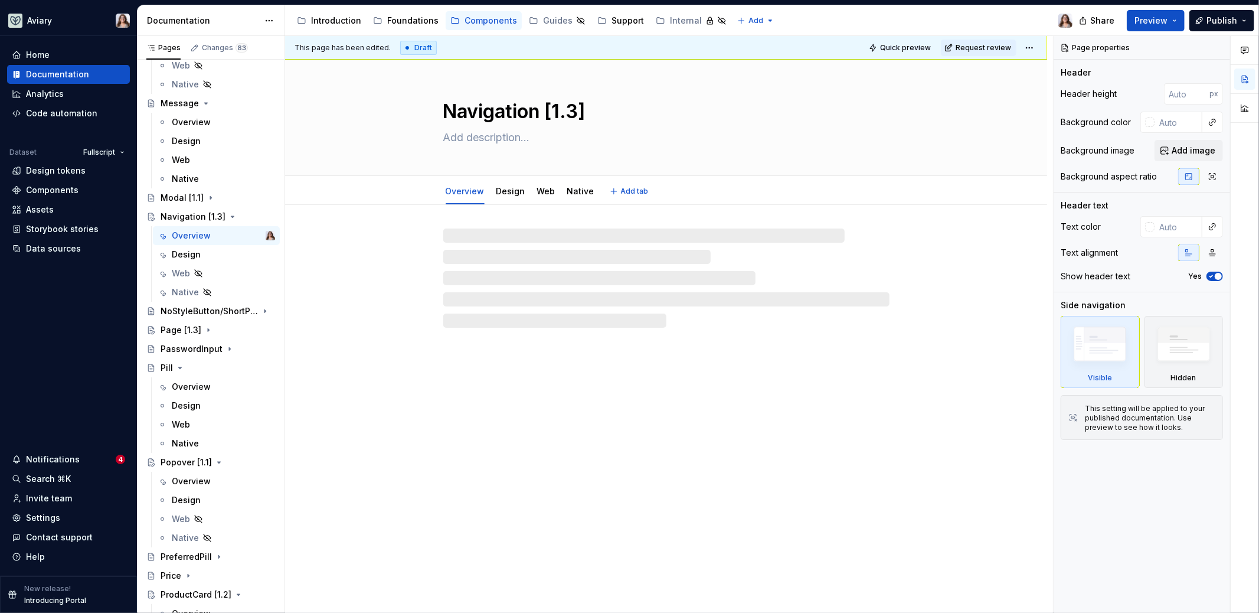
click at [516, 138] on textarea at bounding box center [664, 137] width 446 height 19
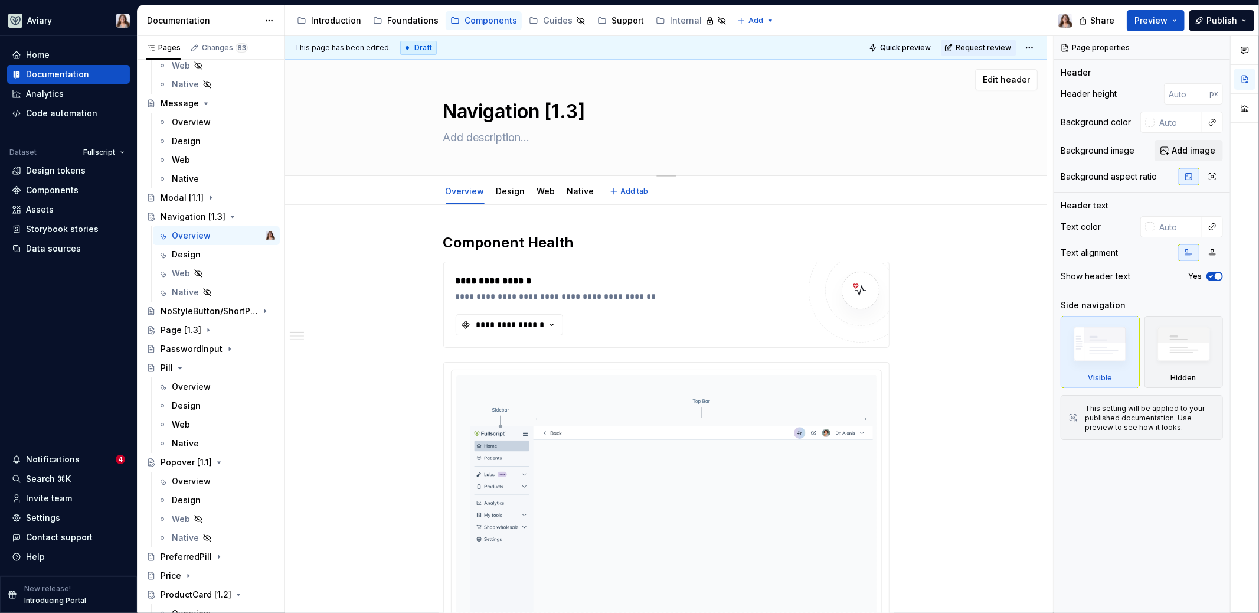
click at [501, 133] on textarea at bounding box center [664, 137] width 446 height 19
paste textarea "Work in progress - documentation coming soon"
click at [587, 237] on h2 "Component Health" at bounding box center [666, 242] width 446 height 19
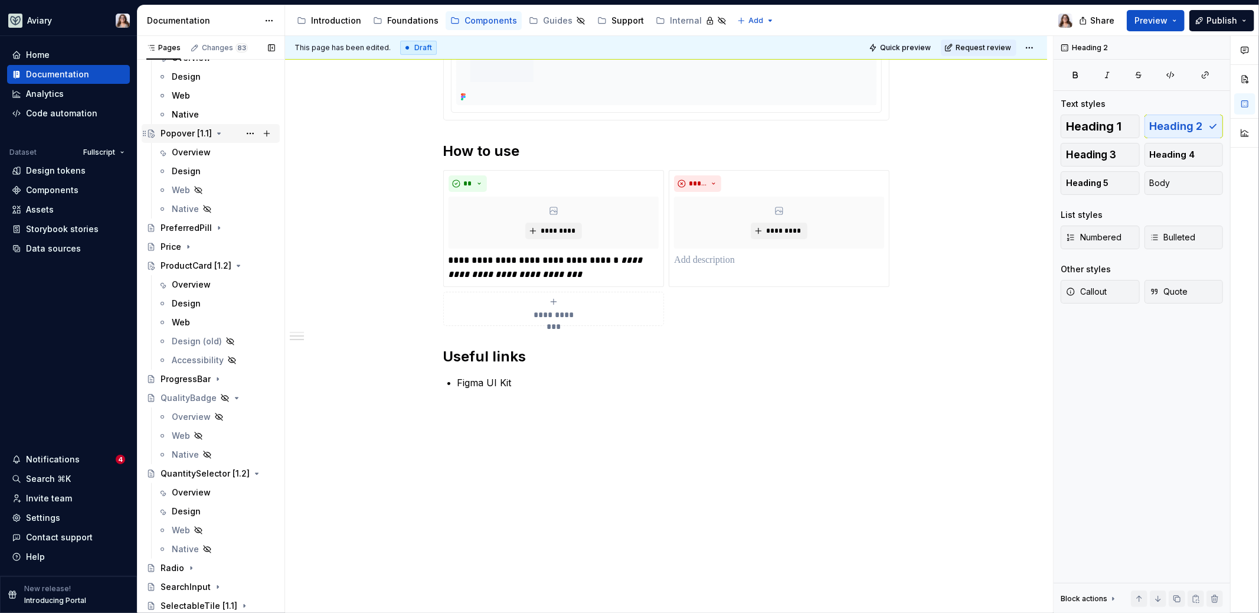
scroll to position [1967, 0]
click at [189, 261] on div "ProductCard [1.2]" at bounding box center [194, 263] width 67 height 12
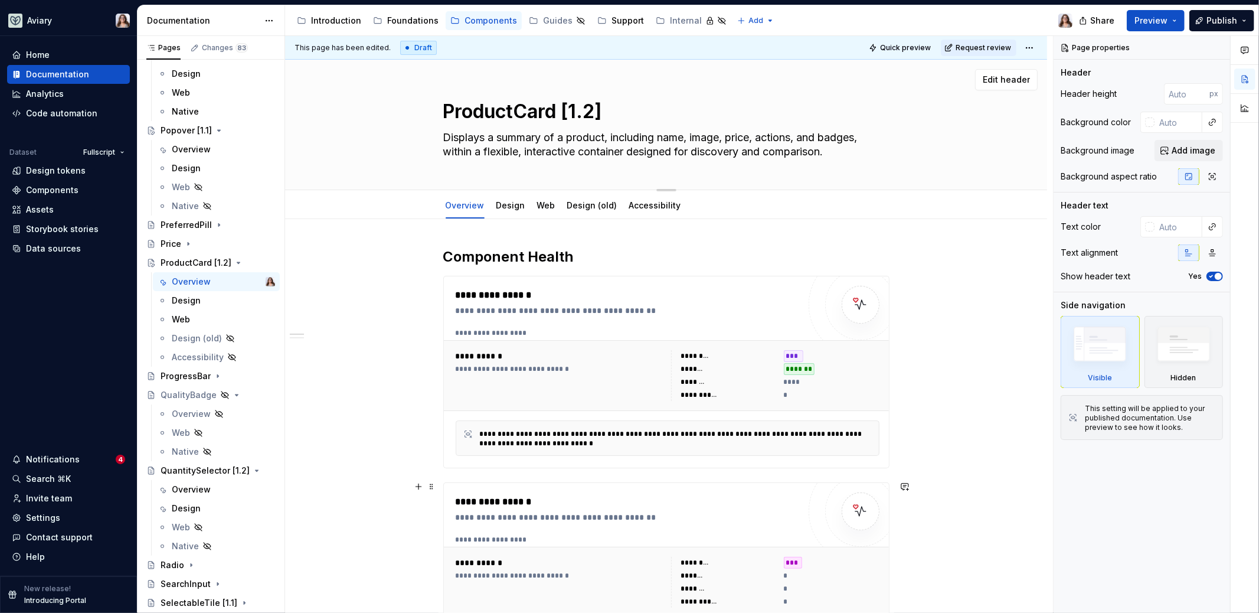
click at [575, 143] on textarea "Displays a summary of a product, including name, image, price, actions, and bad…" at bounding box center [664, 144] width 446 height 33
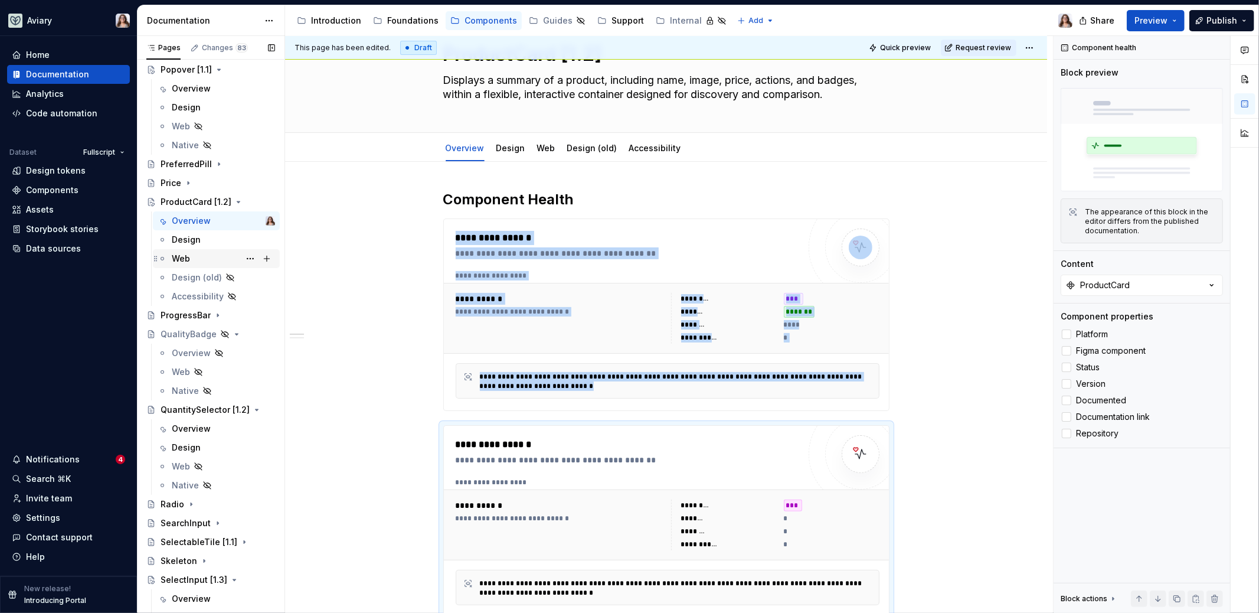
scroll to position [2030, 0]
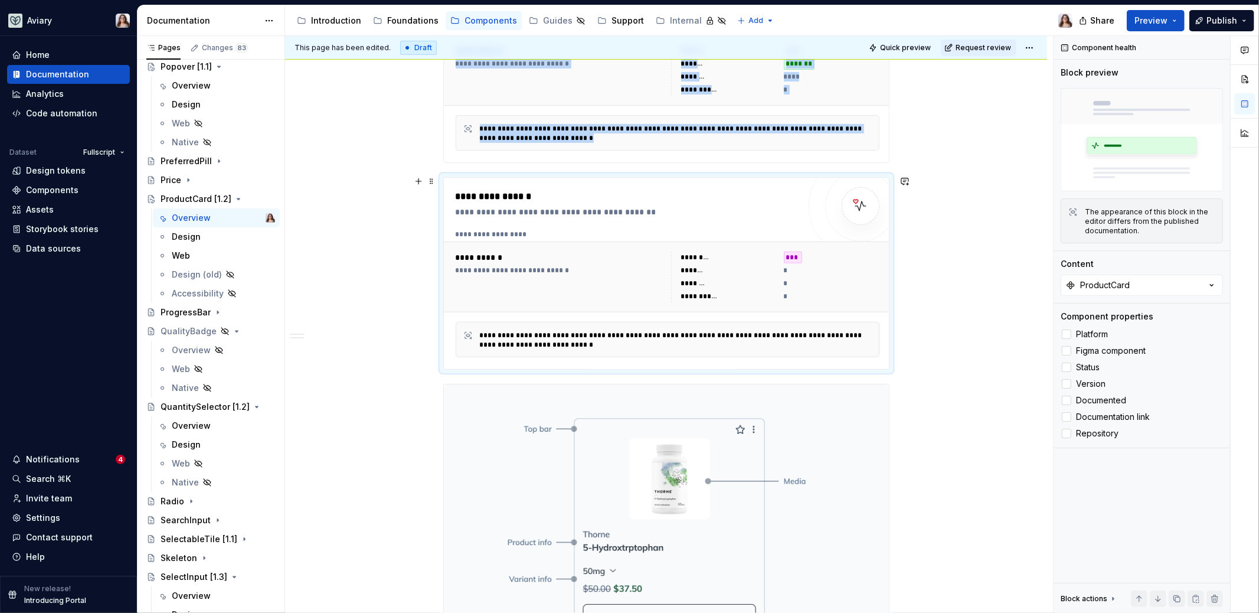
click at [411, 368] on div "**********" at bounding box center [666, 588] width 762 height 1348
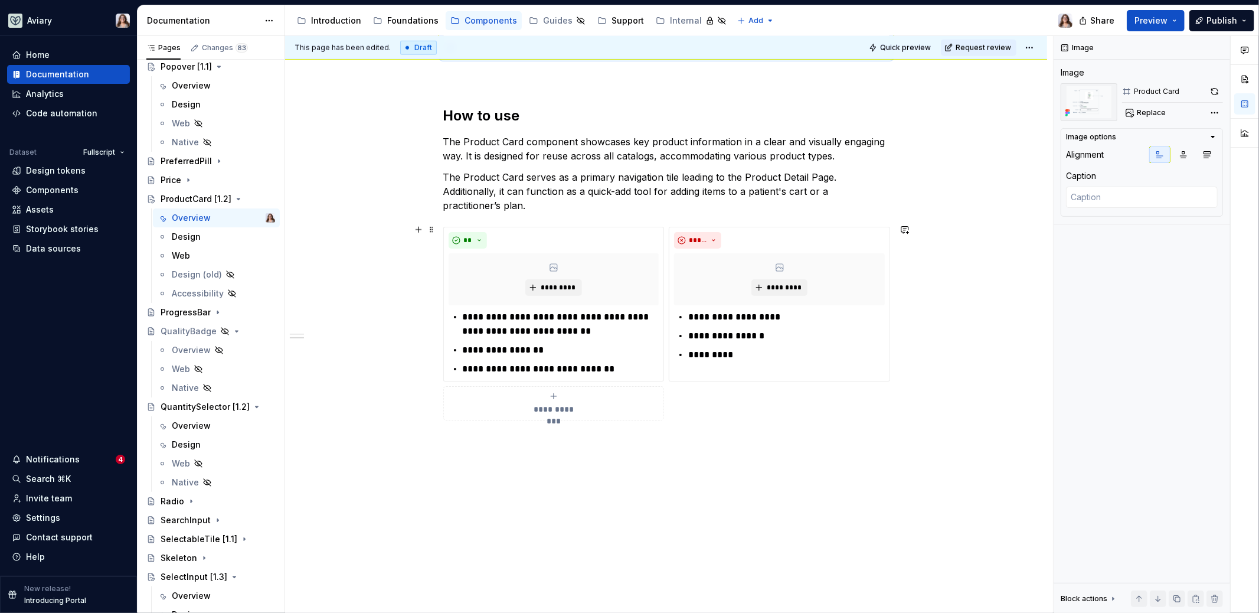
scroll to position [0, 0]
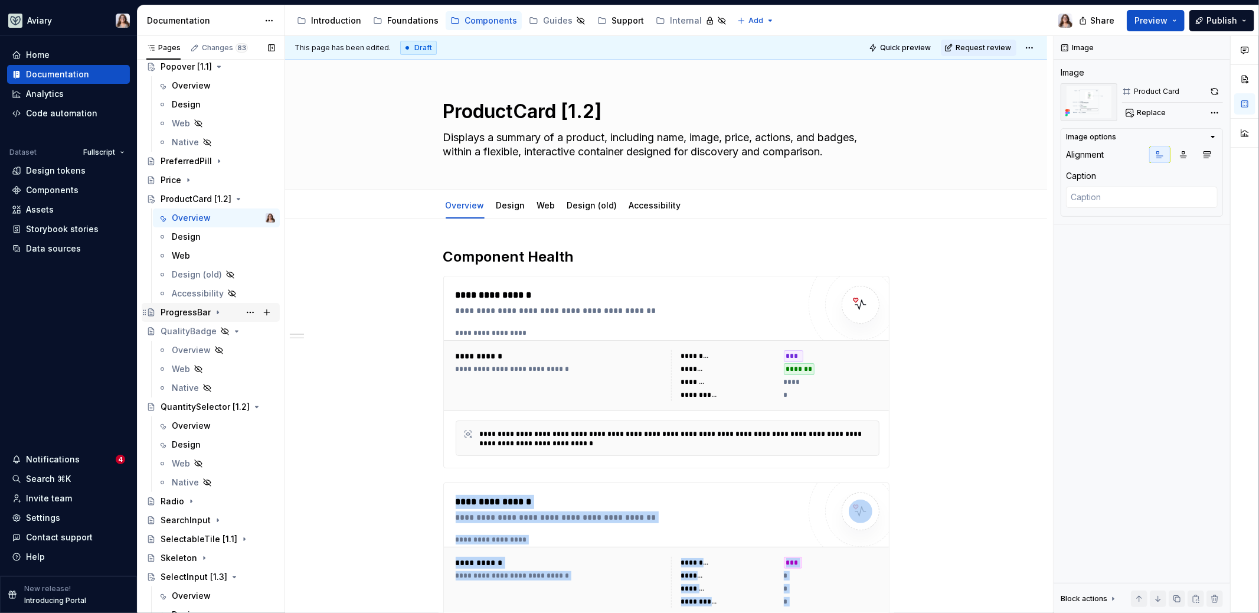
click at [181, 311] on div "ProgressBar" at bounding box center [186, 312] width 50 height 12
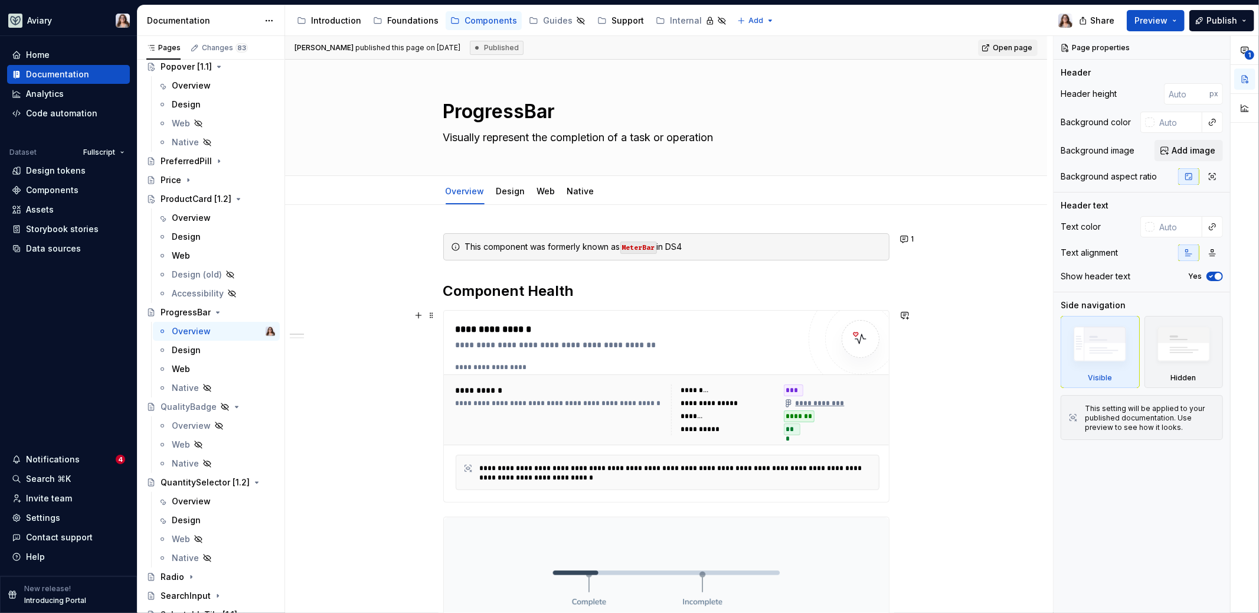
click at [610, 364] on div "**********" at bounding box center [668, 366] width 424 height 9
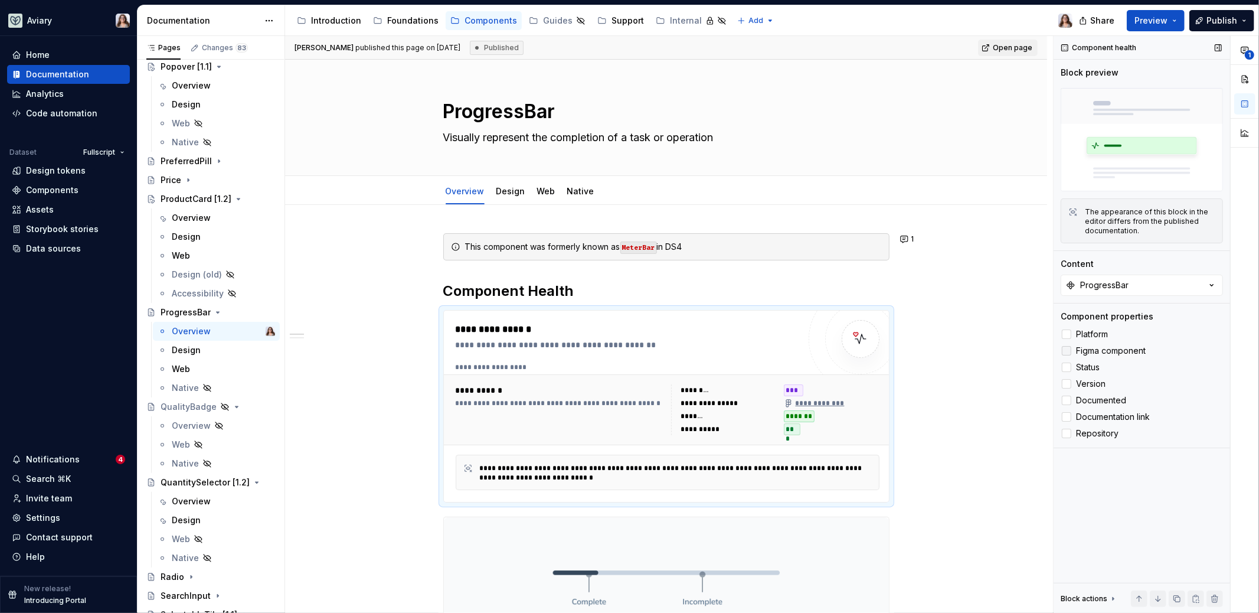
click at [1068, 346] on div at bounding box center [1066, 350] width 9 height 9
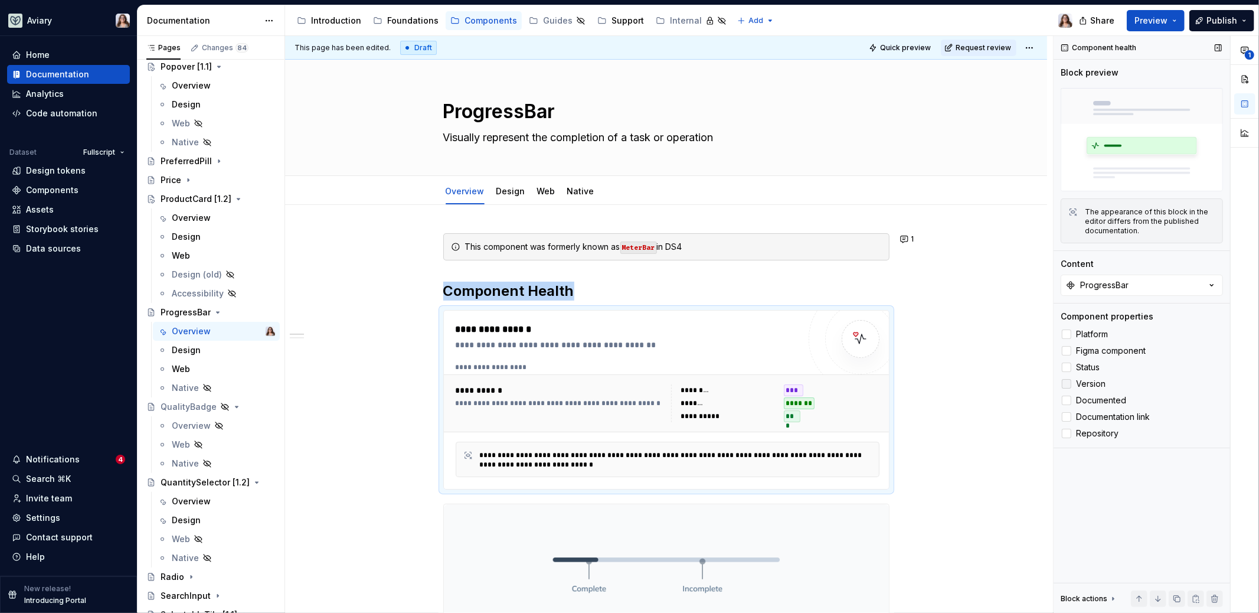
click at [1064, 387] on div at bounding box center [1066, 383] width 9 height 9
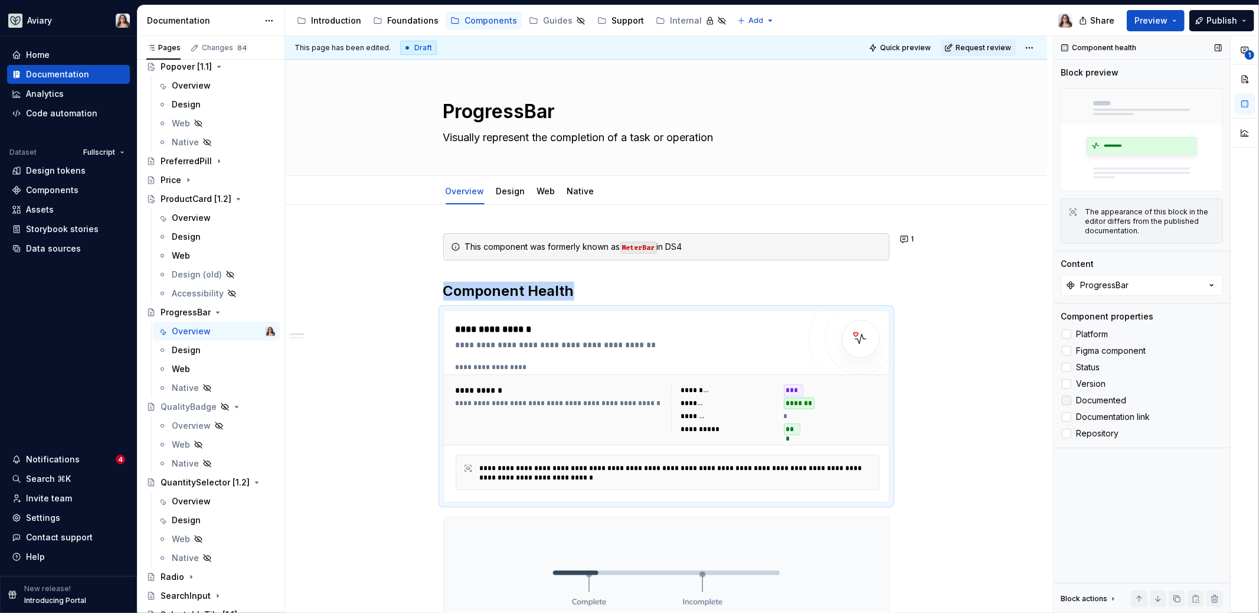
click at [1067, 400] on icon at bounding box center [1067, 400] width 0 height 0
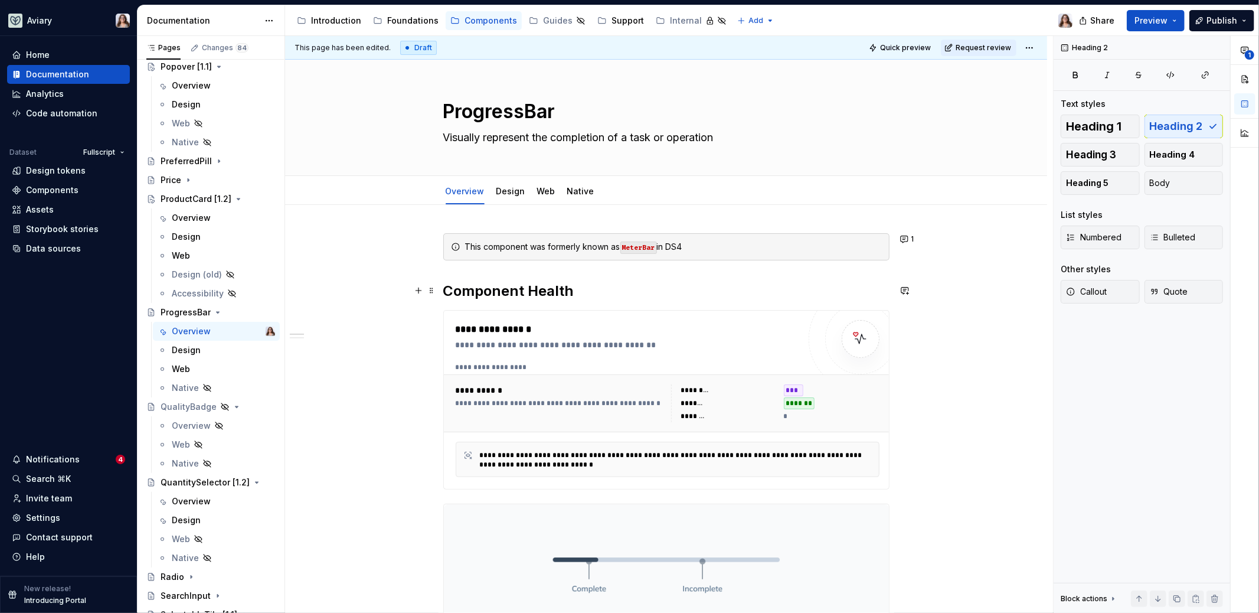
click at [581, 287] on h2 "Component Health" at bounding box center [666, 291] width 446 height 19
click at [512, 195] on div "Design" at bounding box center [510, 191] width 29 height 12
click at [506, 198] on div "Design" at bounding box center [511, 191] width 38 height 19
click at [506, 199] on div "Design" at bounding box center [511, 191] width 38 height 19
click at [201, 349] on div "Design" at bounding box center [223, 350] width 103 height 17
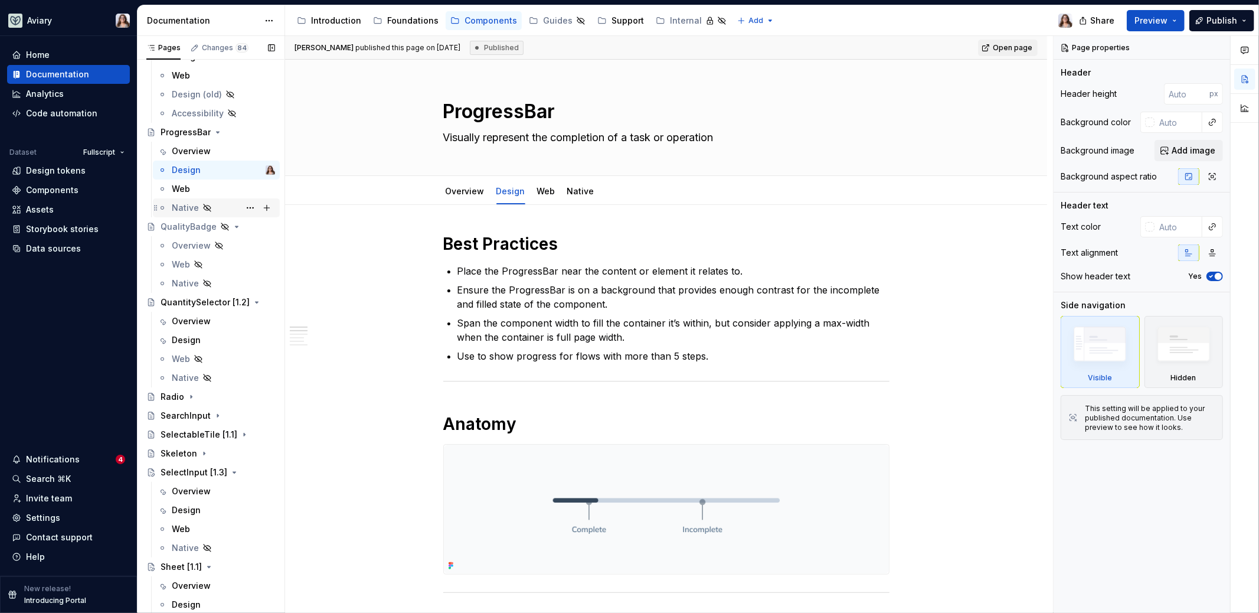
scroll to position [2225, 0]
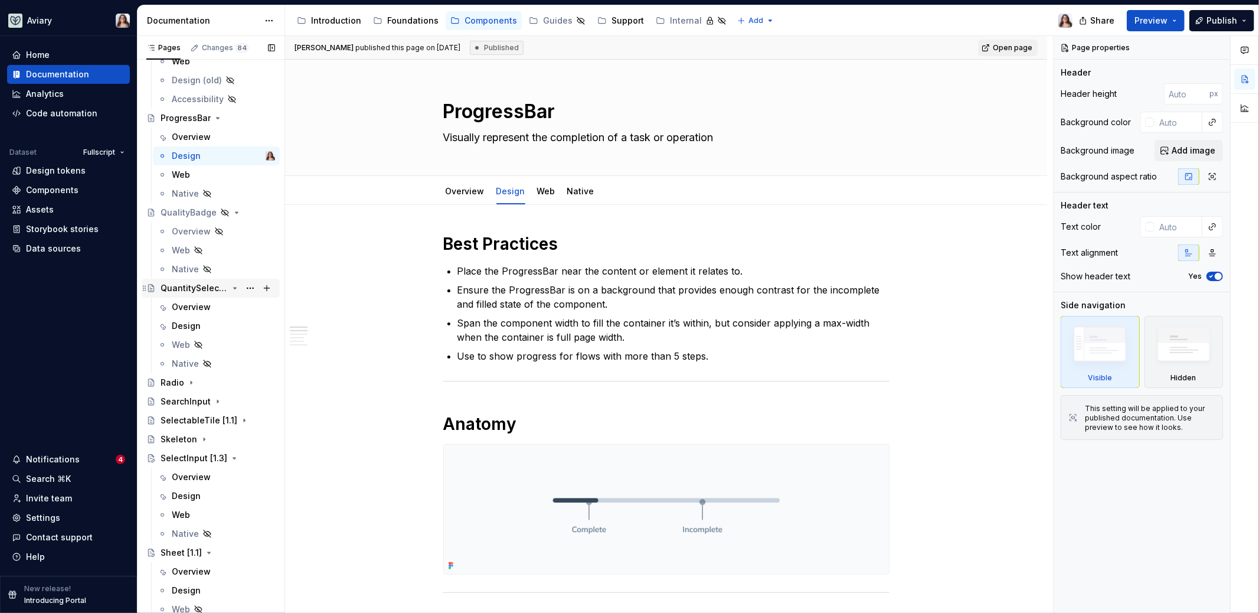
click at [214, 284] on div "QuantitySelector [1.2]" at bounding box center [194, 288] width 67 height 12
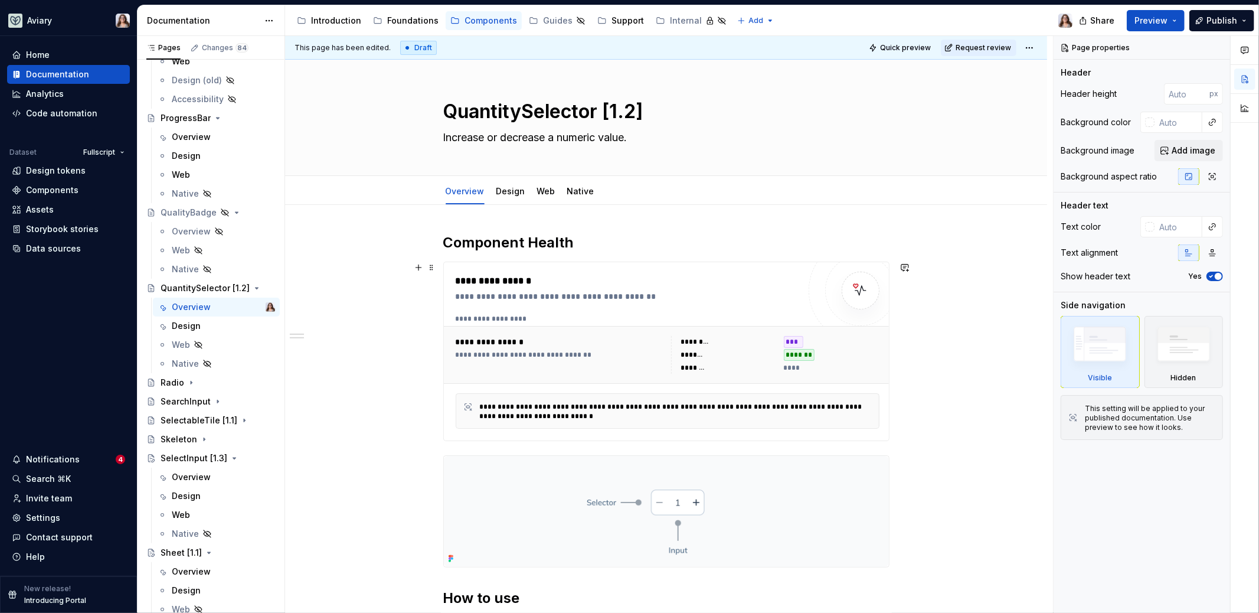
click at [626, 270] on div "**********" at bounding box center [666, 351] width 445 height 178
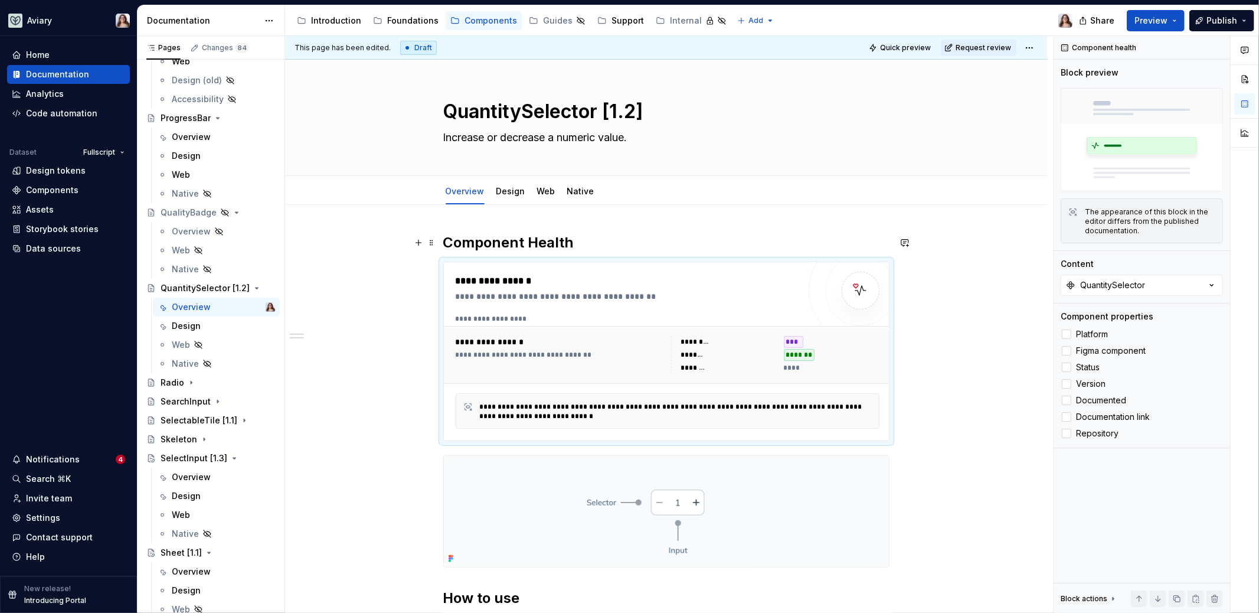
click at [575, 240] on h2 "Component Health" at bounding box center [666, 242] width 446 height 19
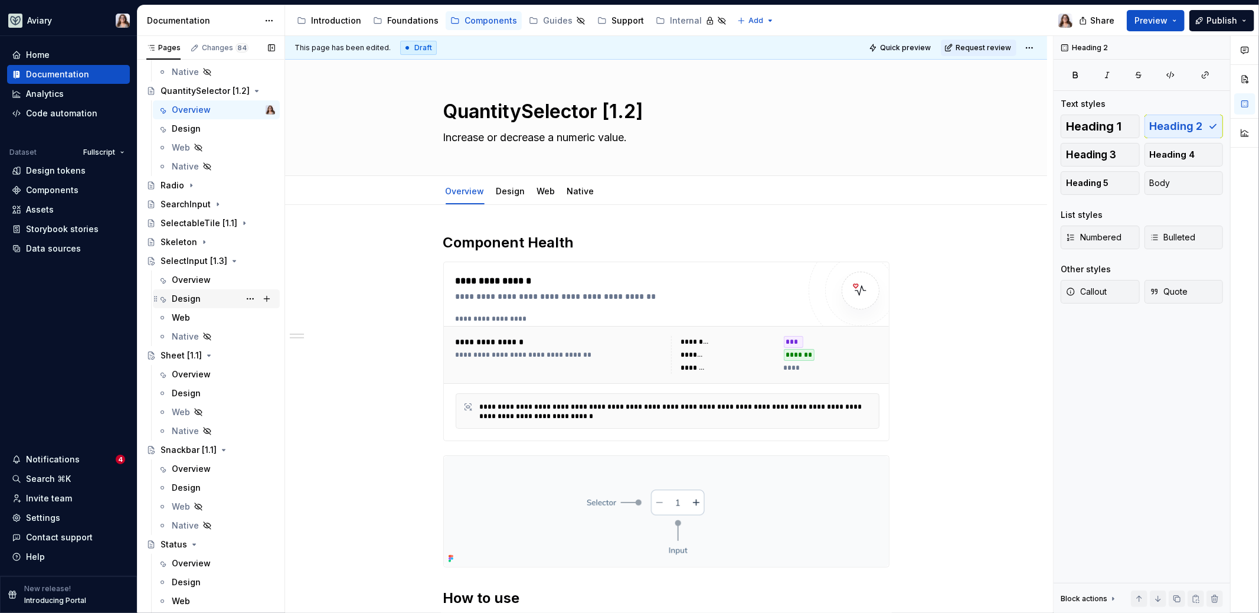
scroll to position [2424, 0]
click at [182, 451] on div "Snackbar [1.1]" at bounding box center [189, 448] width 56 height 12
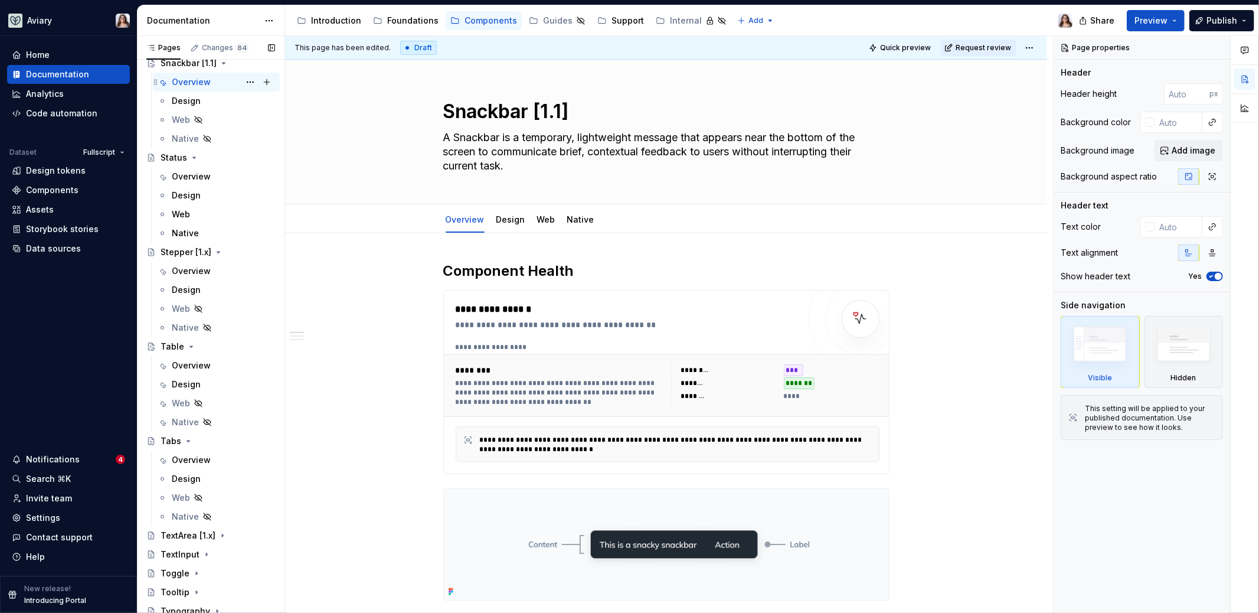
scroll to position [2813, 0]
click at [203, 433] on div "Tabs" at bounding box center [218, 437] width 115 height 17
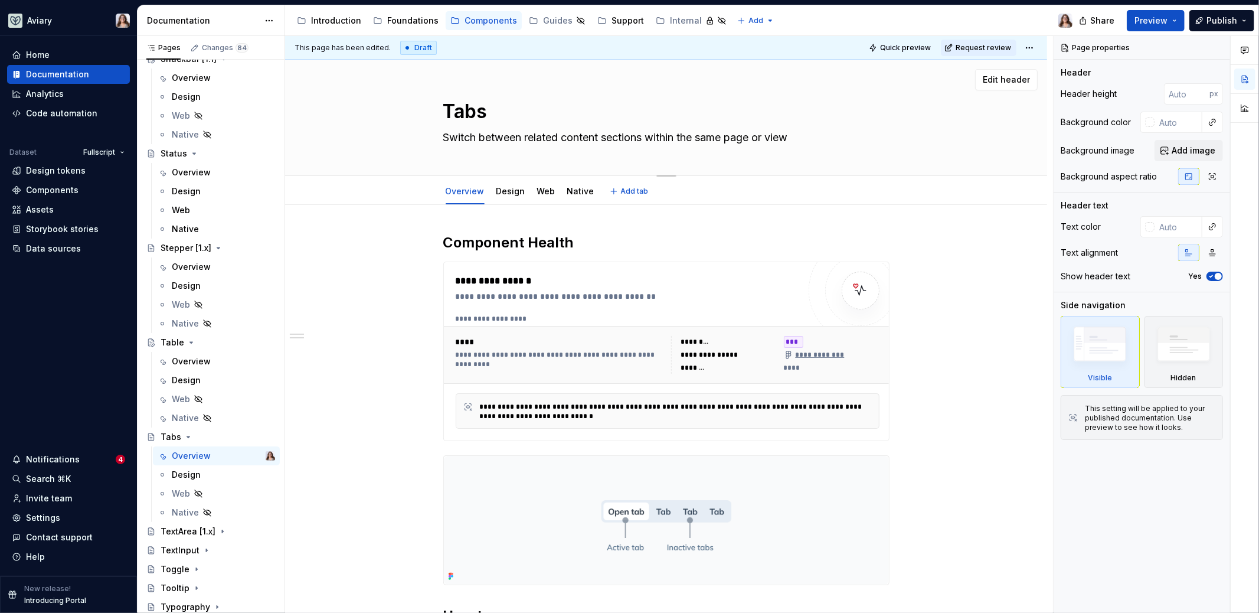
click at [502, 113] on textarea "Tabs" at bounding box center [664, 111] width 446 height 28
click at [581, 236] on h2 "Component Health" at bounding box center [666, 242] width 446 height 19
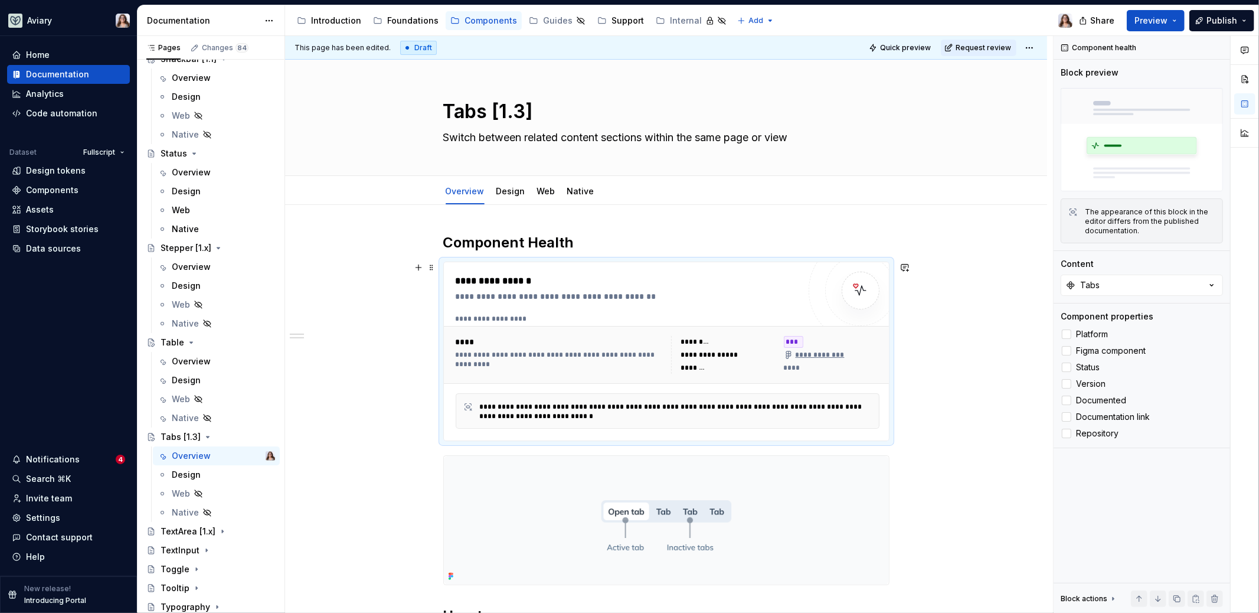
click at [656, 297] on div "**********" at bounding box center [628, 296] width 344 height 12
click at [1067, 351] on icon at bounding box center [1067, 351] width 0 height 0
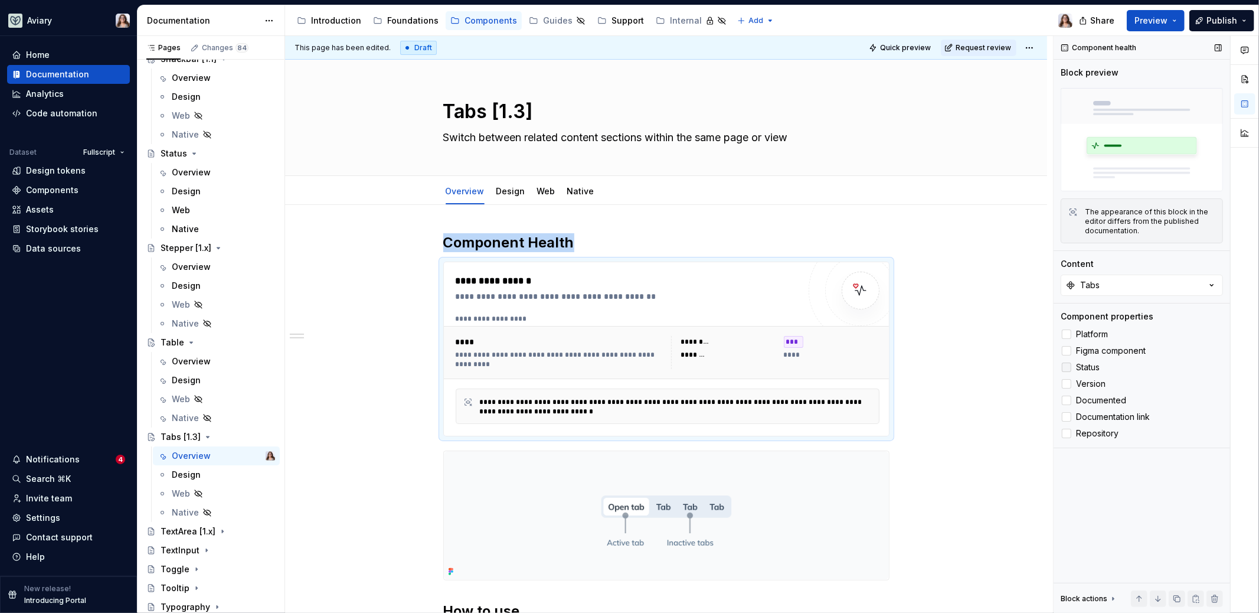
click at [1068, 371] on div at bounding box center [1066, 366] width 9 height 9
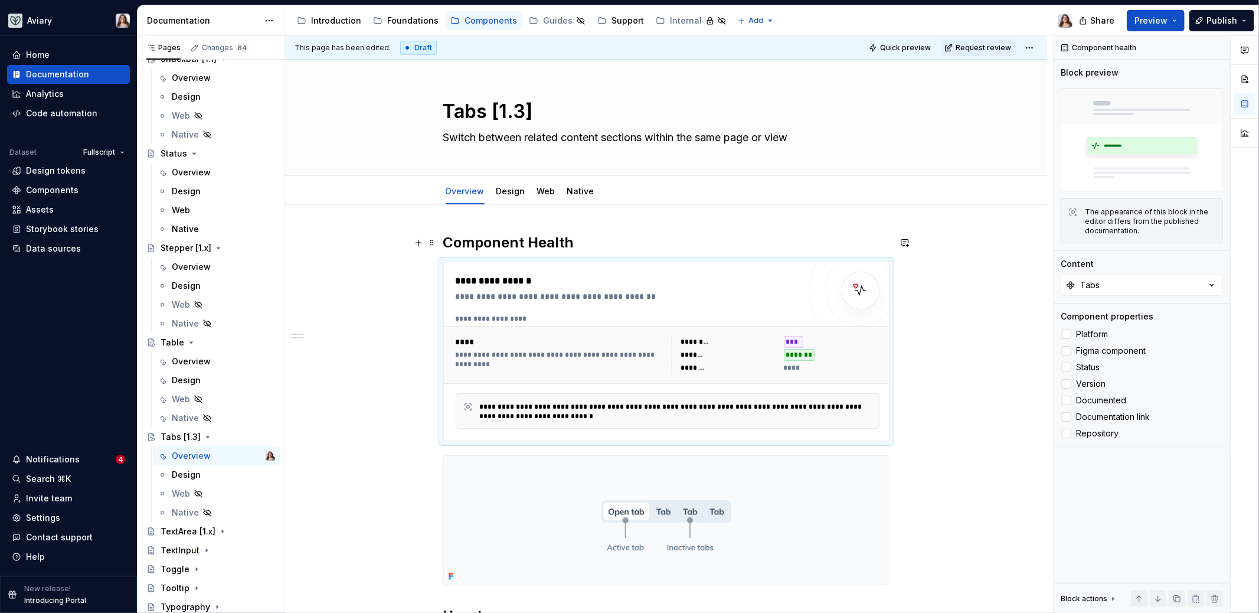
click at [599, 243] on h2 "Component Health" at bounding box center [666, 242] width 446 height 19
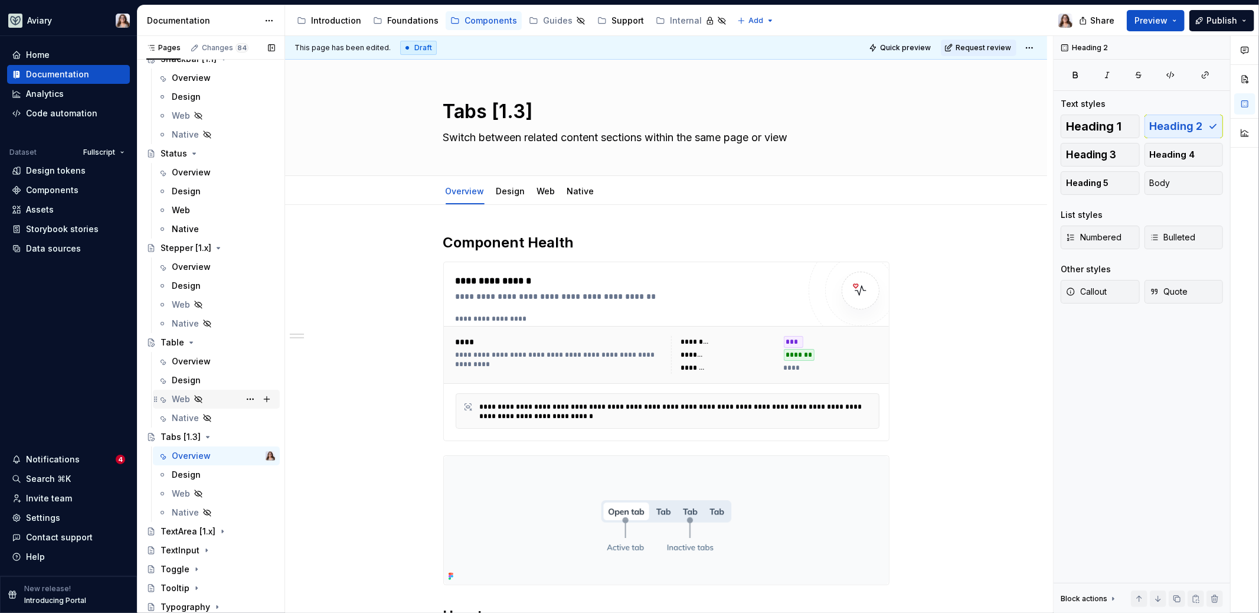
scroll to position [2907, 0]
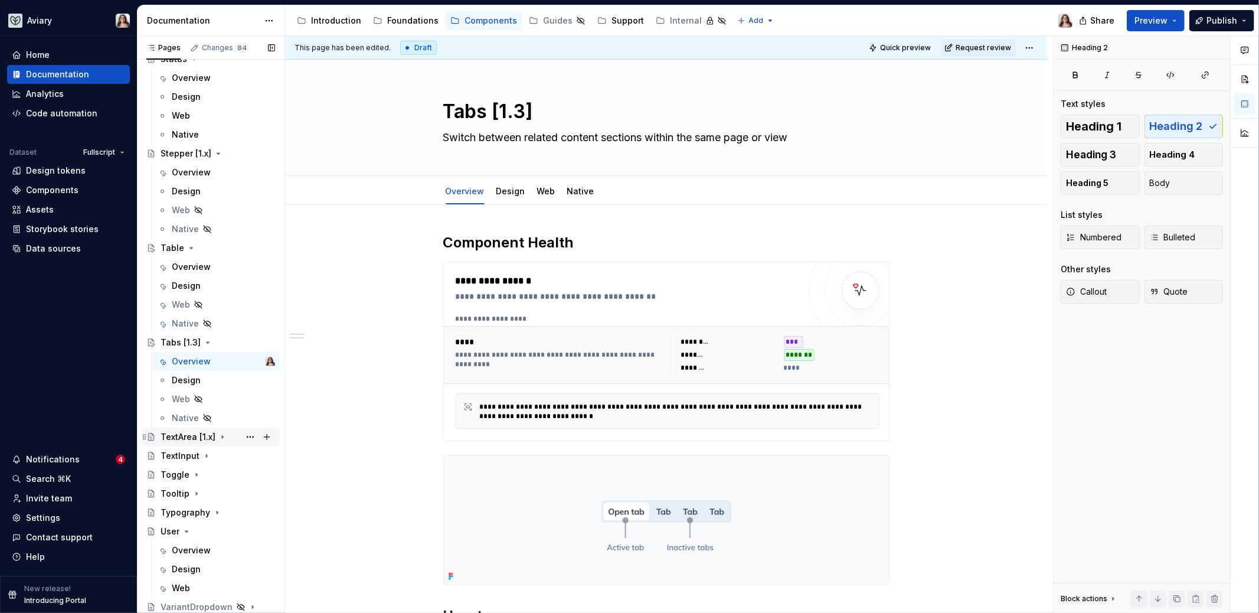
click at [234, 443] on div "TextArea [1.x]" at bounding box center [218, 437] width 115 height 17
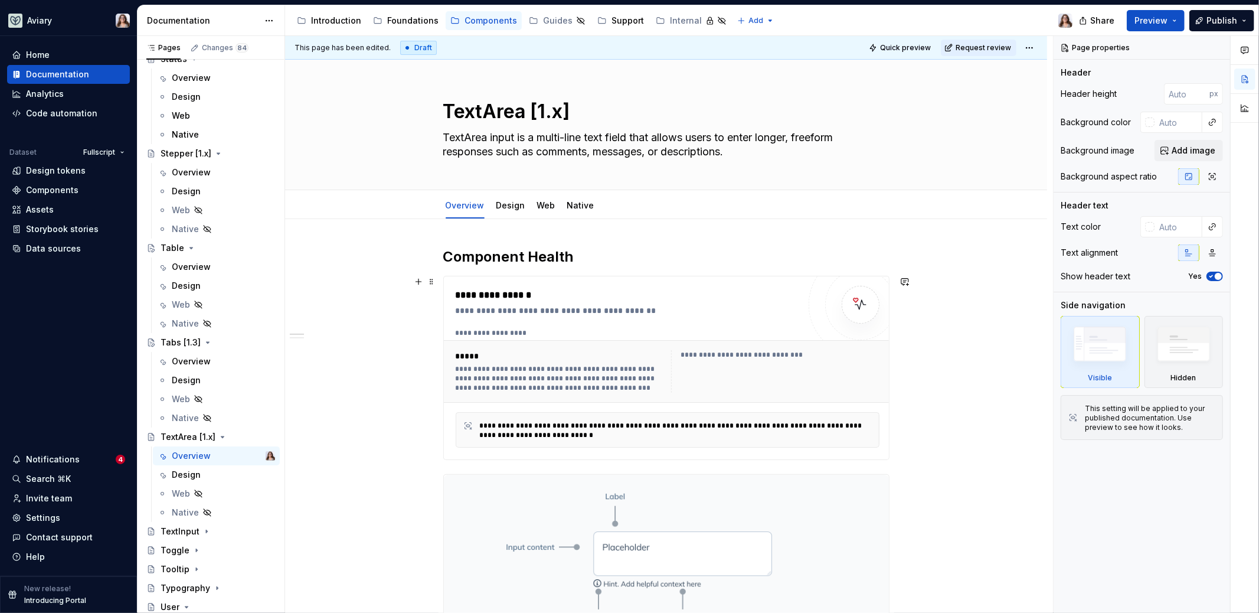
click at [612, 300] on div "**********" at bounding box center [628, 295] width 344 height 14
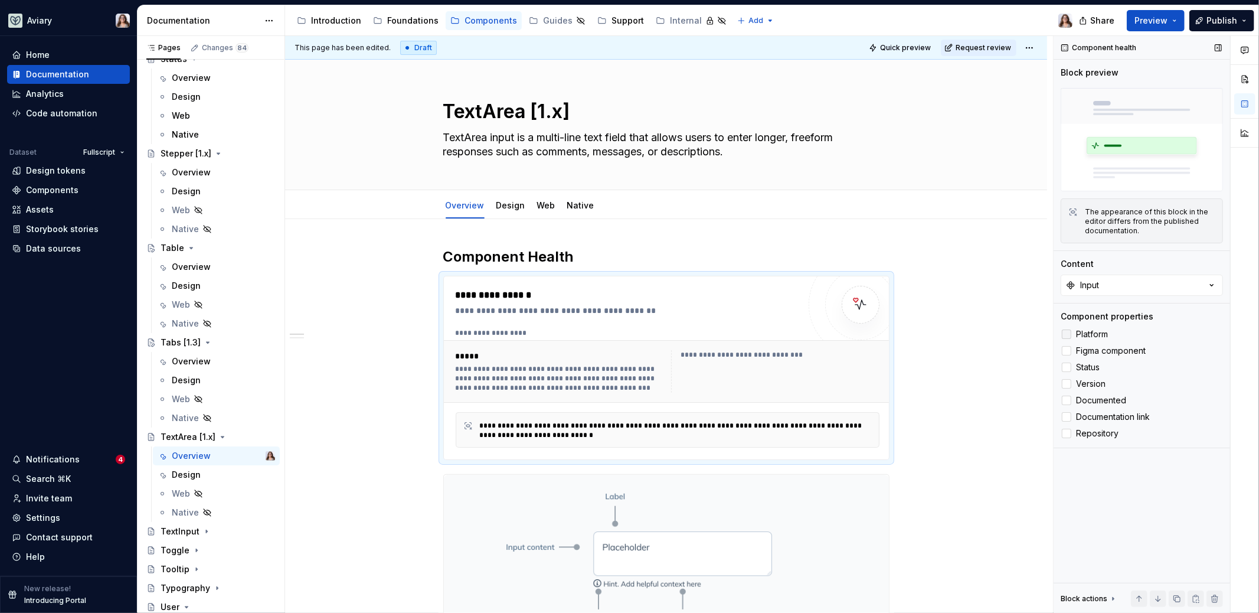
click at [1089, 333] on span "Platform" at bounding box center [1092, 333] width 32 height 9
click at [1089, 375] on div "Platform Figma component Status Version Documented Documentation link Repository" at bounding box center [1142, 383] width 162 height 113
click at [1088, 367] on span "Status" at bounding box center [1088, 366] width 24 height 9
click at [1088, 383] on span "Version" at bounding box center [1091, 383] width 30 height 9
click at [557, 116] on textarea "TextArea [1.x]" at bounding box center [664, 111] width 446 height 28
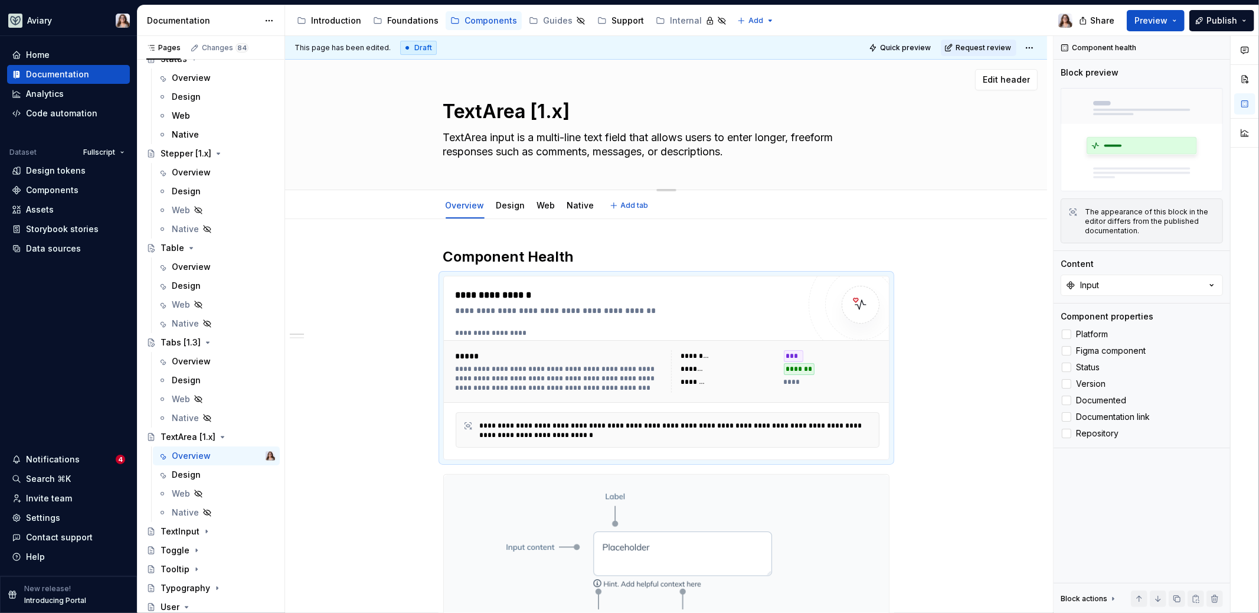
click at [563, 114] on textarea "TextArea [1.x]" at bounding box center [664, 111] width 446 height 28
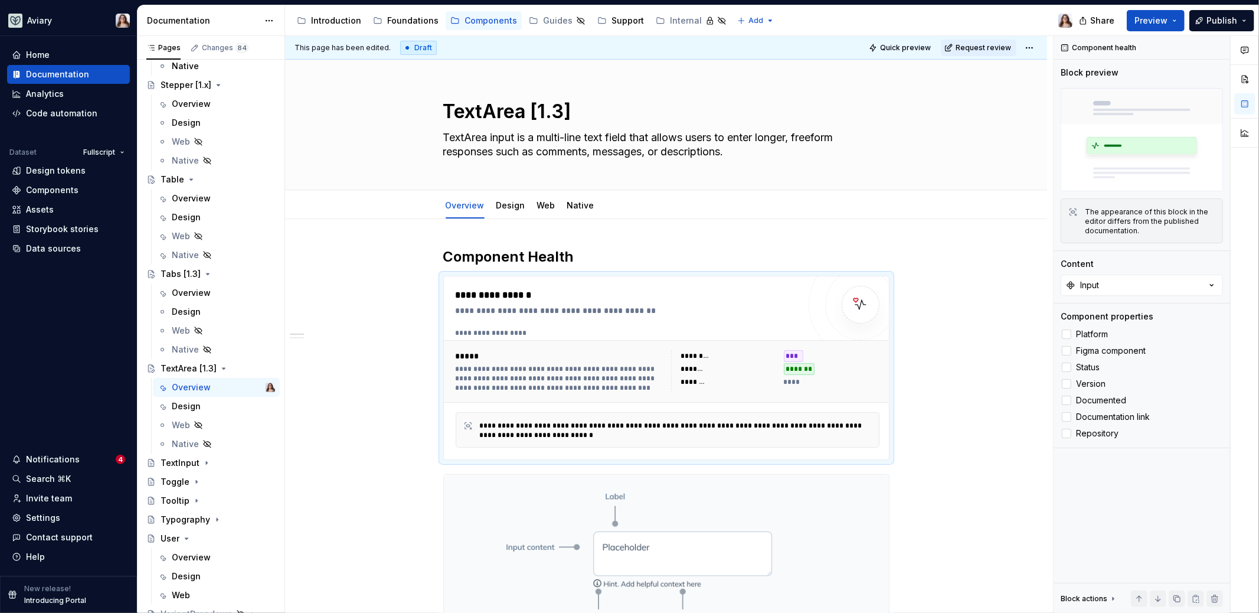
scroll to position [2983, 0]
click at [171, 489] on div "Tooltip" at bounding box center [175, 494] width 29 height 12
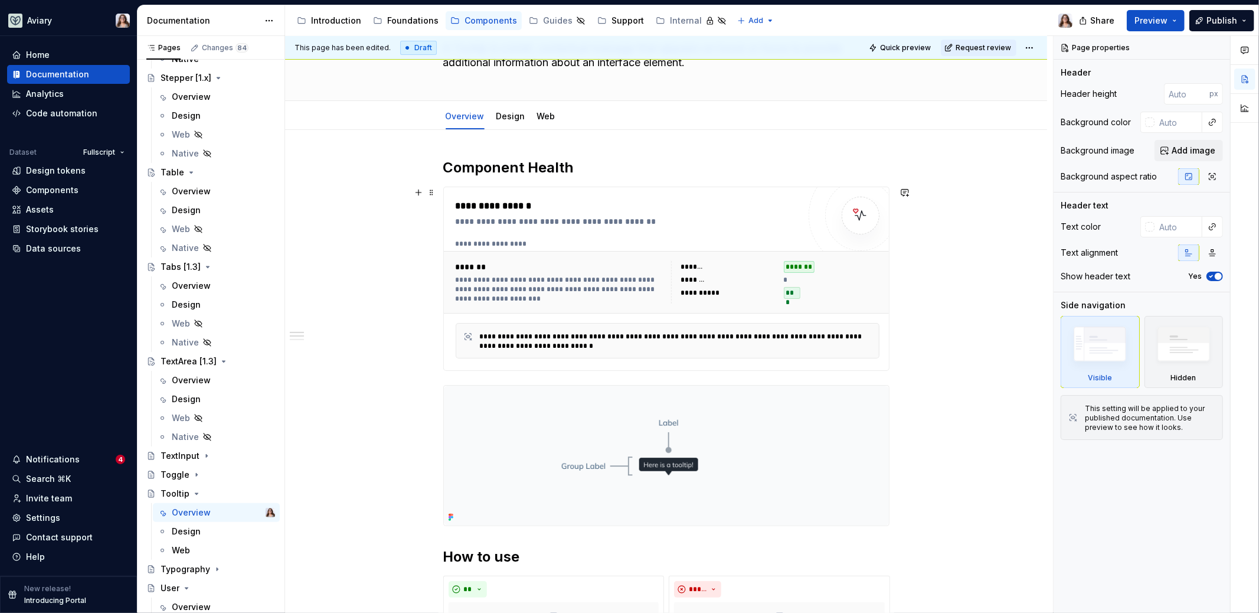
scroll to position [90, 0]
click at [690, 221] on div "**********" at bounding box center [628, 221] width 344 height 12
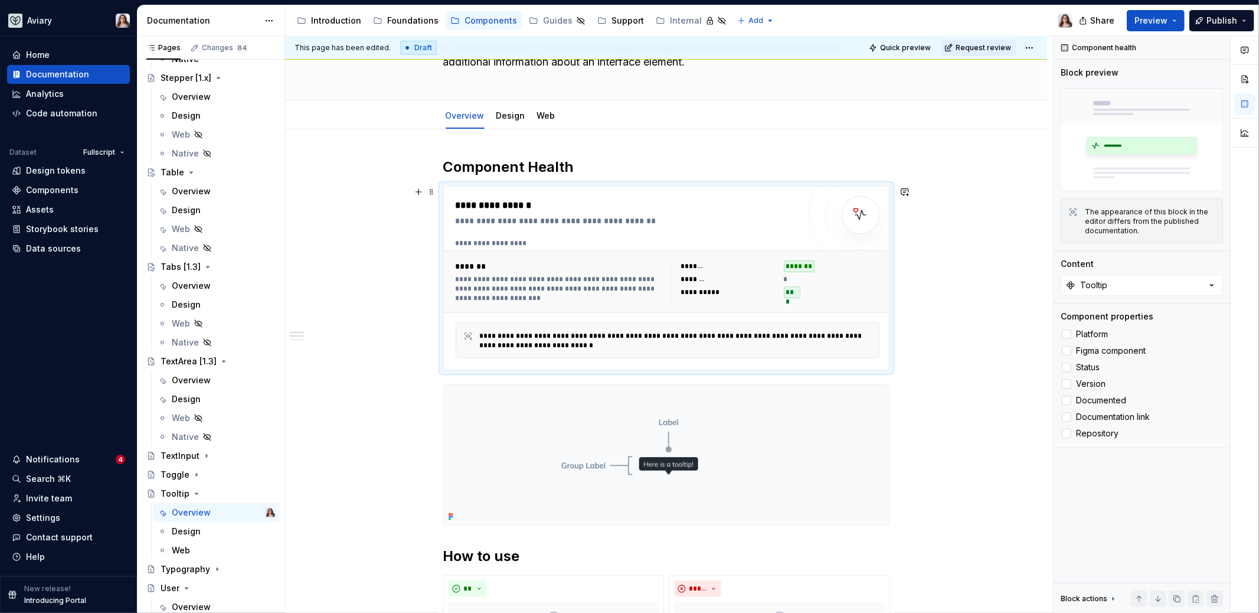
click at [826, 207] on div at bounding box center [860, 214] width 71 height 71
click at [1077, 333] on span "Platform" at bounding box center [1092, 333] width 32 height 9
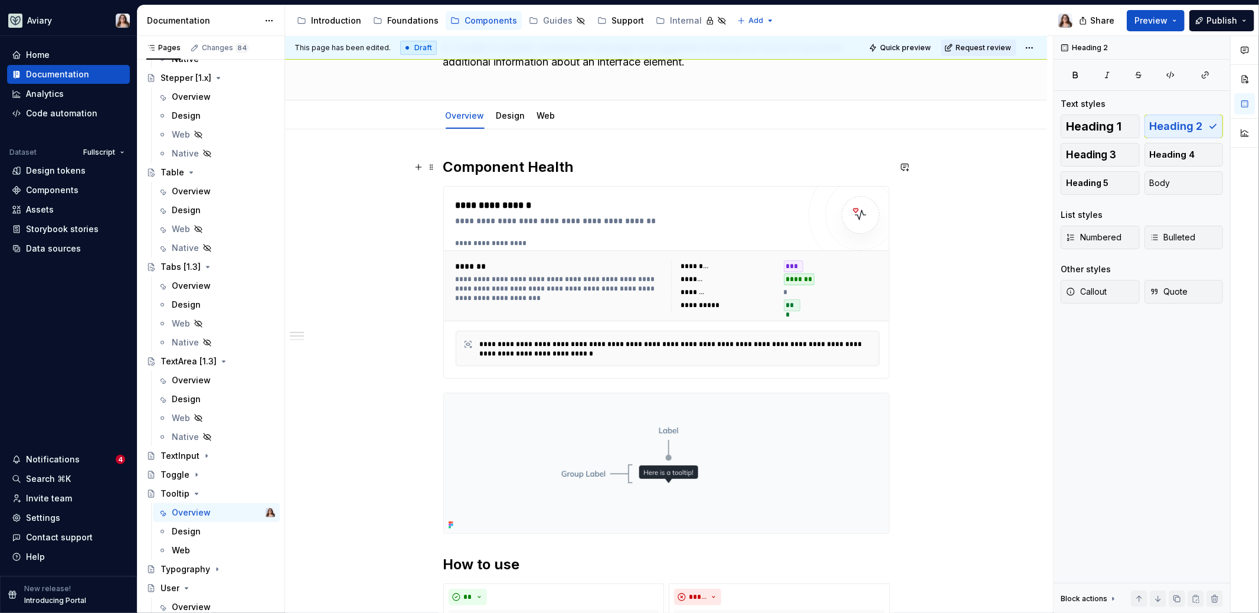
click at [578, 174] on h2 "Component Health" at bounding box center [666, 167] width 446 height 19
click at [205, 473] on div "Toggle" at bounding box center [218, 474] width 115 height 17
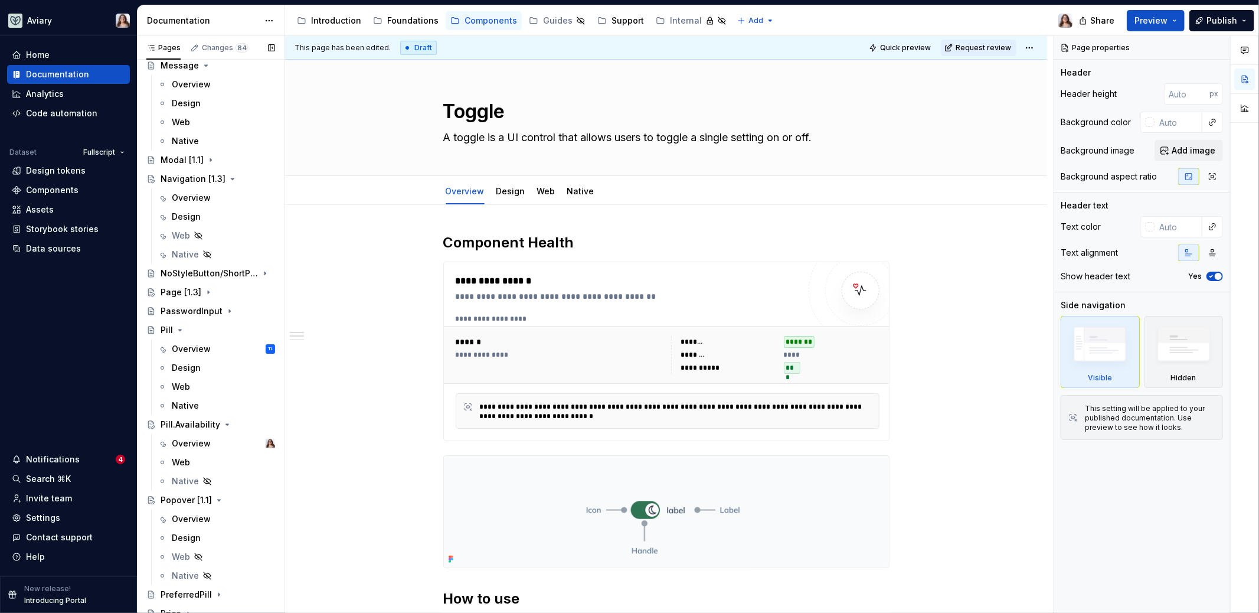
scroll to position [1598, 0]
click at [207, 214] on div "Design" at bounding box center [223, 216] width 103 height 17
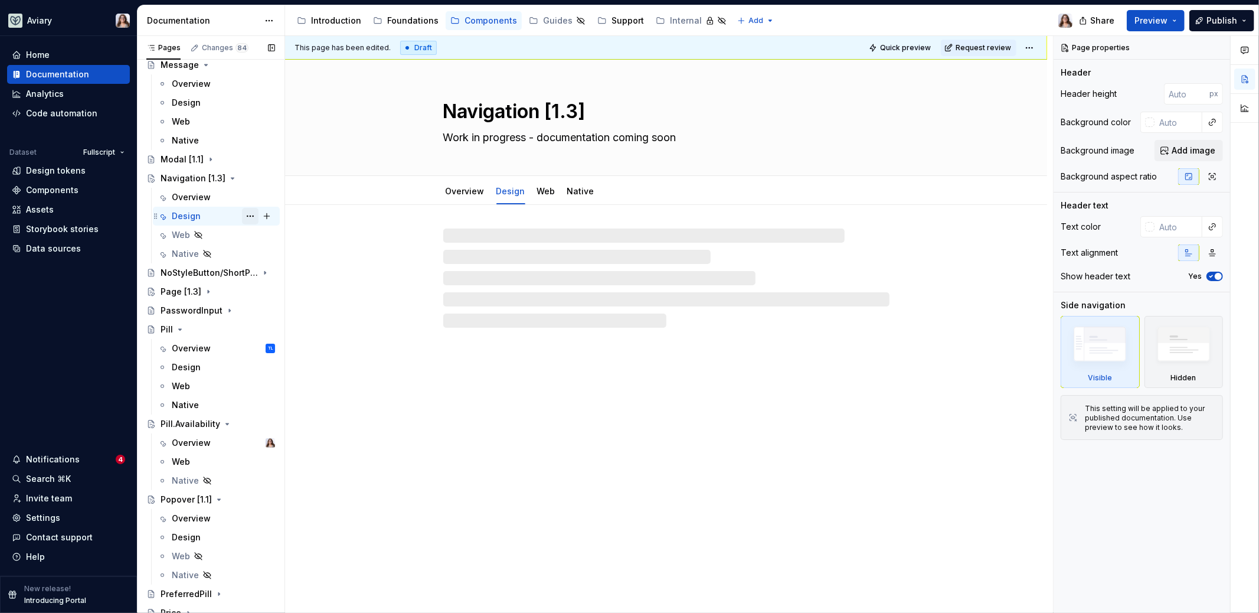
click at [242, 214] on button "Page tree" at bounding box center [250, 216] width 17 height 17
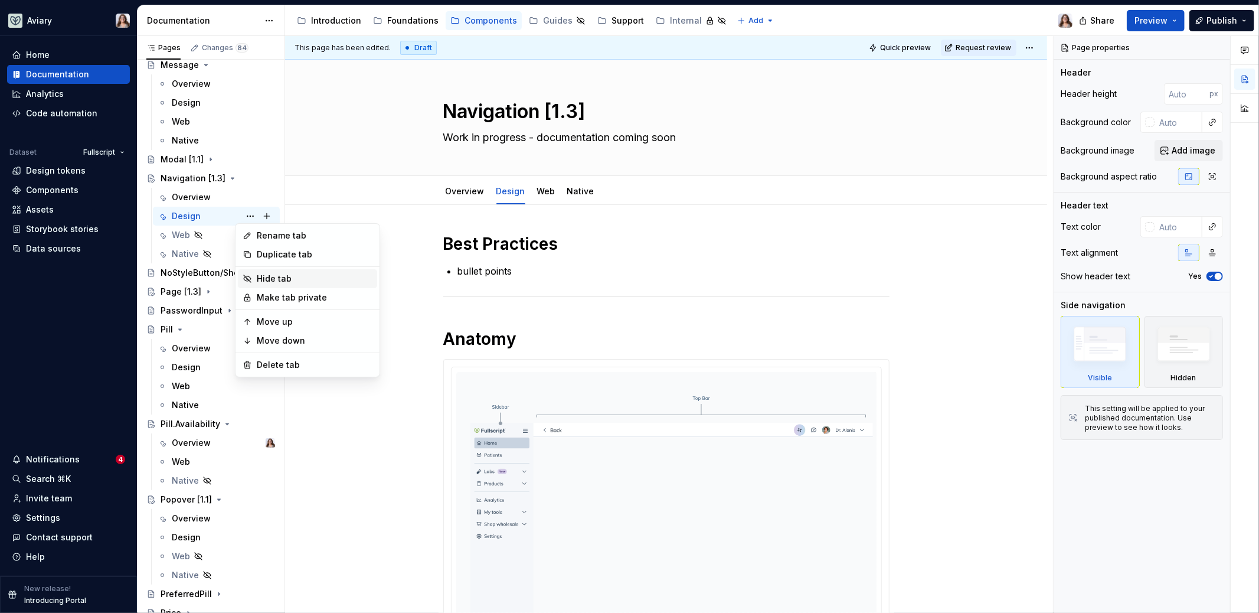
click at [273, 277] on div "Hide tab" at bounding box center [315, 279] width 116 height 12
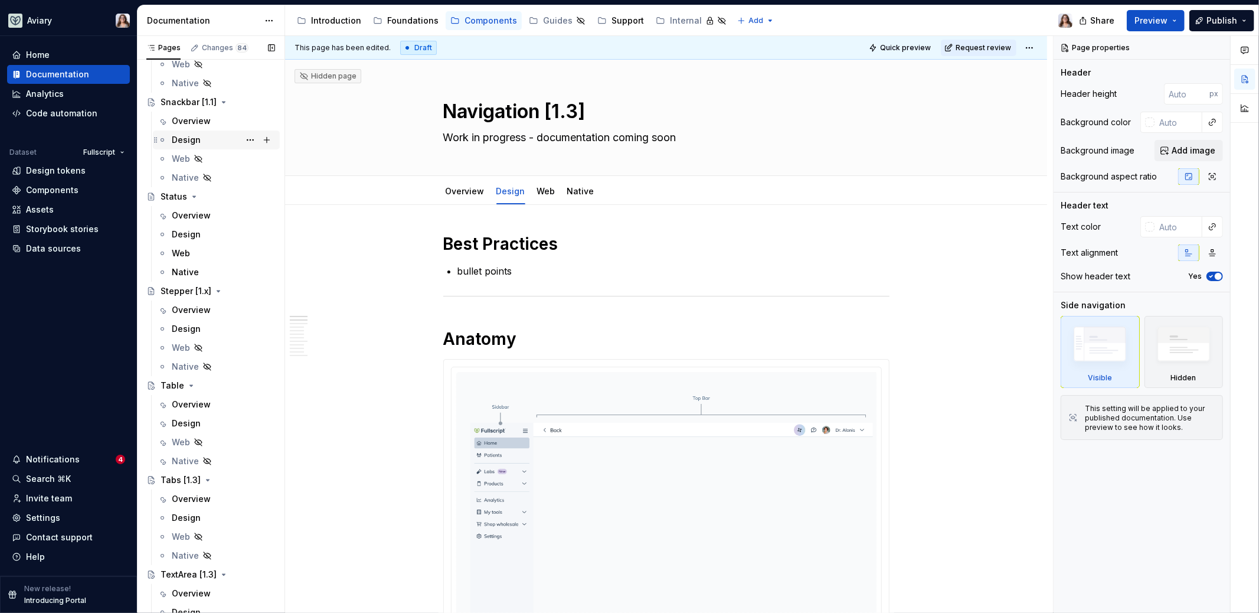
scroll to position [2785, 0]
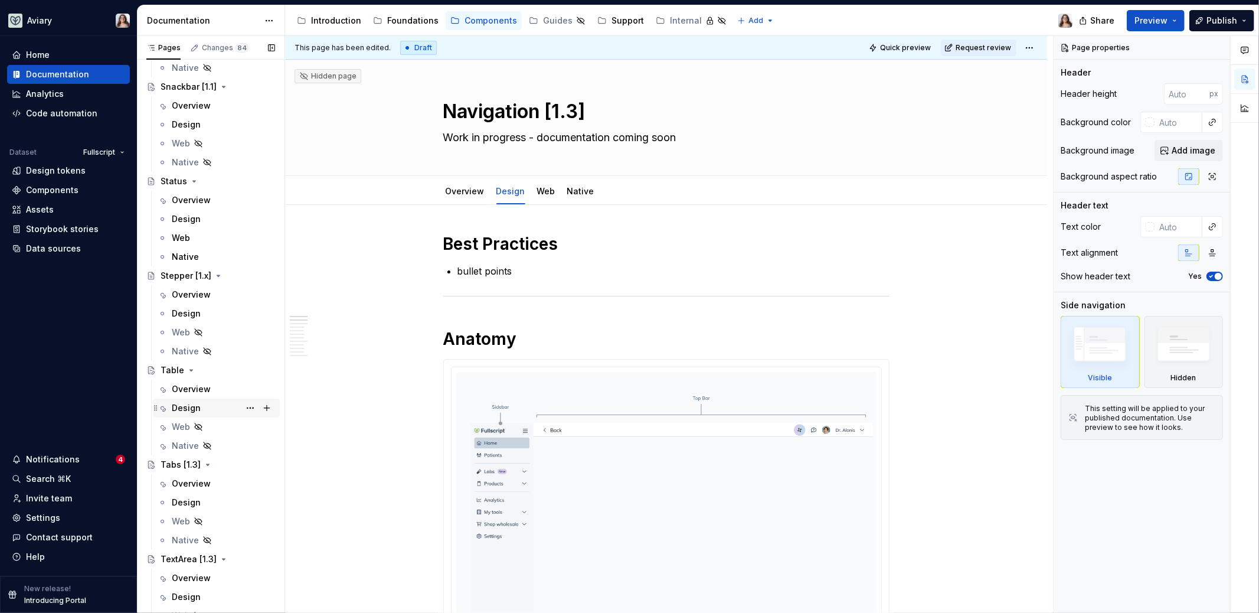
click at [214, 400] on div "Design" at bounding box center [223, 408] width 103 height 17
click at [244, 408] on button "Page tree" at bounding box center [250, 408] width 17 height 17
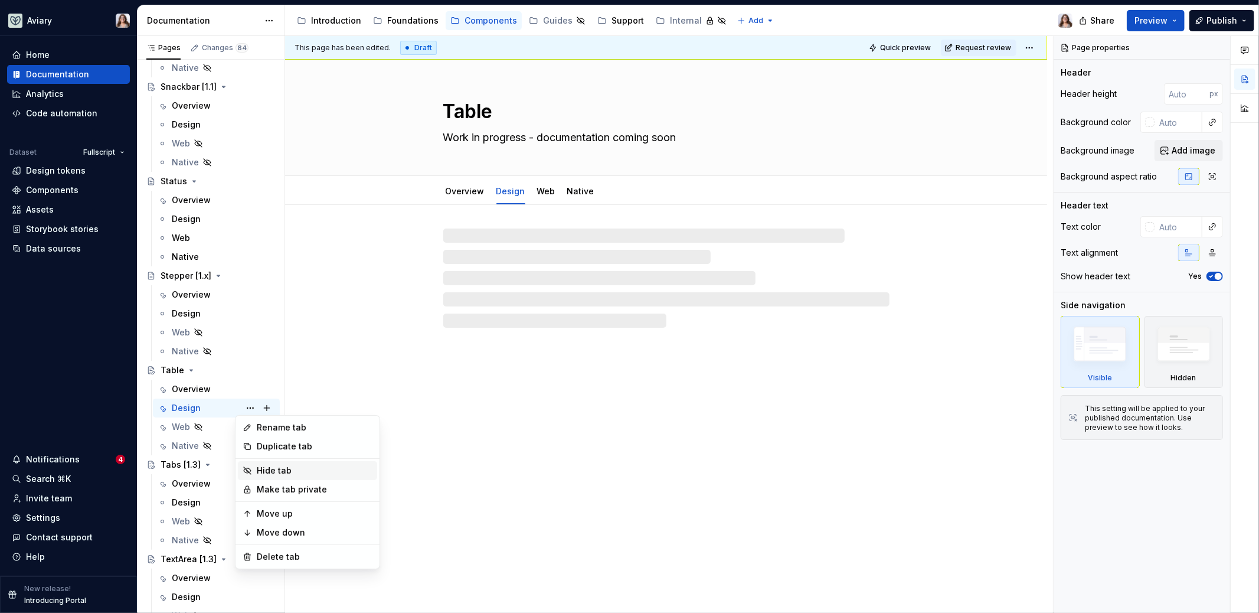
click at [273, 468] on div "Hide tab" at bounding box center [315, 471] width 116 height 12
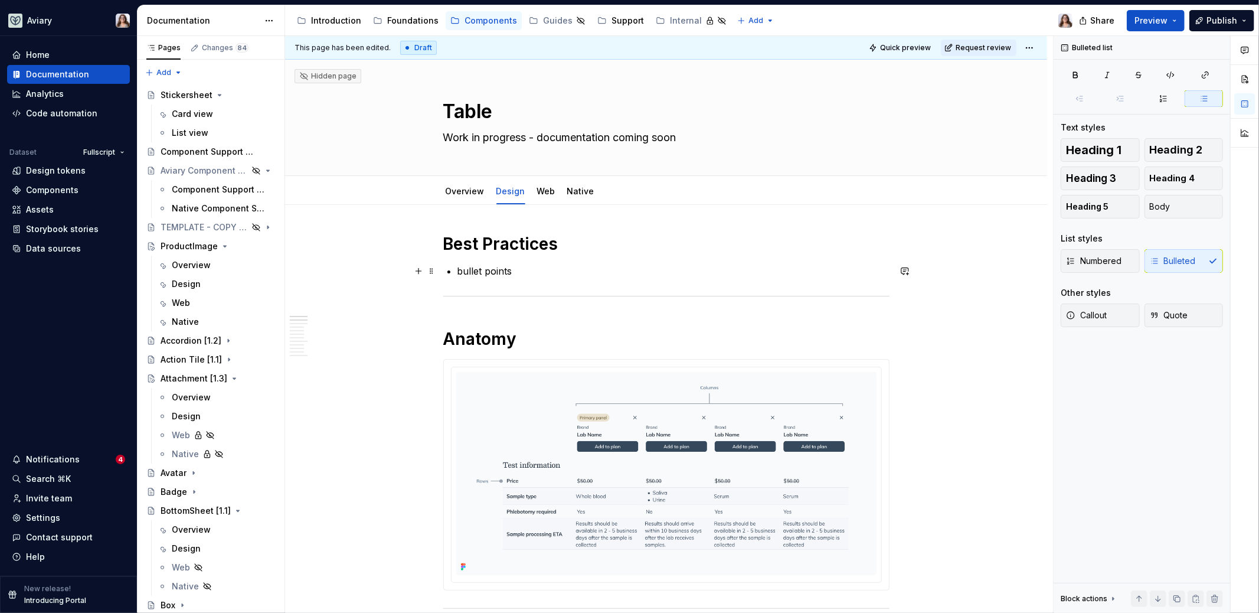
click at [516, 267] on p "bullet points" at bounding box center [673, 271] width 432 height 14
click at [331, 18] on div "Introduction" at bounding box center [336, 21] width 50 height 12
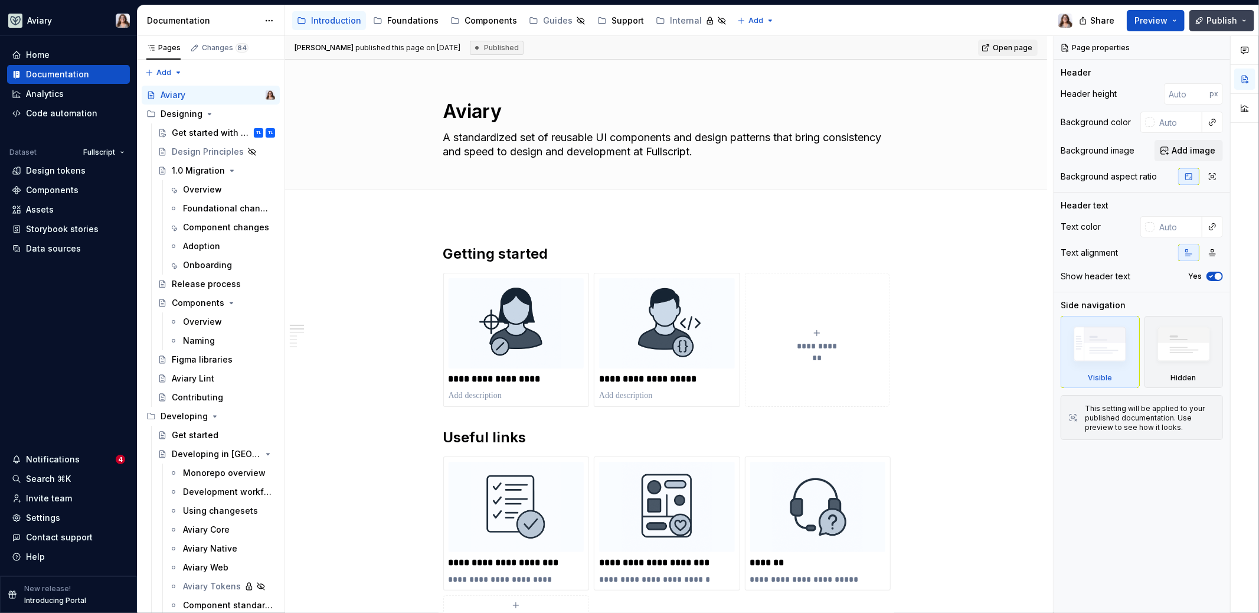
click at [1209, 22] on span "Publish" at bounding box center [1221, 21] width 31 height 12
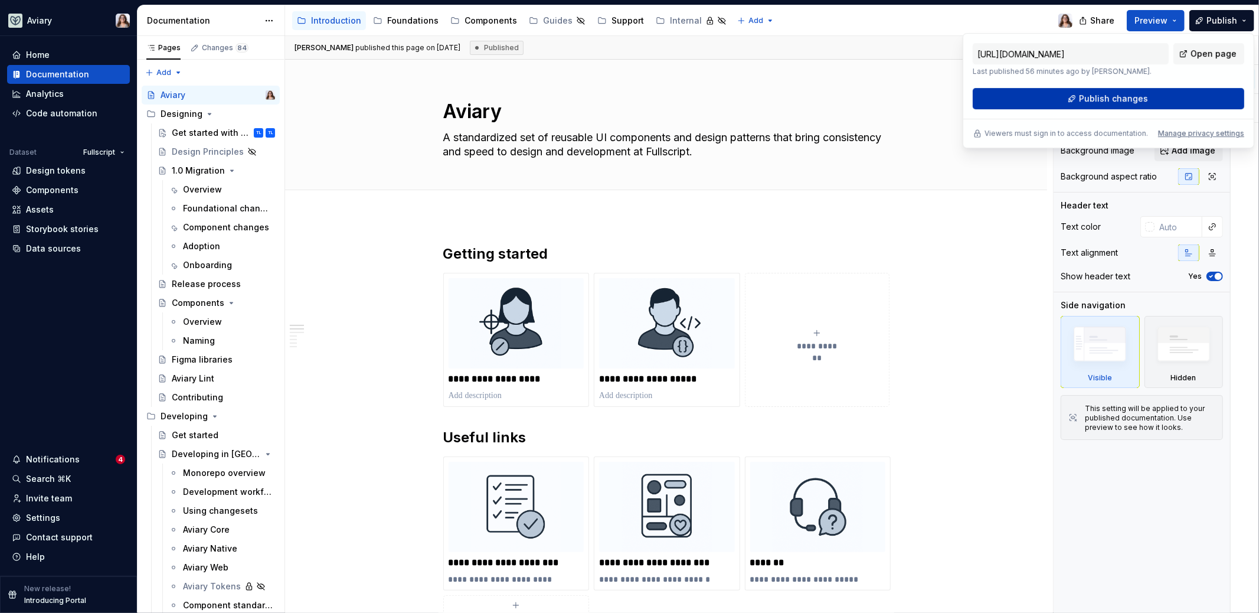
click at [1119, 98] on span "Publish changes" at bounding box center [1113, 99] width 69 height 12
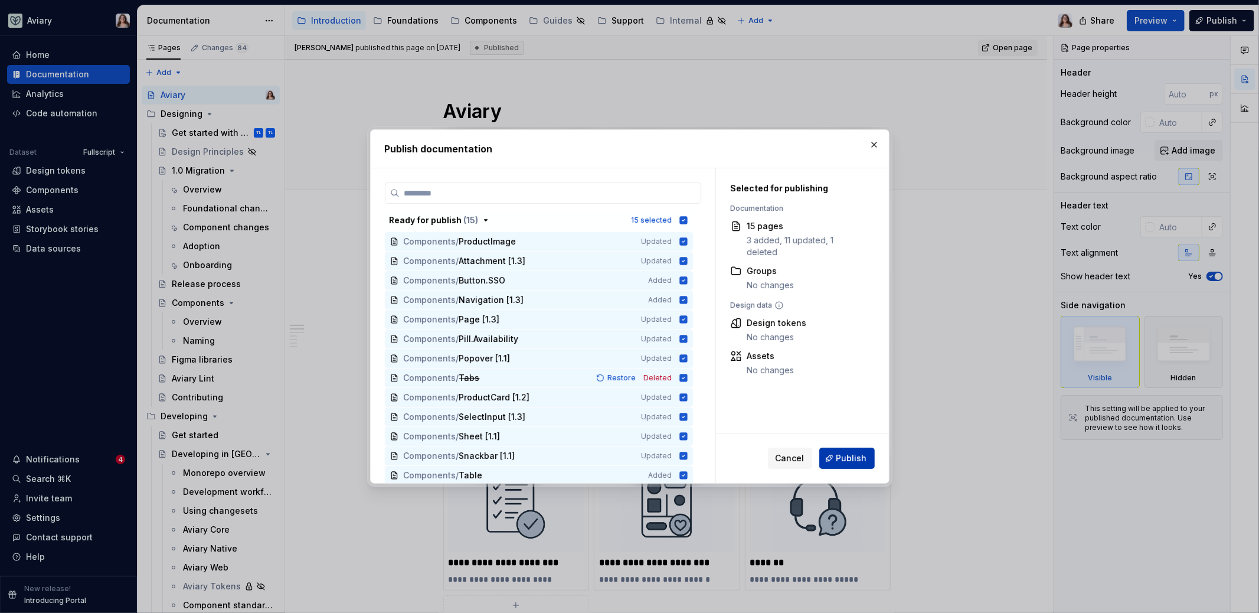
click at [858, 457] on span "Publish" at bounding box center [851, 458] width 31 height 12
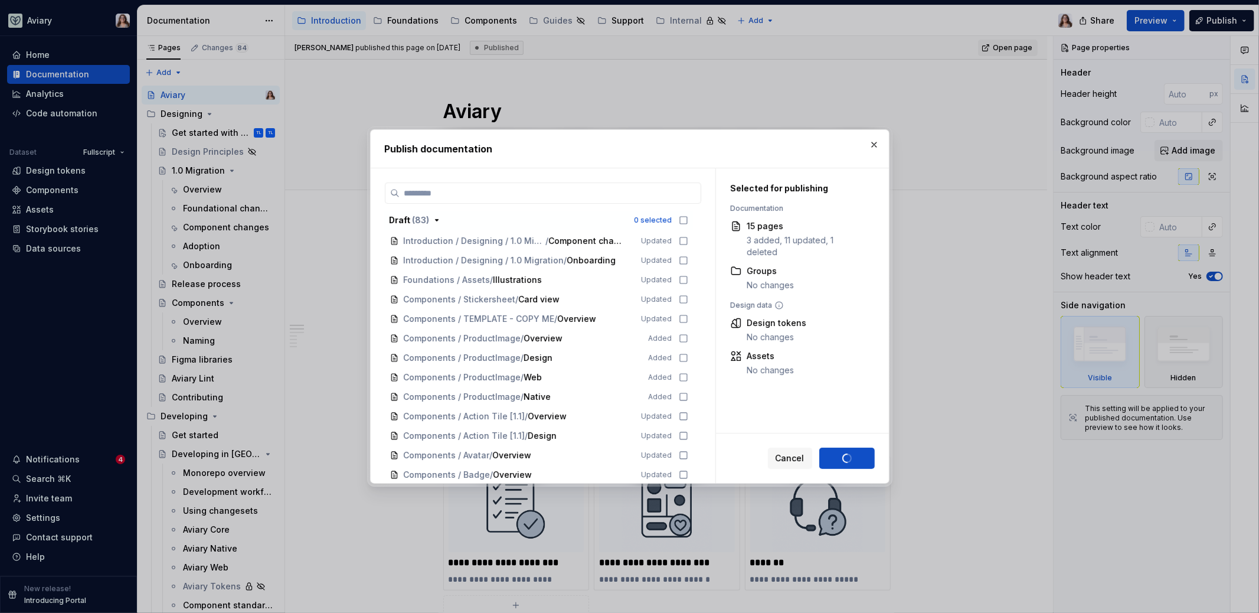
scroll to position [161, 0]
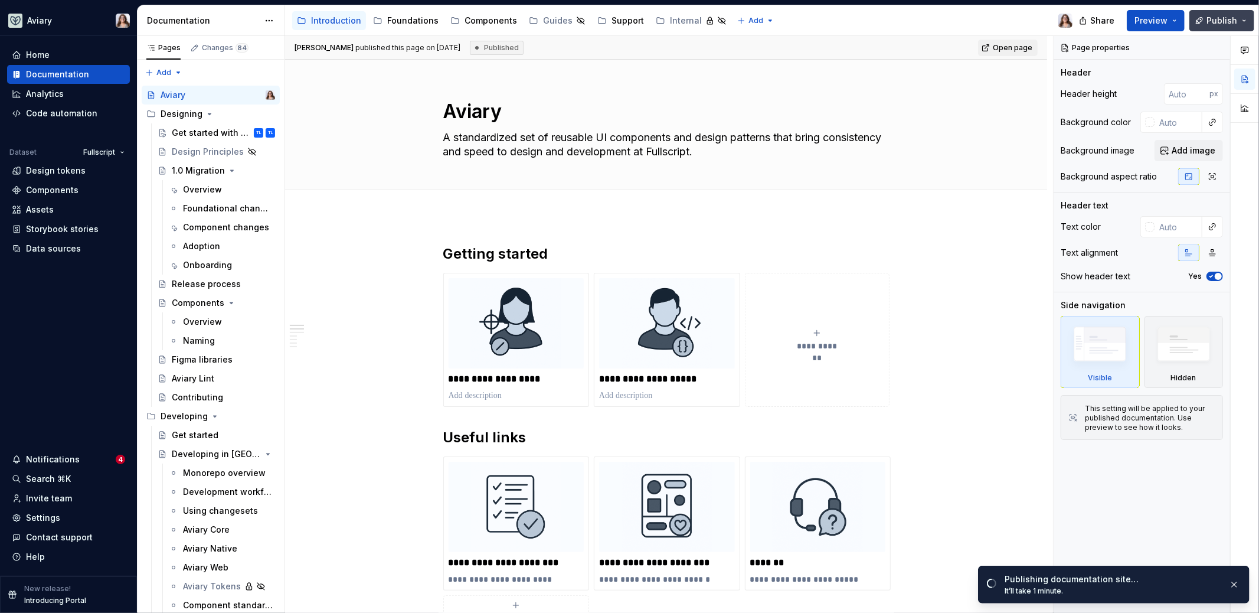
click at [1225, 21] on span "Publish" at bounding box center [1221, 21] width 31 height 12
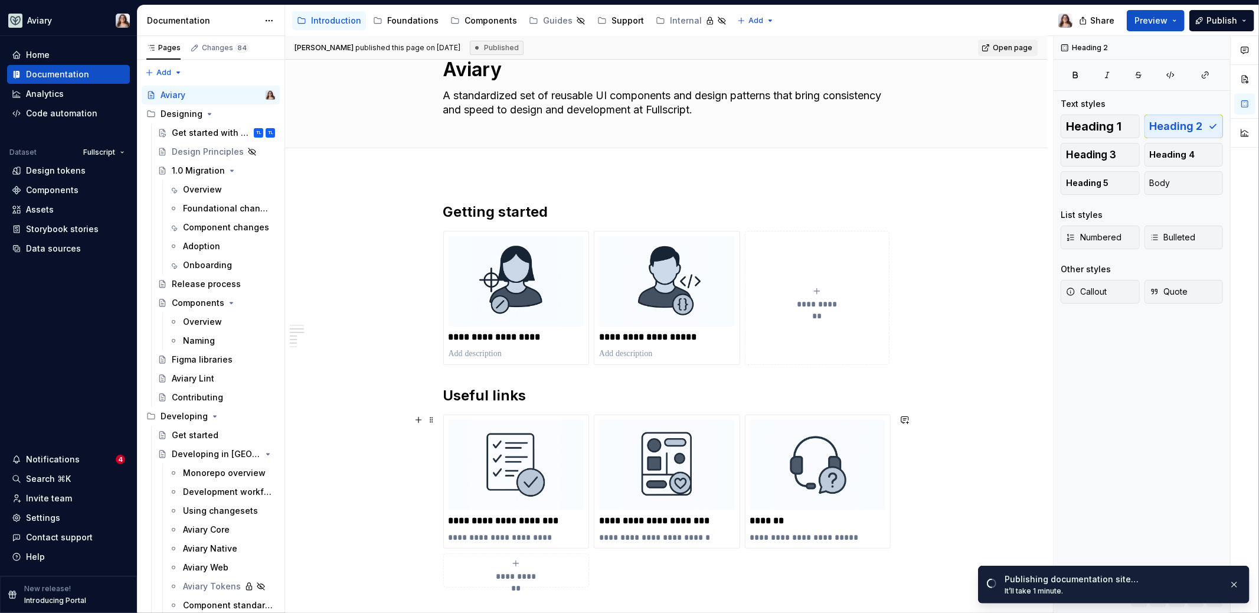
scroll to position [0, 0]
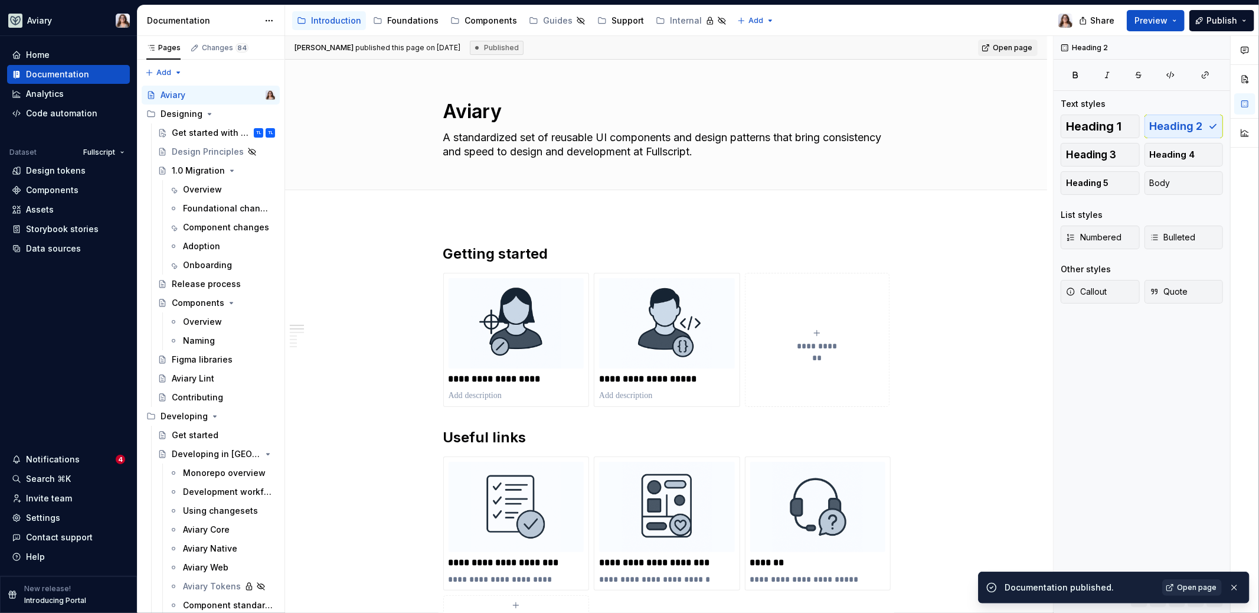
click at [1195, 586] on span "Open page" at bounding box center [1197, 587] width 40 height 9
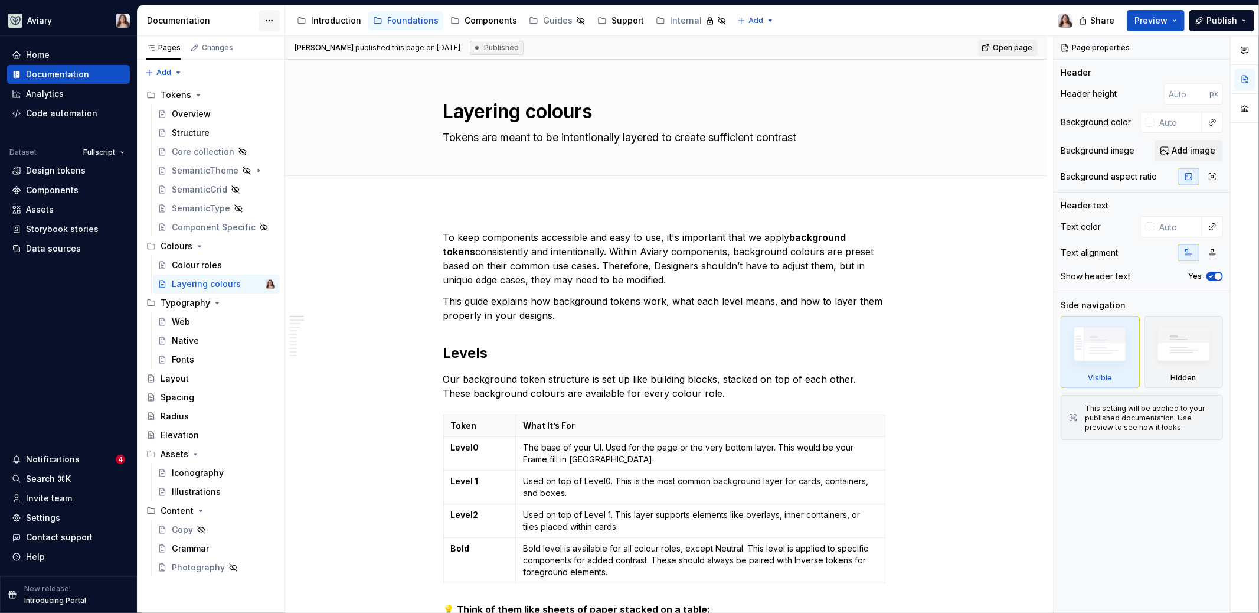
type textarea "*"
